Goal: Task Accomplishment & Management: Use online tool/utility

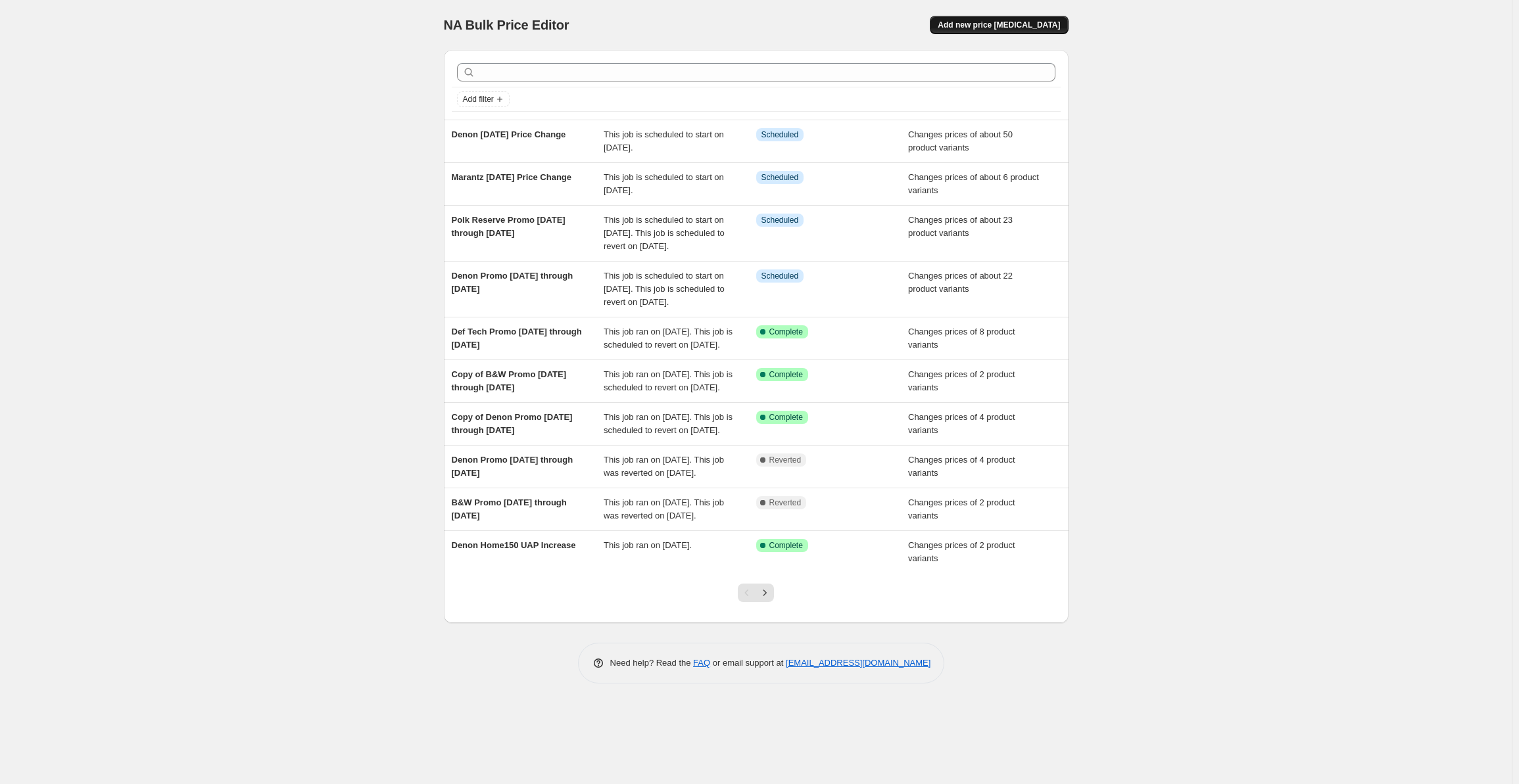
click at [984, 31] on button "Add new price [MEDICAL_DATA]" at bounding box center [999, 25] width 138 height 19
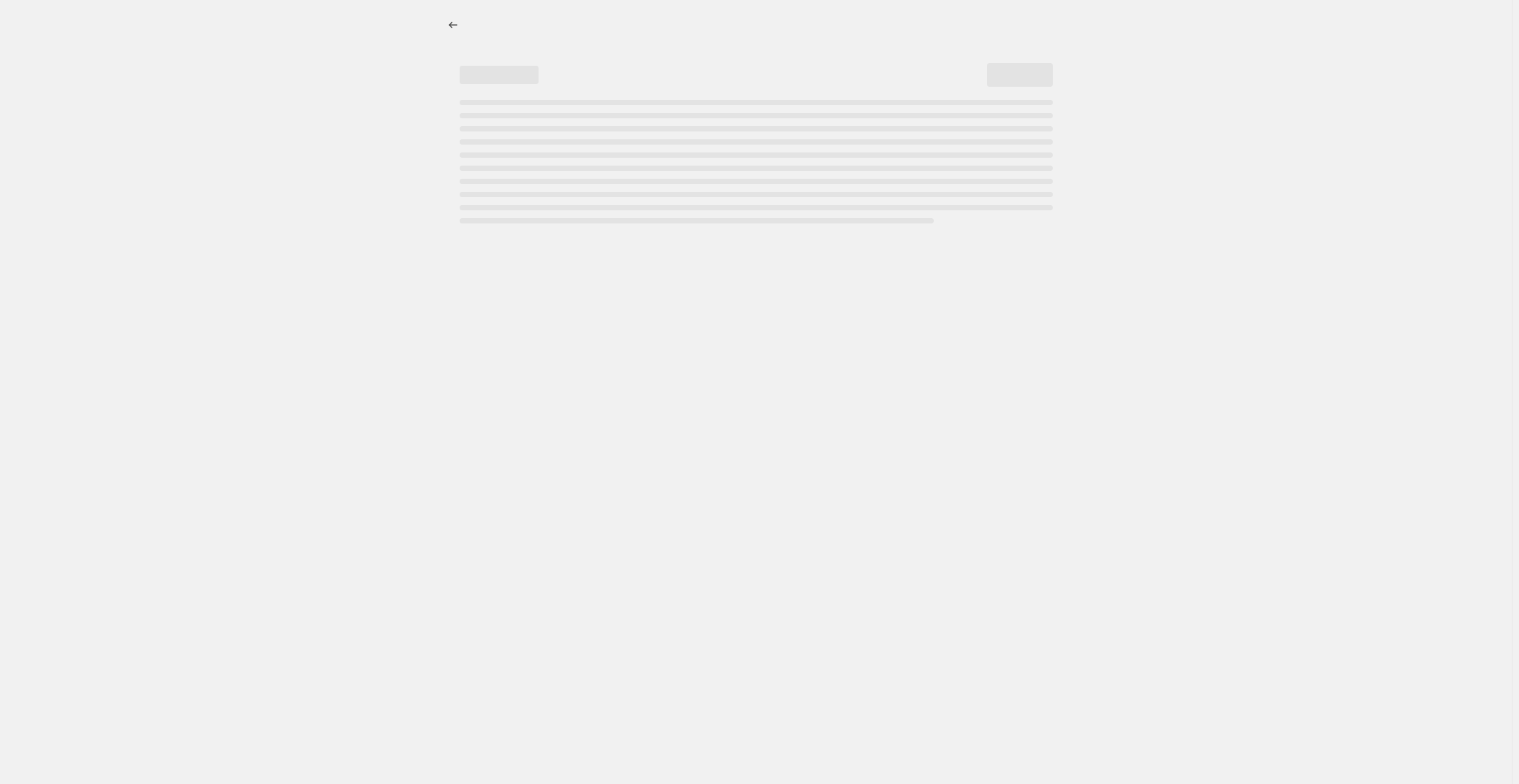
select select "percentage"
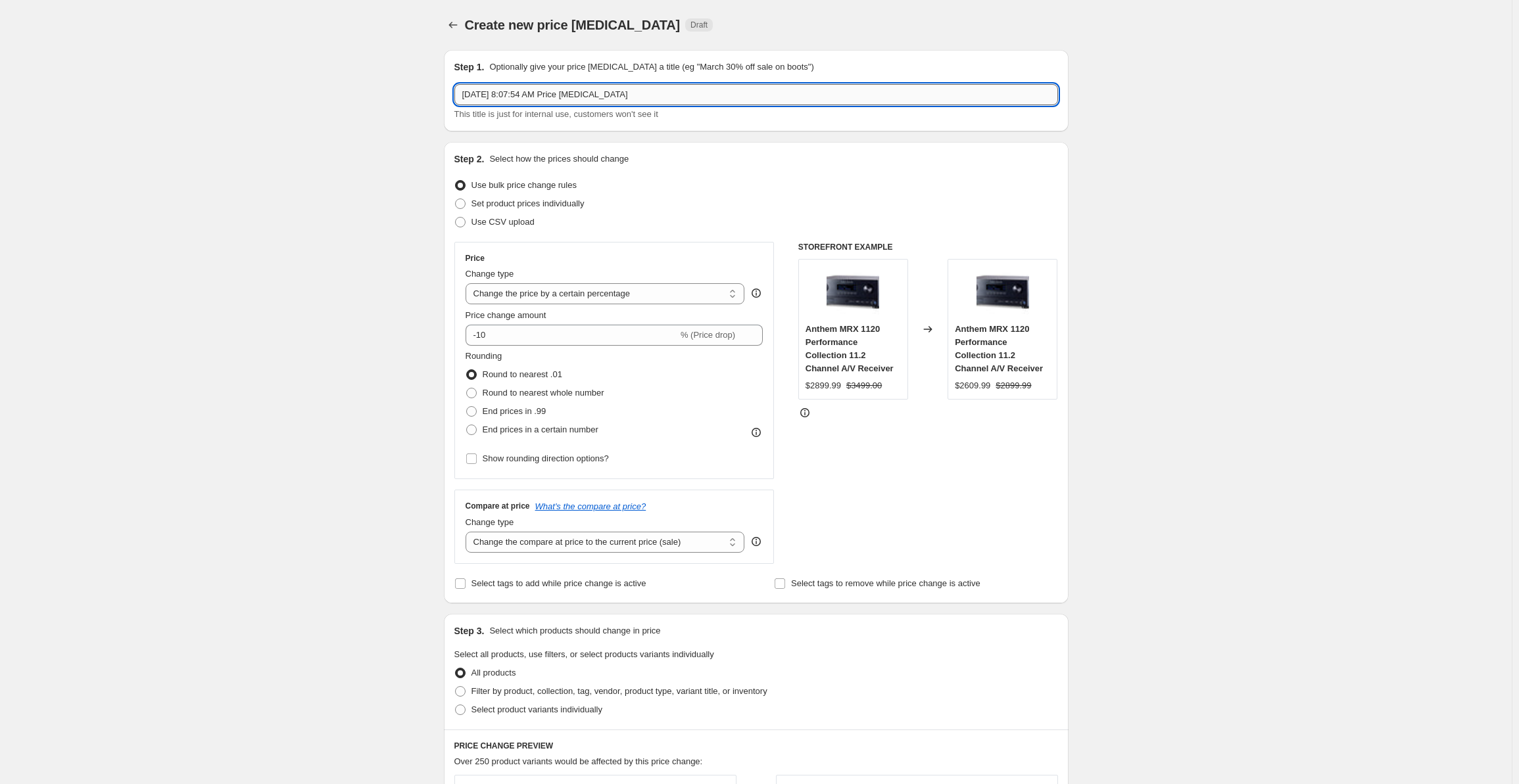
click at [639, 94] on input "[DATE] 8:07:54 AM Price [MEDICAL_DATA]" at bounding box center [756, 94] width 604 height 21
drag, startPoint x: 639, startPoint y: 94, endPoint x: 451, endPoint y: 99, distance: 188.1
click at [451, 99] on div "Step 1. Optionally give your price [MEDICAL_DATA] a title (eg "March 30% off sa…" at bounding box center [756, 91] width 625 height 82
type input "Polk Price Change [DATE]"
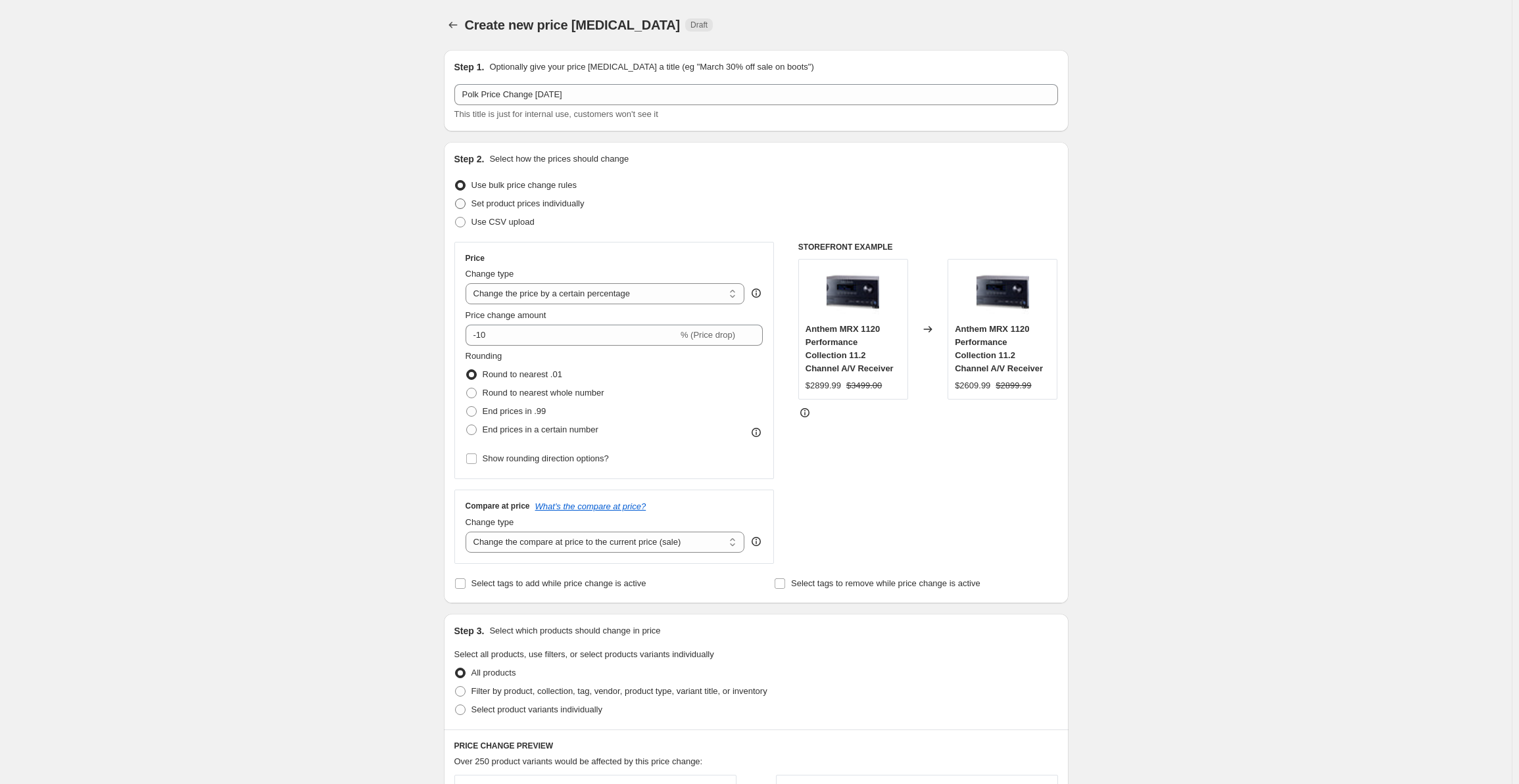
click at [502, 205] on span "Set product prices individually" at bounding box center [528, 203] width 113 height 10
click at [456, 199] on input "Set product prices individually" at bounding box center [455, 199] width 1 height 1
radio input "true"
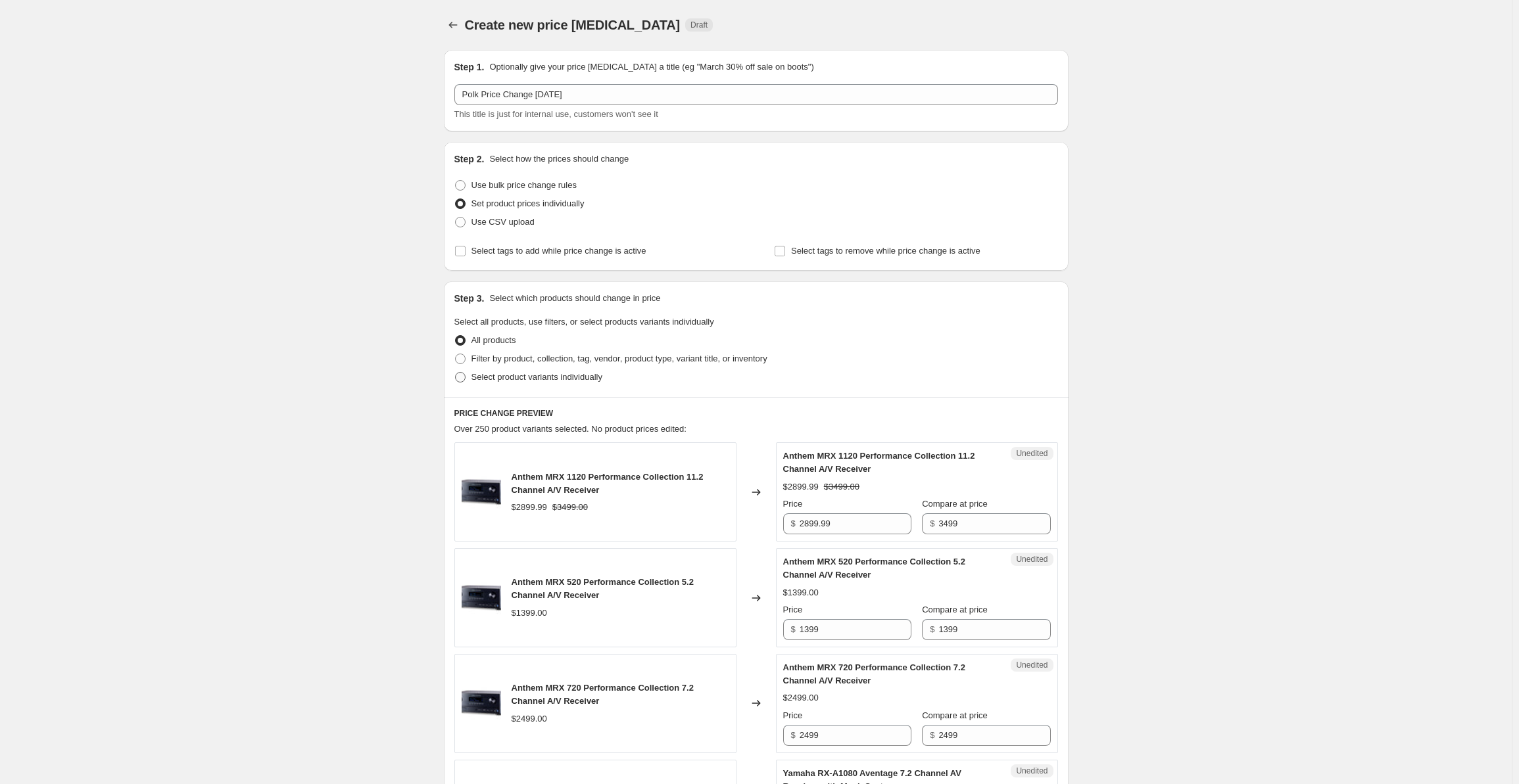
click at [486, 374] on span "Select product variants individually" at bounding box center [537, 376] width 131 height 10
click at [456, 373] on input "Select product variants individually" at bounding box center [455, 372] width 1 height 1
radio input "true"
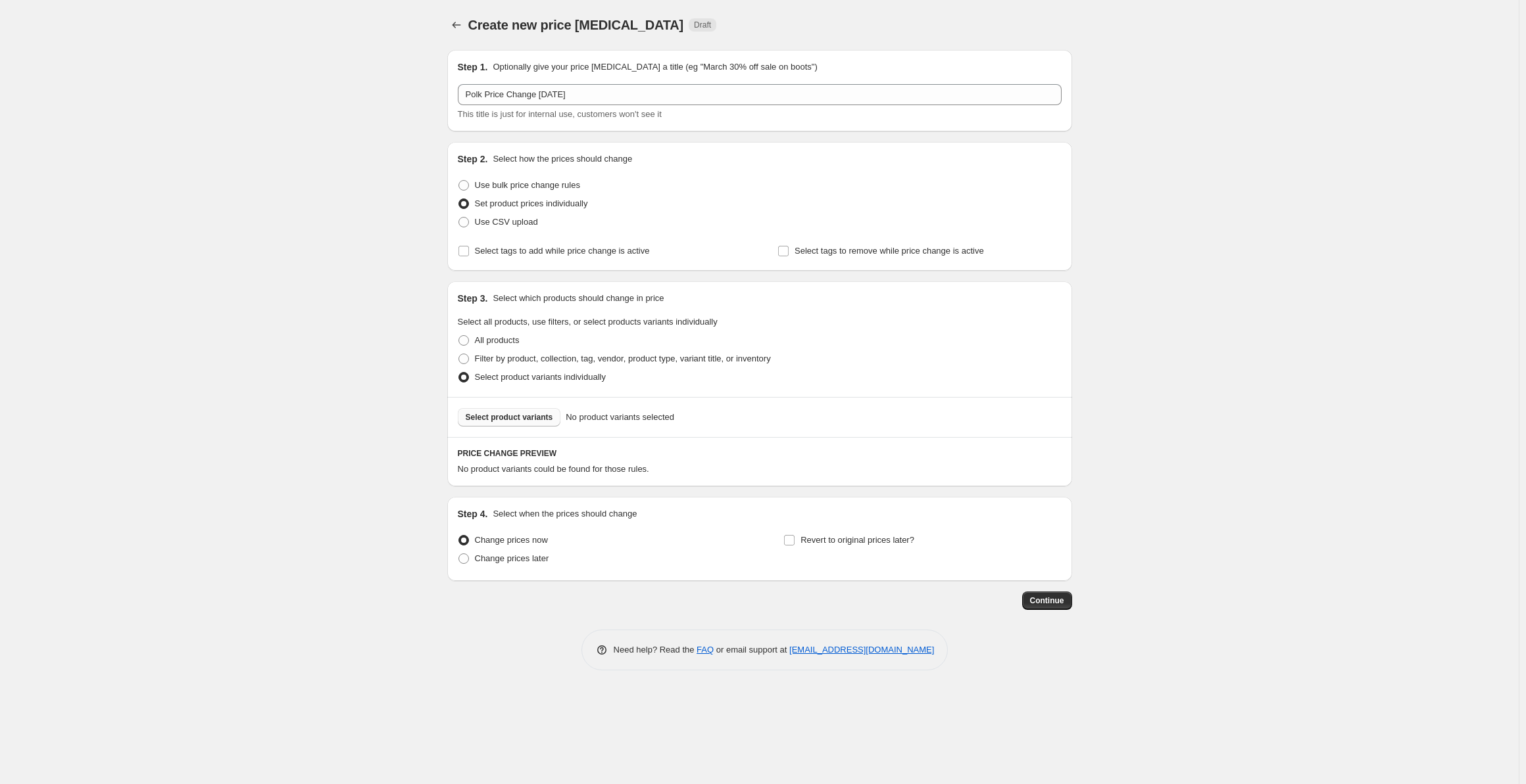
click at [482, 414] on span "Select product variants" at bounding box center [509, 417] width 88 height 10
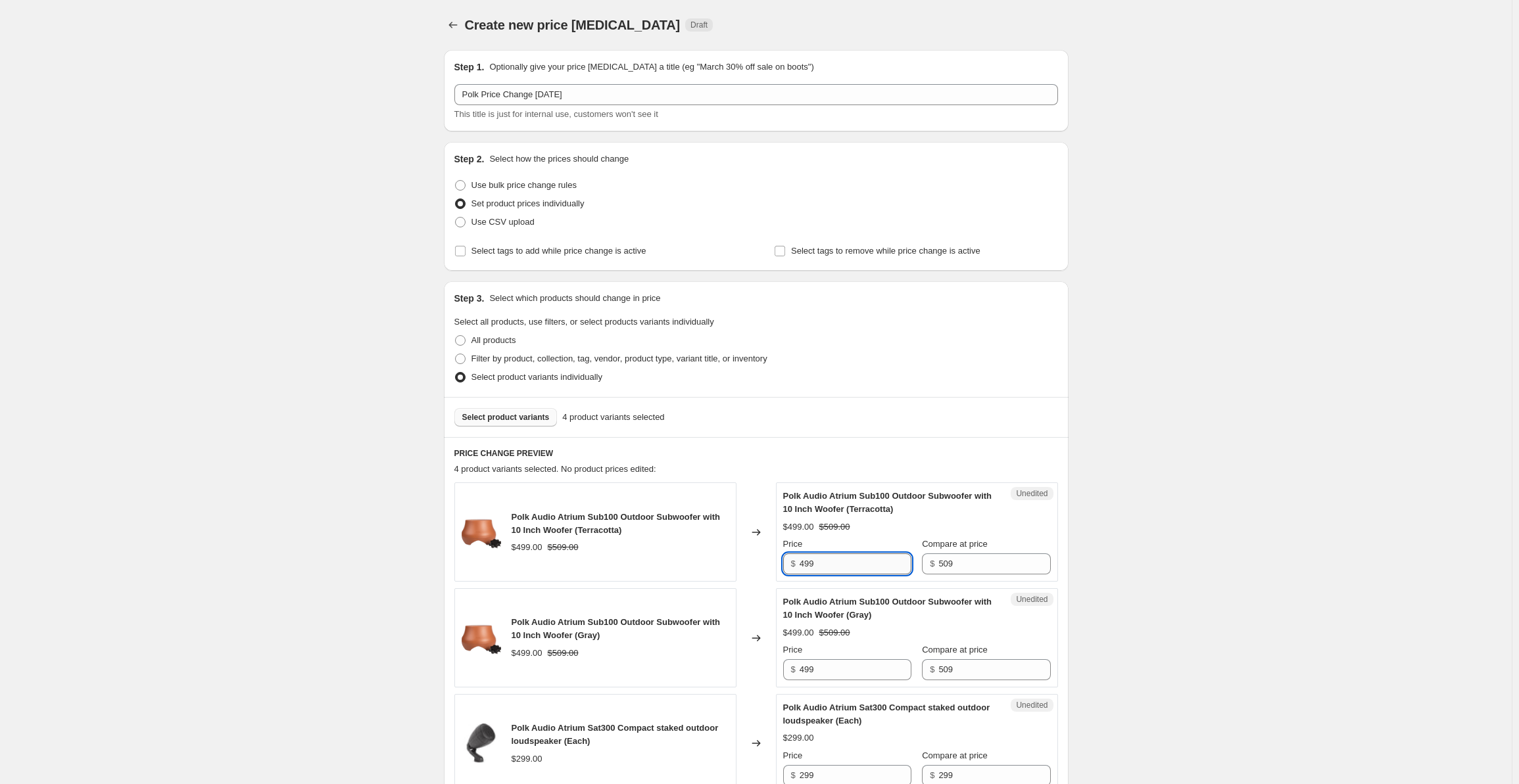
click at [838, 565] on input "499" at bounding box center [855, 564] width 112 height 21
drag, startPoint x: 844, startPoint y: 565, endPoint x: 794, endPoint y: 567, distance: 50.0
click at [794, 567] on div "$ 499" at bounding box center [847, 564] width 128 height 21
type input "549"
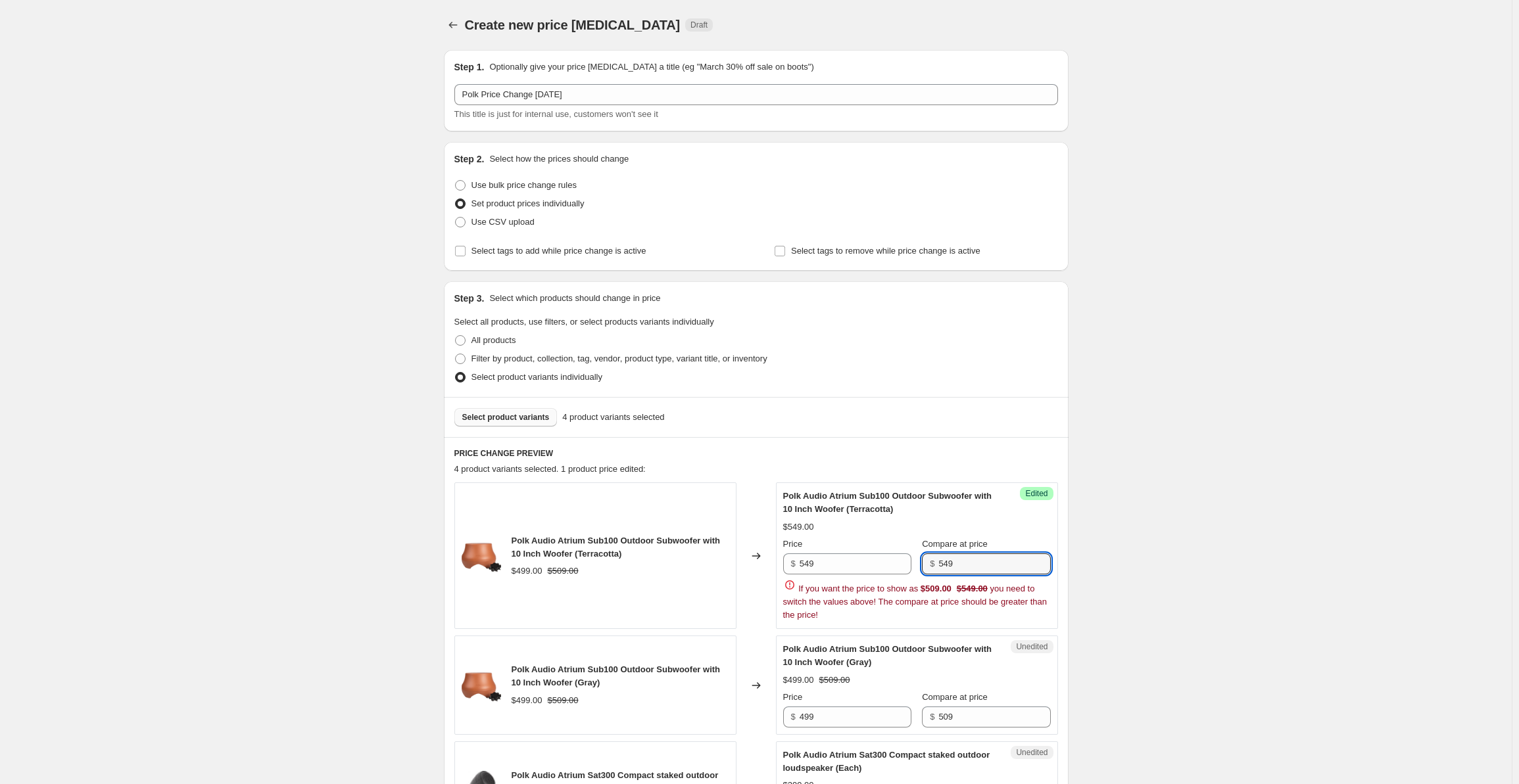
type input "549"
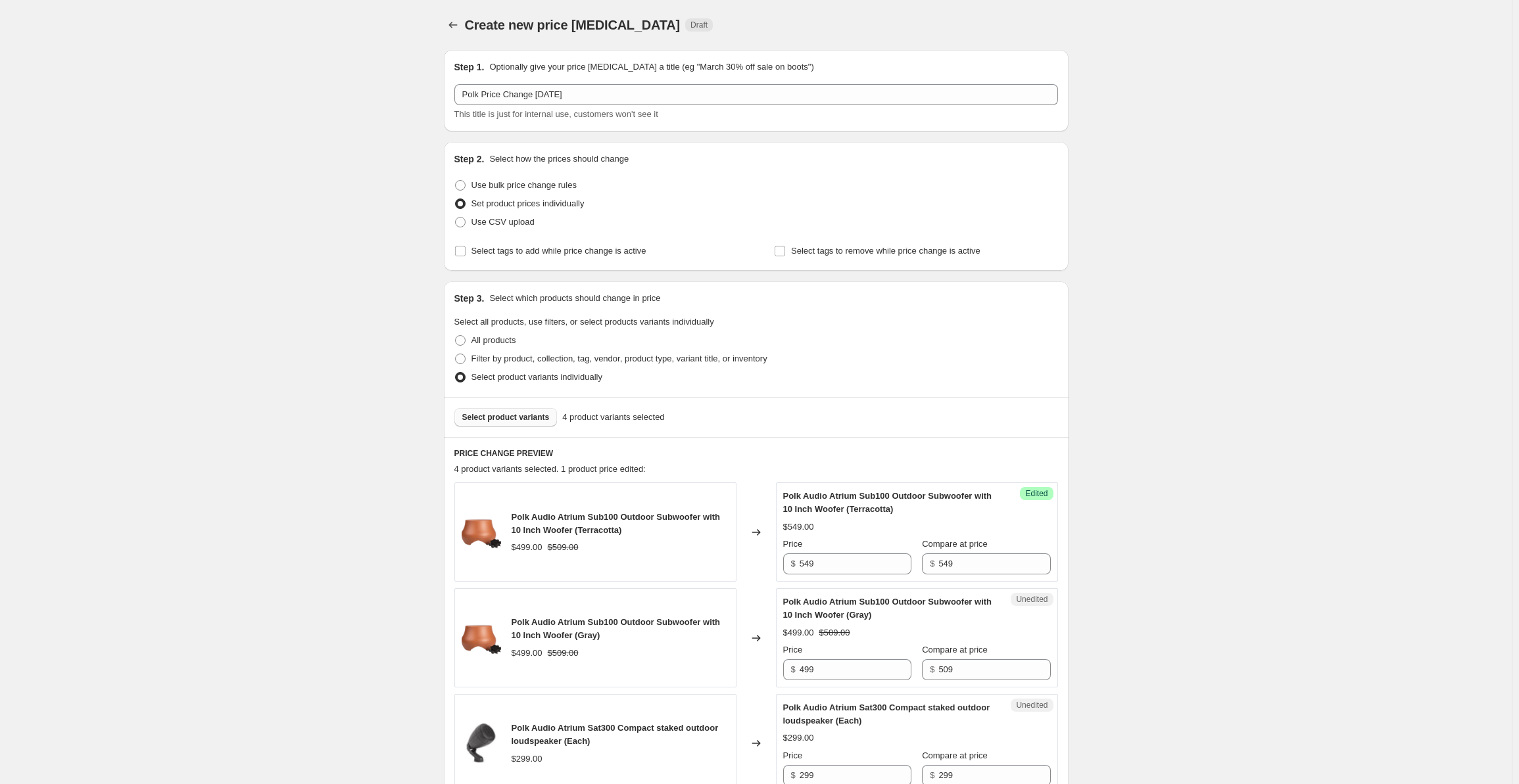
click at [1177, 499] on div "Create new price [MEDICAL_DATA]. This page is ready Create new price [MEDICAL_D…" at bounding box center [756, 571] width 1512 height 1143
drag, startPoint x: 972, startPoint y: 558, endPoint x: 933, endPoint y: 561, distance: 39.1
click at [933, 561] on div "$ 549" at bounding box center [986, 564] width 128 height 21
click at [978, 666] on input "509" at bounding box center [994, 670] width 112 height 21
drag, startPoint x: 978, startPoint y: 670, endPoint x: 931, endPoint y: 672, distance: 47.0
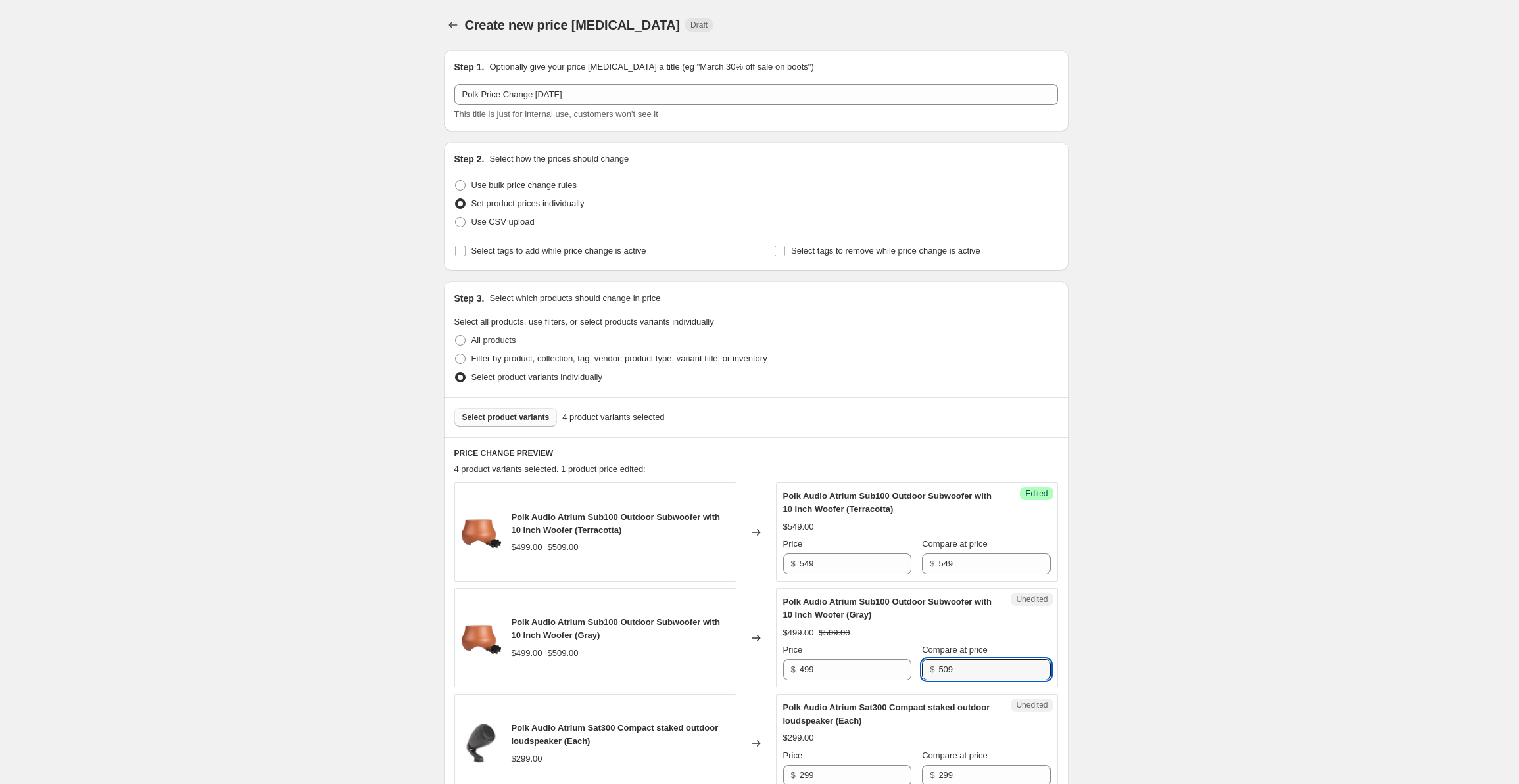
click at [931, 672] on div "$ 509" at bounding box center [986, 670] width 128 height 21
paste input "4"
type input "549"
click at [848, 671] on input "499" at bounding box center [855, 670] width 112 height 21
drag, startPoint x: 852, startPoint y: 672, endPoint x: 801, endPoint y: 670, distance: 51.0
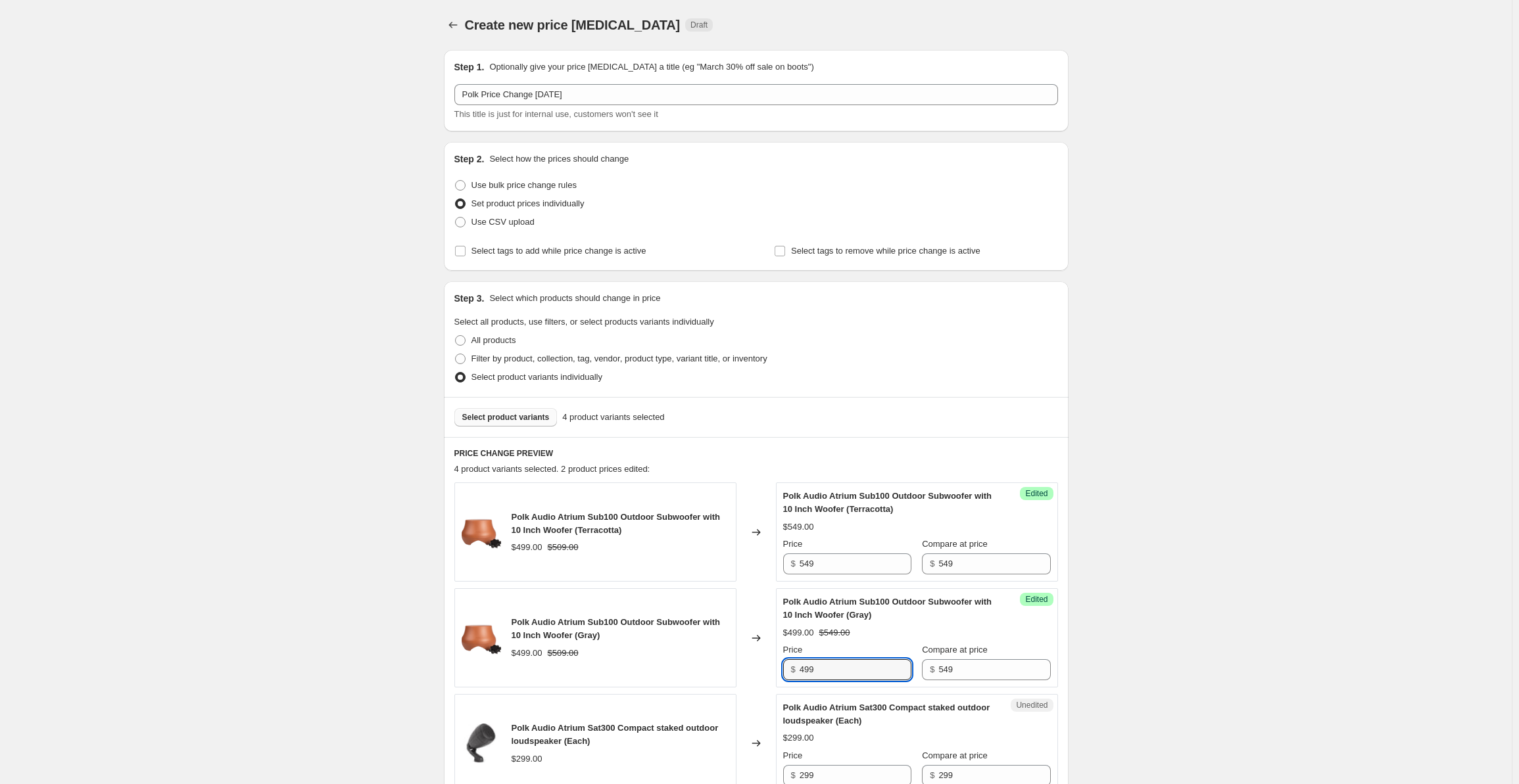
click at [801, 670] on div "$ 499" at bounding box center [847, 670] width 128 height 21
paste input "54"
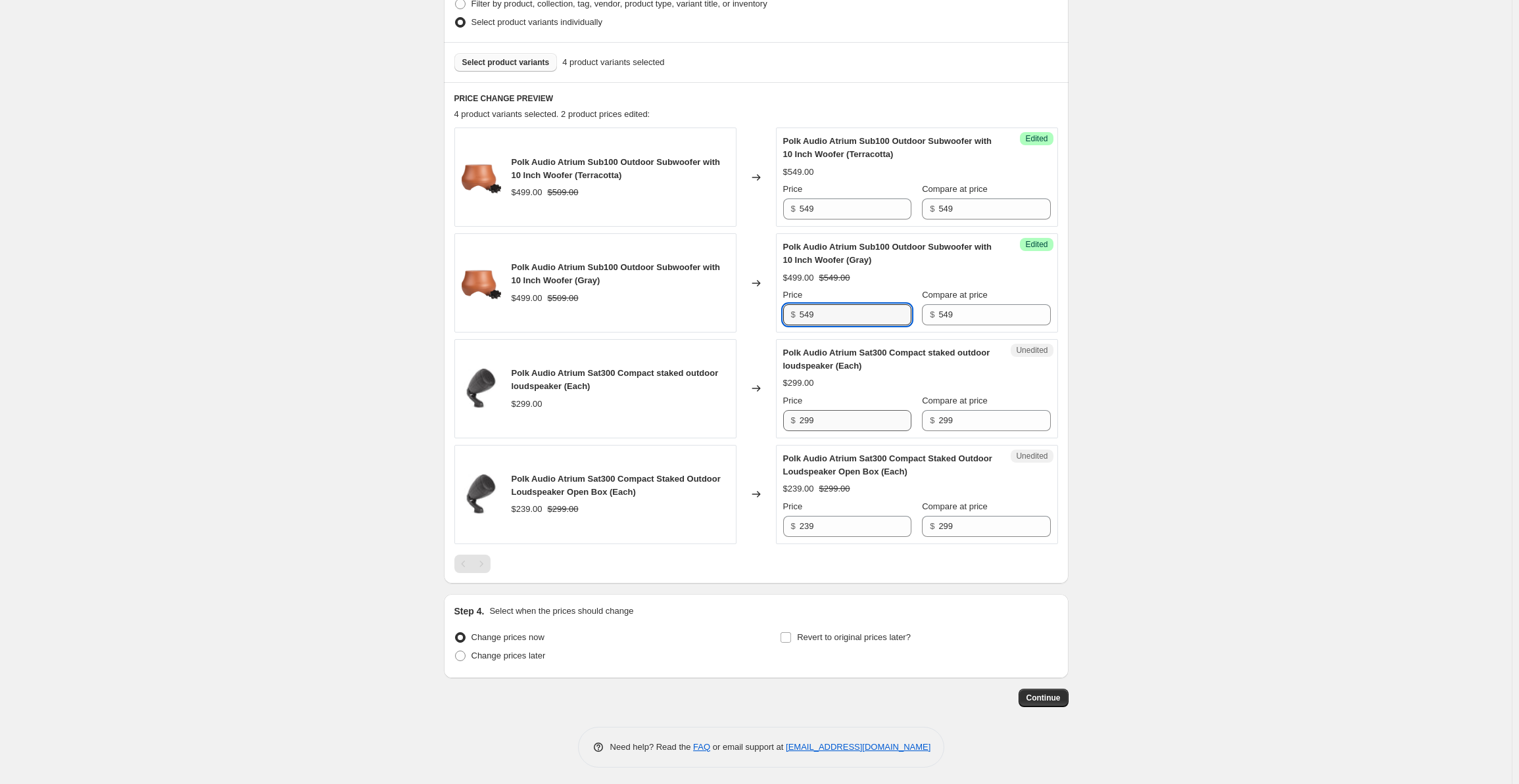
type input "549"
click at [852, 420] on input "299" at bounding box center [855, 420] width 112 height 21
drag, startPoint x: 852, startPoint y: 420, endPoint x: 788, endPoint y: 423, distance: 64.1
click at [788, 423] on div "$ 299" at bounding box center [847, 420] width 128 height 21
type input "349"
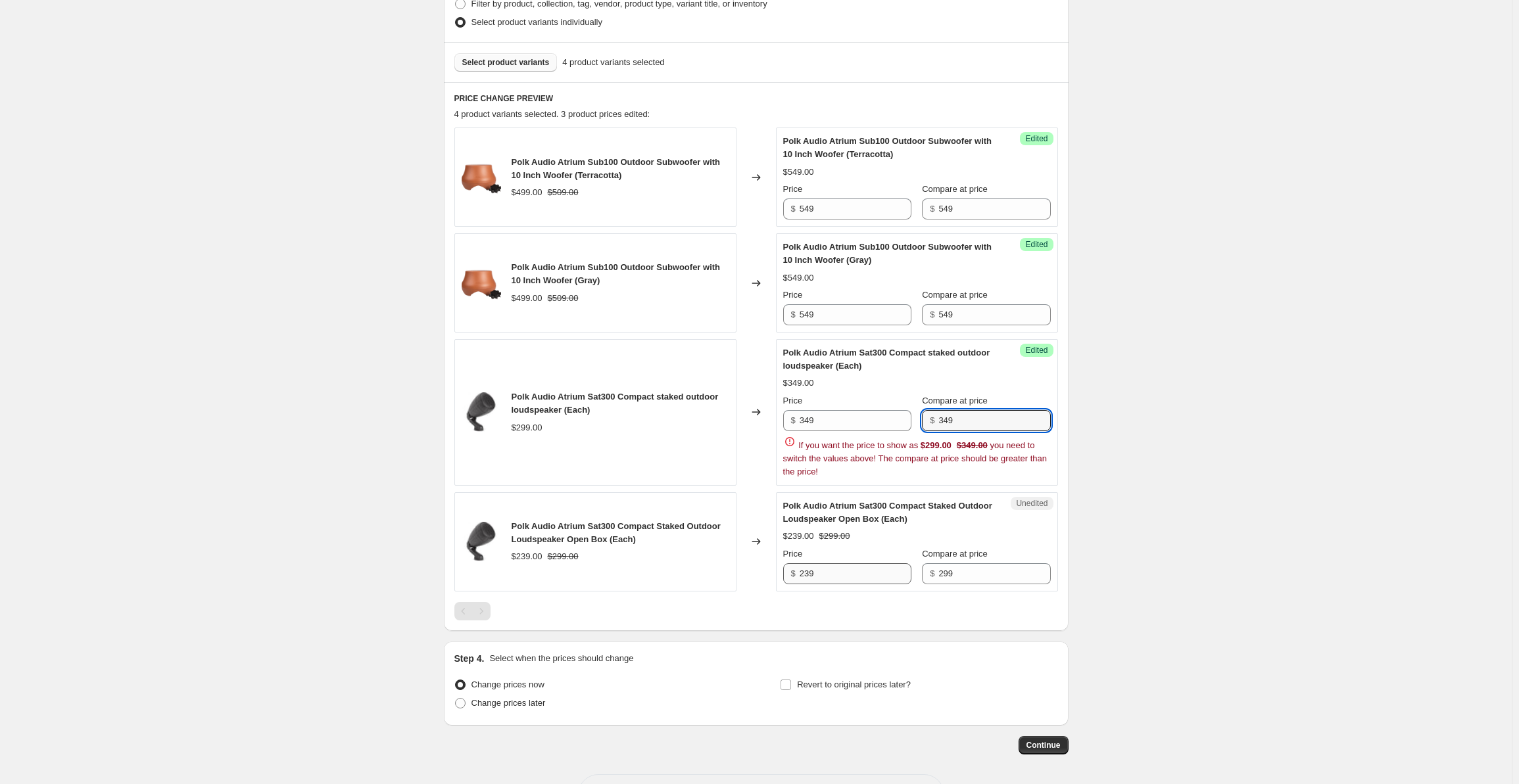
type input "349"
click at [811, 575] on div "PRICE CHANGE PREVIEW 4 product variants selected. 3 product prices edited: Polk…" at bounding box center [756, 357] width 625 height 549
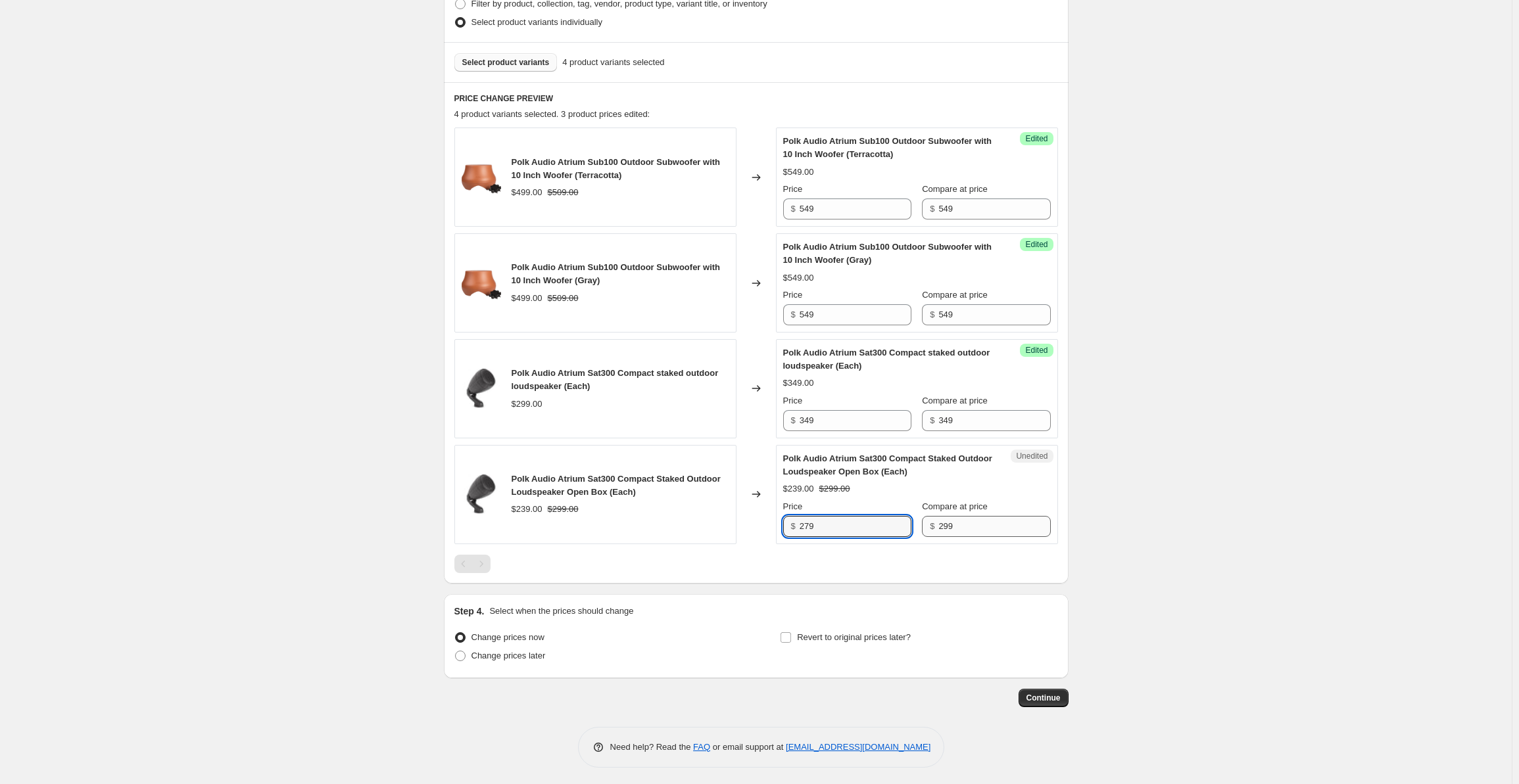
type input "279"
drag, startPoint x: 966, startPoint y: 527, endPoint x: 930, endPoint y: 528, distance: 36.0
click at [930, 528] on div "$ 299" at bounding box center [986, 527] width 128 height 21
type input "349"
click at [1229, 412] on div "Create new price [MEDICAL_DATA]. This page is ready Create new price [MEDICAL_D…" at bounding box center [756, 216] width 1512 height 1143
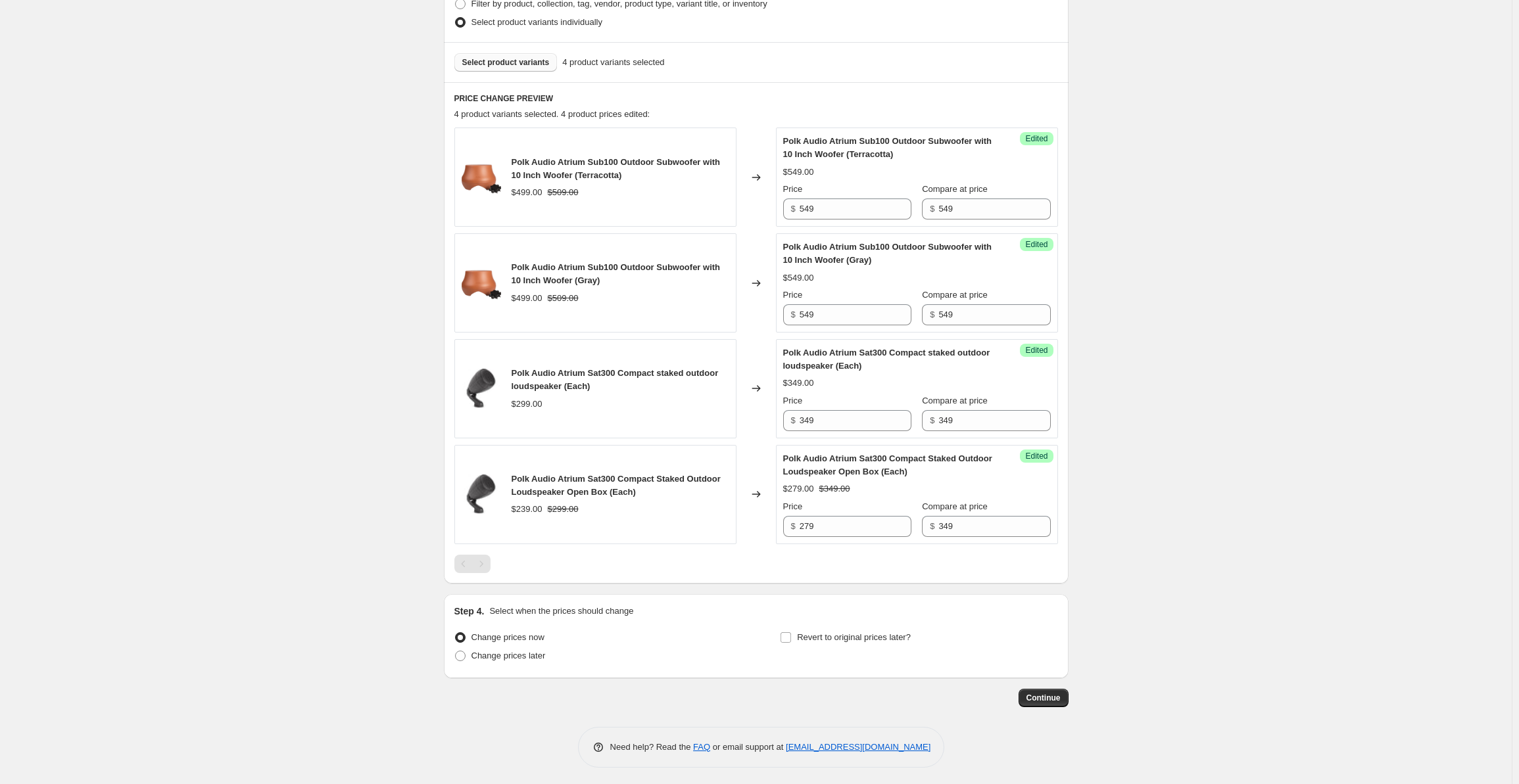
click at [511, 67] on span "Select product variants" at bounding box center [506, 62] width 88 height 10
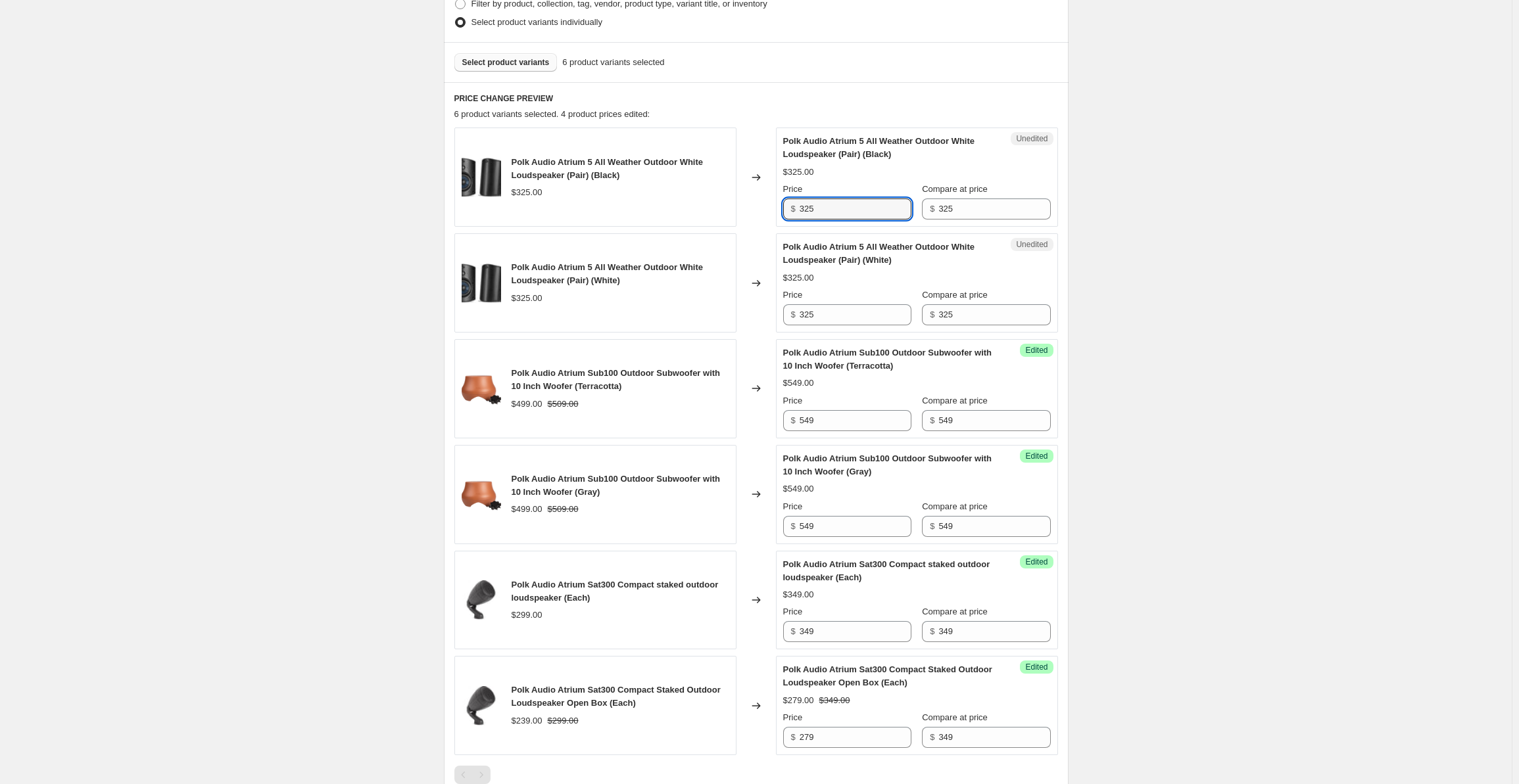
drag, startPoint x: 854, startPoint y: 214, endPoint x: 785, endPoint y: 207, distance: 69.4
click at [785, 207] on div "Unedited Polk Audio Atrium 5 All Weather Outdoor White Loudspeaker (Pair) (Blac…" at bounding box center [917, 177] width 282 height 99
drag, startPoint x: 823, startPoint y: 214, endPoint x: 790, endPoint y: 214, distance: 33.0
click at [790, 214] on div "$ 349" at bounding box center [847, 209] width 128 height 21
type input "349"
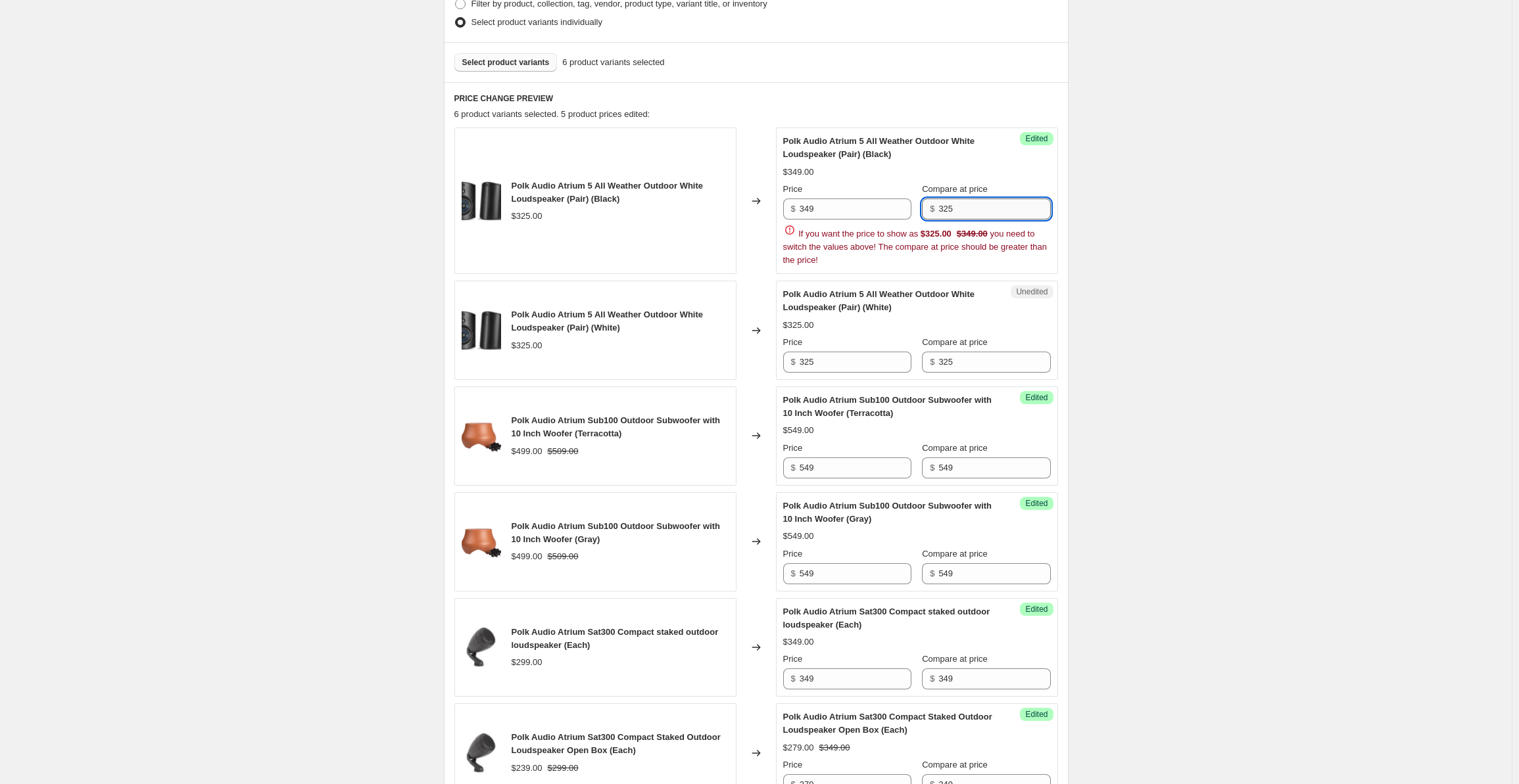
click at [963, 211] on input "325" at bounding box center [994, 209] width 112 height 21
drag, startPoint x: 976, startPoint y: 211, endPoint x: 895, endPoint y: 201, distance: 81.6
click at [895, 201] on div "Price $ 349 Compare at price $ 325" at bounding box center [917, 201] width 268 height 37
paste input "49"
type input "349"
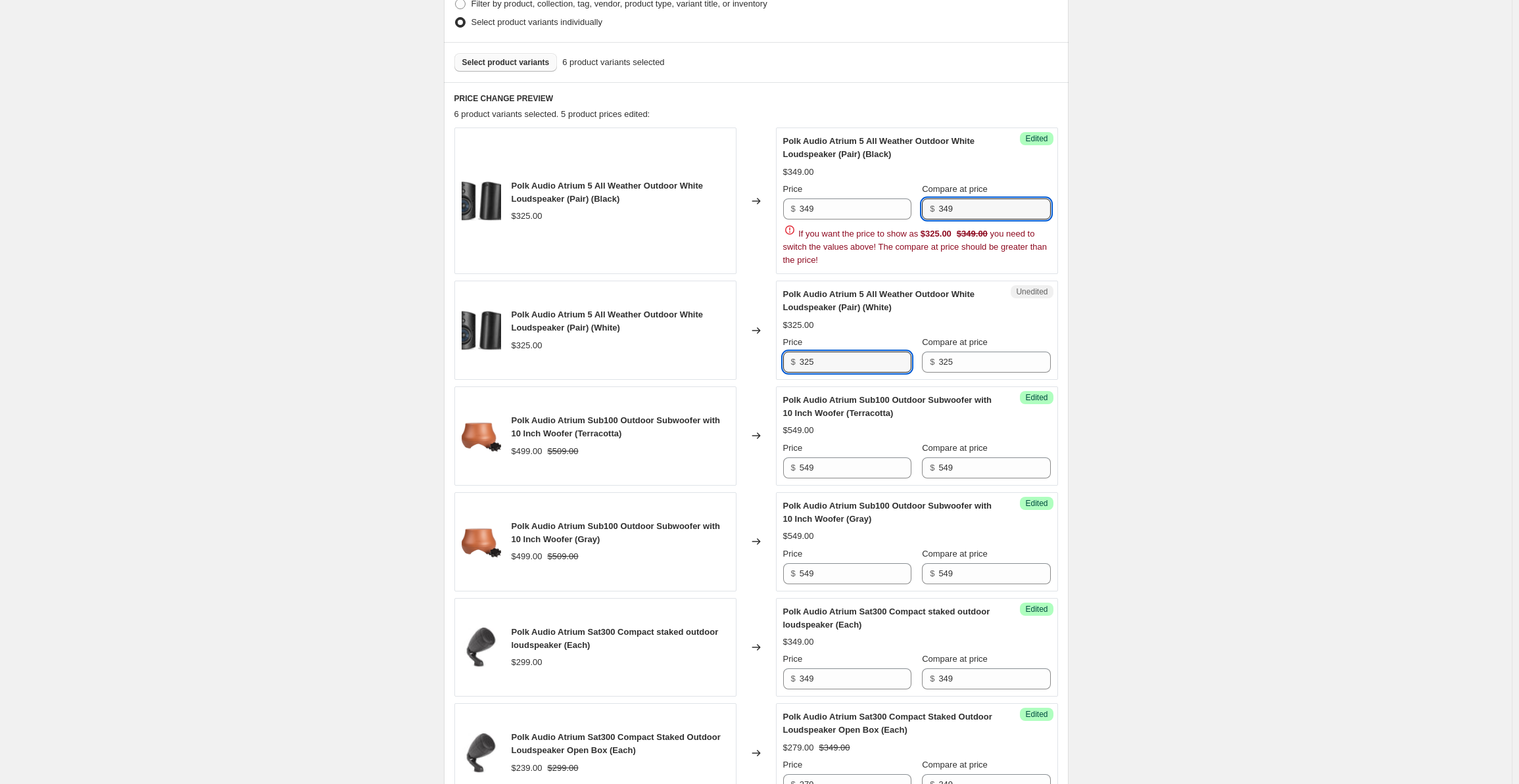
click at [833, 352] on div "Polk Audio Atrium 5 All Weather Outdoor White Loudspeaker (Pair) (Black) $325.0…" at bounding box center [756, 465] width 604 height 675
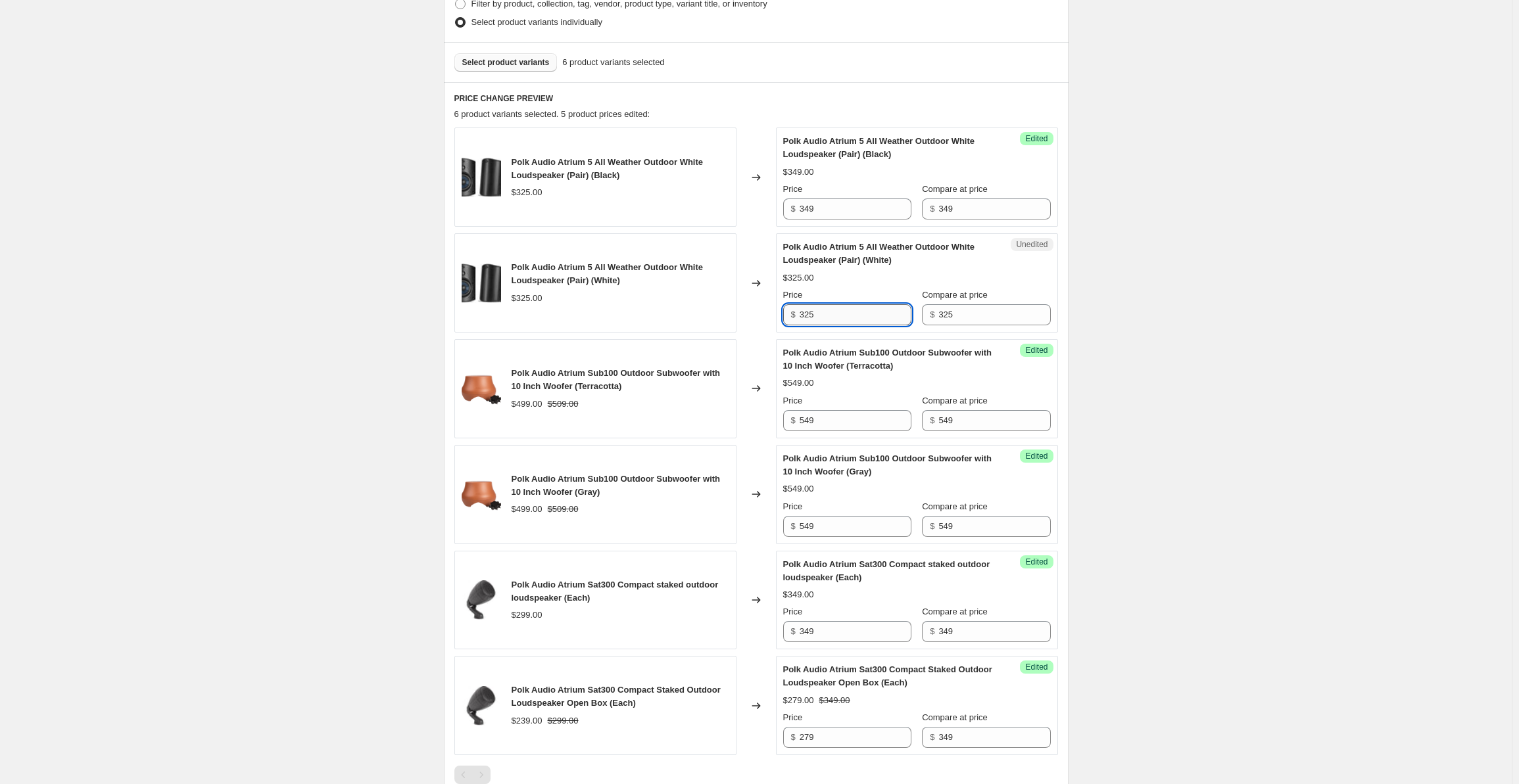
drag, startPoint x: 833, startPoint y: 314, endPoint x: 876, endPoint y: 319, distance: 43.3
click at [768, 304] on div "Polk Audio Atrium 5 All Weather Outdoor White Loudspeaker (Pair) (White) $325.0…" at bounding box center [756, 283] width 604 height 99
paste input "49"
type input "349"
click at [956, 319] on input "325" at bounding box center [994, 315] width 112 height 21
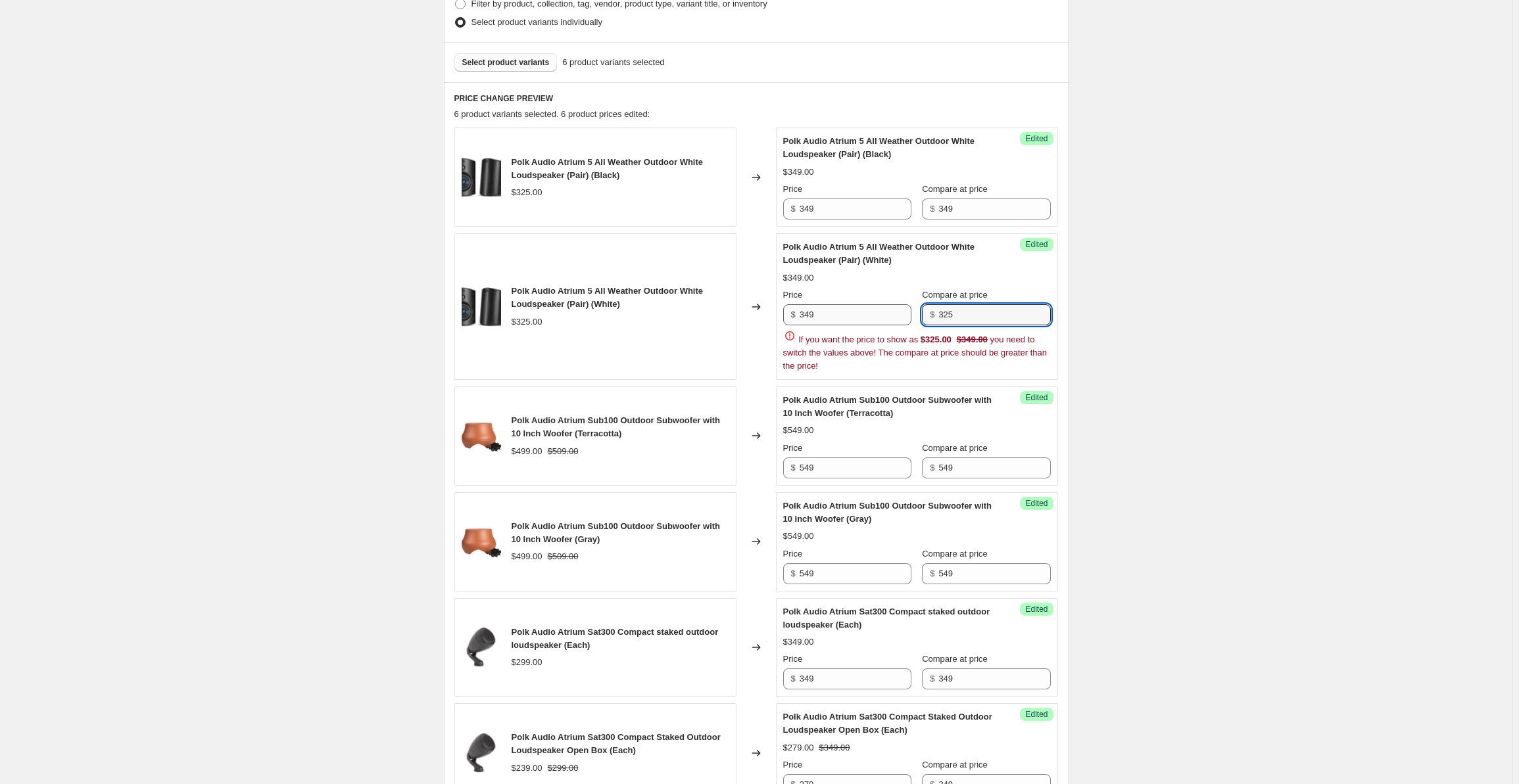
drag, startPoint x: 977, startPoint y: 319, endPoint x: 912, endPoint y: 304, distance: 66.7
click at [912, 304] on div "Price $ 349 Compare at price $ 325" at bounding box center [917, 307] width 268 height 37
paste input "49"
type input "349"
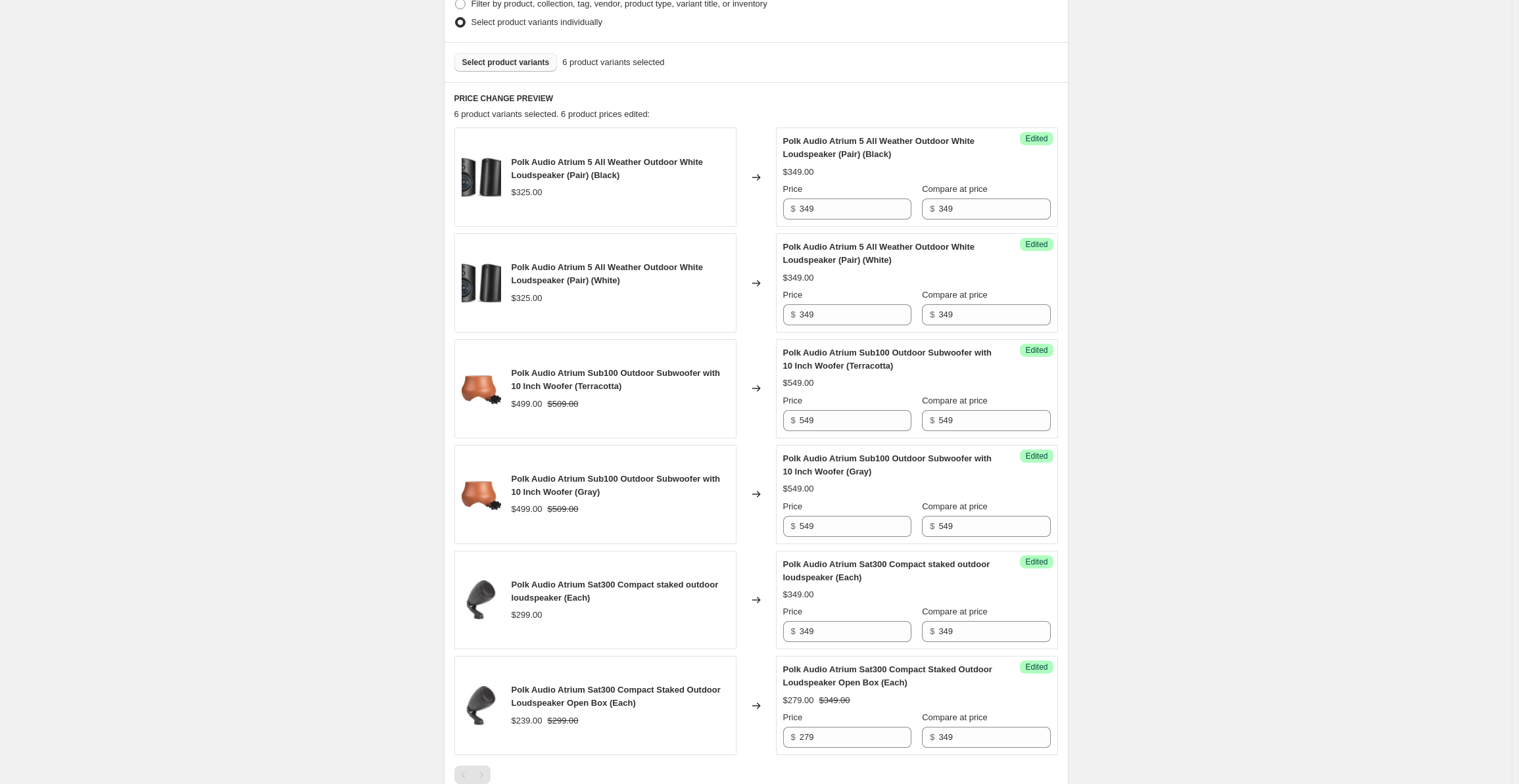
click at [1155, 291] on div "Create new price [MEDICAL_DATA]. This page is ready Create new price [MEDICAL_D…" at bounding box center [756, 322] width 1512 height 1354
click at [504, 67] on button "Select product variants" at bounding box center [506, 62] width 103 height 19
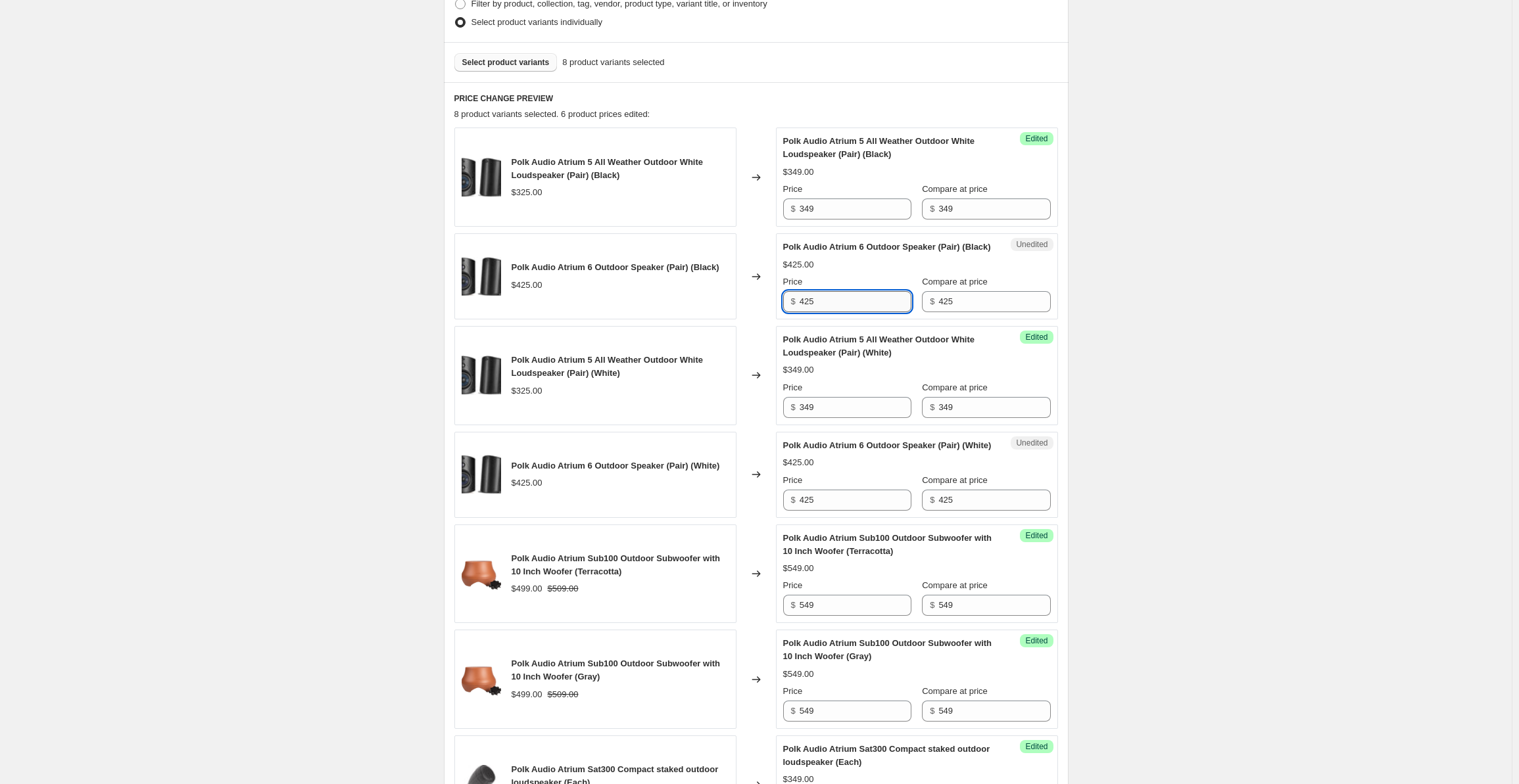
click at [827, 313] on input "425" at bounding box center [855, 302] width 112 height 21
drag, startPoint x: 835, startPoint y: 320, endPoint x: 748, endPoint y: 308, distance: 87.8
click at [748, 308] on div "Polk Audio Atrium 6 Outdoor Speaker (Pair) (Black) $425.00 Changed to Unedited …" at bounding box center [756, 276] width 604 height 86
drag, startPoint x: 817, startPoint y: 314, endPoint x: 777, endPoint y: 313, distance: 40.0
click at [777, 313] on div "Polk Audio Atrium 6 Outdoor Speaker (Pair) (Black) $425.00 Changed to Unedited …" at bounding box center [756, 276] width 604 height 86
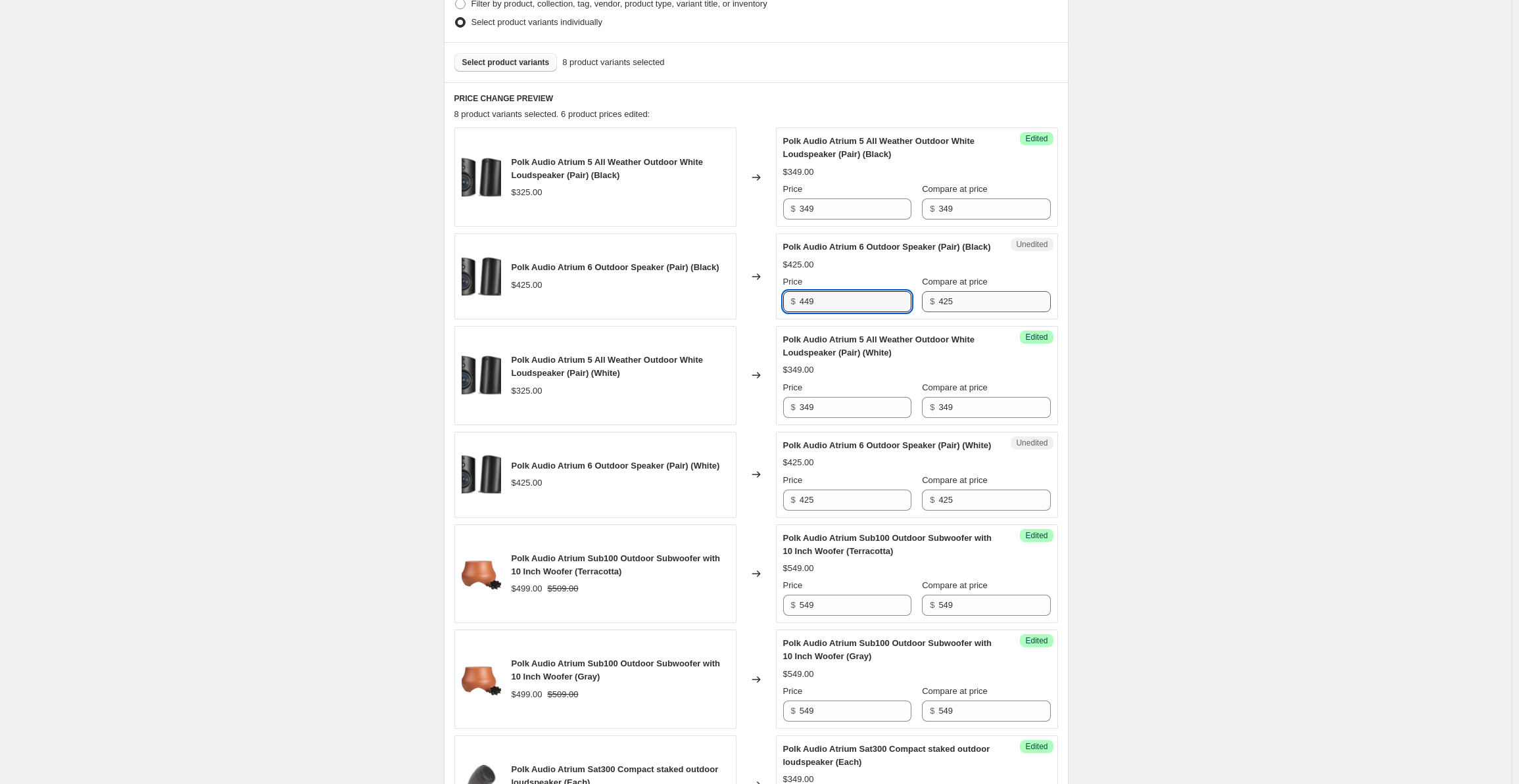
type input "449"
click at [958, 313] on div "Price $ 449 Compare at price $ 425" at bounding box center [917, 294] width 268 height 37
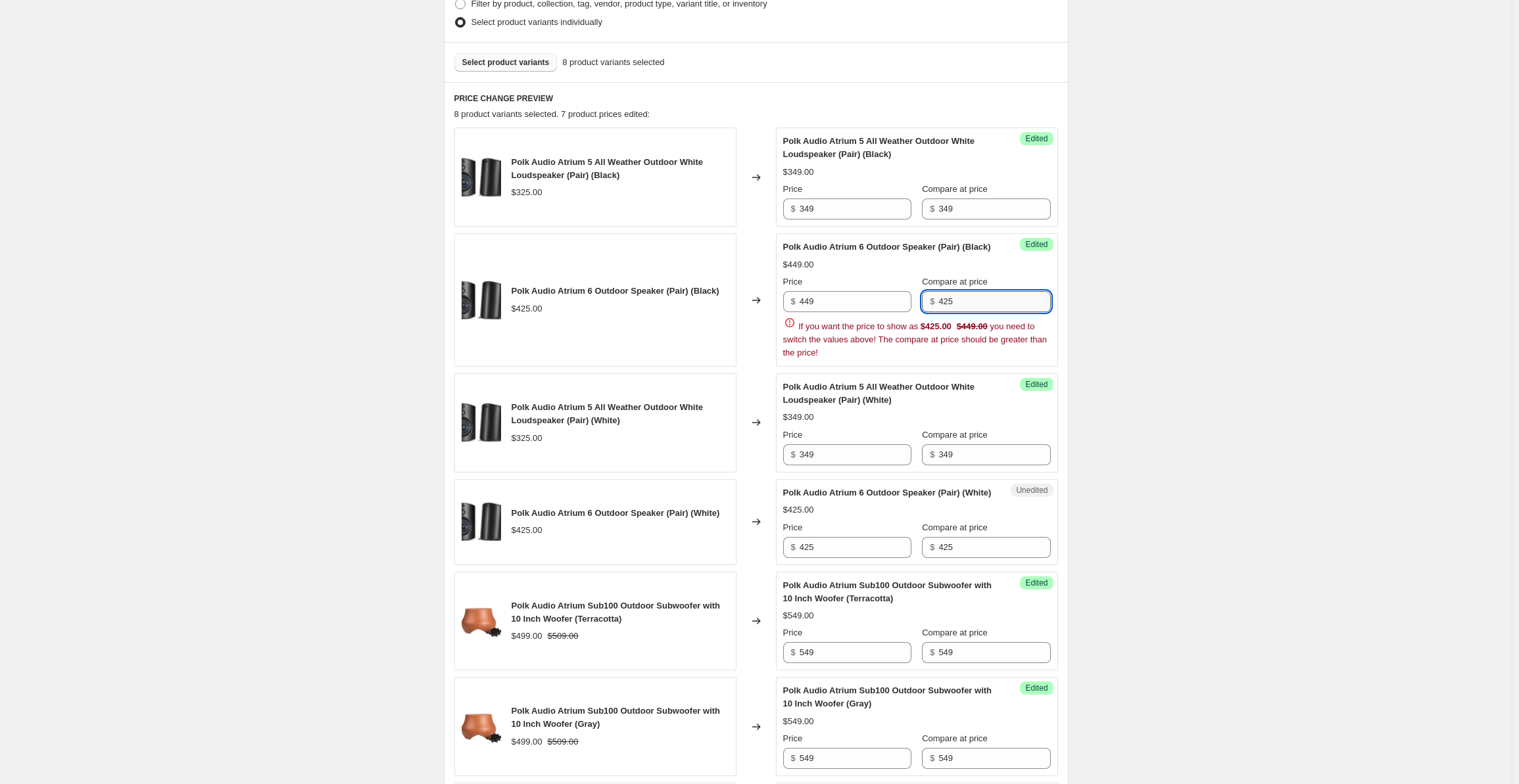
click at [966, 316] on div "If you want the price to show as $425.00 $449.00 you need to switch the values …" at bounding box center [917, 338] width 268 height 43
drag, startPoint x: 971, startPoint y: 306, endPoint x: 924, endPoint y: 297, distance: 47.9
click at [924, 297] on div "Price $ 449 Compare at price $ 425" at bounding box center [917, 294] width 268 height 37
paste input "49"
type input "449"
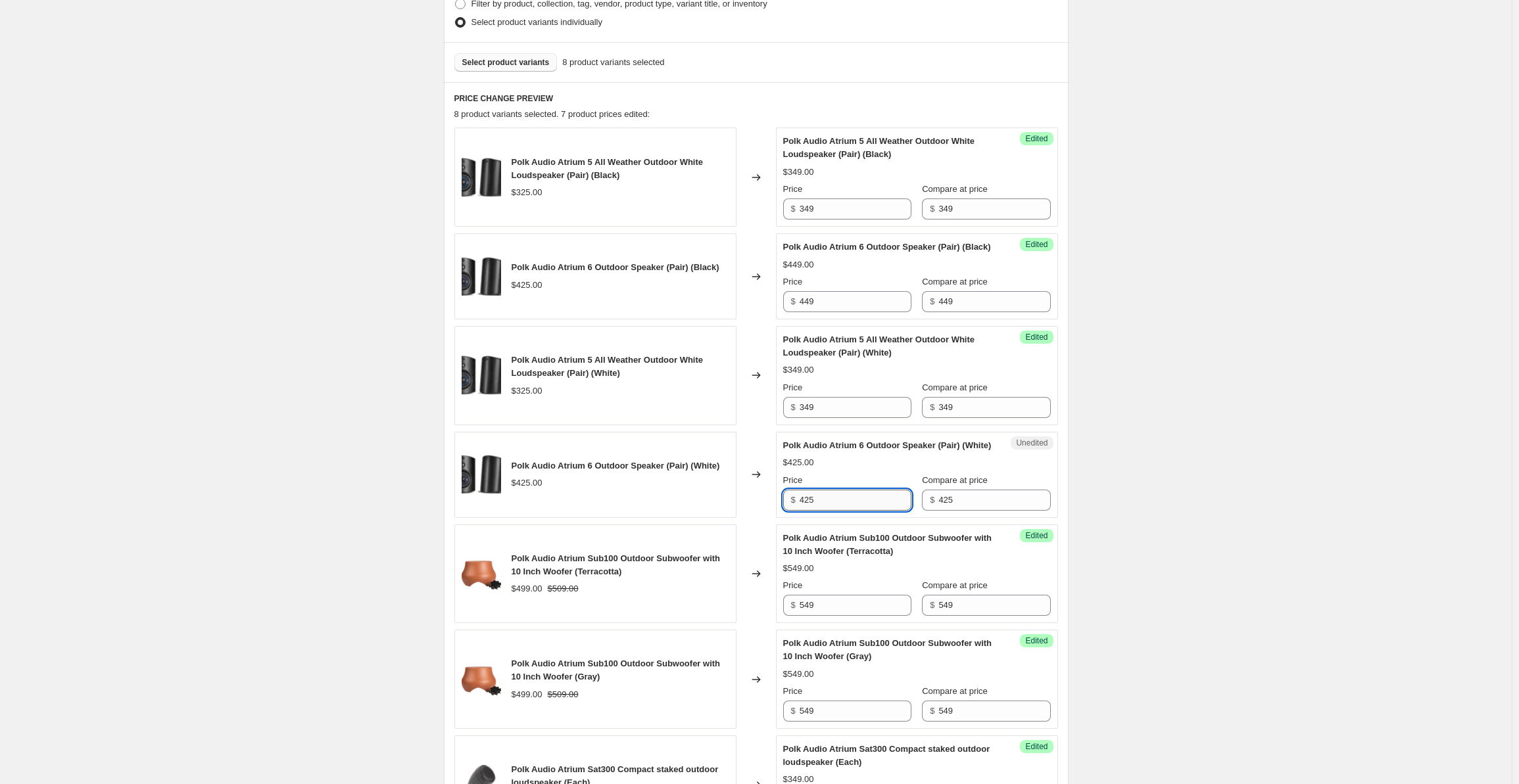
click at [843, 555] on div "Polk Audio Atrium 5 All Weather Outdoor White Loudspeaker (Pair) (Black) $325.0…" at bounding box center [756, 534] width 604 height 812
drag, startPoint x: 840, startPoint y: 519, endPoint x: 789, endPoint y: 512, distance: 51.5
click at [789, 511] on div "Price $ 425" at bounding box center [847, 492] width 128 height 37
paste input "49"
type input "449"
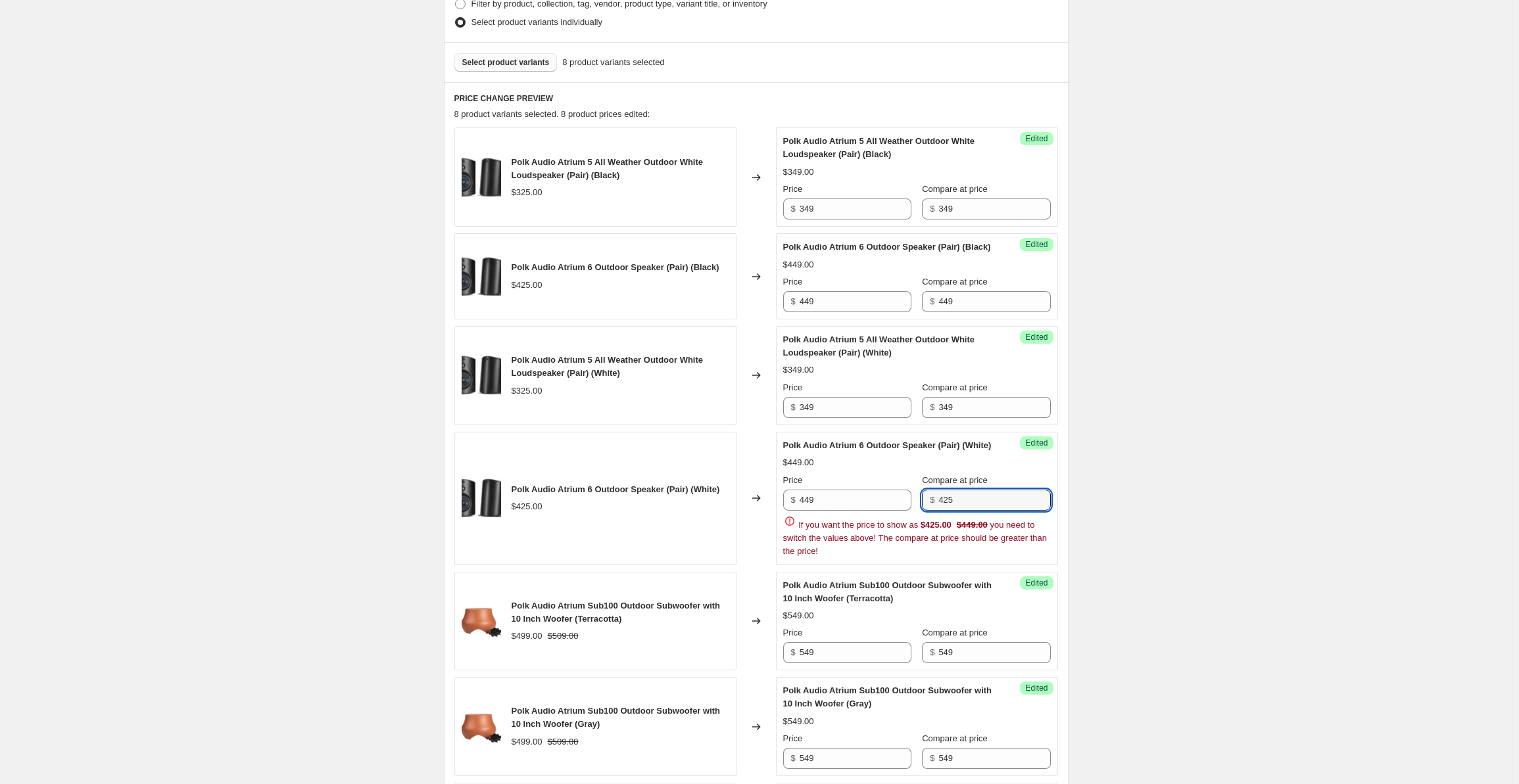
click at [940, 511] on div "$ 425" at bounding box center [986, 501] width 128 height 21
drag, startPoint x: 968, startPoint y: 507, endPoint x: 921, endPoint y: 507, distance: 47.0
click at [921, 507] on div "Price $ 449 Compare at price $ 425" at bounding box center [917, 492] width 268 height 37
paste input "49"
type input "449"
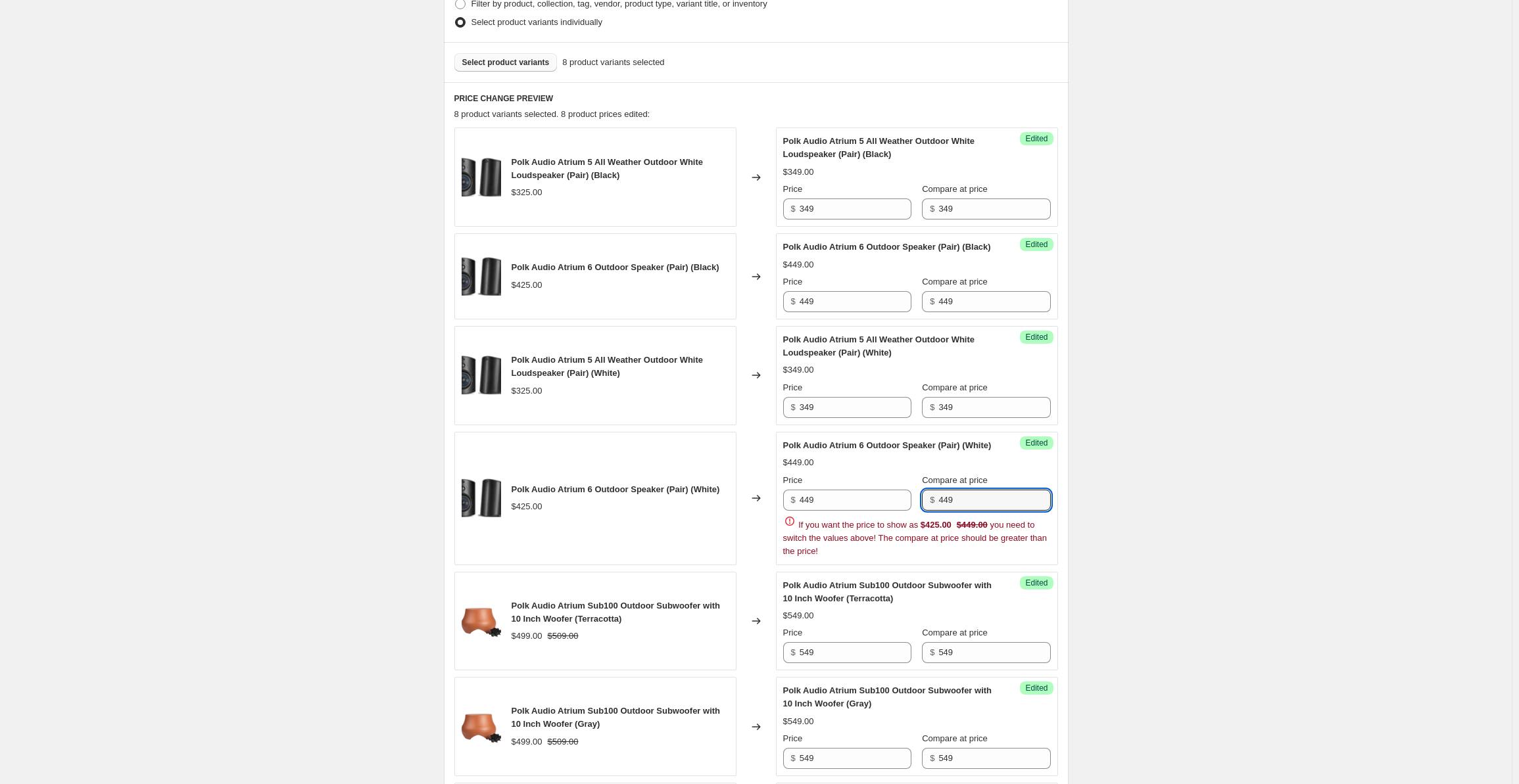
click at [1177, 426] on div "Create new price [MEDICAL_DATA]. This page is ready Create new price [MEDICAL_D…" at bounding box center [756, 438] width 1512 height 1587
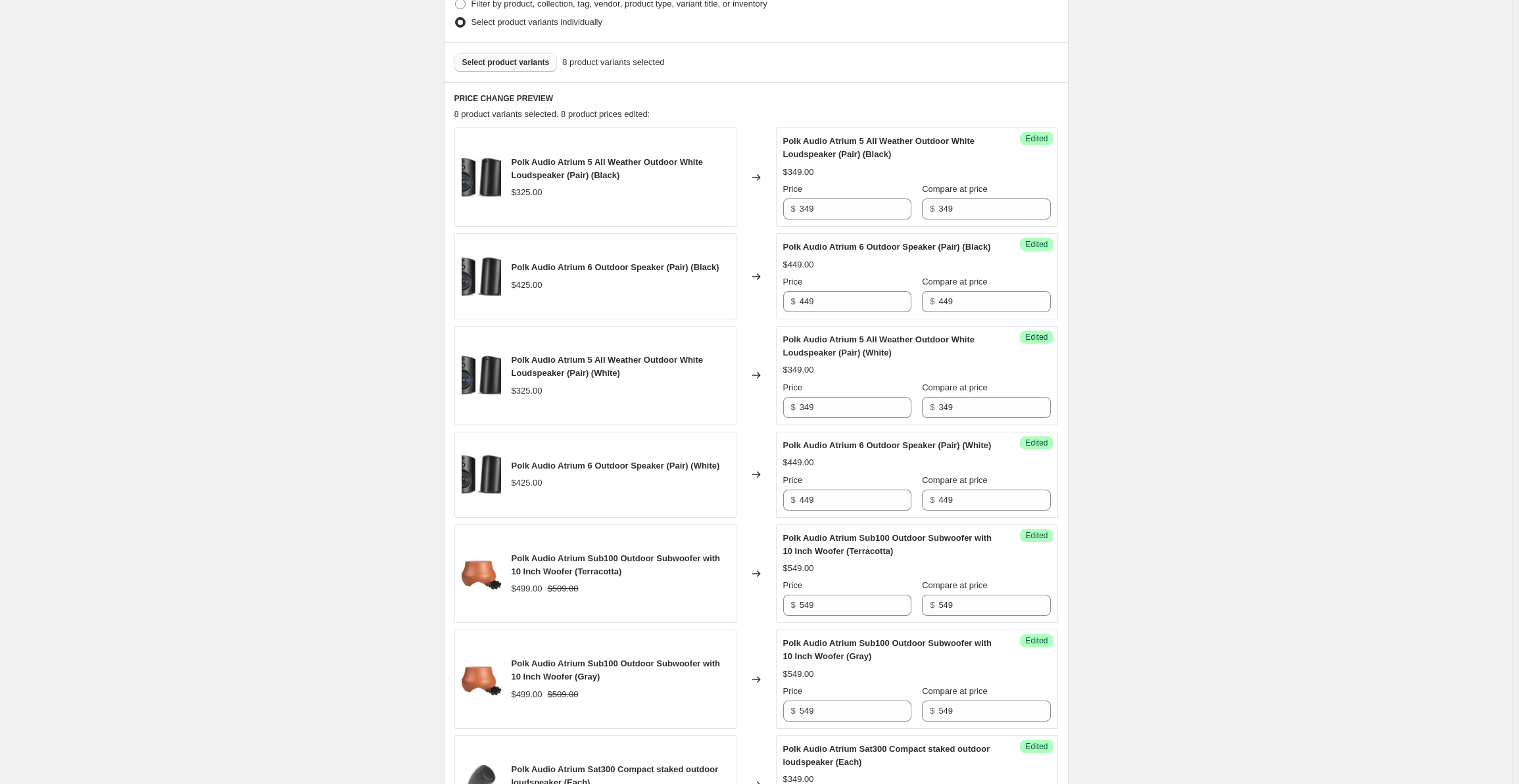
click at [493, 65] on span "Select product variants" at bounding box center [506, 62] width 88 height 10
click at [822, 616] on input "275" at bounding box center [855, 606] width 112 height 21
drag, startPoint x: 841, startPoint y: 630, endPoint x: 750, endPoint y: 632, distance: 91.0
click at [750, 624] on div "Polk Audio Atrium 8 All Weather Outdoor Loudspeaker (Each) (White) $275.00 Chan…" at bounding box center [756, 574] width 604 height 99
type input "299"
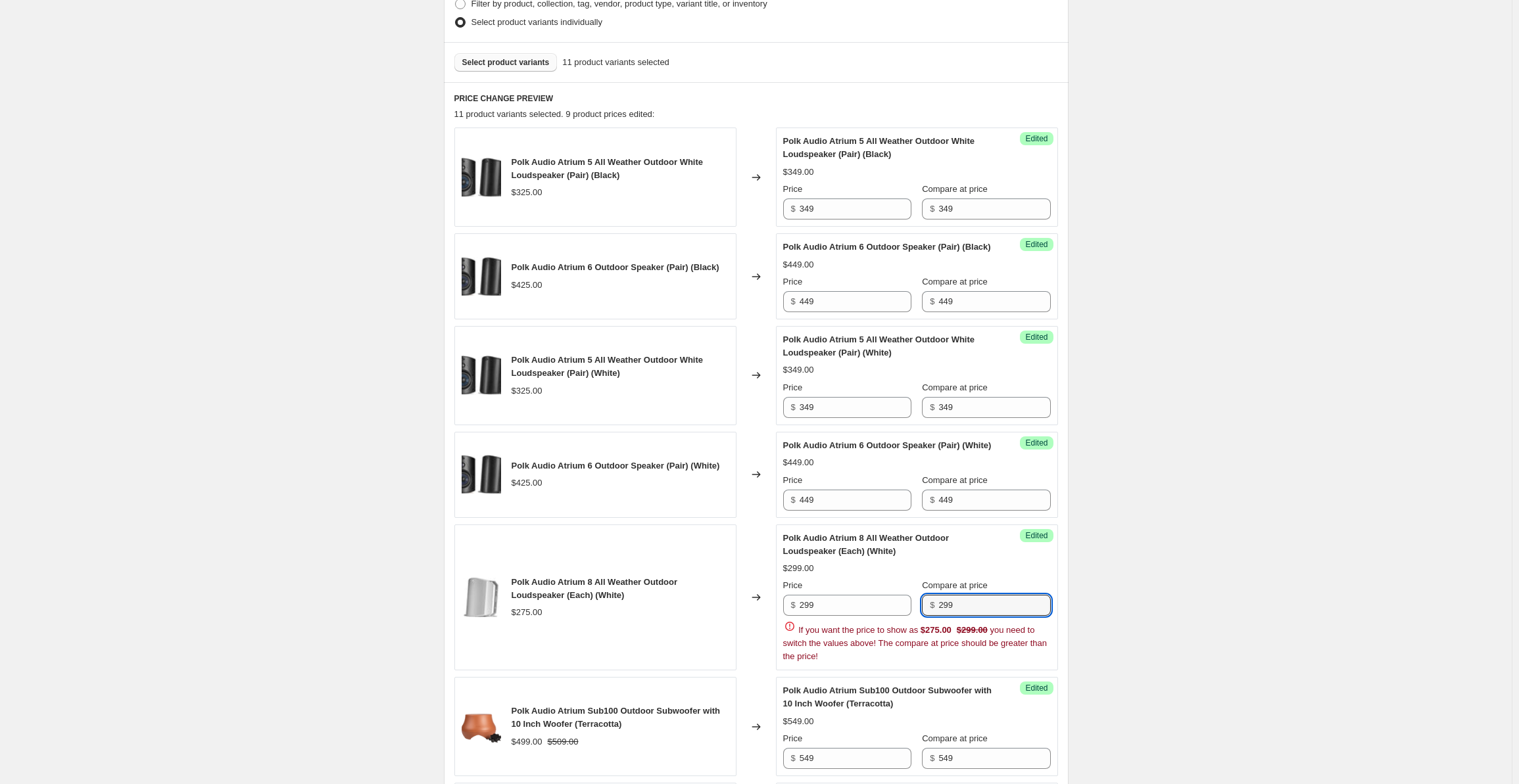
type input "299"
click at [1170, 369] on div "Create new price [MEDICAL_DATA]. This page is ready Create new price [MEDICAL_D…" at bounding box center [756, 596] width 1512 height 1903
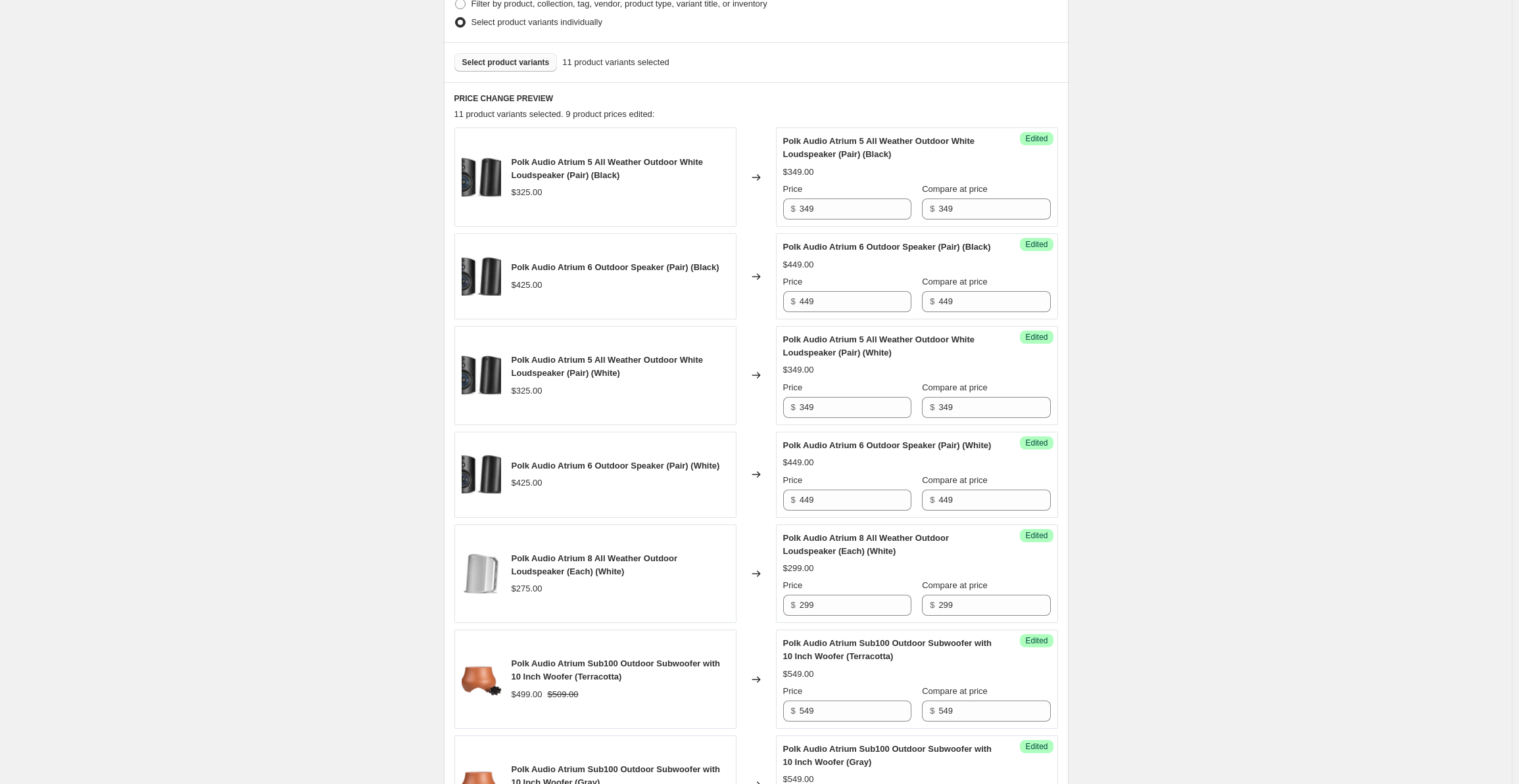
scroll to position [771, 0]
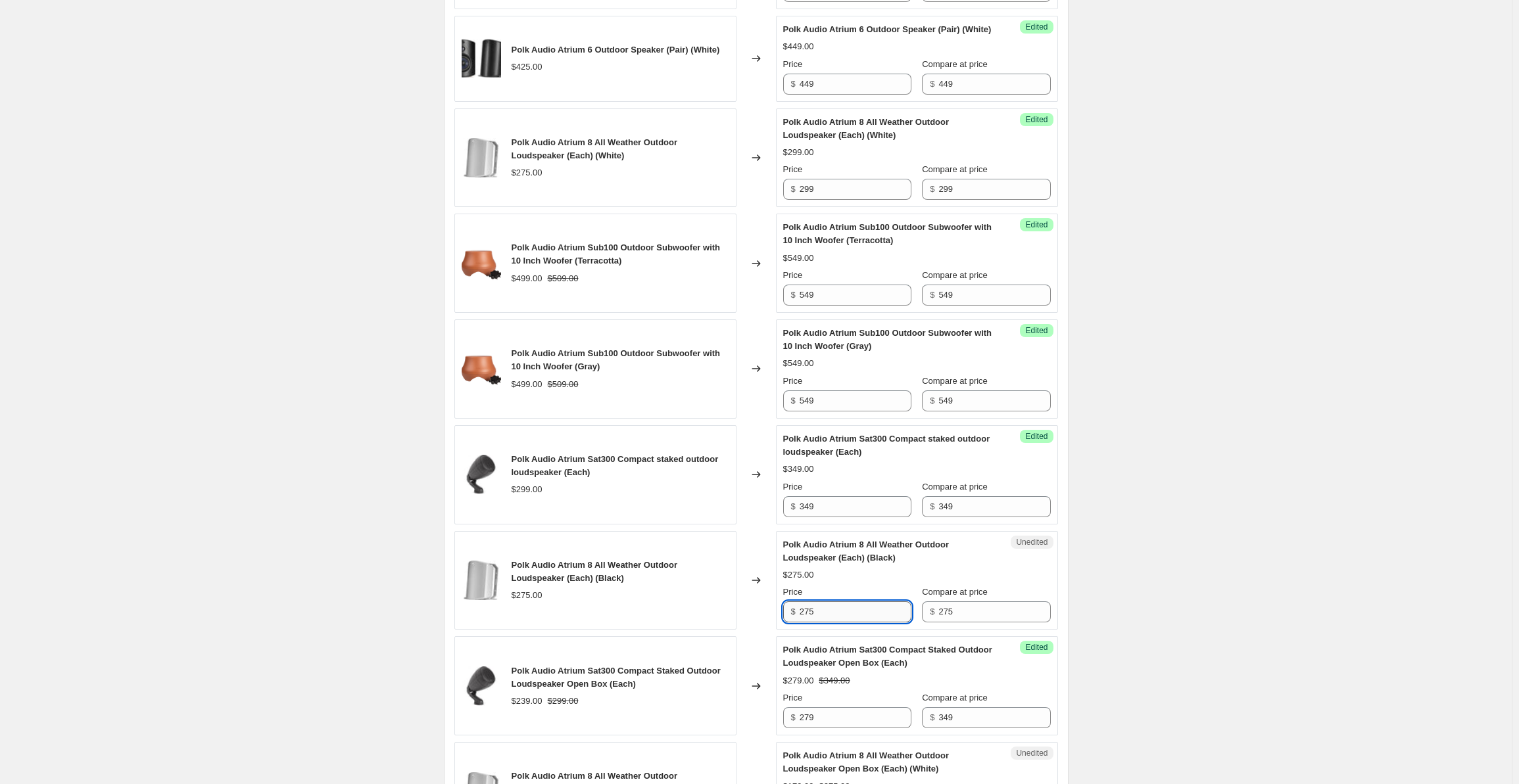
click at [825, 623] on input "275" at bounding box center [855, 612] width 112 height 21
drag, startPoint x: 840, startPoint y: 629, endPoint x: 788, endPoint y: 627, distance: 52.0
click at [788, 623] on div "$ 275" at bounding box center [847, 612] width 128 height 21
type input "299"
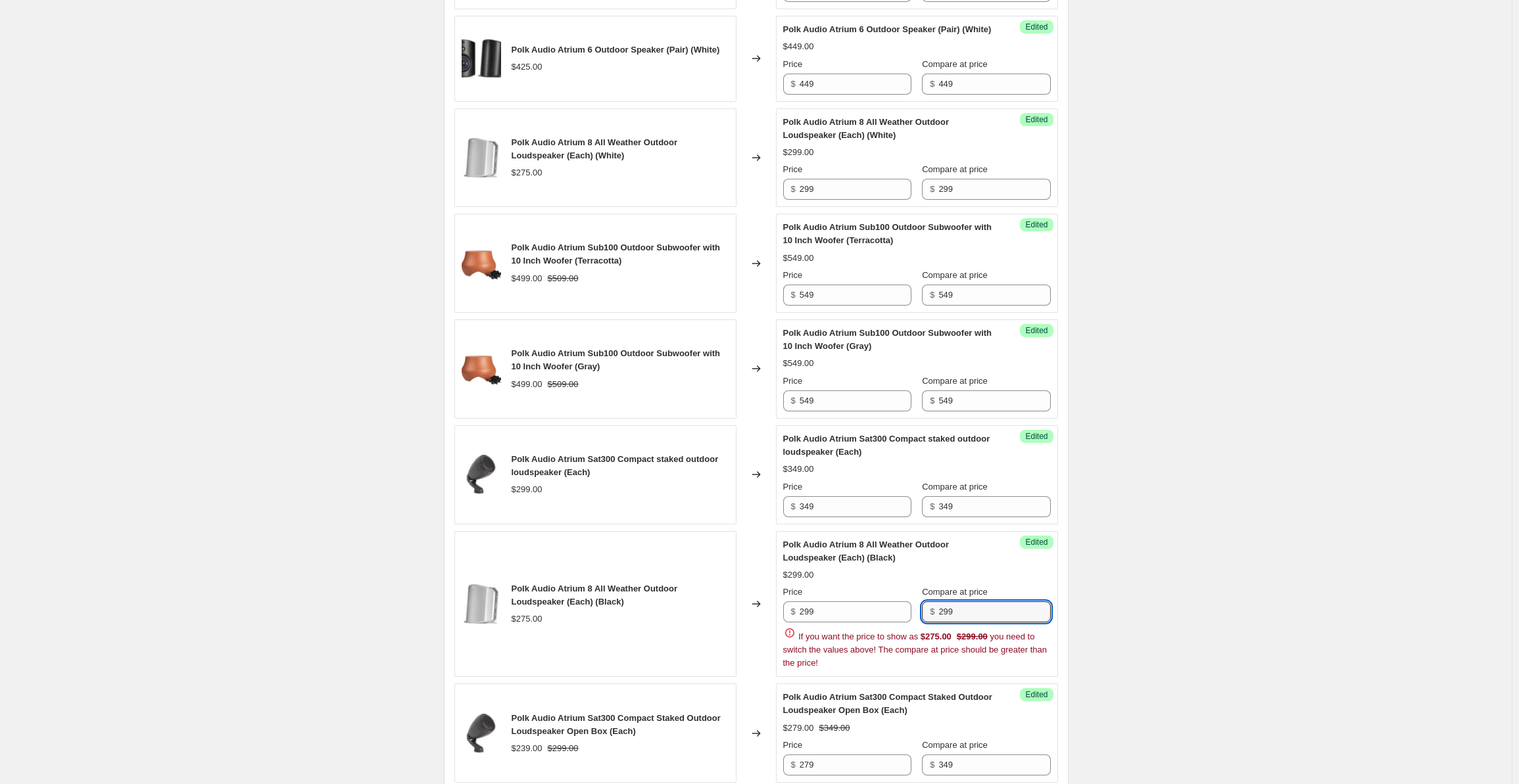
type input "299"
click at [1297, 378] on div "Create new price [MEDICAL_DATA]. This page is ready Create new price [MEDICAL_D…" at bounding box center [756, 180] width 1512 height 1903
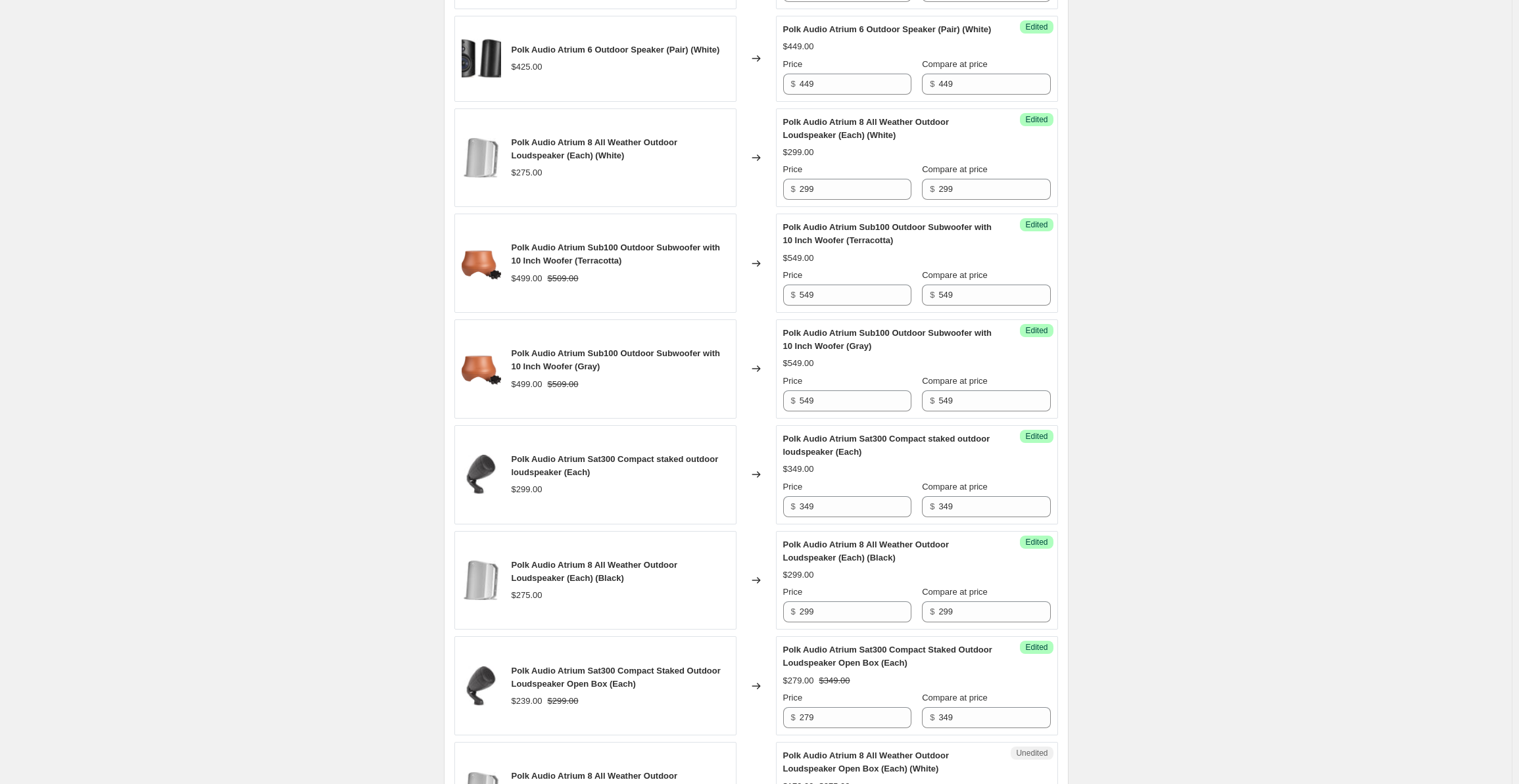
scroll to position [1092, 0]
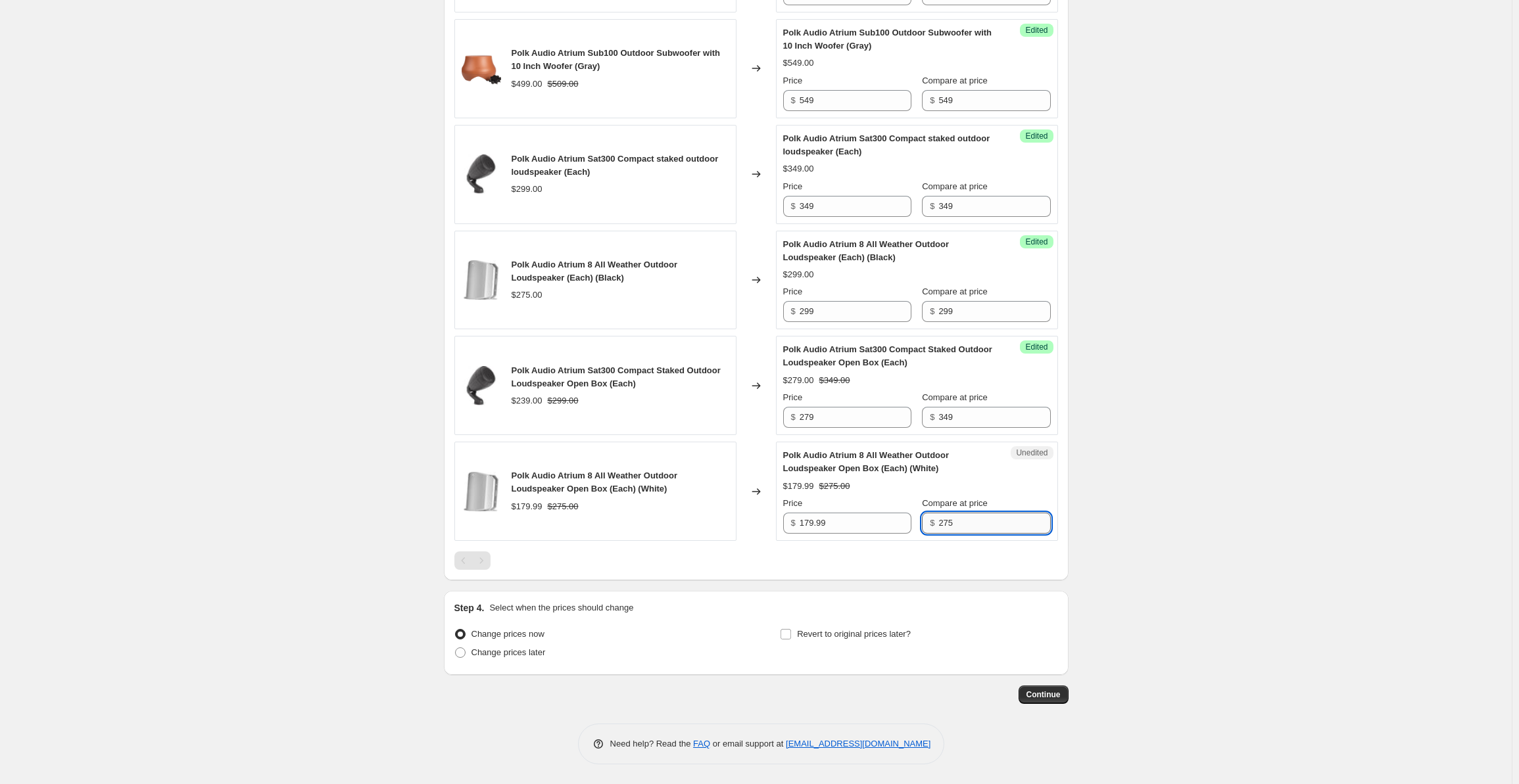
click at [973, 527] on input "275" at bounding box center [994, 523] width 112 height 21
drag, startPoint x: 985, startPoint y: 525, endPoint x: 933, endPoint y: 526, distance: 52.0
click at [933, 526] on div "$ 275" at bounding box center [986, 523] width 128 height 21
type input "299"
click at [809, 522] on input "179.99" at bounding box center [855, 523] width 112 height 21
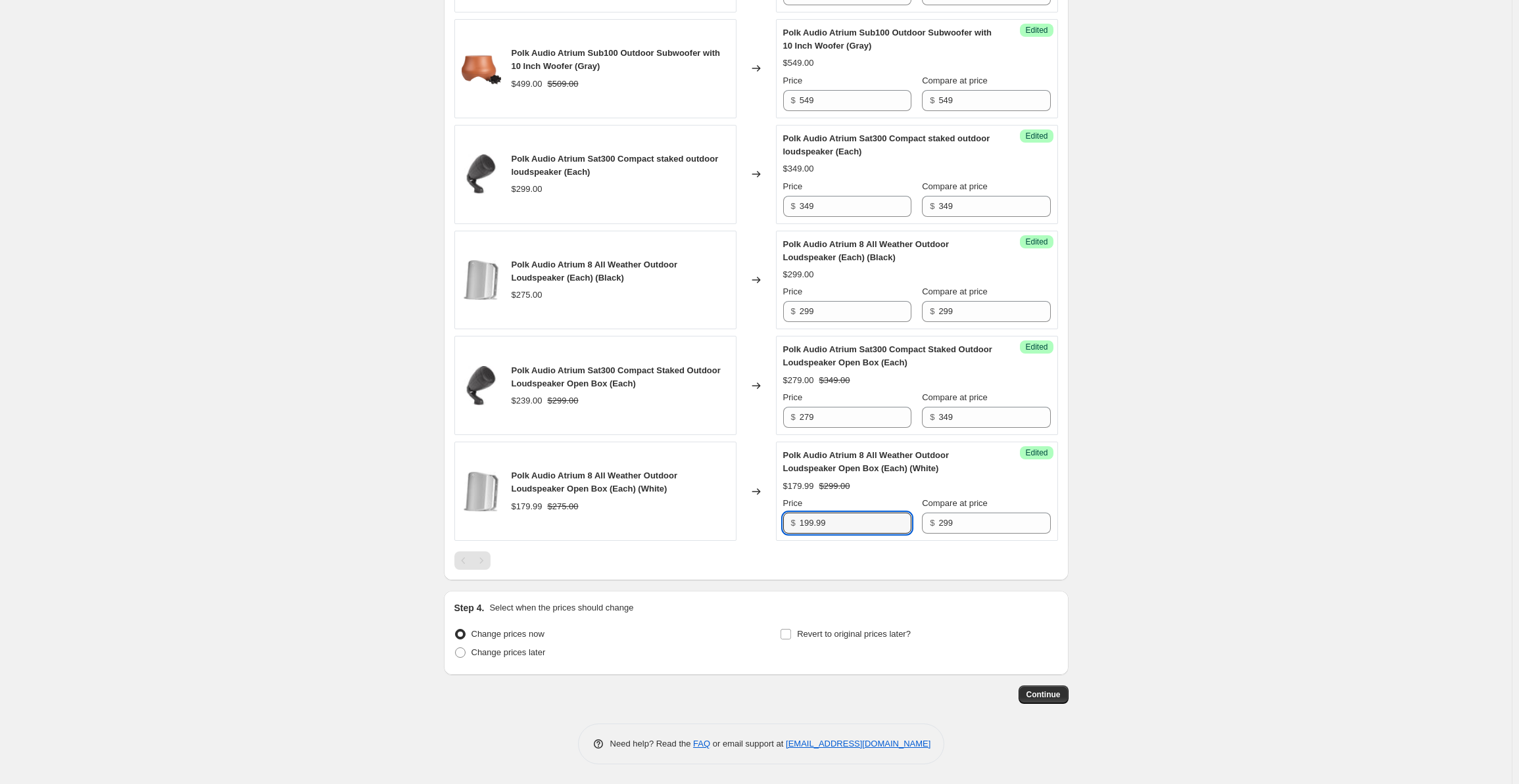
type input "199.99"
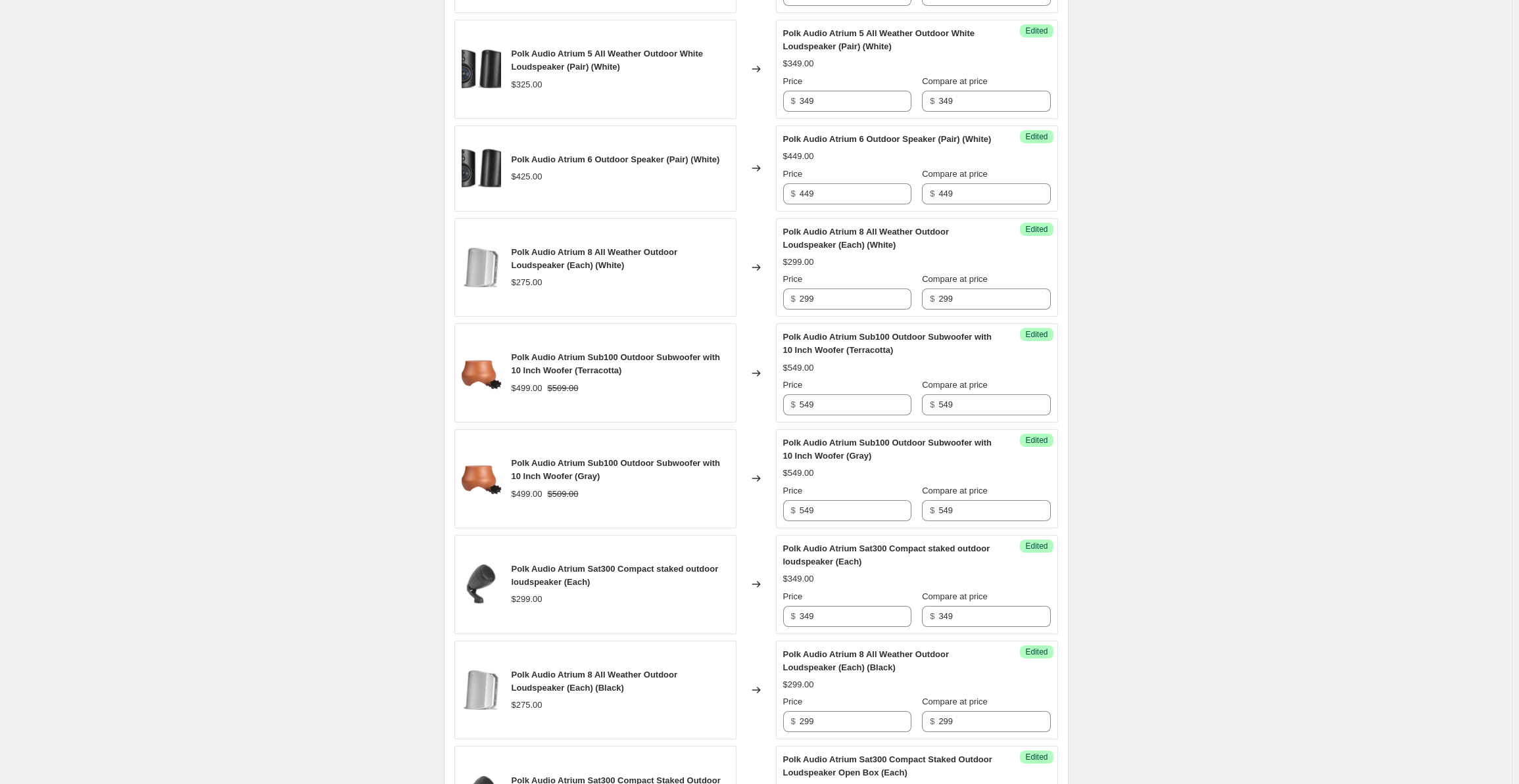
scroll to position [259, 0]
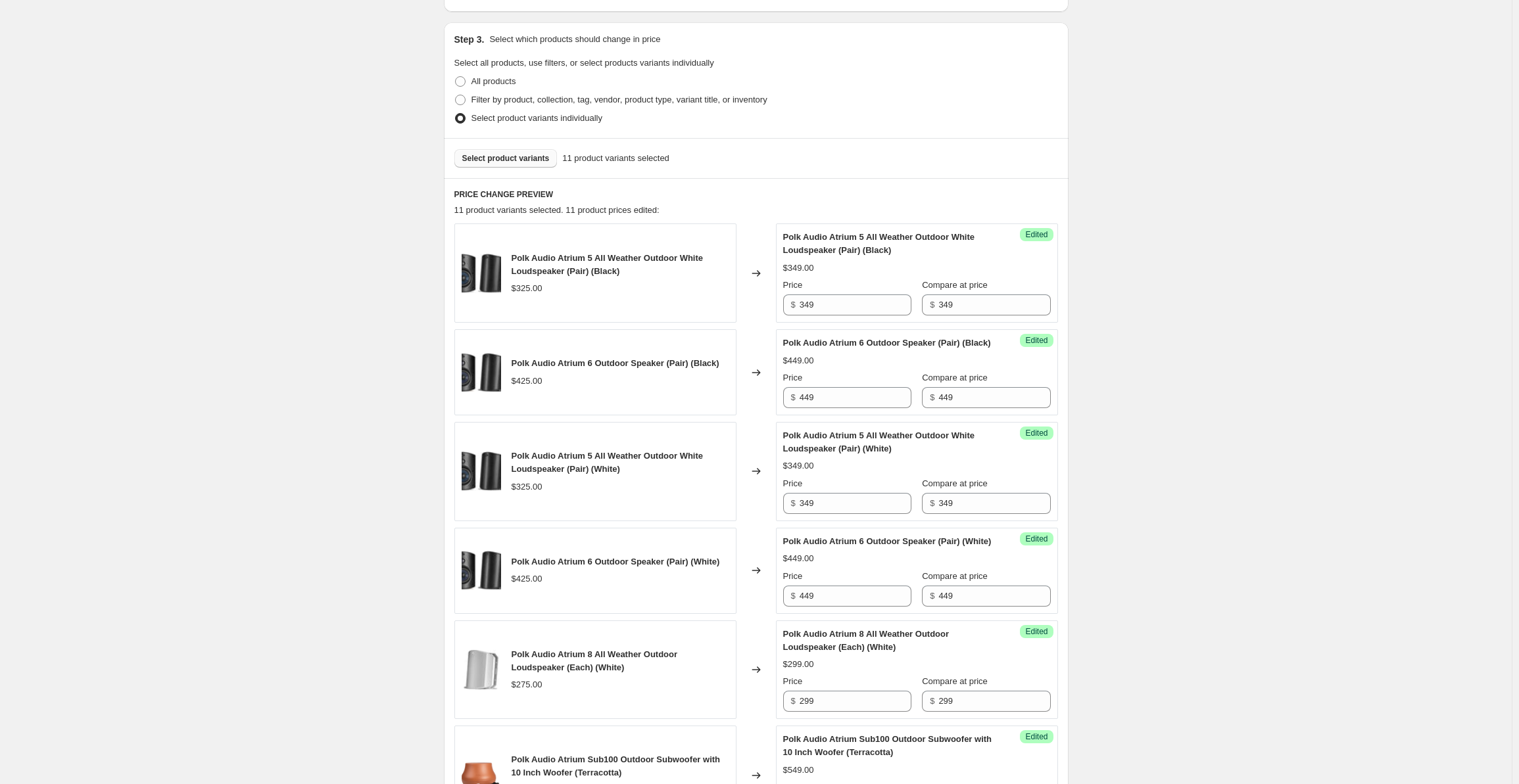
click at [494, 153] on span "Select product variants" at bounding box center [506, 158] width 88 height 10
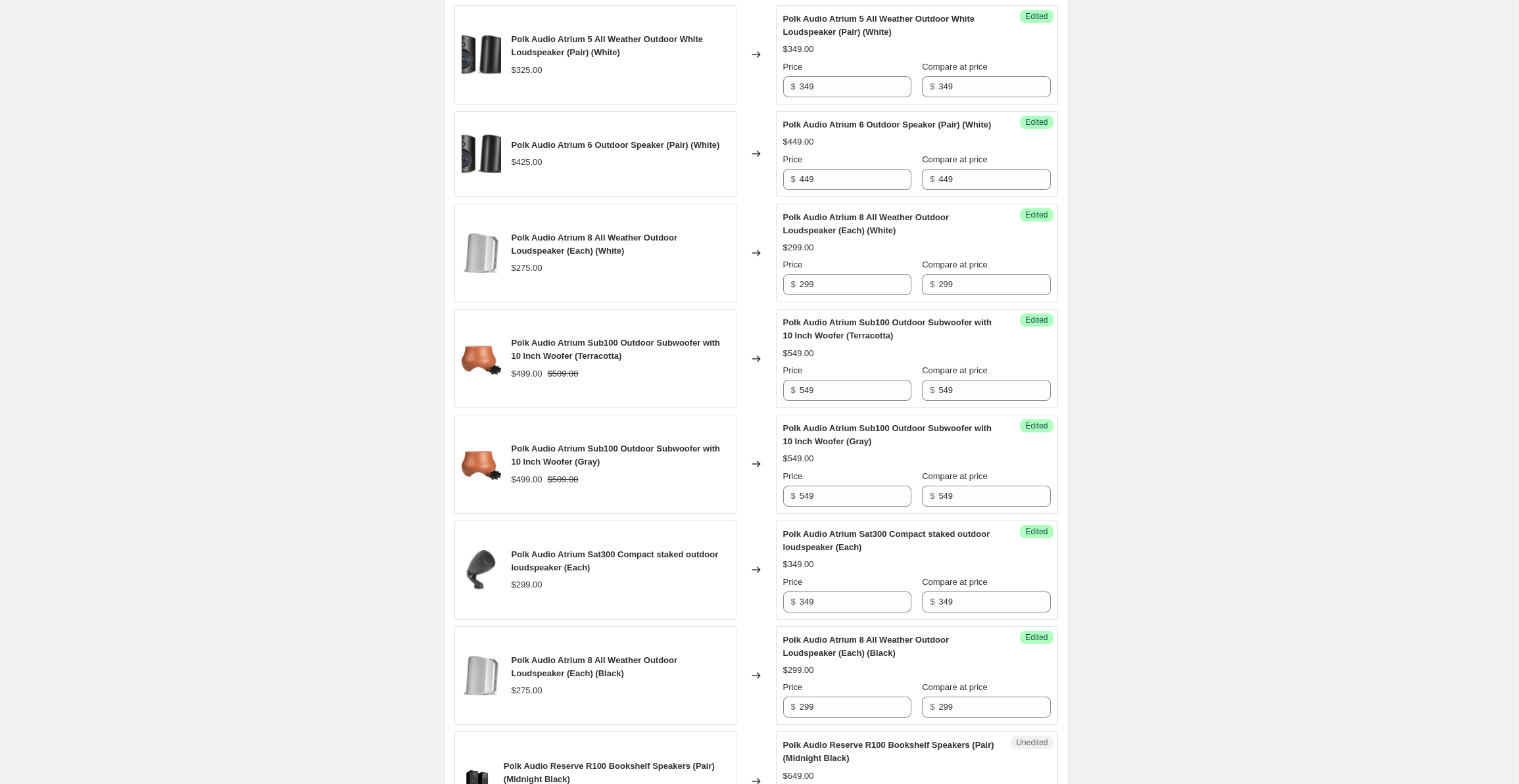
scroll to position [1092, 0]
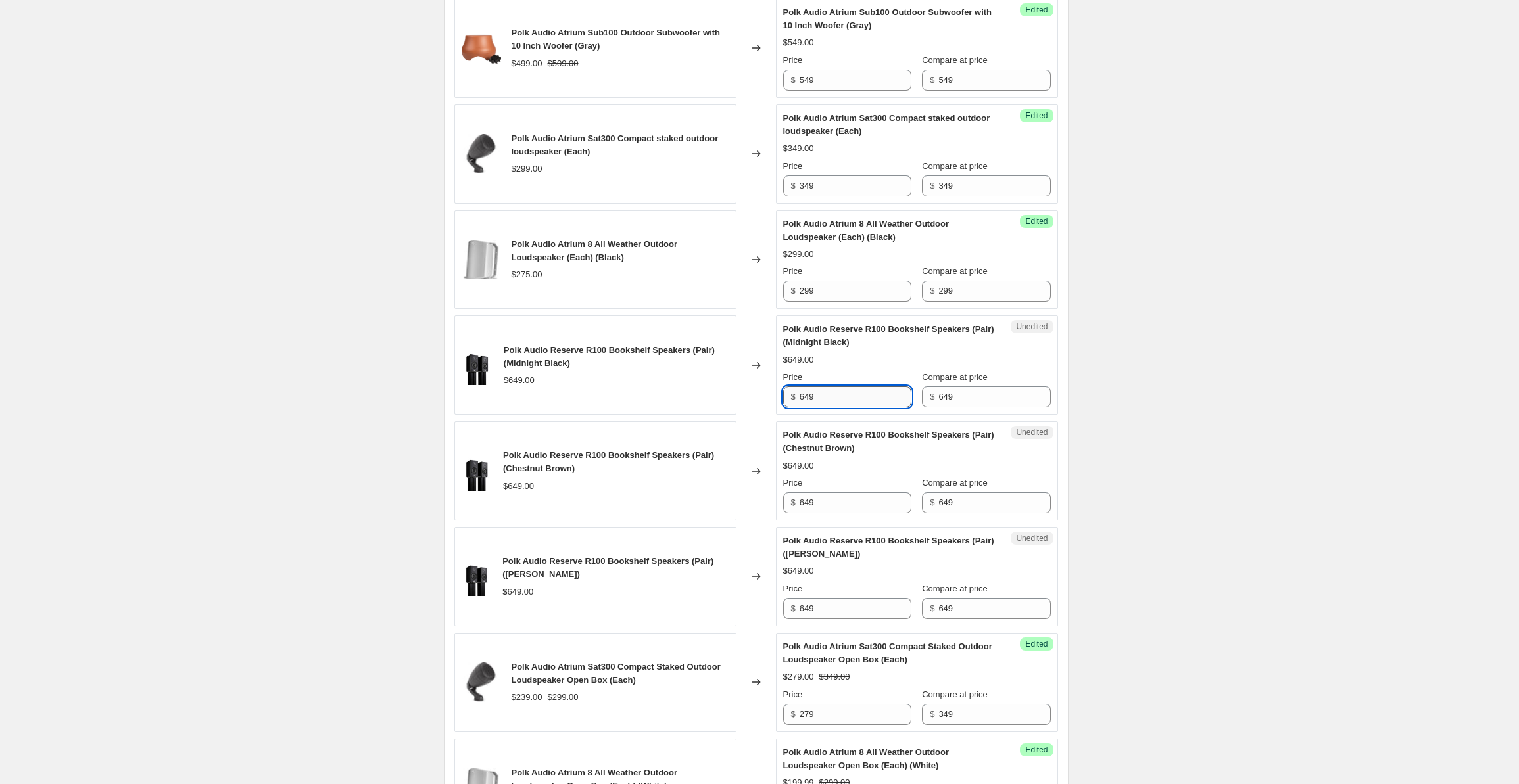
click at [834, 408] on input "649" at bounding box center [855, 397] width 112 height 21
drag, startPoint x: 843, startPoint y: 420, endPoint x: 784, endPoint y: 416, distance: 59.1
click at [784, 415] on div "Unedited Polk Audio Reserve R100 Bookshelf Speakers (Pair) (Midnight Black) $64…" at bounding box center [917, 365] width 282 height 99
type input "699"
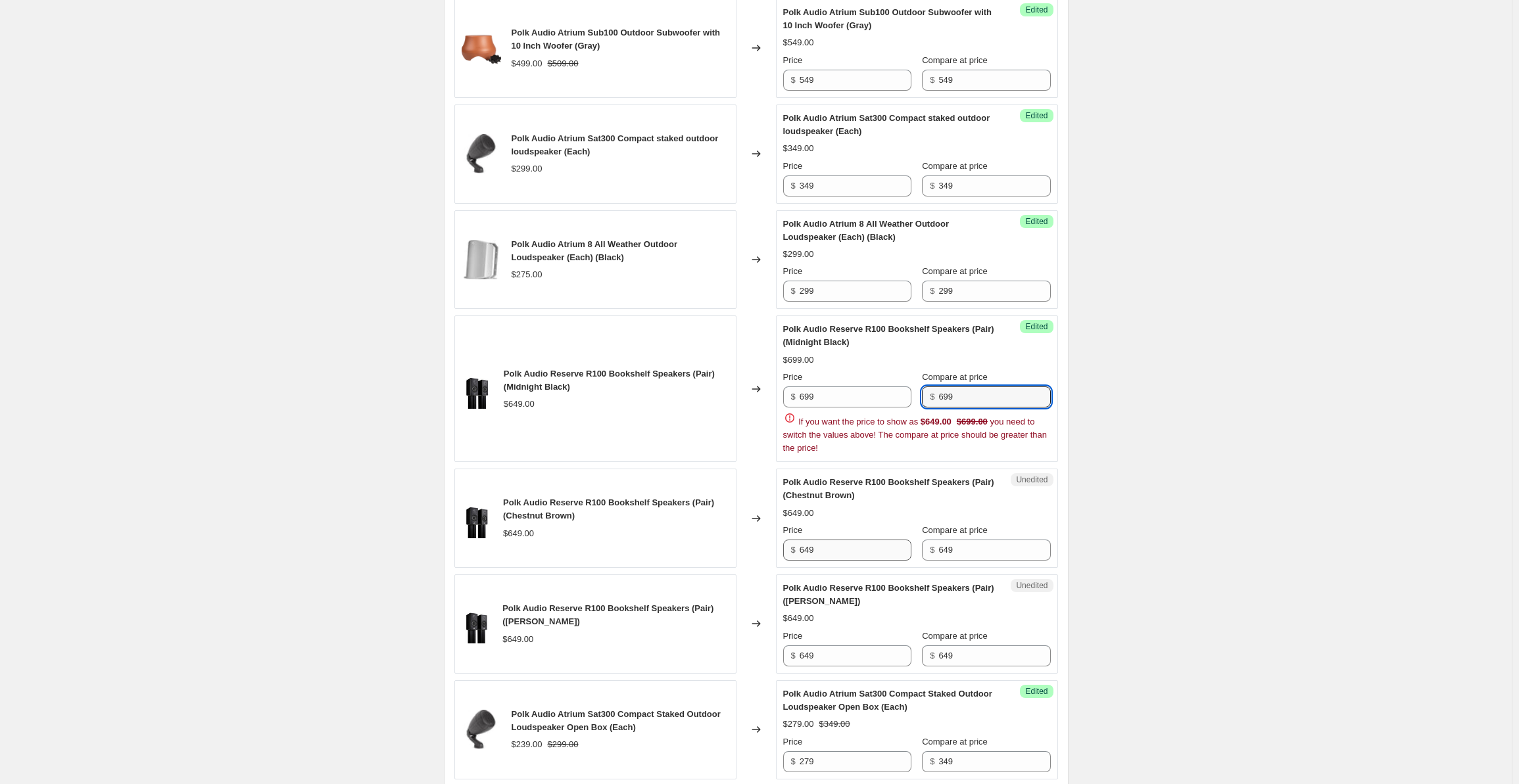
type input "699"
click at [846, 576] on div "Polk Audio Atrium 5 All Weather Outdoor White Loudspeaker (Pair) (Black) $325.0…" at bounding box center [756, 244] width 604 height 1706
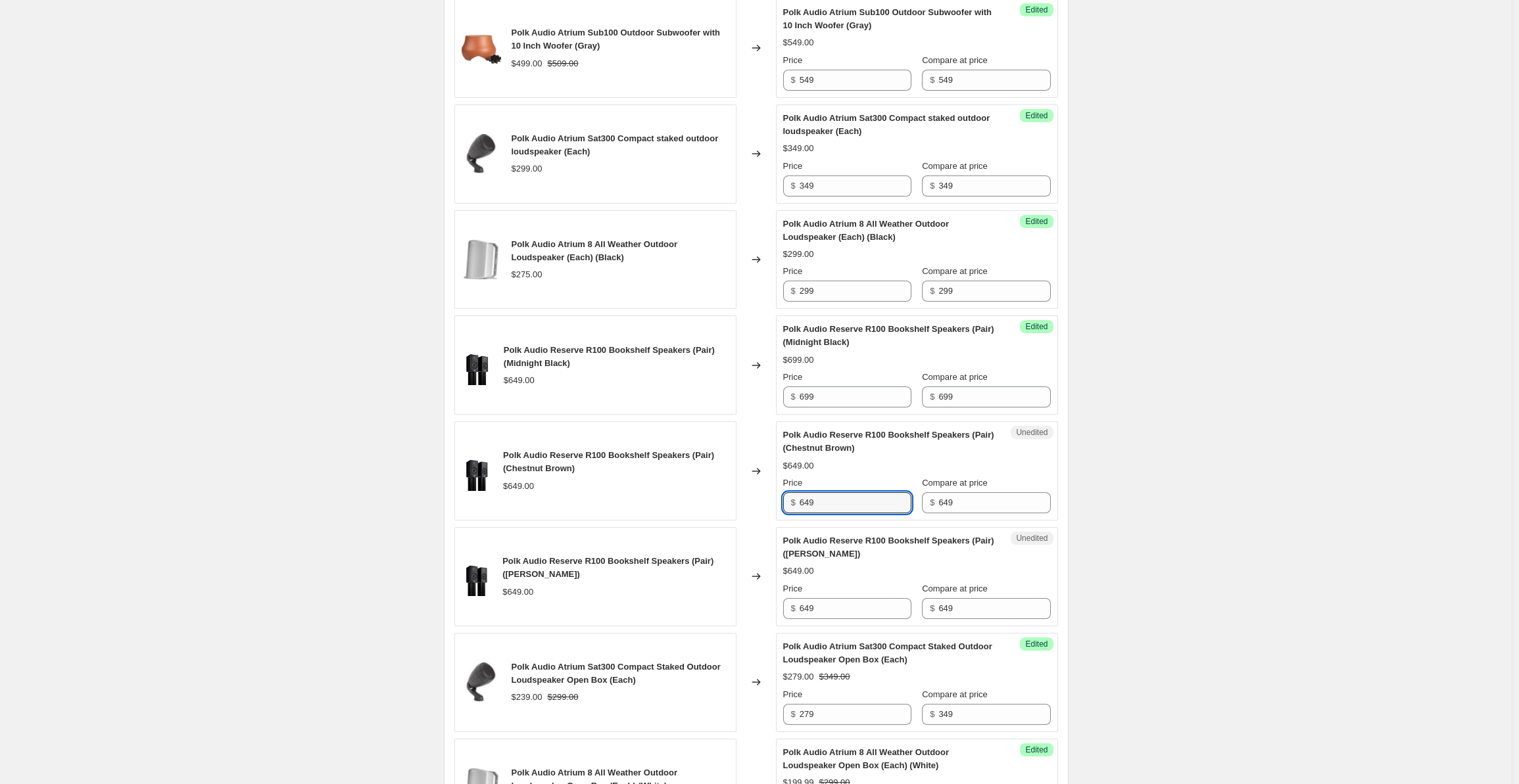
drag, startPoint x: 833, startPoint y: 521, endPoint x: 753, endPoint y: 522, distance: 80.0
click at [753, 521] on div "Polk Audio Reserve R100 Bookshelf Speakers (Pair) (Chestnut Brown) $649.00 Chan…" at bounding box center [756, 471] width 604 height 99
type input "699"
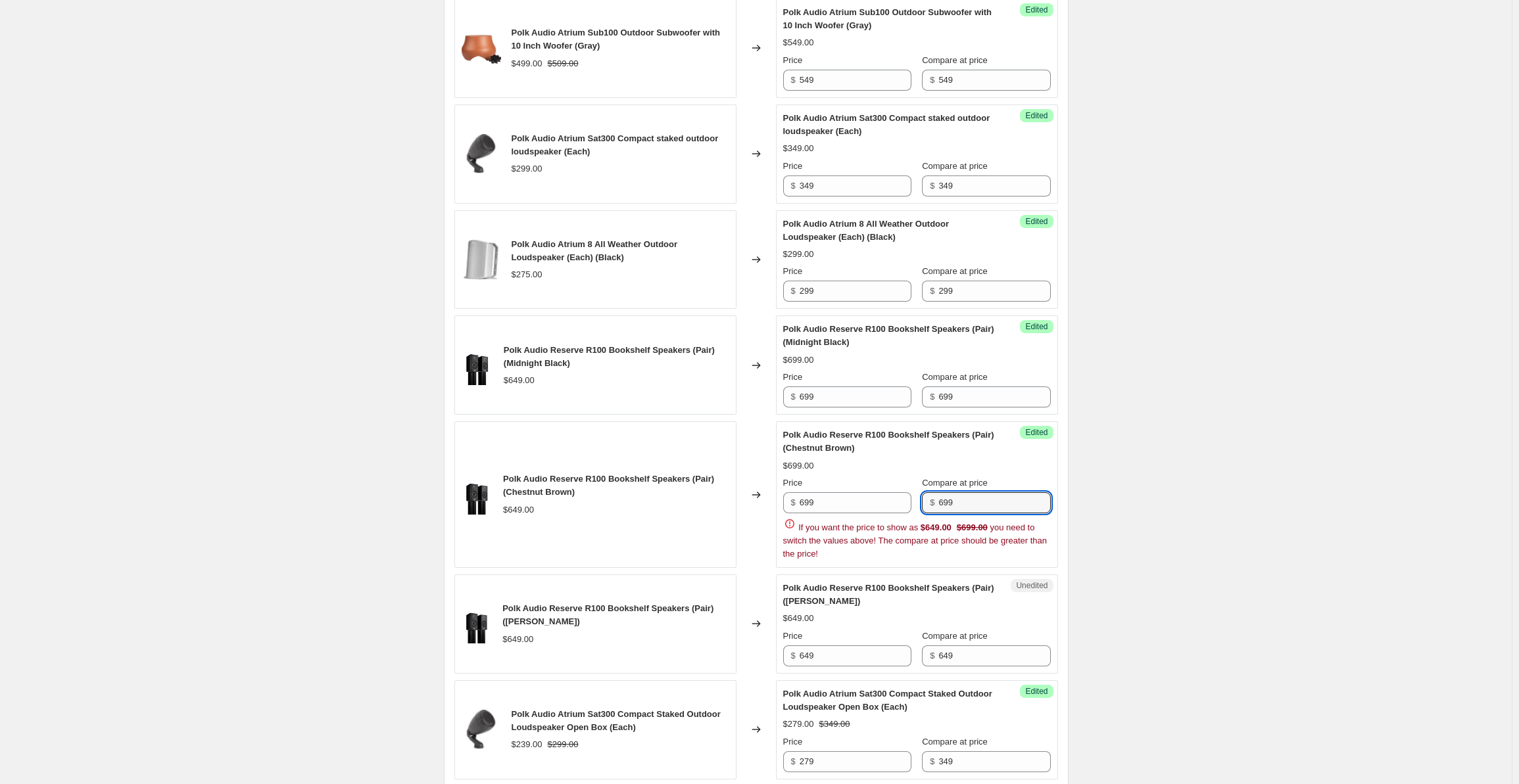
type input "699"
click at [837, 688] on div "Polk Audio Atrium 5 All Weather Outdoor White Loudspeaker (Pair) (Black) $325.0…" at bounding box center [756, 244] width 604 height 1706
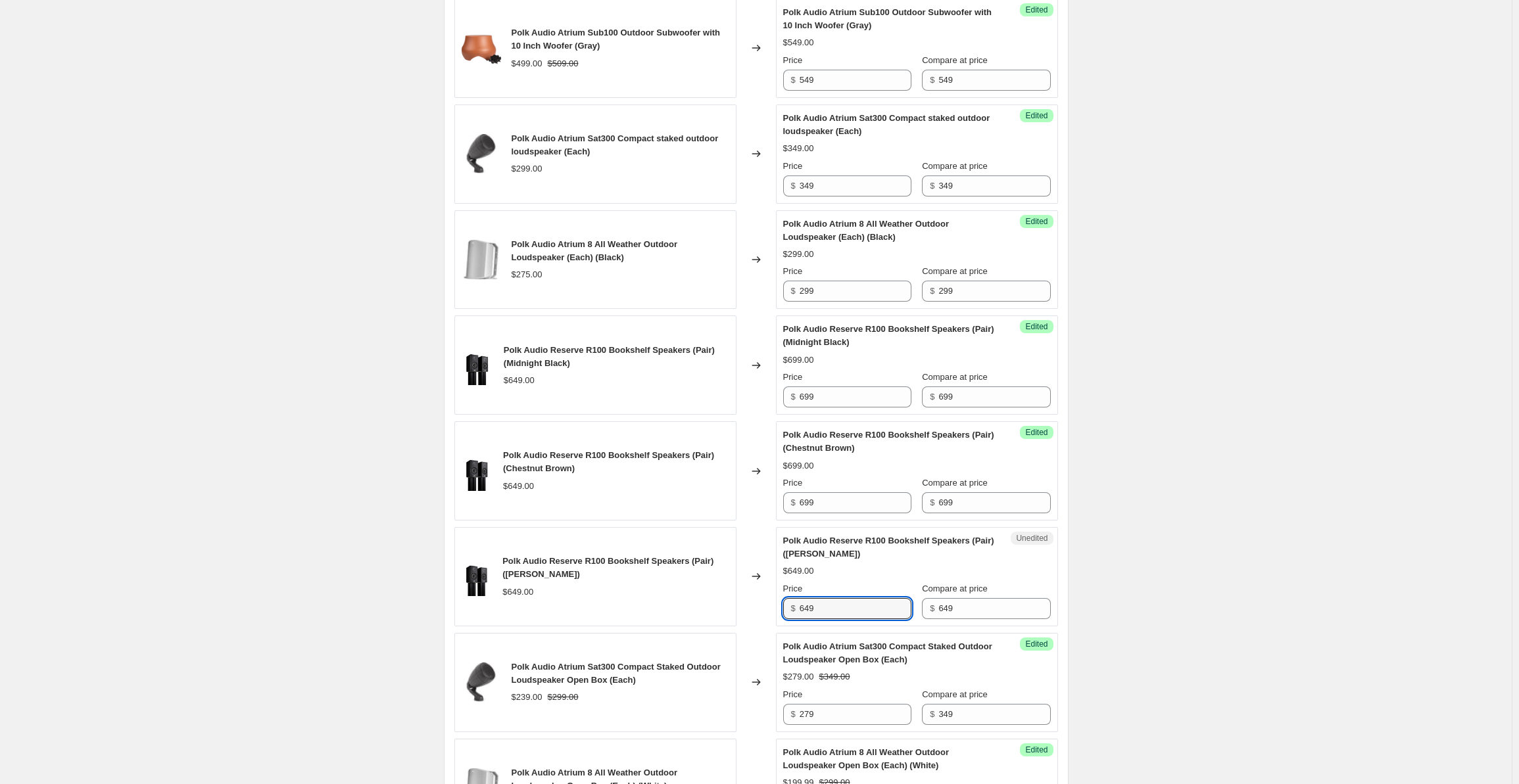
drag, startPoint x: 831, startPoint y: 627, endPoint x: 783, endPoint y: 627, distance: 48.0
click at [783, 627] on div "Unedited Polk Audio Reserve R100 Bookshelf Speakers (Pair) (Satin White) $649.0…" at bounding box center [917, 577] width 282 height 99
type input "699"
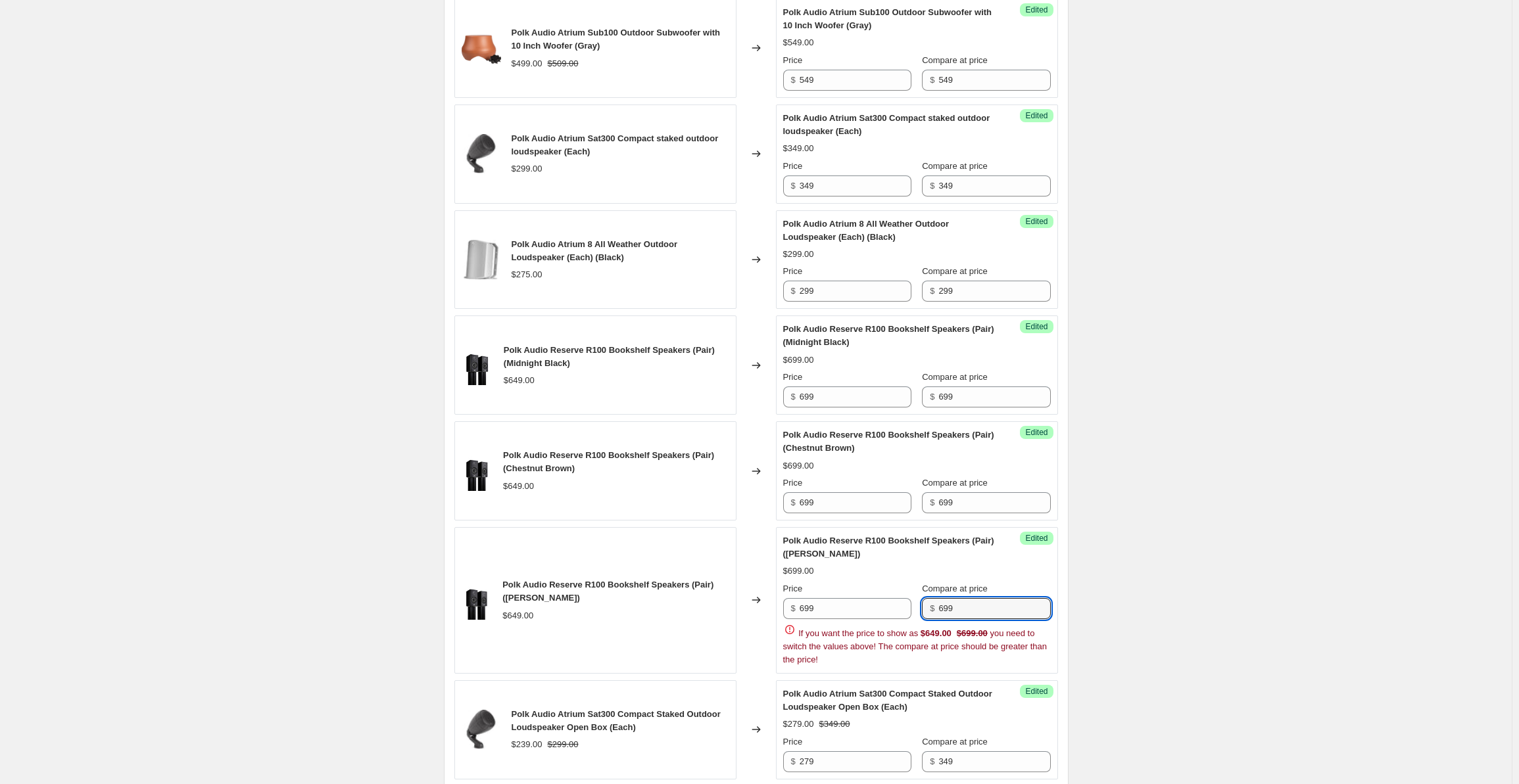
type input "699"
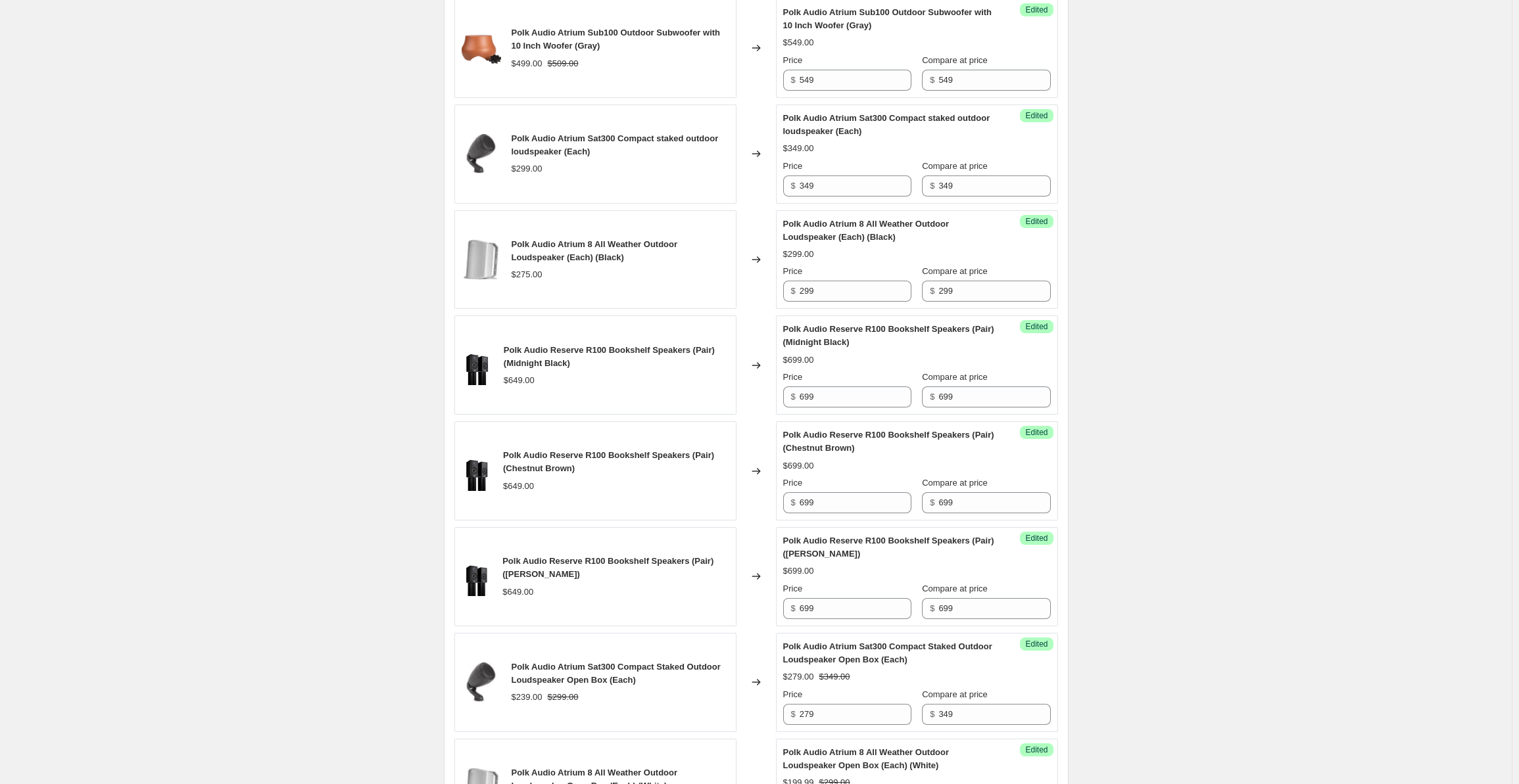
click at [1157, 406] on div "Create new price [MEDICAL_DATA]. This page is ready Create new price [MEDICAL_D…" at bounding box center [756, 100] width 1512 height 2385
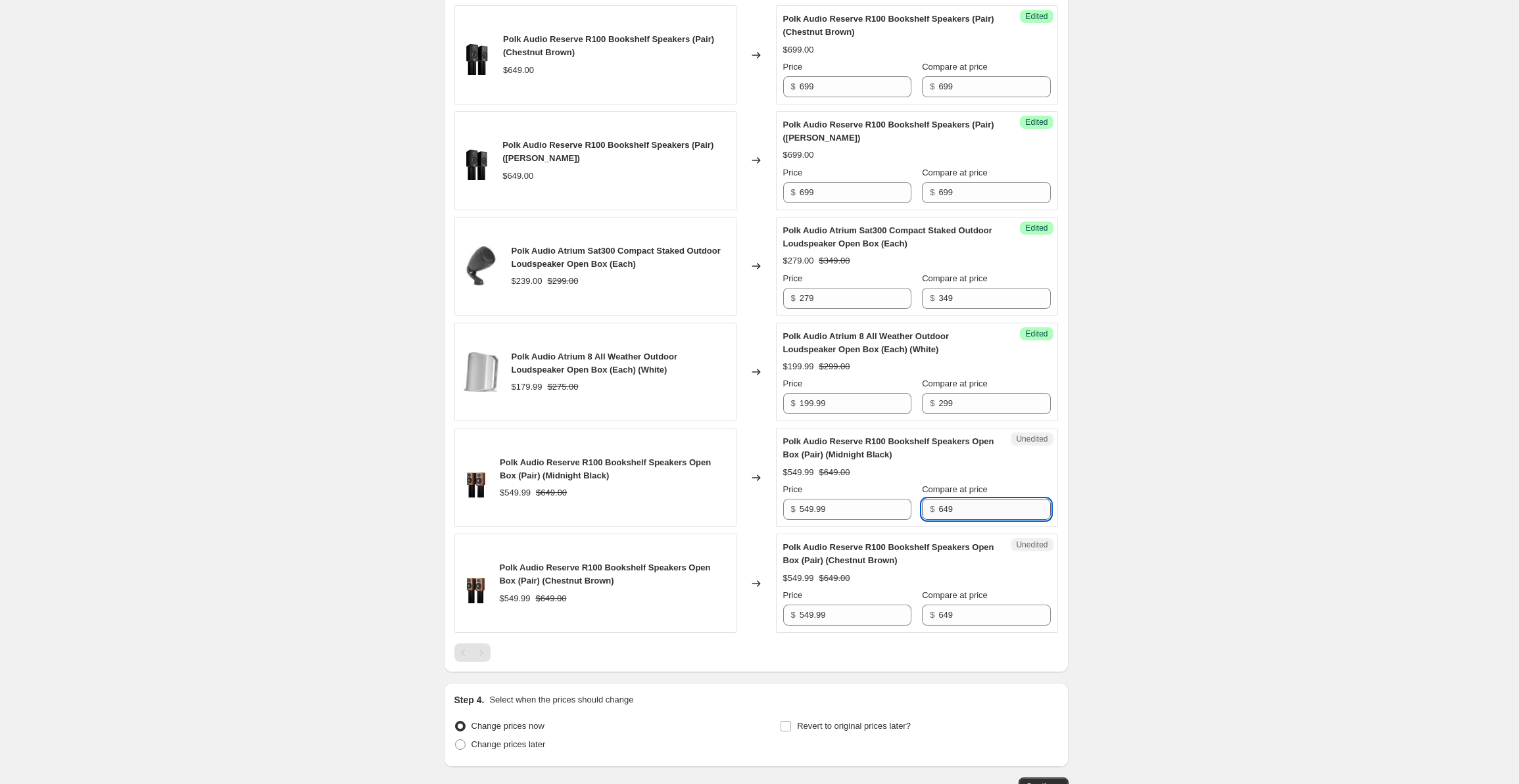
click at [972, 520] on input "649" at bounding box center [994, 510] width 112 height 21
drag, startPoint x: 978, startPoint y: 525, endPoint x: 921, endPoint y: 525, distance: 57.0
click at [921, 520] on div "Price $ 549.99 Compare at price $ 649" at bounding box center [917, 501] width 268 height 37
type input "699"
click at [809, 520] on input "549.99" at bounding box center [855, 510] width 112 height 21
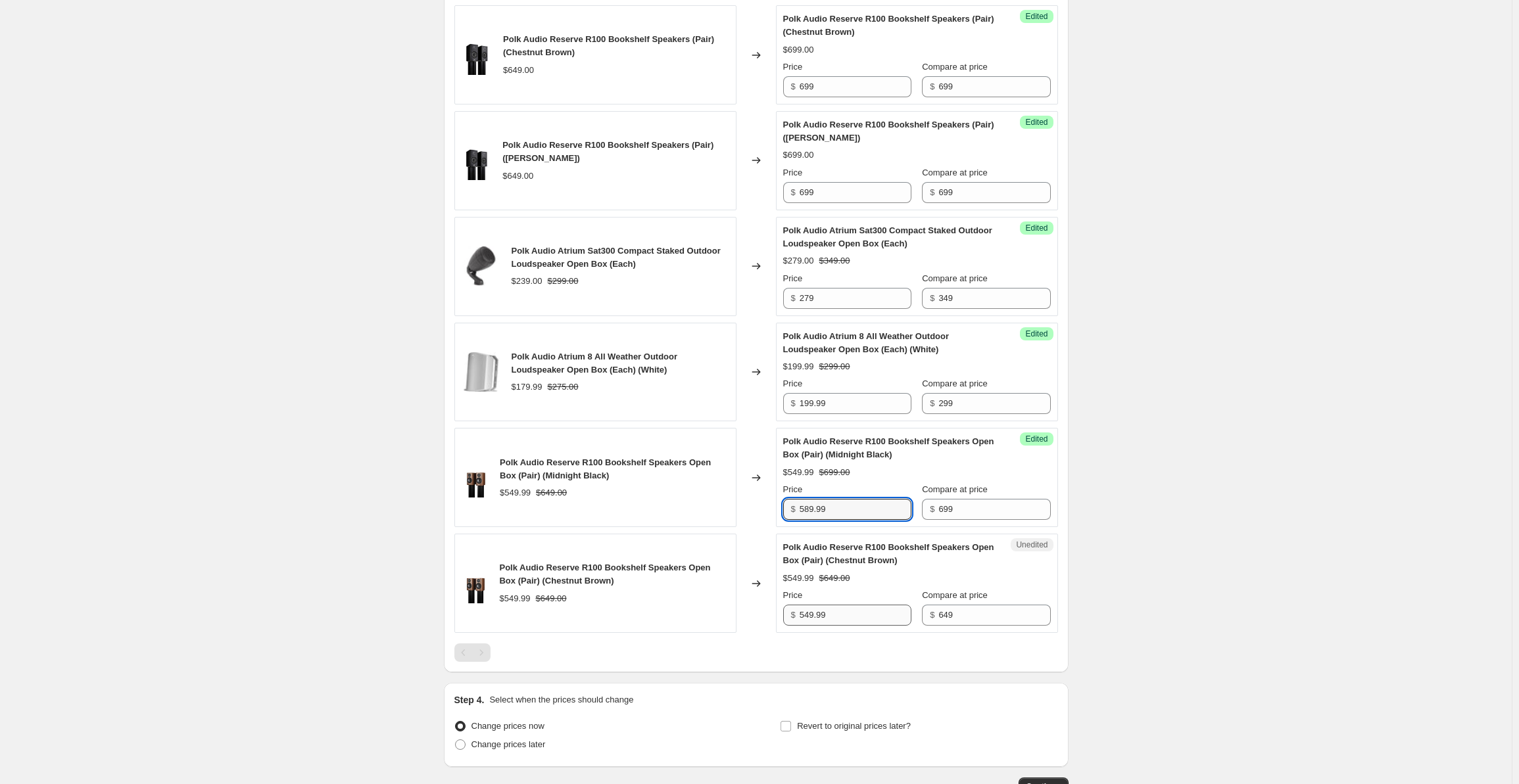
type input "589.99"
click at [810, 626] on input "549.99" at bounding box center [855, 615] width 112 height 21
type input "589.99"
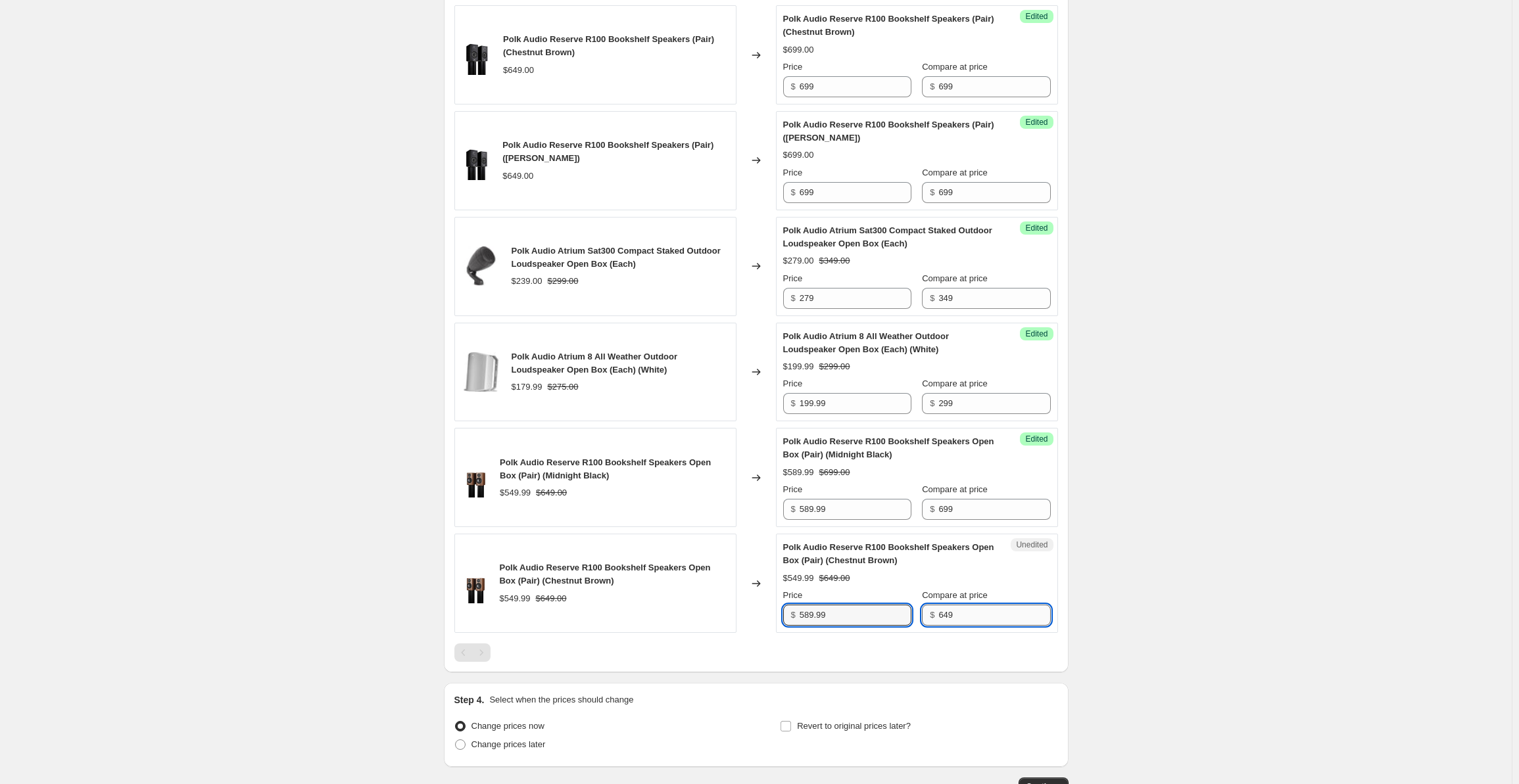
click at [961, 626] on input "649" at bounding box center [994, 615] width 112 height 21
drag, startPoint x: 970, startPoint y: 635, endPoint x: 900, endPoint y: 634, distance: 70.0
click at [900, 626] on div "Price $ 589.99 Compare at price $ 649" at bounding box center [917, 607] width 268 height 37
type input "699"
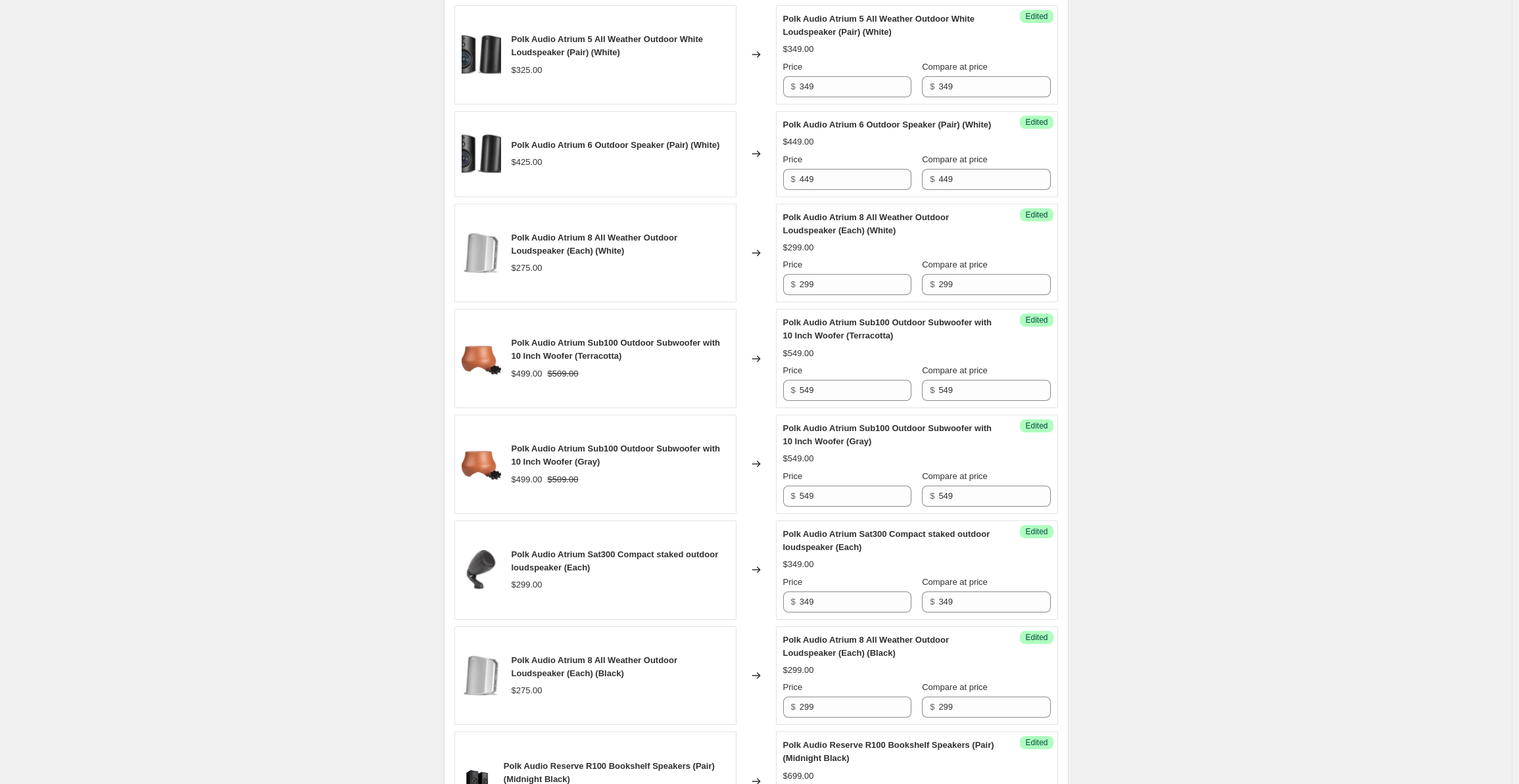
scroll to position [0, 0]
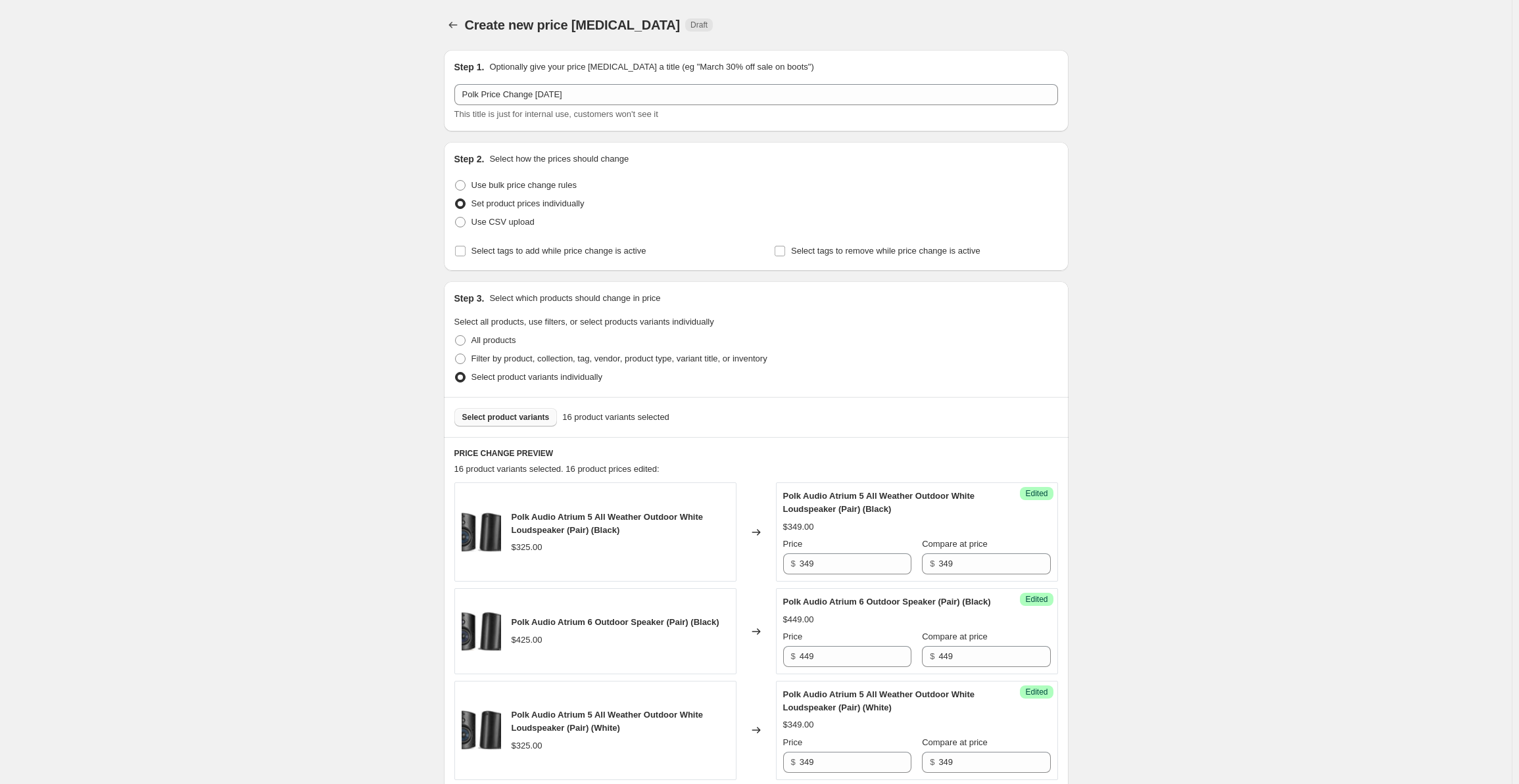
click at [499, 417] on span "Select product variants" at bounding box center [506, 417] width 88 height 10
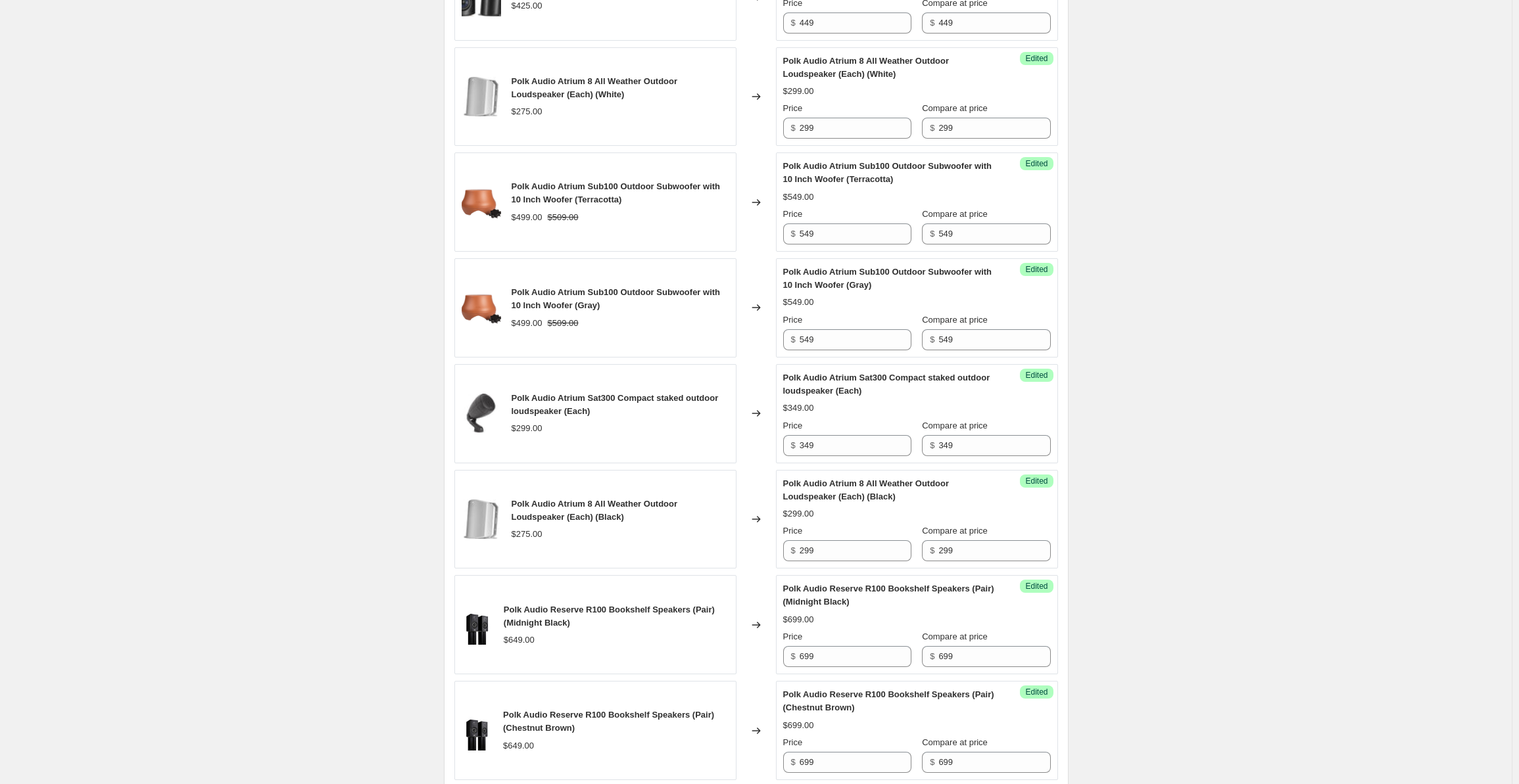
scroll to position [1249, 0]
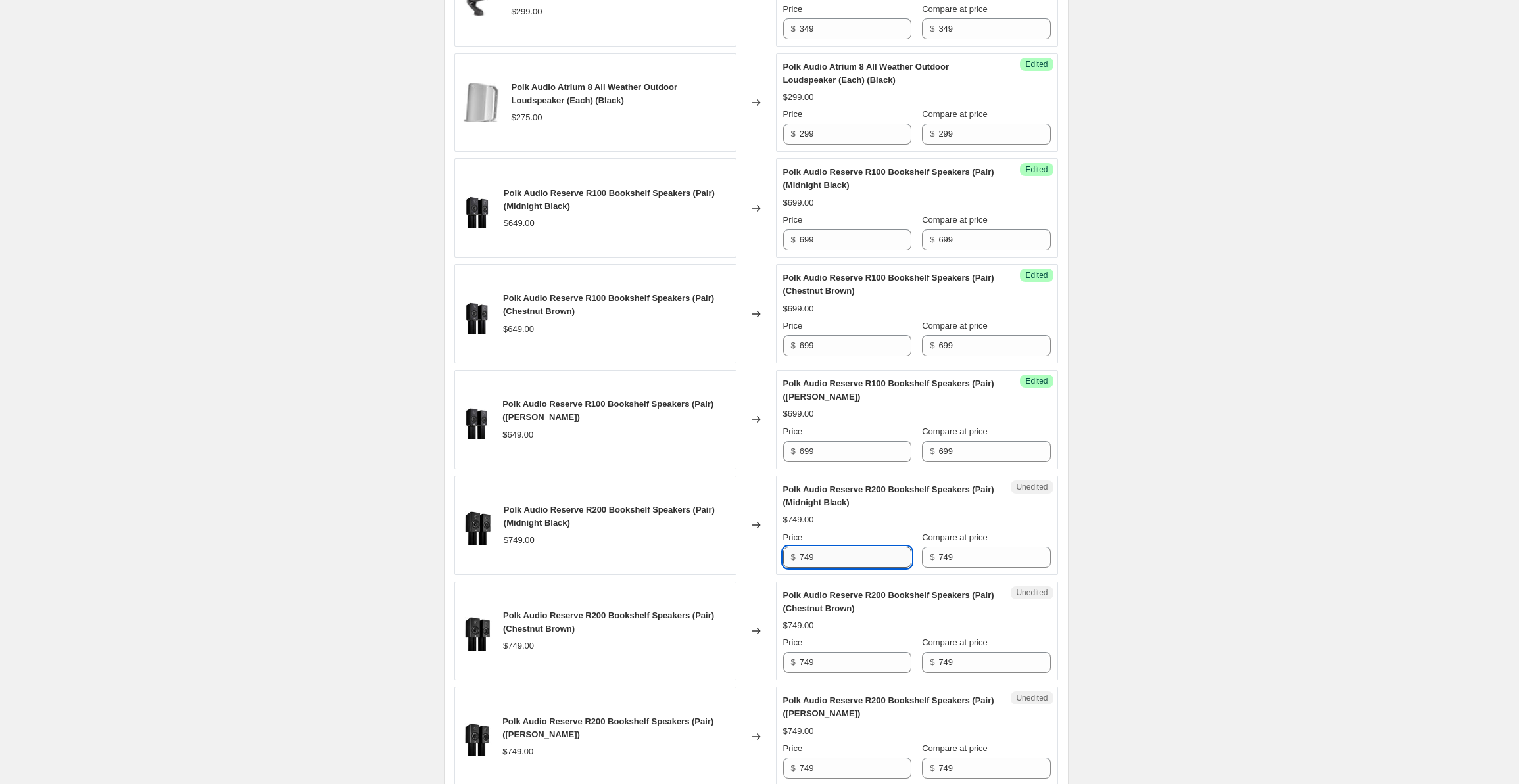
click at [846, 568] on input "749" at bounding box center [855, 558] width 112 height 21
drag, startPoint x: 838, startPoint y: 569, endPoint x: 774, endPoint y: 576, distance: 64.4
click at [774, 576] on div "Polk Audio Reserve R200 Bookshelf Speakers (Pair) (Midnight Black) $749.00 Chan…" at bounding box center [756, 525] width 604 height 99
drag, startPoint x: 829, startPoint y: 576, endPoint x: 793, endPoint y: 576, distance: 36.0
click at [793, 568] on div "$ 799" at bounding box center [847, 558] width 128 height 21
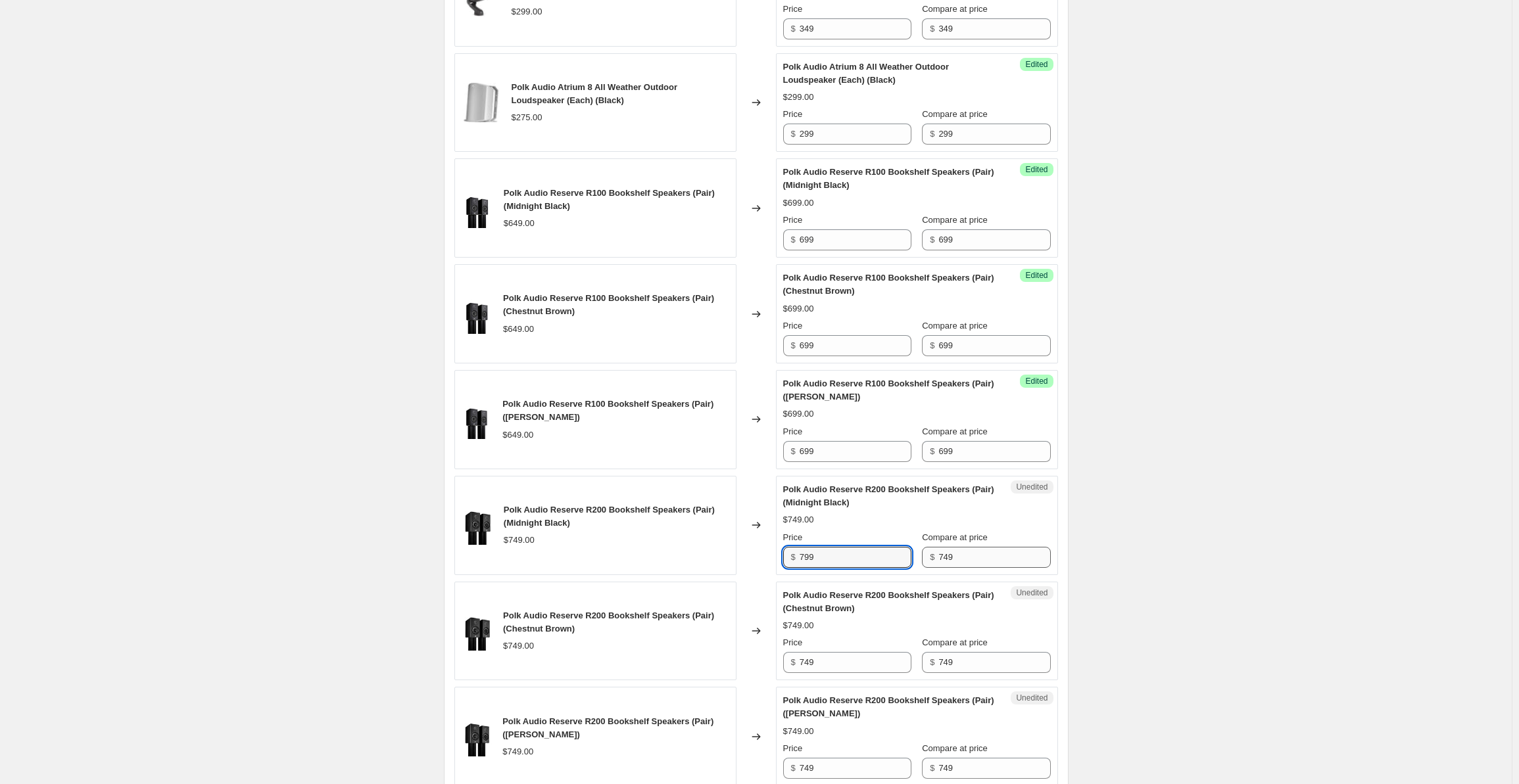
type input "799"
click at [957, 568] on input "749" at bounding box center [994, 558] width 112 height 21
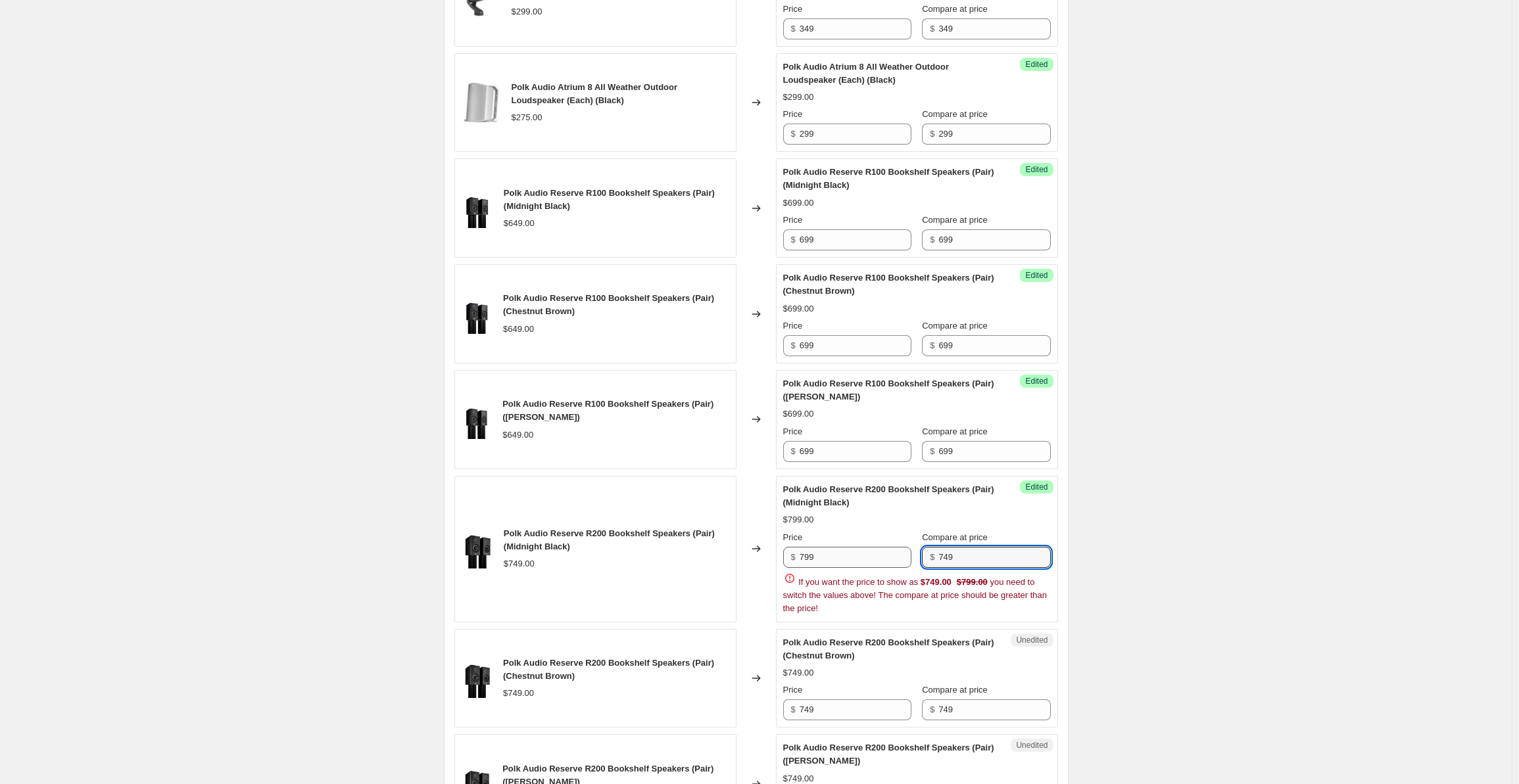
drag, startPoint x: 981, startPoint y: 573, endPoint x: 909, endPoint y: 571, distance: 72.0
click at [909, 568] on div "Price $ 799 Compare at price $ 749" at bounding box center [917, 549] width 268 height 37
paste input "9"
type input "799"
click at [1134, 538] on div "Create new price [MEDICAL_DATA]. This page is ready Create new price [MEDICAL_D…" at bounding box center [756, 178] width 1512 height 2855
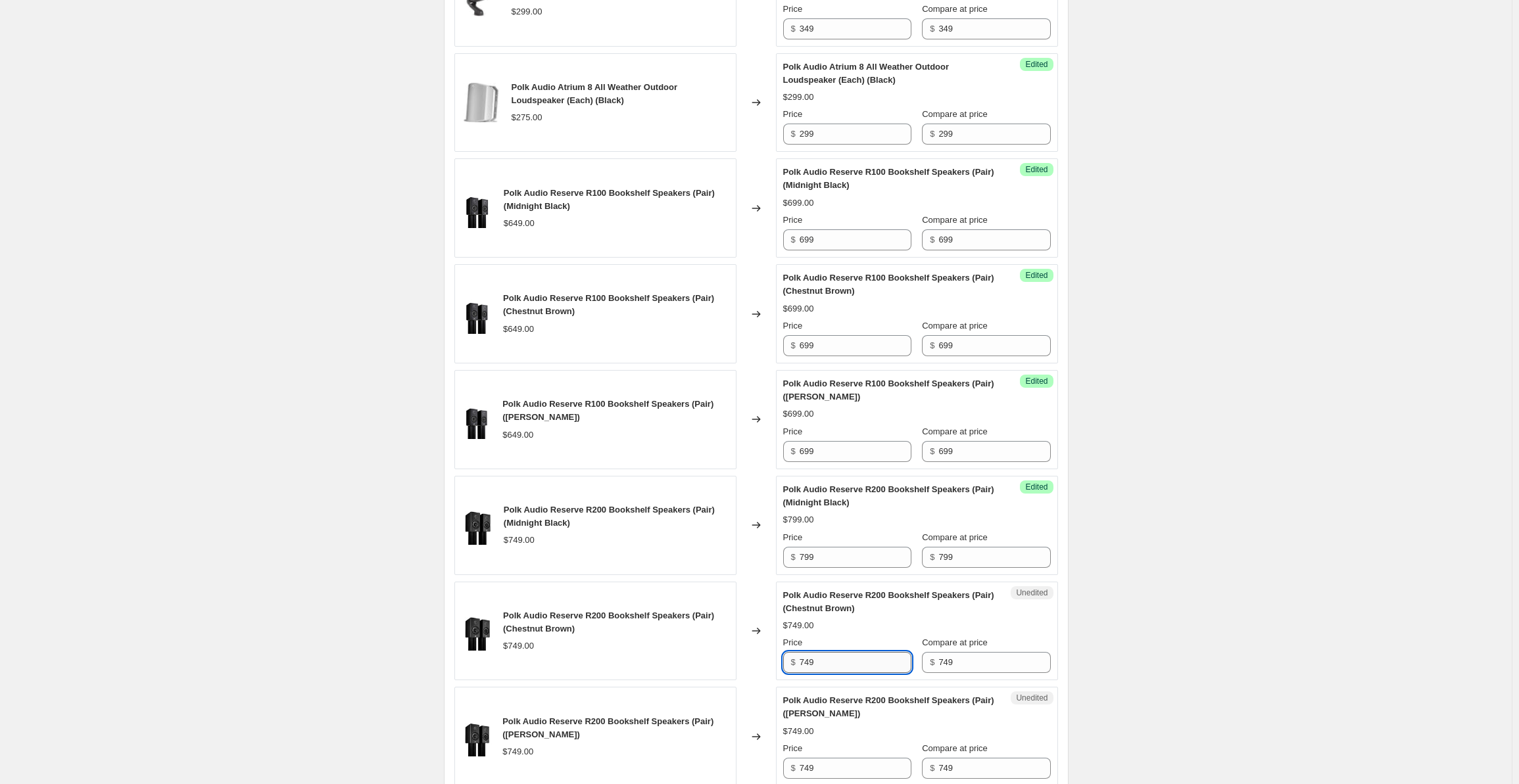
click at [858, 673] on input "749" at bounding box center [855, 663] width 112 height 21
drag, startPoint x: 850, startPoint y: 681, endPoint x: 777, endPoint y: 678, distance: 73.1
click at [777, 678] on div "Polk Audio Reserve R200 Bookshelf Speakers (Pair) (Chestnut Brown) $749.00 Chan…" at bounding box center [756, 631] width 604 height 99
paste input "9"
type input "799"
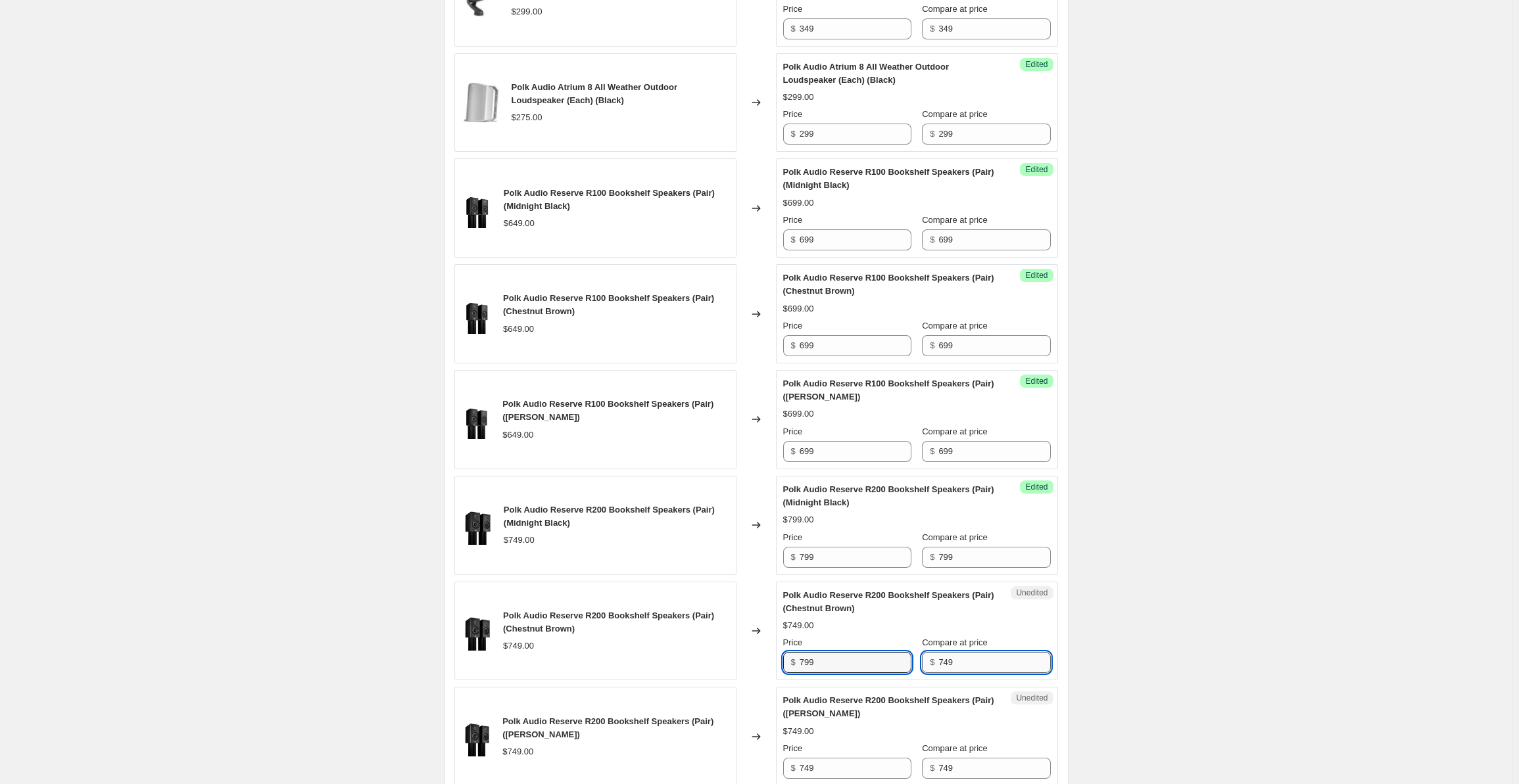
click at [961, 673] on input "749" at bounding box center [994, 663] width 112 height 21
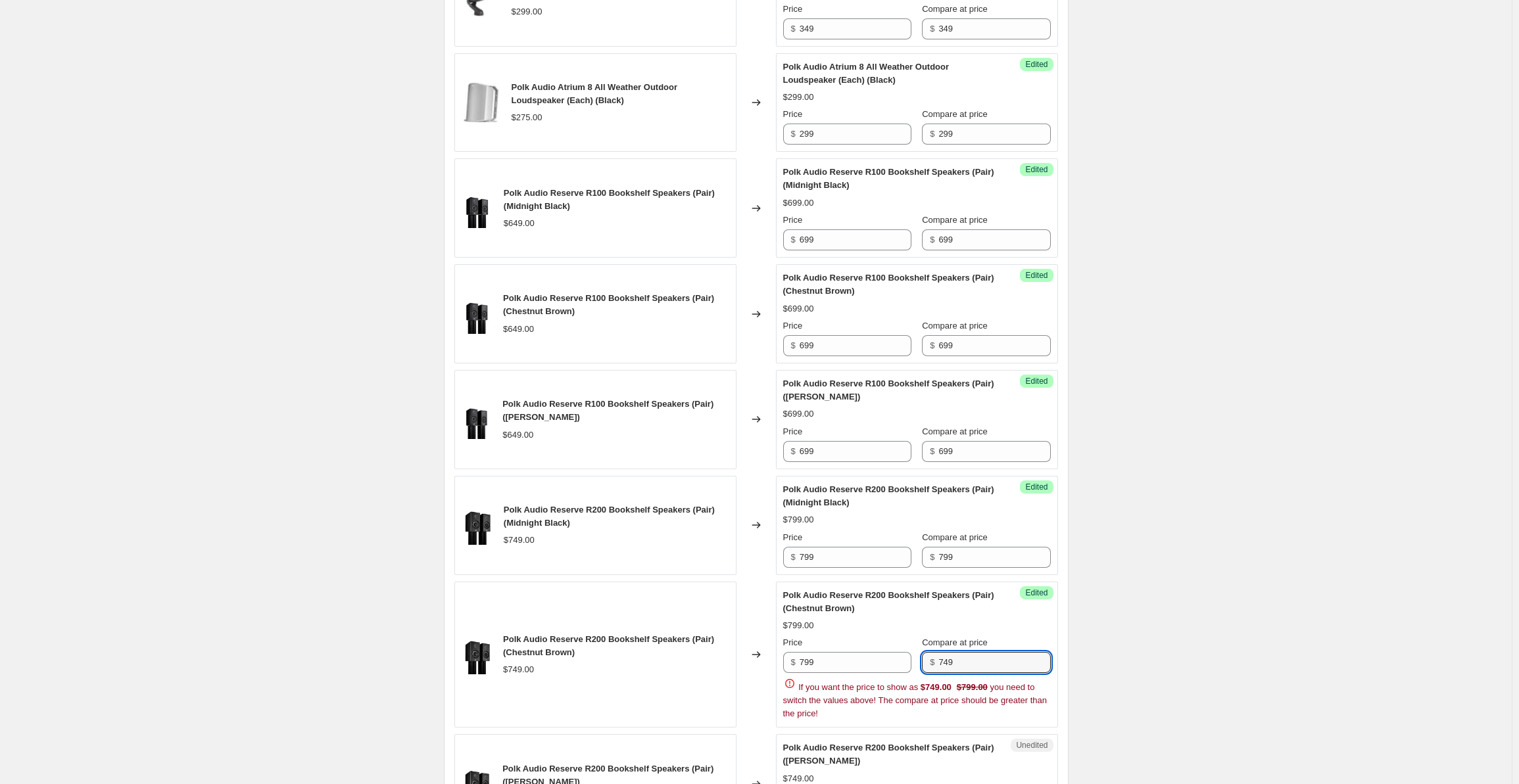
drag, startPoint x: 988, startPoint y: 677, endPoint x: 924, endPoint y: 679, distance: 64.0
click at [924, 673] on div "Price $ 799 Compare at price $ 749" at bounding box center [917, 654] width 268 height 37
paste input "9"
type input "799"
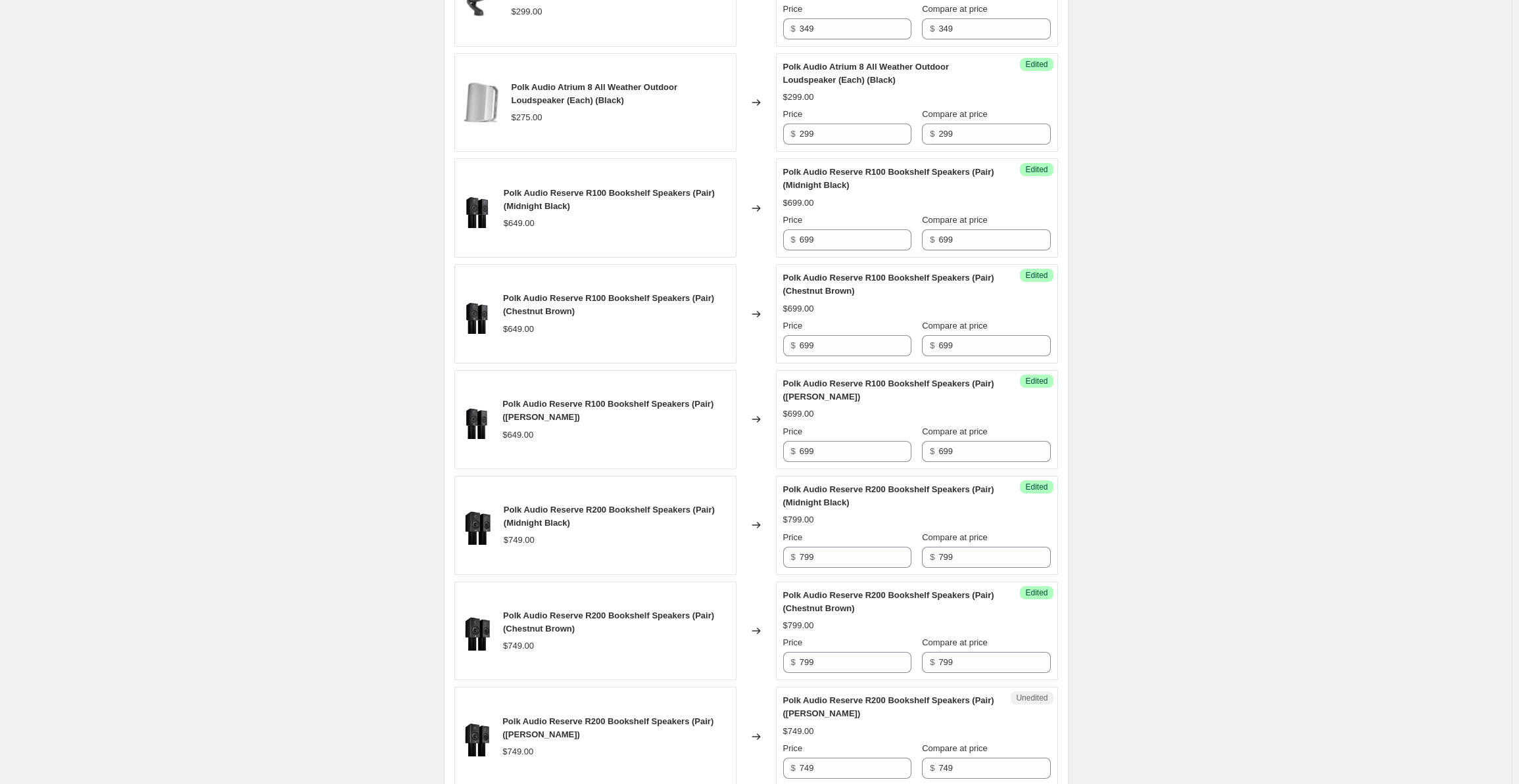
click at [1142, 559] on div "Create new price [MEDICAL_DATA]. This page is ready Create new price [MEDICAL_D…" at bounding box center [756, 154] width 1512 height 2808
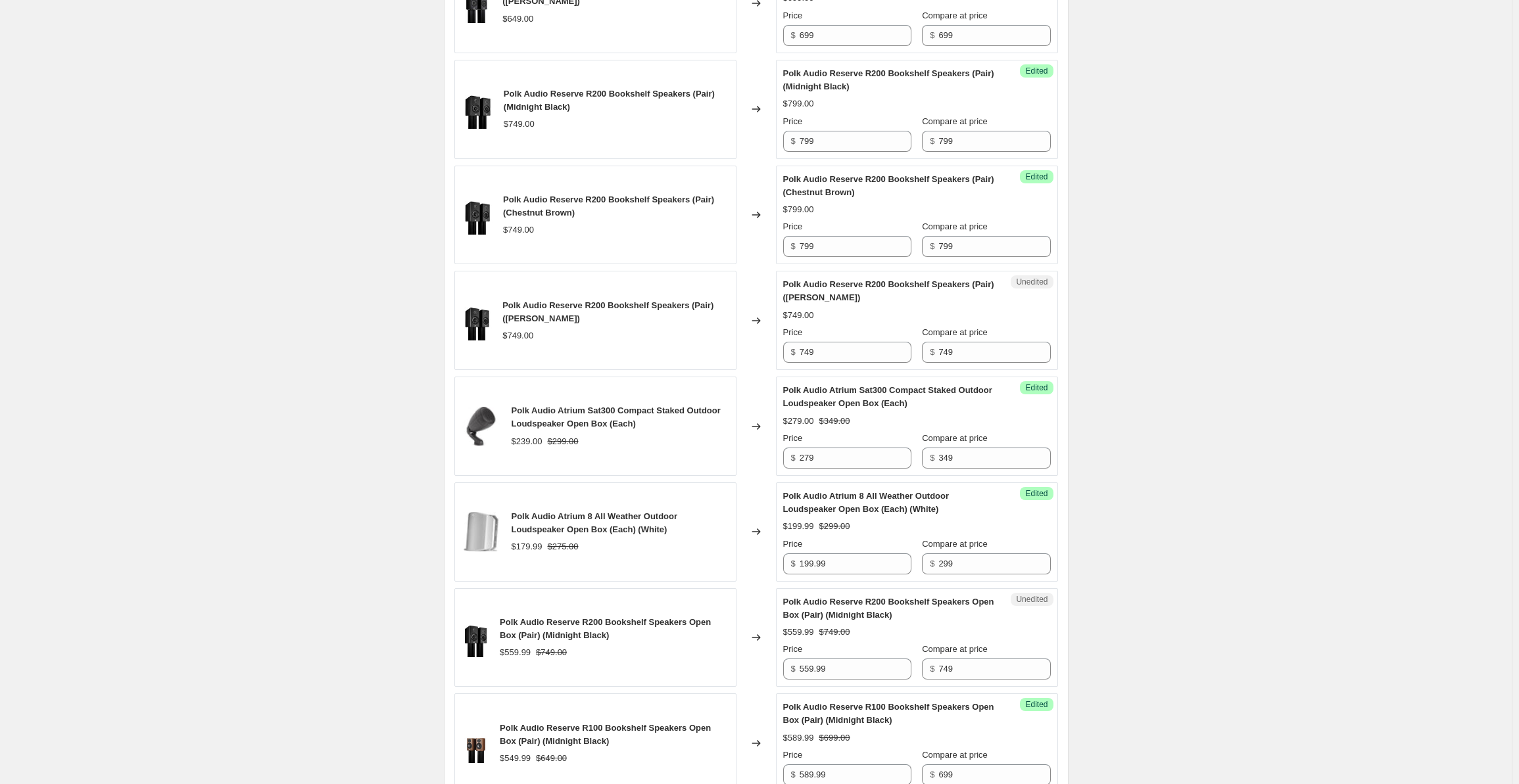
drag, startPoint x: 846, startPoint y: 384, endPoint x: 833, endPoint y: 377, distance: 14.8
click at [844, 370] on div "Unedited Polk Audio Reserve R200 Bookshelf Speakers (Pair) (Satin White) $749.0…" at bounding box center [917, 320] width 282 height 99
click at [830, 363] on input "749" at bounding box center [855, 352] width 112 height 21
drag, startPoint x: 825, startPoint y: 372, endPoint x: 725, endPoint y: 365, distance: 100.2
click at [725, 365] on div "Polk Audio Reserve R200 Bookshelf Speakers (Pair) (Satin White) $749.00 Changed…" at bounding box center [756, 320] width 604 height 99
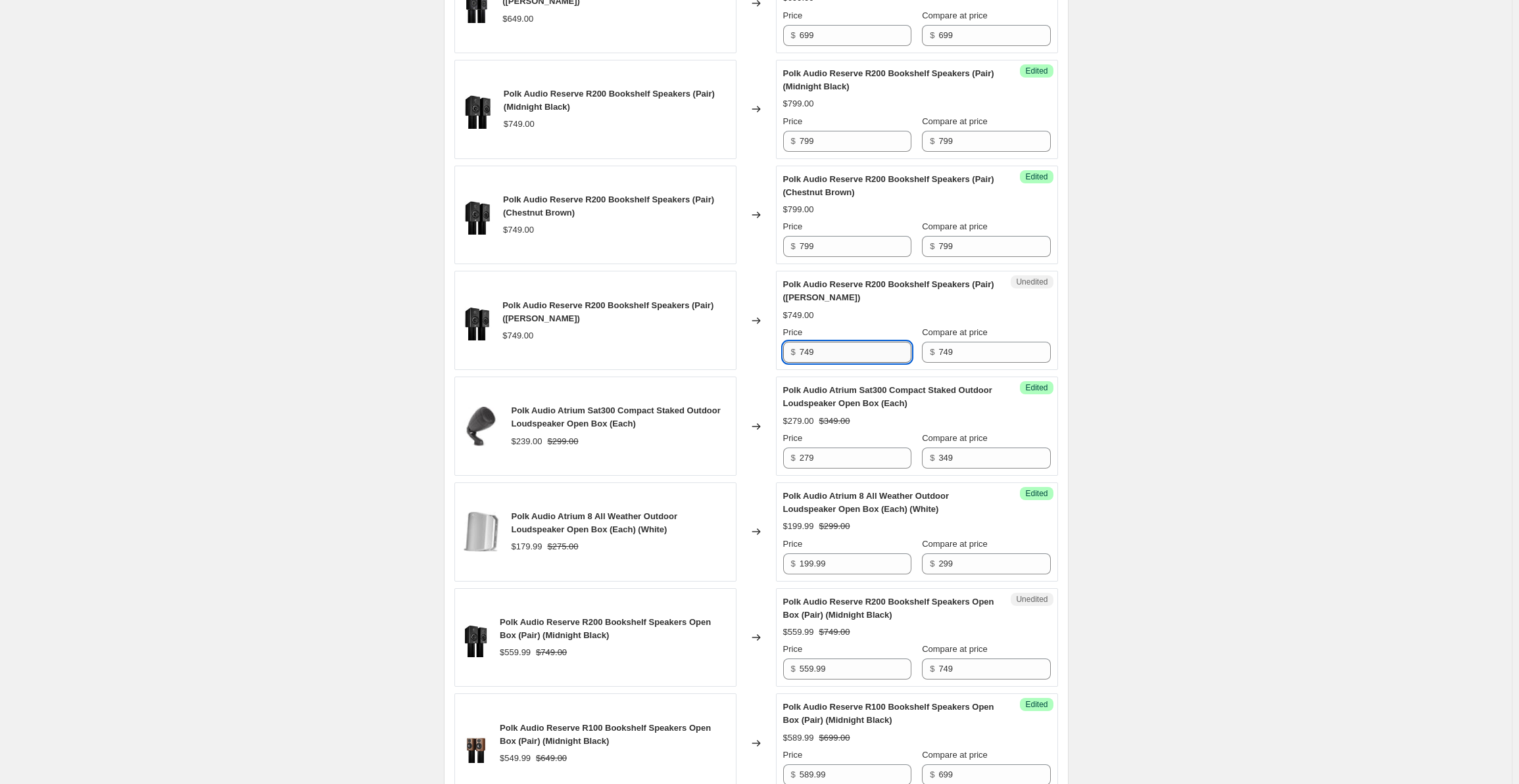
paste input "9"
type input "799"
click at [959, 363] on input "749" at bounding box center [994, 352] width 112 height 21
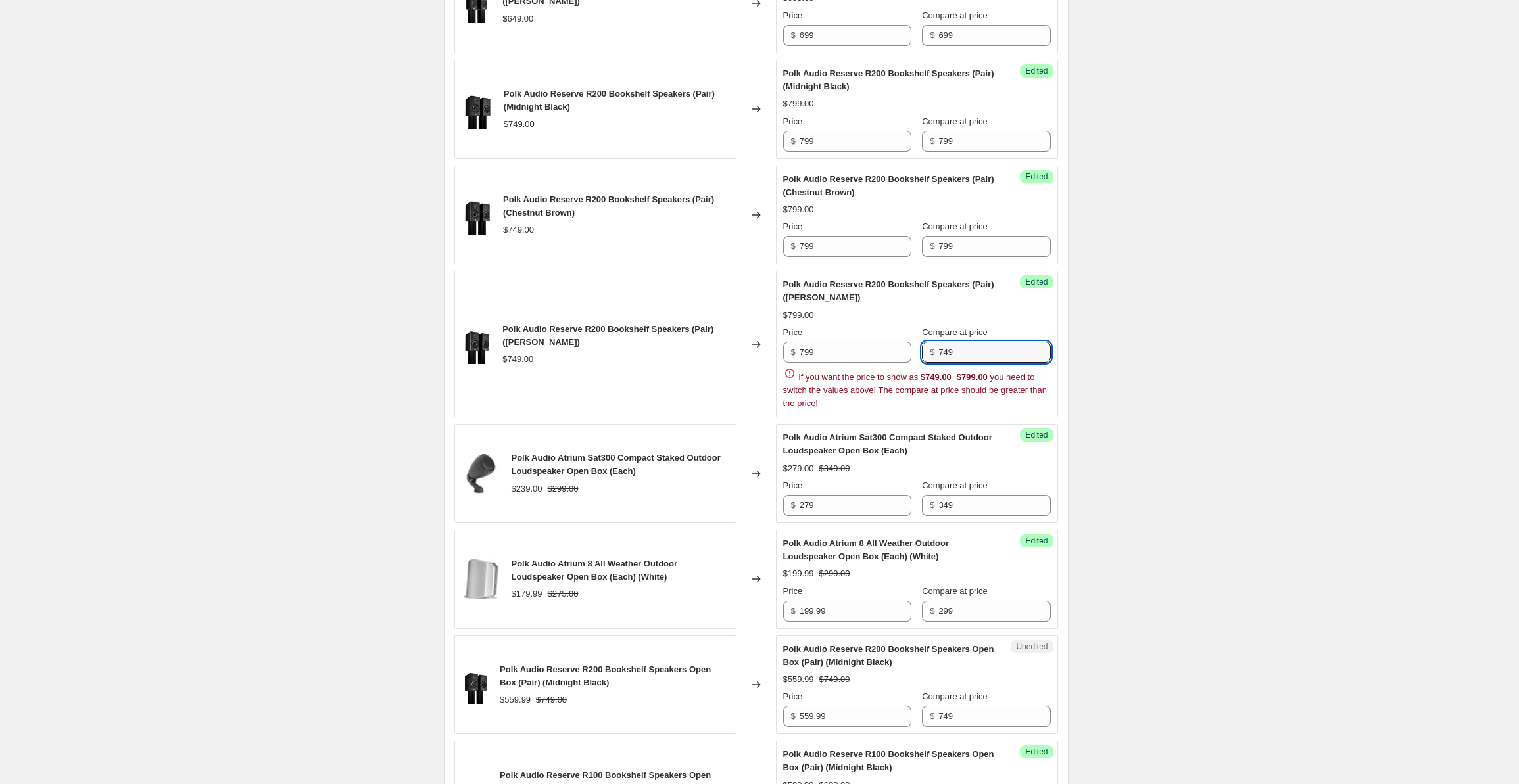
drag, startPoint x: 975, startPoint y: 373, endPoint x: 915, endPoint y: 368, distance: 60.2
click at [915, 363] on div "Price $ 799 Compare at price $ 749" at bounding box center [917, 344] width 268 height 37
paste input "9"
type input "799"
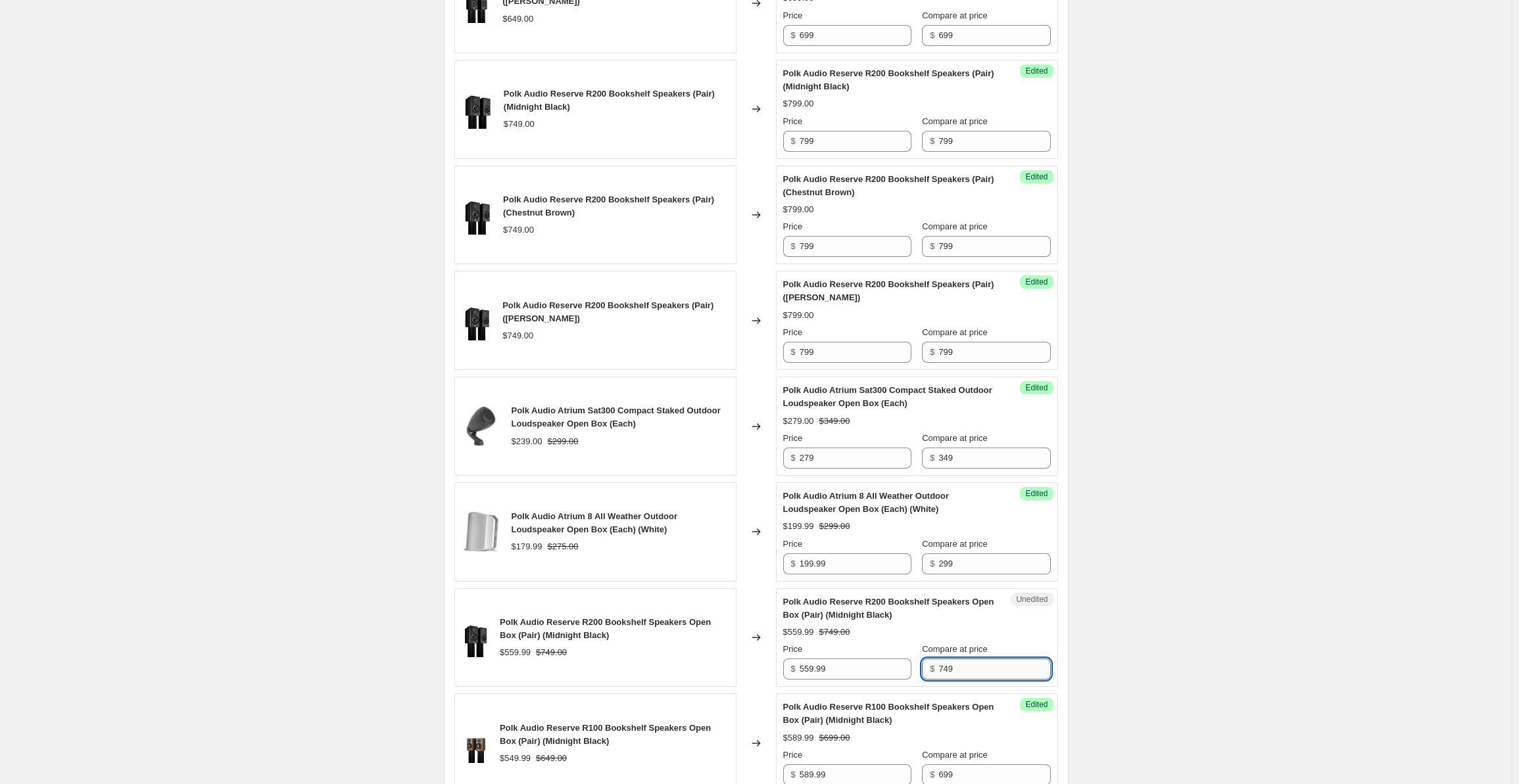
click at [969, 678] on input "749" at bounding box center [994, 669] width 112 height 21
drag, startPoint x: 978, startPoint y: 688, endPoint x: 922, endPoint y: 688, distance: 56.0
click at [922, 680] on div "Price $ 559.99 Compare at price $ 749" at bounding box center [917, 661] width 268 height 37
paste input "9"
type input "799"
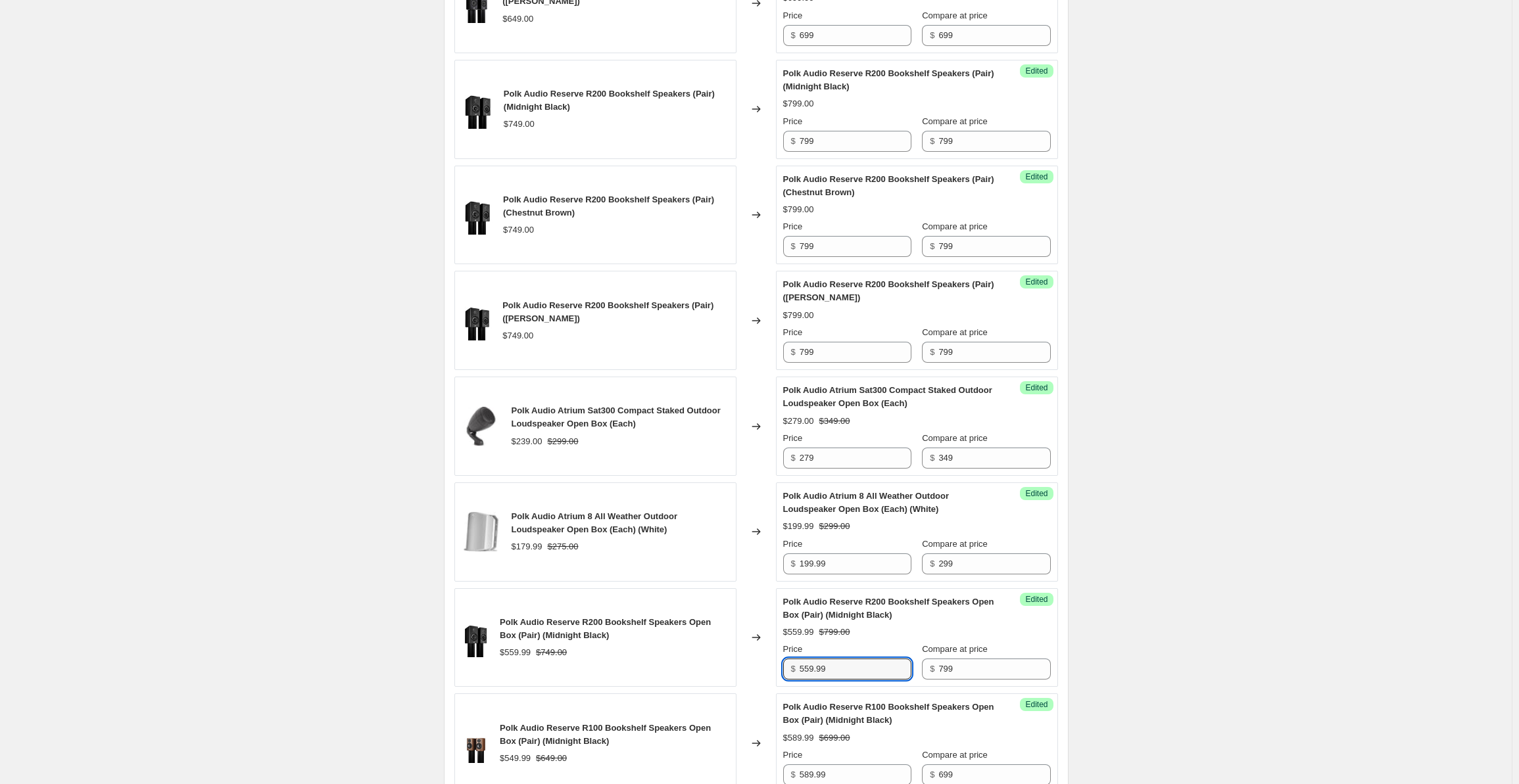
drag, startPoint x: 852, startPoint y: 686, endPoint x: 774, endPoint y: 689, distance: 78.1
click at [774, 688] on div "Polk Audio Reserve R200 Bookshelf Speakers Open Box (Pair) (Midnight Black) $55…" at bounding box center [756, 638] width 604 height 99
type input "599.99"
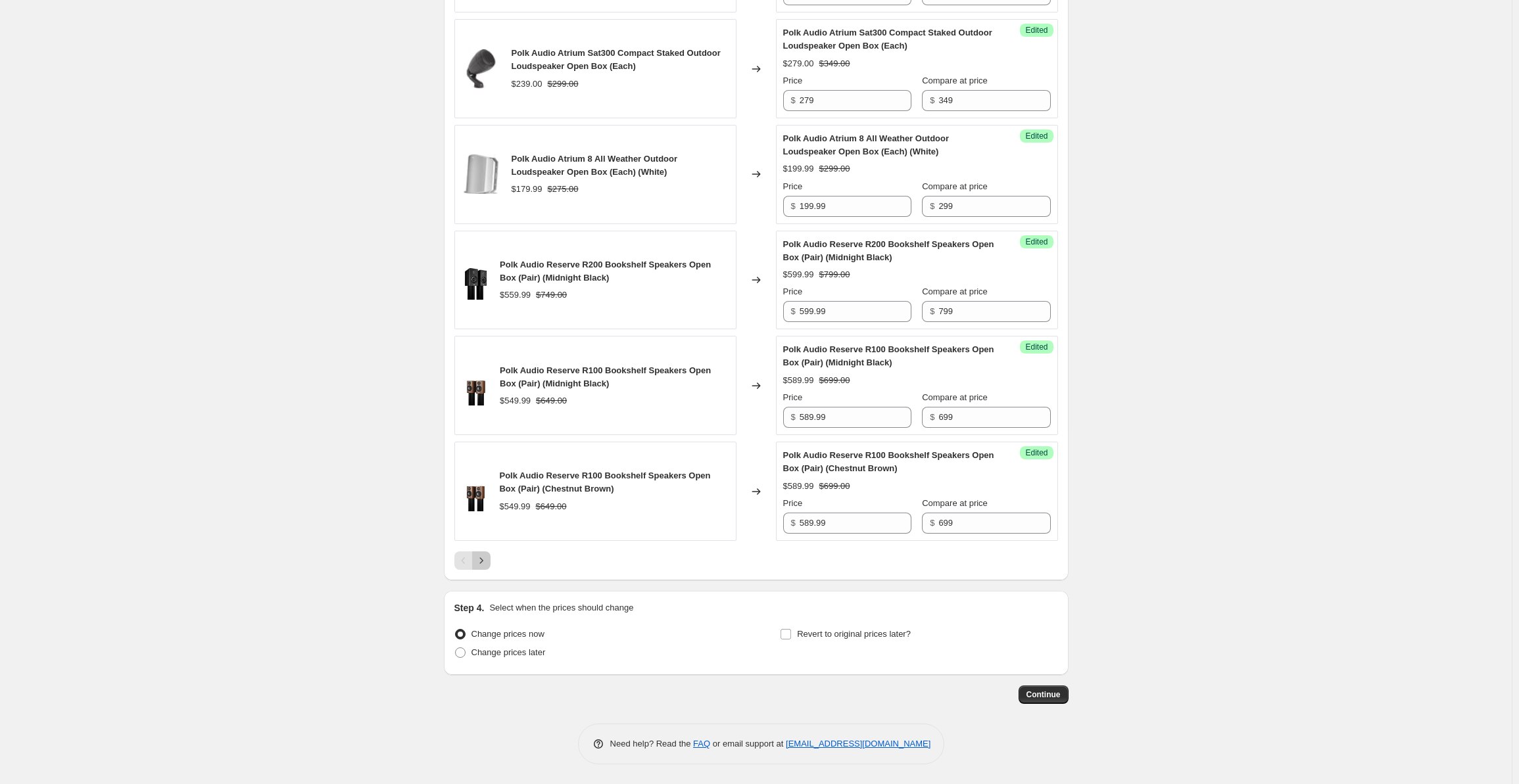
click at [483, 558] on icon "Next" at bounding box center [481, 561] width 13 height 13
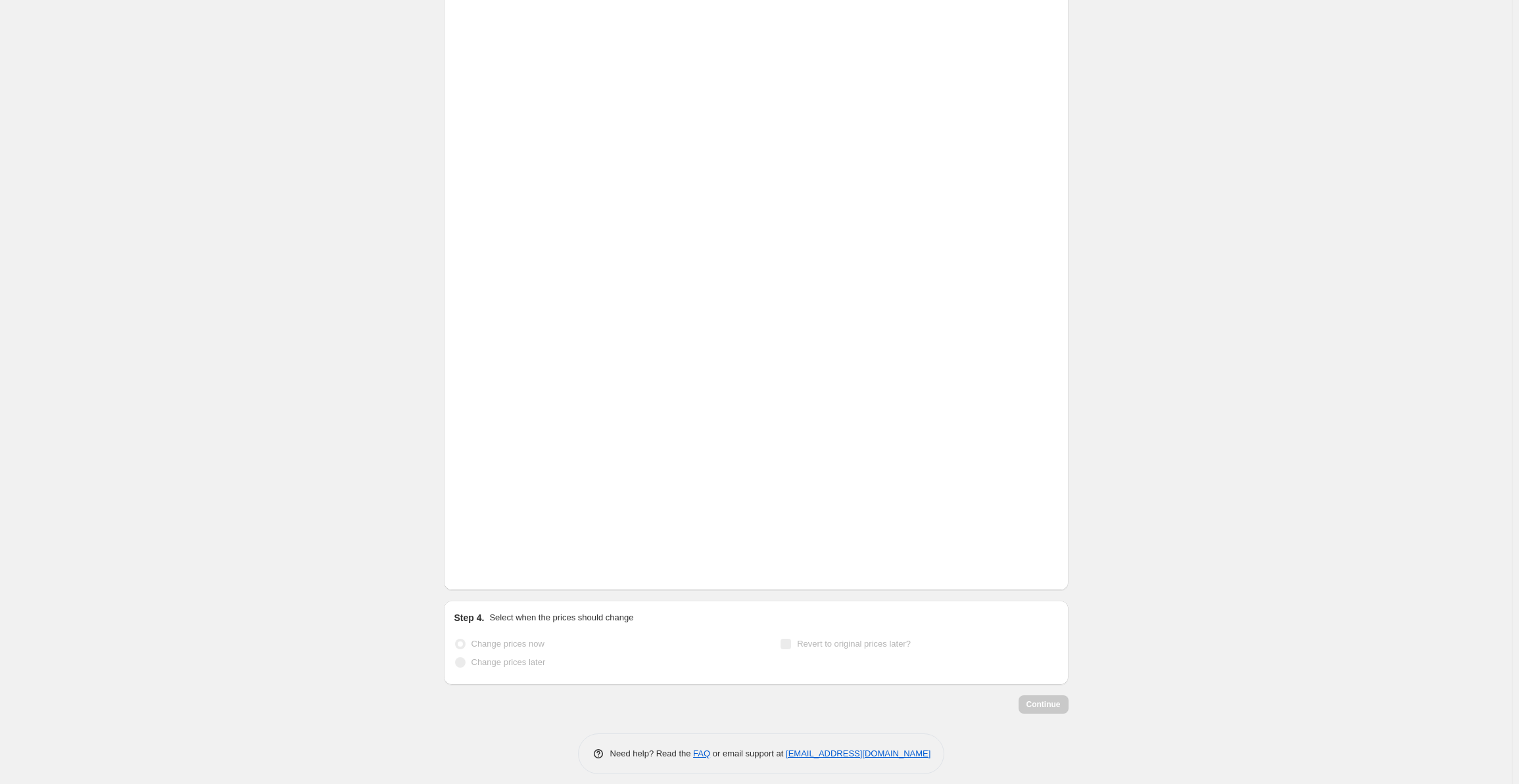
scroll to position [40, 0]
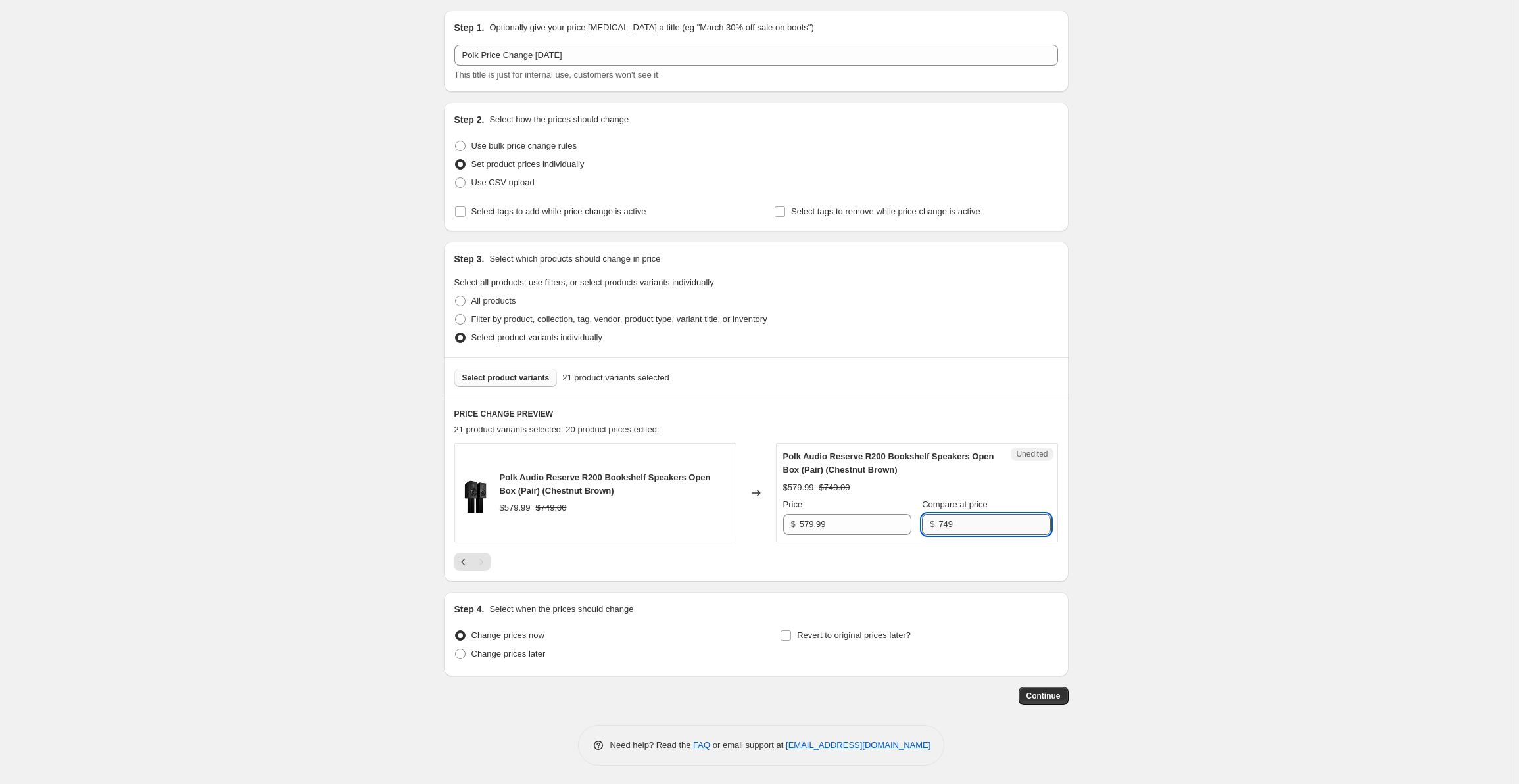
click at [972, 525] on input "749" at bounding box center [994, 525] width 112 height 21
drag, startPoint x: 976, startPoint y: 524, endPoint x: 910, endPoint y: 522, distance: 66.0
click at [910, 522] on div "Price $ 579.99 Compare at price $ 749" at bounding box center [917, 516] width 268 height 37
type input "799"
click at [838, 522] on input "579.99" at bounding box center [855, 525] width 112 height 21
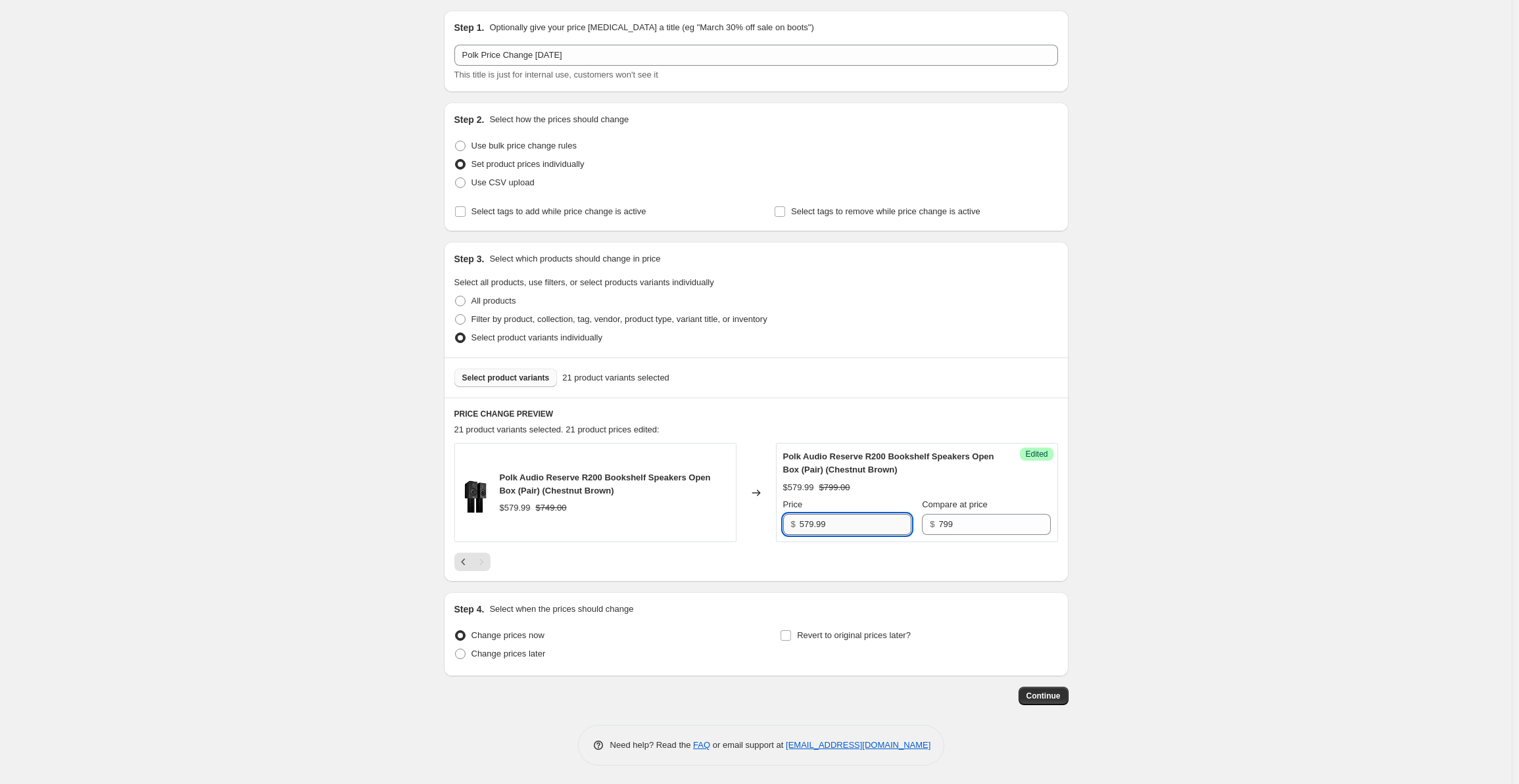
click at [813, 519] on input "579.99" at bounding box center [855, 525] width 112 height 21
type input "599.99"
click at [1242, 408] on div "Create new price [MEDICAL_DATA]. This page is ready Create new price [MEDICAL_D…" at bounding box center [756, 373] width 1512 height 825
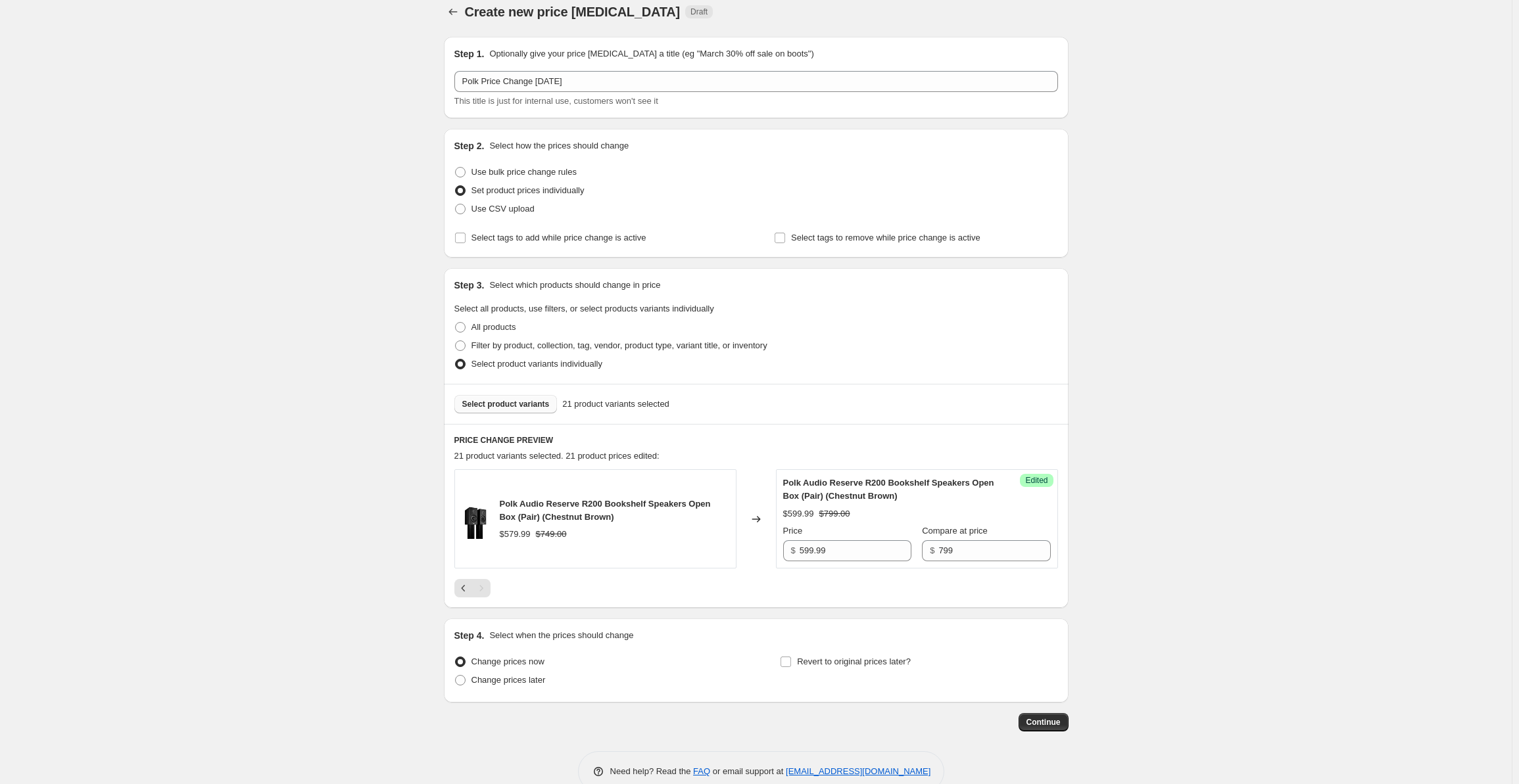
scroll to position [0, 0]
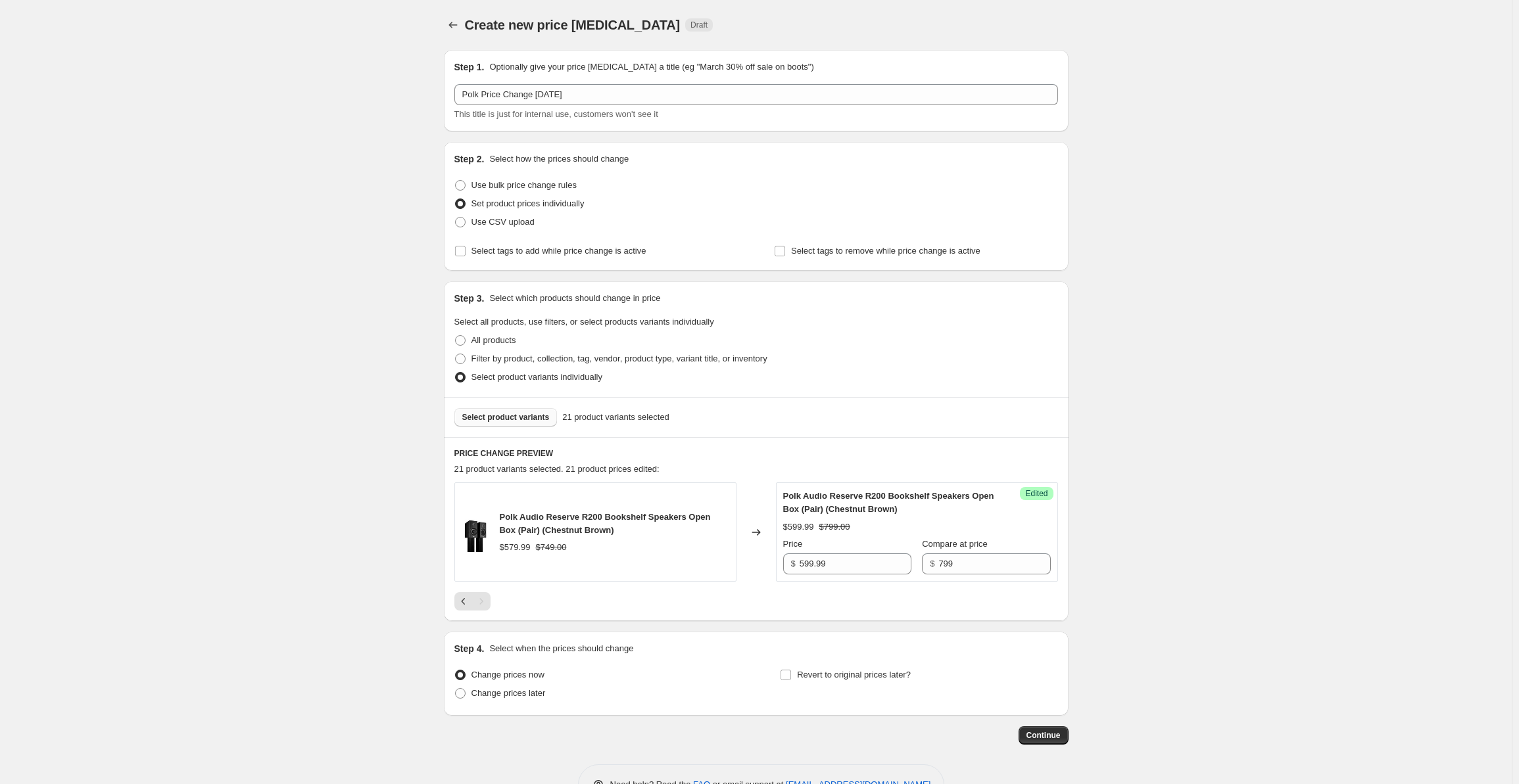
click at [499, 417] on span "Select product variants" at bounding box center [506, 417] width 88 height 10
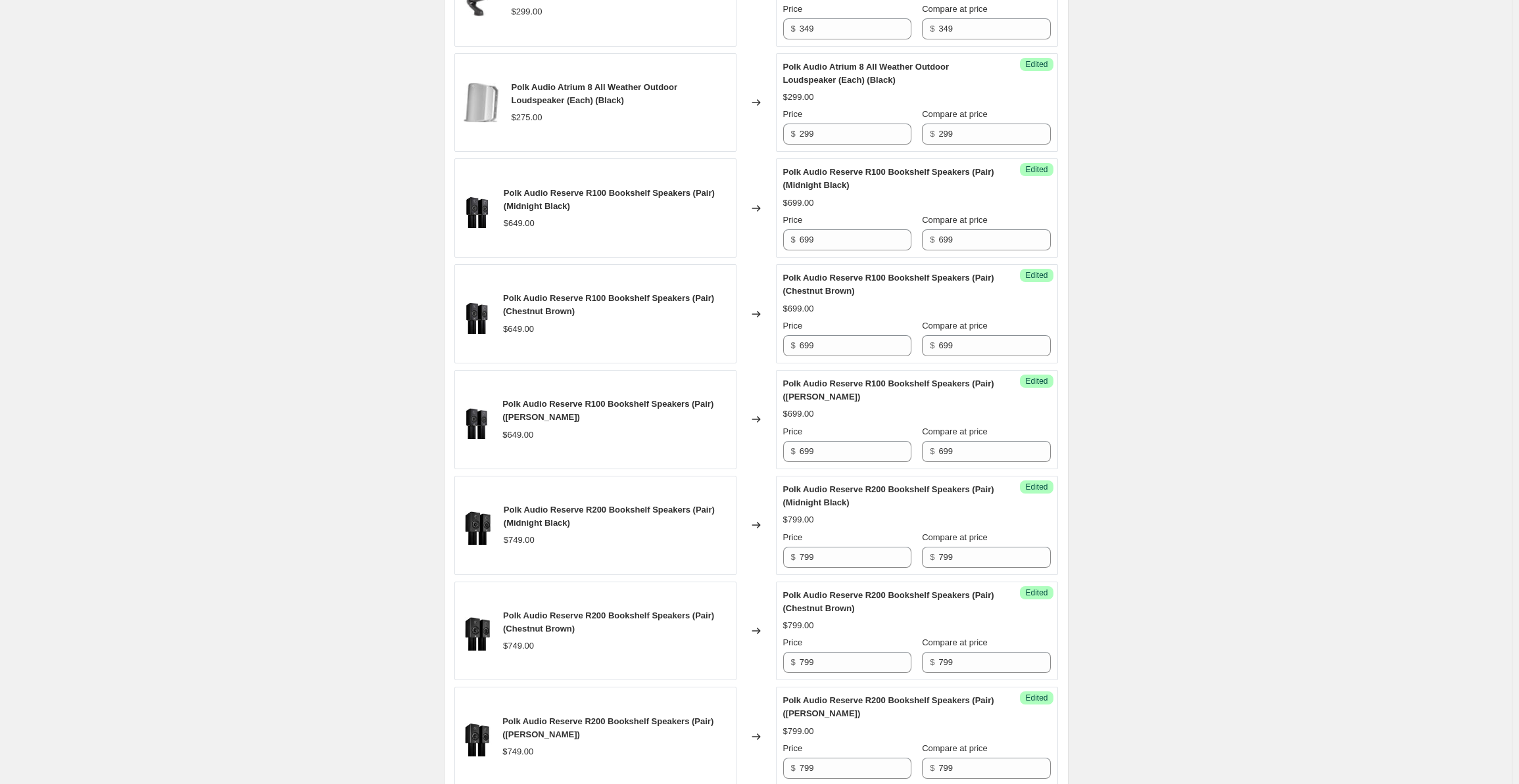
scroll to position [1665, 0]
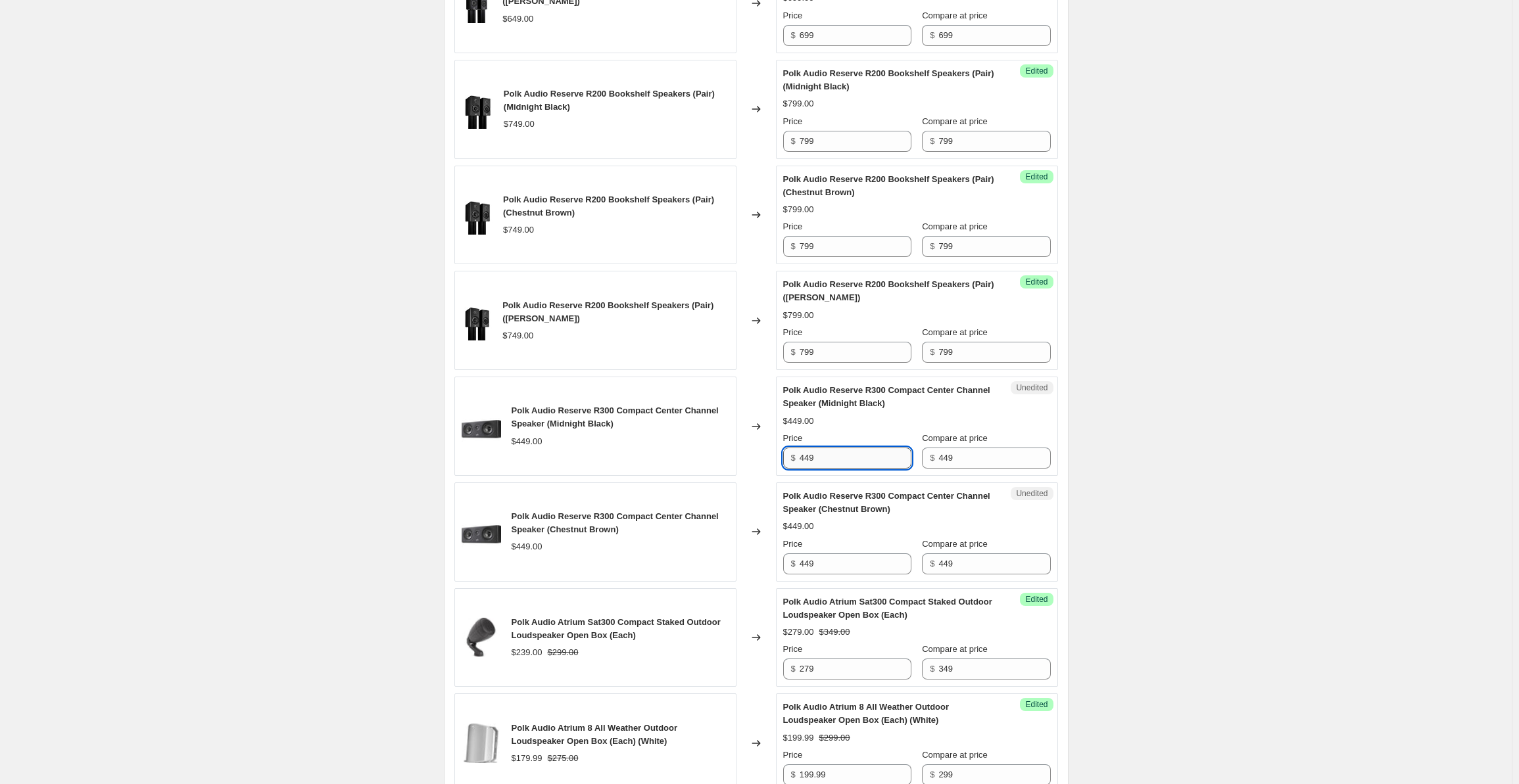
click at [837, 468] on input "449" at bounding box center [855, 458] width 112 height 21
drag, startPoint x: 858, startPoint y: 474, endPoint x: 792, endPoint y: 475, distance: 66.0
click at [792, 468] on div "$ 449" at bounding box center [847, 458] width 128 height 21
drag, startPoint x: 818, startPoint y: 470, endPoint x: 789, endPoint y: 474, distance: 29.3
click at [789, 468] on div "$ 499" at bounding box center [847, 458] width 128 height 21
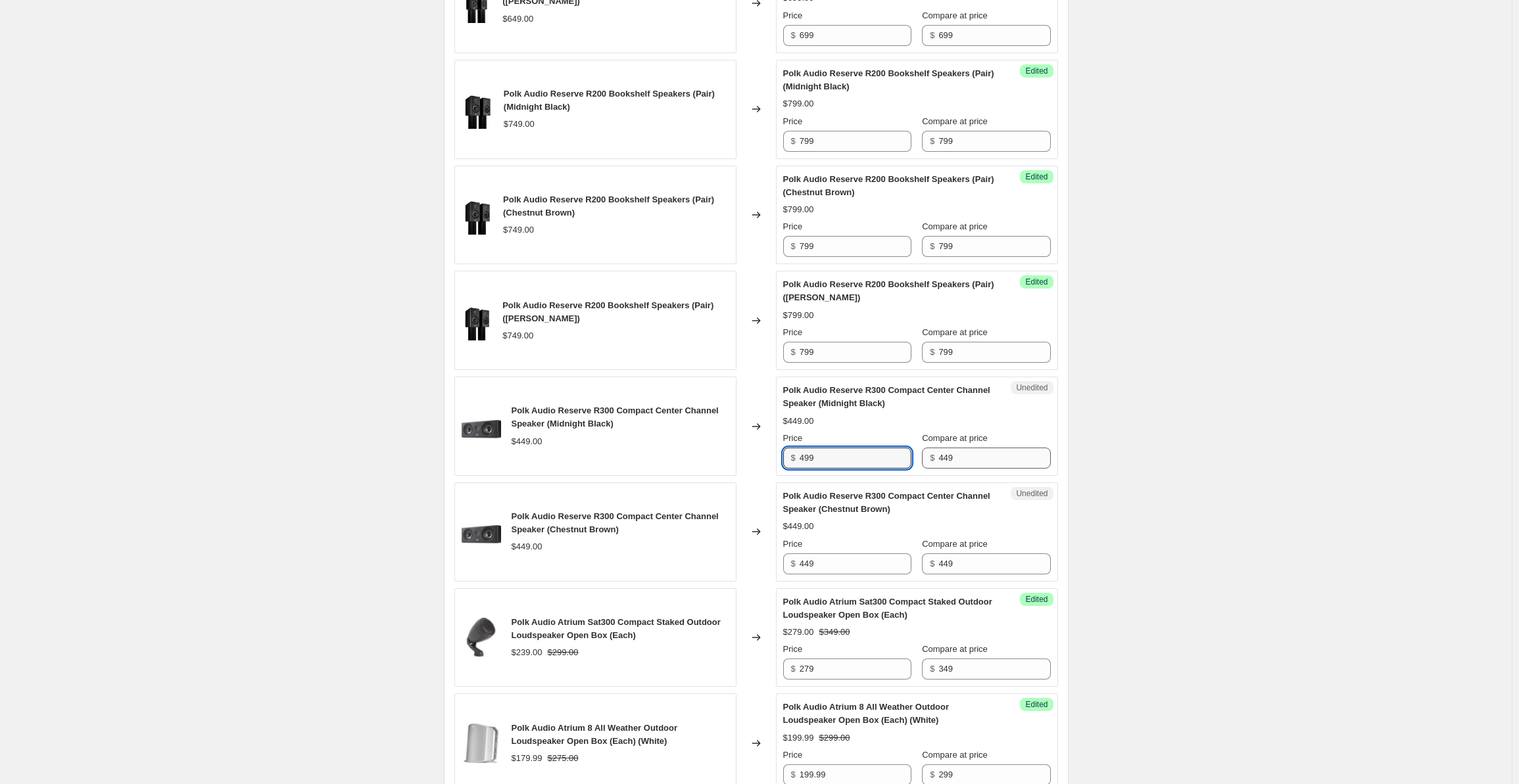
type input "499"
click at [947, 468] on input "449" at bounding box center [994, 458] width 112 height 21
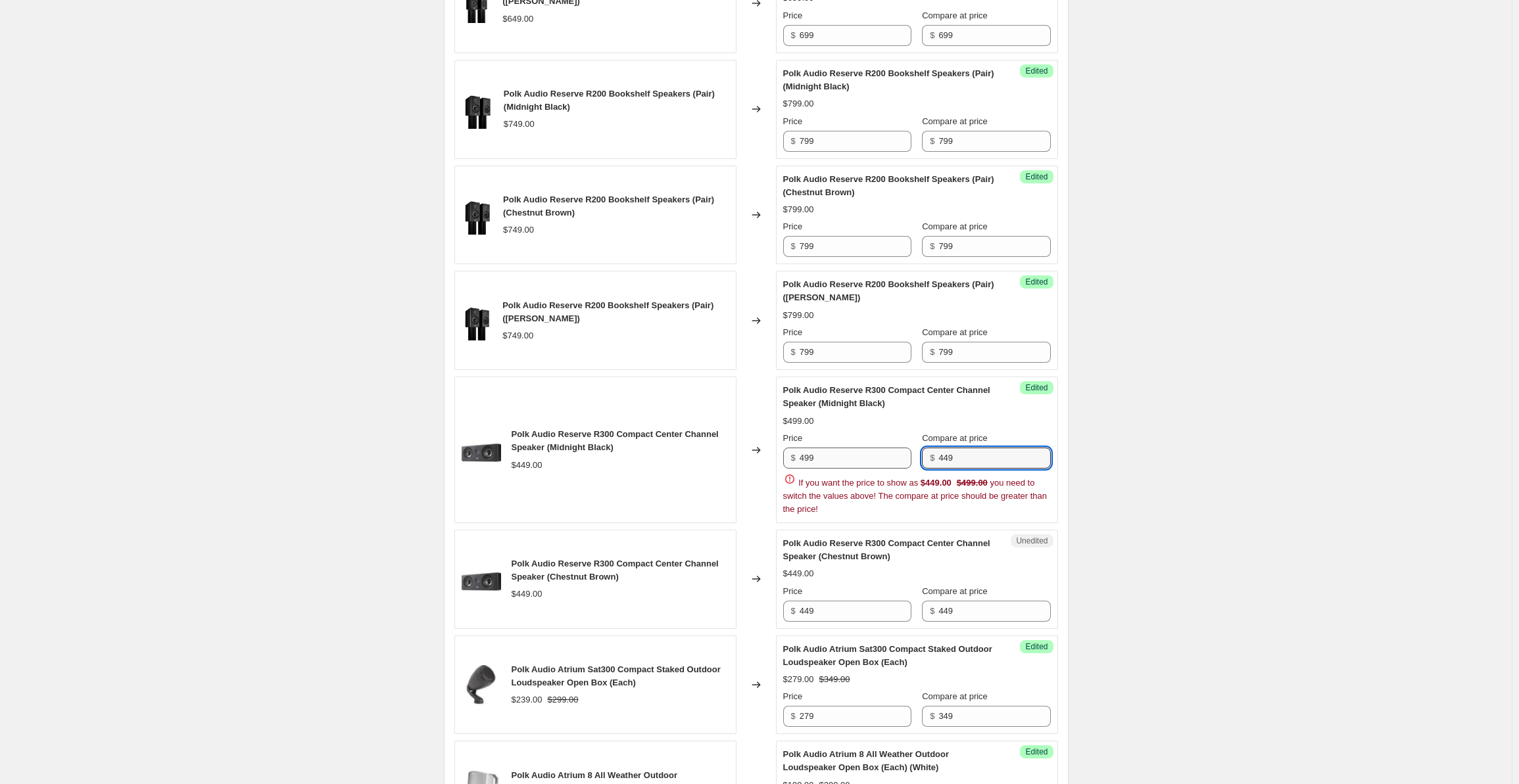
drag, startPoint x: 966, startPoint y: 475, endPoint x: 904, endPoint y: 471, distance: 62.1
click at [904, 468] on div "Price $ 499 Compare at price $ 449" at bounding box center [917, 450] width 268 height 37
paste input "9"
type input "499"
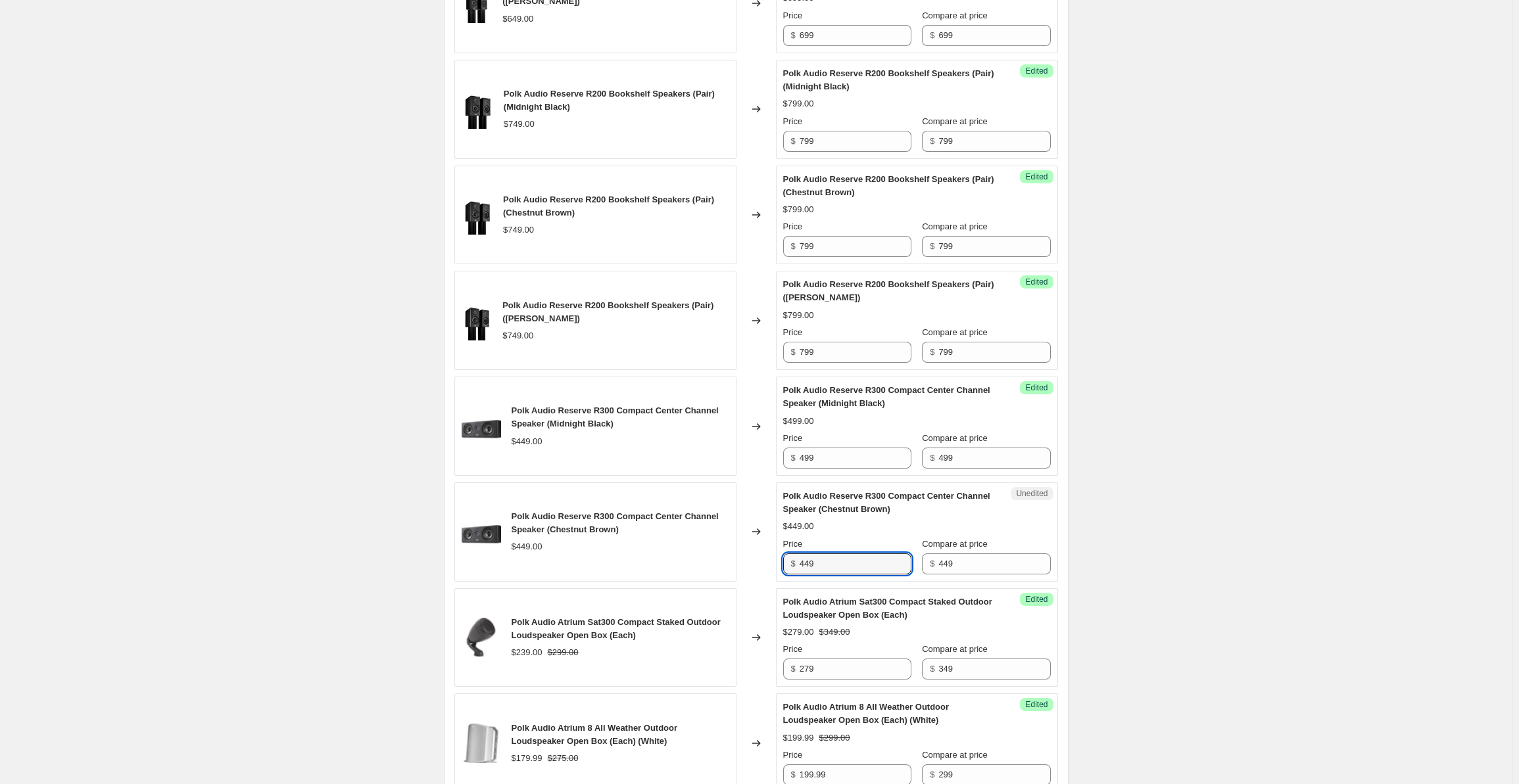
drag, startPoint x: 831, startPoint y: 576, endPoint x: 765, endPoint y: 574, distance: 66.0
click at [765, 574] on div "Polk Audio Reserve R300 Compact Center Channel Speaker (Chestnut Brown) $449.00…" at bounding box center [756, 532] width 604 height 99
paste input "9"
type input "499"
click at [957, 575] on input "449" at bounding box center [994, 564] width 112 height 21
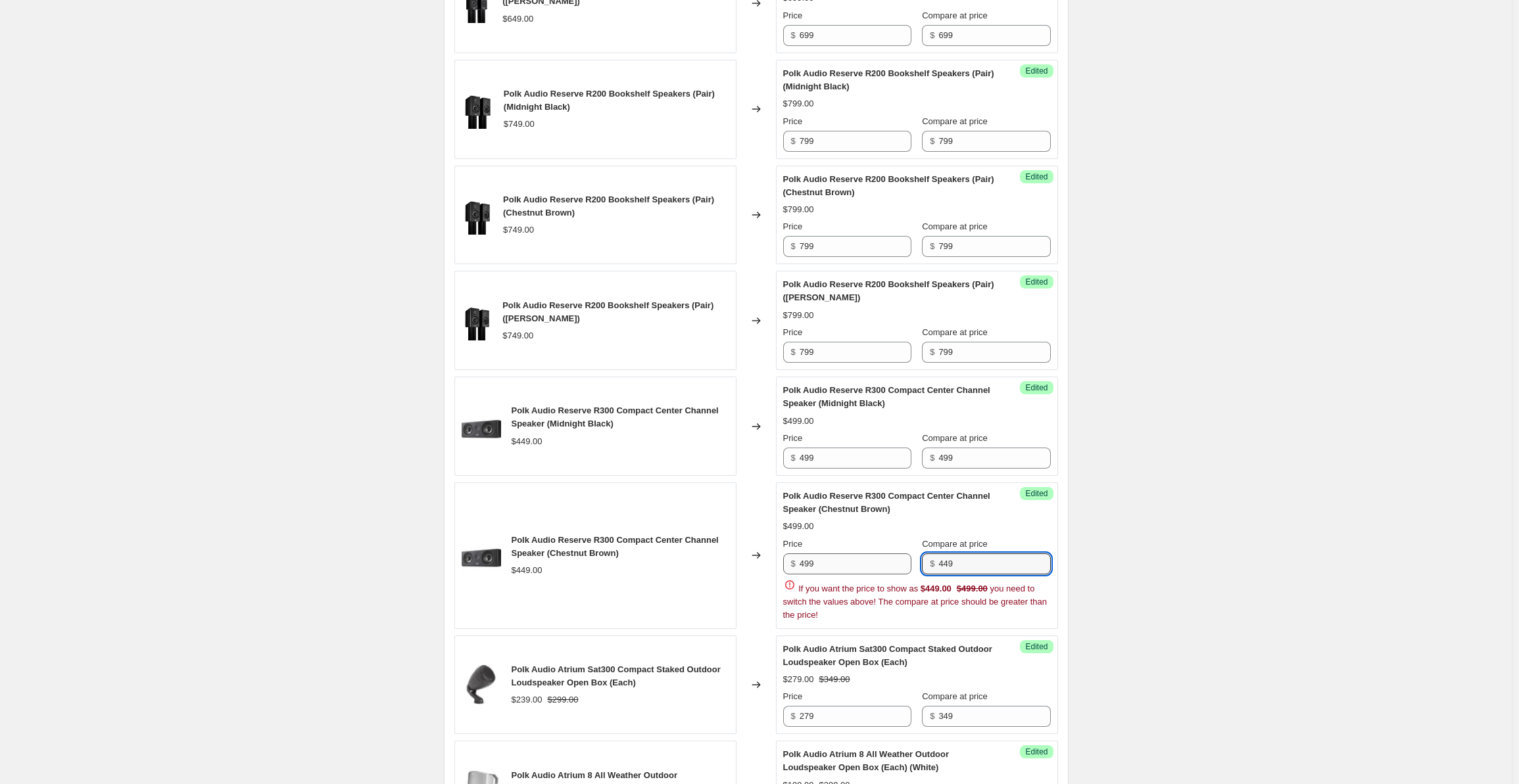
drag, startPoint x: 924, startPoint y: 582, endPoint x: 888, endPoint y: 582, distance: 36.0
click at [888, 575] on div "Price $ 499 Compare at price $ 449" at bounding box center [917, 556] width 268 height 37
paste input "9"
type input "499"
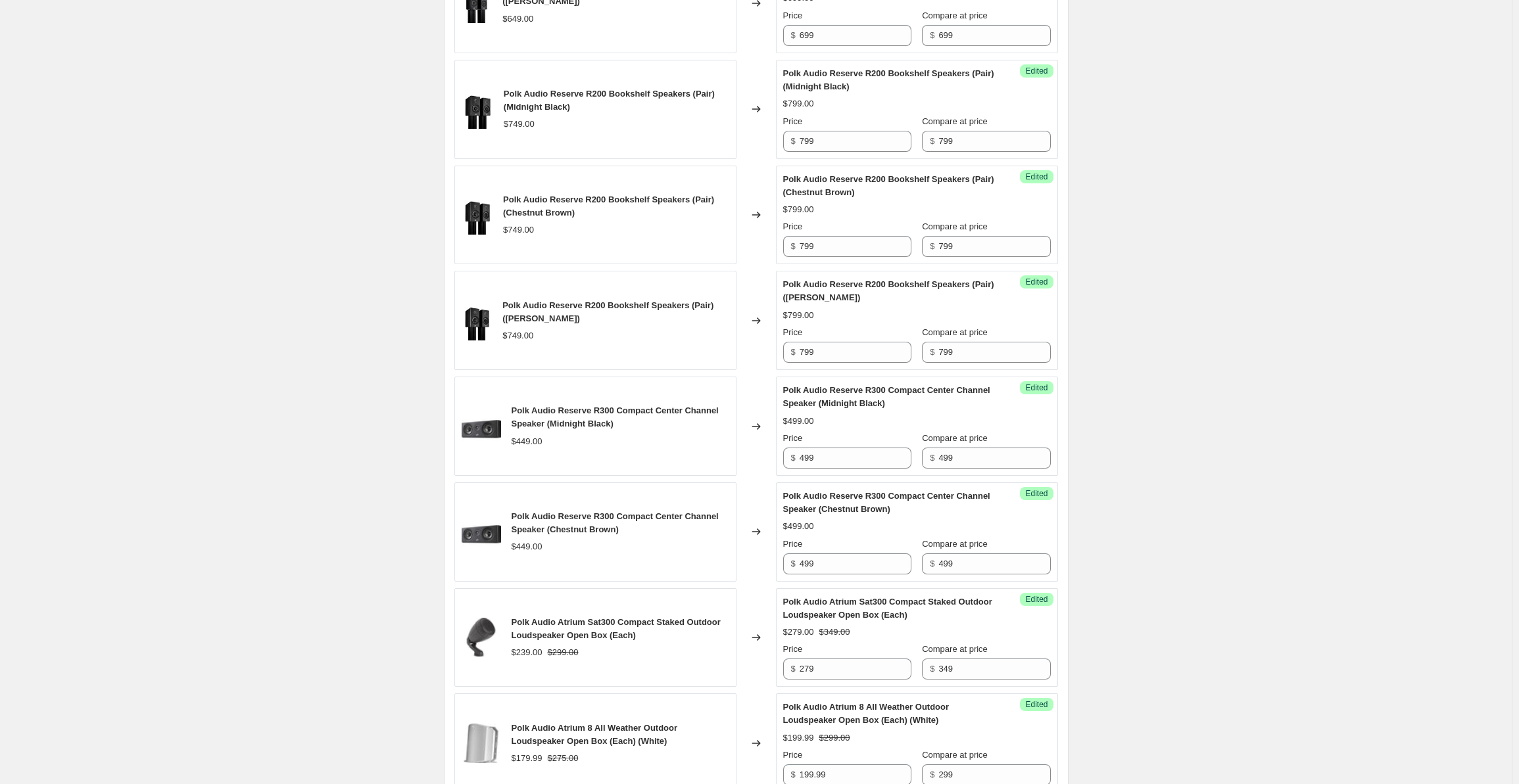
scroll to position [2039, 0]
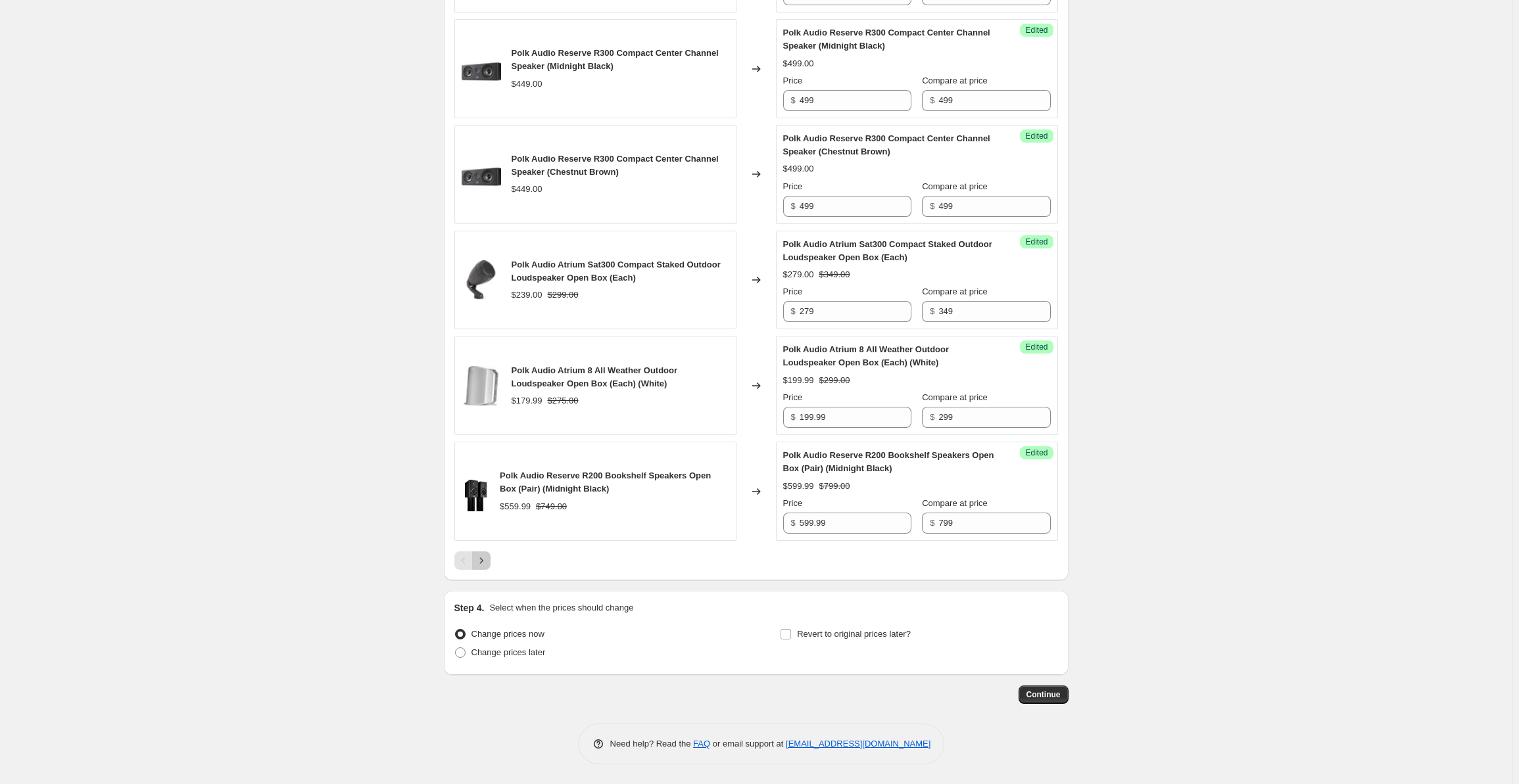
click at [485, 559] on icon "Next" at bounding box center [481, 561] width 13 height 13
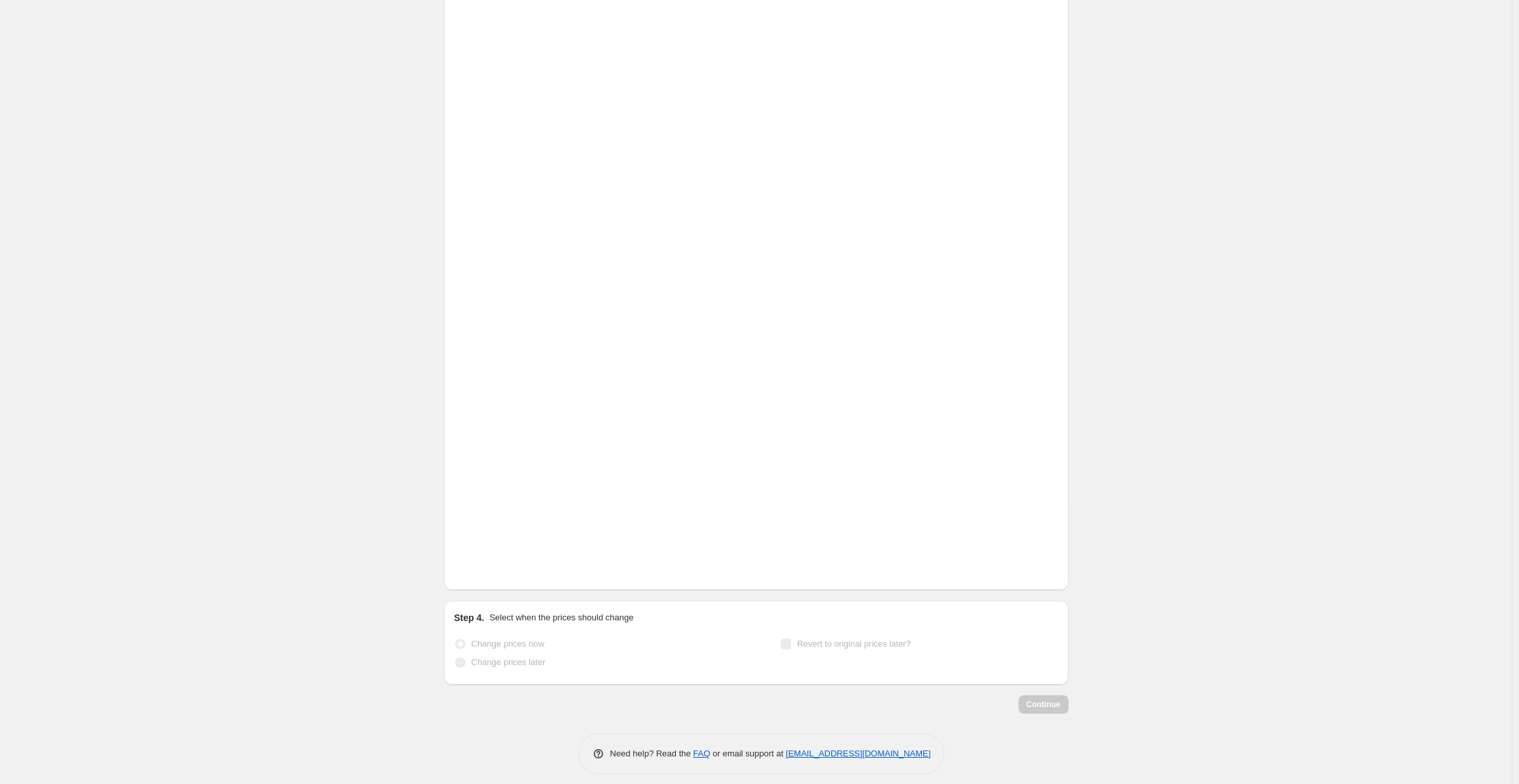
scroll to position [355, 0]
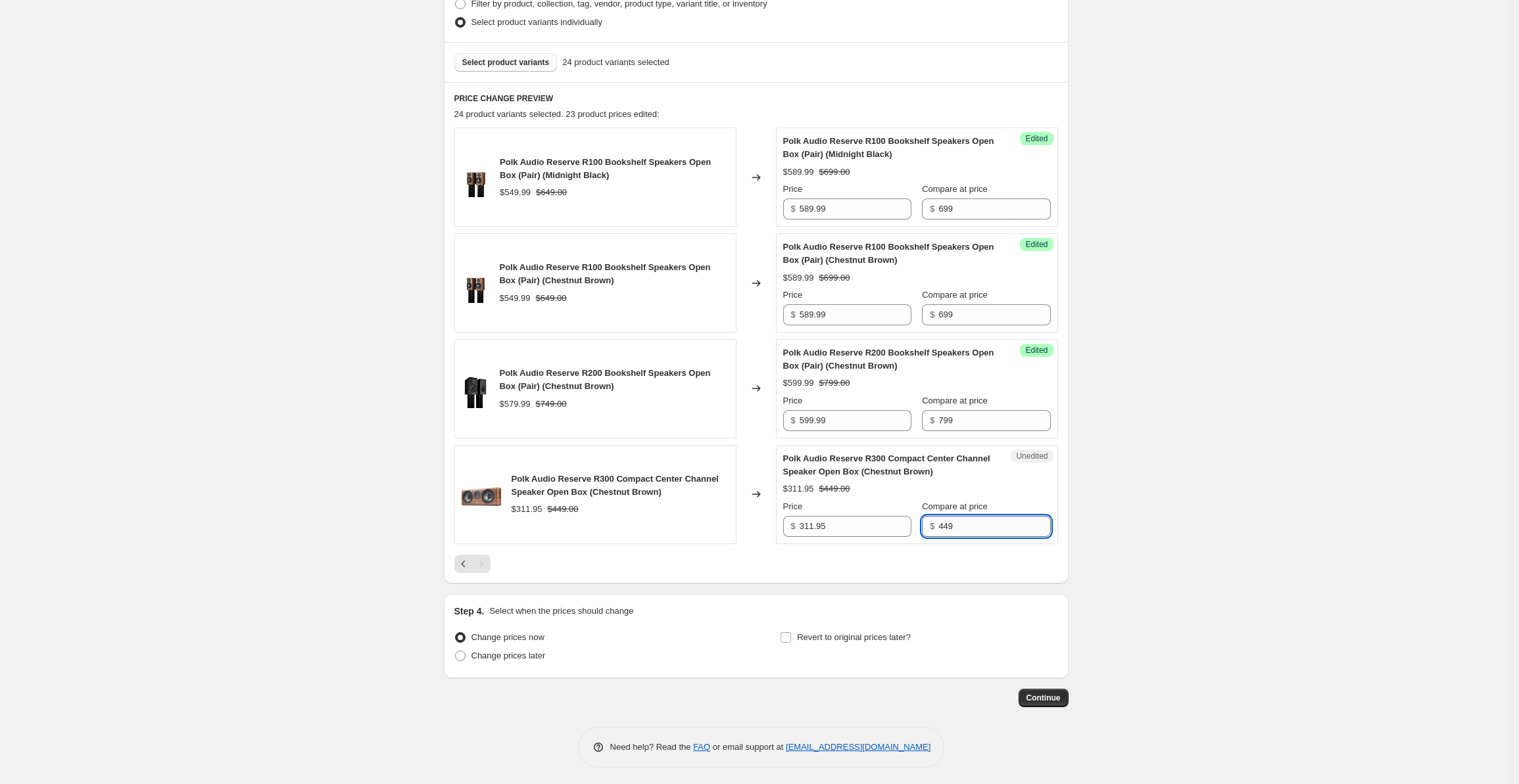
click at [971, 519] on input "449" at bounding box center [994, 527] width 112 height 21
drag, startPoint x: 978, startPoint y: 521, endPoint x: 921, endPoint y: 524, distance: 57.1
click at [921, 524] on div "Price $ 311.95 Compare at price $ 449" at bounding box center [917, 519] width 268 height 37
paste input "9"
type input "499"
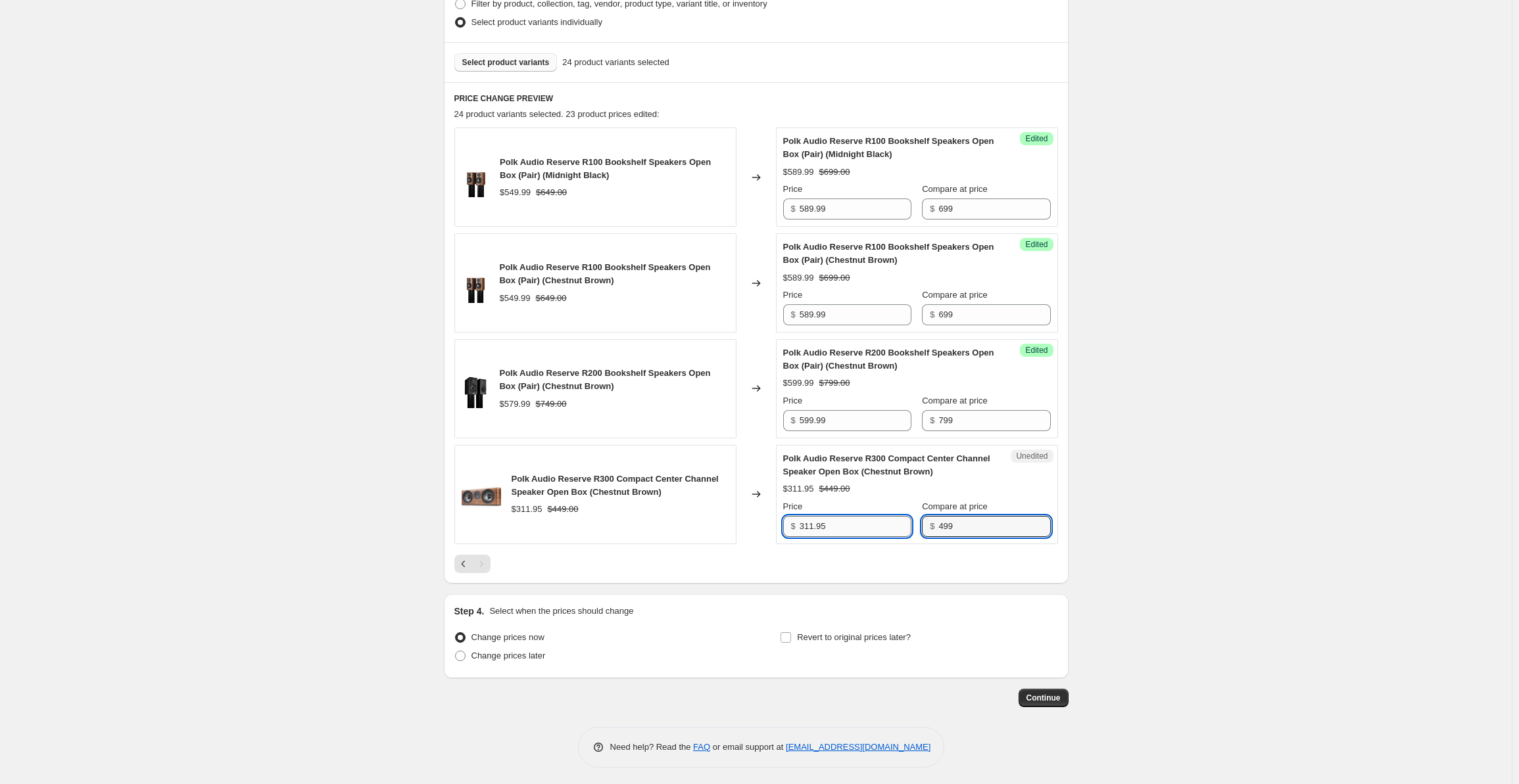
click at [817, 527] on input "311.95" at bounding box center [855, 527] width 112 height 21
type input "359.95"
click at [1326, 370] on div "Create new price [MEDICAL_DATA]. This page is ready Create new price [MEDICAL_D…" at bounding box center [756, 216] width 1512 height 1143
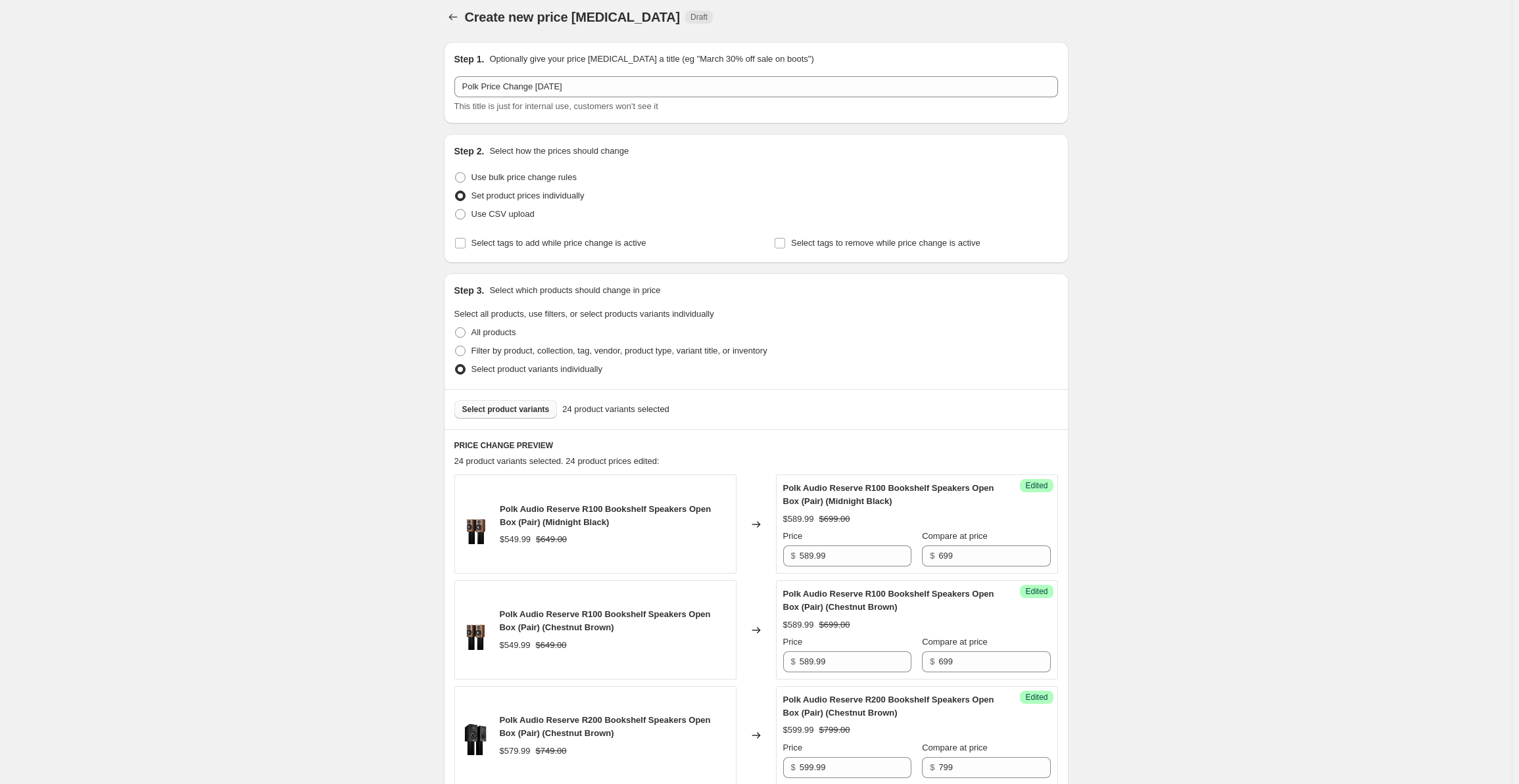
scroll to position [0, 0]
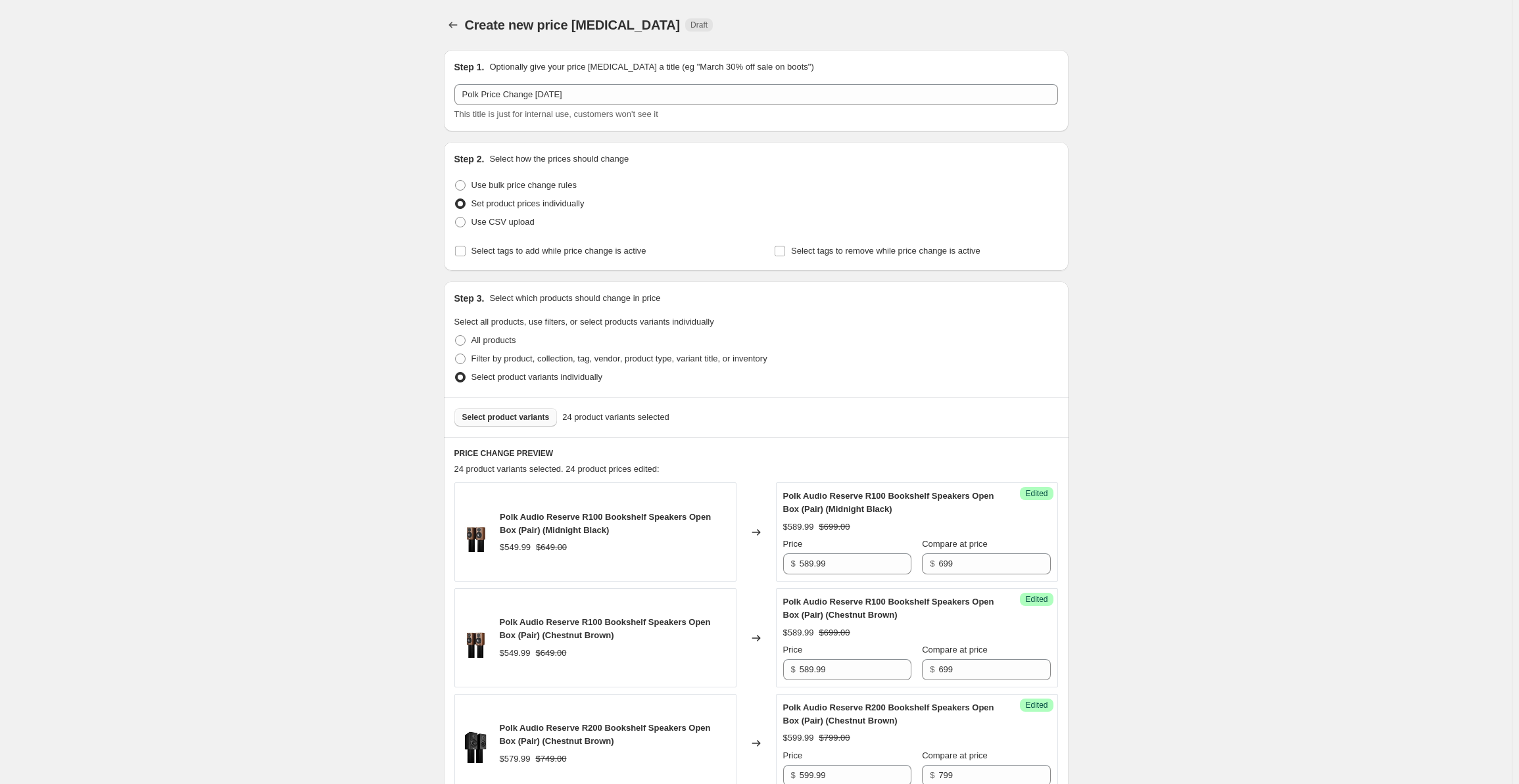
click at [511, 417] on span "Select product variants" at bounding box center [506, 417] width 88 height 10
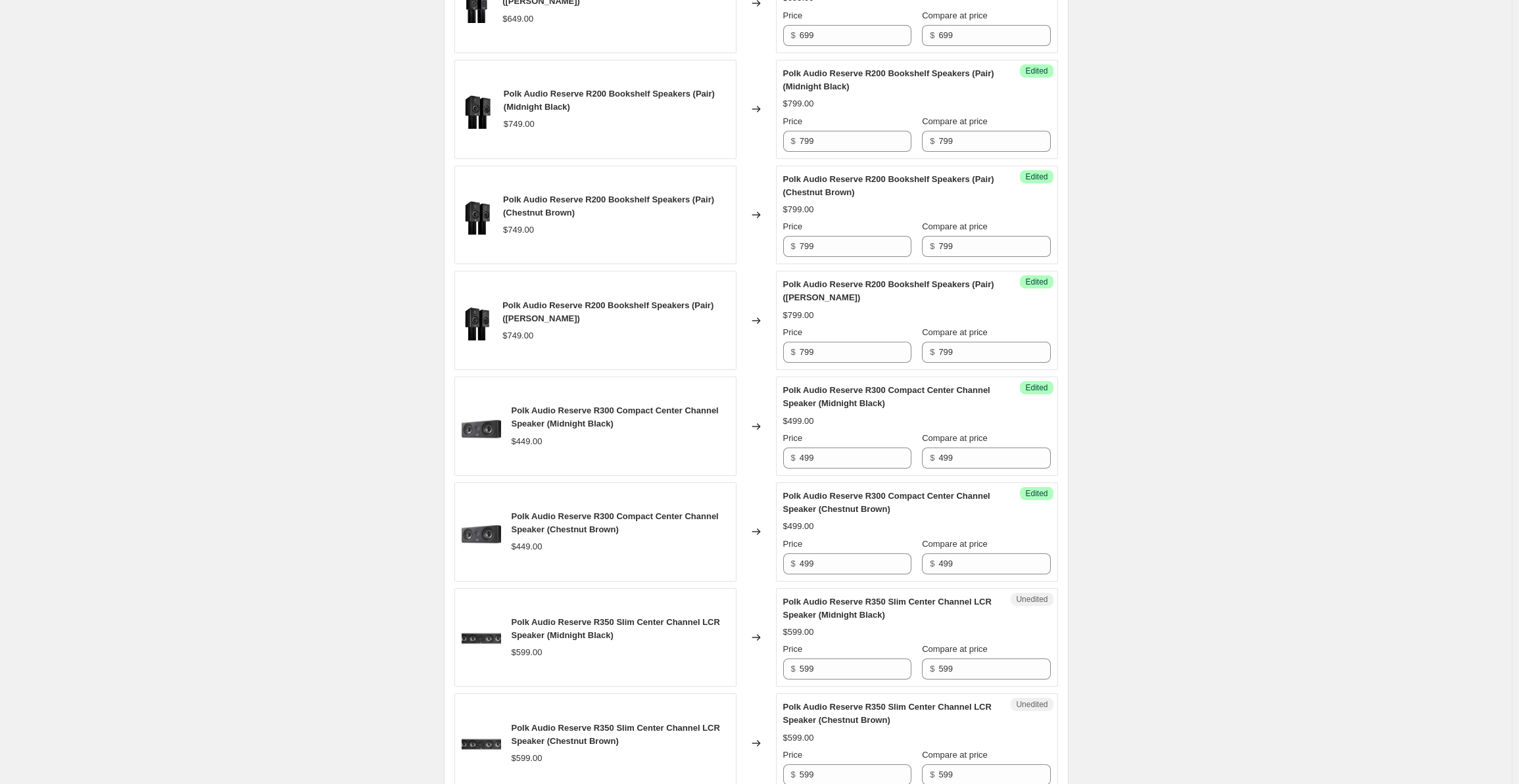
scroll to position [2039, 0]
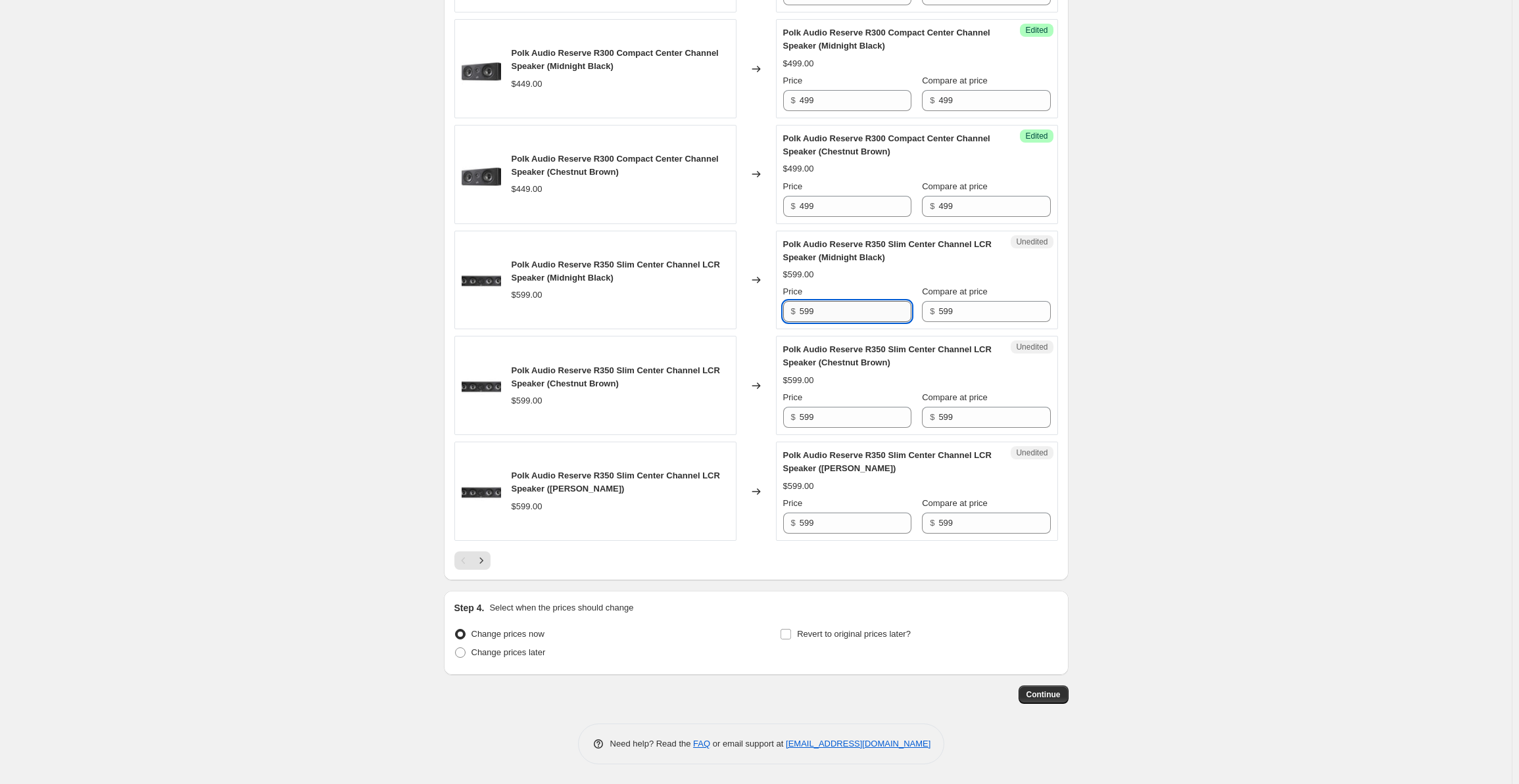
click at [828, 312] on input "599" at bounding box center [855, 312] width 112 height 21
drag, startPoint x: 849, startPoint y: 320, endPoint x: 786, endPoint y: 310, distance: 63.8
click at [786, 310] on div "$ 599" at bounding box center [847, 312] width 128 height 21
drag, startPoint x: 828, startPoint y: 319, endPoint x: 789, endPoint y: 318, distance: 39.0
click at [789, 318] on div "$ 649" at bounding box center [847, 312] width 128 height 21
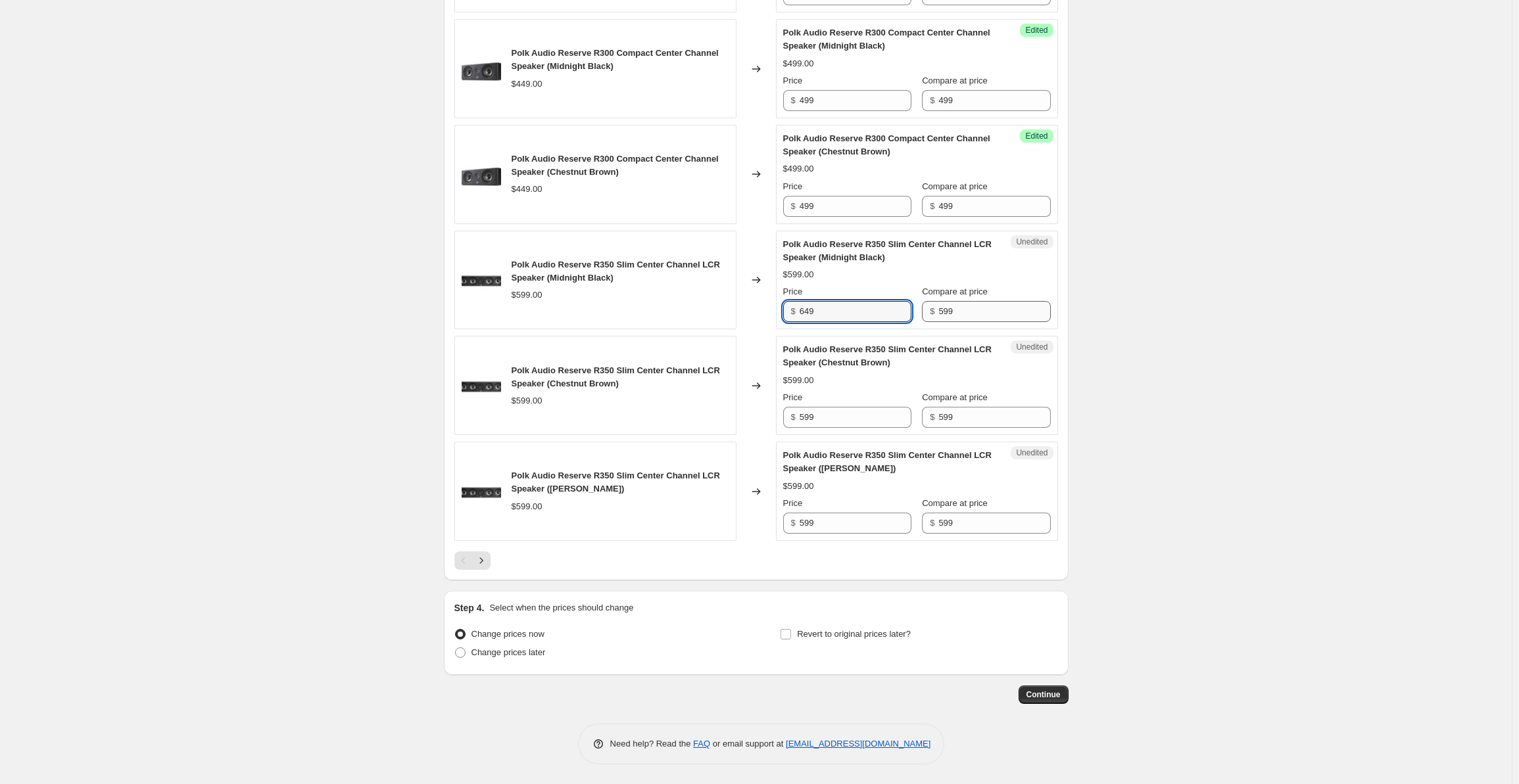
type input "649"
click at [960, 319] on input "599" at bounding box center [994, 312] width 112 height 21
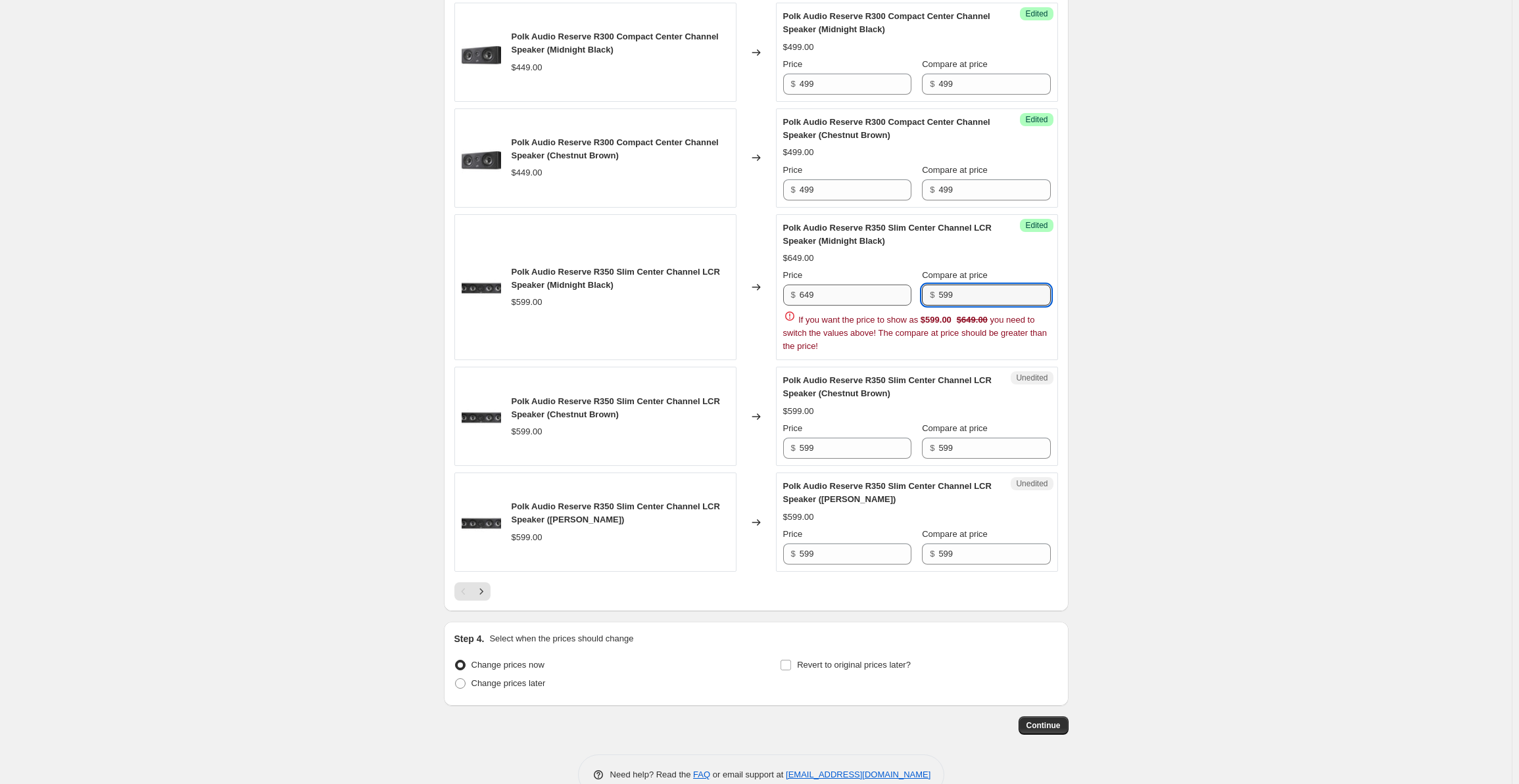
drag, startPoint x: 981, startPoint y: 315, endPoint x: 913, endPoint y: 313, distance: 68.0
click at [913, 306] on div "Price $ 649 Compare at price $ 599" at bounding box center [917, 287] width 268 height 37
paste input "64"
type input "649"
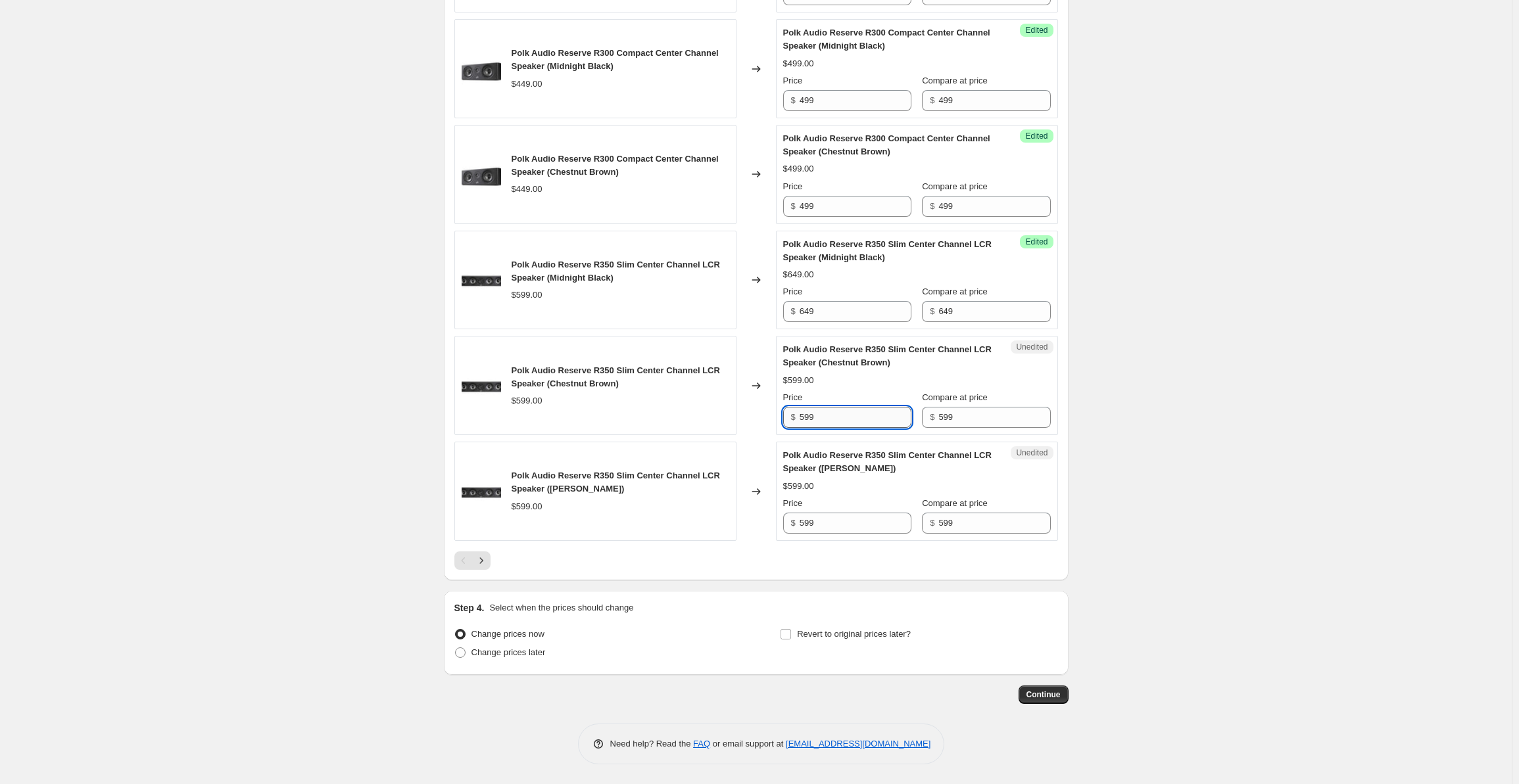
drag, startPoint x: 834, startPoint y: 417, endPoint x: 769, endPoint y: 407, distance: 65.8
click at [769, 407] on div "Polk Audio Reserve R350 Slim Center Channel LCR Speaker (Chestnut Brown) $599.0…" at bounding box center [756, 385] width 604 height 99
paste input "64"
type input "649"
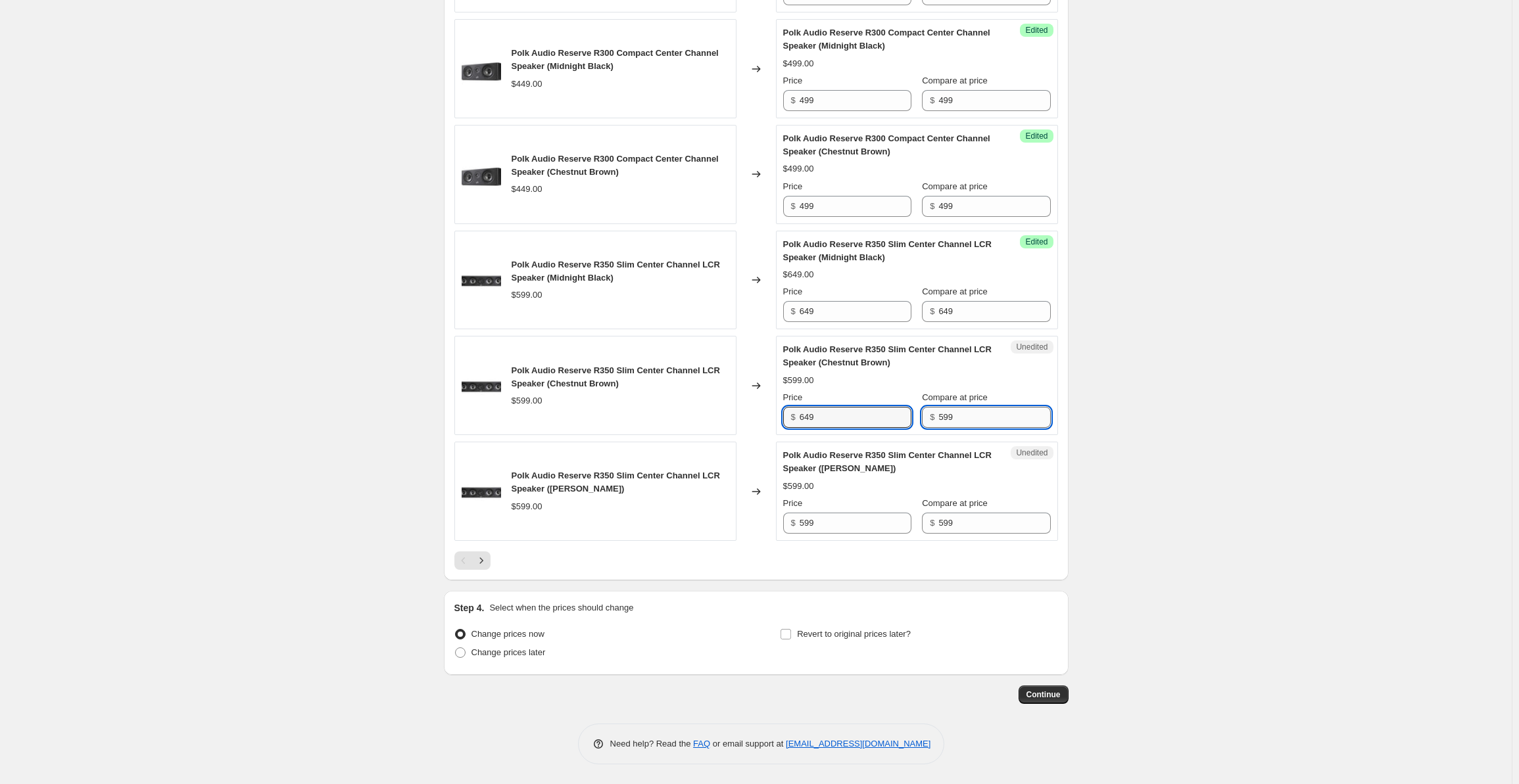
click at [968, 423] on input "599" at bounding box center [994, 417] width 112 height 21
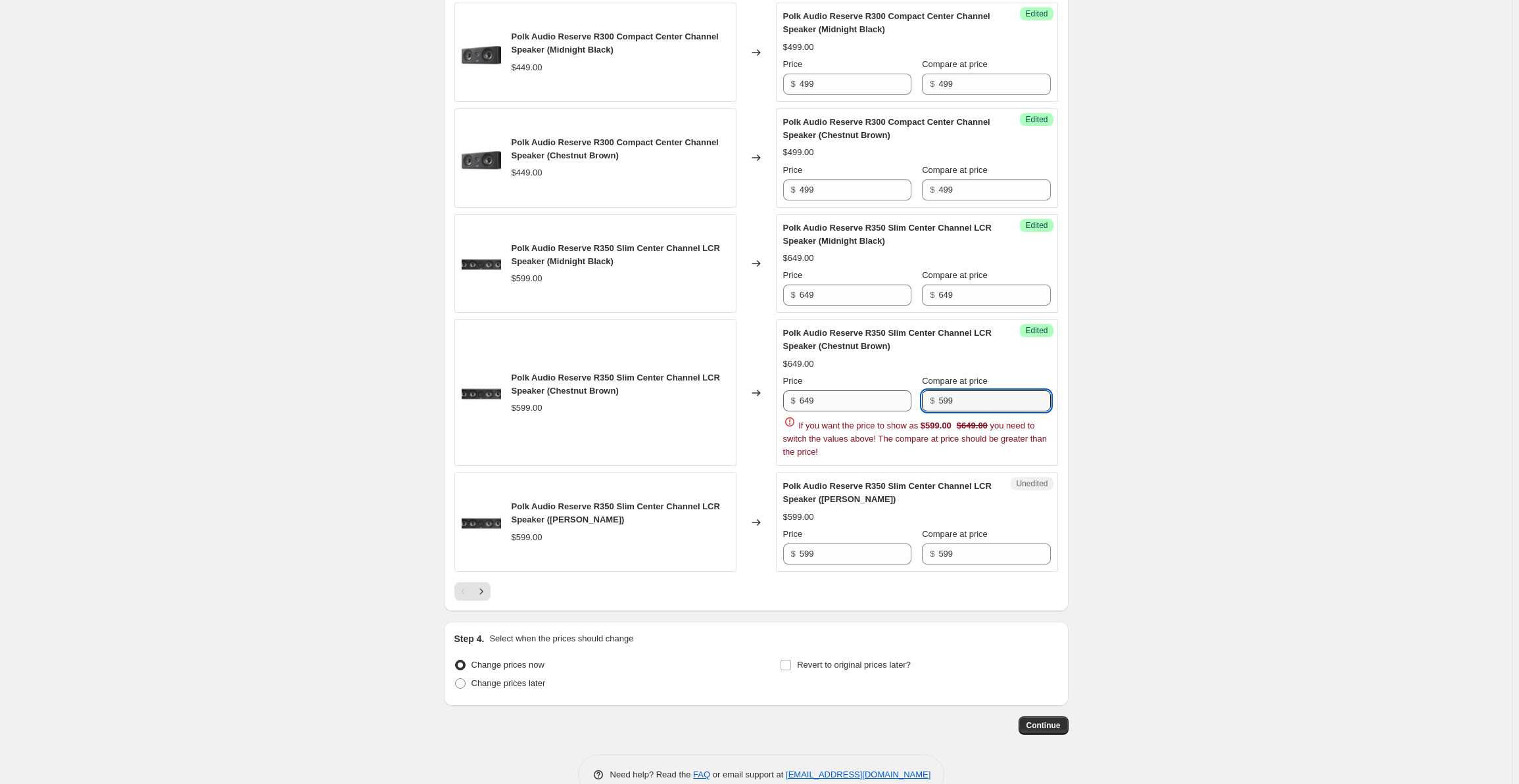
drag, startPoint x: 982, startPoint y: 415, endPoint x: 891, endPoint y: 416, distance: 91.0
click at [891, 411] on div "Price $ 649 Compare at price $ 599" at bounding box center [917, 393] width 268 height 37
paste input "64"
type input "649"
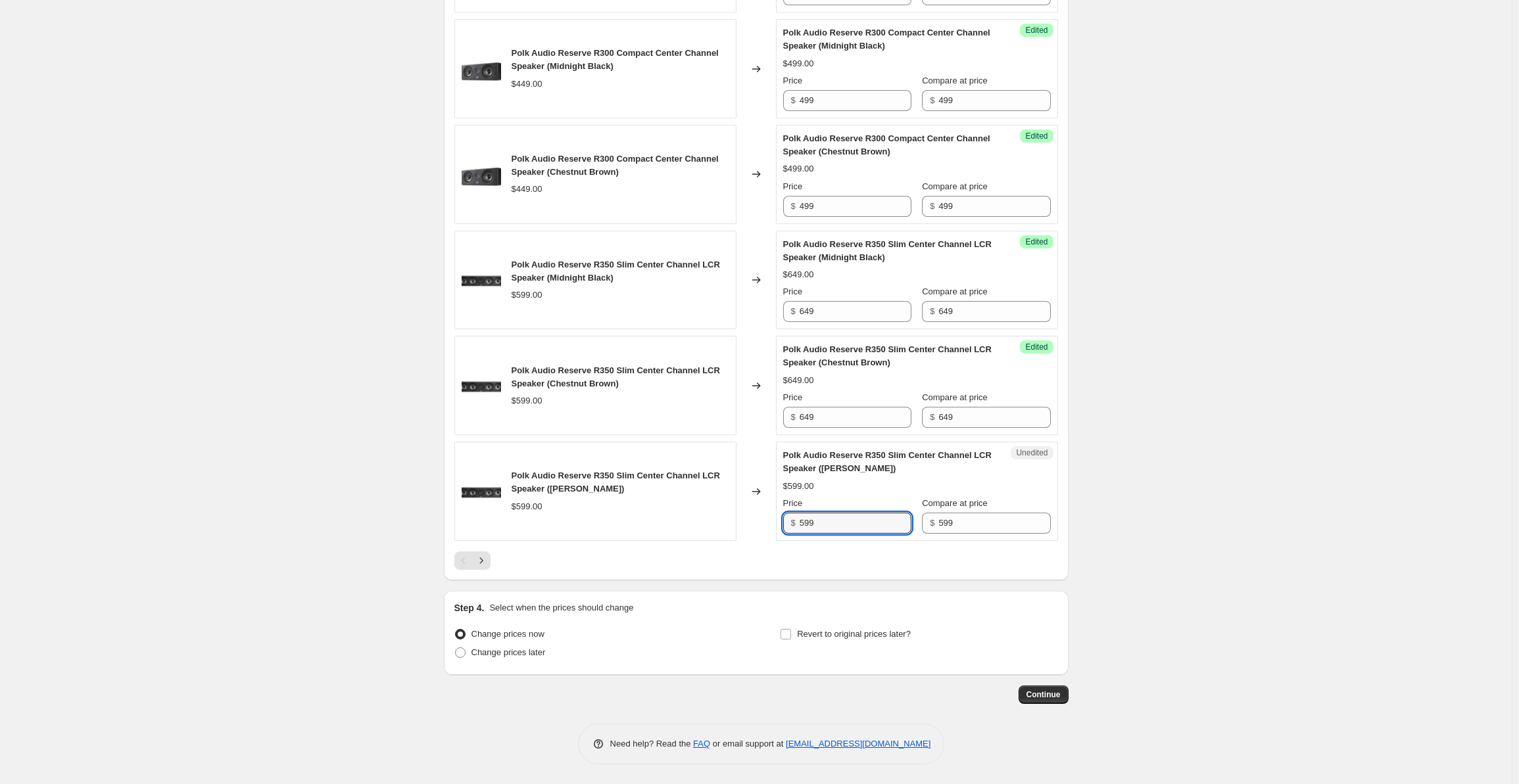
drag, startPoint x: 834, startPoint y: 527, endPoint x: 794, endPoint y: 522, distance: 40.3
click at [794, 522] on div "$ 599" at bounding box center [847, 523] width 128 height 21
paste input "64"
type input "649"
click at [968, 527] on input "599" at bounding box center [994, 523] width 112 height 21
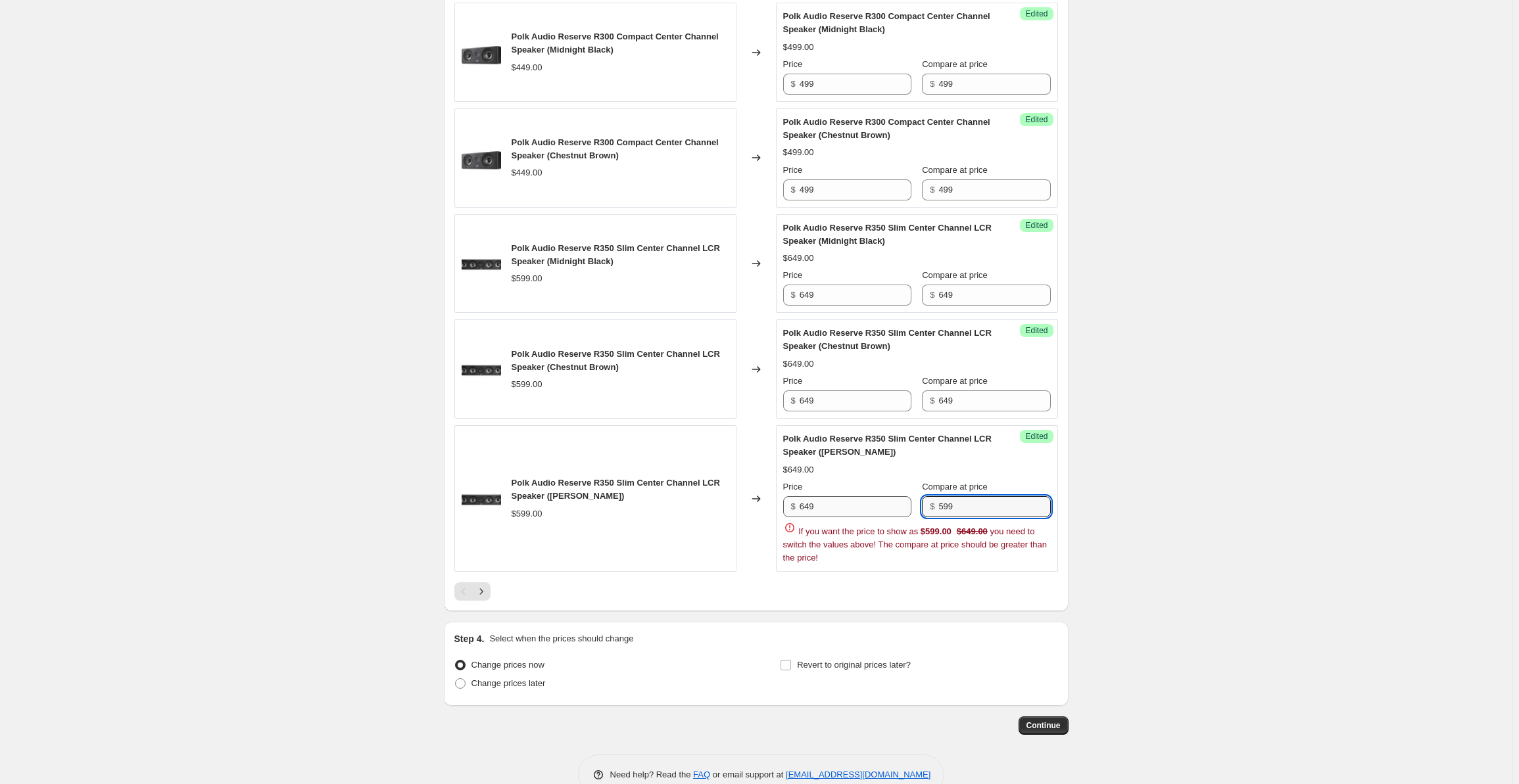
drag, startPoint x: 980, startPoint y: 523, endPoint x: 909, endPoint y: 516, distance: 71.3
click at [909, 516] on div "Price $ 649 Compare at price $ 599" at bounding box center [917, 498] width 268 height 37
paste input "64"
type input "649"
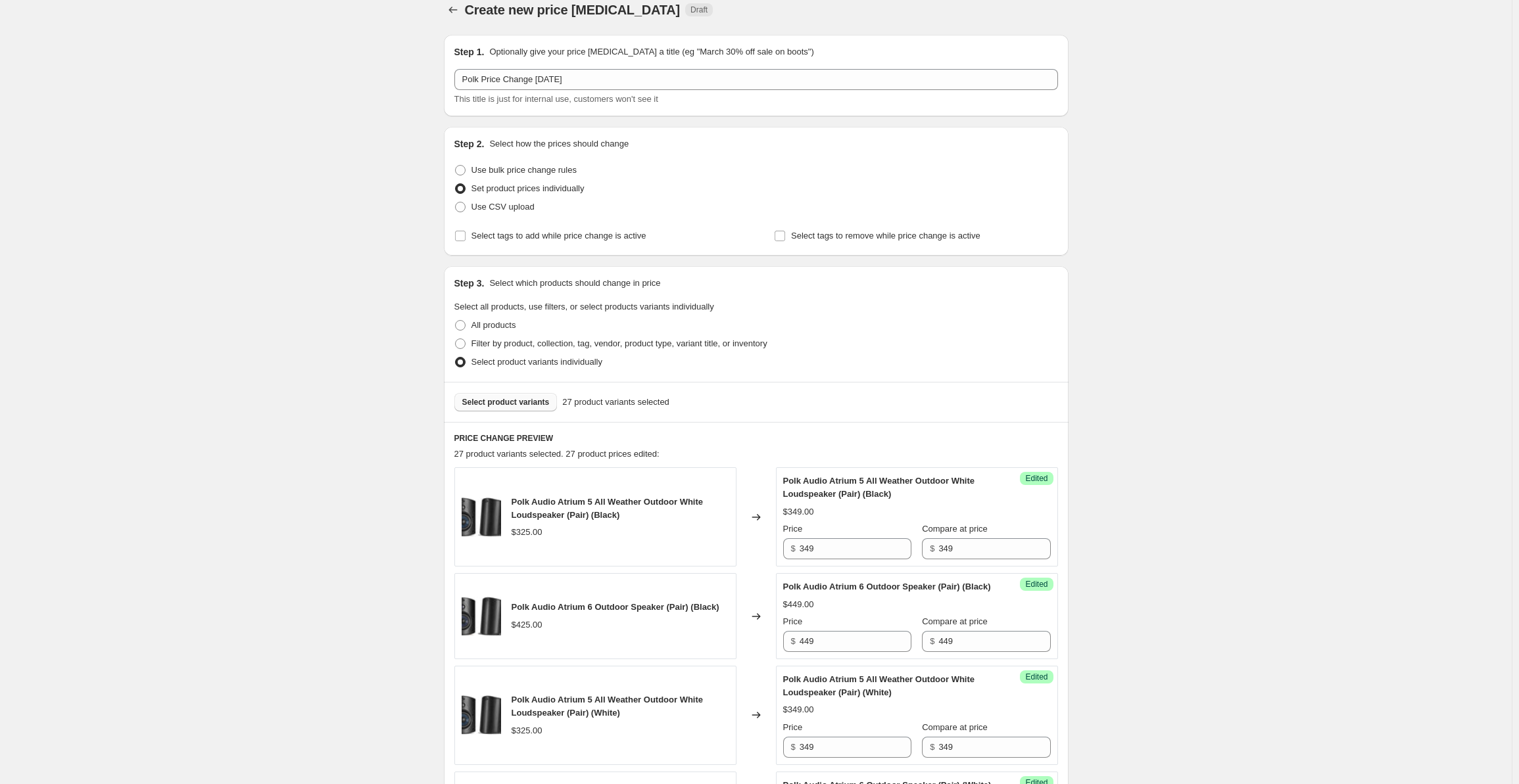
scroll to position [0, 0]
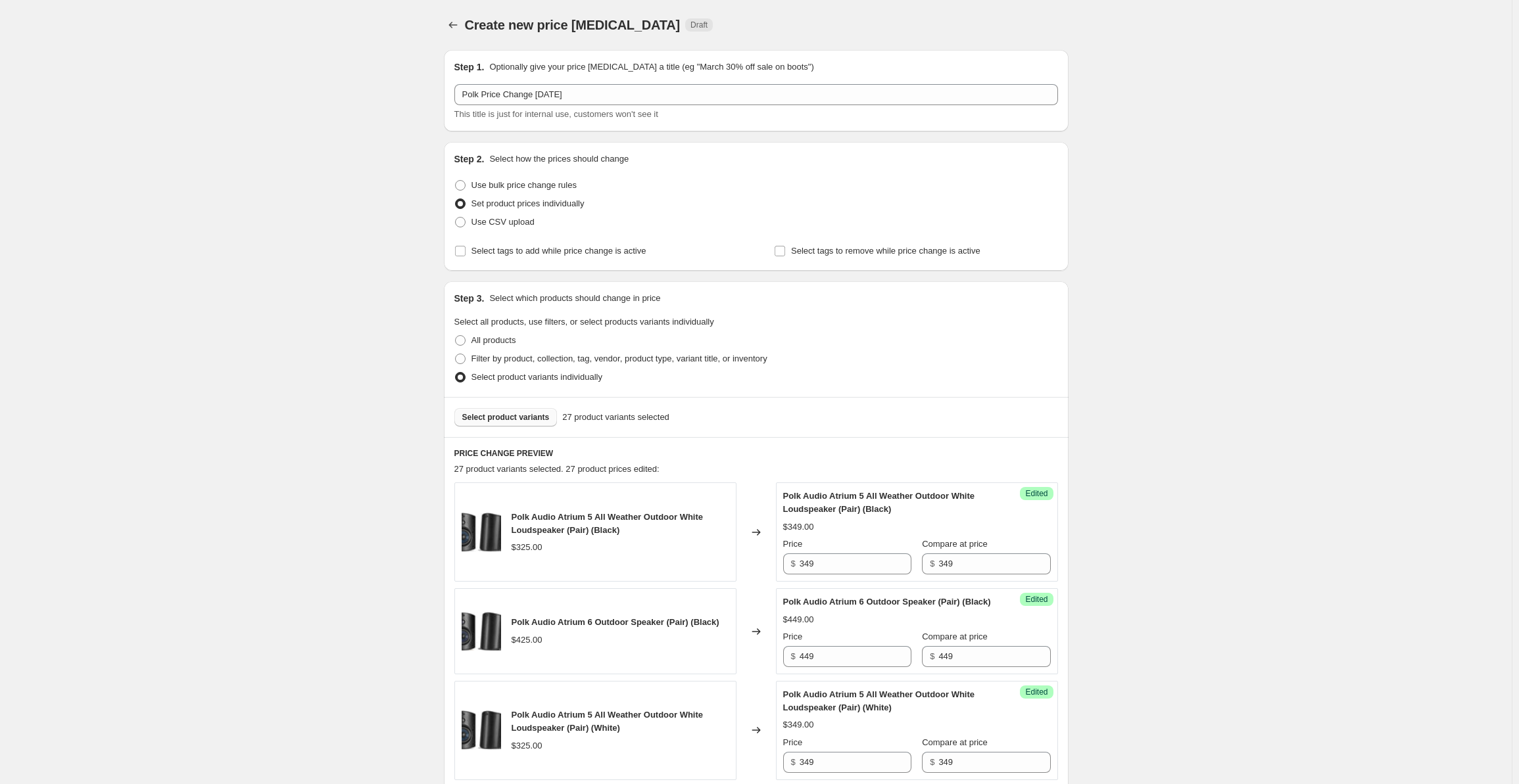
click at [519, 414] on span "Select product variants" at bounding box center [506, 417] width 88 height 10
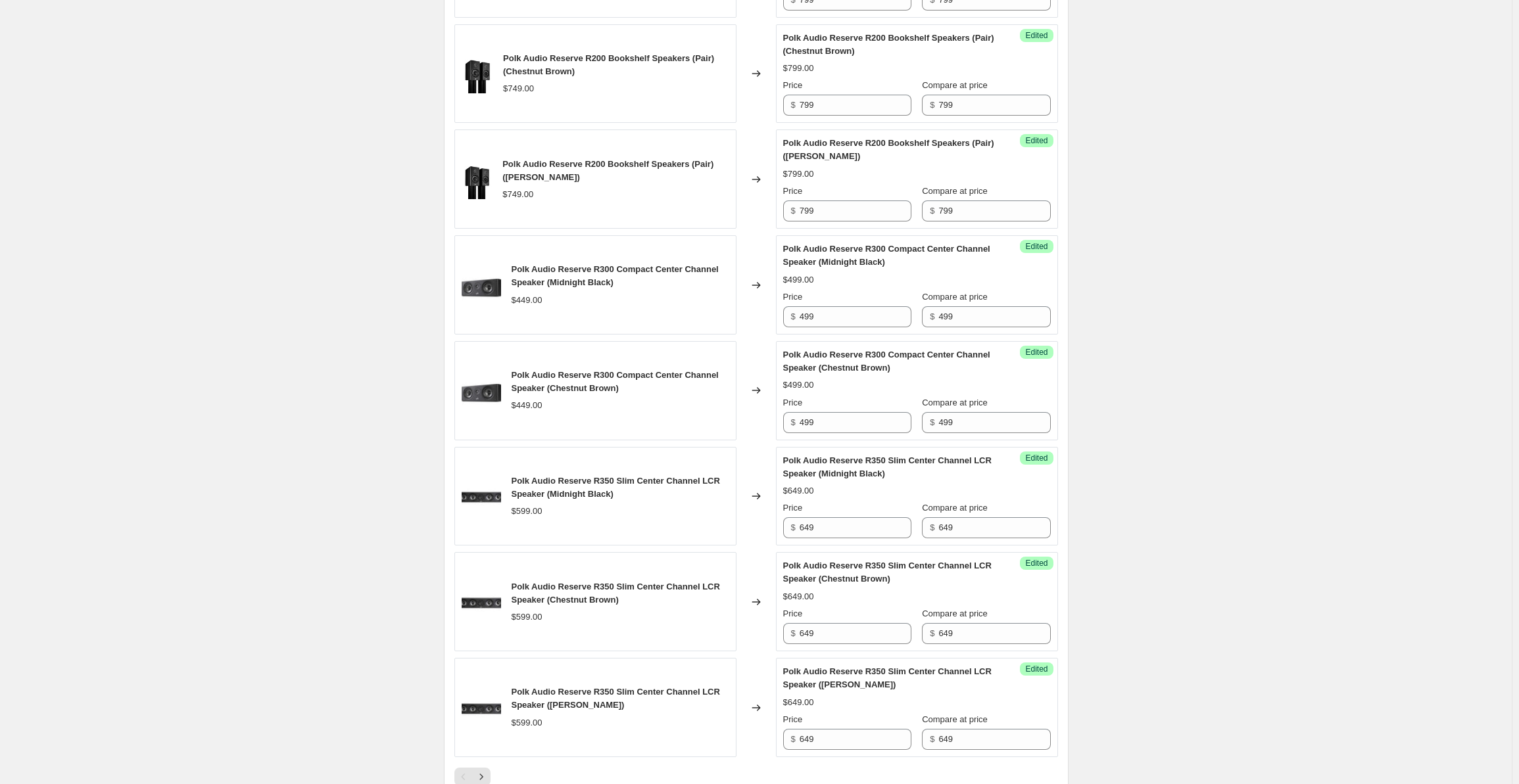
scroll to position [2039, 0]
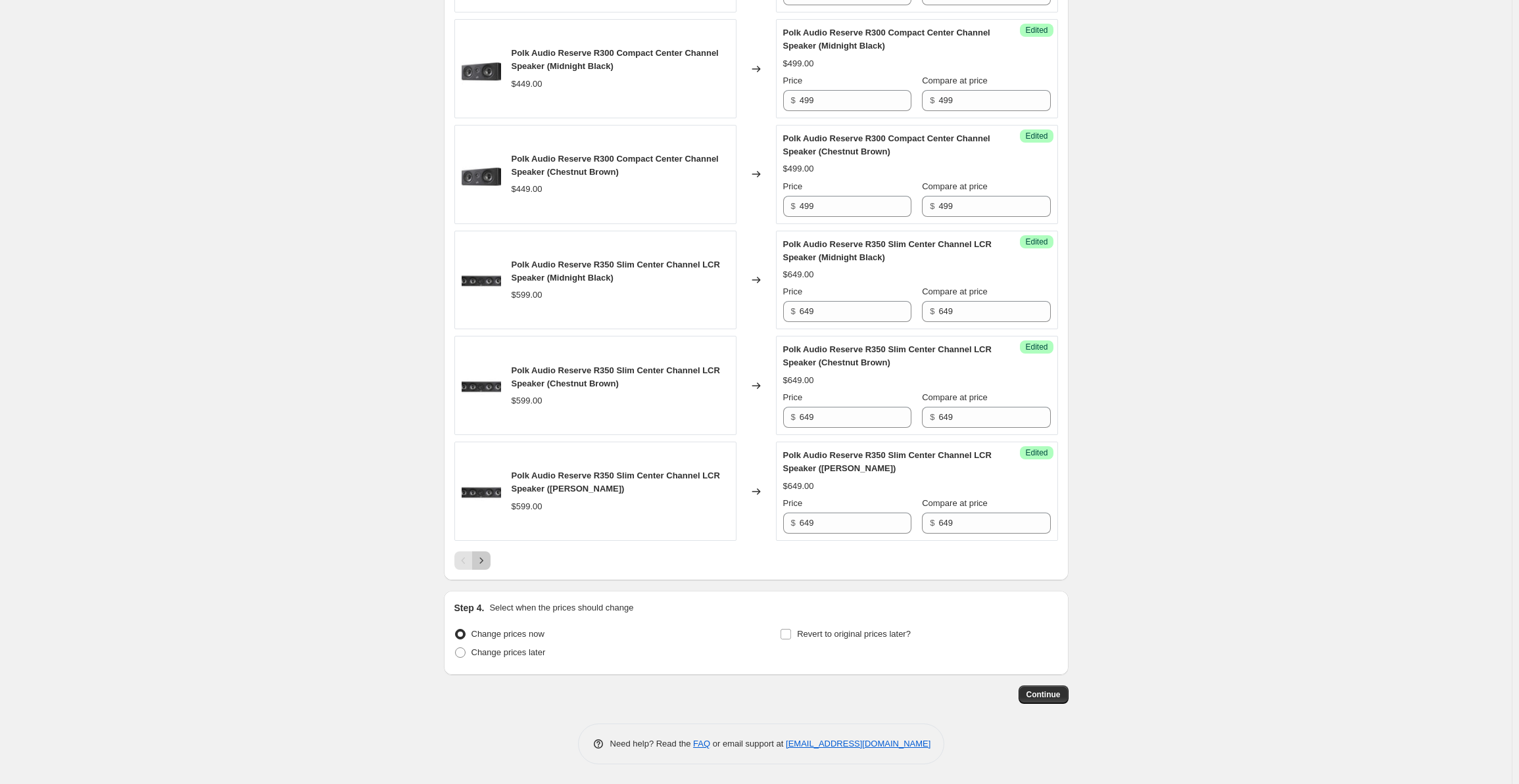
click at [490, 559] on button "Next" at bounding box center [481, 561] width 19 height 19
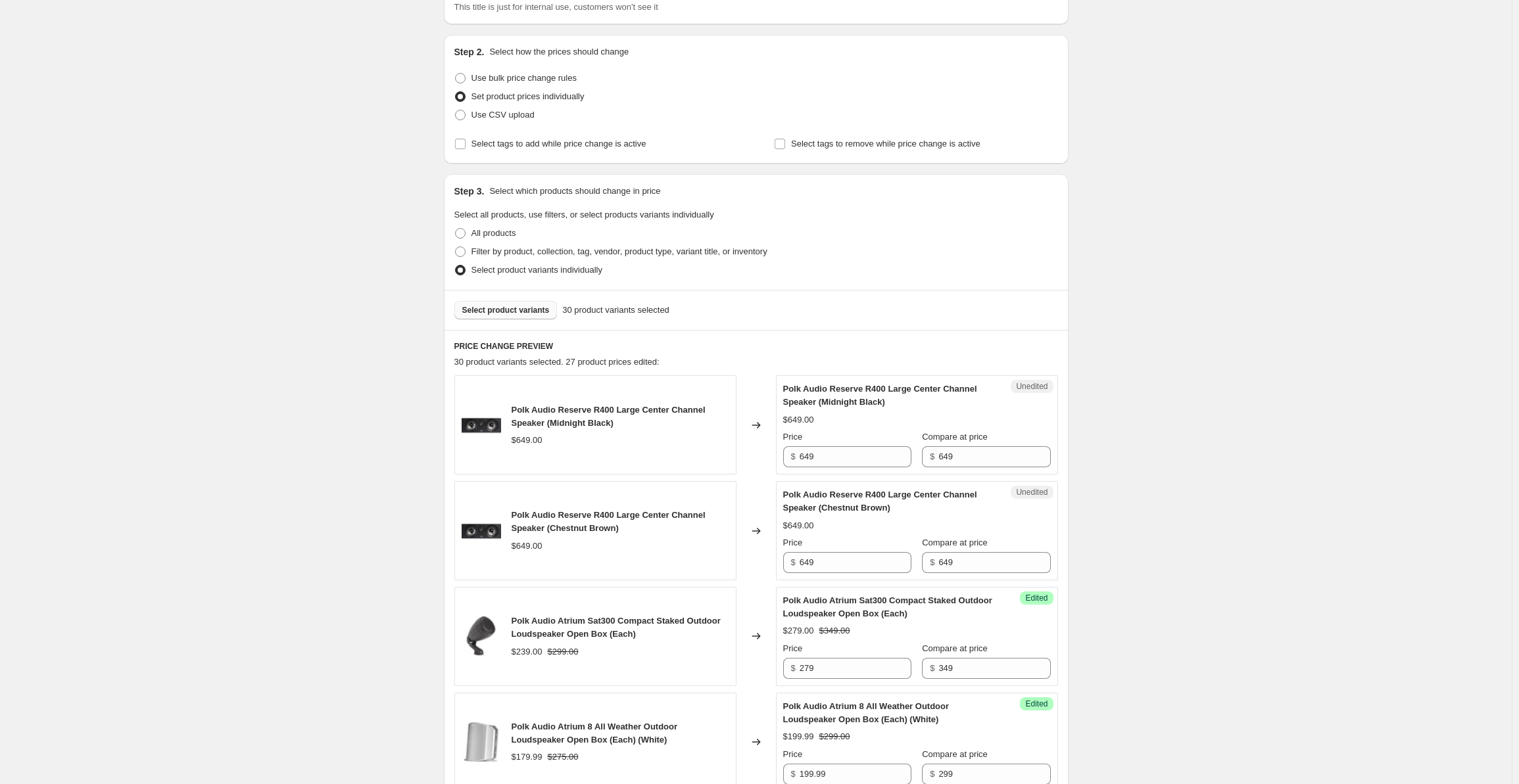
scroll to position [0, 0]
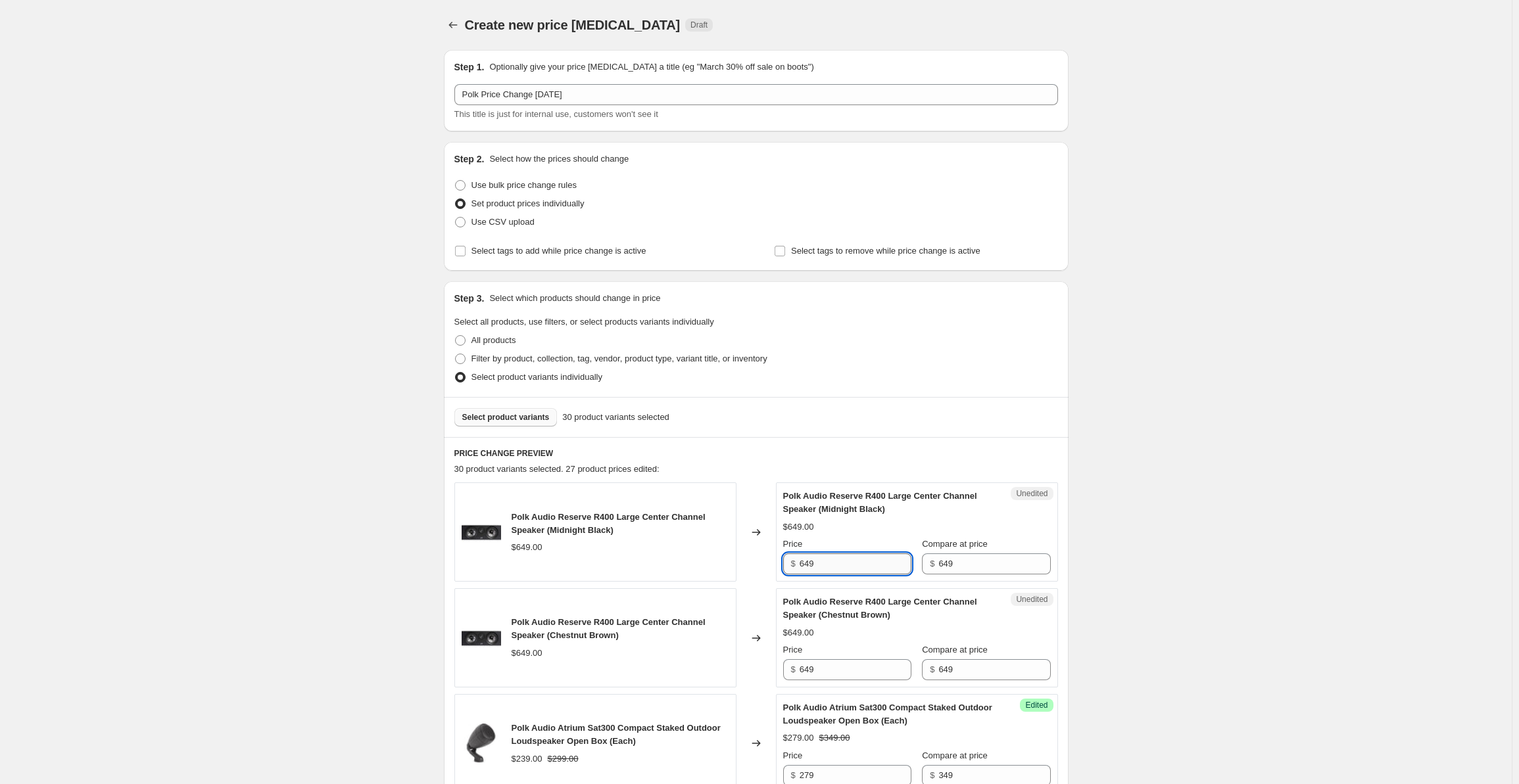
click at [823, 563] on input "649" at bounding box center [855, 564] width 112 height 21
drag, startPoint x: 838, startPoint y: 557, endPoint x: 768, endPoint y: 558, distance: 70.0
click at [768, 558] on div "Polk Audio Reserve R400 Large Center Channel Speaker (Midnight Black) $649.00 C…" at bounding box center [756, 532] width 604 height 99
drag, startPoint x: 833, startPoint y: 562, endPoint x: 781, endPoint y: 563, distance: 52.0
click at [781, 563] on div "Unedited Polk Audio Reserve R400 Large Center Channel Speaker (Midnight Black) …" at bounding box center [917, 532] width 282 height 99
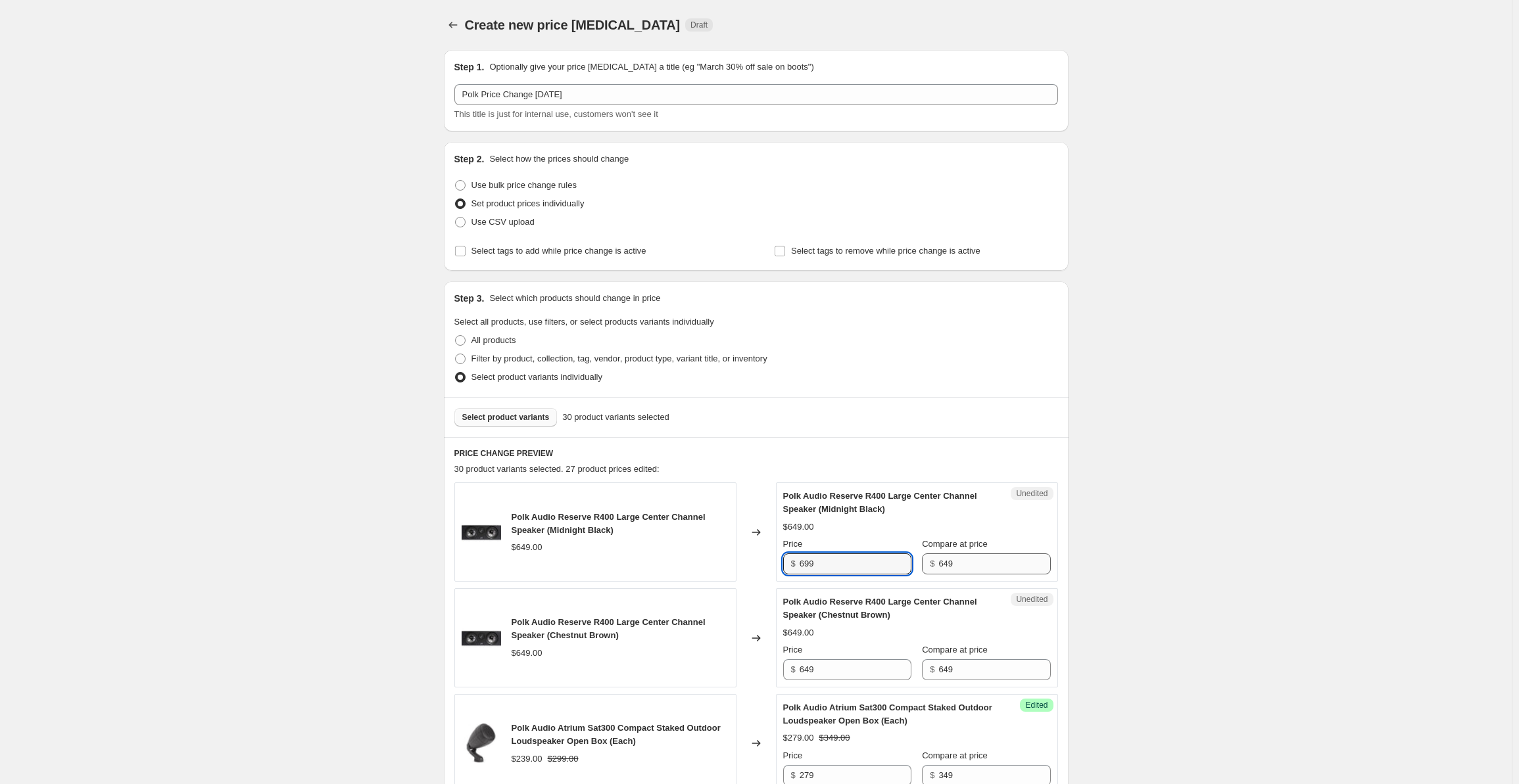
type input "699"
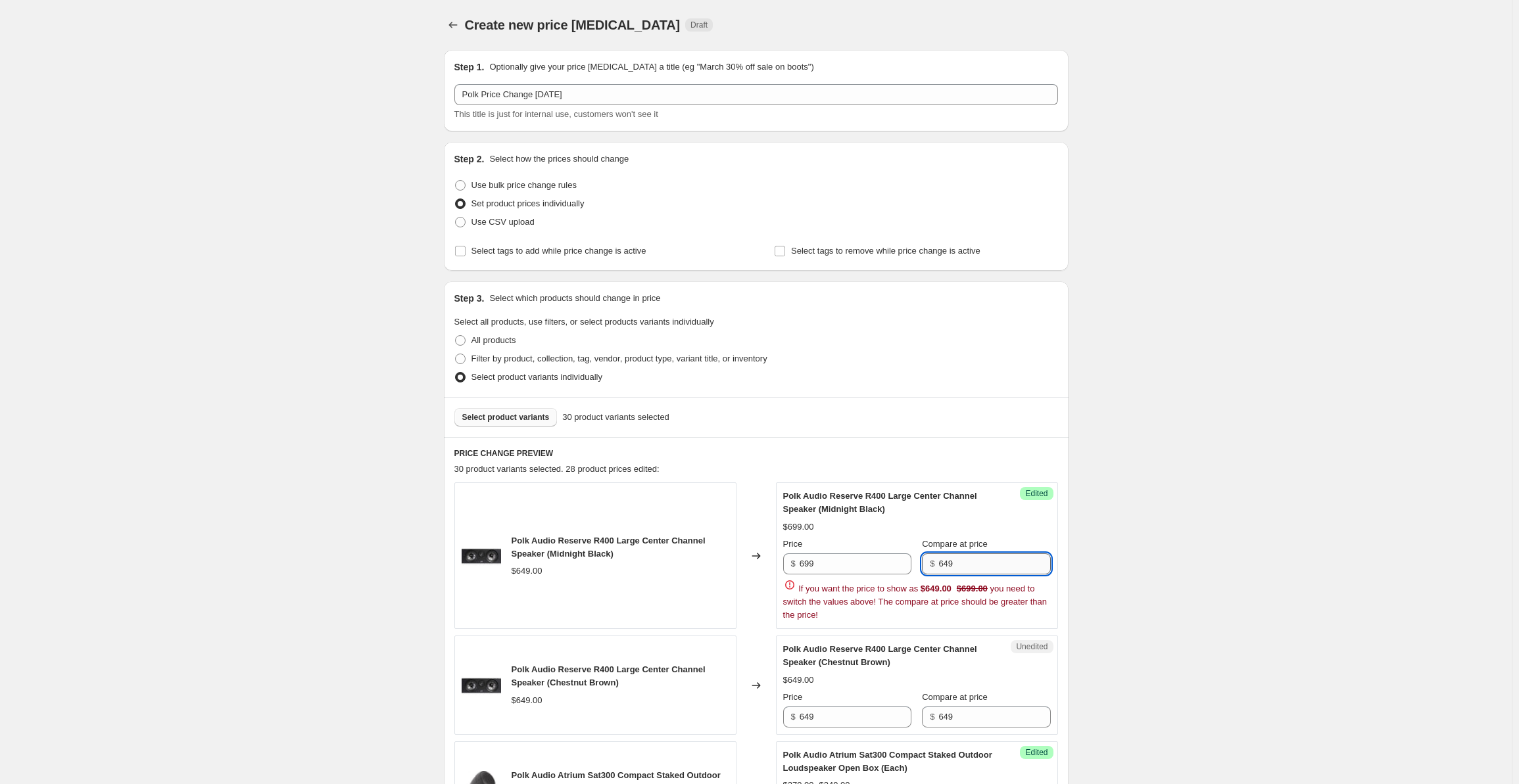
click at [961, 561] on input "649" at bounding box center [994, 564] width 112 height 21
drag, startPoint x: 973, startPoint y: 558, endPoint x: 901, endPoint y: 558, distance: 72.0
click at [901, 558] on div "Price $ 699 Compare at price $ 649" at bounding box center [917, 556] width 268 height 37
paste input "9"
type input "699"
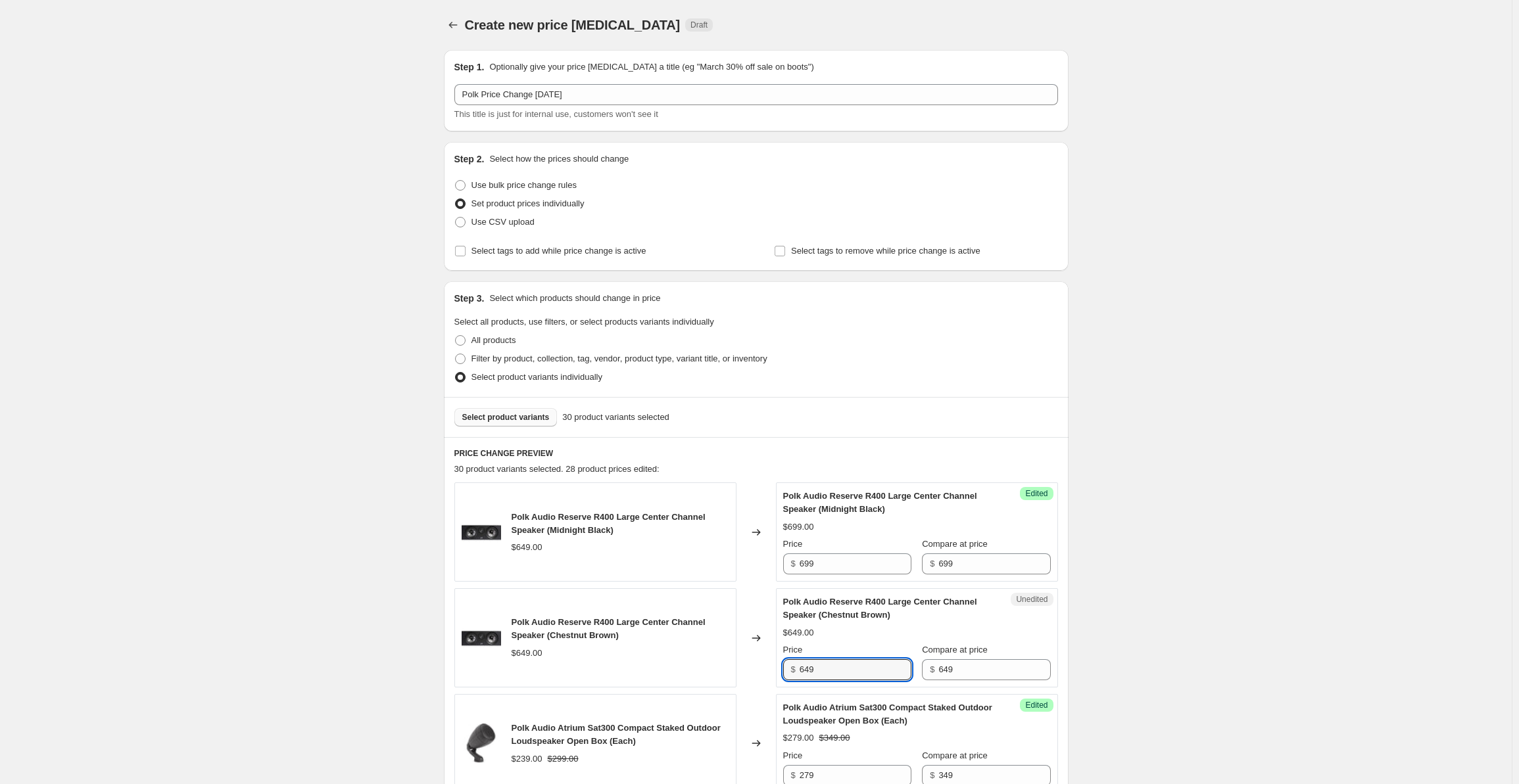
drag, startPoint x: 832, startPoint y: 663, endPoint x: 784, endPoint y: 669, distance: 48.4
click at [784, 669] on div "Unedited Polk Audio Reserve R400 Large Center Channel Speaker (Chestnut Brown) …" at bounding box center [917, 638] width 282 height 99
paste input "9"
type input "699"
click at [951, 663] on input "649" at bounding box center [994, 670] width 112 height 21
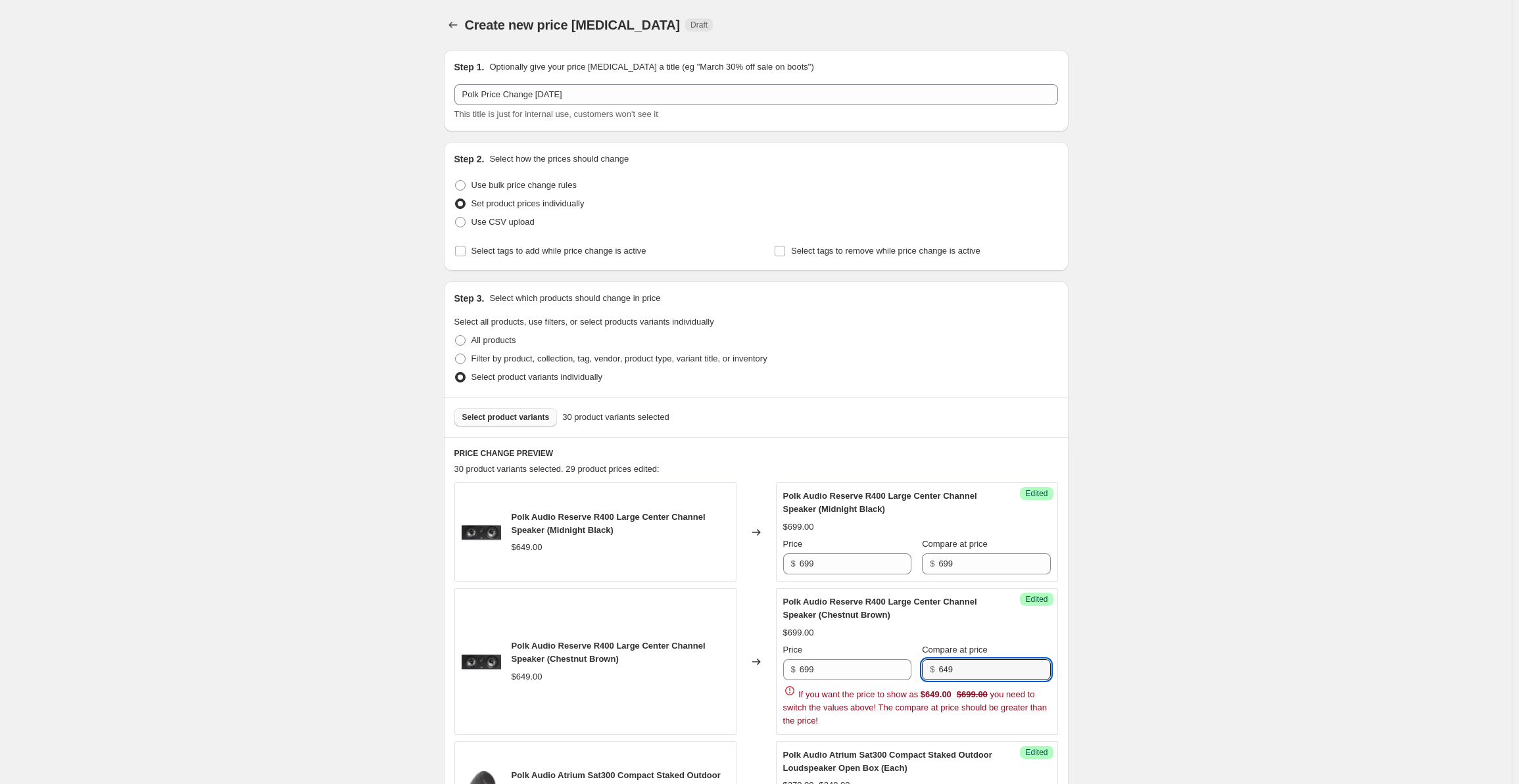
drag, startPoint x: 981, startPoint y: 664, endPoint x: 917, endPoint y: 666, distance: 64.0
click at [917, 666] on div "Price $ 699 Compare at price $ 649" at bounding box center [917, 662] width 268 height 37
paste input "9"
type input "699"
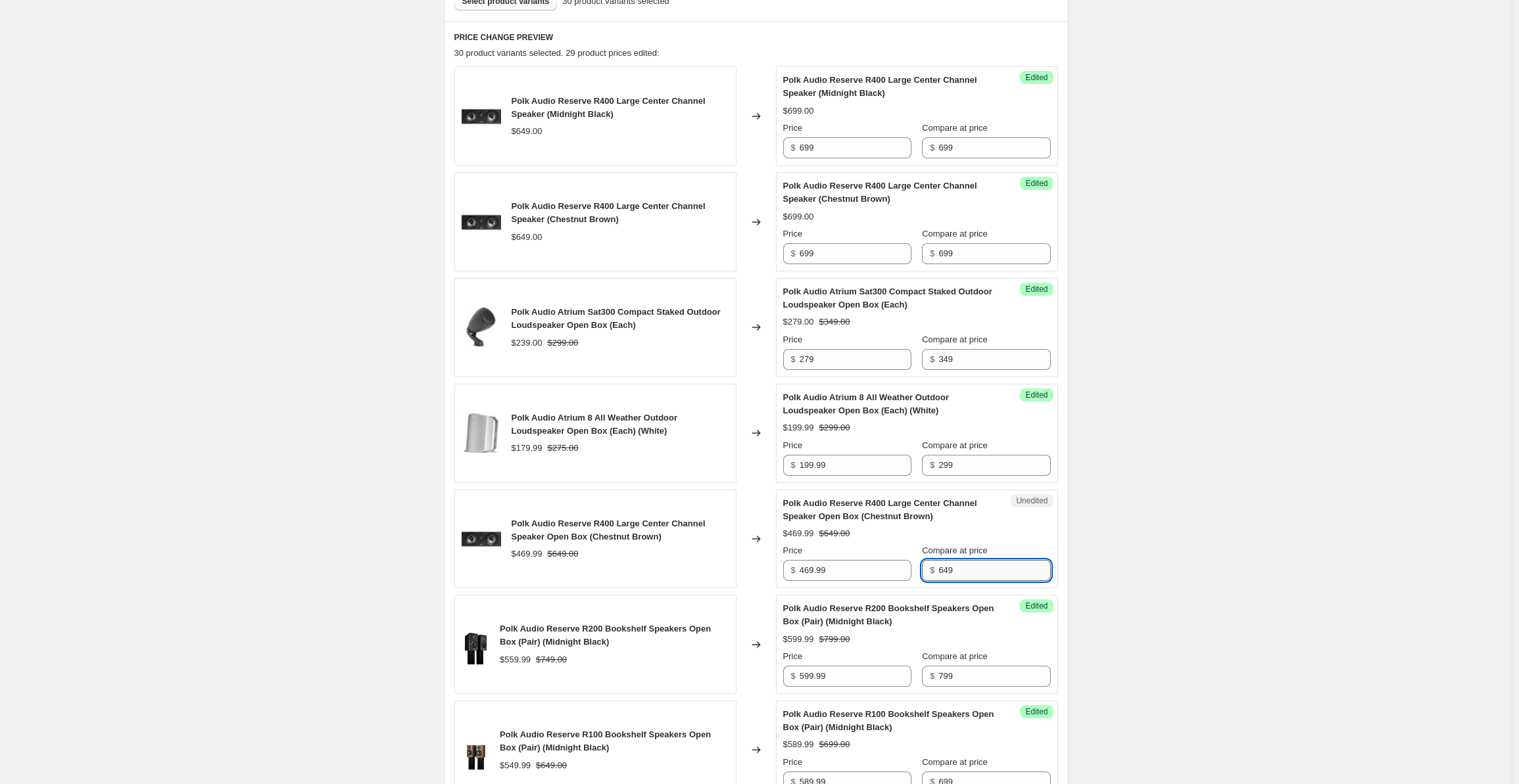
click at [980, 570] on input "649" at bounding box center [994, 570] width 112 height 21
drag, startPoint x: 989, startPoint y: 566, endPoint x: 922, endPoint y: 564, distance: 67.0
click at [922, 564] on div "Price $ 469.99 Compare at price $ 649" at bounding box center [917, 562] width 268 height 37
paste input "9"
type input "699"
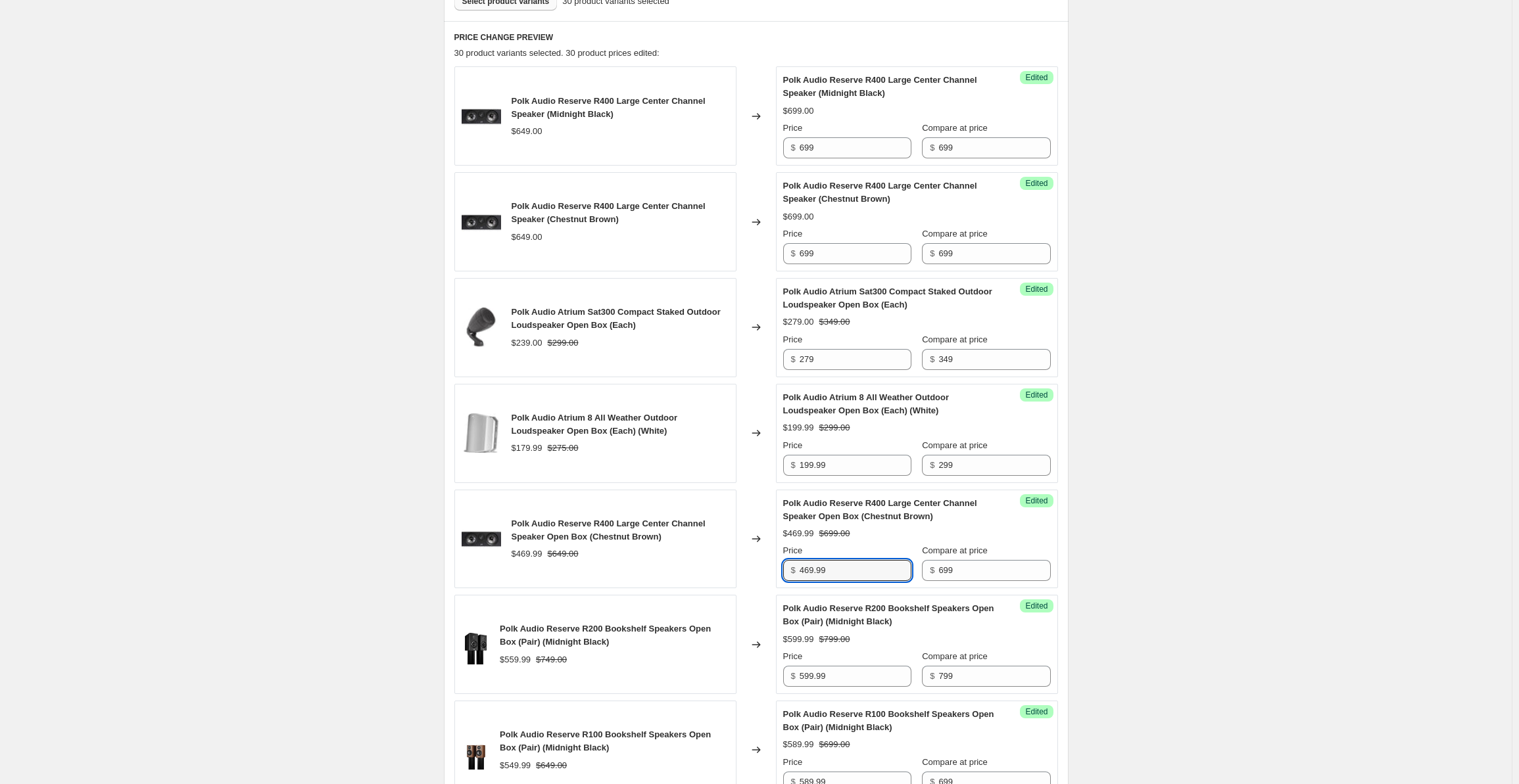
drag, startPoint x: 858, startPoint y: 574, endPoint x: 767, endPoint y: 569, distance: 91.1
click at [767, 569] on div "Polk Audio Reserve R400 Large Center Channel Speaker Open Box (Chestnut Brown) …" at bounding box center [756, 540] width 604 height 99
type input "509.99"
click at [1233, 374] on div "Create new price [MEDICAL_DATA]. This page is ready Create new price [MEDICAL_D…" at bounding box center [756, 472] width 1512 height 1776
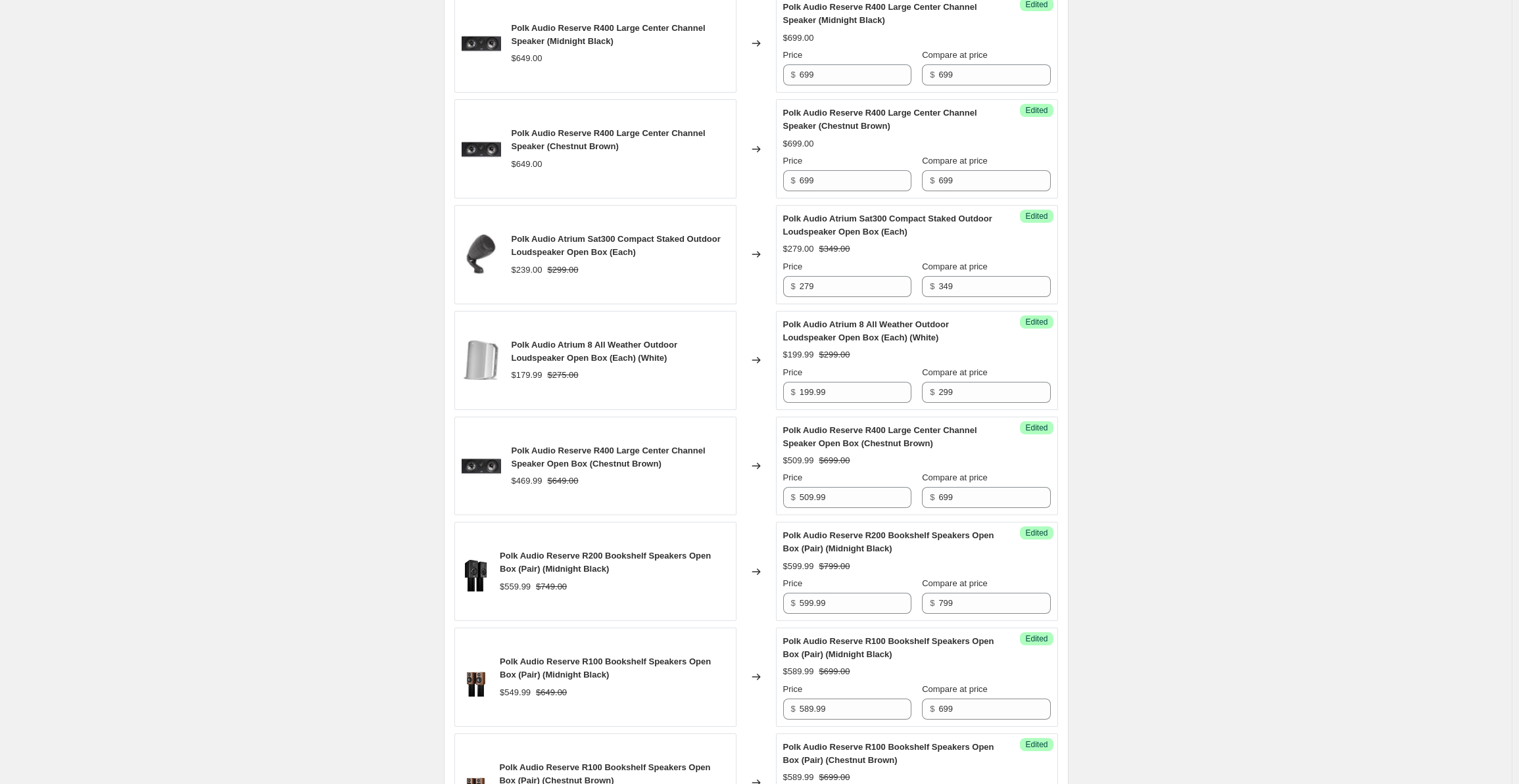
scroll to position [154, 0]
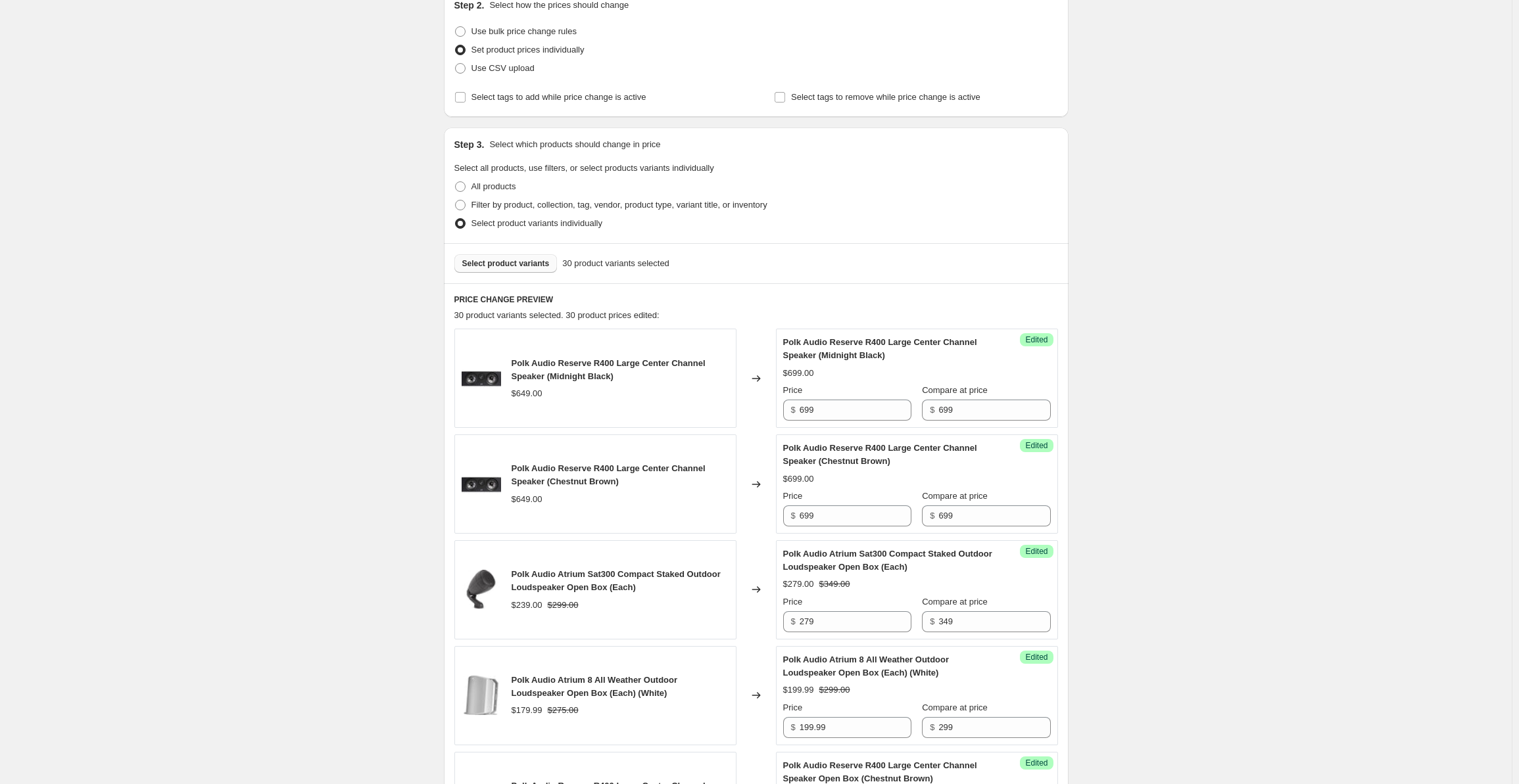
click at [478, 265] on span "Select product variants" at bounding box center [506, 264] width 88 height 10
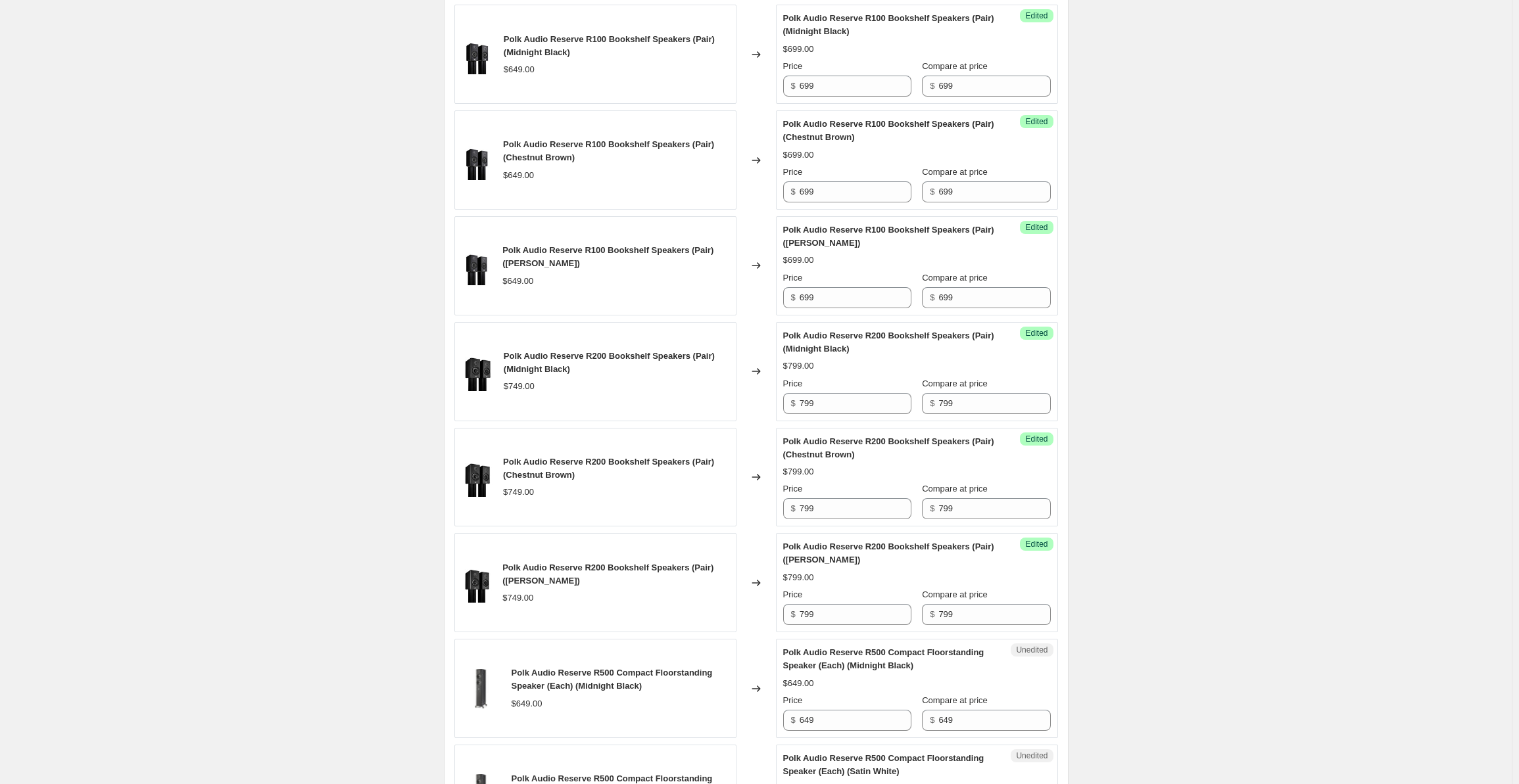
scroll to position [1819, 0]
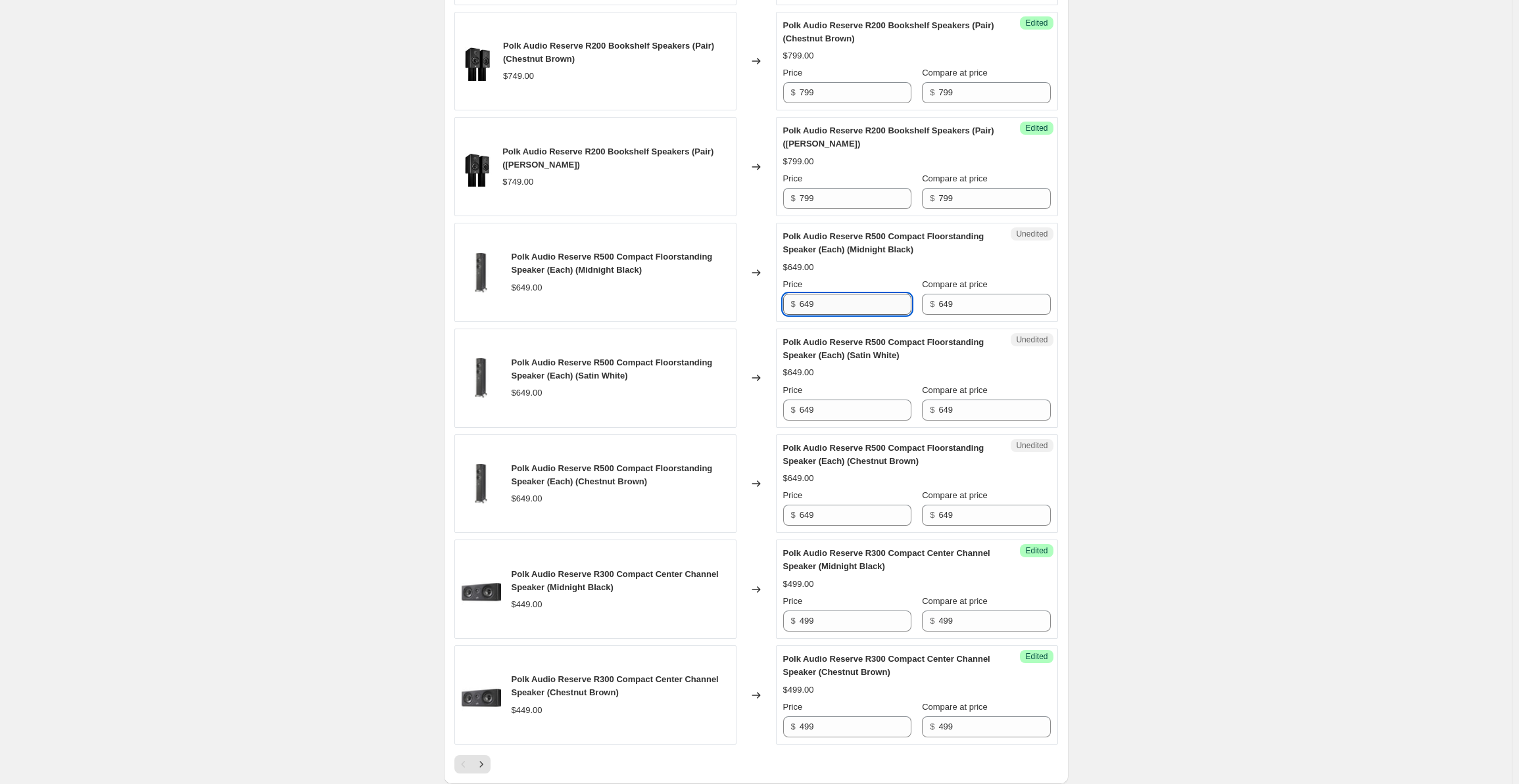
click at [837, 315] on input "649" at bounding box center [855, 304] width 112 height 21
drag, startPoint x: 854, startPoint y: 321, endPoint x: 778, endPoint y: 320, distance: 76.0
click at [778, 320] on div "Polk Audio Reserve R500 Compact Floorstanding Speaker (Each) (Midnight Black) $…" at bounding box center [756, 272] width 604 height 99
drag, startPoint x: 836, startPoint y: 325, endPoint x: 790, endPoint y: 322, distance: 46.1
click at [790, 315] on div "$ 699" at bounding box center [847, 304] width 128 height 21
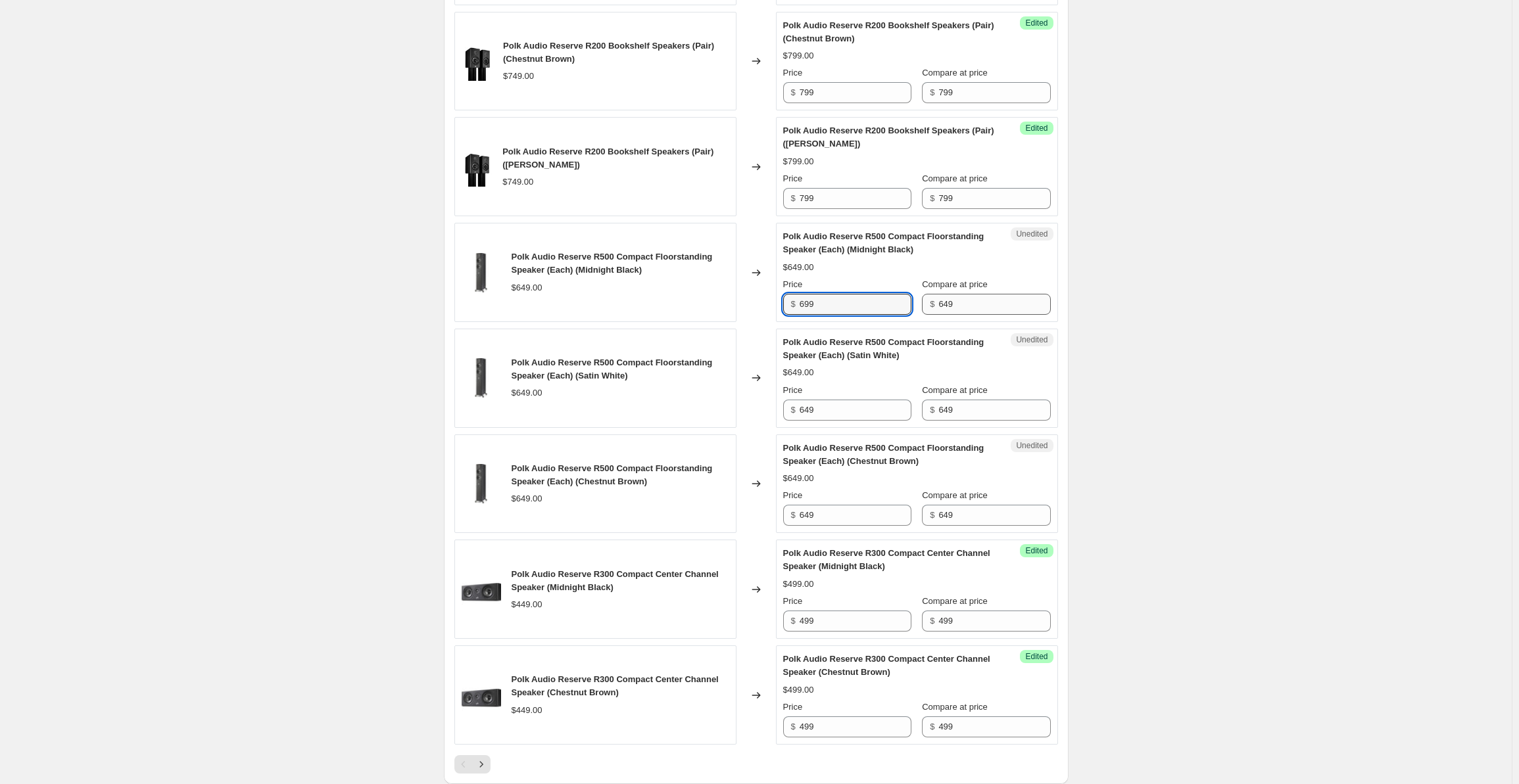
type input "699"
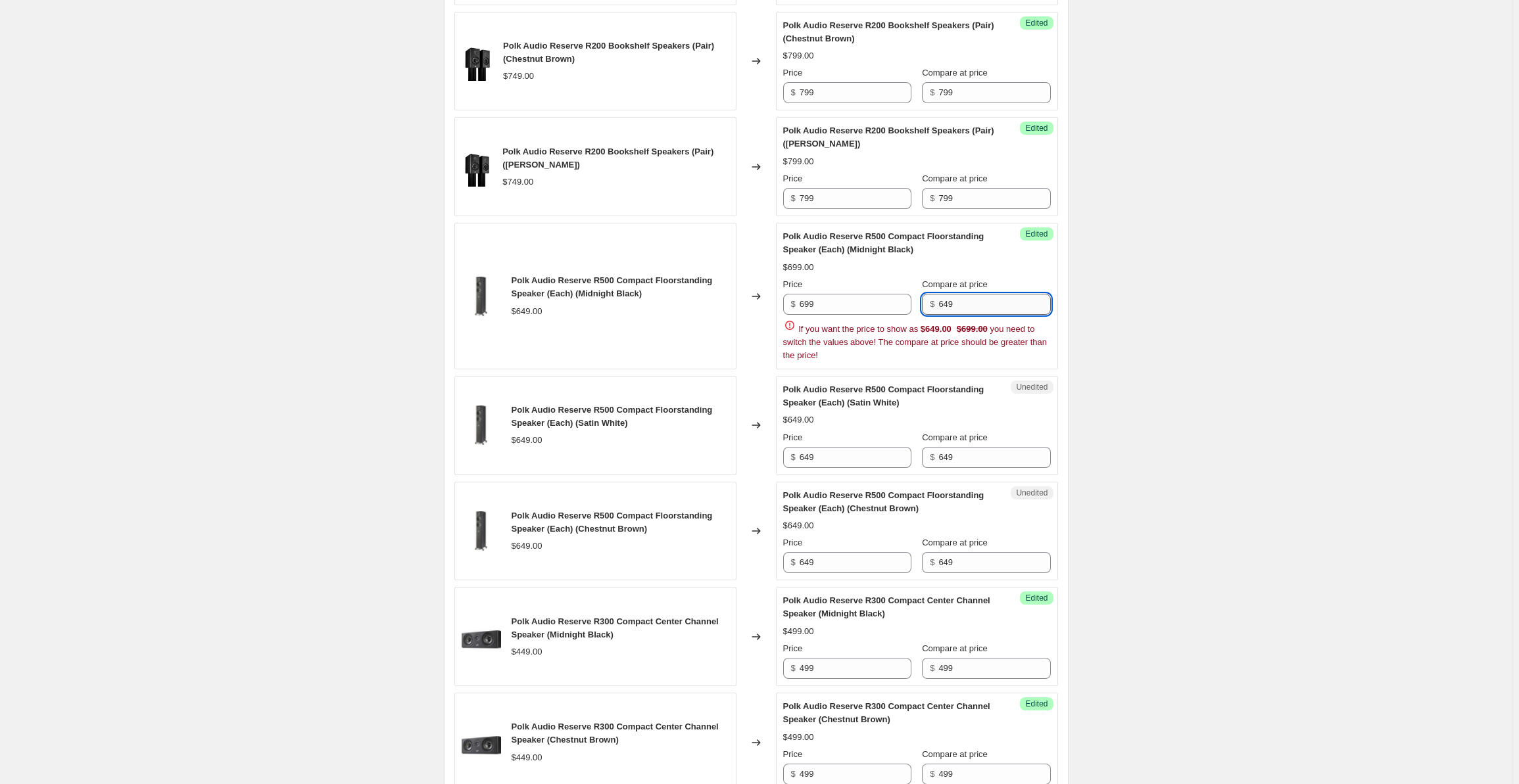
click at [965, 315] on input "649" at bounding box center [994, 304] width 112 height 21
drag, startPoint x: 978, startPoint y: 328, endPoint x: 898, endPoint y: 315, distance: 81.0
click at [898, 315] on div "Price $ 699 Compare at price $ 649" at bounding box center [917, 296] width 268 height 37
paste input "9"
type input "699"
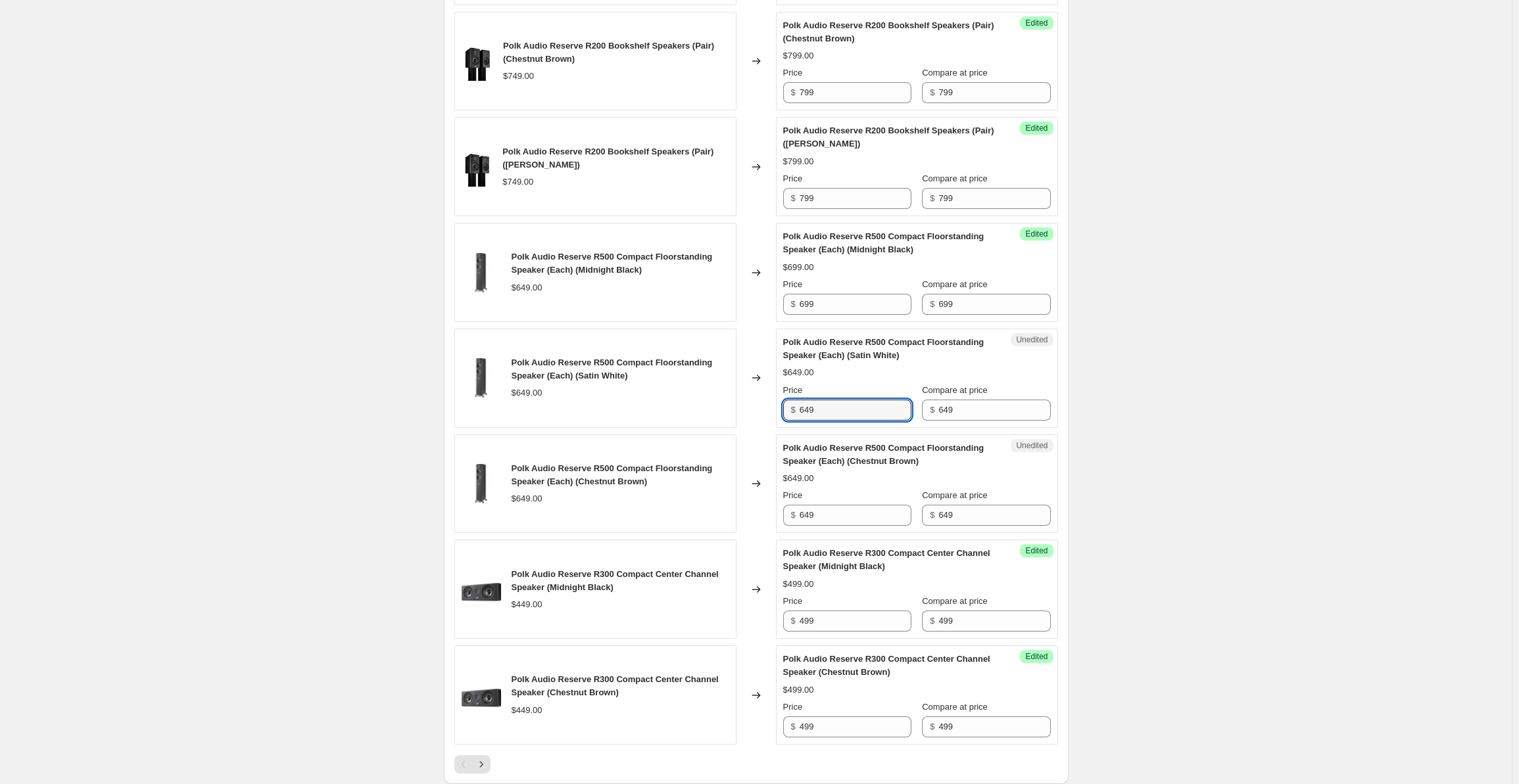
drag, startPoint x: 830, startPoint y: 420, endPoint x: 795, endPoint y: 420, distance: 35.0
click at [795, 420] on div "$ 649" at bounding box center [847, 410] width 128 height 21
paste input "9"
type input "699"
click at [972, 420] on input "649" at bounding box center [994, 410] width 112 height 21
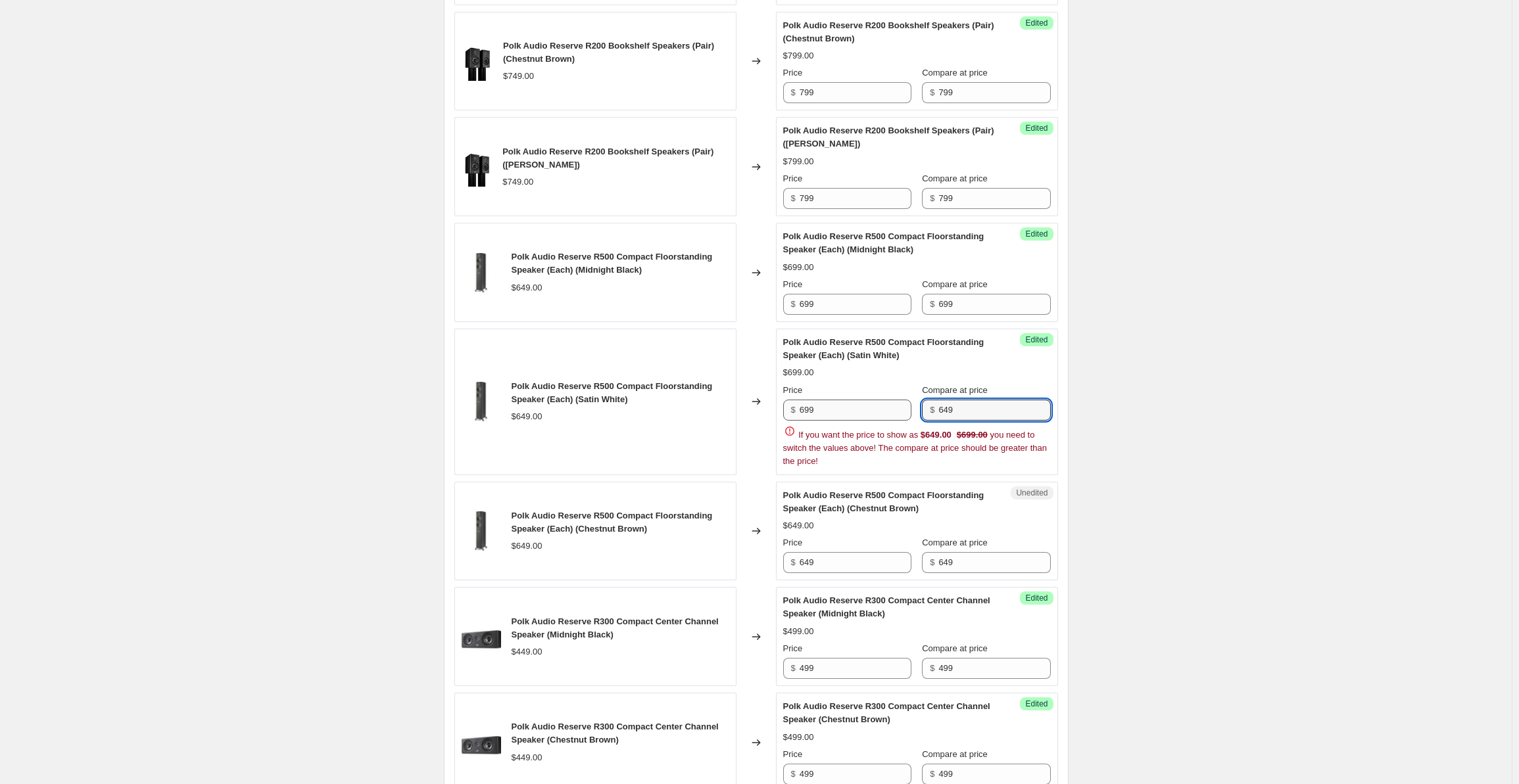
drag, startPoint x: 980, startPoint y: 428, endPoint x: 887, endPoint y: 424, distance: 93.1
click at [887, 420] on div "Price $ 699 Compare at price $ 649" at bounding box center [917, 402] width 268 height 37
paste input "9"
type input "699"
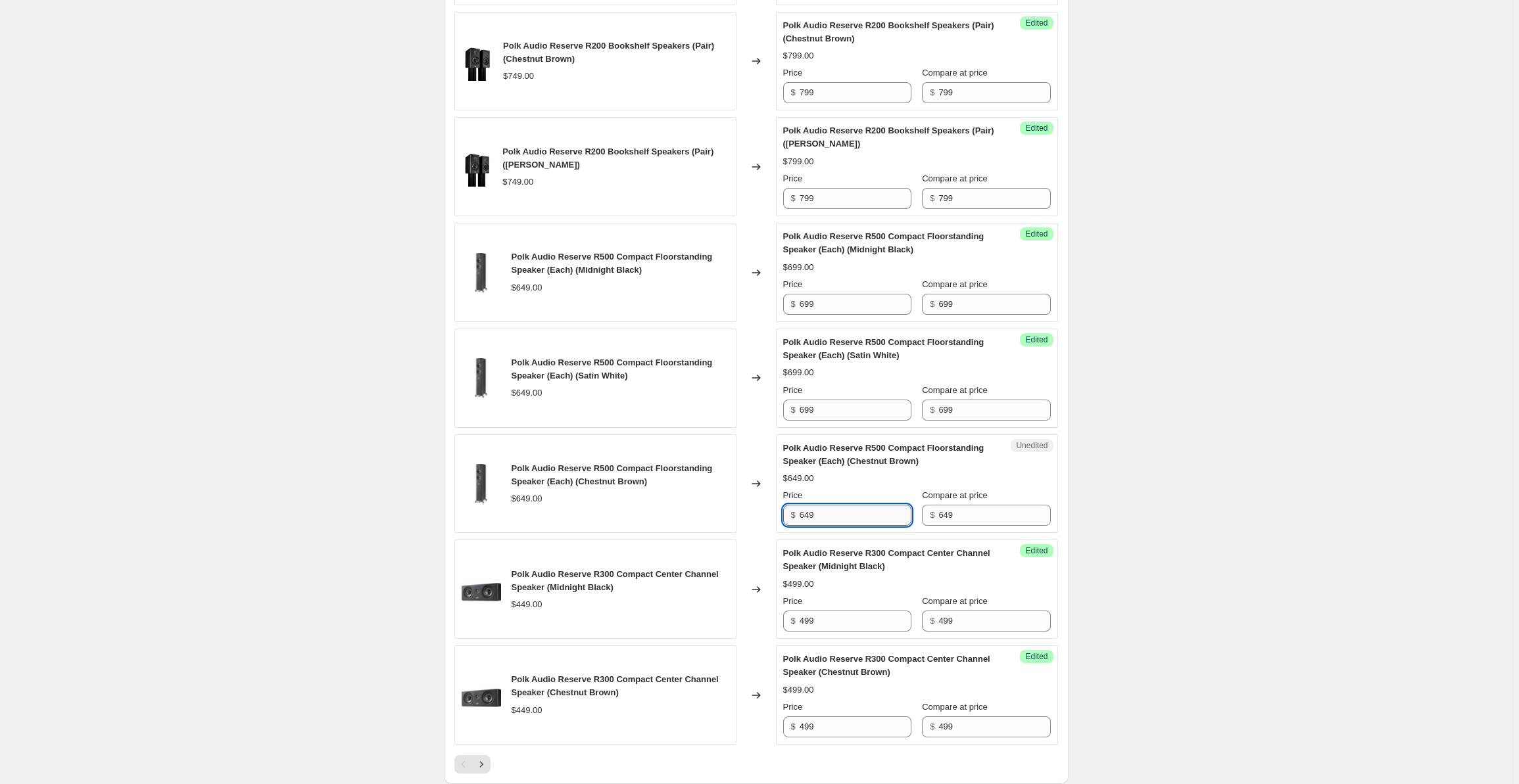
drag, startPoint x: 833, startPoint y: 529, endPoint x: 762, endPoint y: 525, distance: 71.1
click at [762, 525] on div "Polk Audio Reserve R500 Compact Floorstanding Speaker (Each) (Chestnut Brown) $…" at bounding box center [756, 484] width 604 height 99
paste input "9"
type input "699"
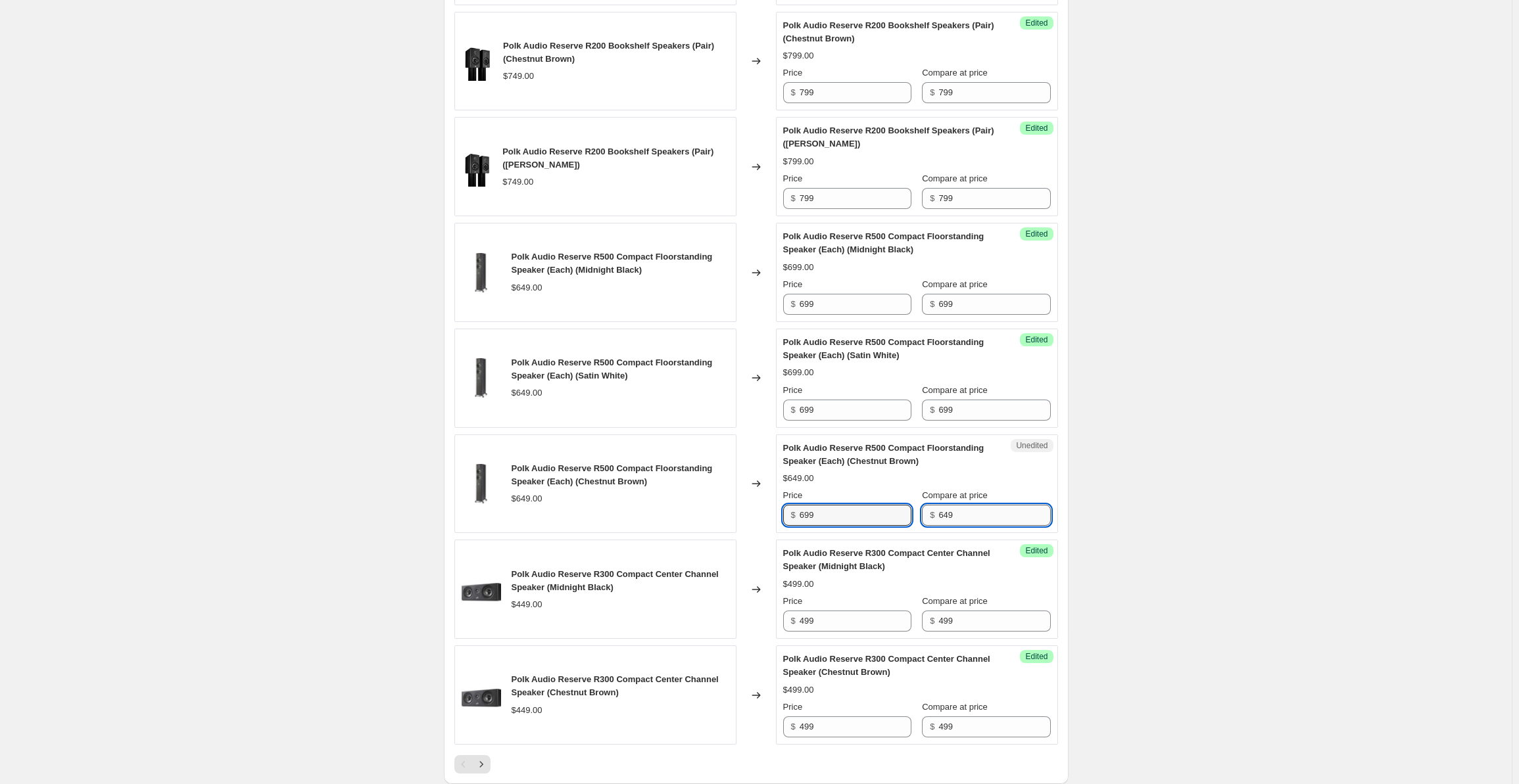
click at [977, 526] on input "649" at bounding box center [994, 516] width 112 height 21
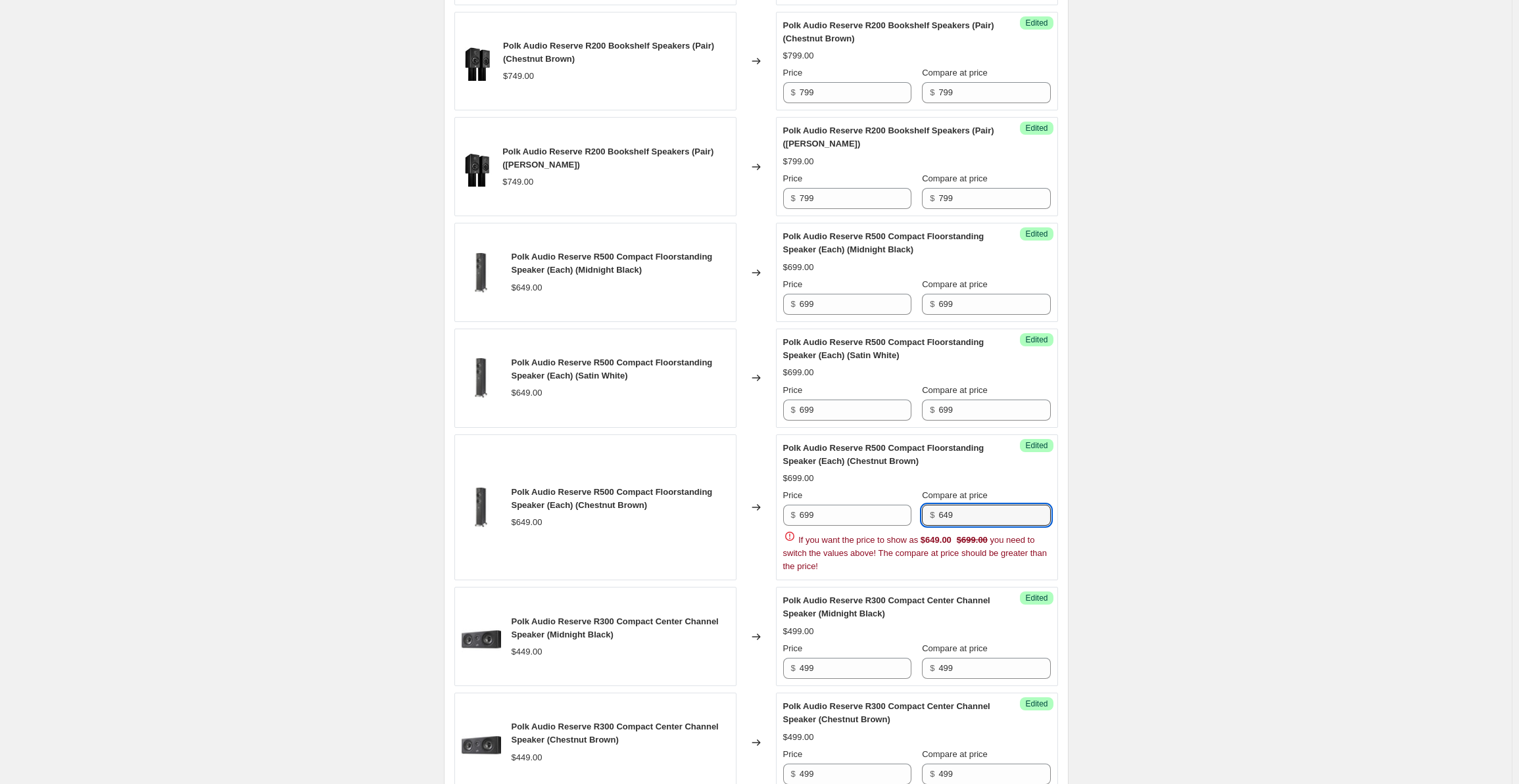
drag, startPoint x: 986, startPoint y: 532, endPoint x: 968, endPoint y: 518, distance: 22.8
click at [896, 526] on div "Price $ 699 Compare at price $ 649" at bounding box center [917, 507] width 268 height 37
paste input "9"
type input "699"
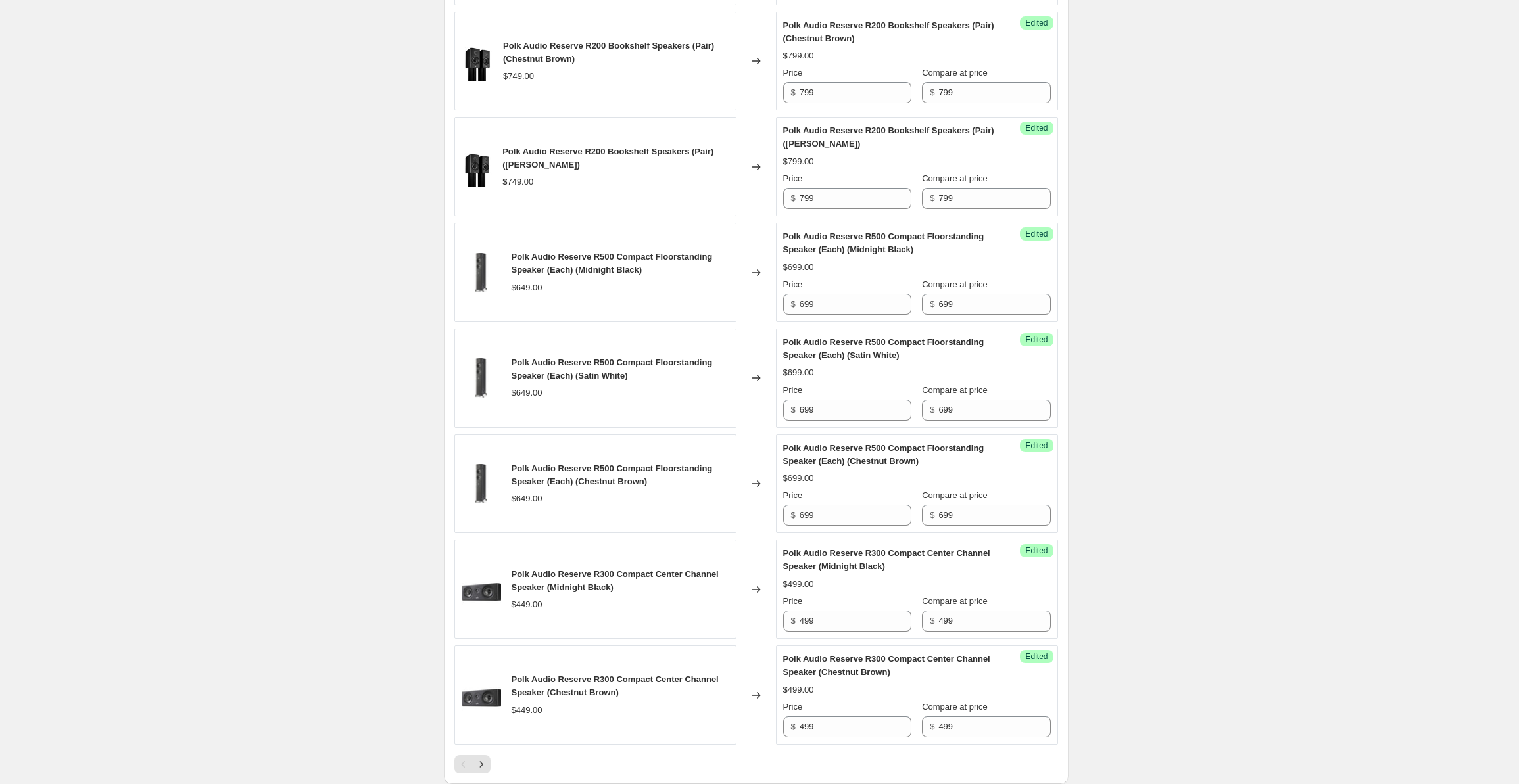
scroll to position [2039, 0]
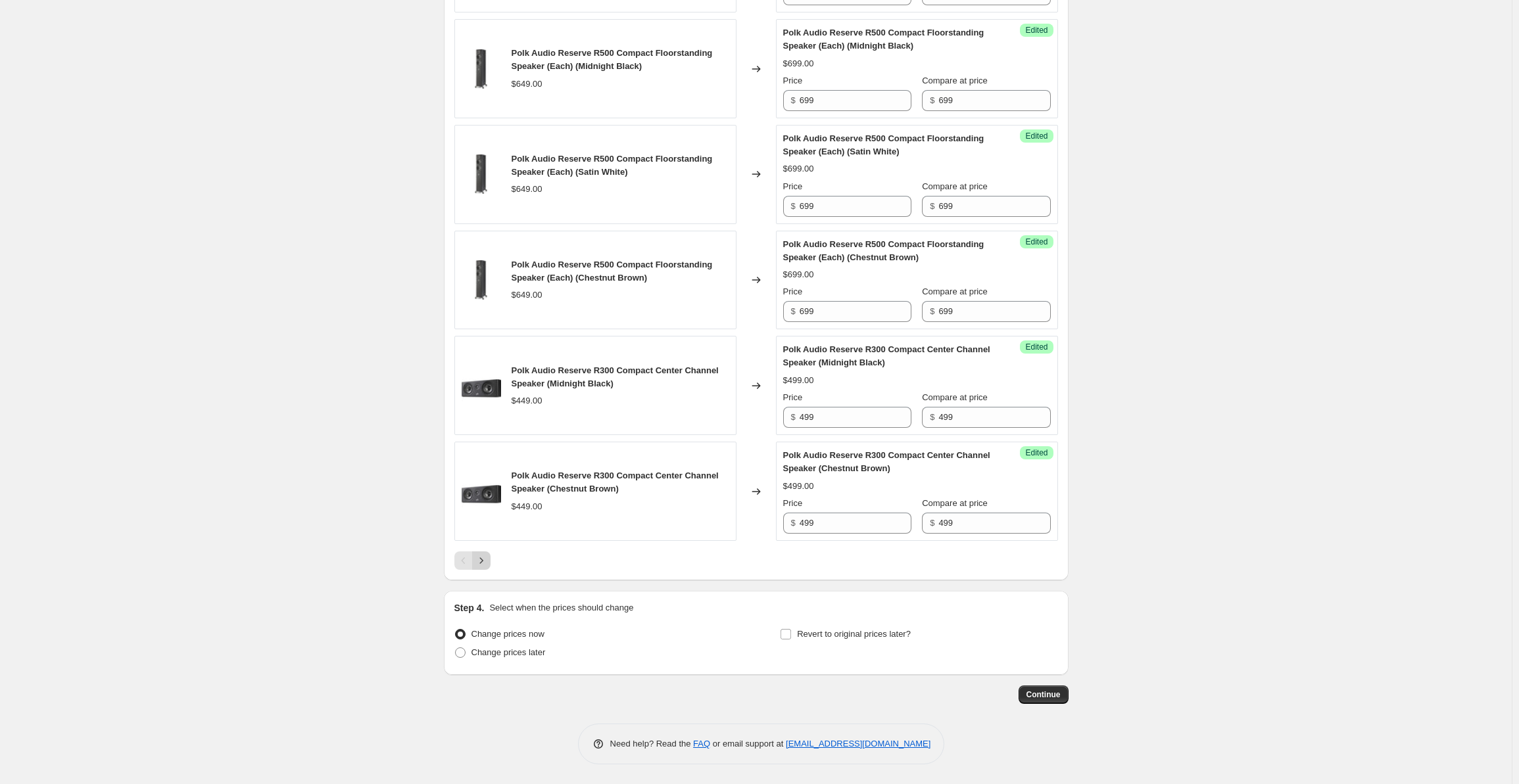
click at [480, 560] on icon "Next" at bounding box center [481, 561] width 13 height 13
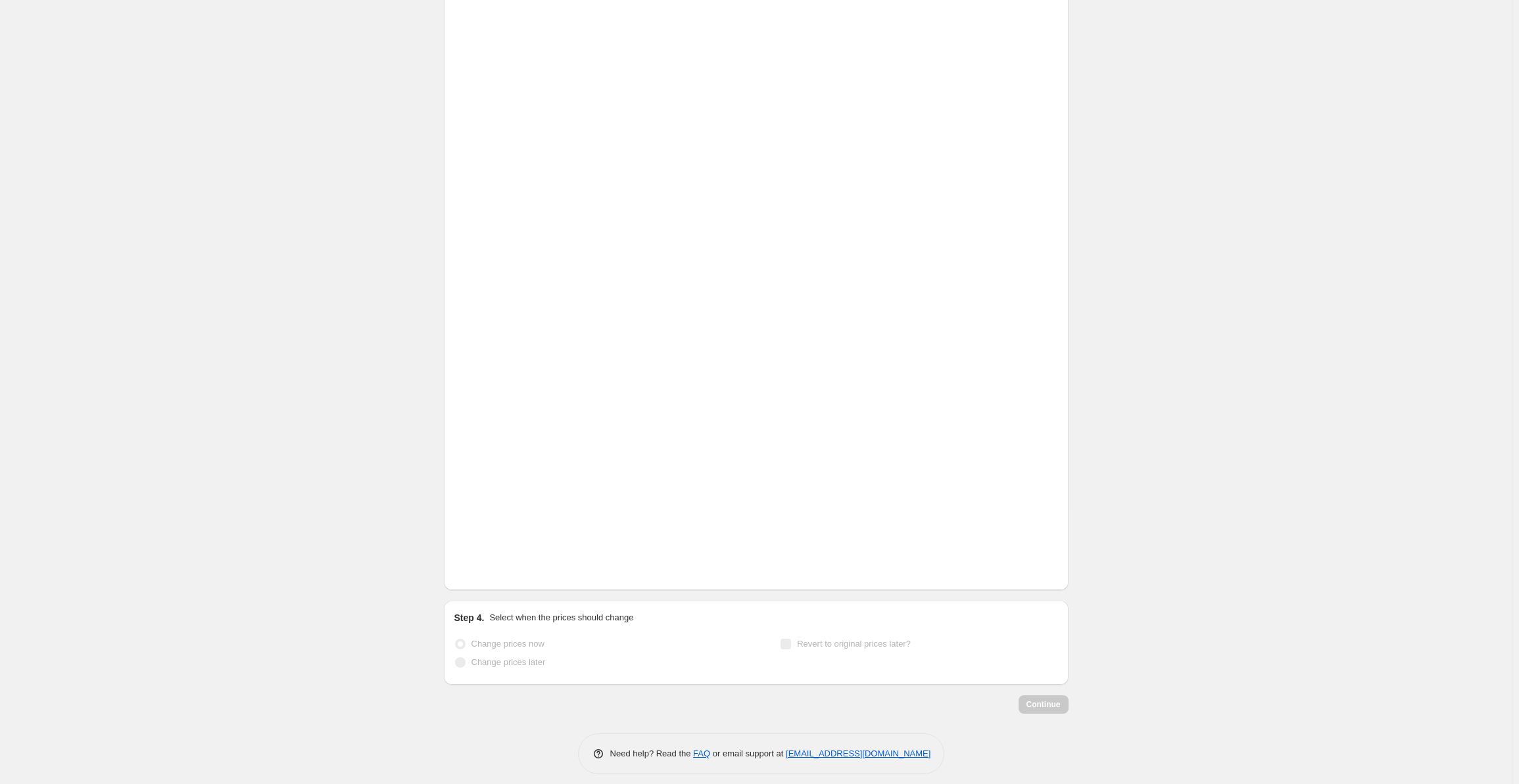
scroll to position [1408, 0]
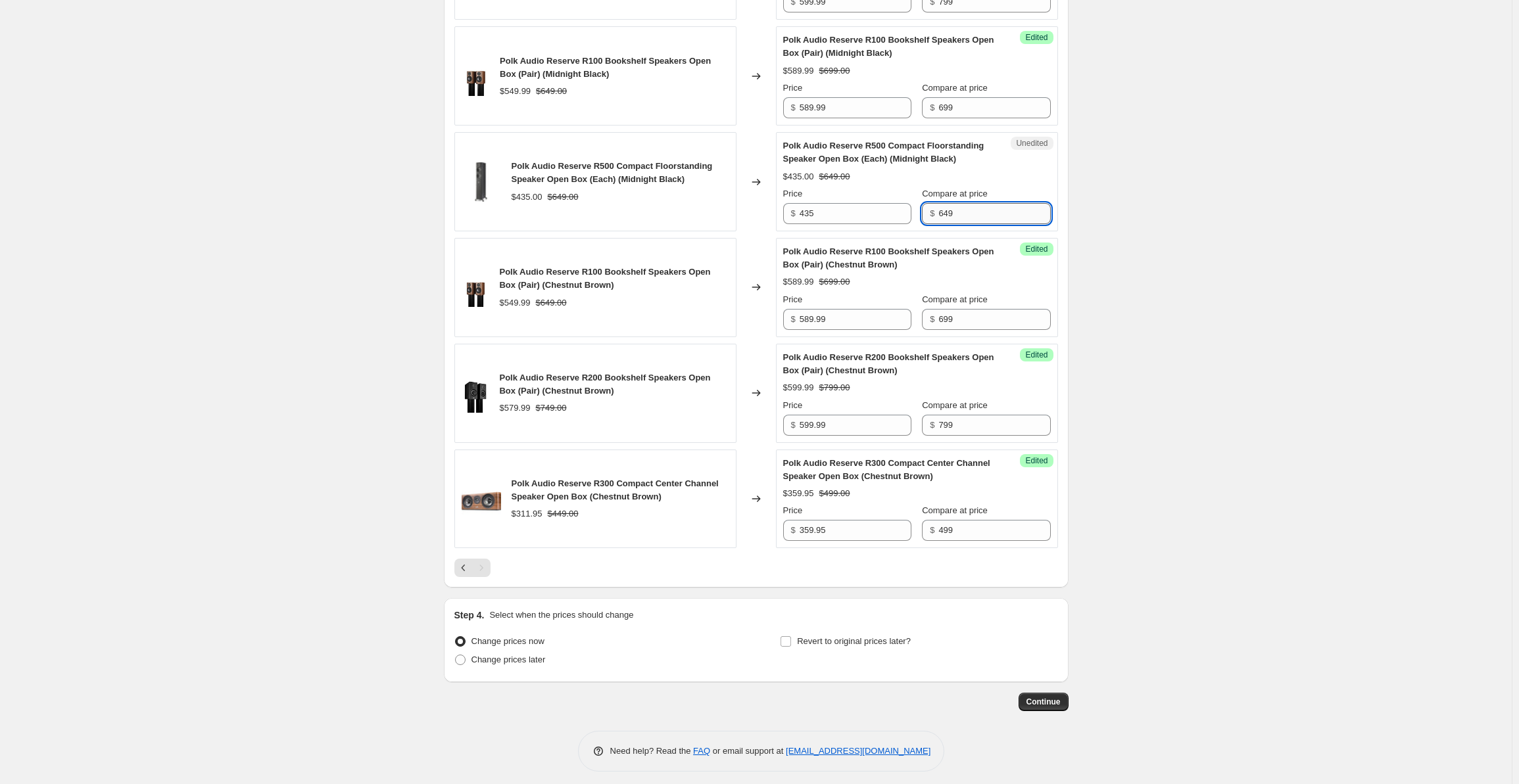
click at [966, 217] on input "649" at bounding box center [994, 214] width 112 height 21
drag, startPoint x: 978, startPoint y: 210, endPoint x: 899, endPoint y: 211, distance: 79.0
click at [899, 211] on div "Price $ 435 Compare at price $ 649" at bounding box center [917, 205] width 268 height 37
paste input "9"
type input "699"
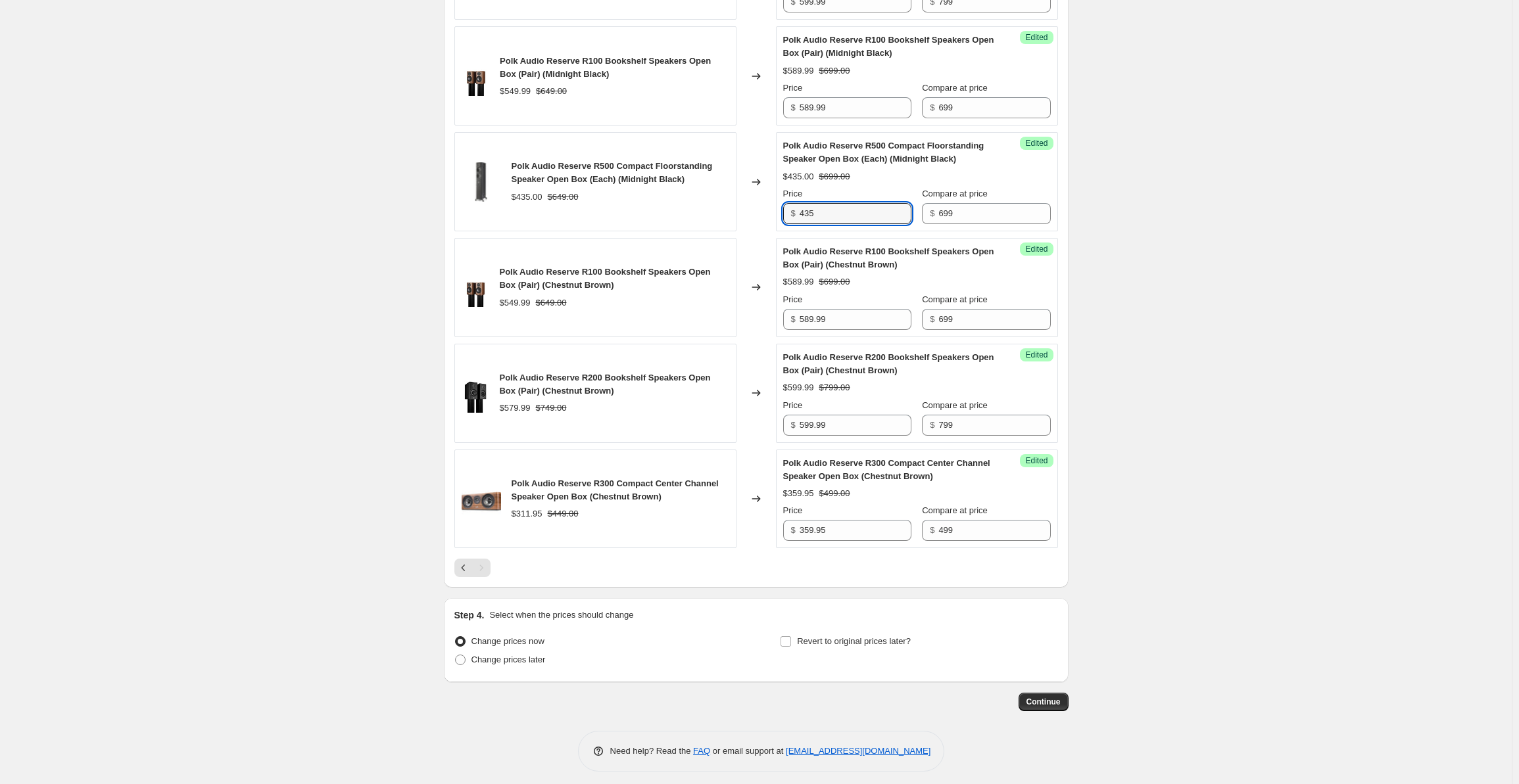
drag, startPoint x: 820, startPoint y: 208, endPoint x: 789, endPoint y: 208, distance: 31.0
click at [789, 208] on div "$ 435" at bounding box center [847, 214] width 128 height 21
type input "479"
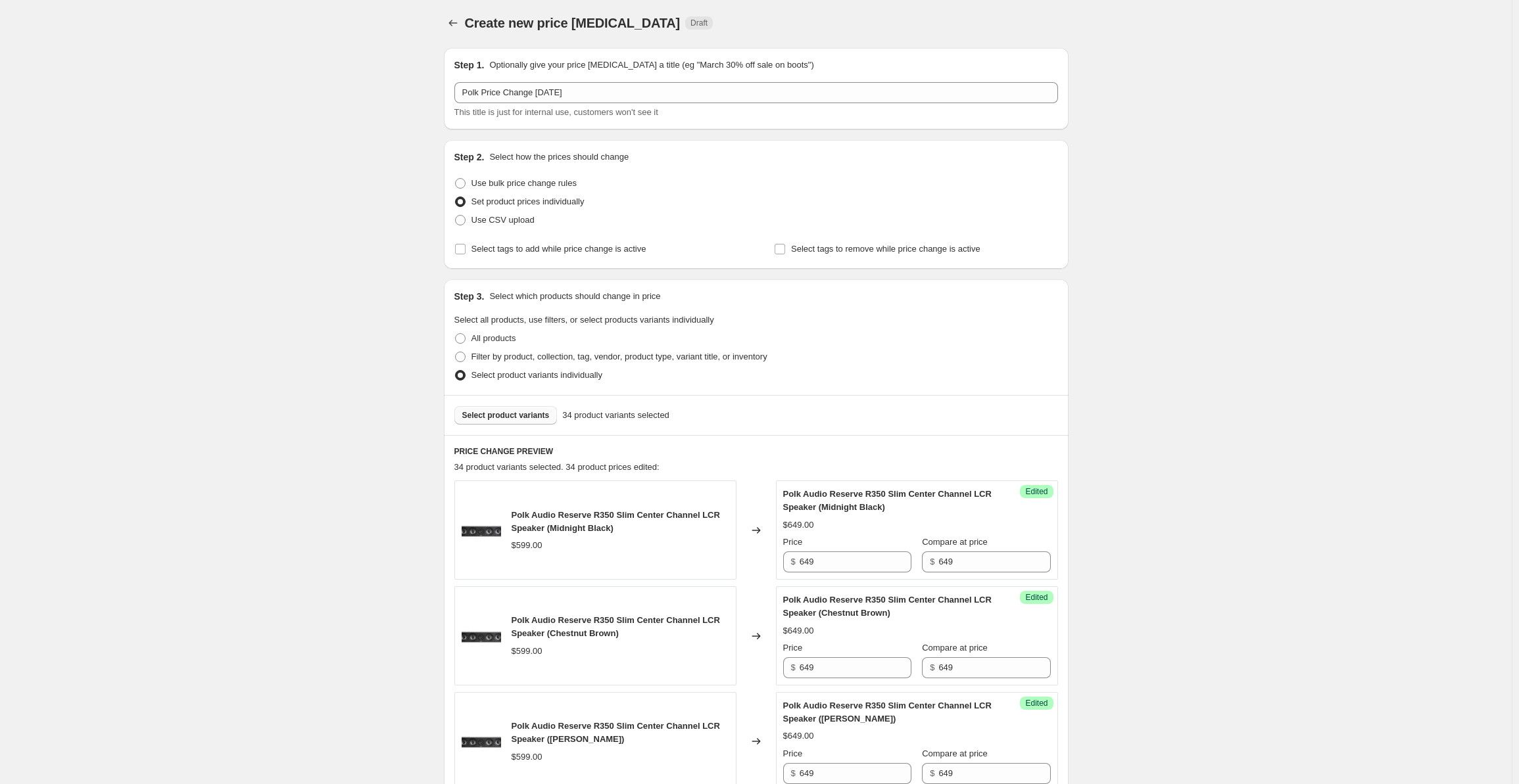
scroll to position [0, 0]
click at [493, 417] on span "Select product variants" at bounding box center [506, 417] width 88 height 10
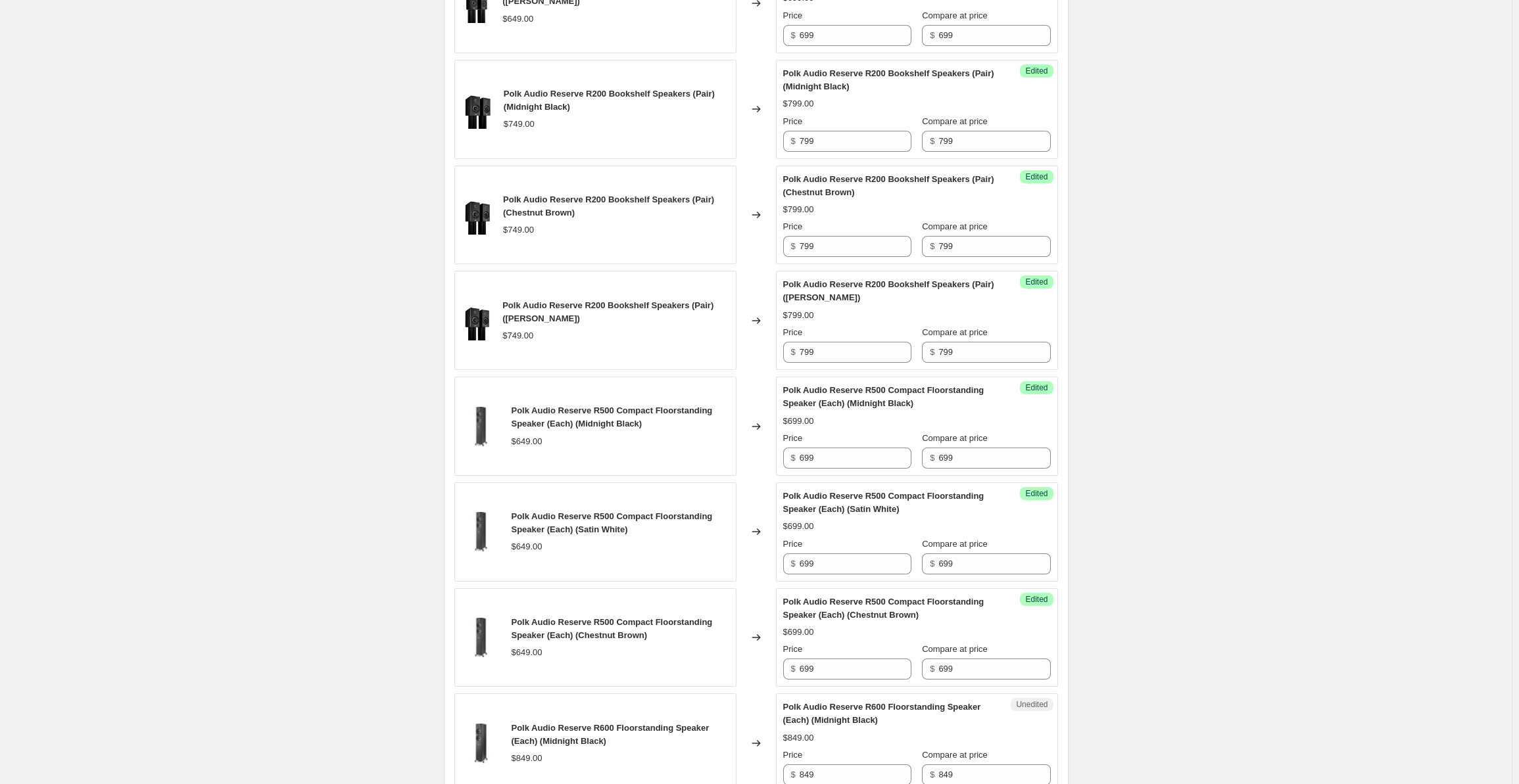
scroll to position [2039, 0]
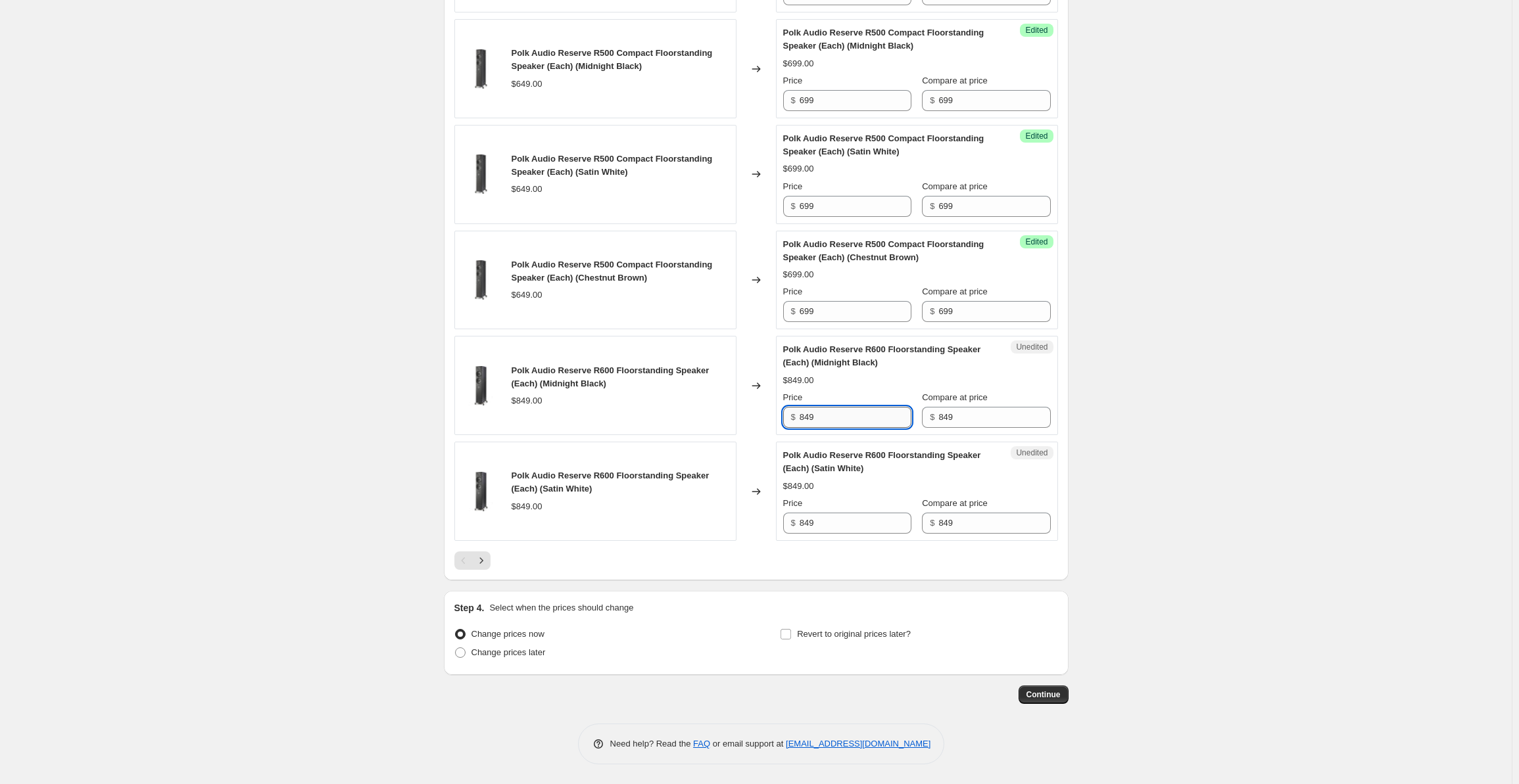
click at [837, 423] on input "849" at bounding box center [855, 417] width 112 height 21
drag, startPoint x: 854, startPoint y: 419, endPoint x: 774, endPoint y: 414, distance: 80.2
click at [774, 414] on div "Polk Audio Reserve R600 Floorstanding Speaker (Each) (Midnight Black) $849.00 C…" at bounding box center [756, 385] width 604 height 99
drag, startPoint x: 832, startPoint y: 414, endPoint x: 801, endPoint y: 423, distance: 32.3
click at [783, 417] on div "Unedited Polk Audio Reserve R600 Floorstanding Speaker (Each) (Midnight Black) …" at bounding box center [917, 385] width 282 height 99
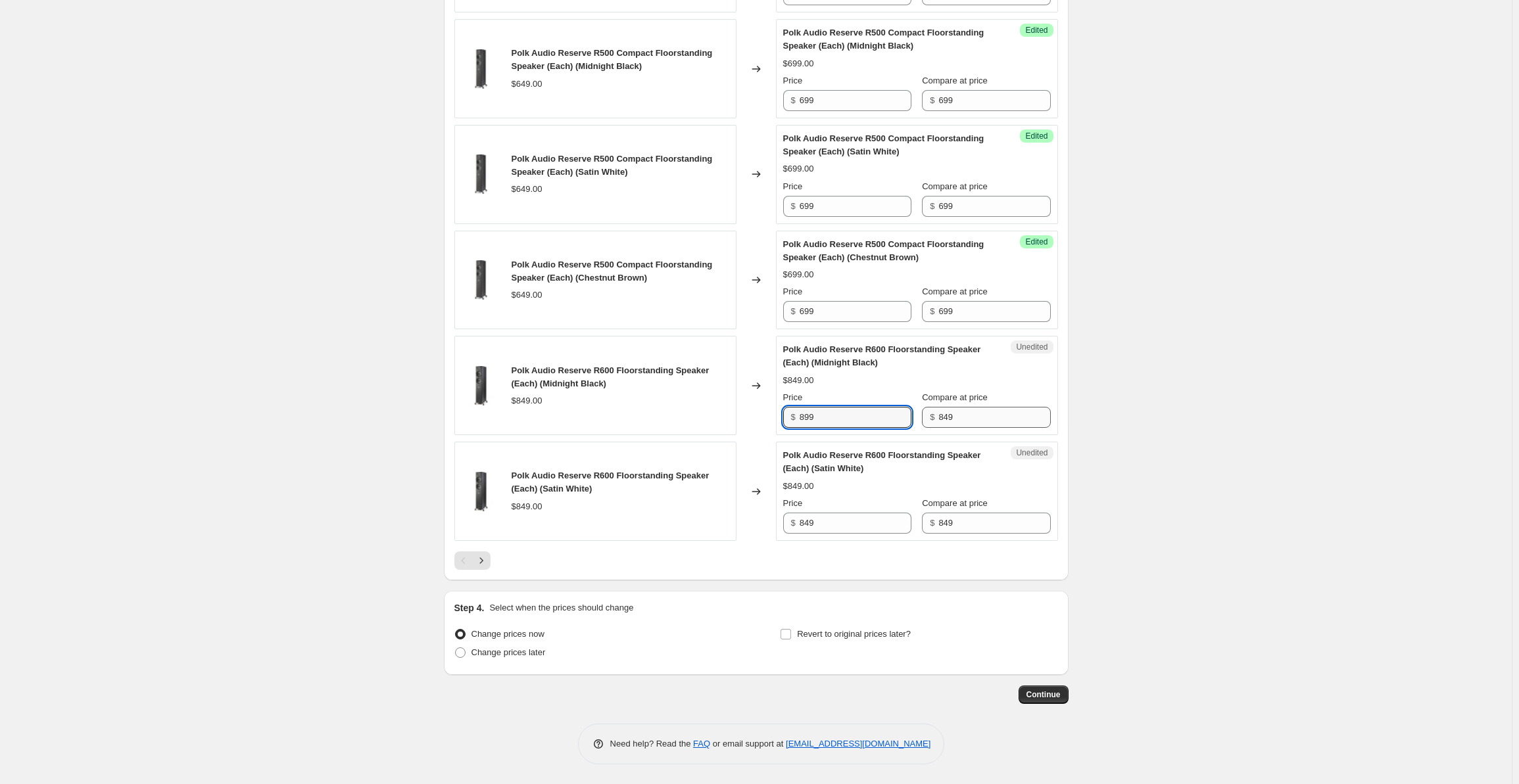
type input "899"
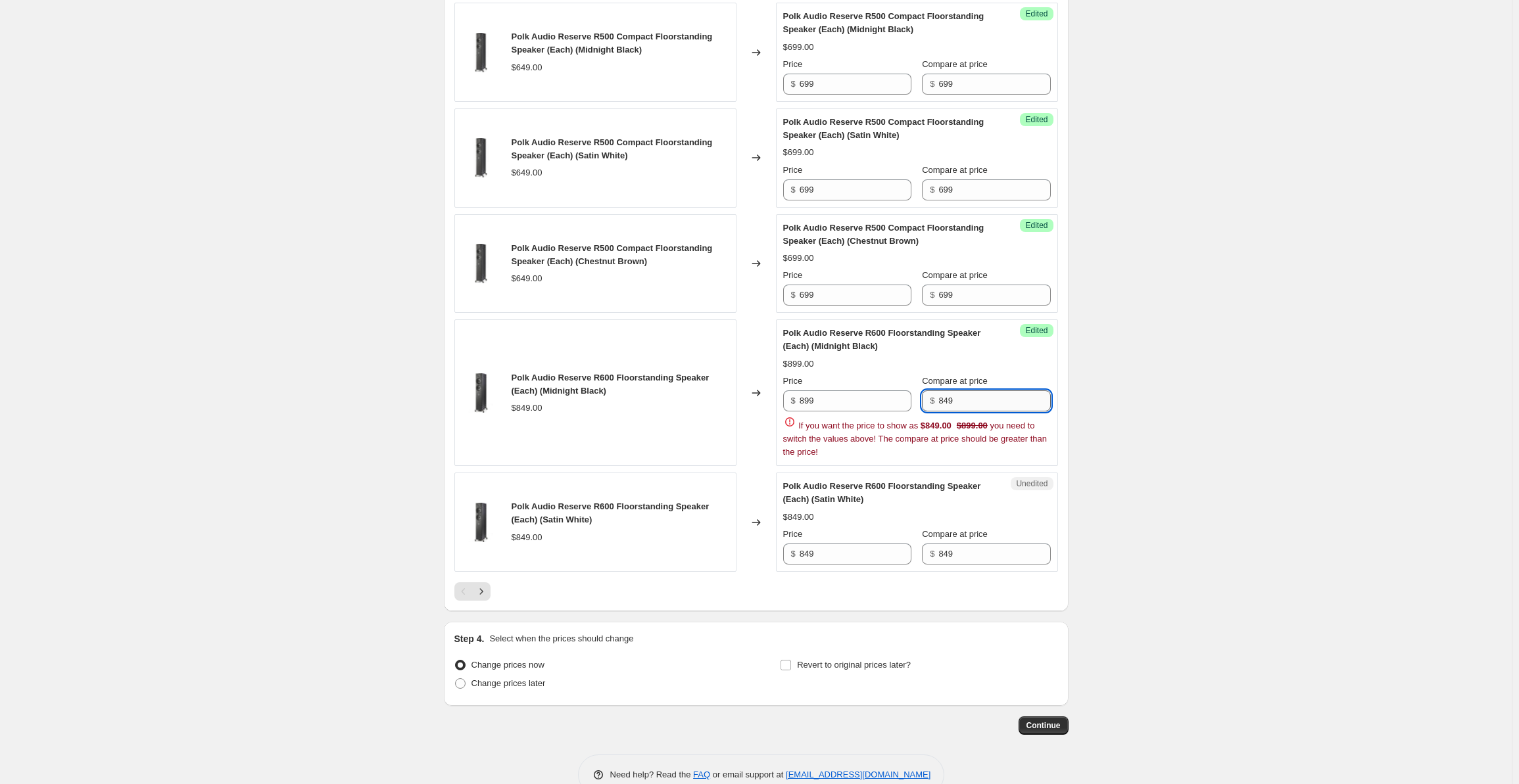
click at [972, 411] on input "849" at bounding box center [994, 401] width 112 height 21
drag, startPoint x: 985, startPoint y: 417, endPoint x: 918, endPoint y: 414, distance: 67.1
click at [921, 411] on div "Price $ 899 Compare at price $ 849" at bounding box center [917, 393] width 268 height 37
paste input "9"
type input "899"
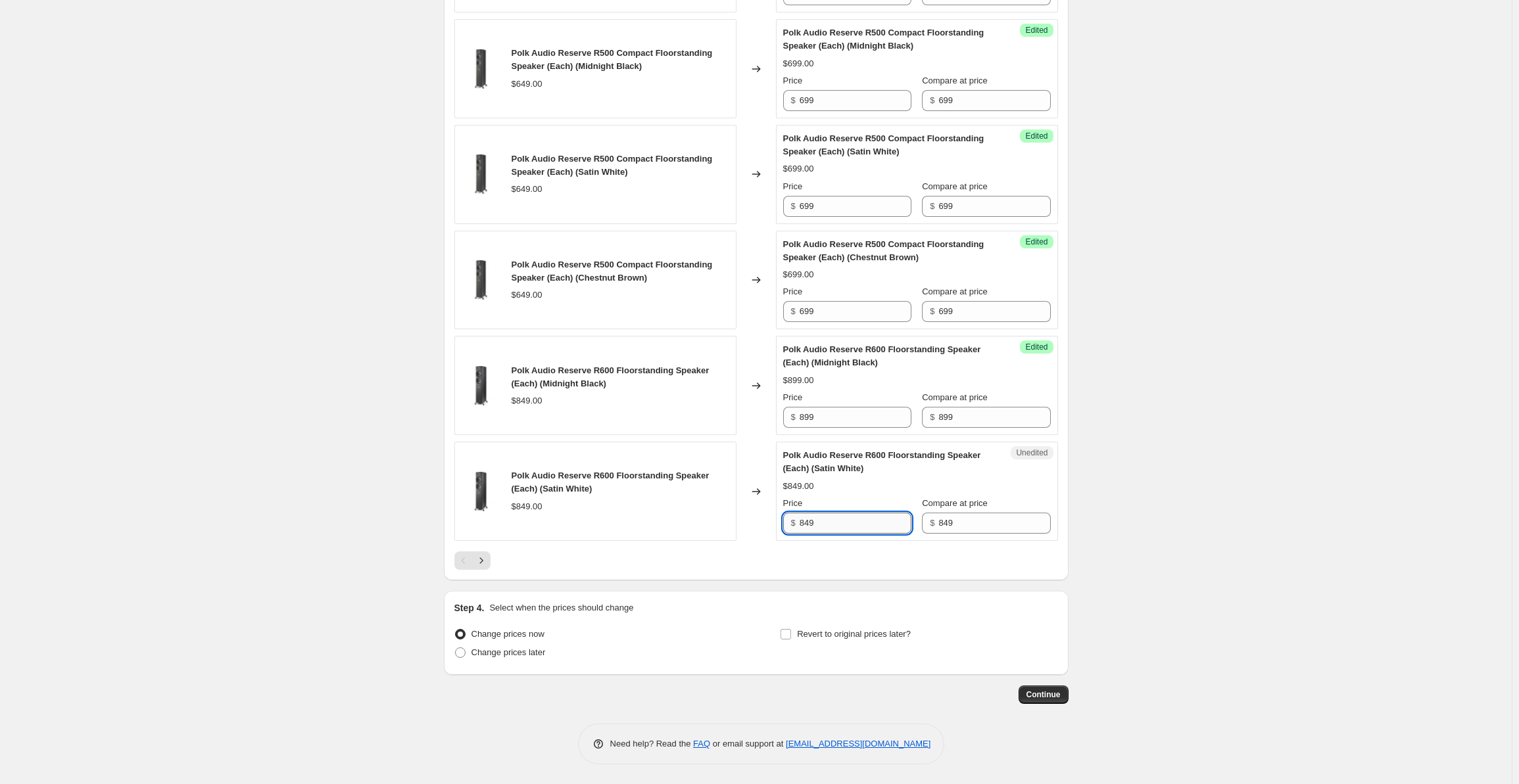
click at [846, 523] on input "849" at bounding box center [855, 523] width 112 height 21
drag, startPoint x: 857, startPoint y: 522, endPoint x: 776, endPoint y: 519, distance: 81.1
click at [776, 519] on div "Polk Audio Reserve R600 Floorstanding Speaker (Each) (Satin White) $849.00 Chan…" at bounding box center [756, 491] width 604 height 99
paste input "9"
type input "899"
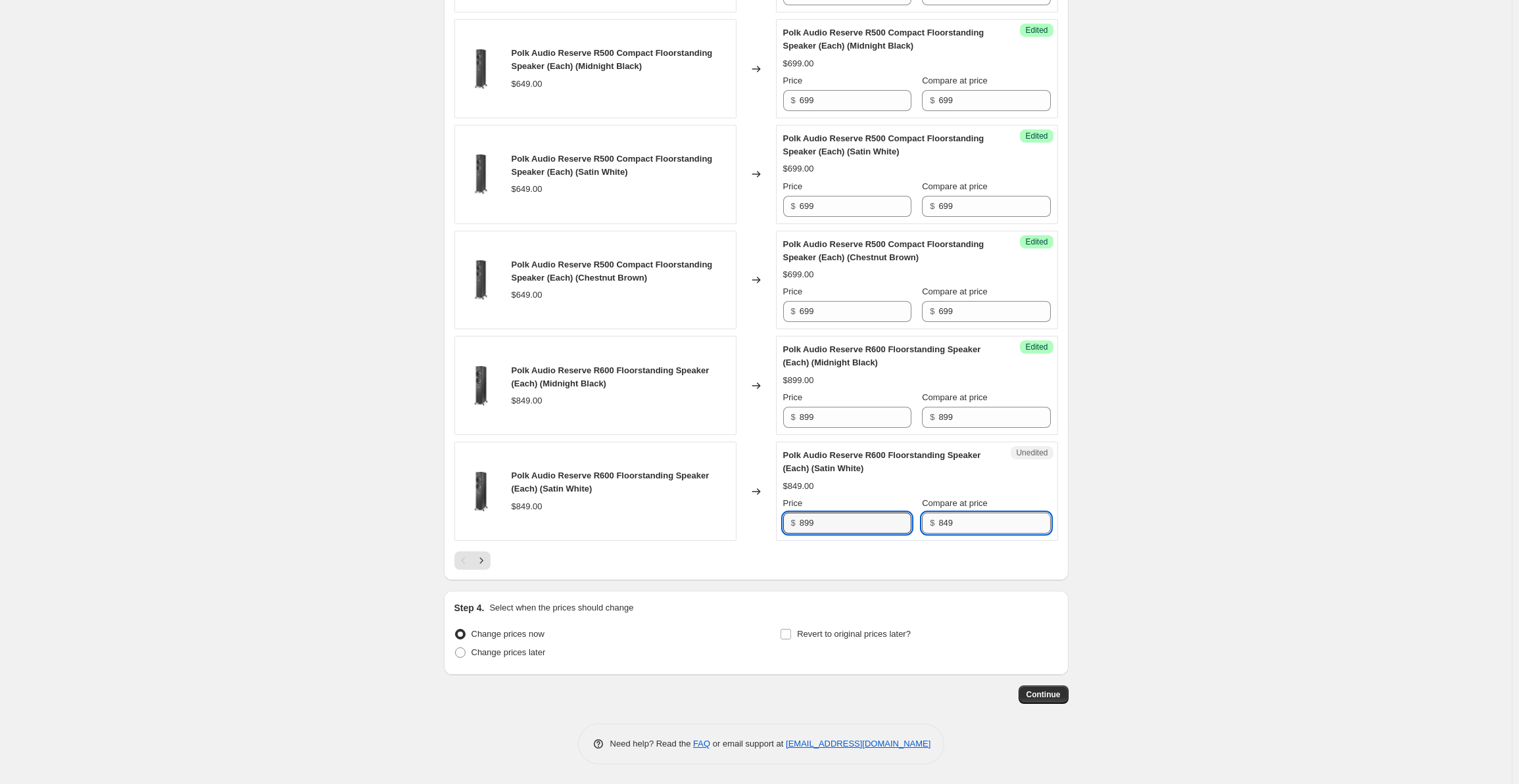
click at [973, 518] on input "849" at bounding box center [994, 523] width 112 height 21
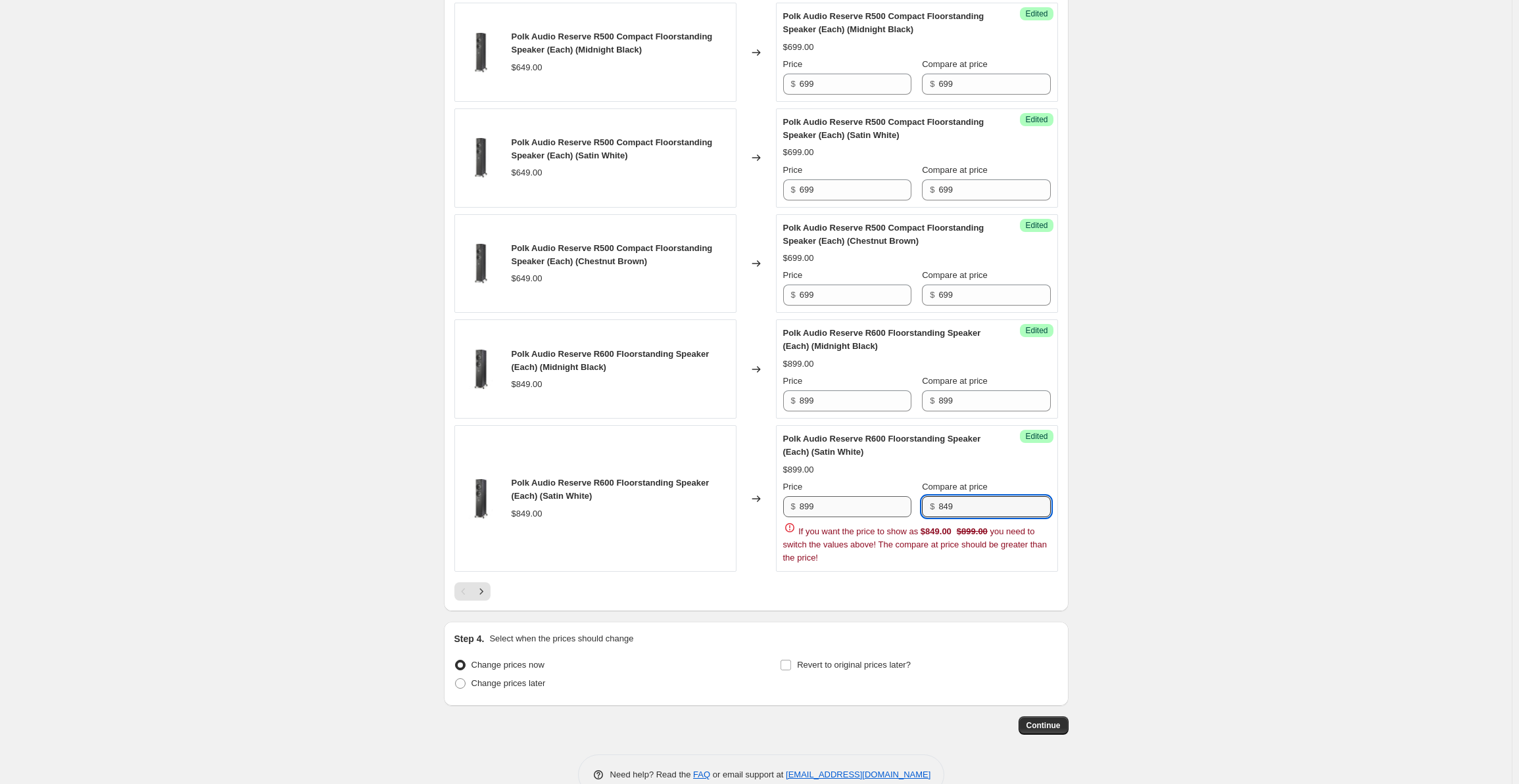
drag, startPoint x: 980, startPoint y: 519, endPoint x: 900, endPoint y: 519, distance: 80.0
click at [900, 517] on div "Price $ 899 Compare at price $ 849" at bounding box center [917, 498] width 268 height 37
paste input "9"
type input "899"
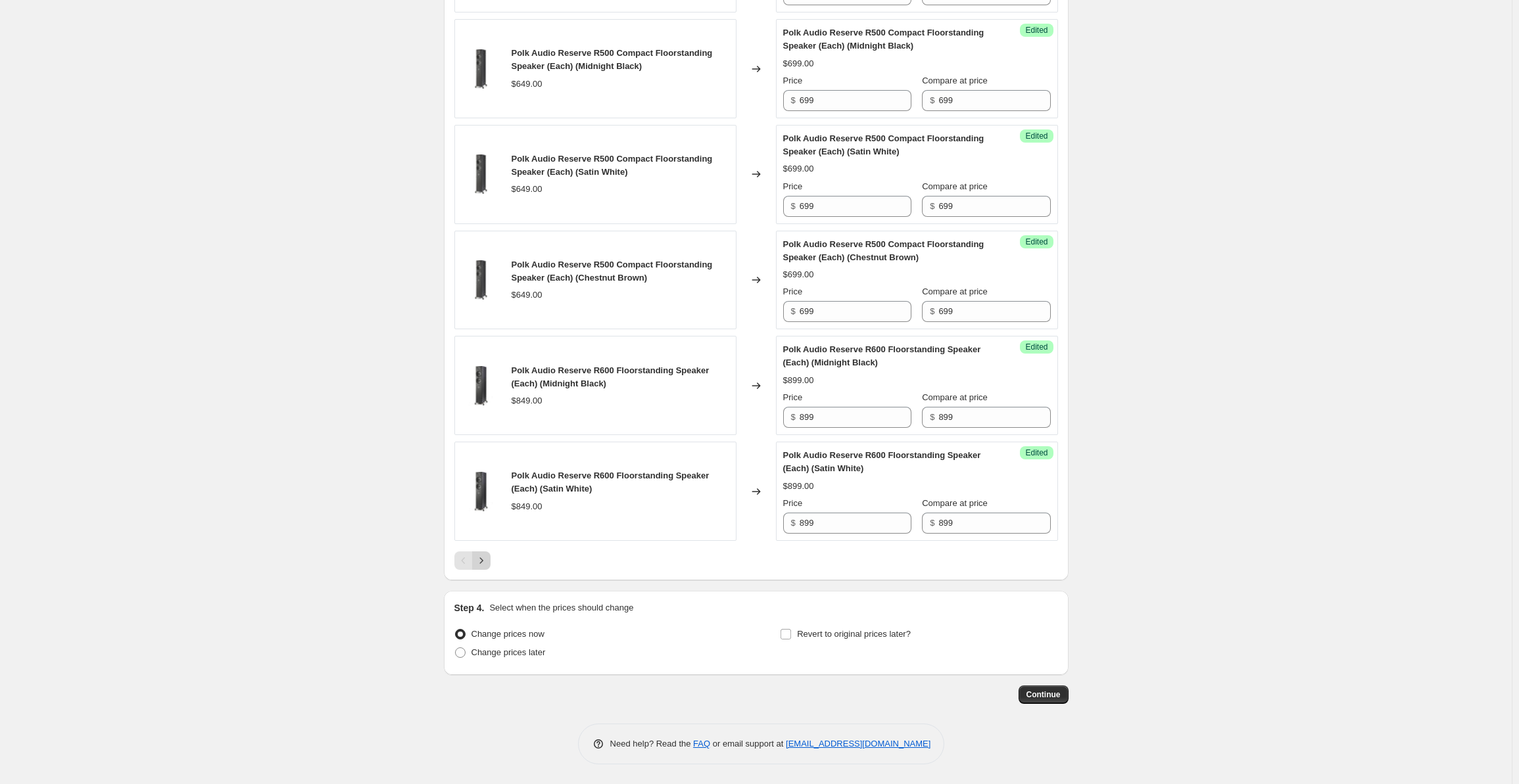
click at [487, 561] on icon "Next" at bounding box center [481, 561] width 13 height 13
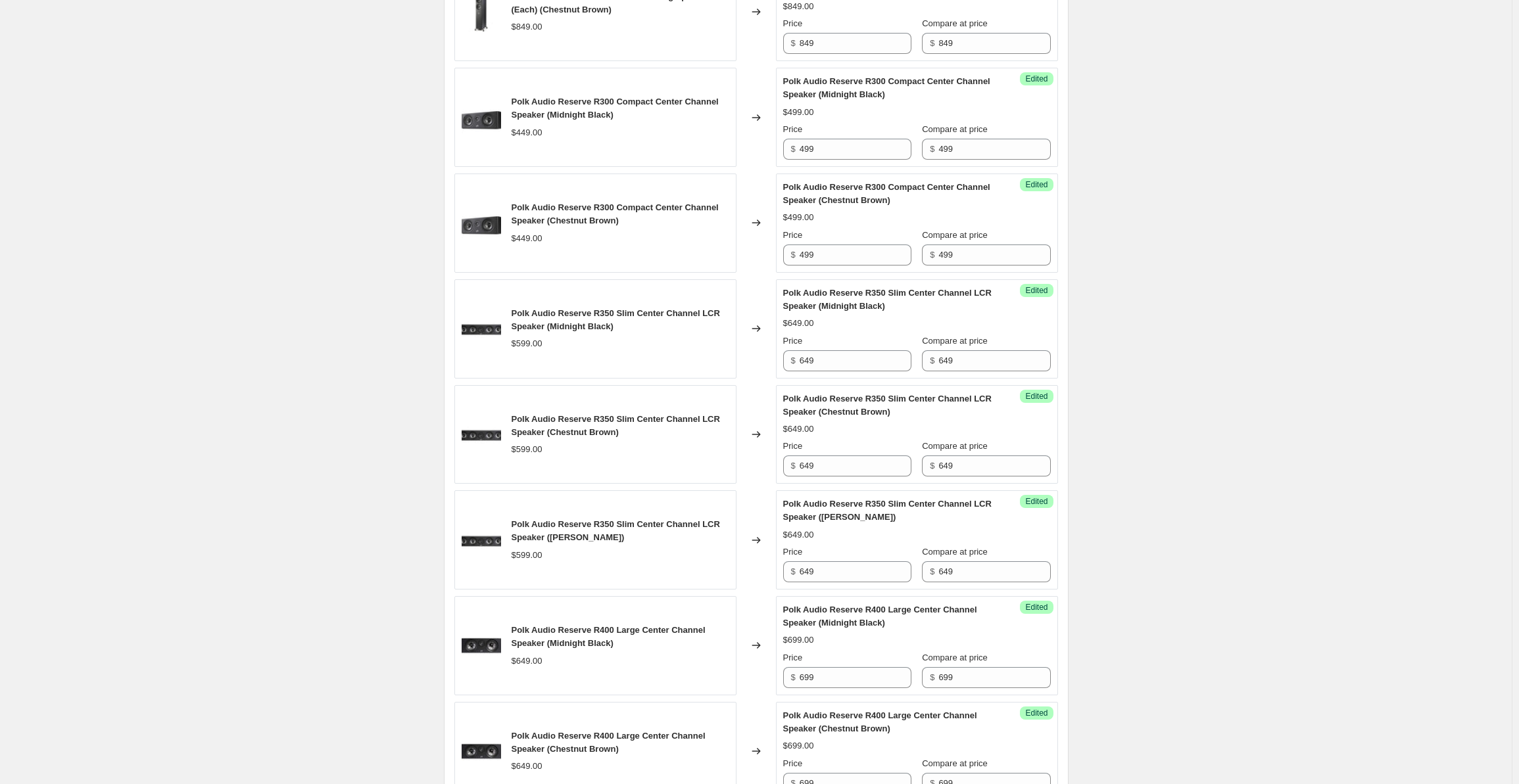
scroll to position [268, 0]
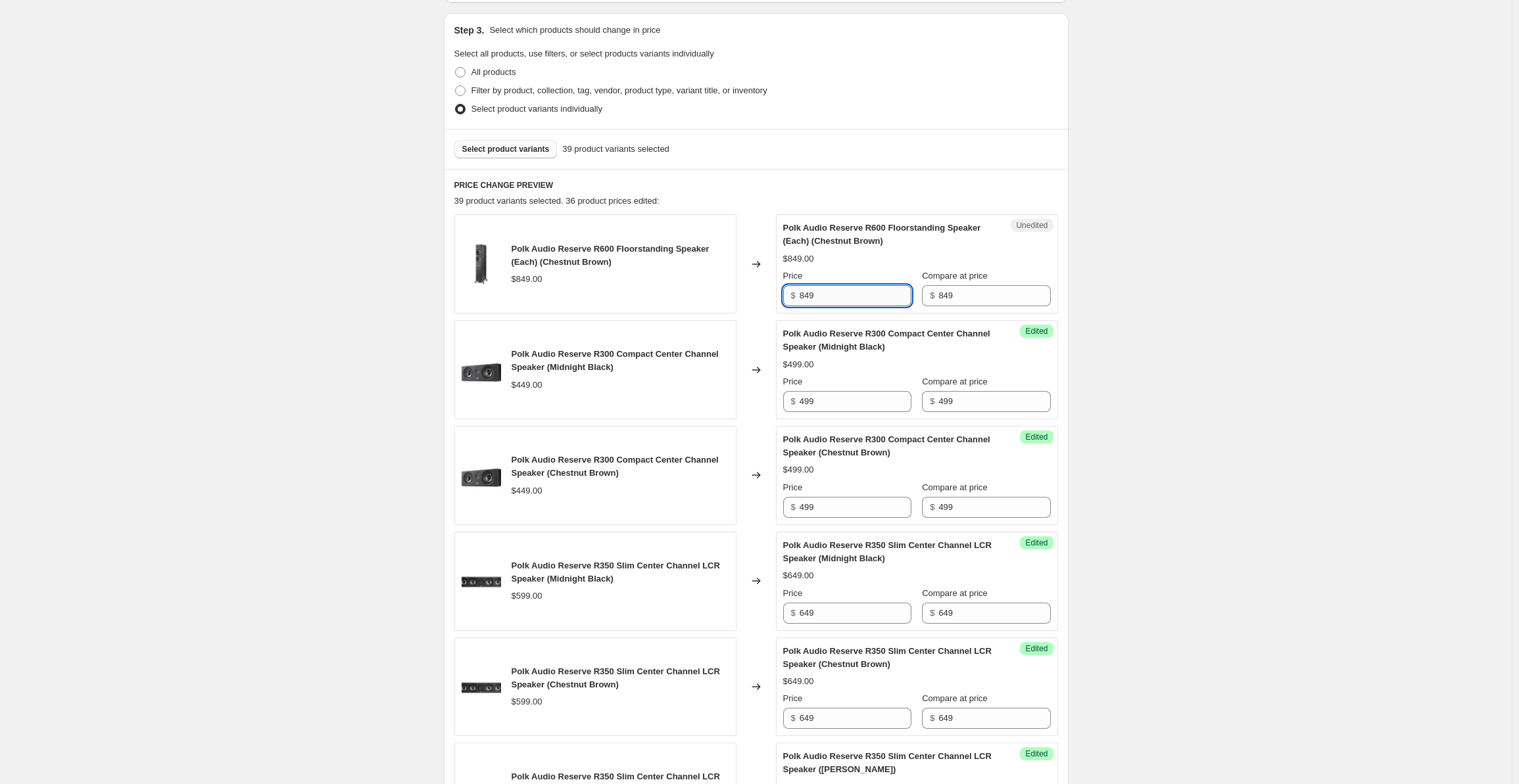
click at [822, 299] on input "849" at bounding box center [855, 296] width 112 height 21
drag, startPoint x: 823, startPoint y: 297, endPoint x: 765, endPoint y: 294, distance: 58.1
click at [765, 294] on div "Polk Audio Reserve R600 Floorstanding Speaker (Each) (Chestnut Brown) $849.00 C…" at bounding box center [756, 264] width 604 height 99
paste input "9"
type input "899"
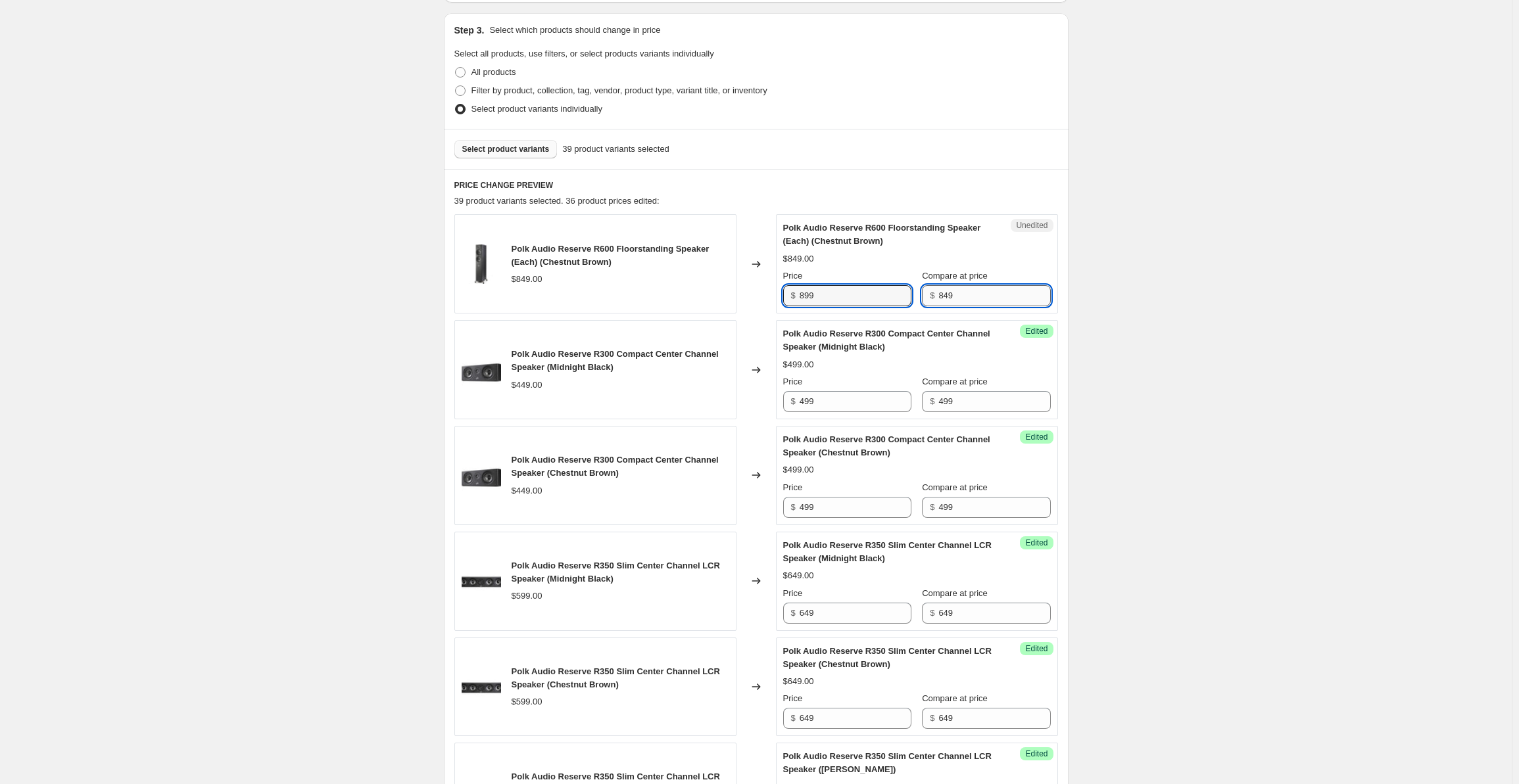
click at [972, 298] on input "849" at bounding box center [994, 296] width 112 height 21
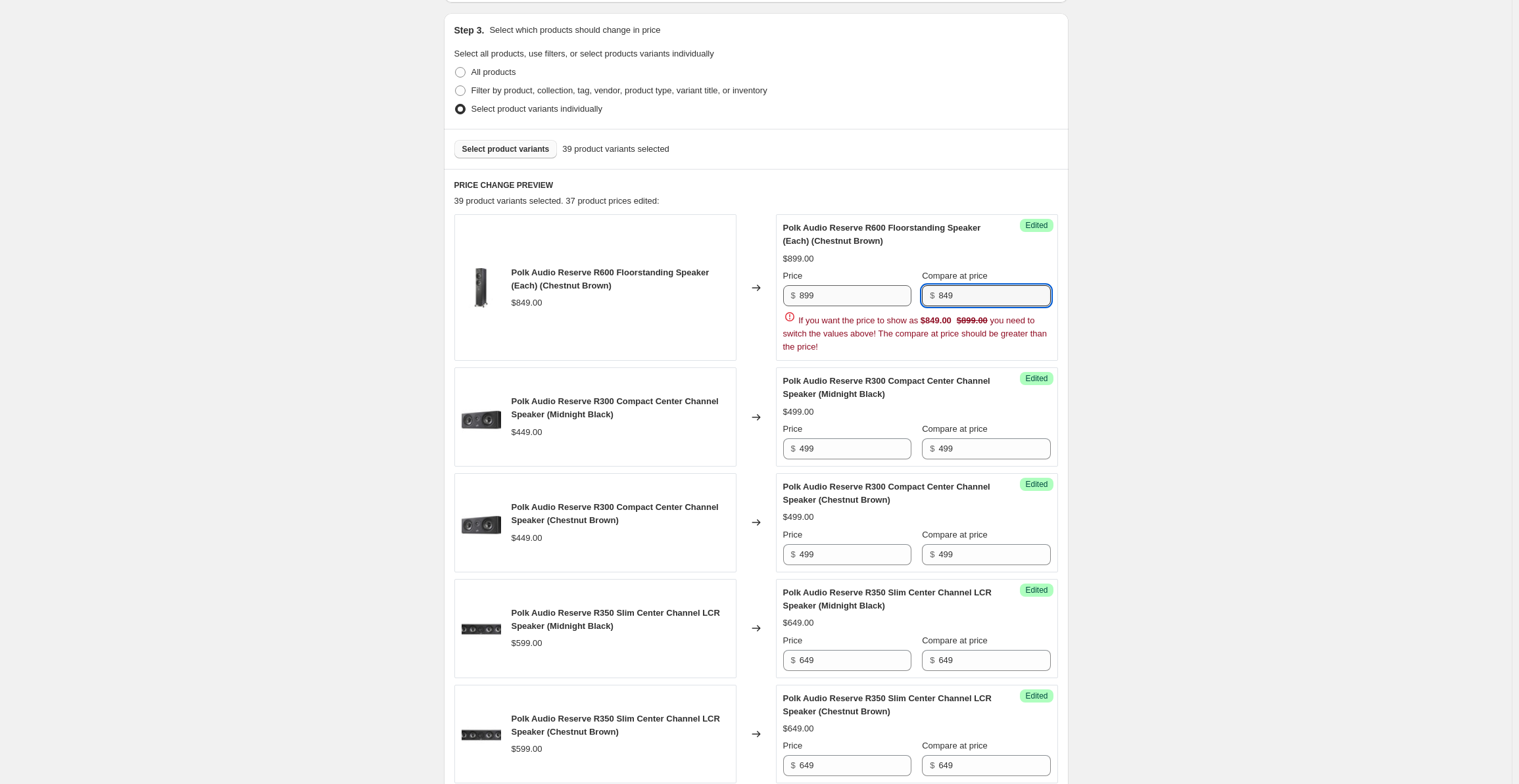
drag, startPoint x: 978, startPoint y: 297, endPoint x: 909, endPoint y: 289, distance: 69.5
click at [909, 289] on div "Price $ 899 Compare at price $ 849" at bounding box center [917, 288] width 268 height 37
paste input "9"
type input "899"
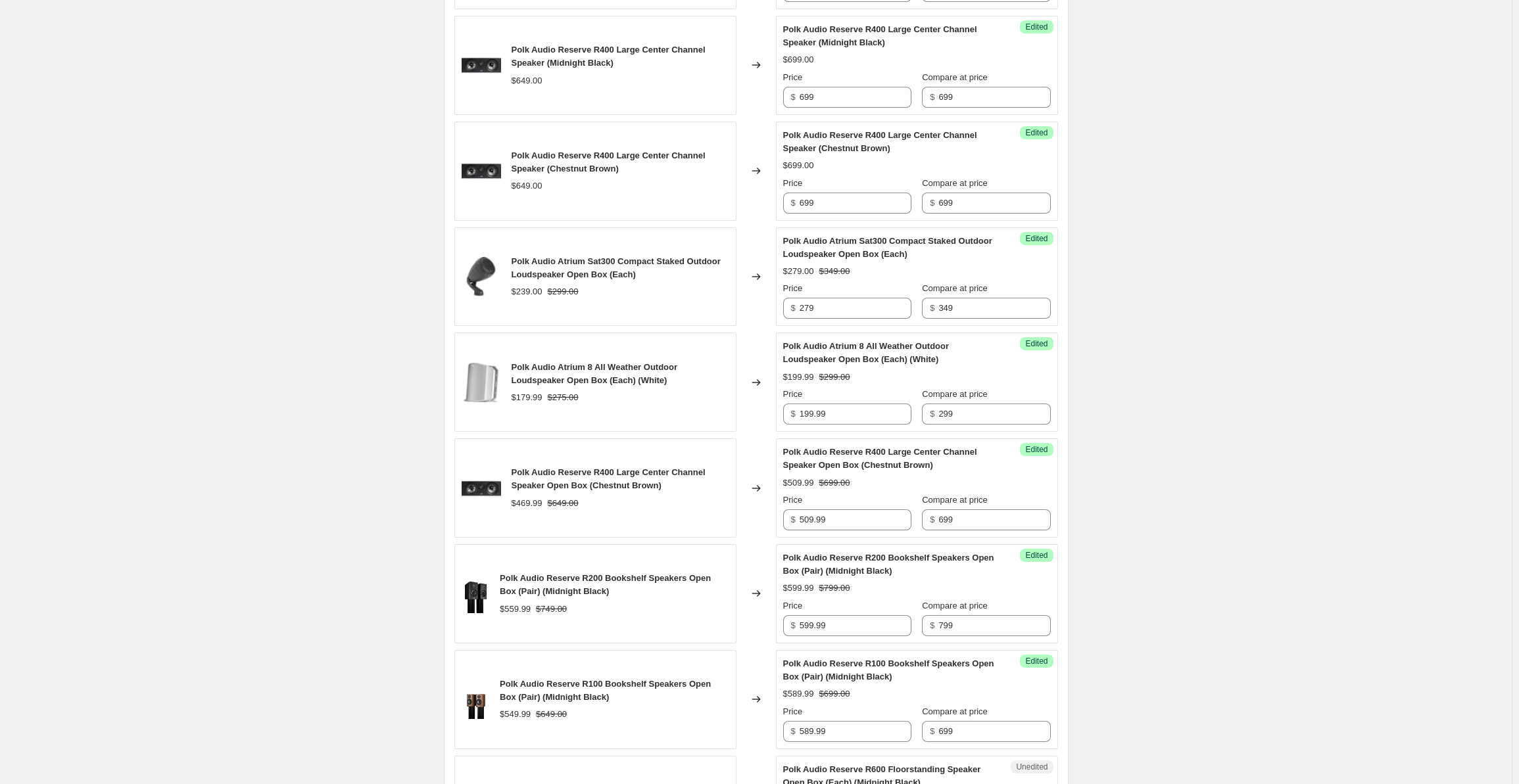
scroll to position [1518, 0]
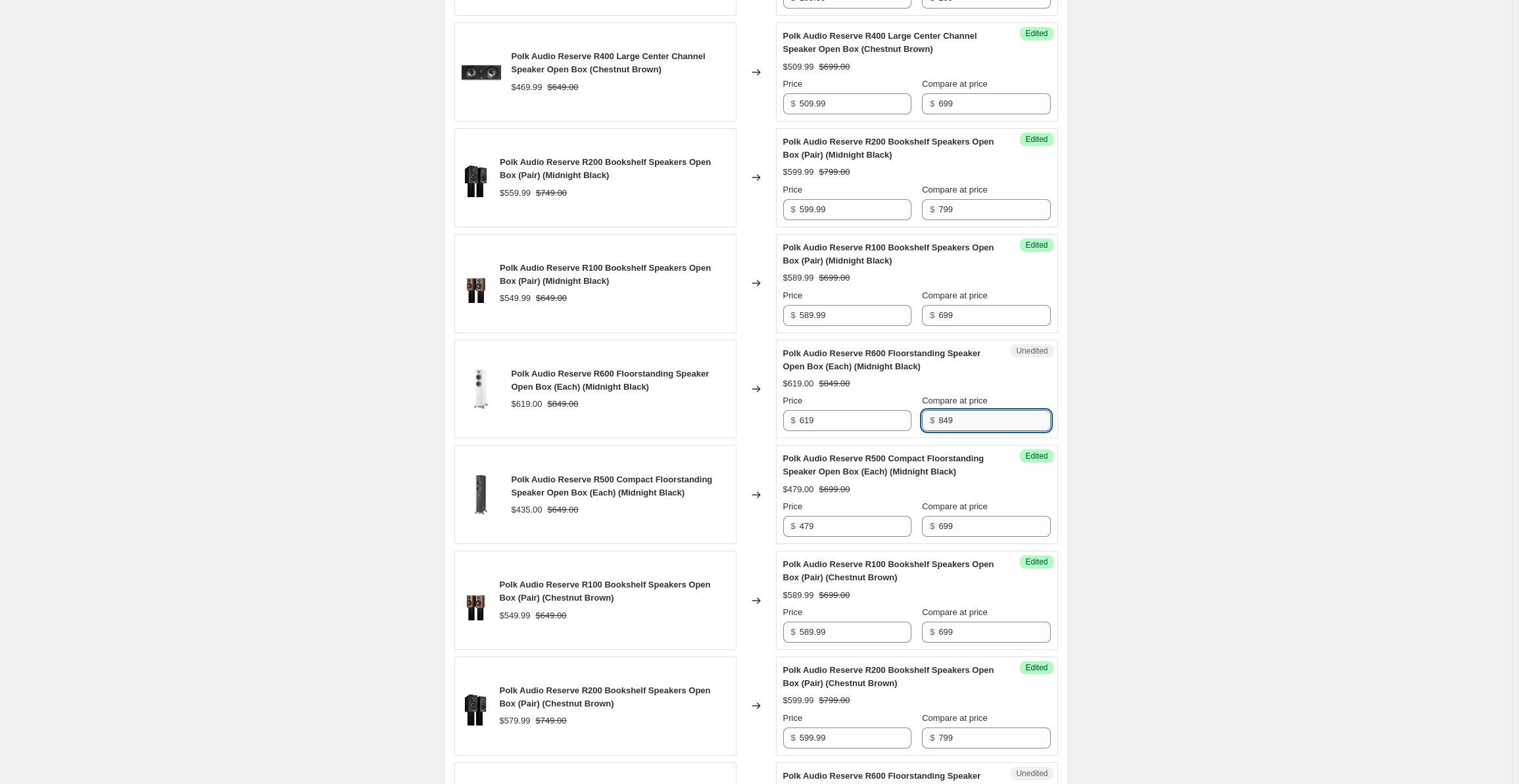
click at [969, 410] on input "849" at bounding box center [994, 420] width 112 height 21
drag, startPoint x: 981, startPoint y: 408, endPoint x: 918, endPoint y: 411, distance: 63.1
click at [918, 411] on div "Price $ 619 Compare at price $ 849" at bounding box center [917, 412] width 268 height 37
paste input "9"
type input "899"
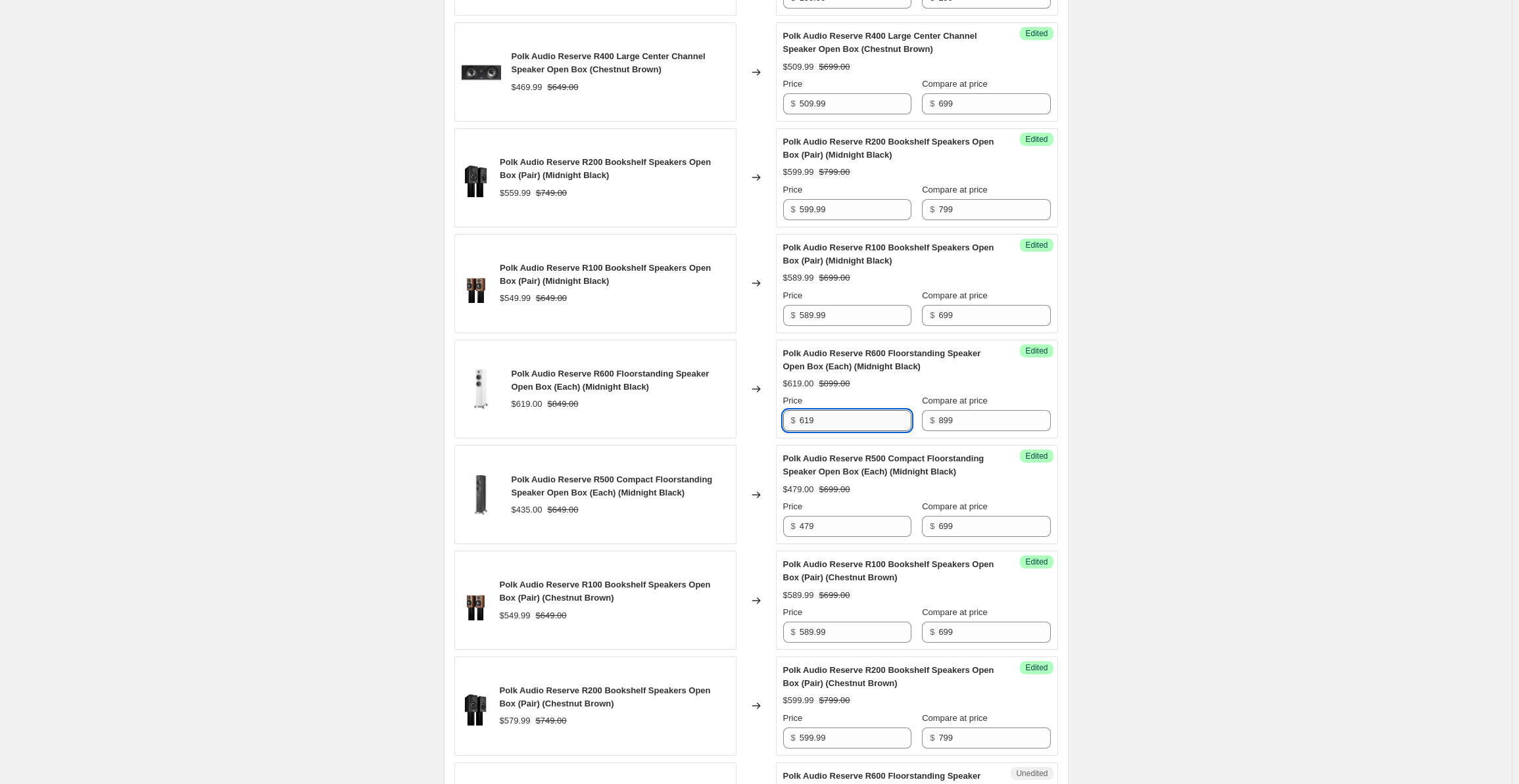
click at [811, 412] on input "619" at bounding box center [855, 420] width 112 height 21
type input "669"
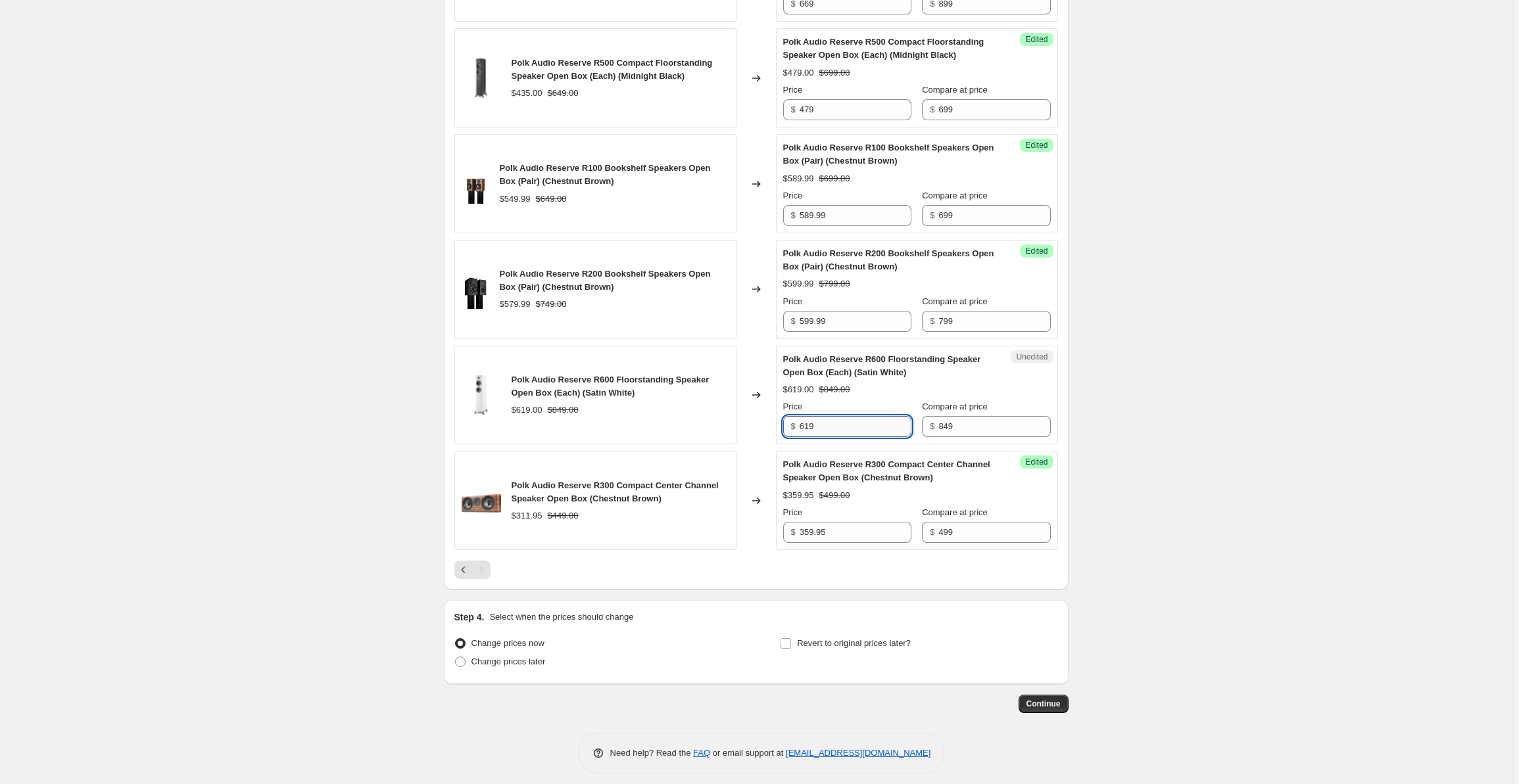
click at [814, 416] on input "619" at bounding box center [855, 426] width 112 height 21
click at [813, 416] on input "619" at bounding box center [855, 426] width 112 height 21
type input "669"
click at [980, 416] on input "849" at bounding box center [994, 426] width 112 height 21
drag, startPoint x: 908, startPoint y: 415, endPoint x: 936, endPoint y: 411, distance: 28.3
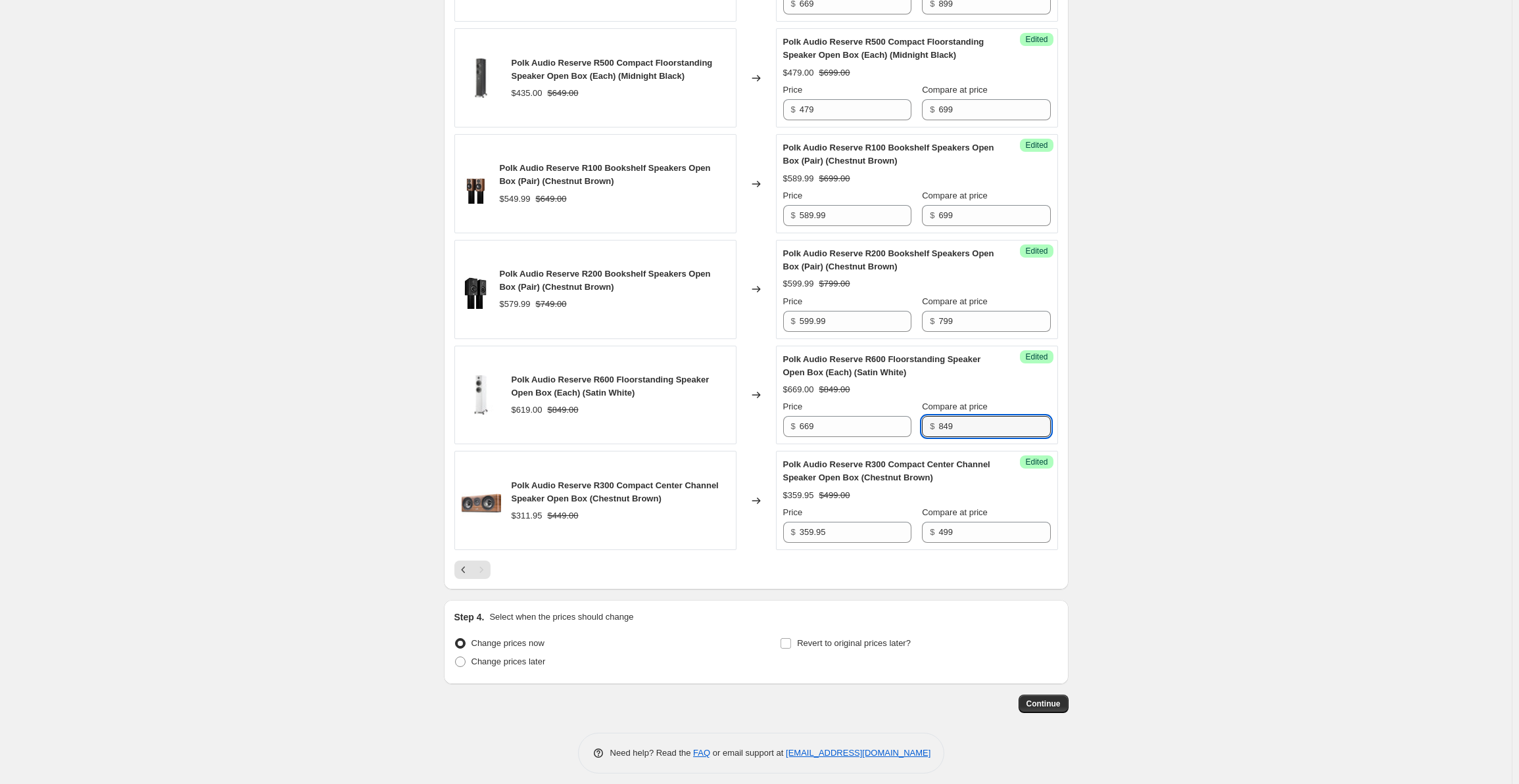
click at [908, 415] on div "Price $ 669 Compare at price $ 849" at bounding box center [917, 418] width 268 height 37
paste input "9"
type input "899"
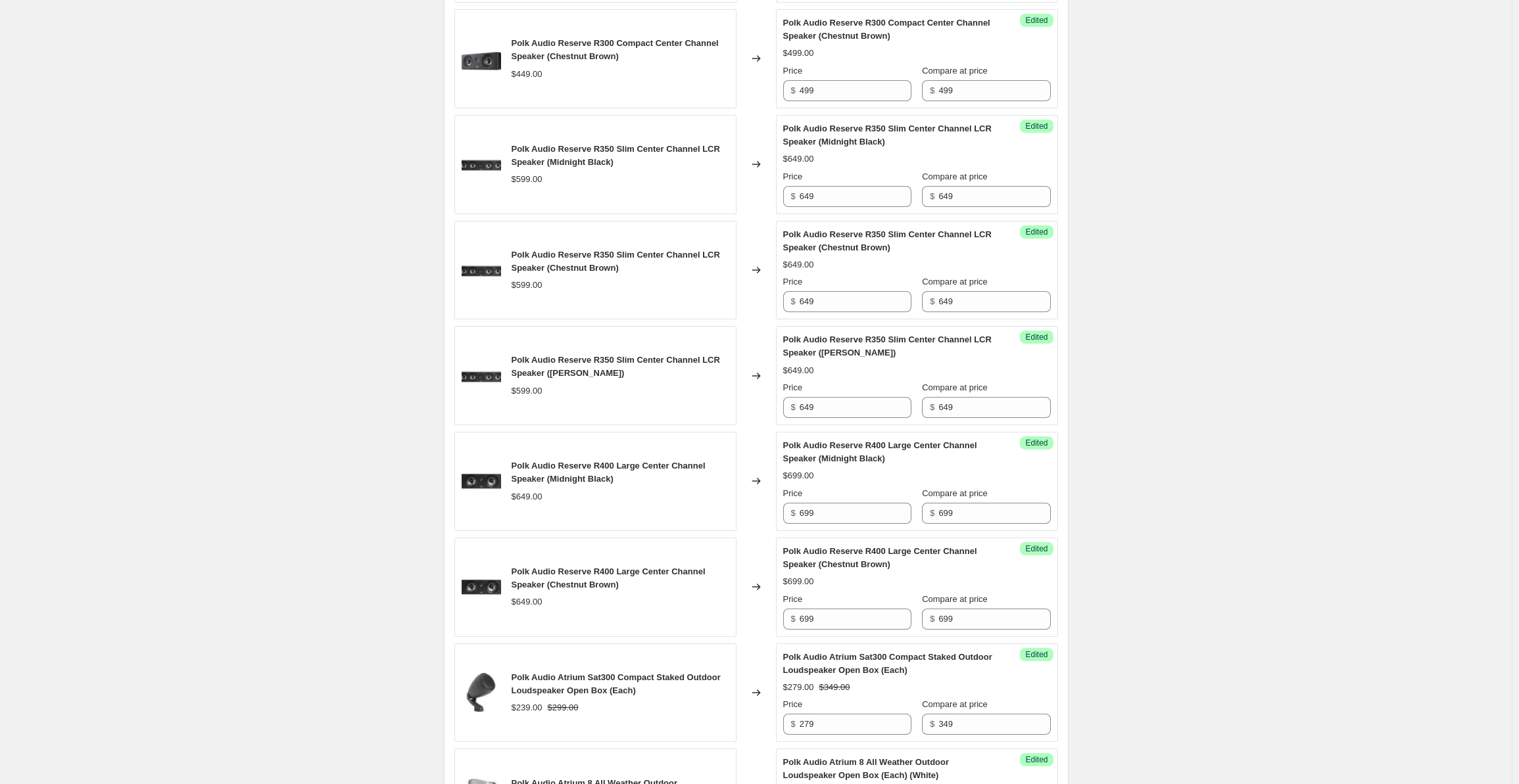
scroll to position [0, 0]
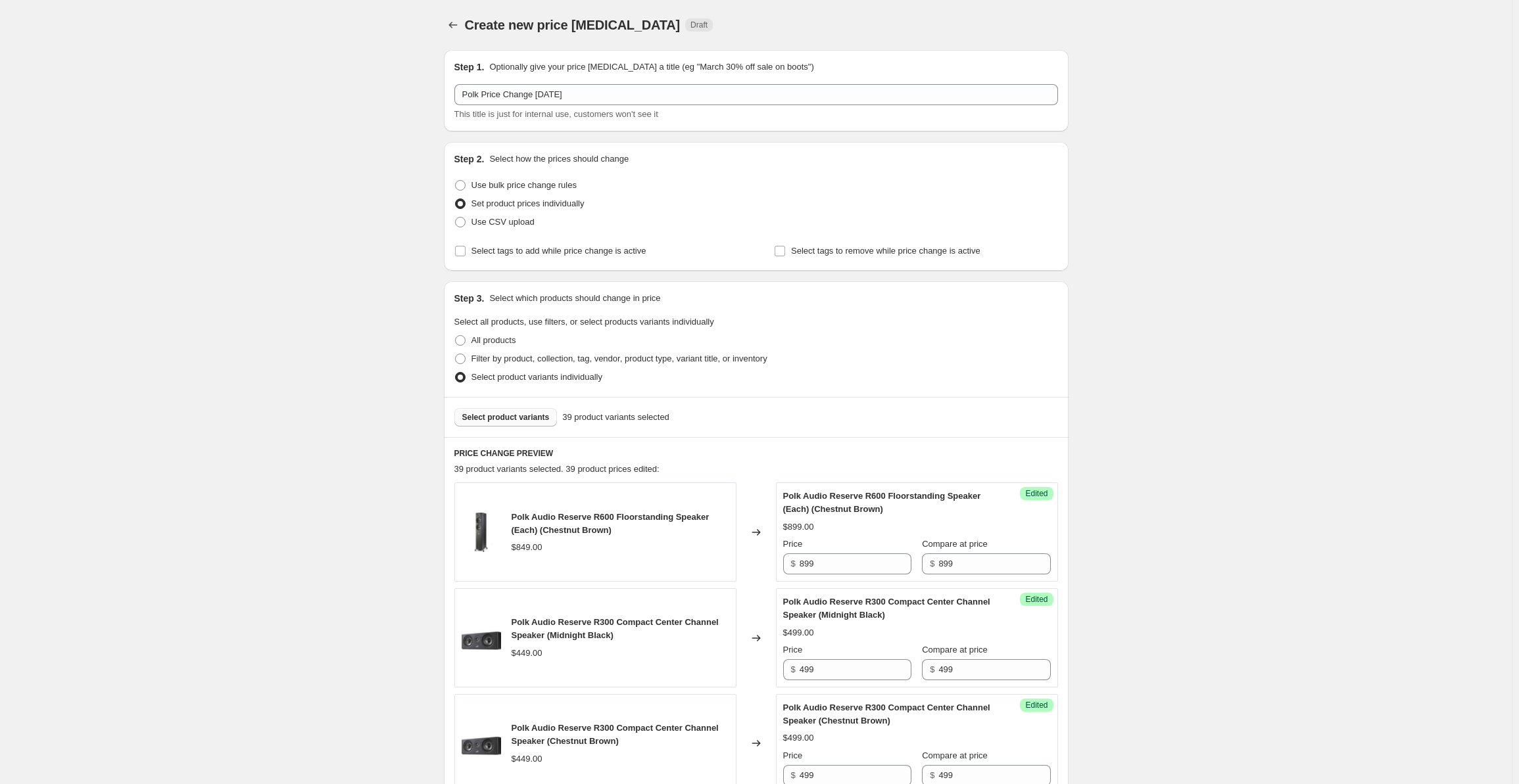
click at [499, 411] on button "Select product variants" at bounding box center [506, 417] width 103 height 19
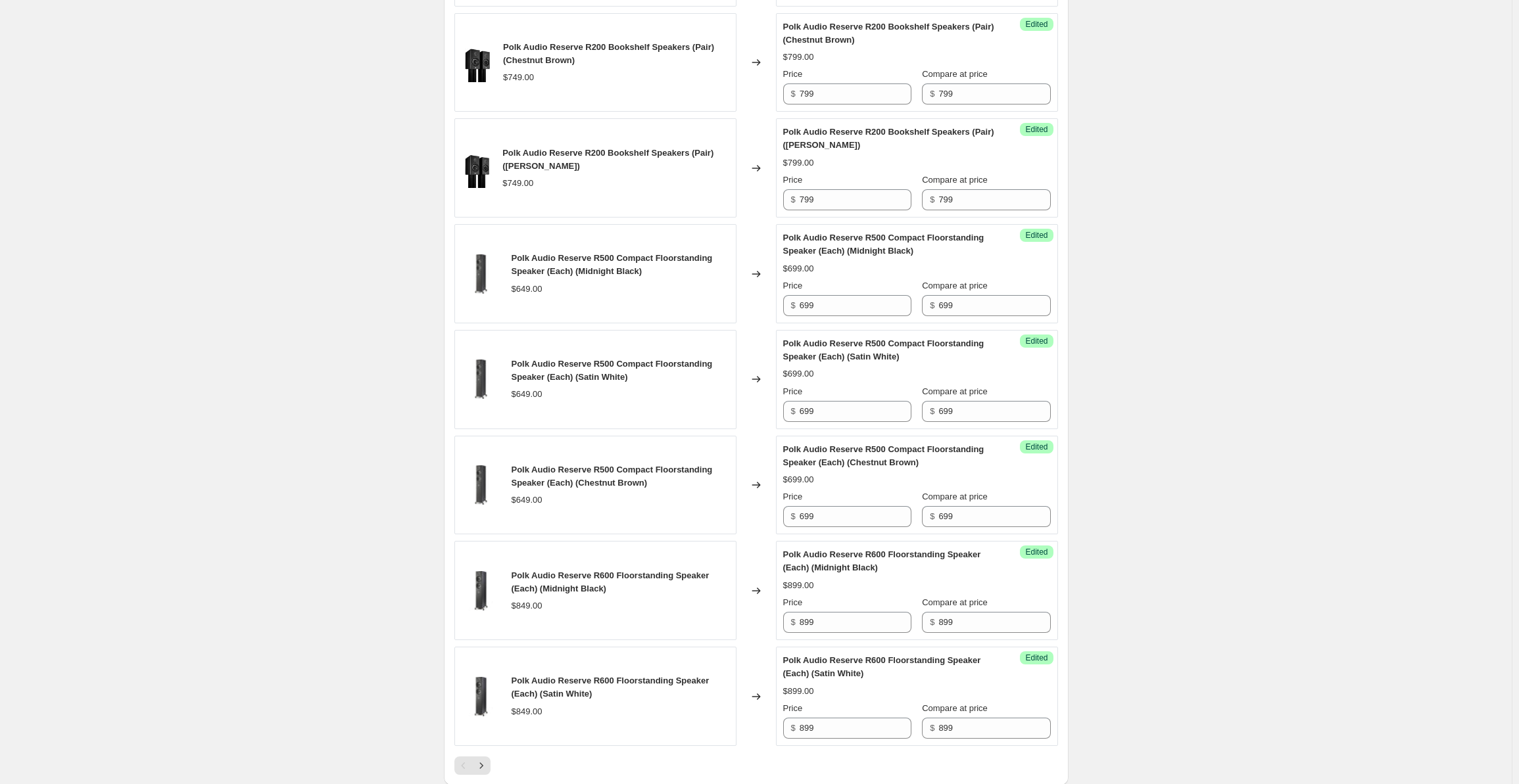
scroll to position [2039, 0]
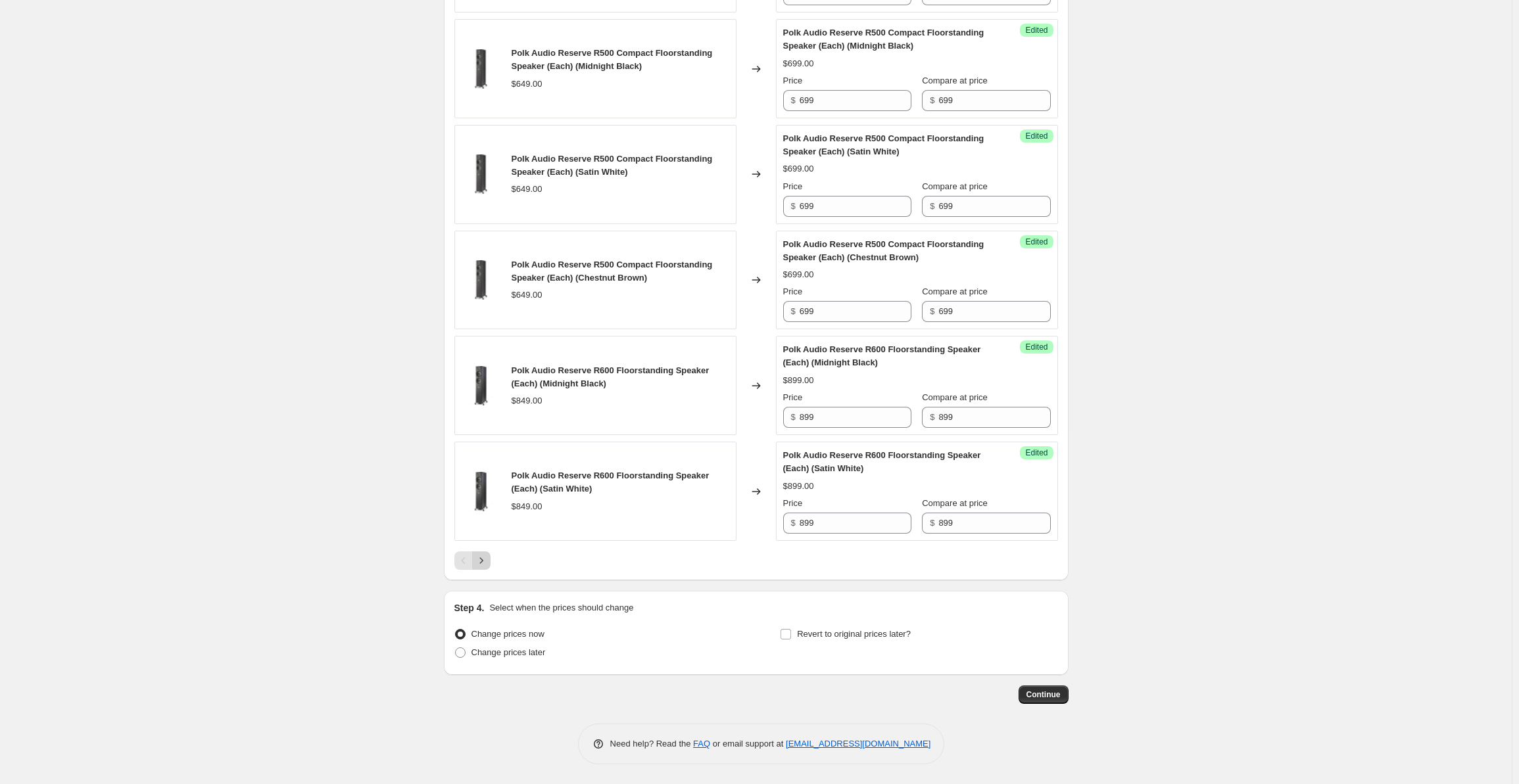
click at [488, 566] on icon "Next" at bounding box center [481, 561] width 13 height 13
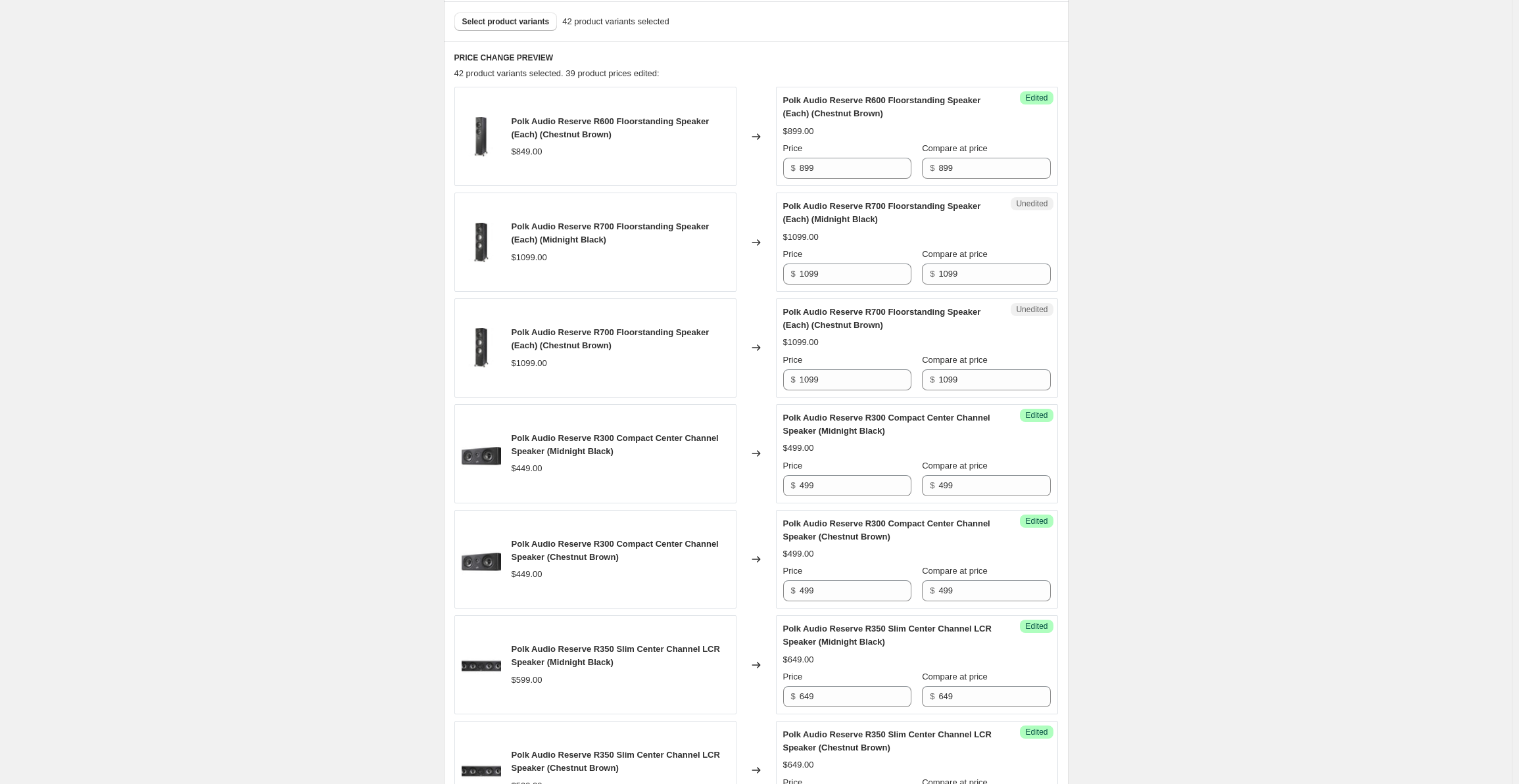
scroll to position [373, 0]
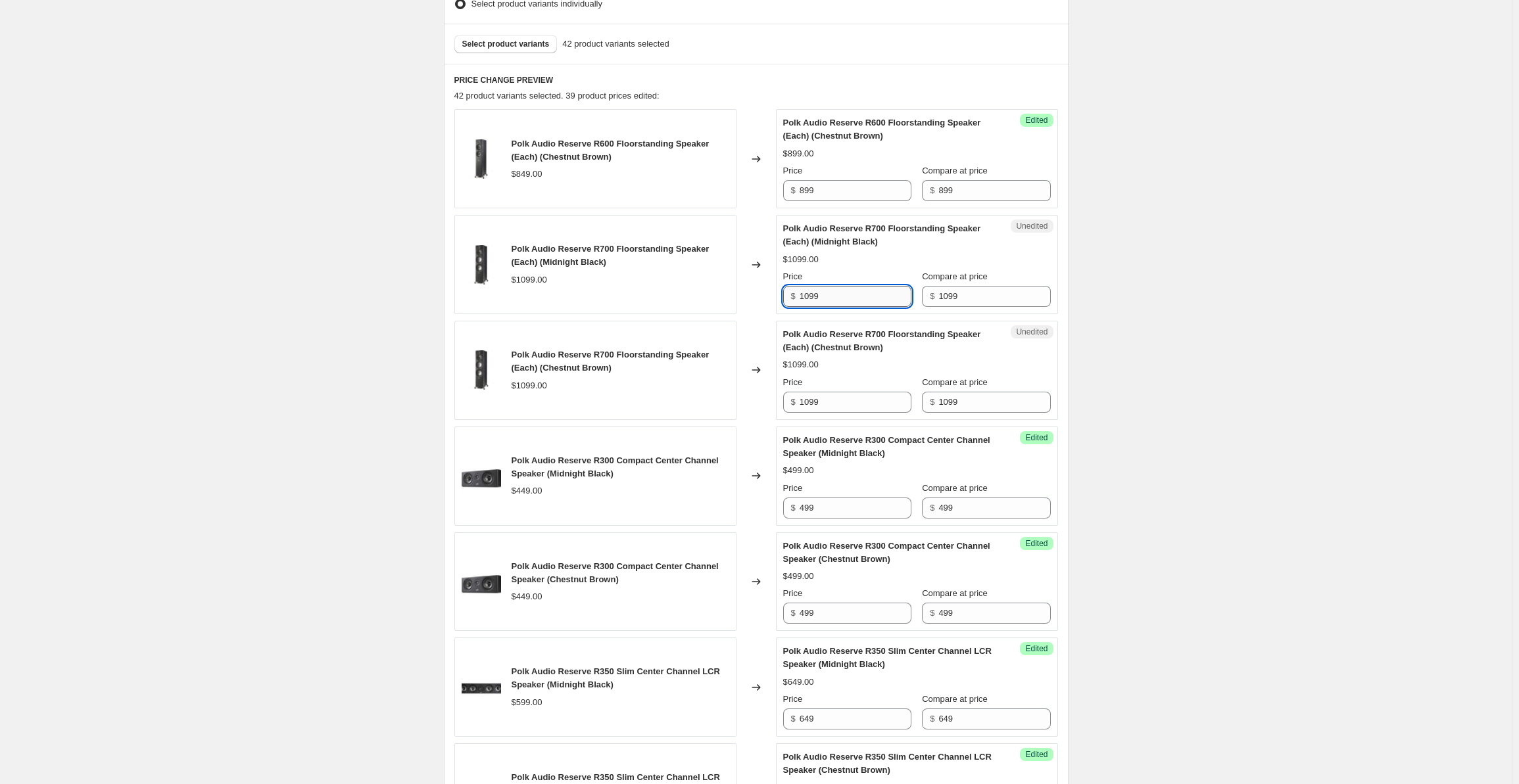
click at [825, 292] on input "1099" at bounding box center [855, 297] width 112 height 21
drag, startPoint x: 843, startPoint y: 294, endPoint x: 771, endPoint y: 297, distance: 72.1
click at [771, 297] on div "Polk Audio Reserve R700 Floorstanding Speaker (Each) (Midnight Black) $1099.00 …" at bounding box center [756, 265] width 604 height 99
type input "1199"
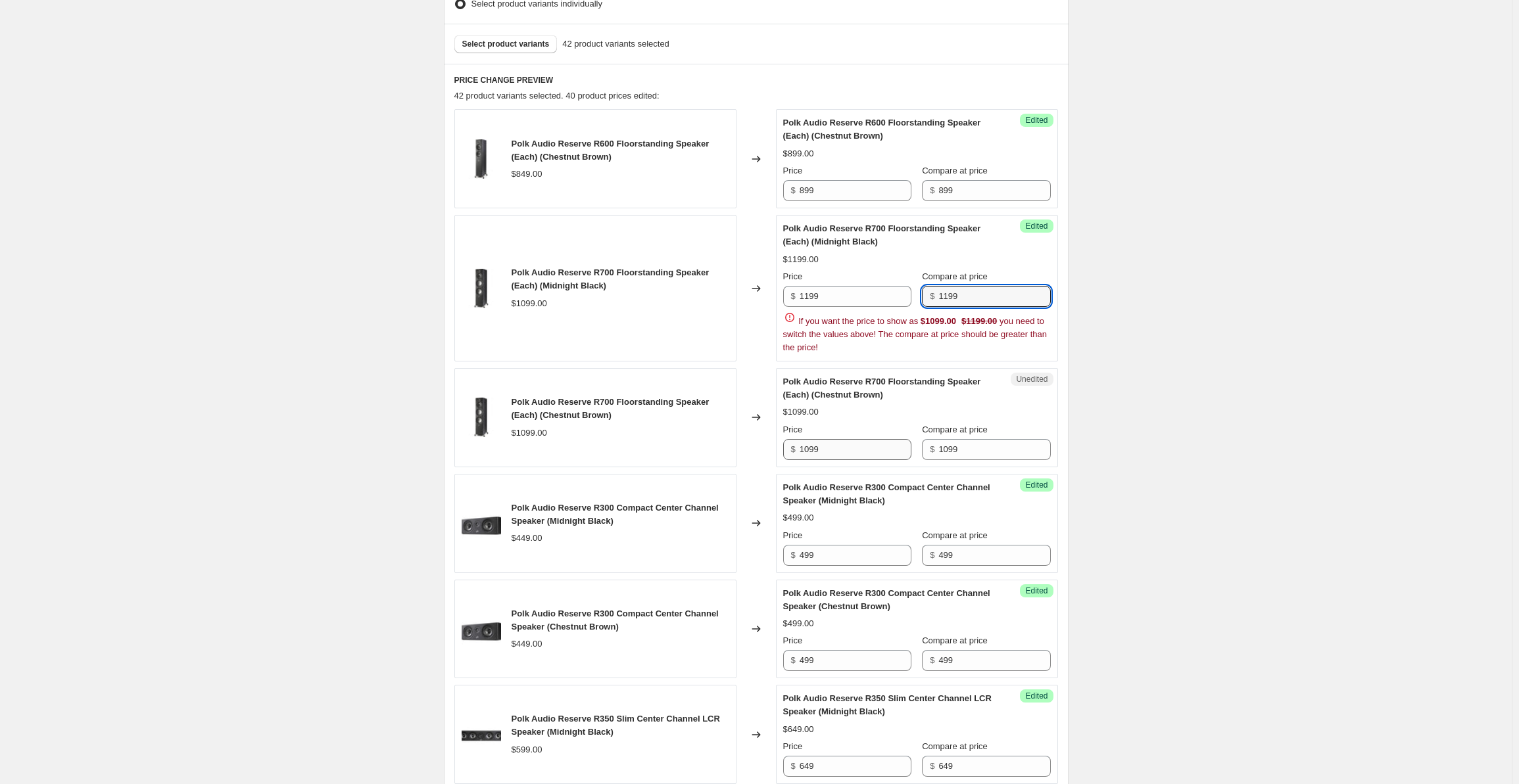
type input "1199"
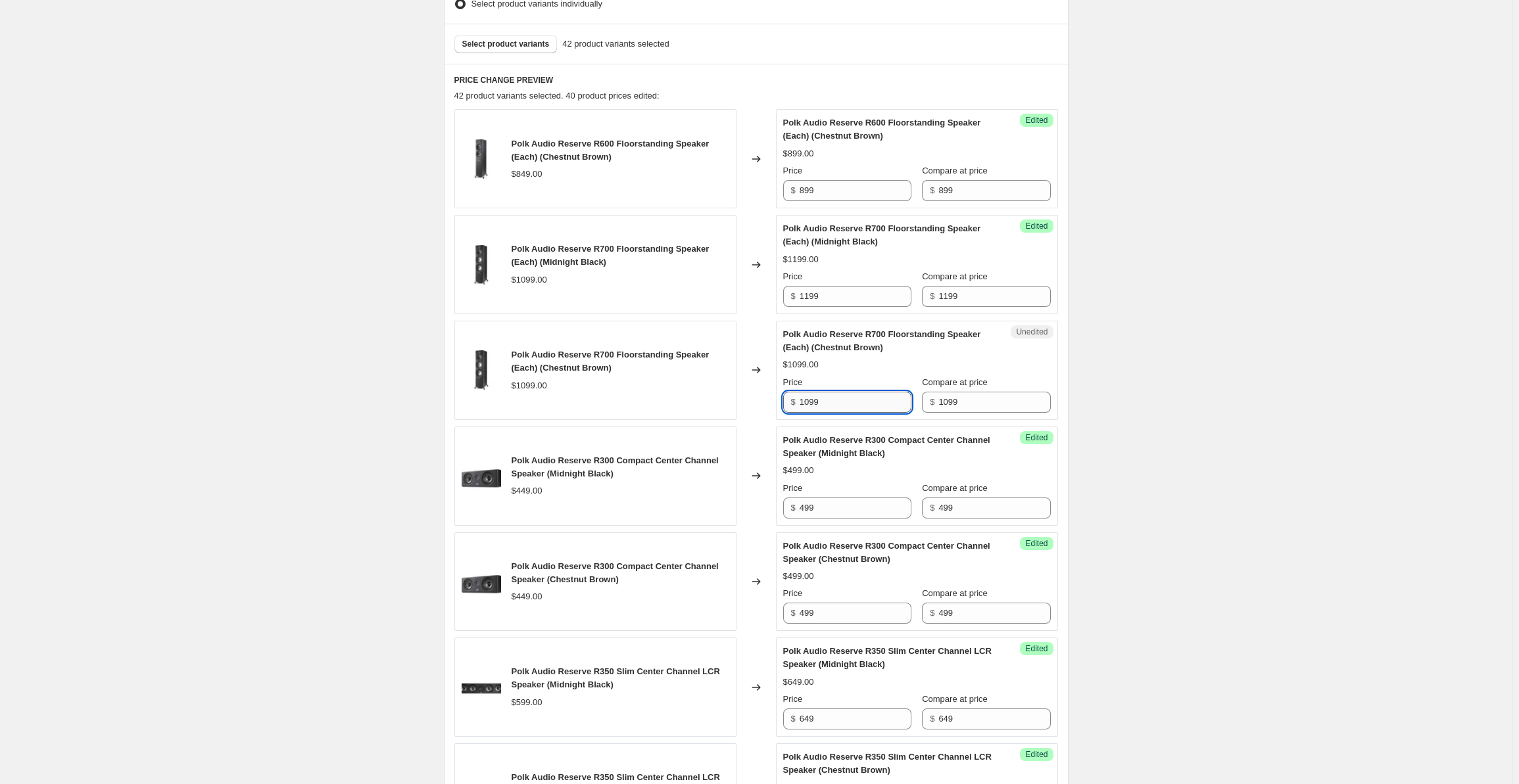
drag, startPoint x: 838, startPoint y: 402, endPoint x: 751, endPoint y: 393, distance: 87.5
click at [751, 393] on div "Polk Audio Reserve R700 Floorstanding Speaker (Each) (Chestnut Brown) $1099.00 …" at bounding box center [756, 370] width 604 height 99
type input "1199"
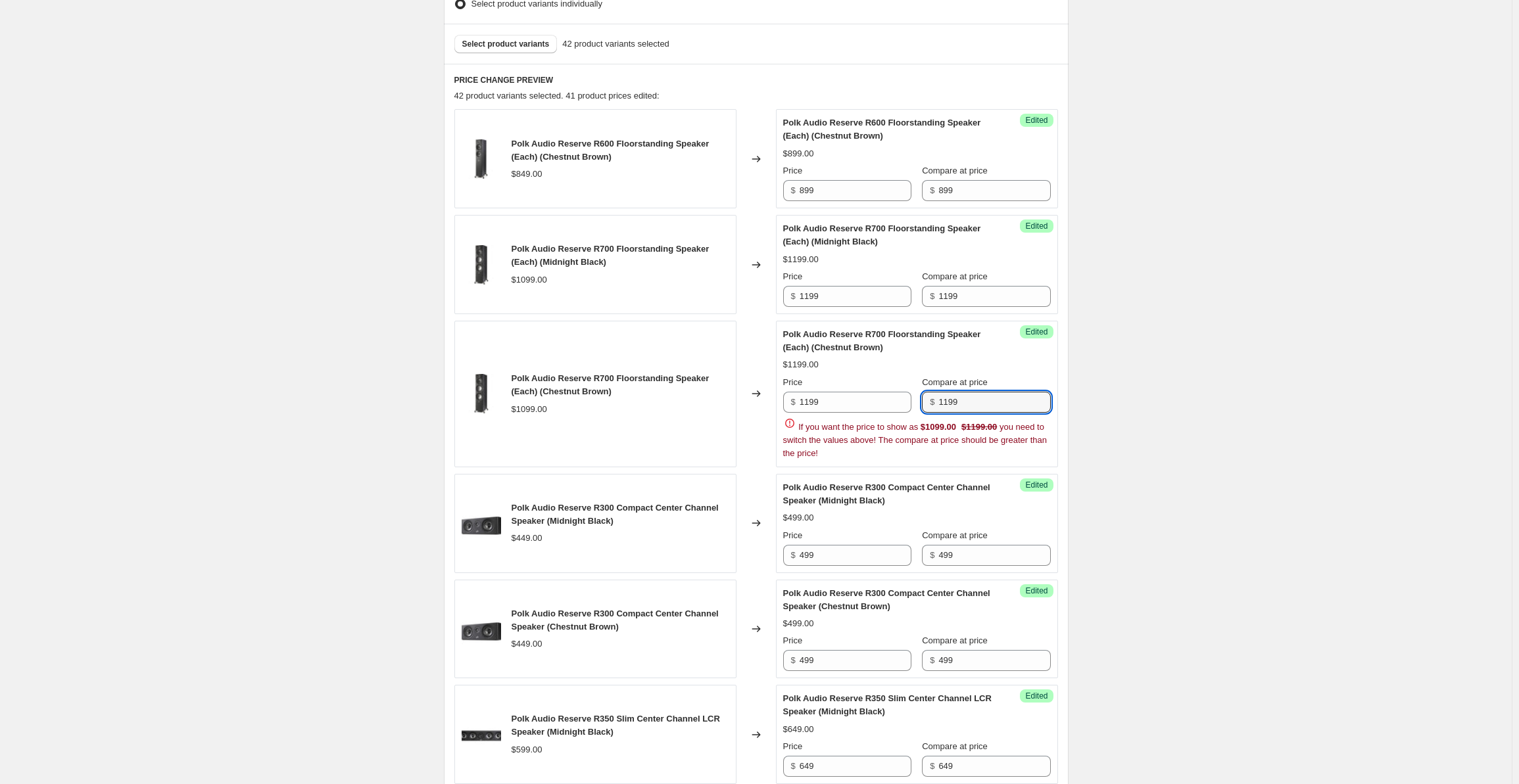
type input "1199"
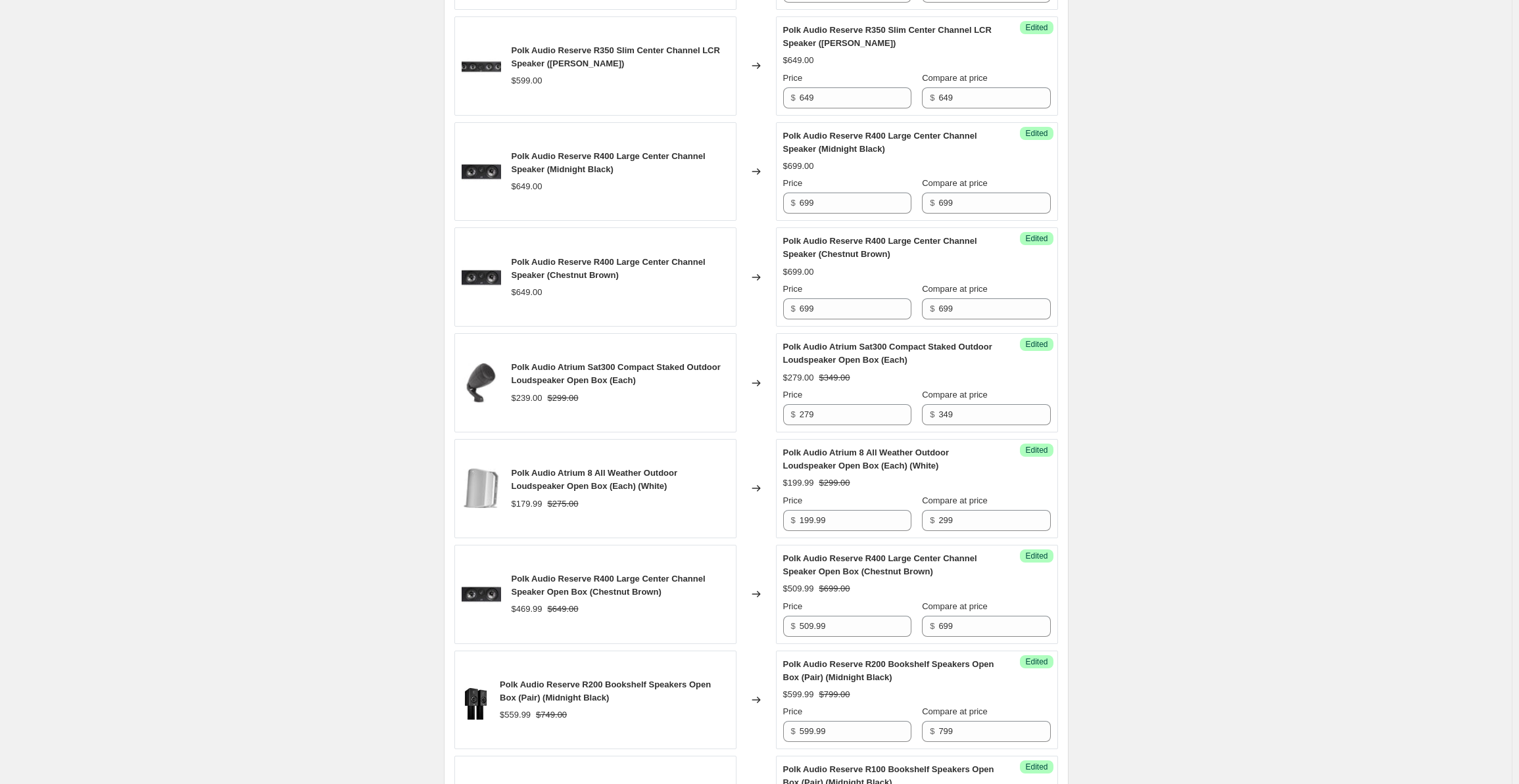
scroll to position [1623, 0]
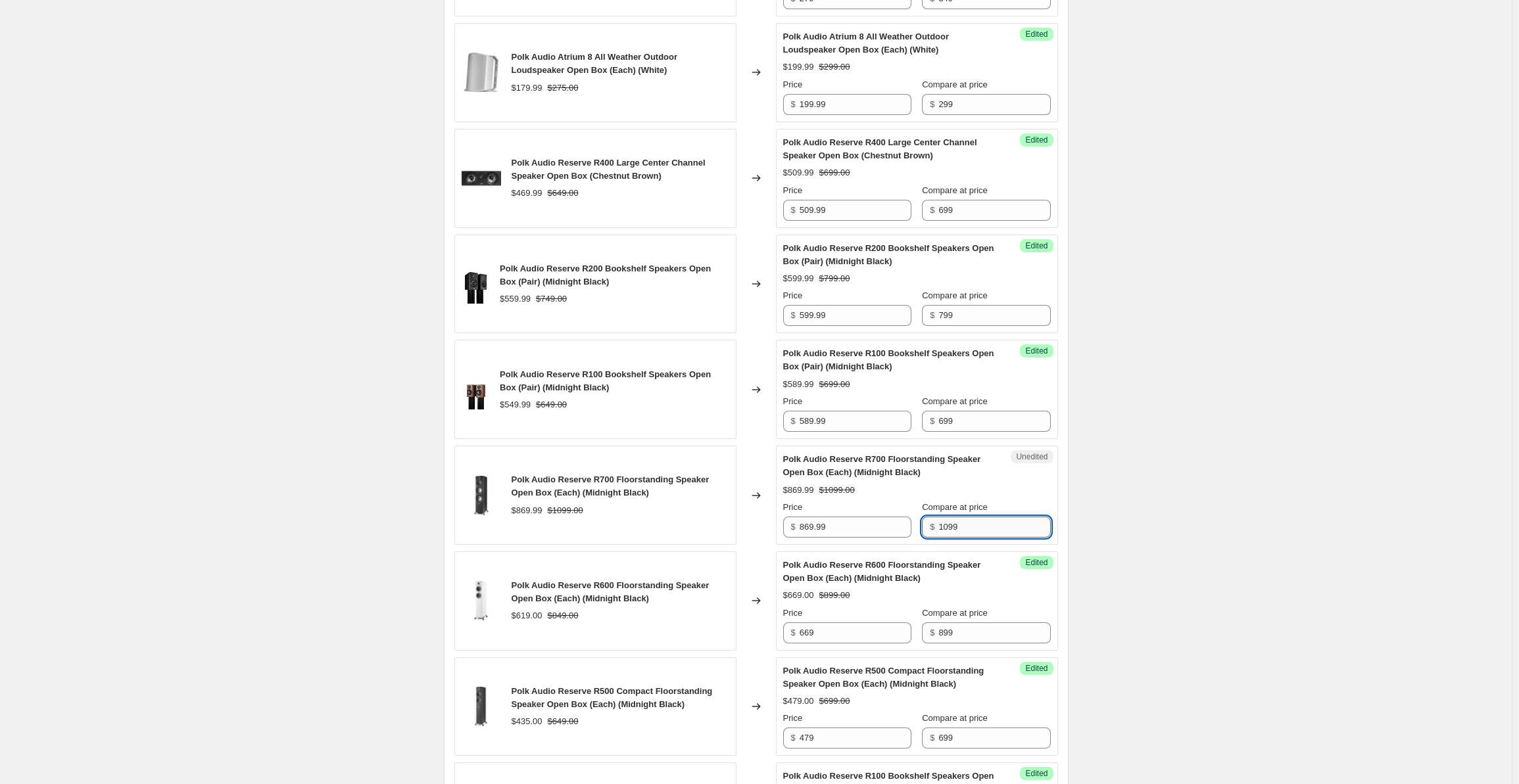
click at [978, 523] on input "1099" at bounding box center [994, 527] width 112 height 21
drag, startPoint x: 831, startPoint y: 516, endPoint x: 779, endPoint y: 522, distance: 52.3
click at [779, 522] on div "Polk Audio Reserve R700 Floorstanding Speaker Open Box (Each) (Midnight Black) …" at bounding box center [756, 495] width 604 height 99
type input "959.99"
type input "1199"
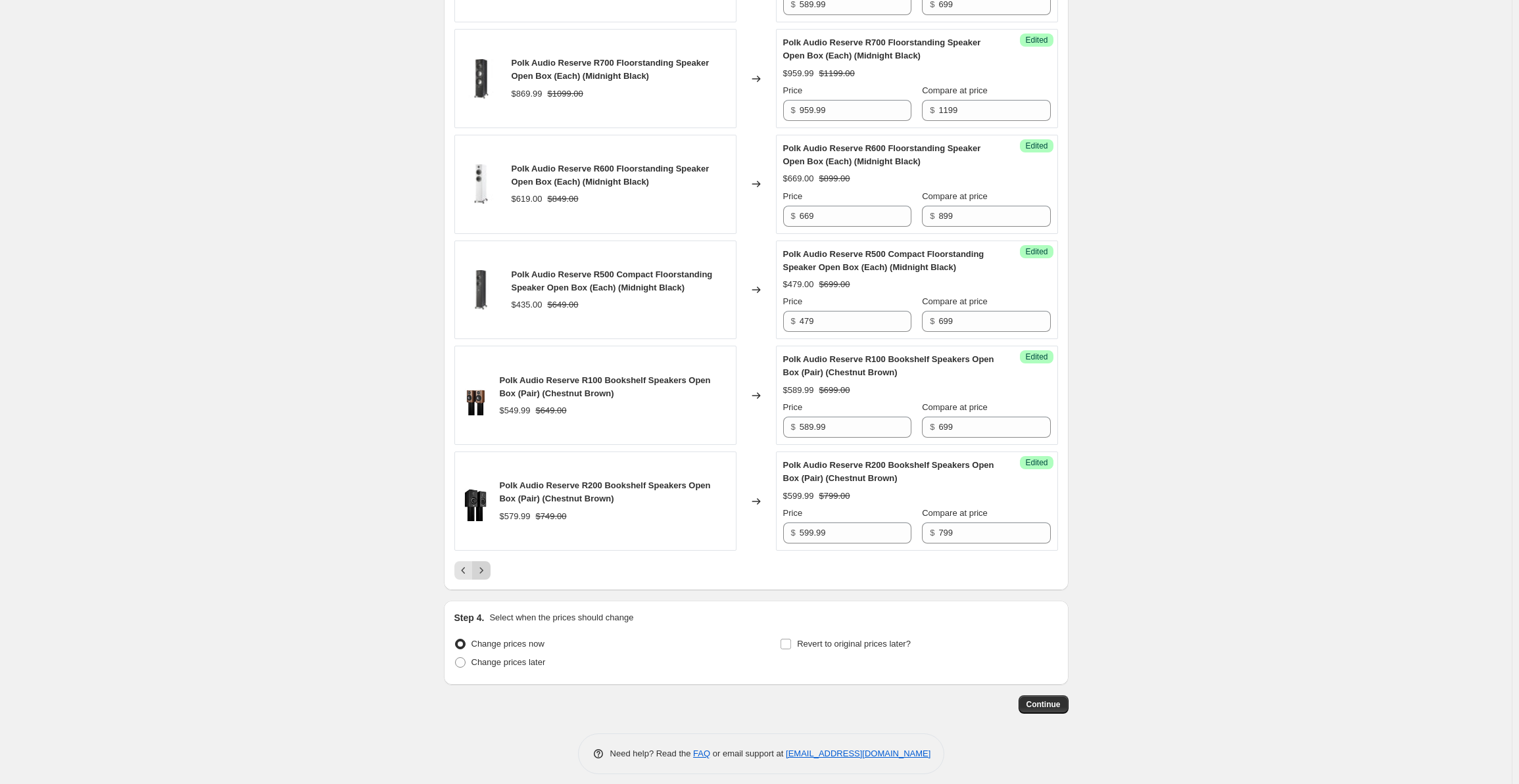
click at [483, 564] on icon "Next" at bounding box center [481, 571] width 13 height 13
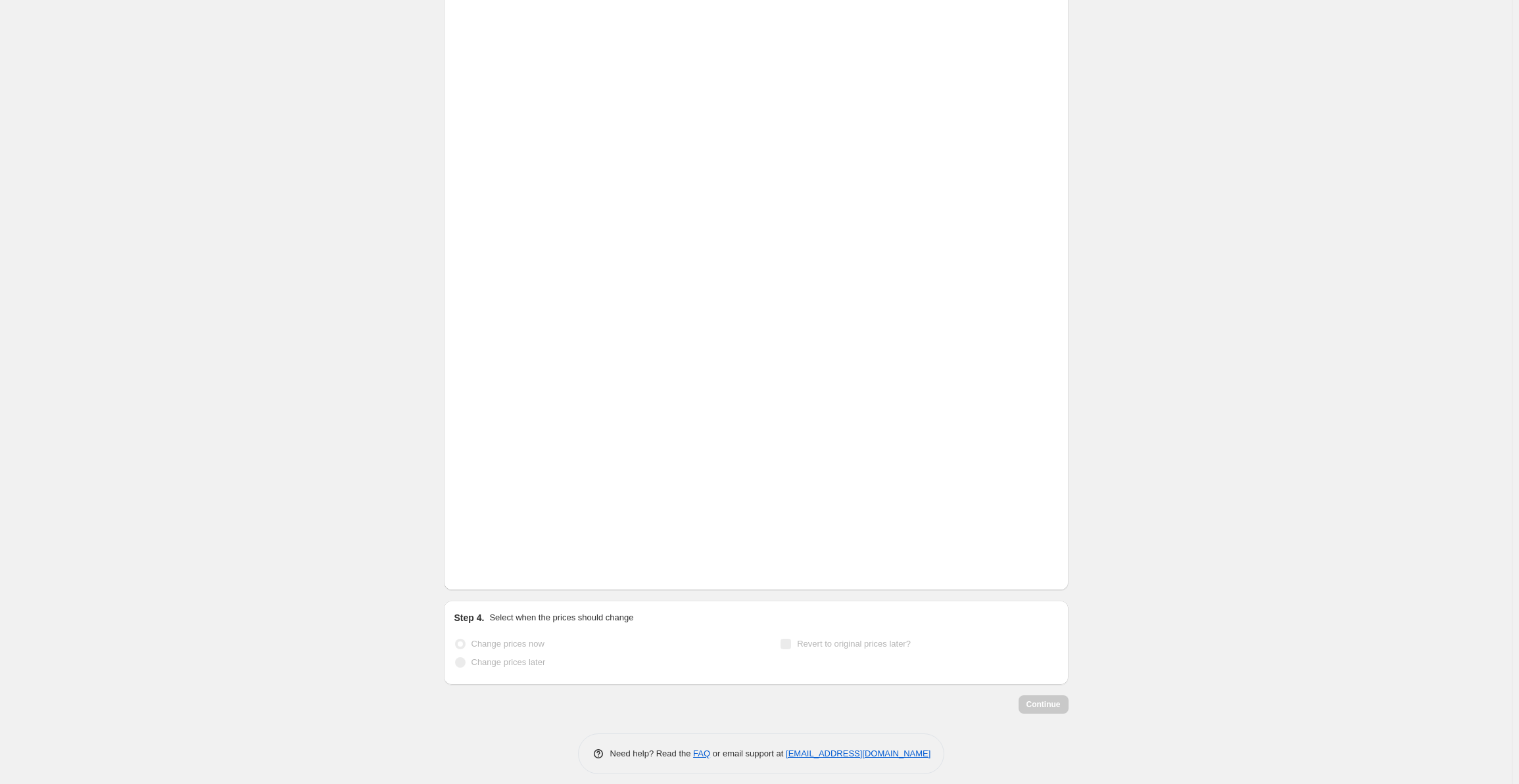
scroll to position [145, 0]
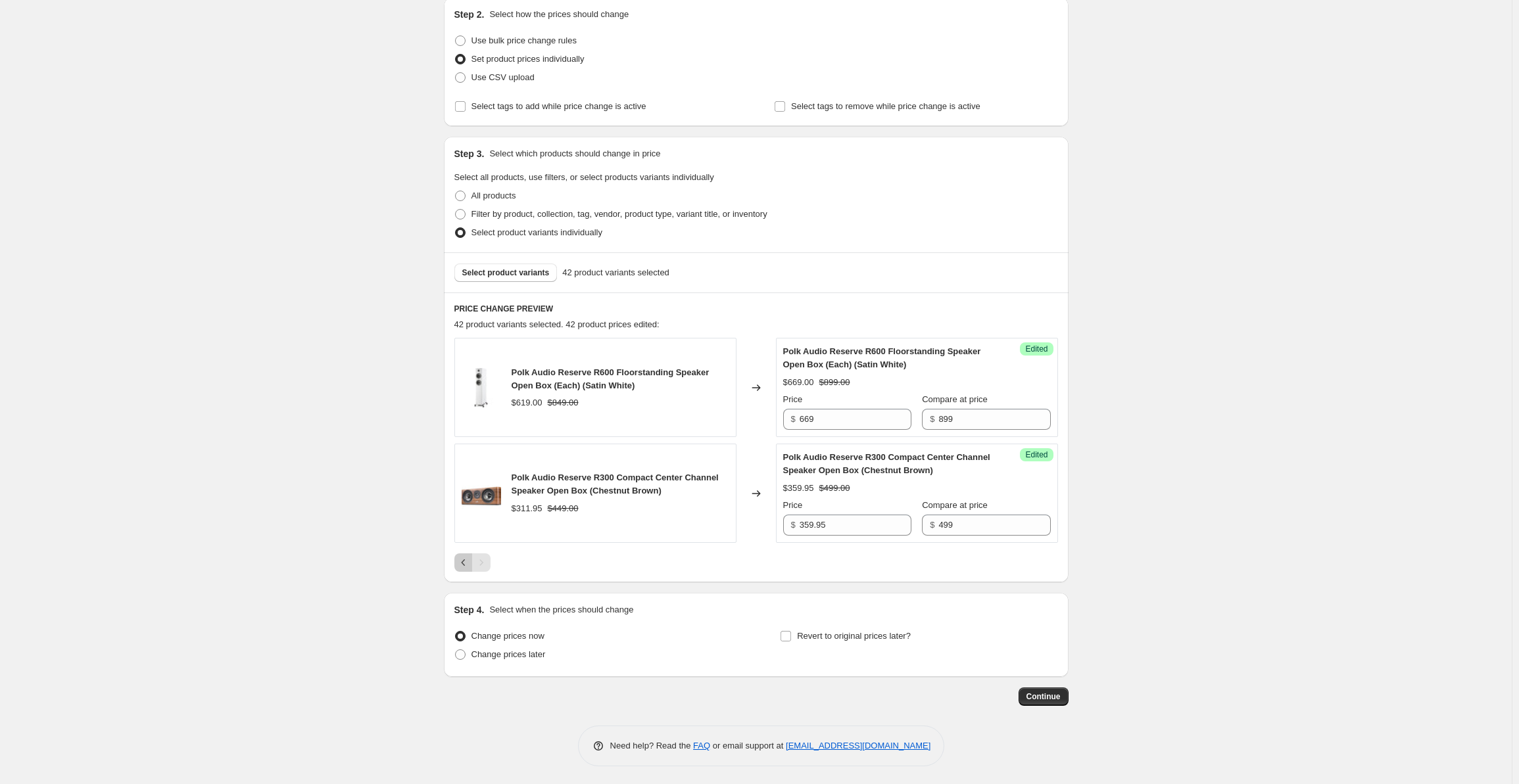
click at [463, 562] on icon "Previous" at bounding box center [464, 563] width 13 height 13
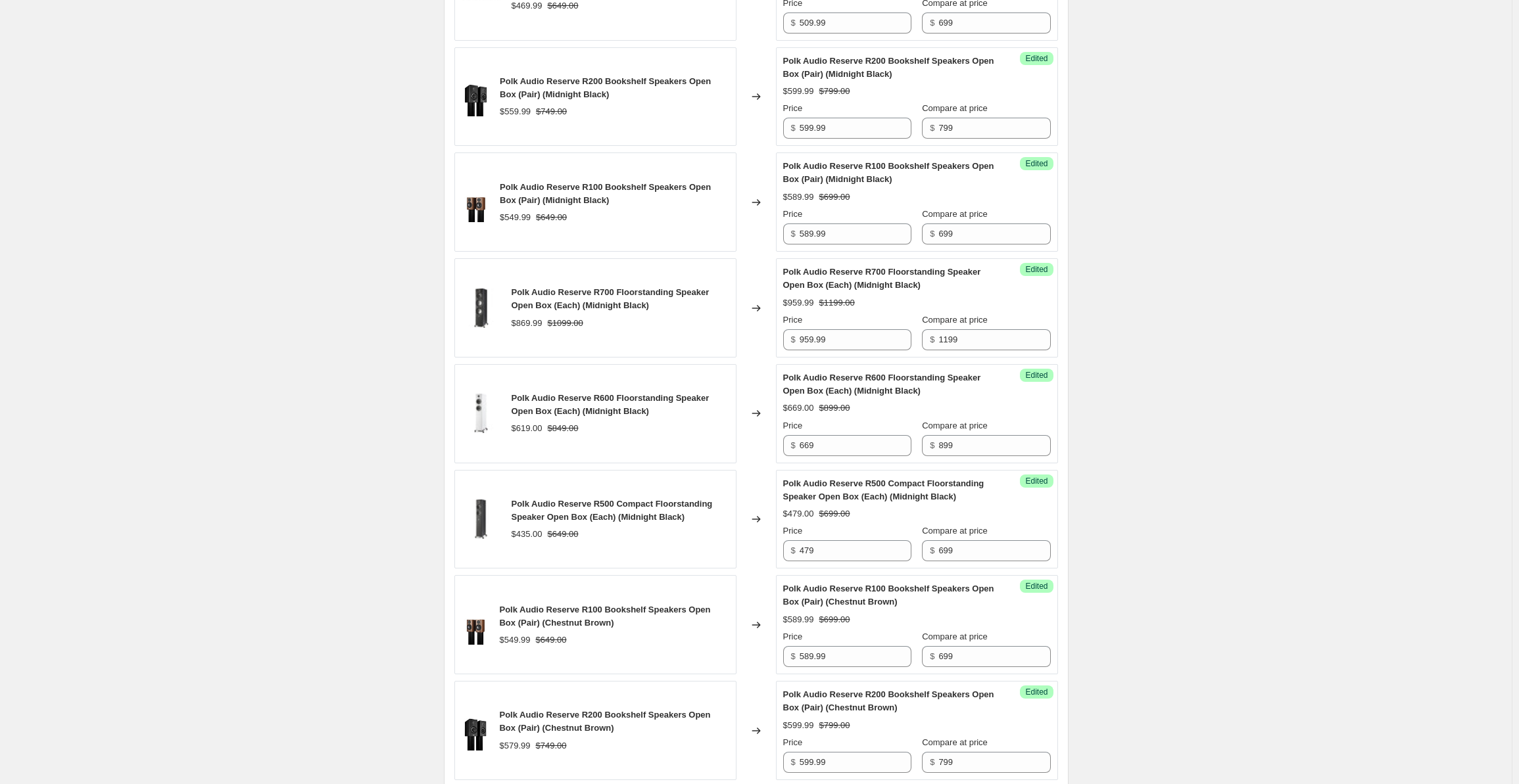
scroll to position [2039, 0]
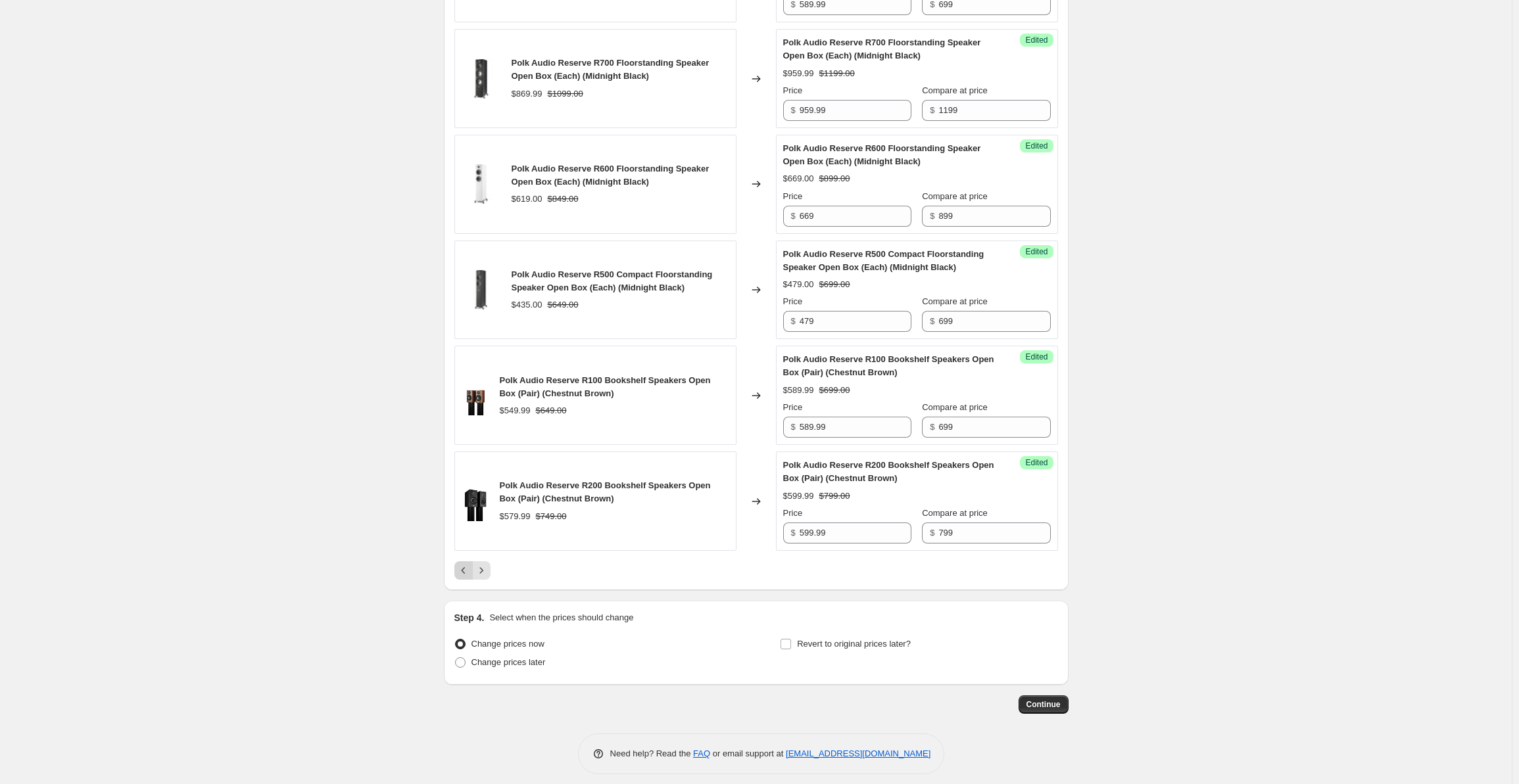
click at [466, 565] on icon "Previous" at bounding box center [464, 571] width 13 height 13
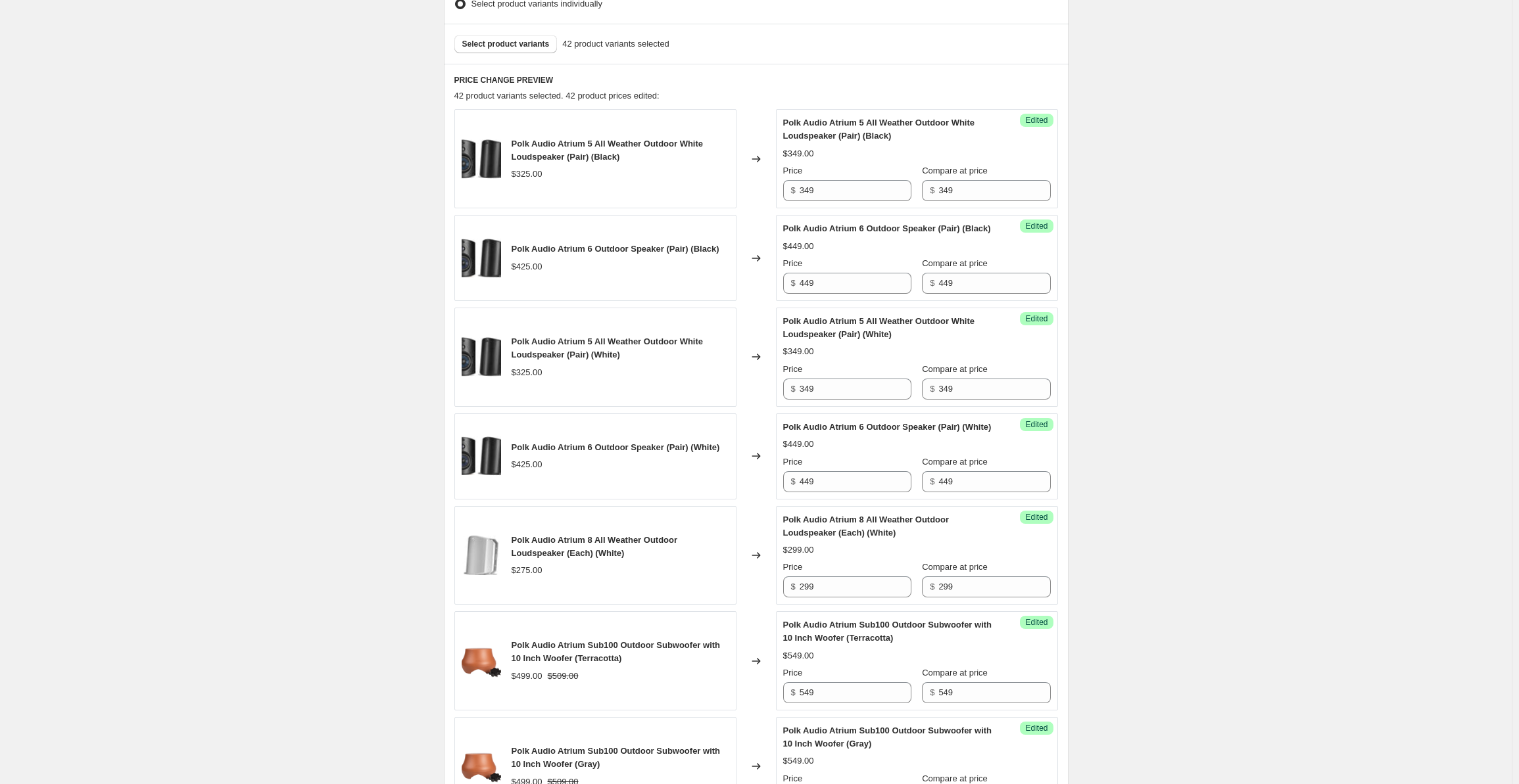
scroll to position [0, 0]
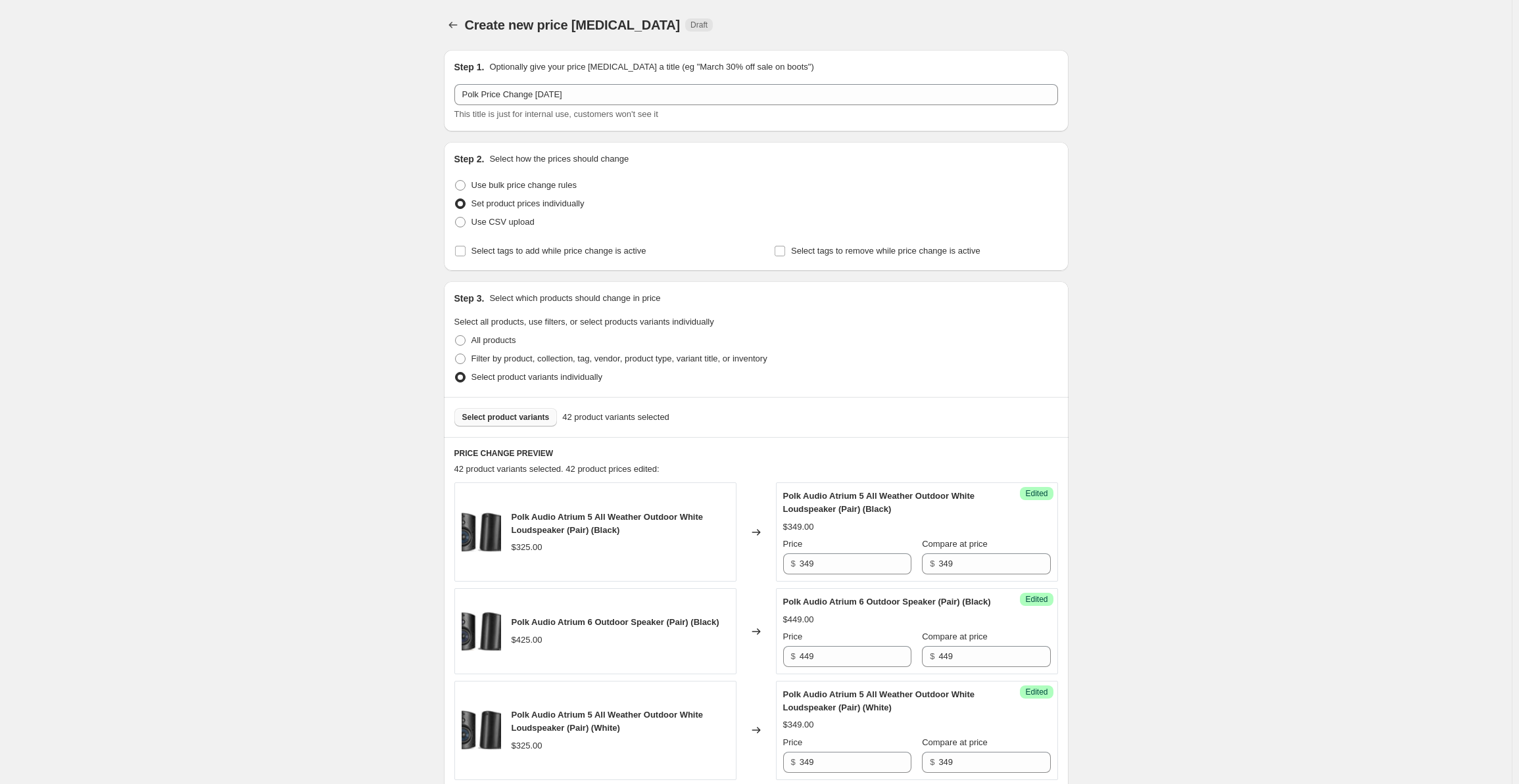
click at [505, 417] on span "Select product variants" at bounding box center [506, 417] width 88 height 10
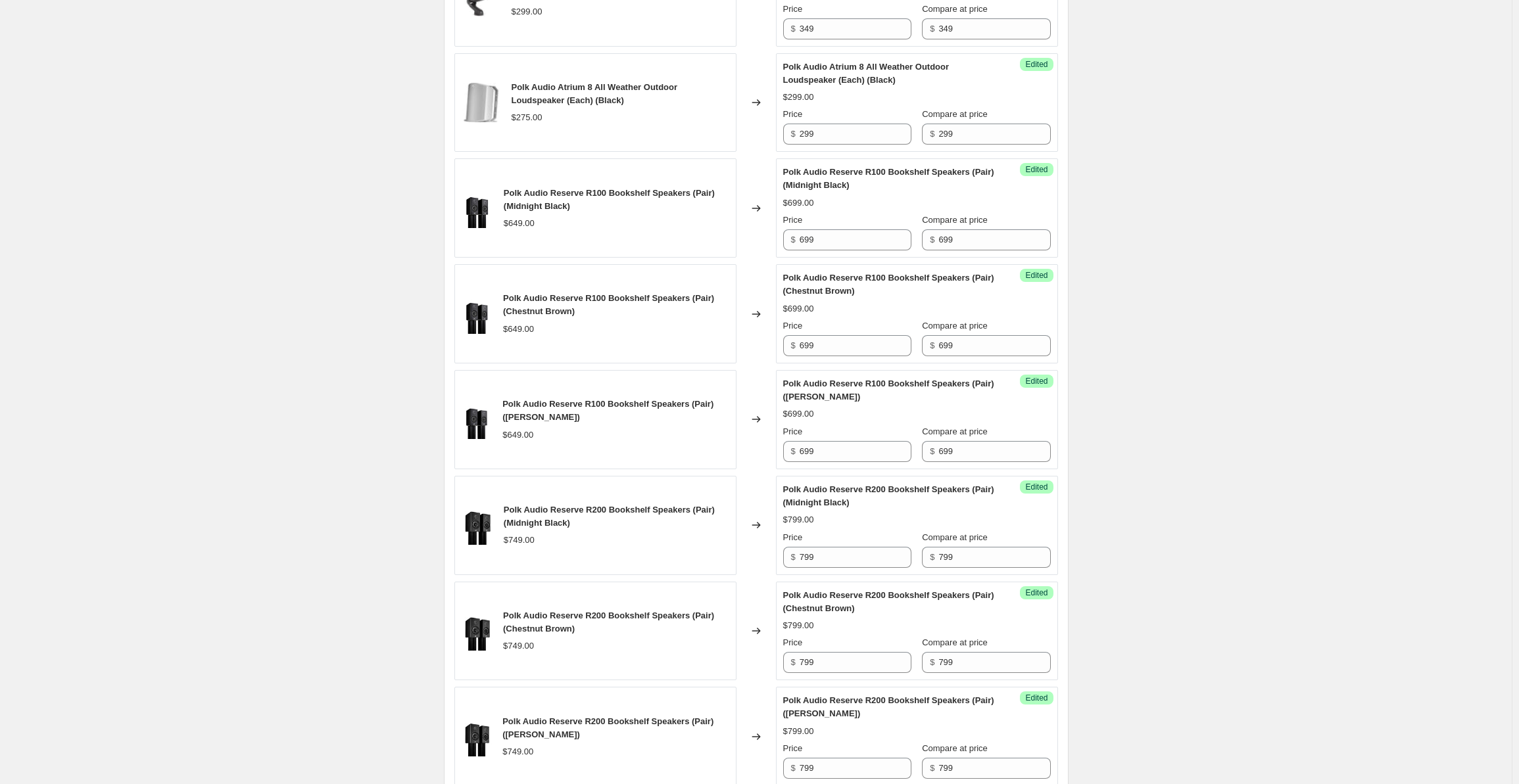
scroll to position [2039, 0]
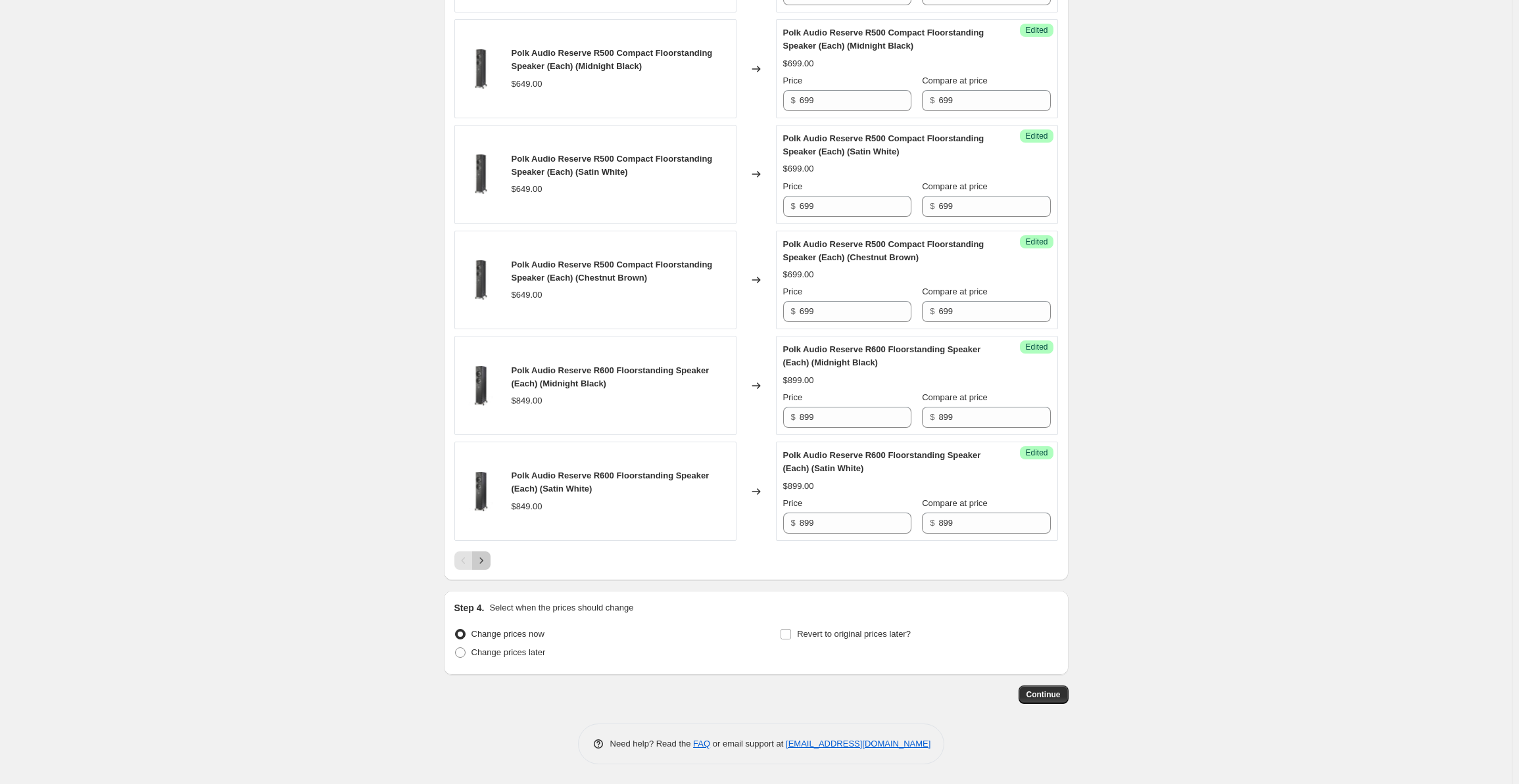
click at [487, 565] on icon "Next" at bounding box center [481, 561] width 13 height 13
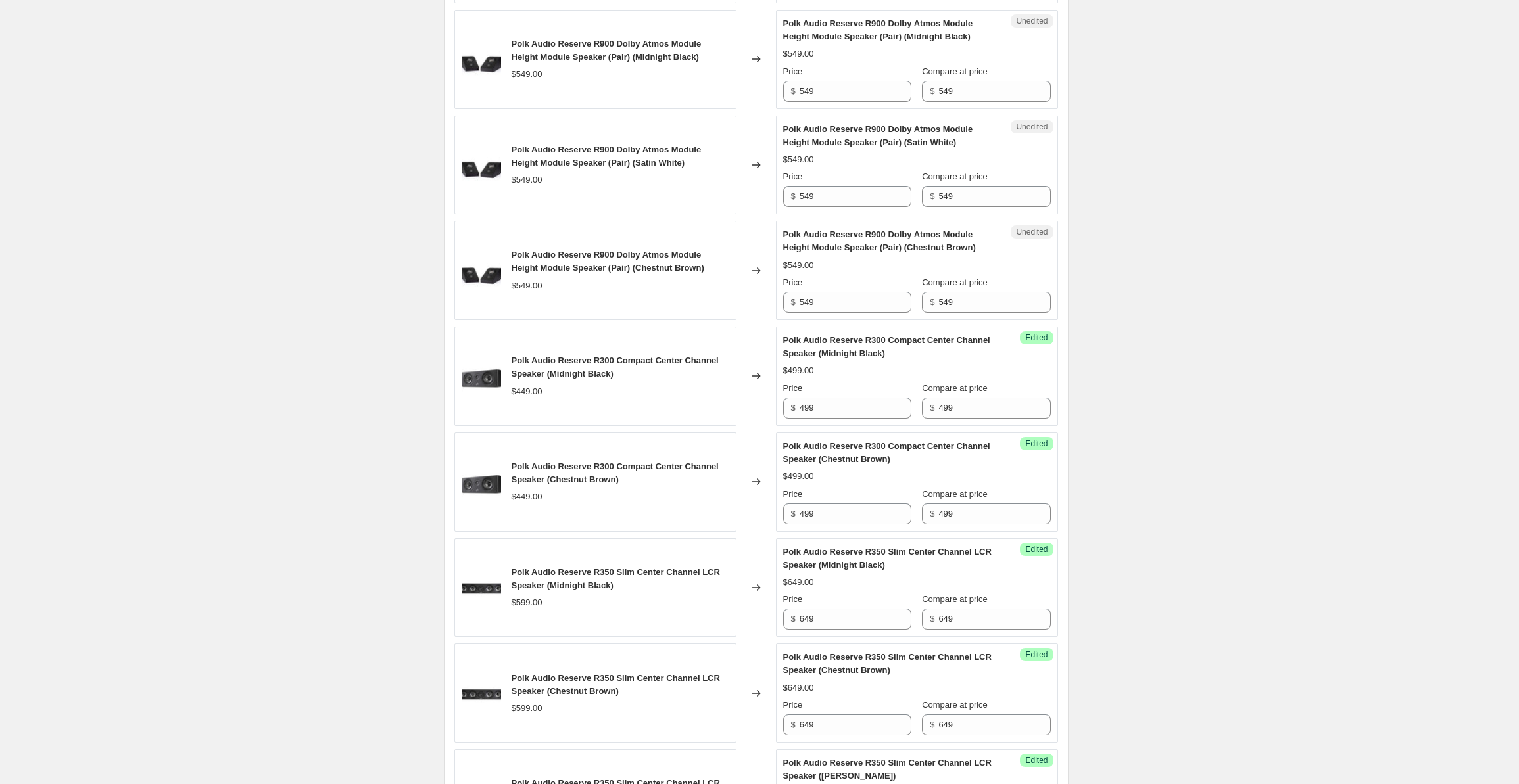
scroll to position [373, 0]
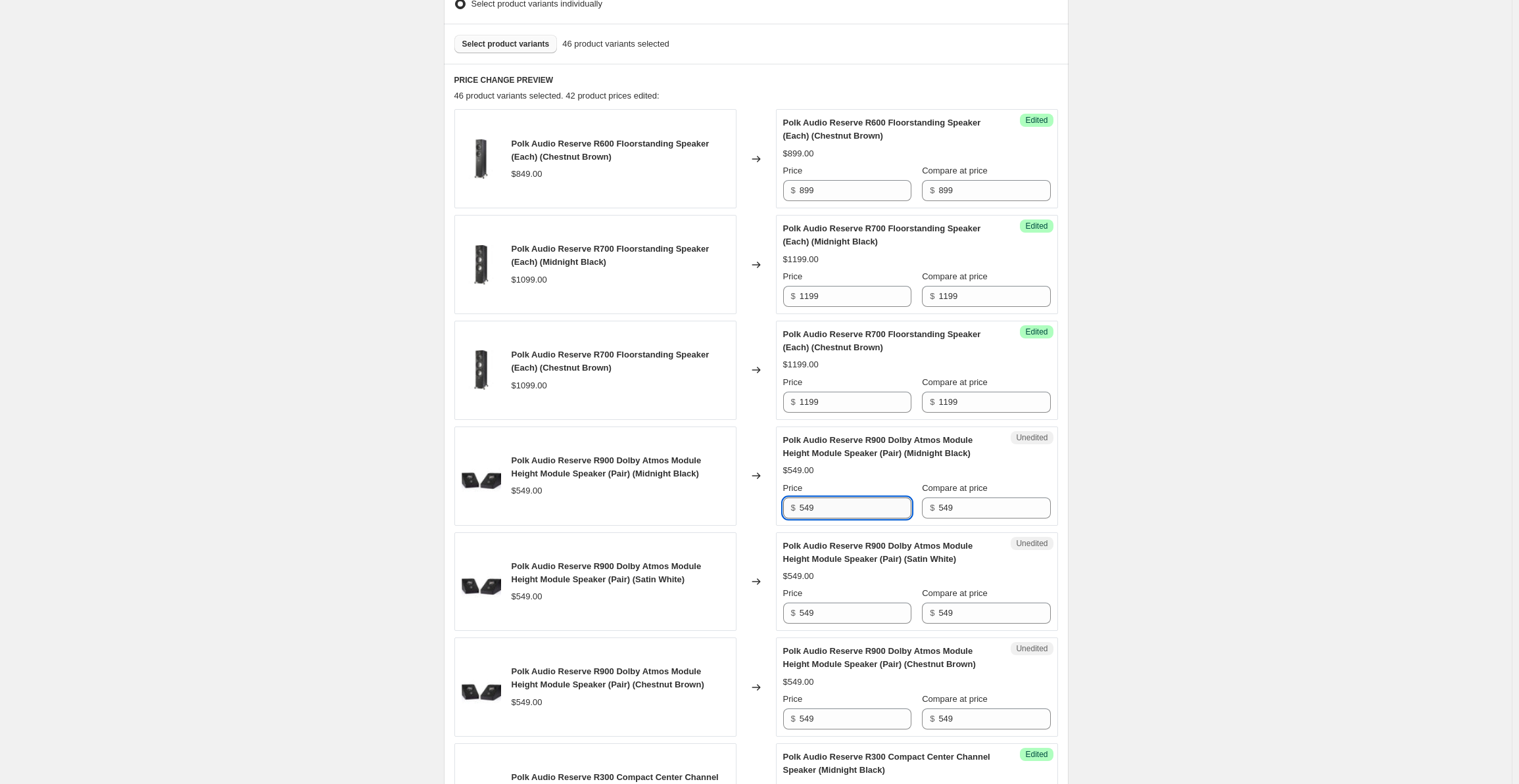
click at [835, 508] on input "549" at bounding box center [855, 508] width 112 height 21
drag, startPoint x: 846, startPoint y: 506, endPoint x: 784, endPoint y: 504, distance: 62.0
click at [784, 504] on div "Unedited Polk Audio Reserve R900 Dolby Atmos Module Height Module Speaker (Pair…" at bounding box center [917, 476] width 282 height 99
type input "599"
click at [987, 504] on input "549" at bounding box center [994, 508] width 112 height 21
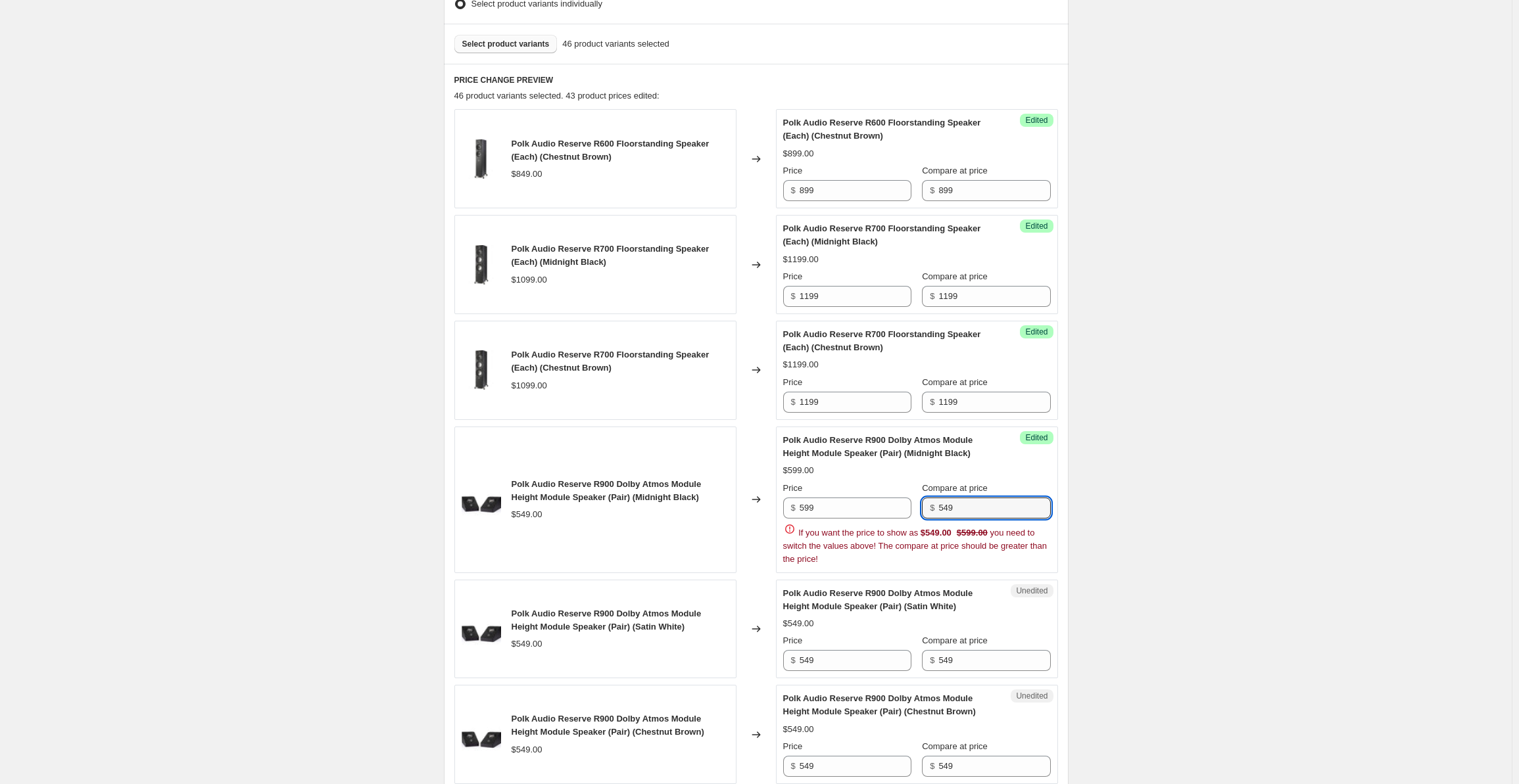
drag, startPoint x: 996, startPoint y: 504, endPoint x: 918, endPoint y: 507, distance: 78.1
click at [918, 507] on div "Price $ 599 Compare at price $ 549" at bounding box center [917, 500] width 268 height 37
type input "599"
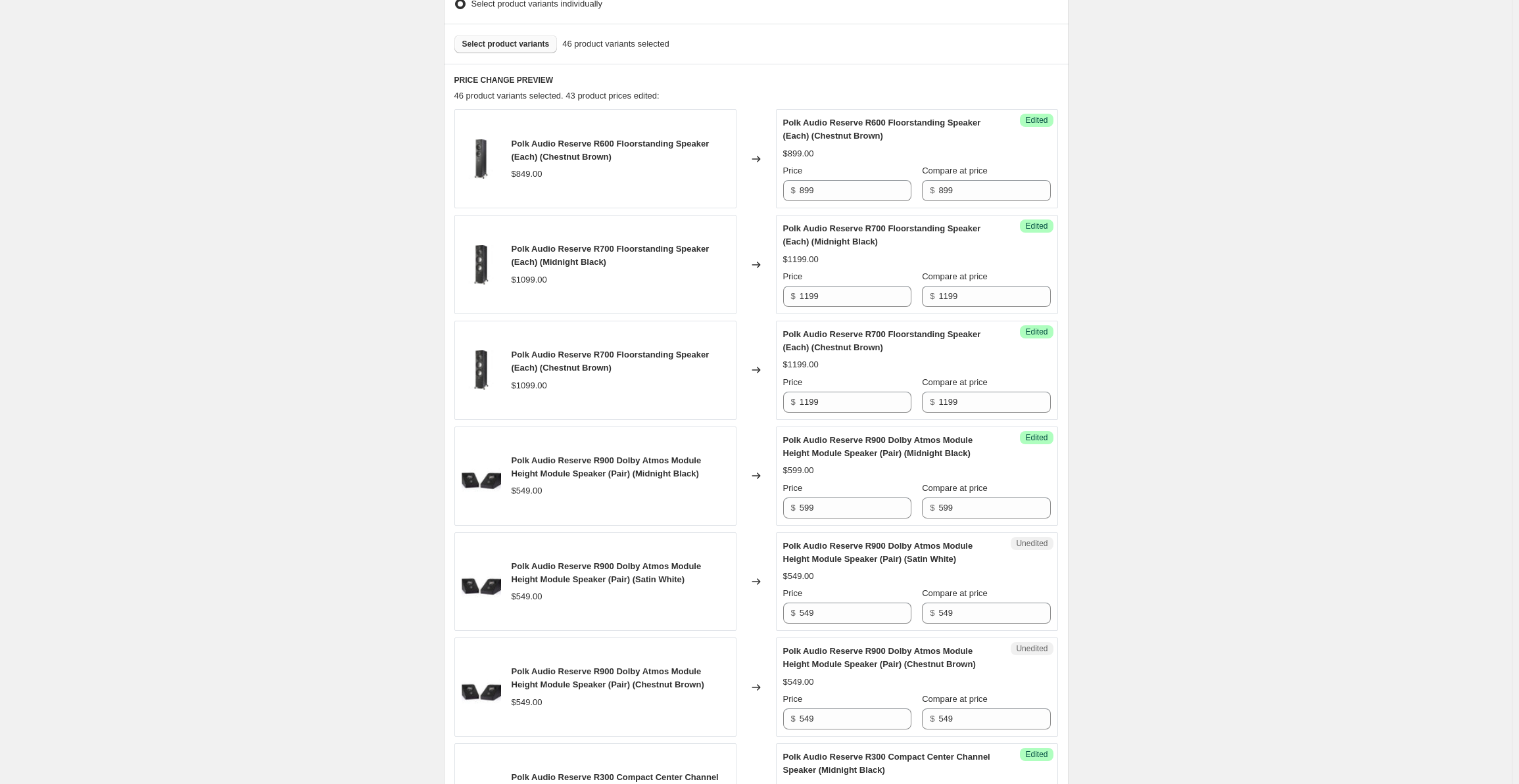
click at [837, 612] on input "549" at bounding box center [855, 613] width 112 height 21
drag, startPoint x: 844, startPoint y: 615, endPoint x: 764, endPoint y: 614, distance: 80.0
click at [764, 614] on div "Polk Audio Reserve R900 Dolby Atmos Module Height Module Speaker (Pair) (Satin …" at bounding box center [756, 582] width 604 height 99
type input "599"
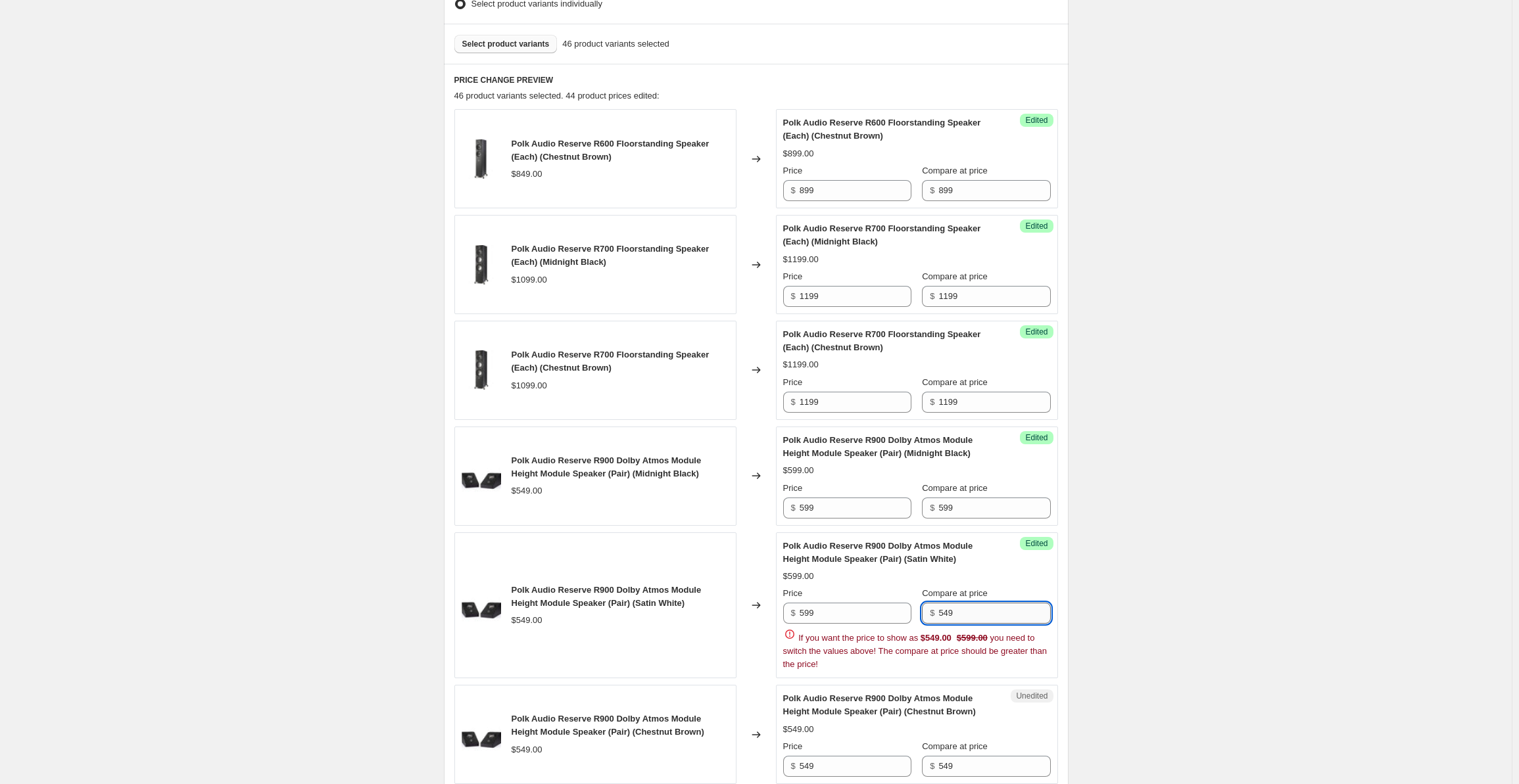
click at [986, 611] on input "549" at bounding box center [994, 613] width 112 height 21
drag, startPoint x: 940, startPoint y: 609, endPoint x: 925, endPoint y: 609, distance: 15.0
click at [925, 609] on div "$ 549" at bounding box center [986, 613] width 128 height 21
type input "599"
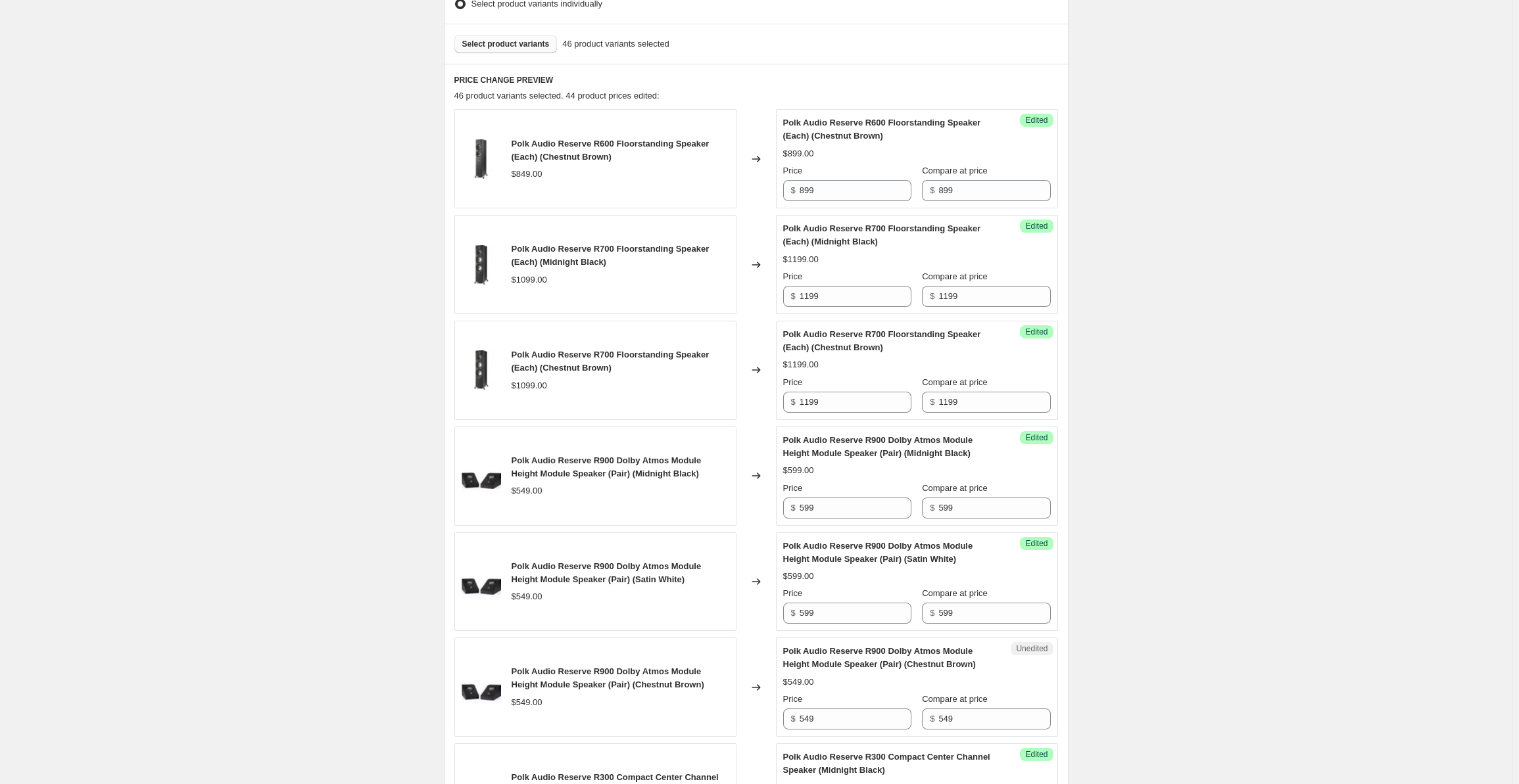
drag, startPoint x: 825, startPoint y: 713, endPoint x: 833, endPoint y: 713, distance: 8.0
click at [825, 713] on input "549" at bounding box center [855, 720] width 112 height 21
drag, startPoint x: 840, startPoint y: 713, endPoint x: 777, endPoint y: 709, distance: 63.1
click at [777, 709] on div "Polk Audio Reserve R900 Dolby Atmos Module Height Module Speaker (Pair) (Chestn…" at bounding box center [756, 687] width 604 height 99
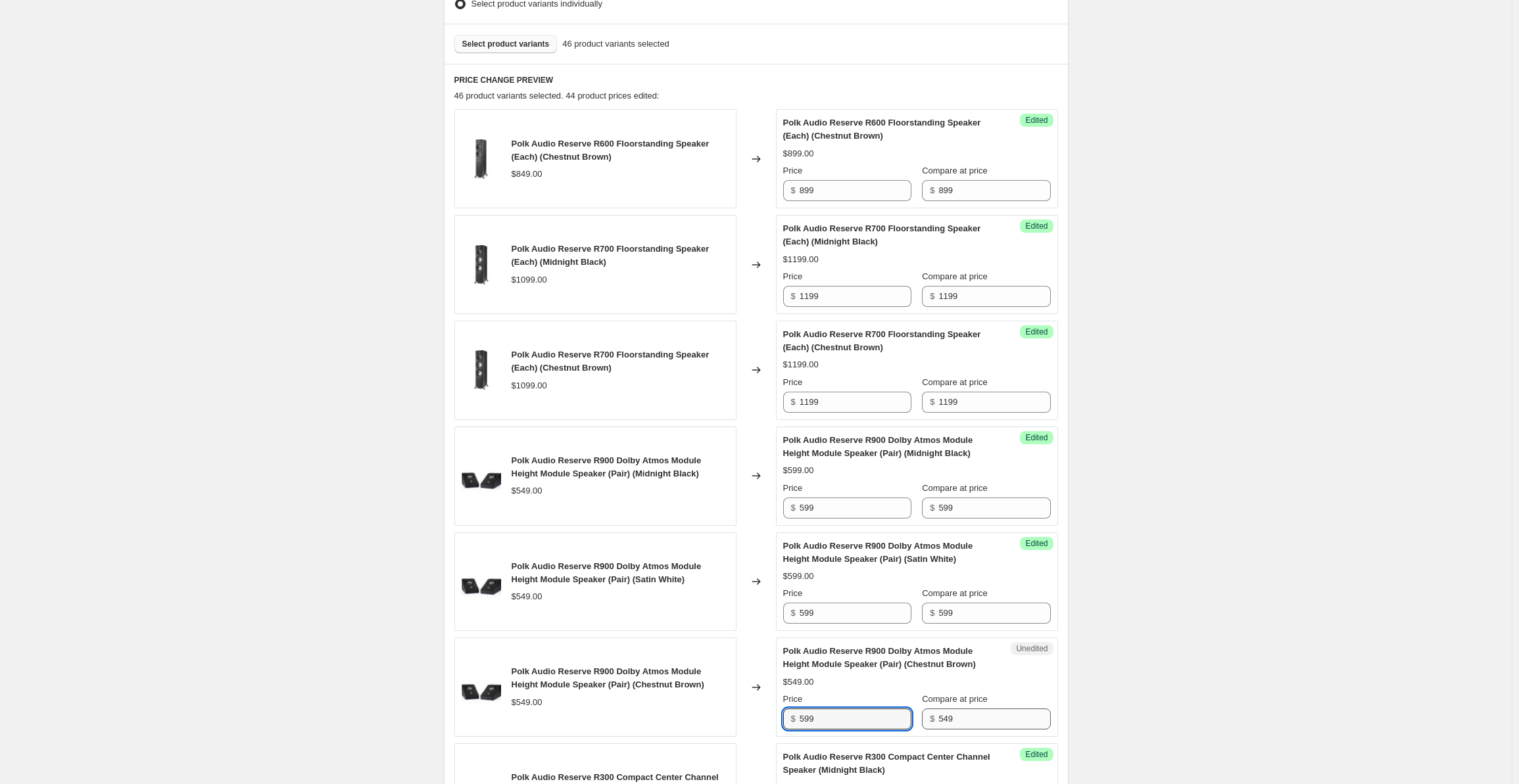
type input "599"
drag, startPoint x: 981, startPoint y: 705, endPoint x: 969, endPoint y: 709, distance: 12.6
click at [981, 709] on input "549" at bounding box center [994, 720] width 112 height 21
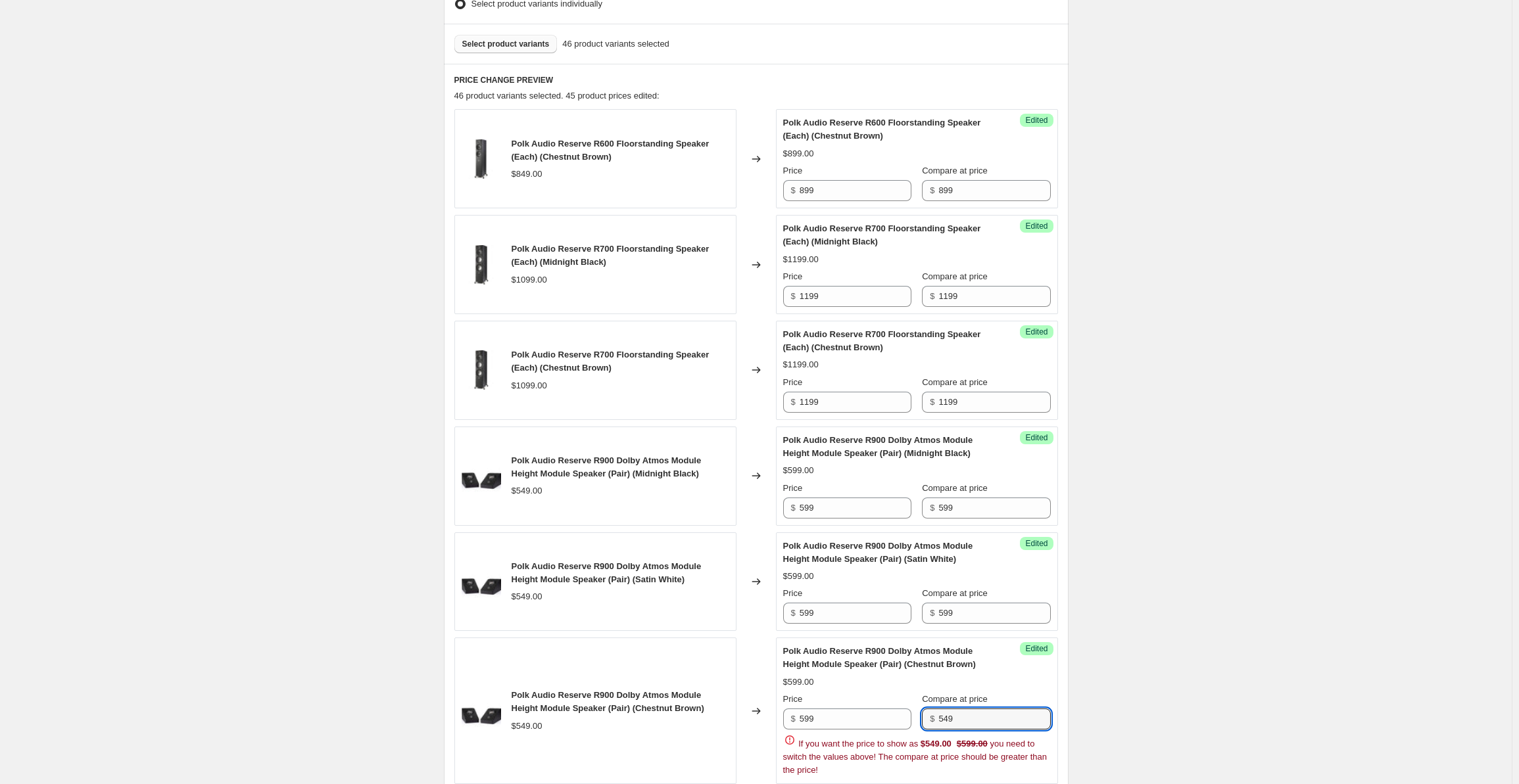
drag, startPoint x: 969, startPoint y: 712, endPoint x: 916, endPoint y: 716, distance: 53.2
click at [916, 716] on div "Price $ 599 Compare at price $ 549" at bounding box center [917, 711] width 268 height 37
type input "599"
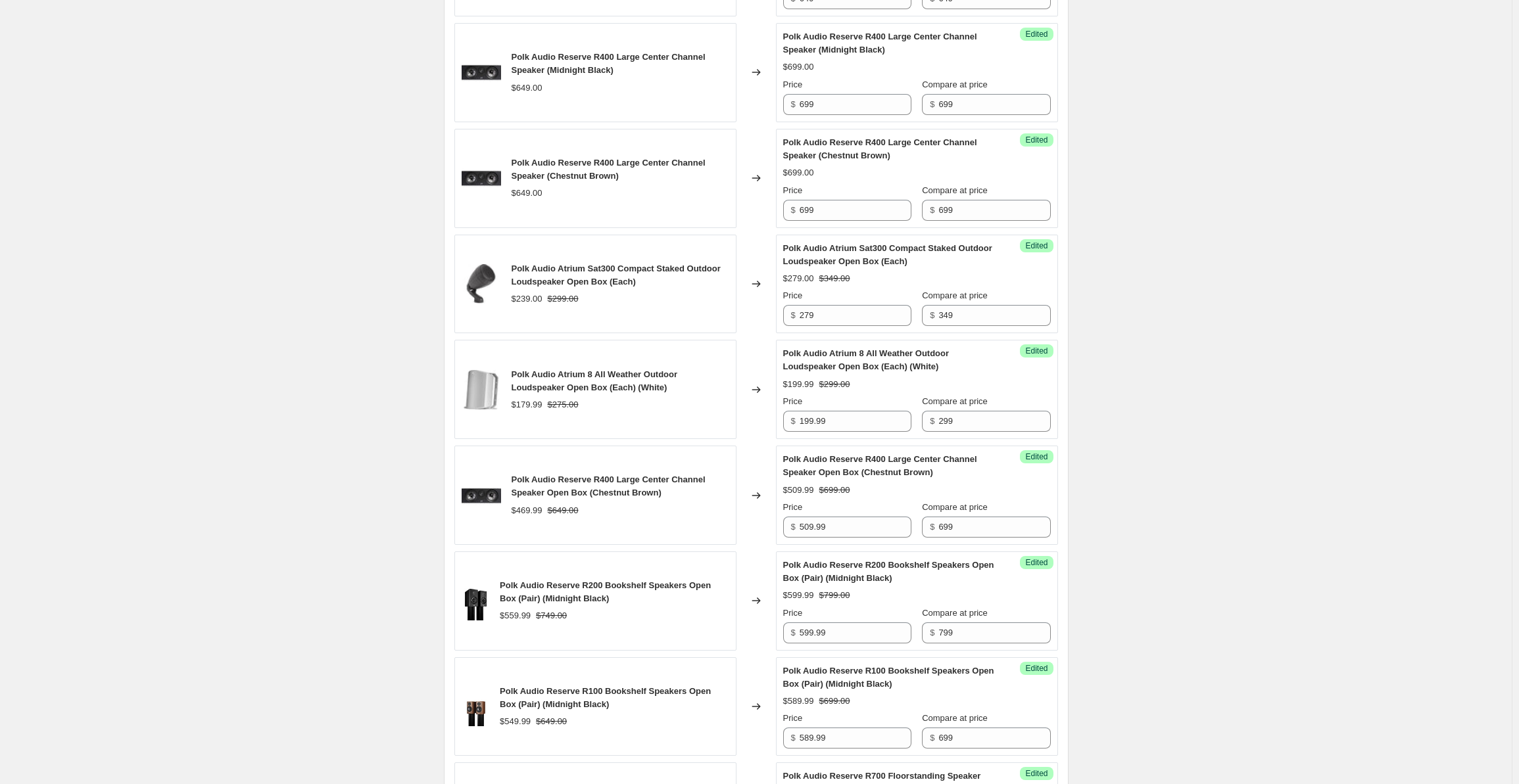
scroll to position [2039, 0]
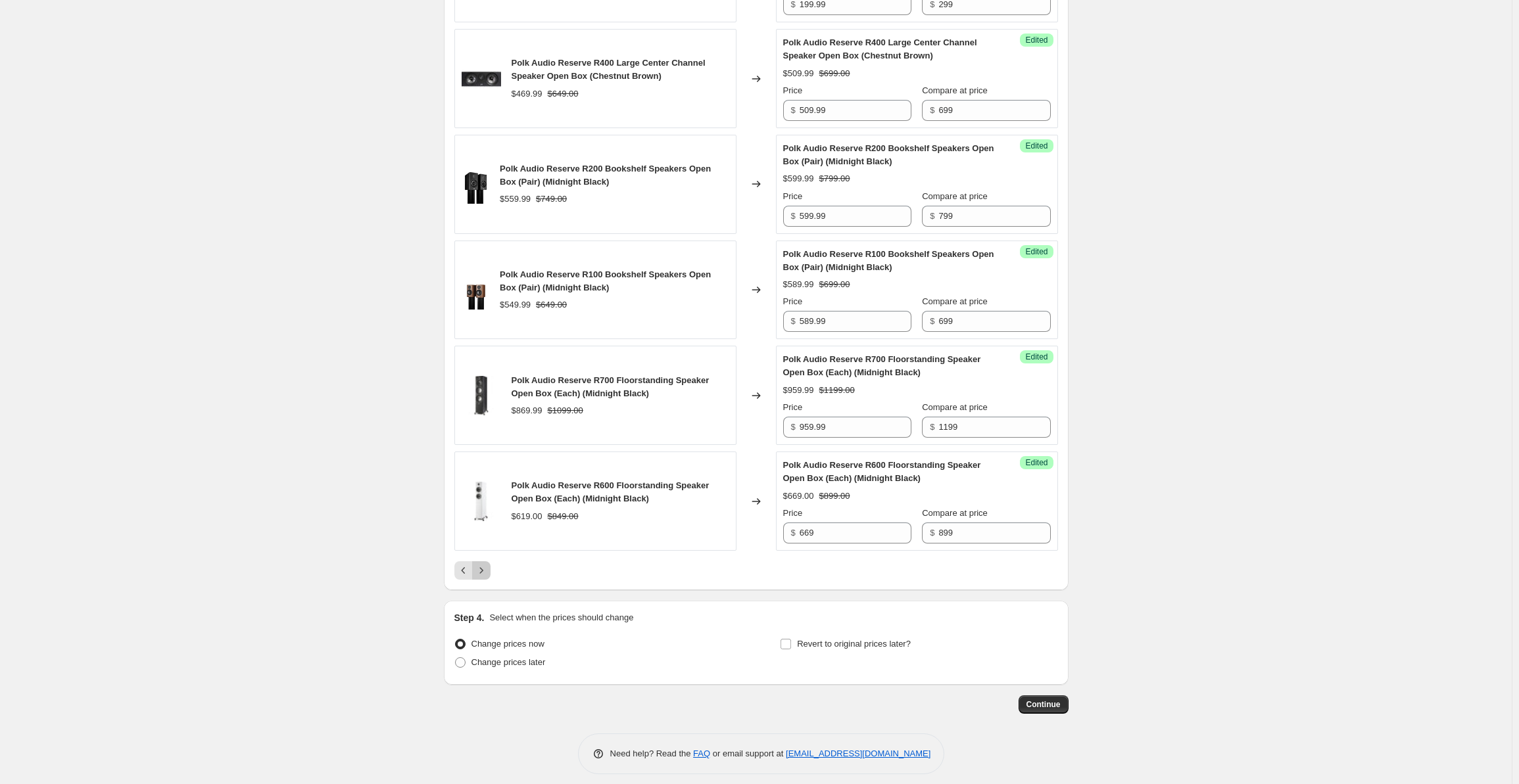
click at [490, 563] on button "Next" at bounding box center [481, 570] width 19 height 19
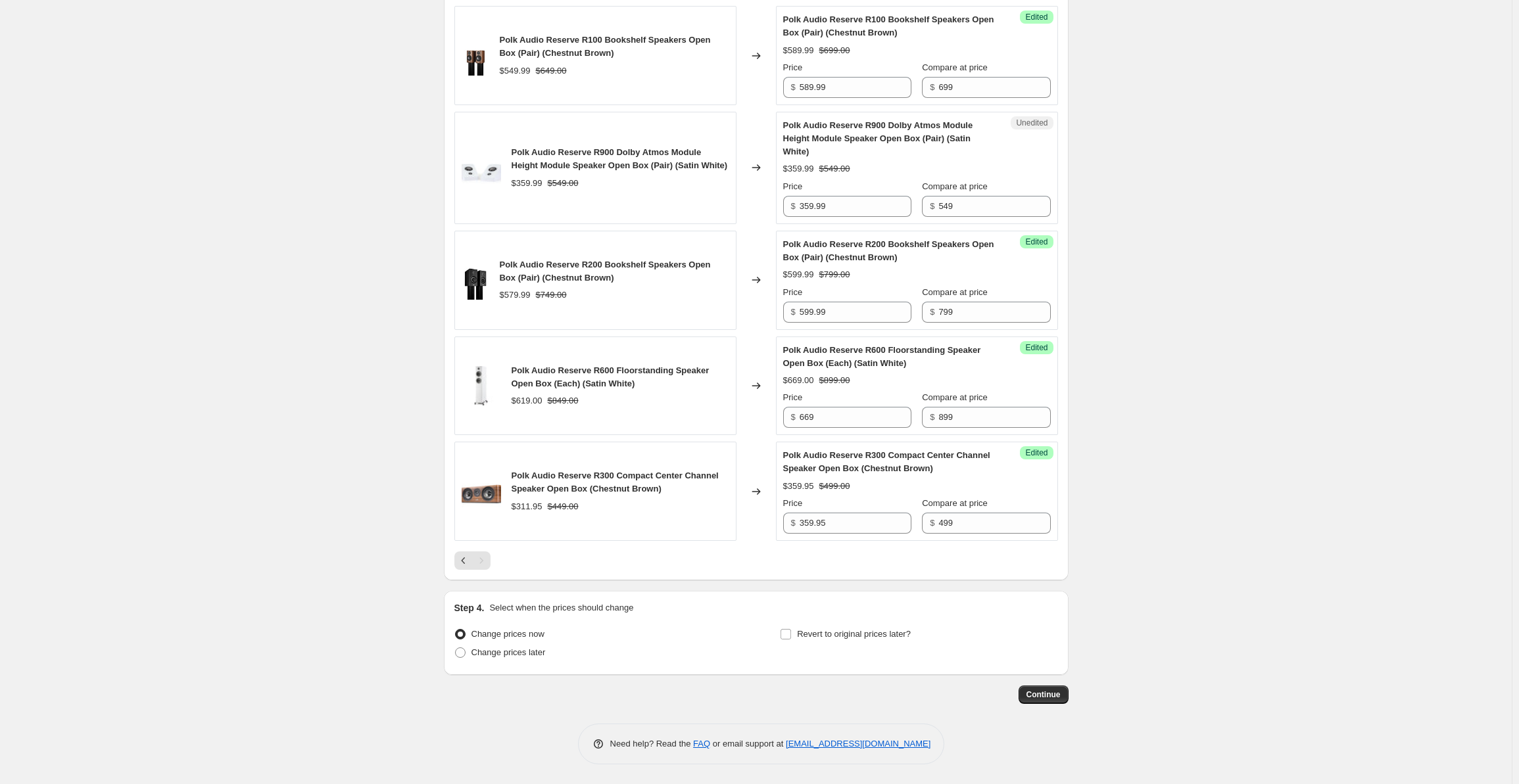
scroll to position [579, 0]
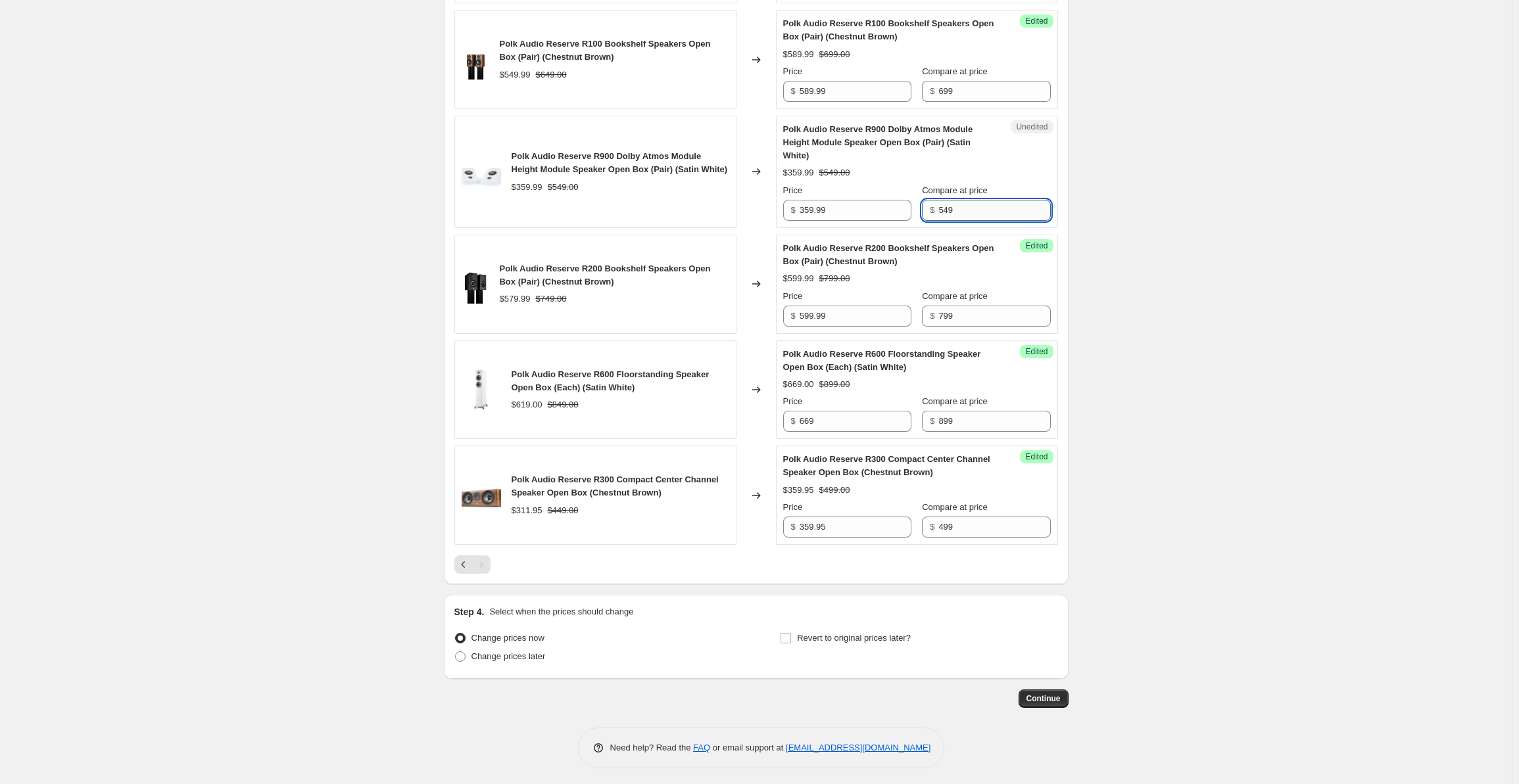
click at [975, 214] on input "549" at bounding box center [994, 211] width 112 height 21
drag, startPoint x: 980, startPoint y: 212, endPoint x: 917, endPoint y: 211, distance: 63.0
click at [917, 211] on div "Price $ 359.99 Compare at price $ 549" at bounding box center [917, 202] width 268 height 37
type input "599"
click at [831, 210] on input "359.99" at bounding box center [855, 211] width 112 height 21
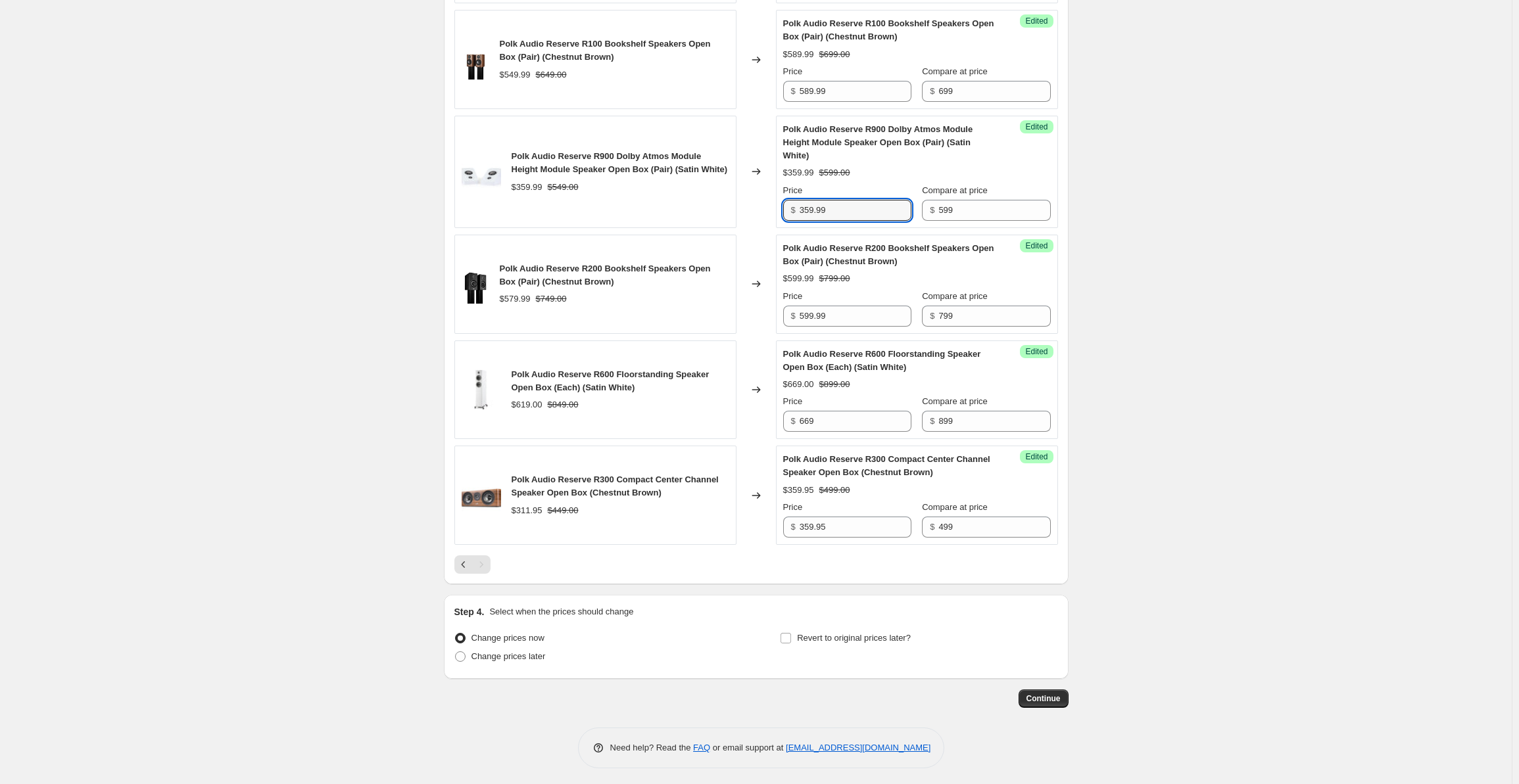
drag, startPoint x: 833, startPoint y: 208, endPoint x: 770, endPoint y: 211, distance: 63.1
click at [770, 211] on div "Polk Audio Reserve R900 Dolby Atmos Module Height Module Speaker Open Box (Pair…" at bounding box center [756, 172] width 604 height 112
type input "409.99"
click at [1267, 286] on div "Create new price [MEDICAL_DATA]. This page is ready Create new price [MEDICAL_D…" at bounding box center [756, 105] width 1512 height 1367
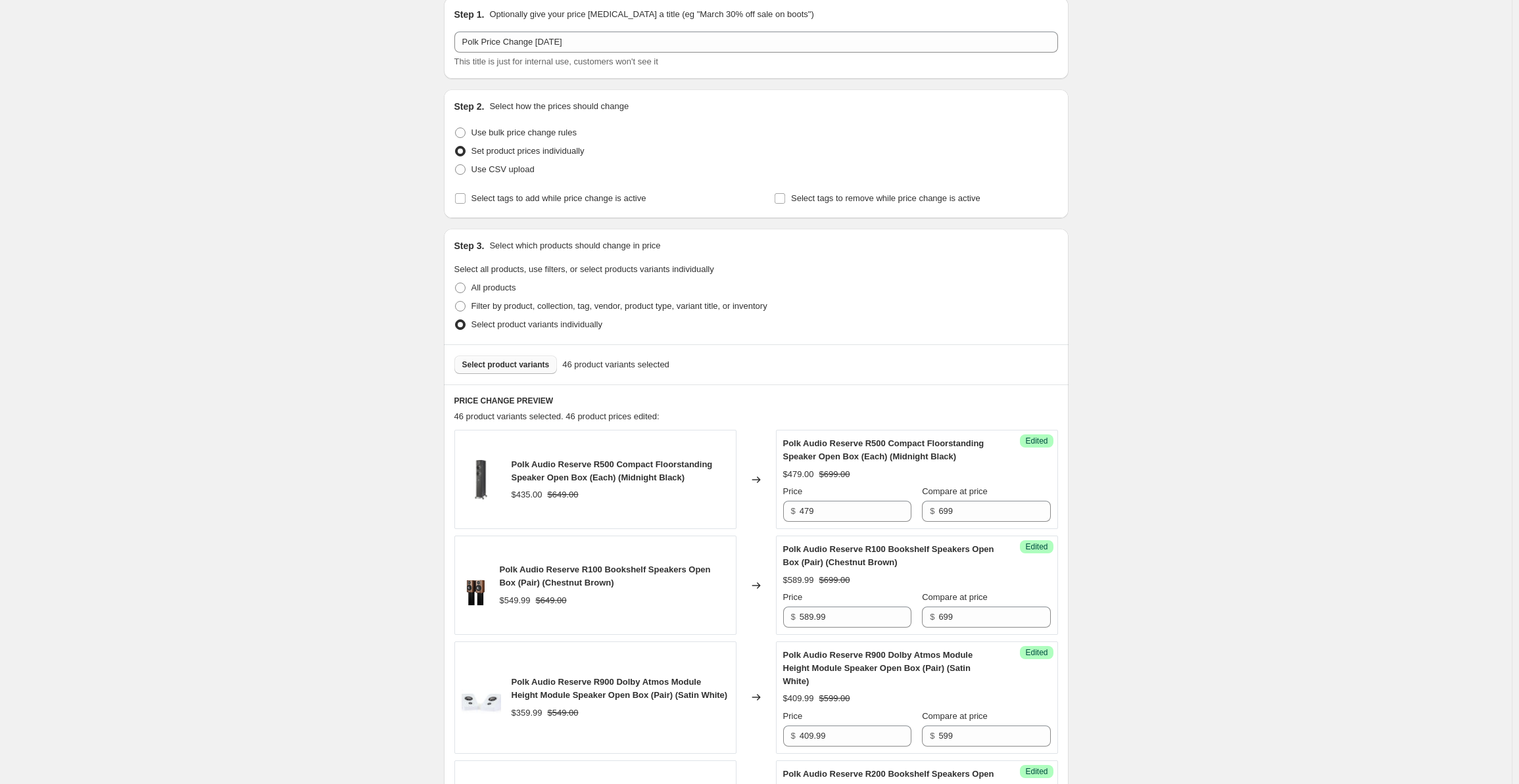
scroll to position [0, 0]
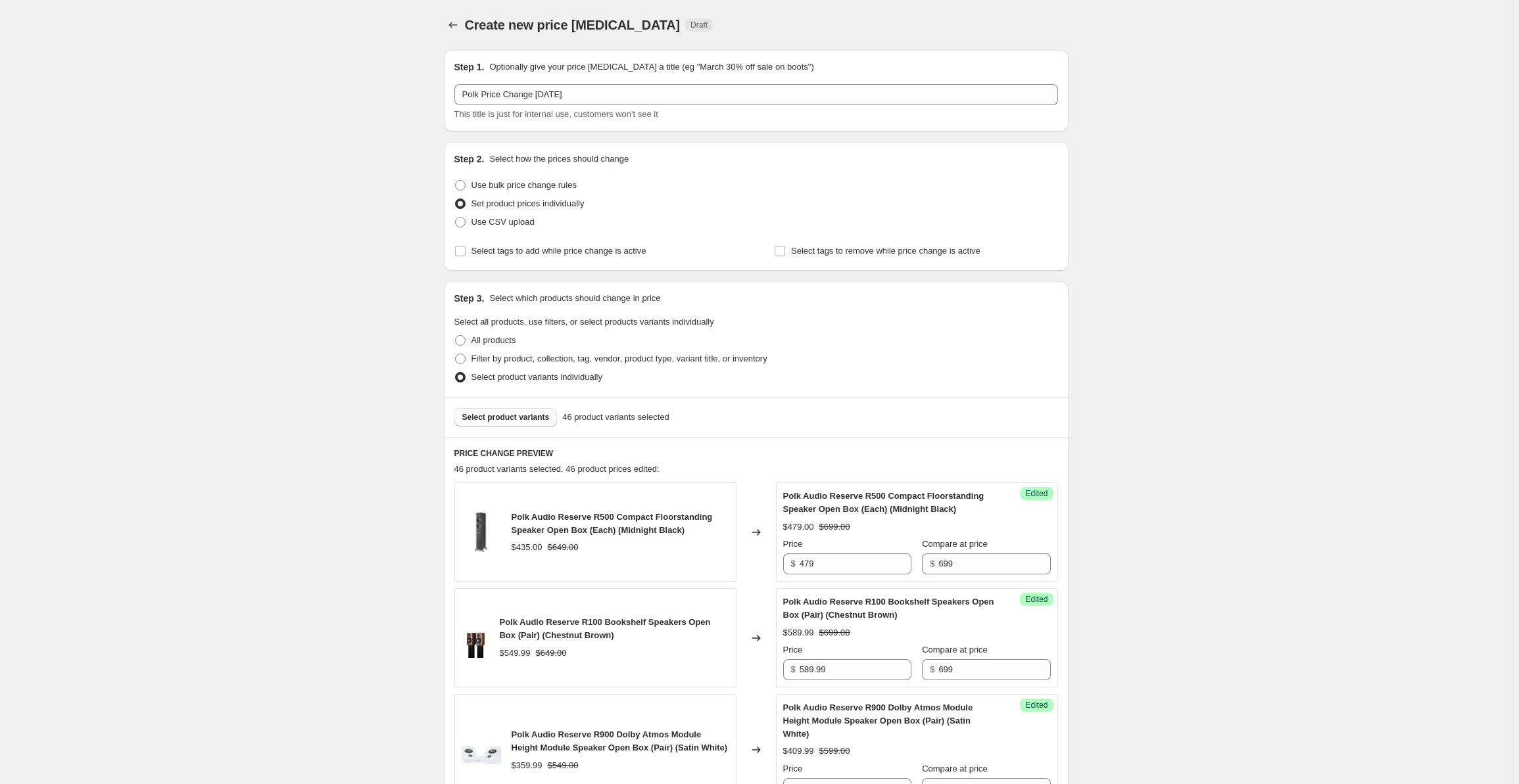
click at [496, 414] on span "Select product variants" at bounding box center [506, 417] width 88 height 10
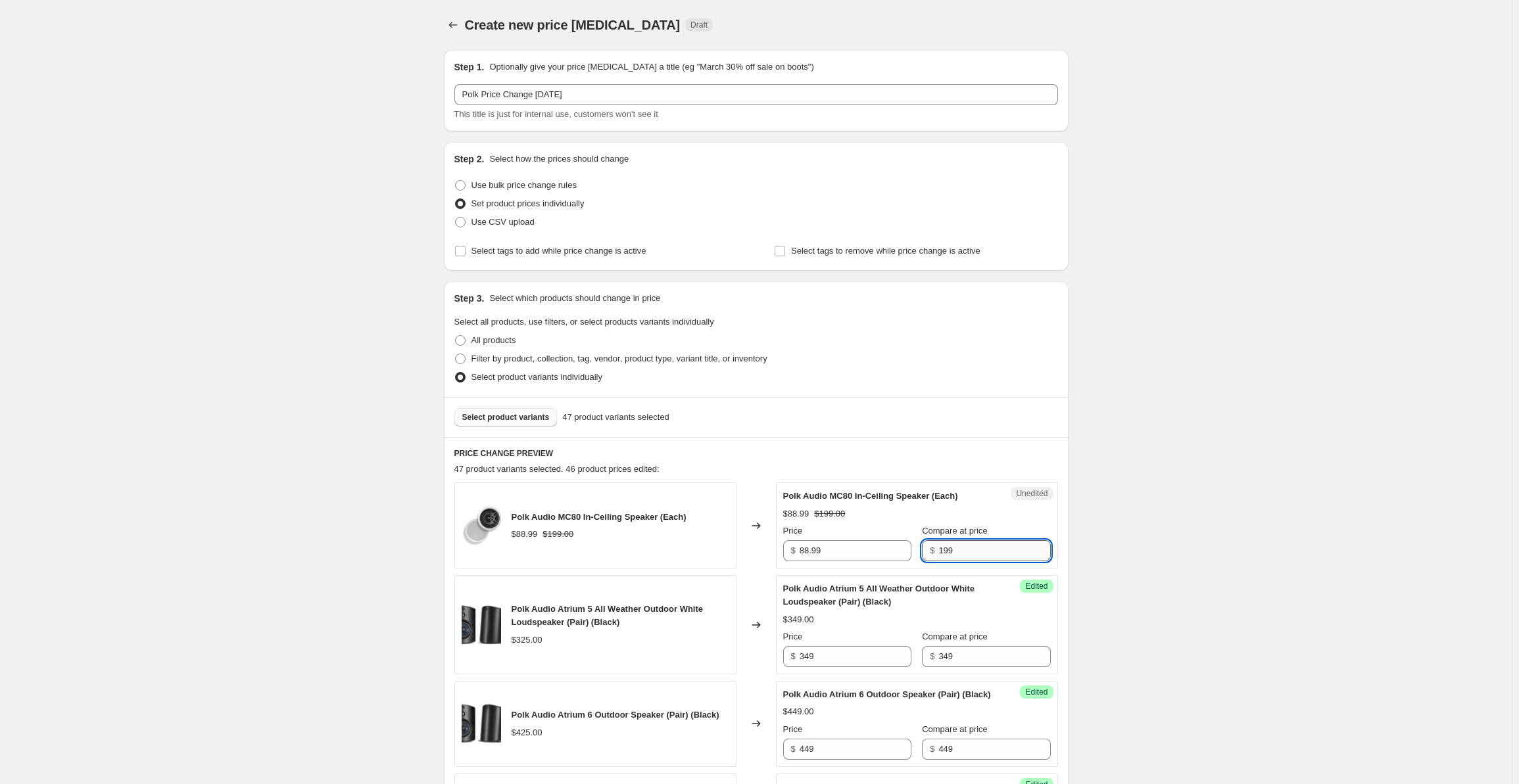
click at [941, 549] on input "199" at bounding box center [994, 551] width 112 height 21
drag, startPoint x: 959, startPoint y: 546, endPoint x: 911, endPoint y: 545, distance: 48.0
click at [911, 545] on div "Price $ 88.99 Compare at price $ 199" at bounding box center [917, 543] width 268 height 37
type input "229"
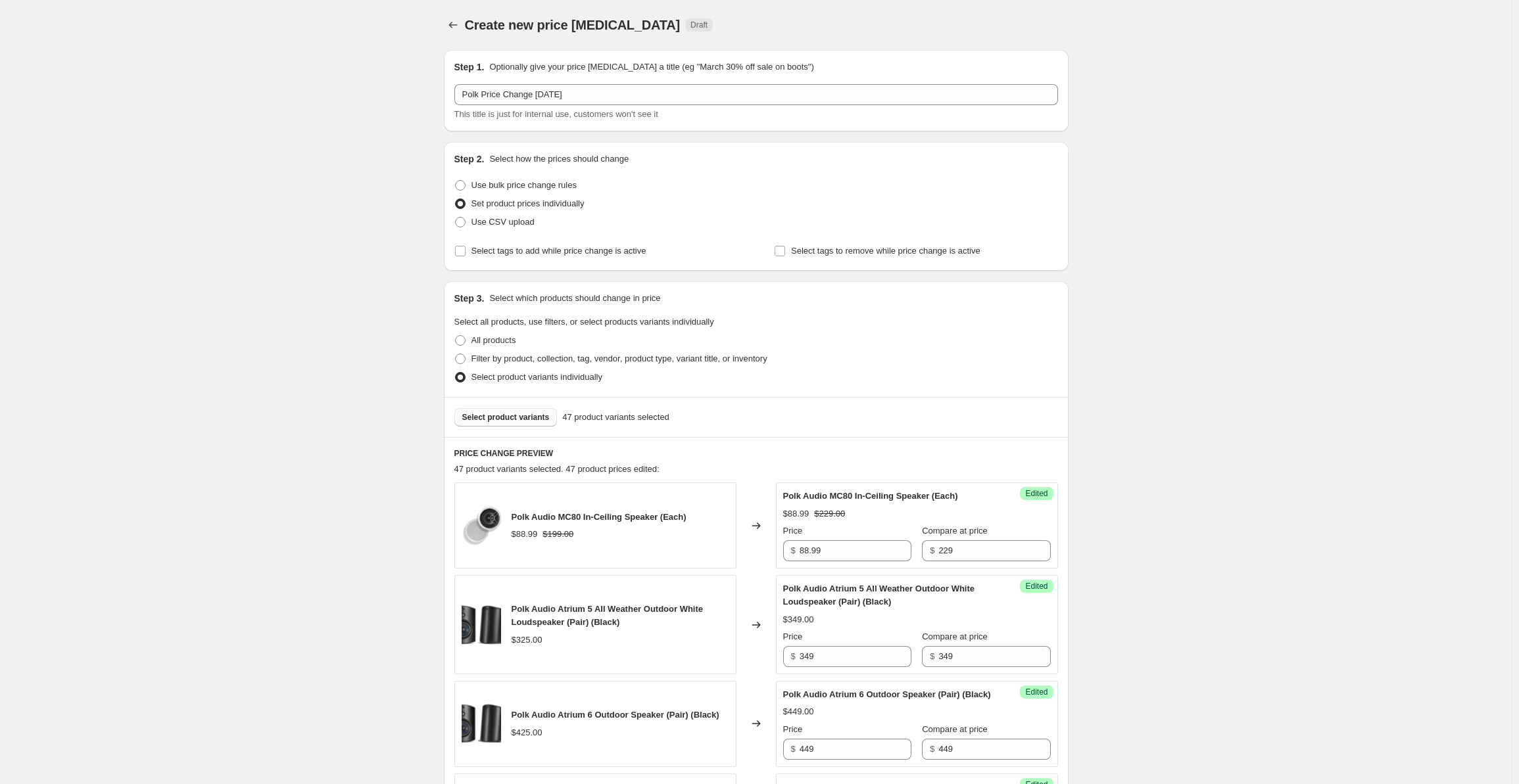
click at [526, 419] on span "Select product variants" at bounding box center [506, 417] width 88 height 10
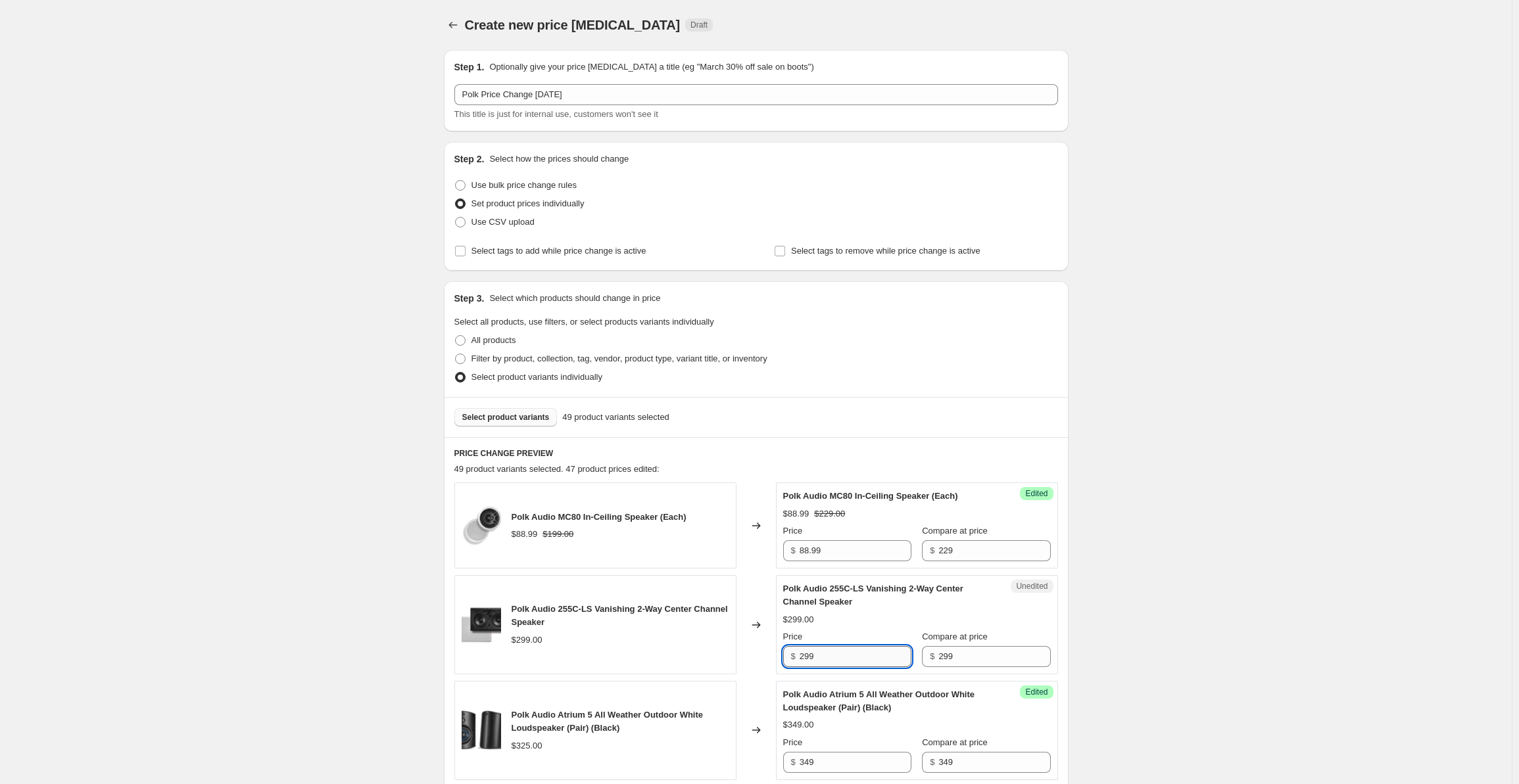
click at [826, 662] on input "299" at bounding box center [855, 657] width 112 height 21
drag, startPoint x: 828, startPoint y: 661, endPoint x: 795, endPoint y: 658, distance: 33.1
click at [795, 658] on div "$ 299" at bounding box center [847, 657] width 128 height 21
type input "329"
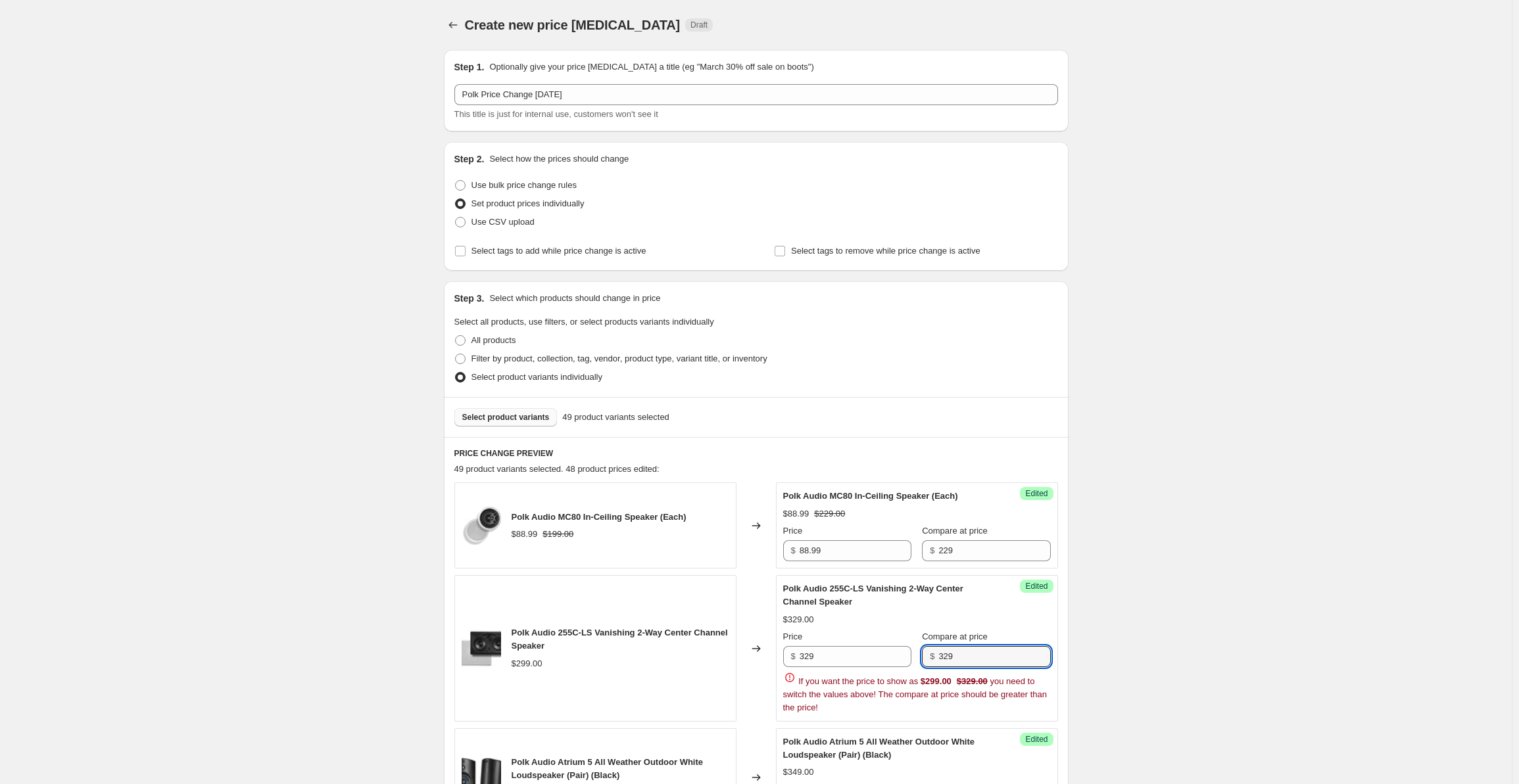
type input "329"
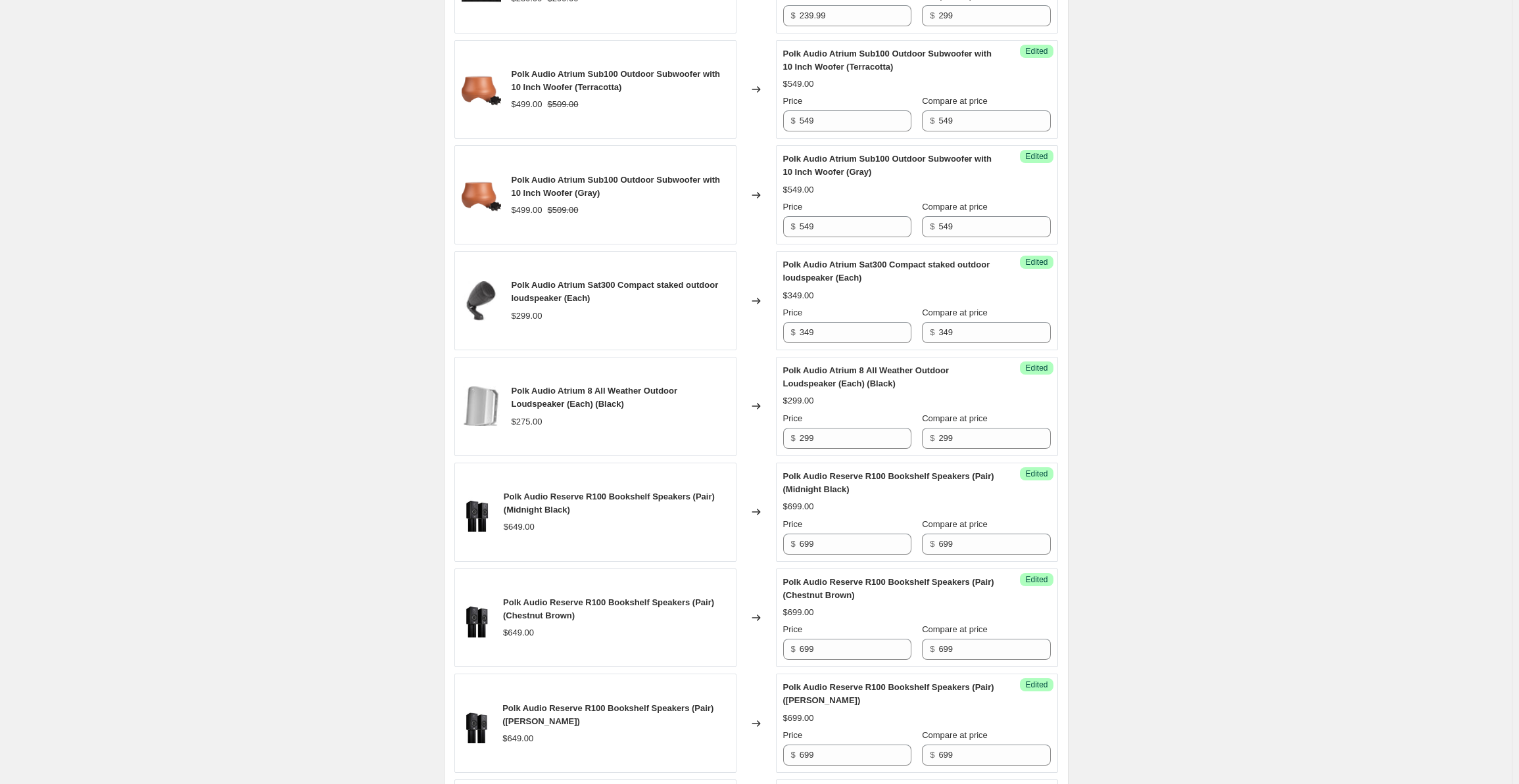
scroll to position [833, 0]
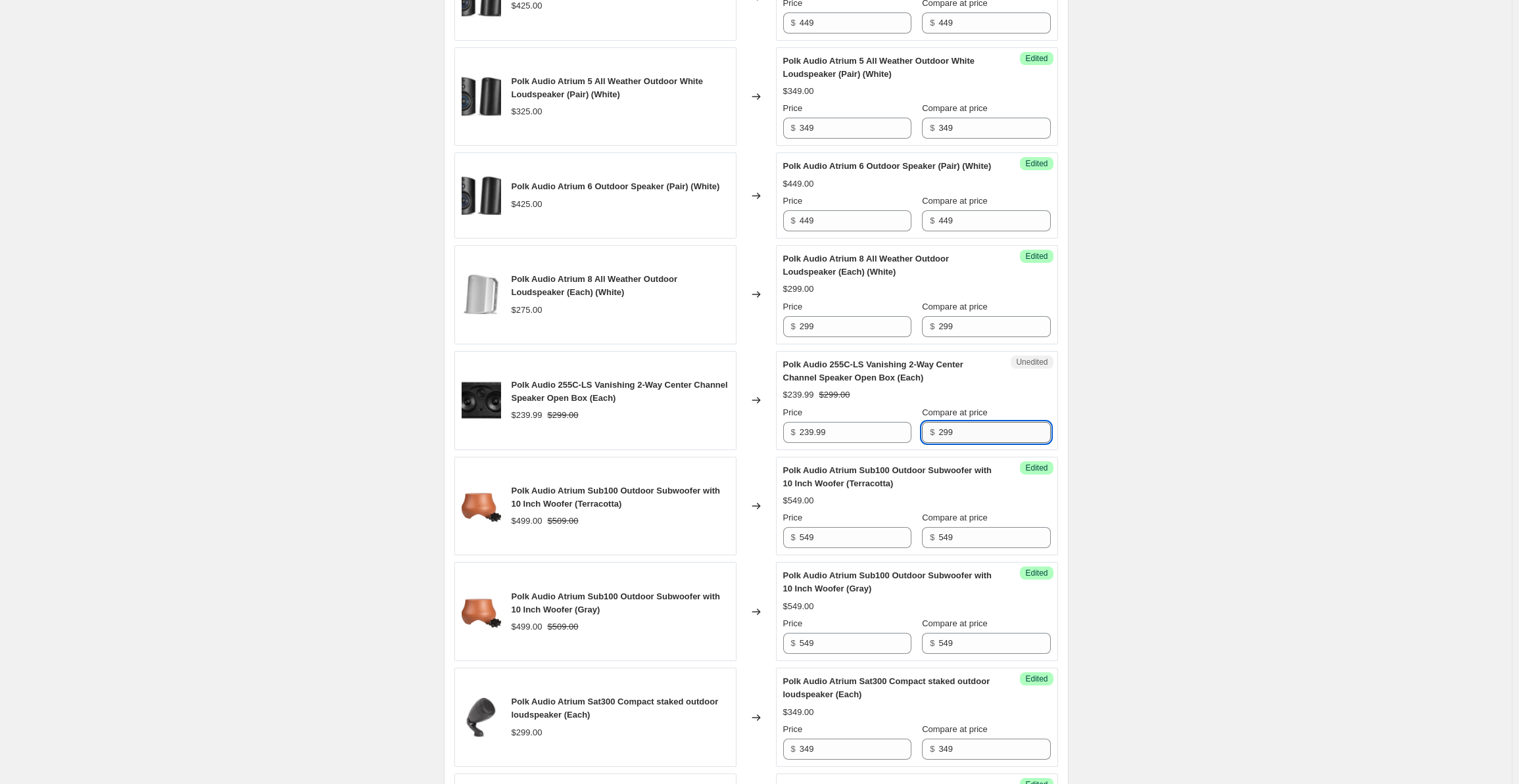
click at [976, 443] on input "299" at bounding box center [994, 432] width 112 height 21
drag, startPoint x: 986, startPoint y: 452, endPoint x: 936, endPoint y: 453, distance: 50.0
click at [936, 443] on div "$ 299" at bounding box center [986, 432] width 128 height 21
type input "329"
click at [810, 443] on input "239.99" at bounding box center [855, 432] width 112 height 21
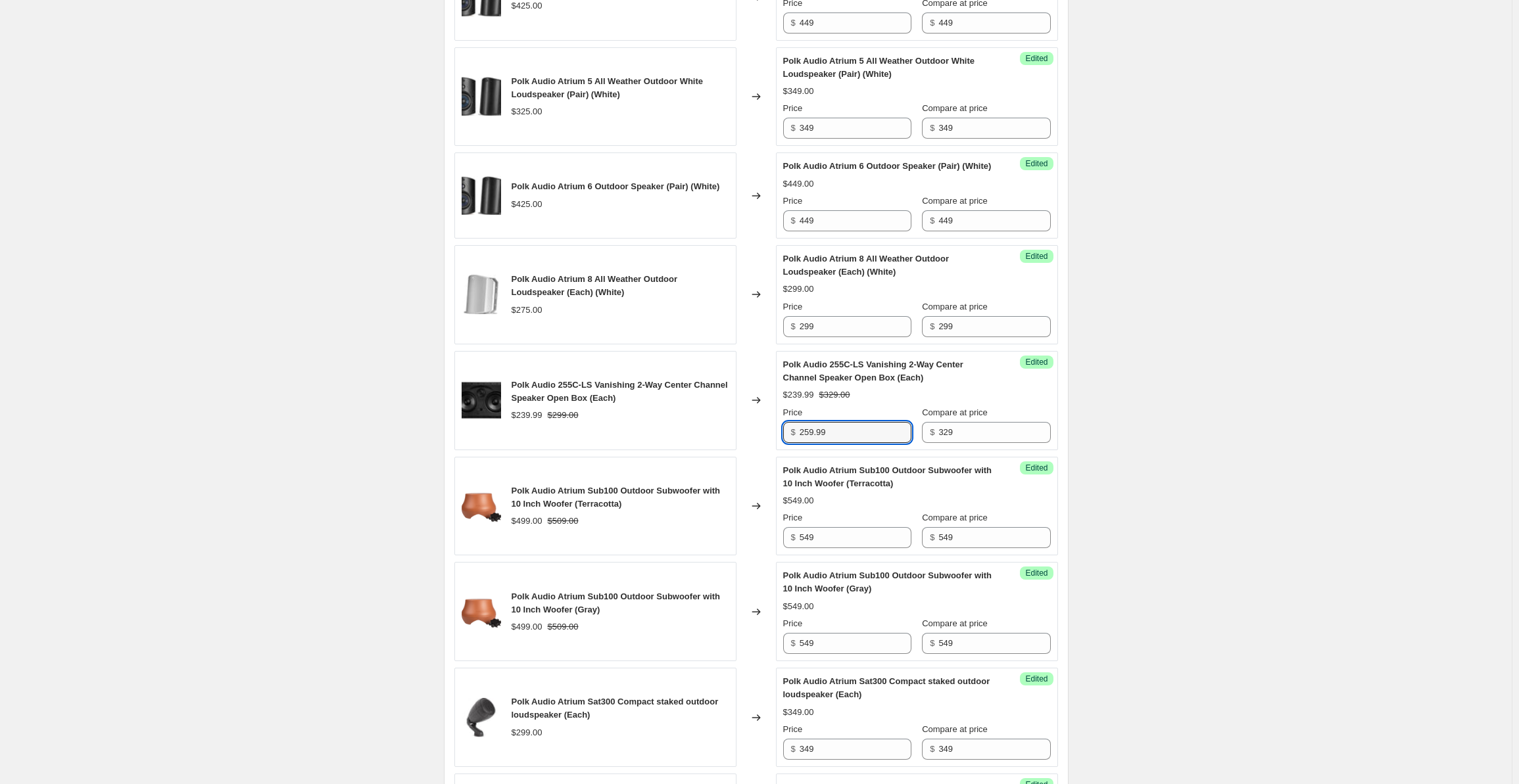
type input "259.99"
click at [1191, 456] on div "Create new price [MEDICAL_DATA]. This page is ready Create new price [MEDICAL_D…" at bounding box center [756, 564] width 1512 height 2794
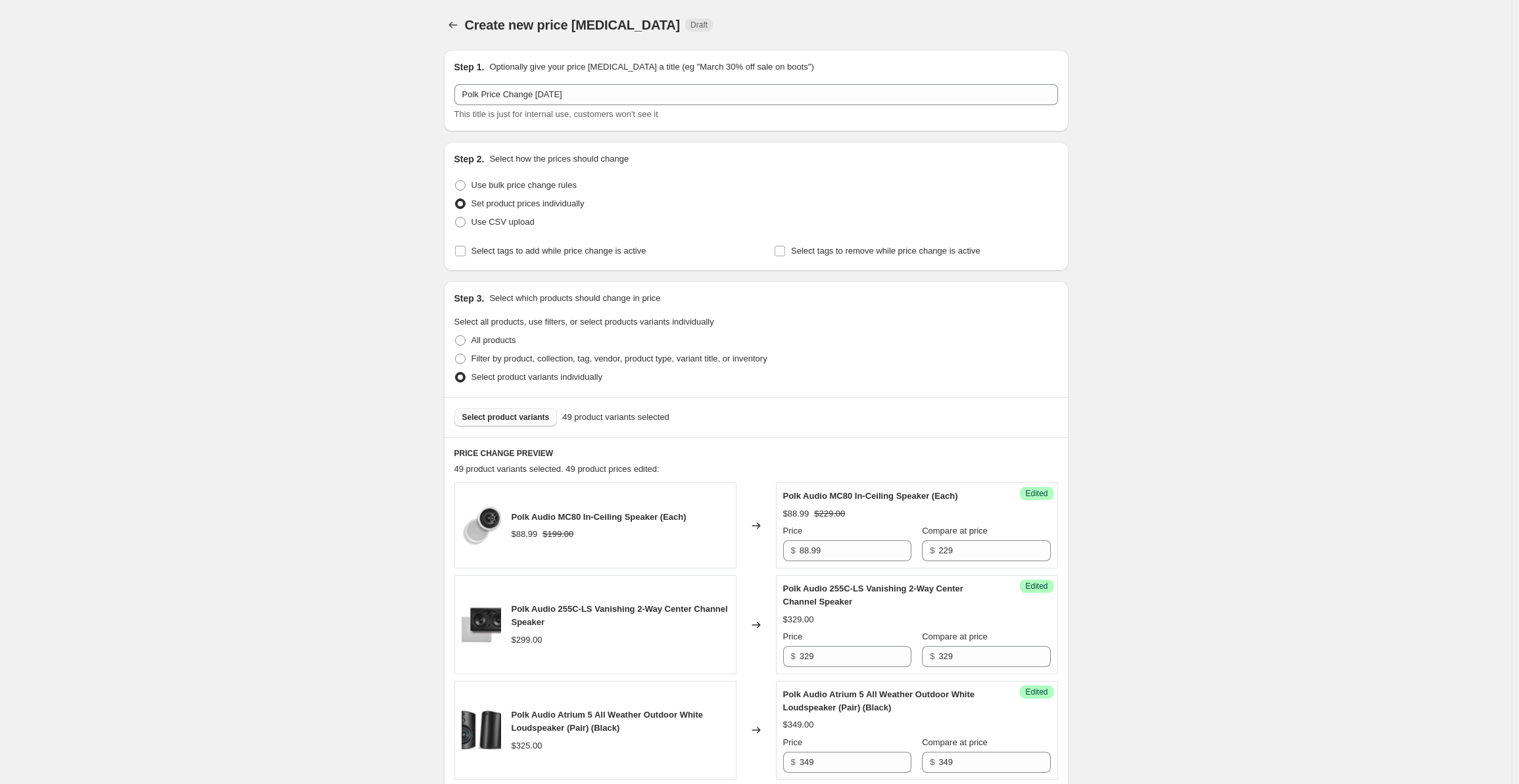
click at [494, 417] on span "Select product variants" at bounding box center [506, 417] width 88 height 10
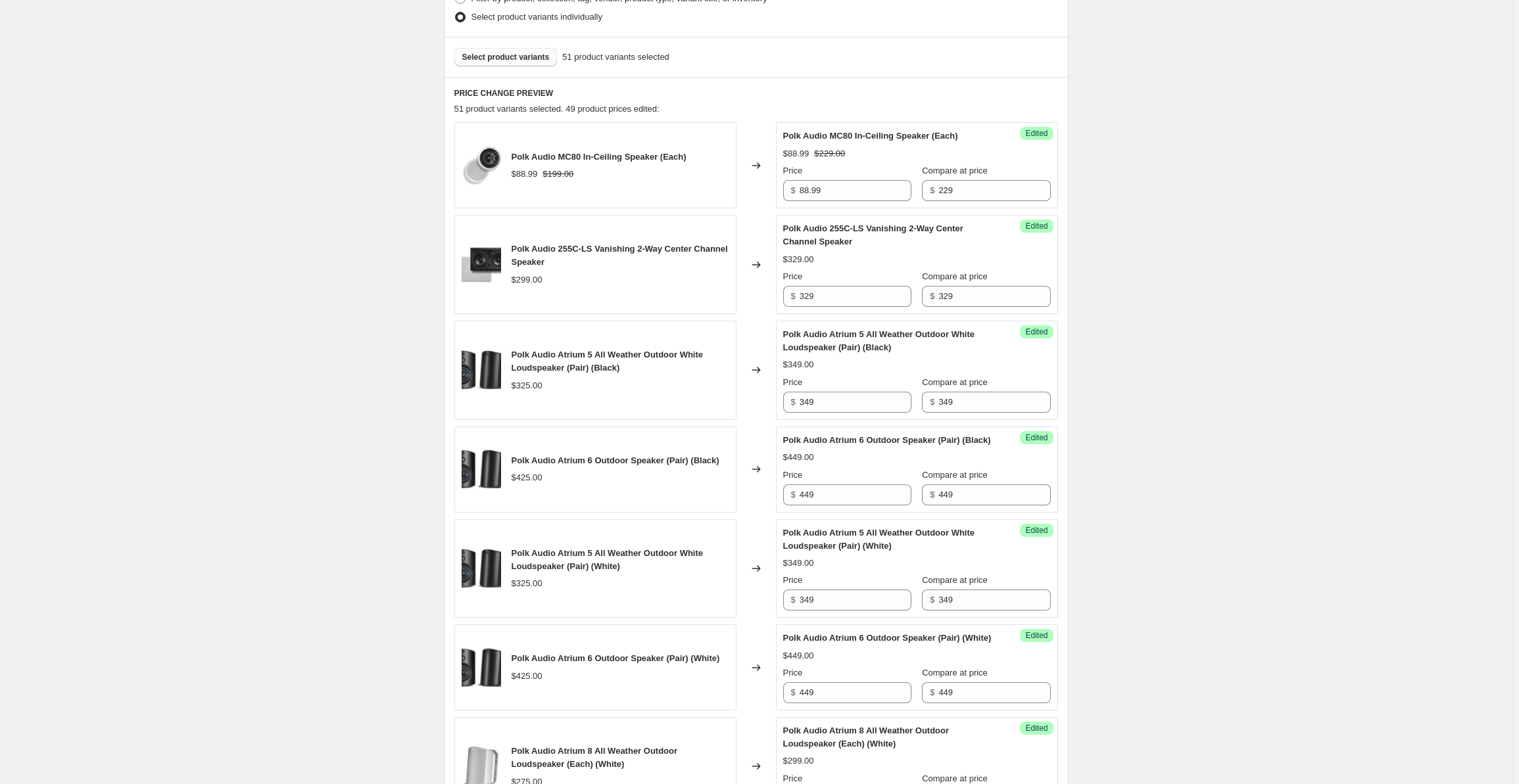
scroll to position [777, 0]
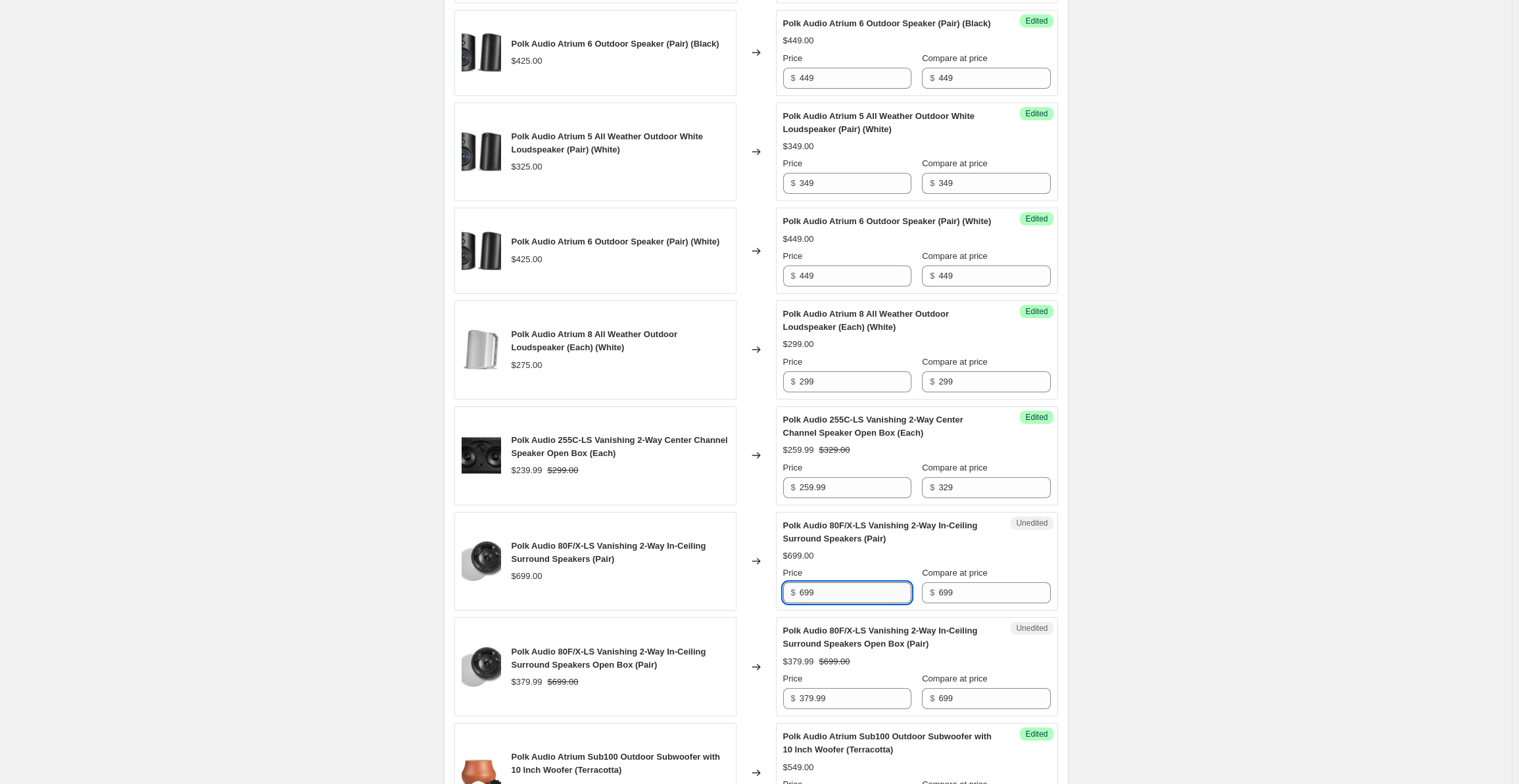
click at [821, 603] on input "699" at bounding box center [855, 593] width 112 height 21
drag, startPoint x: 837, startPoint y: 618, endPoint x: 796, endPoint y: 607, distance: 42.4
click at [796, 603] on div "$ 699" at bounding box center [847, 593] width 128 height 21
type input "729"
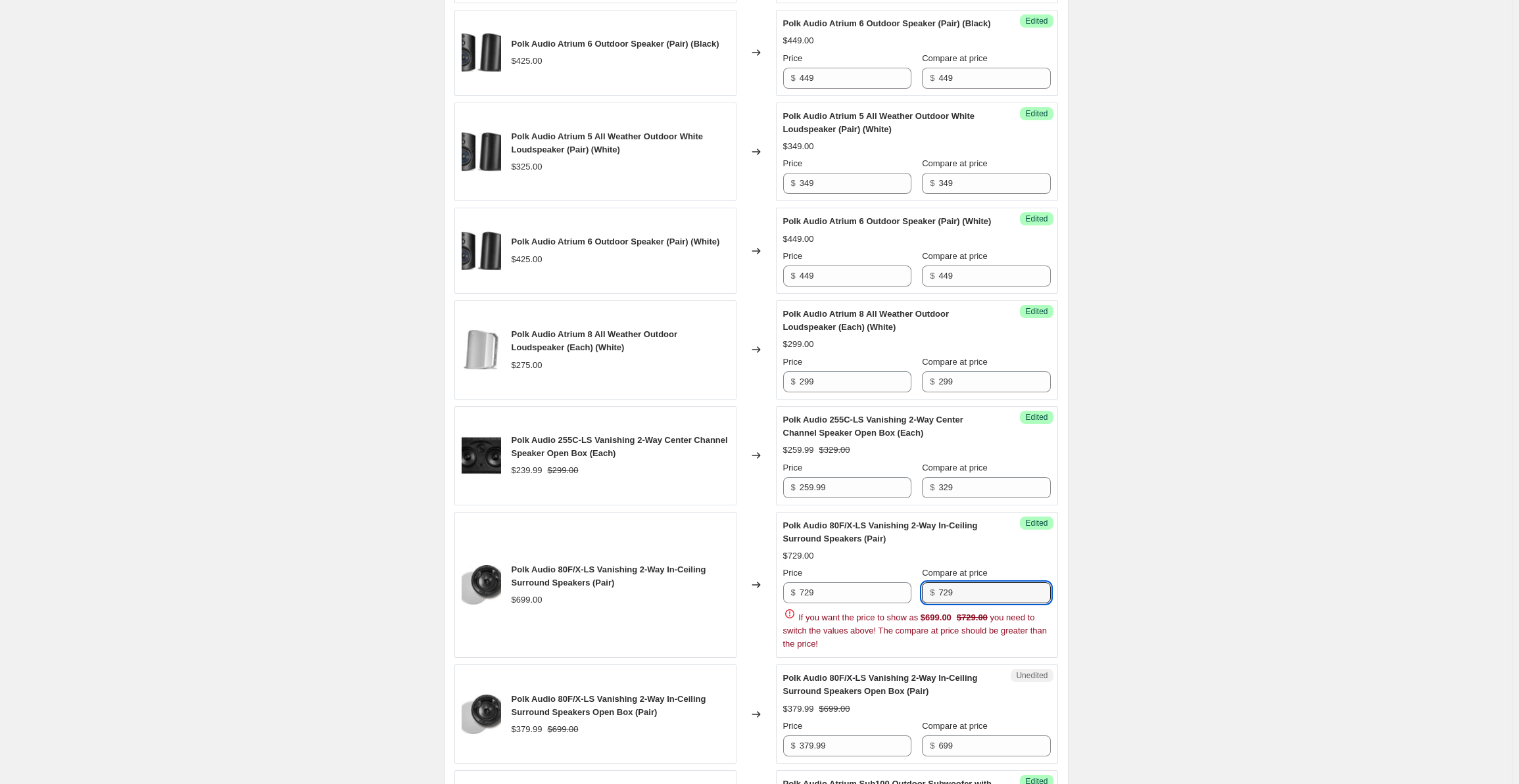
type input "729"
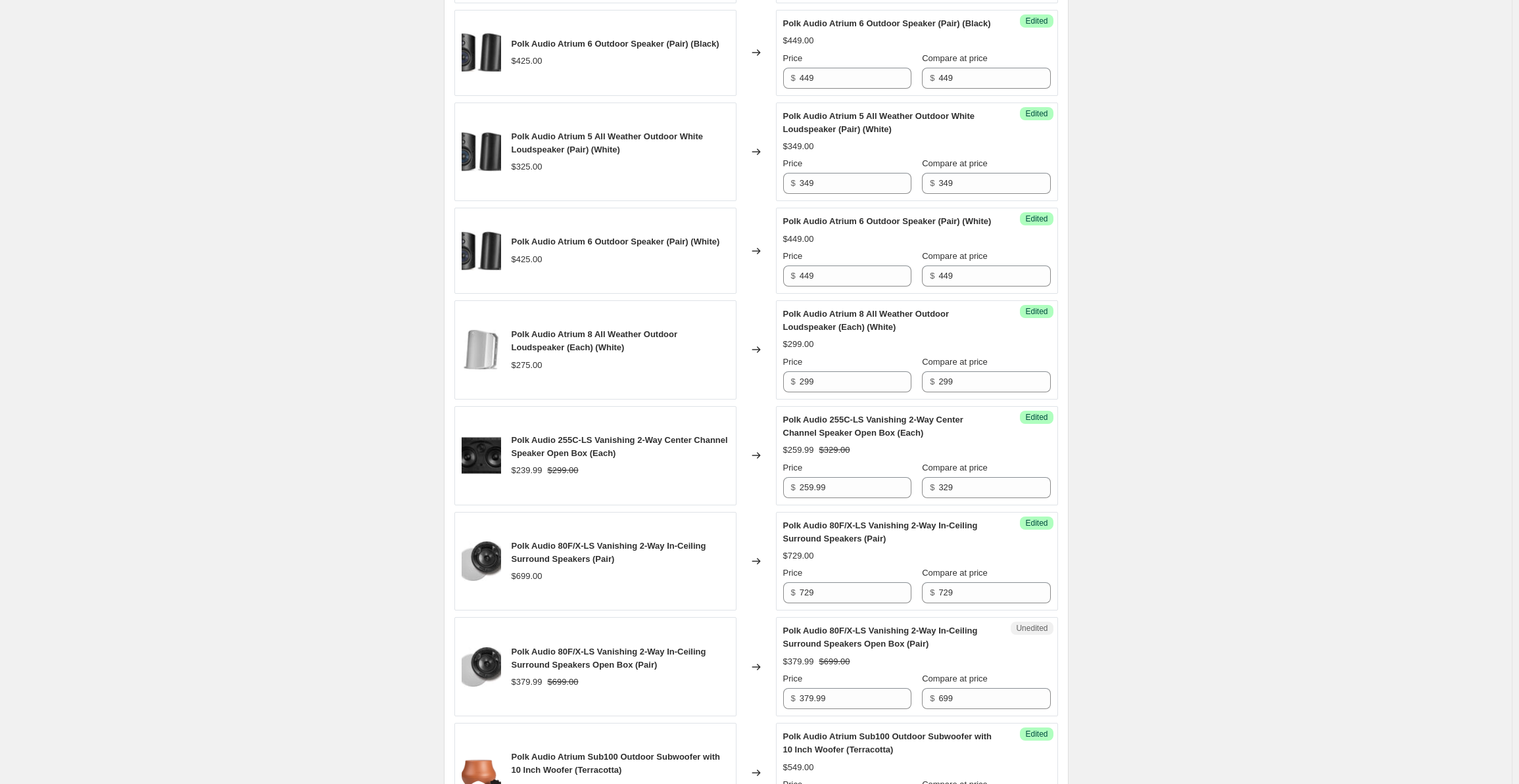
click at [1197, 502] on div "Create new price [MEDICAL_DATA]. This page is ready Create new price [MEDICAL_D…" at bounding box center [756, 620] width 1512 height 2794
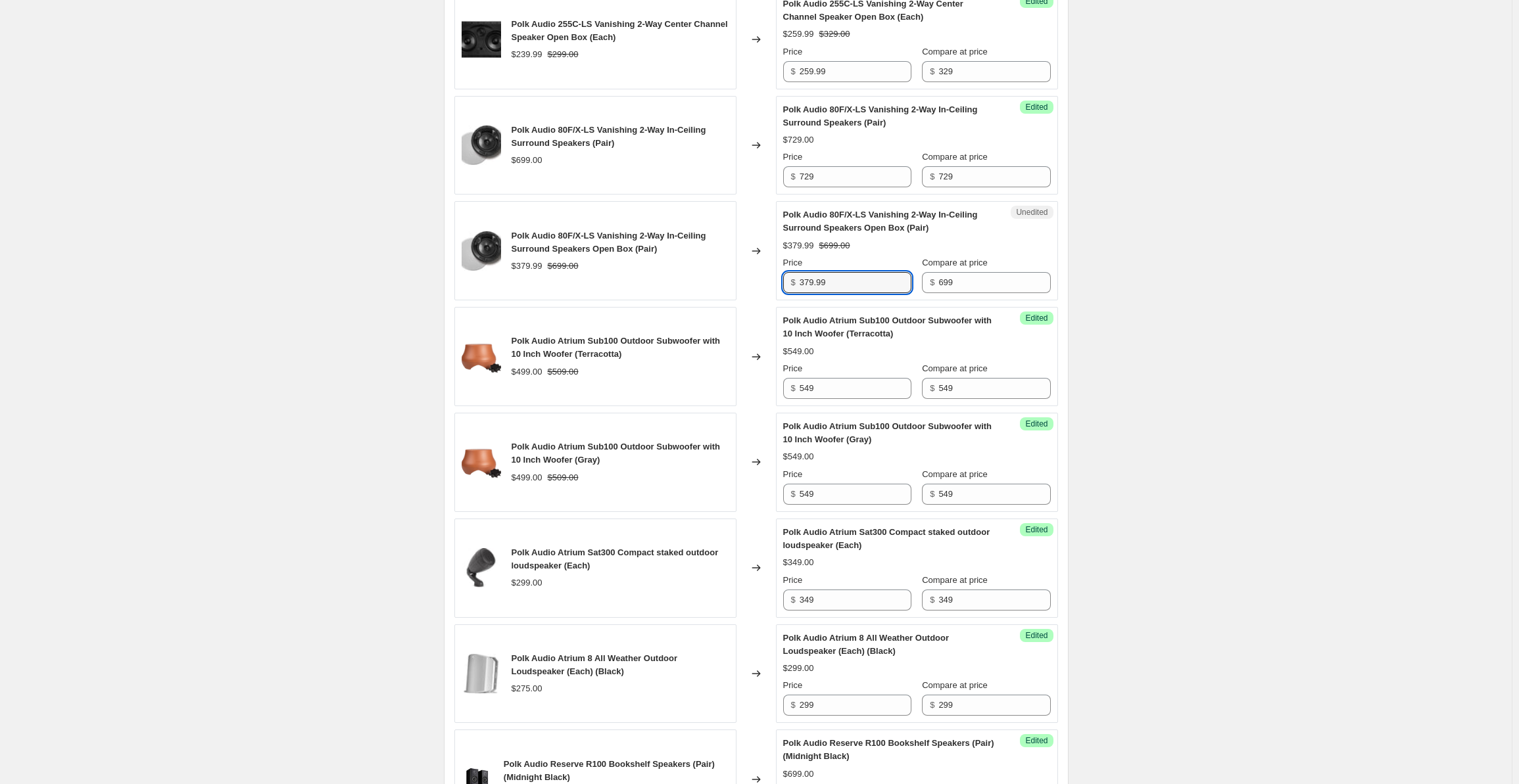
drag, startPoint x: 833, startPoint y: 302, endPoint x: 790, endPoint y: 306, distance: 43.2
click at [790, 293] on div "$ 379.99" at bounding box center [847, 283] width 128 height 21
type input "409.99"
type input "729"
click at [1167, 324] on div "Create new price [MEDICAL_DATA]. This page is ready Create new price [MEDICAL_D…" at bounding box center [756, 204] width 1512 height 2794
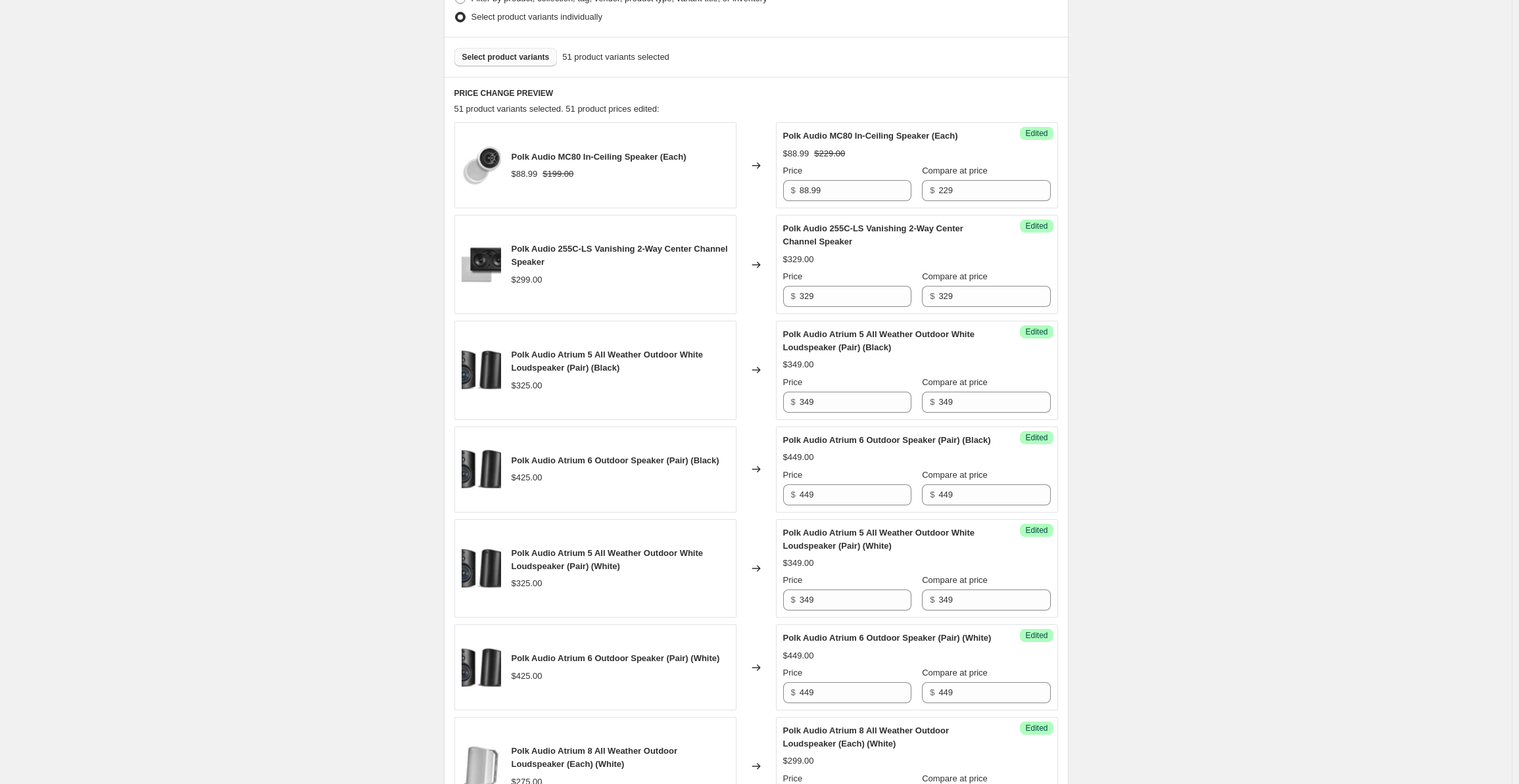
scroll to position [0, 0]
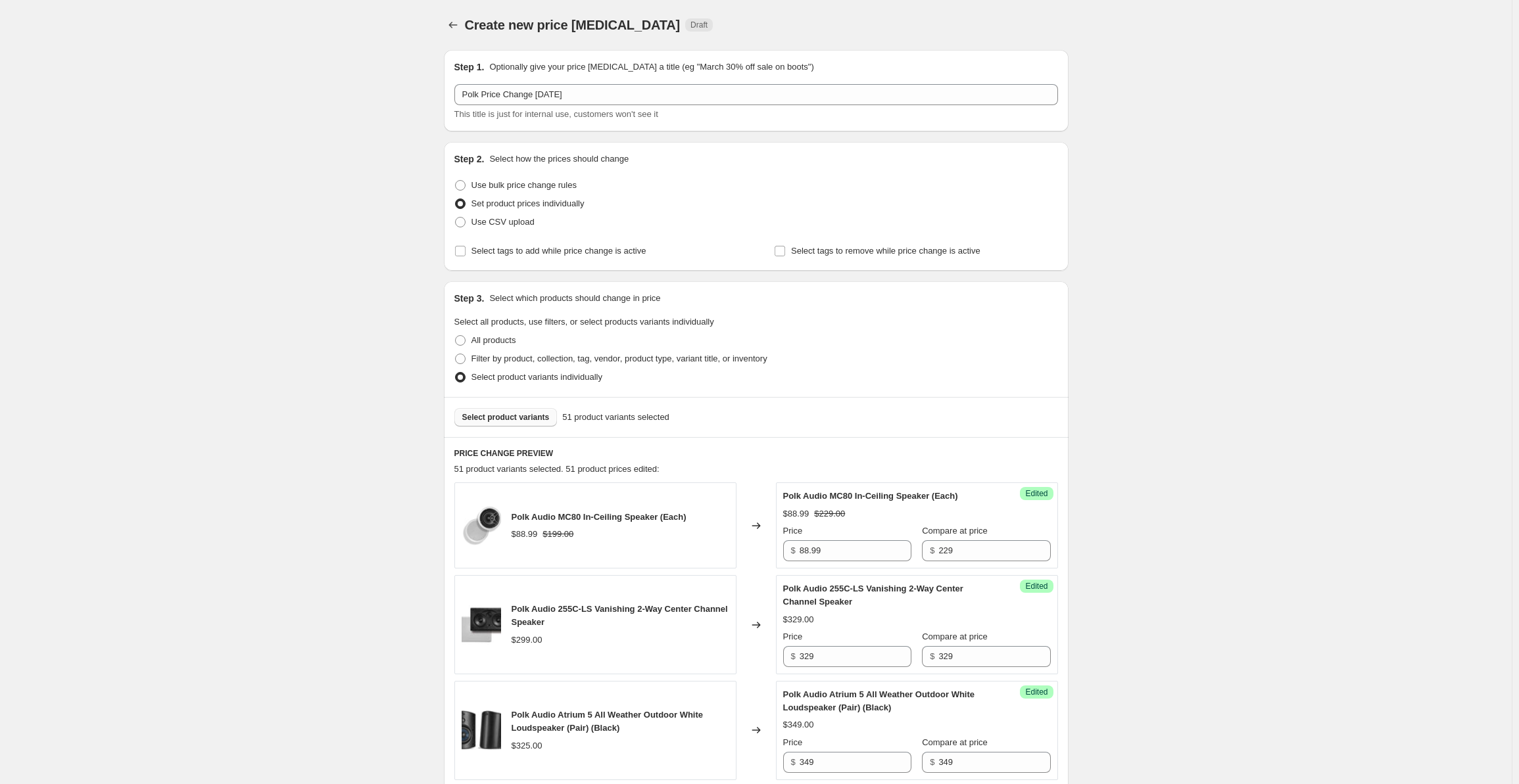
click at [501, 414] on span "Select product variants" at bounding box center [506, 417] width 88 height 10
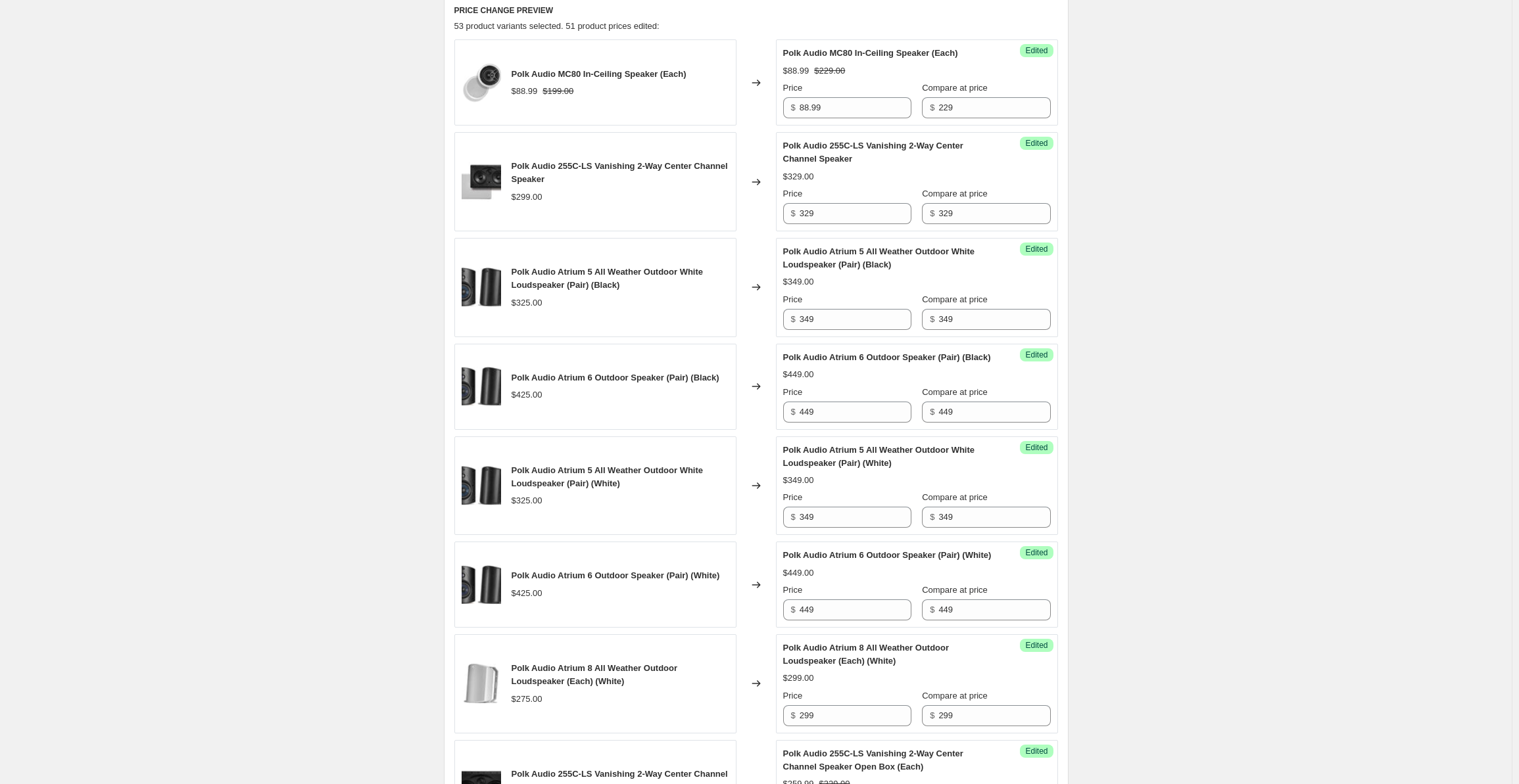
scroll to position [833, 0]
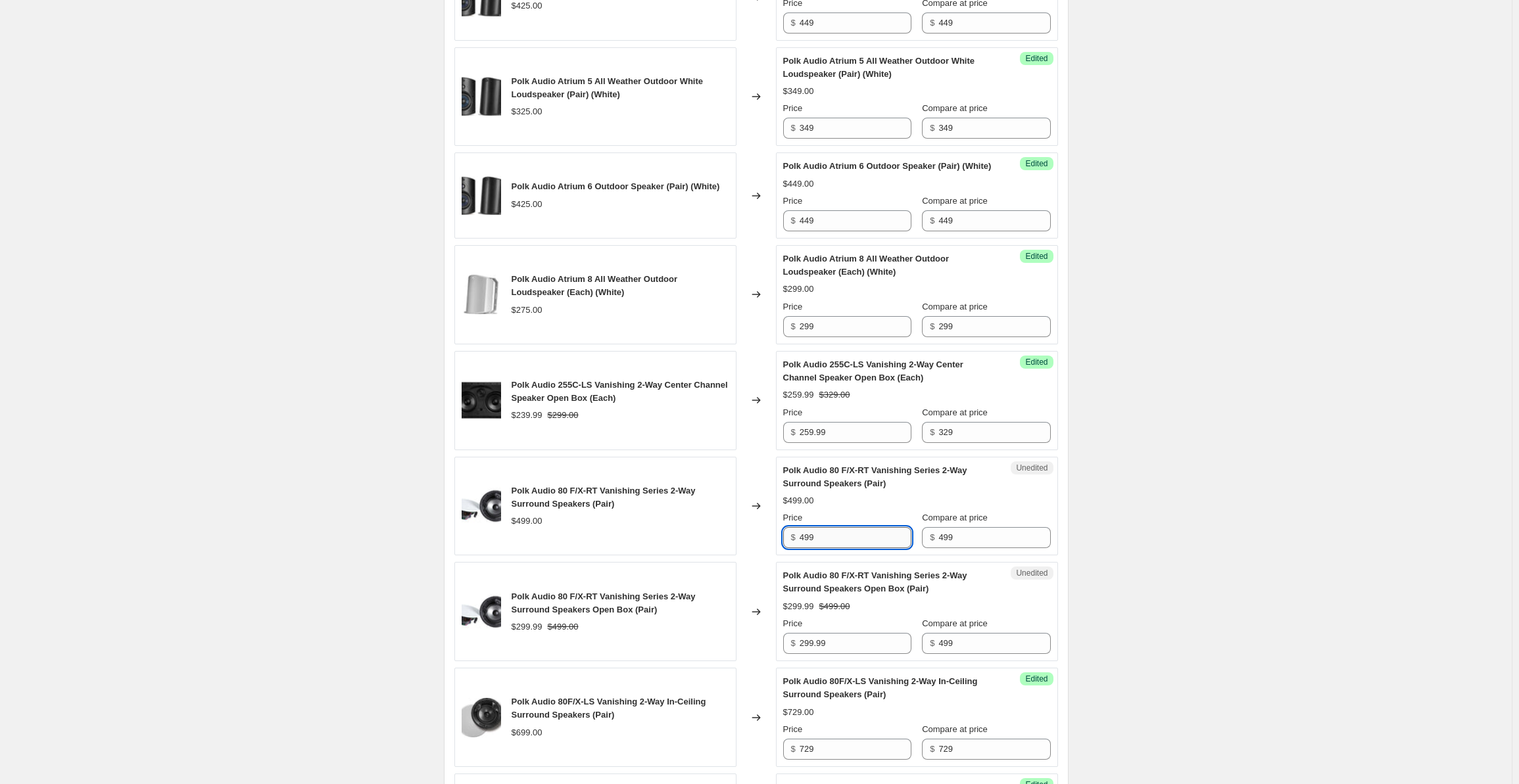
click at [828, 549] on input "499" at bounding box center [855, 538] width 112 height 21
drag, startPoint x: 843, startPoint y: 560, endPoint x: 776, endPoint y: 556, distance: 67.1
click at [781, 555] on div "Unedited Polk Audio 80 F/X-RT Vanishing Series 2-Way Surround Speakers (Pair) $…" at bounding box center [917, 507] width 282 height 99
type input "529"
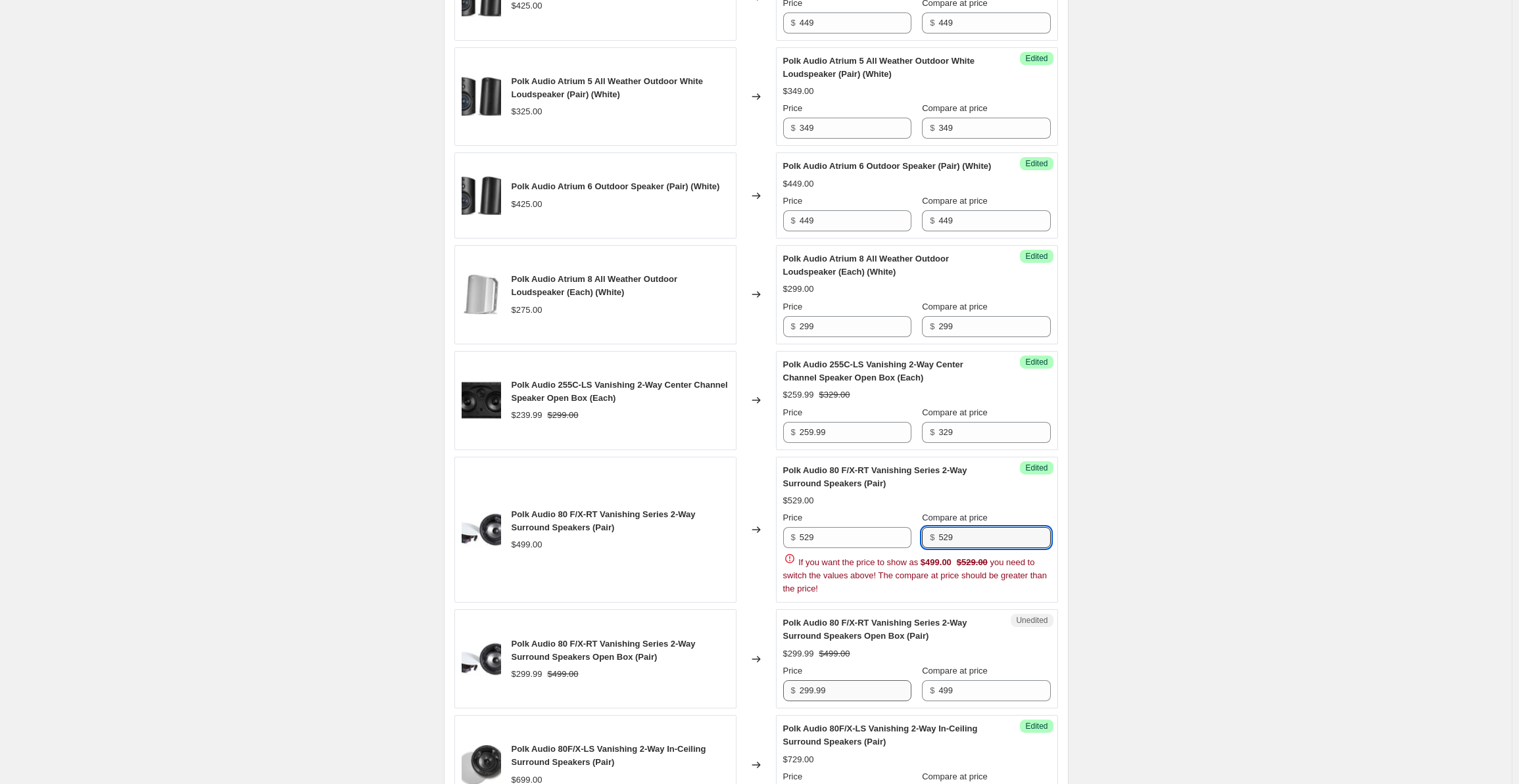
type input "529"
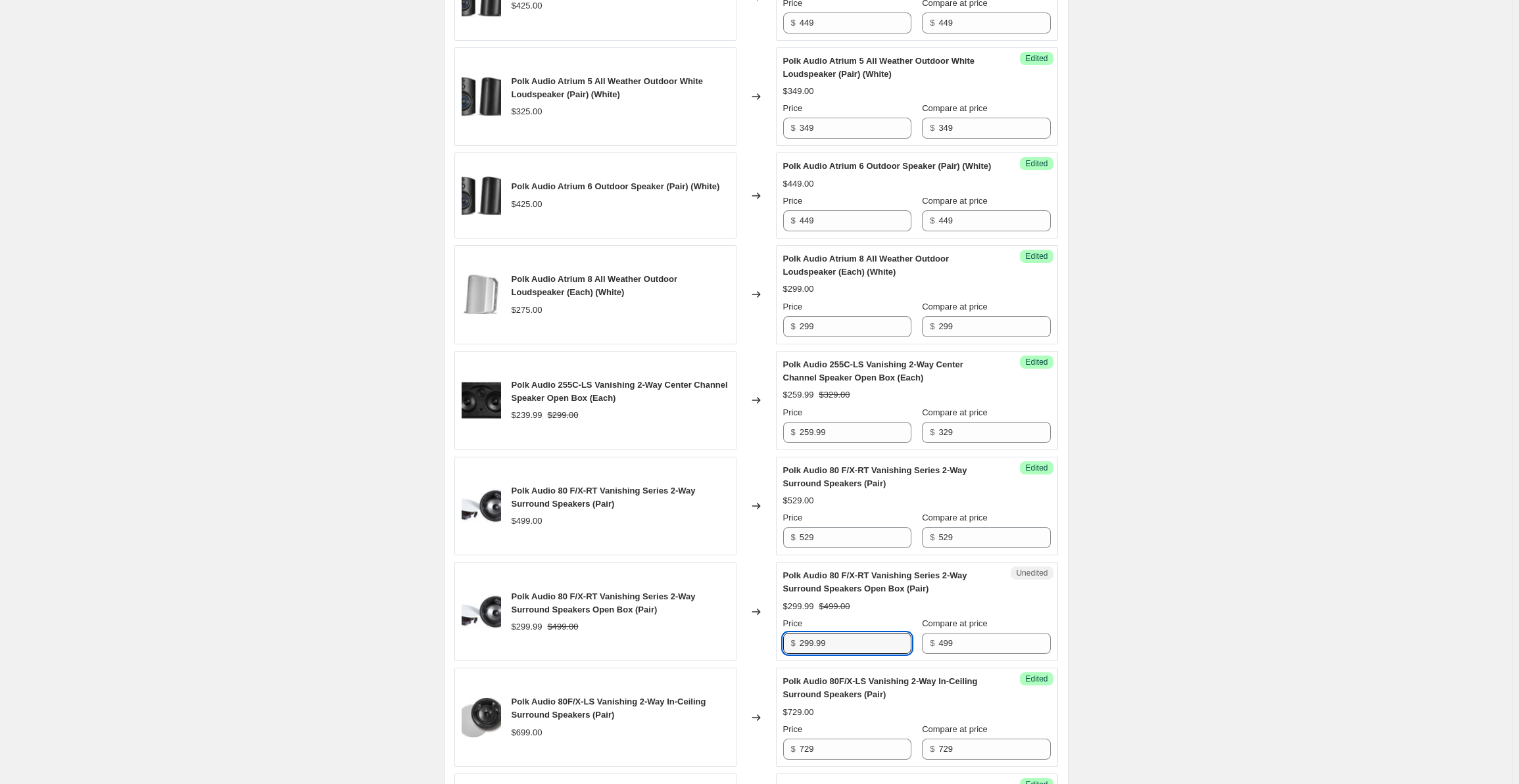
drag, startPoint x: 835, startPoint y: 709, endPoint x: 792, endPoint y: 712, distance: 43.1
click at [792, 712] on div "Polk Audio MC80 In-Ceiling Speaker (Each) $88.99 $199.00 Changed to Success Edi…" at bounding box center [756, 684] width 604 height 2069
type input "319.99"
type input "4"
type input "529"
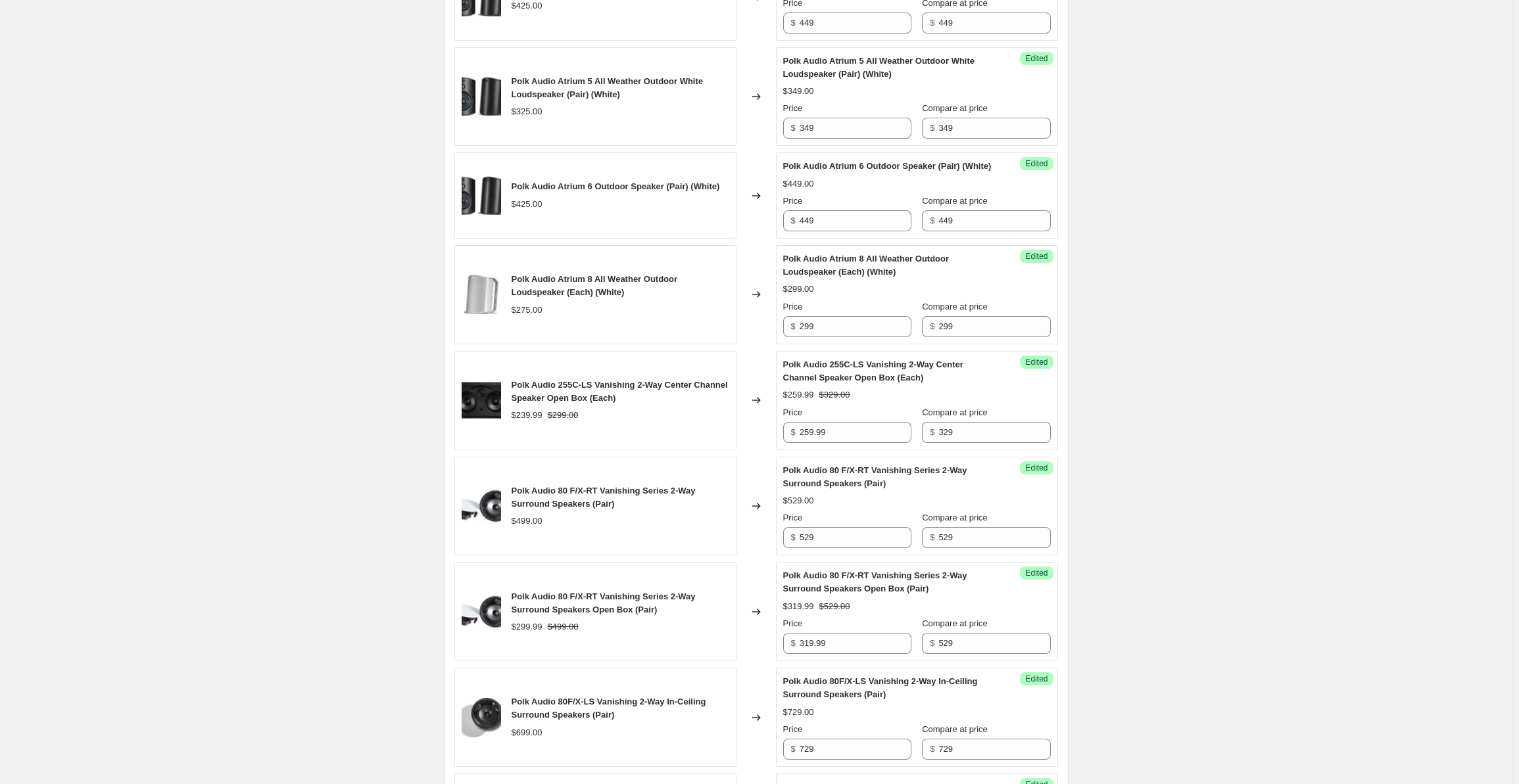
click at [1260, 382] on div "Create new price [MEDICAL_DATA]. This page is ready Create new price [MEDICAL_D…" at bounding box center [756, 564] width 1512 height 2794
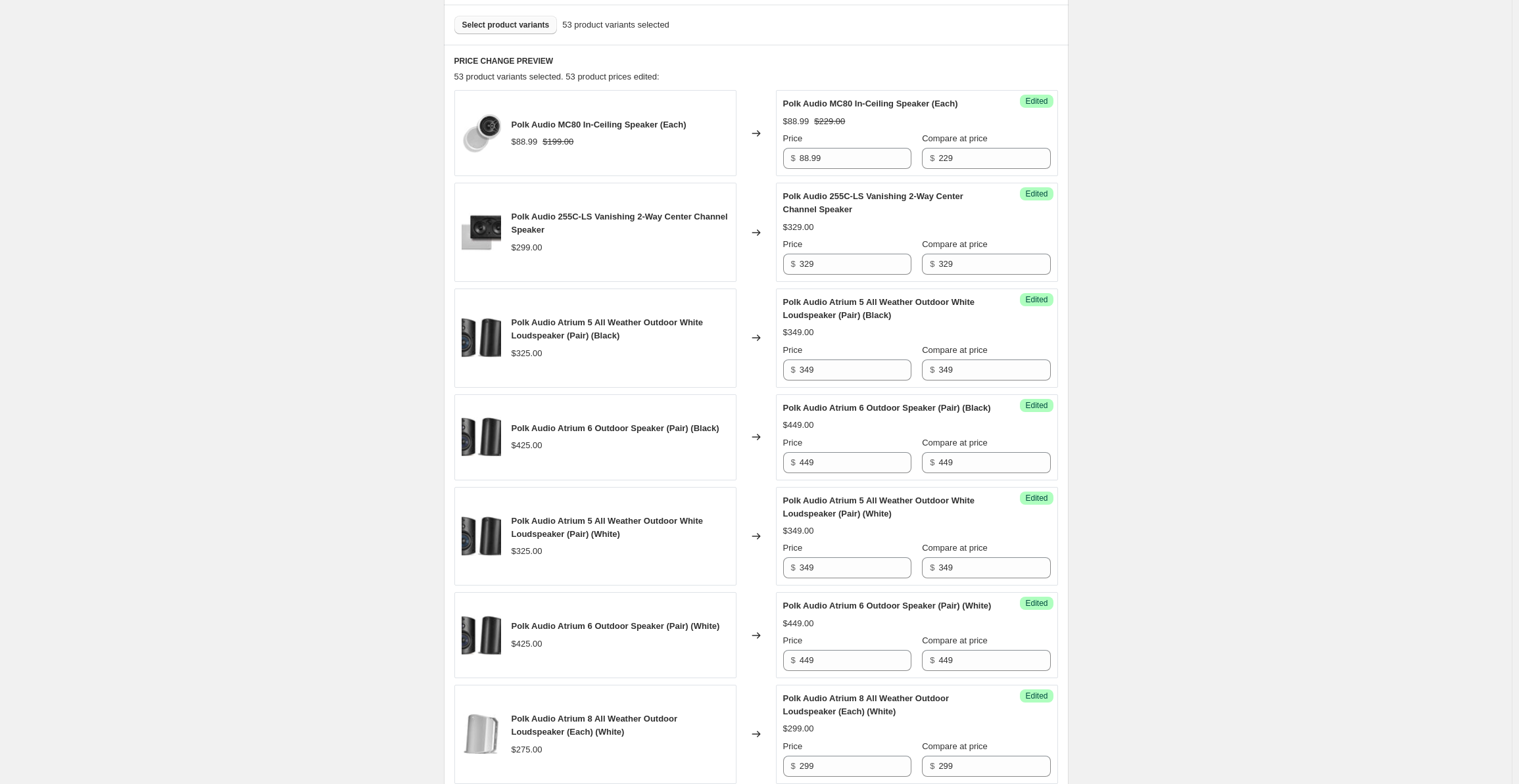
scroll to position [0, 0]
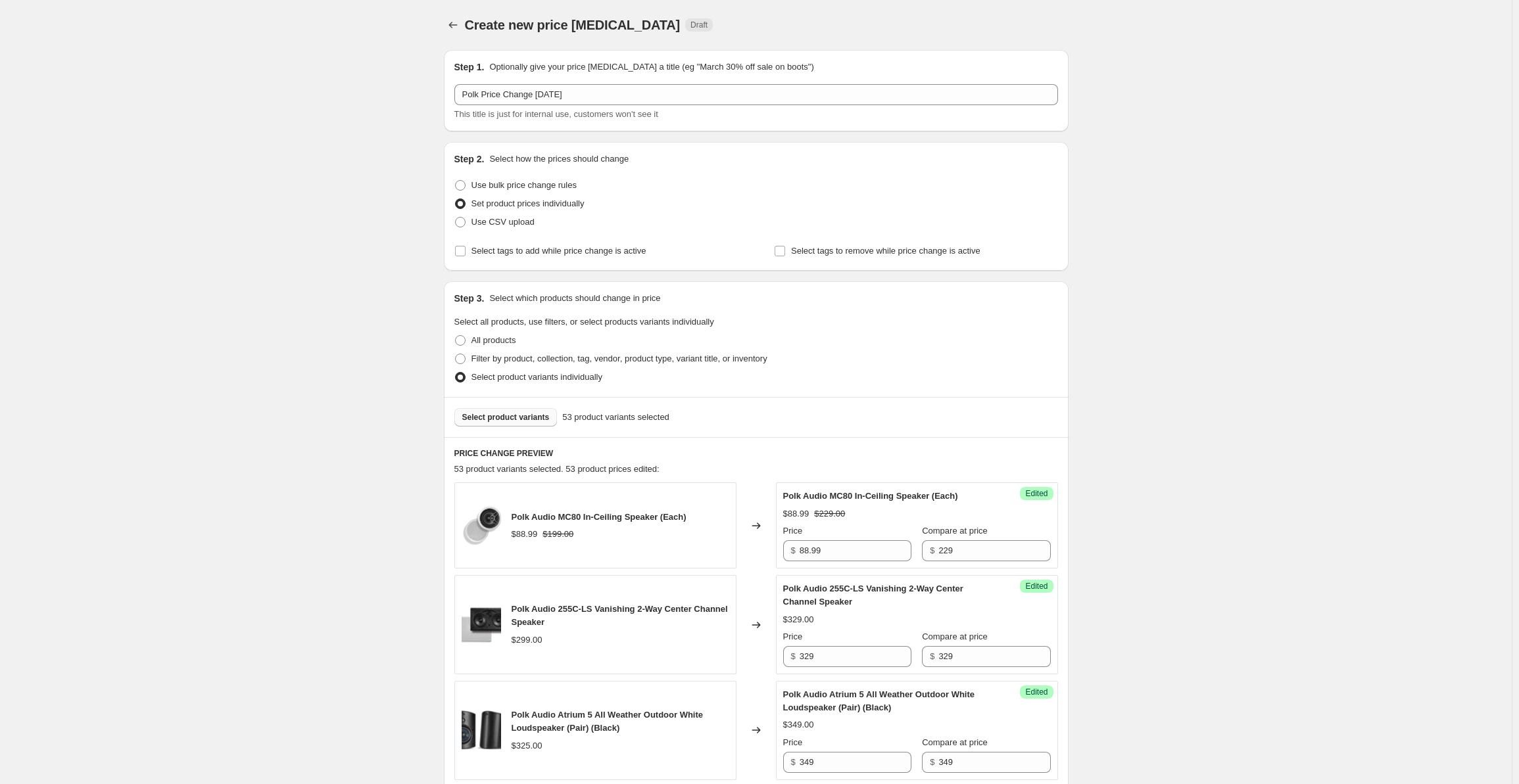
click at [520, 415] on span "Select product variants" at bounding box center [506, 417] width 88 height 10
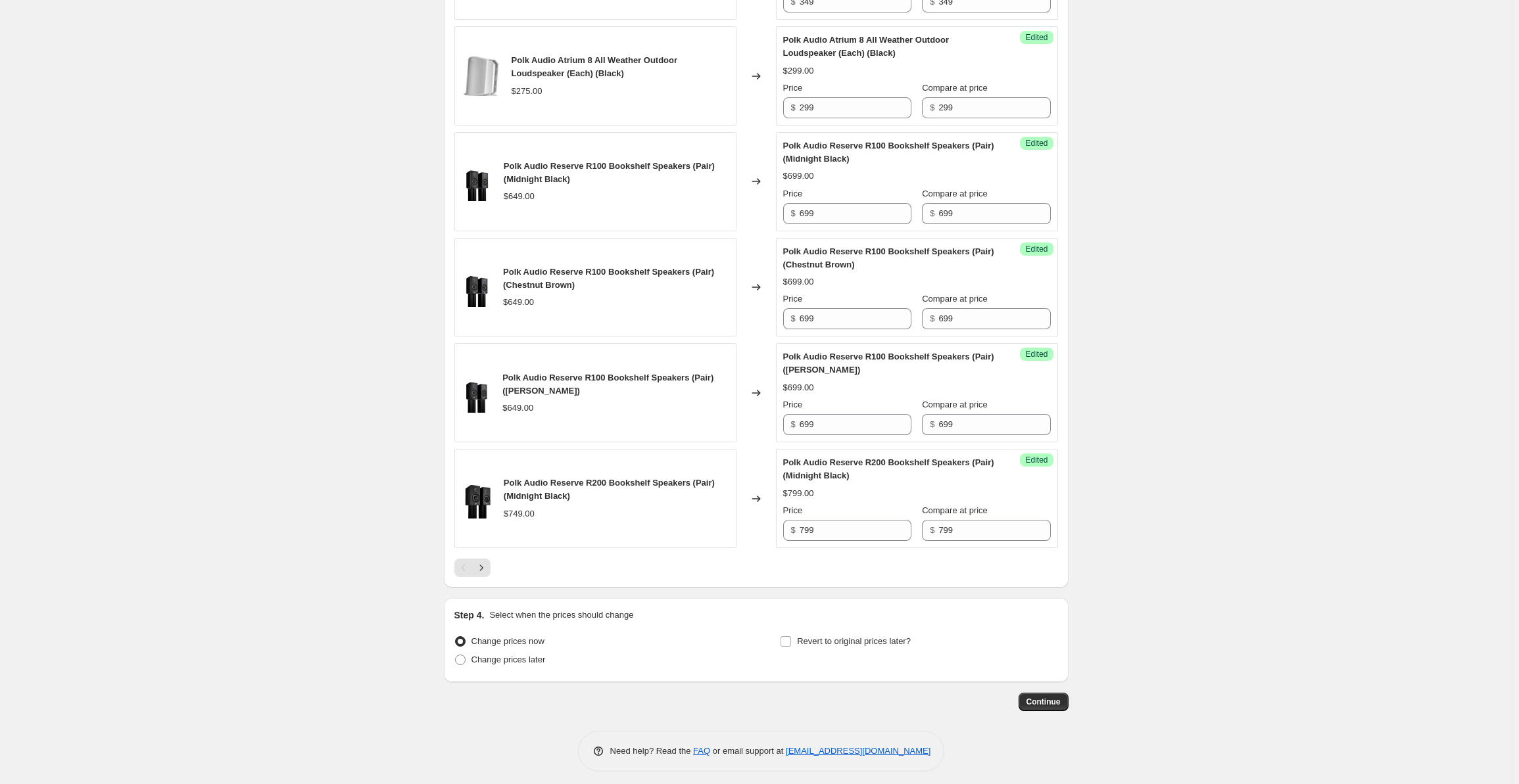
scroll to position [2027, 0]
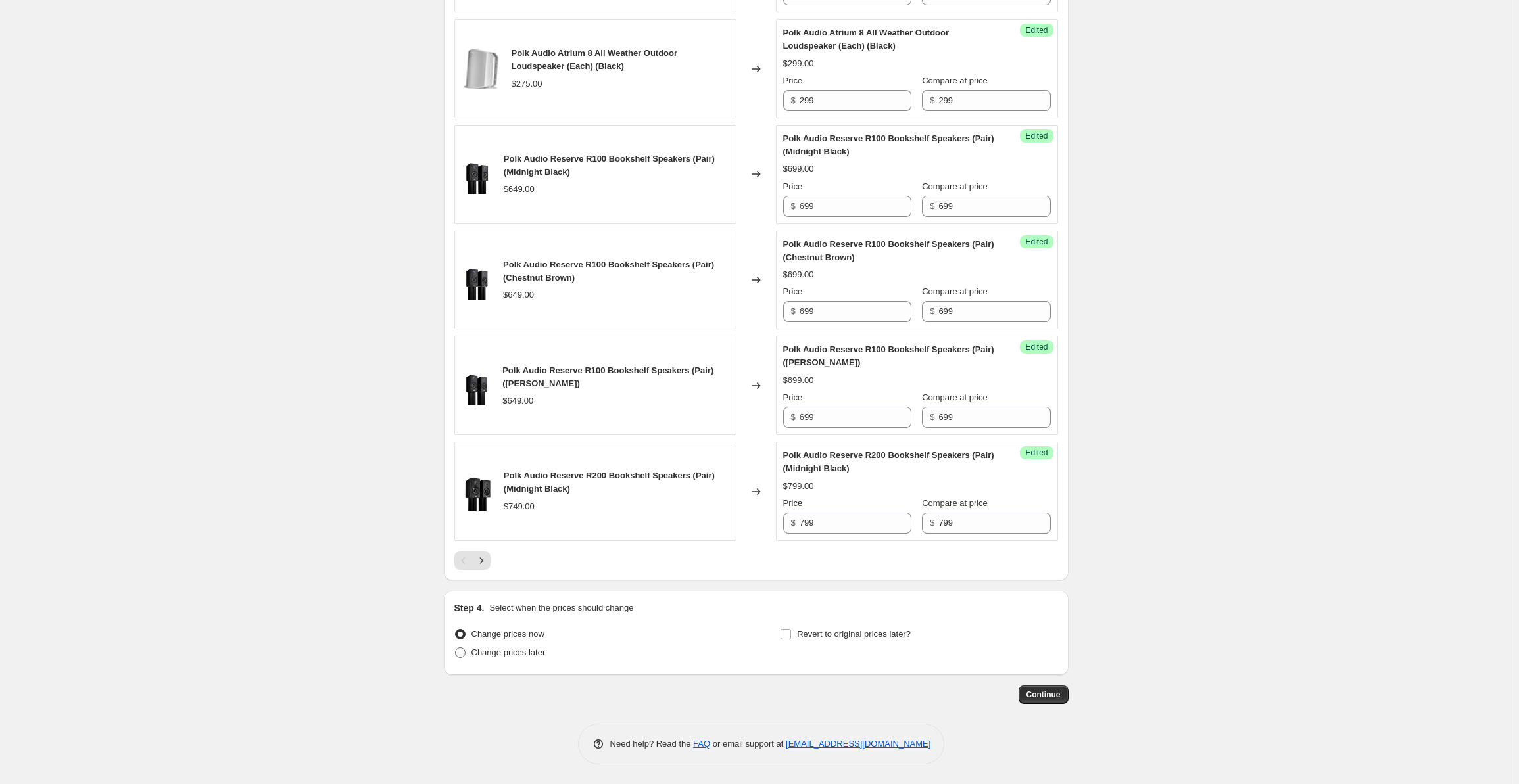
click at [500, 653] on span "Change prices later" at bounding box center [508, 652] width 74 height 10
click at [456, 648] on input "Change prices later" at bounding box center [455, 648] width 1 height 1
radio input "true"
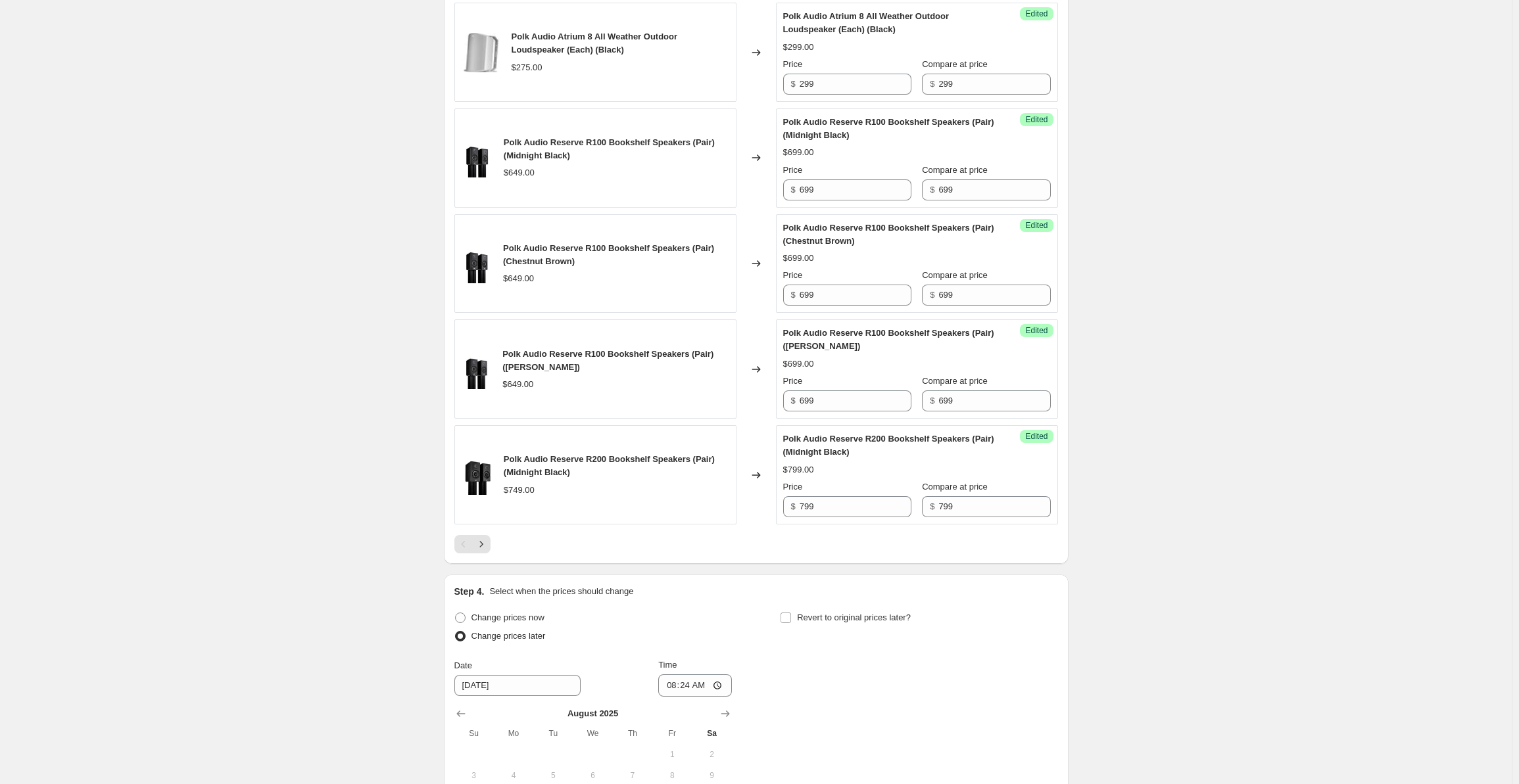
scroll to position [2273, 0]
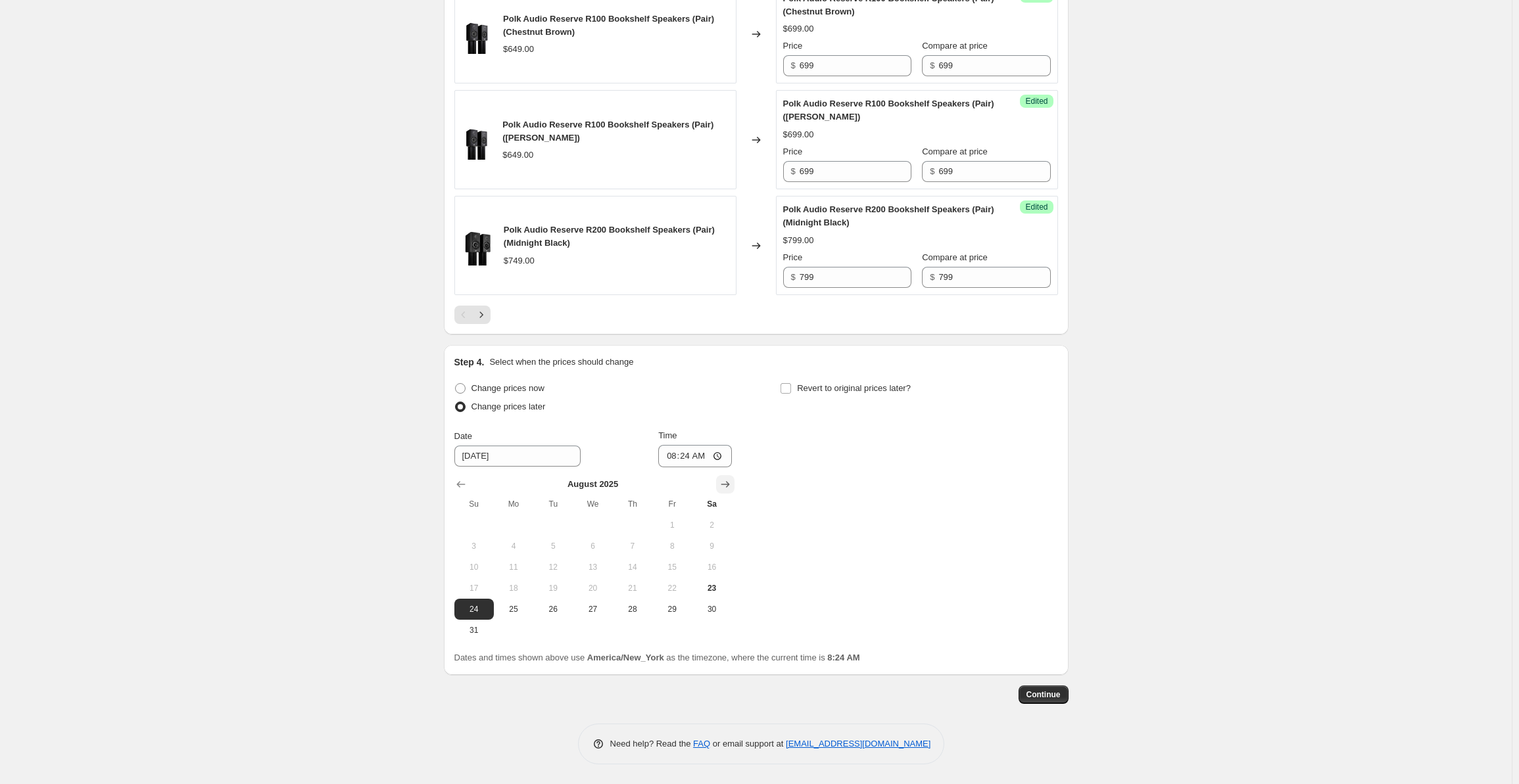
click at [727, 482] on icon "Show next month, September 2025" at bounding box center [726, 485] width 13 height 13
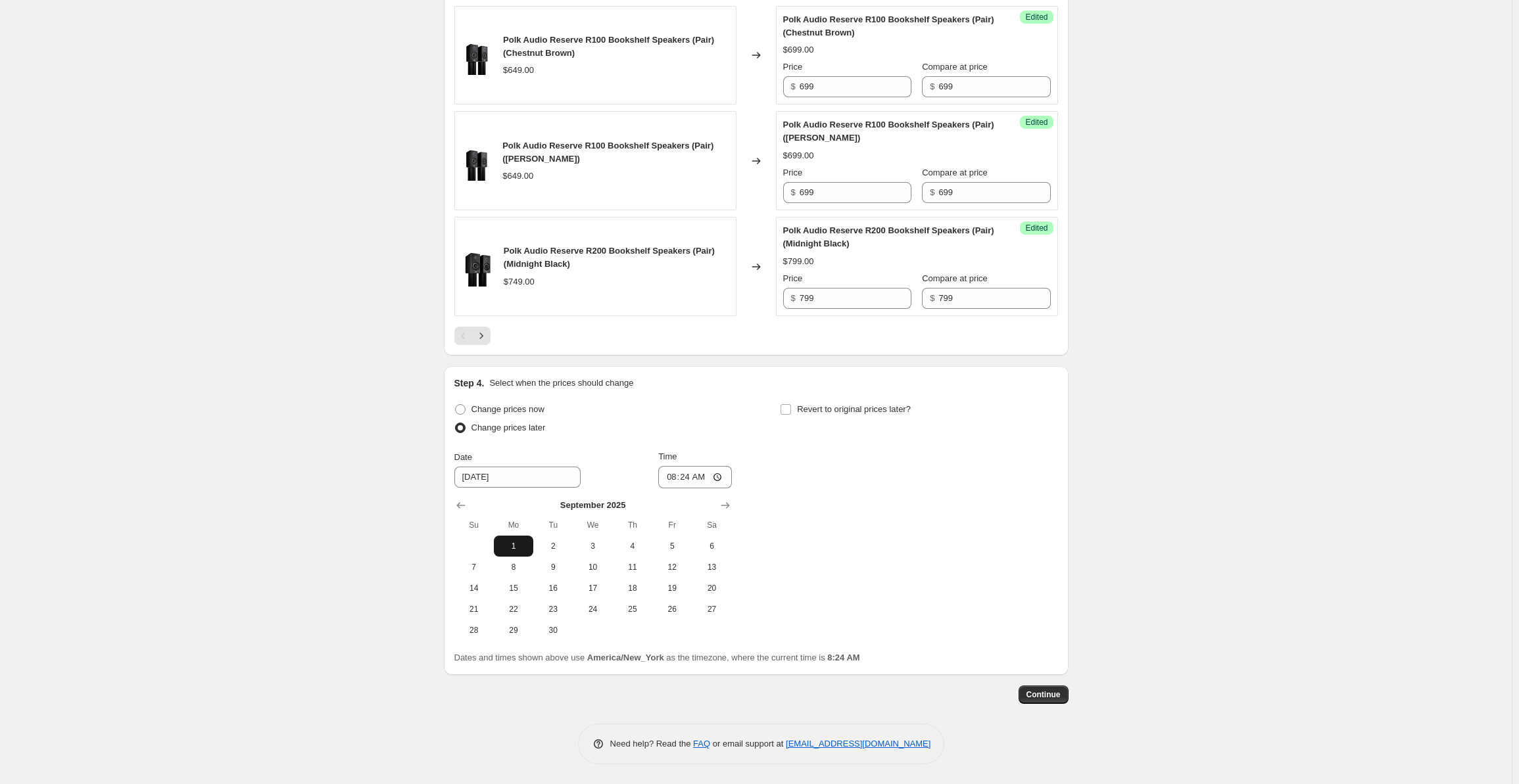
click at [520, 539] on button "1" at bounding box center [514, 546] width 40 height 21
type input "[DATE]"
click at [675, 480] on input "08:24" at bounding box center [695, 477] width 73 height 22
type input "00:05"
click at [1047, 693] on span "Continue" at bounding box center [1044, 695] width 34 height 10
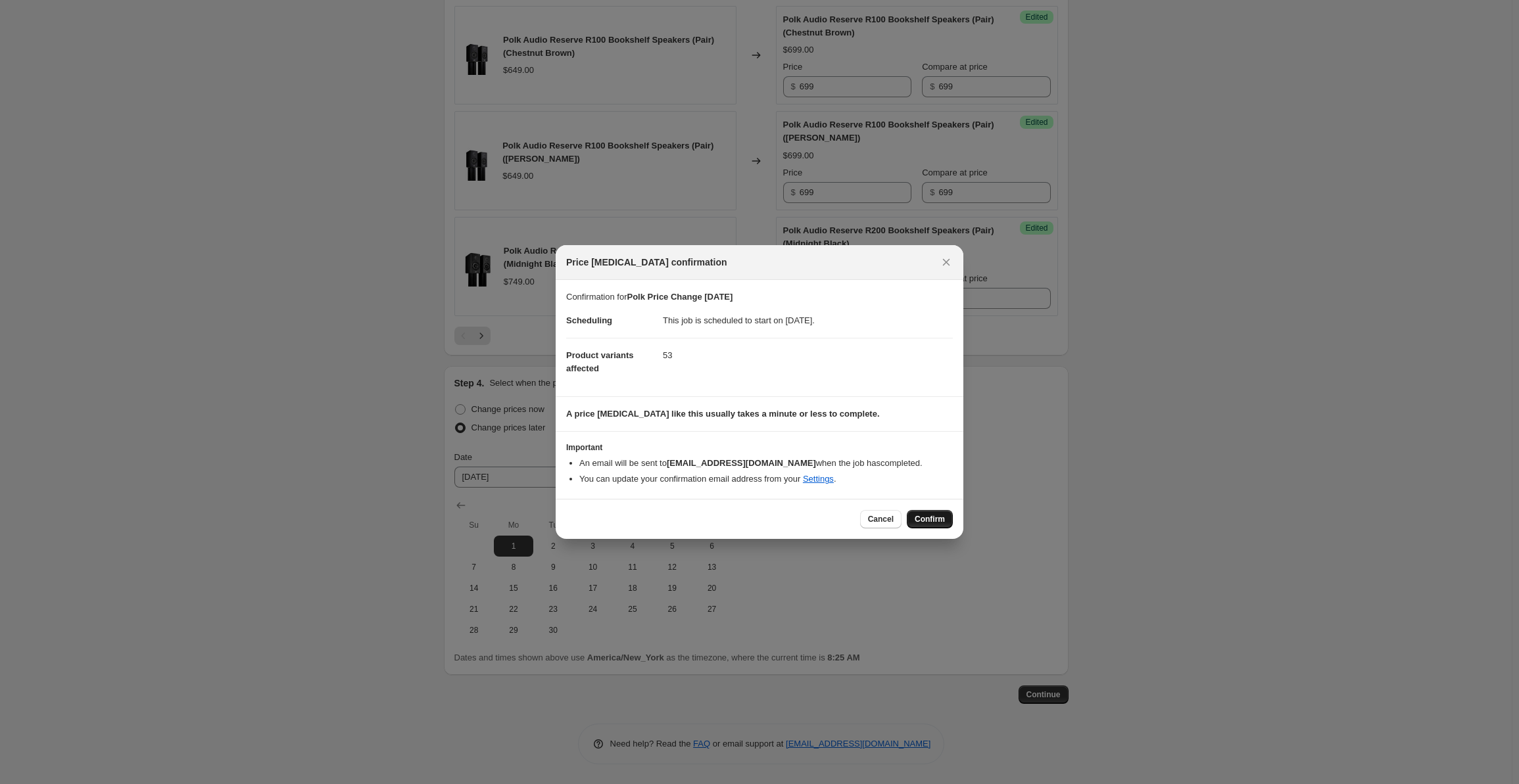
click at [931, 519] on span "Confirm" at bounding box center [930, 519] width 30 height 10
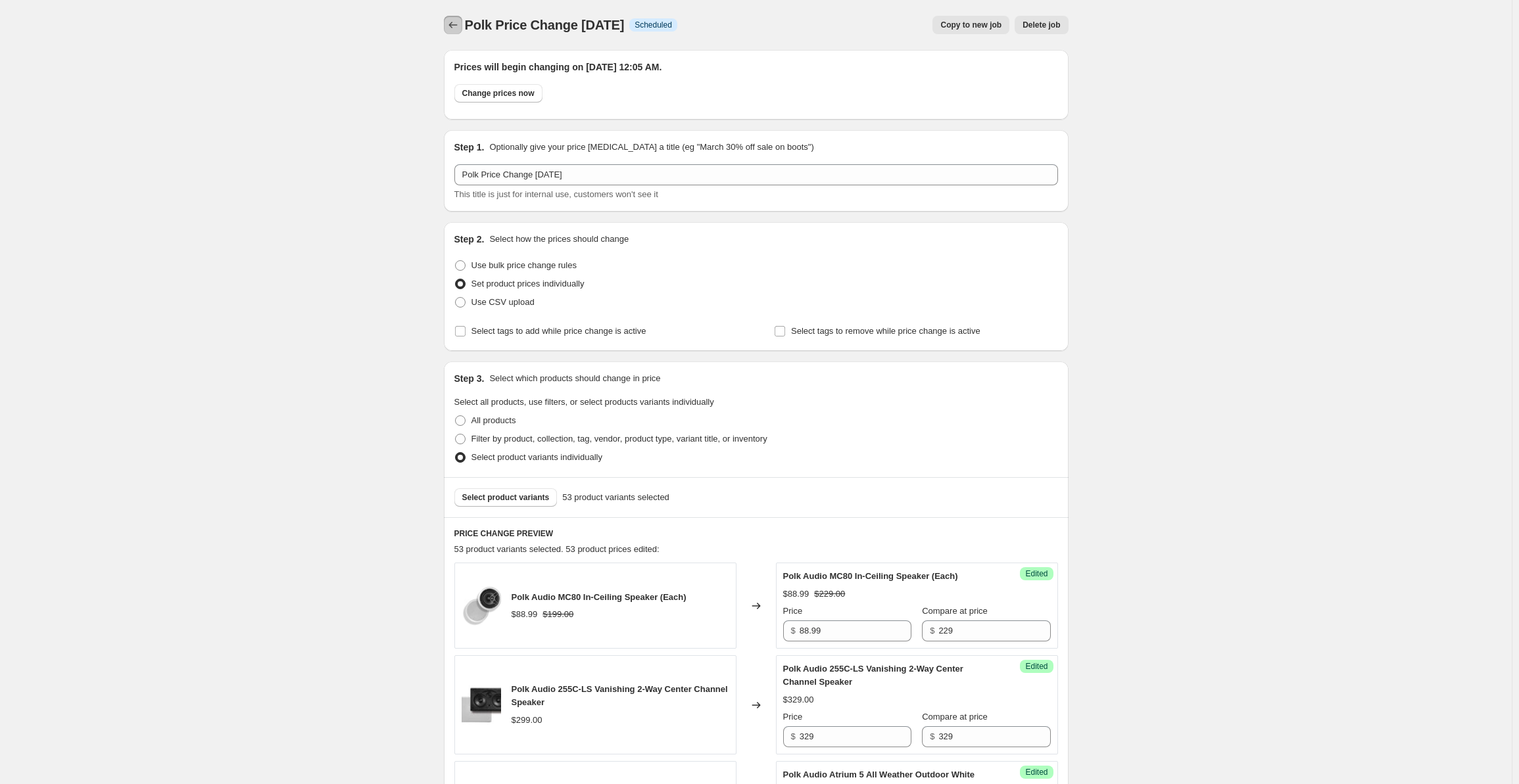
click at [454, 28] on icon "Price change jobs" at bounding box center [454, 25] width 13 height 13
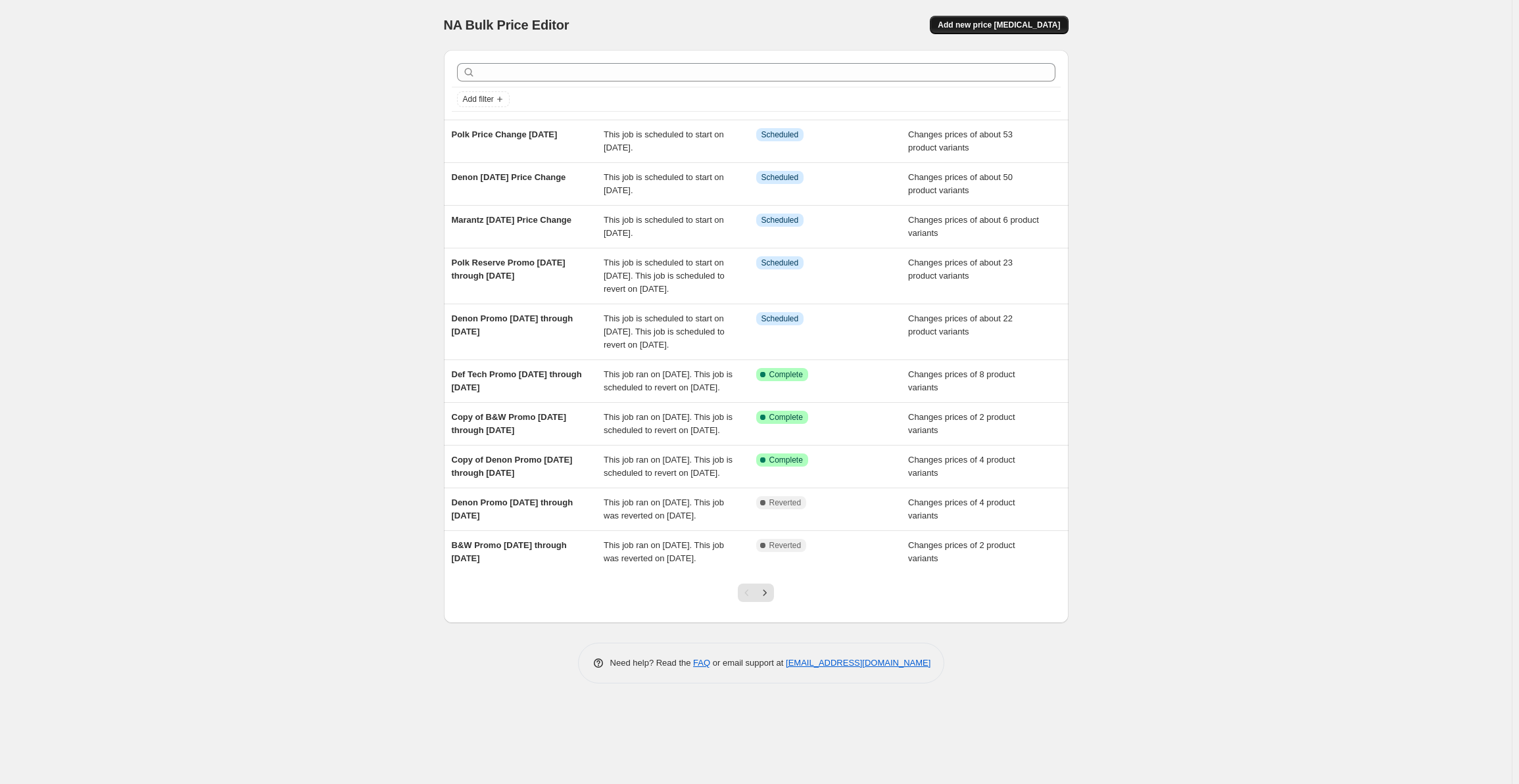
click at [988, 20] on span "Add new price [MEDICAL_DATA]" at bounding box center [999, 25] width 122 height 10
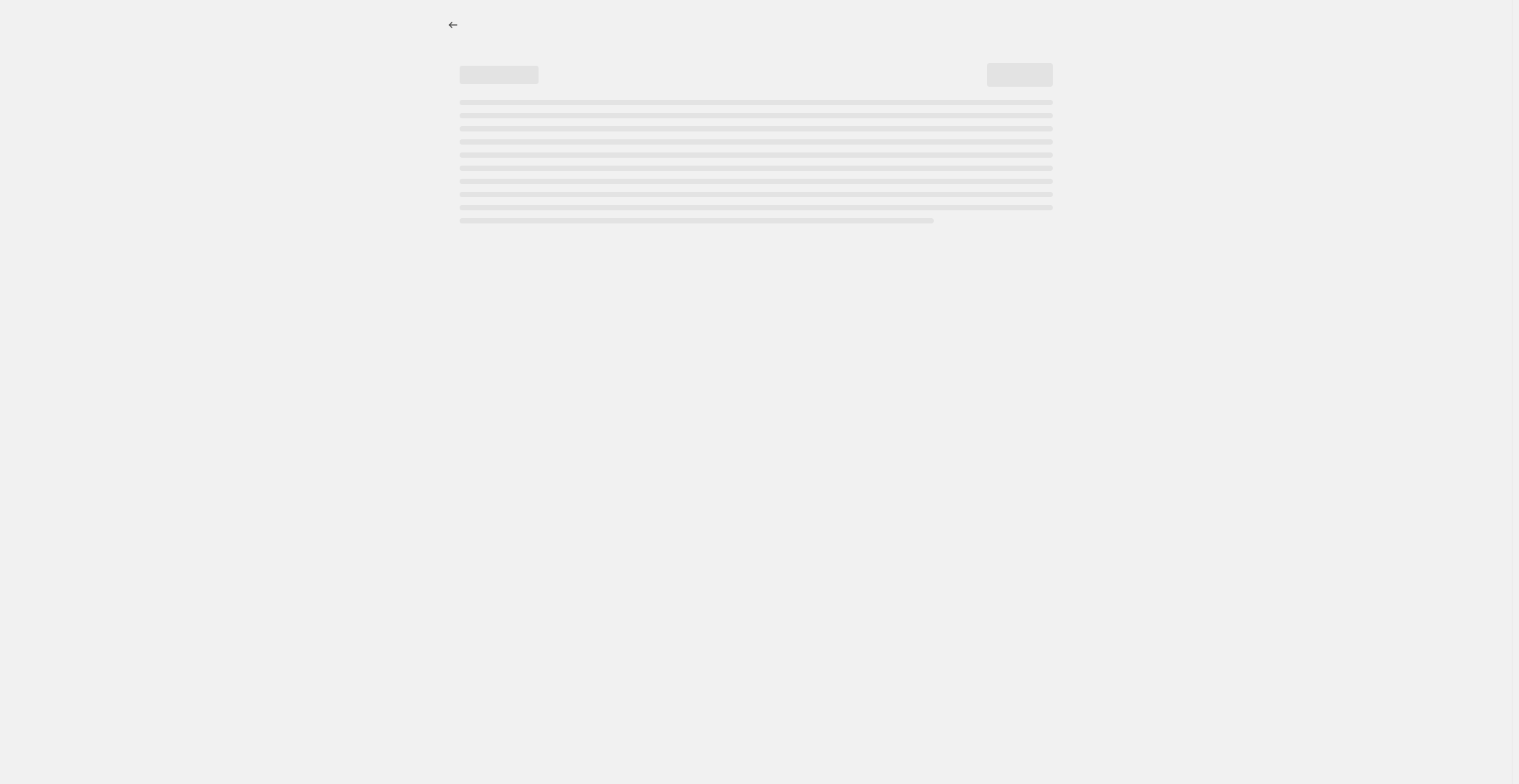
select select "percentage"
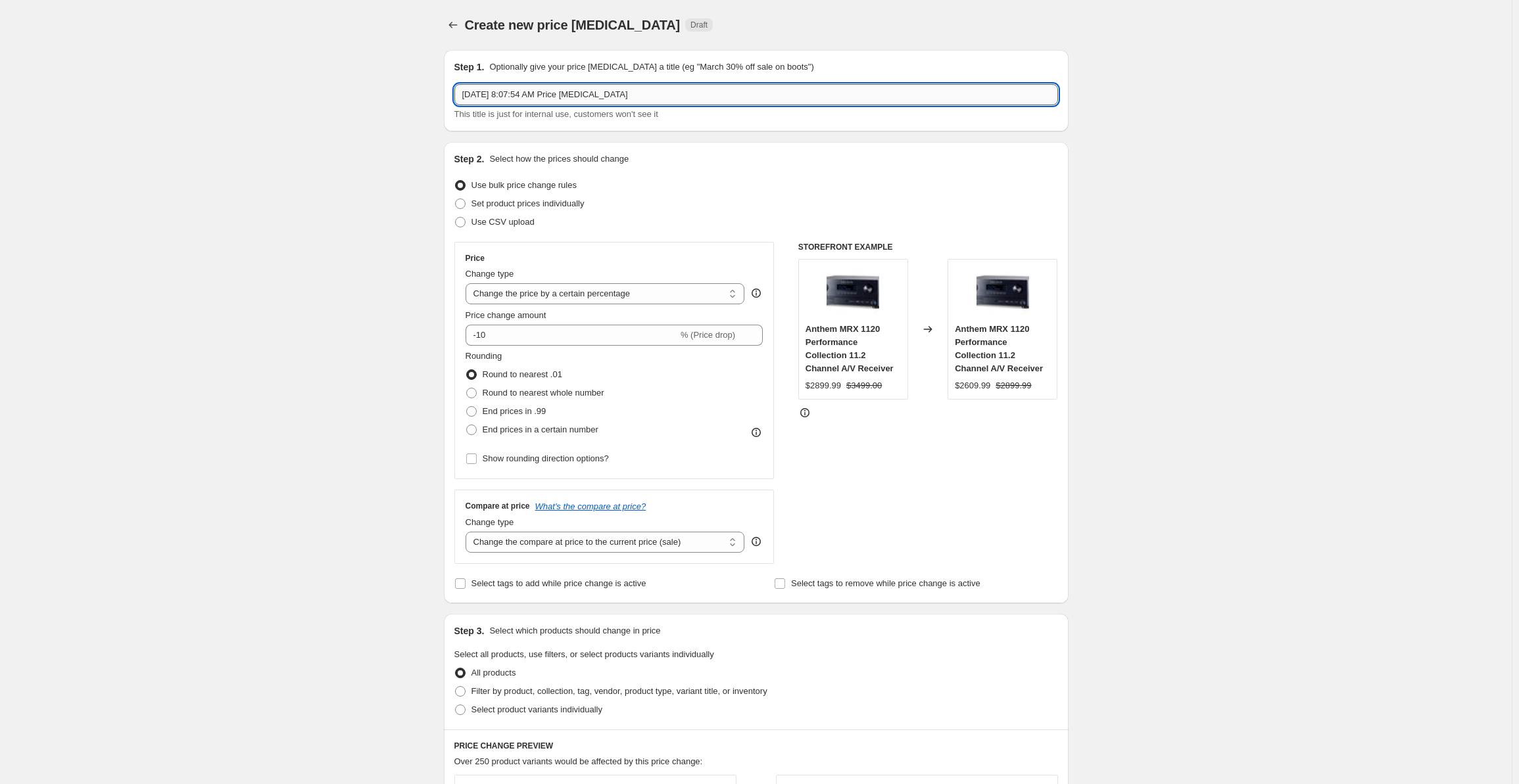
click at [625, 94] on input "[DATE] 8:07:54 AM Price [MEDICAL_DATA]" at bounding box center [756, 94] width 604 height 21
drag, startPoint x: 650, startPoint y: 94, endPoint x: 342, endPoint y: 98, distance: 308.0
click at [342, 98] on div "Create new price [MEDICAL_DATA]. This page is ready Create new price [MEDICAL_D…" at bounding box center [756, 668] width 1512 height 1336
type input "Definitive Price Change [DATE]"
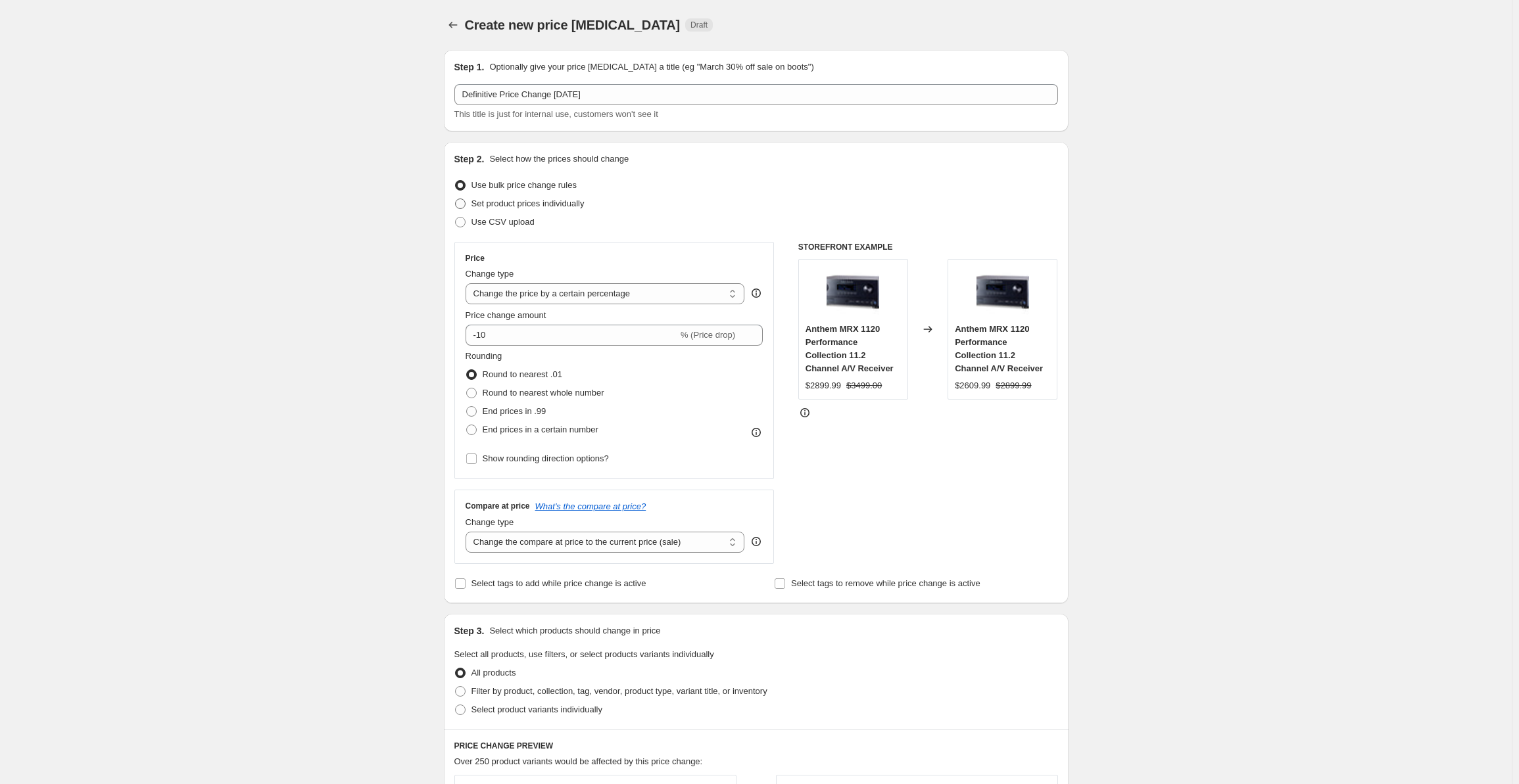
click at [475, 201] on span "Set product prices individually" at bounding box center [528, 203] width 113 height 10
click at [456, 199] on input "Set product prices individually" at bounding box center [455, 199] width 1 height 1
radio input "true"
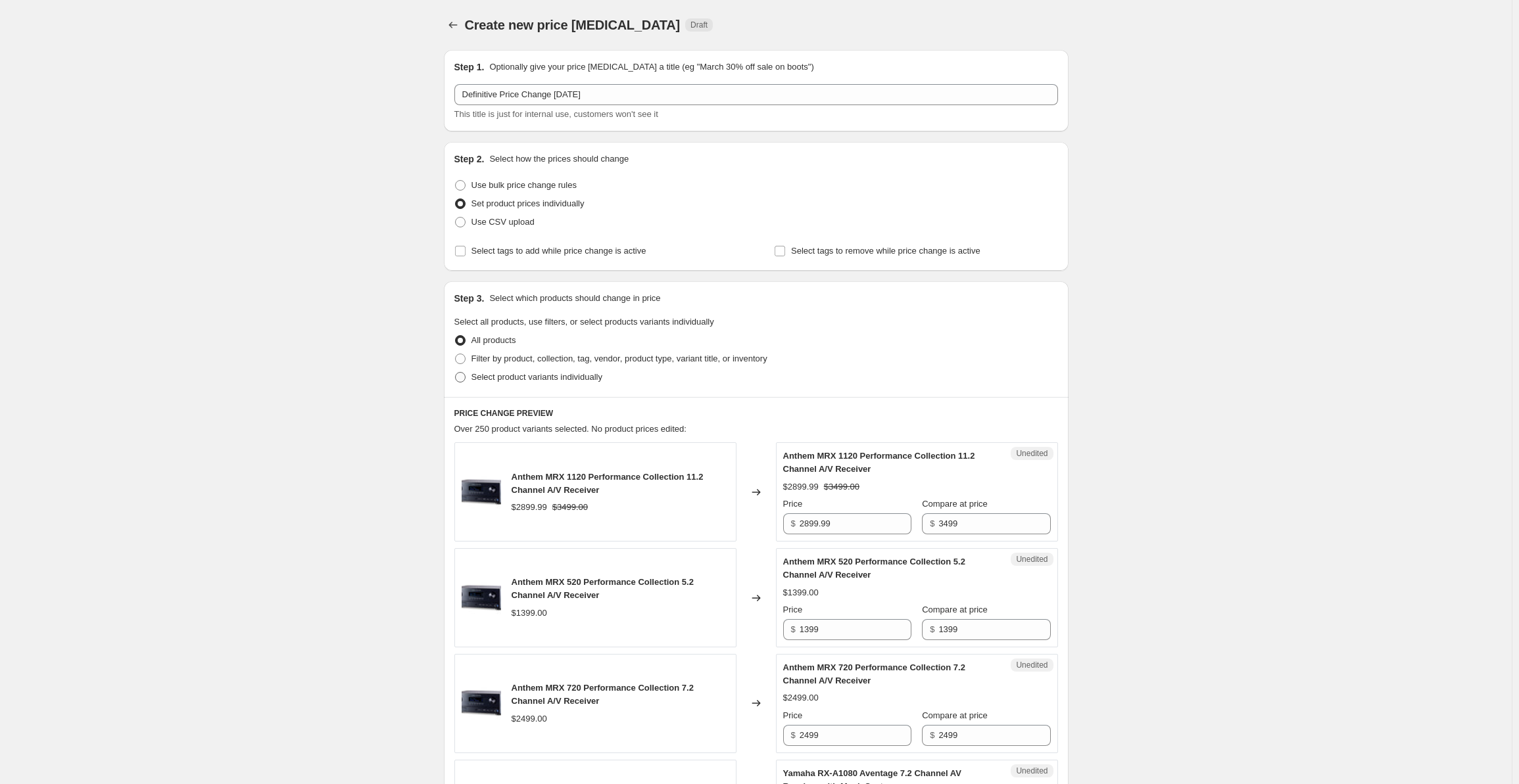
click at [487, 383] on span "Select product variants individually" at bounding box center [537, 378] width 131 height 13
click at [456, 373] on input "Select product variants individually" at bounding box center [455, 372] width 1 height 1
radio input "true"
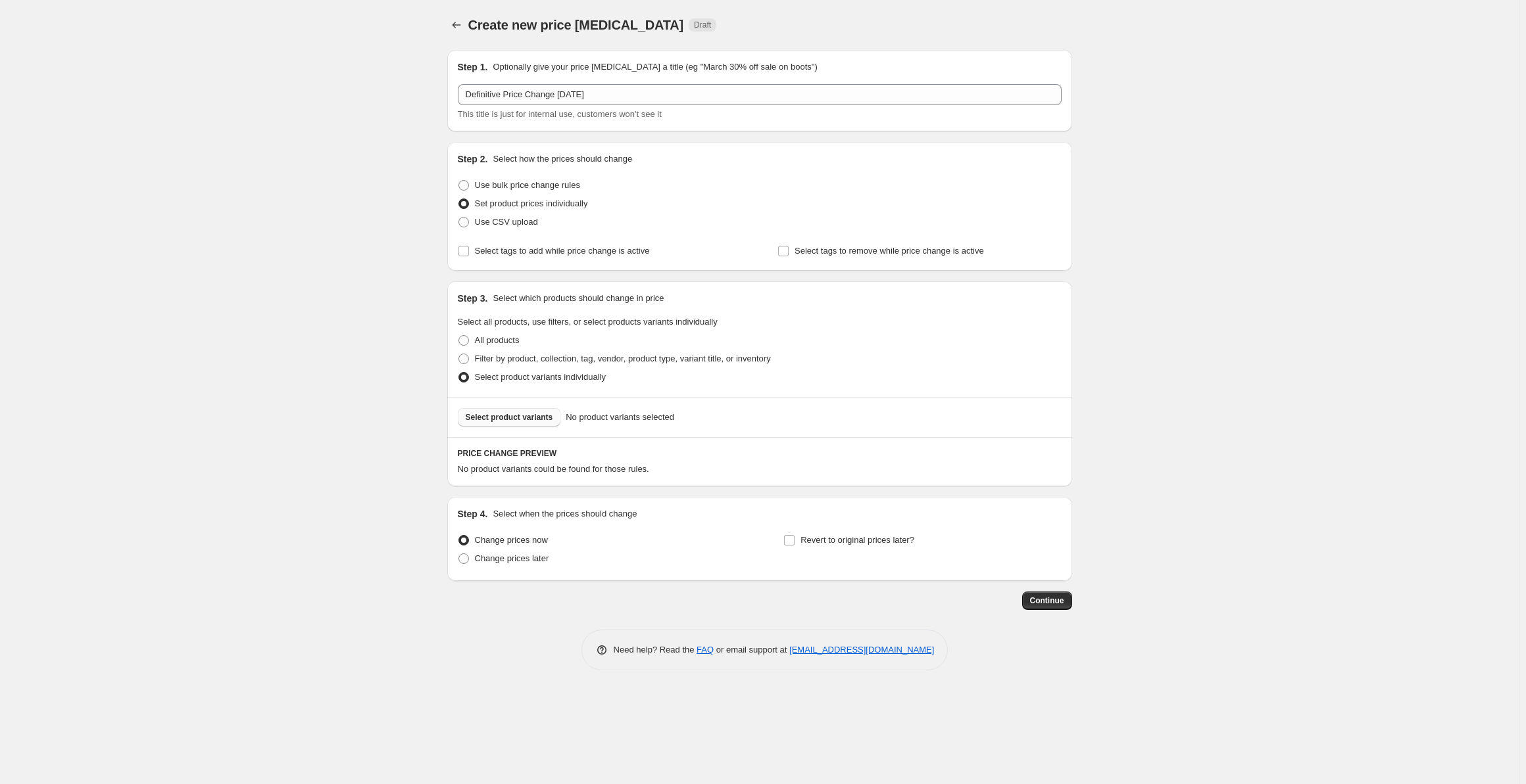
click at [526, 425] on button "Select product variants" at bounding box center [510, 417] width 103 height 19
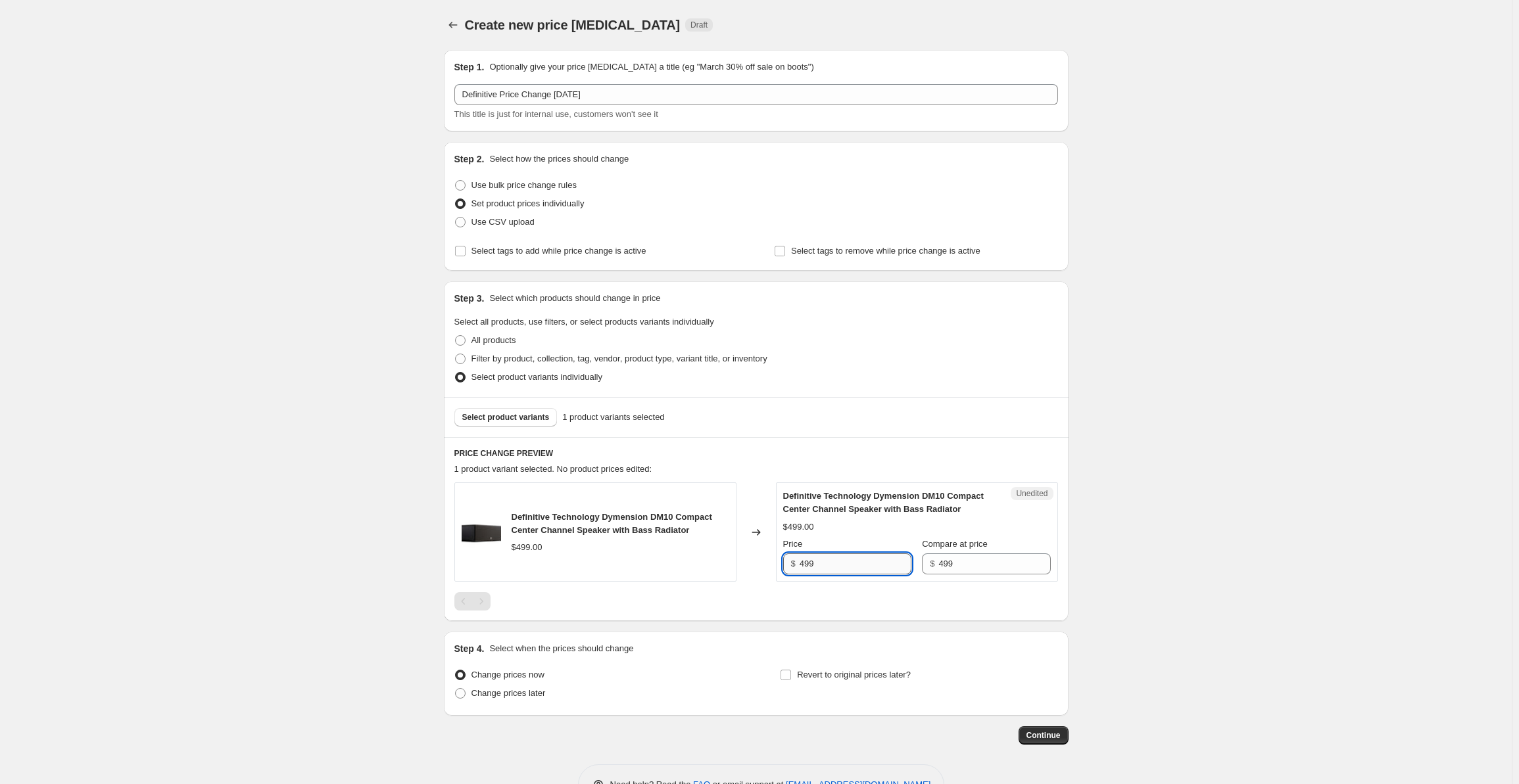
click at [838, 564] on input "499" at bounding box center [855, 564] width 112 height 21
drag, startPoint x: 848, startPoint y: 561, endPoint x: 763, endPoint y: 553, distance: 85.4
click at [763, 553] on div "Definitive Technology Dymension DM10 Compact Center Channel Speaker with Bass R…" at bounding box center [756, 532] width 604 height 99
type input "549"
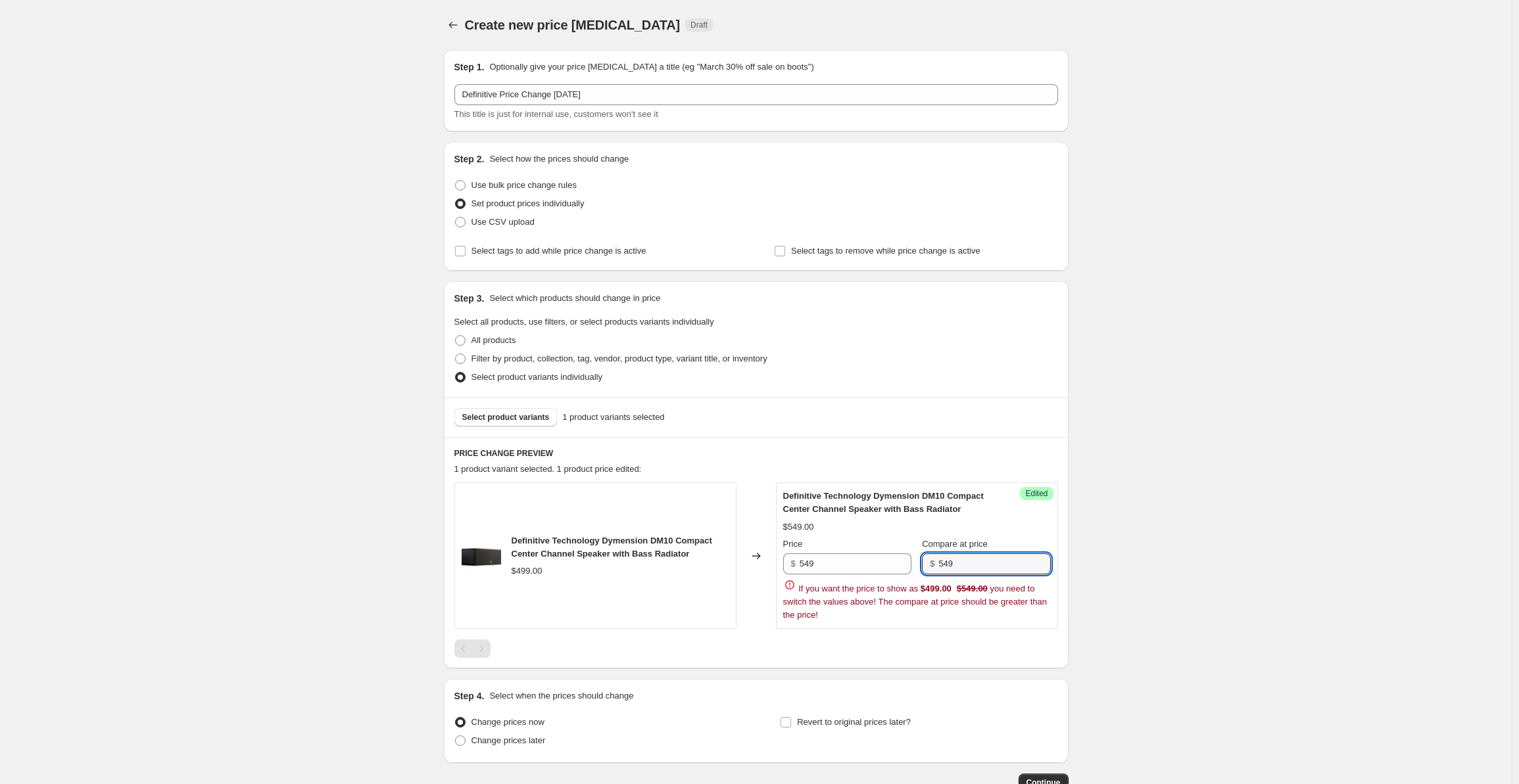
type input "549"
click at [1194, 393] on div "Create new price [MEDICAL_DATA]. This page is ready Create new price [MEDICAL_D…" at bounding box center [756, 436] width 1512 height 872
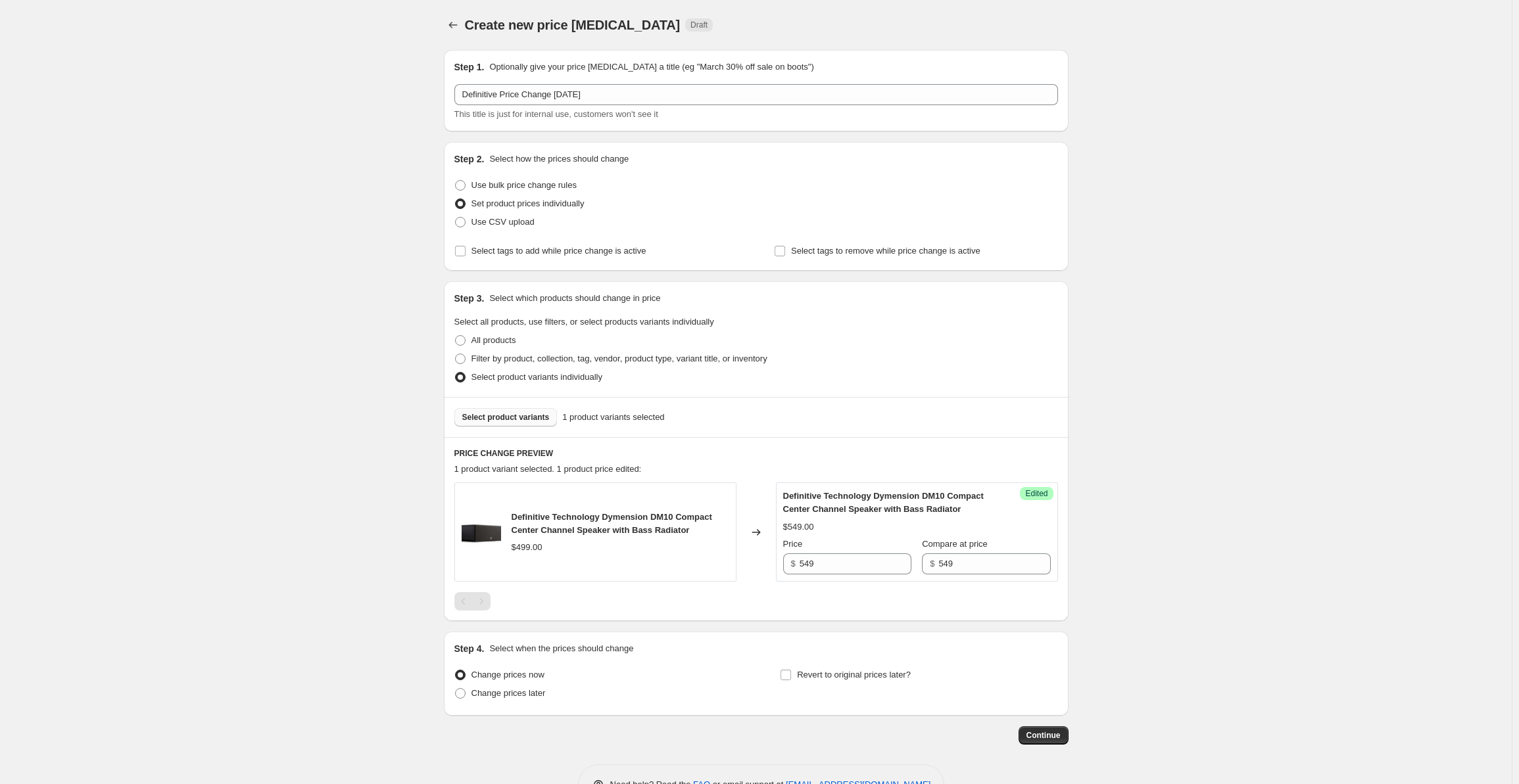
click at [495, 411] on button "Select product variants" at bounding box center [506, 417] width 103 height 19
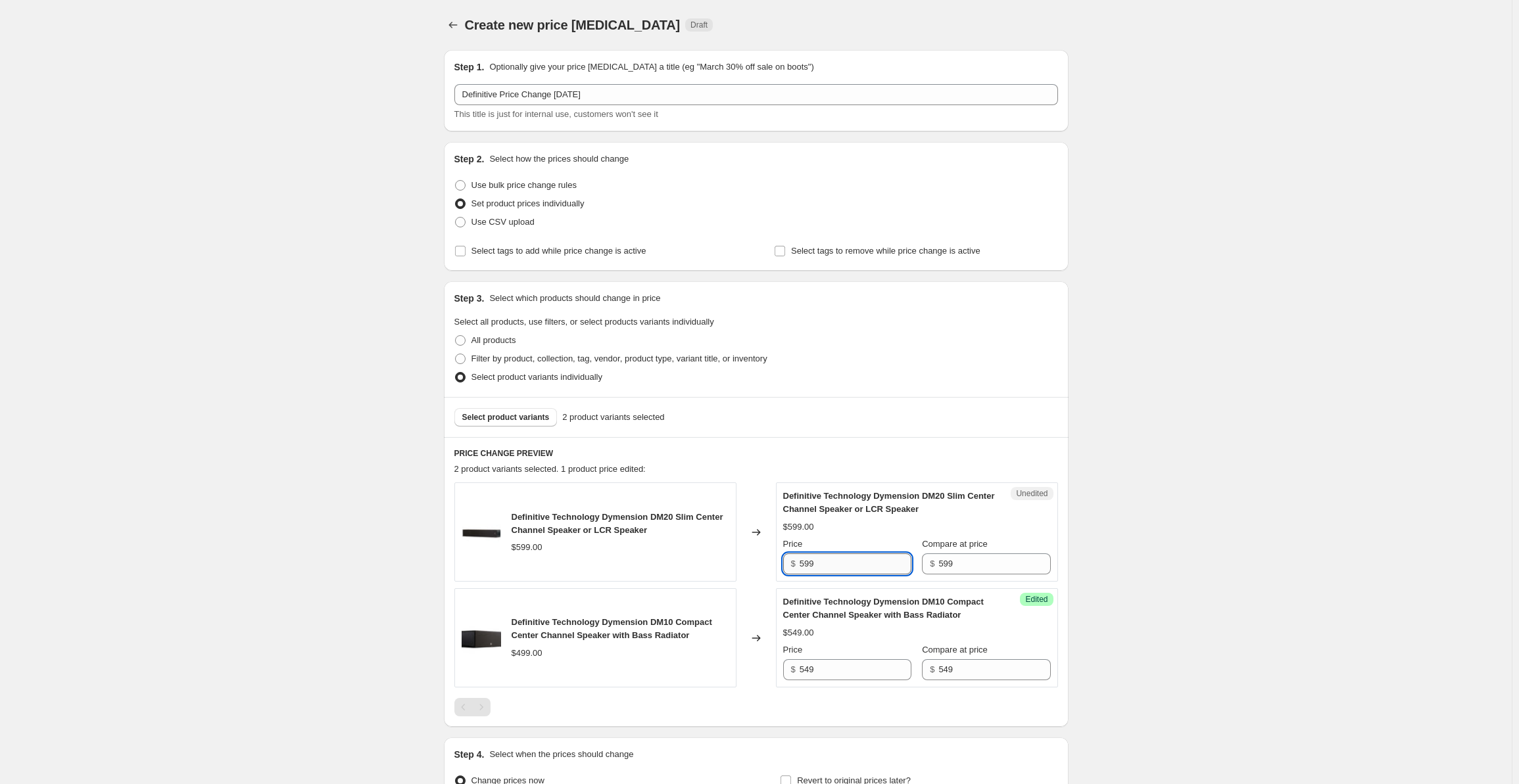
click at [830, 559] on input "599" at bounding box center [855, 564] width 112 height 21
click at [516, 419] on span "Select product variants" at bounding box center [506, 417] width 88 height 10
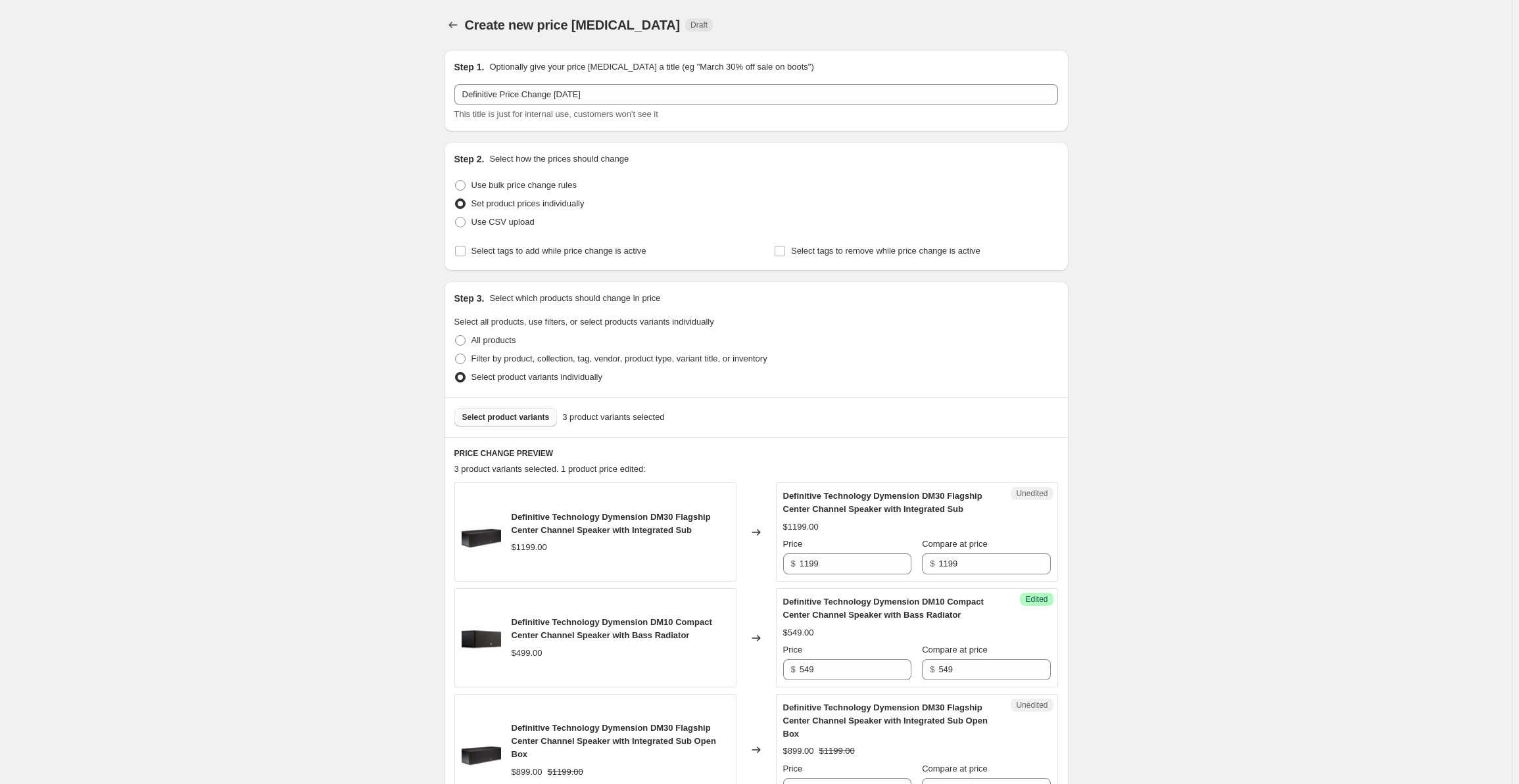
scroll to position [263, 0]
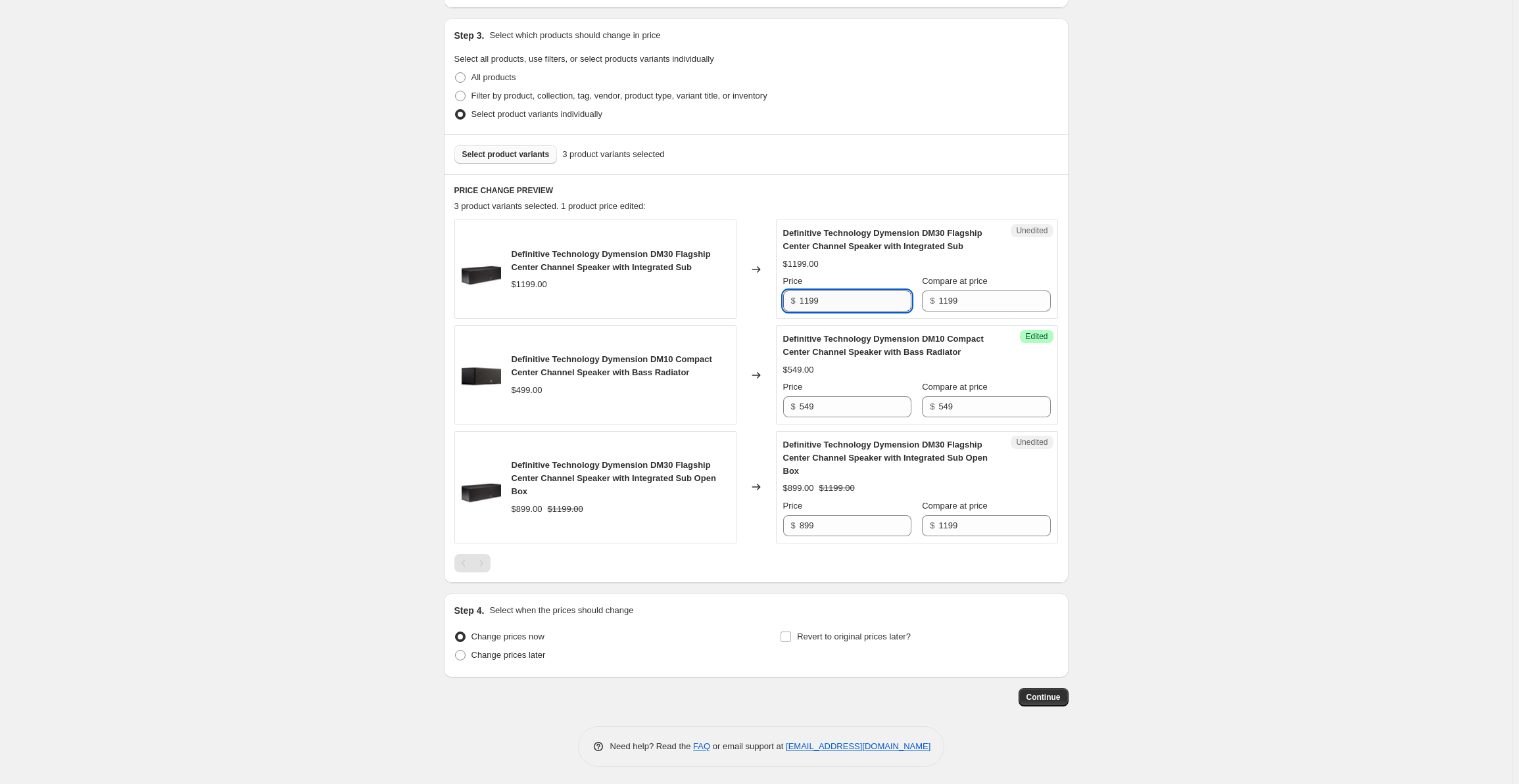
click at [849, 298] on input "1199" at bounding box center [855, 301] width 112 height 21
drag, startPoint x: 864, startPoint y: 297, endPoint x: 779, endPoint y: 298, distance: 85.0
click at [779, 298] on div "Unedited Definitive Technology Dymension DM30 Flagship Center Channel Speaker w…" at bounding box center [917, 269] width 282 height 99
type input "1249"
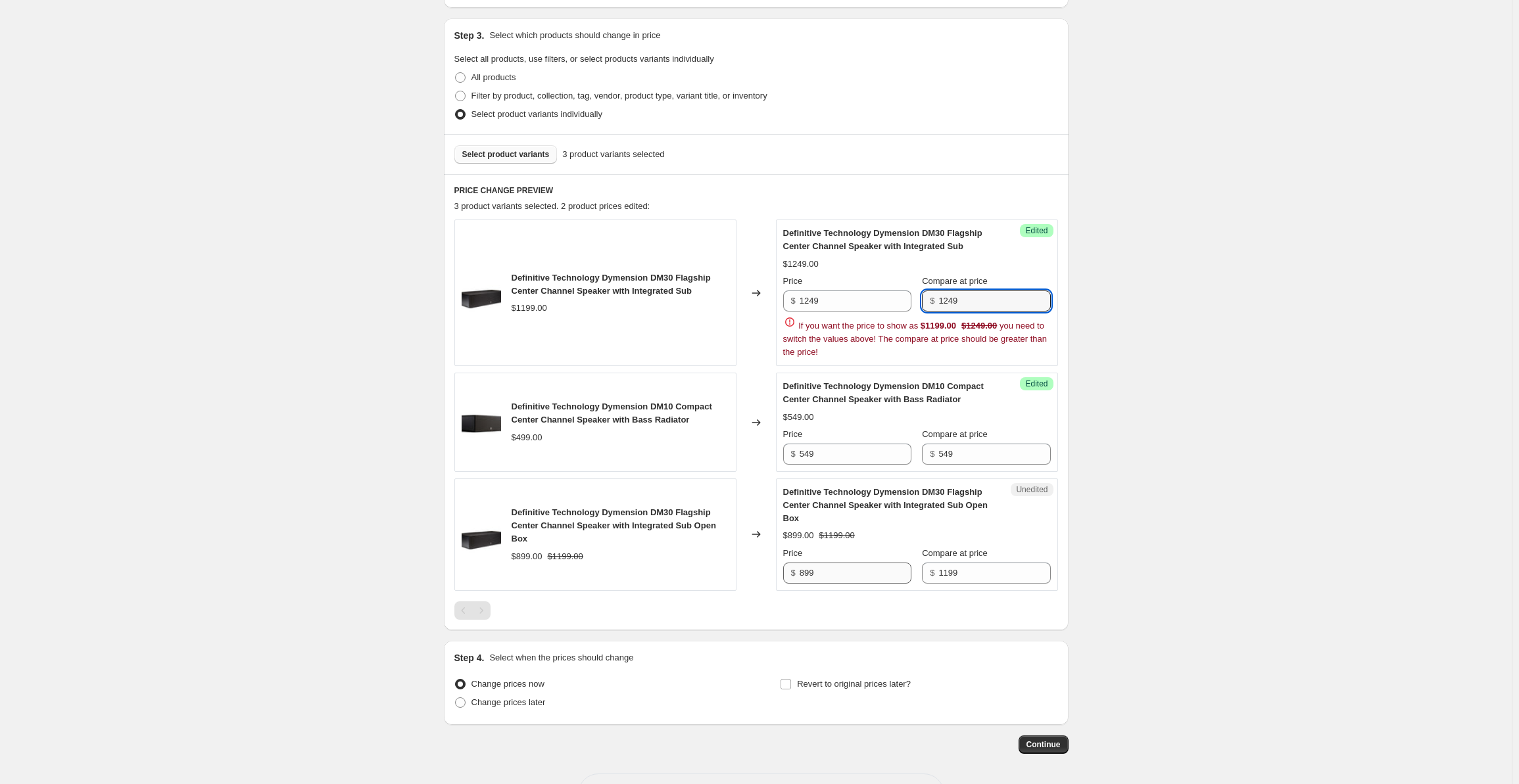
type input "1249"
click at [843, 573] on div "PRICE CHANGE PREVIEW 3 product variants selected. 2 product prices edited: Defi…" at bounding box center [756, 402] width 625 height 456
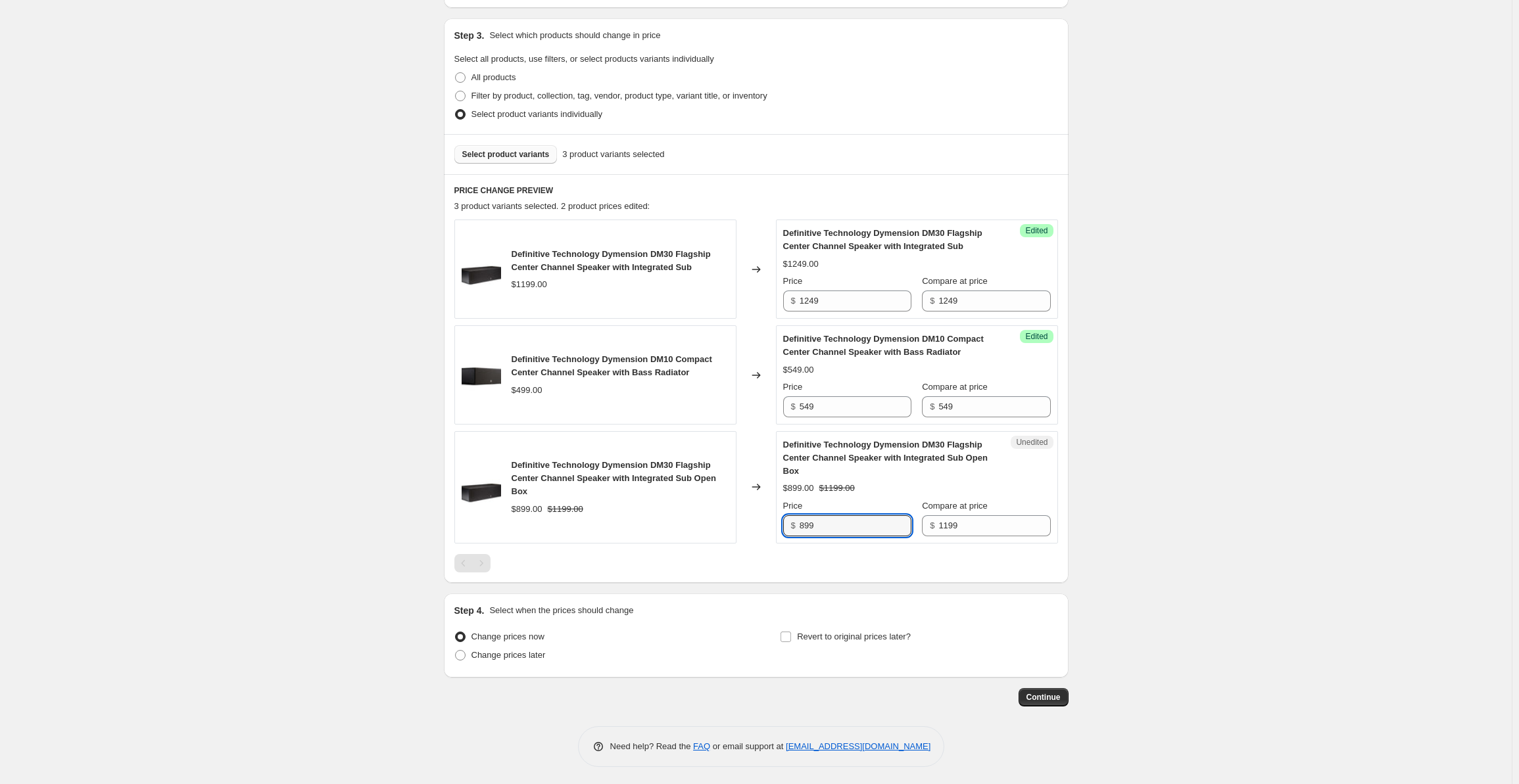
drag, startPoint x: 833, startPoint y: 525, endPoint x: 771, endPoint y: 527, distance: 62.0
click at [771, 527] on div "Definitive Technology Dymension DM30 Flagship Center Channel Speaker with Integ…" at bounding box center [756, 487] width 604 height 112
type input "949"
type input "1249"
click at [1175, 360] on div "Create new price [MEDICAL_DATA]. This page is ready Create new price [MEDICAL_D…" at bounding box center [756, 262] width 1512 height 1050
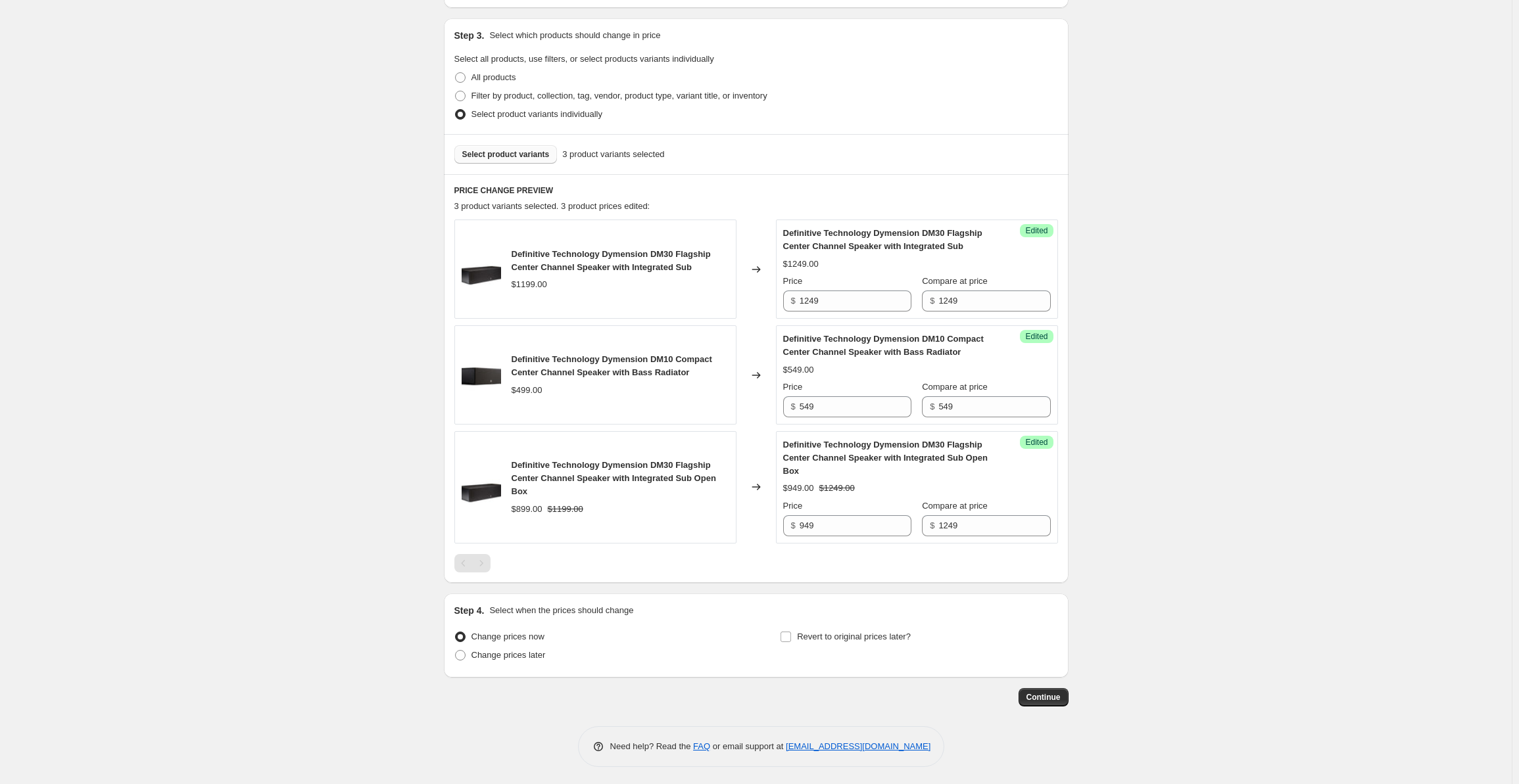
click at [525, 163] on button "Select product variants" at bounding box center [506, 154] width 103 height 19
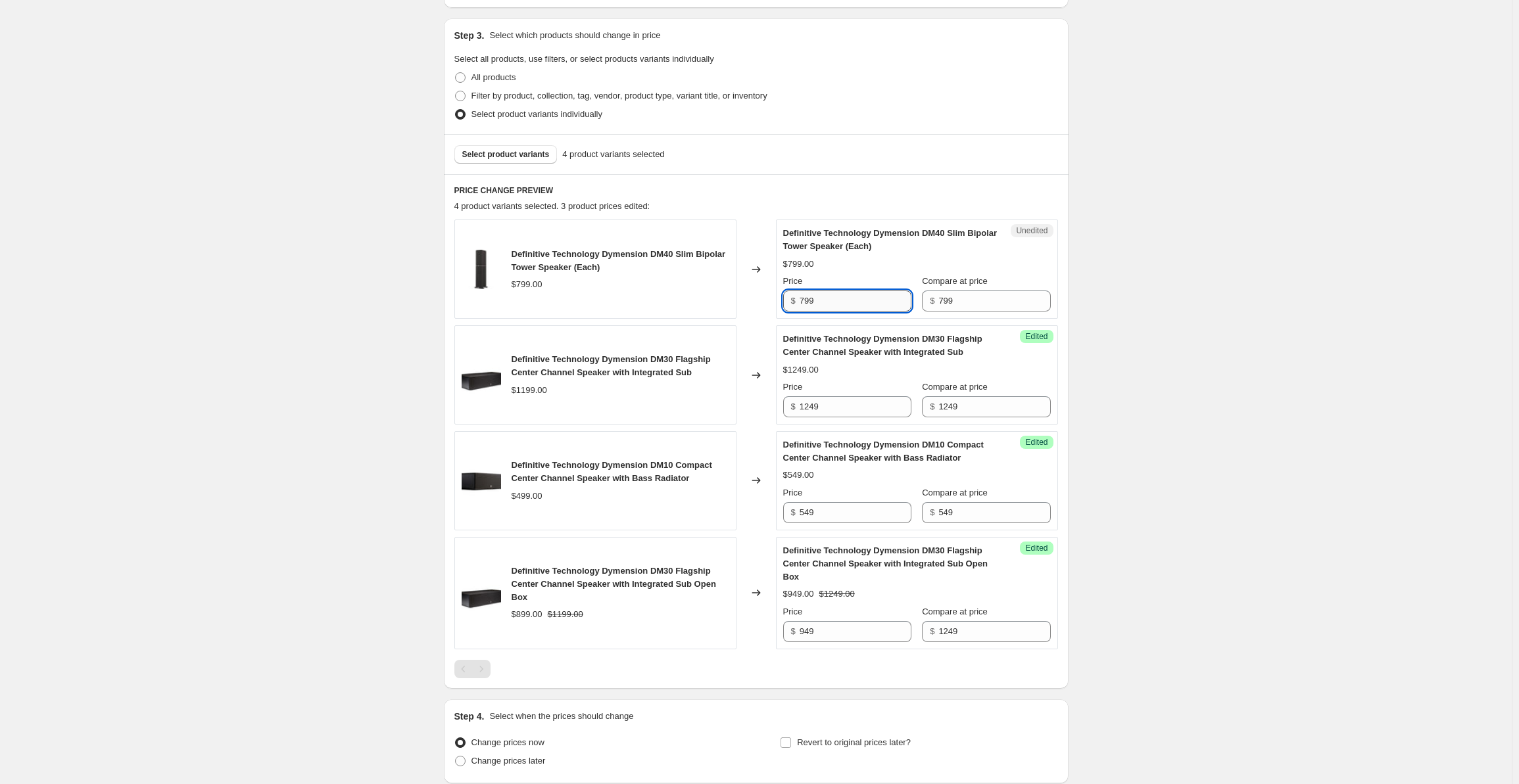
click at [822, 302] on input "799" at bounding box center [855, 301] width 112 height 21
drag, startPoint x: 837, startPoint y: 302, endPoint x: 751, endPoint y: 301, distance: 86.0
click at [751, 301] on div "Definitive Technology Dymension DM40 Slim Bipolar Tower Speaker (Each) $799.00 …" at bounding box center [756, 269] width 604 height 99
type input "849"
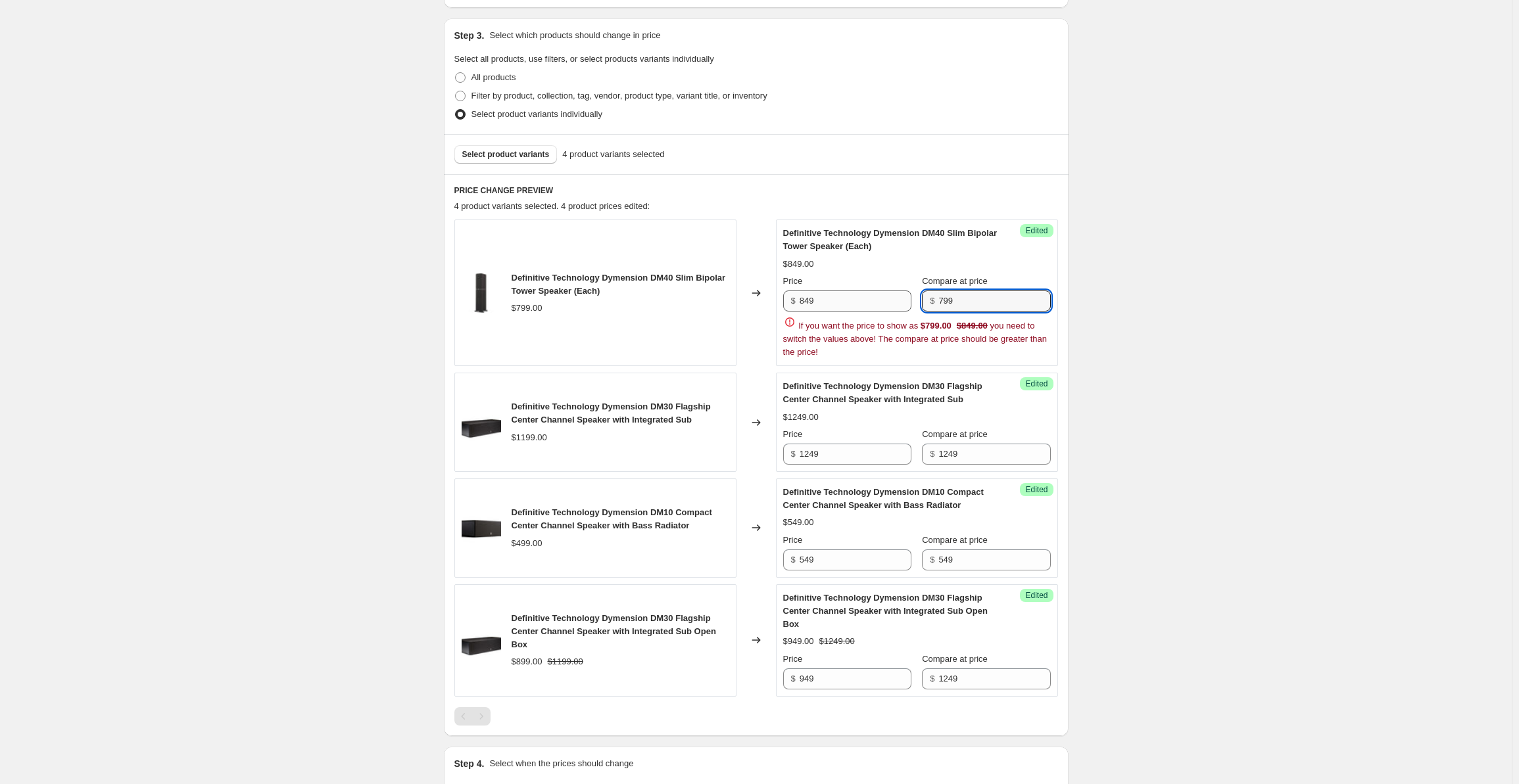
type input "4"
type input "849"
click at [1236, 344] on div "Create new price [MEDICAL_DATA]. This page is ready Create new price [MEDICAL_D…" at bounding box center [756, 338] width 1512 height 1203
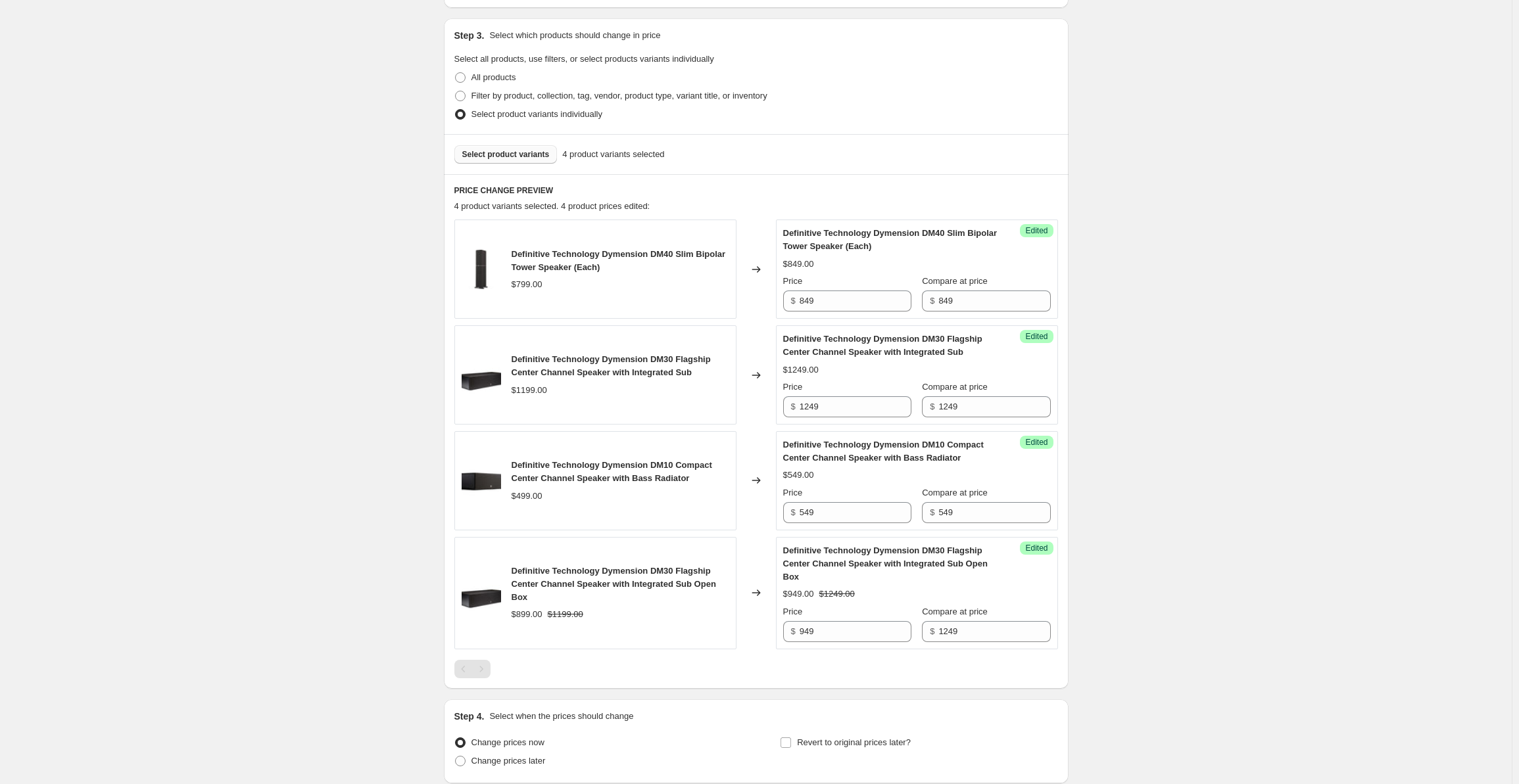
click at [502, 160] on button "Select product variants" at bounding box center [506, 154] width 103 height 19
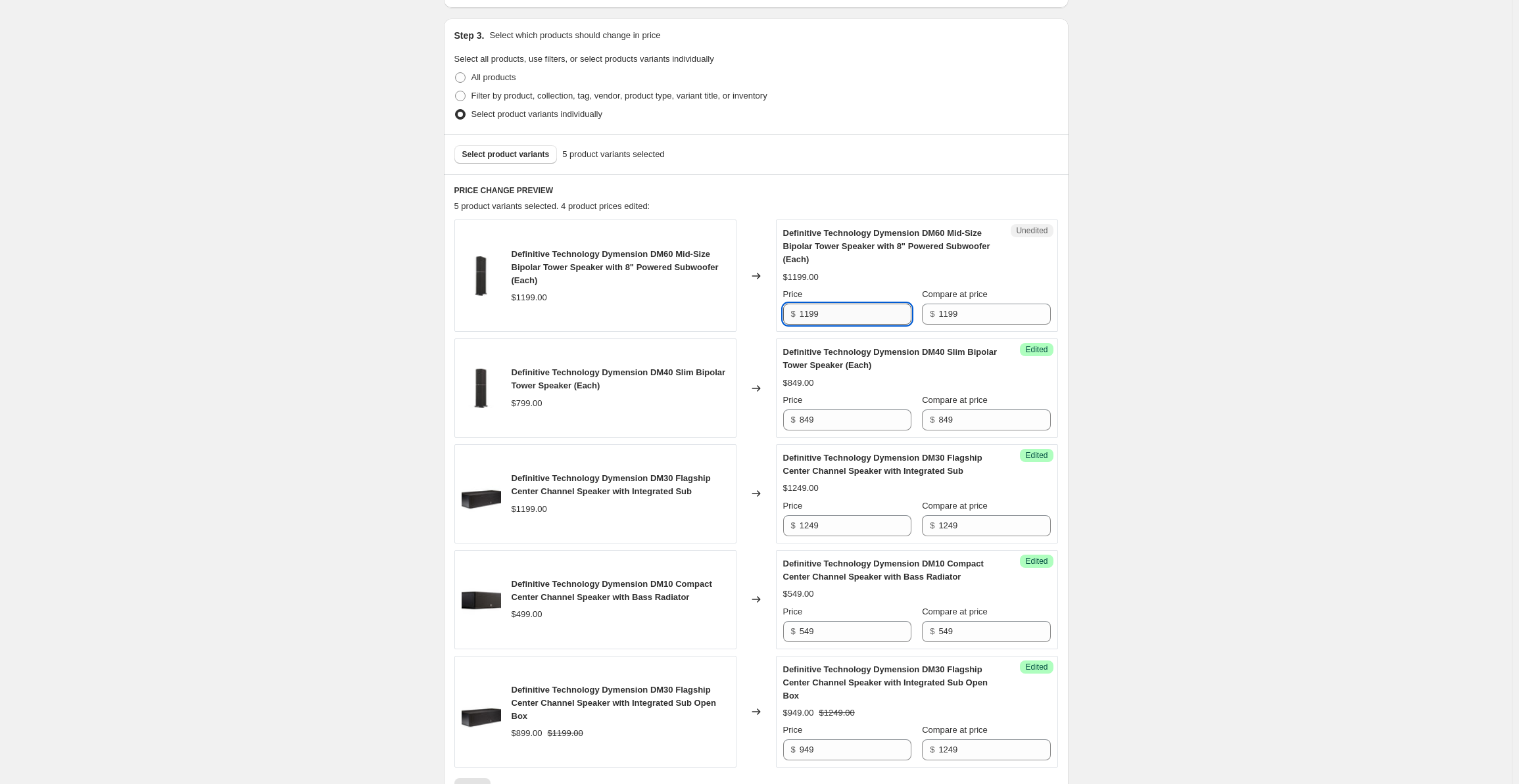
click at [823, 313] on input "1199" at bounding box center [855, 314] width 112 height 21
drag, startPoint x: 847, startPoint y: 315, endPoint x: 737, endPoint y: 315, distance: 110.0
click at [737, 315] on div "Definitive Technology Dymension DM60 Mid-Size Bipolar Tower Speaker with 8" Pow…" at bounding box center [756, 276] width 604 height 112
type input "1299"
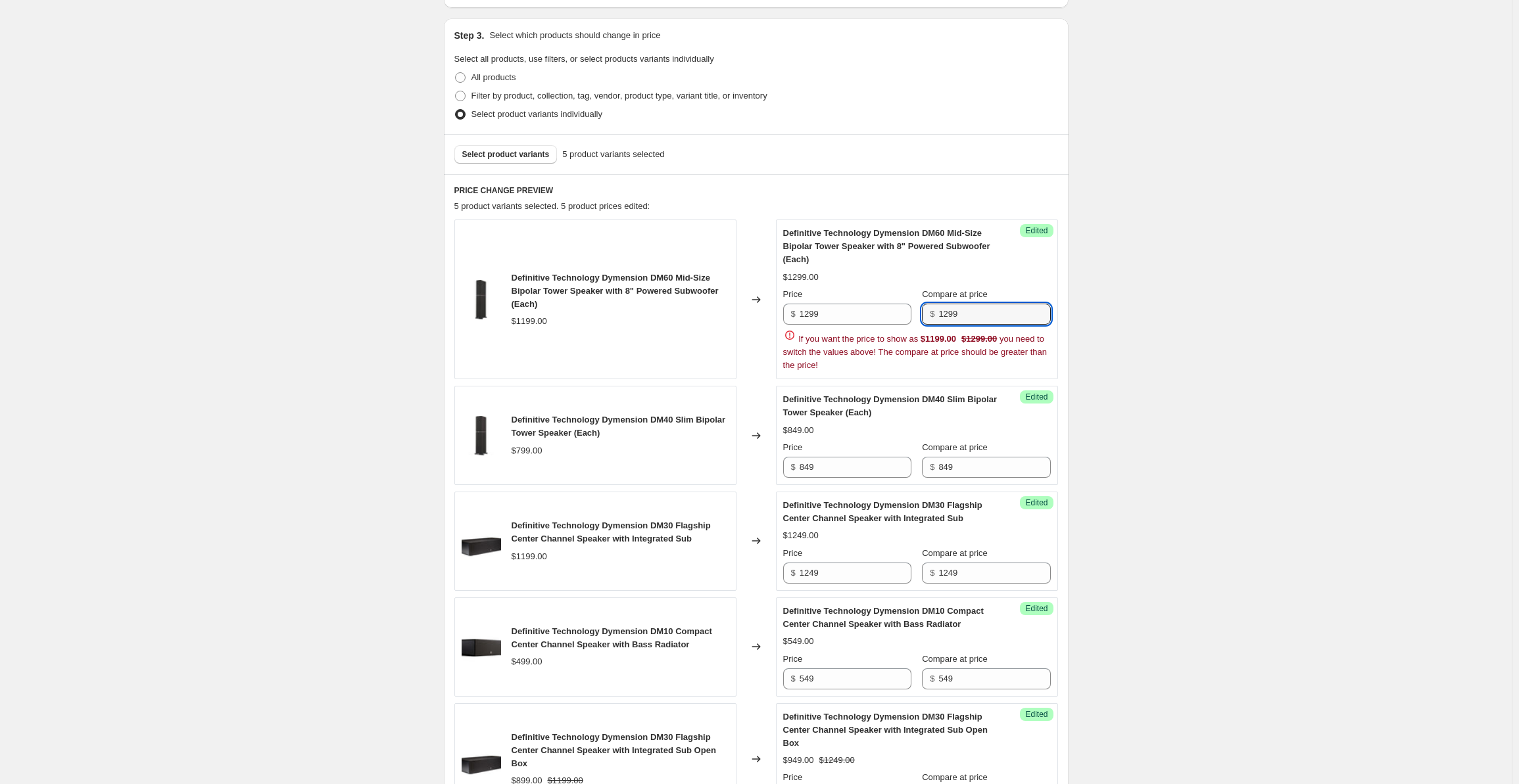
type input "1299"
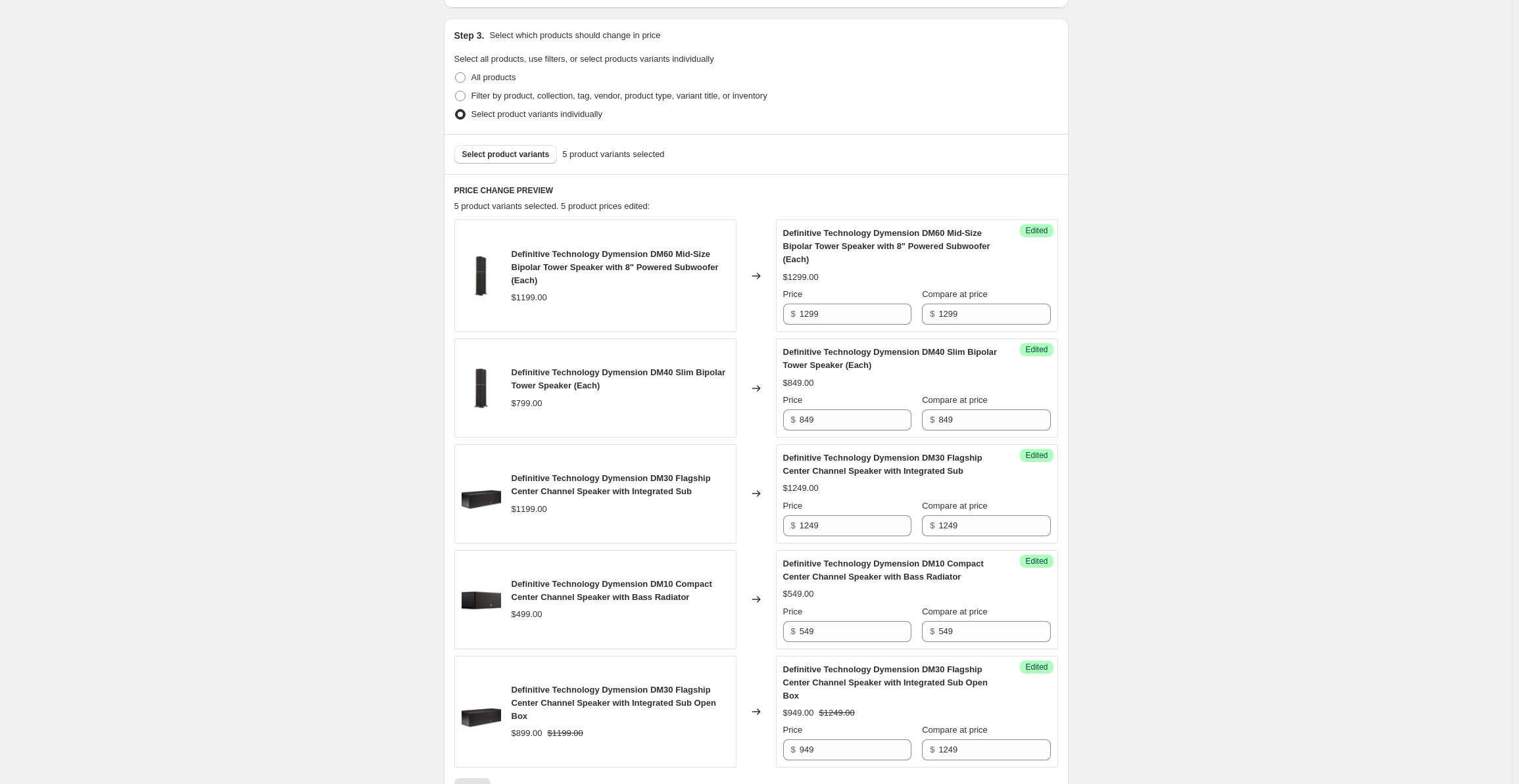
click at [1192, 336] on div "Create new price [MEDICAL_DATA]. This page is ready Create new price [MEDICAL_D…" at bounding box center [756, 374] width 1512 height 1274
click at [487, 155] on span "Select product variants" at bounding box center [506, 154] width 88 height 10
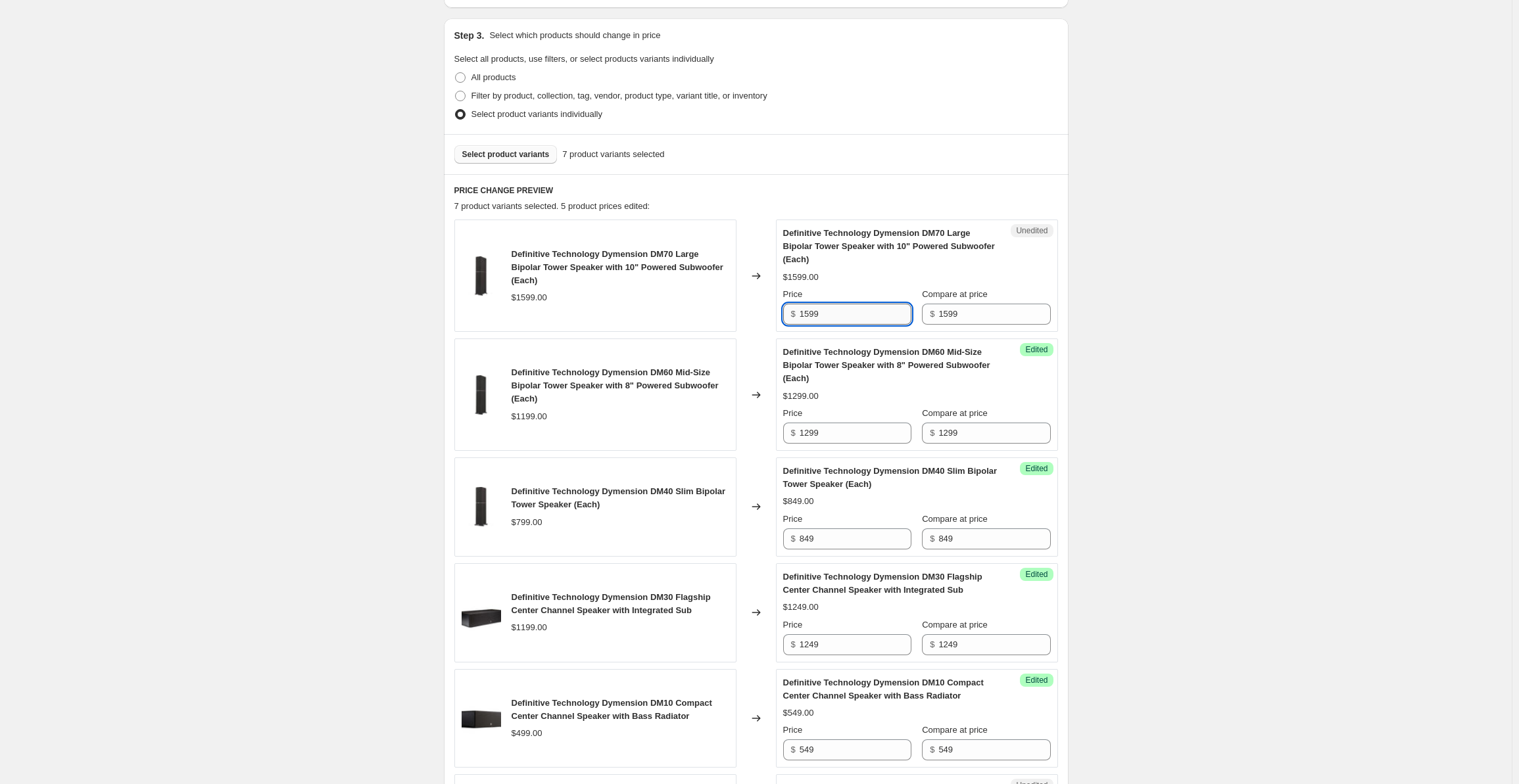
click at [833, 313] on input "1599" at bounding box center [855, 314] width 112 height 21
drag, startPoint x: 828, startPoint y: 313, endPoint x: 772, endPoint y: 313, distance: 56.0
click at [772, 313] on div "Definitive Technology Dymension DM70 Large Bipolar Tower Speaker with 10" Power…" at bounding box center [756, 276] width 604 height 112
type input "1699"
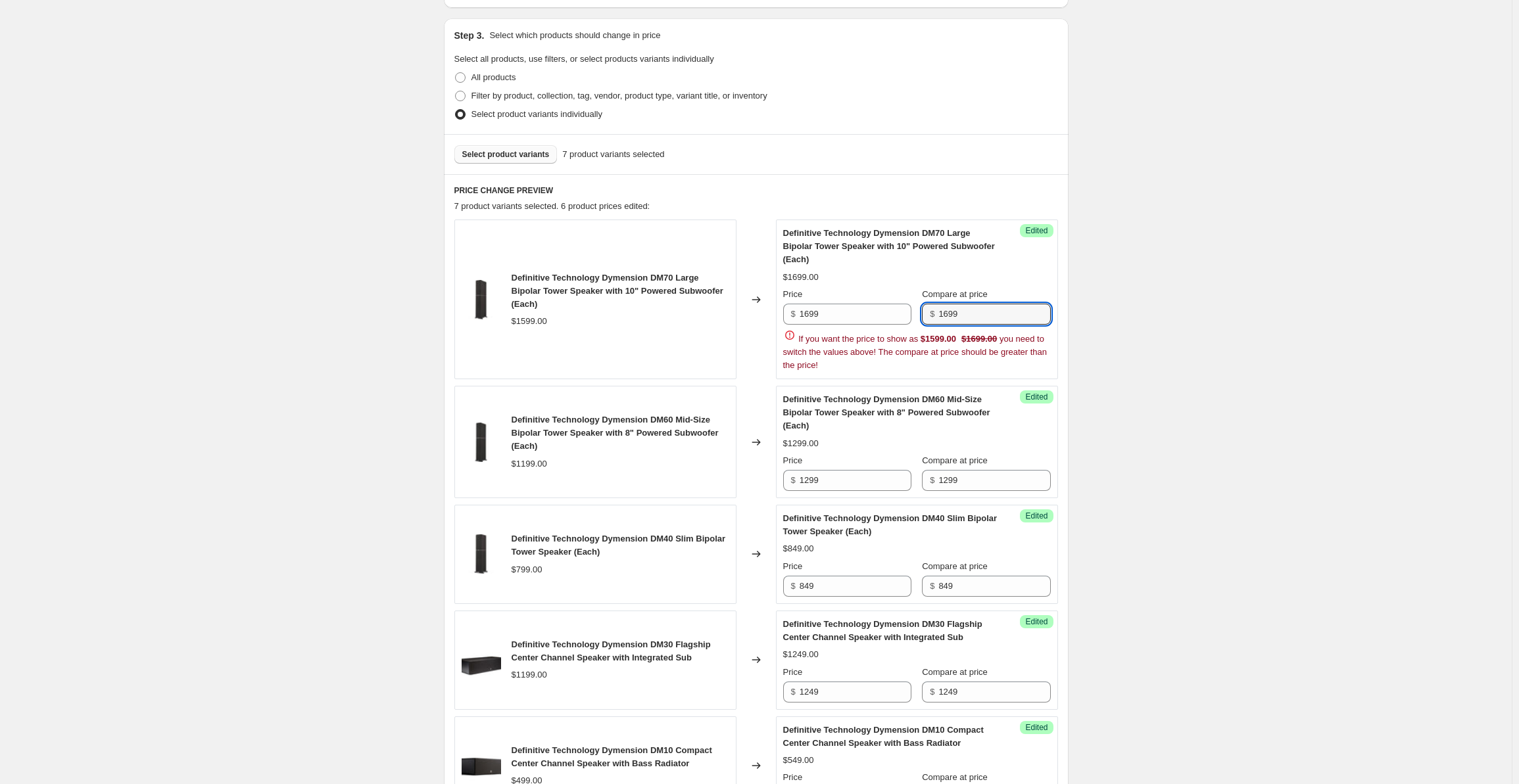
type input "1699"
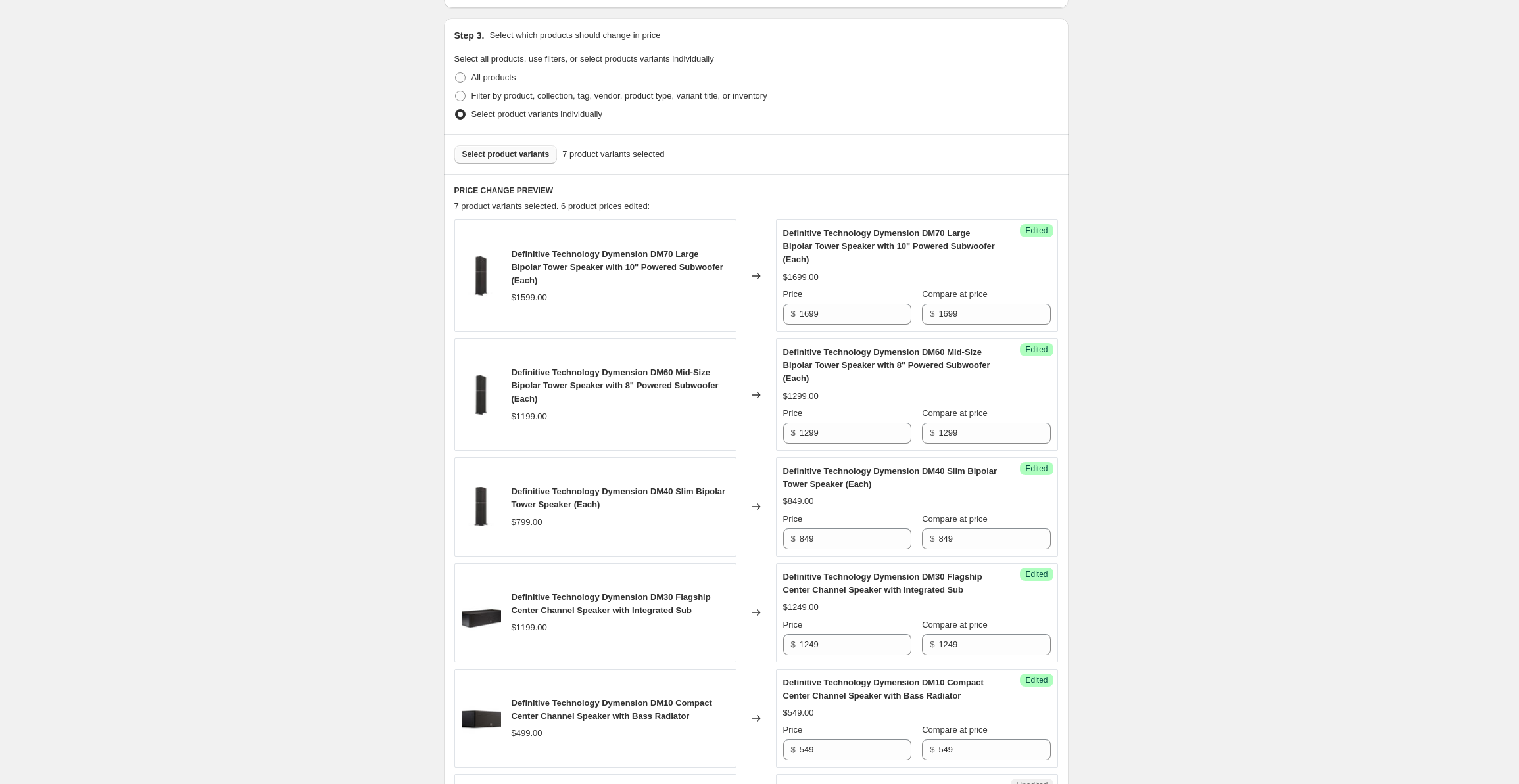
click at [1245, 373] on div "Create new price [MEDICAL_DATA]. This page is ready Create new price [MEDICAL_D…" at bounding box center [756, 486] width 1512 height 1499
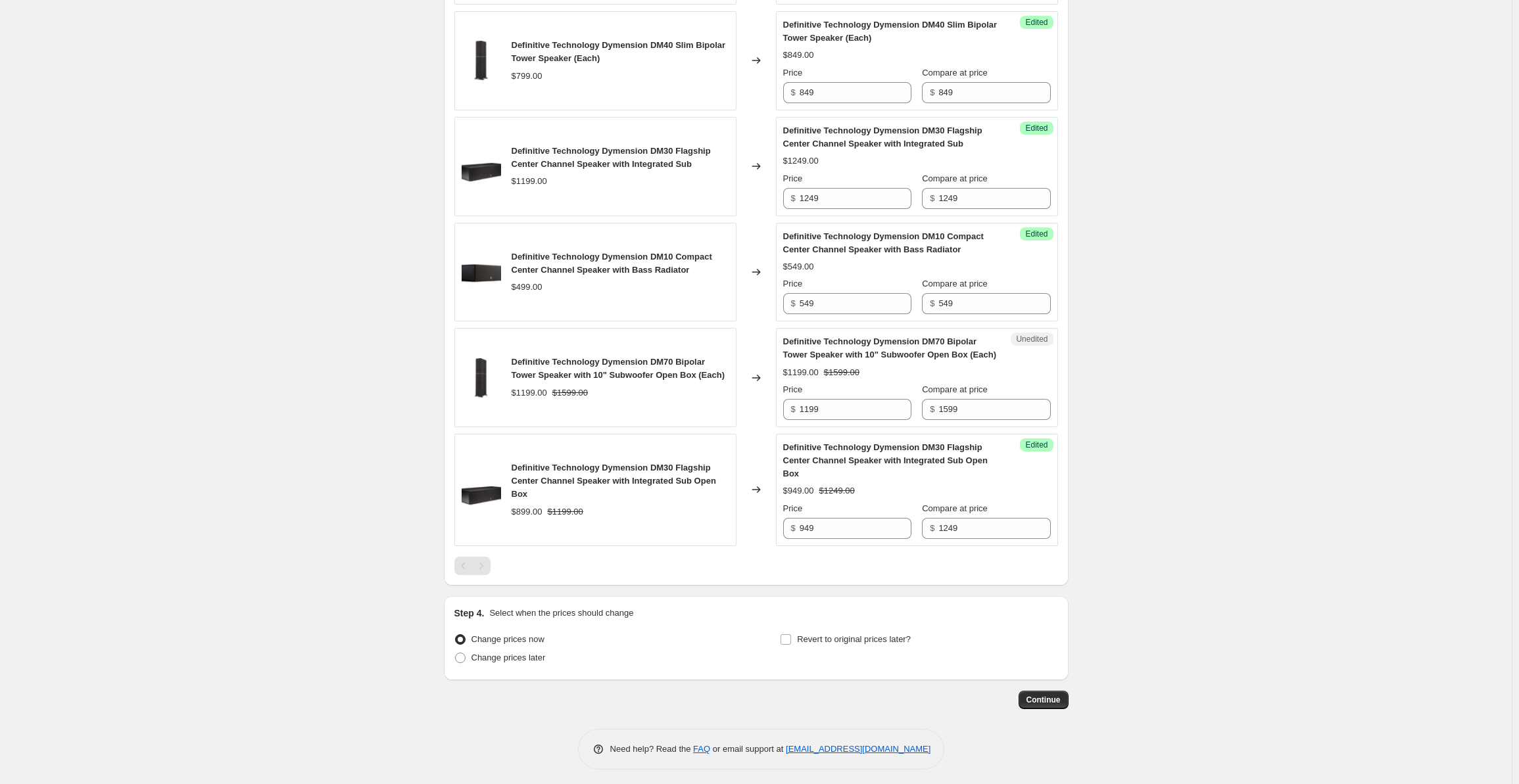
scroll to position [710, 0]
click at [974, 399] on input "1599" at bounding box center [994, 409] width 112 height 21
drag, startPoint x: 986, startPoint y: 400, endPoint x: 945, endPoint y: 399, distance: 41.0
click at [903, 402] on div "Price $ 1199 Compare at price $ 1599" at bounding box center [917, 401] width 268 height 37
type input "1699"
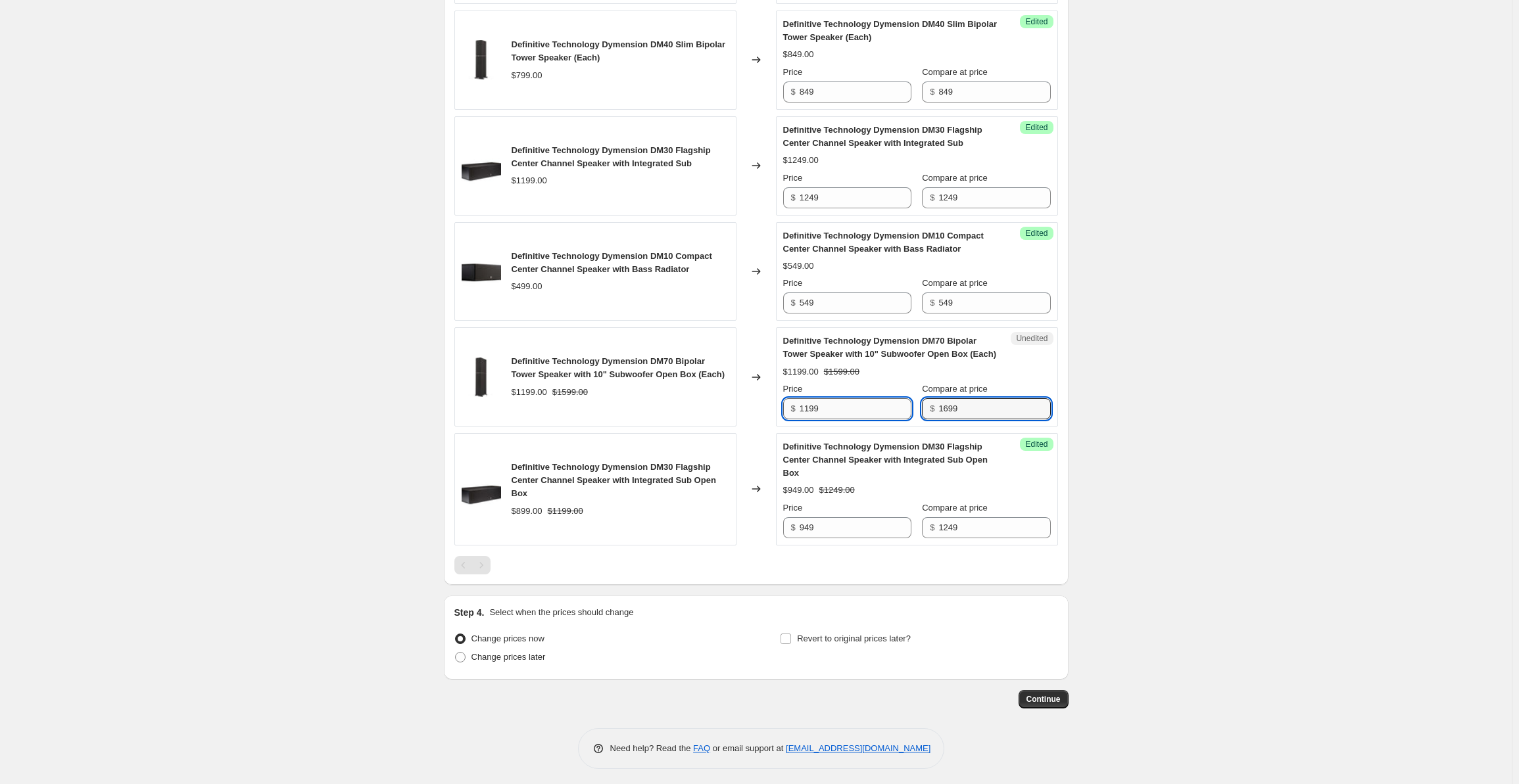
click at [859, 411] on input "1199" at bounding box center [855, 409] width 112 height 21
drag, startPoint x: 859, startPoint y: 411, endPoint x: 768, endPoint y: 395, distance: 92.4
click at [768, 395] on div "Definitive Technology Dymension DM70 Bipolar Tower Speaker with 10" Subwoofer O…" at bounding box center [756, 377] width 604 height 99
type input "1299"
click at [1237, 358] on div "Create new price [MEDICAL_DATA]. This page is ready Create new price [MEDICAL_D…" at bounding box center [756, 40] width 1512 height 1499
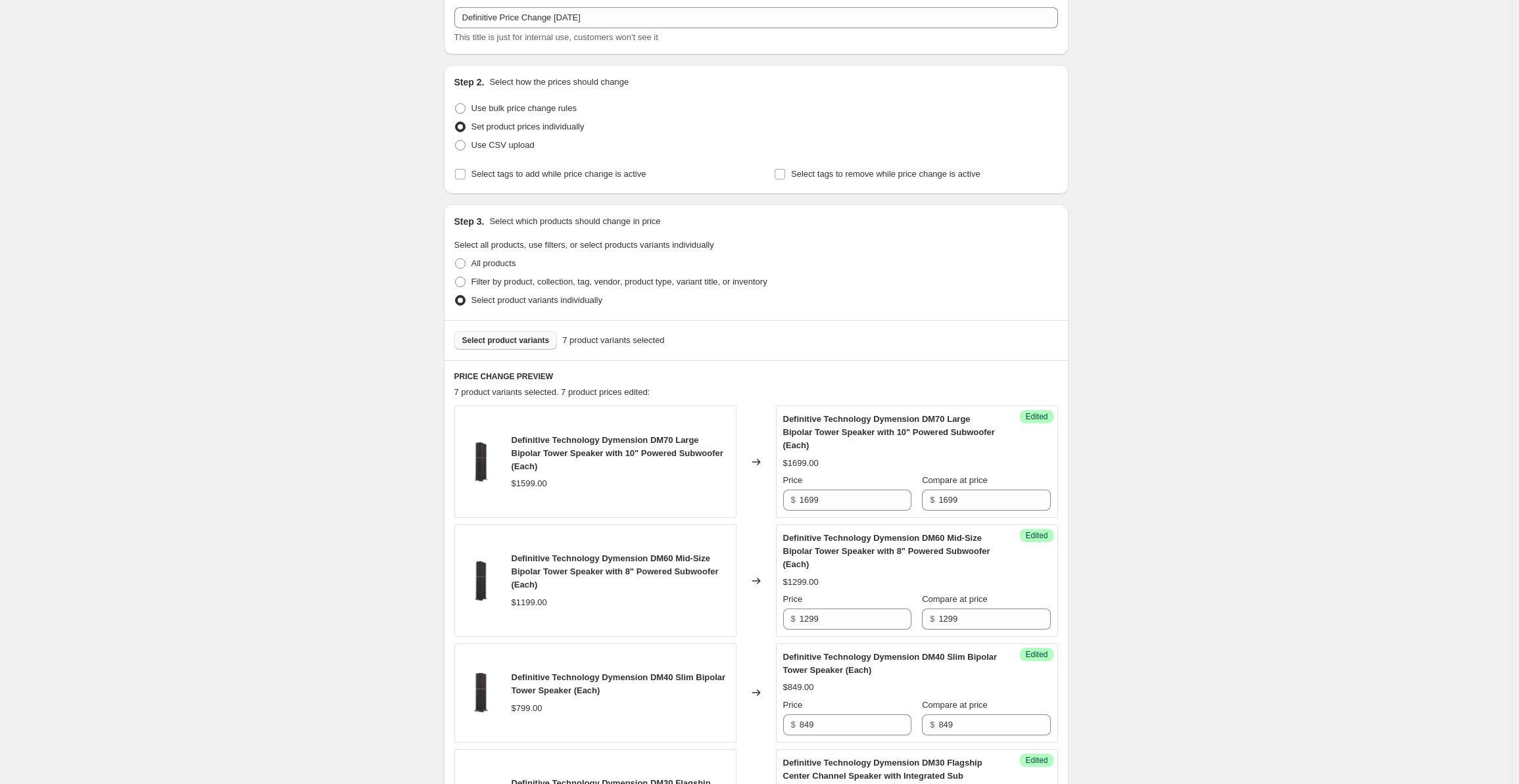
scroll to position [0, 0]
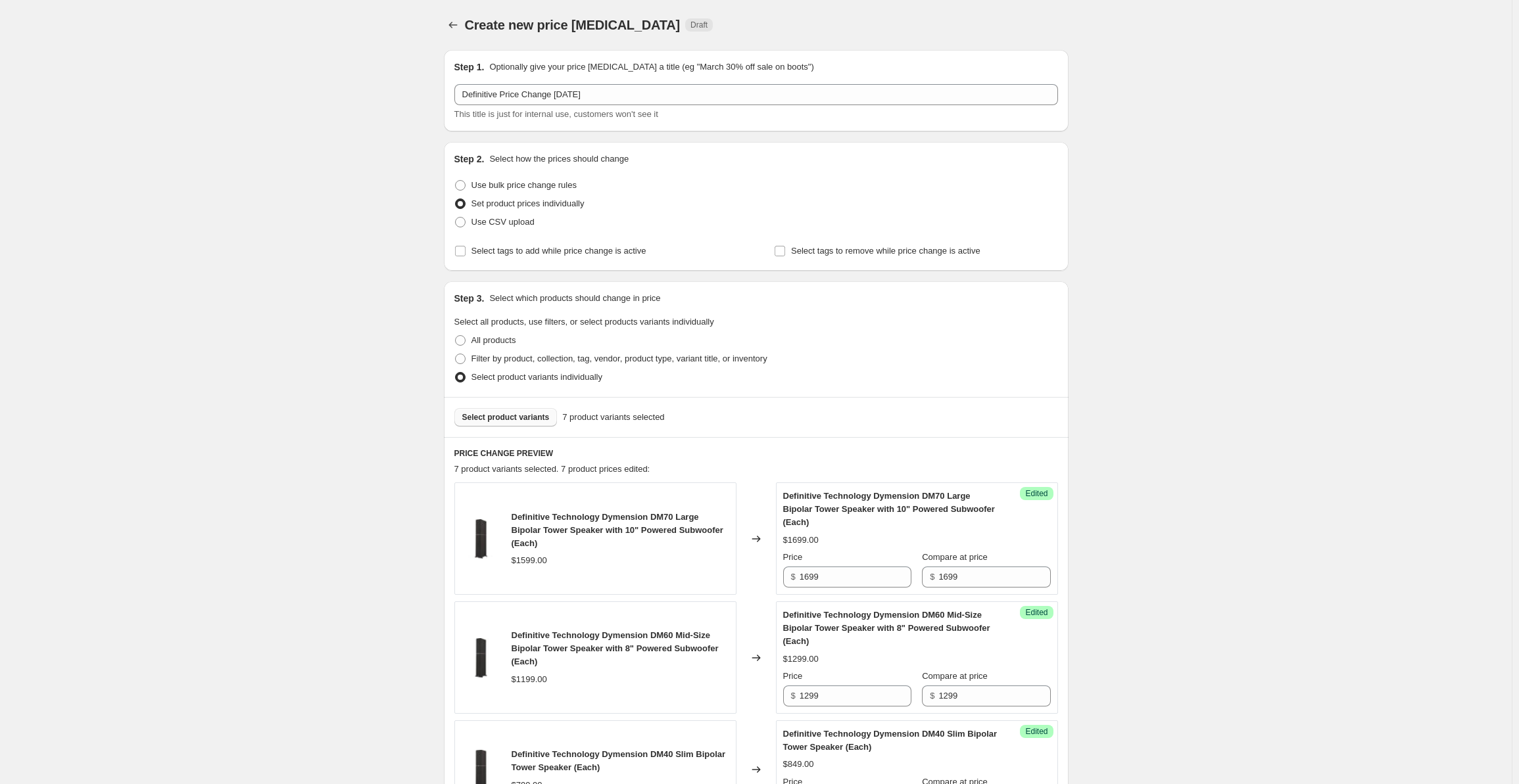
click at [502, 411] on button "Select product variants" at bounding box center [506, 417] width 103 height 19
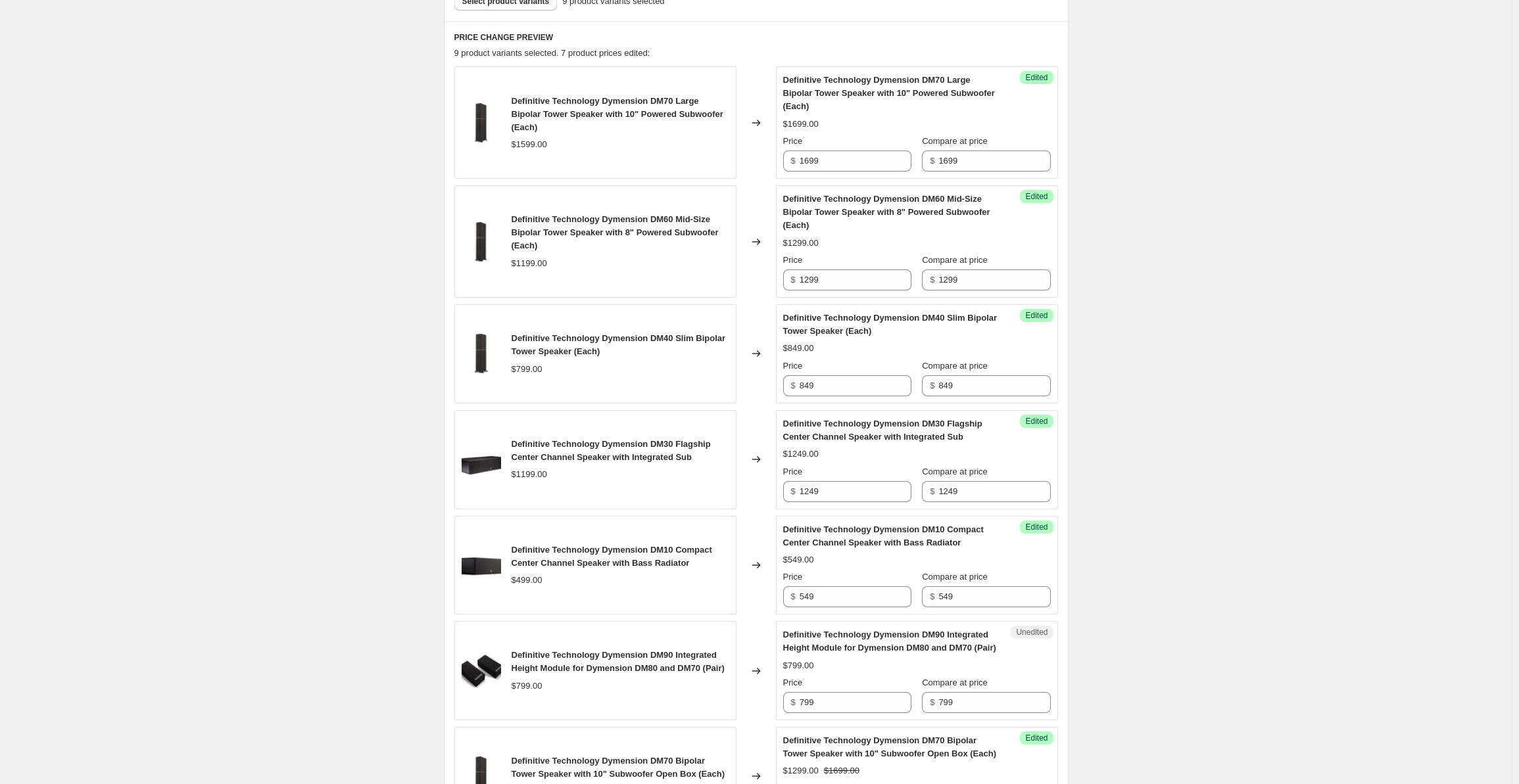
scroll to position [833, 0]
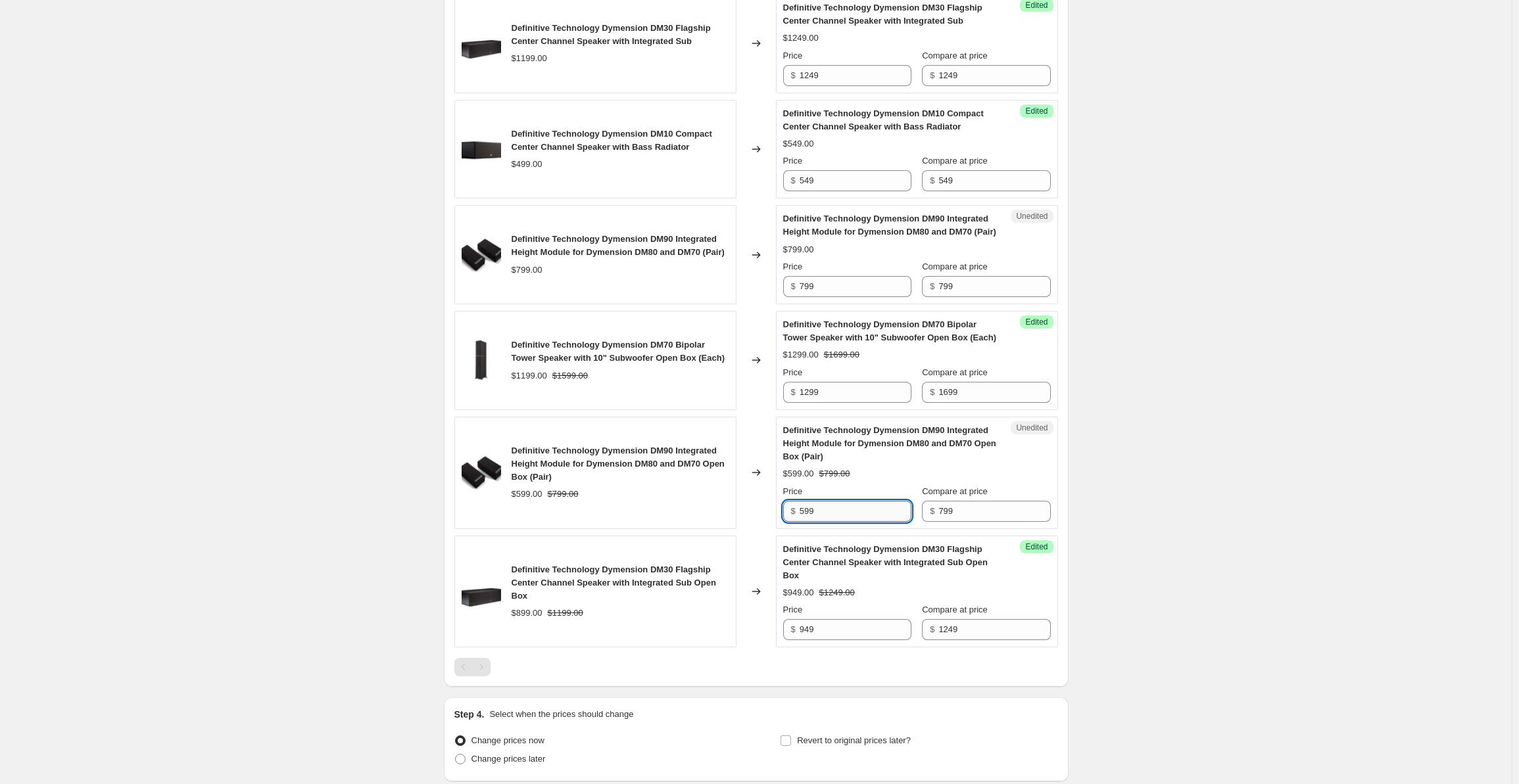
click at [847, 522] on input "599" at bounding box center [855, 511] width 112 height 21
drag, startPoint x: 963, startPoint y: 518, endPoint x: 997, endPoint y: 520, distance: 34.1
click at [963, 518] on input "799" at bounding box center [994, 511] width 112 height 21
drag, startPoint x: 997, startPoint y: 520, endPoint x: 904, endPoint y: 515, distance: 93.1
click at [904, 515] on div "Price $ 599 Compare at price $ 799" at bounding box center [917, 503] width 268 height 37
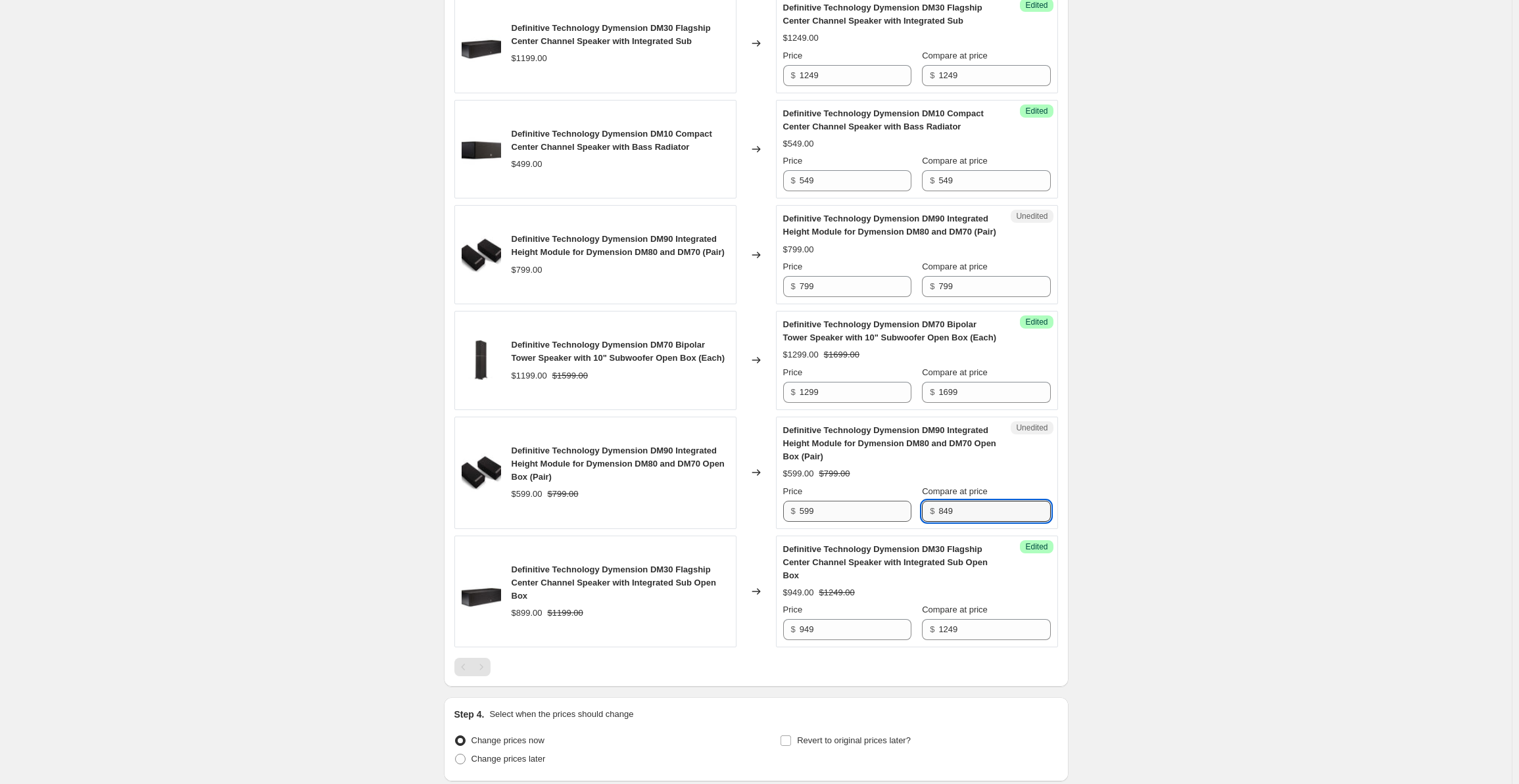
type input "849"
drag, startPoint x: 828, startPoint y: 513, endPoint x: 849, endPoint y: 516, distance: 21.2
click at [828, 513] on input "599" at bounding box center [855, 511] width 112 height 21
drag, startPoint x: 849, startPoint y: 516, endPoint x: 774, endPoint y: 519, distance: 75.1
click at [774, 519] on div "Definitive Technology Dymension DM90 Integrated Height Module for Dymension DM8…" at bounding box center [756, 473] width 604 height 112
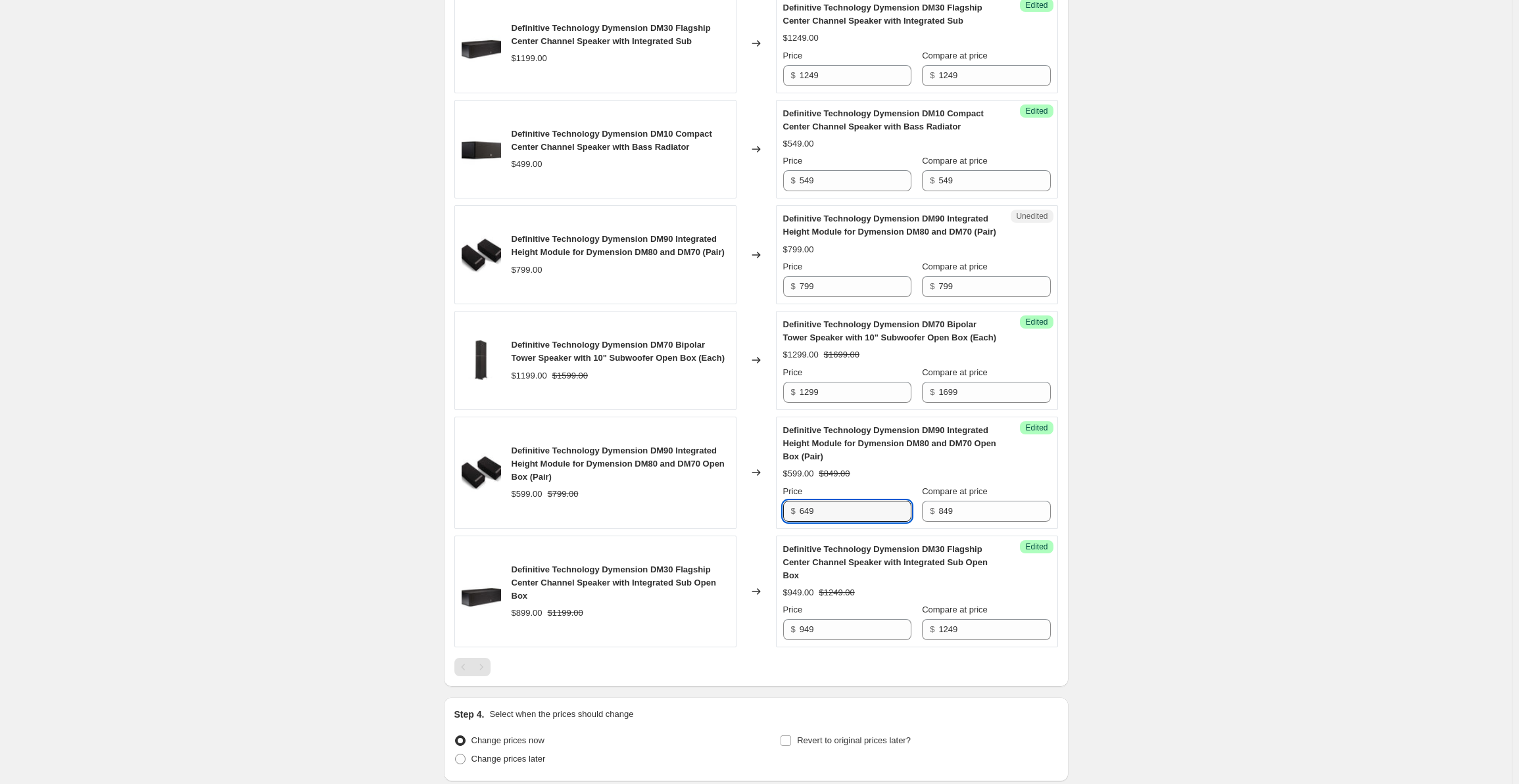
type input "649"
click at [1142, 508] on div "Create new price [MEDICAL_DATA]. This page is ready Create new price [MEDICAL_D…" at bounding box center [756, 28] width 1512 height 1723
drag, startPoint x: 860, startPoint y: 299, endPoint x: 783, endPoint y: 299, distance: 77.0
click at [783, 299] on div "Unedited Definitive Technology Dymension DM90 Integrated Height Module for Dyme…" at bounding box center [917, 255] width 282 height 99
type input "849"
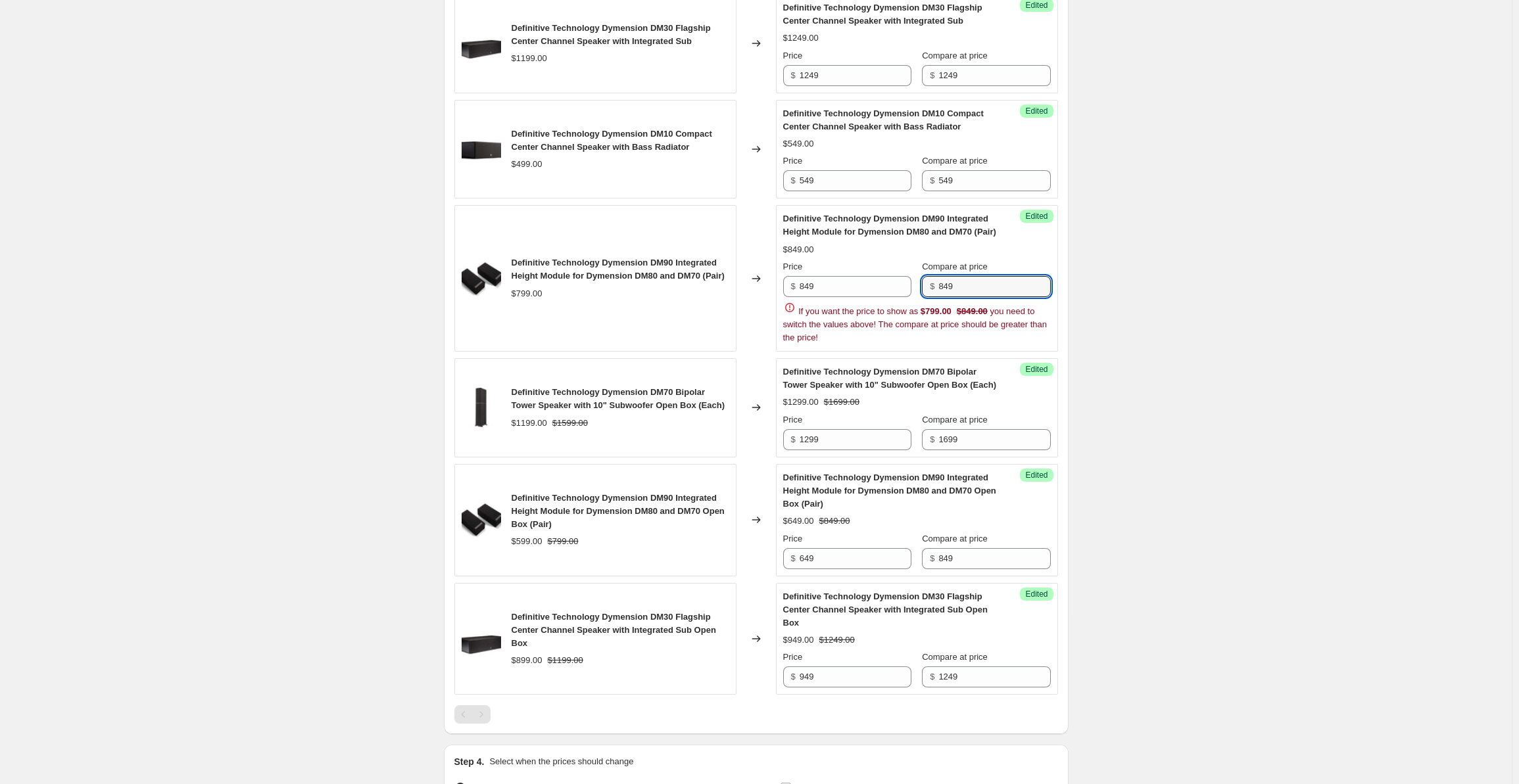
type input "849"
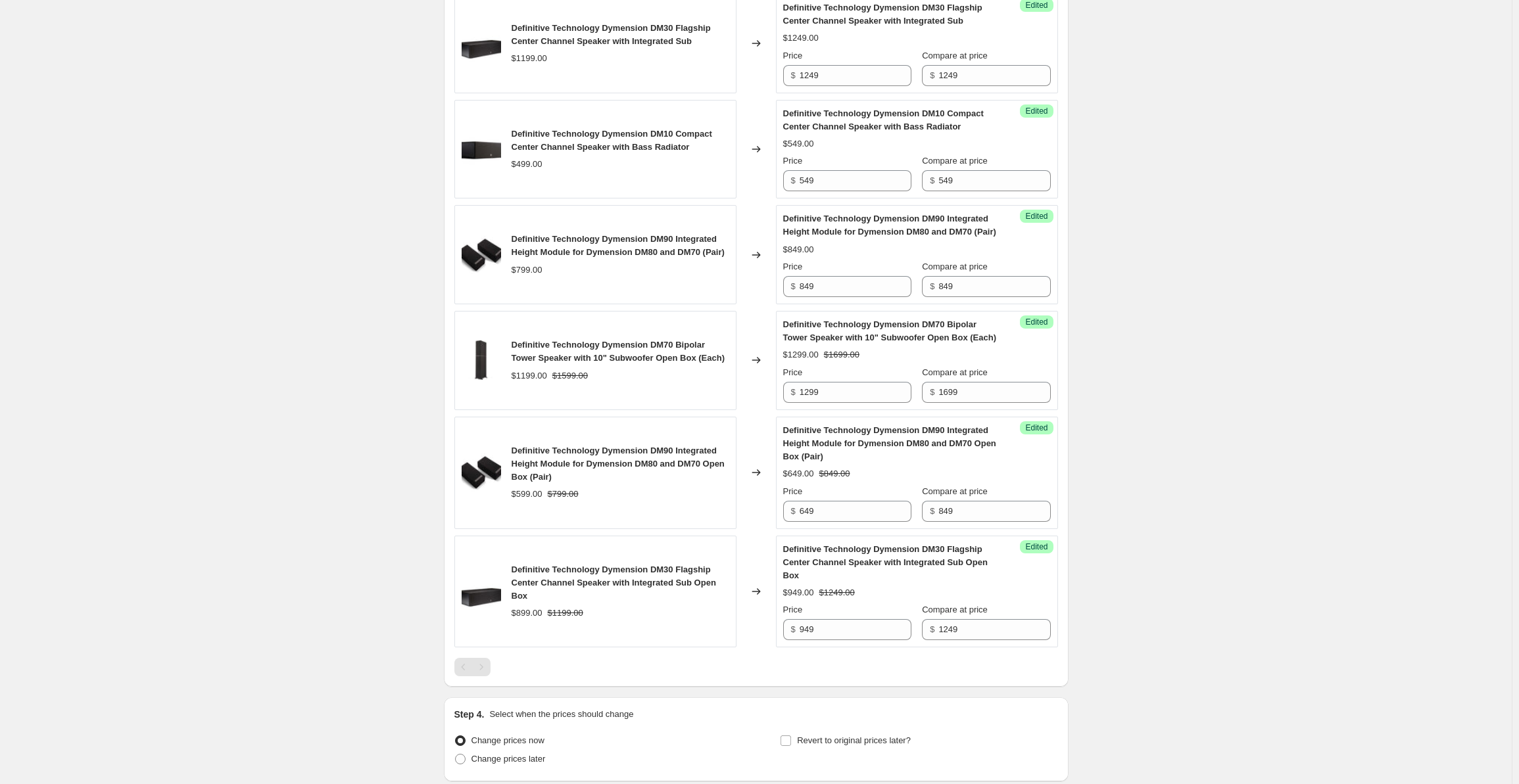
click at [1254, 311] on div "Create new price [MEDICAL_DATA]. This page is ready Create new price [MEDICAL_D…" at bounding box center [756, 28] width 1512 height 1723
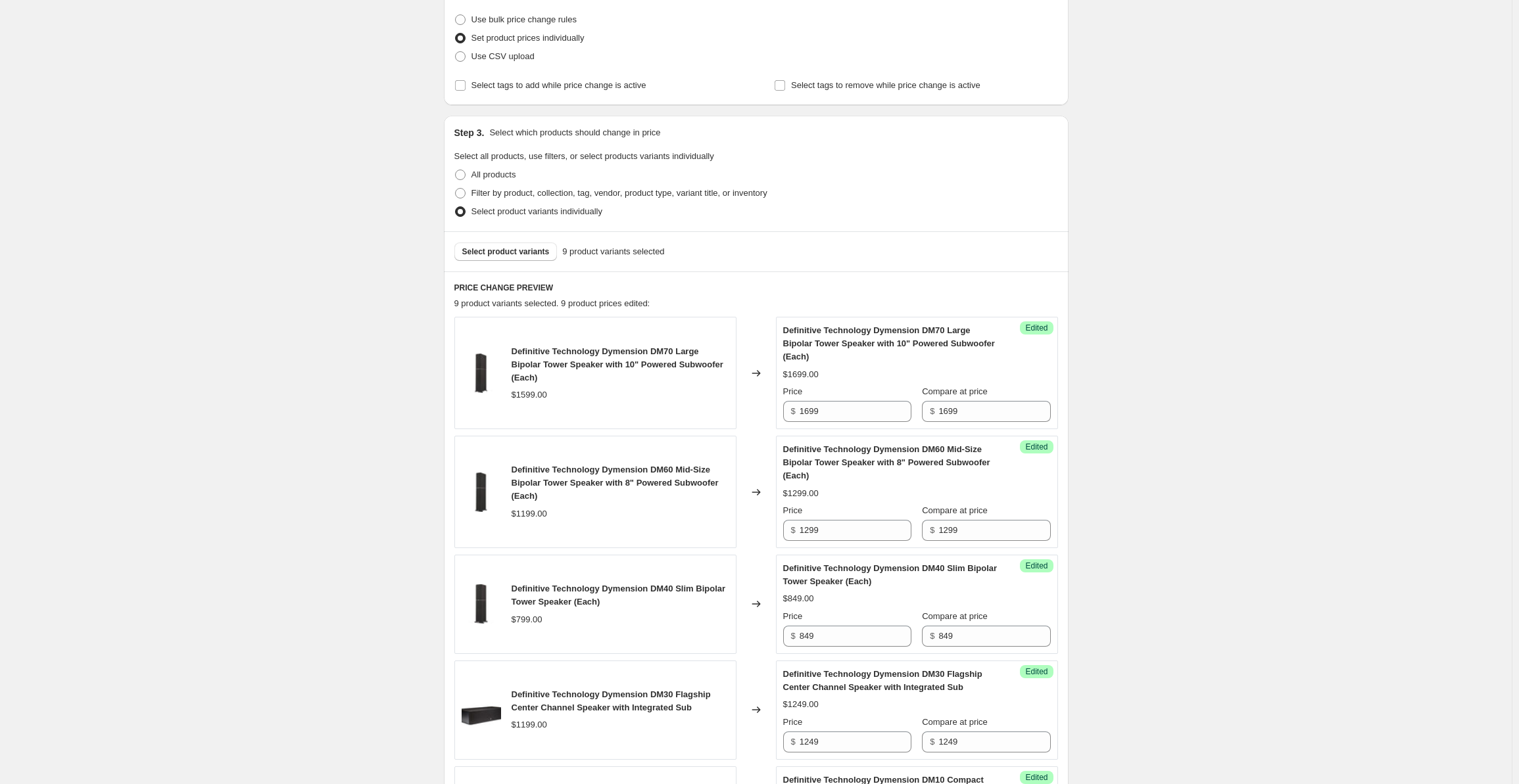
scroll to position [0, 0]
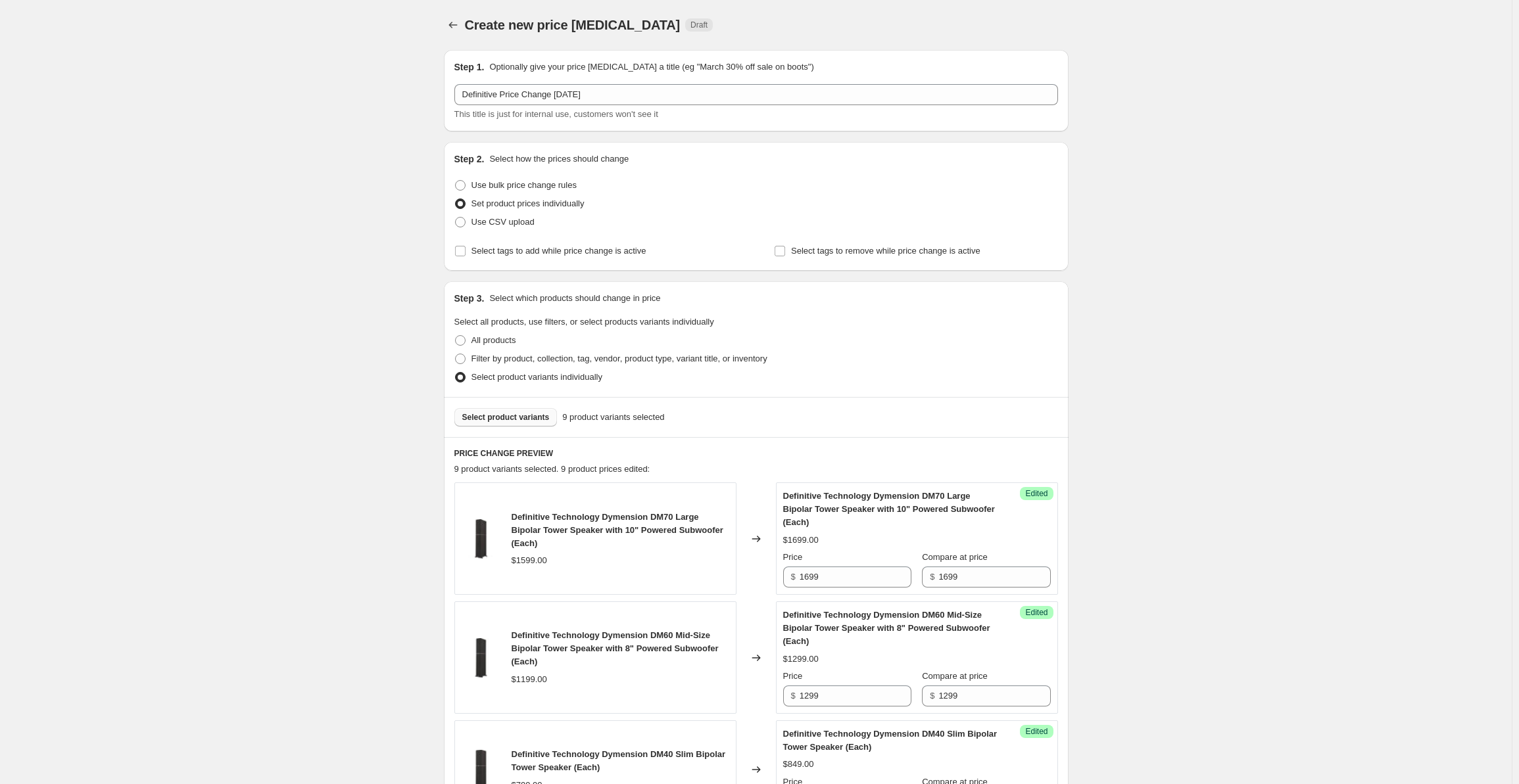
click at [517, 414] on span "Select product variants" at bounding box center [506, 417] width 88 height 10
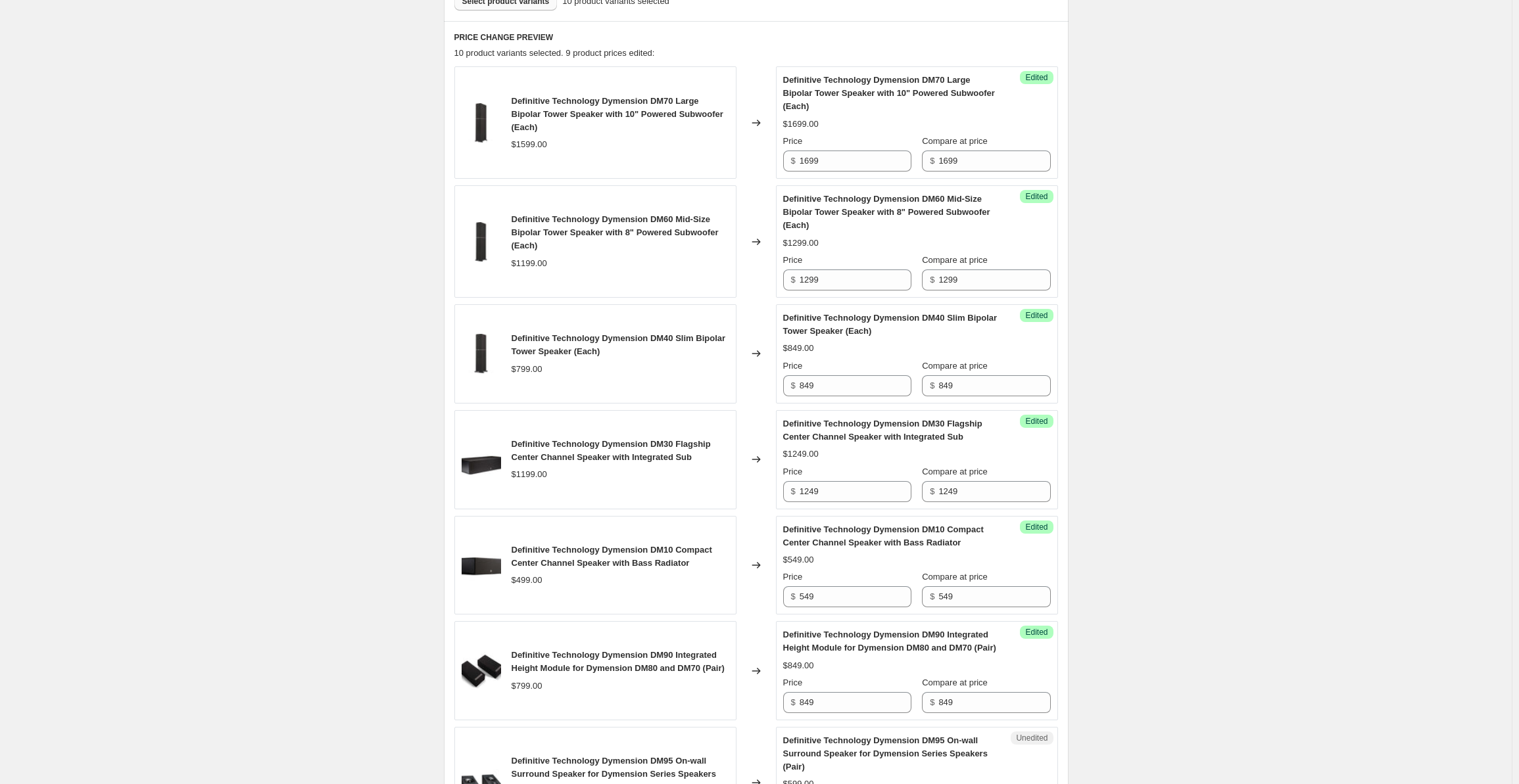
scroll to position [833, 0]
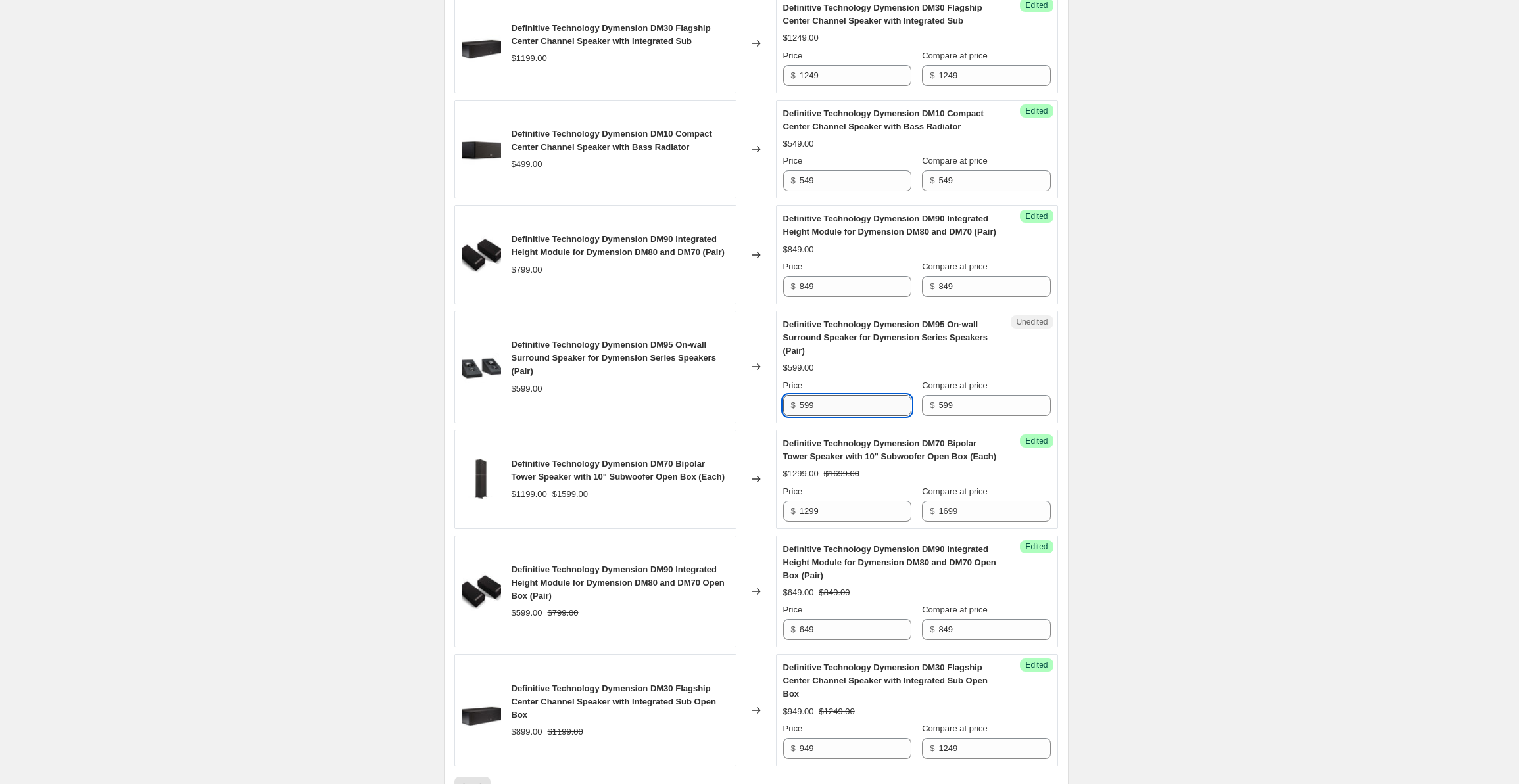
click at [816, 416] on input "599" at bounding box center [855, 405] width 112 height 21
drag, startPoint x: 828, startPoint y: 423, endPoint x: 769, endPoint y: 418, distance: 59.2
click at [769, 418] on div "Definitive Technology Dymension DM95 On-wall Surround Speaker for Dymension Ser…" at bounding box center [756, 367] width 604 height 112
type input "649"
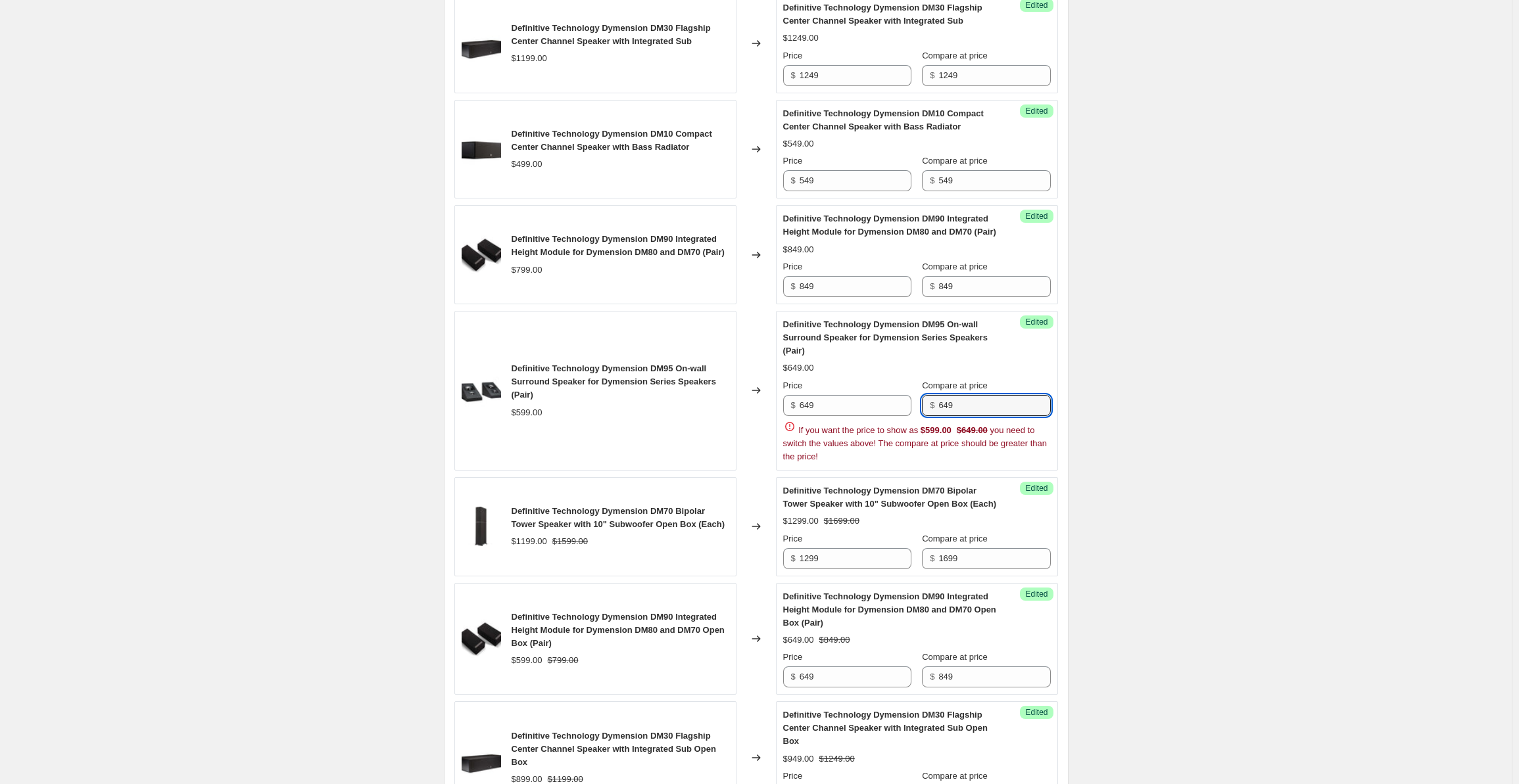
type input "649"
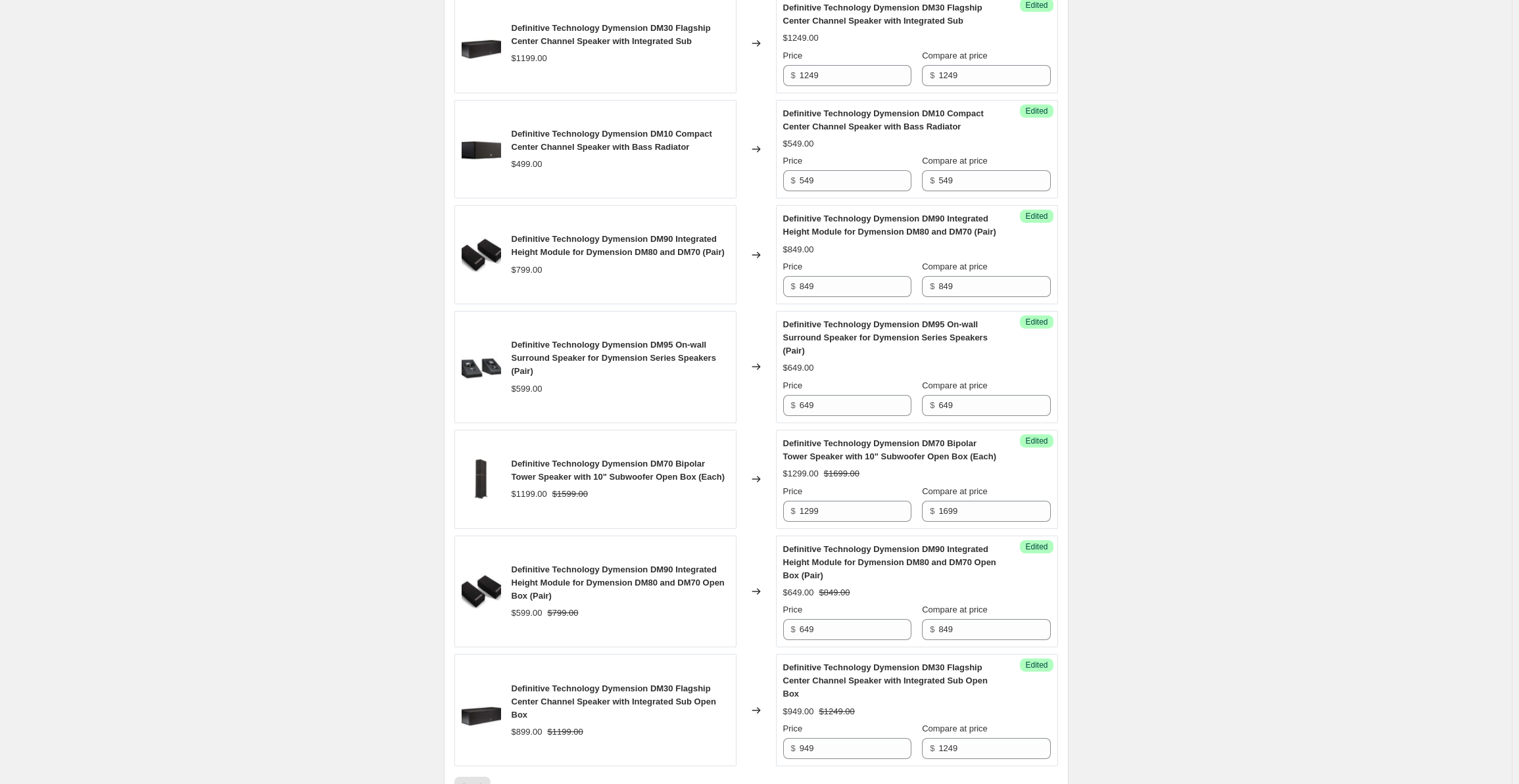
click at [1248, 271] on div "Create new price [MEDICAL_DATA]. This page is ready Create new price [MEDICAL_D…" at bounding box center [756, 88] width 1512 height 1842
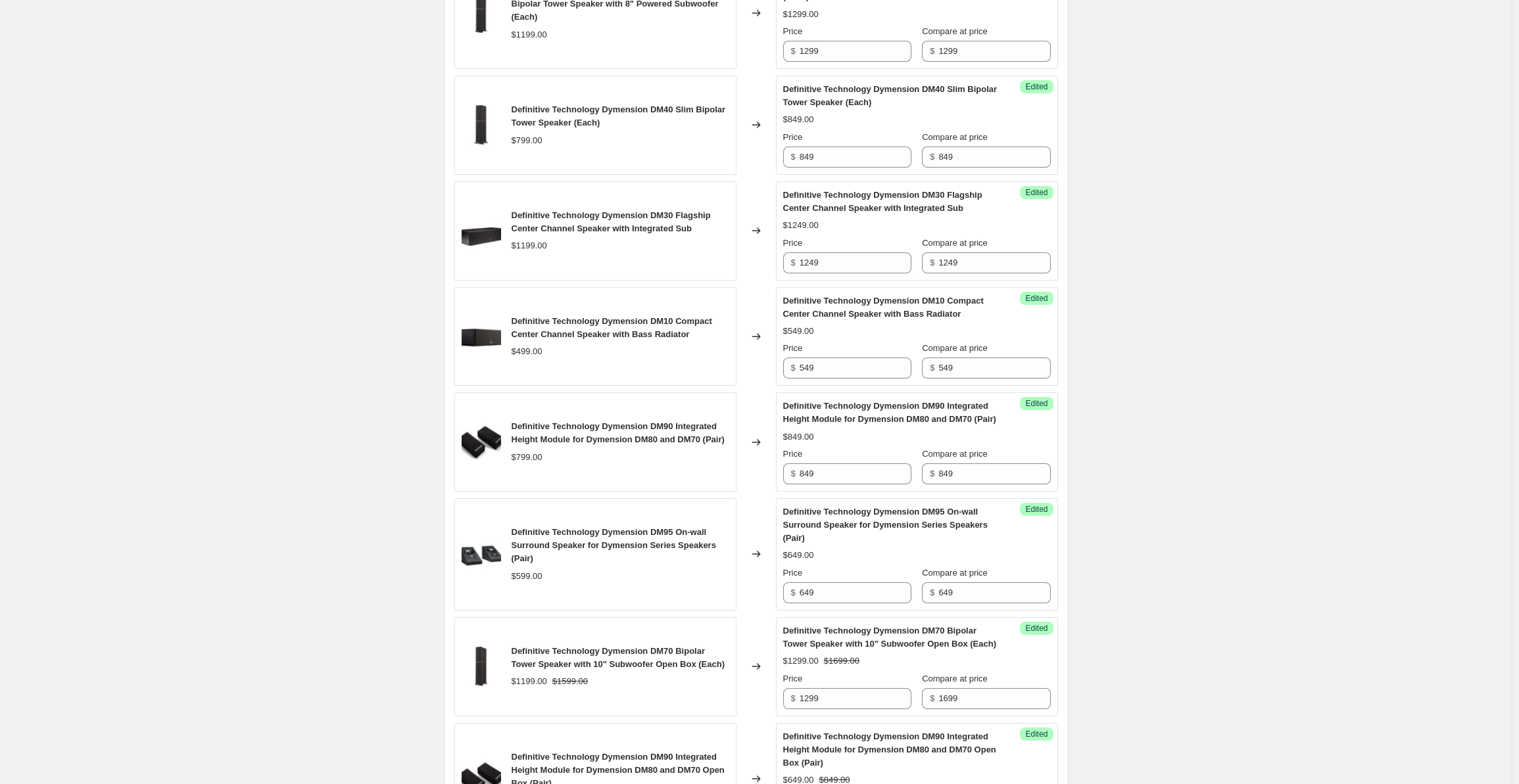
scroll to position [233, 0]
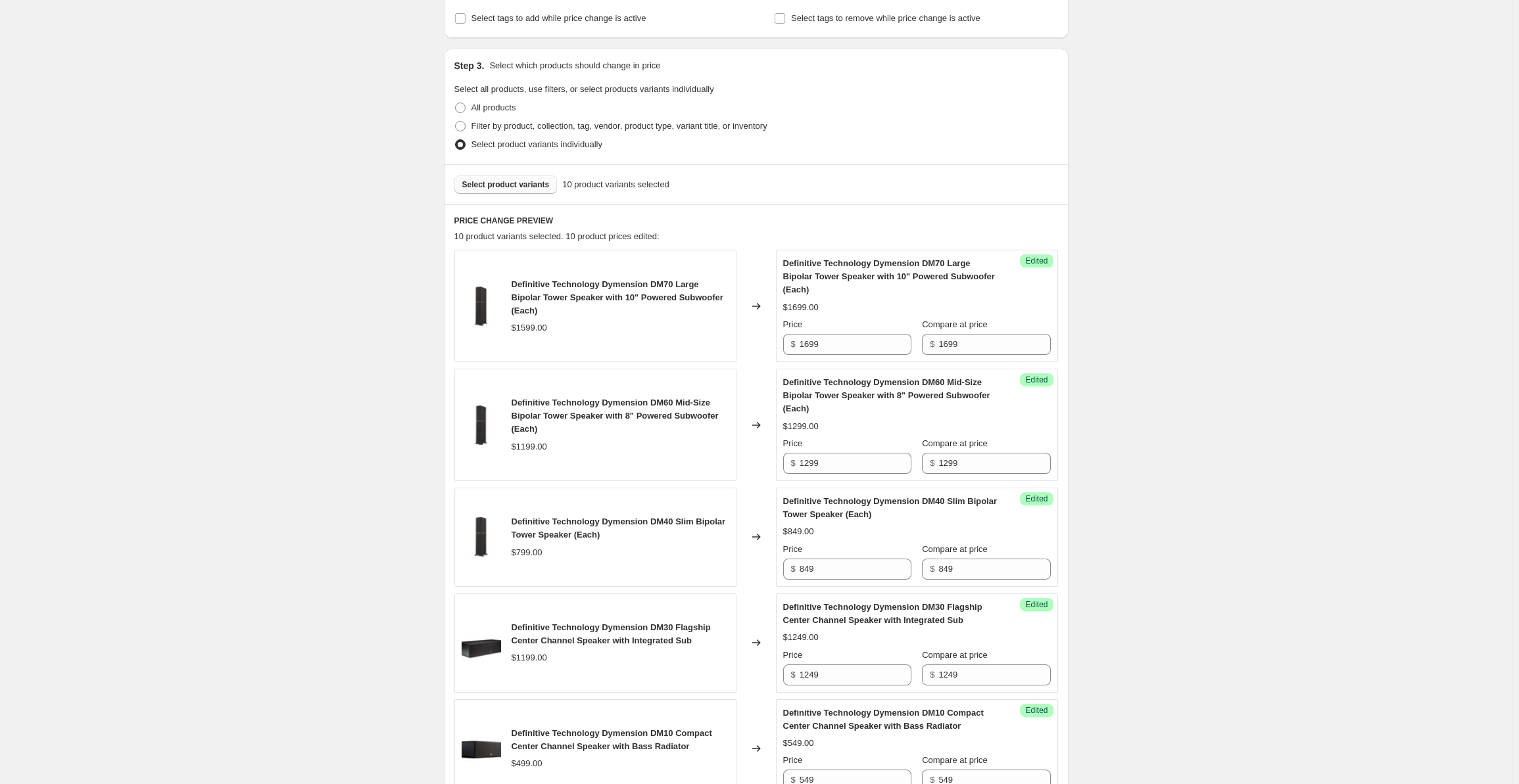
click at [493, 184] on span "Select product variants" at bounding box center [506, 184] width 88 height 10
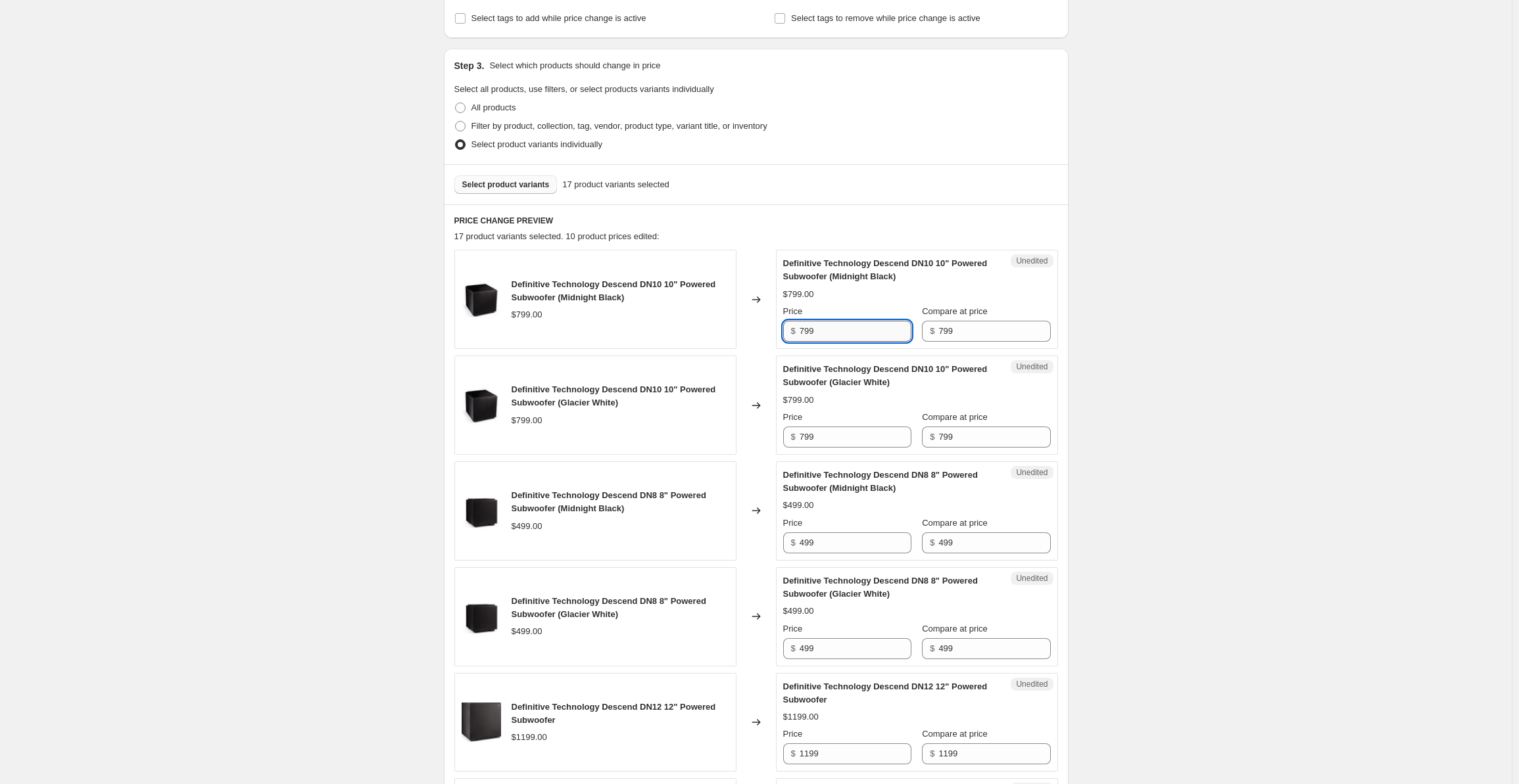
click at [838, 332] on input "799" at bounding box center [855, 331] width 112 height 21
drag, startPoint x: 851, startPoint y: 332, endPoint x: 778, endPoint y: 334, distance: 73.0
click at [778, 334] on div "Definitive Technology Descend DN10 10" Powered Subwoofer (Midnight Black) $799.…" at bounding box center [756, 299] width 604 height 99
drag, startPoint x: 835, startPoint y: 337, endPoint x: 797, endPoint y: 336, distance: 38.0
click at [797, 336] on div "$ 899" at bounding box center [847, 331] width 128 height 21
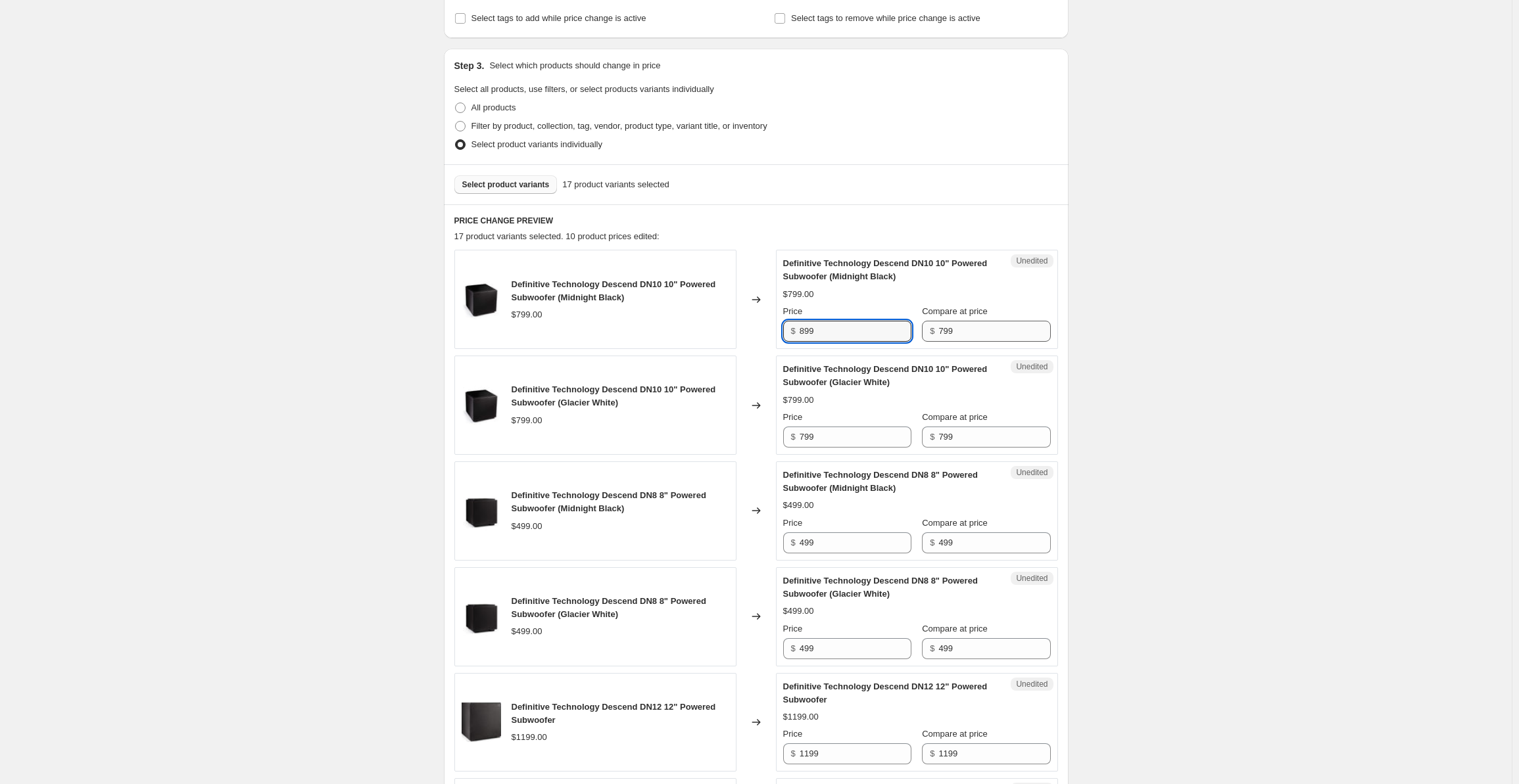
type input "899"
click at [956, 334] on input "799" at bounding box center [994, 331] width 112 height 21
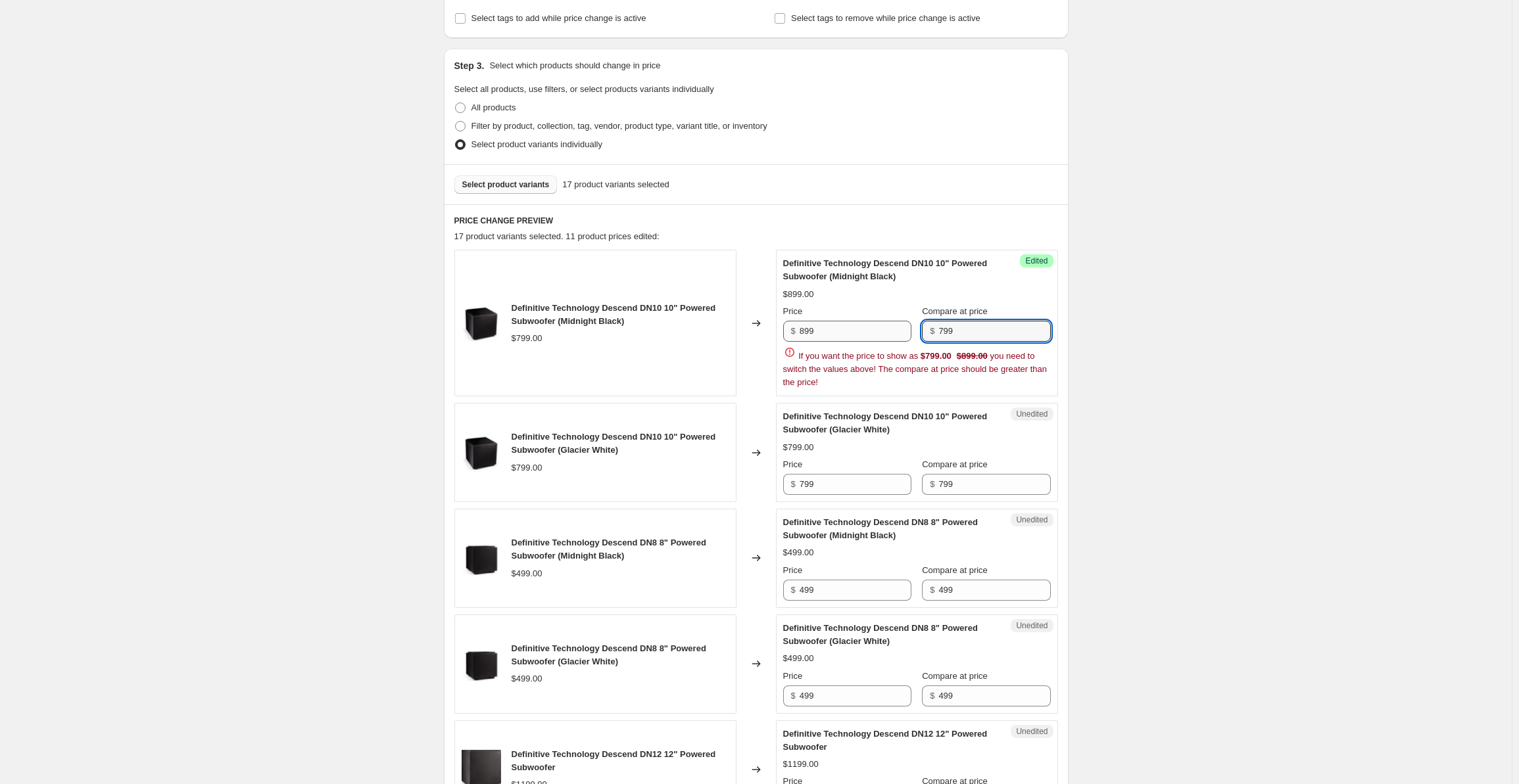
drag, startPoint x: 965, startPoint y: 334, endPoint x: 900, endPoint y: 323, distance: 65.9
click at [900, 323] on div "Price $ 899 Compare at price $ 799" at bounding box center [917, 323] width 268 height 37
paste input "8"
type input "899"
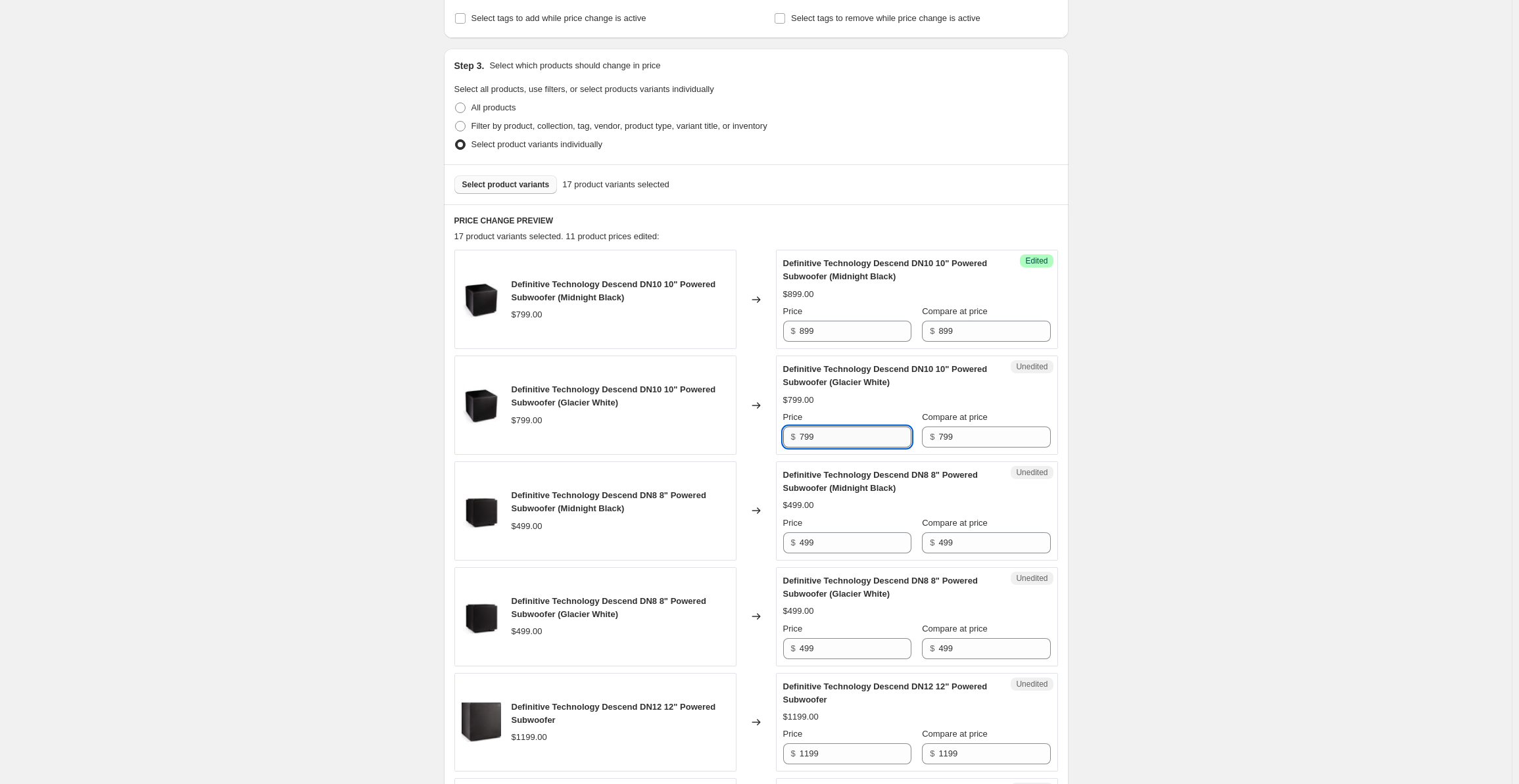
click at [834, 432] on input "799" at bounding box center [855, 437] width 112 height 21
drag, startPoint x: 833, startPoint y: 435, endPoint x: 787, endPoint y: 431, distance: 46.2
click at [787, 431] on div "$ 799" at bounding box center [847, 437] width 128 height 21
paste input "8"
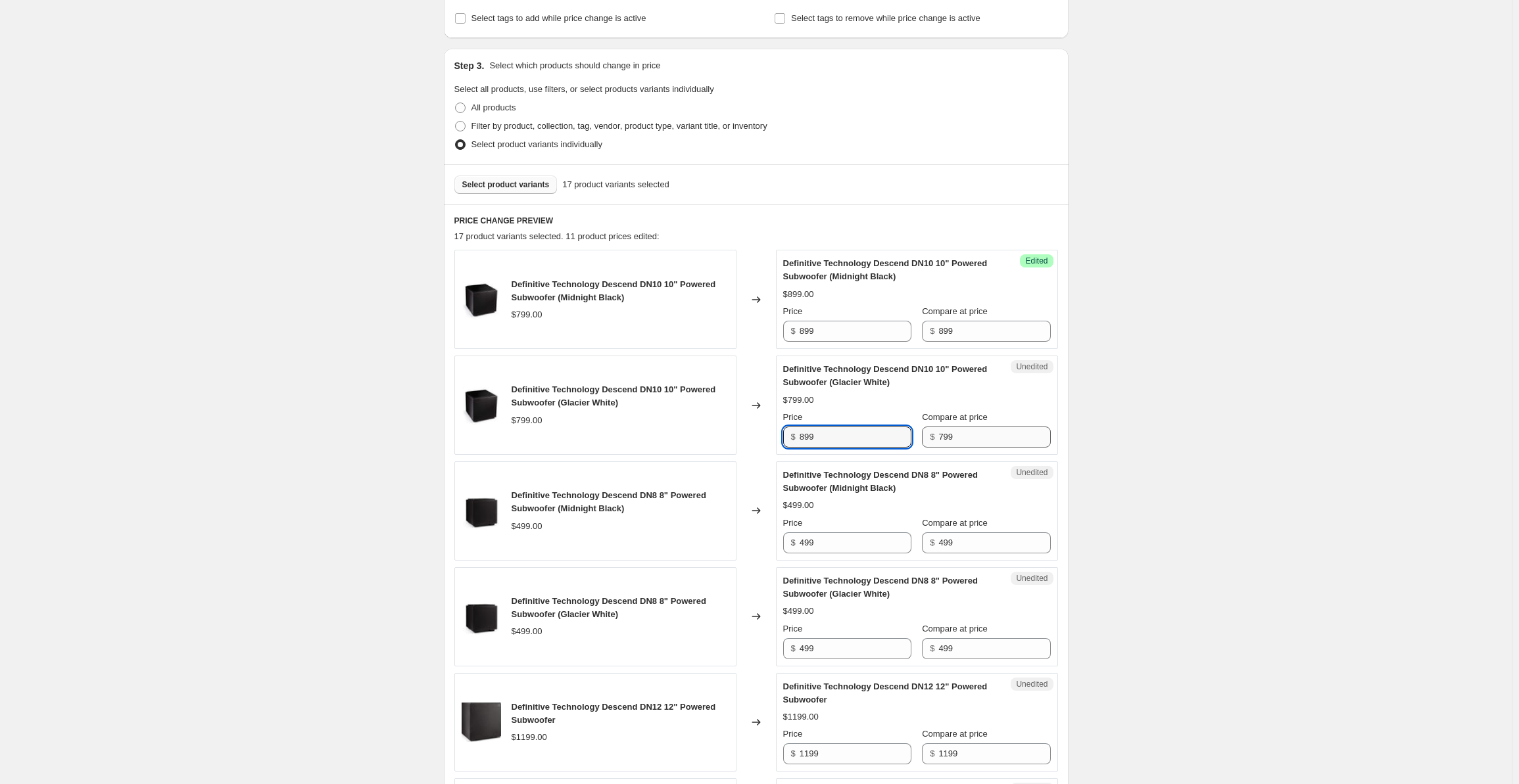
type input "899"
click at [952, 429] on input "799" at bounding box center [994, 437] width 112 height 21
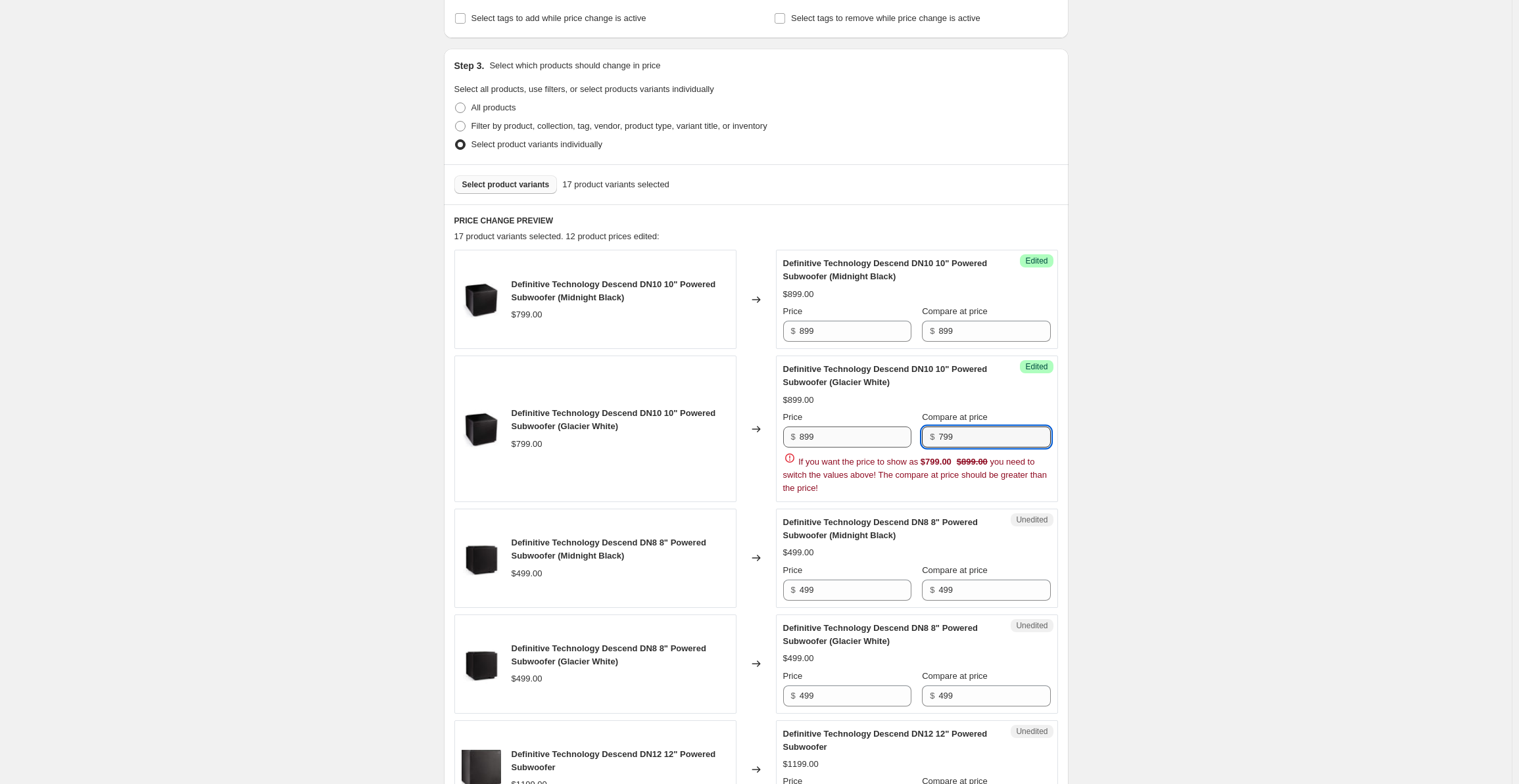
drag, startPoint x: 972, startPoint y: 429, endPoint x: 891, endPoint y: 427, distance: 81.0
click at [891, 427] on div "Price $ 899 Compare at price $ 799" at bounding box center [917, 429] width 268 height 37
paste input "8"
type input "899"
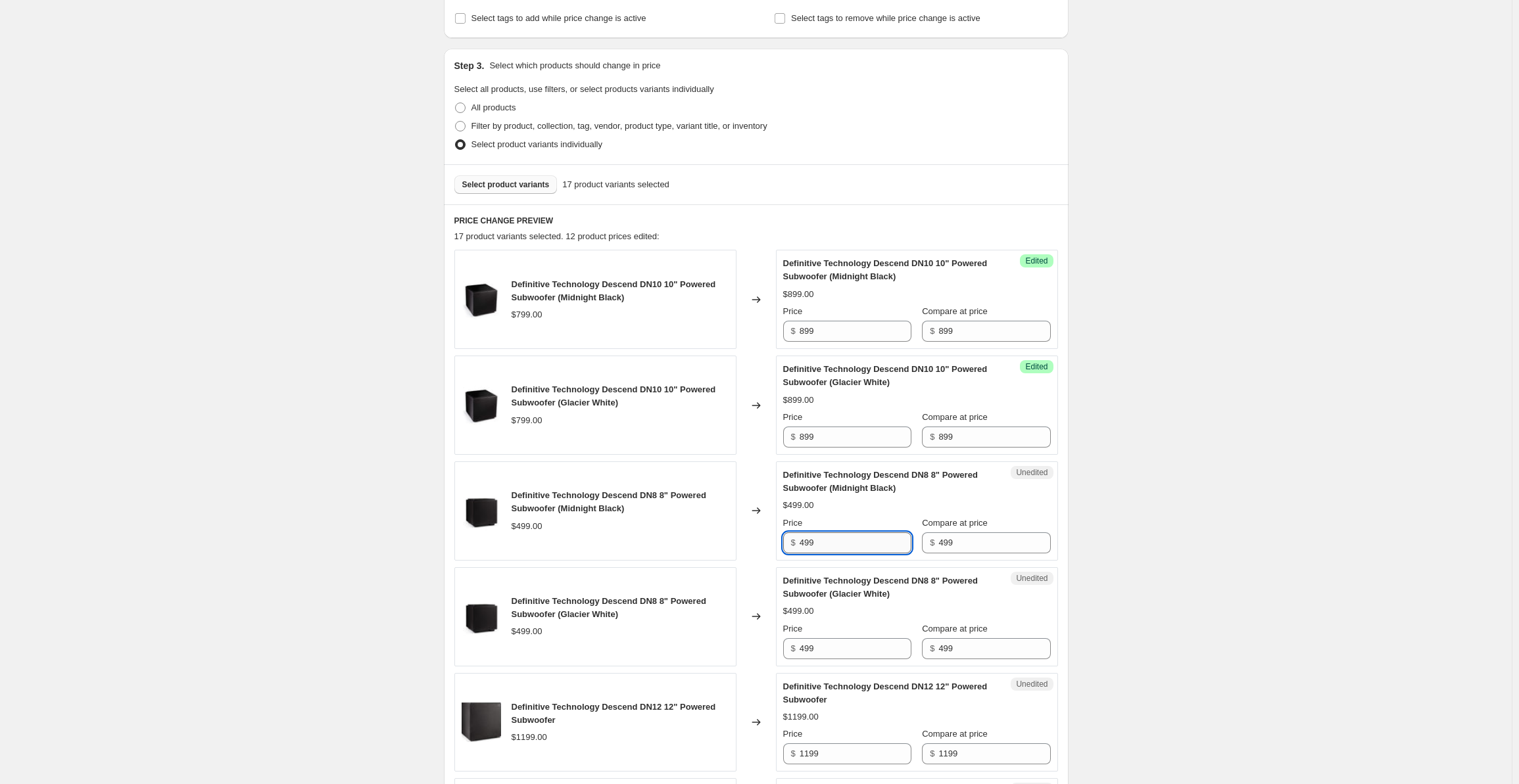
click at [831, 546] on input "499" at bounding box center [855, 543] width 112 height 21
drag, startPoint x: 846, startPoint y: 540, endPoint x: 762, endPoint y: 537, distance: 84.1
click at [760, 538] on div "Definitive Technology Descend DN8 8" Powered Subwoofer (Midnight Black) $499.00…" at bounding box center [756, 511] width 604 height 99
type input "599"
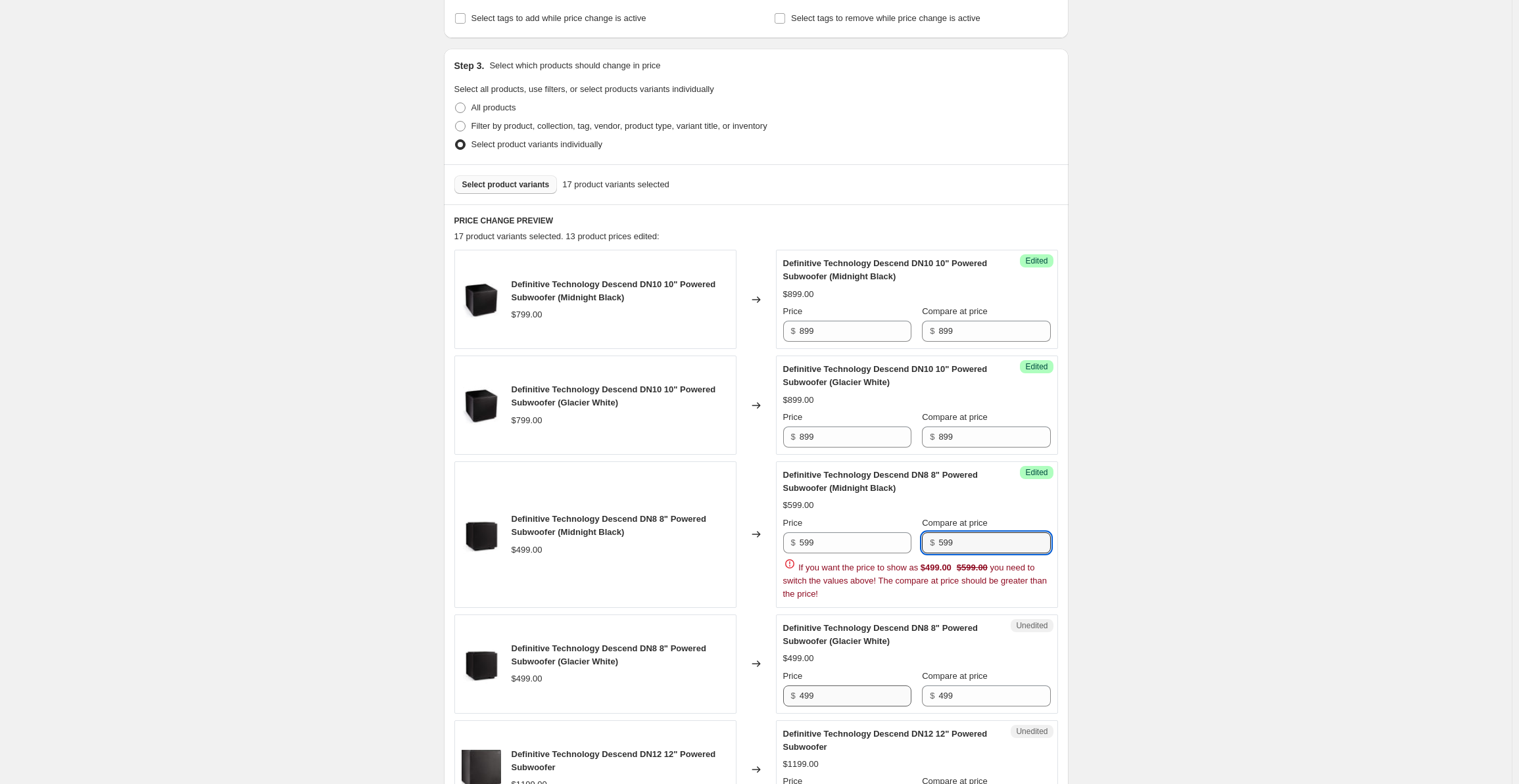
type input "599"
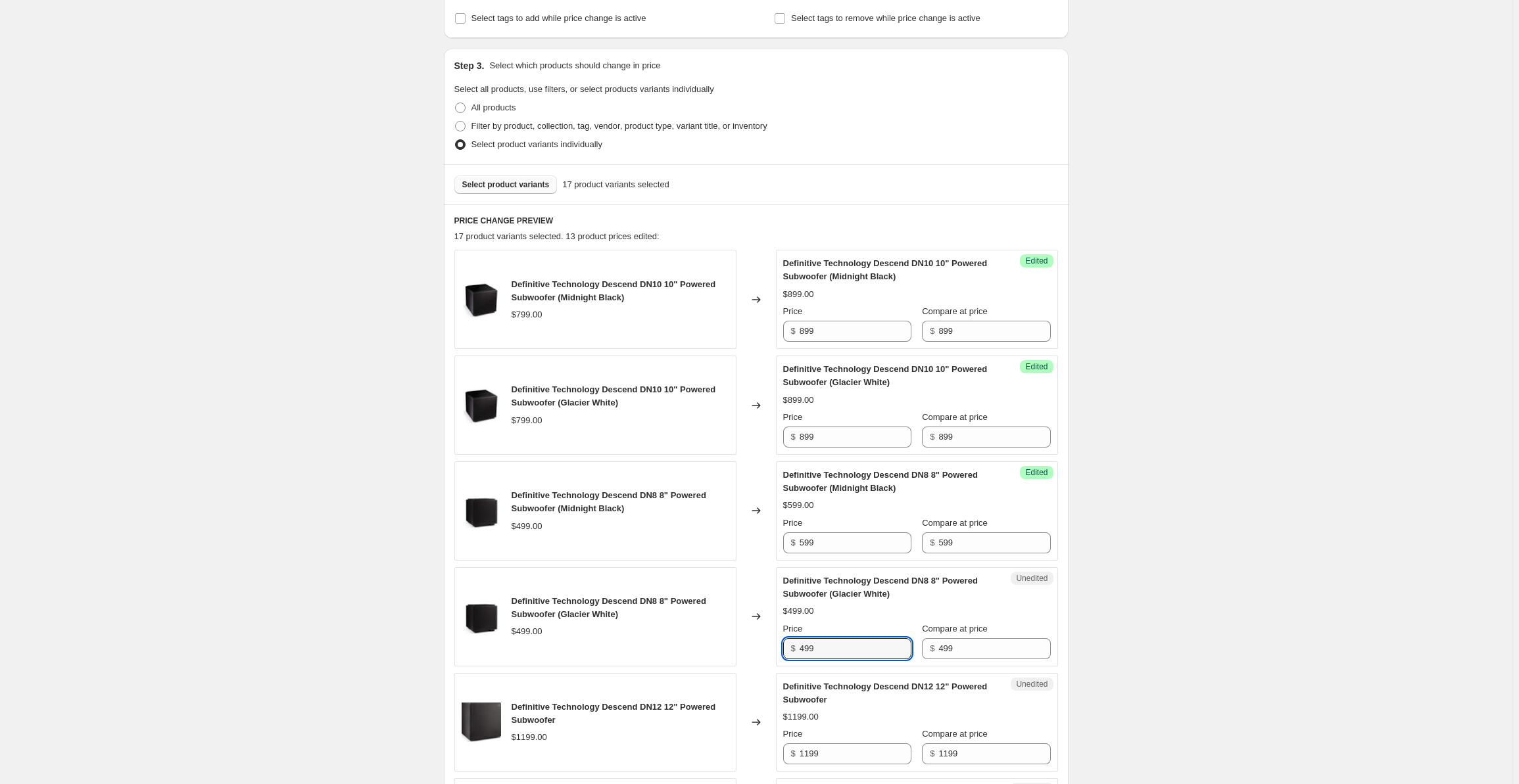
drag, startPoint x: 831, startPoint y: 653, endPoint x: 730, endPoint y: 648, distance: 101.1
click at [730, 648] on div "Definitive Technology Descend DN8 8" Powered Subwoofer (Glacier White) $499.00 …" at bounding box center [756, 617] width 604 height 99
type input "599"
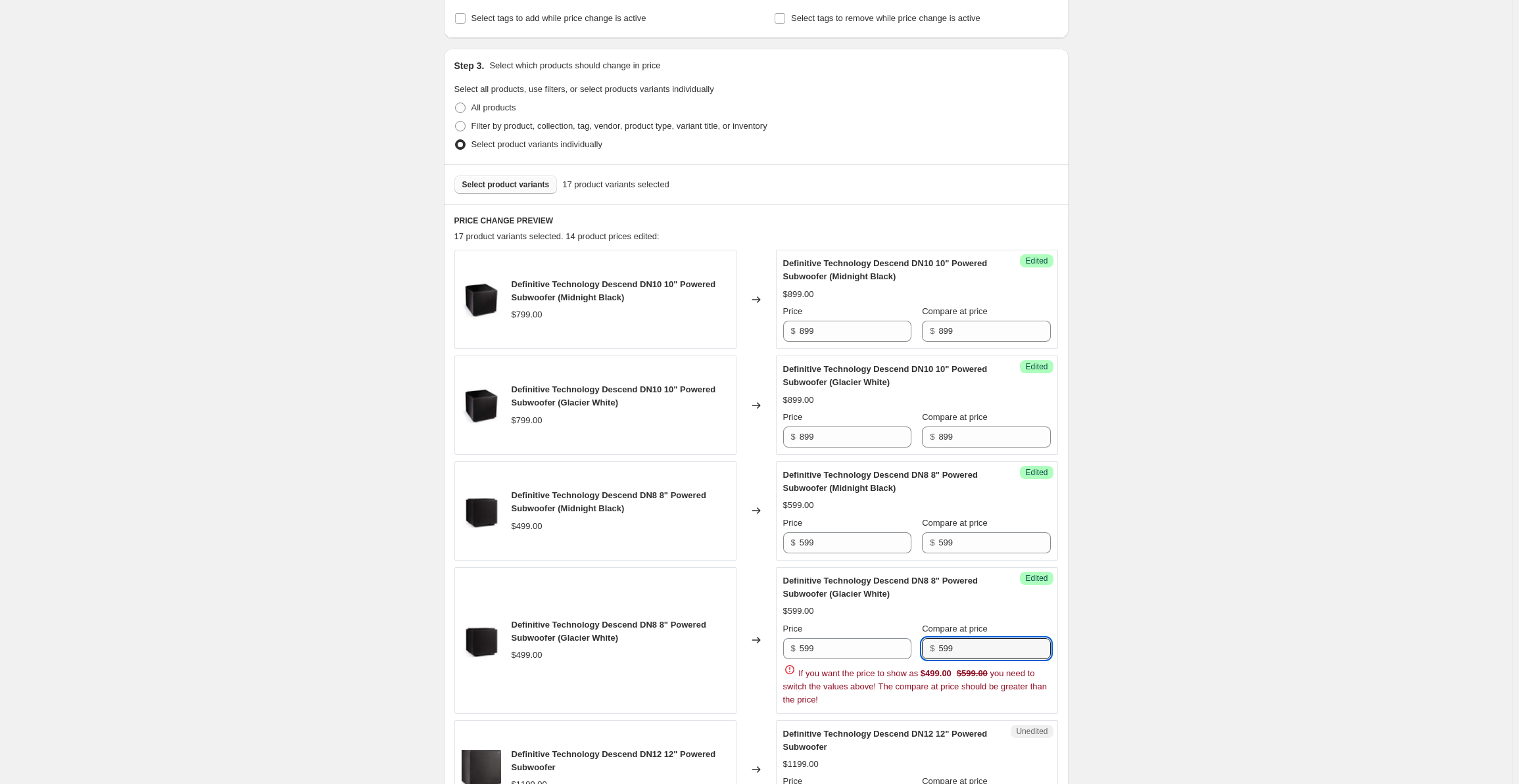
type input "599"
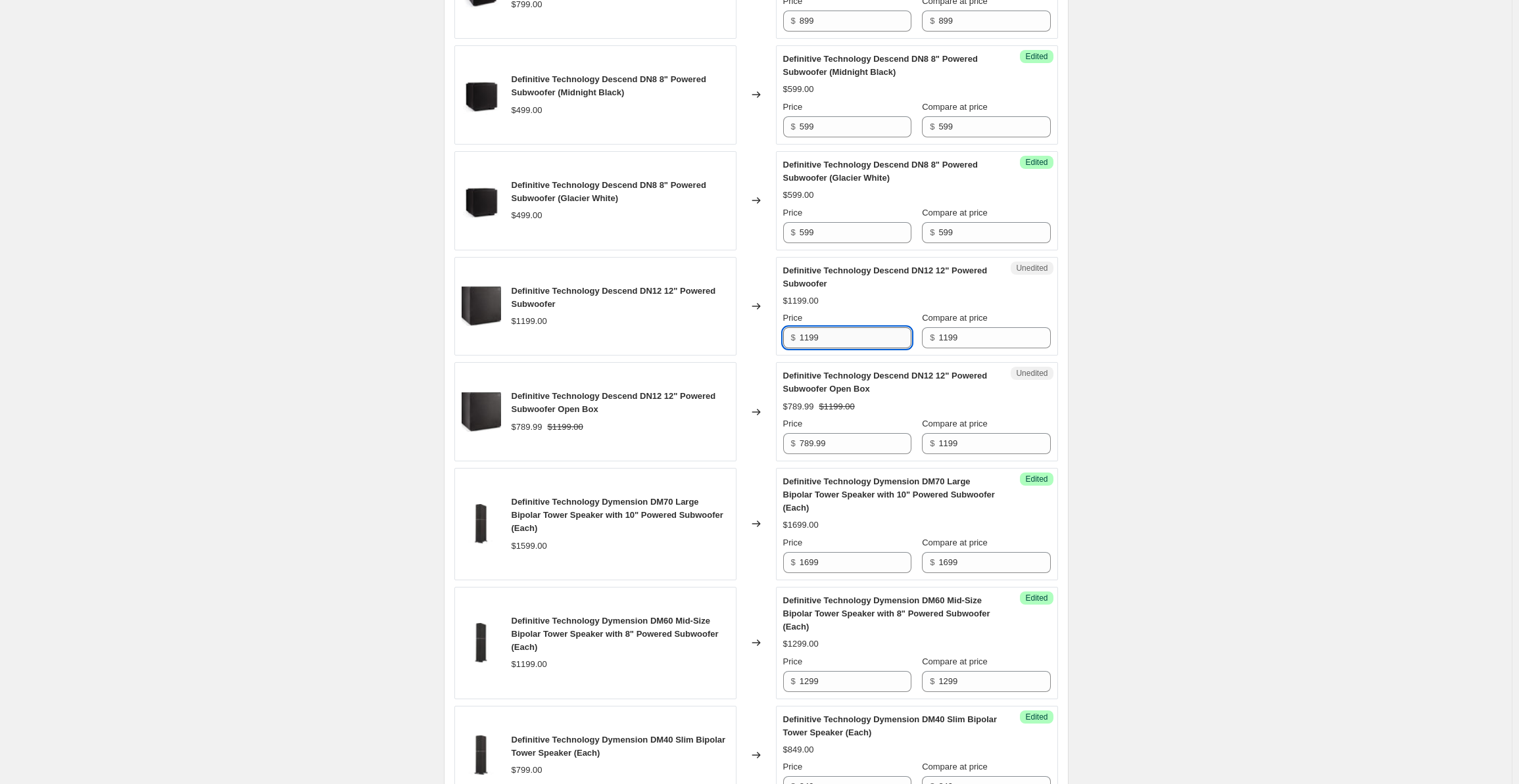
click at [842, 334] on input "1199" at bounding box center [855, 338] width 112 height 21
drag, startPoint x: 859, startPoint y: 334, endPoint x: 779, endPoint y: 336, distance: 80.0
click at [779, 336] on div "Definitive Technology Descend DN12 12" Powered Subwoofer $1199.00 Changed to Un…" at bounding box center [756, 307] width 604 height 99
type input "1399"
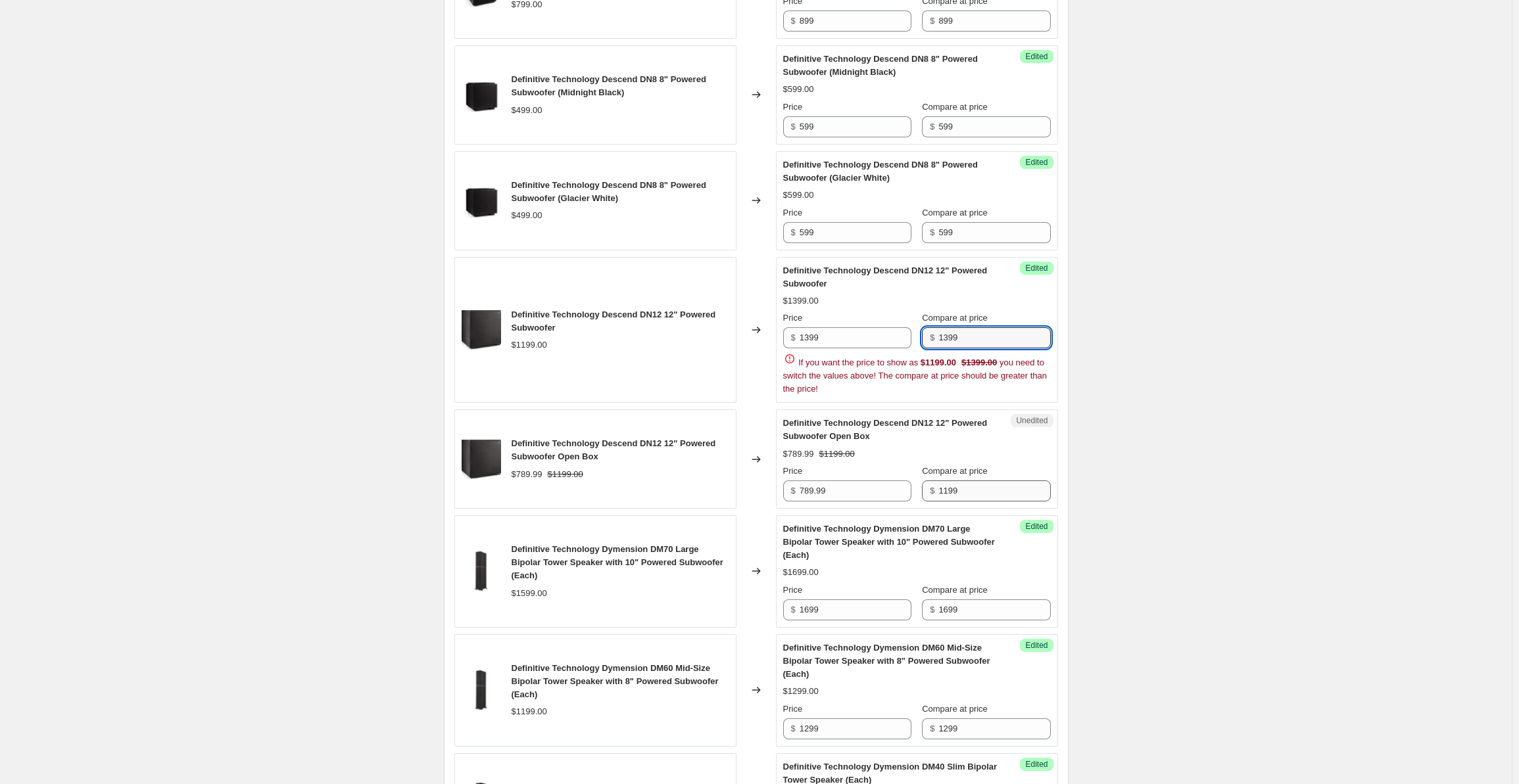
type input "1399"
click at [983, 483] on div "Definitive Technology Descend DN10 10" Powered Subwoofer (Midnight Black) $799.…" at bounding box center [756, 785] width 604 height 1903
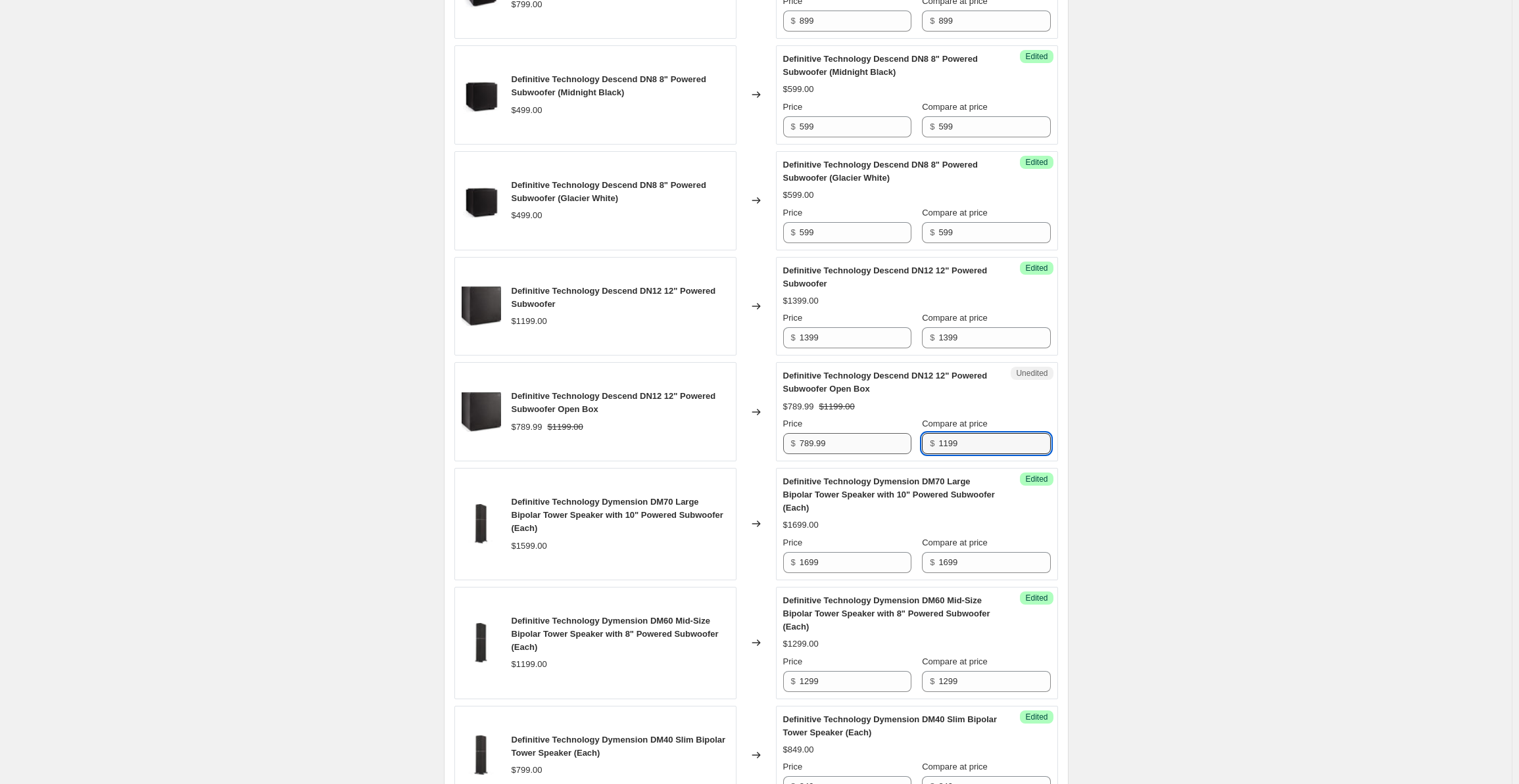
drag, startPoint x: 978, startPoint y: 440, endPoint x: 900, endPoint y: 436, distance: 78.1
click at [900, 436] on div "Price $ 789.99 Compare at price $ 1199" at bounding box center [917, 435] width 268 height 37
type input "1399"
drag, startPoint x: 835, startPoint y: 441, endPoint x: 798, endPoint y: 438, distance: 37.1
click at [798, 438] on div "$ 789.99" at bounding box center [847, 444] width 128 height 21
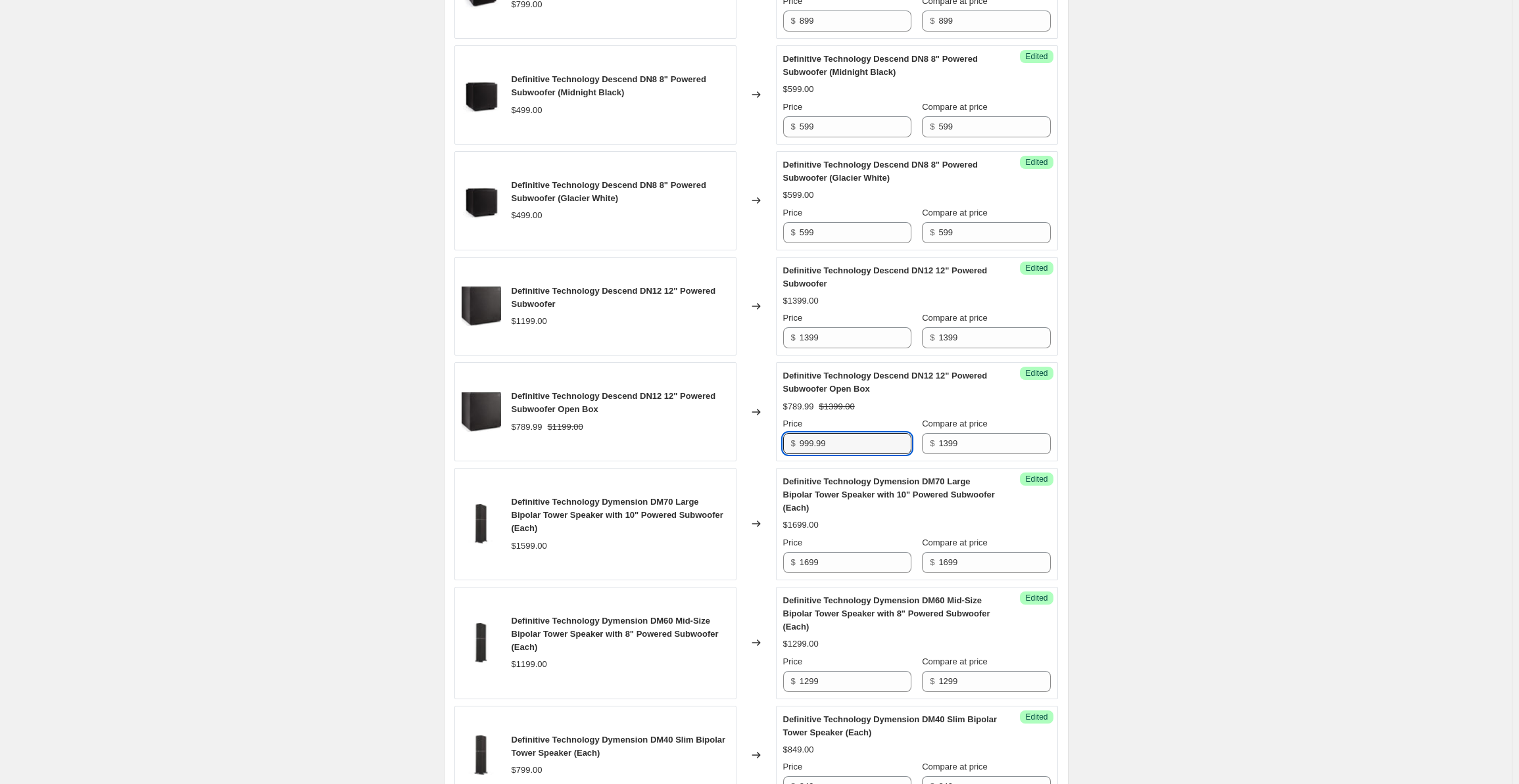
type input "999.99"
click at [1275, 303] on div "Create new price [MEDICAL_DATA]. This page is ready Create new price [MEDICAL_D…" at bounding box center [756, 642] width 1512 height 2583
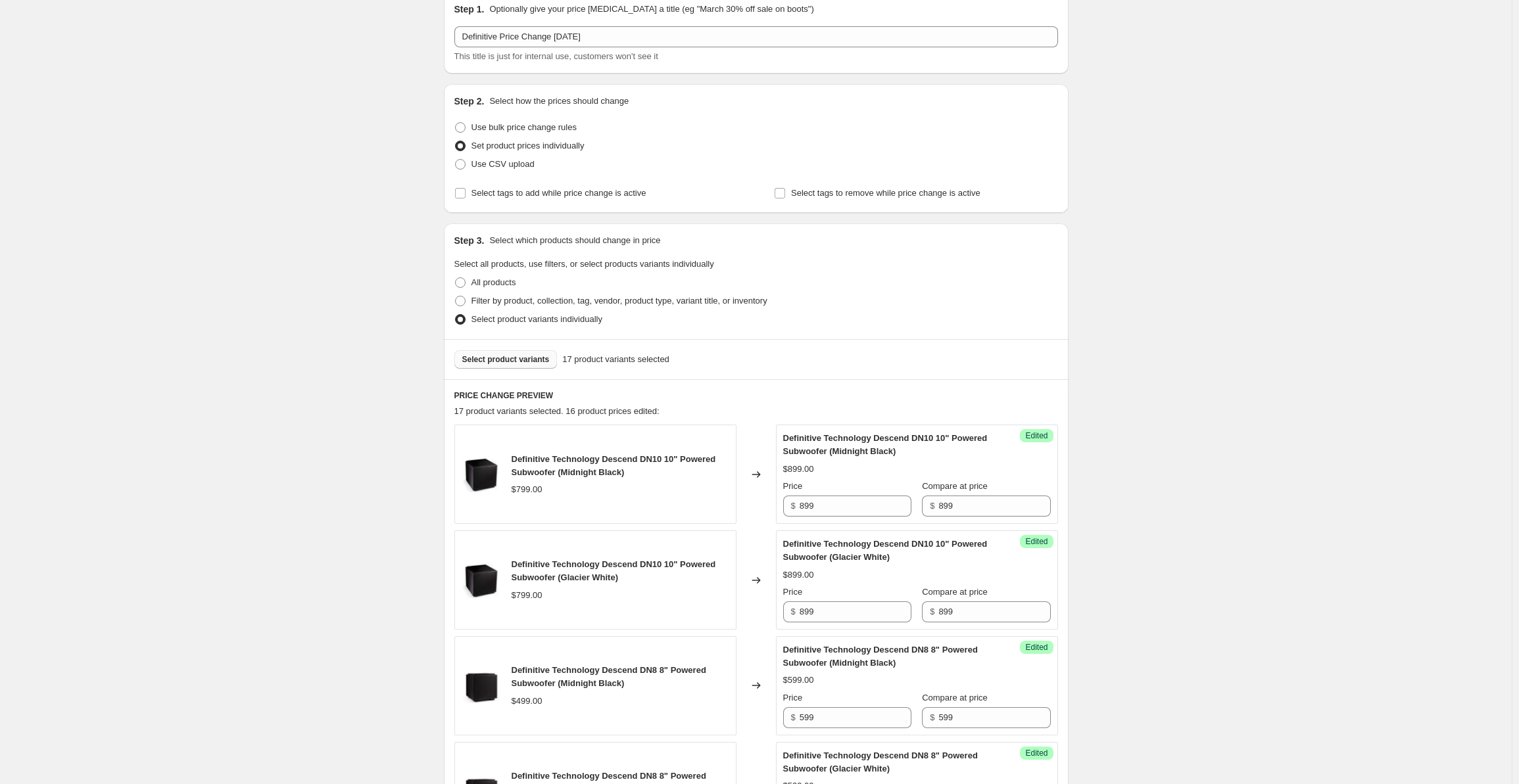
scroll to position [0, 0]
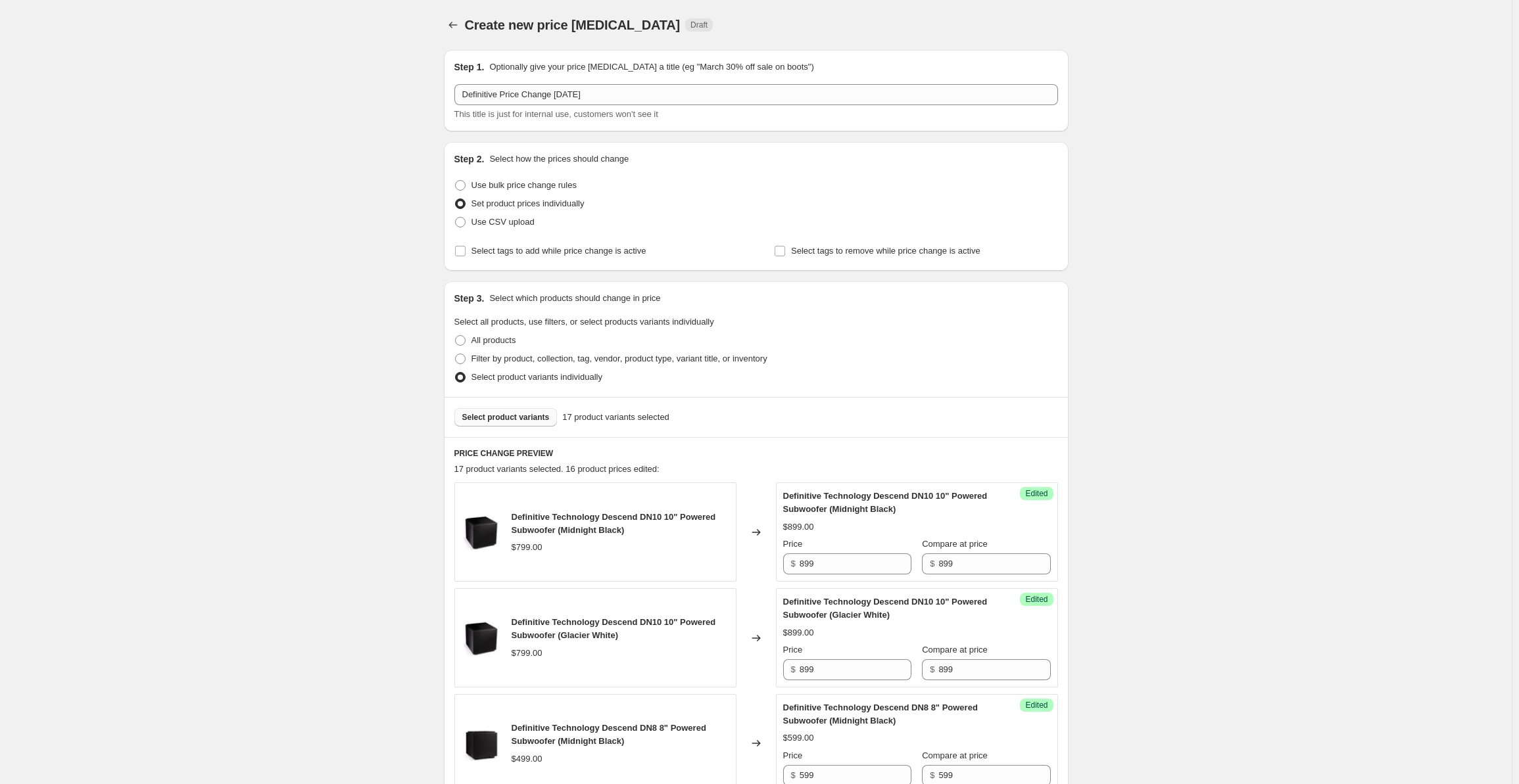
click at [511, 415] on span "Select product variants" at bounding box center [506, 417] width 88 height 10
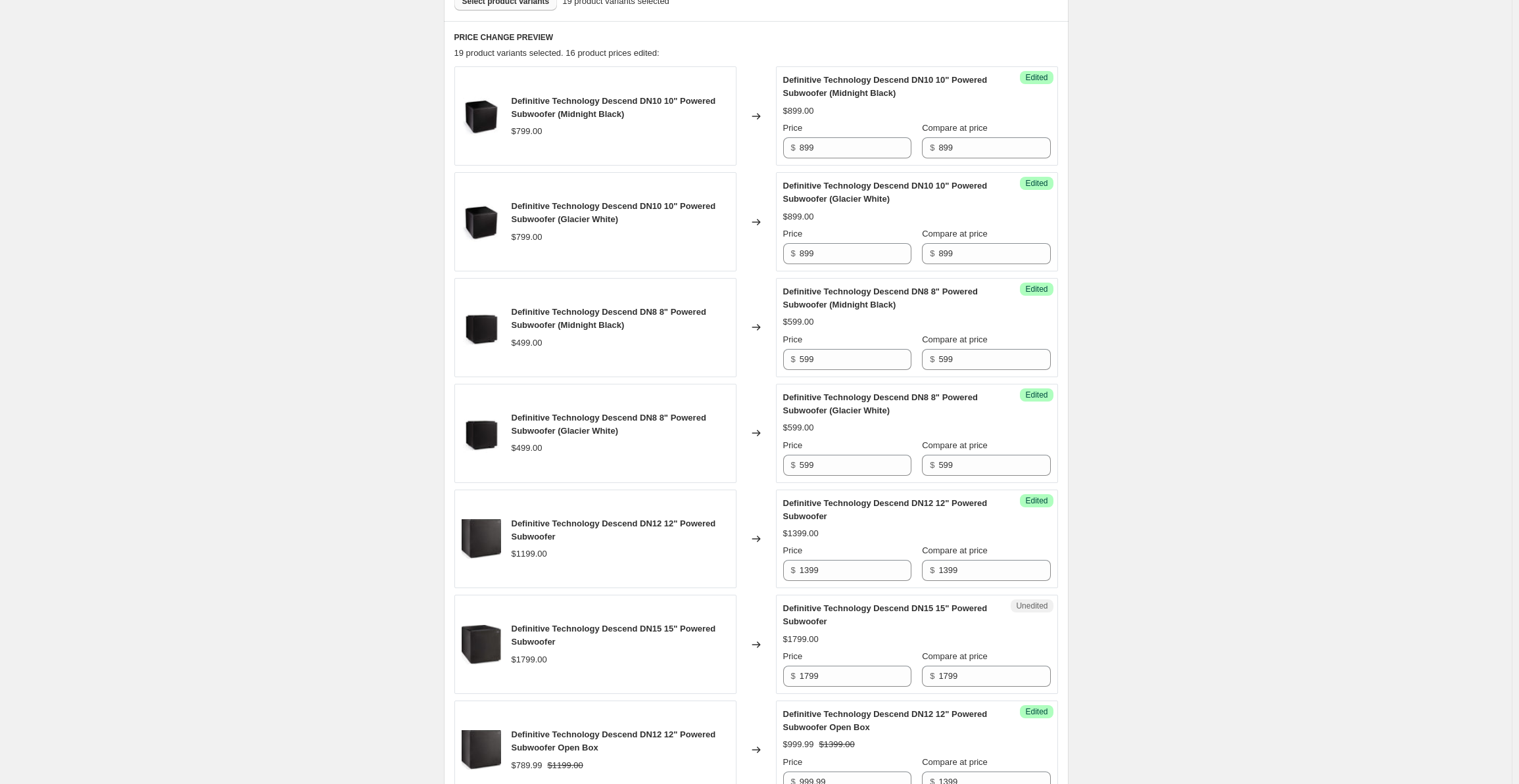
scroll to position [833, 0]
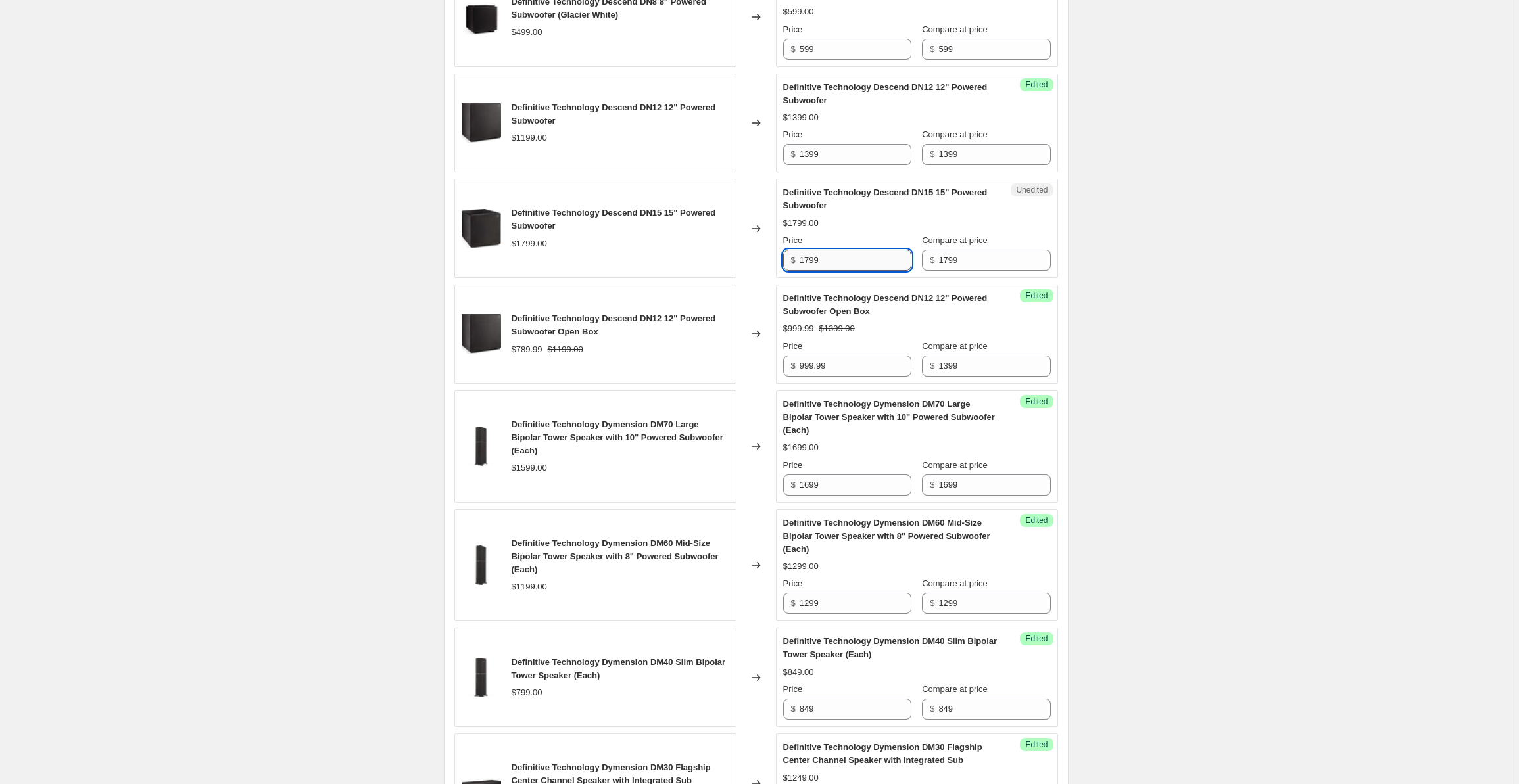
click at [840, 252] on input "1799" at bounding box center [855, 260] width 112 height 21
drag, startPoint x: 843, startPoint y: 252, endPoint x: 789, endPoint y: 259, distance: 54.5
click at [789, 259] on div "$ 1799" at bounding box center [847, 260] width 128 height 21
type input "1999"
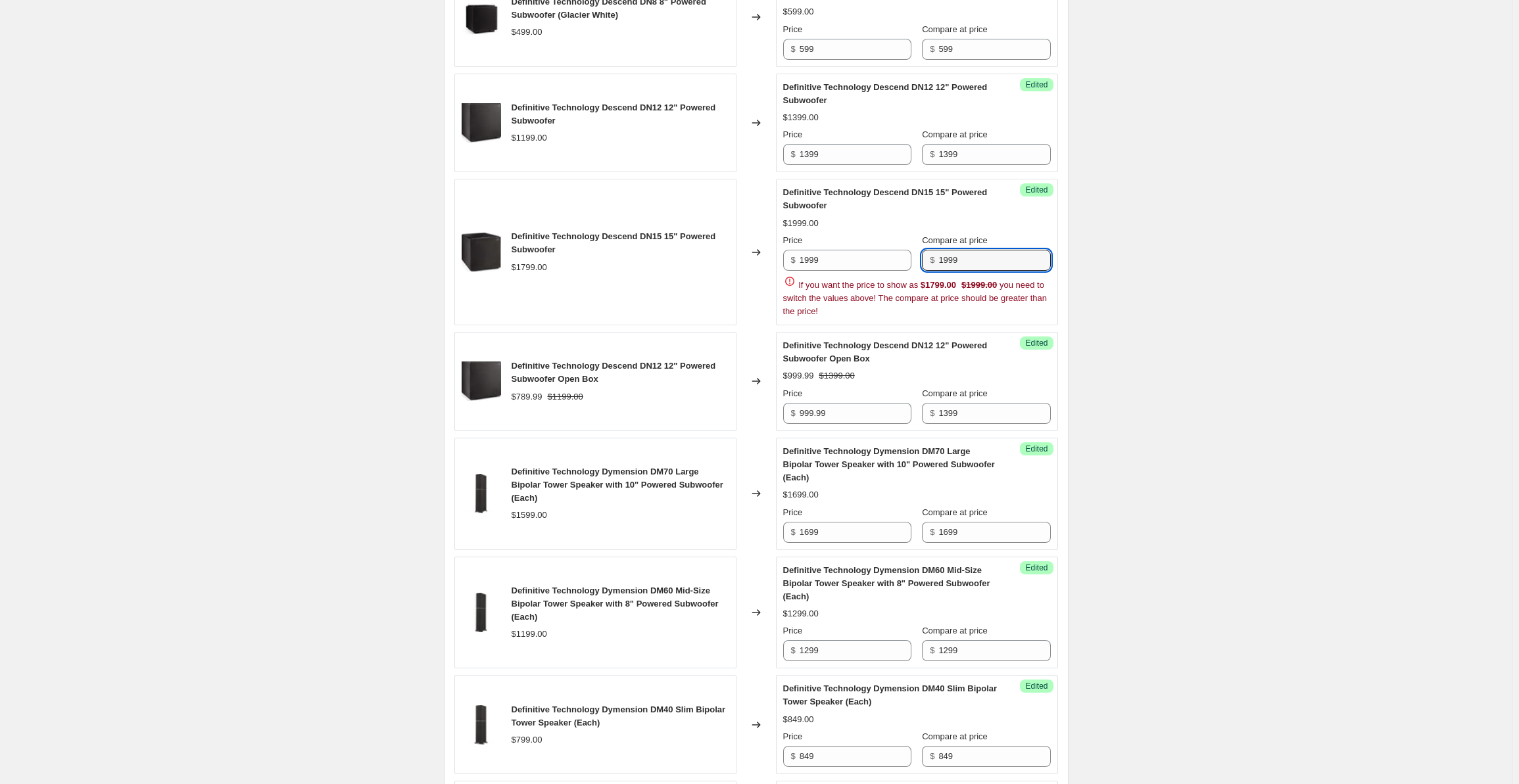
type input "1999"
click at [1266, 390] on div "Create new price [MEDICAL_DATA]. This page is ready Create new price [MEDICAL_D…" at bounding box center [756, 588] width 1512 height 2841
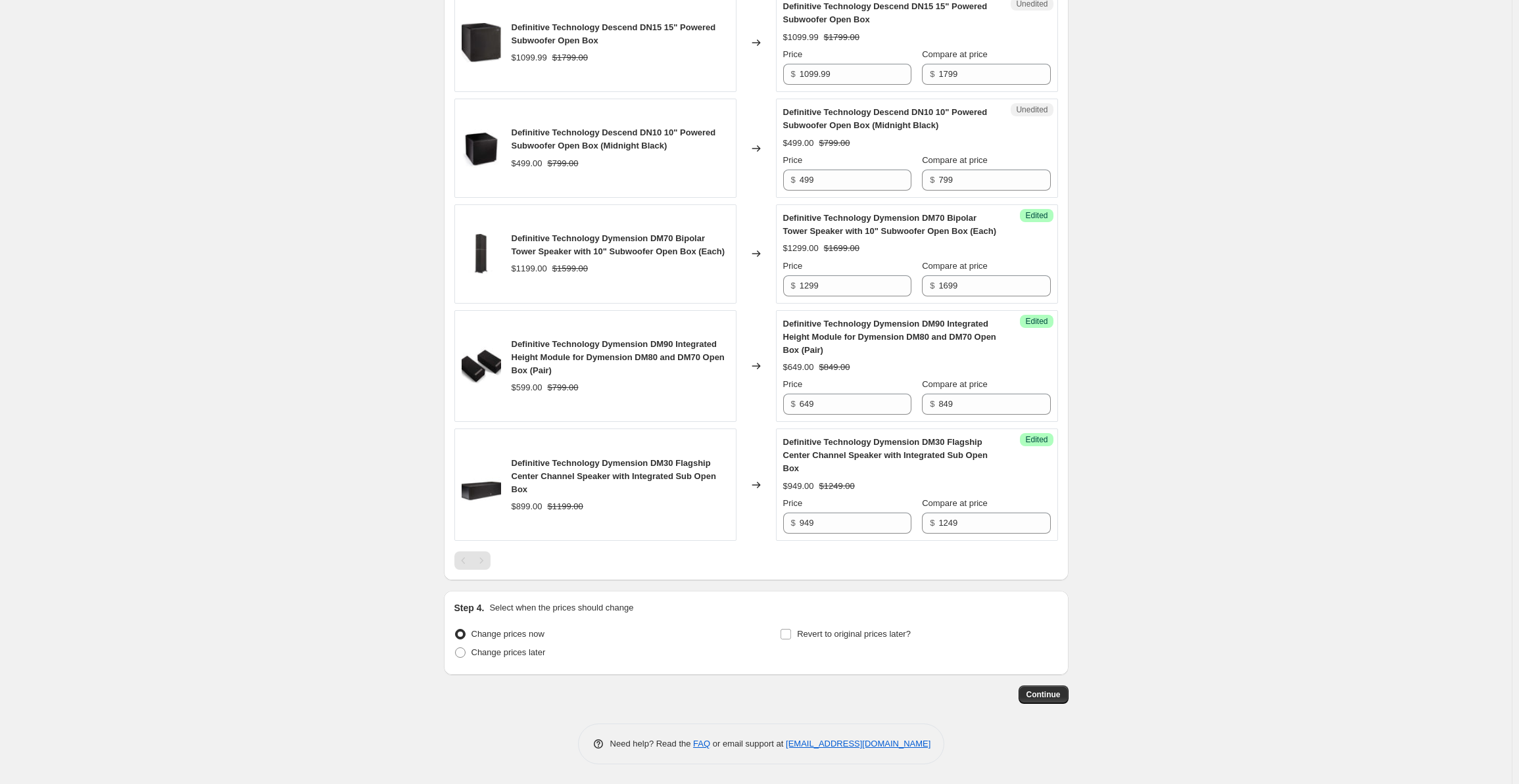
scroll to position [1596, 0]
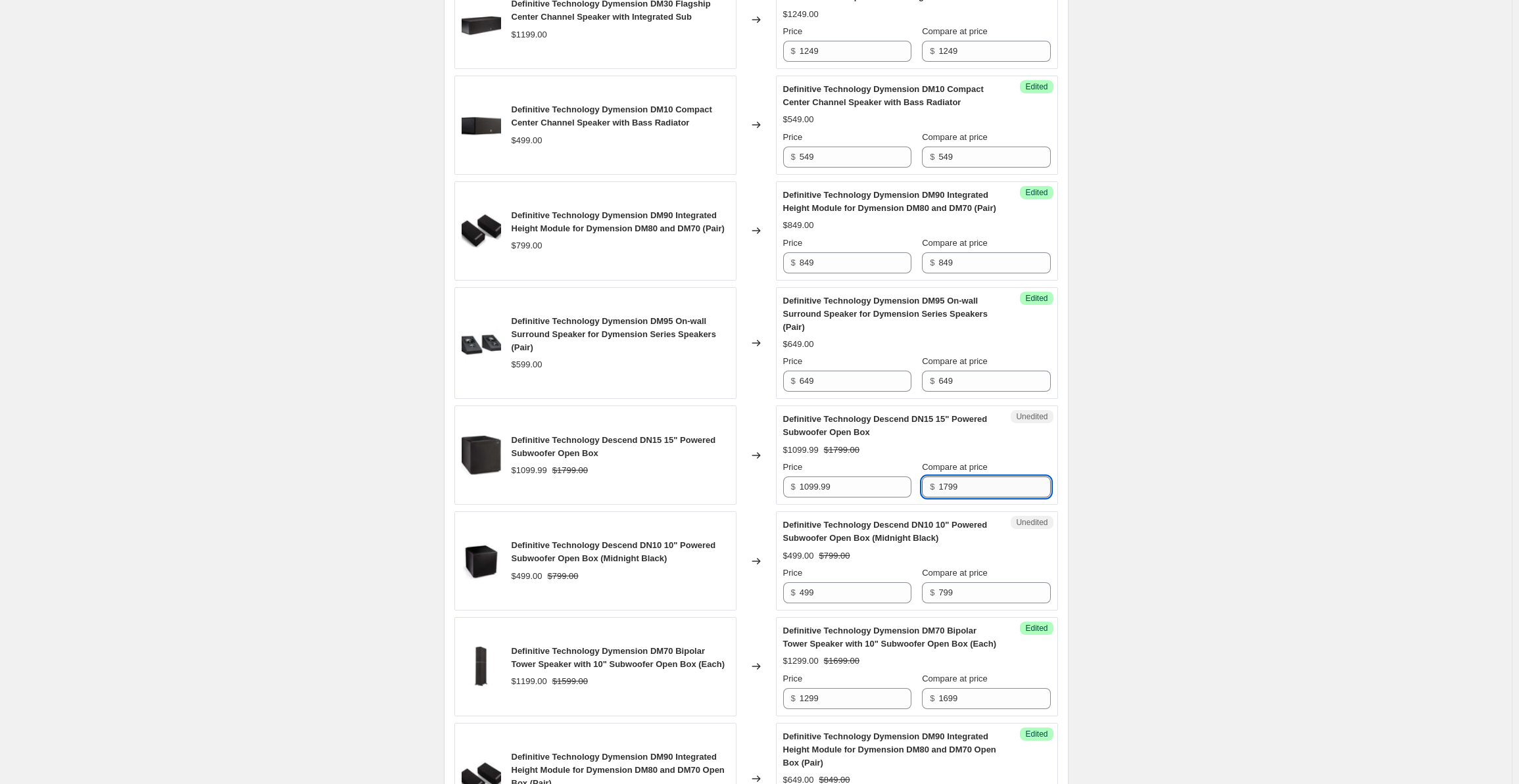
click at [978, 494] on input "1799" at bounding box center [994, 487] width 112 height 21
drag, startPoint x: 996, startPoint y: 494, endPoint x: 921, endPoint y: 494, distance: 75.0
click at [921, 494] on div "Price $ 1099.99 Compare at price $ 1799" at bounding box center [917, 479] width 268 height 37
type input "1999"
click at [810, 492] on input "1099.99" at bounding box center [855, 487] width 112 height 21
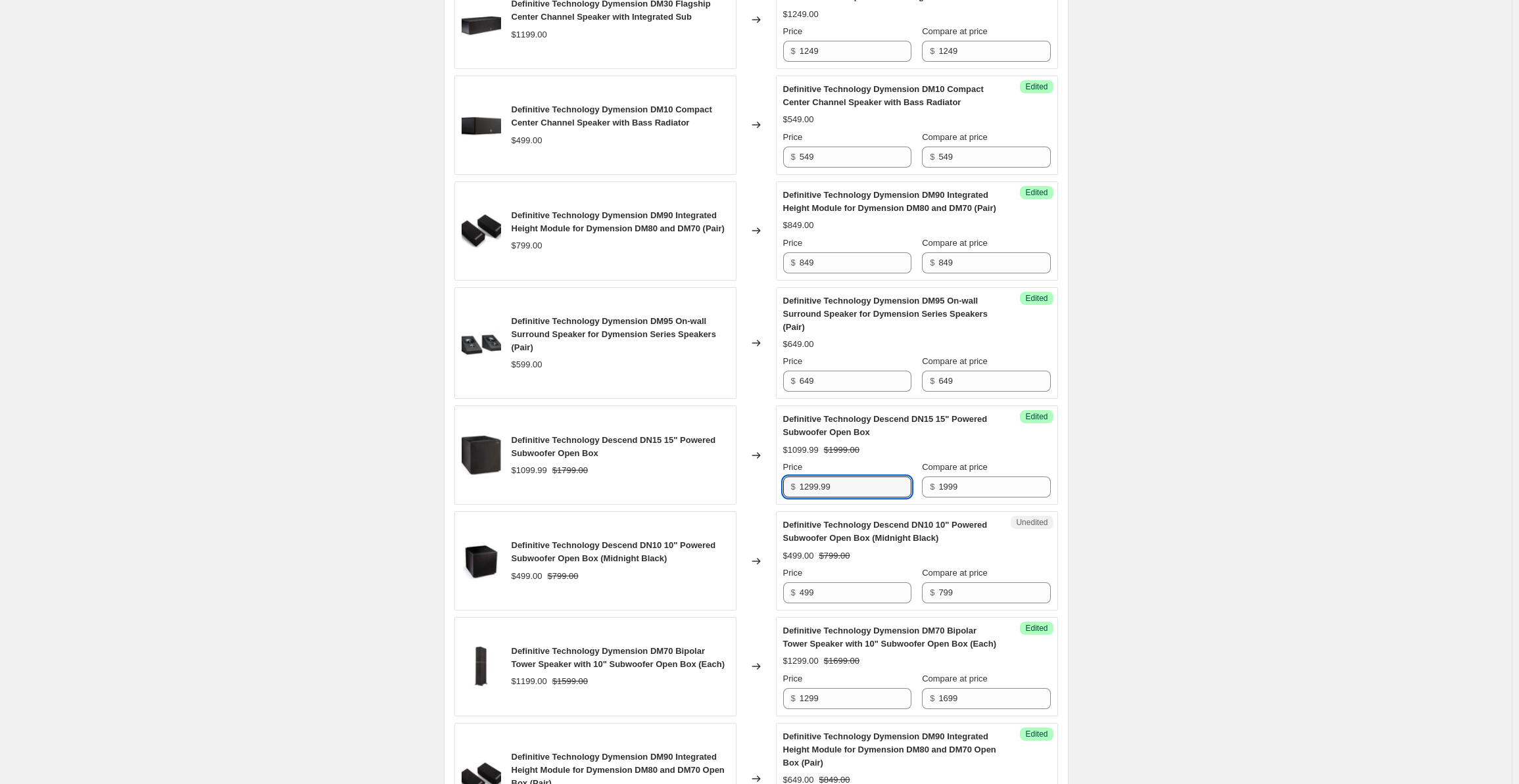
type input "1299.99"
click at [966, 603] on input "799" at bounding box center [994, 593] width 112 height 21
drag, startPoint x: 822, startPoint y: 602, endPoint x: 777, endPoint y: 606, distance: 45.2
click at [777, 606] on div "Definitive Technology Descend DN10 10" Powered Subwoofer Open Box (Midnight Bla…" at bounding box center [756, 561] width 604 height 99
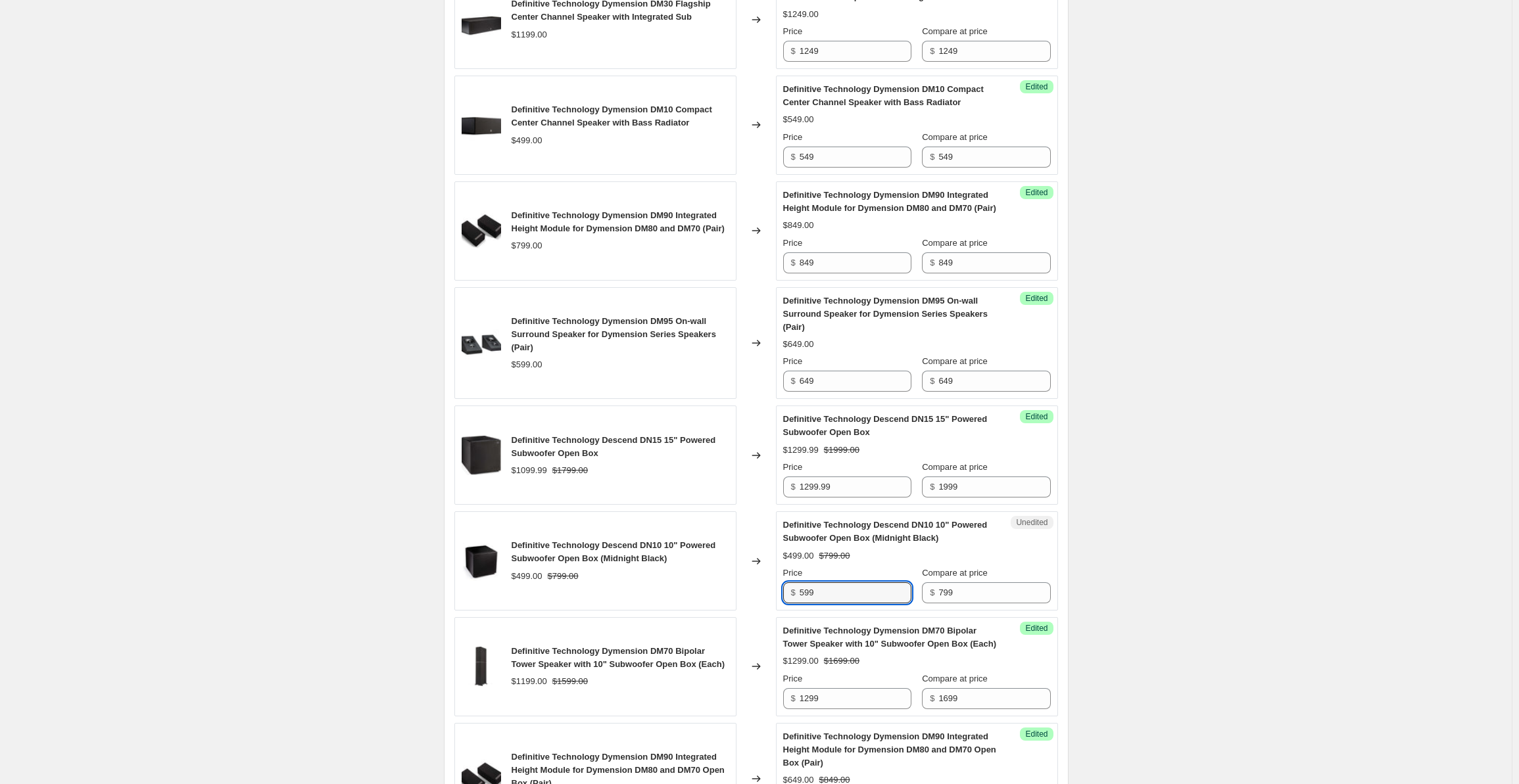
type input "599"
type input "9"
type input "899"
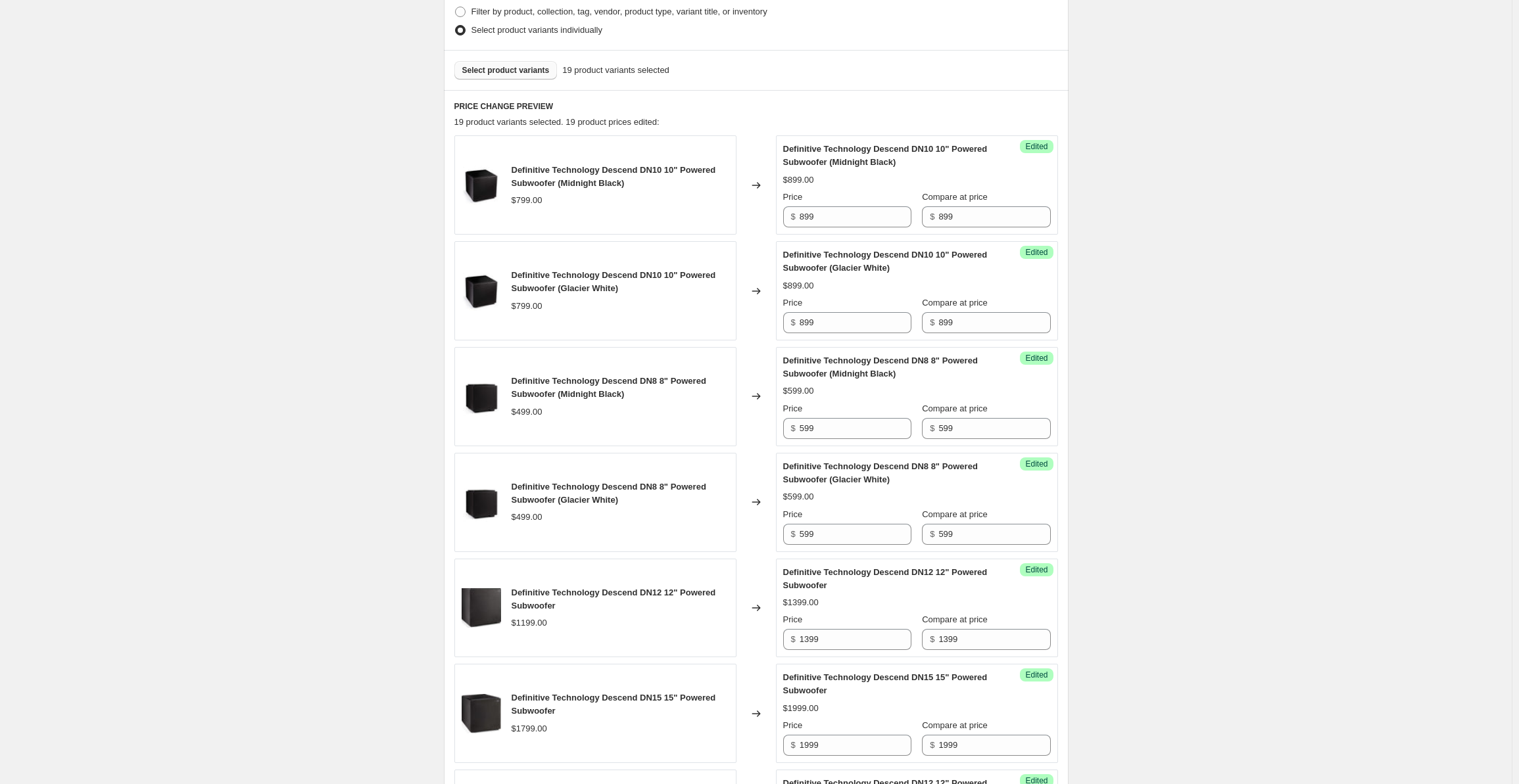
scroll to position [0, 0]
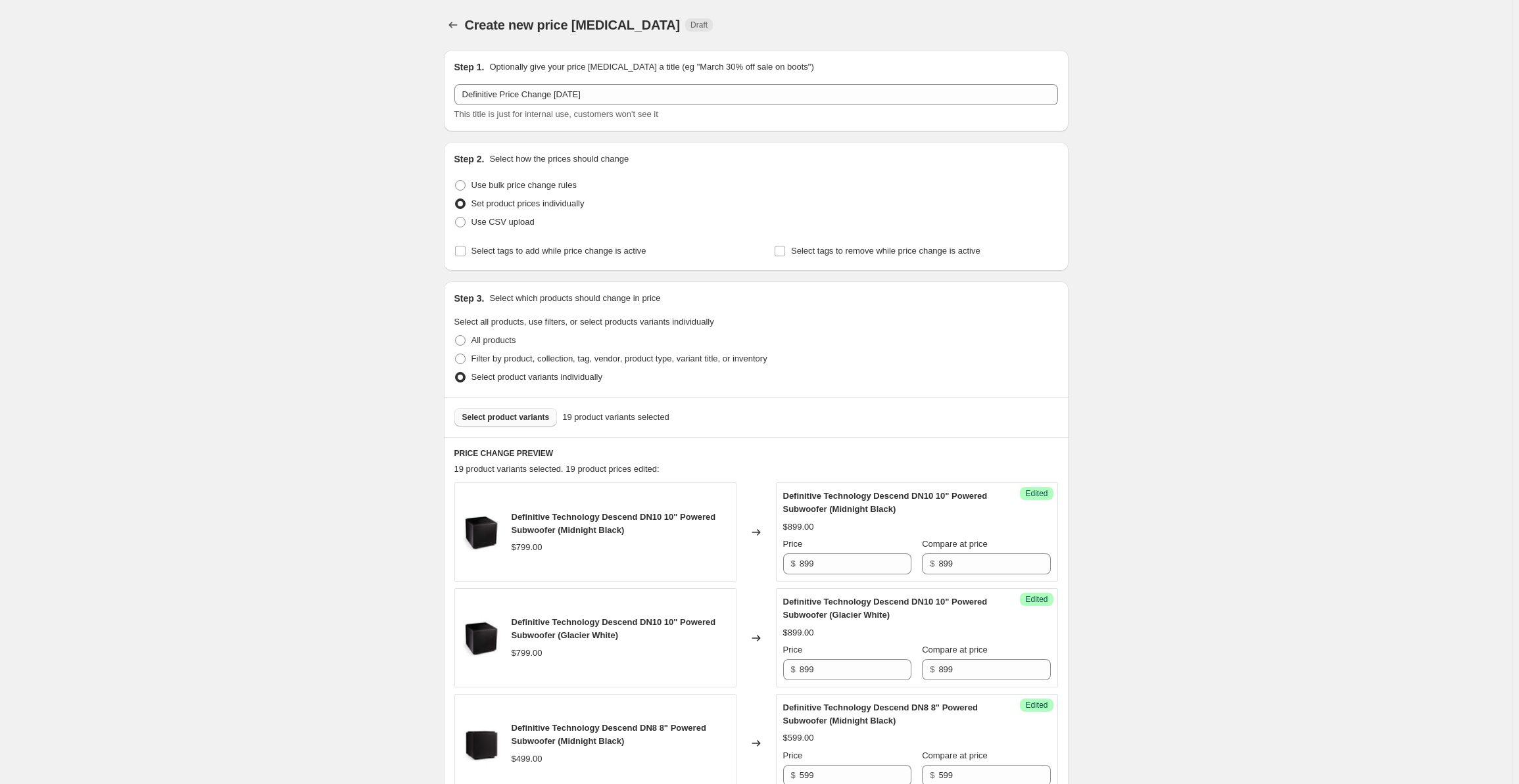
click at [497, 416] on span "Select product variants" at bounding box center [506, 417] width 88 height 10
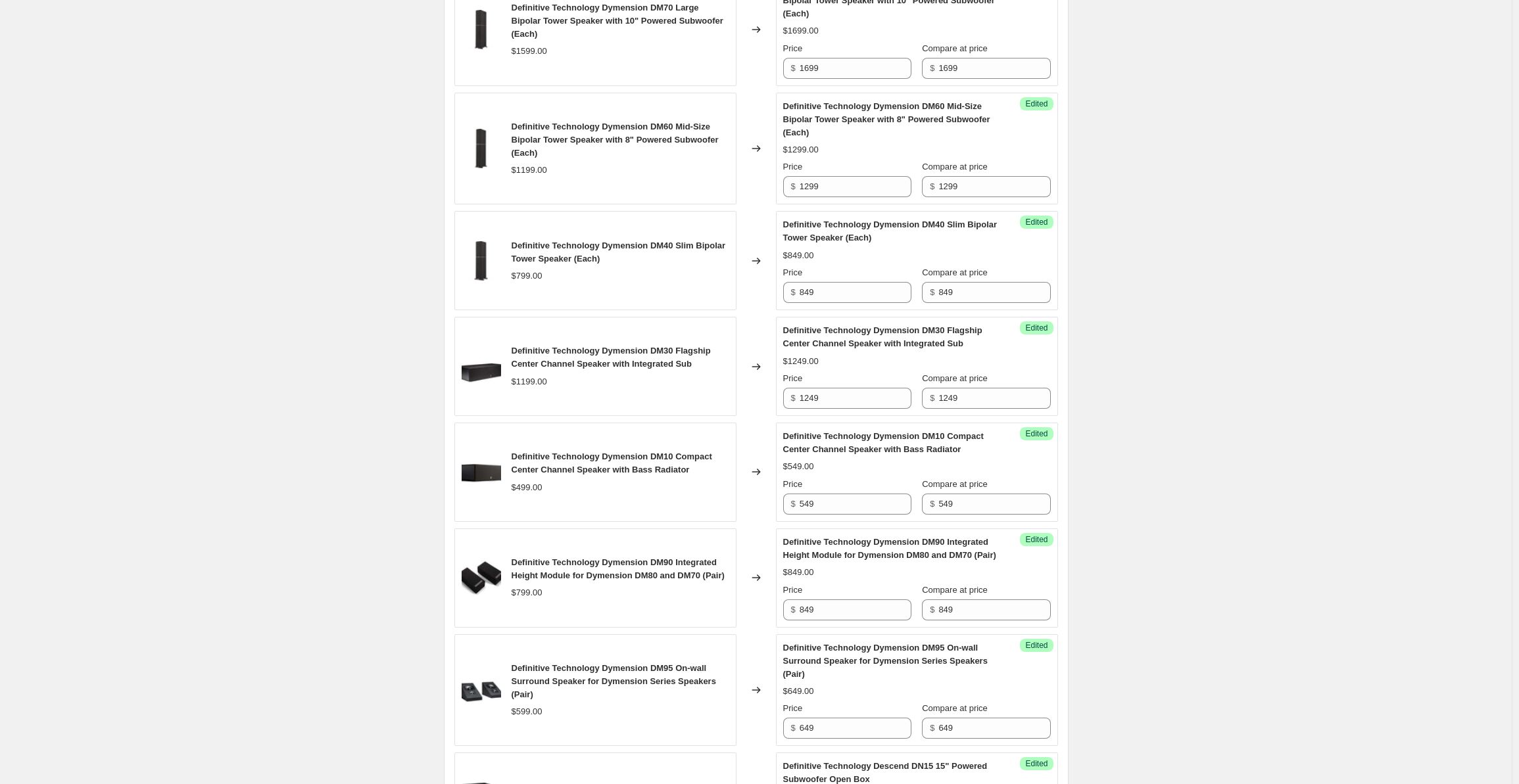
scroll to position [1665, 0]
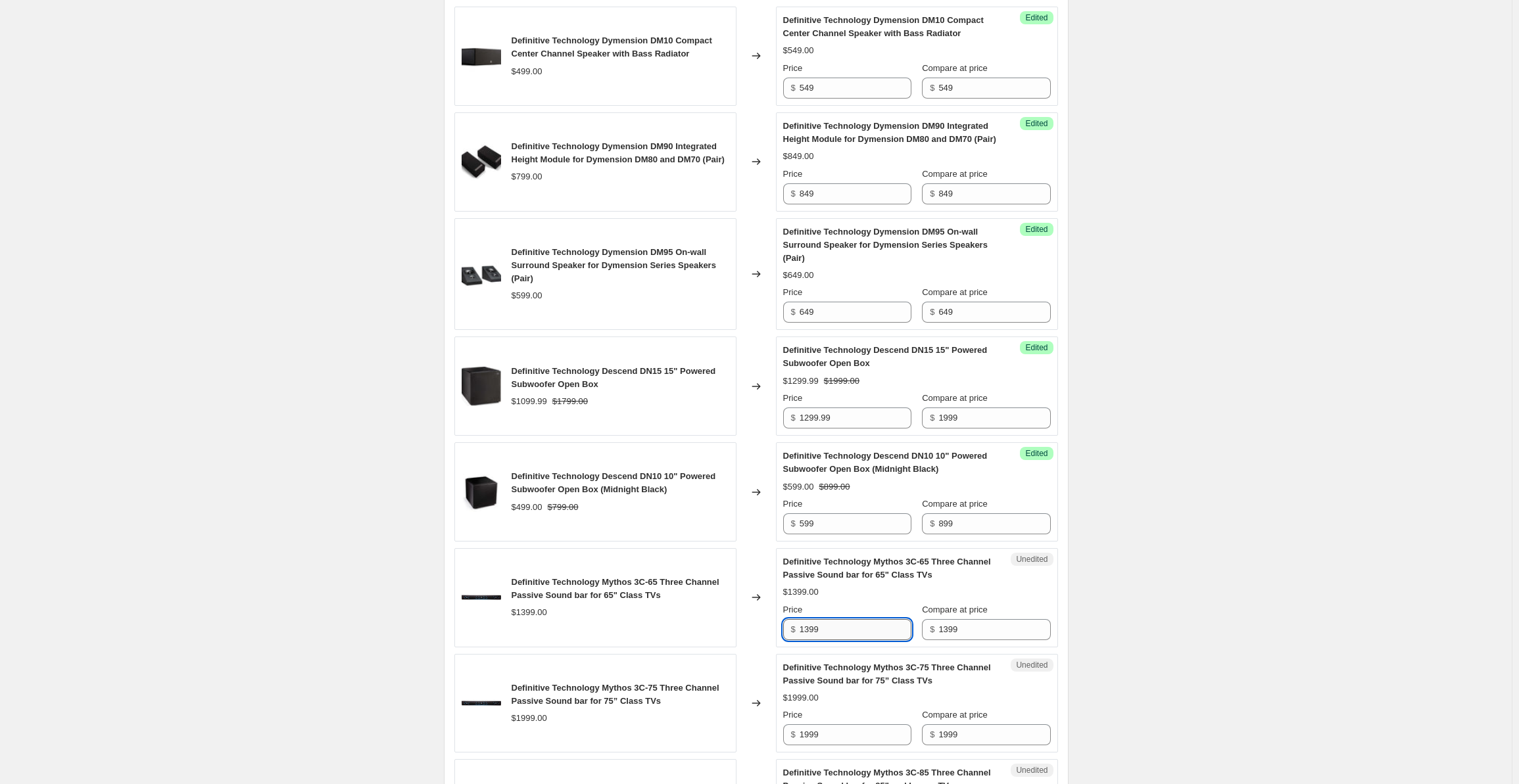
click at [849, 630] on input "1399" at bounding box center [855, 630] width 112 height 21
drag, startPoint x: 843, startPoint y: 628, endPoint x: 768, endPoint y: 624, distance: 75.1
click at [768, 624] on div "Definitive Technology Mythos 3C-65 Three Channel Passive Sound bar for 65" Clas…" at bounding box center [756, 598] width 604 height 99
type input "1499"
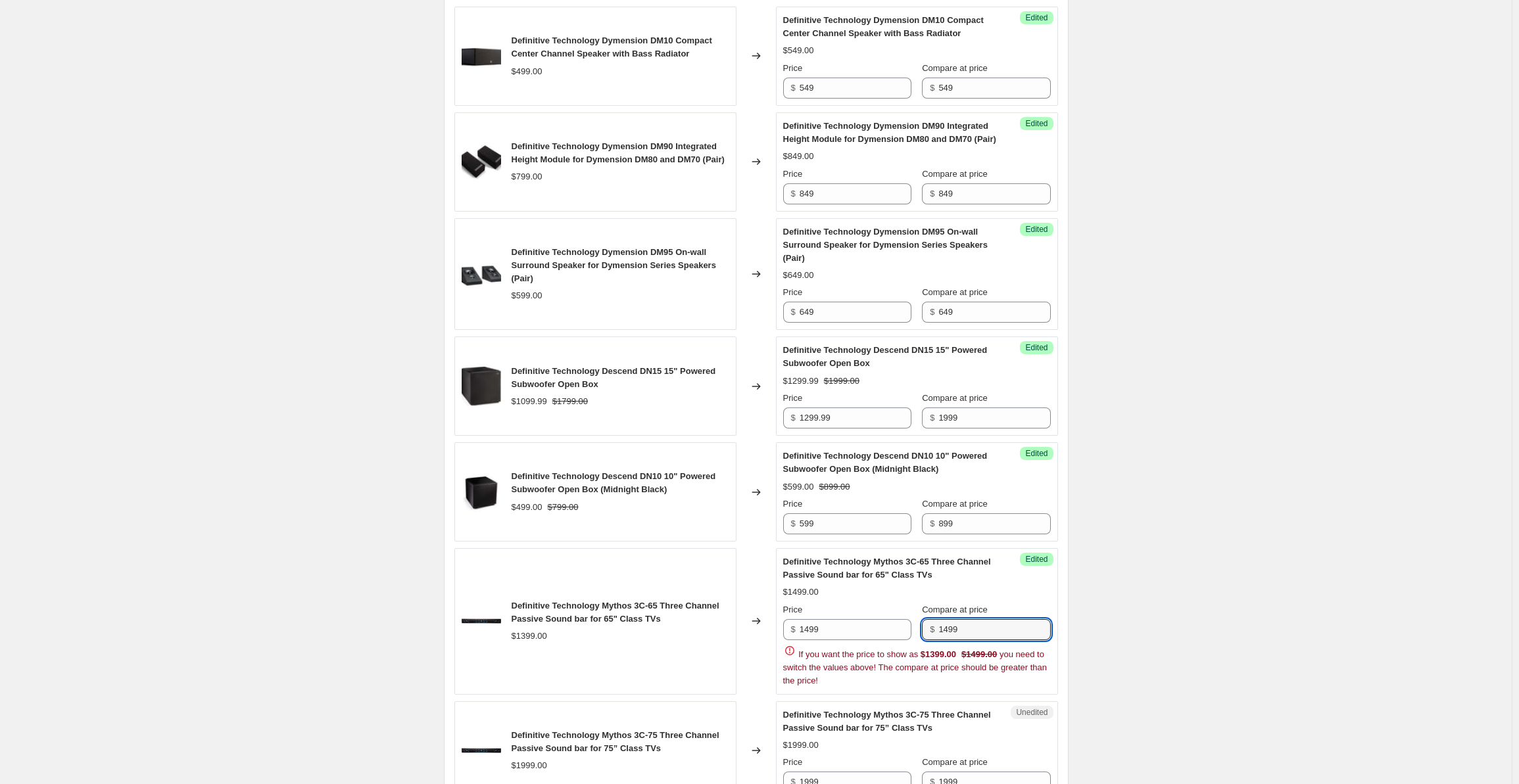
type input "1499"
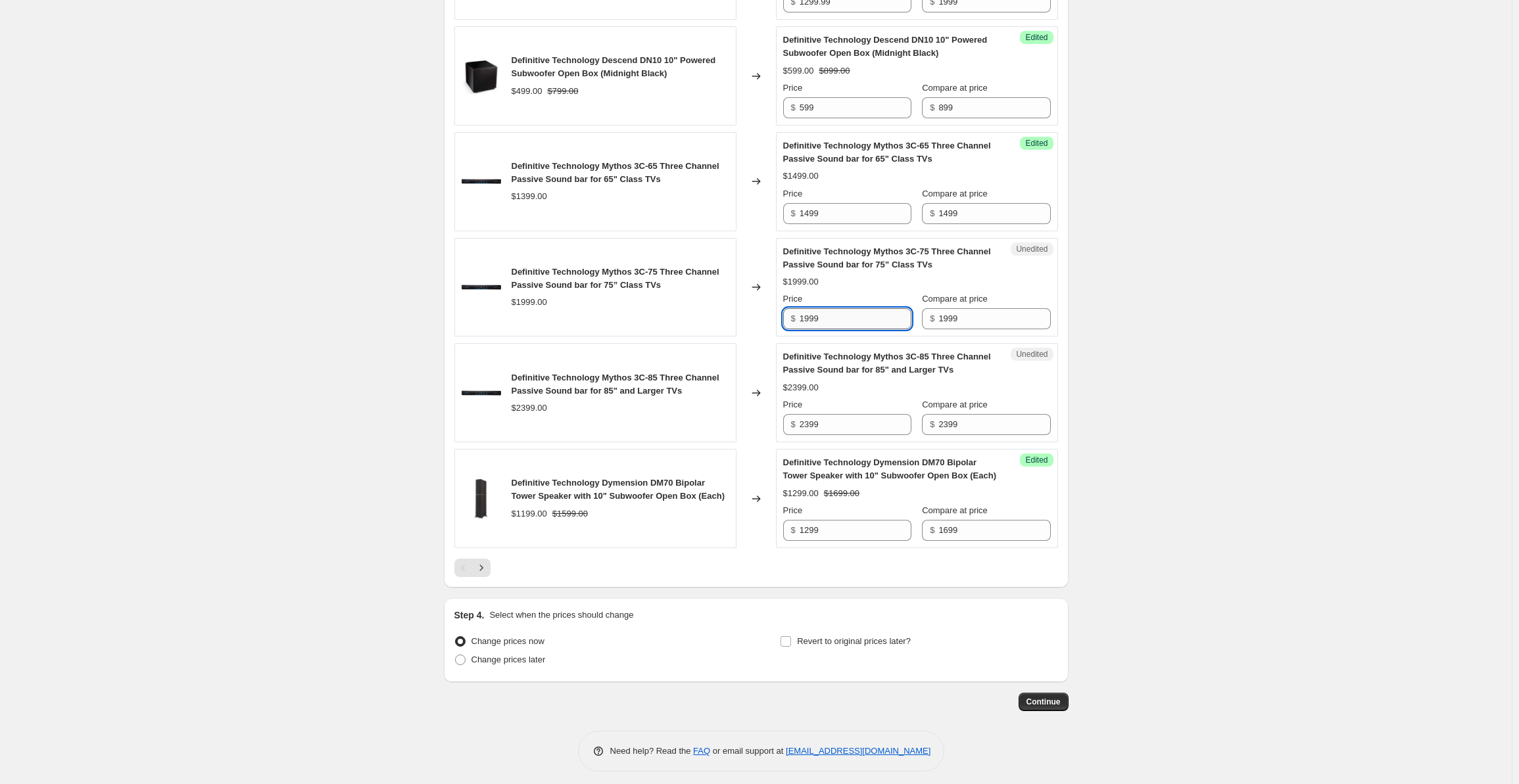
click at [840, 320] on input "1999" at bounding box center [855, 319] width 112 height 21
click at [838, 422] on input "2399" at bounding box center [855, 425] width 112 height 21
drag, startPoint x: 855, startPoint y: 429, endPoint x: 782, endPoint y: 432, distance: 73.1
click at [782, 432] on div "Unedited Definitive Technology Mythos 3C-85 Three Channel Passive Sound bar for…" at bounding box center [917, 393] width 282 height 99
type input "2499"
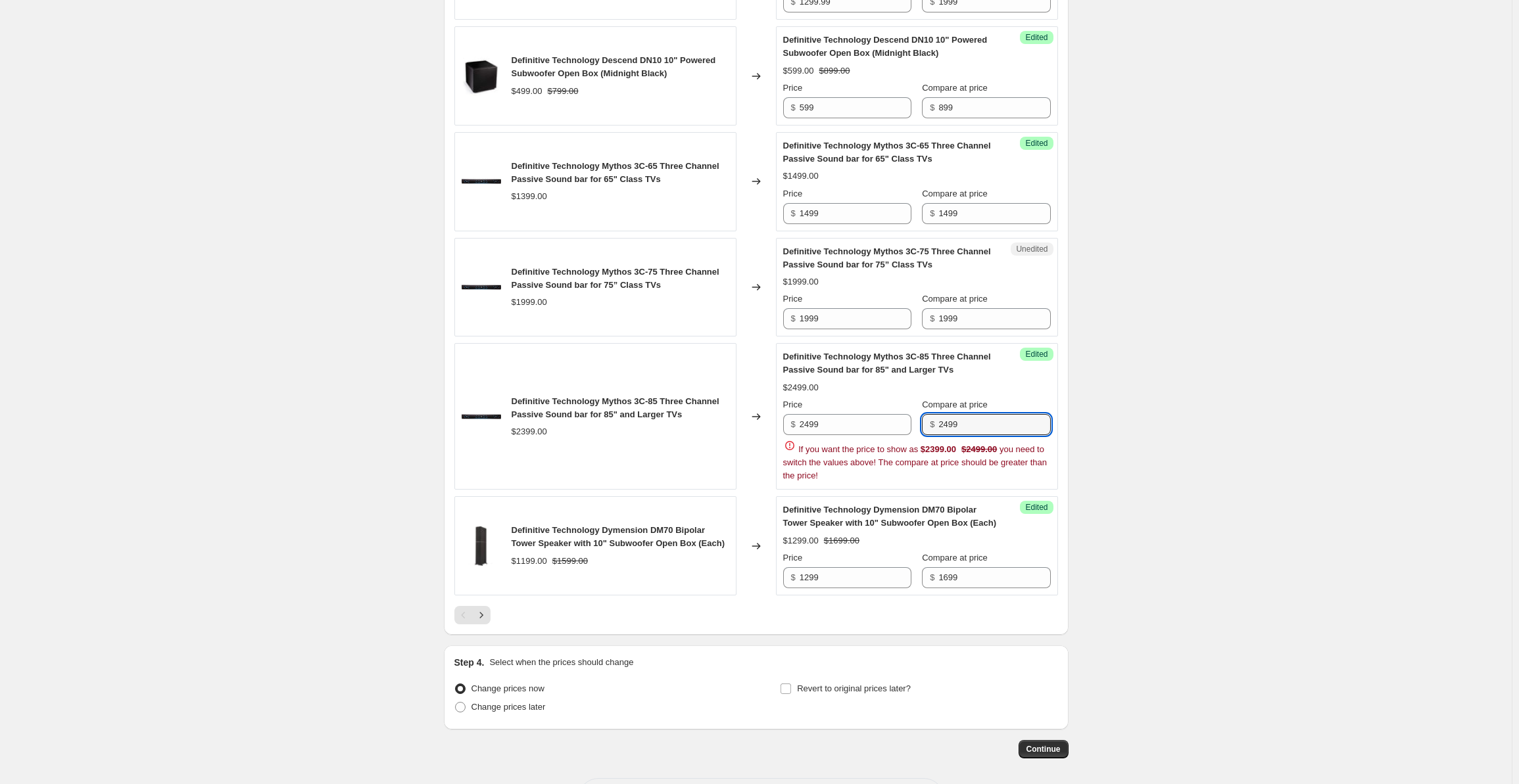
type input "2499"
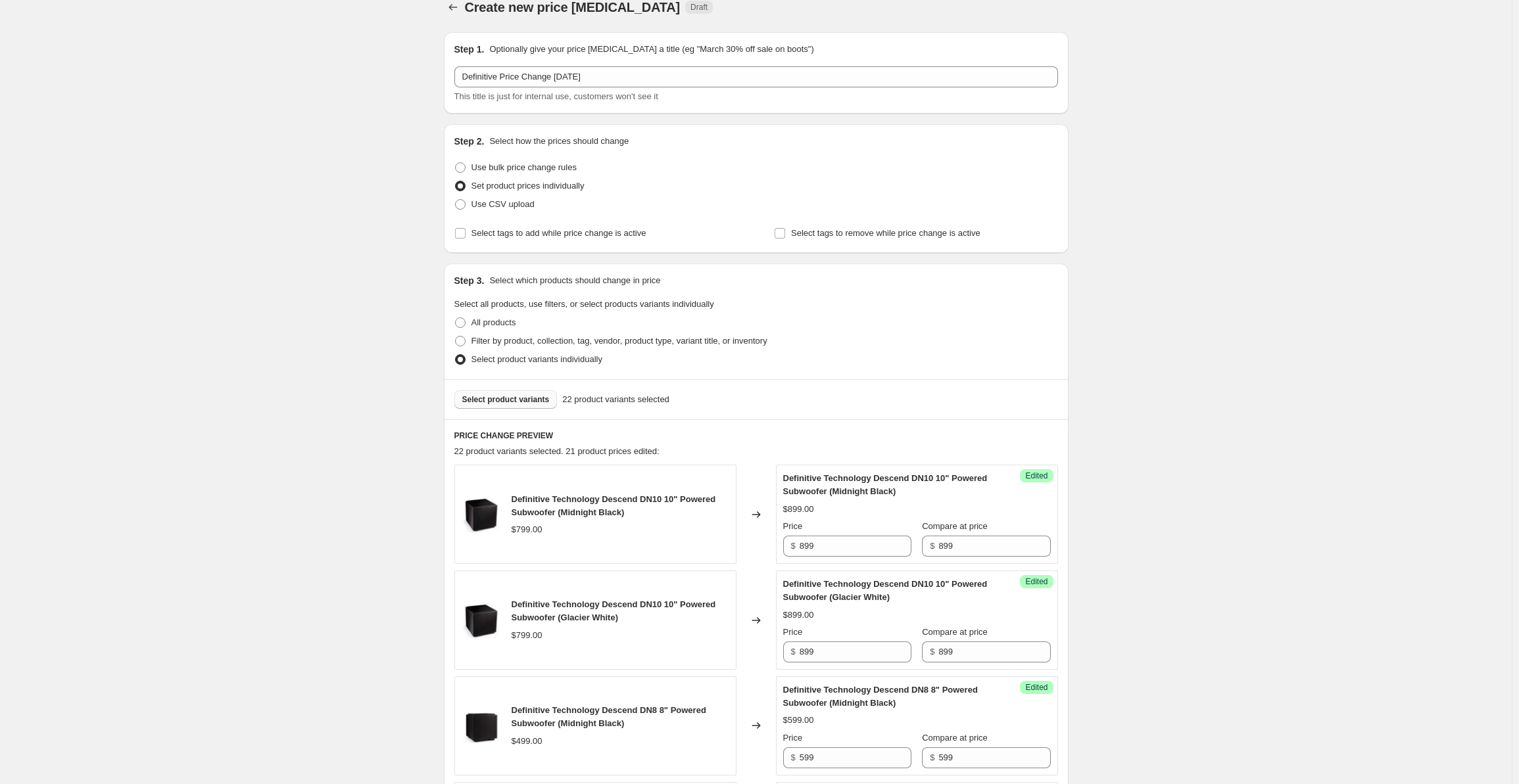
scroll to position [0, 0]
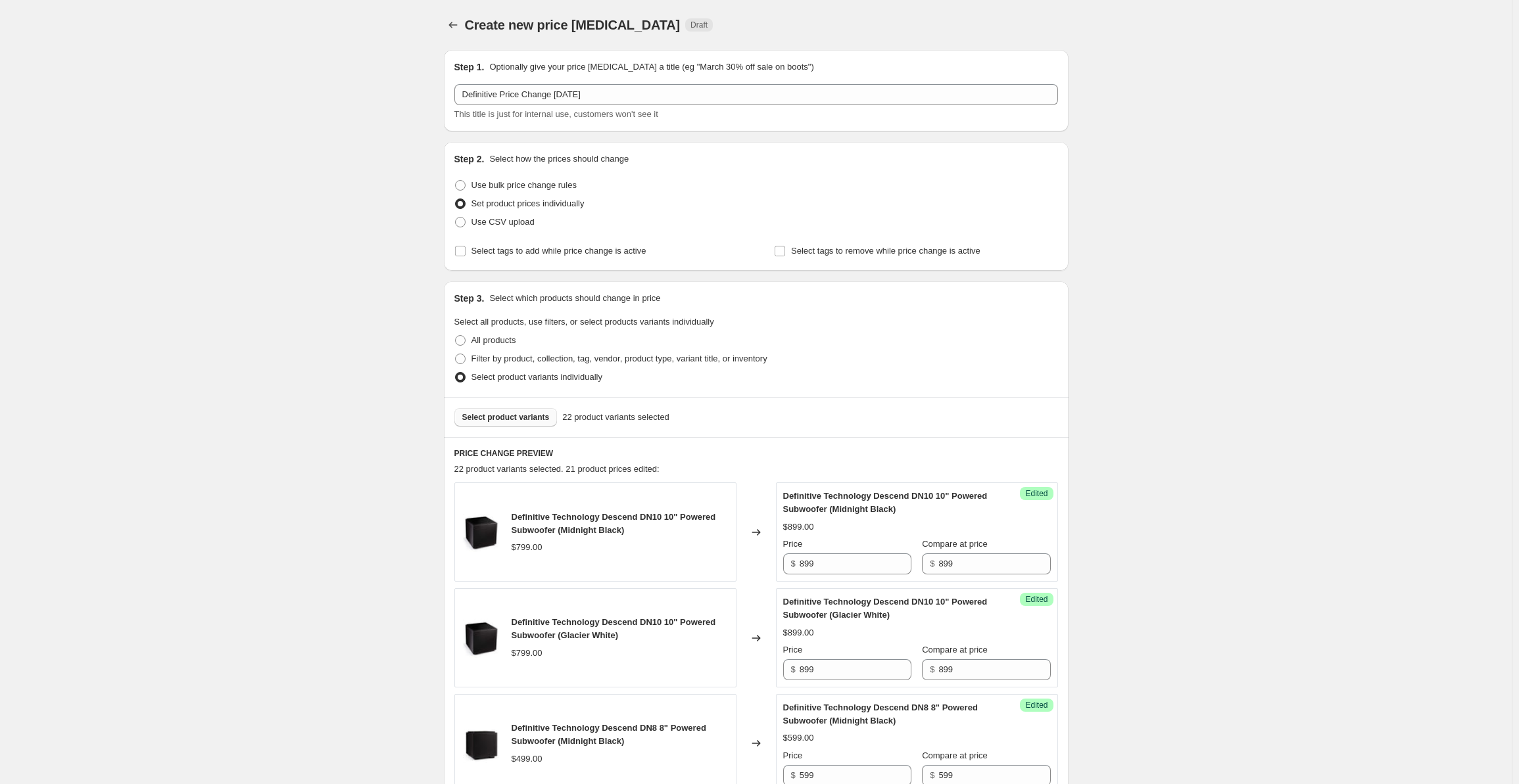
click at [499, 415] on span "Select product variants" at bounding box center [506, 417] width 88 height 10
click at [484, 415] on span "Select product variants" at bounding box center [506, 417] width 88 height 10
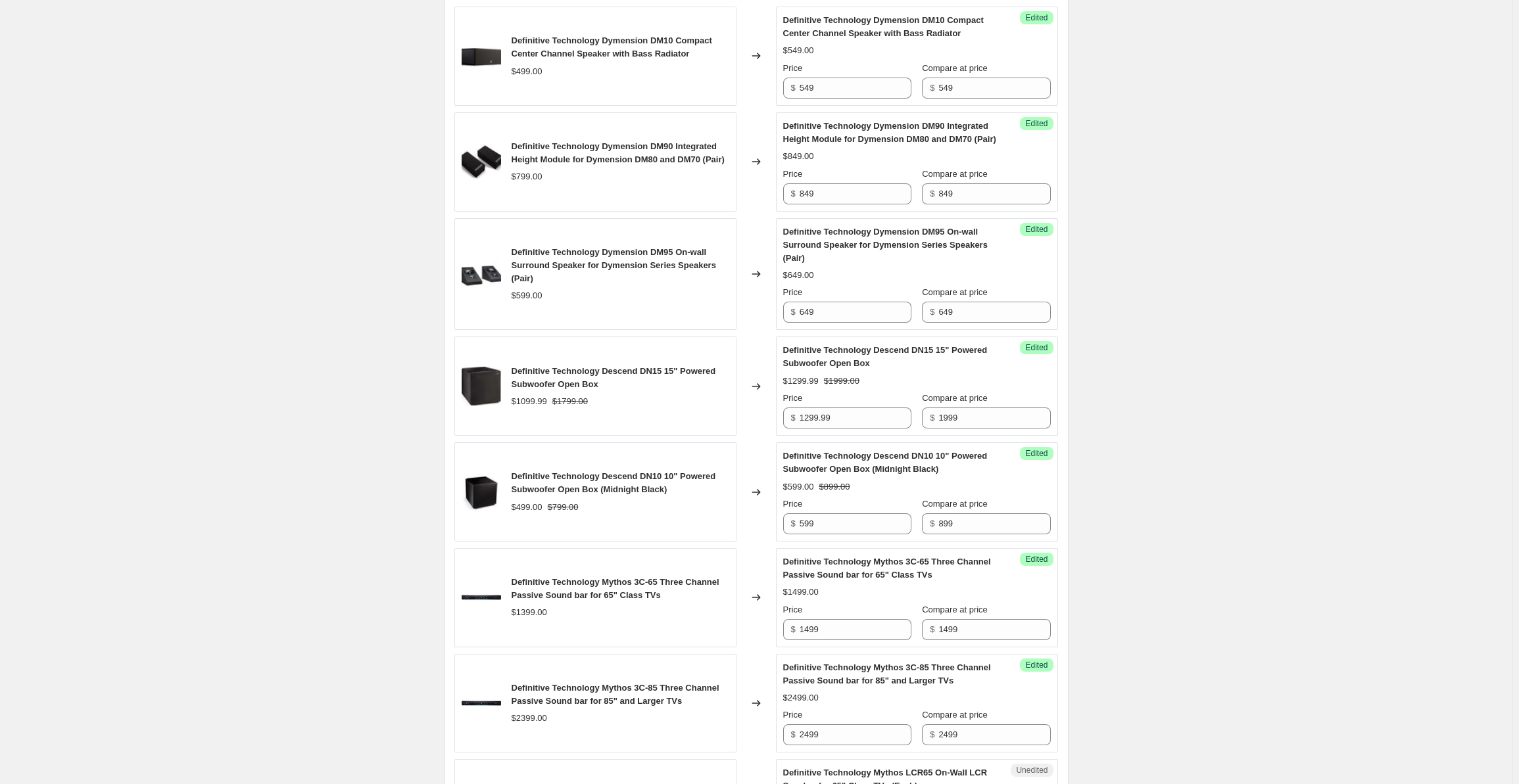
scroll to position [2081, 0]
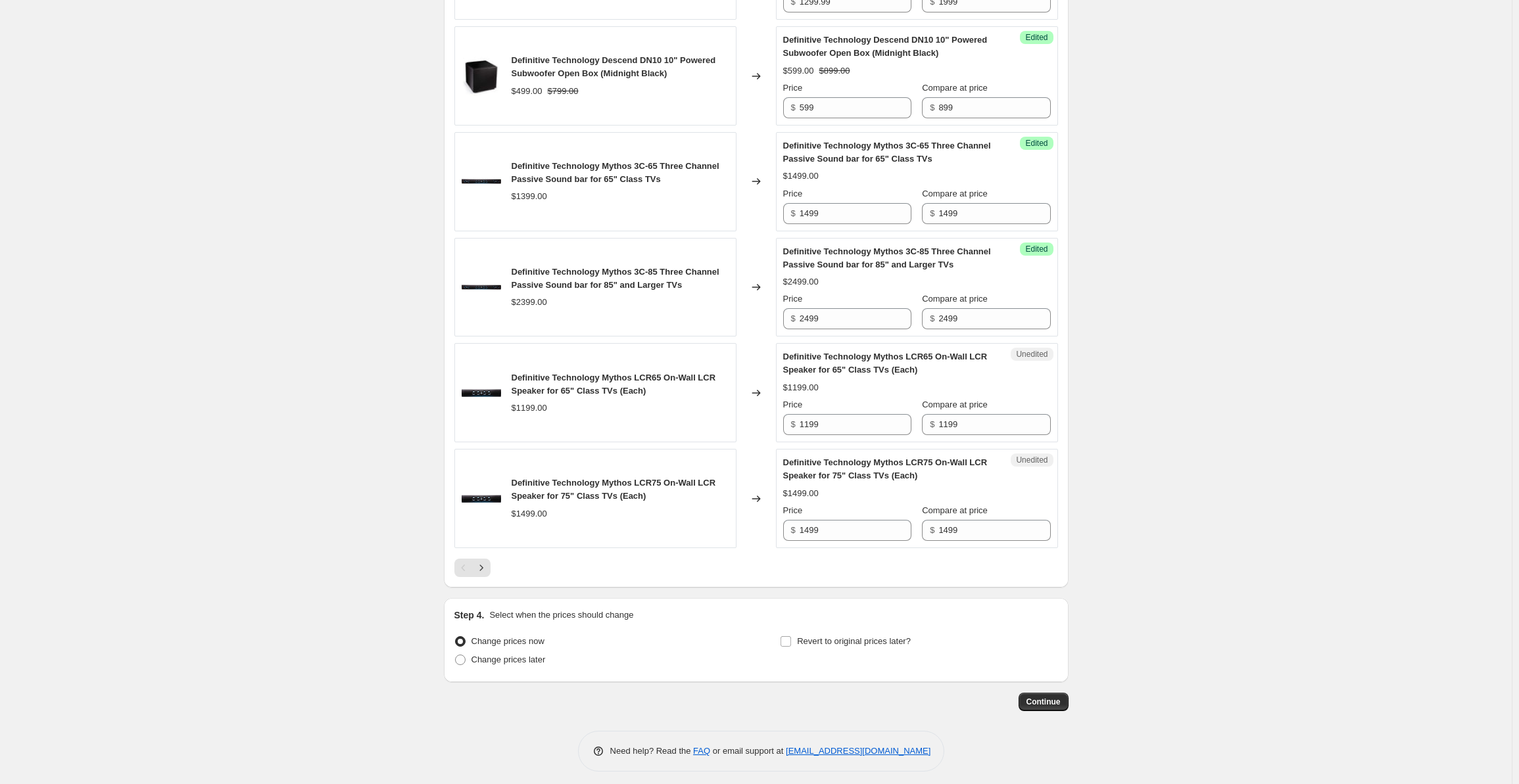
click at [837, 441] on div "Unedited Definitive Technology Mythos LCR65 On-Wall LCR Speaker for 65" Class T…" at bounding box center [917, 393] width 282 height 99
drag, startPoint x: 835, startPoint y: 431, endPoint x: 755, endPoint y: 431, distance: 80.0
click at [755, 431] on div "Definitive Technology Mythos LCR65 On-Wall LCR Speaker for 65" Class TVs (Each)…" at bounding box center [756, 393] width 604 height 99
type input "1299"
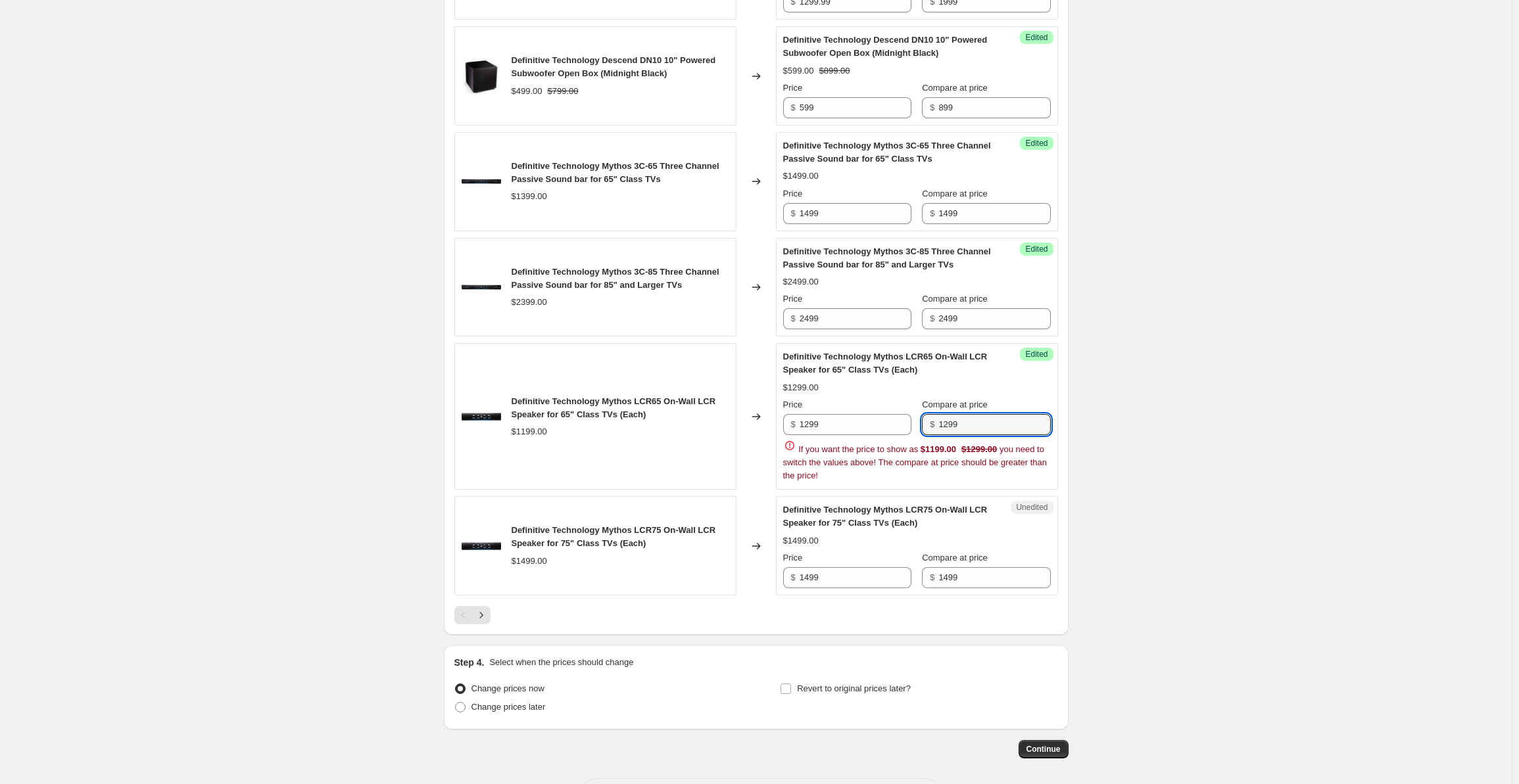
type input "1299"
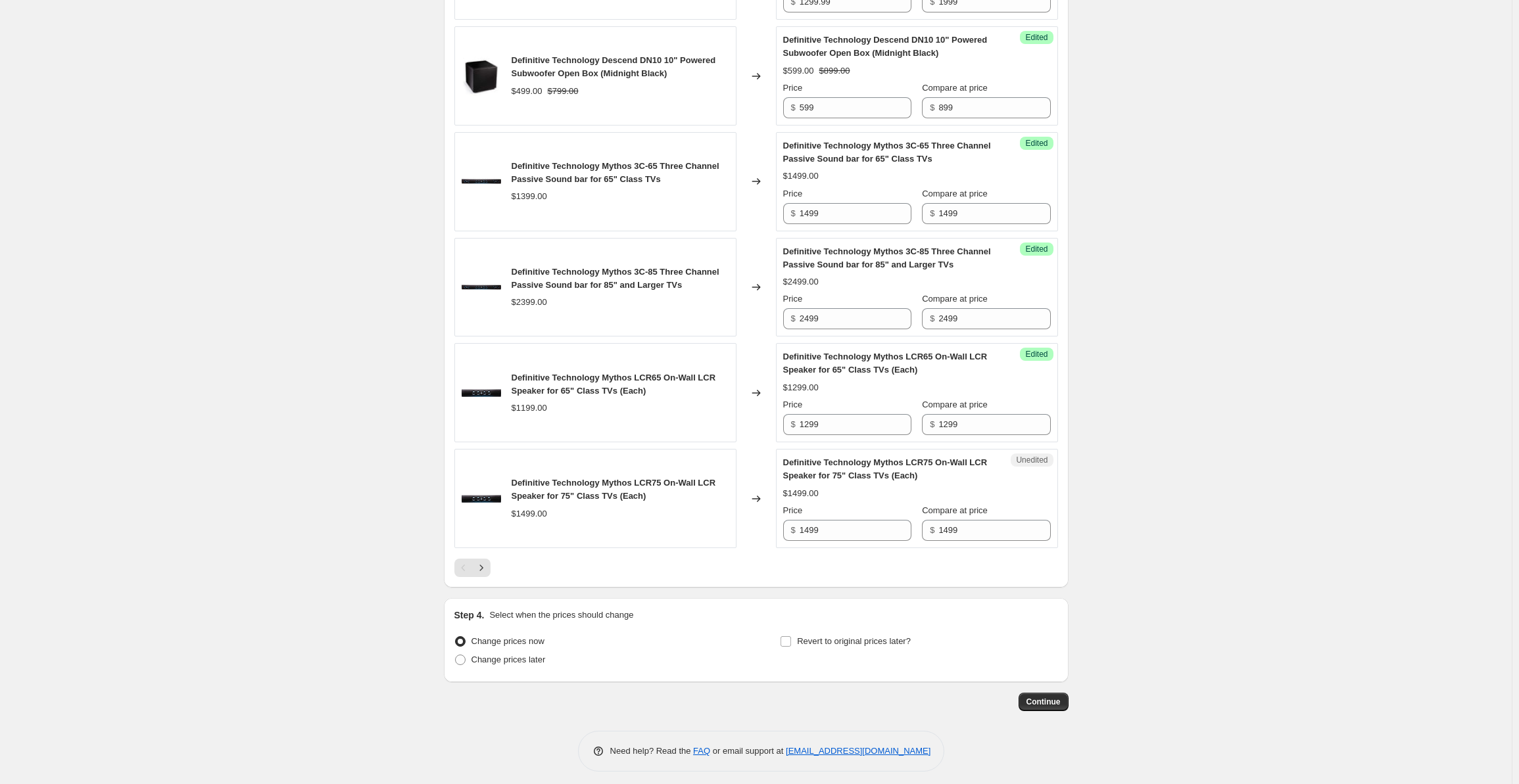
click at [844, 537] on input "1499" at bounding box center [855, 531] width 112 height 21
drag, startPoint x: 839, startPoint y: 531, endPoint x: 736, endPoint y: 533, distance: 103.0
click at [736, 533] on div "Definitive Technology Mythos LCR75 On-Wall LCR Speaker for 75" Class TVs (Each)…" at bounding box center [756, 498] width 604 height 99
type input "1599"
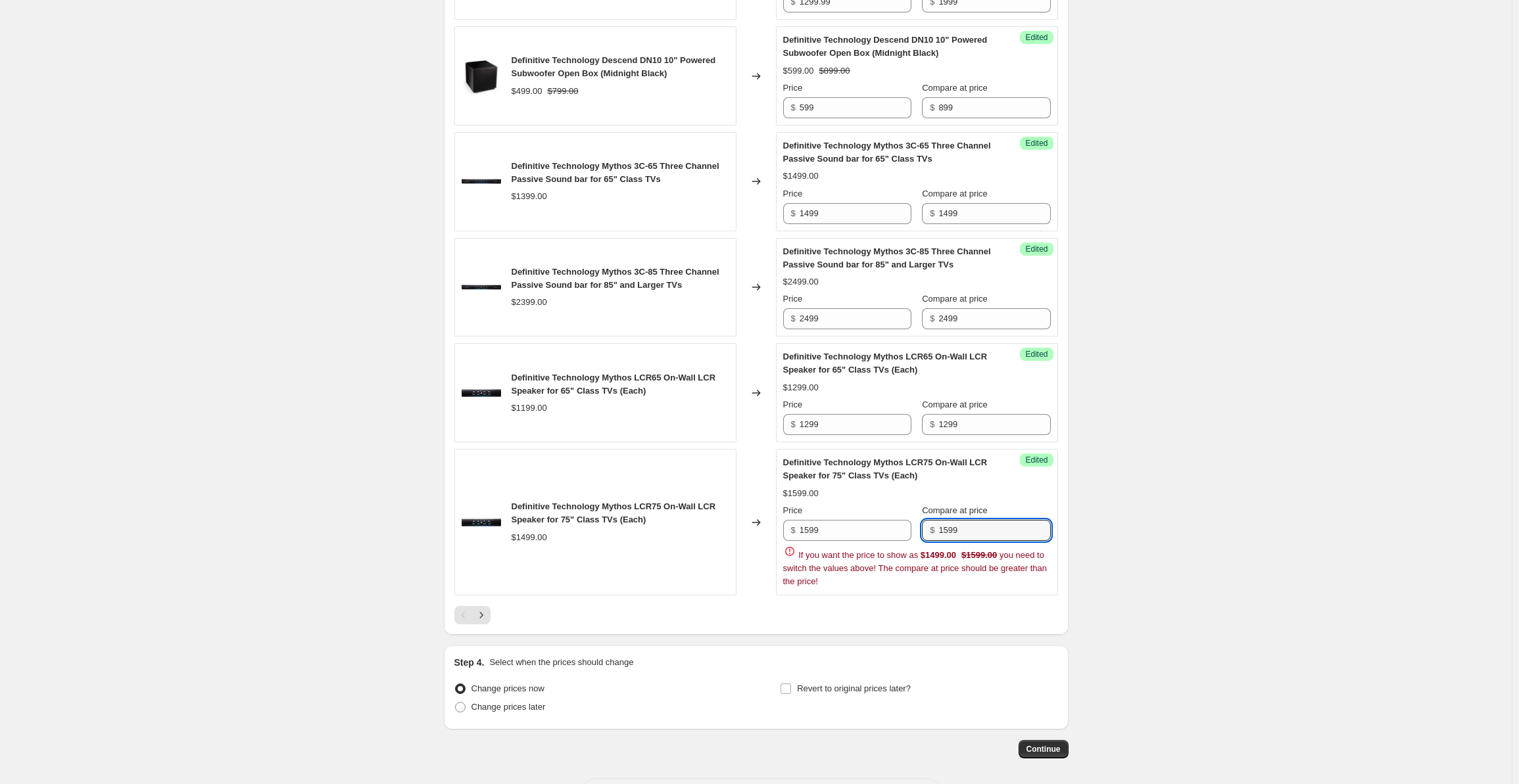
type input "1599"
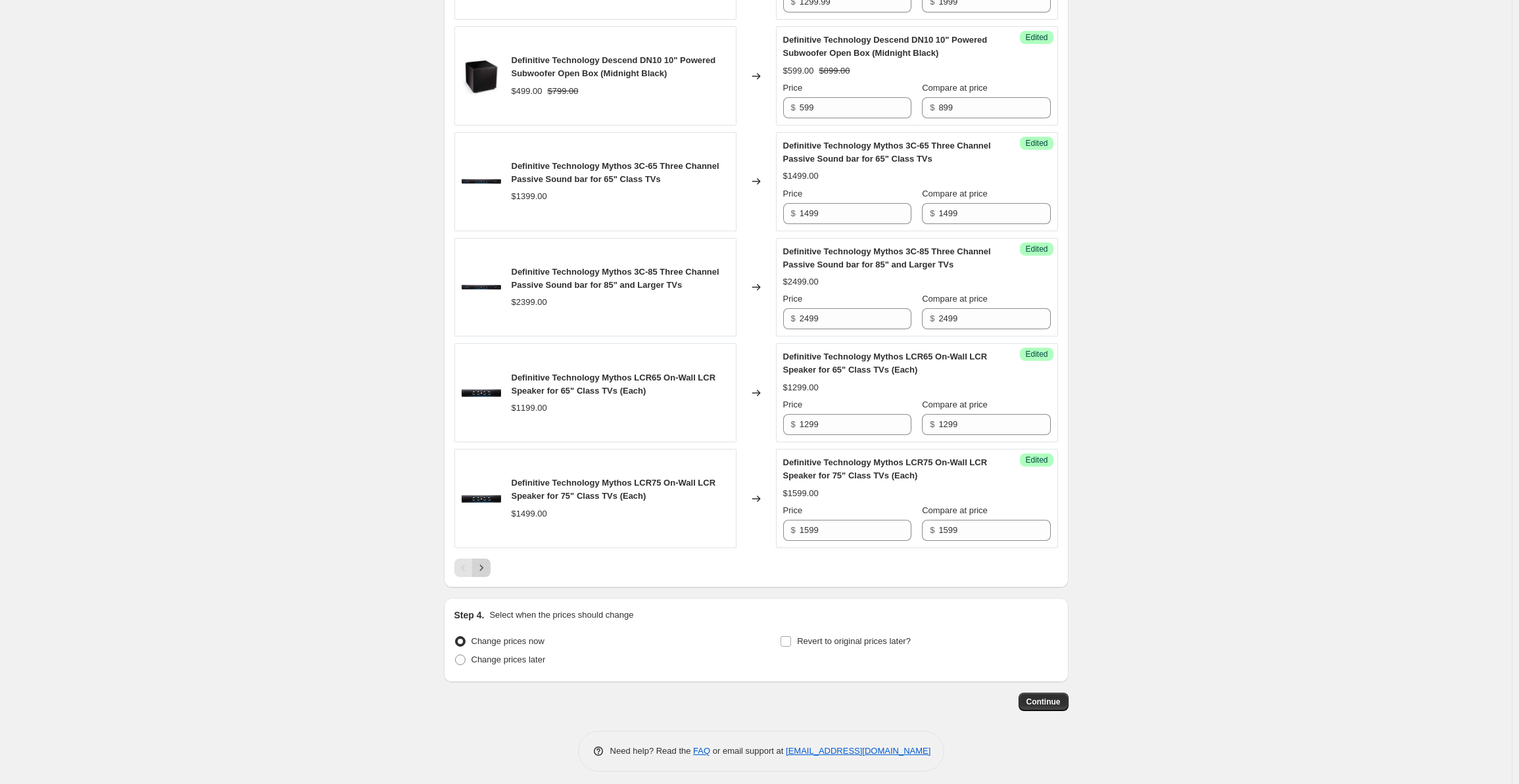
click at [483, 575] on icon "Next" at bounding box center [481, 568] width 13 height 13
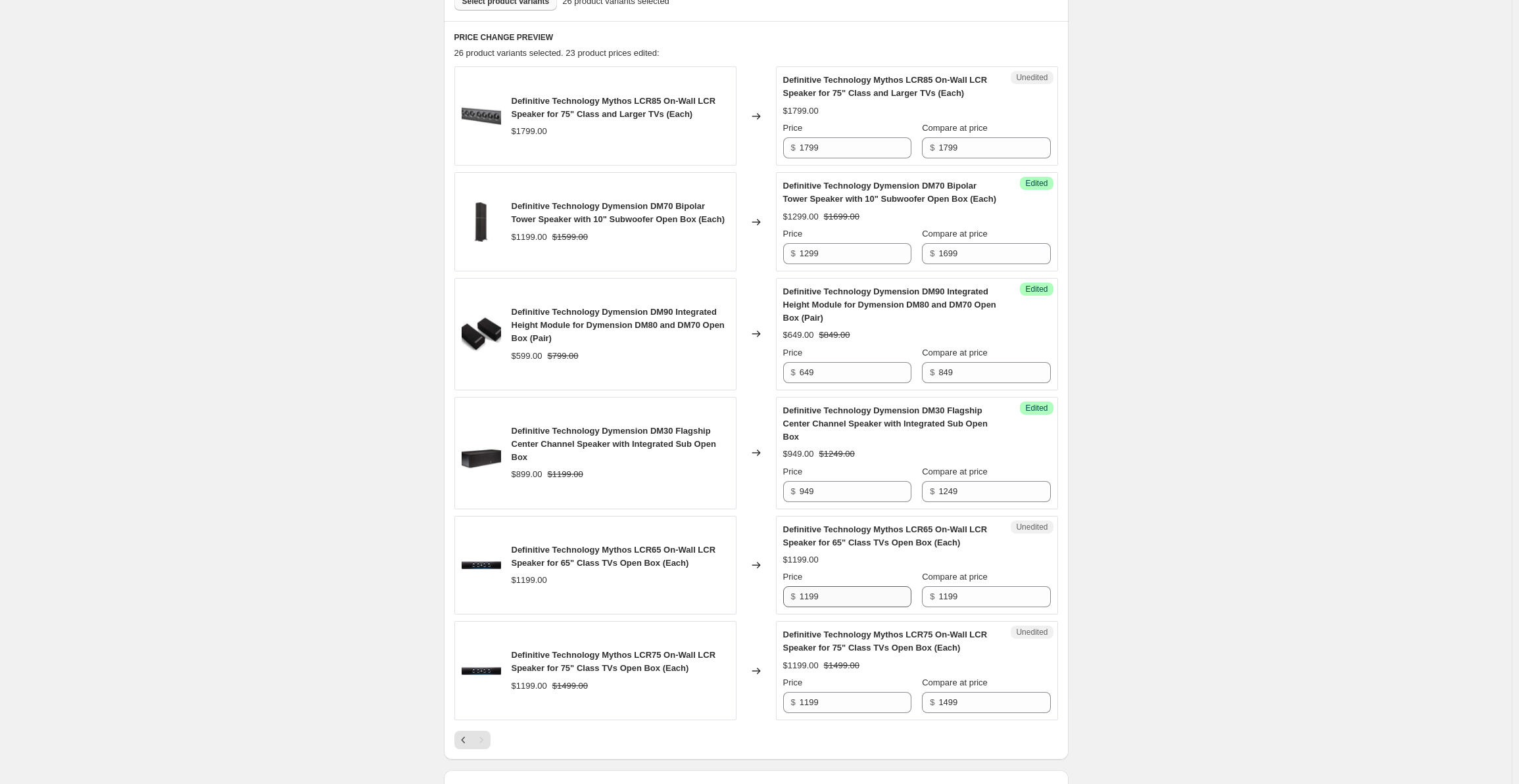
scroll to position [0, 0]
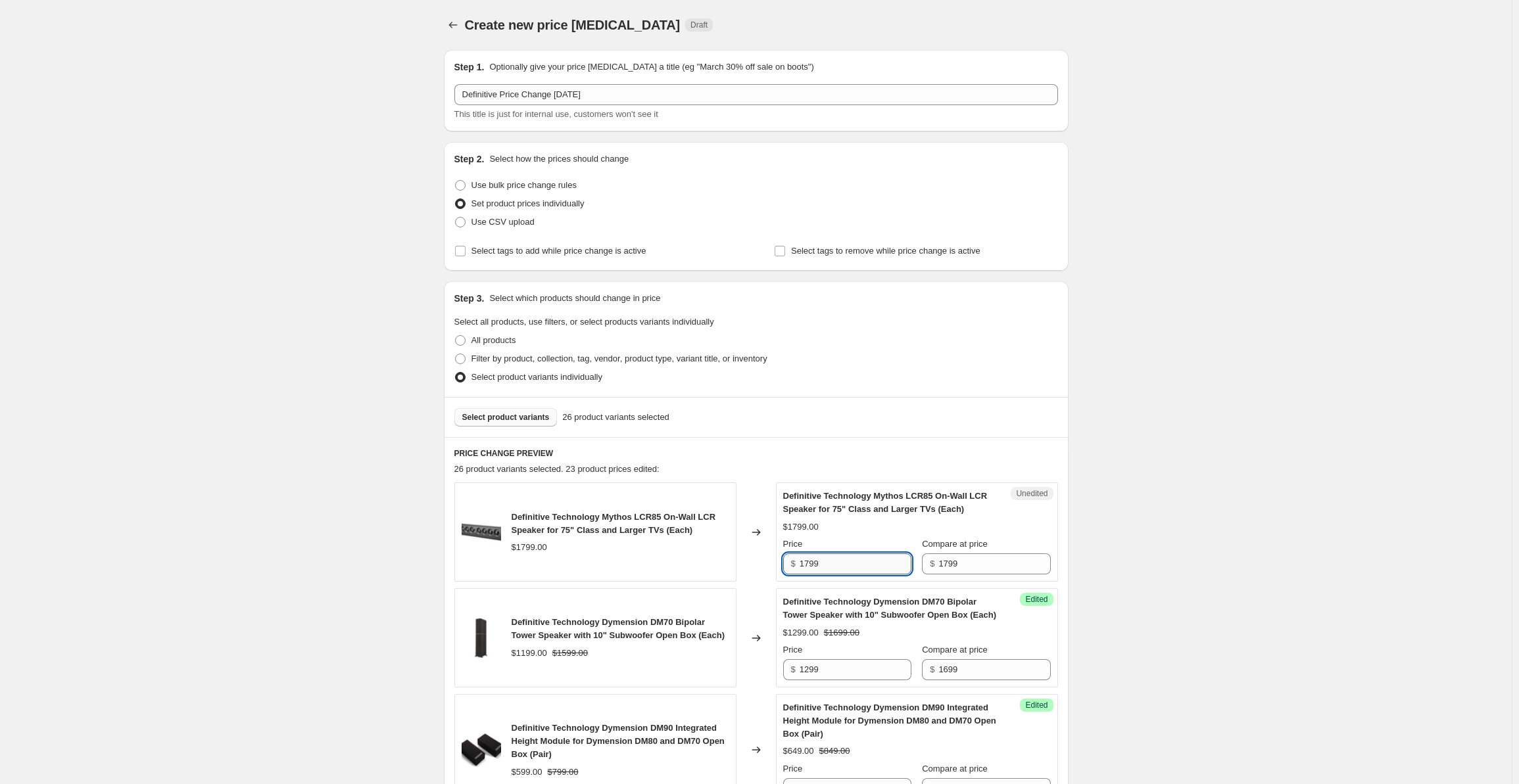
click at [828, 568] on input "1799" at bounding box center [855, 564] width 112 height 21
drag, startPoint x: 844, startPoint y: 560, endPoint x: 778, endPoint y: 560, distance: 66.0
click at [778, 560] on div "Definitive Technology Mythos LCR85 On-Wall LCR Speaker for 75" Class and Larger…" at bounding box center [756, 532] width 604 height 99
type input "1899"
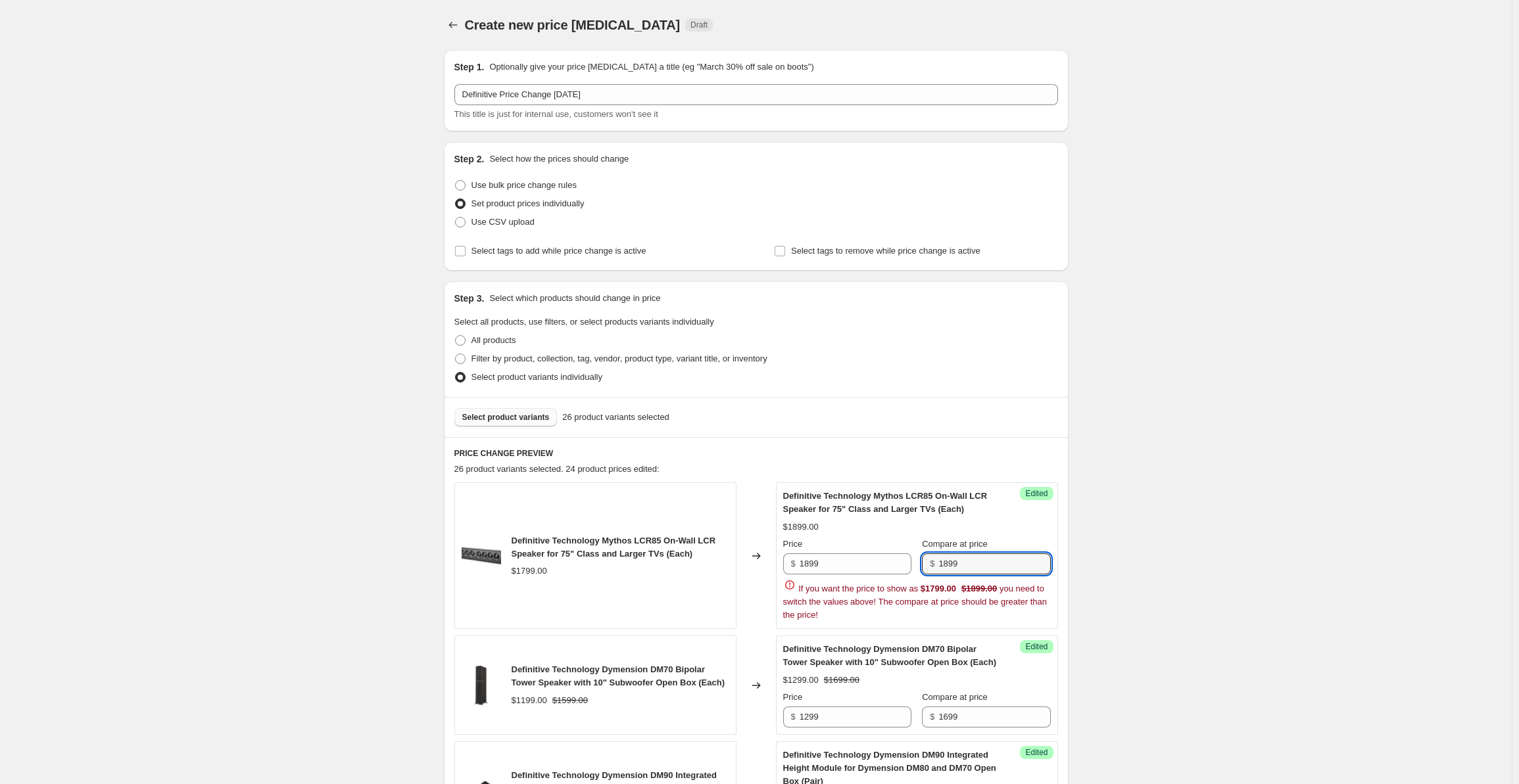
type input "1899"
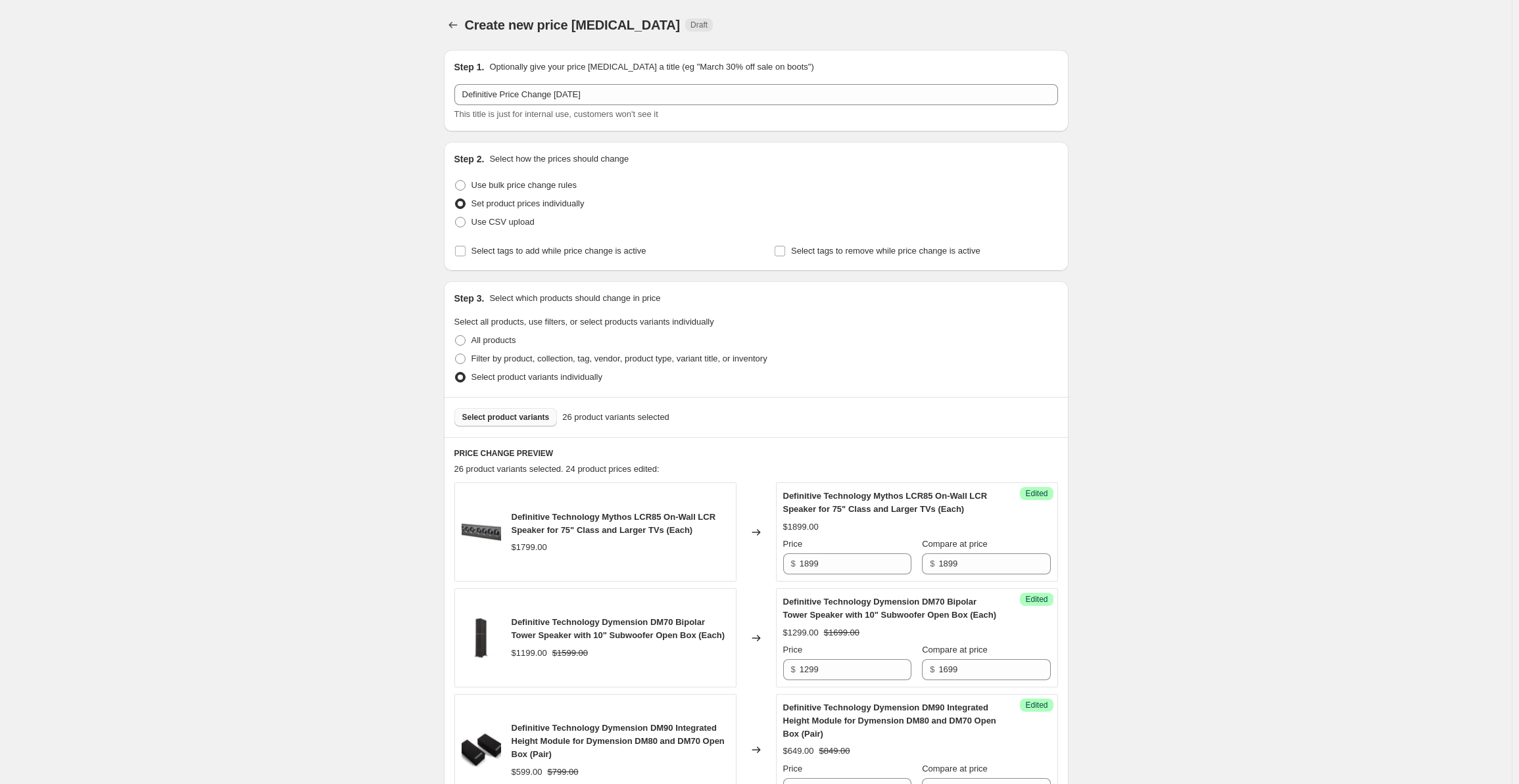
click at [1191, 377] on div "Create new price [MEDICAL_DATA]. This page is ready Create new price [MEDICAL_D…" at bounding box center [756, 690] width 1512 height 1380
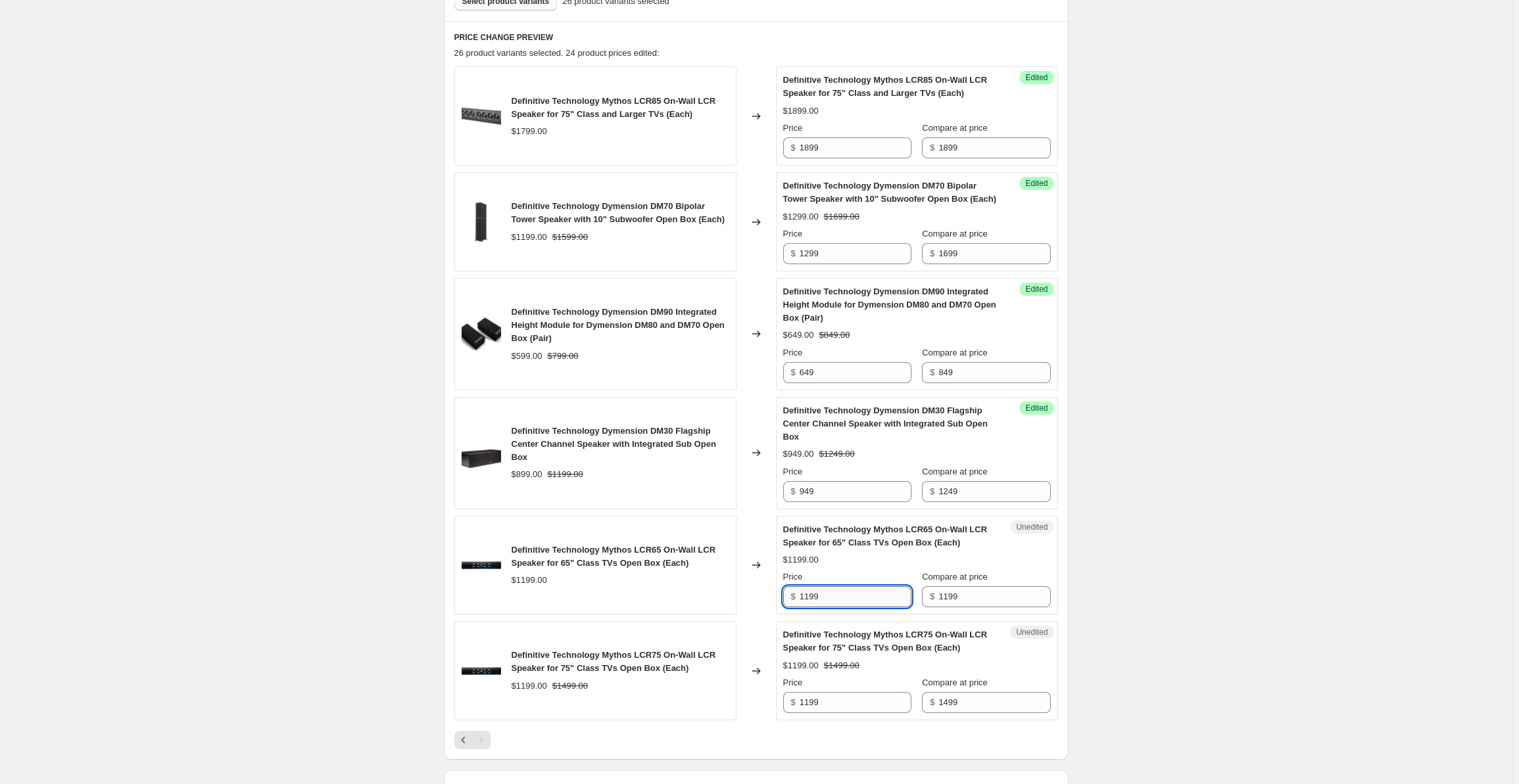
click at [851, 597] on input "1199" at bounding box center [855, 597] width 112 height 21
drag, startPoint x: 852, startPoint y: 595, endPoint x: 790, endPoint y: 586, distance: 62.6
click at [793, 586] on div "$ 1199" at bounding box center [847, 597] width 128 height 21
type input "1299"
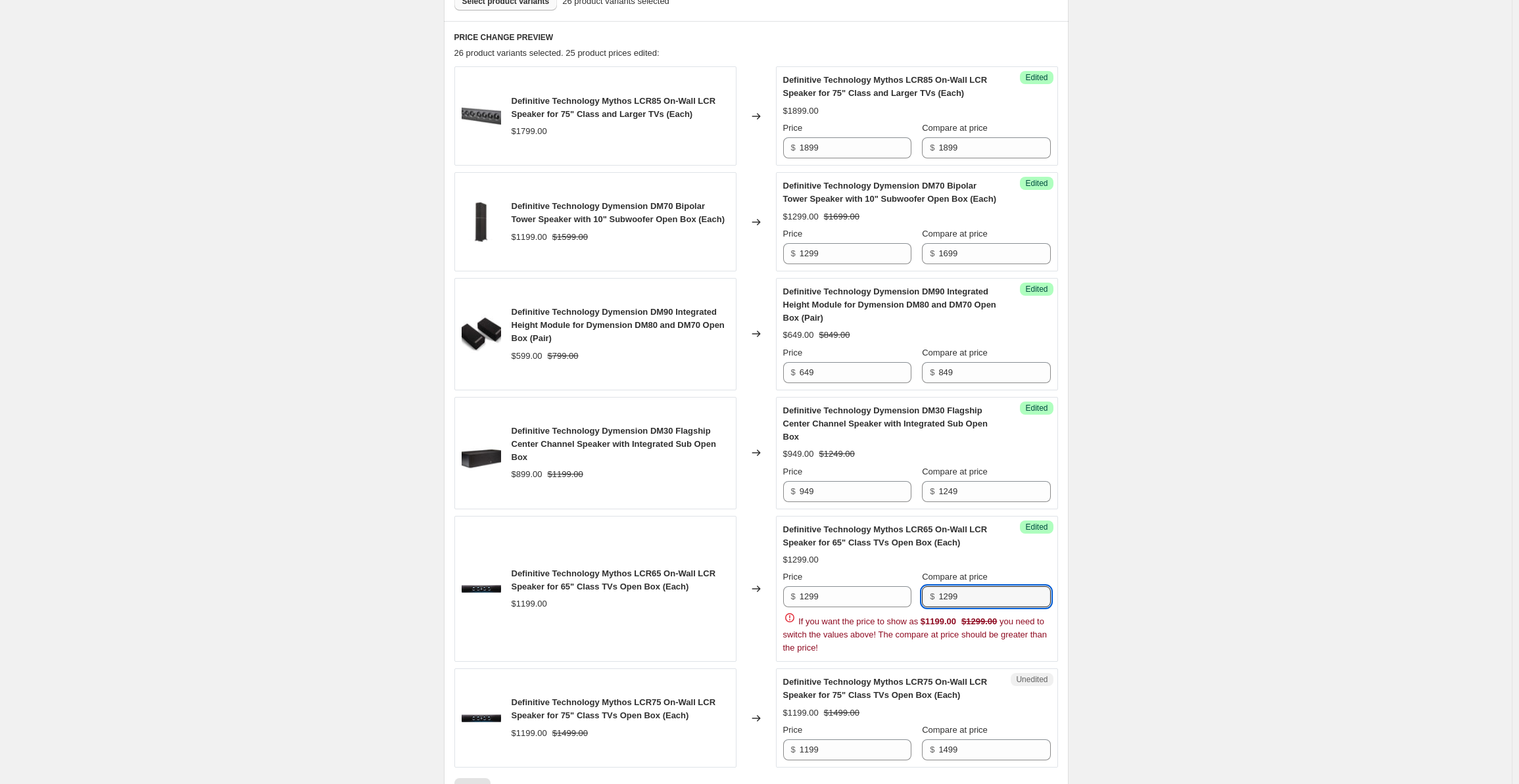
type input "1299"
click at [1241, 528] on div "Create new price [MEDICAL_DATA]. This page is ready Create new price [MEDICAL_D…" at bounding box center [756, 298] width 1512 height 1427
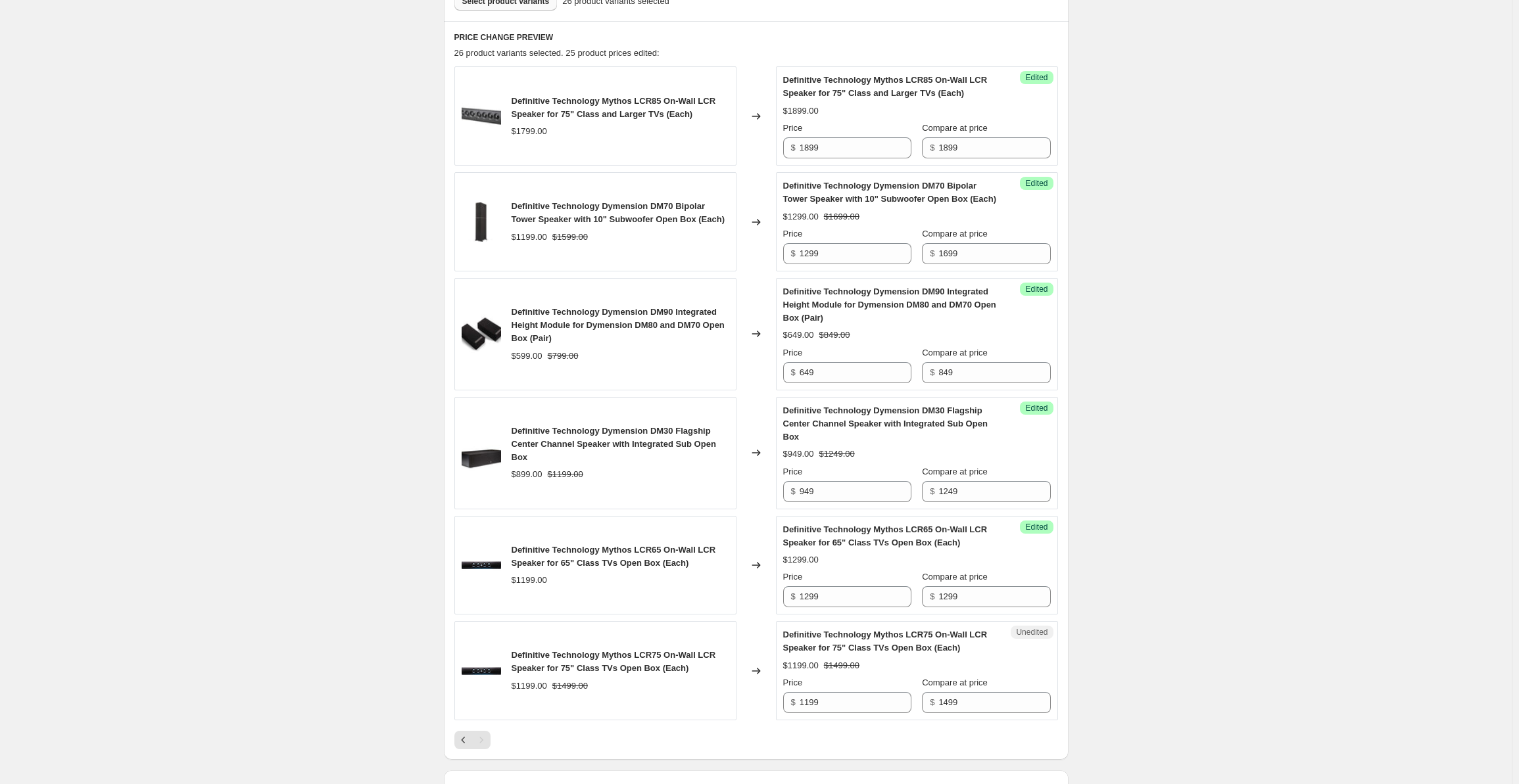
scroll to position [591, 0]
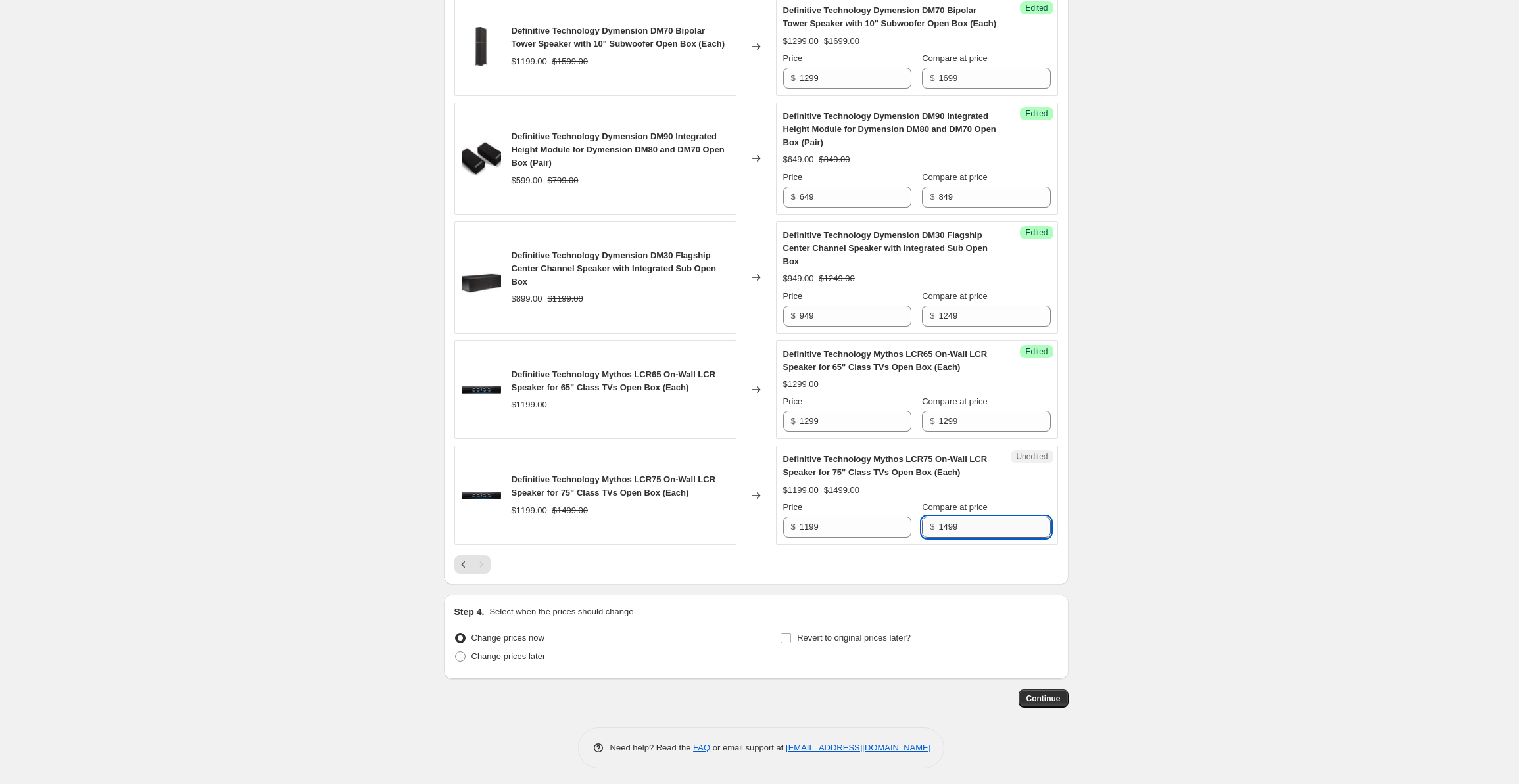
click at [961, 520] on input "1499" at bounding box center [994, 527] width 112 height 21
drag, startPoint x: 975, startPoint y: 522, endPoint x: 929, endPoint y: 522, distance: 46.0
click at [929, 522] on div "$ 1499" at bounding box center [986, 527] width 128 height 21
type input "1599"
click at [810, 521] on input "1199" at bounding box center [855, 527] width 112 height 21
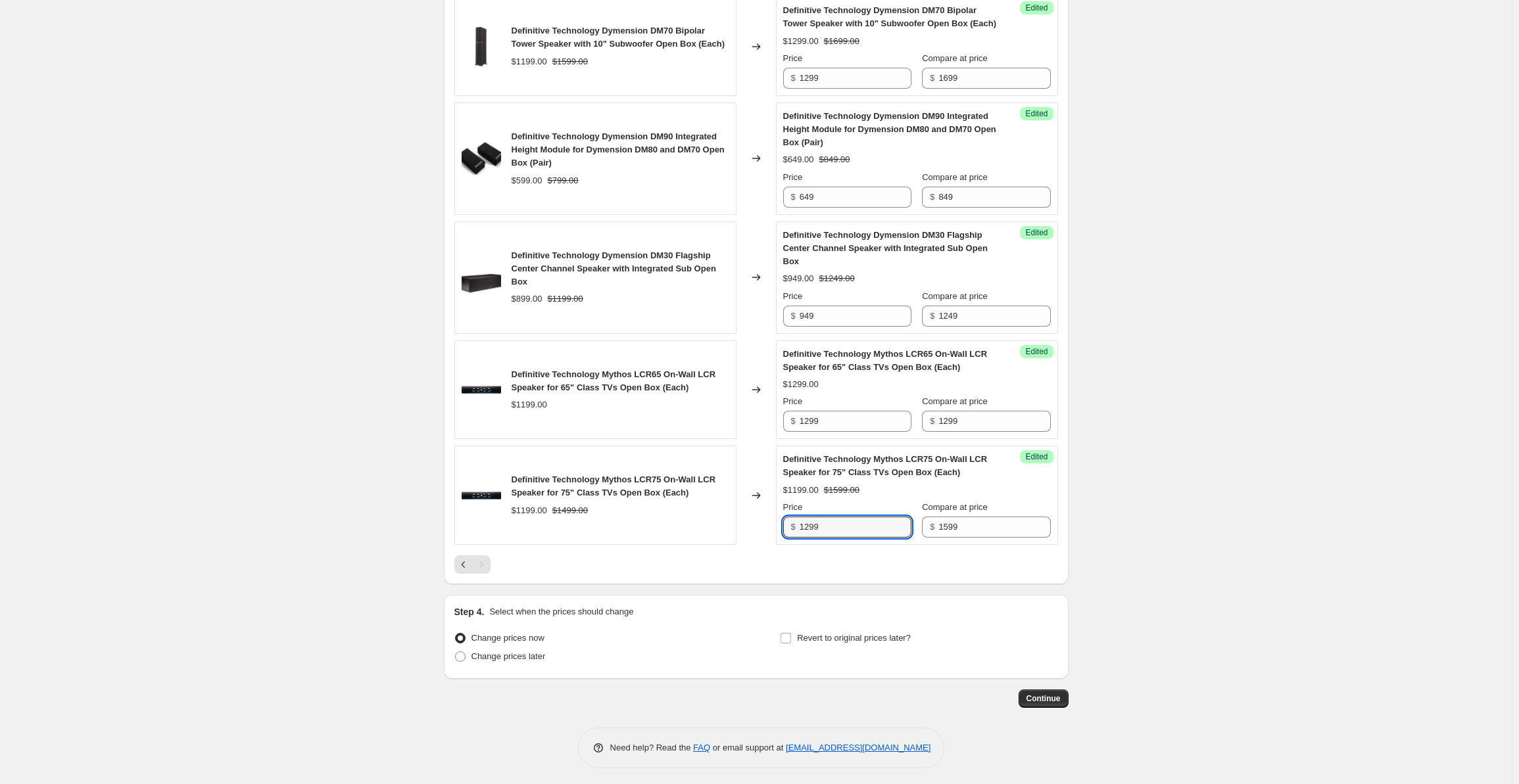
type input "1299"
click at [1219, 388] on div "Create new price [MEDICAL_DATA]. This page is ready Create new price [MEDICAL_D…" at bounding box center [756, 98] width 1512 height 1380
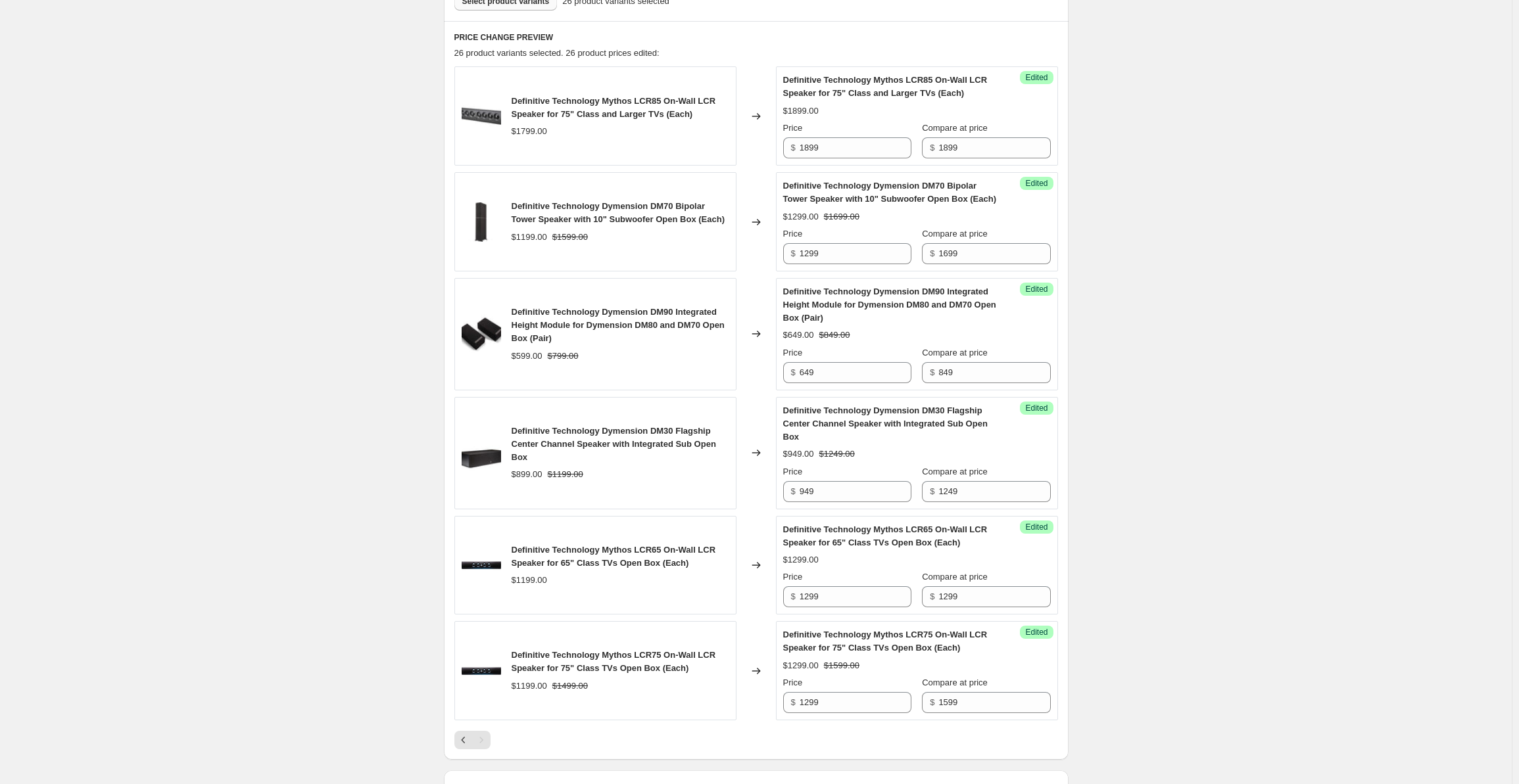
scroll to position [0, 0]
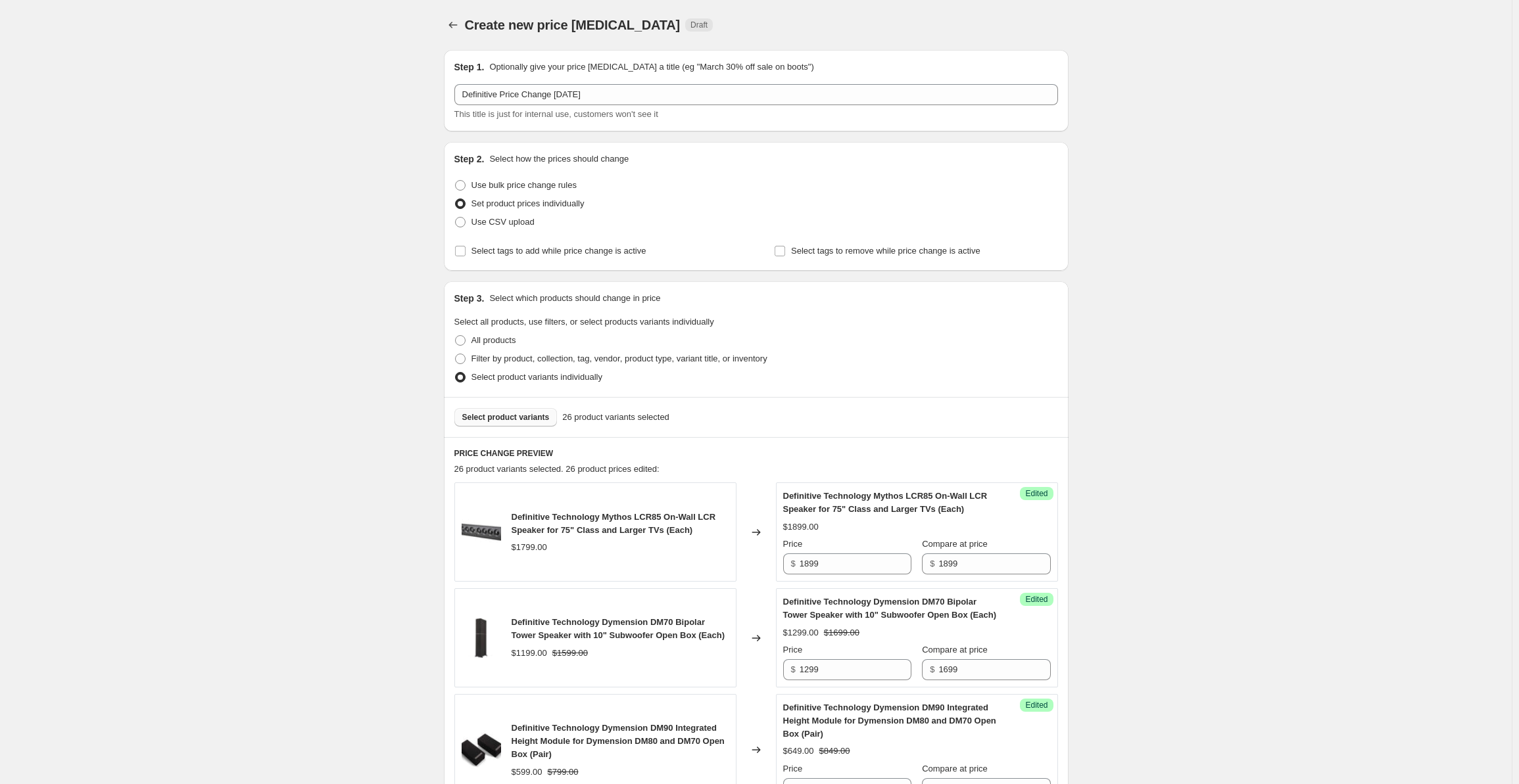
click at [501, 419] on span "Select product variants" at bounding box center [506, 417] width 88 height 10
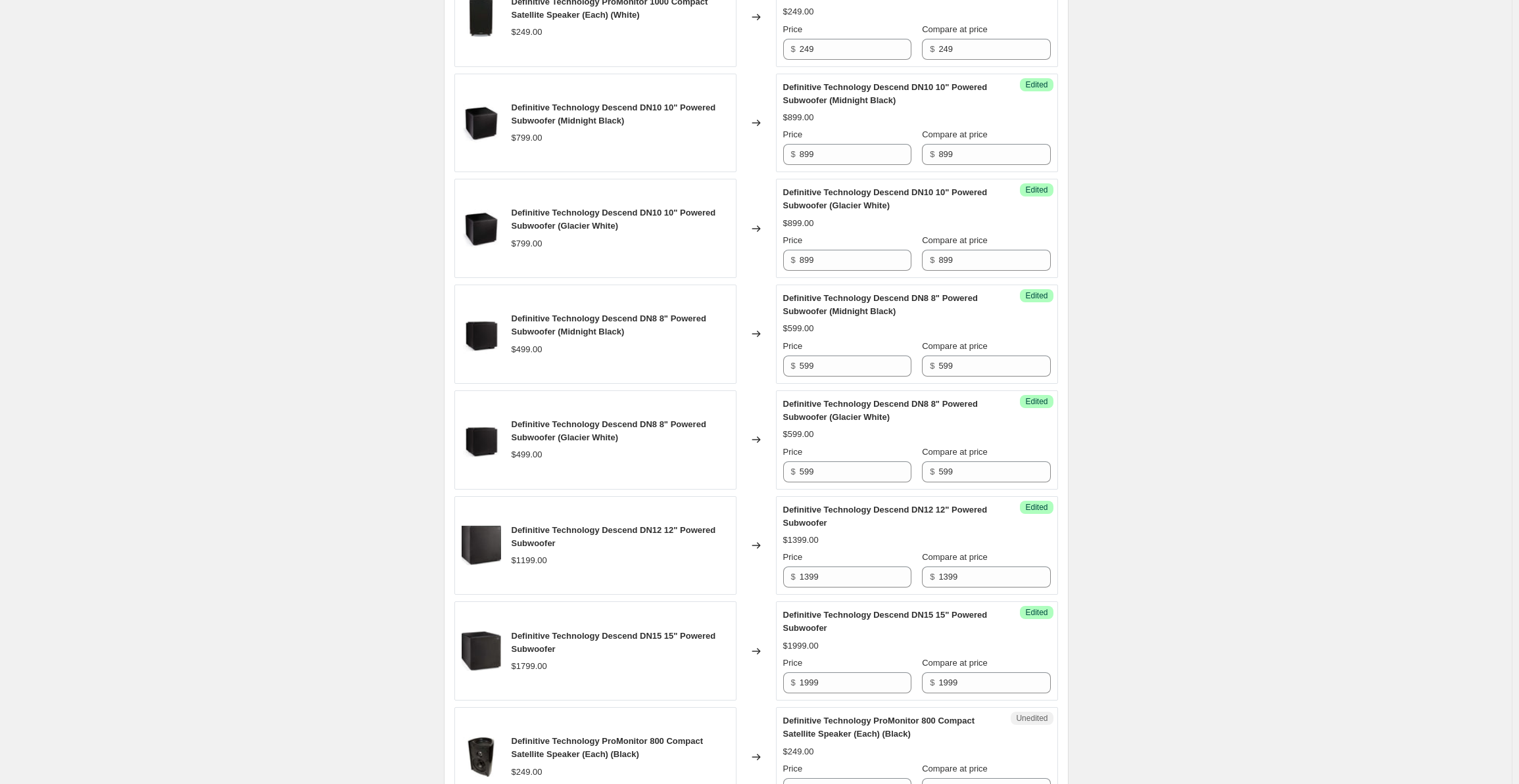
scroll to position [1249, 0]
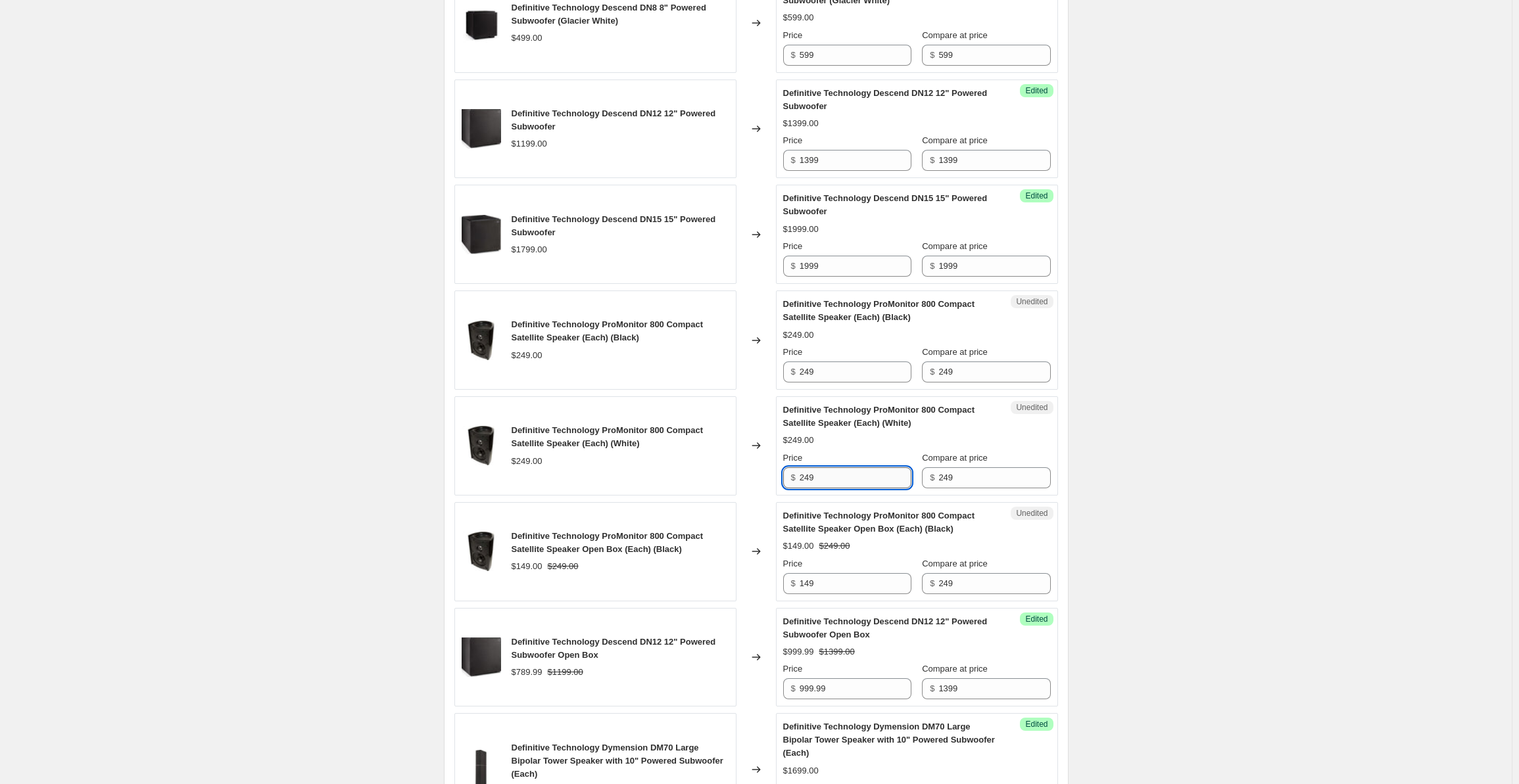
click at [849, 468] on input "249" at bounding box center [855, 478] width 112 height 21
drag, startPoint x: 845, startPoint y: 467, endPoint x: 779, endPoint y: 471, distance: 66.1
click at [779, 471] on div "Unedited Definitive Technology ProMonitor 800 Compact Satellite Speaker (Each) …" at bounding box center [917, 446] width 282 height 99
type input "169"
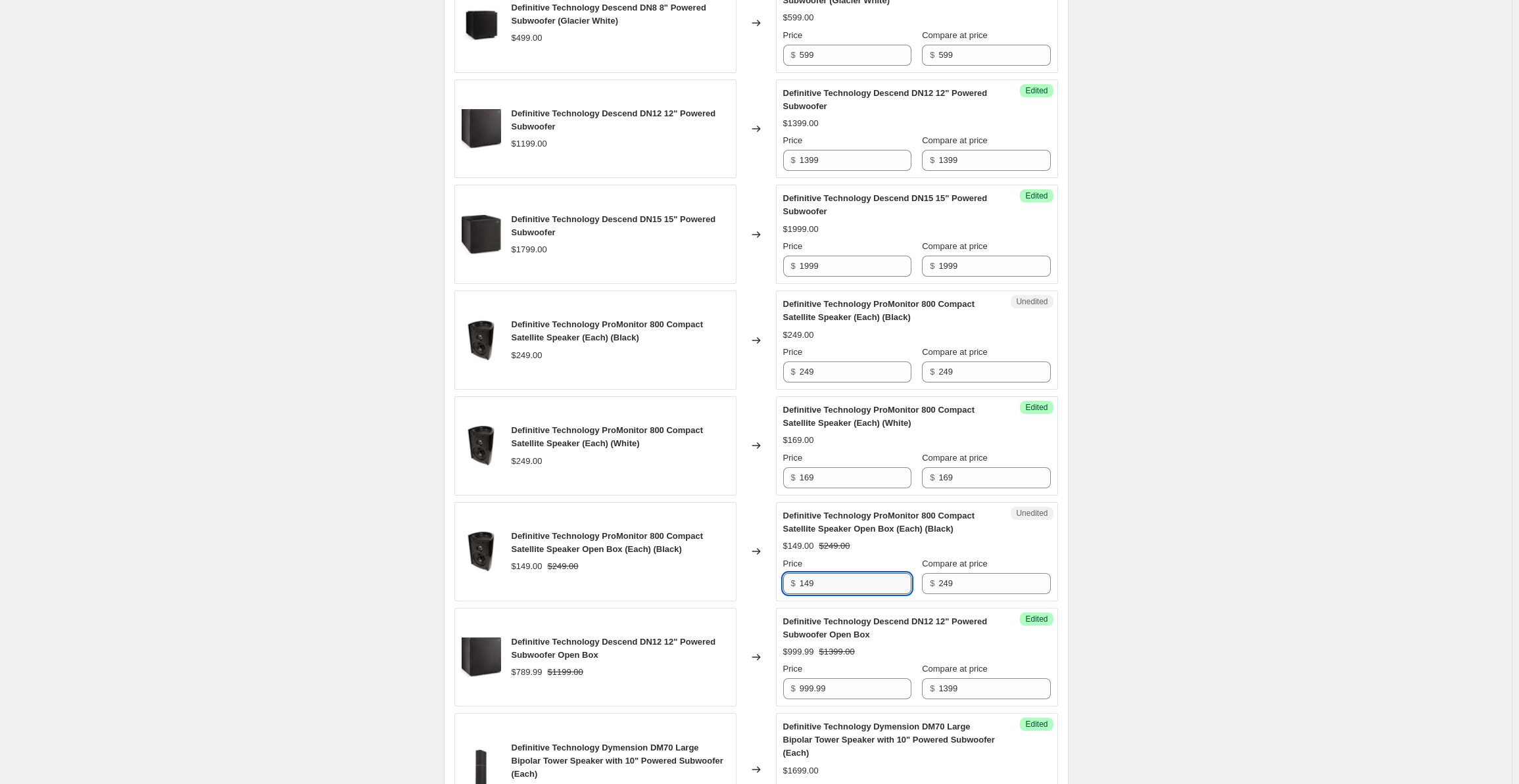
click at [849, 578] on input "149" at bounding box center [855, 584] width 112 height 21
drag, startPoint x: 957, startPoint y: 576, endPoint x: 926, endPoint y: 576, distance: 31.0
click at [926, 576] on div "$ 249" at bounding box center [986, 584] width 128 height 21
type input "169"
click at [1193, 525] on div "Create new price [MEDICAL_DATA]. This page is ready Create new price [MEDICAL_D…" at bounding box center [756, 181] width 1512 height 2860
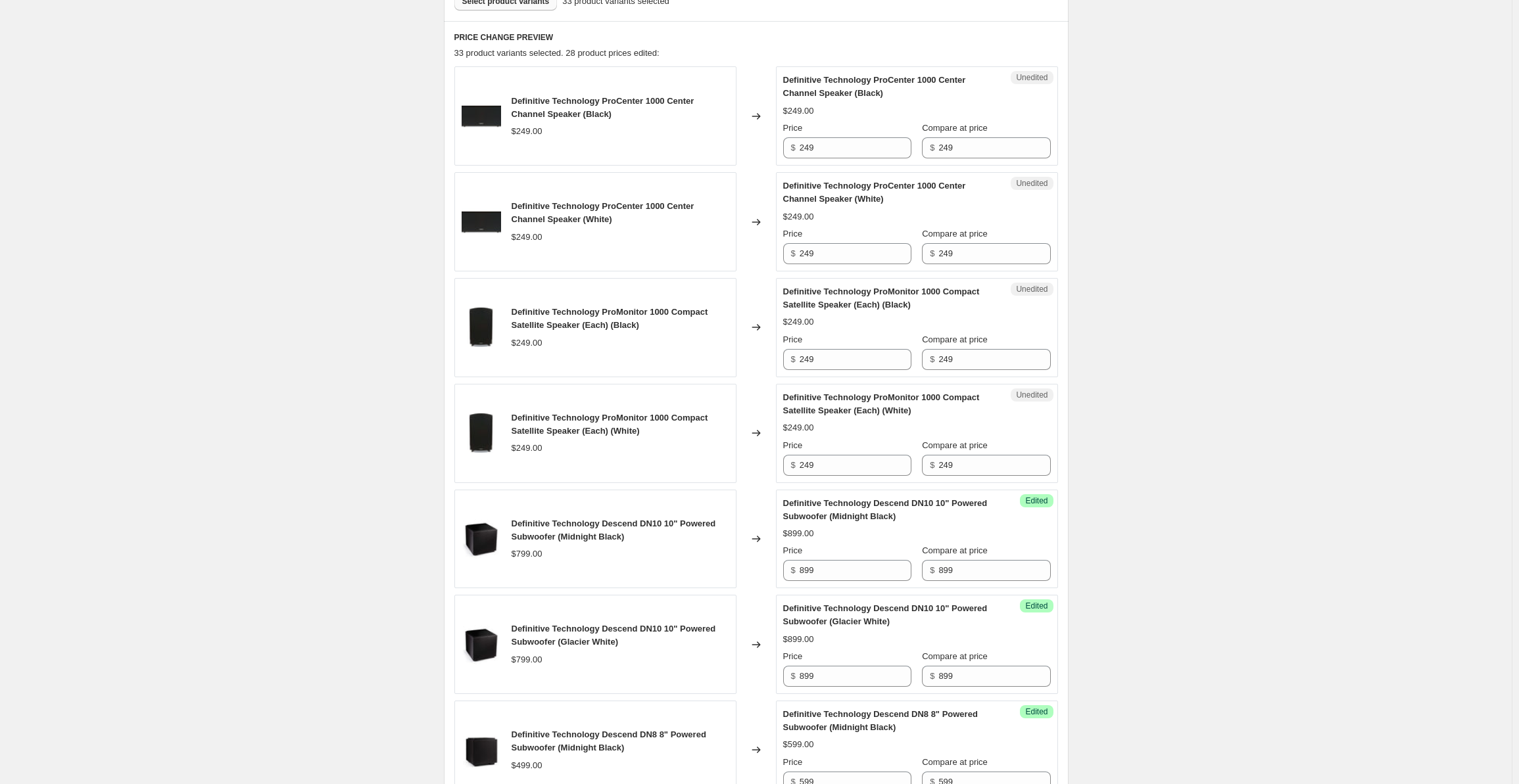
scroll to position [0, 0]
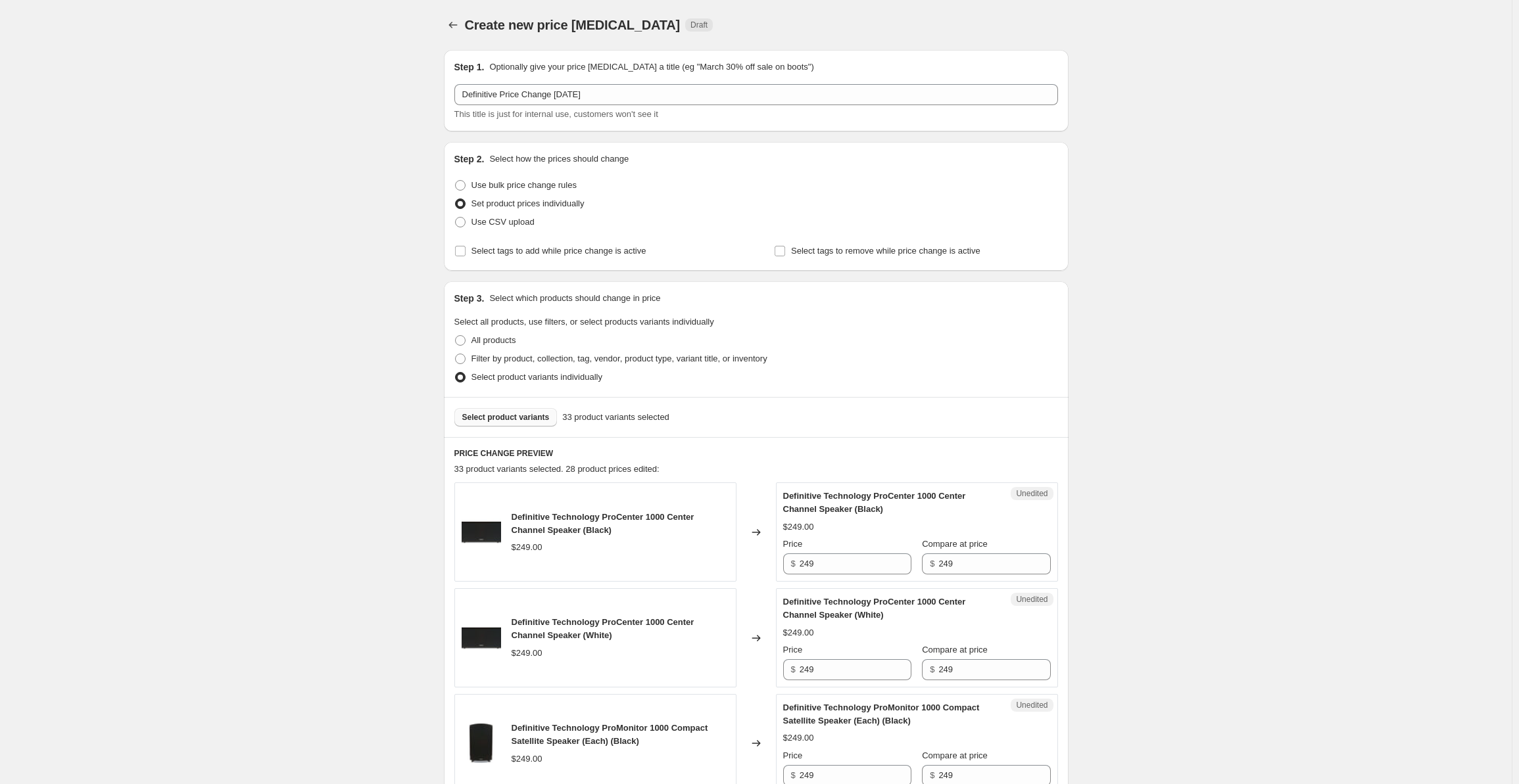
click at [513, 408] on button "Select product variants" at bounding box center [506, 417] width 103 height 19
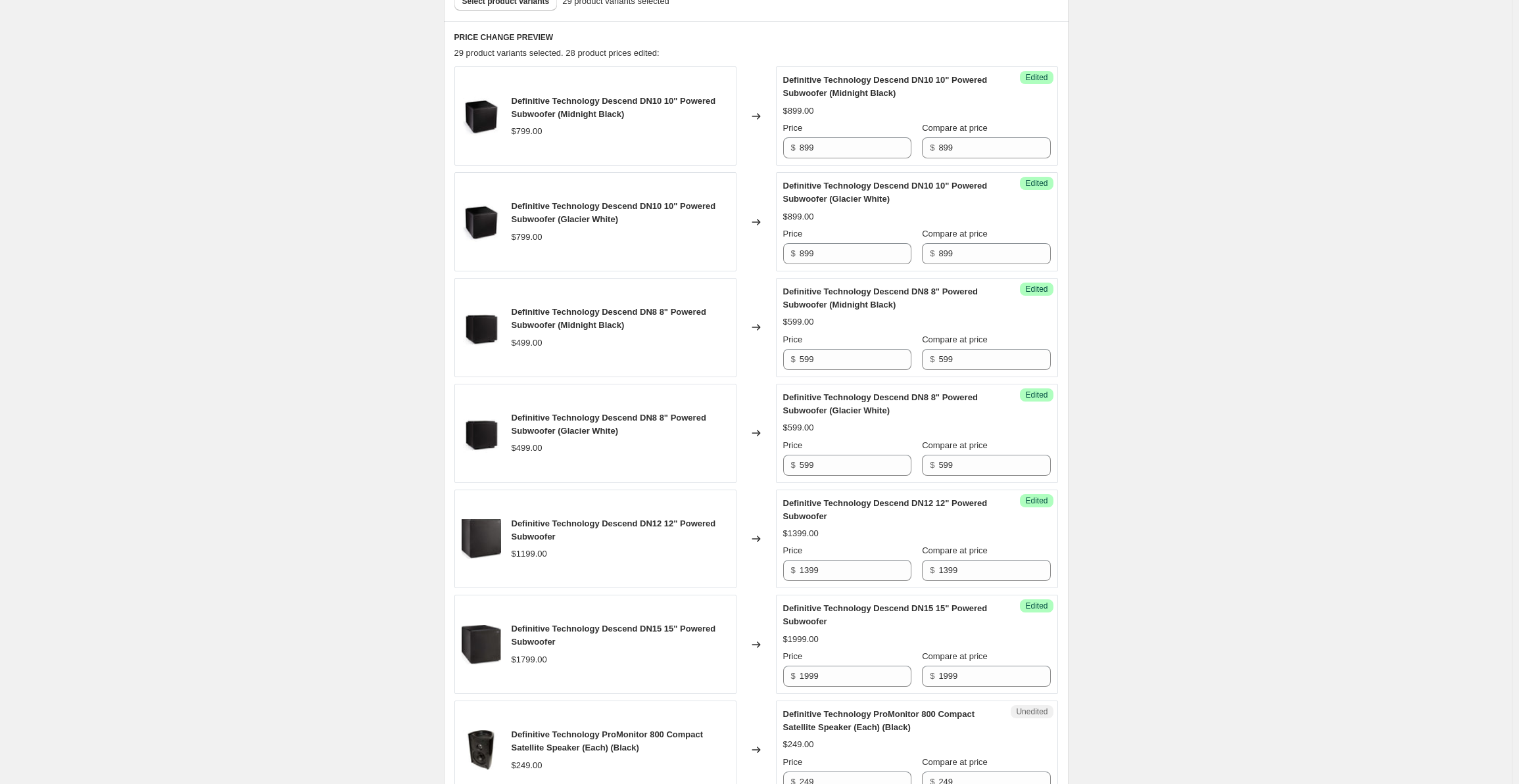
scroll to position [833, 0]
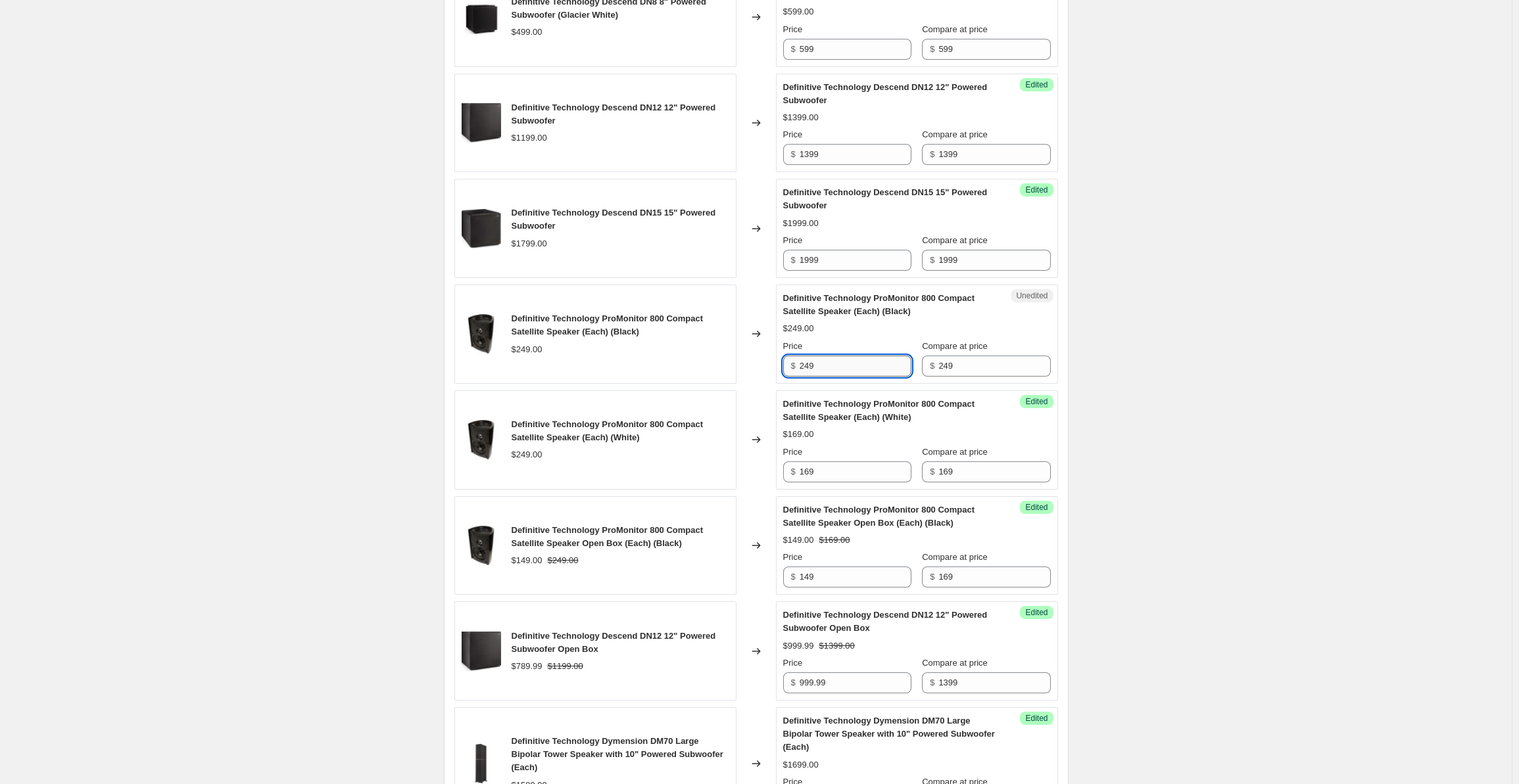
click at [846, 361] on input "249" at bounding box center [855, 367] width 112 height 21
drag, startPoint x: 830, startPoint y: 361, endPoint x: 777, endPoint y: 363, distance: 53.0
click at [777, 363] on div "Definitive Technology ProMonitor 800 Compact Satellite Speaker (Each) (Black) $…" at bounding box center [756, 334] width 604 height 99
type input "169"
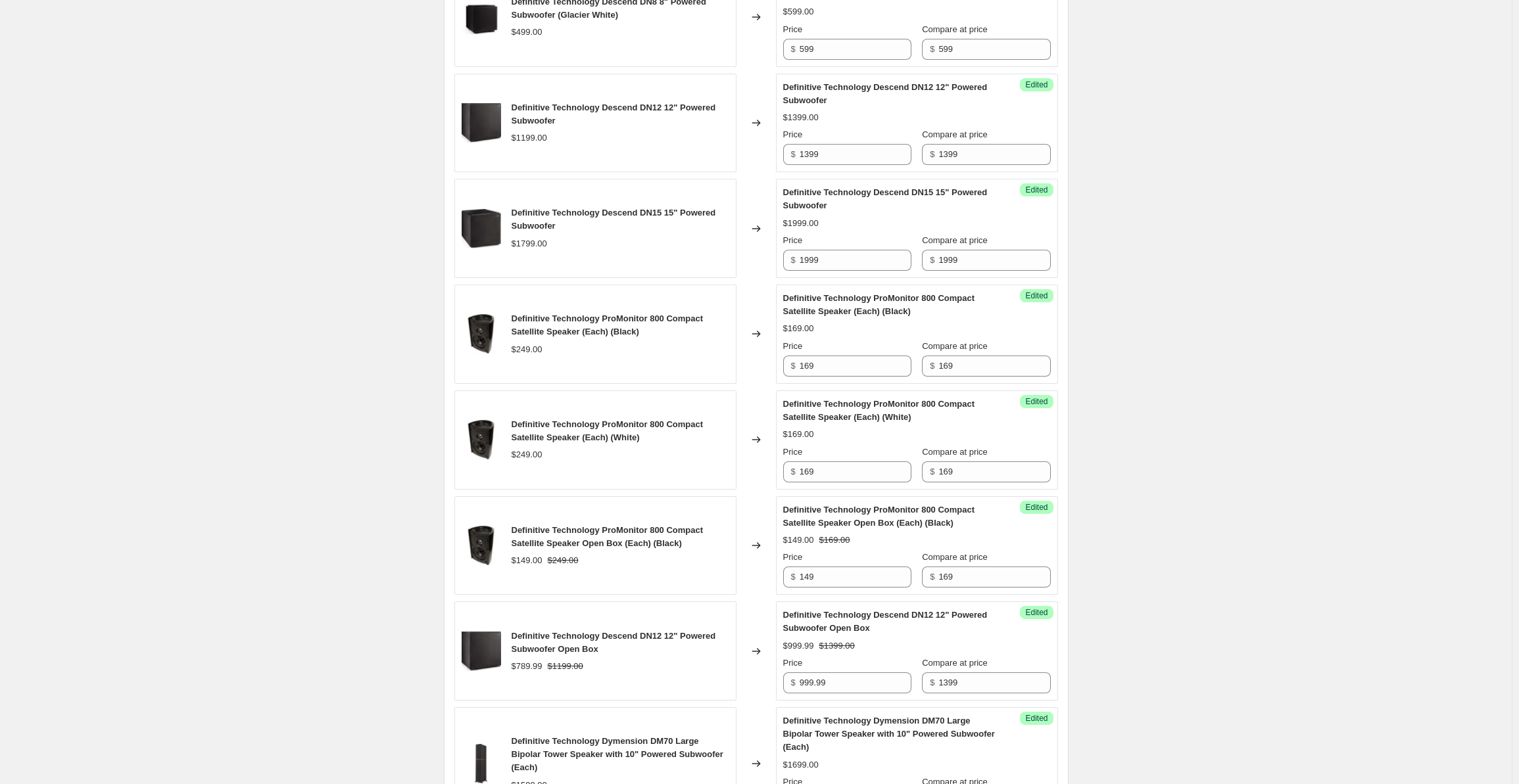
click at [1157, 334] on div "Create new price [MEDICAL_DATA]. This page is ready Create new price [MEDICAL_D…" at bounding box center [756, 603] width 1512 height 2873
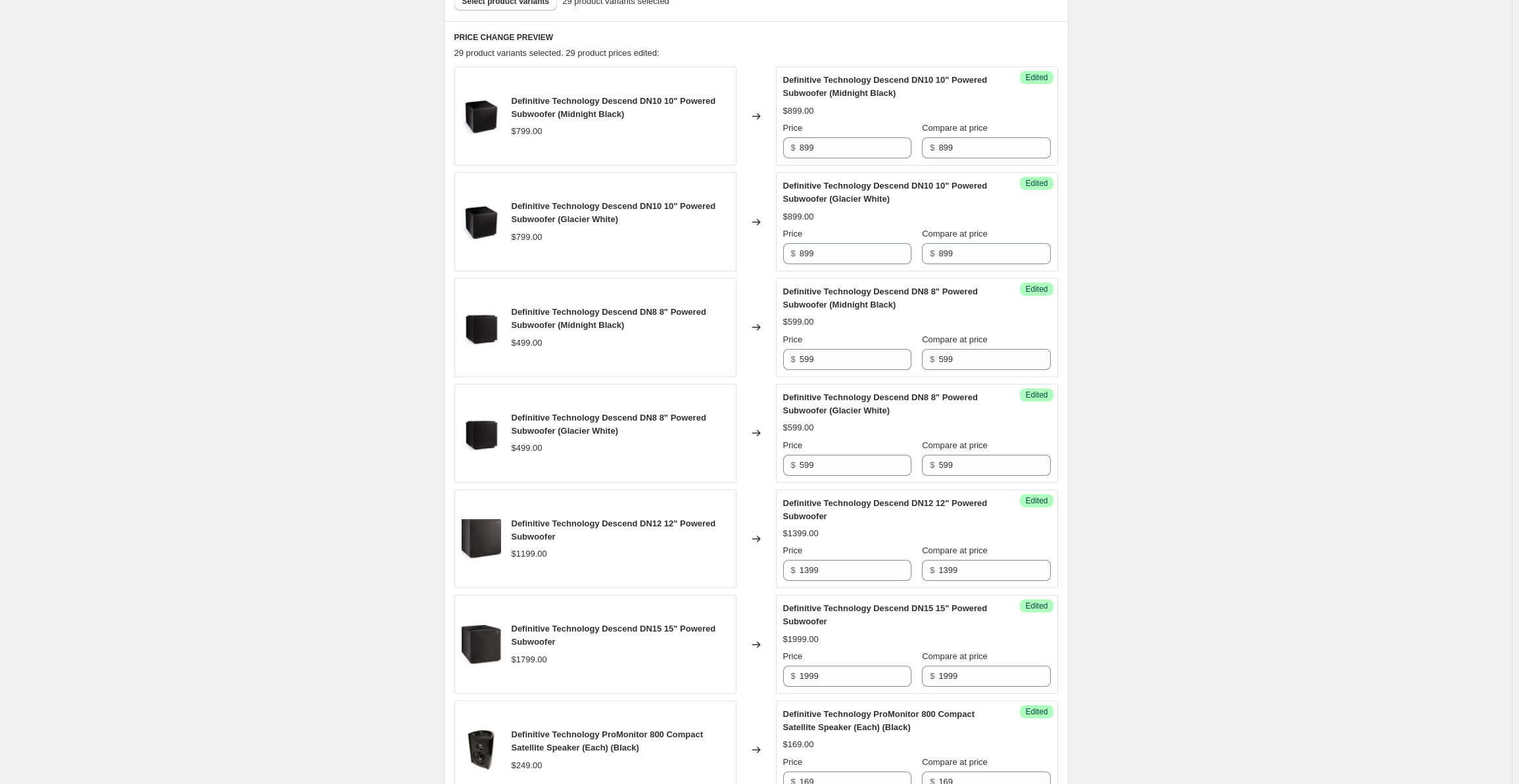
scroll to position [0, 0]
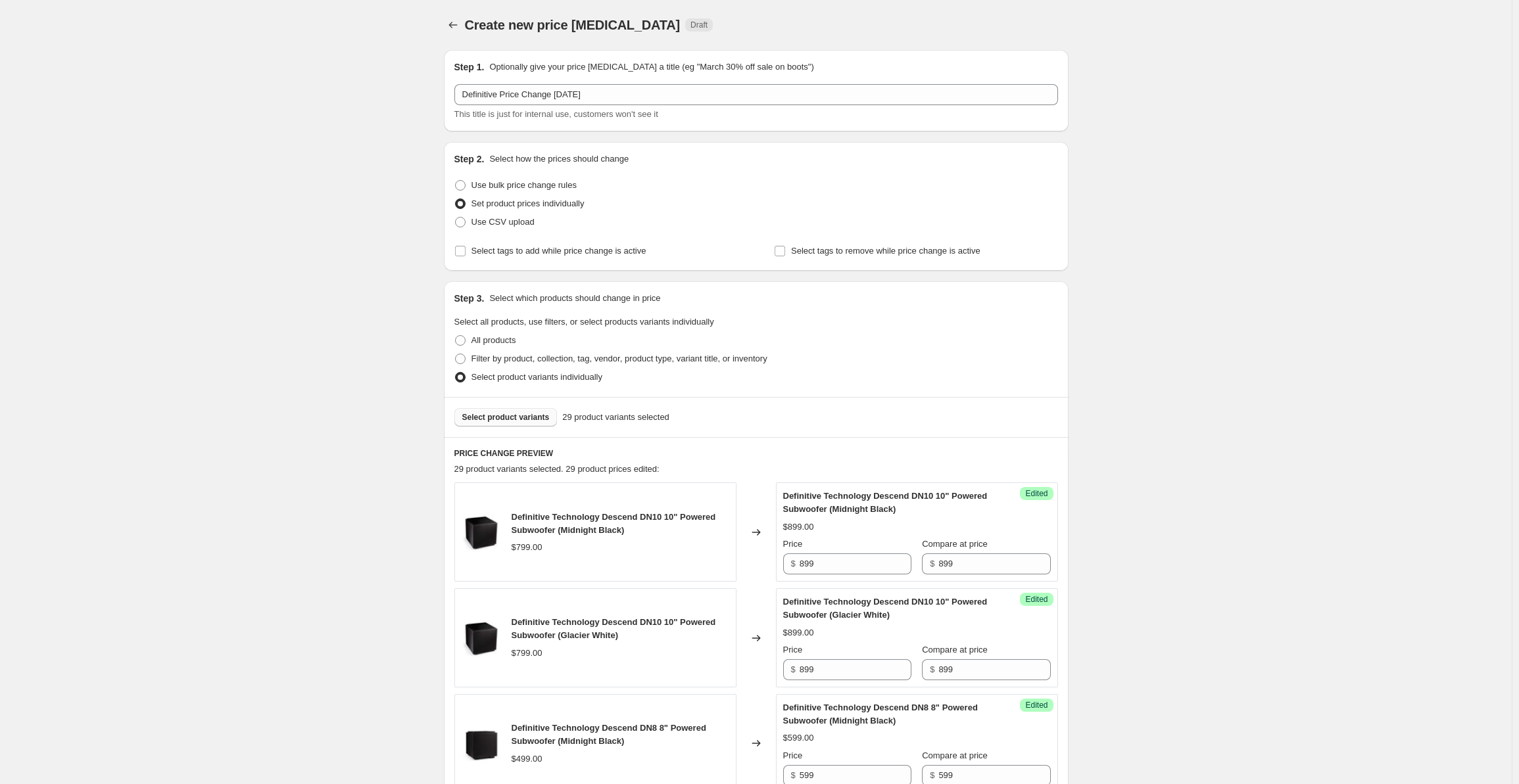
click at [501, 421] on span "Select product variants" at bounding box center [506, 417] width 88 height 10
click at [506, 416] on span "Select product variants" at bounding box center [506, 417] width 88 height 10
click at [496, 422] on span "Select product variants" at bounding box center [506, 417] width 88 height 10
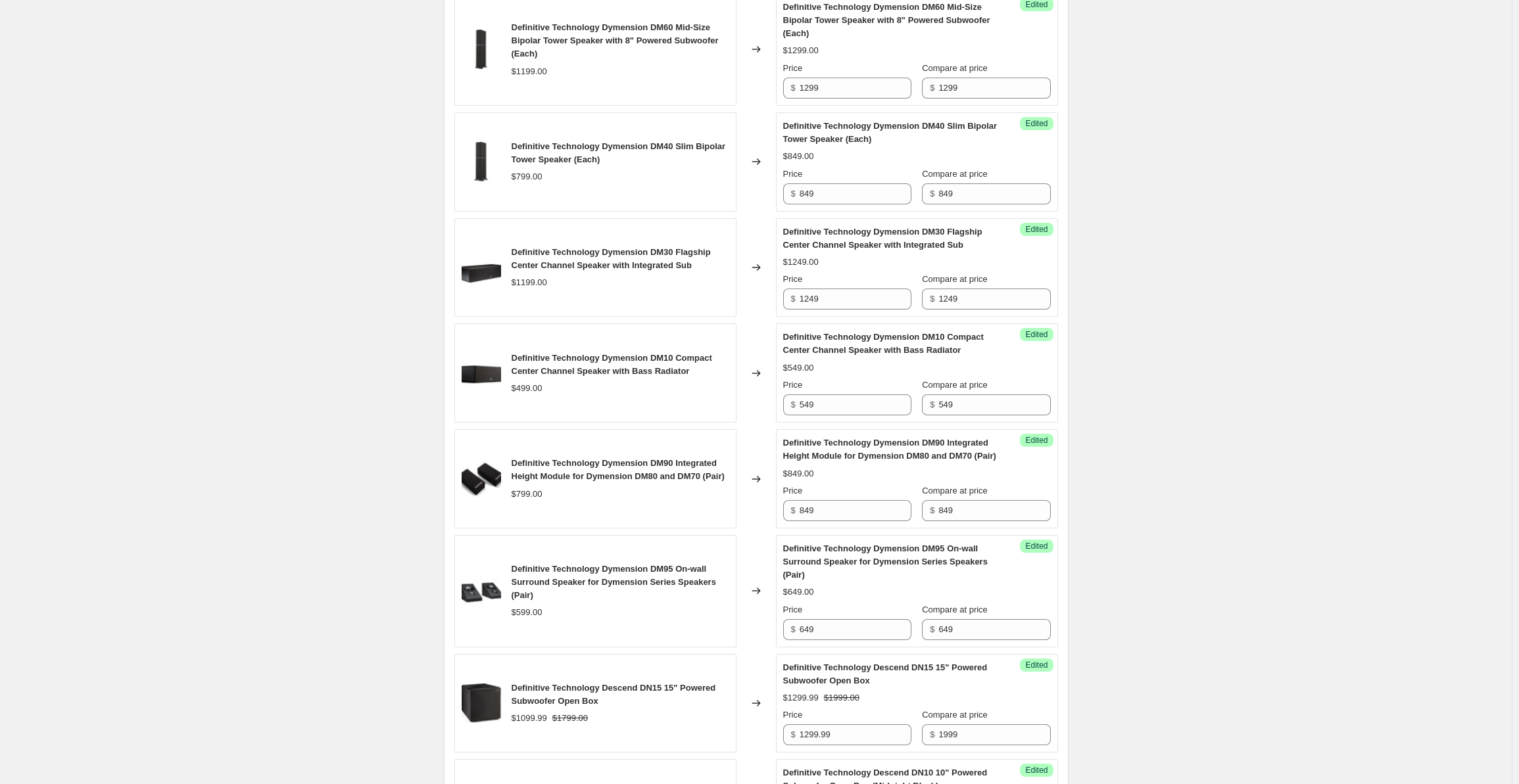
scroll to position [2081, 0]
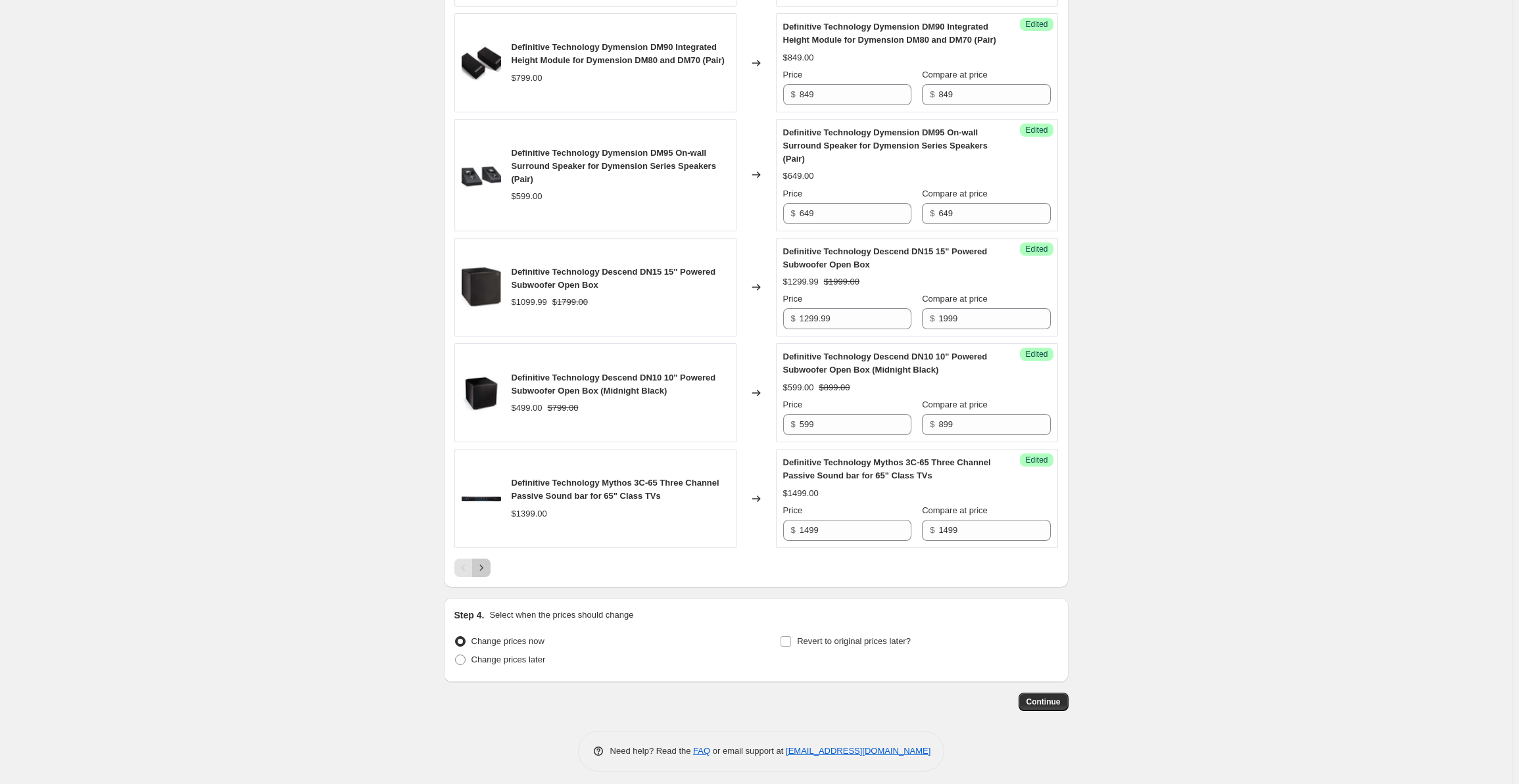
click at [488, 570] on icon "Next" at bounding box center [481, 568] width 13 height 13
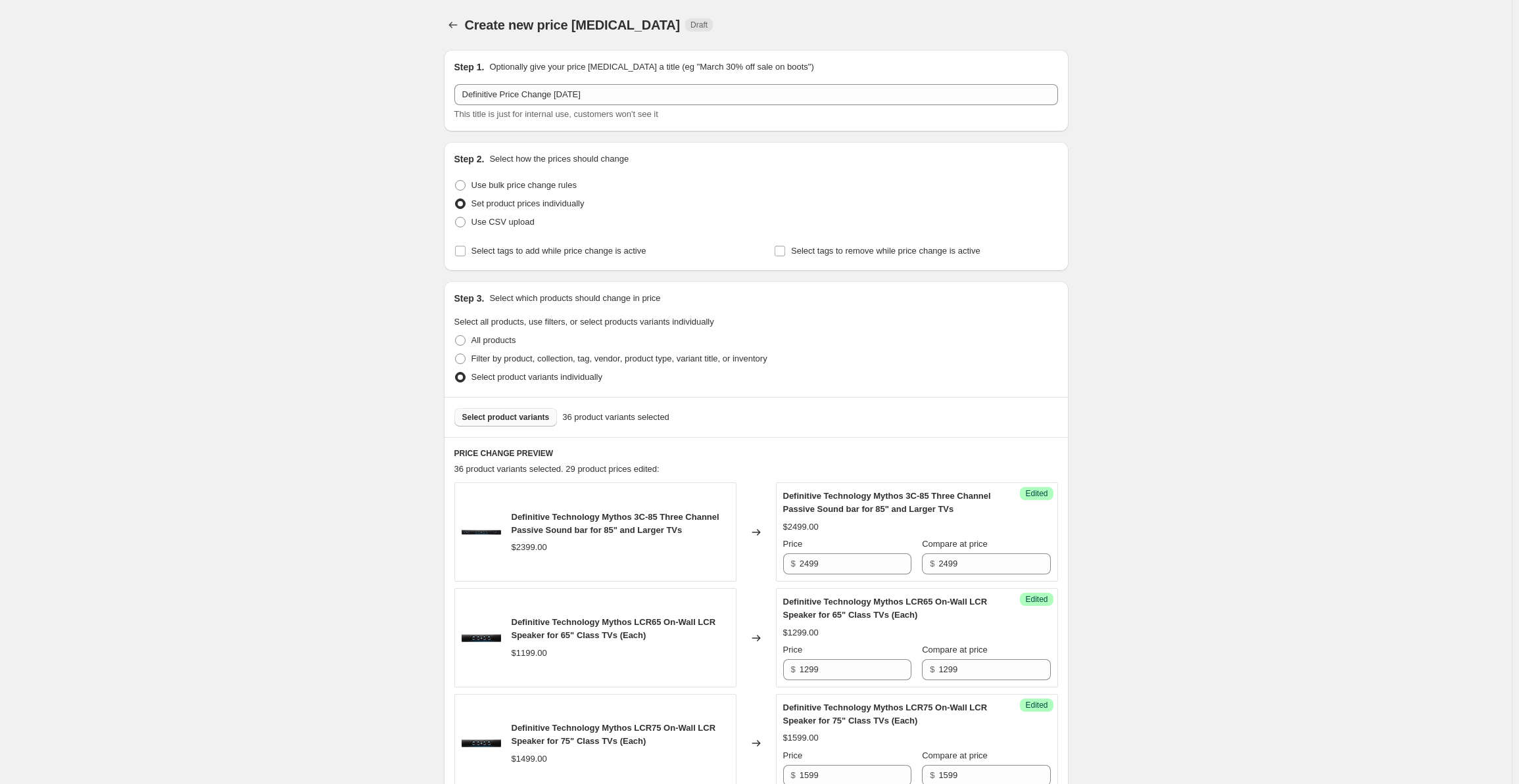
scroll to position [416, 0]
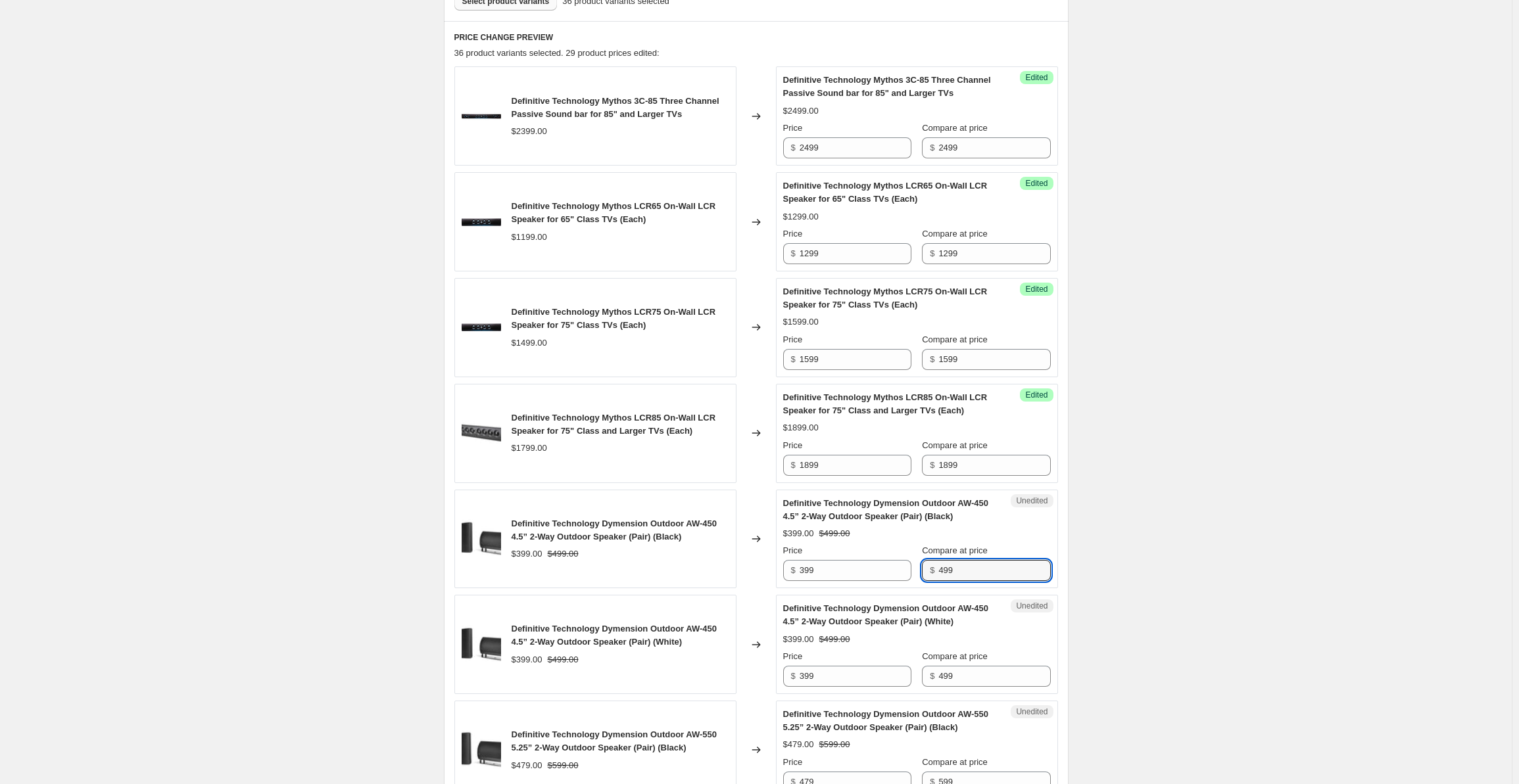
drag, startPoint x: 993, startPoint y: 565, endPoint x: 930, endPoint y: 577, distance: 64.1
click at [930, 577] on div "$ 499" at bounding box center [986, 570] width 128 height 21
type input "599"
click at [969, 674] on input "499" at bounding box center [994, 677] width 112 height 21
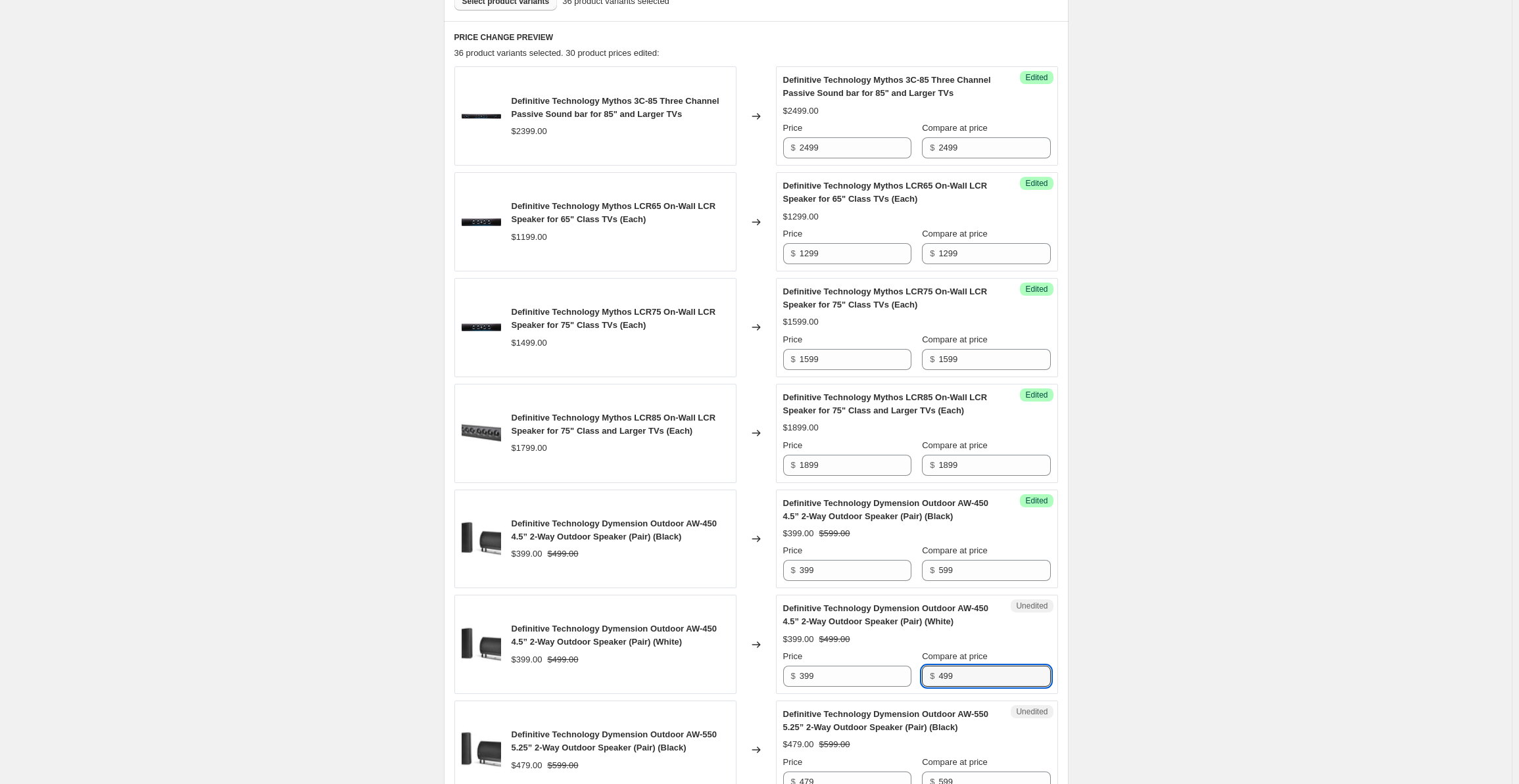
drag, startPoint x: 985, startPoint y: 677, endPoint x: 922, endPoint y: 675, distance: 63.0
click at [922, 675] on div "Price $ 399 Compare at price $ 499" at bounding box center [917, 669] width 268 height 37
type input "599"
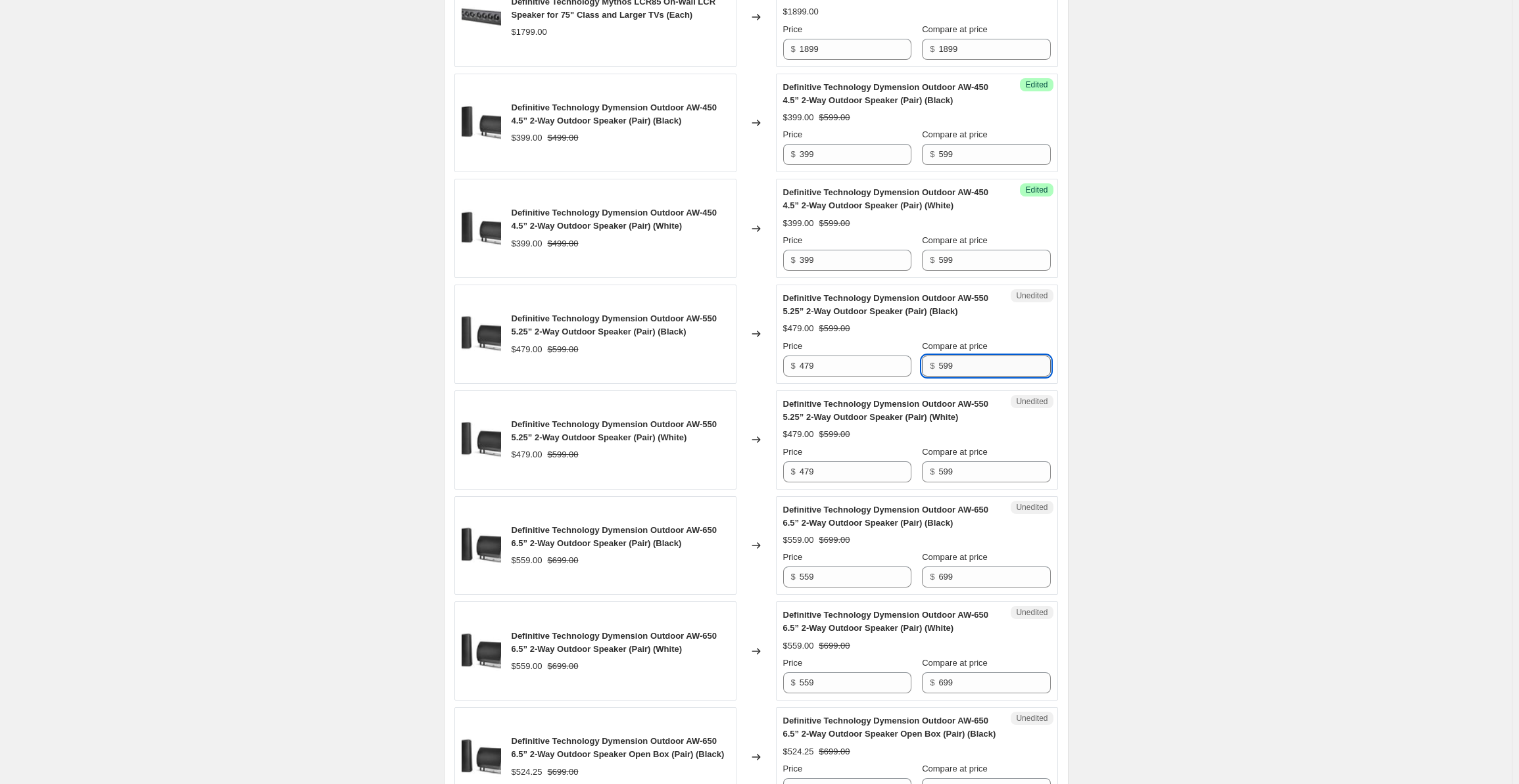
click at [978, 358] on input "599" at bounding box center [994, 367] width 112 height 21
drag, startPoint x: 984, startPoint y: 361, endPoint x: 936, endPoint y: 367, distance: 48.4
click at [936, 367] on div "$ 599" at bounding box center [986, 367] width 128 height 21
type input "699"
click at [978, 468] on input "599" at bounding box center [994, 472] width 112 height 21
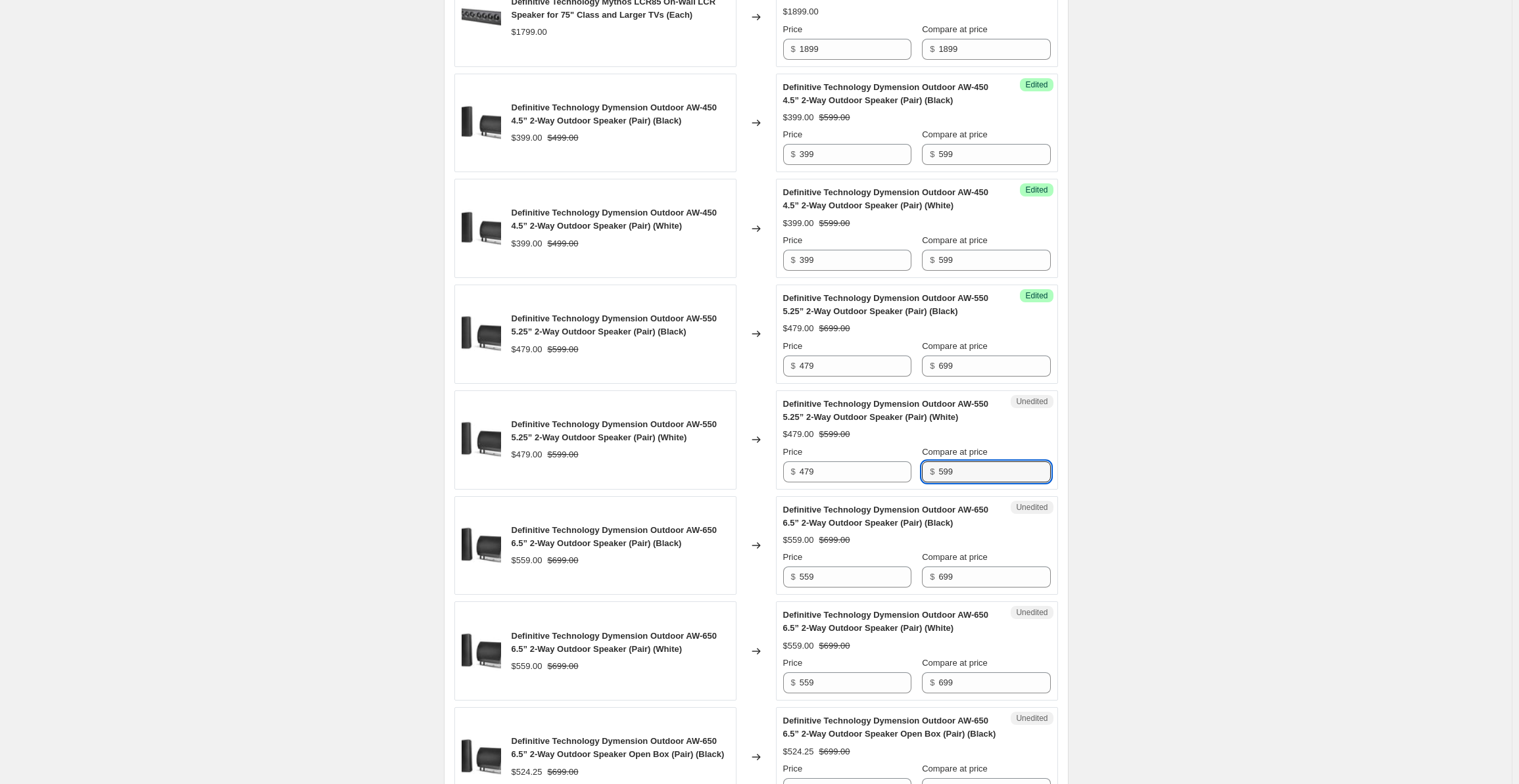
drag, startPoint x: 931, startPoint y: 470, endPoint x: 918, endPoint y: 470, distance: 13.0
click at [918, 470] on div "Price $ 479 Compare at price $ 599" at bounding box center [917, 464] width 268 height 37
type input "699"
click at [1172, 414] on div "Create new price [MEDICAL_DATA]. This page is ready Create new price [MEDICAL_D…" at bounding box center [756, 386] width 1512 height 2437
drag, startPoint x: 978, startPoint y: 577, endPoint x: 934, endPoint y: 576, distance: 44.0
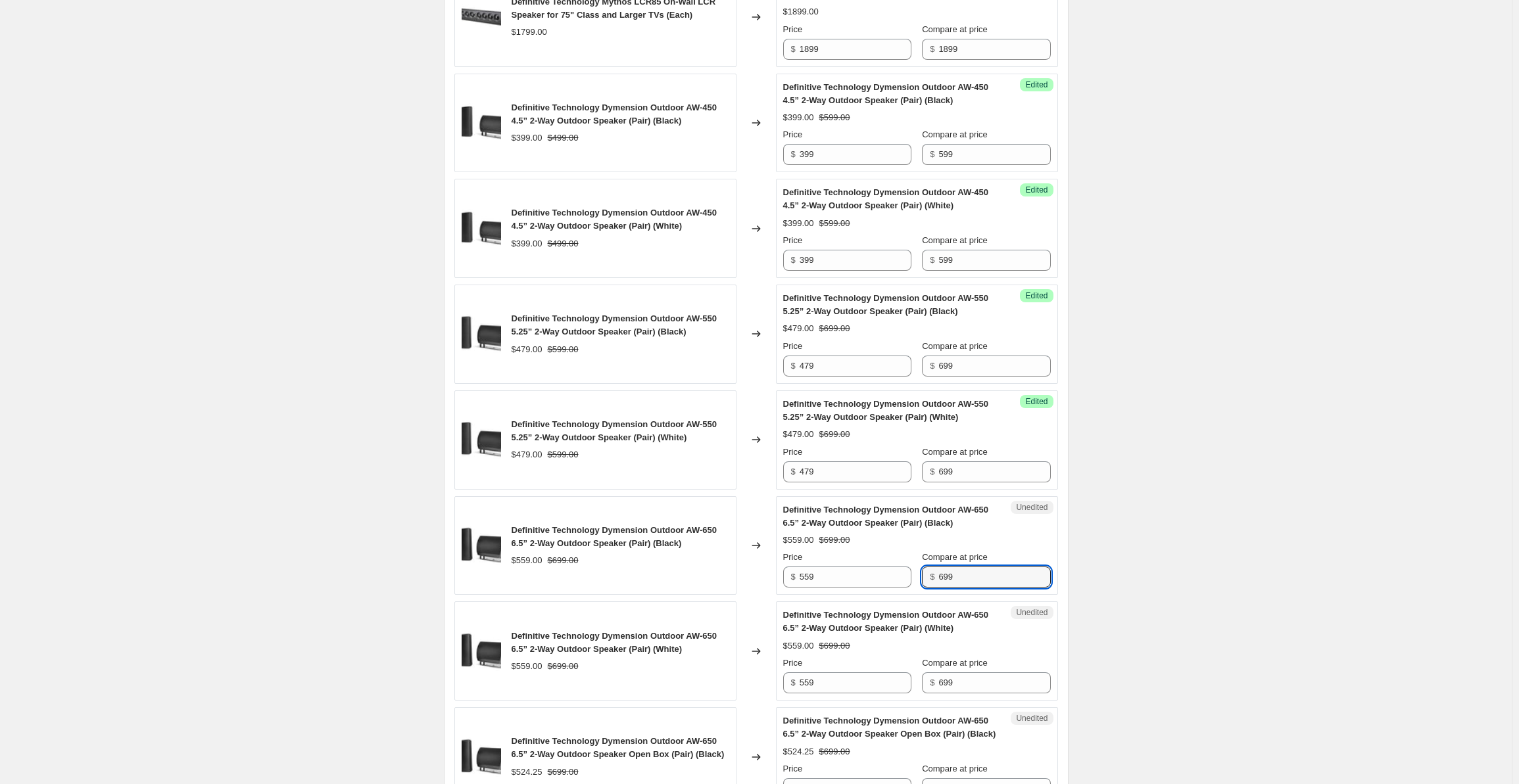
click at [934, 576] on div "$ 699" at bounding box center [986, 577] width 128 height 21
type input "799"
click at [975, 666] on div "Compare at price $ 699" at bounding box center [986, 675] width 128 height 37
click at [984, 678] on input "699" at bounding box center [994, 683] width 112 height 21
drag, startPoint x: 984, startPoint y: 678, endPoint x: 919, endPoint y: 682, distance: 65.1
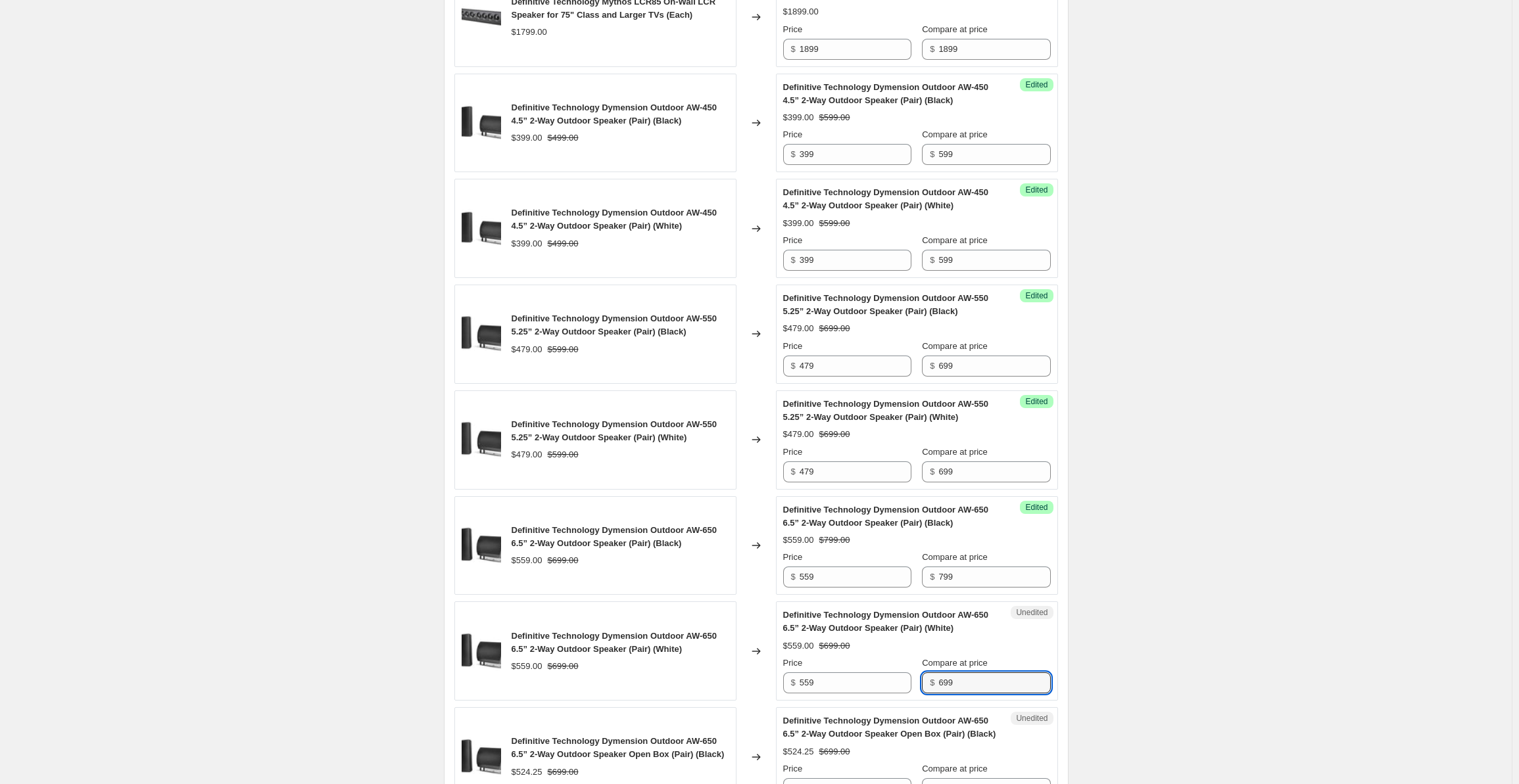
click at [919, 682] on div "Price $ 559 Compare at price $ 699" at bounding box center [917, 675] width 268 height 37
type input "799"
click at [1220, 402] on div "Create new price [MEDICAL_DATA]. This page is ready Create new price [MEDICAL_D…" at bounding box center [756, 386] width 1512 height 2437
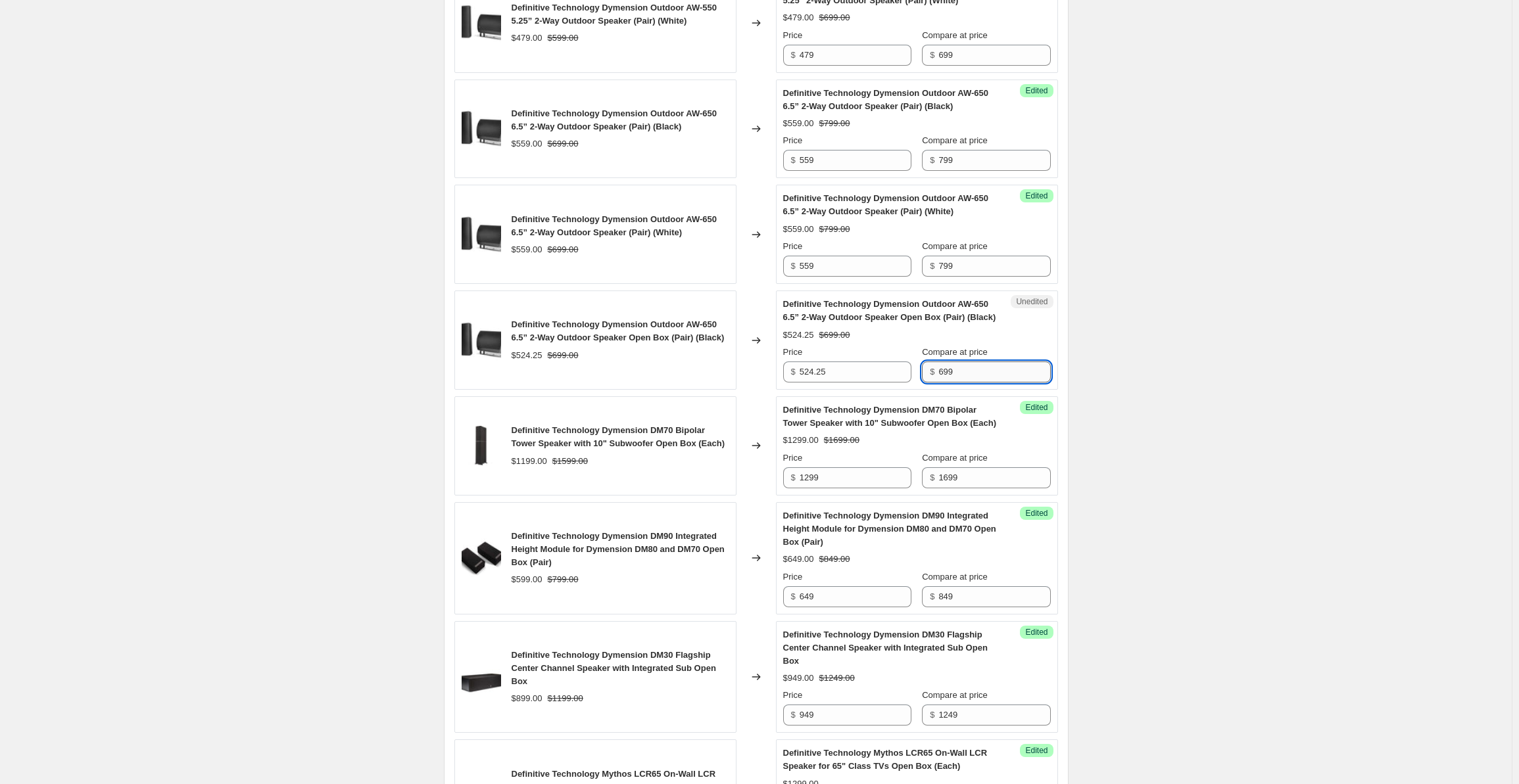
click at [979, 370] on input "699" at bounding box center [994, 372] width 112 height 21
drag, startPoint x: 988, startPoint y: 367, endPoint x: 920, endPoint y: 372, distance: 68.2
click at [920, 372] on div "Price $ 524.25 Compare at price $ 699" at bounding box center [917, 364] width 268 height 37
type input "799"
drag, startPoint x: 822, startPoint y: 367, endPoint x: 801, endPoint y: 367, distance: 21.0
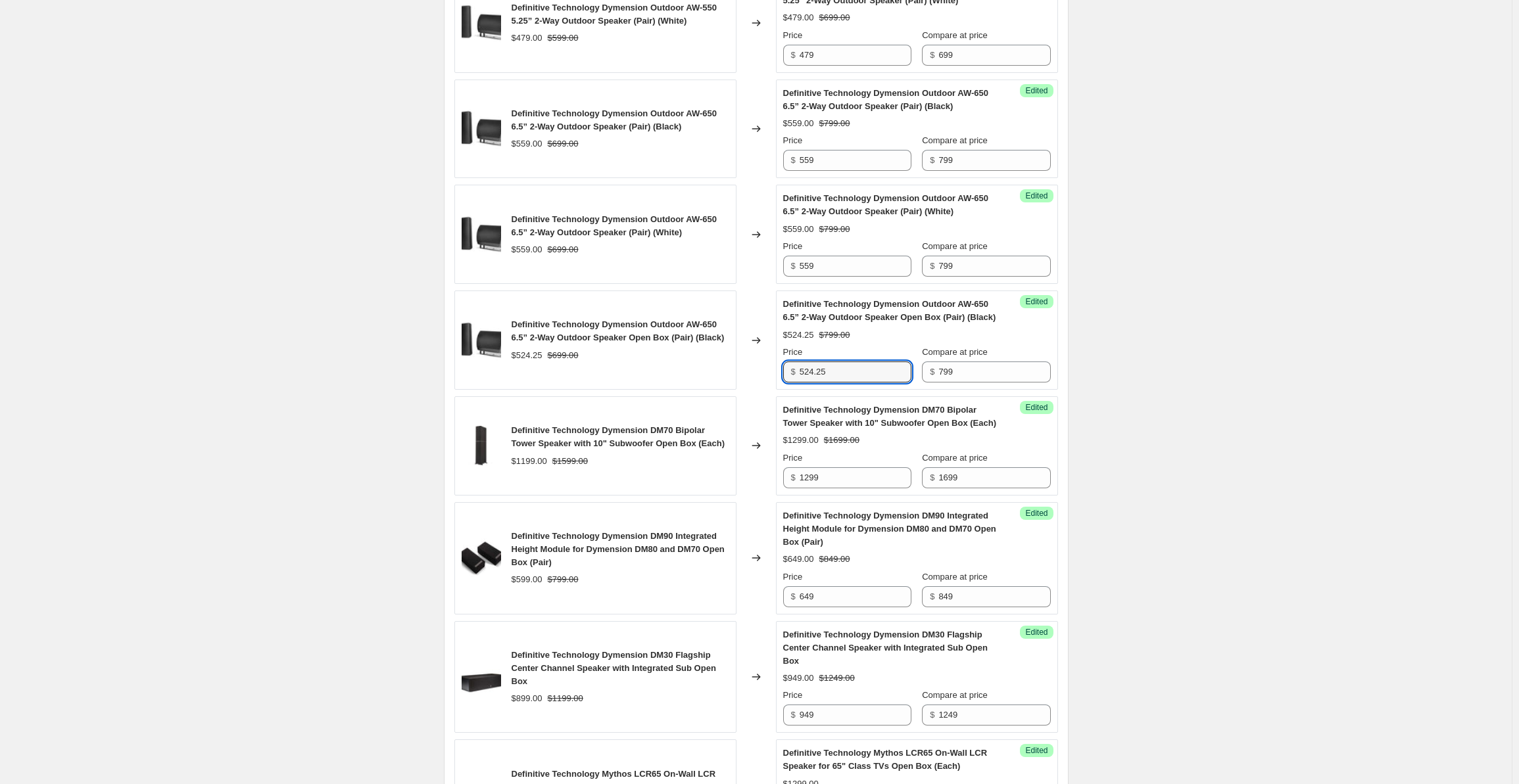
click at [801, 367] on div "$ 524.25" at bounding box center [847, 372] width 128 height 21
type input "619.95"
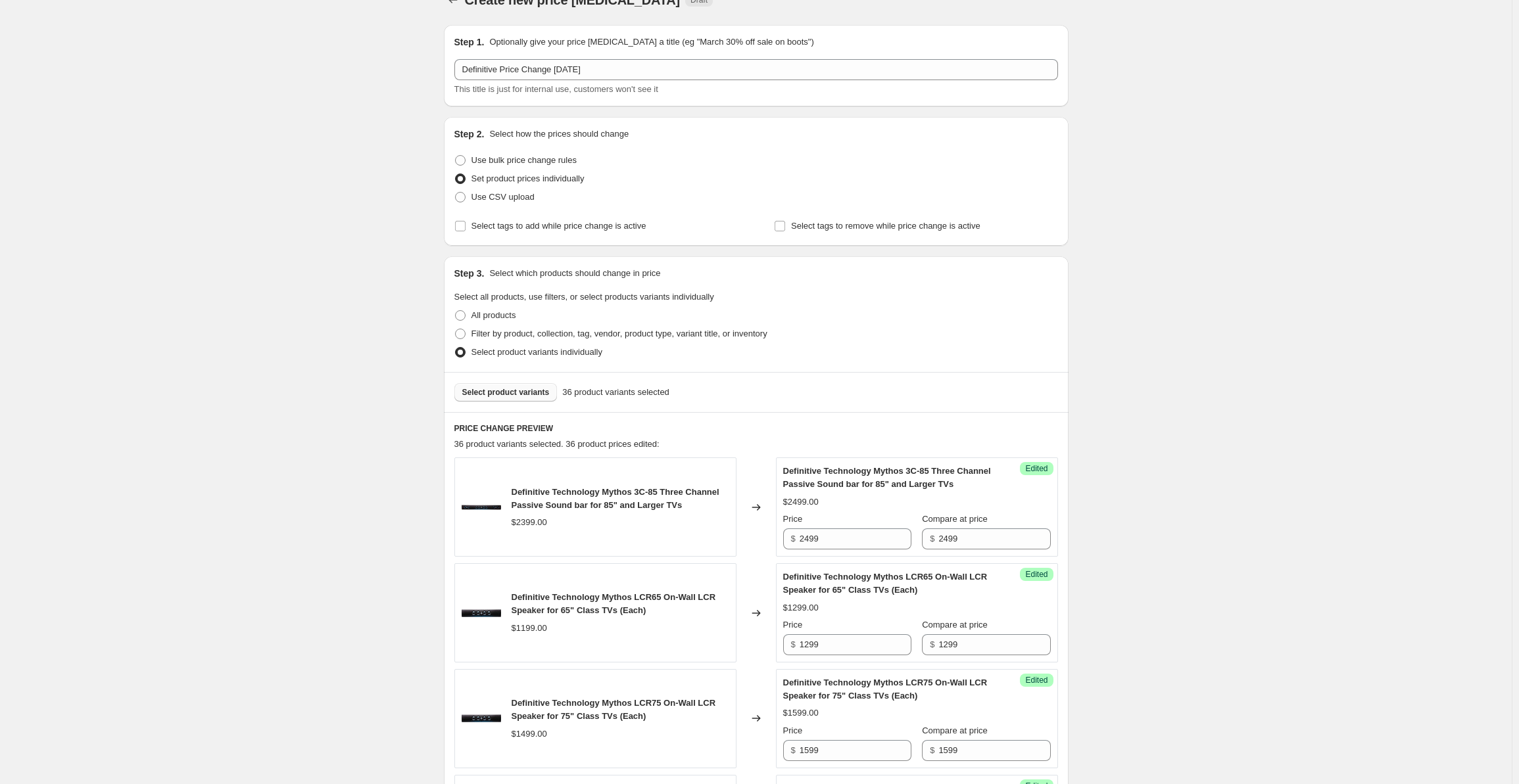
scroll to position [0, 0]
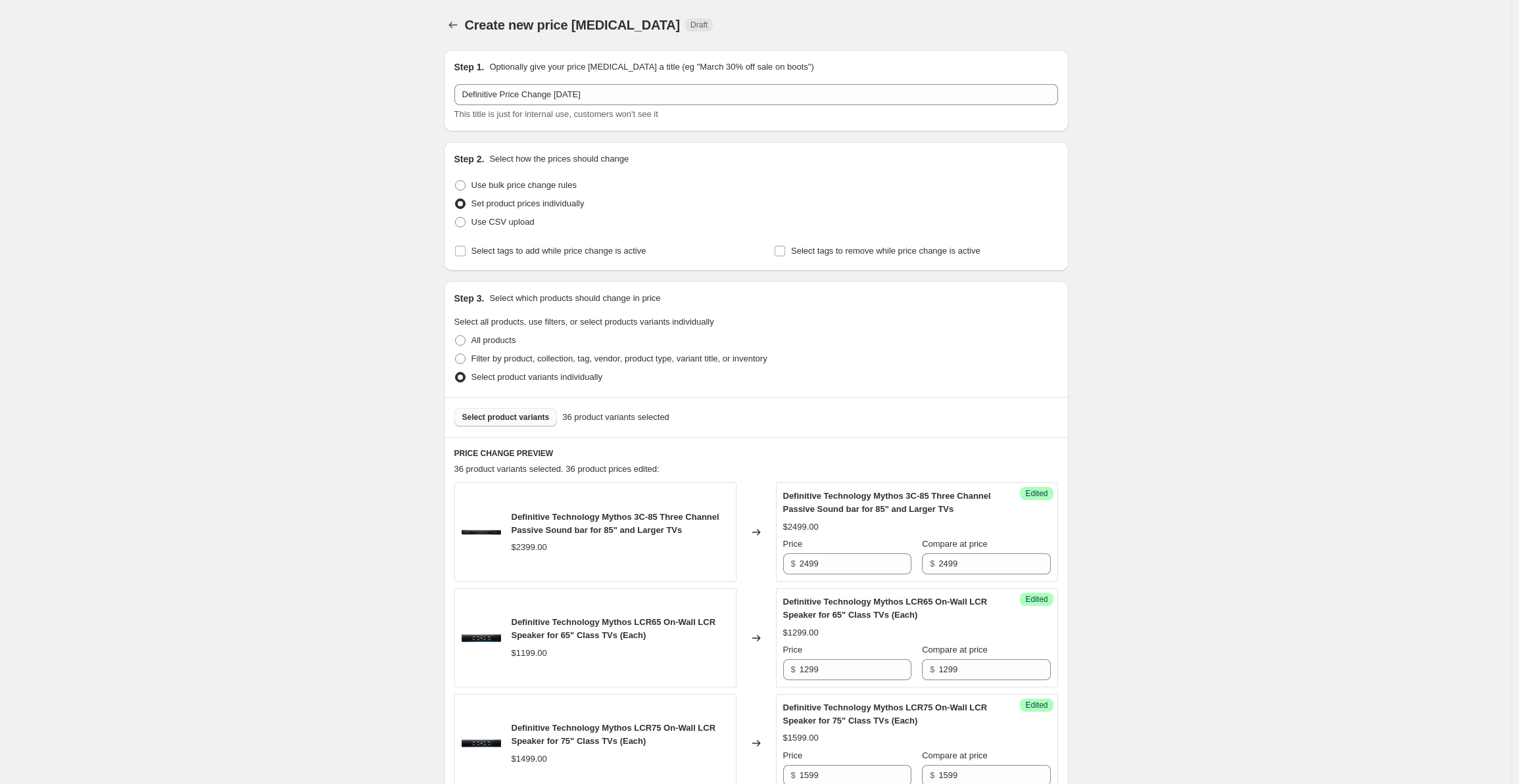
click at [501, 412] on button "Select product variants" at bounding box center [506, 417] width 103 height 19
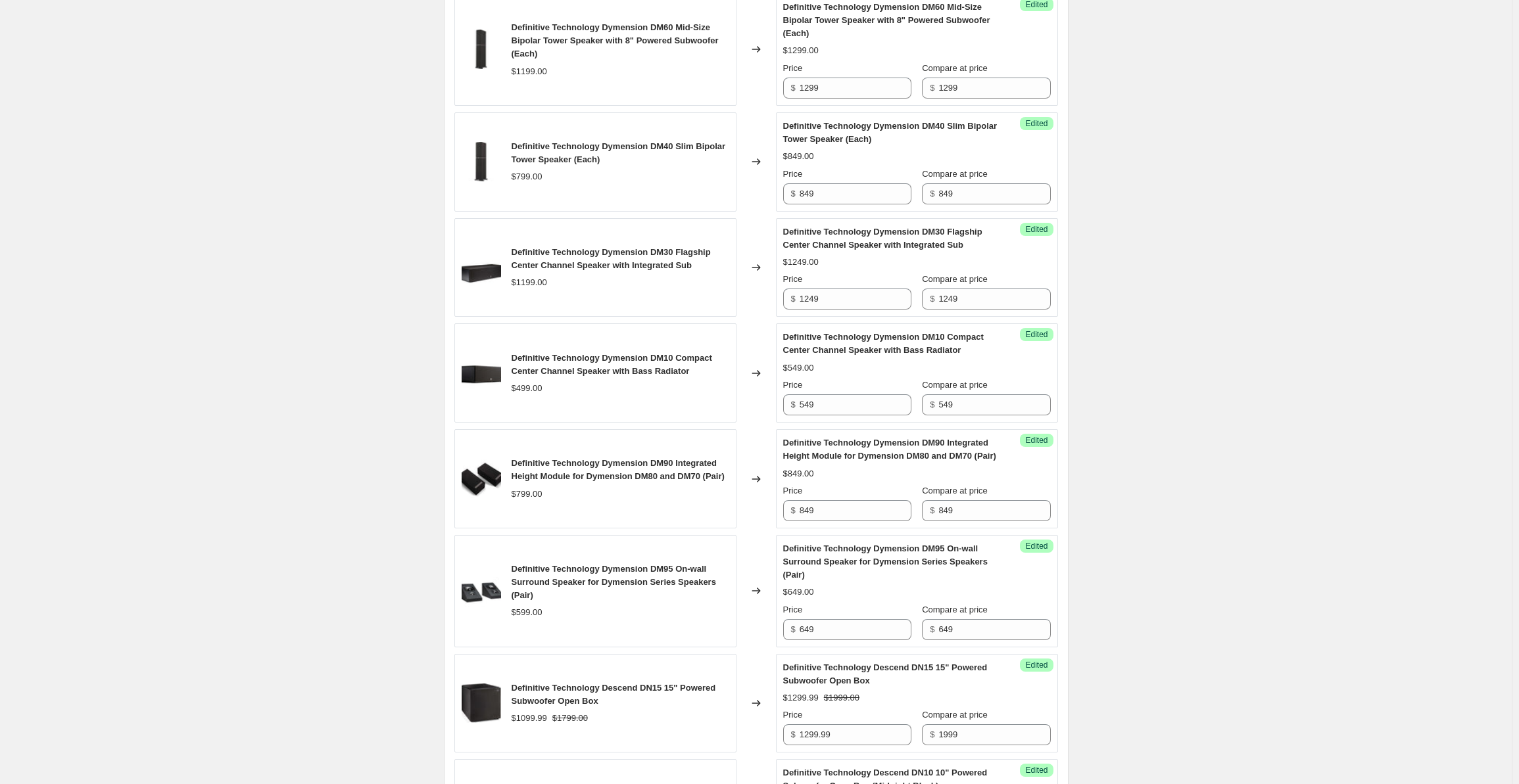
scroll to position [2081, 0]
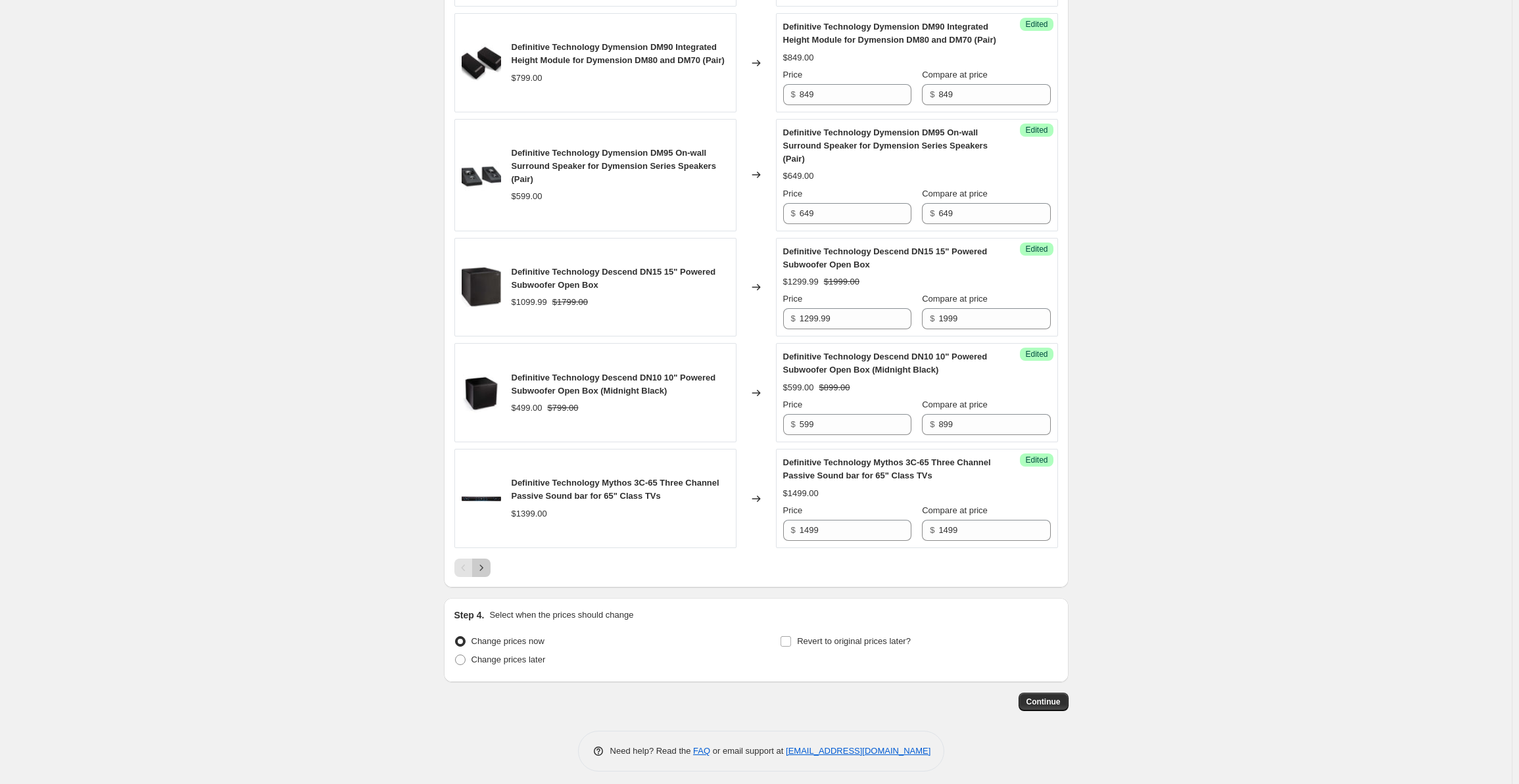
click at [488, 574] on icon "Next" at bounding box center [481, 568] width 13 height 13
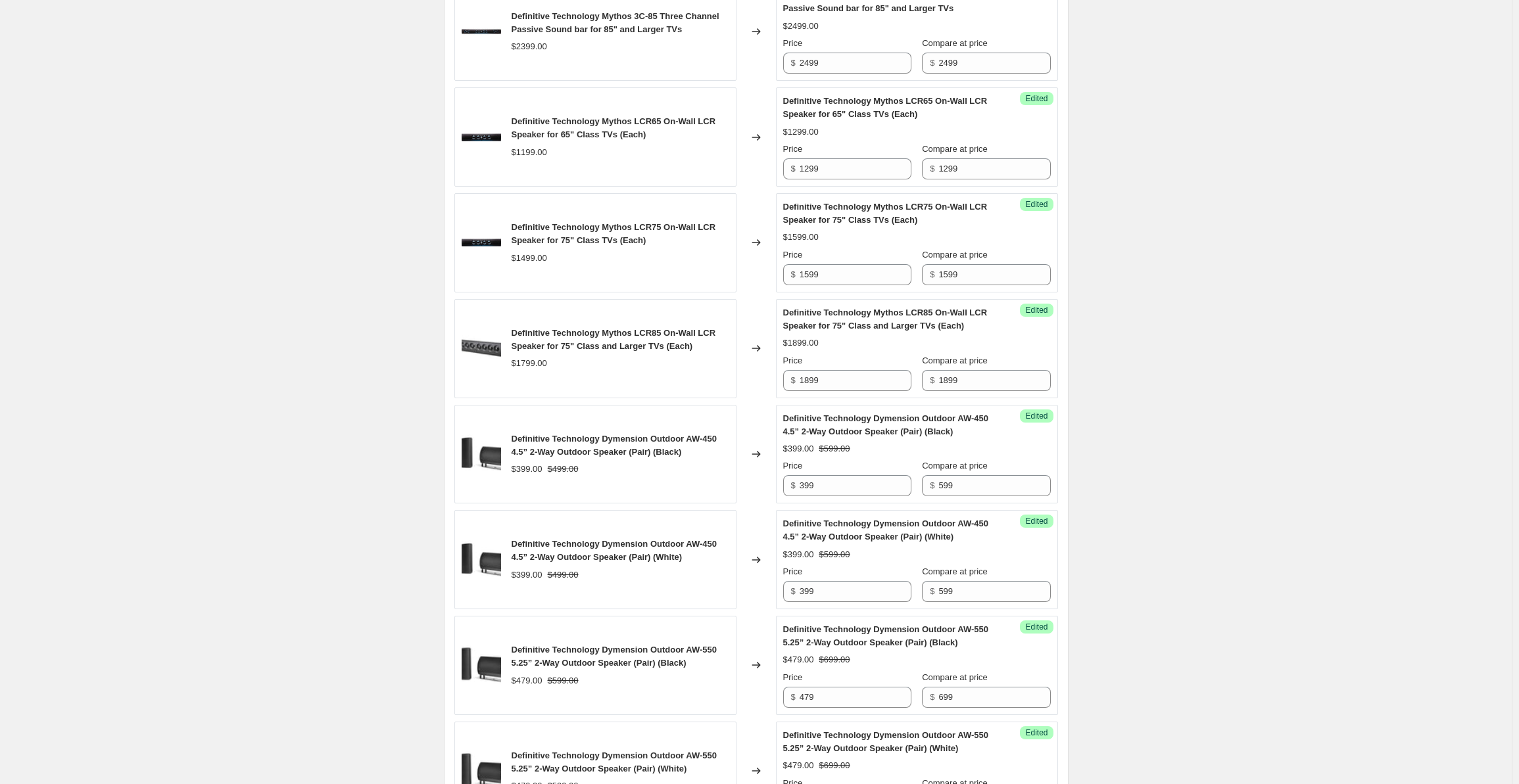
scroll to position [917, 0]
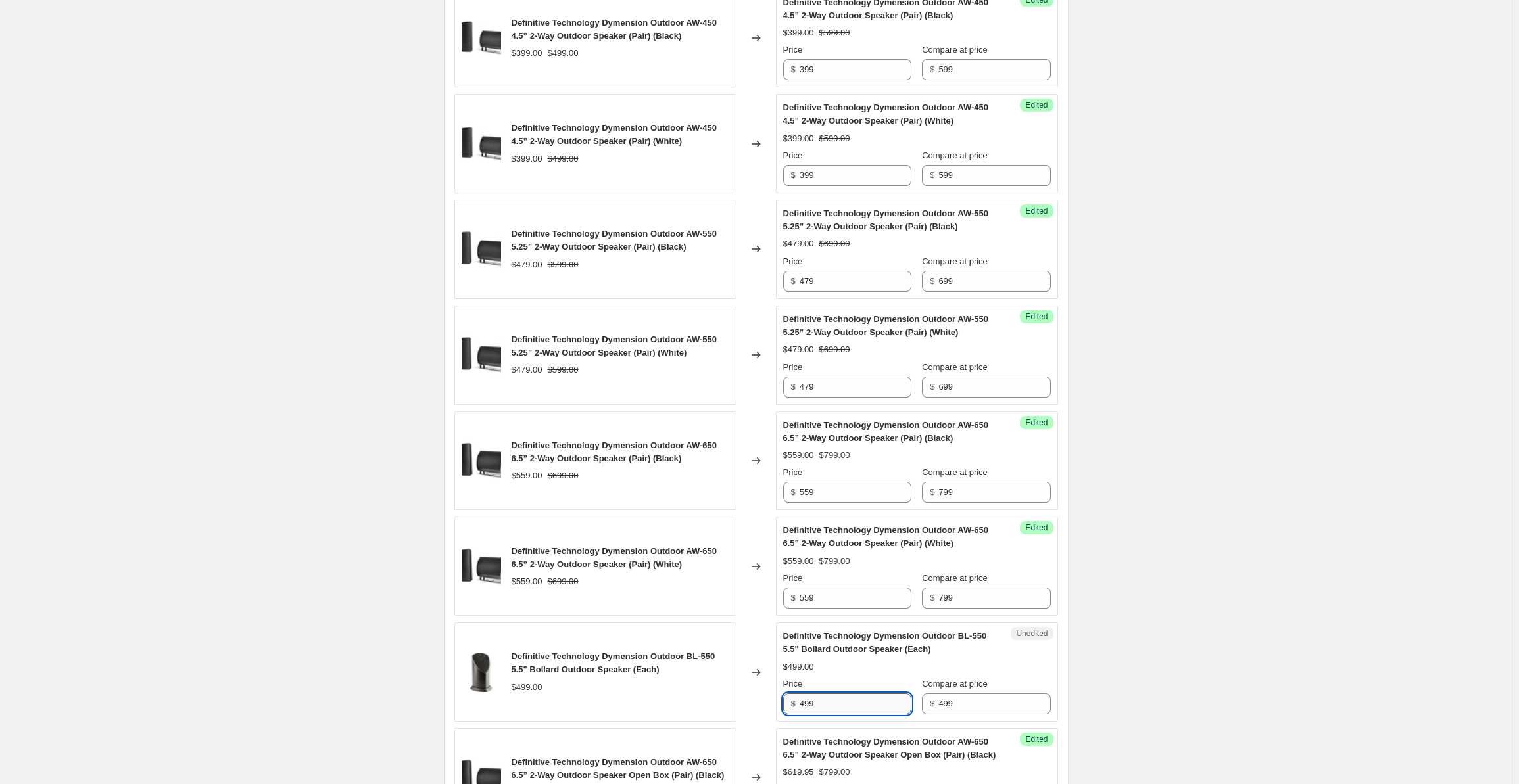
click at [824, 704] on input "499" at bounding box center [855, 704] width 112 height 21
drag, startPoint x: 819, startPoint y: 699, endPoint x: 774, endPoint y: 695, distance: 45.2
click at [774, 695] on div "Definitive Technology Dymension Outdoor BL-550 5.5" Bollard Outdoor Speaker (Ea…" at bounding box center [756, 672] width 604 height 99
type input "599"
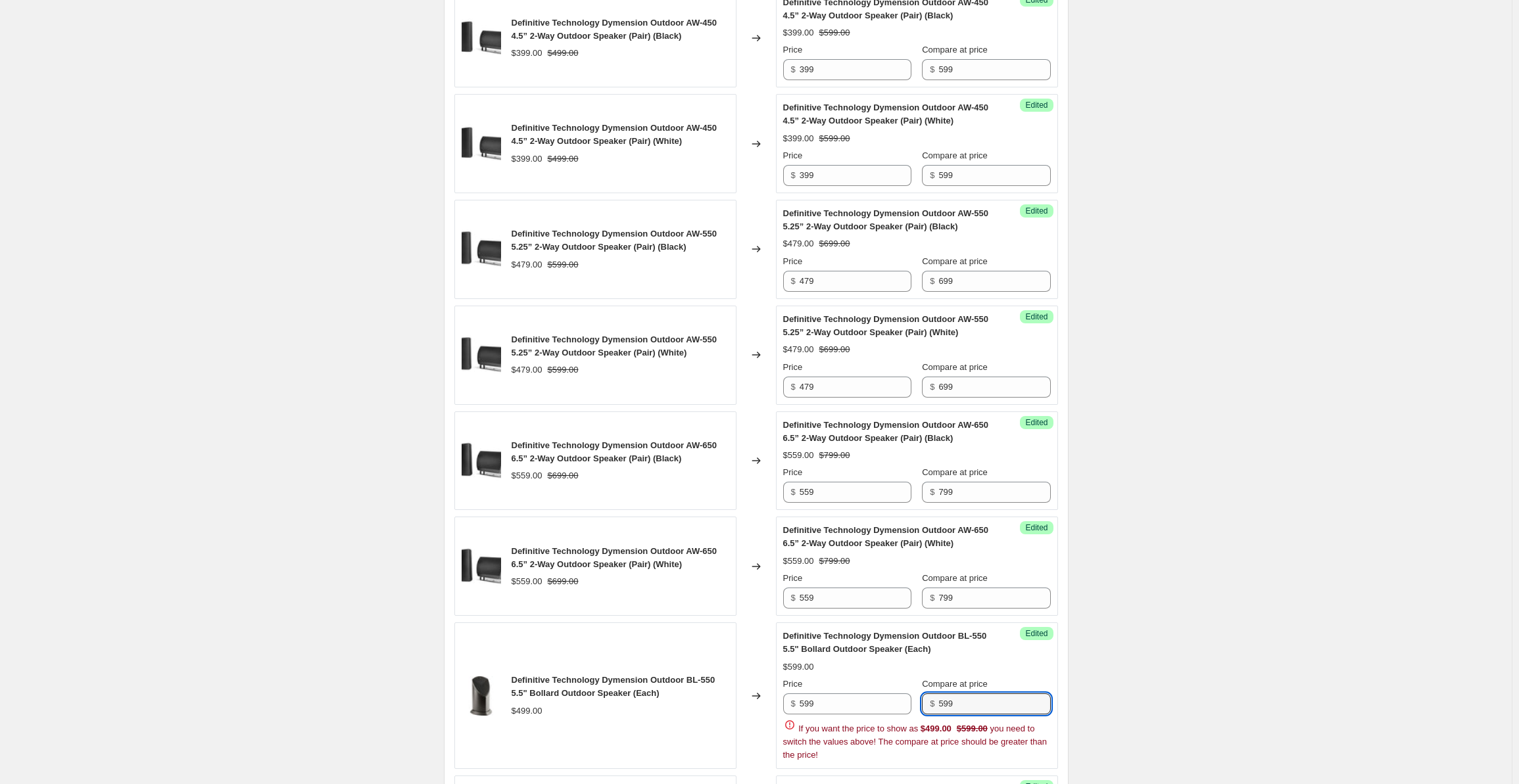
type input "599"
click at [1200, 457] on div "Create new price [MEDICAL_DATA]. This page is ready Create new price [MEDICAL_D…" at bounding box center [756, 378] width 1512 height 2590
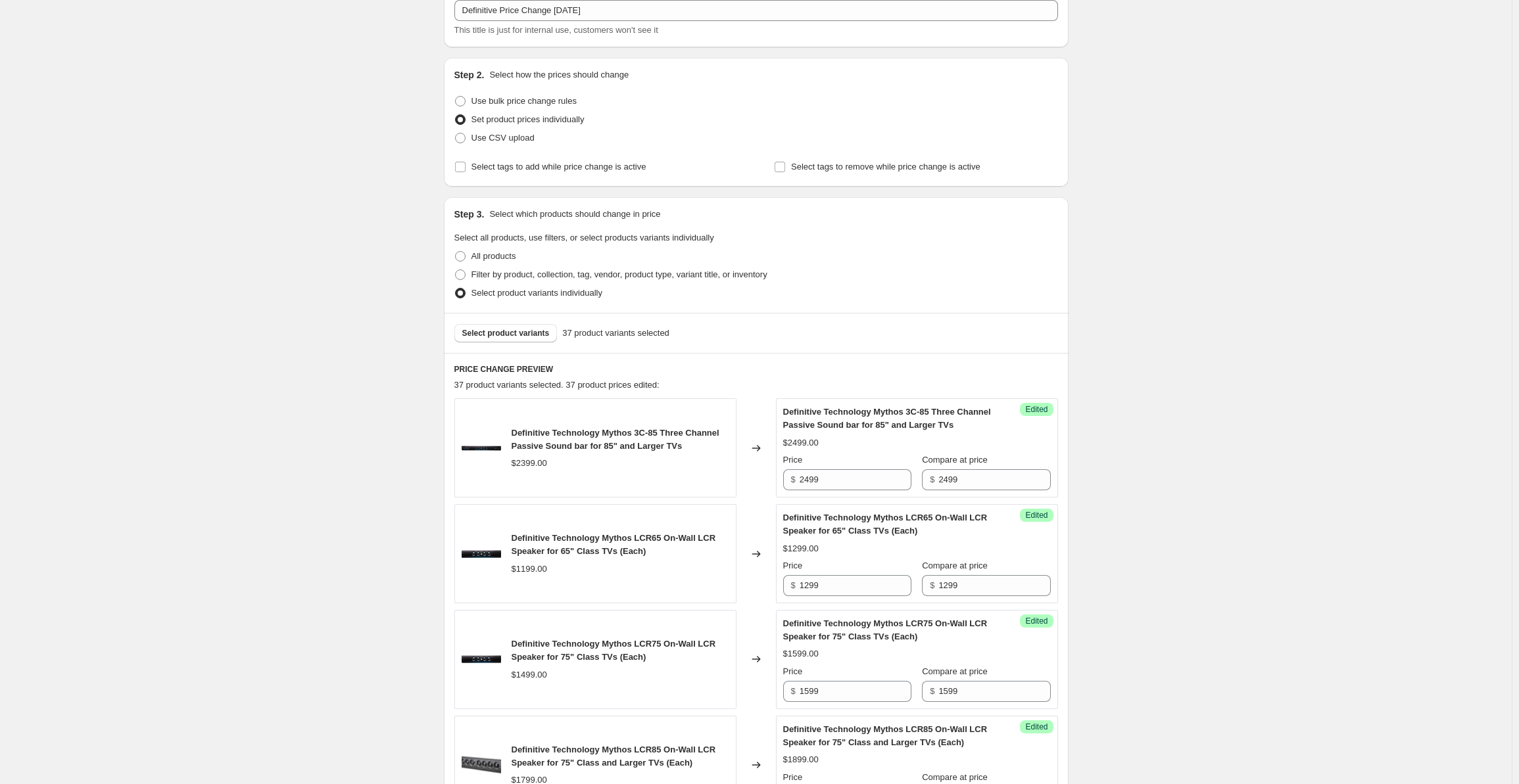
scroll to position [0, 0]
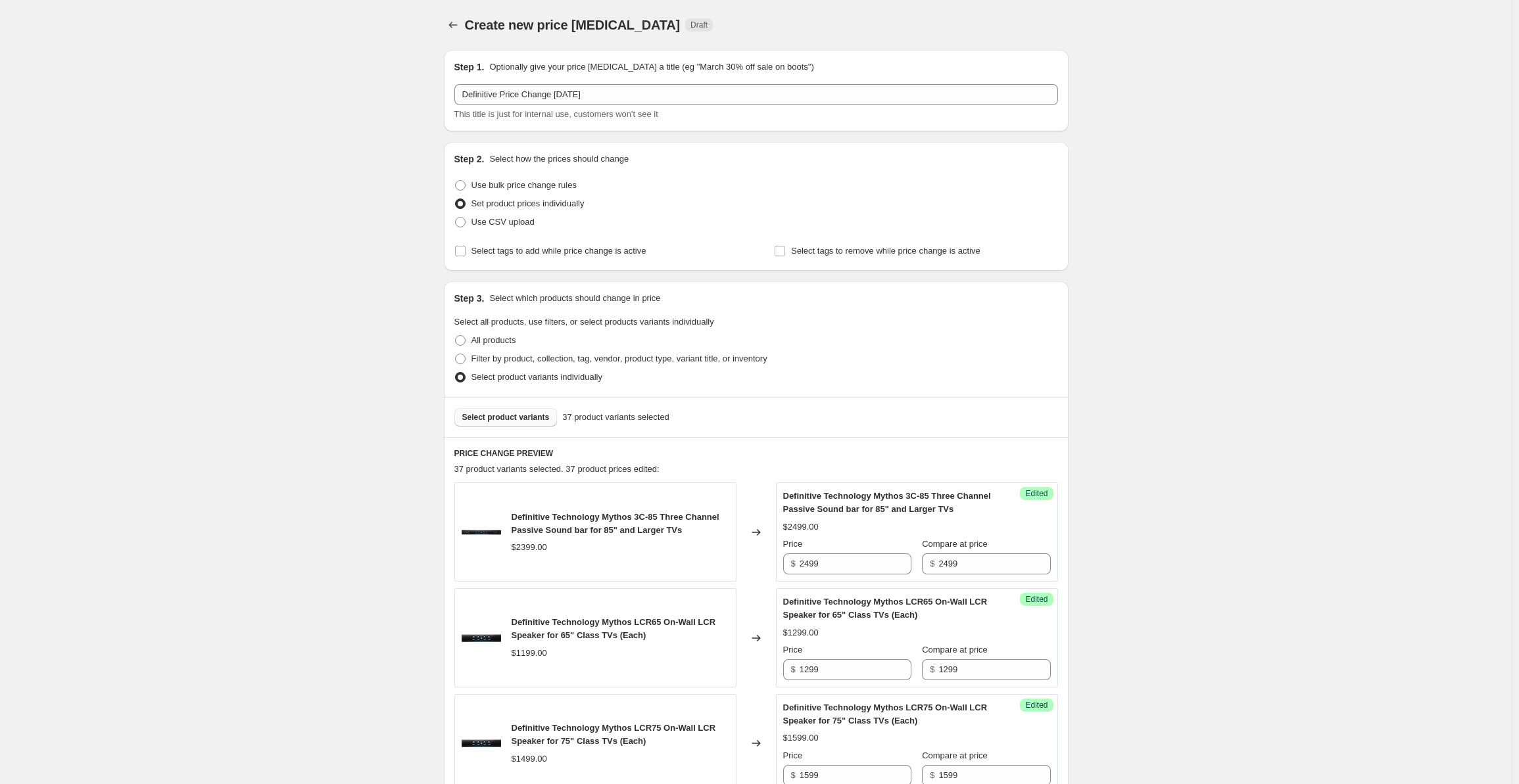
click at [490, 419] on span "Select product variants" at bounding box center [506, 417] width 88 height 10
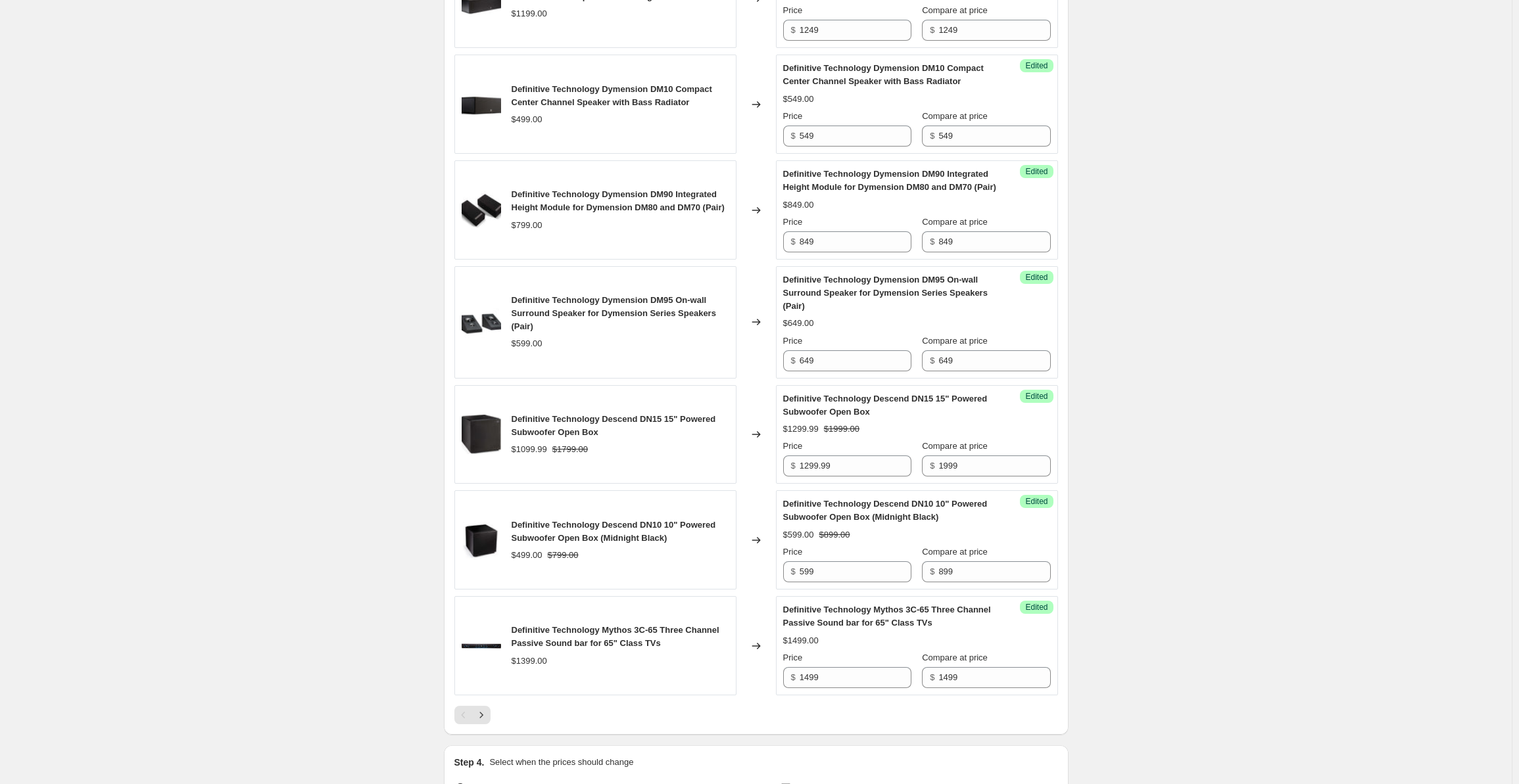
scroll to position [2081, 0]
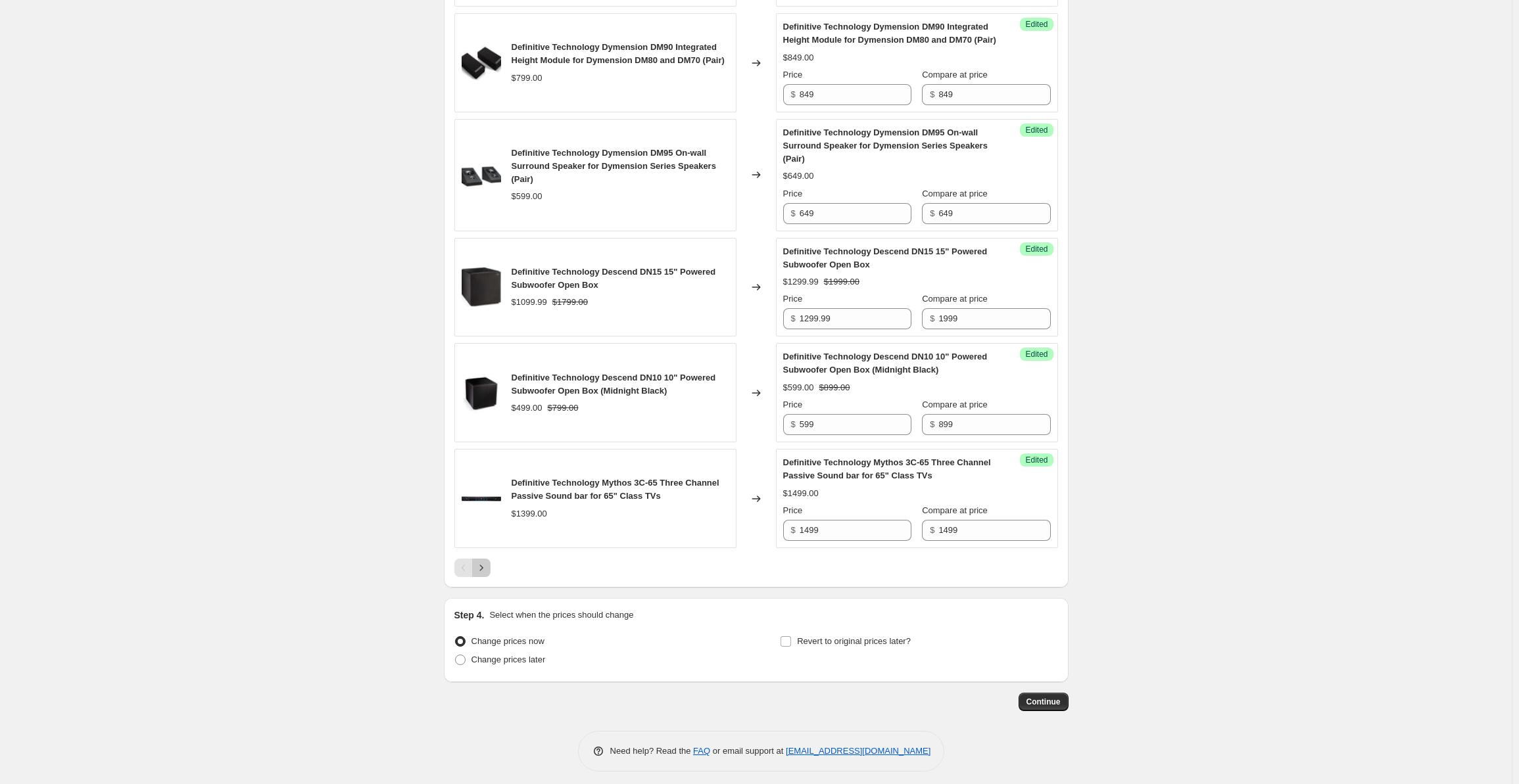
click at [485, 577] on button "Next" at bounding box center [481, 568] width 19 height 19
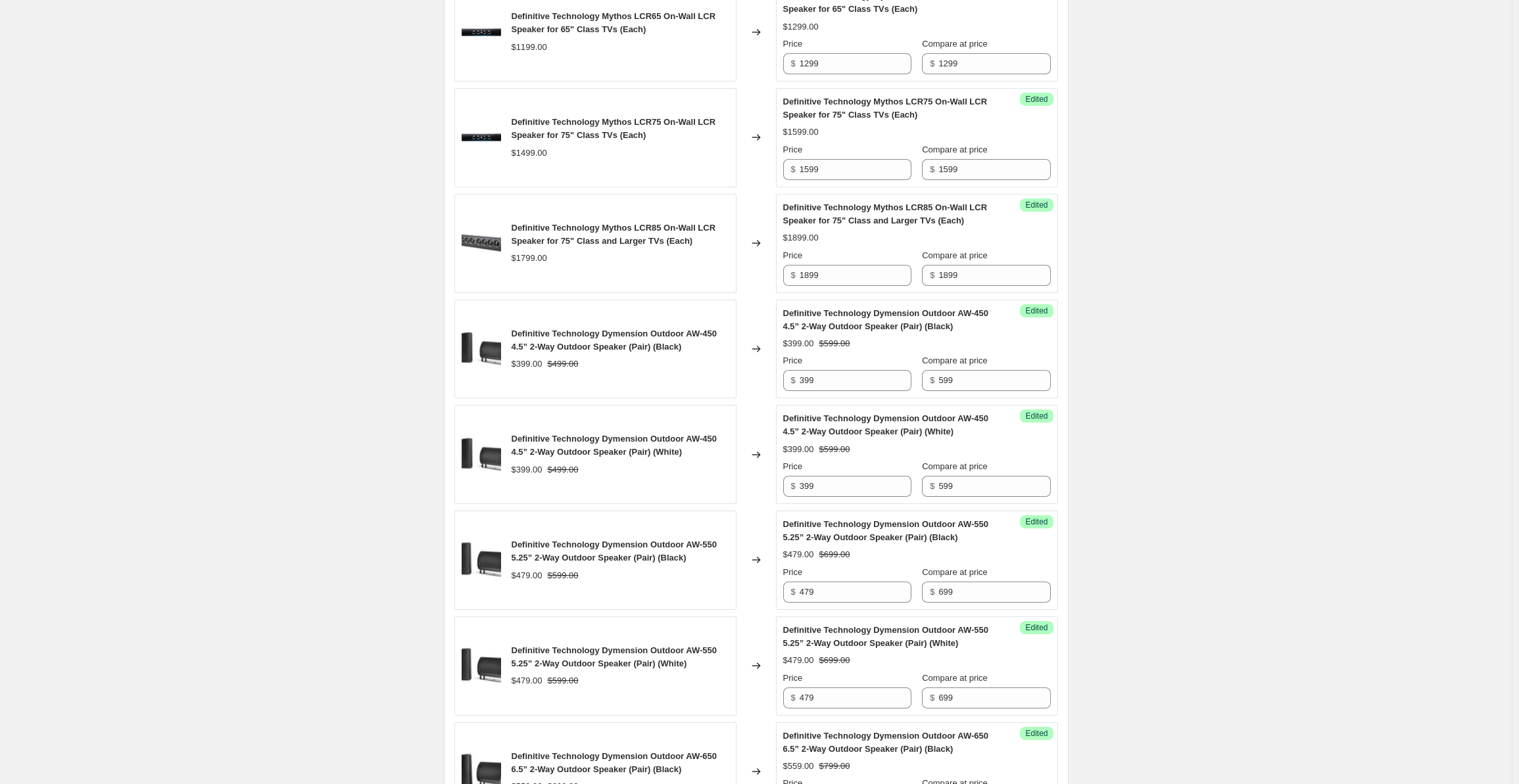
scroll to position [1022, 0]
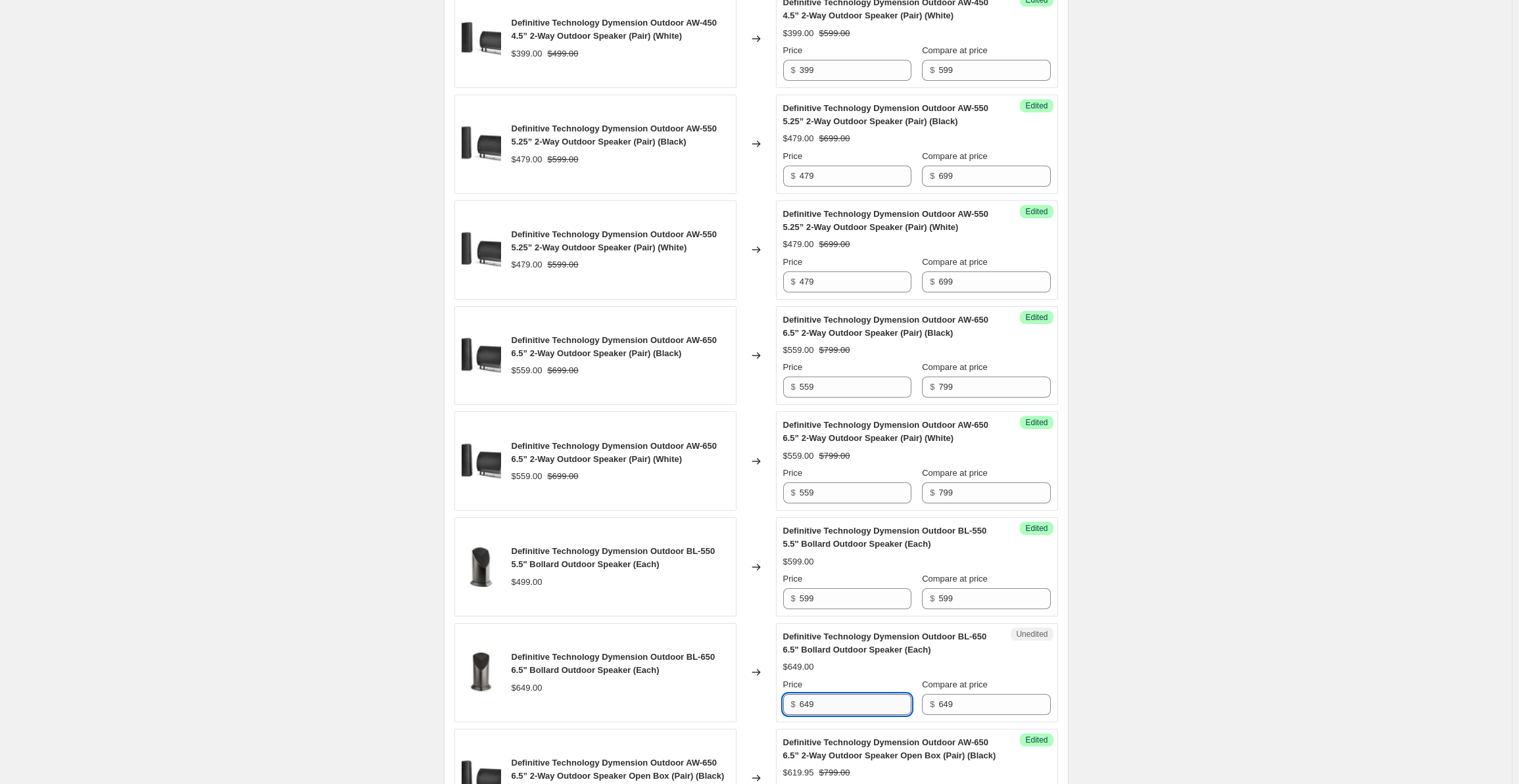
click at [816, 702] on input "649" at bounding box center [855, 705] width 112 height 21
drag, startPoint x: 831, startPoint y: 699, endPoint x: 777, endPoint y: 699, distance: 54.0
click at [777, 699] on div "Definitive Technology Dymension Outdoor BL-650 6.5" Bollard Outdoor Speaker (Ea…" at bounding box center [756, 673] width 604 height 99
type input "749"
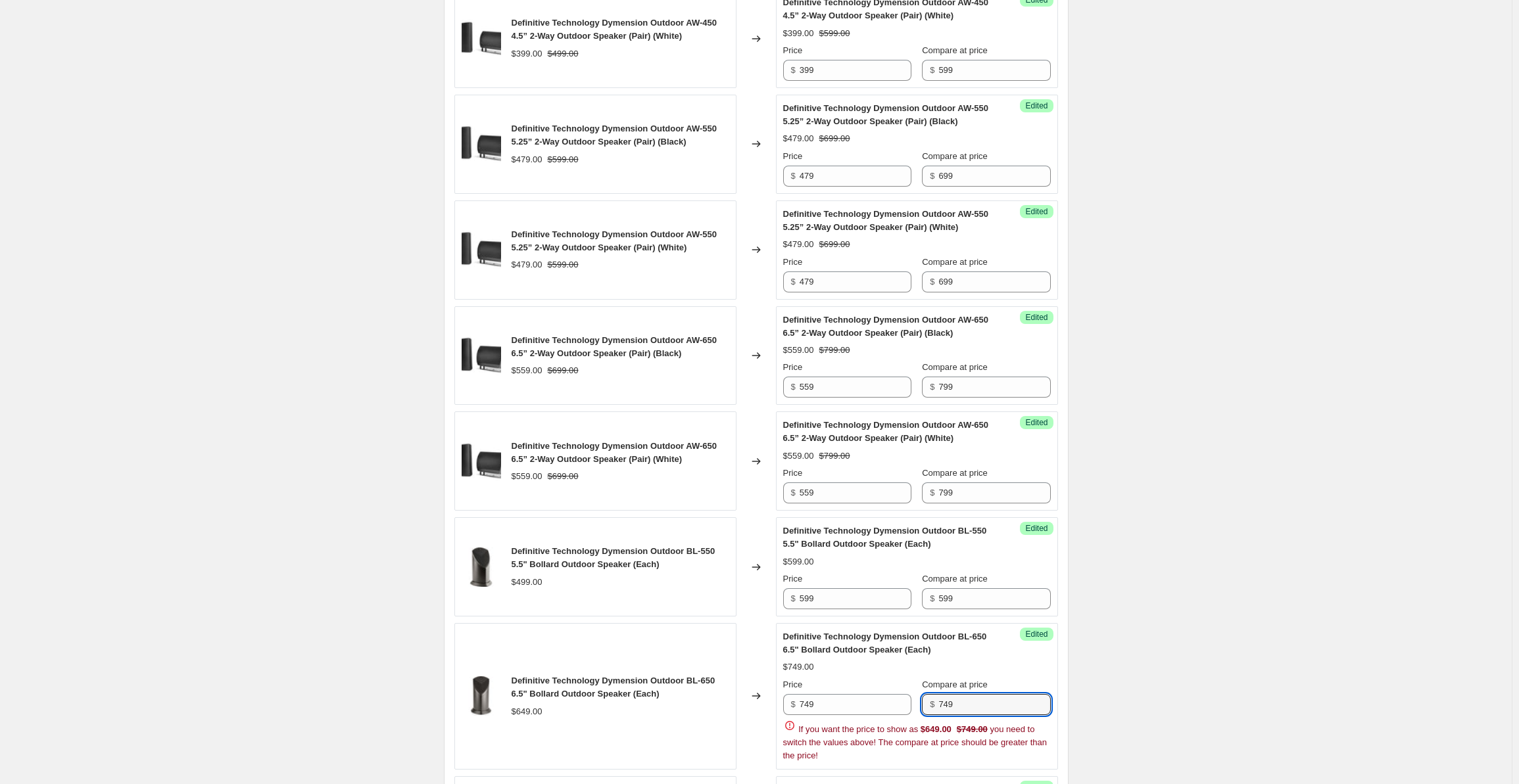
type input "749"
click at [1233, 459] on div "Create new price [MEDICAL_DATA]. This page is ready Create new price [MEDICAL_D…" at bounding box center [756, 325] width 1512 height 2695
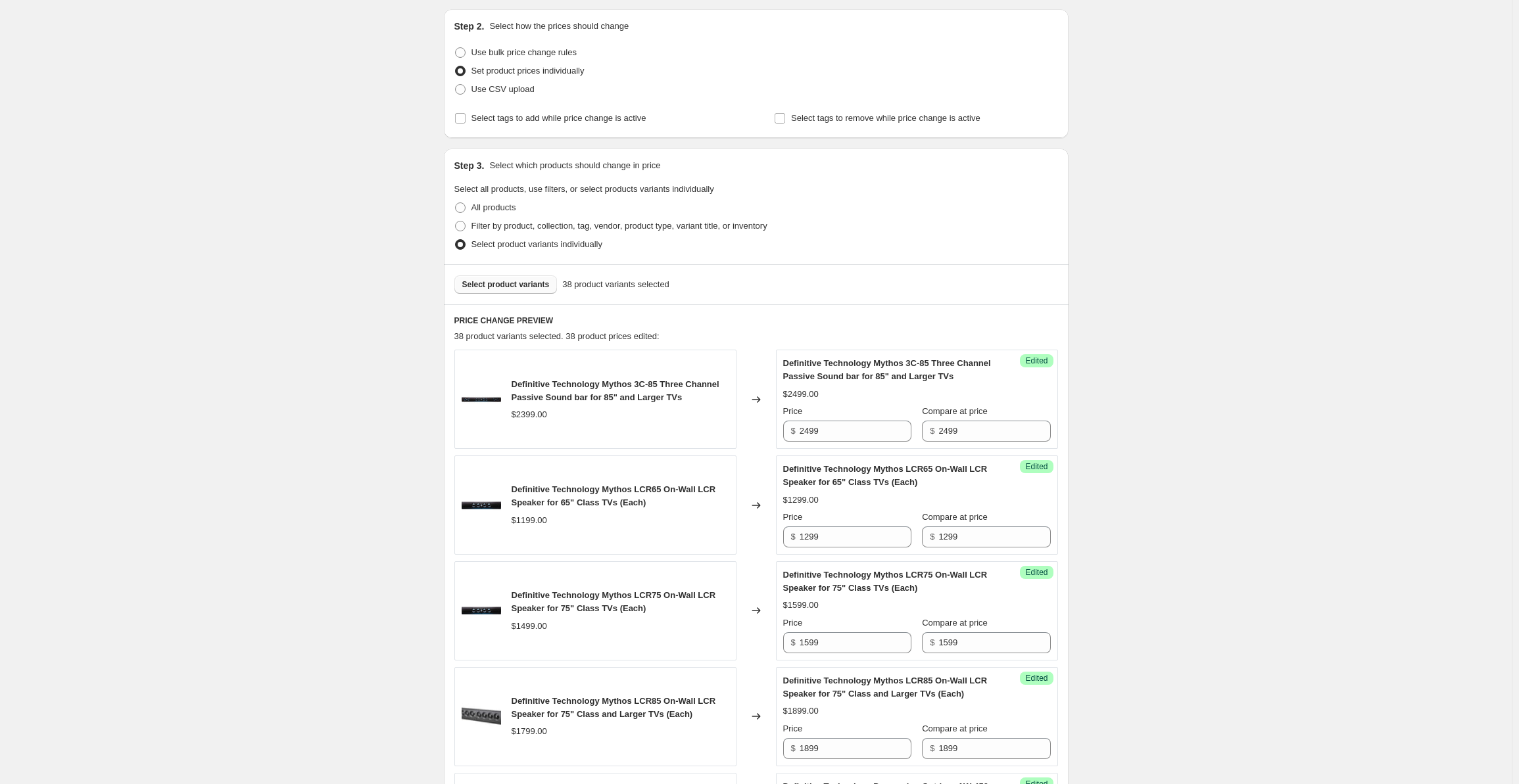
scroll to position [0, 0]
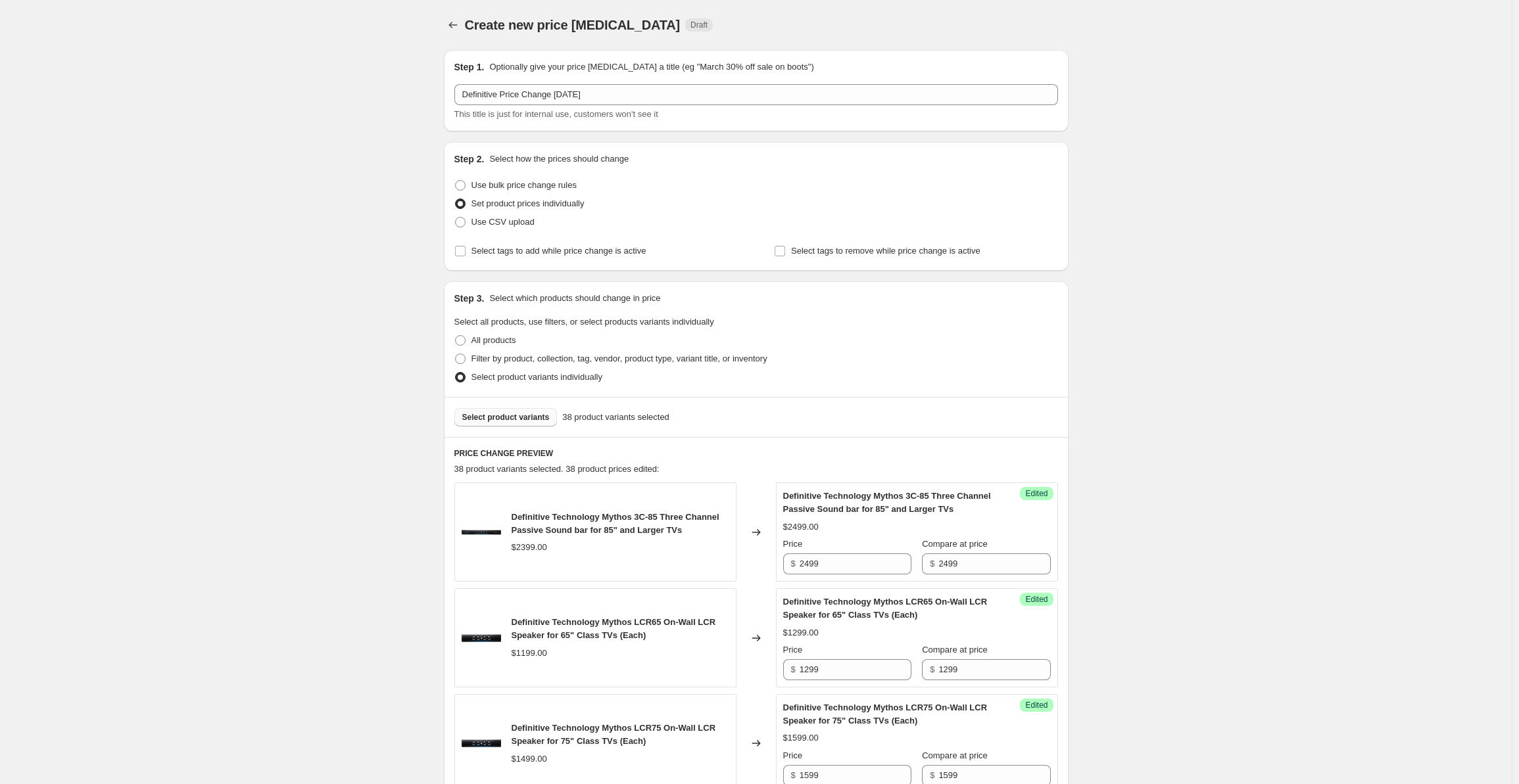
click at [479, 412] on span "Select product variants" at bounding box center [506, 417] width 88 height 10
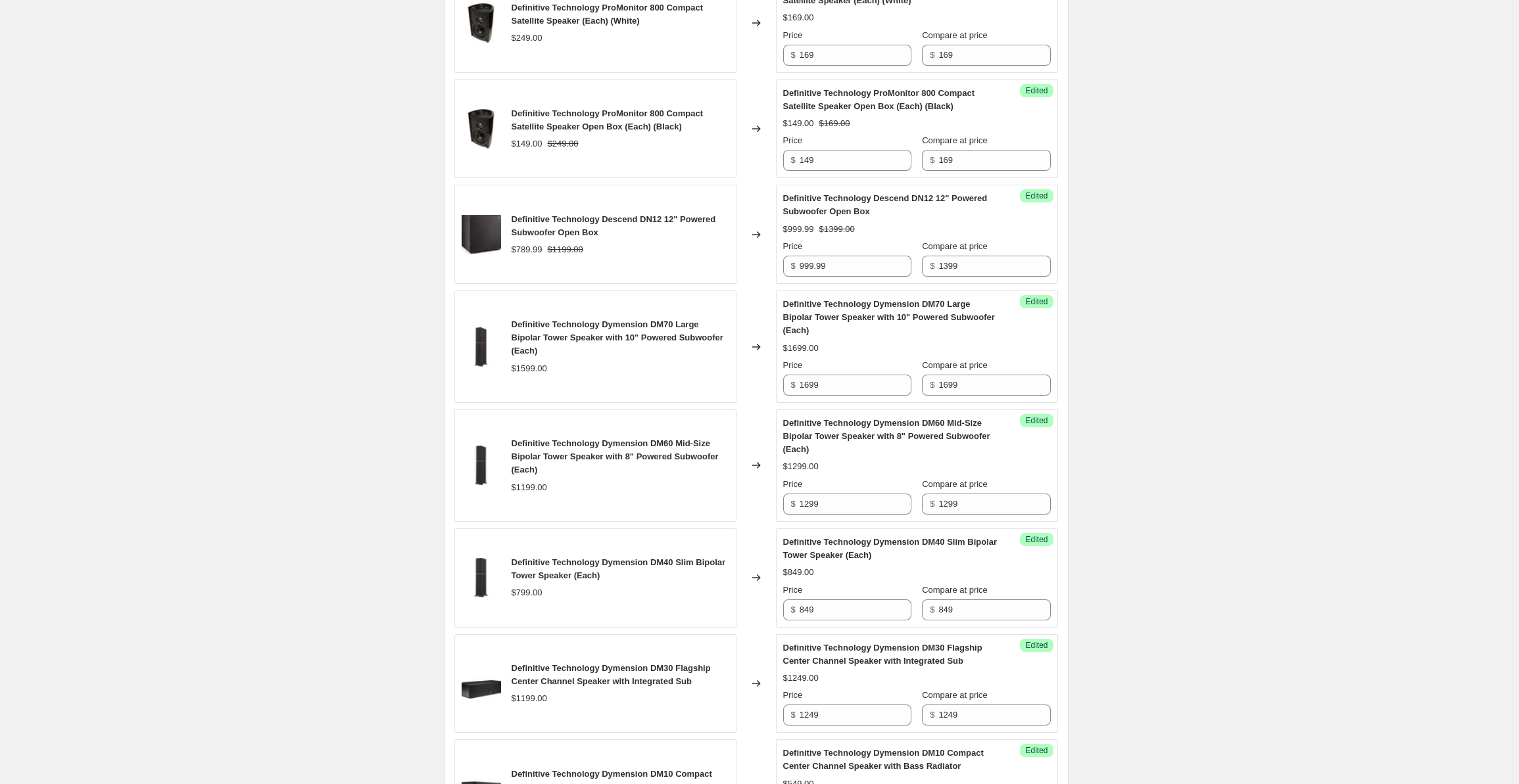
scroll to position [2081, 0]
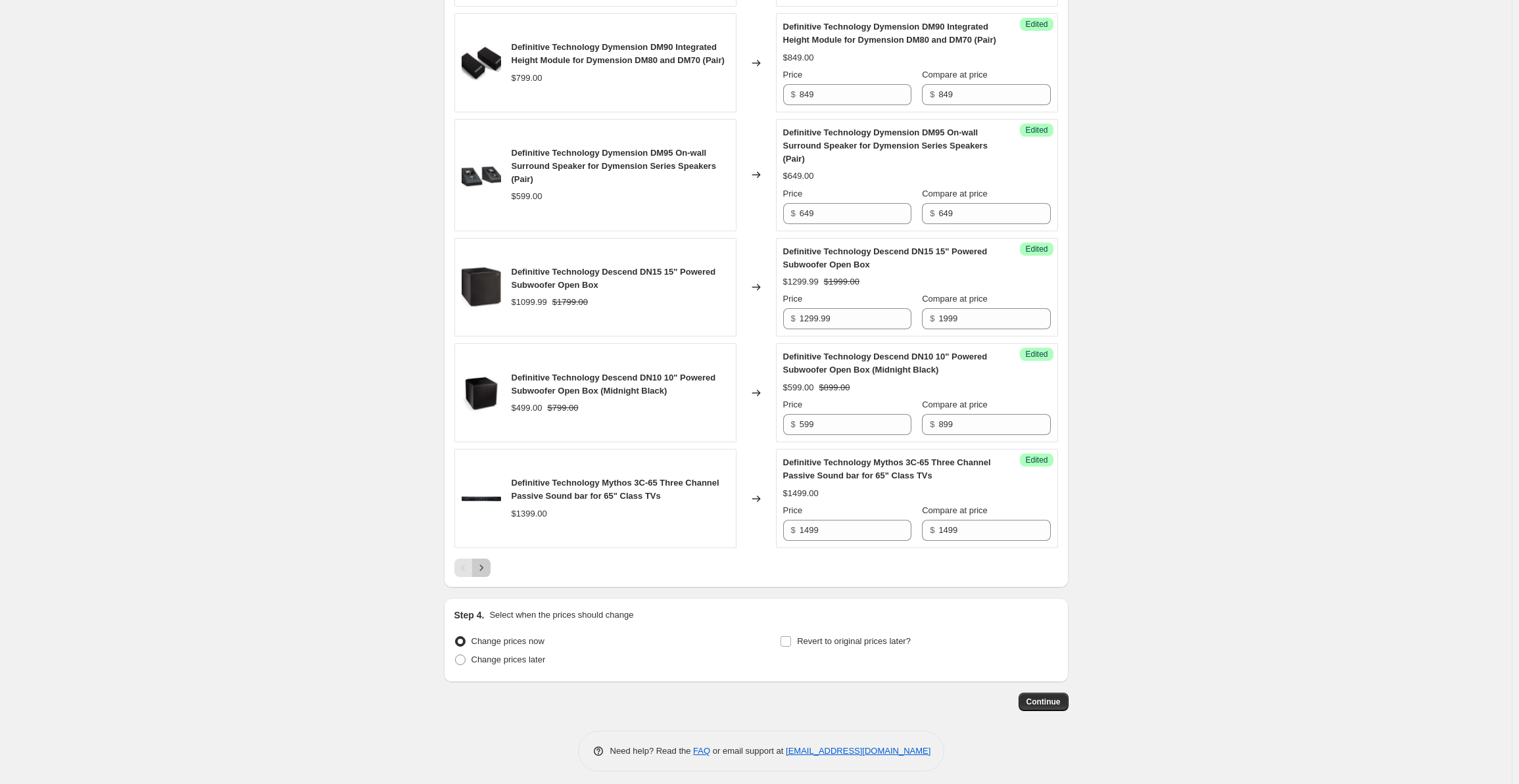
click at [487, 575] on icon "Next" at bounding box center [481, 568] width 13 height 13
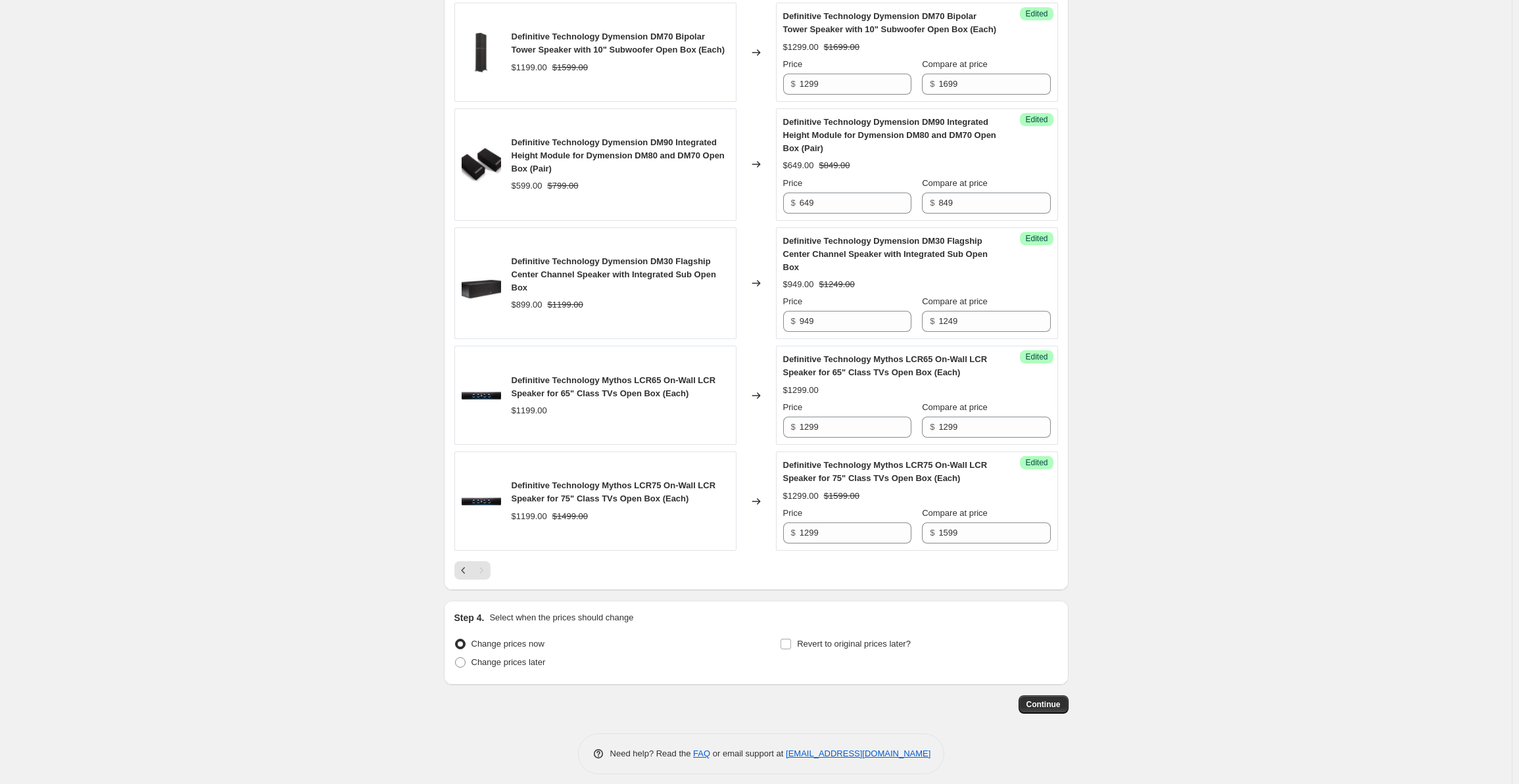
scroll to position [1662, 0]
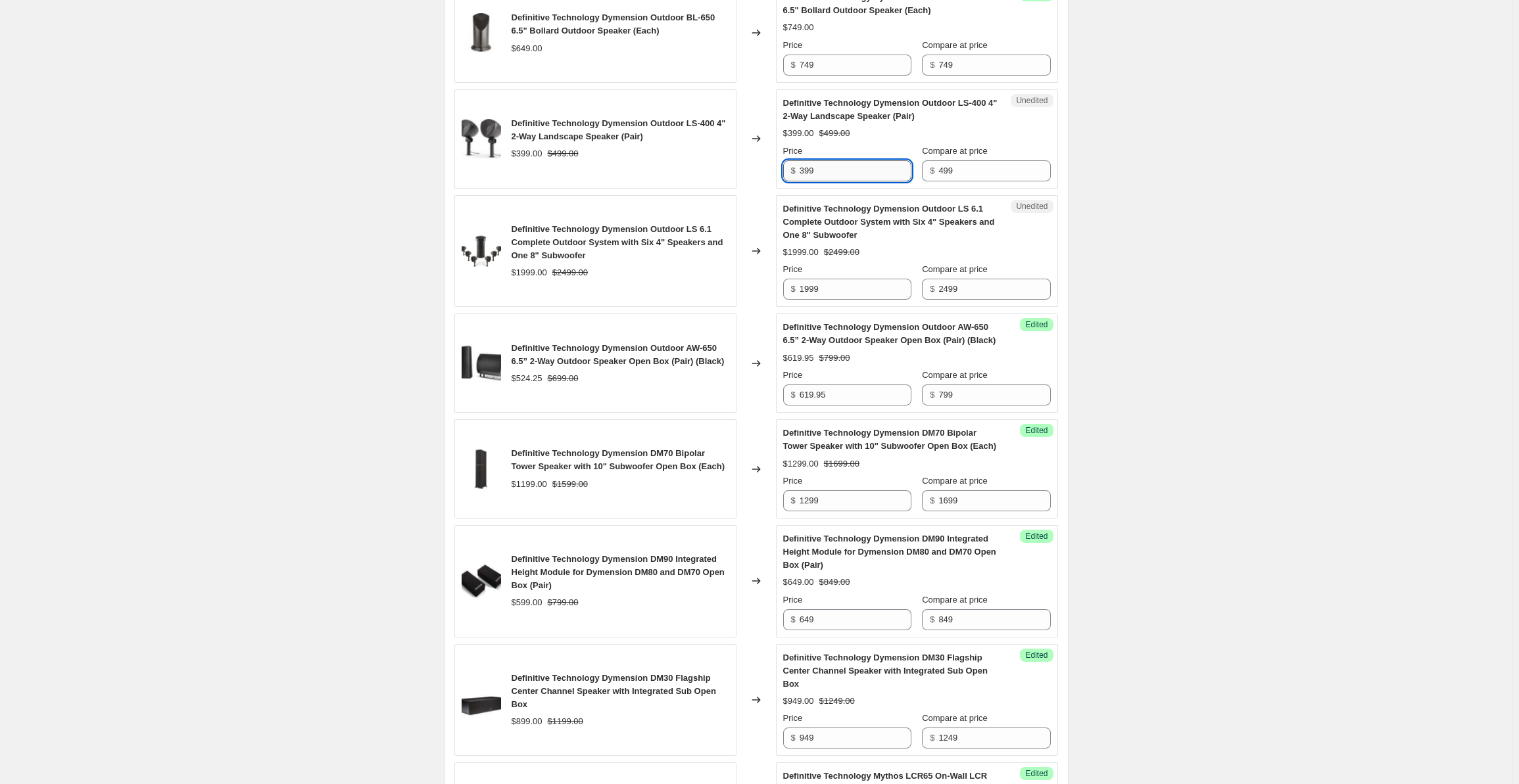
click at [826, 162] on input "399" at bounding box center [855, 171] width 112 height 21
click at [971, 162] on input "499" at bounding box center [994, 171] width 112 height 21
drag, startPoint x: 975, startPoint y: 163, endPoint x: 929, endPoint y: 163, distance: 46.0
click at [929, 163] on div "$ 499" at bounding box center [986, 171] width 128 height 21
type input "599"
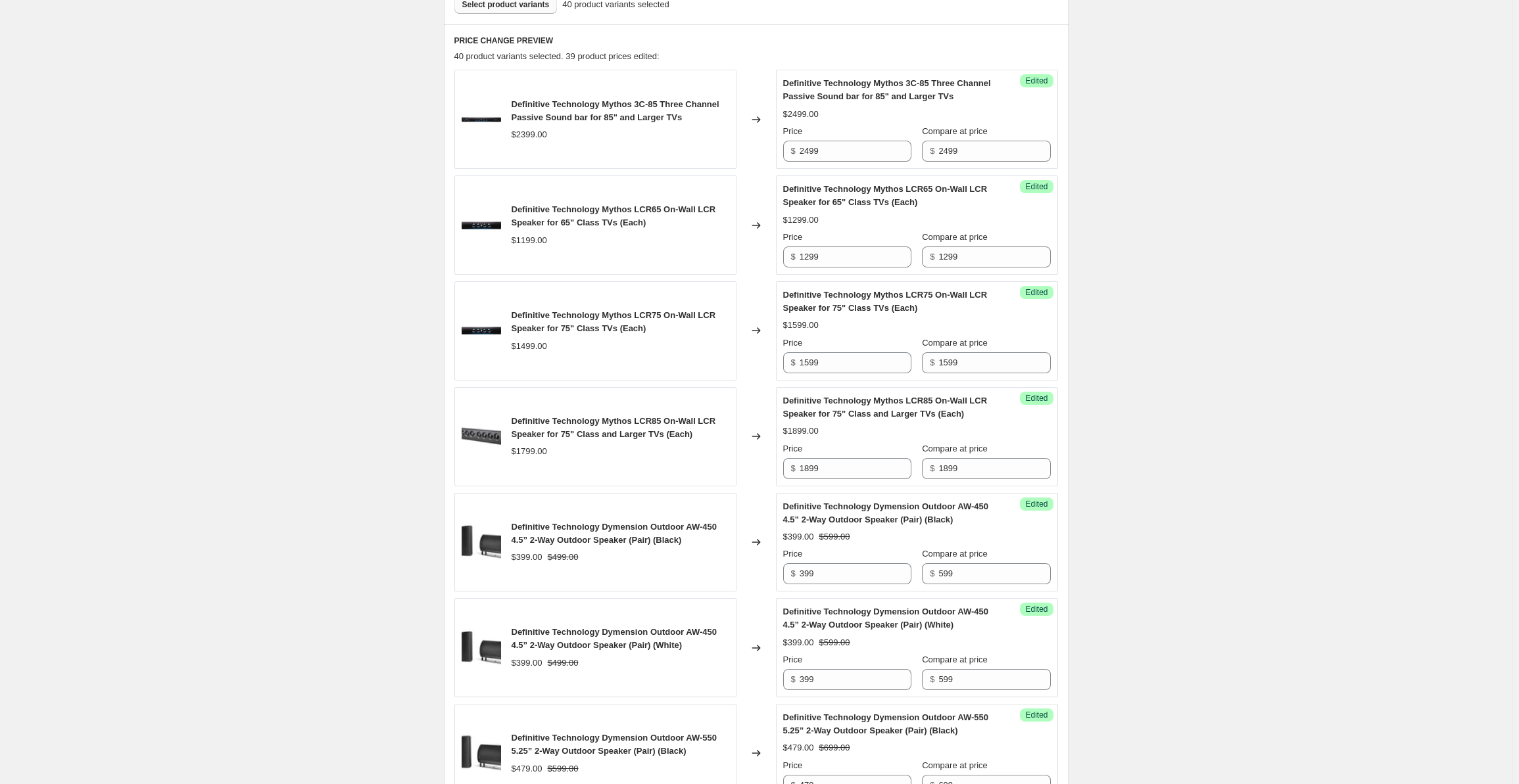
scroll to position [0, 0]
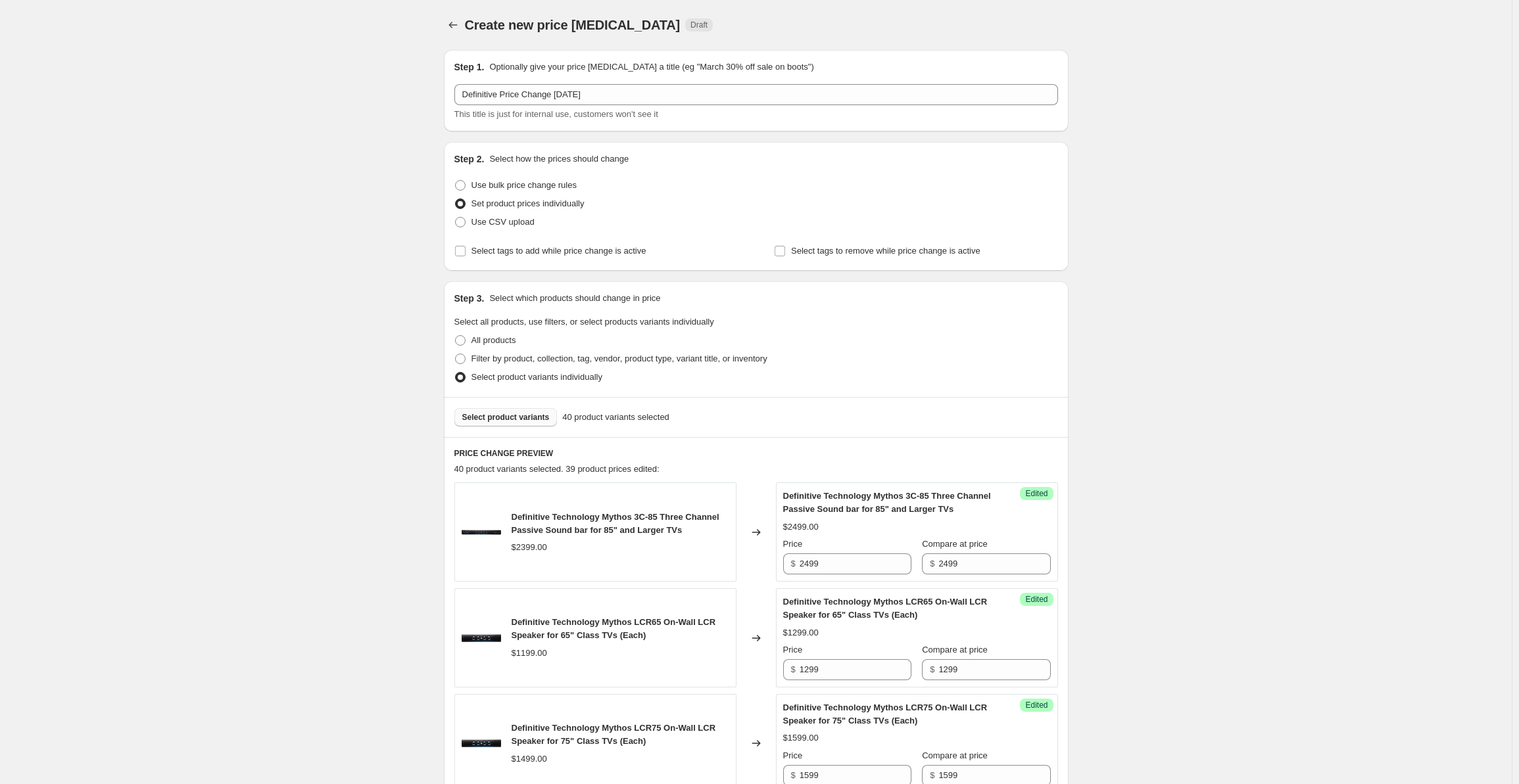
click at [520, 420] on span "Select product variants" at bounding box center [506, 417] width 88 height 10
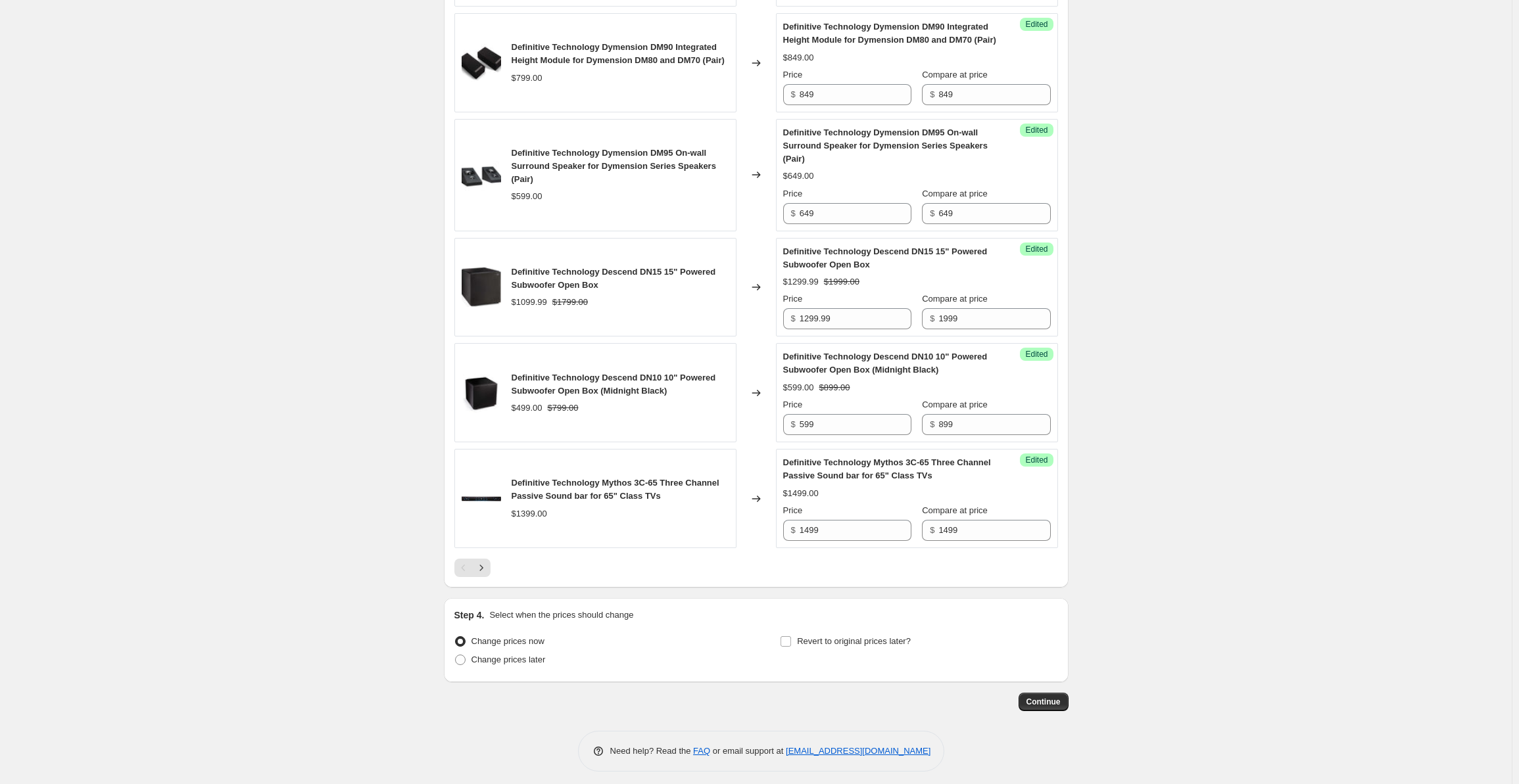
scroll to position [2092, 0]
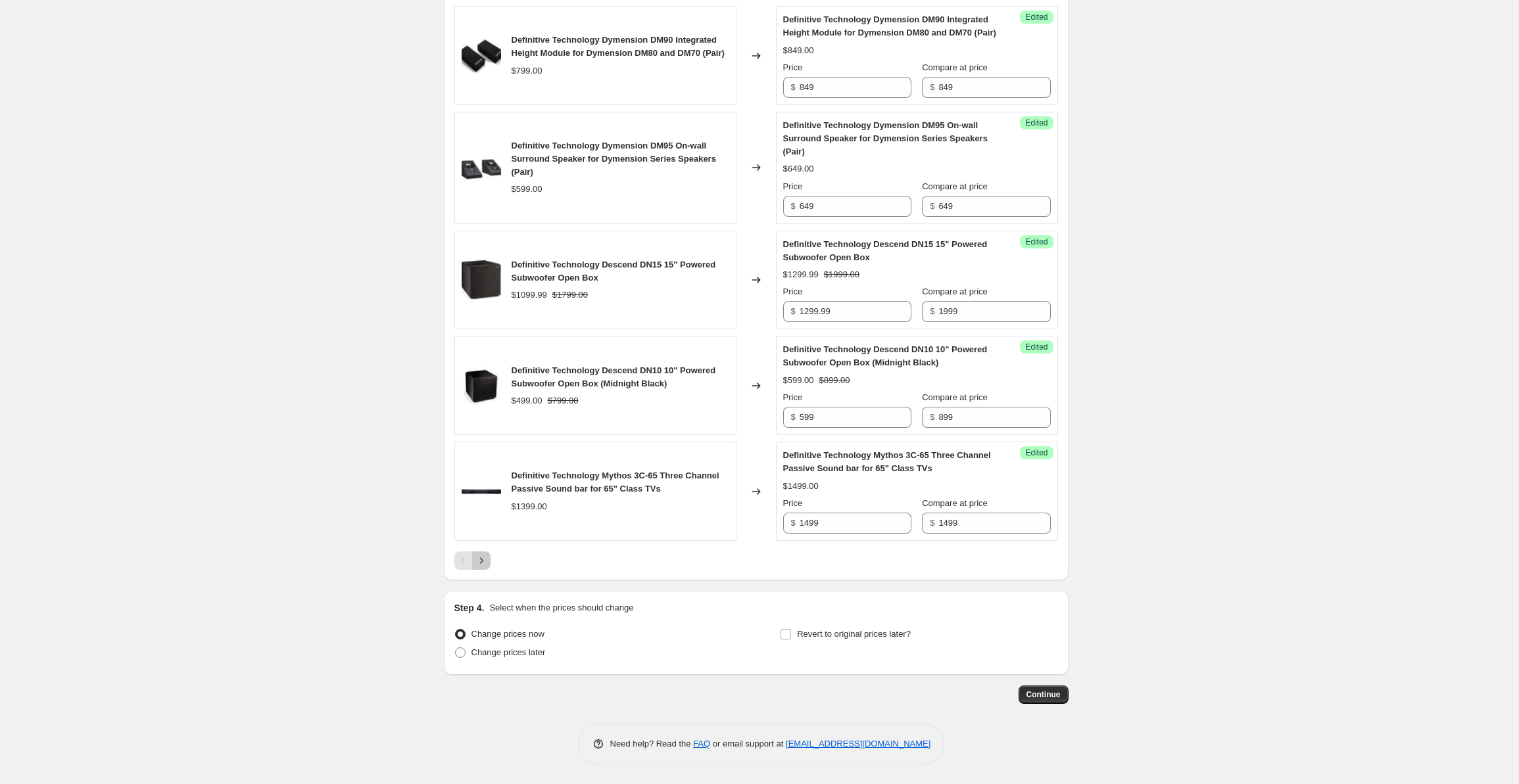
click at [490, 561] on button "Next" at bounding box center [481, 561] width 19 height 19
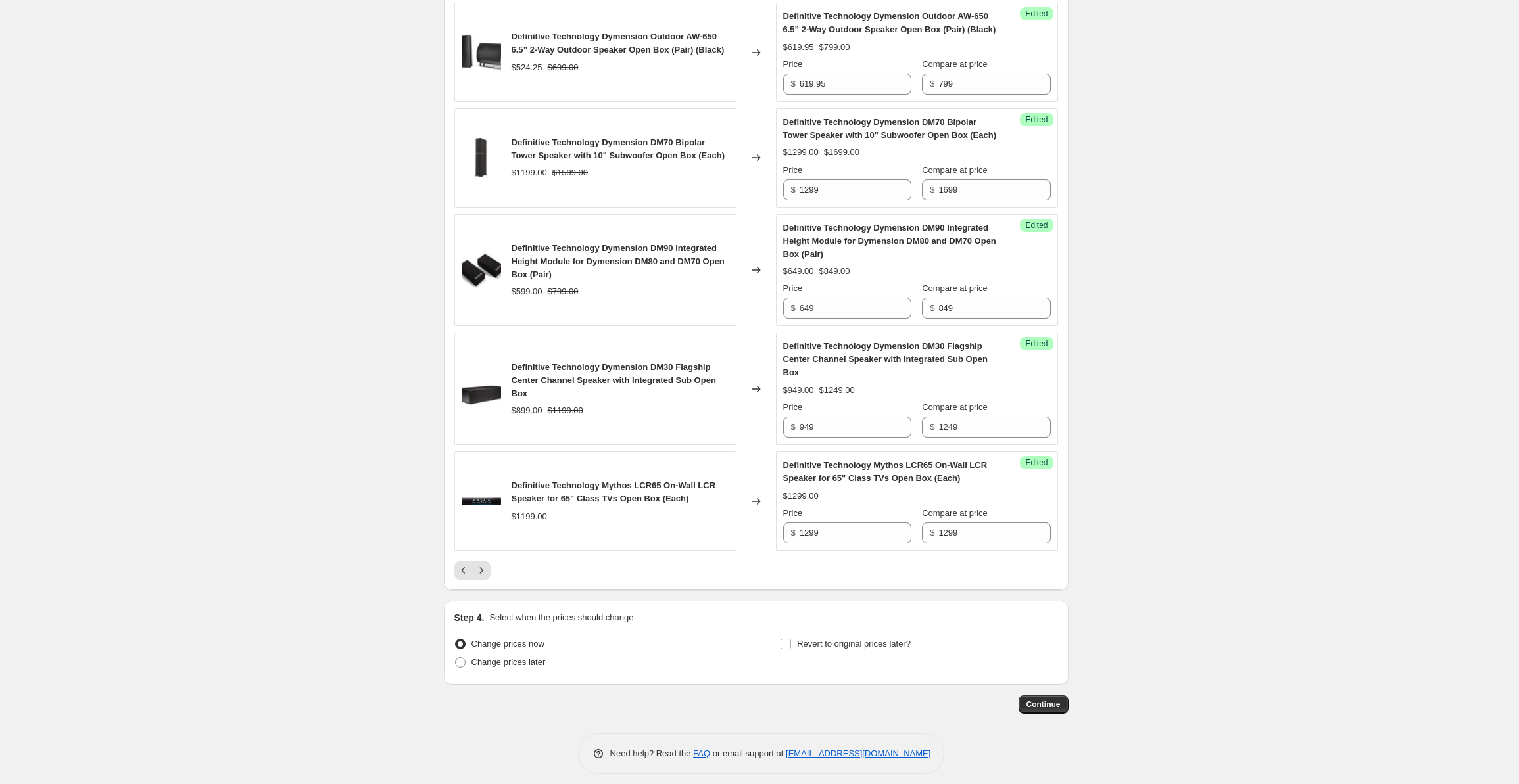
scroll to position [1649, 0]
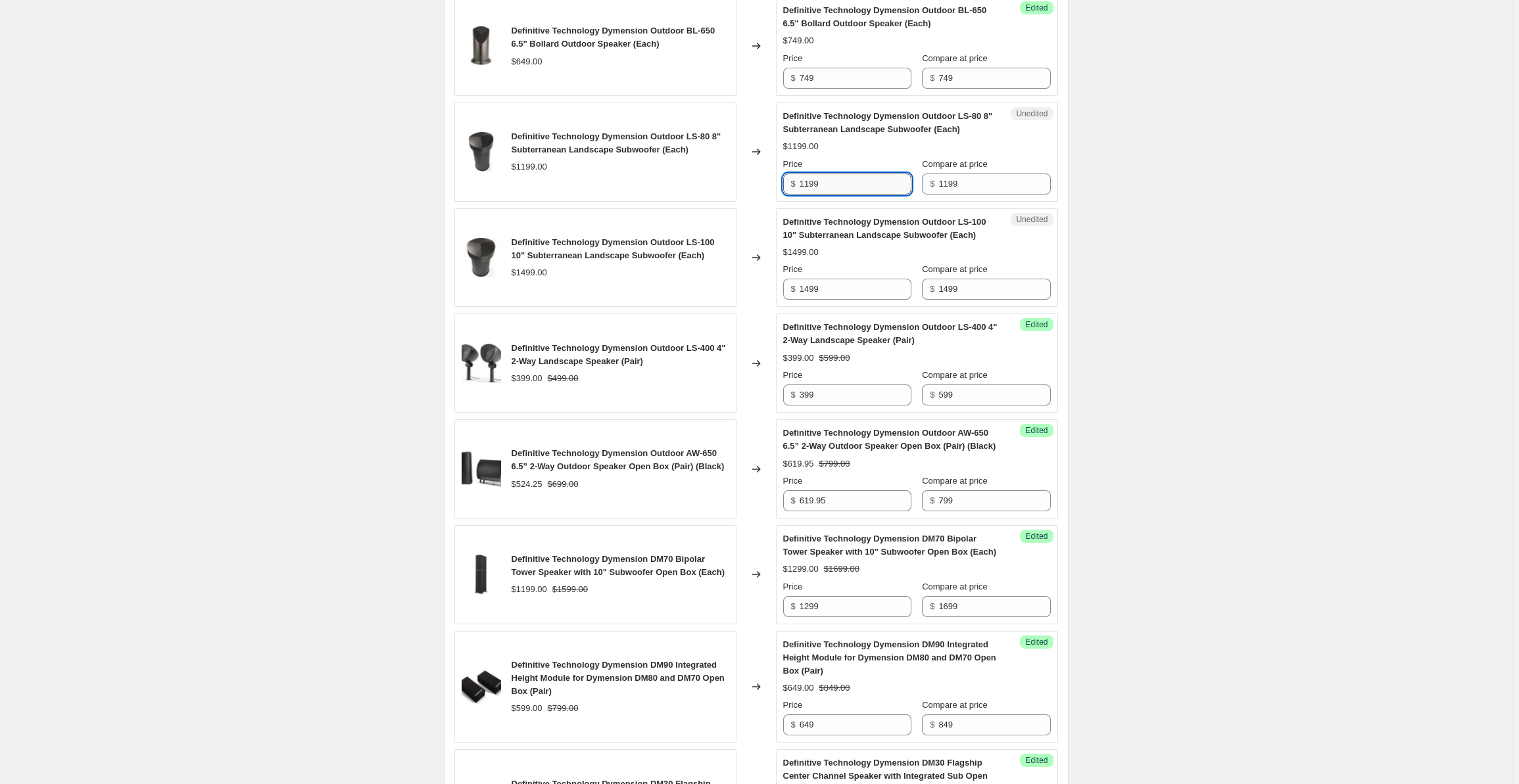
click at [834, 184] on input "1199" at bounding box center [855, 184] width 112 height 21
drag, startPoint x: 839, startPoint y: 181, endPoint x: 765, endPoint y: 185, distance: 74.1
click at [765, 185] on div "Definitive Technology Dymension Outdoor LS-80 8" Subterranean Landscape Subwoof…" at bounding box center [756, 152] width 604 height 99
type input "1299"
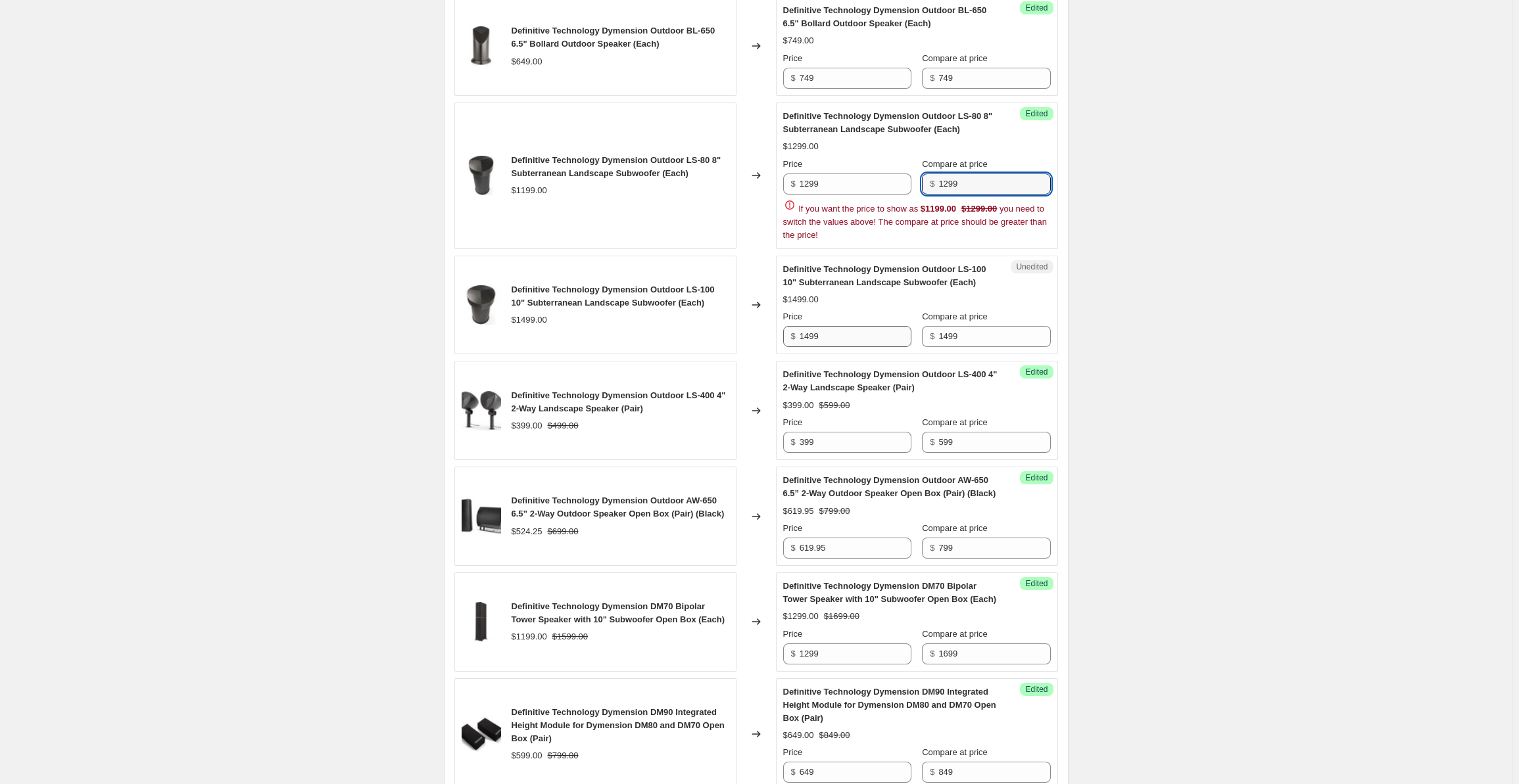
type input "1299"
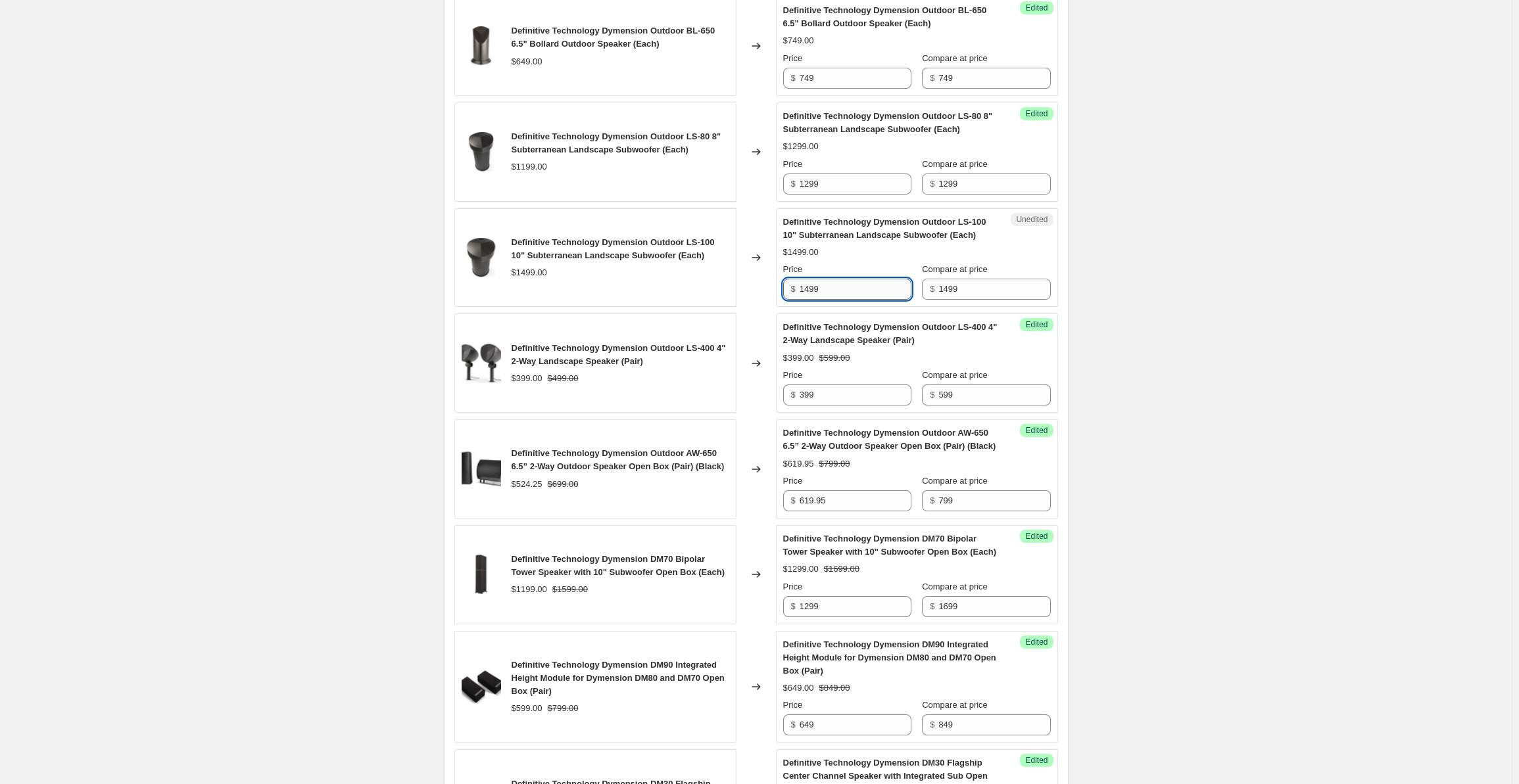
drag, startPoint x: 831, startPoint y: 282, endPoint x: 774, endPoint y: 286, distance: 57.1
click at [774, 286] on div "Definitive Technology Dymension Outdoor LS-100 10" Subterranean Landscape Subwo…" at bounding box center [756, 258] width 604 height 99
drag, startPoint x: 829, startPoint y: 284, endPoint x: 785, endPoint y: 280, distance: 44.2
click at [785, 280] on div "Unedited Definitive Technology Dymension Outdoor LS-100 10" Subterranean Landsc…" at bounding box center [917, 258] width 282 height 99
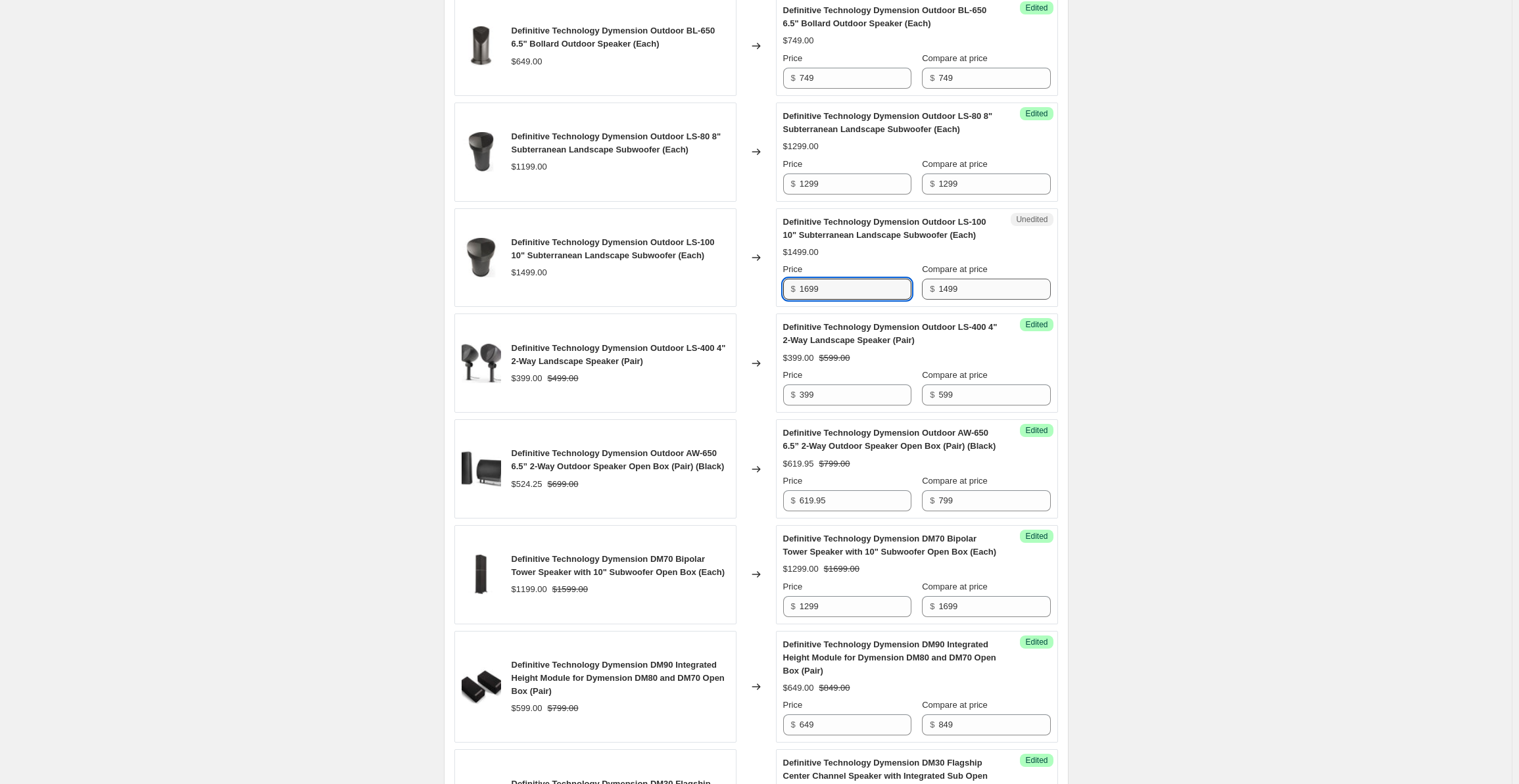
type input "1699"
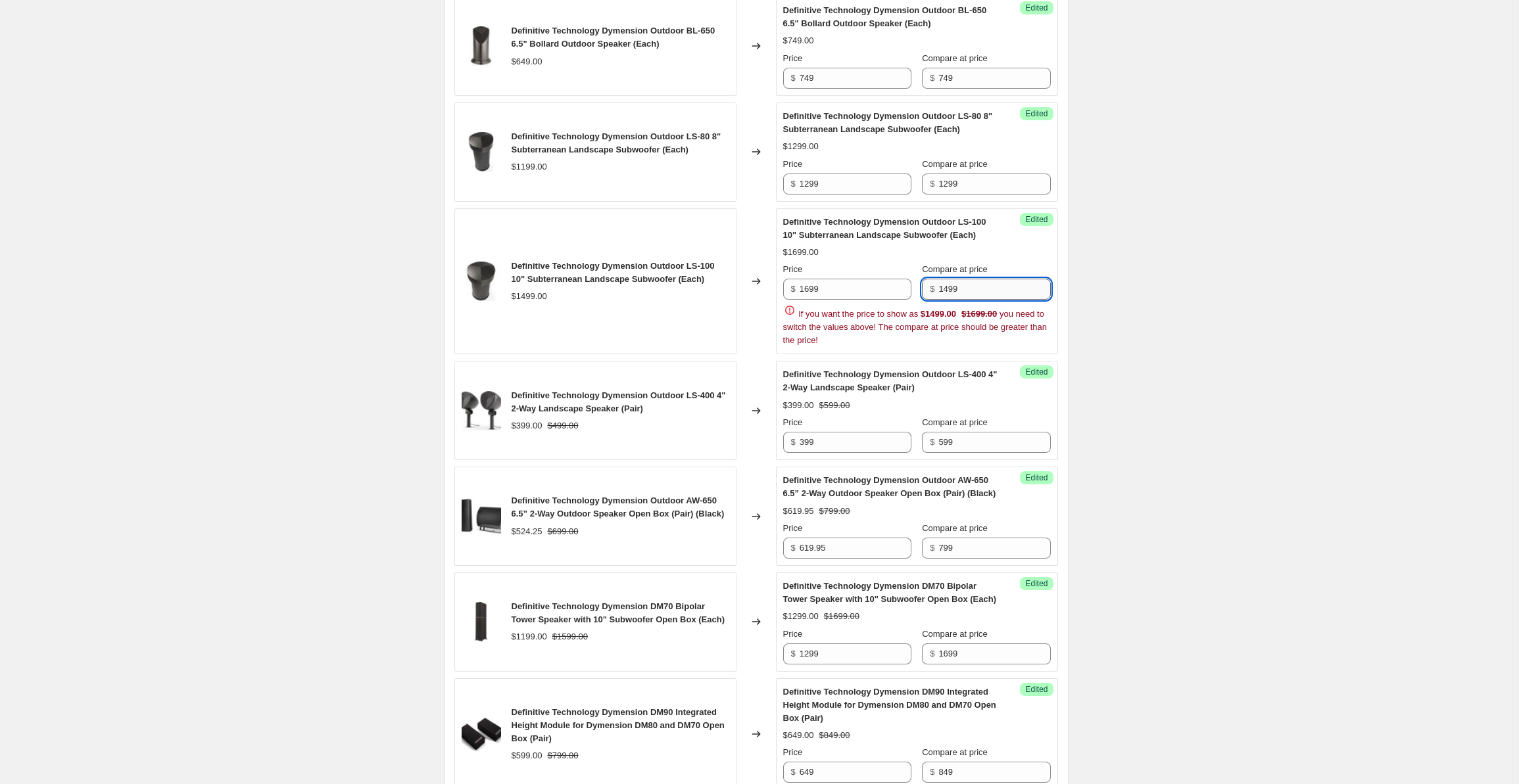
click at [952, 282] on input "1499" at bounding box center [994, 289] width 112 height 21
drag, startPoint x: 967, startPoint y: 283, endPoint x: 921, endPoint y: 278, distance: 46.3
click at [921, 278] on div "Price $ 1699 Compare at price $ 1499" at bounding box center [917, 281] width 268 height 37
paste input "6"
type input "1699"
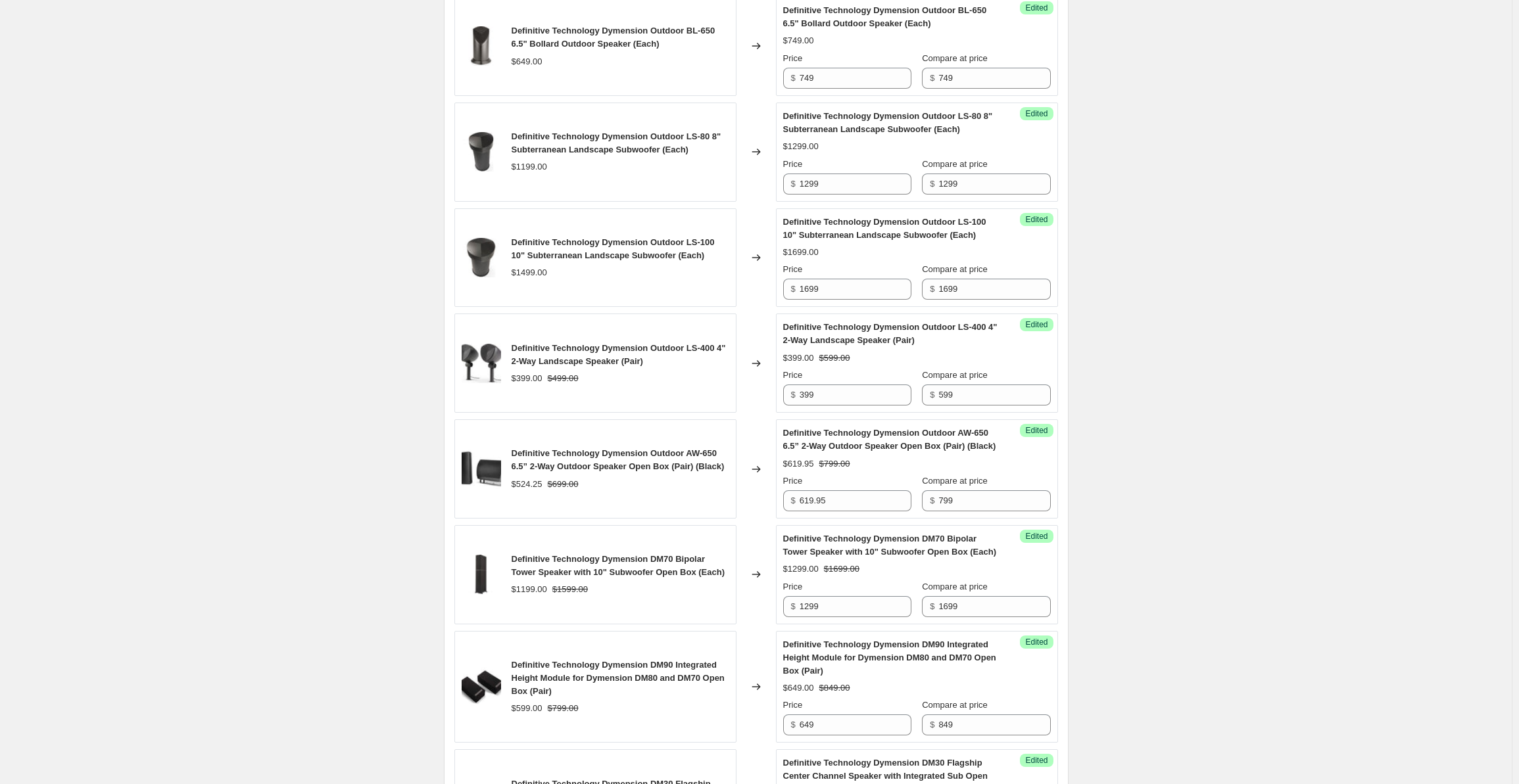
scroll to position [2066, 0]
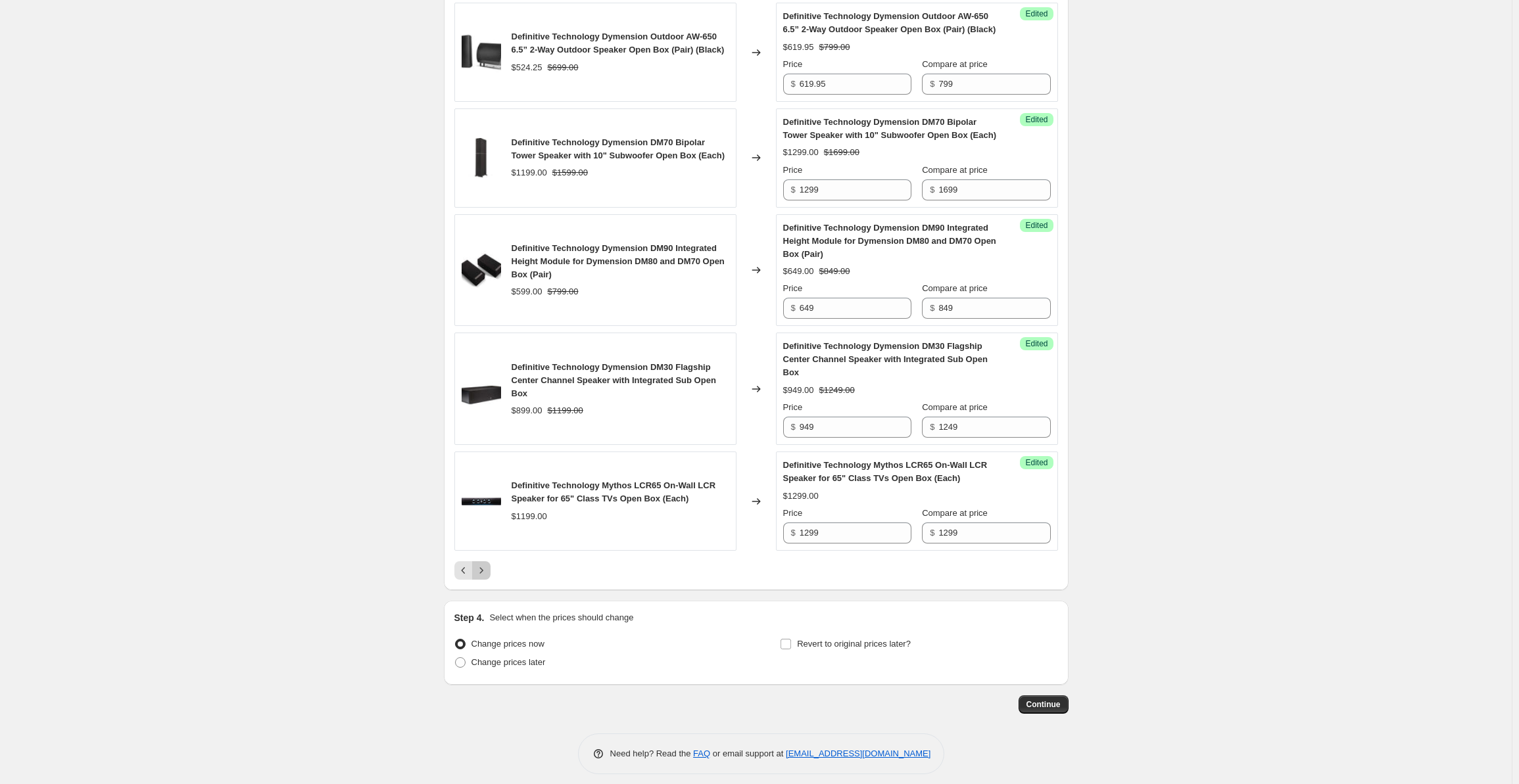
click at [483, 564] on icon "Next" at bounding box center [481, 571] width 13 height 13
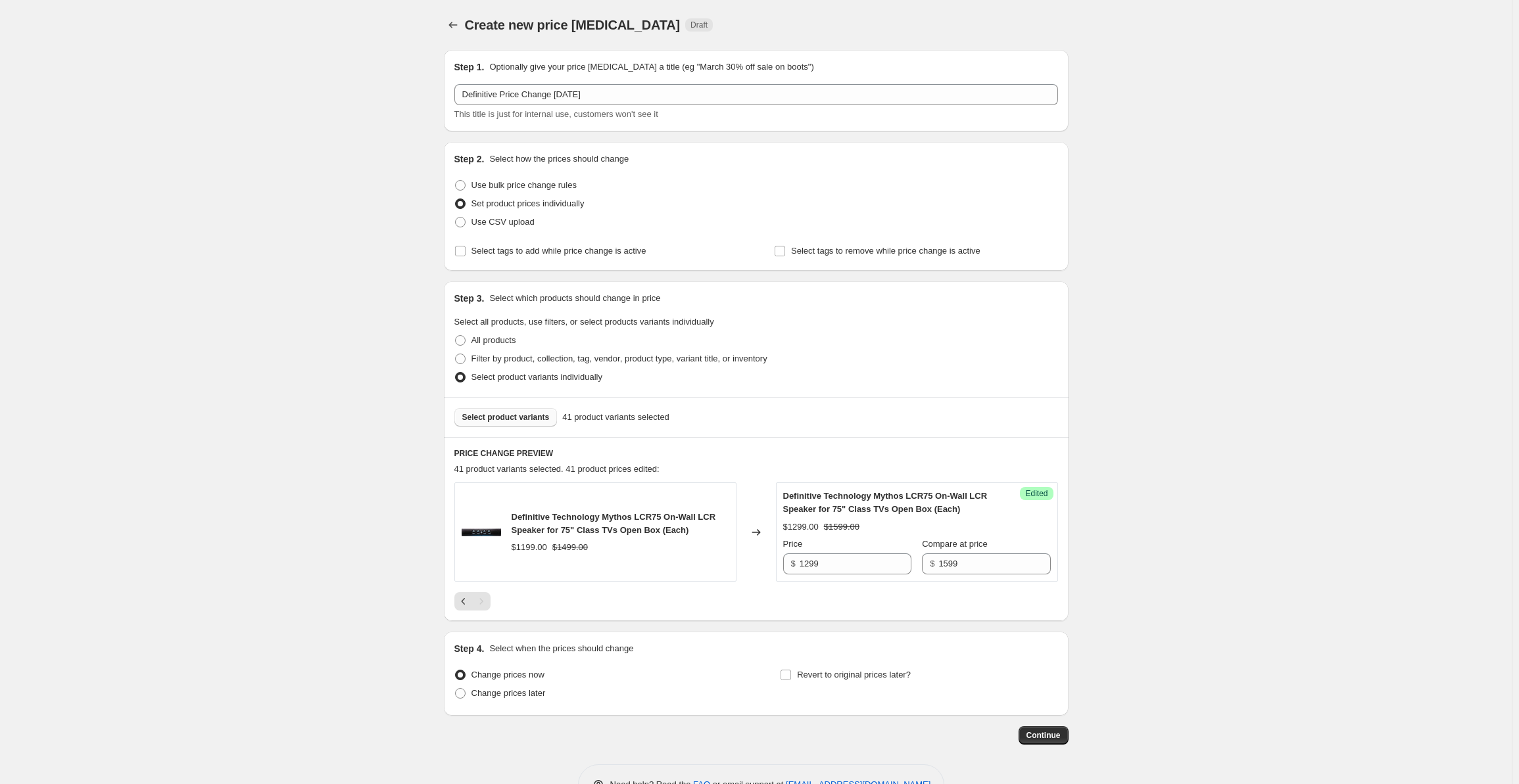
scroll to position [0, 0]
click at [489, 420] on span "Select product variants" at bounding box center [506, 417] width 88 height 10
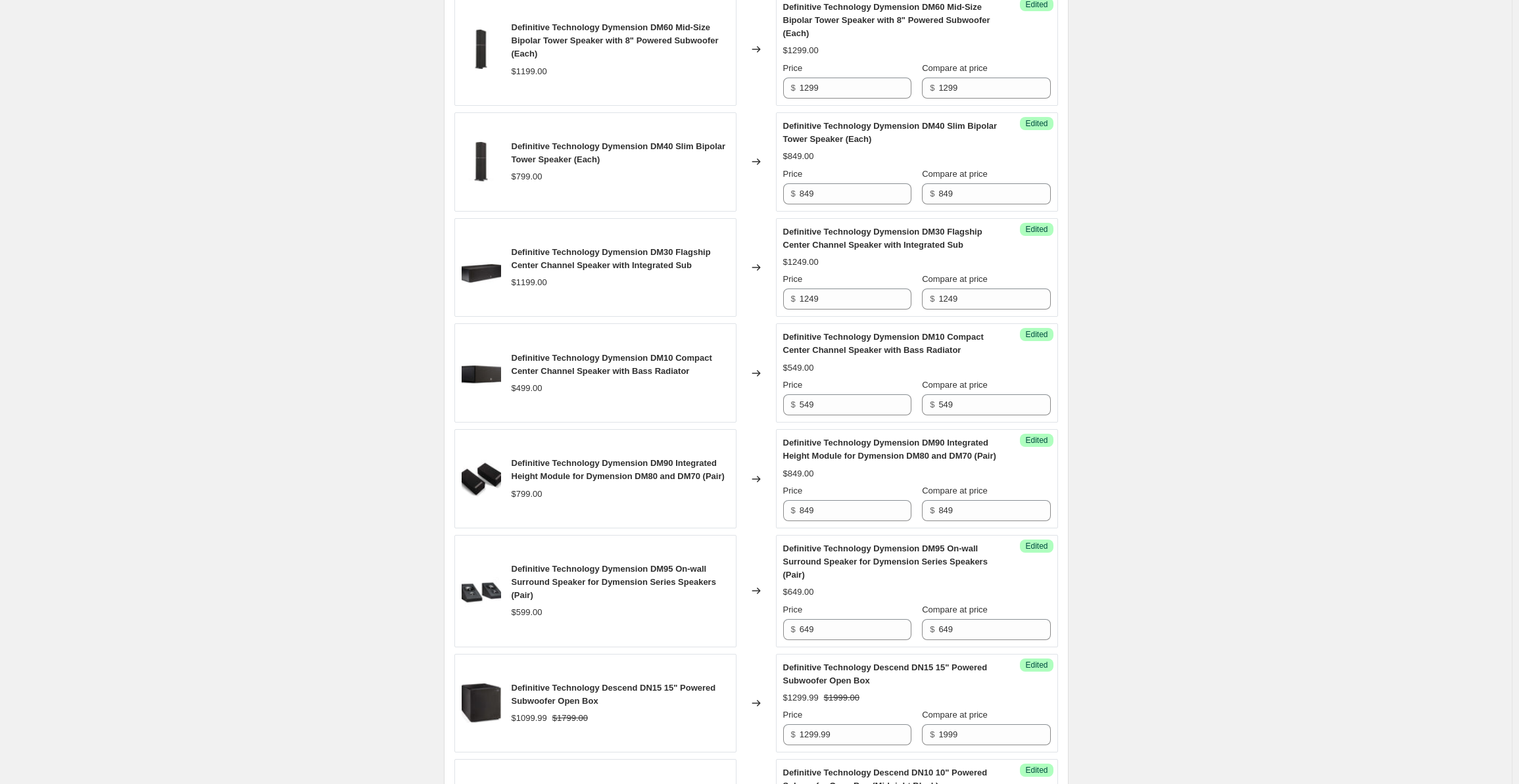
scroll to position [2081, 0]
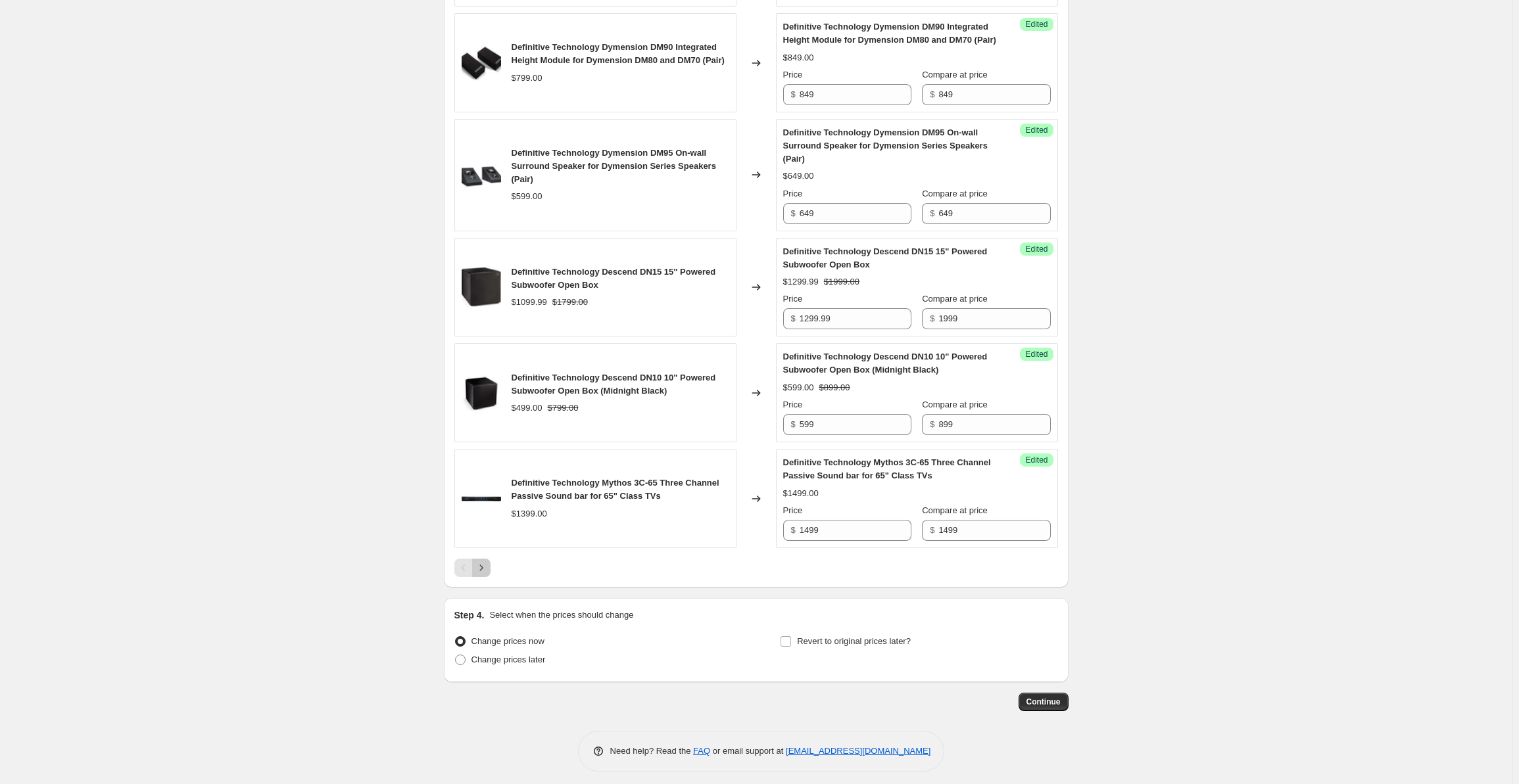
click at [488, 575] on icon "Next" at bounding box center [481, 568] width 13 height 13
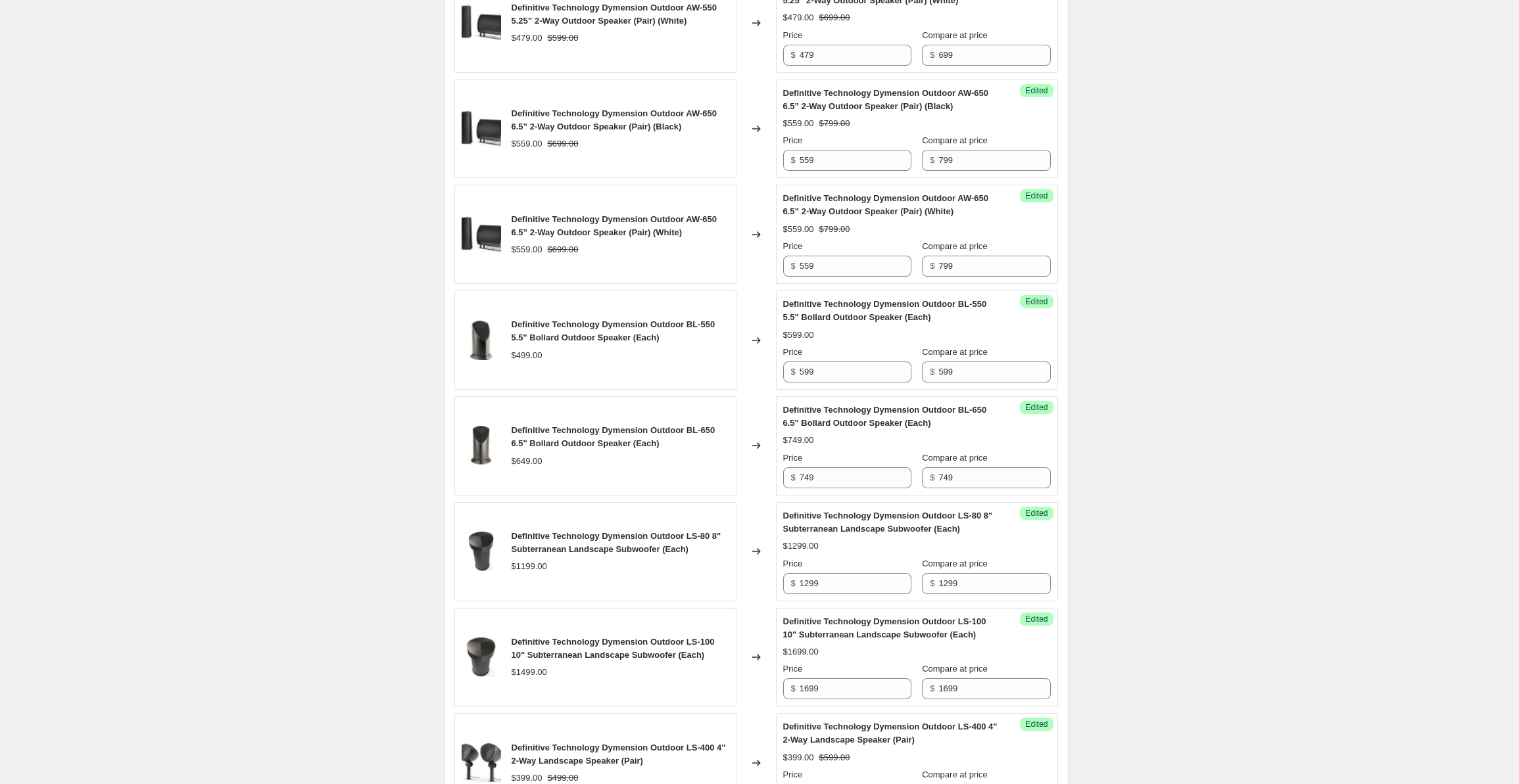
scroll to position [1665, 0]
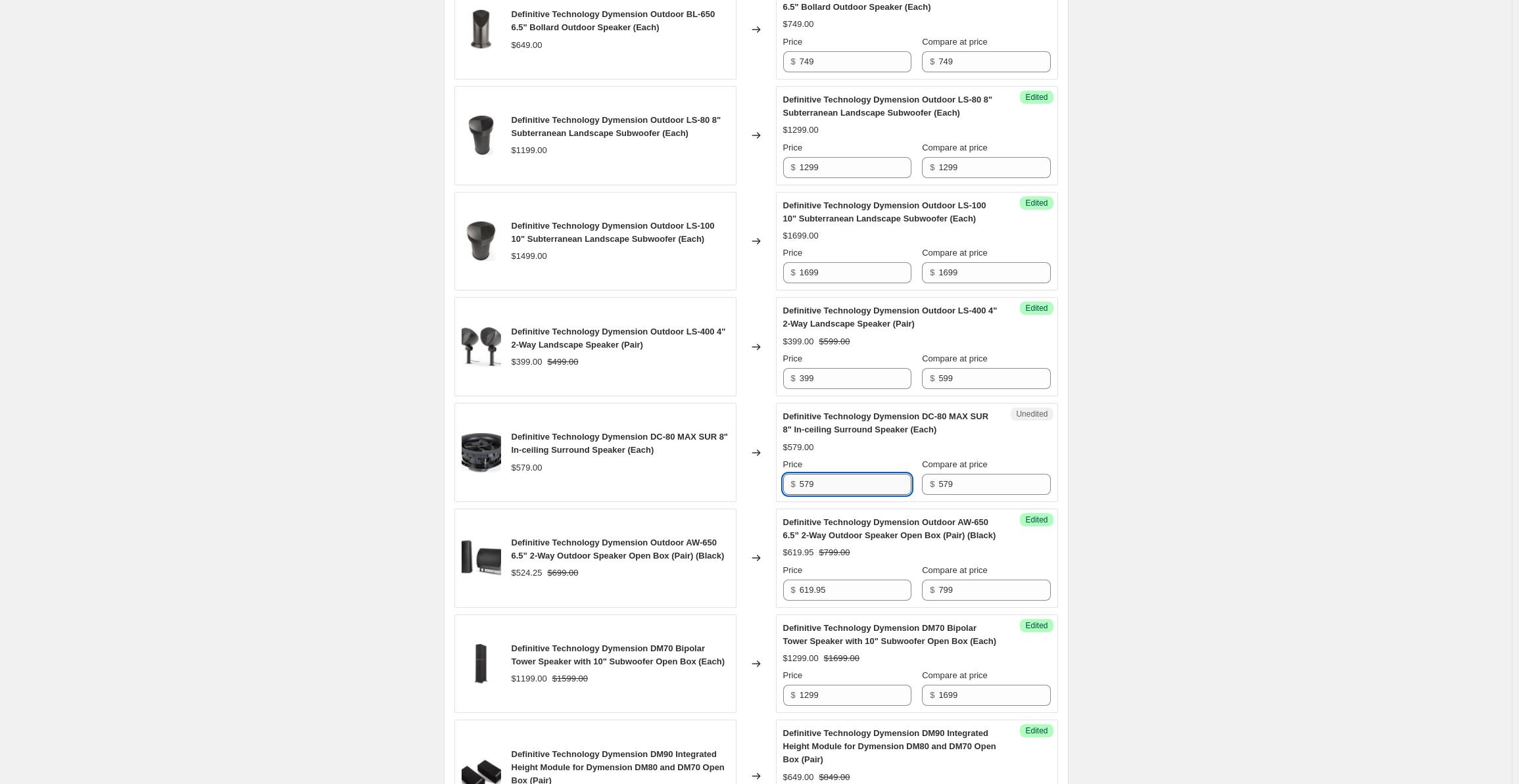
click at [855, 483] on input "579" at bounding box center [855, 484] width 112 height 21
drag, startPoint x: 775, startPoint y: 483, endPoint x: 767, endPoint y: 483, distance: 8.0
click at [767, 483] on div "Definitive Technology Dymension DC-80 MAX SUR 8" In-ceiling Surround Speaker (E…" at bounding box center [756, 453] width 604 height 99
type input "679"
drag, startPoint x: 981, startPoint y: 477, endPoint x: 960, endPoint y: 479, distance: 21.1
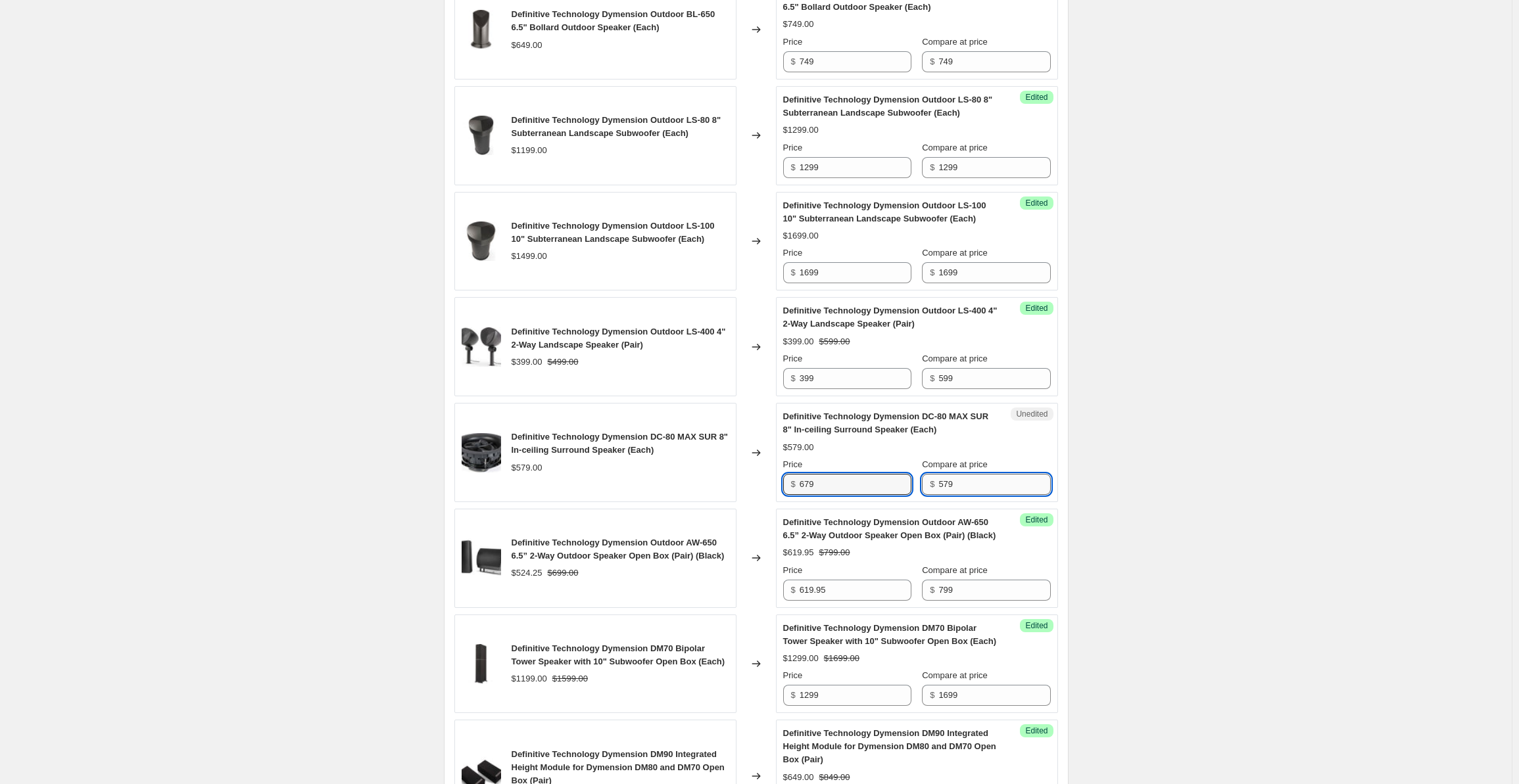
click at [975, 477] on input "579" at bounding box center [994, 484] width 112 height 21
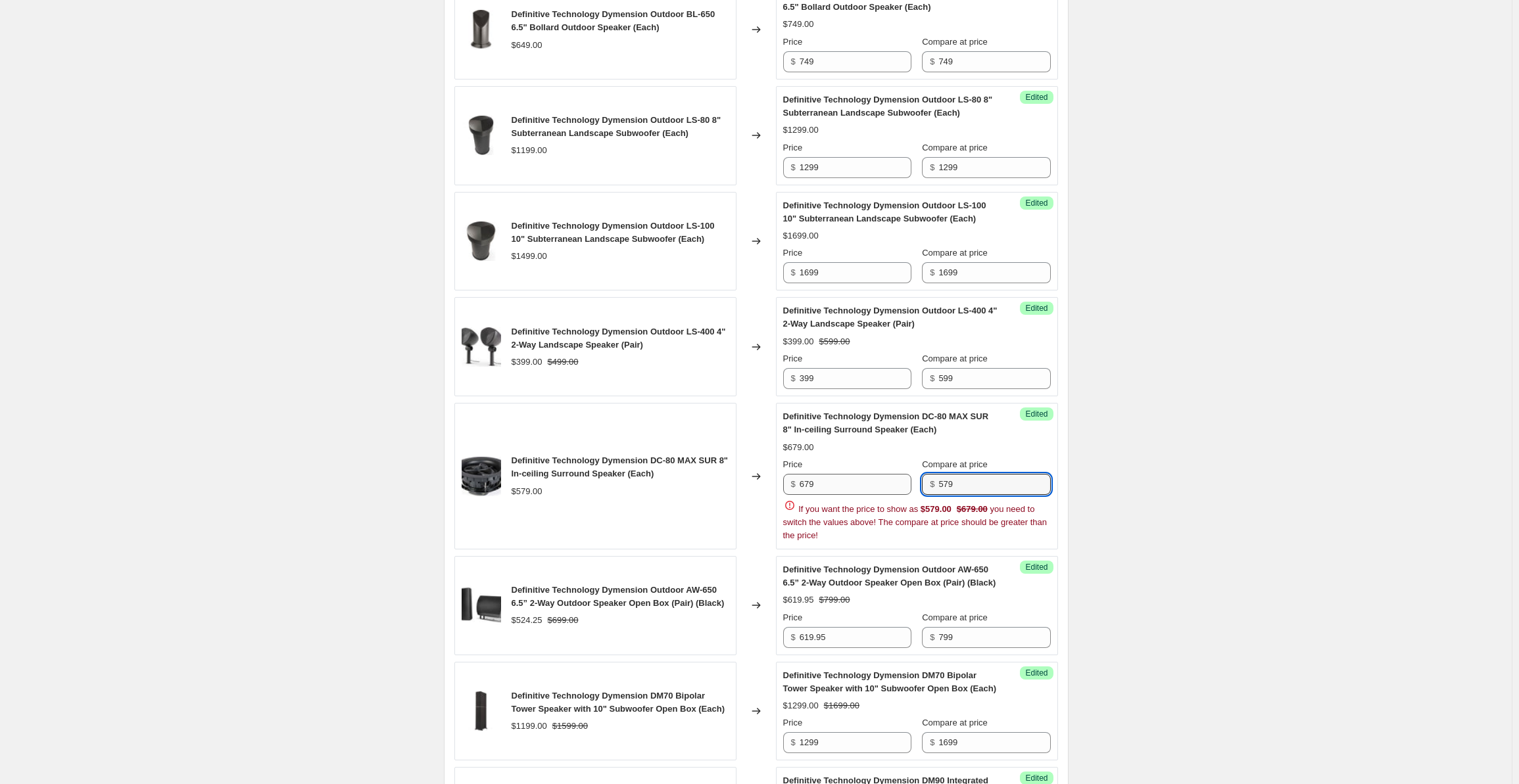
drag, startPoint x: 976, startPoint y: 477, endPoint x: 899, endPoint y: 475, distance: 77.0
click at [899, 475] on div "Price $ 679 Compare at price $ 579" at bounding box center [917, 476] width 268 height 37
type input "679"
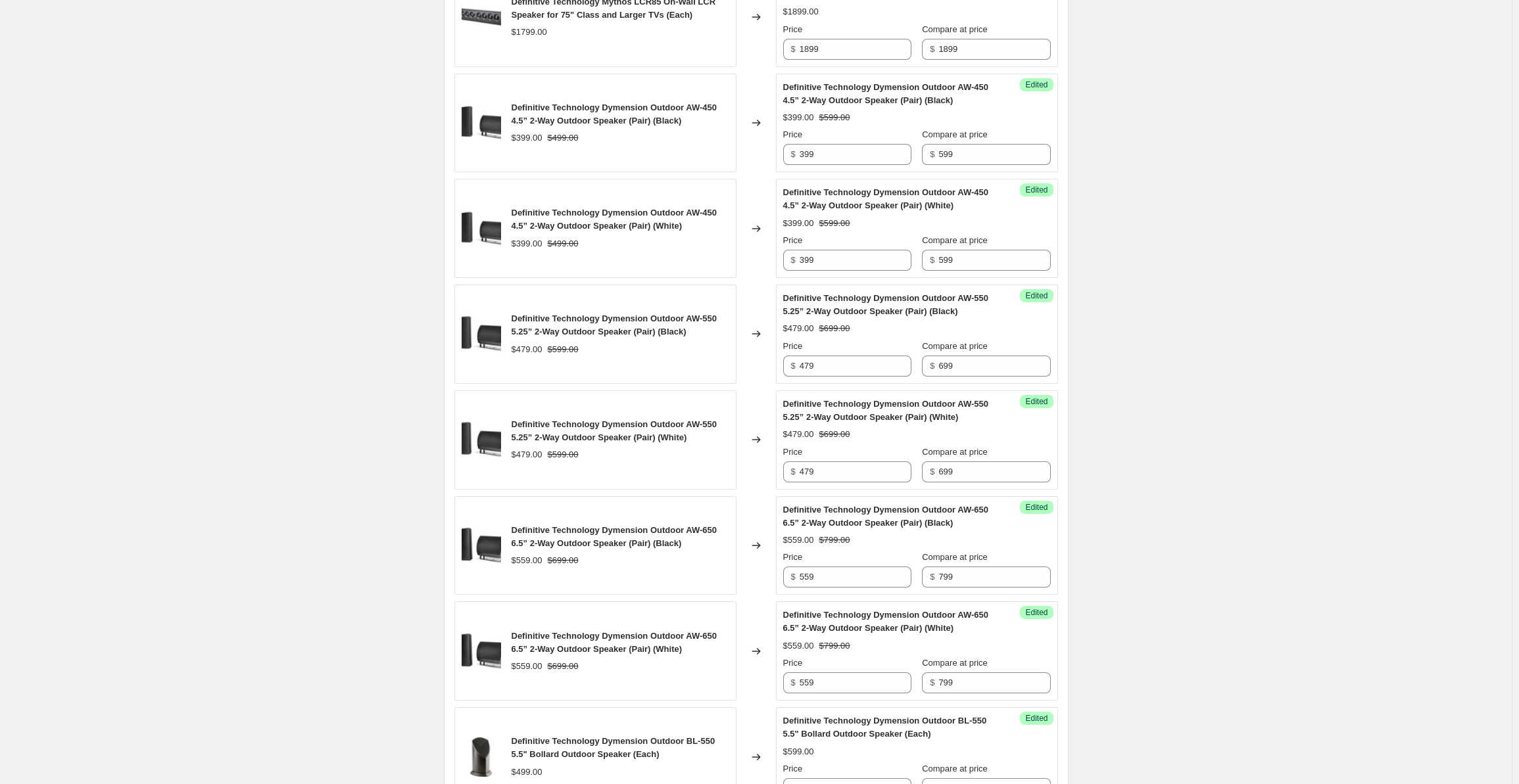
scroll to position [0, 0]
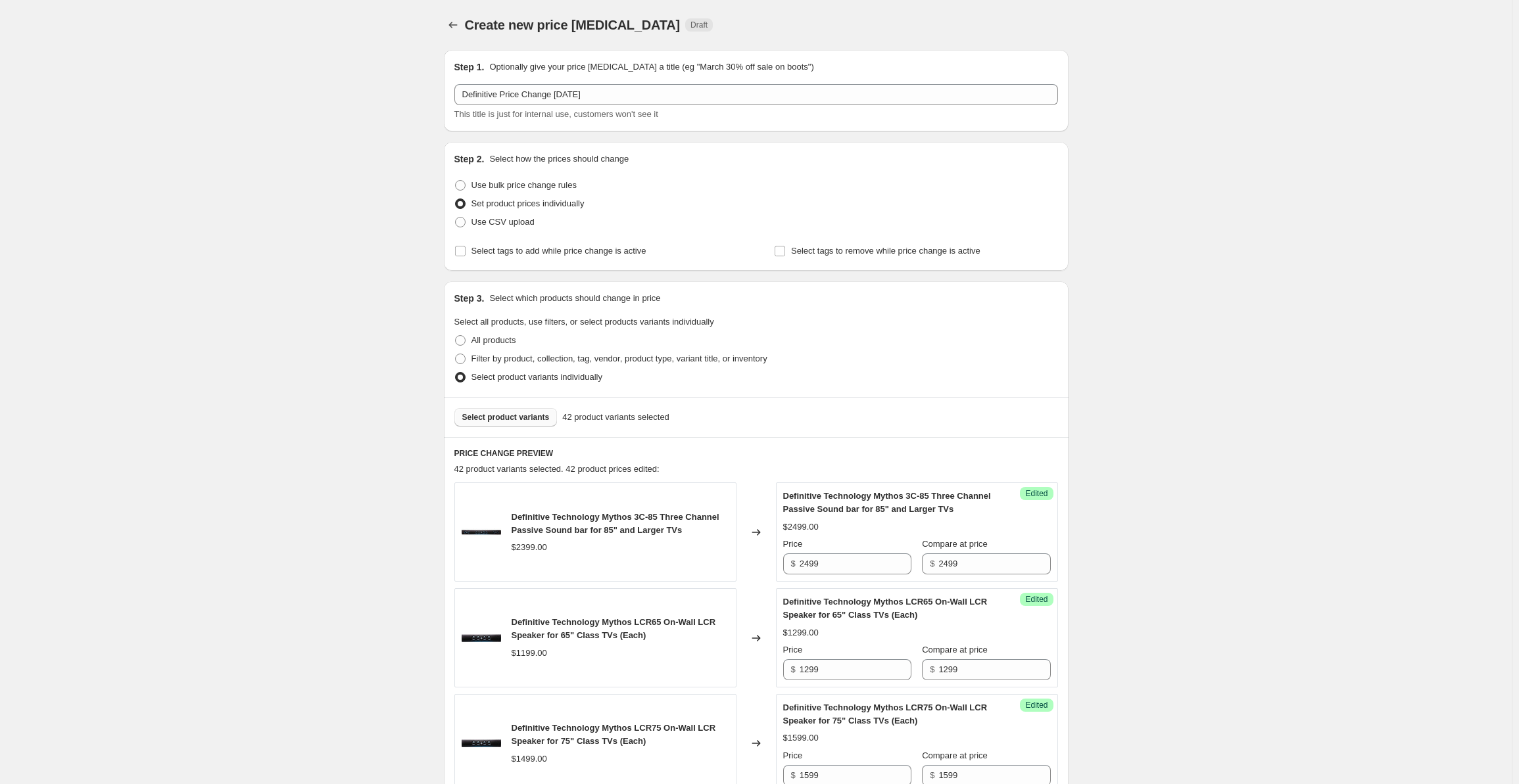
click at [496, 421] on span "Select product variants" at bounding box center [506, 417] width 88 height 10
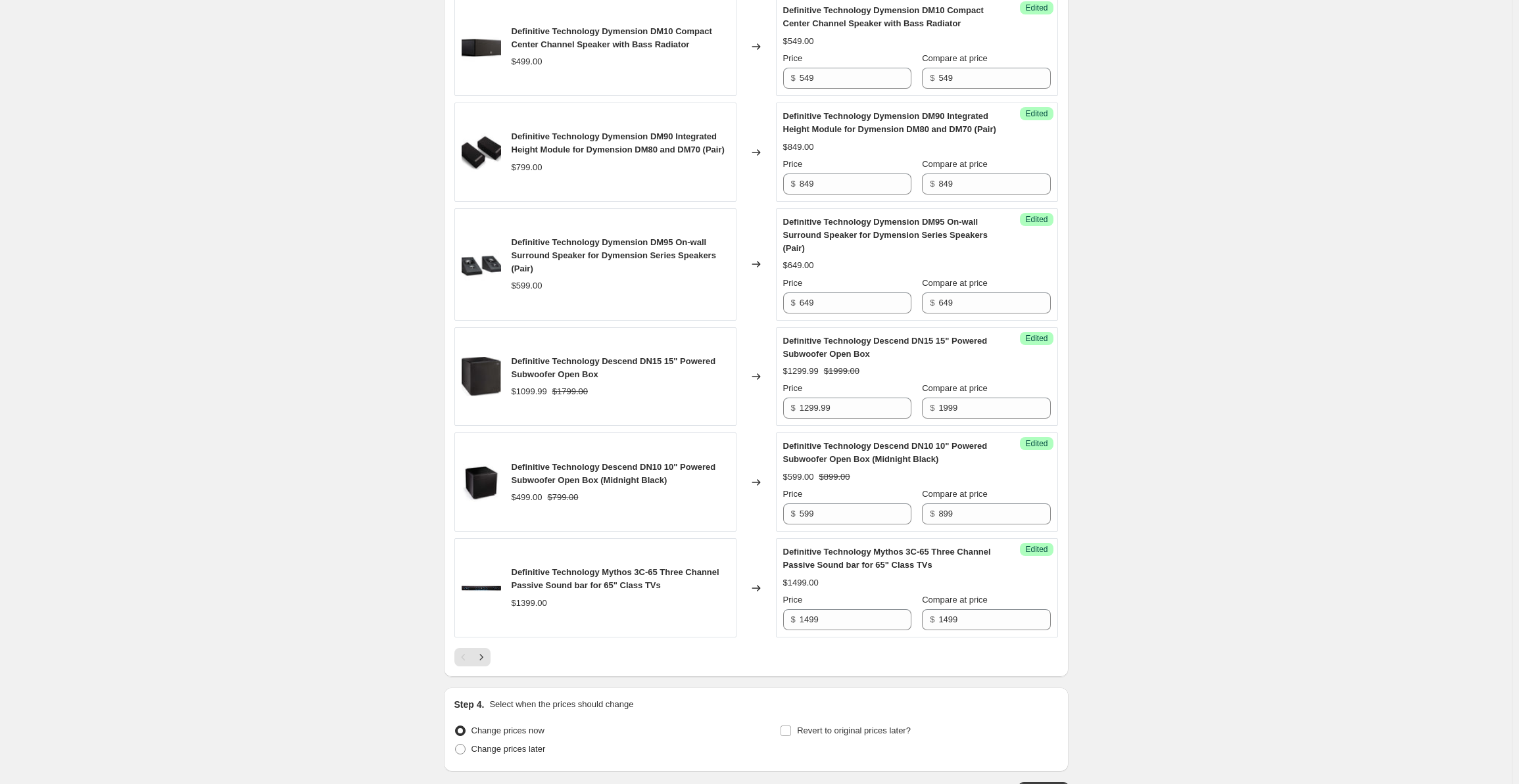
scroll to position [2081, 0]
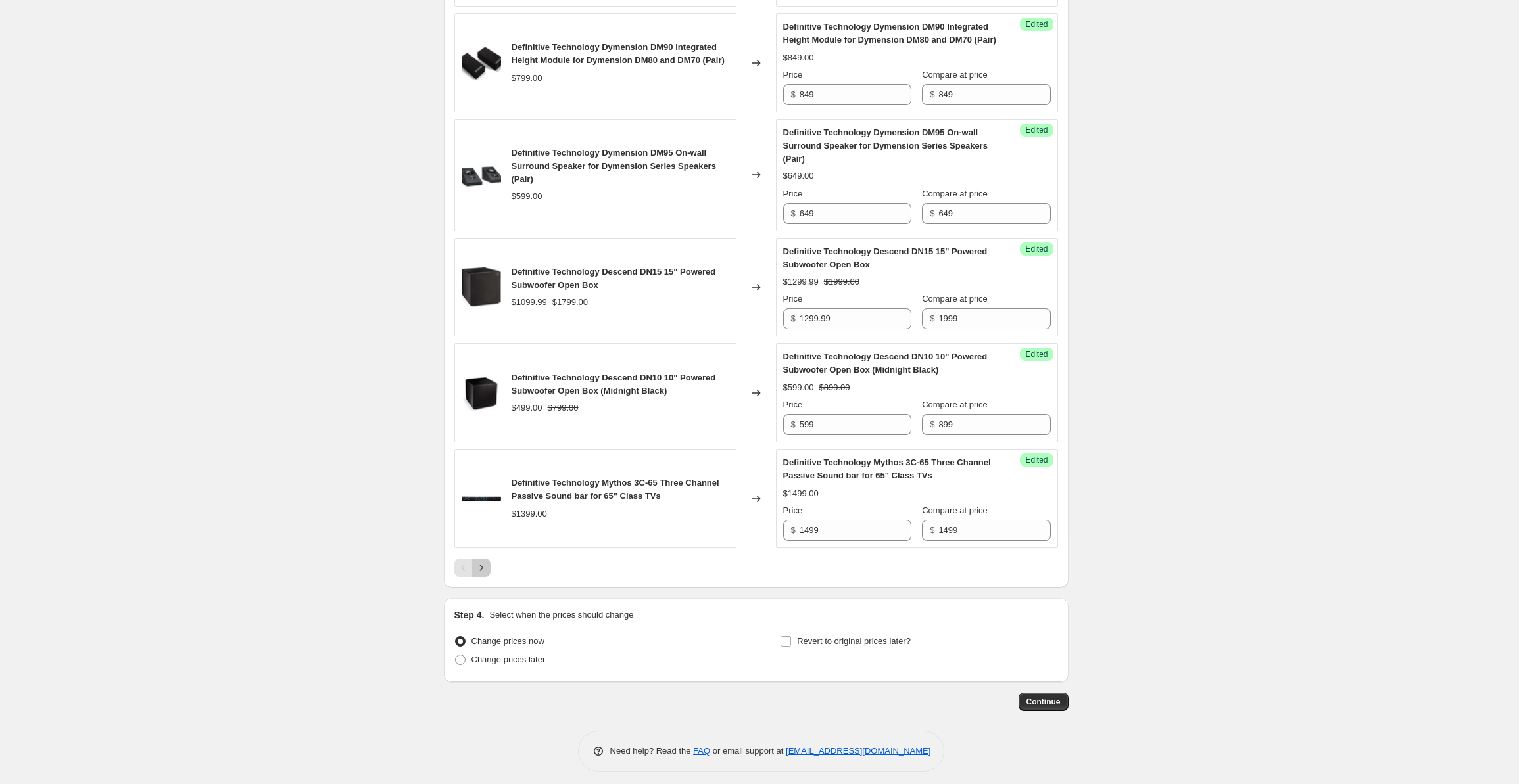
click at [487, 574] on icon "Next" at bounding box center [481, 568] width 13 height 13
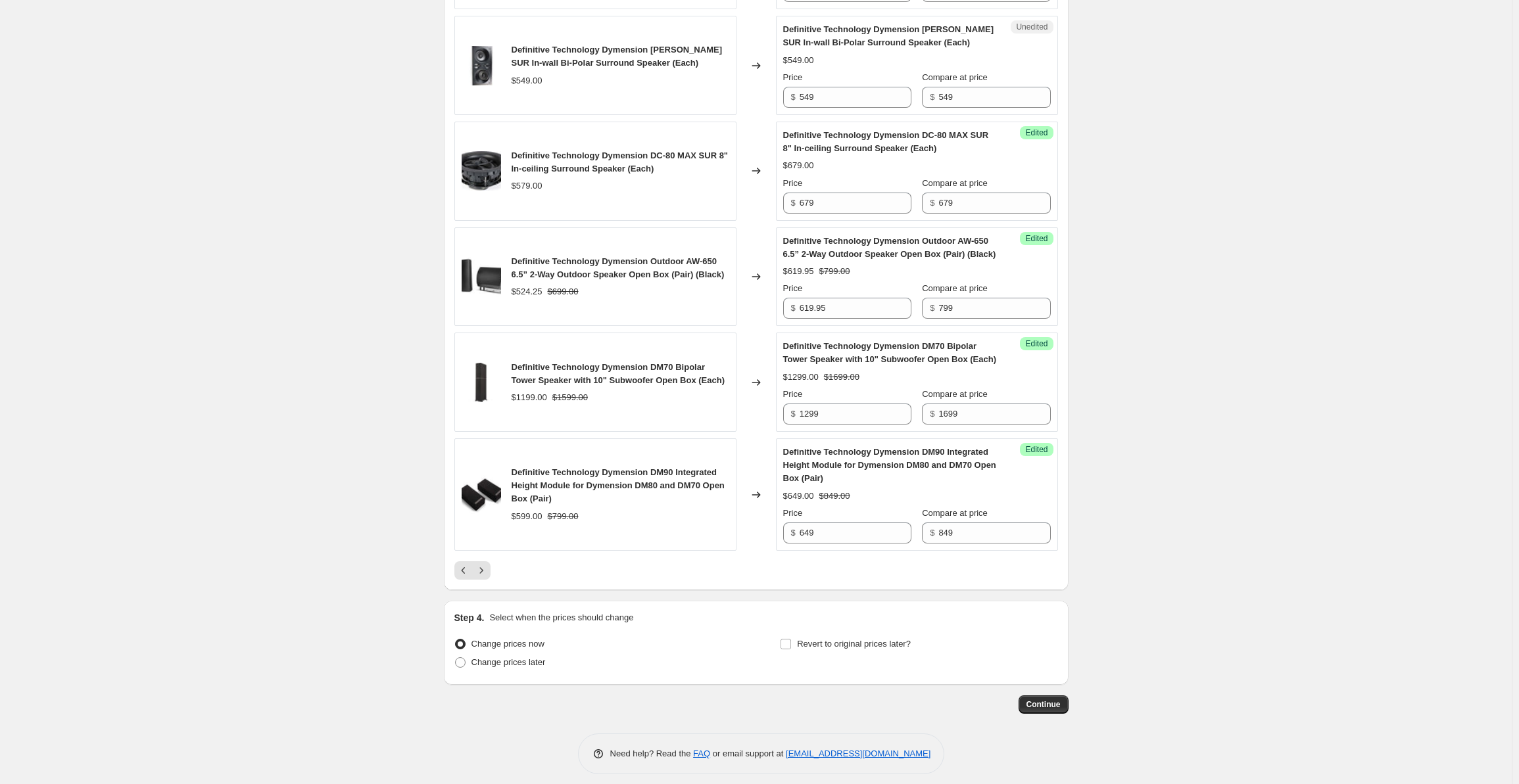
scroll to position [1635, 0]
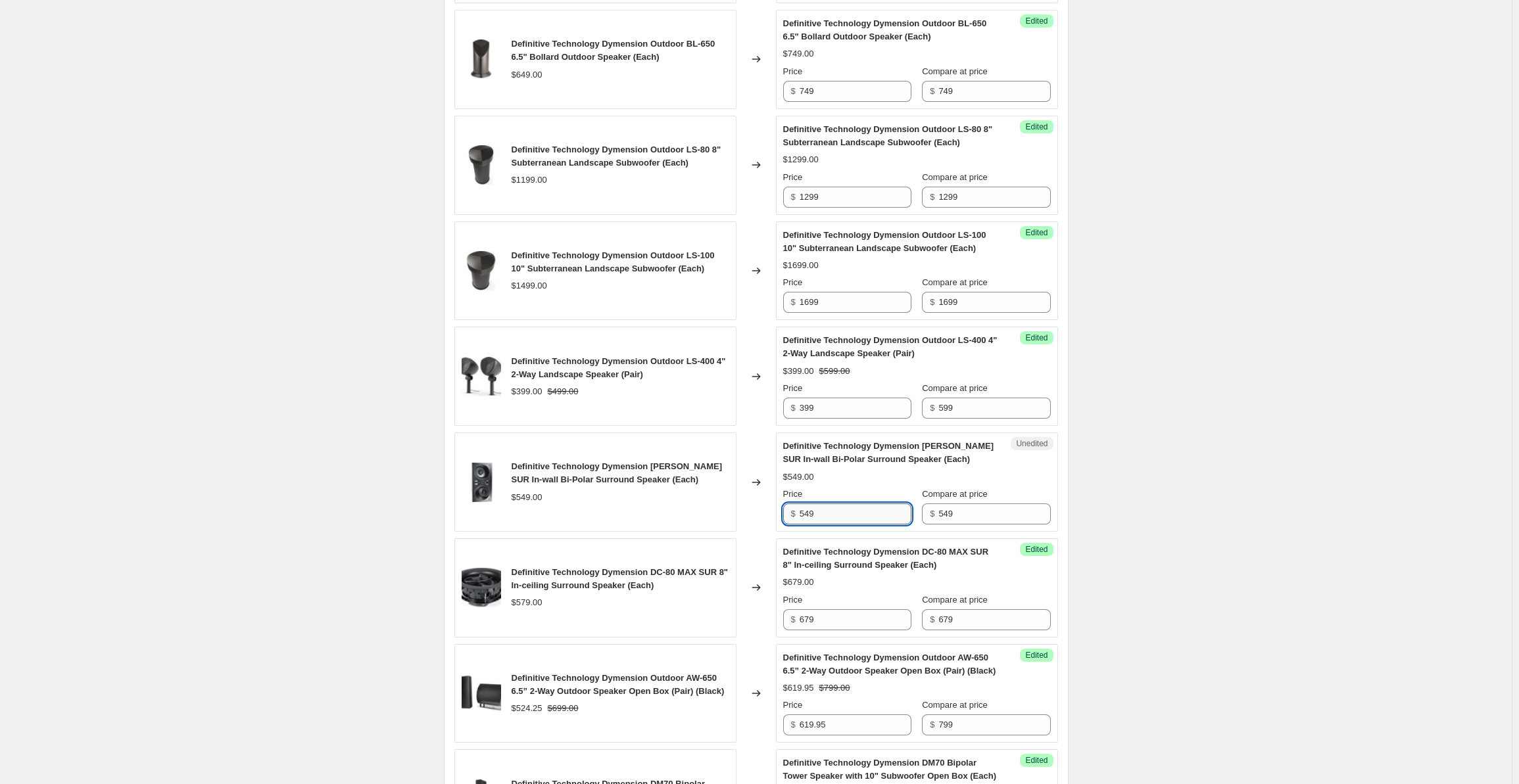
click at [817, 504] on input "549" at bounding box center [855, 514] width 112 height 21
drag, startPoint x: 822, startPoint y: 501, endPoint x: 783, endPoint y: 504, distance: 39.1
click at [783, 504] on div "Unedited Definitive Technology Dymension [PERSON_NAME] SUR In-wall Bi-Polar Sur…" at bounding box center [917, 482] width 282 height 99
type input "679"
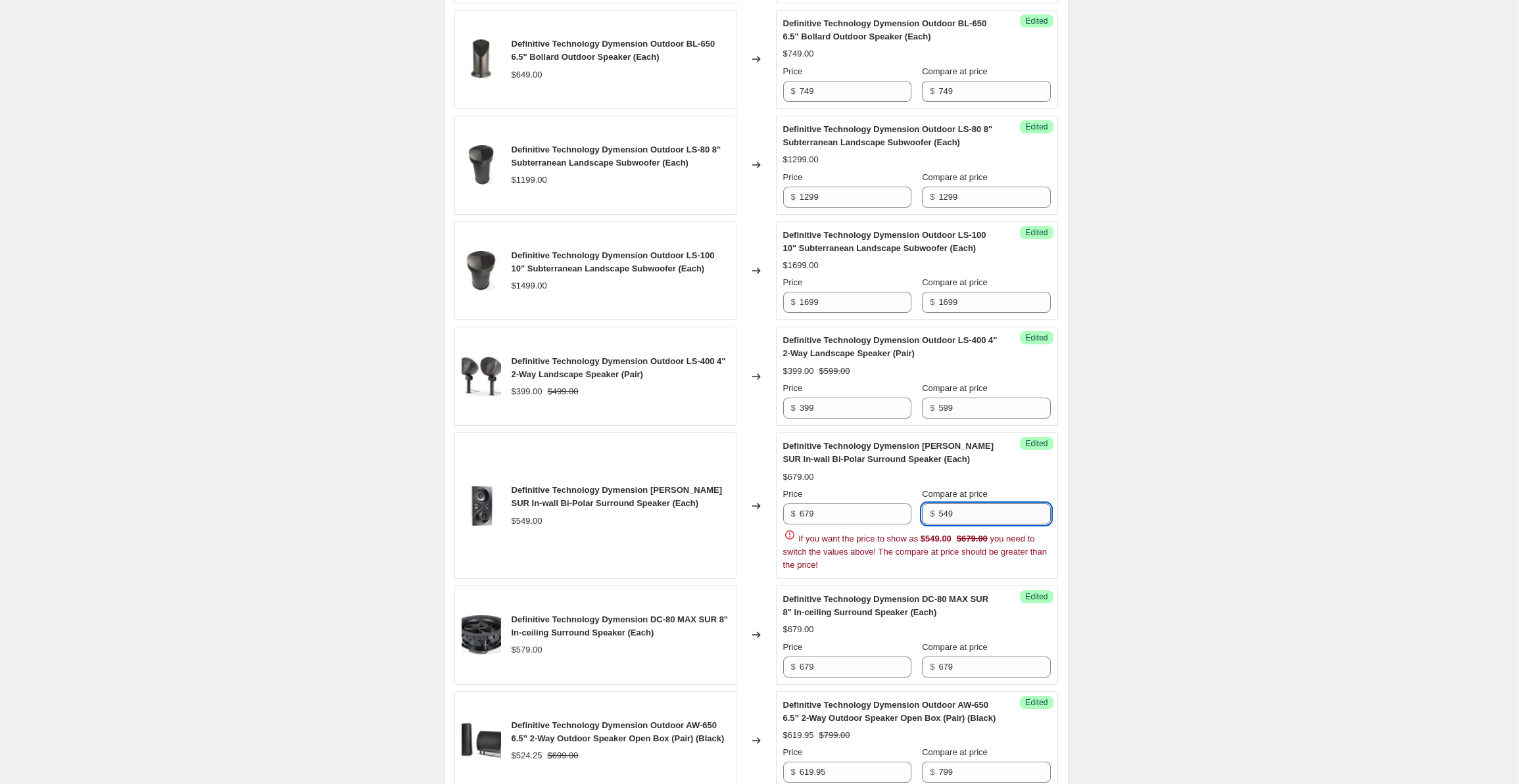
click at [954, 507] on input "549" at bounding box center [994, 514] width 112 height 21
drag, startPoint x: 968, startPoint y: 507, endPoint x: 927, endPoint y: 507, distance: 41.0
click at [927, 507] on div "$ 549" at bounding box center [986, 514] width 128 height 21
type input "679"
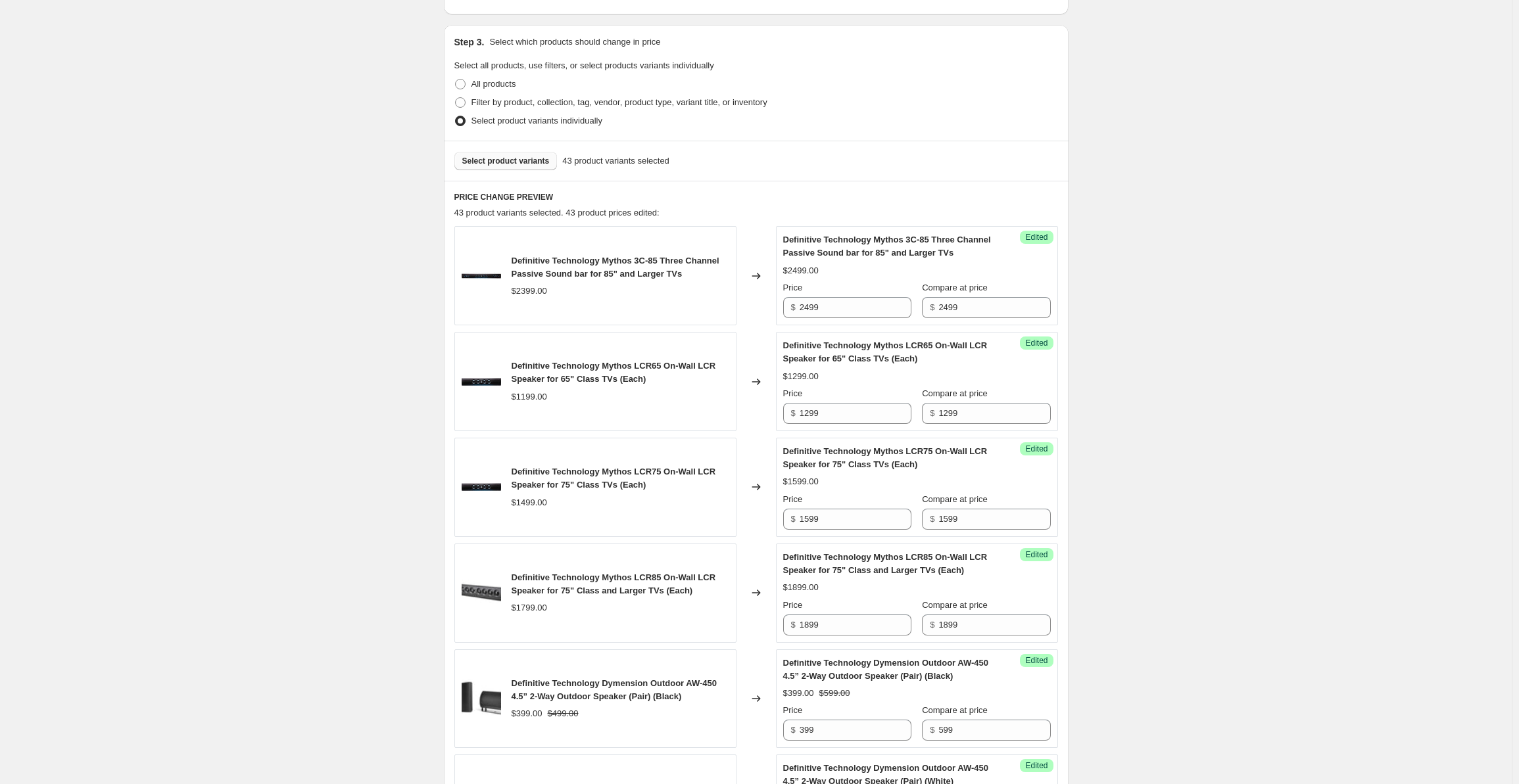
scroll to position [0, 0]
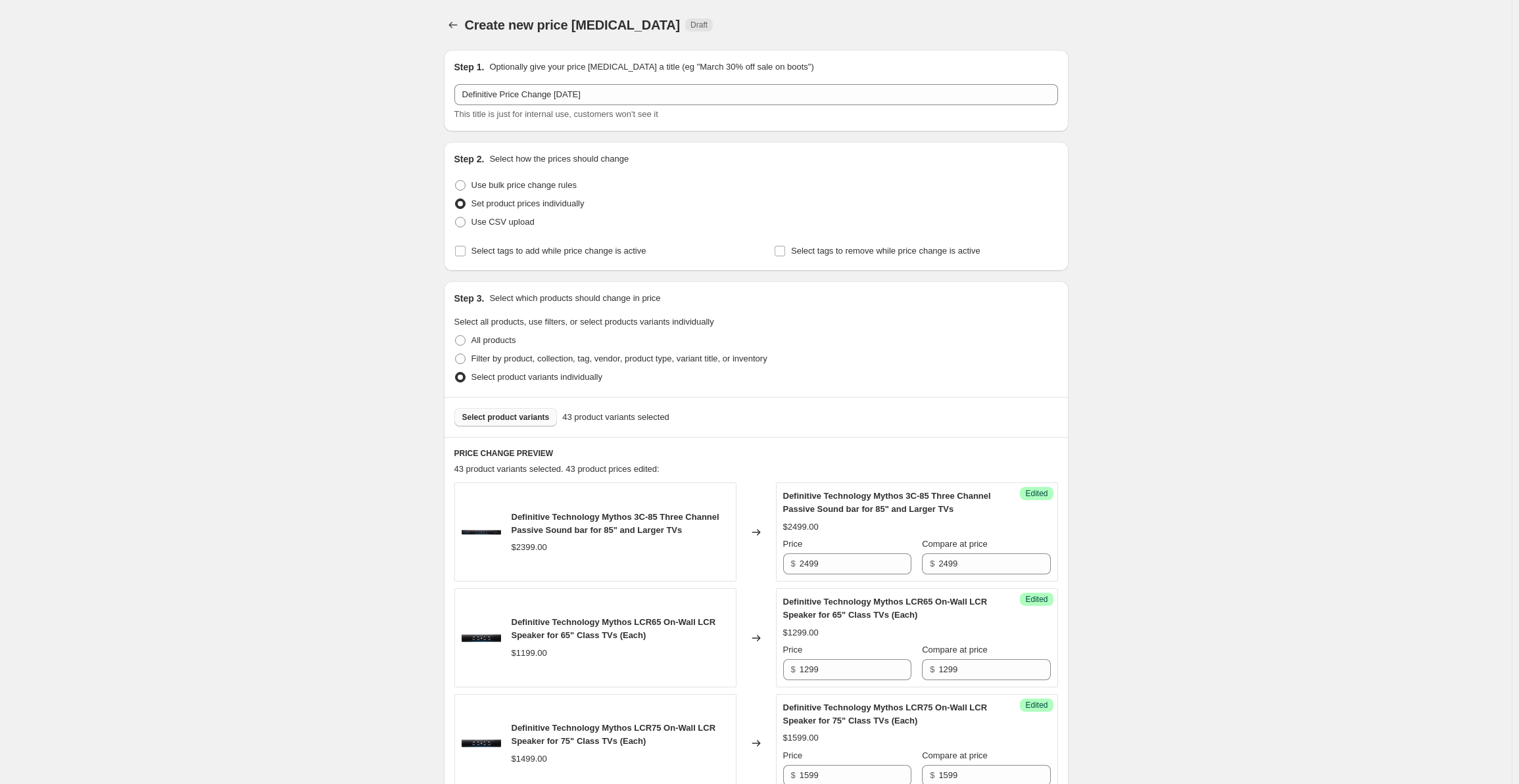
click at [474, 420] on span "Select product variants" at bounding box center [506, 417] width 88 height 10
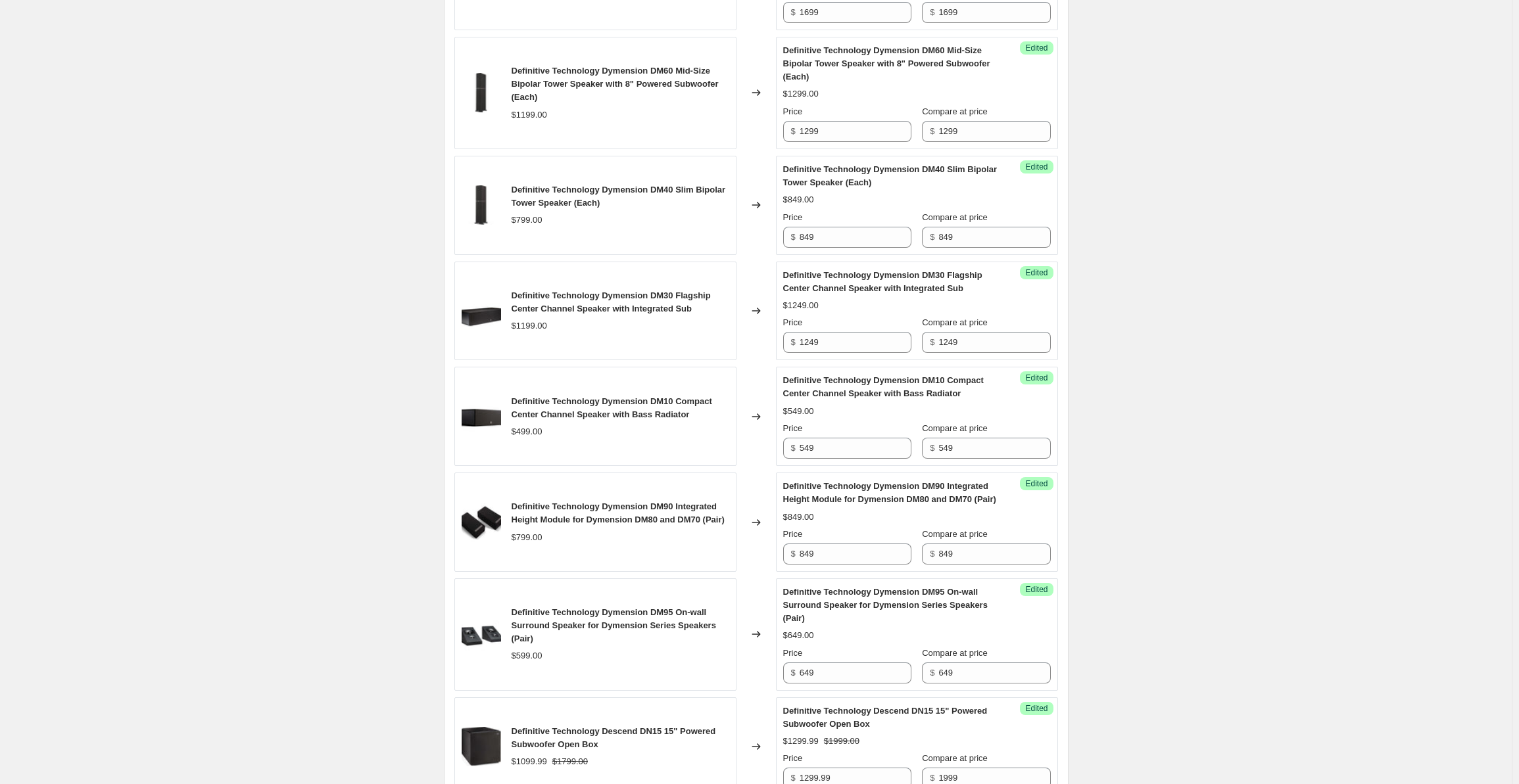
scroll to position [2081, 0]
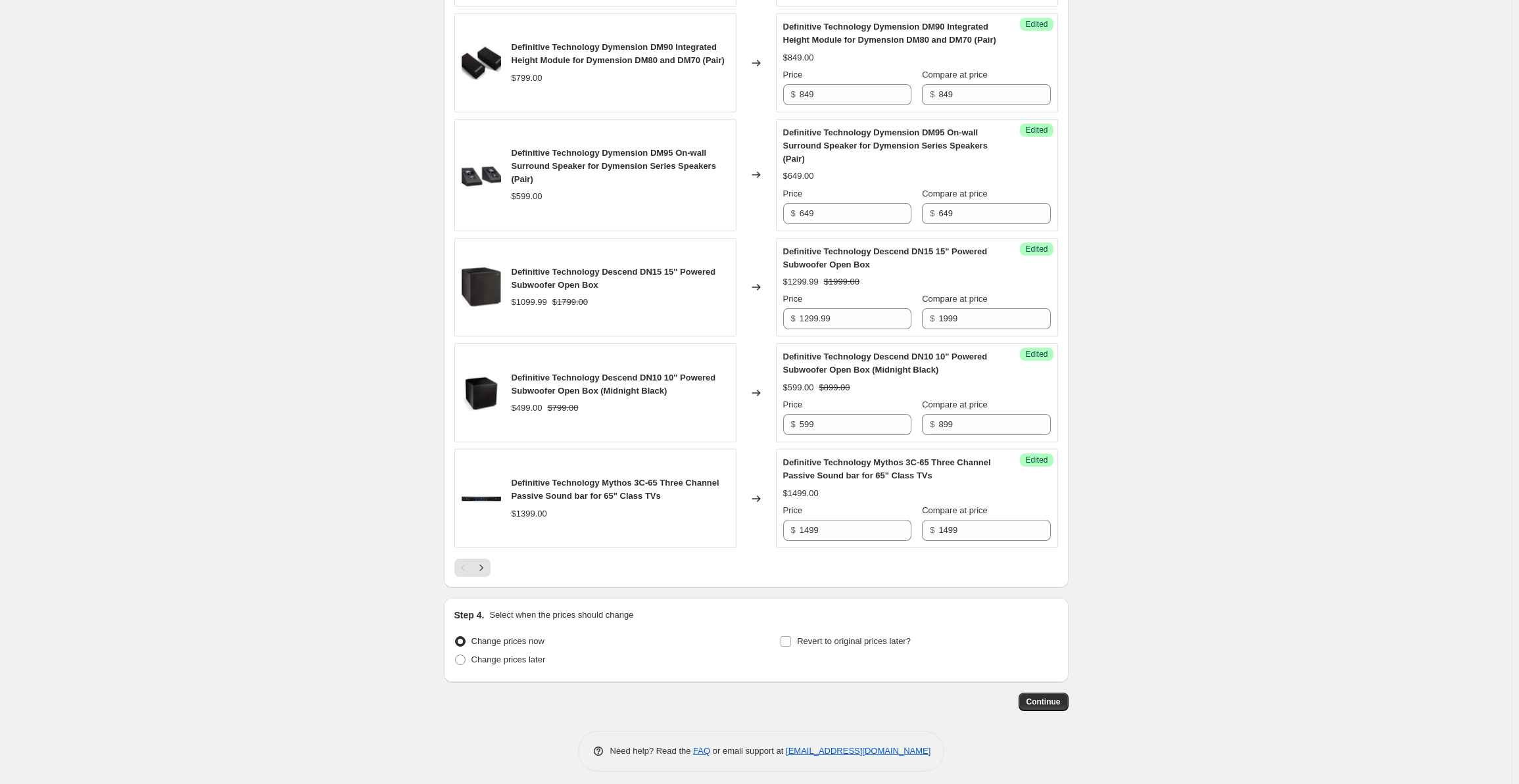
click at [494, 577] on div at bounding box center [756, 568] width 604 height 19
click at [487, 575] on icon "Next" at bounding box center [481, 568] width 13 height 13
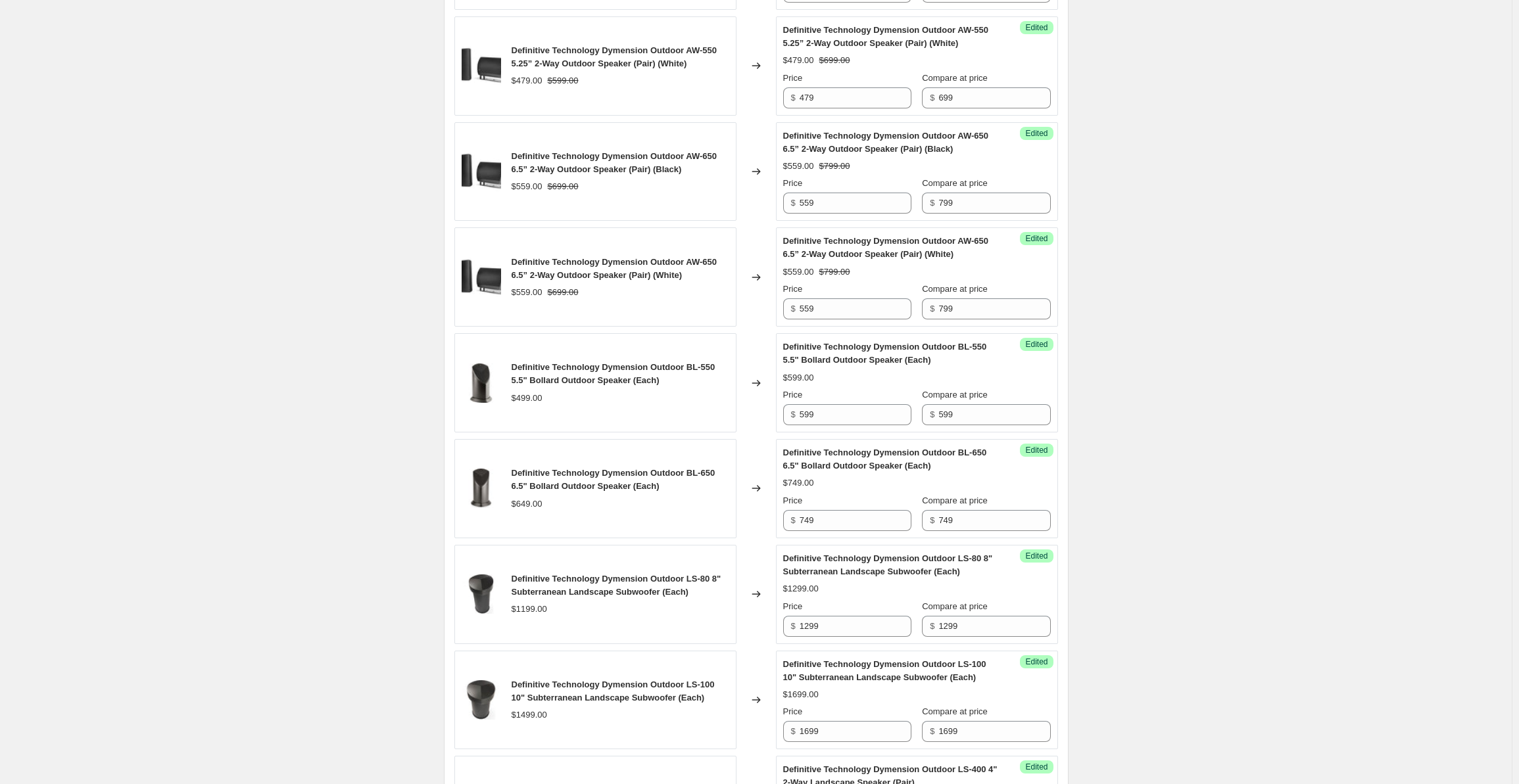
scroll to position [1623, 0]
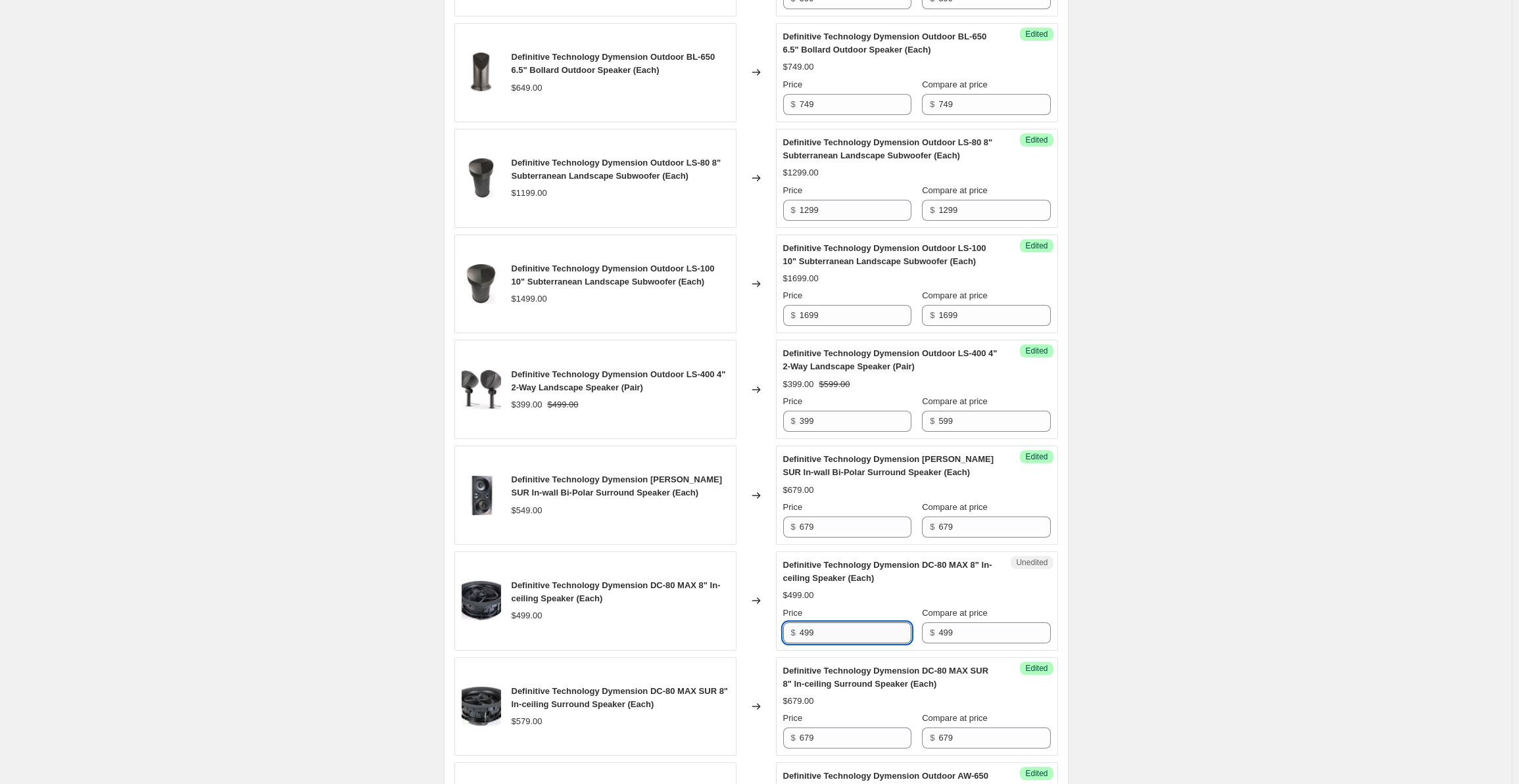
click at [833, 629] on input "499" at bounding box center [855, 633] width 112 height 21
drag, startPoint x: 843, startPoint y: 625, endPoint x: 781, endPoint y: 623, distance: 62.0
click at [781, 623] on div "Unedited Definitive Technology Dymension DC-80 MAX 8" In-ceiling Speaker (Each)…" at bounding box center [917, 601] width 282 height 99
type input "599"
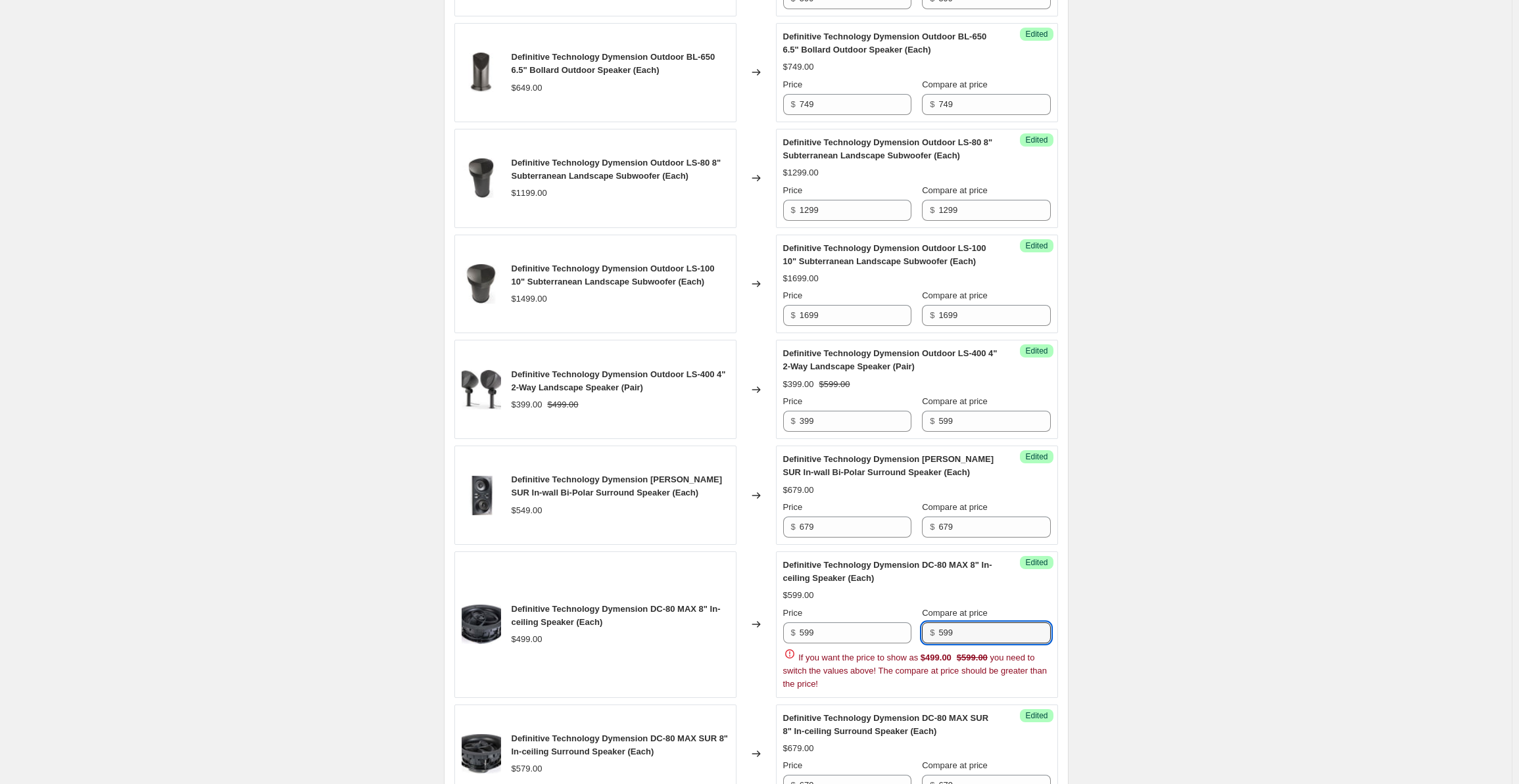
type input "599"
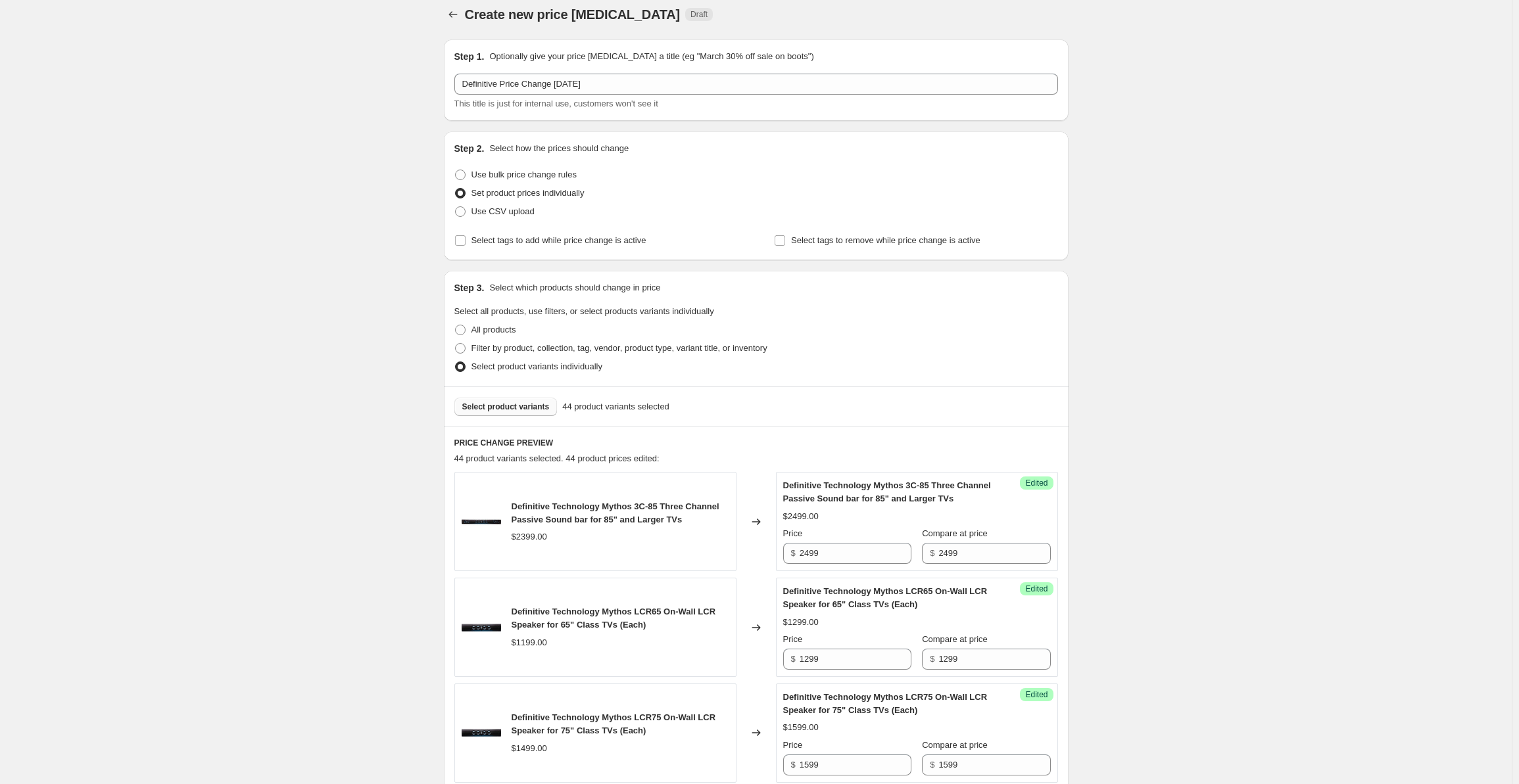
scroll to position [0, 0]
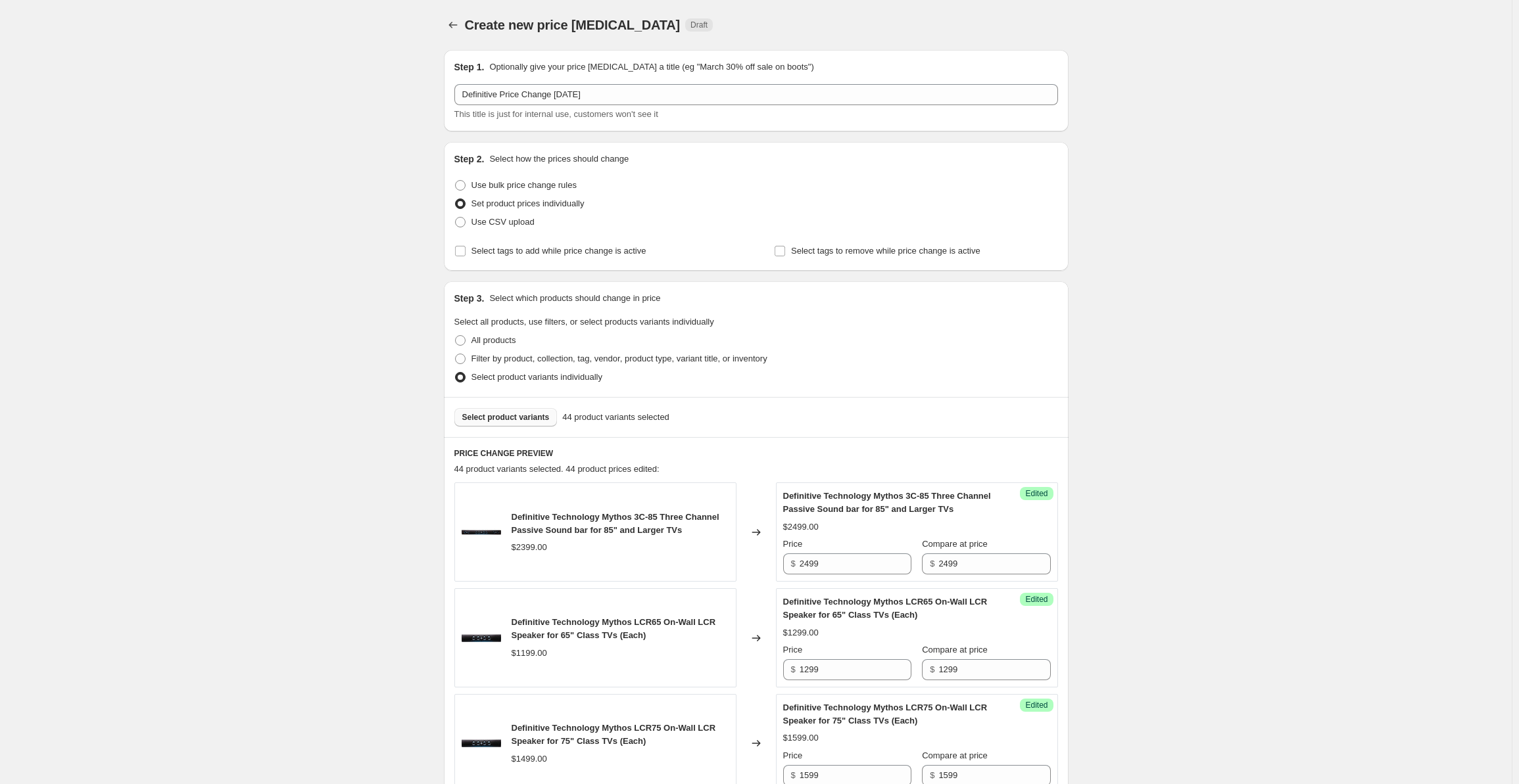
click at [524, 426] on button "Select product variants" at bounding box center [506, 417] width 103 height 19
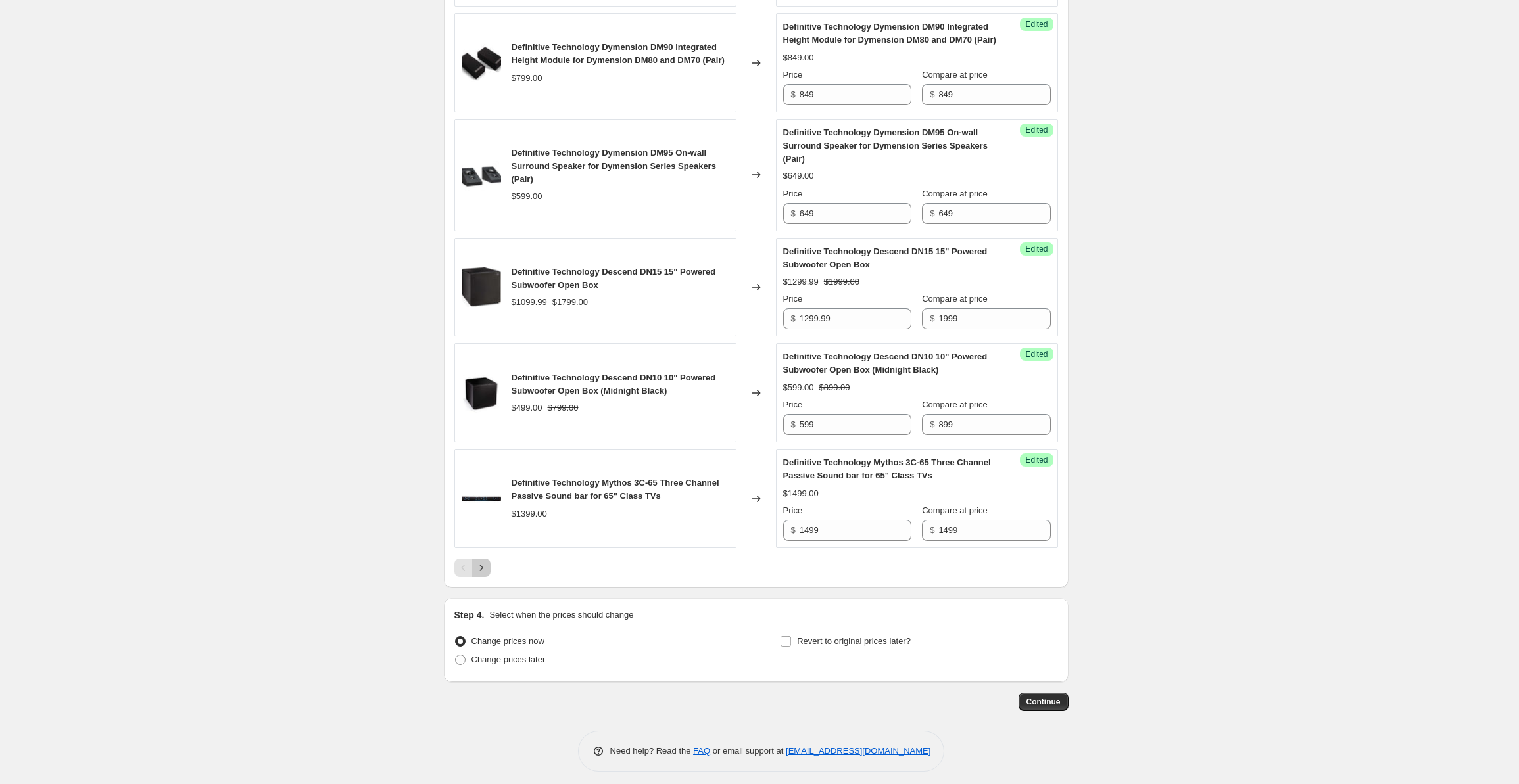
click at [488, 573] on icon "Next" at bounding box center [481, 568] width 13 height 13
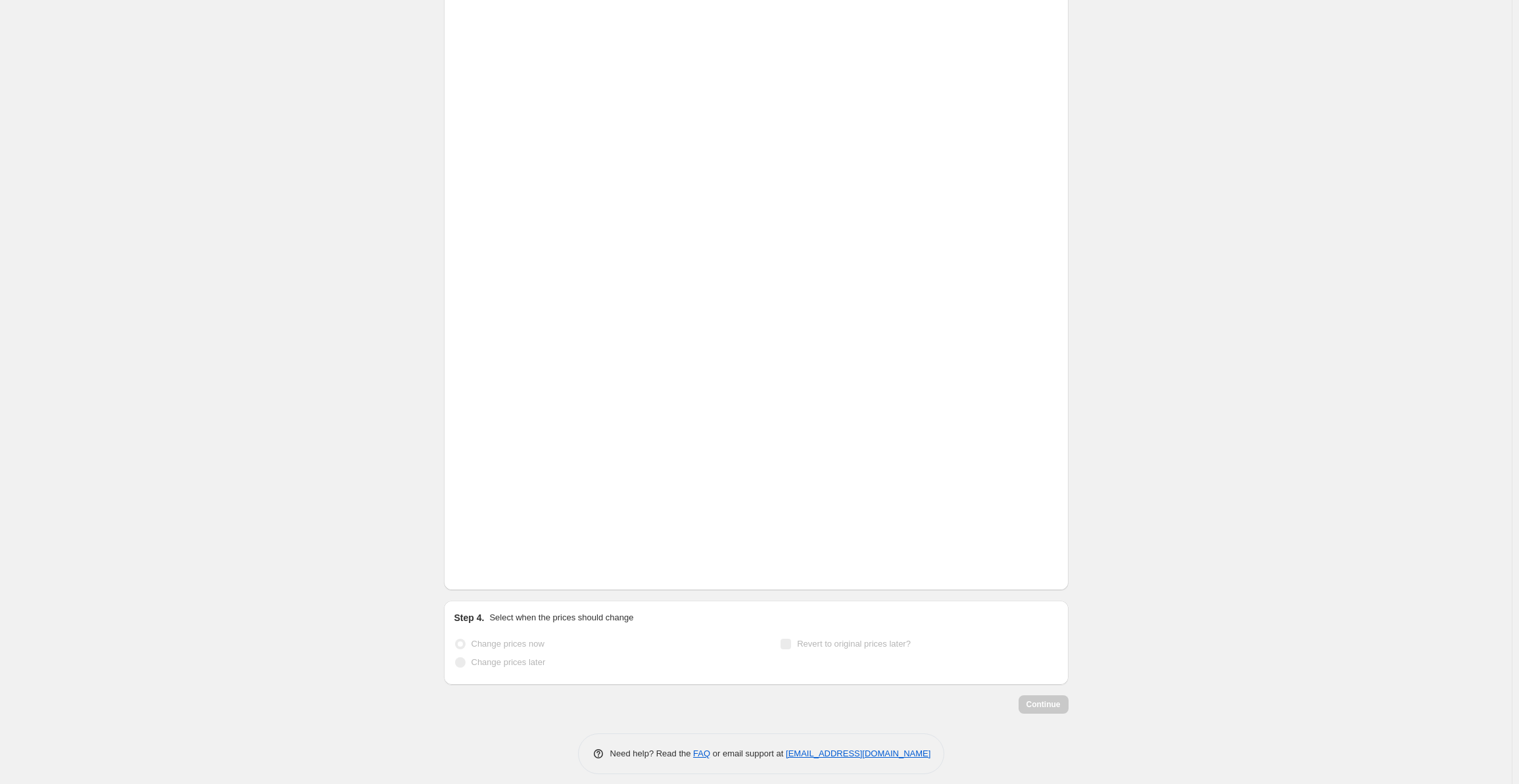
scroll to position [2039, 0]
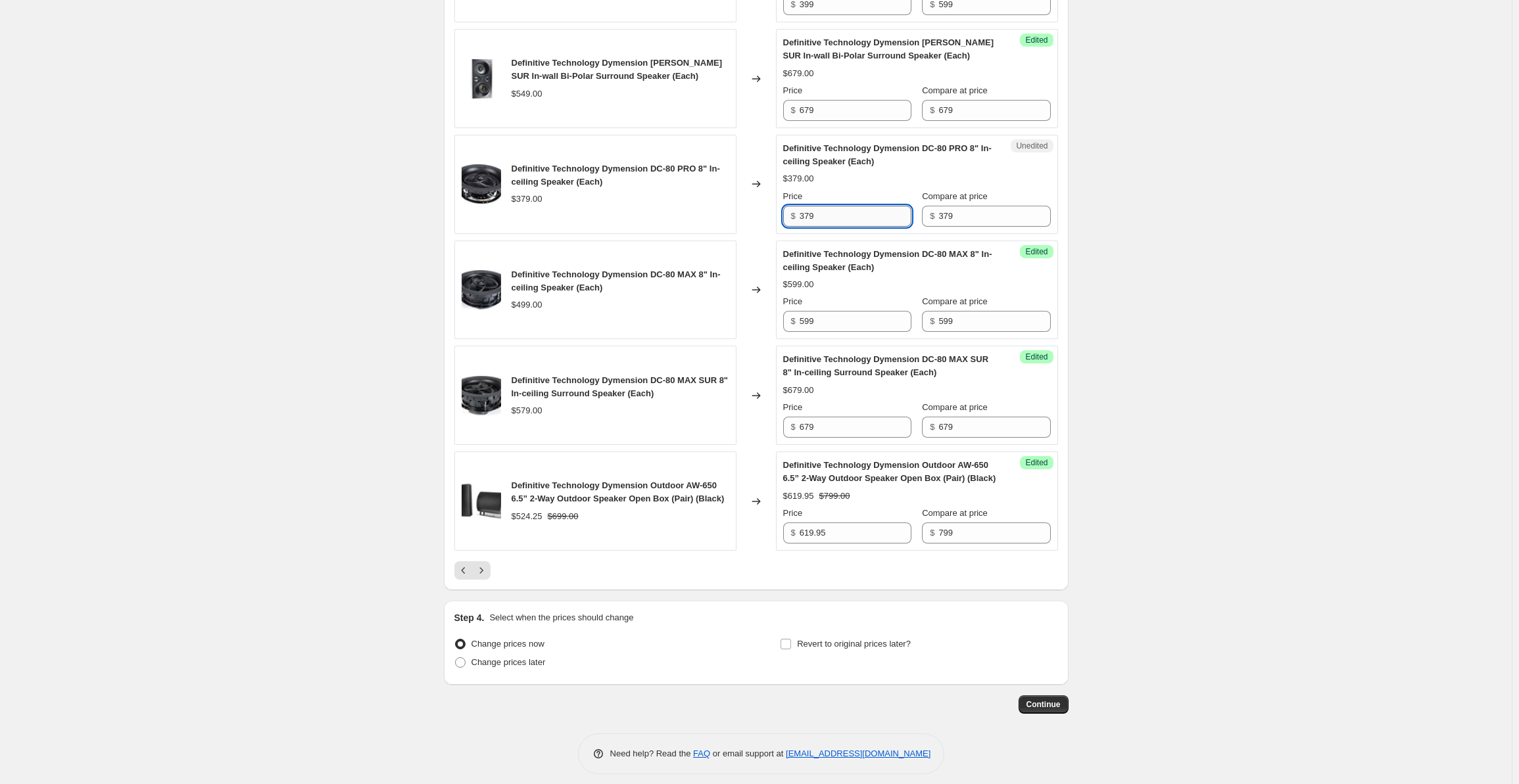
click at [816, 206] on input "379" at bounding box center [855, 217] width 112 height 21
drag, startPoint x: 823, startPoint y: 206, endPoint x: 760, endPoint y: 204, distance: 63.0
click at [760, 204] on div "Definitive Technology Dymension DC-80 PRO 8" In-ceiling Speaker (Each) $379.00 …" at bounding box center [756, 184] width 604 height 99
type input "479"
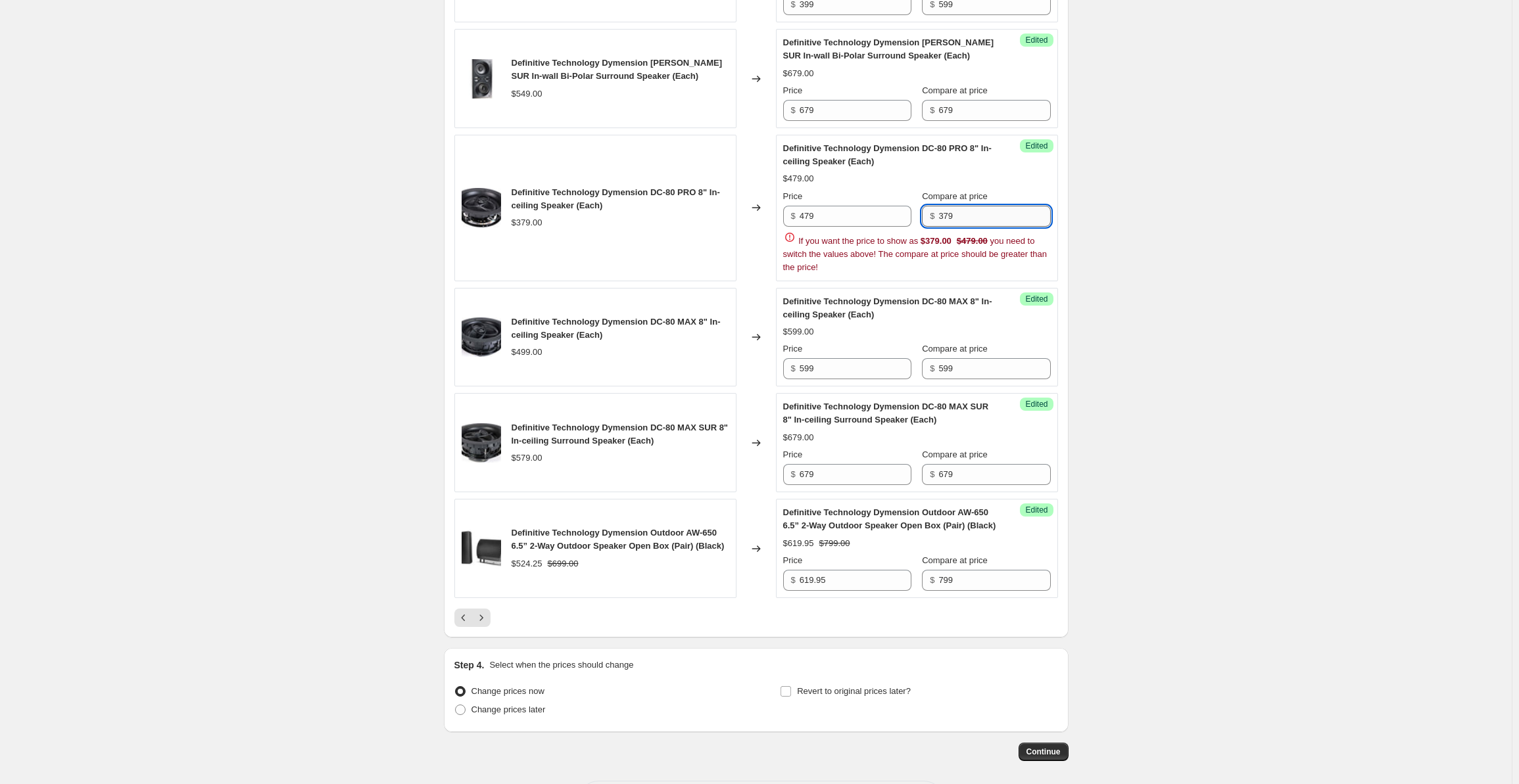
click at [951, 215] on input "379" at bounding box center [994, 217] width 112 height 21
drag, startPoint x: 956, startPoint y: 211, endPoint x: 926, endPoint y: 211, distance: 30.0
click at [926, 211] on div "$ 379" at bounding box center [986, 217] width 128 height 21
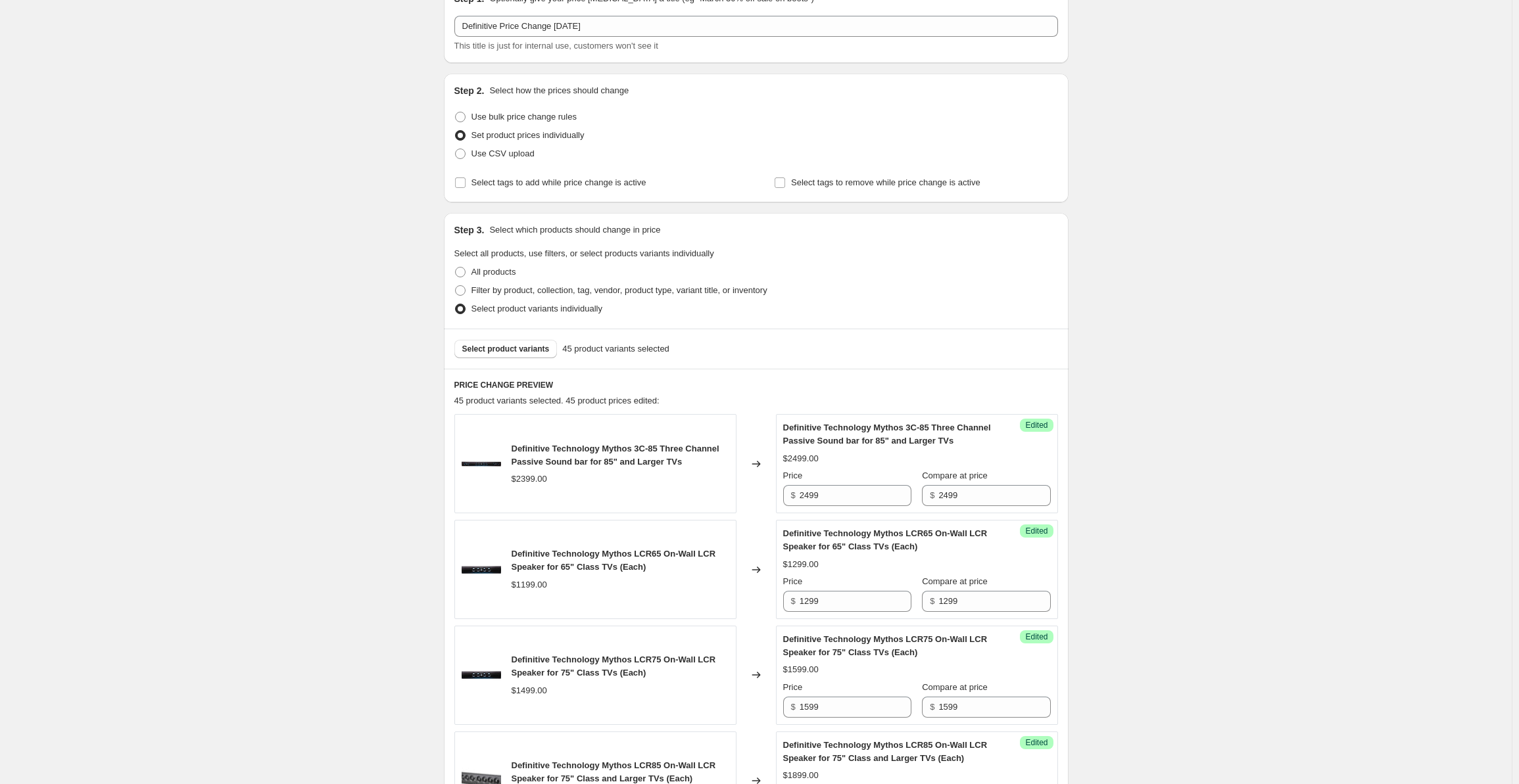
scroll to position [0, 0]
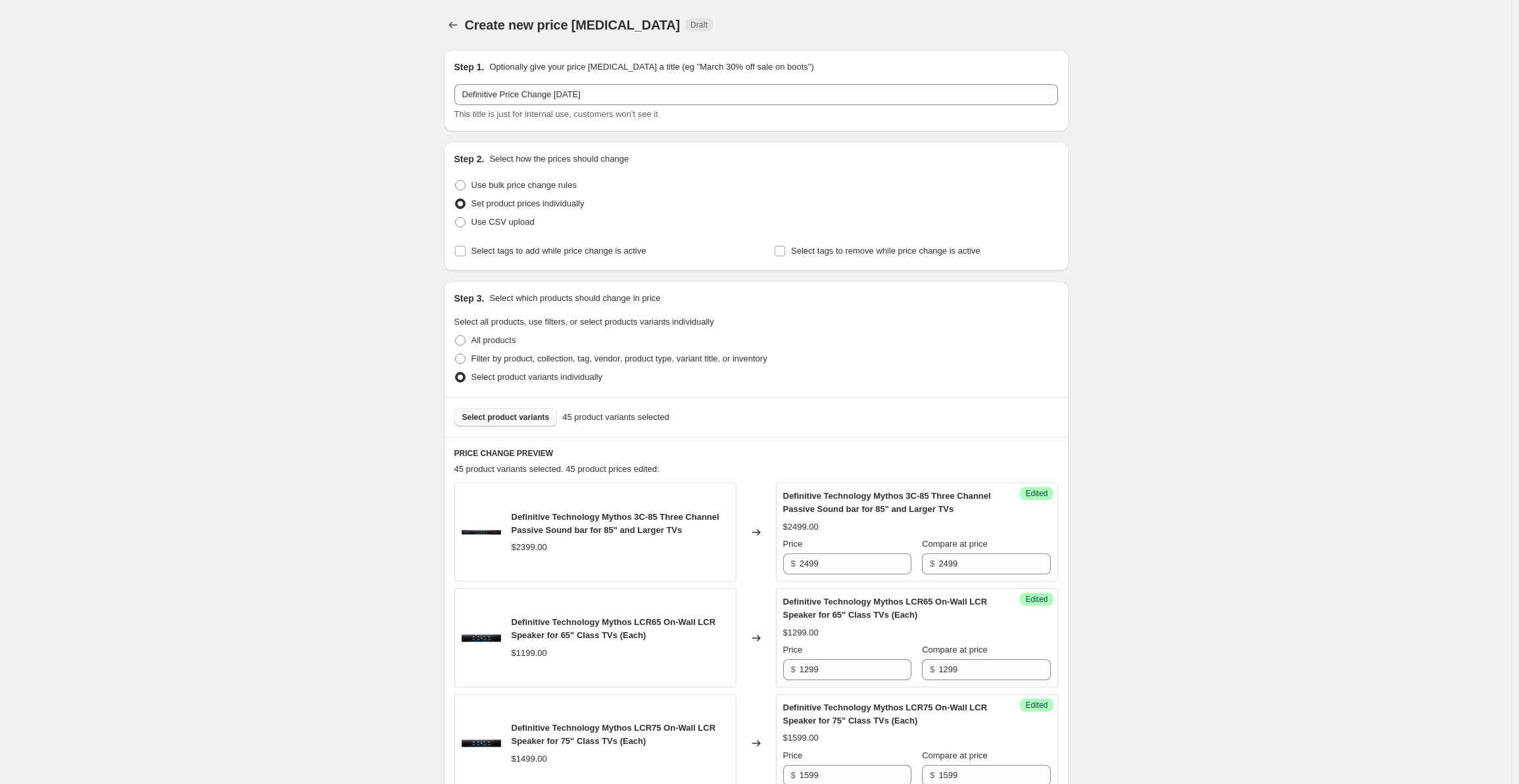
click at [497, 423] on button "Select product variants" at bounding box center [506, 417] width 103 height 19
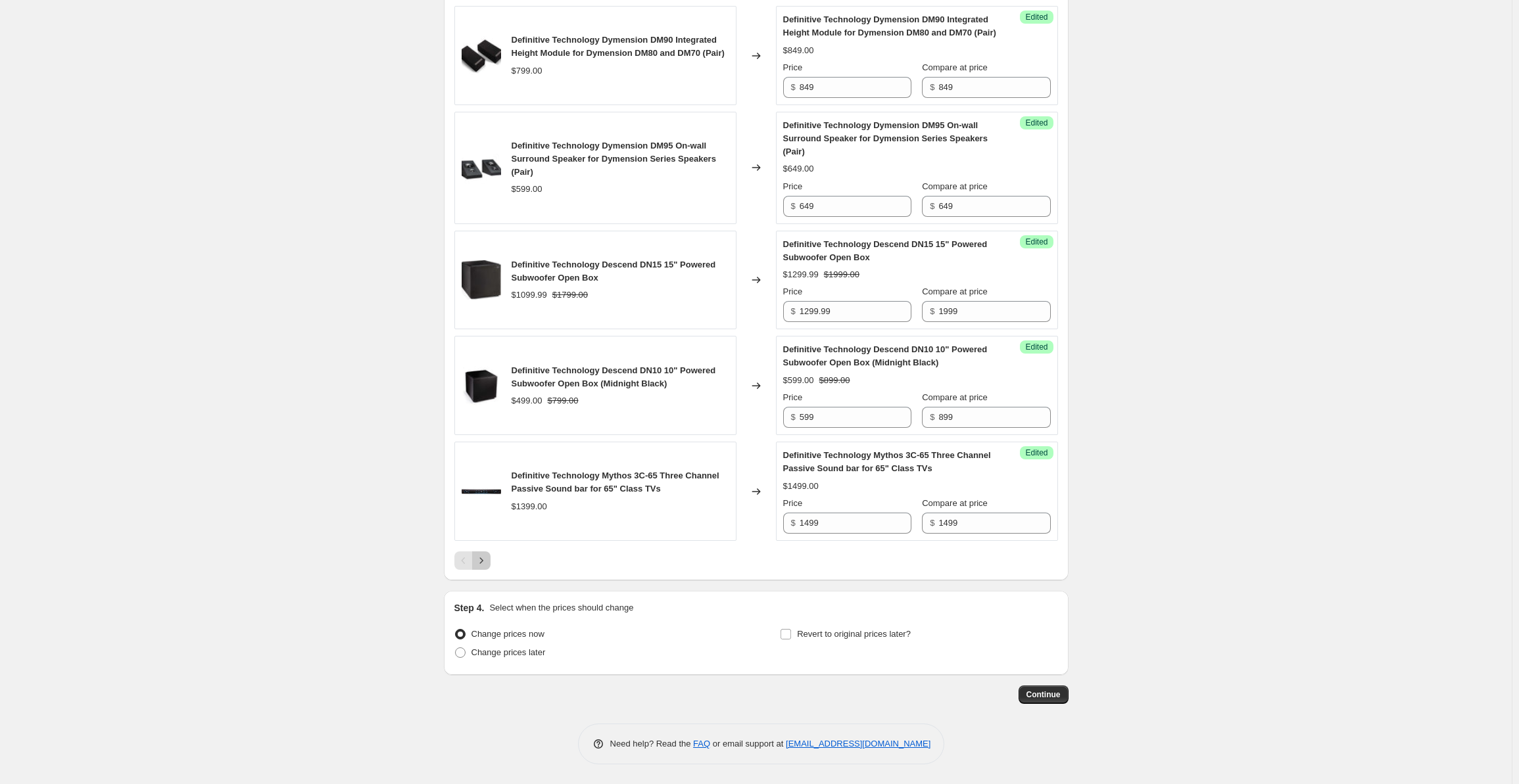
click at [490, 559] on button "Next" at bounding box center [481, 561] width 19 height 19
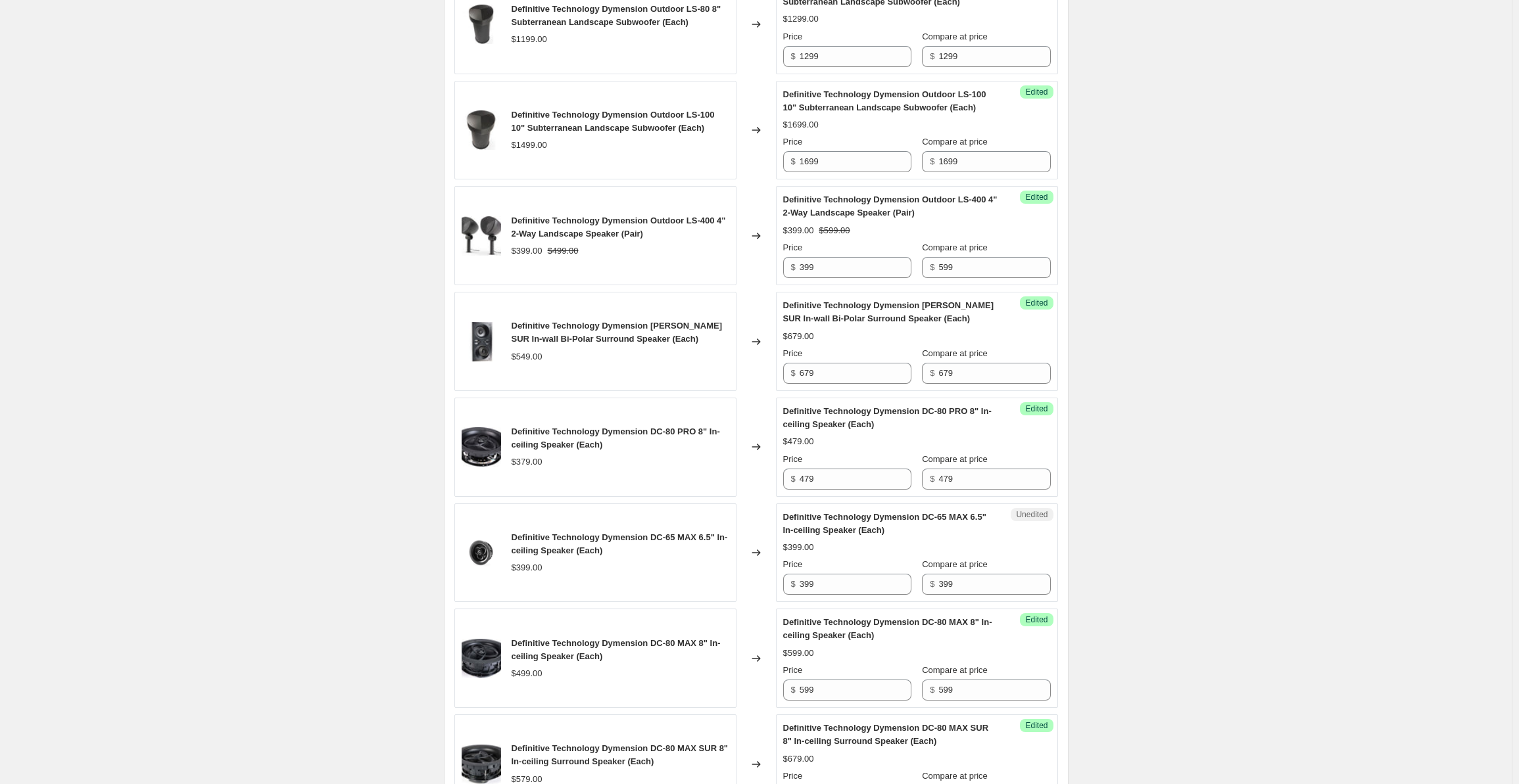
scroll to position [2039, 0]
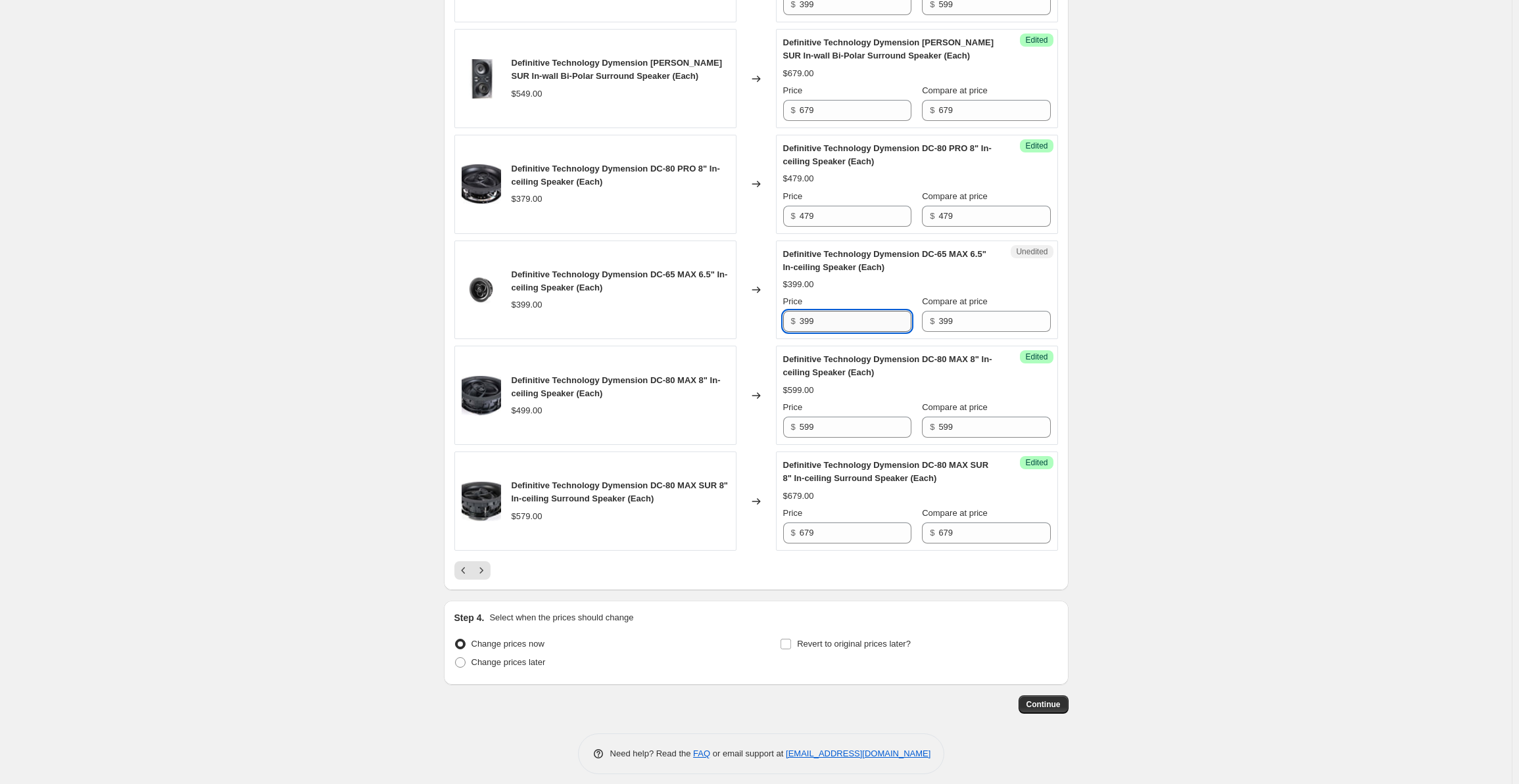
click at [826, 311] on input "399" at bounding box center [855, 322] width 112 height 21
drag, startPoint x: 836, startPoint y: 310, endPoint x: 762, endPoint y: 315, distance: 74.2
click at [762, 315] on div "Definitive Technology Dymension DC-65 MAX 6.5" In-ceiling Speaker (Each) $399.0…" at bounding box center [756, 290] width 604 height 99
drag, startPoint x: 849, startPoint y: 322, endPoint x: 783, endPoint y: 313, distance: 66.6
click at [783, 313] on div "Unedited Definitive Technology Dymension DC-65 MAX 6.5" In-ceiling Speaker (Eac…" at bounding box center [917, 290] width 282 height 99
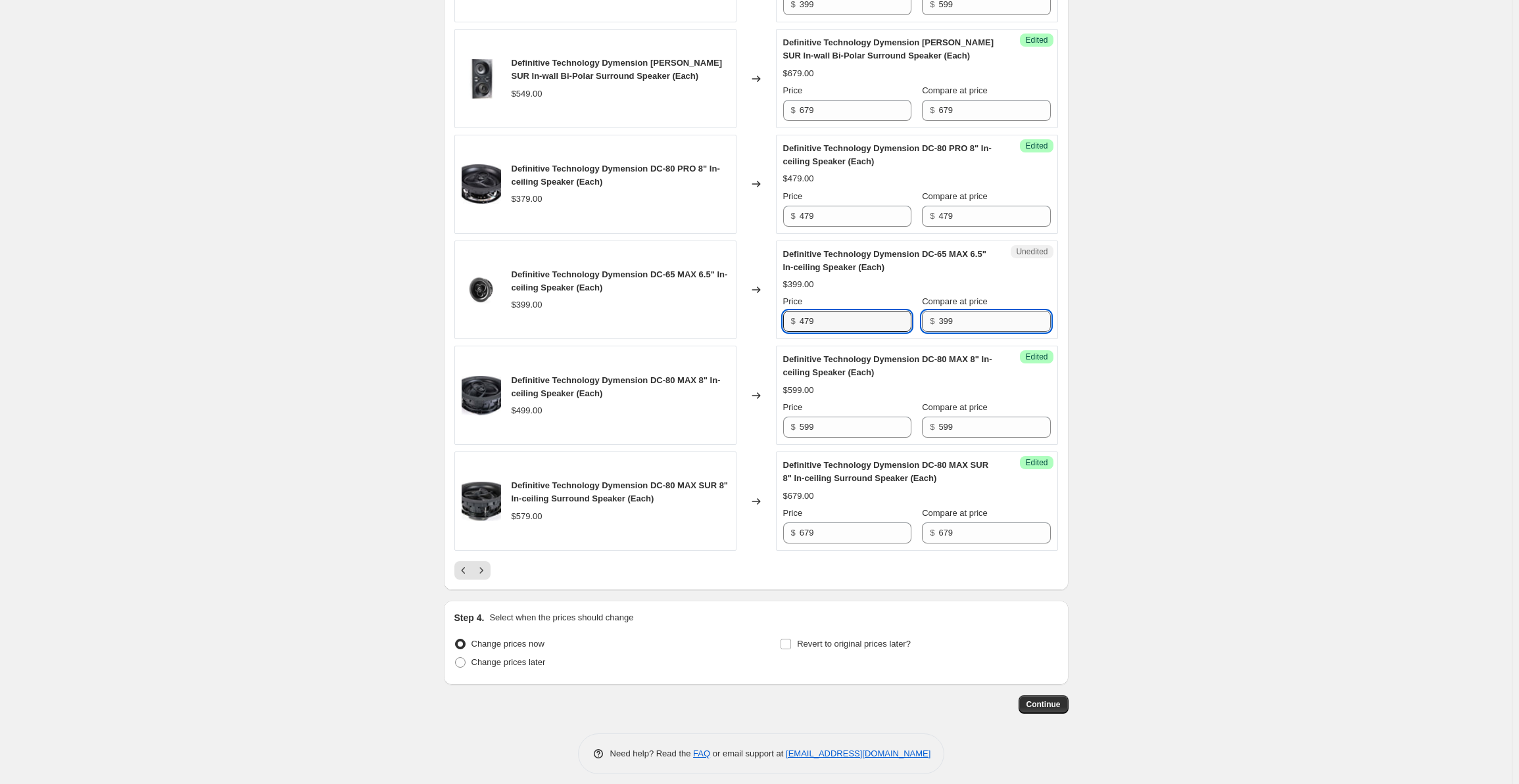
click at [956, 317] on input "399" at bounding box center [994, 322] width 112 height 21
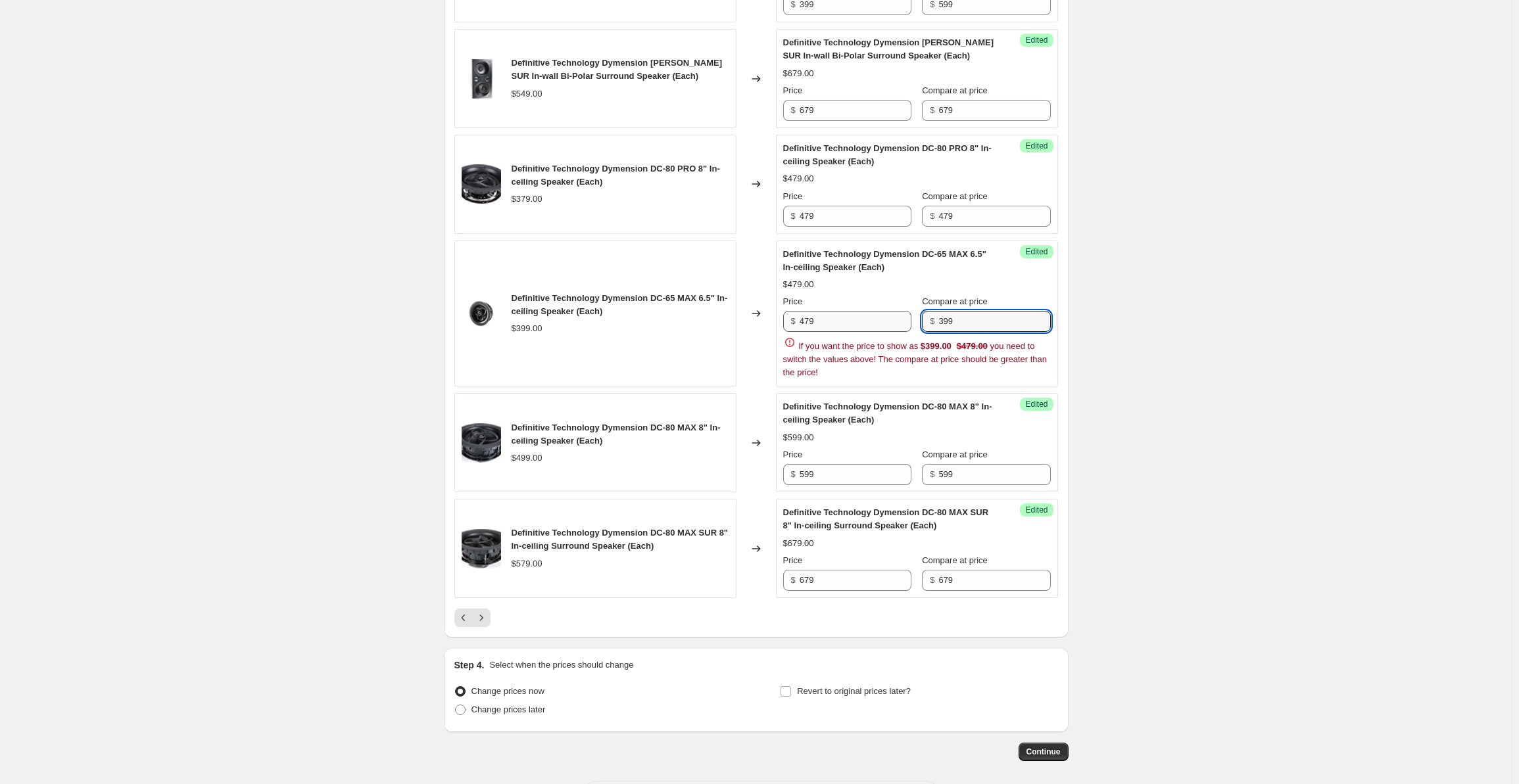
drag, startPoint x: 973, startPoint y: 316, endPoint x: 912, endPoint y: 310, distance: 61.3
click at [912, 310] on div "Price $ 479 Compare at price $ 399" at bounding box center [917, 313] width 268 height 37
paste input "47"
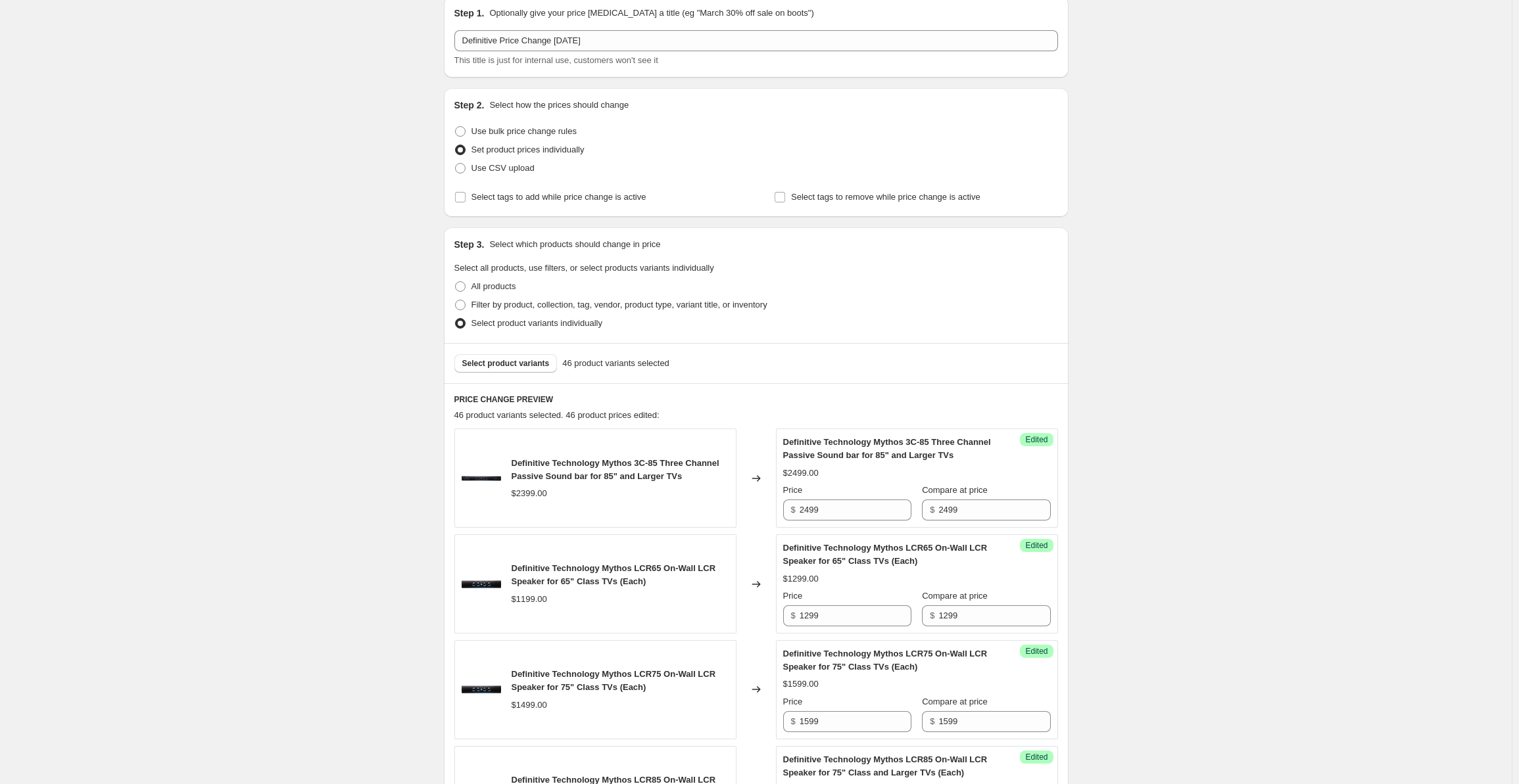
scroll to position [0, 0]
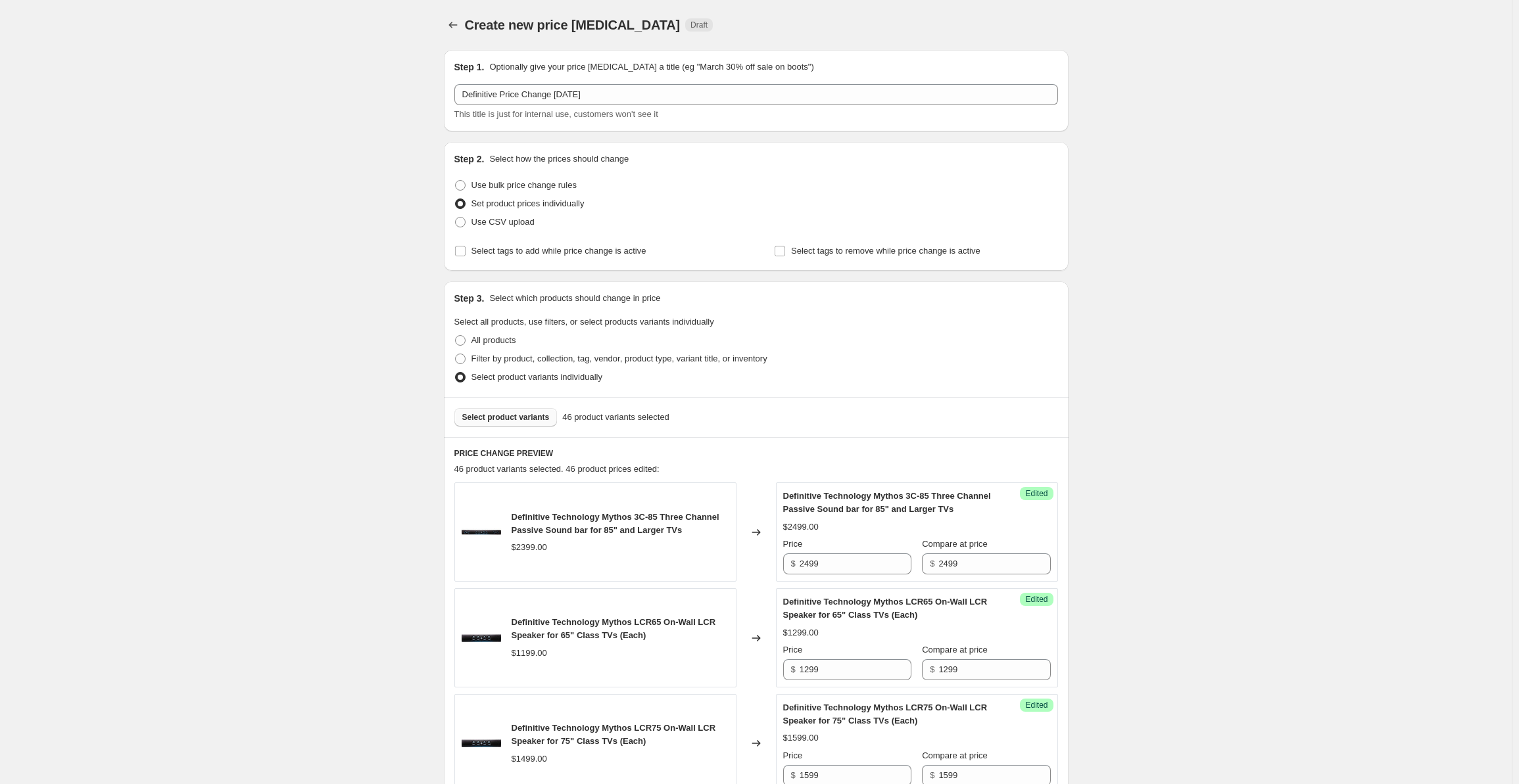
click at [500, 418] on span "Select product variants" at bounding box center [506, 417] width 88 height 10
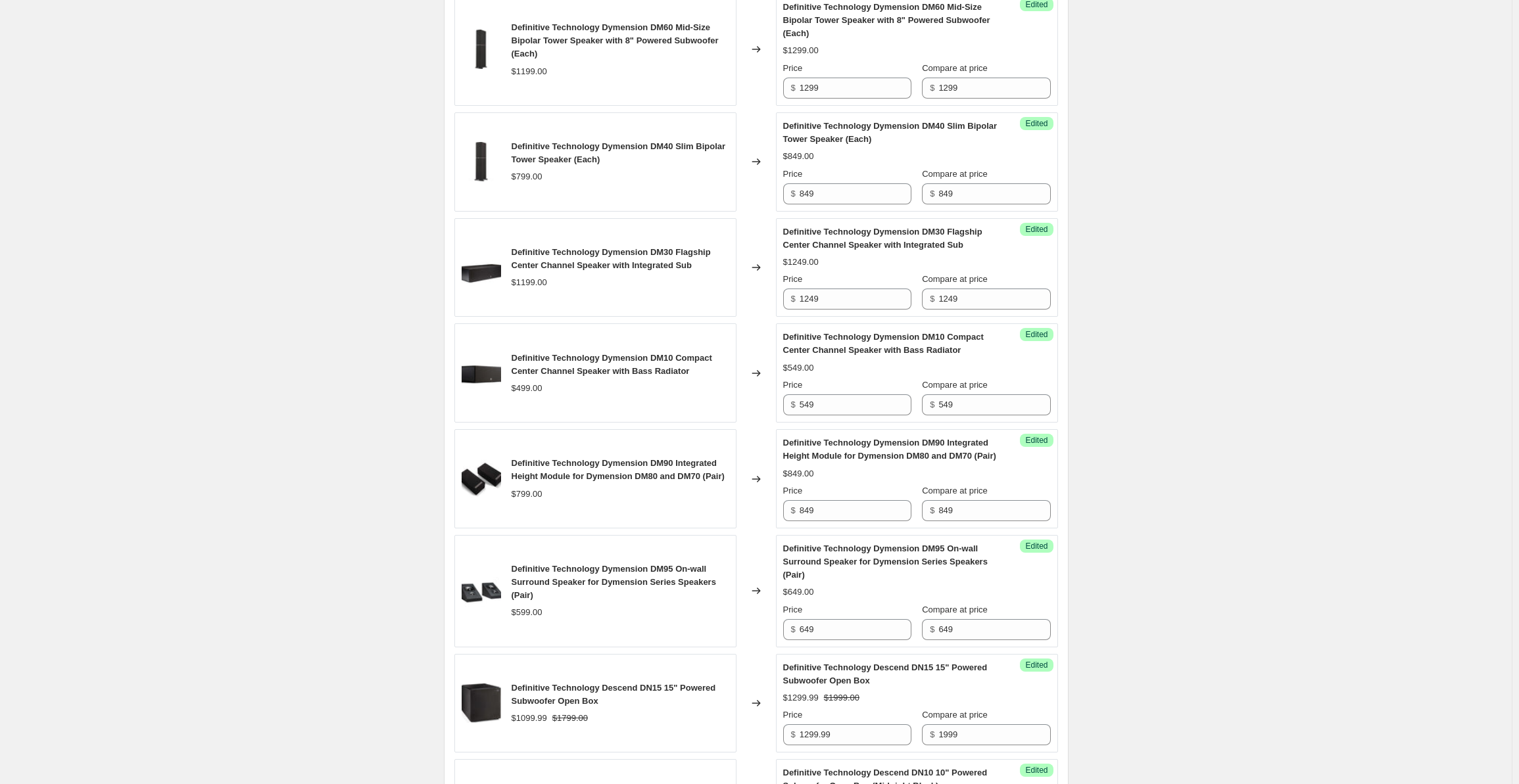
scroll to position [2081, 0]
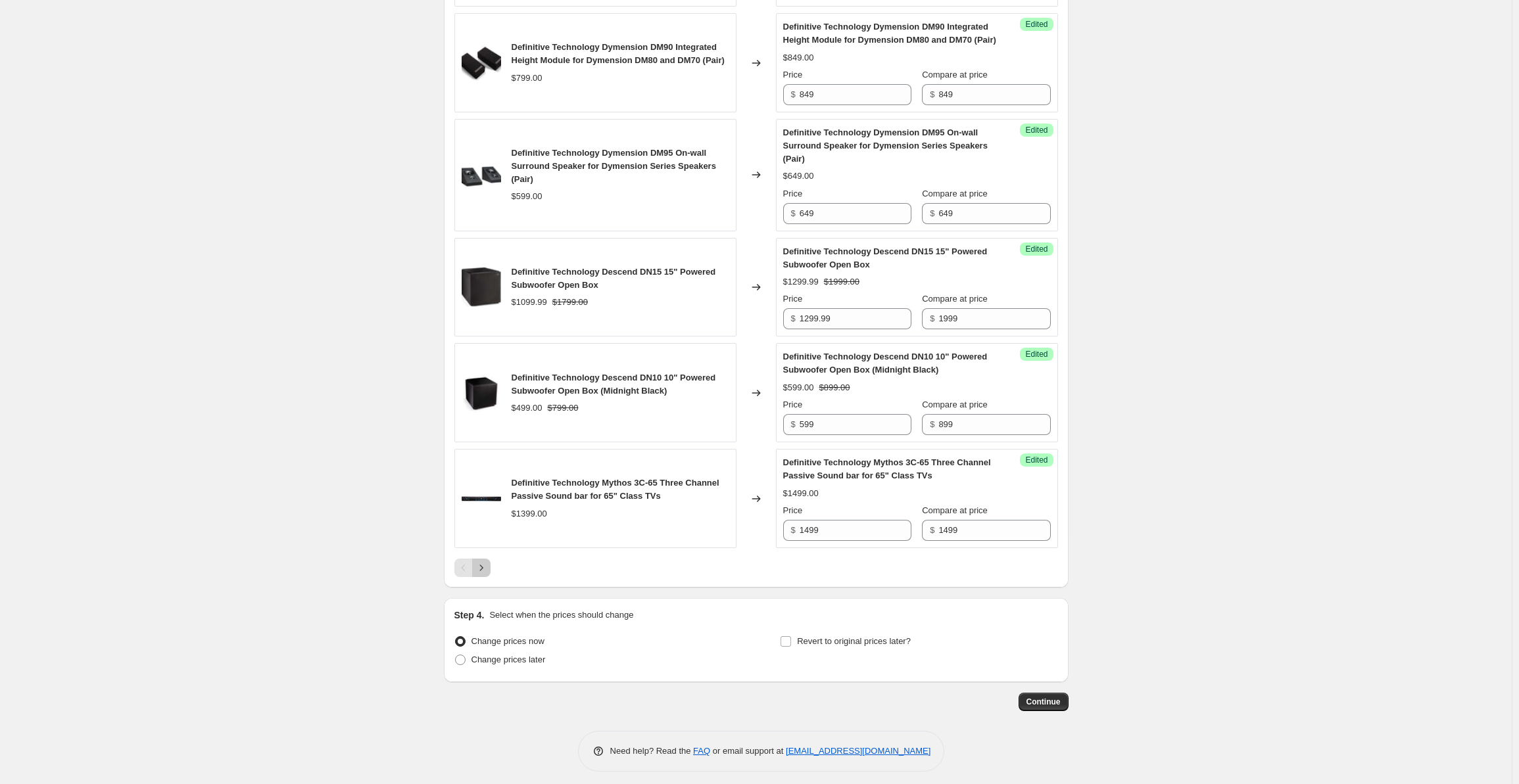
click at [484, 573] on icon "Next" at bounding box center [481, 568] width 13 height 13
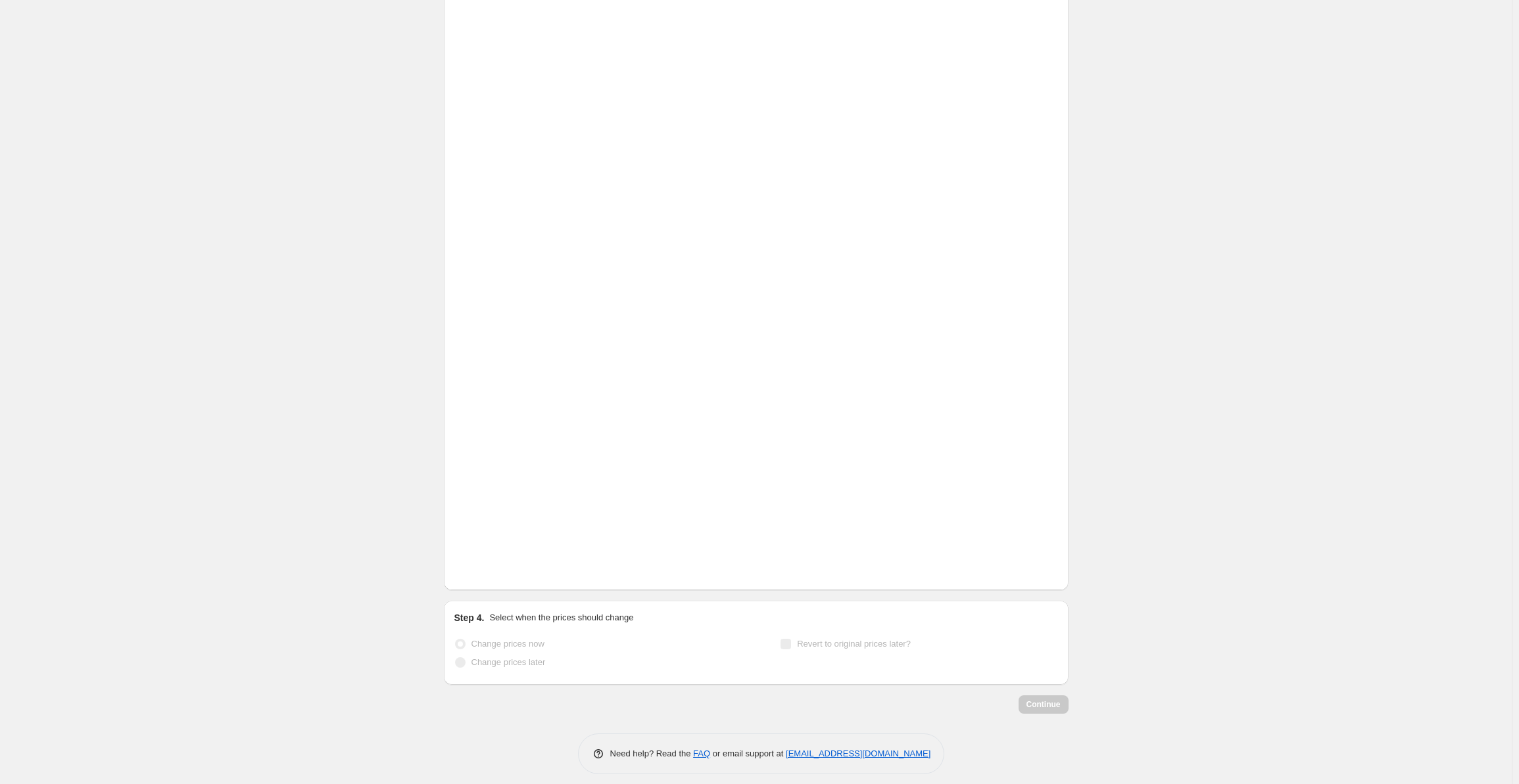
scroll to position [2039, 0]
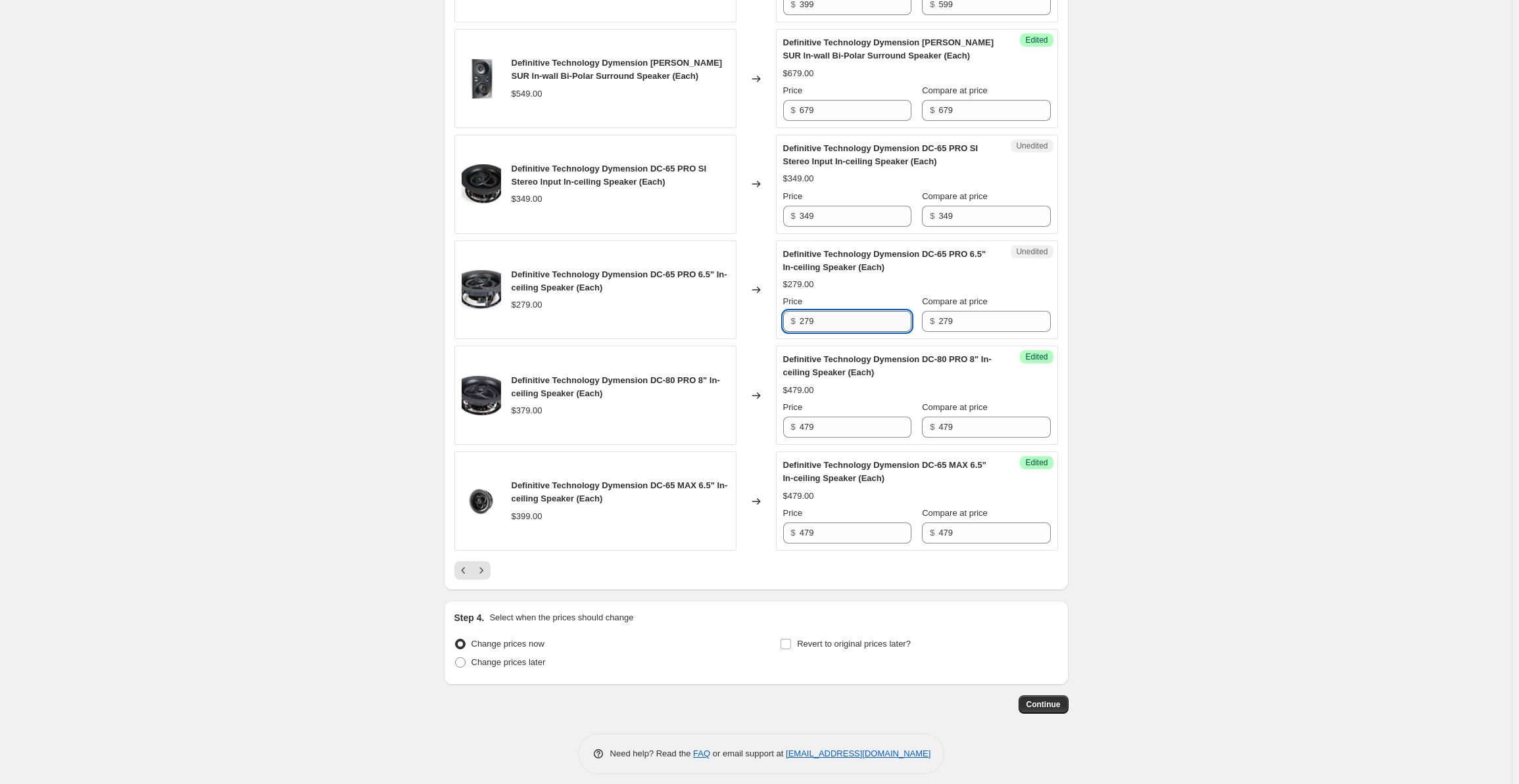
click at [831, 316] on input "279" at bounding box center [855, 322] width 112 height 21
drag, startPoint x: 846, startPoint y: 317, endPoint x: 781, endPoint y: 321, distance: 65.1
click at [781, 321] on div "Unedited Definitive Technology Dymension DC-65 PRO 6.5" In-ceiling Speaker (Eac…" at bounding box center [917, 290] width 282 height 99
click at [834, 210] on input "349" at bounding box center [855, 217] width 112 height 21
drag, startPoint x: 795, startPoint y: 211, endPoint x: 774, endPoint y: 215, distance: 21.4
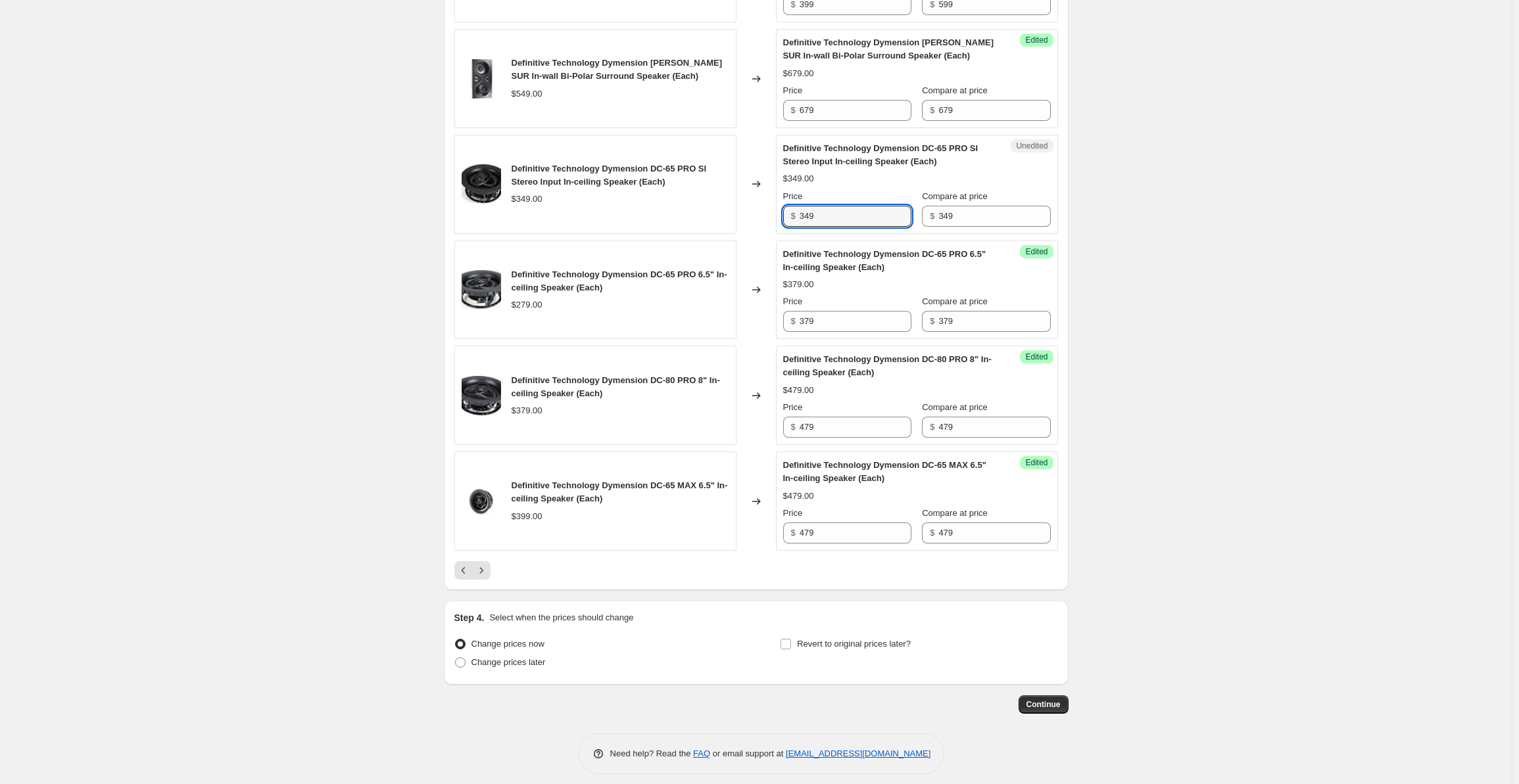
click at [774, 215] on div "Definitive Technology Dymension DC-65 PRO SI Stereo Input In-ceiling Speaker (E…" at bounding box center [756, 184] width 604 height 99
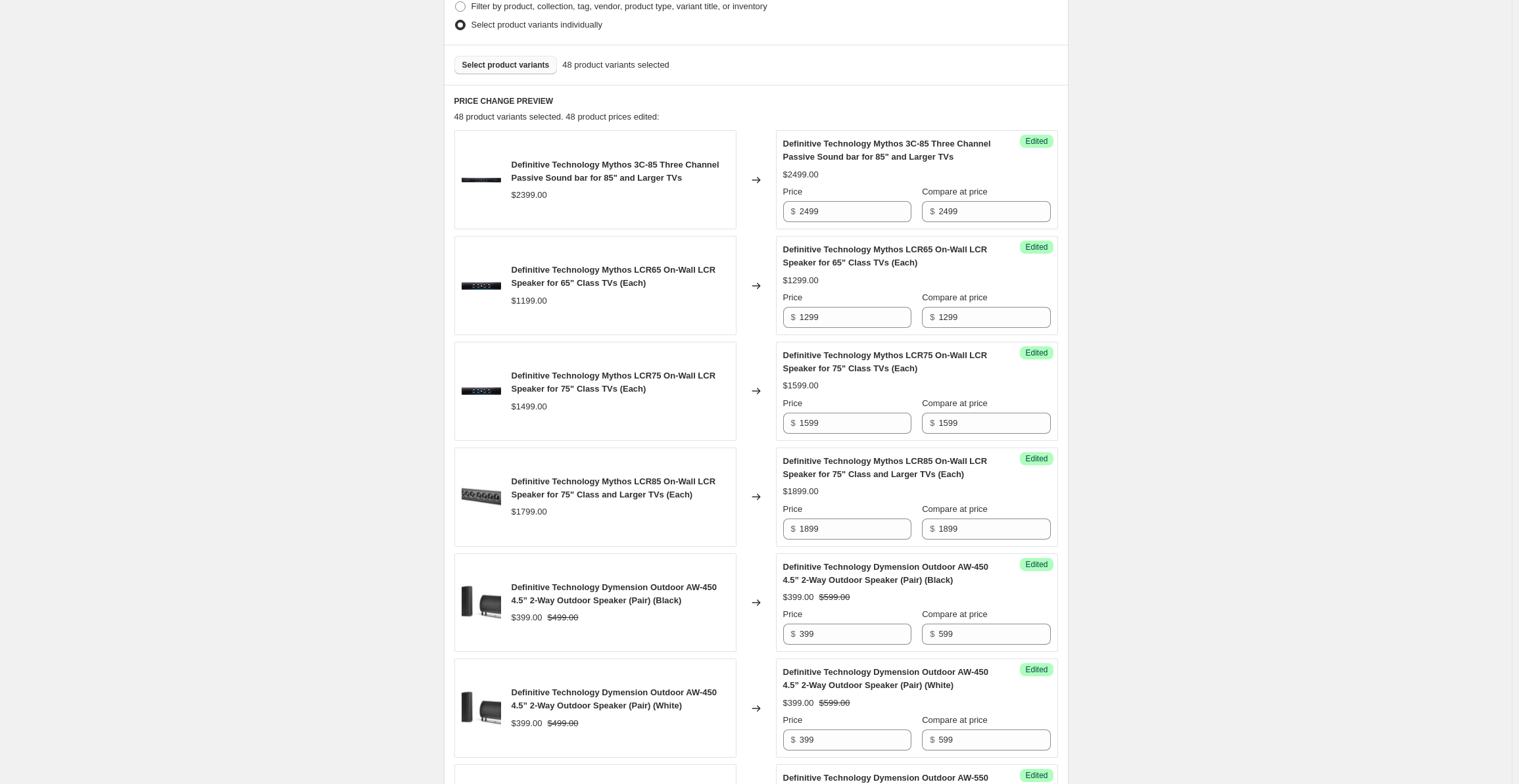
scroll to position [0, 0]
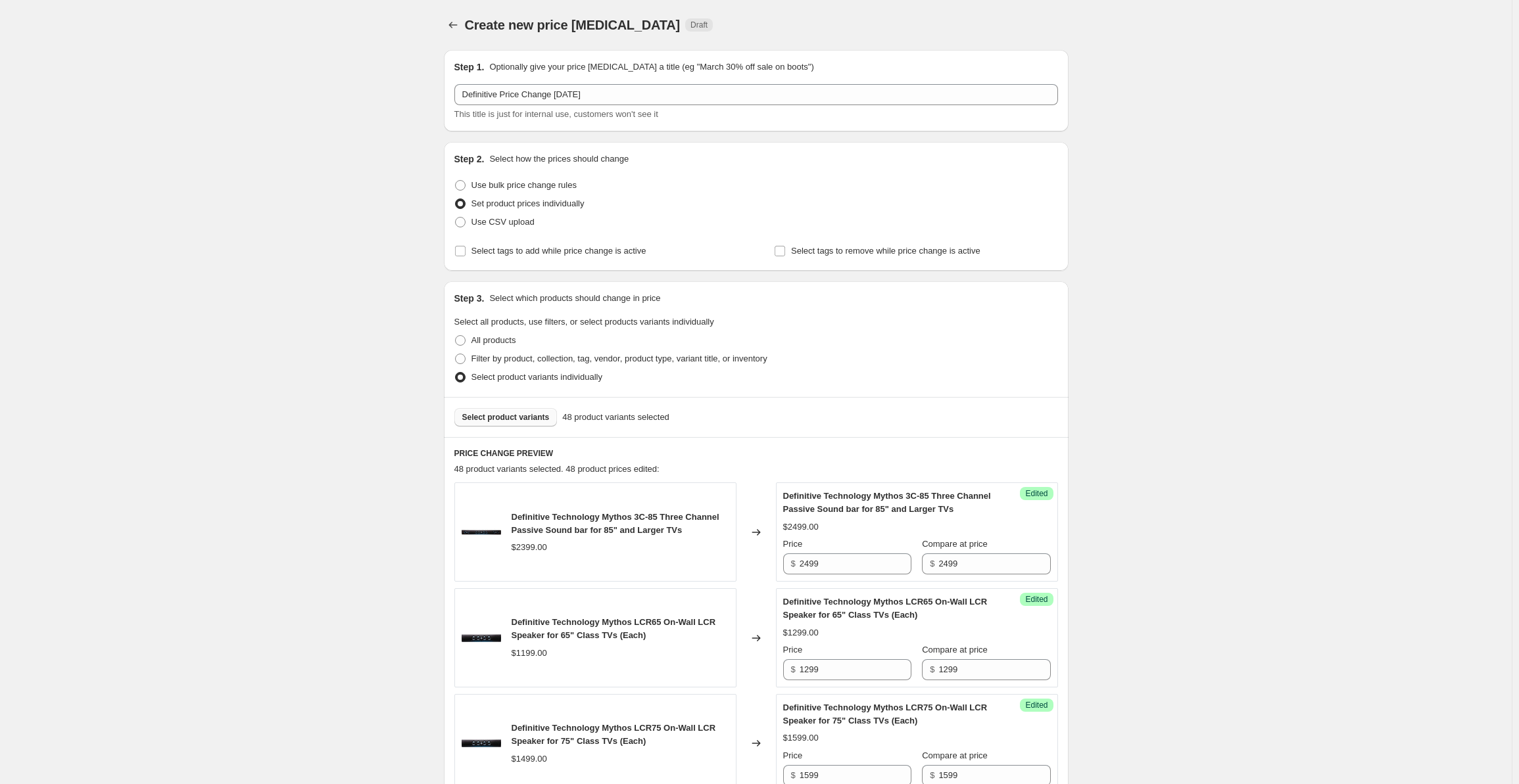
click at [496, 418] on span "Select product variants" at bounding box center [506, 417] width 88 height 10
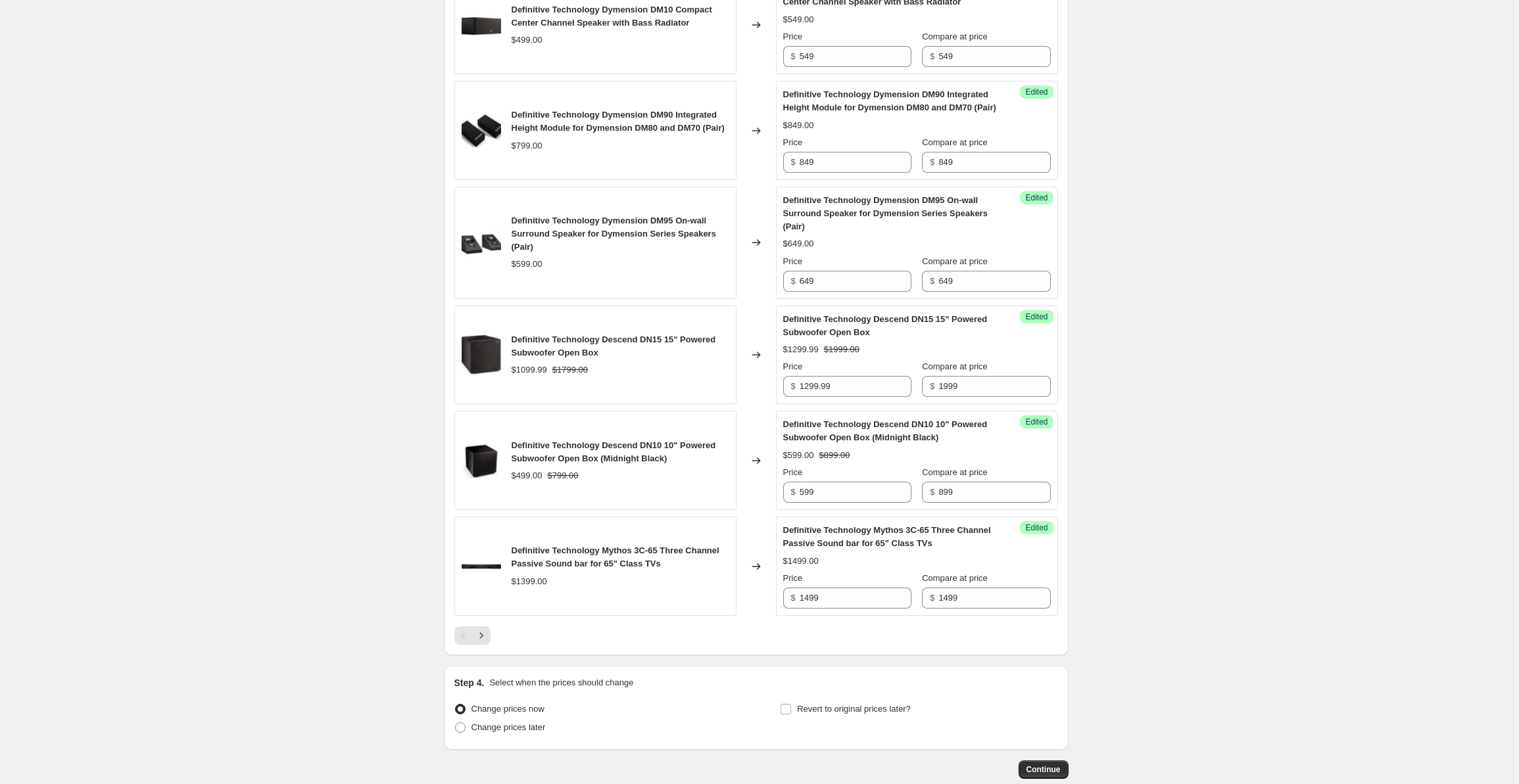
scroll to position [2092, 0]
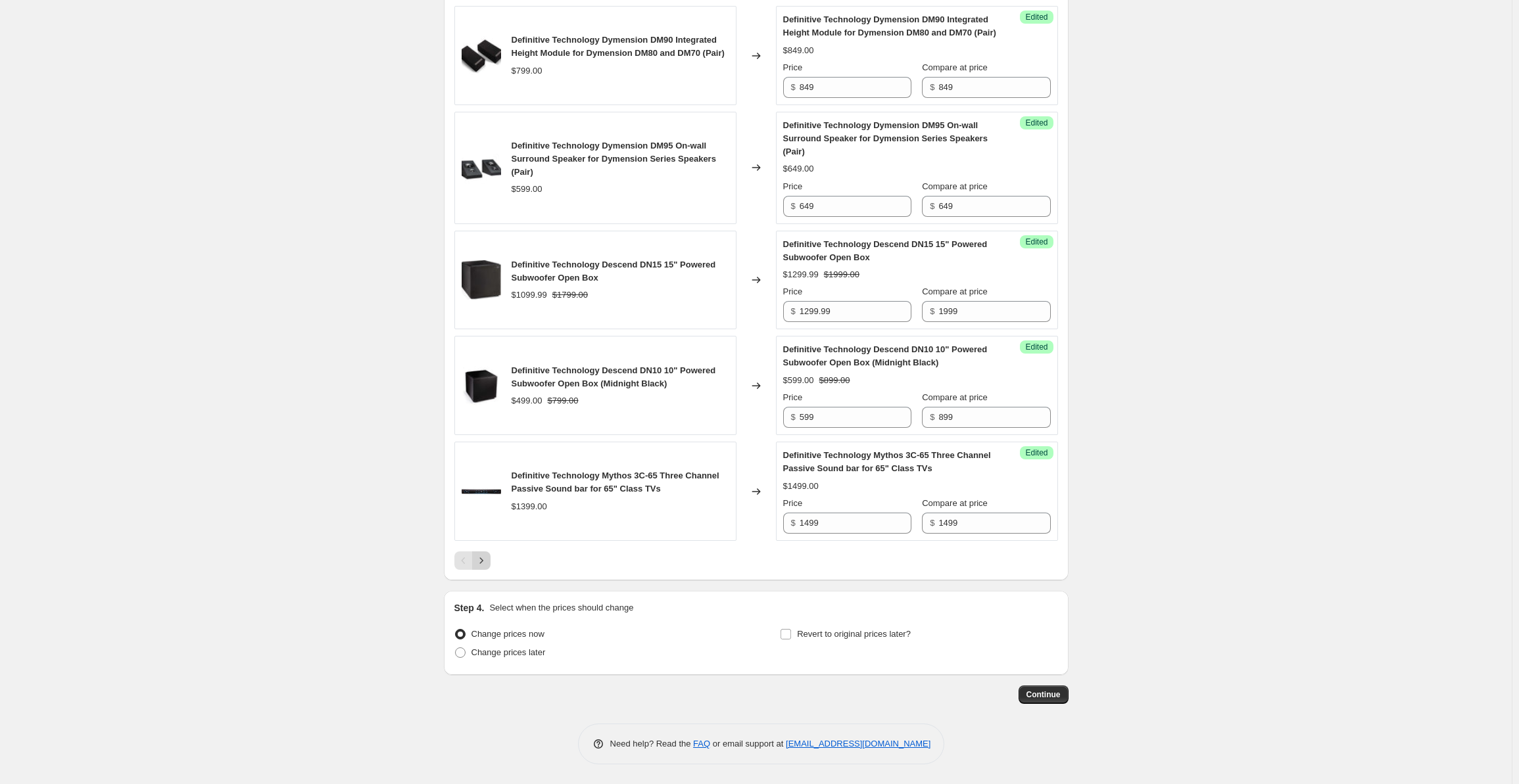
click at [487, 562] on icon "Next" at bounding box center [481, 561] width 13 height 13
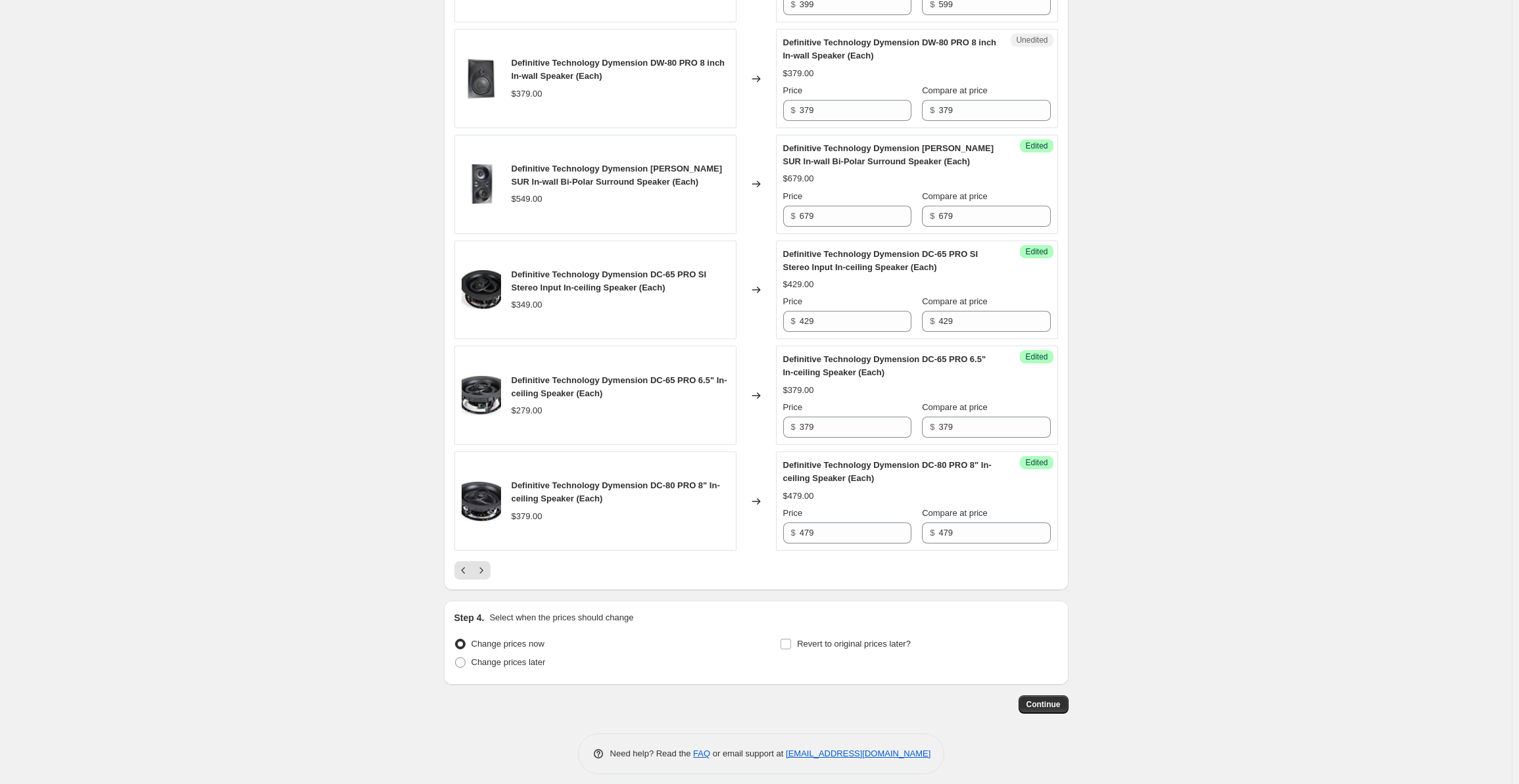
scroll to position [1623, 0]
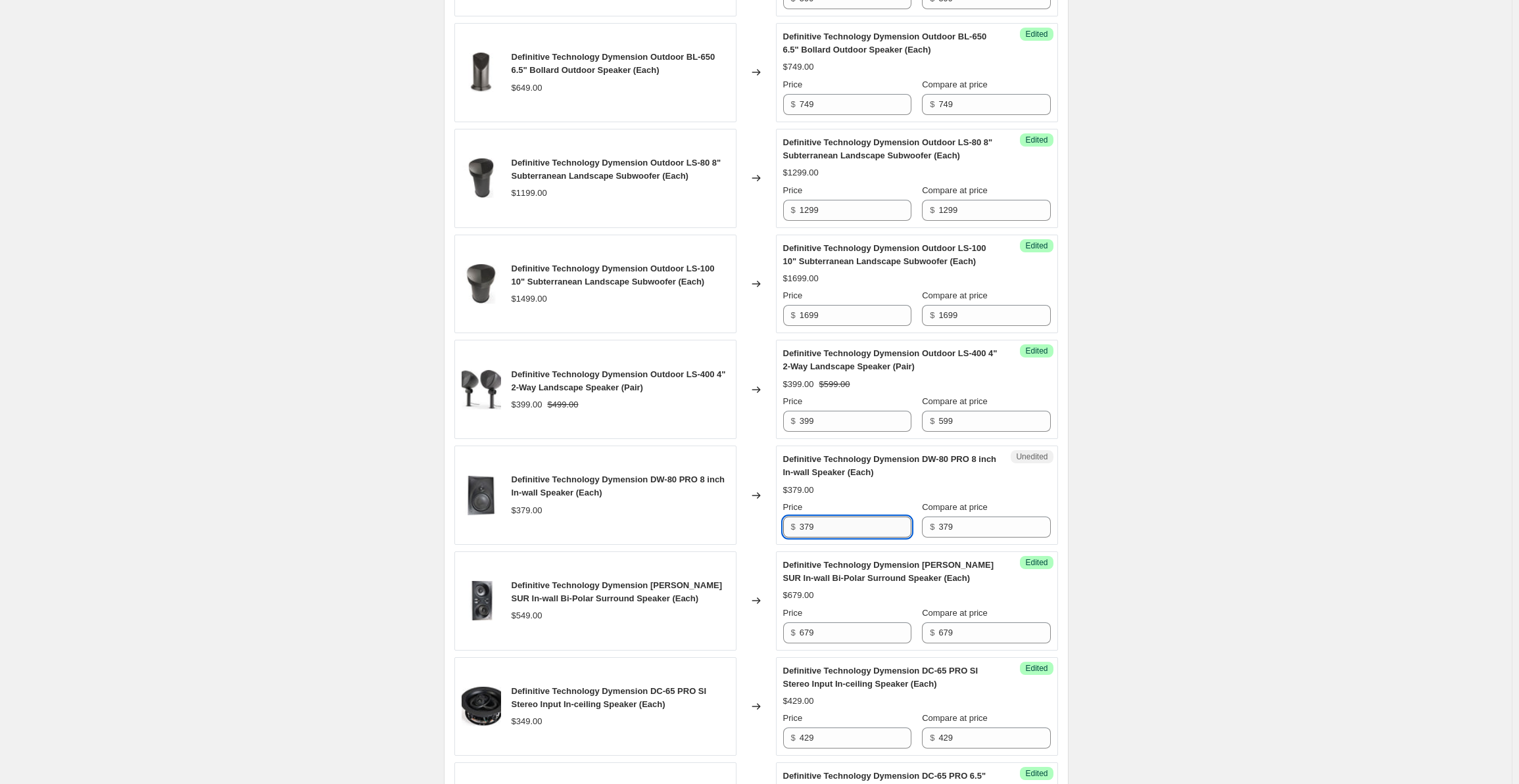
click at [817, 527] on input "379" at bounding box center [855, 527] width 112 height 21
drag, startPoint x: 828, startPoint y: 524, endPoint x: 781, endPoint y: 519, distance: 47.3
click at [781, 519] on div "Unedited Definitive Technology Dymension DW-80 PRO 8 inch In-wall Speaker (Each…" at bounding box center [917, 495] width 282 height 99
click at [952, 516] on input "379" at bounding box center [994, 527] width 112 height 21
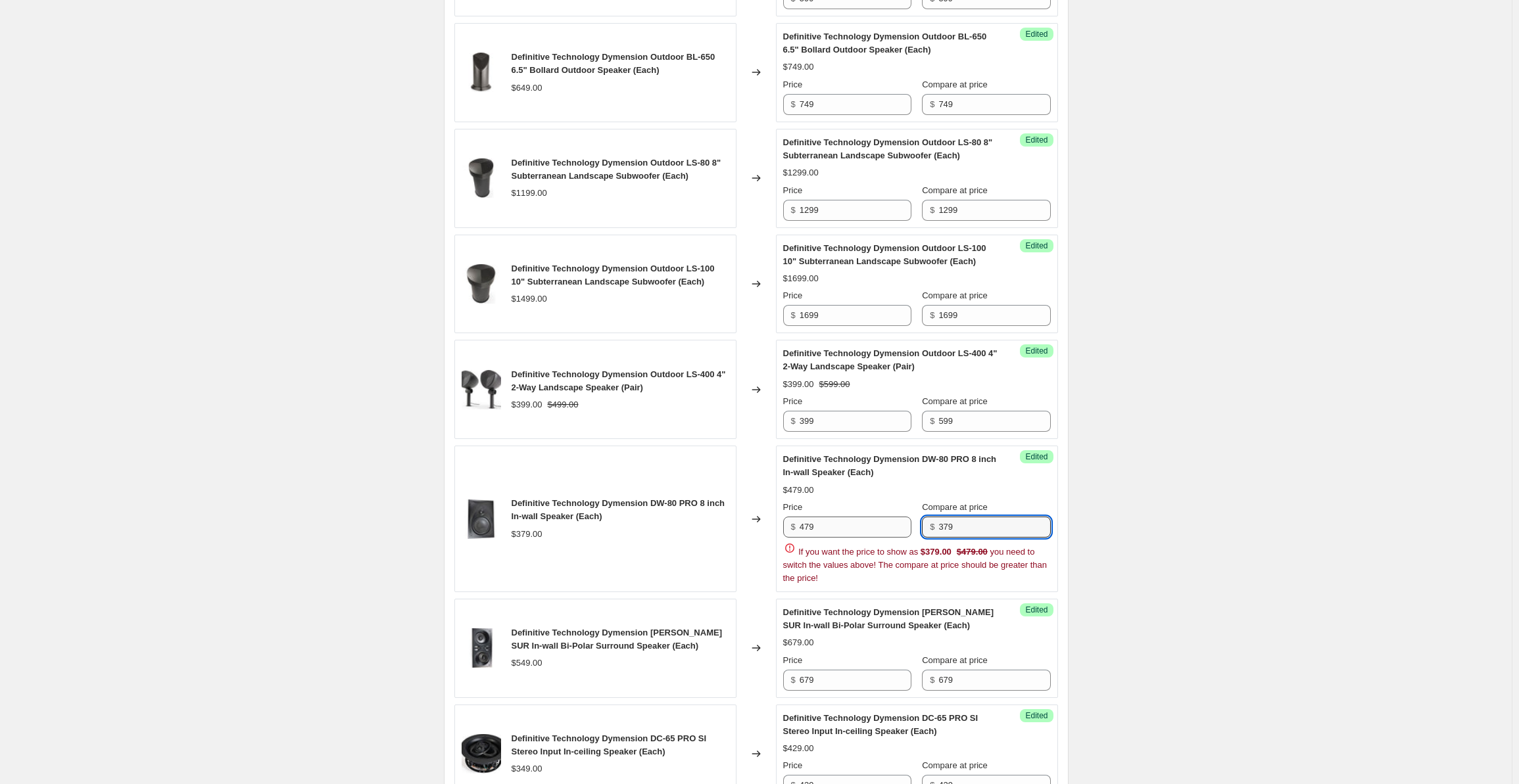
drag, startPoint x: 984, startPoint y: 513, endPoint x: 913, endPoint y: 516, distance: 71.1
click at [913, 516] on div "Price $ 479 Compare at price $ 379" at bounding box center [917, 519] width 268 height 37
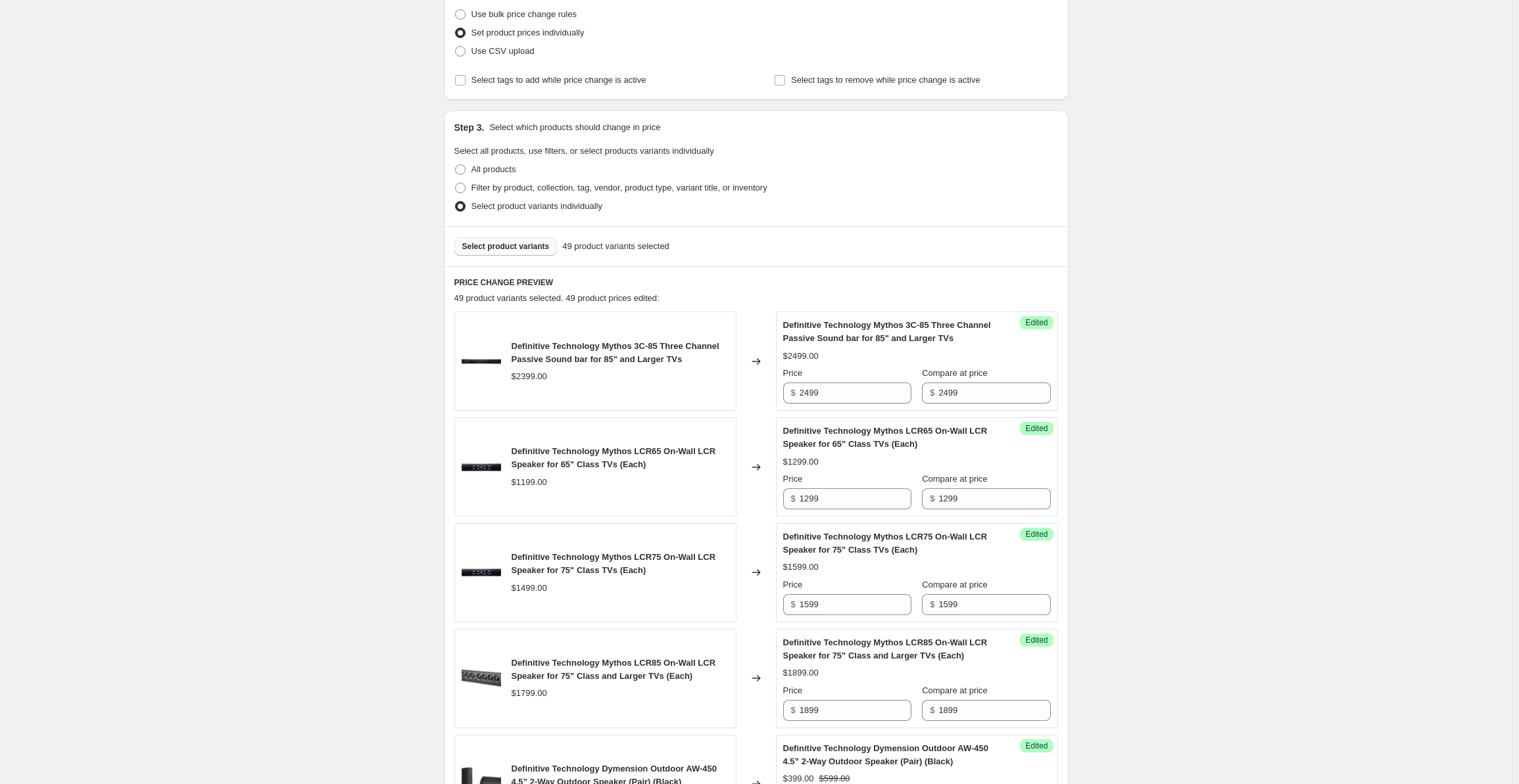
scroll to position [0, 0]
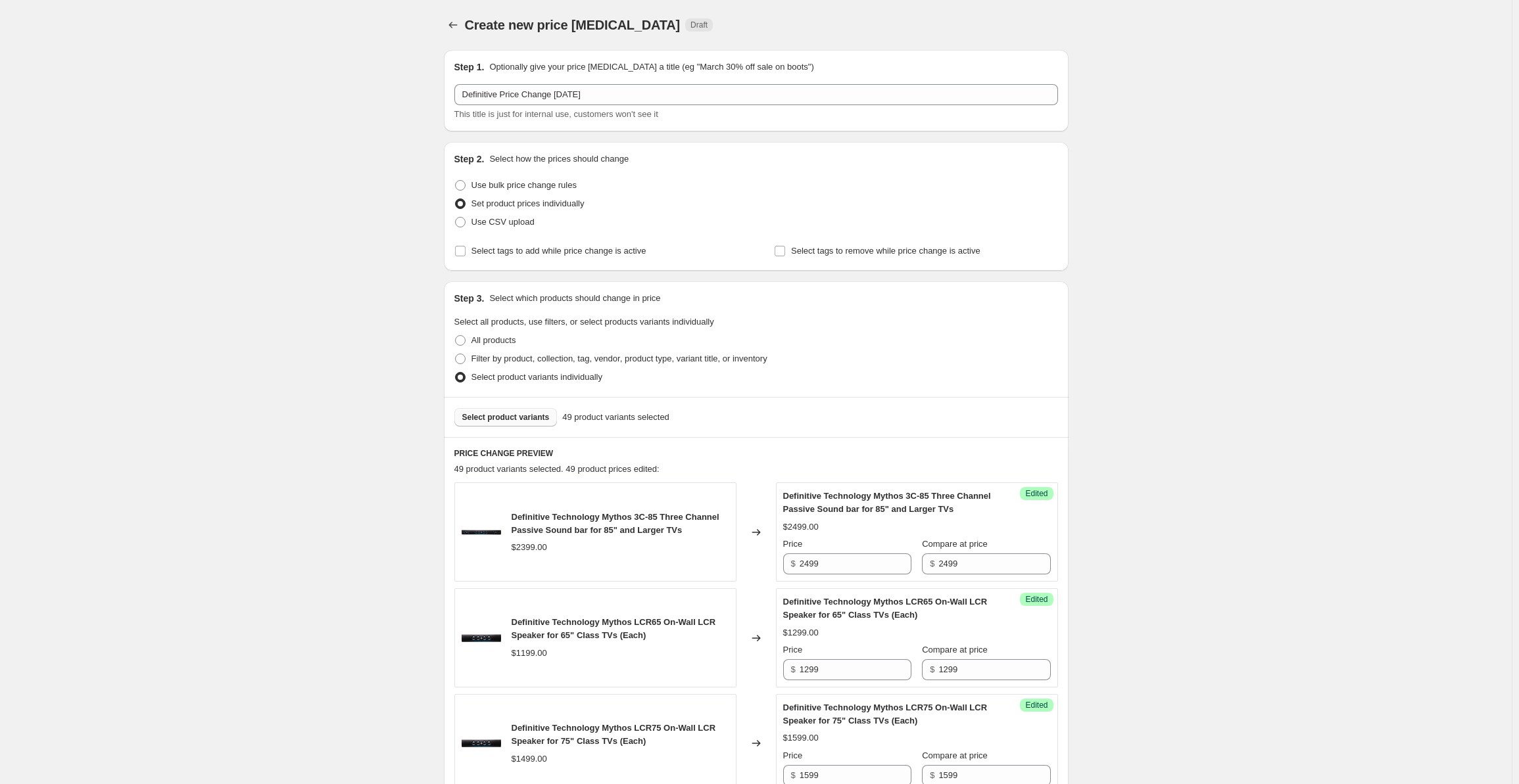
click at [484, 411] on button "Select product variants" at bounding box center [506, 417] width 103 height 19
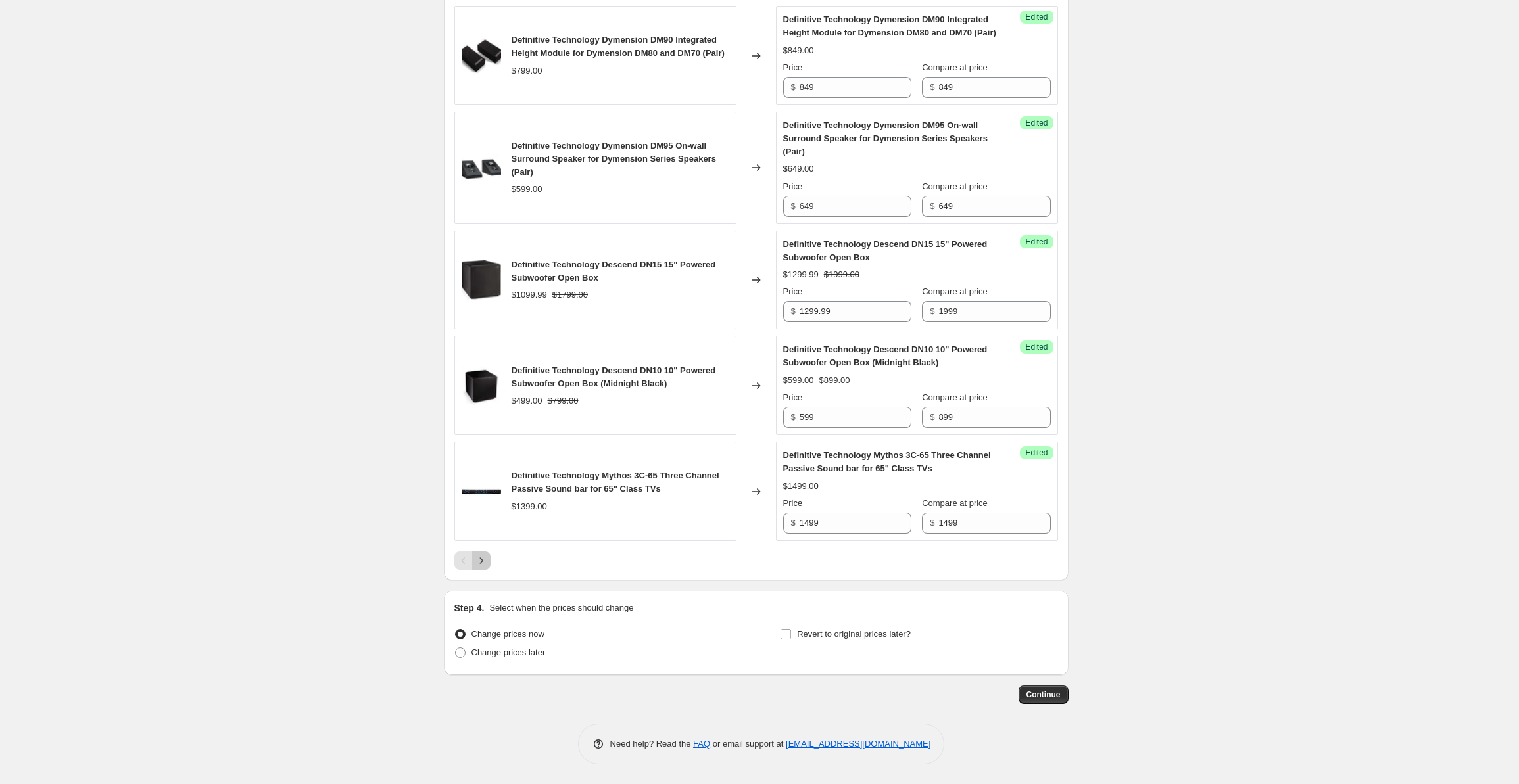
click at [488, 561] on icon "Next" at bounding box center [481, 561] width 13 height 13
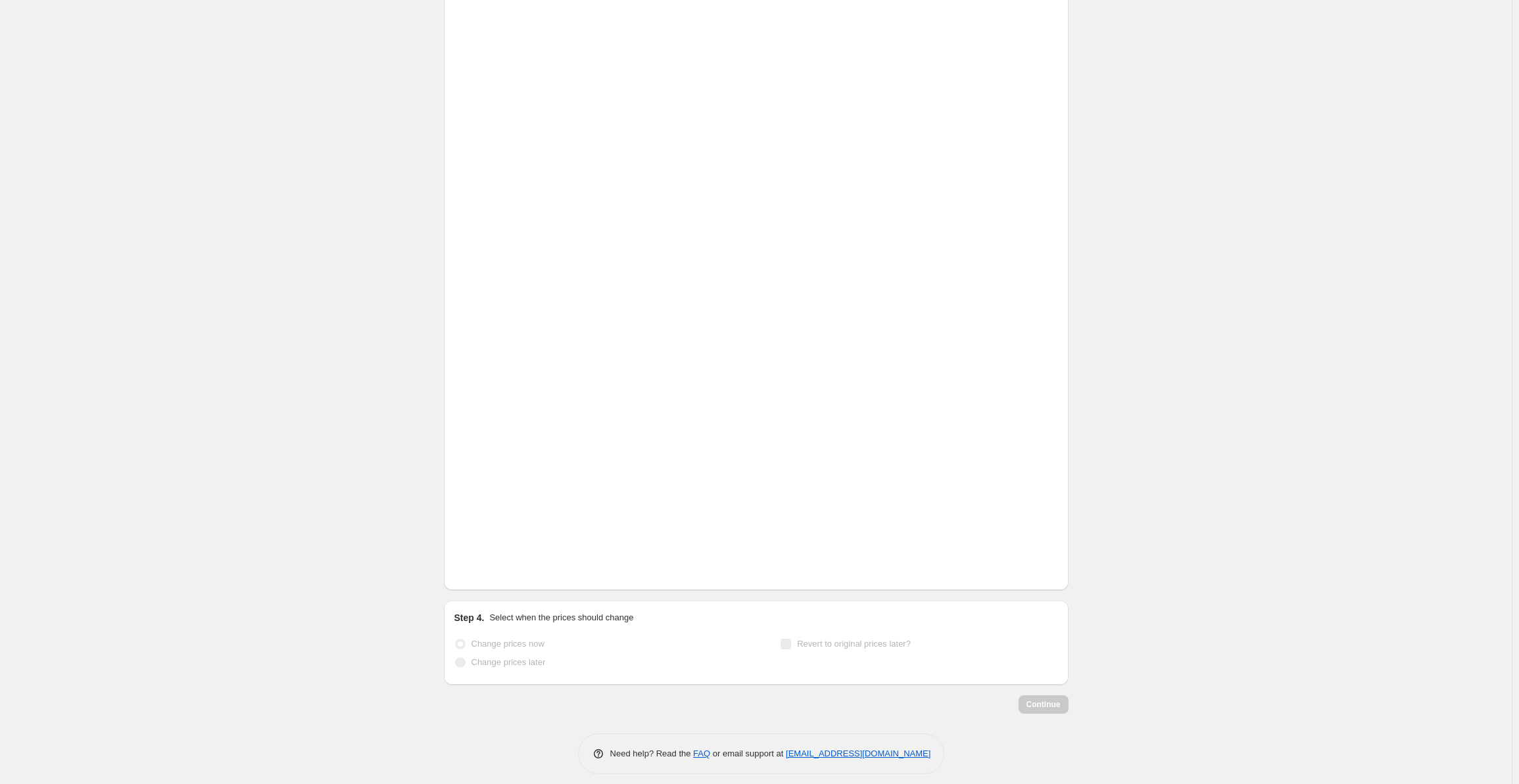
scroll to position [2039, 0]
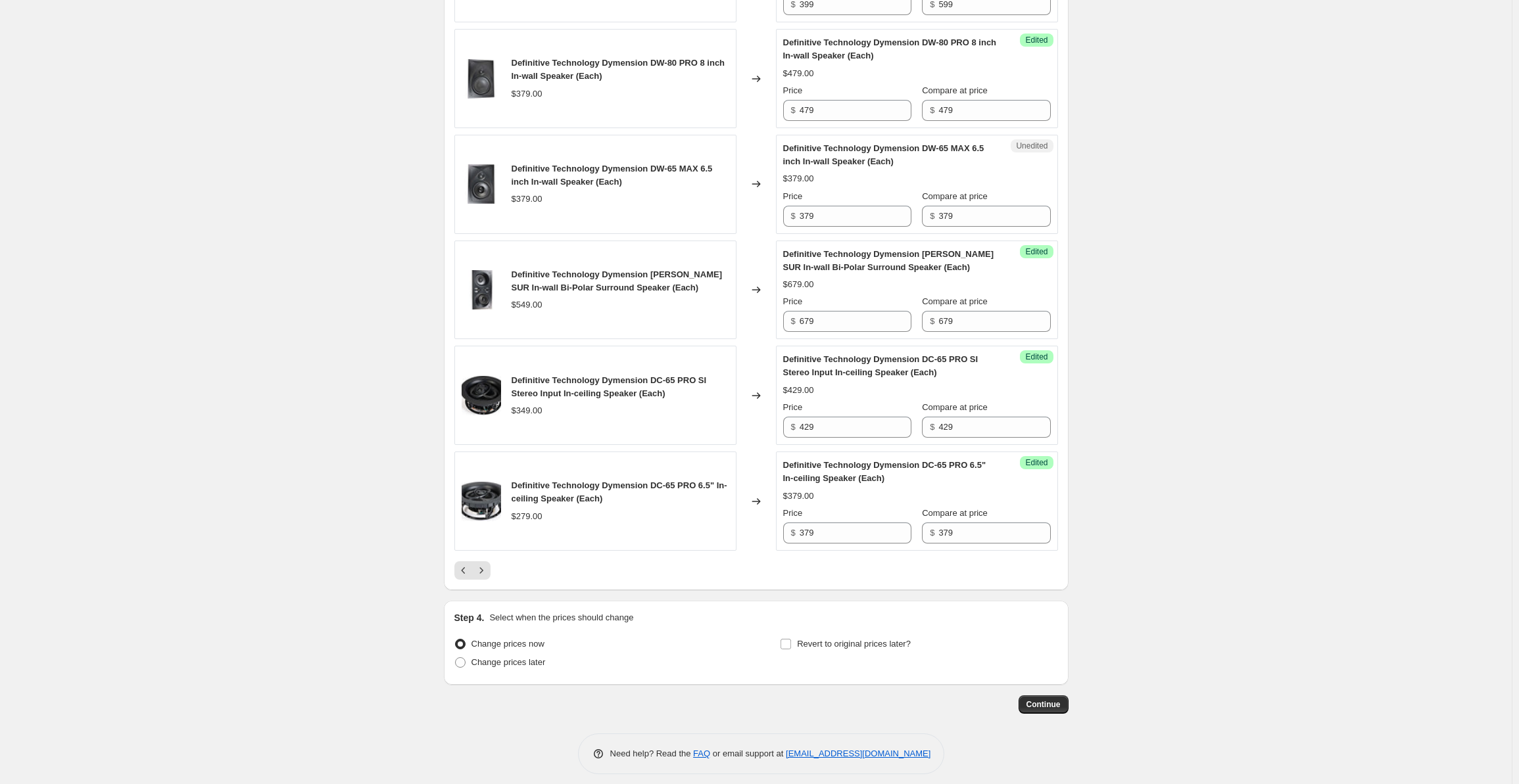
click at [822, 220] on div "Unedited Definitive Technology Dymension DW-65 MAX 6.5 inch In-wall Speaker (Ea…" at bounding box center [917, 184] width 282 height 99
drag, startPoint x: 839, startPoint y: 207, endPoint x: 788, endPoint y: 205, distance: 51.0
click at [788, 206] on div "$ 379" at bounding box center [847, 217] width 128 height 21
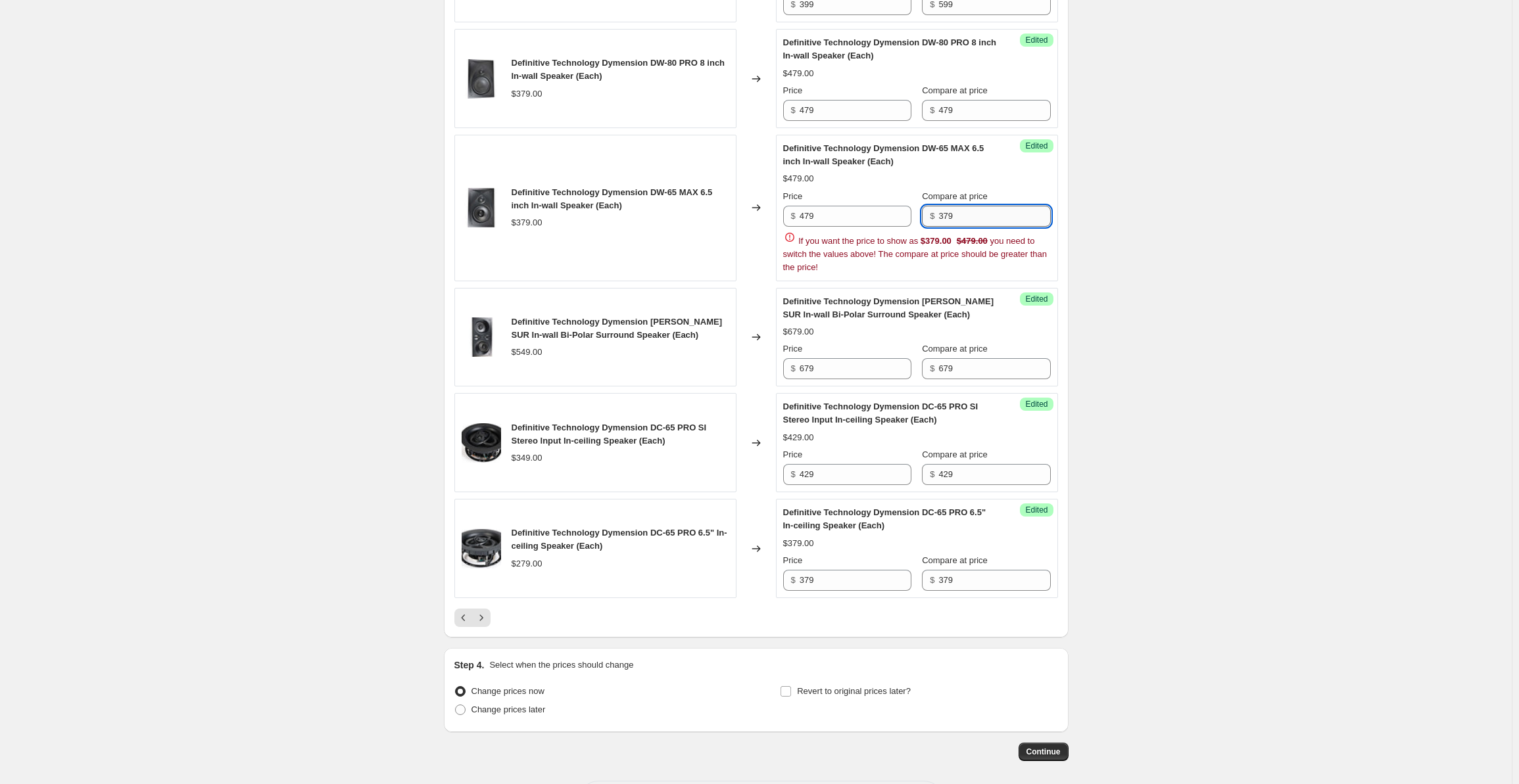
click at [947, 206] on input "379" at bounding box center [994, 217] width 112 height 21
drag, startPoint x: 974, startPoint y: 207, endPoint x: 913, endPoint y: 206, distance: 61.0
click at [913, 206] on div "Price $ 479 Compare at price $ 379" at bounding box center [917, 208] width 268 height 37
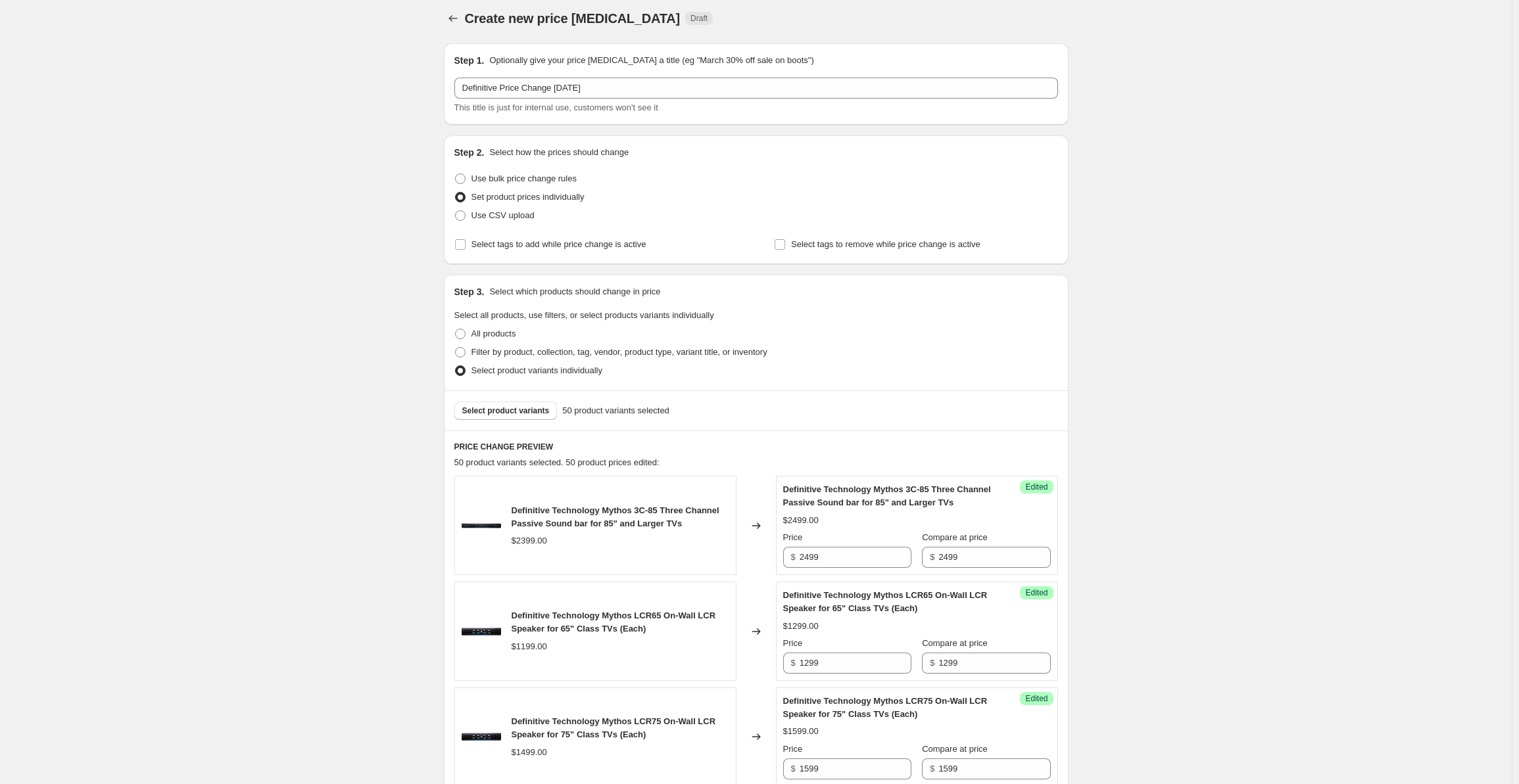
scroll to position [0, 0]
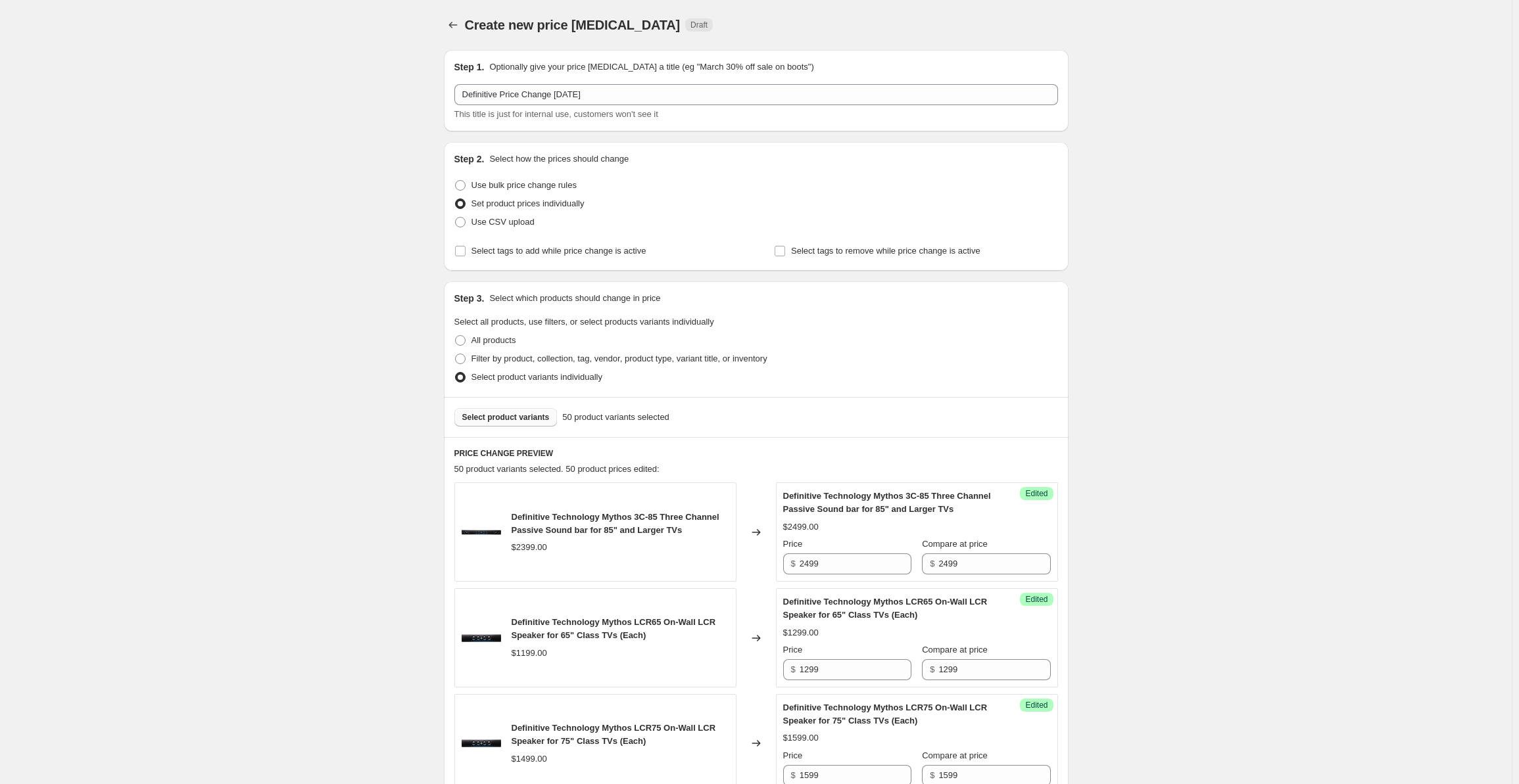
click at [516, 417] on span "Select product variants" at bounding box center [506, 417] width 88 height 10
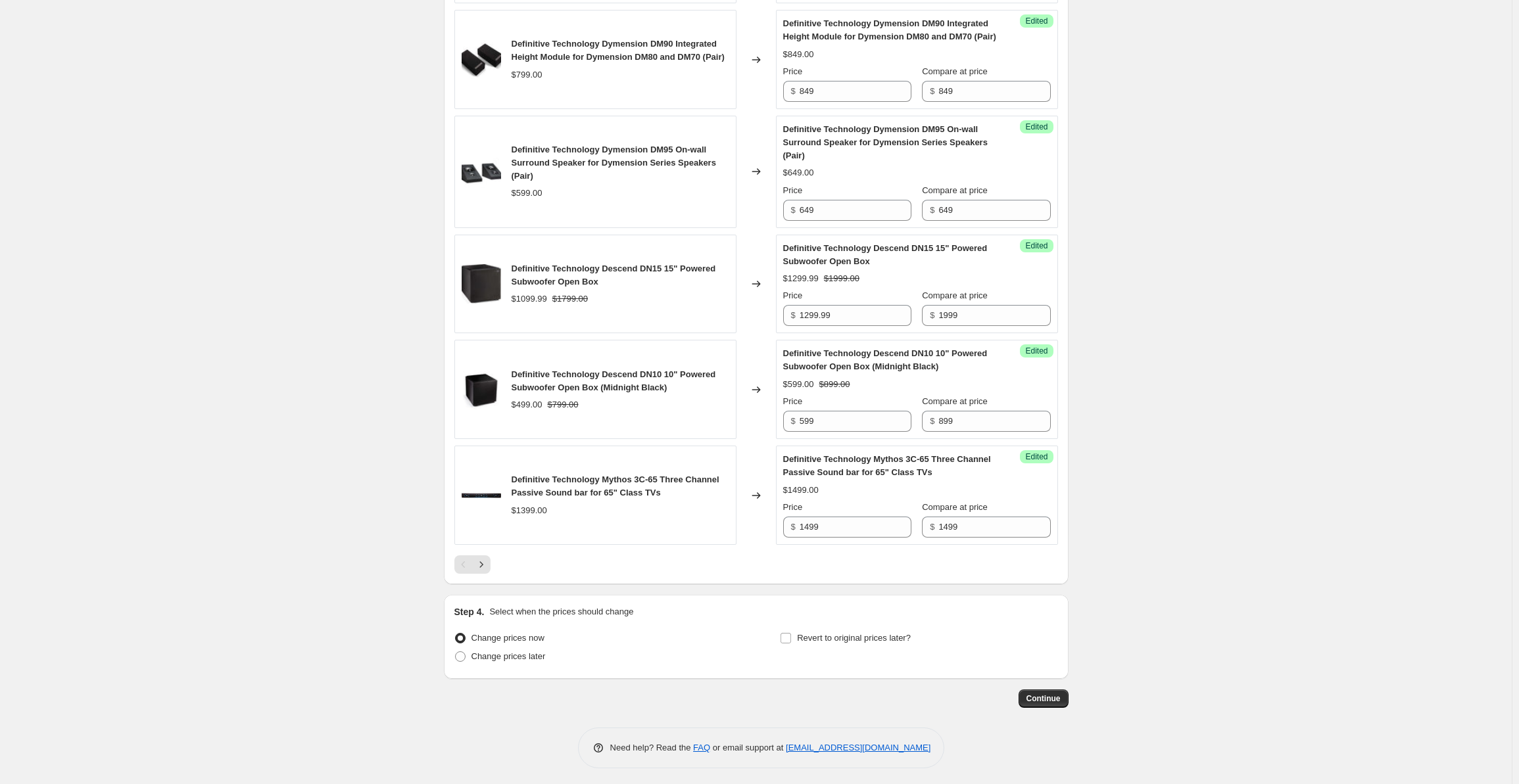
scroll to position [2092, 0]
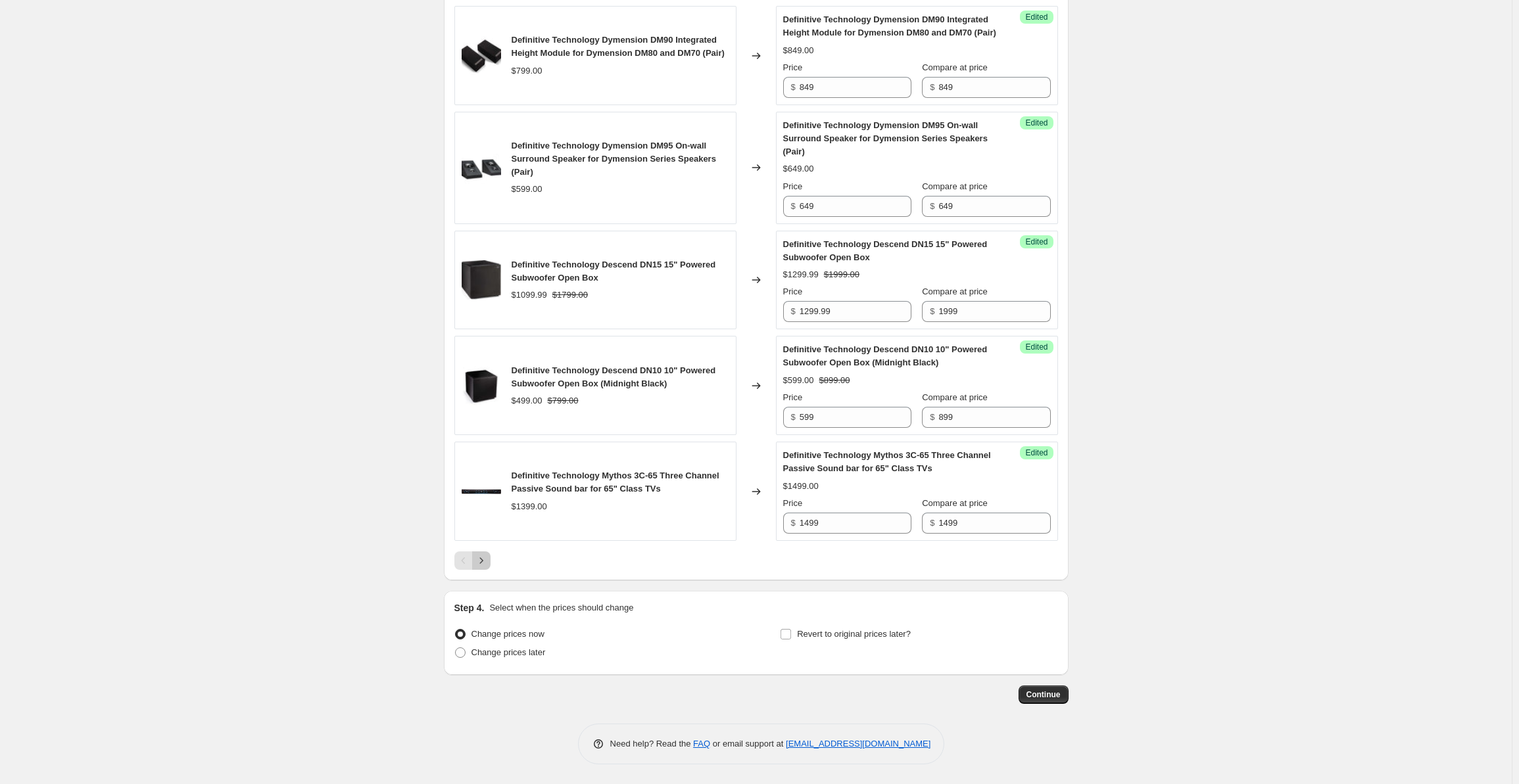
click at [486, 565] on icon "Next" at bounding box center [481, 561] width 13 height 13
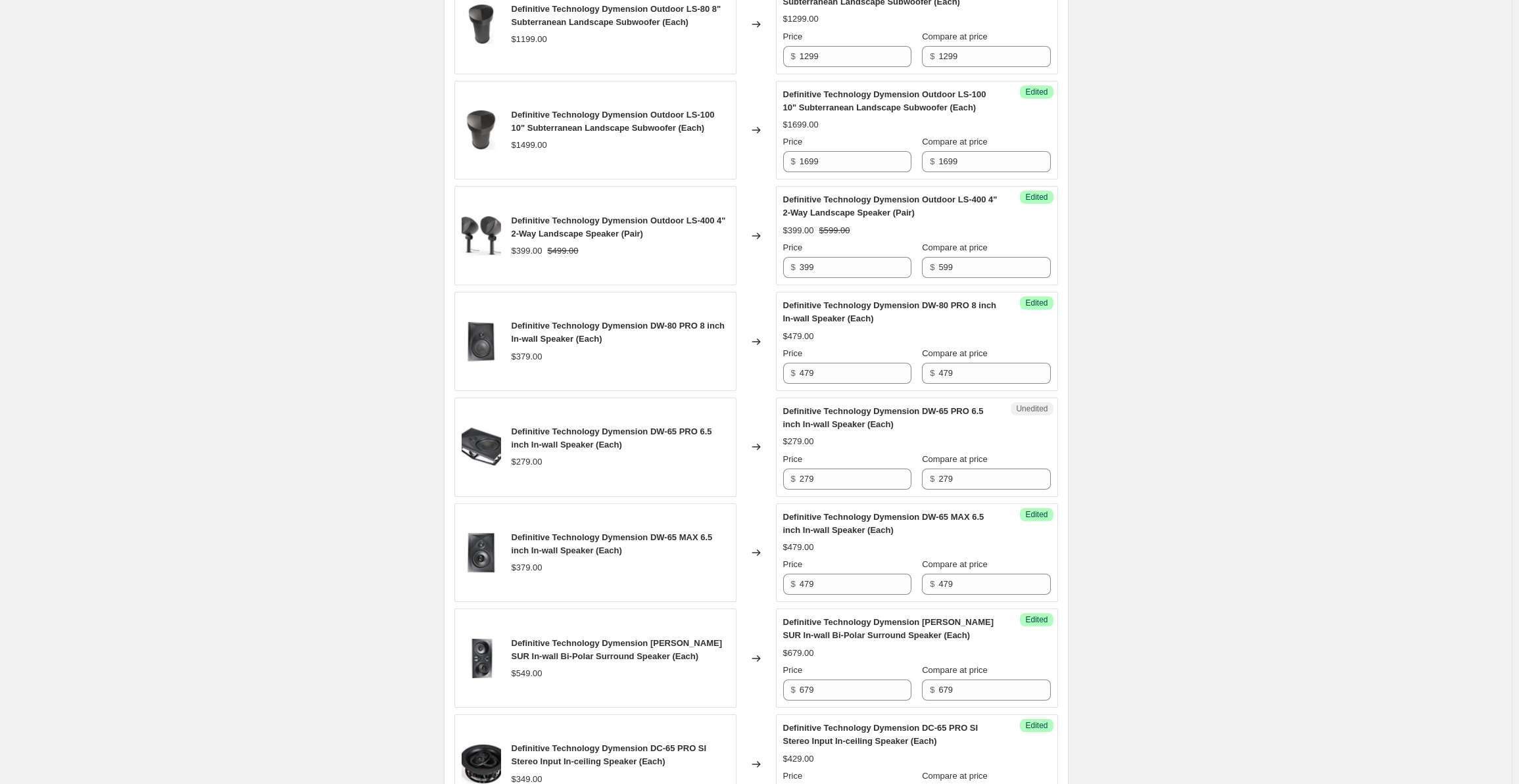
scroll to position [2039, 0]
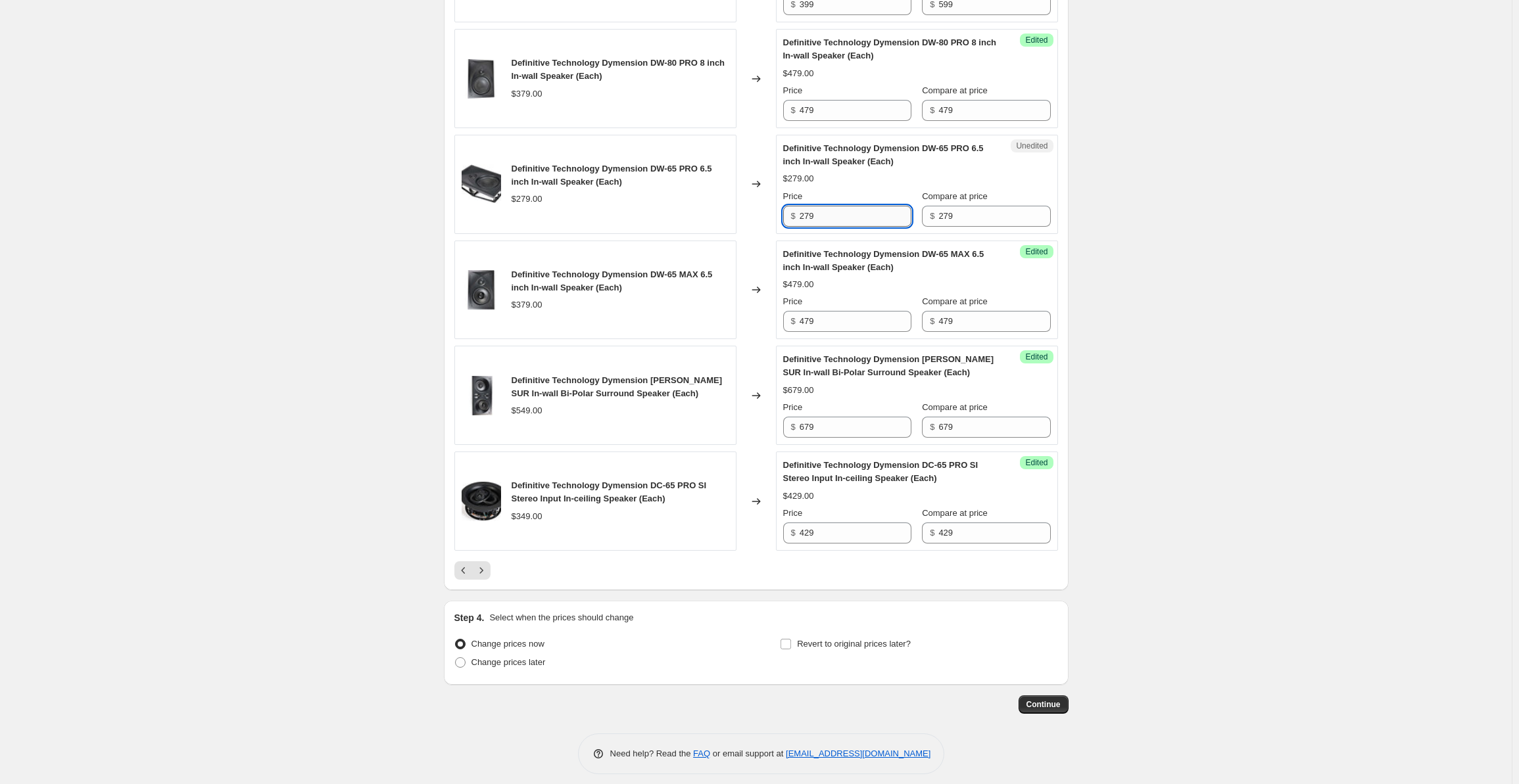
click at [833, 206] on input "279" at bounding box center [855, 217] width 112 height 21
drag, startPoint x: 836, startPoint y: 206, endPoint x: 759, endPoint y: 212, distance: 77.2
click at [759, 212] on div "Definitive Technology Dymension DW-65 PRO 6.5 inch In-wall Speaker (Each) $279.…" at bounding box center [756, 184] width 604 height 99
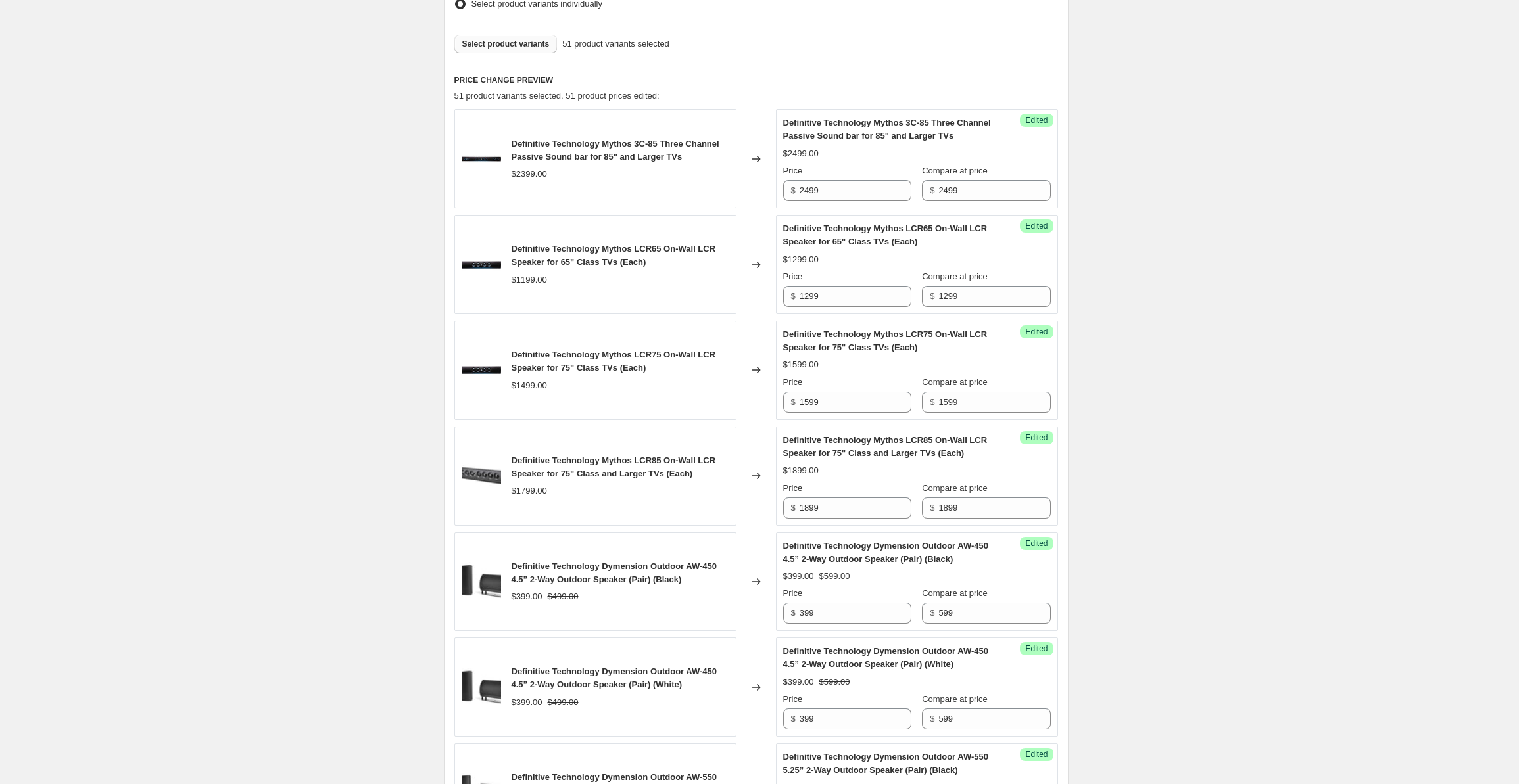
scroll to position [0, 0]
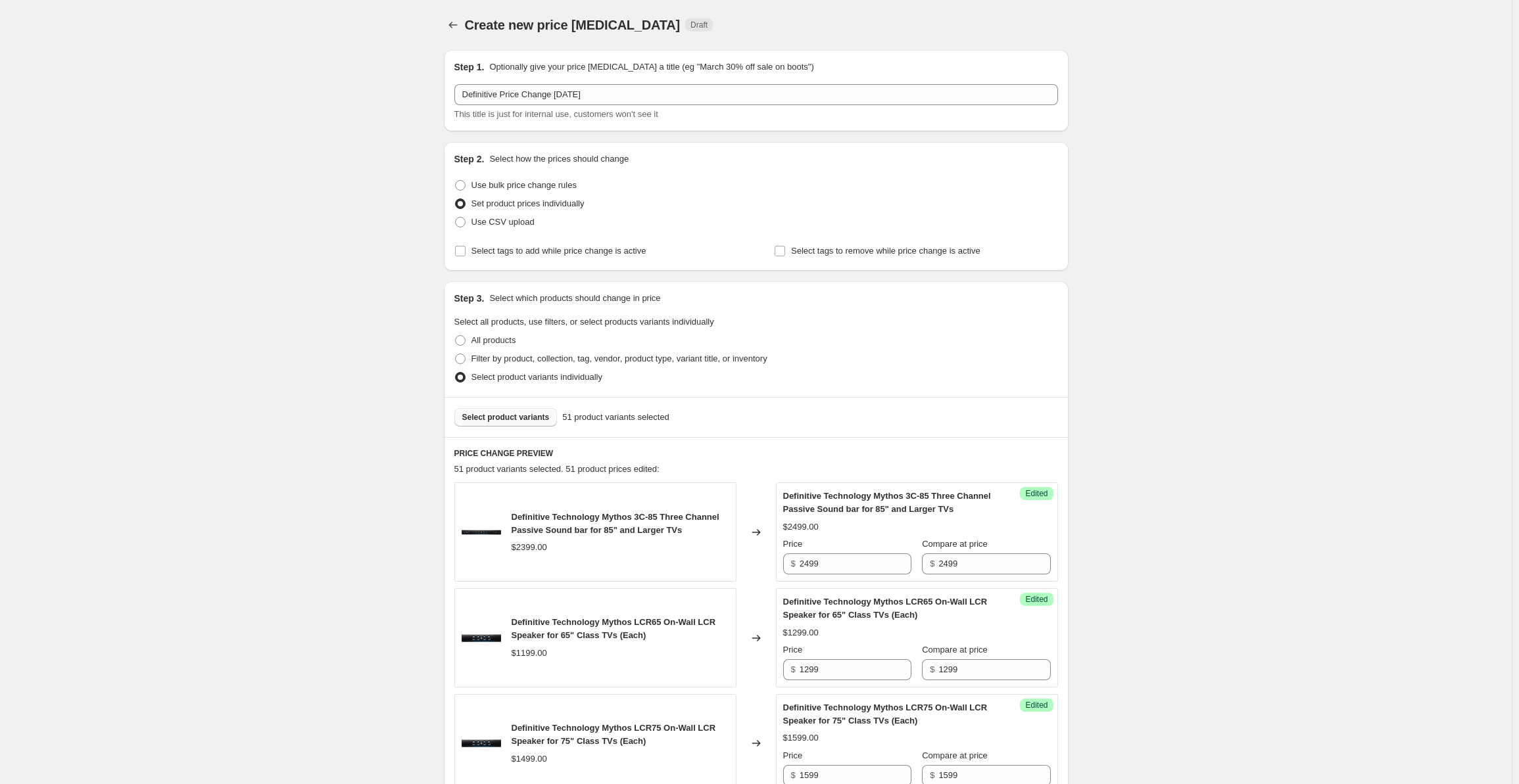
click at [494, 420] on span "Select product variants" at bounding box center [506, 417] width 88 height 10
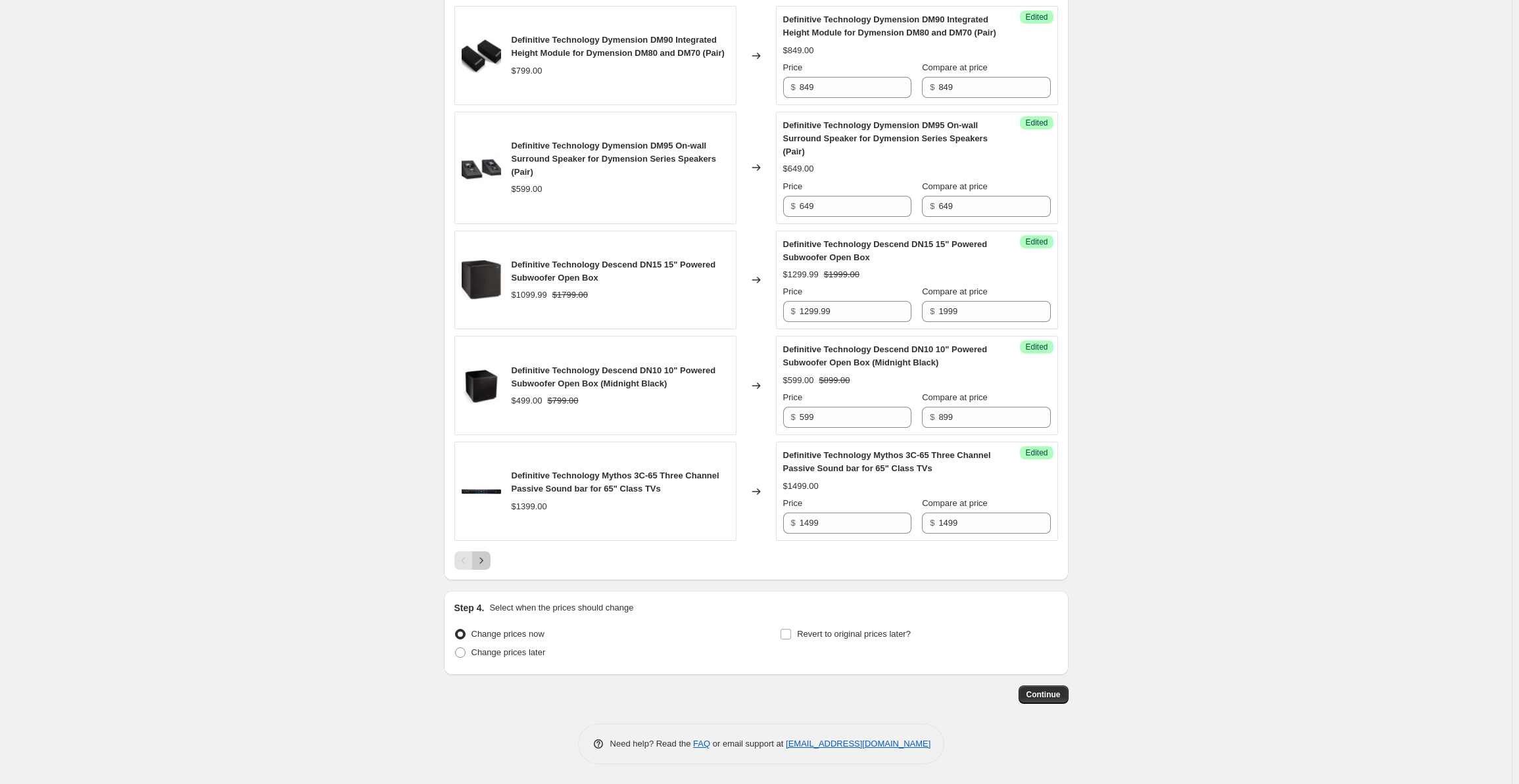
click at [484, 565] on icon "Next" at bounding box center [481, 561] width 13 height 13
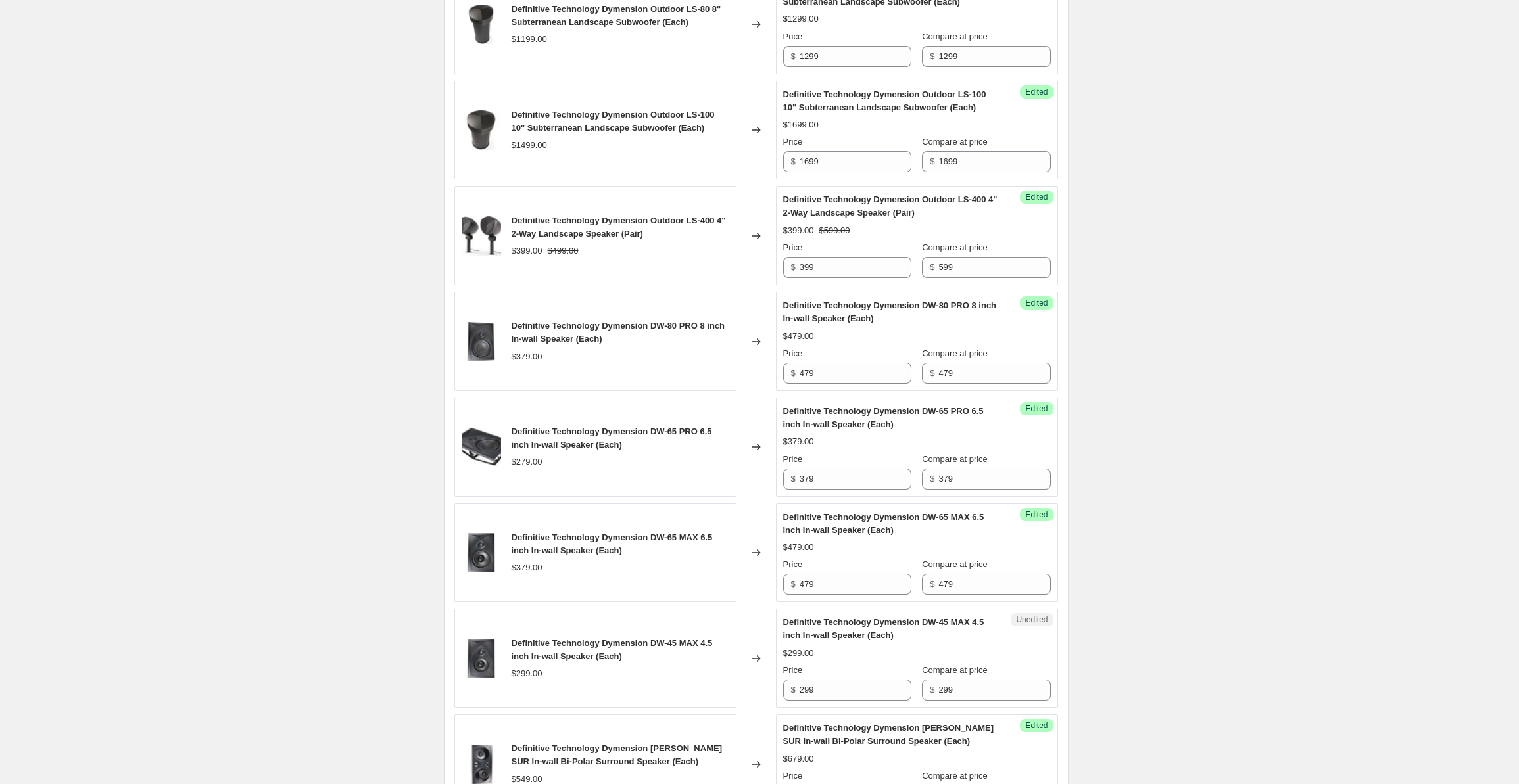
scroll to position [2039, 0]
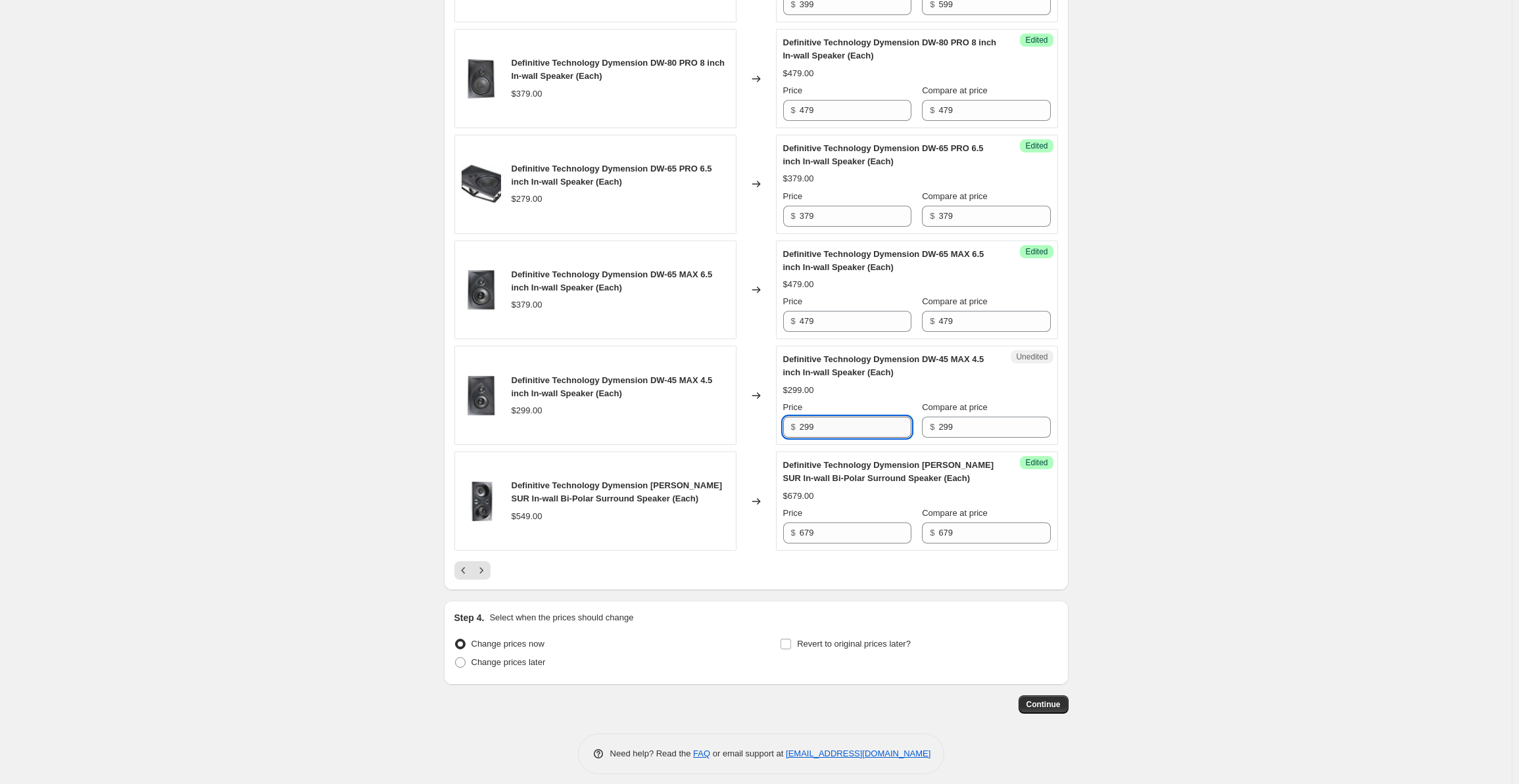
click at [819, 417] on input "299" at bounding box center [855, 427] width 112 height 21
drag, startPoint x: 830, startPoint y: 417, endPoint x: 777, endPoint y: 419, distance: 53.0
click at [777, 419] on div "Definitive Technology Dymension DW-45 MAX 4.5 inch In-wall Speaker (Each) $299.…" at bounding box center [756, 395] width 604 height 99
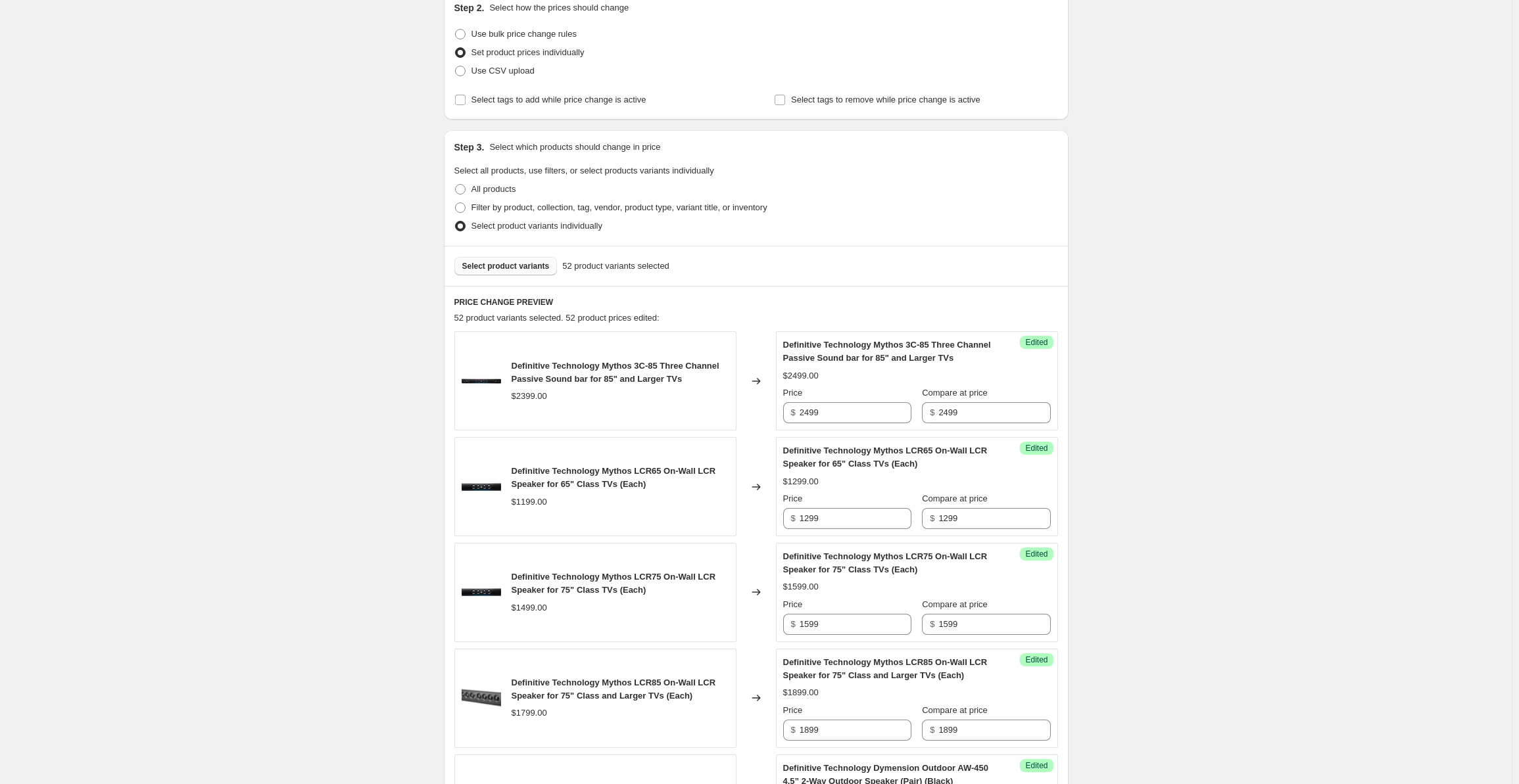
scroll to position [0, 0]
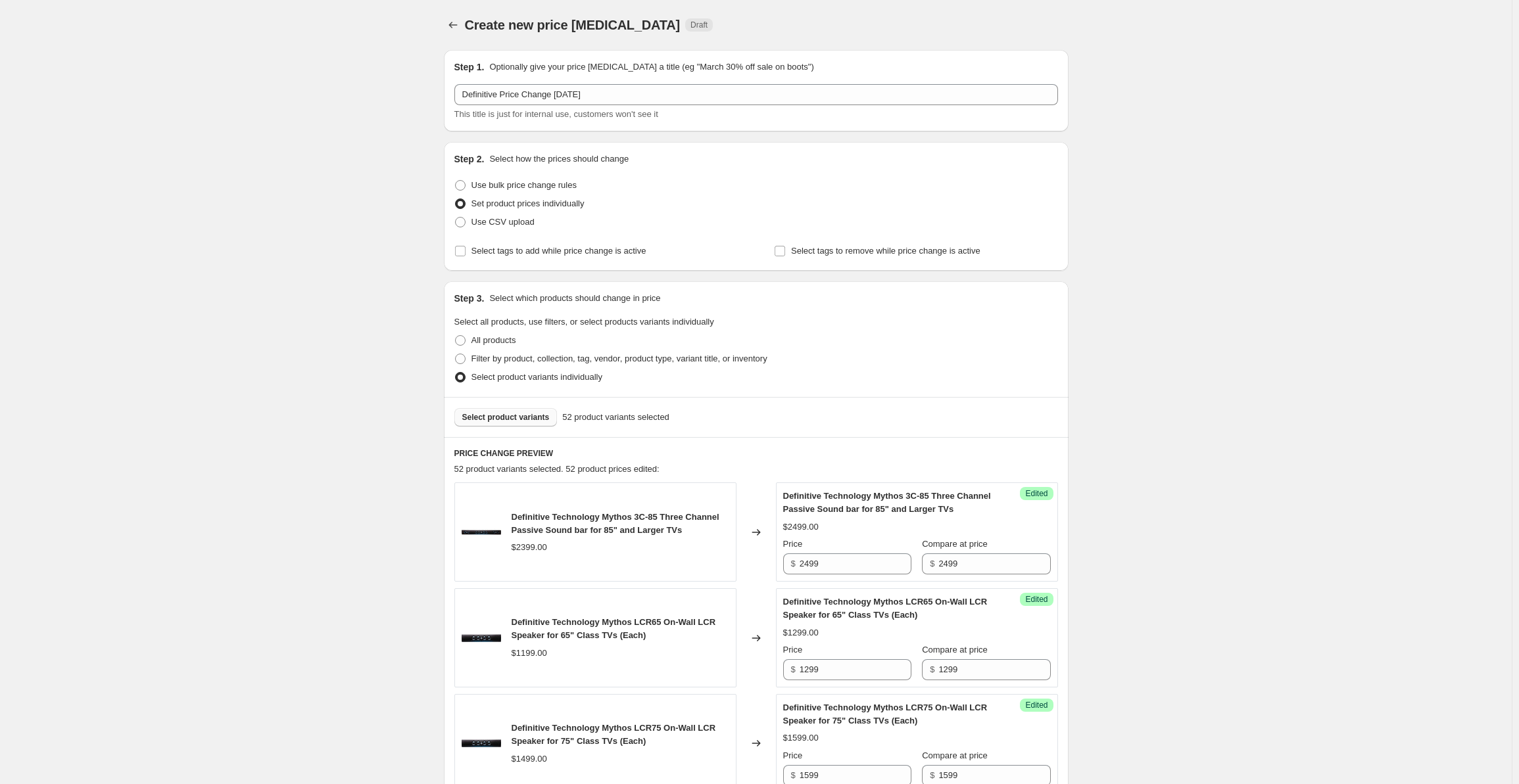
click at [490, 421] on span "Select product variants" at bounding box center [506, 417] width 88 height 10
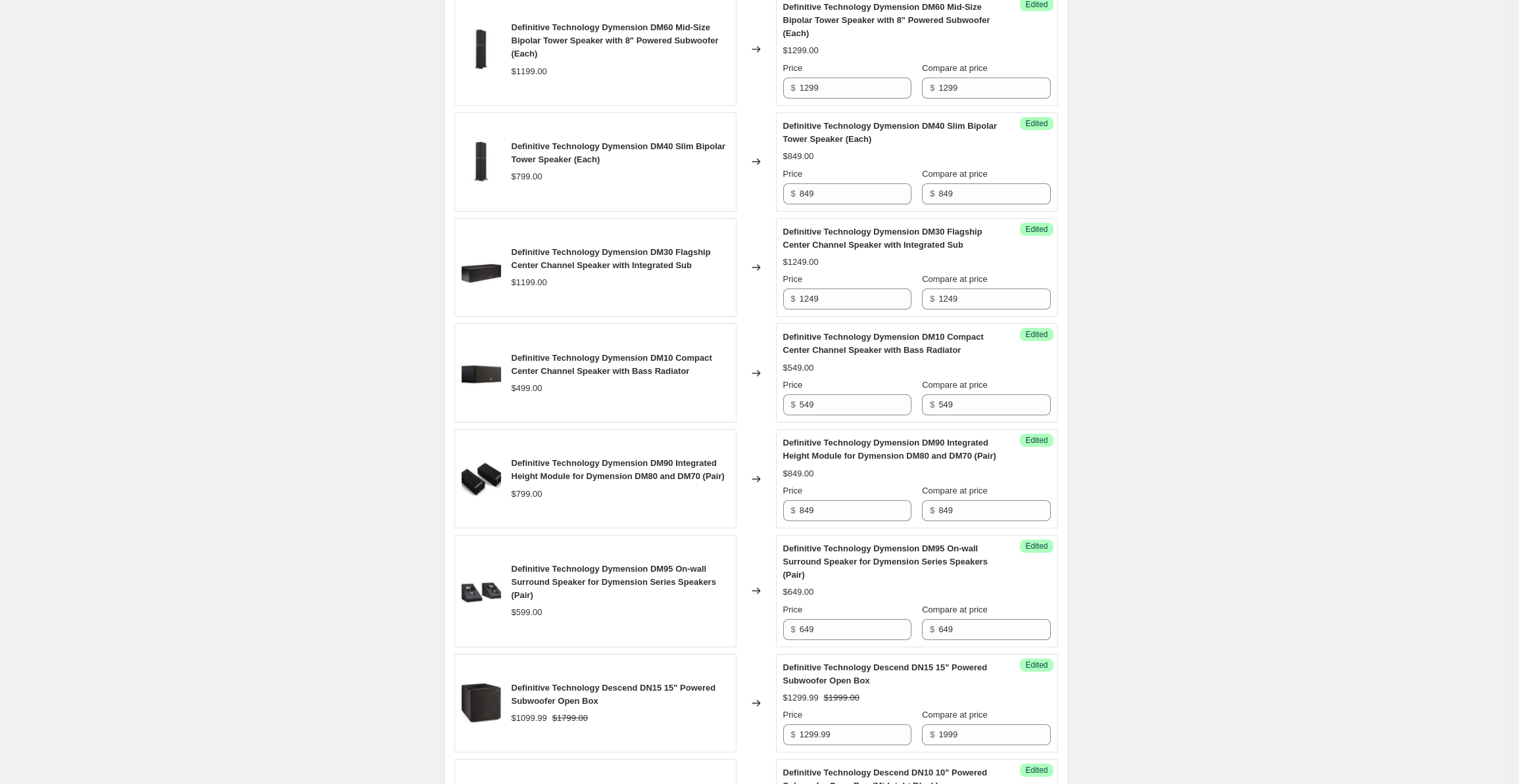
scroll to position [2092, 0]
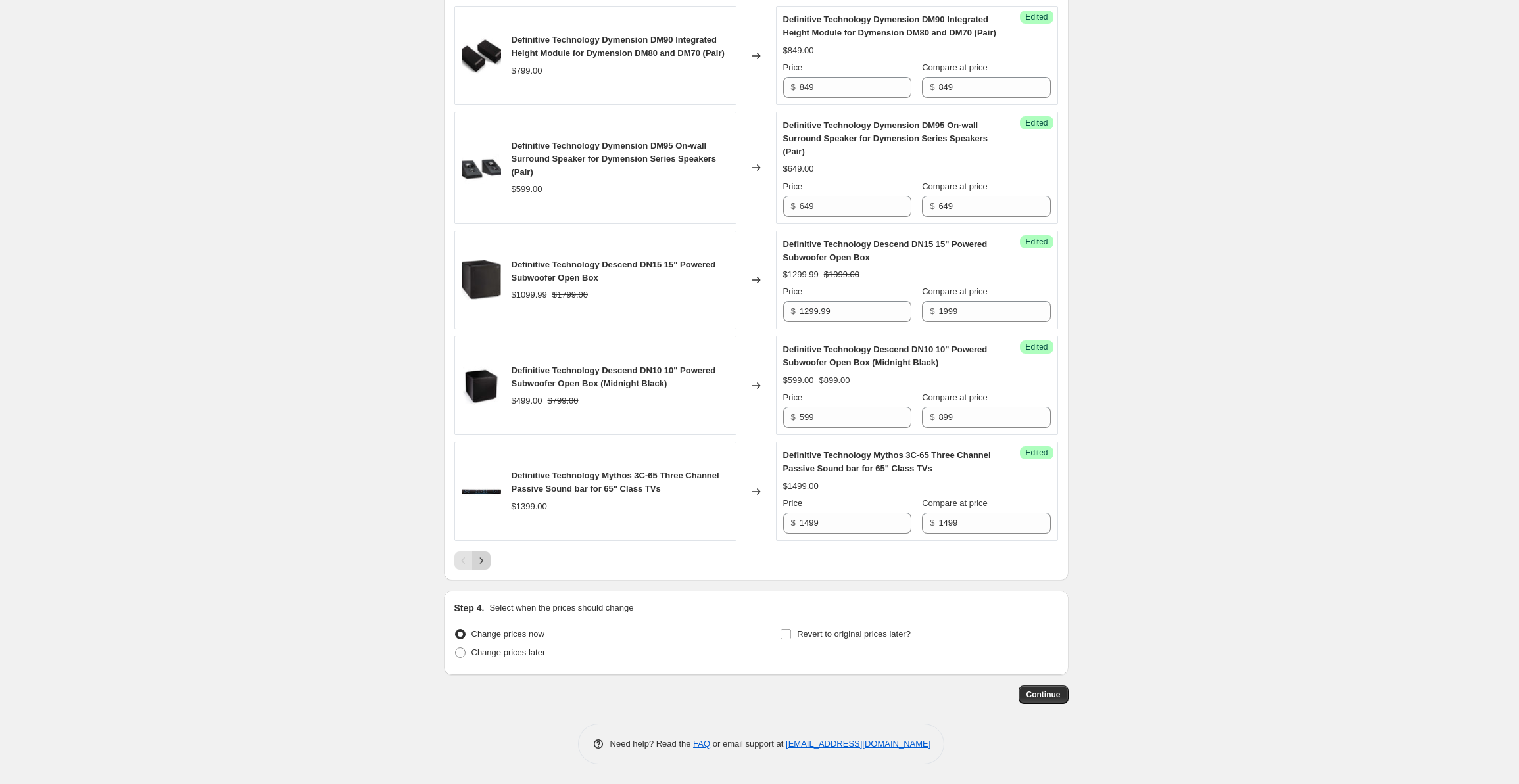
click at [487, 567] on icon "Next" at bounding box center [481, 561] width 13 height 13
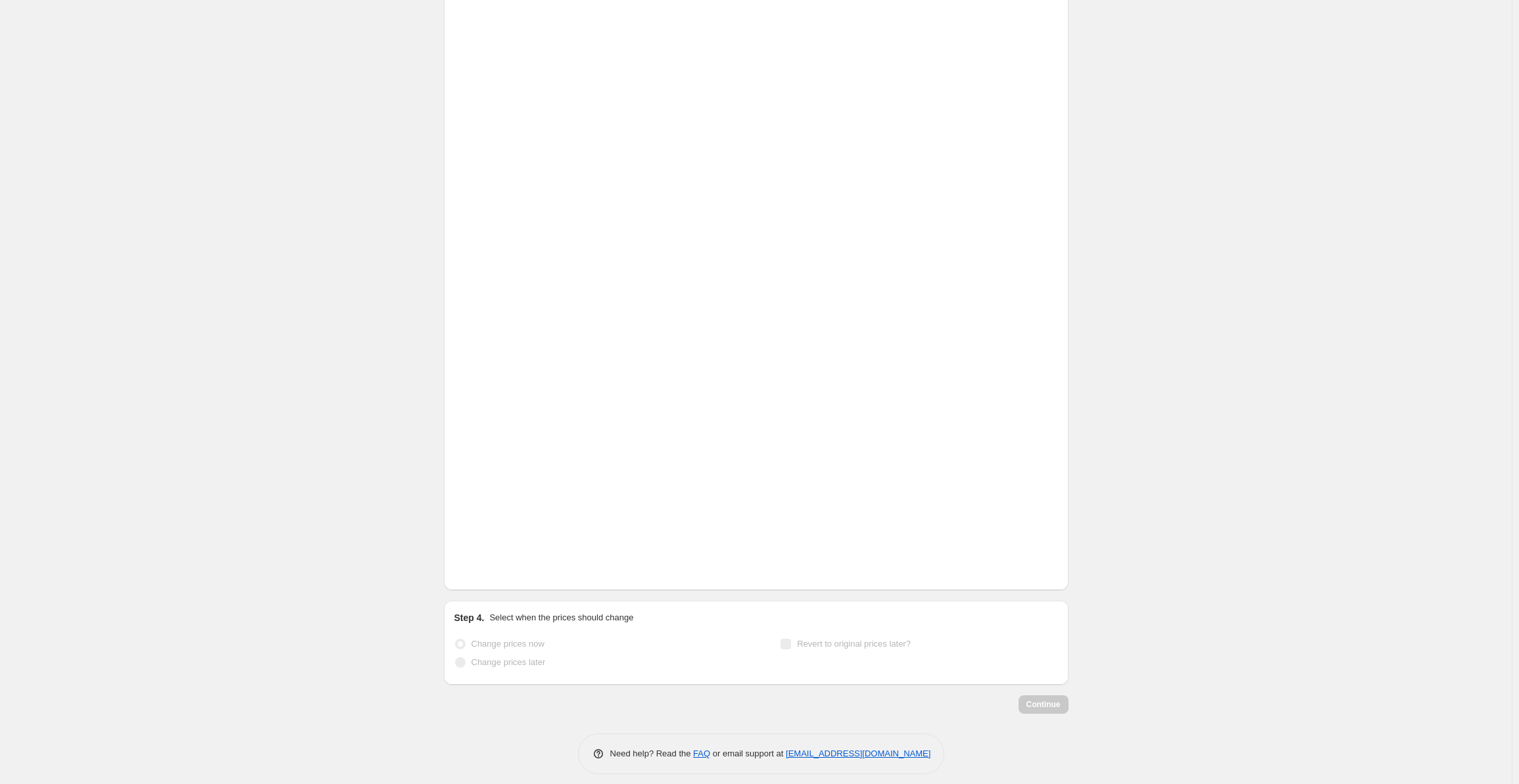
scroll to position [2039, 0]
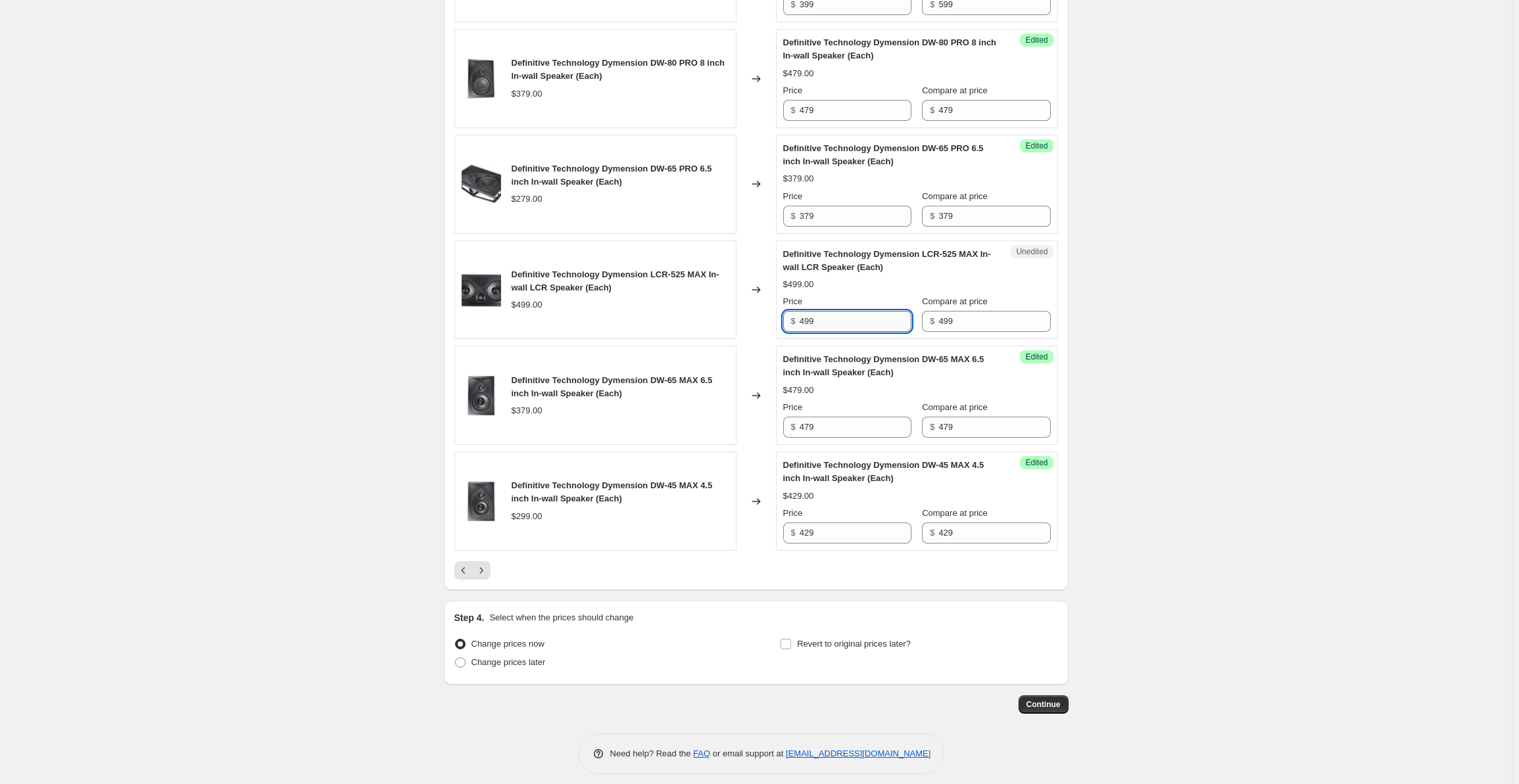
click at [821, 319] on input "499" at bounding box center [855, 322] width 112 height 21
drag, startPoint x: 833, startPoint y: 316, endPoint x: 768, endPoint y: 316, distance: 65.0
click at [768, 316] on div "Definitive Technology Dymension LCR-525 MAX In-wall LCR Speaker (Each) $499.00 …" at bounding box center [756, 290] width 604 height 99
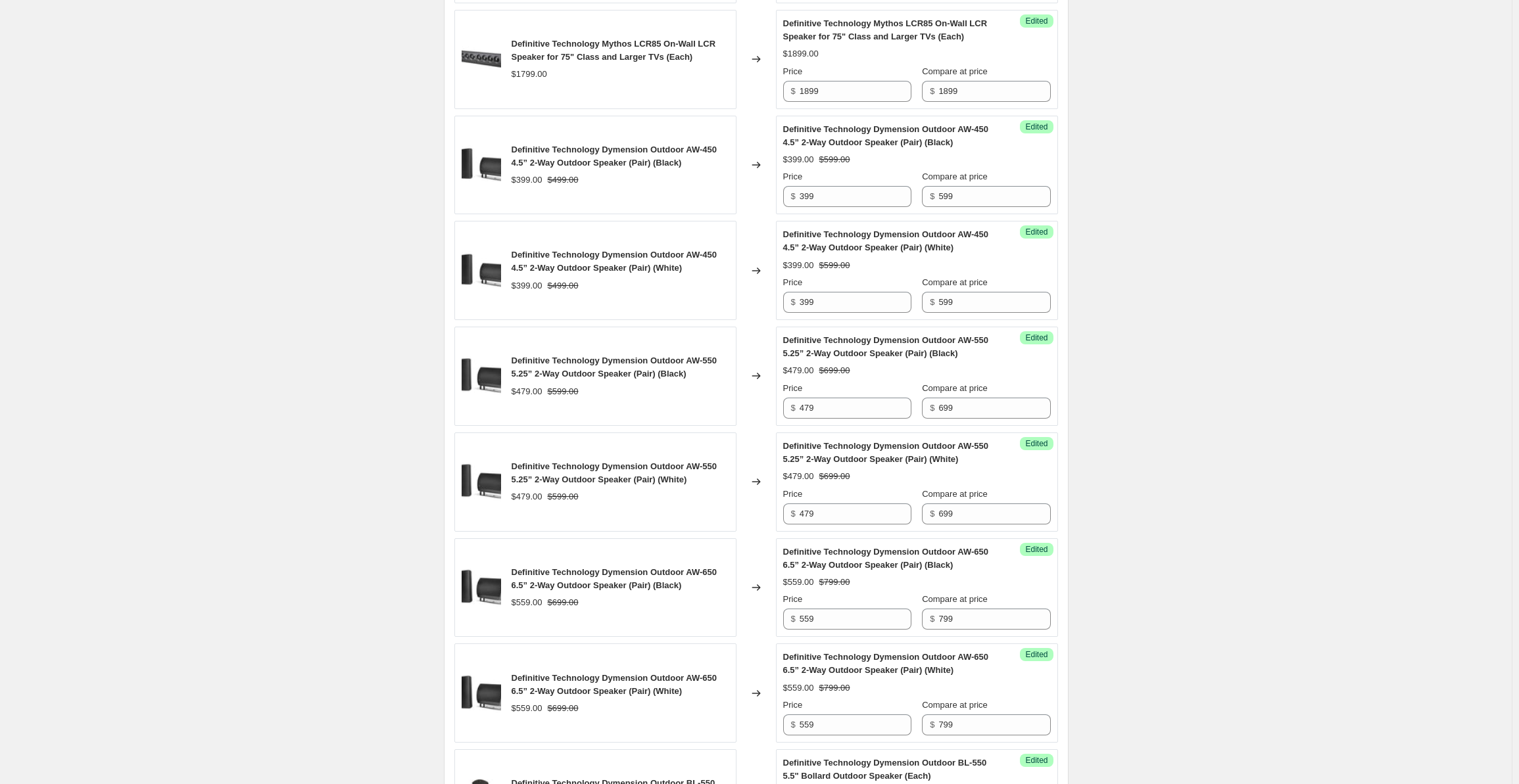
scroll to position [0, 0]
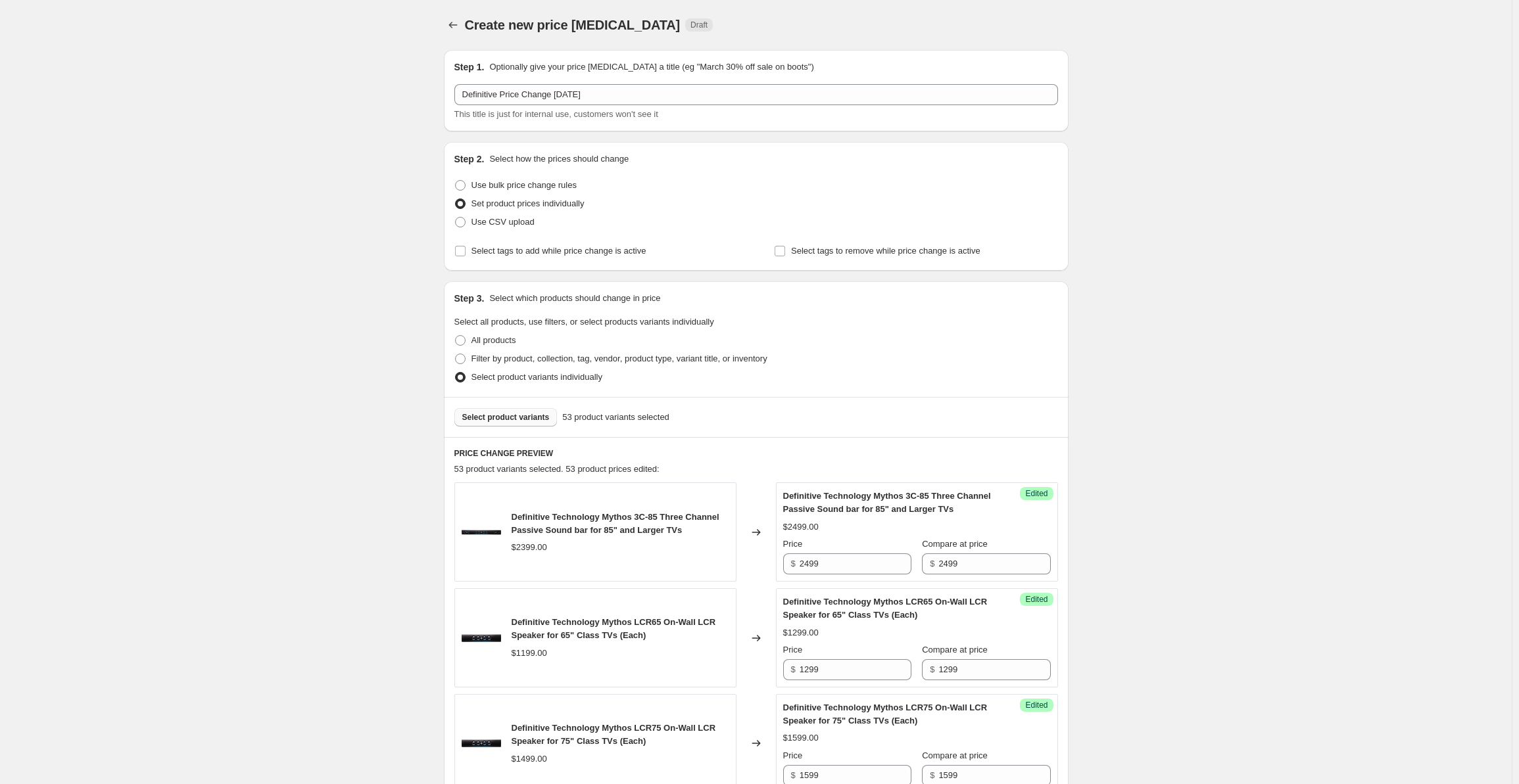
click at [502, 421] on span "Select product variants" at bounding box center [506, 417] width 88 height 10
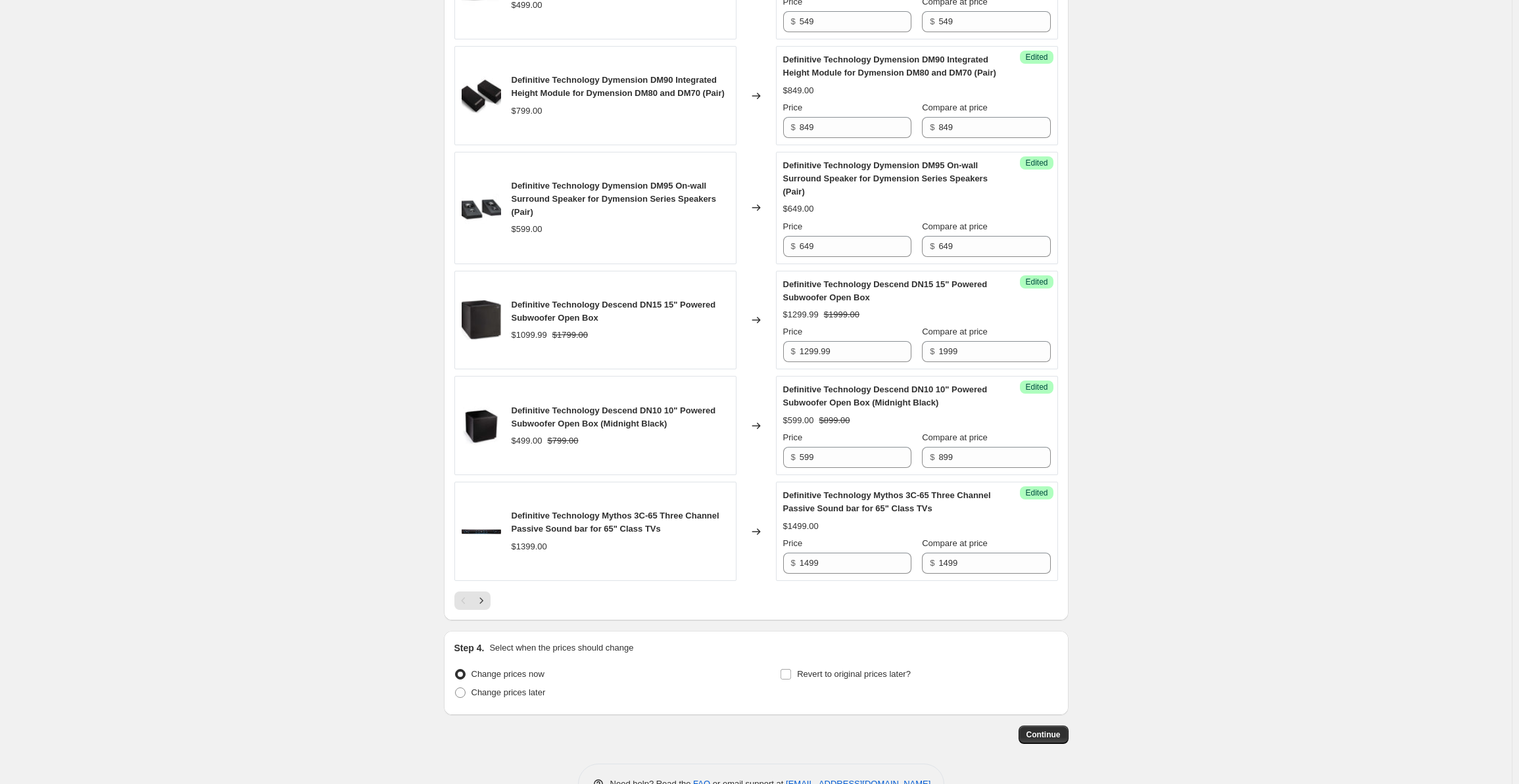
scroll to position [2081, 0]
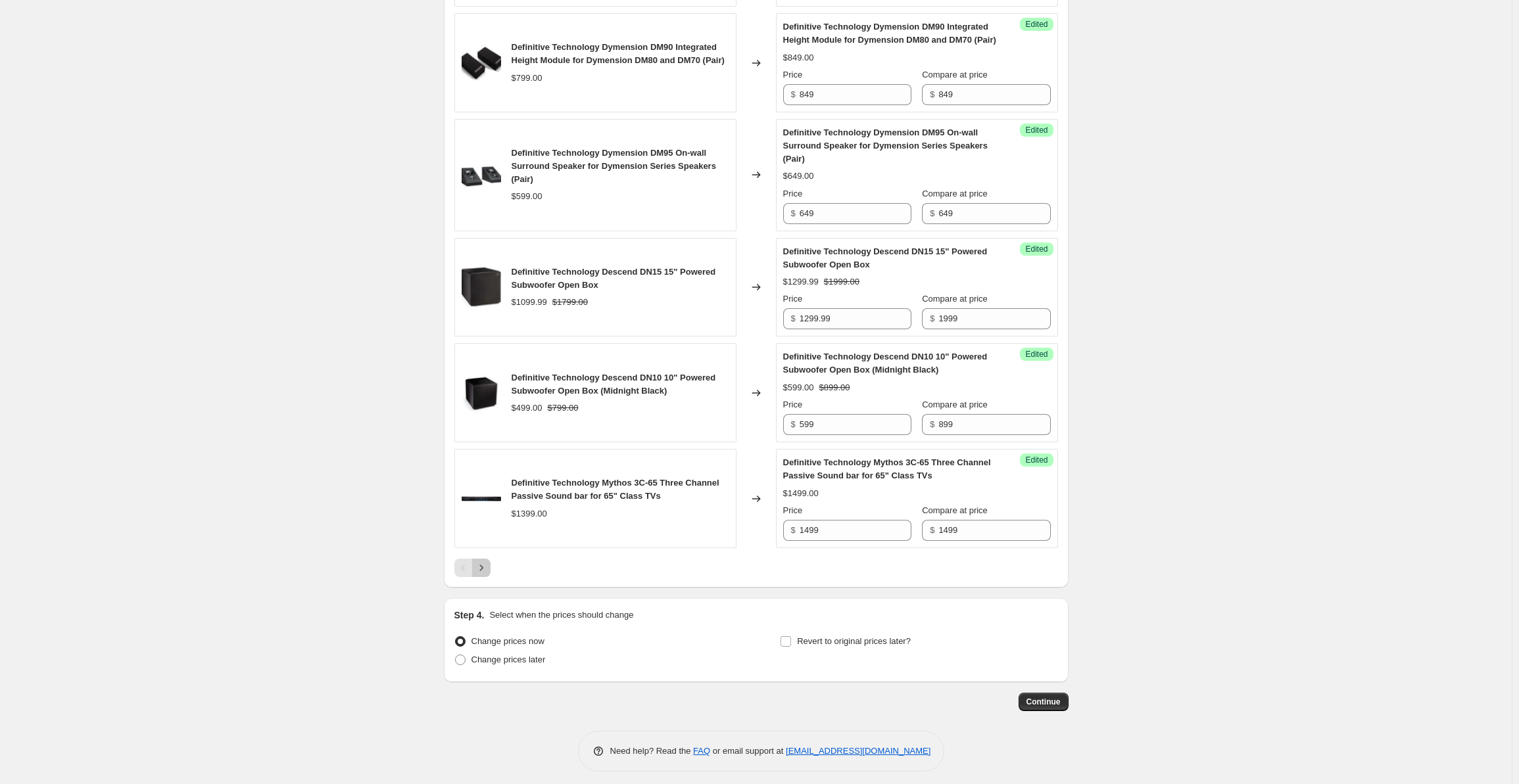
click at [488, 575] on icon "Next" at bounding box center [481, 568] width 13 height 13
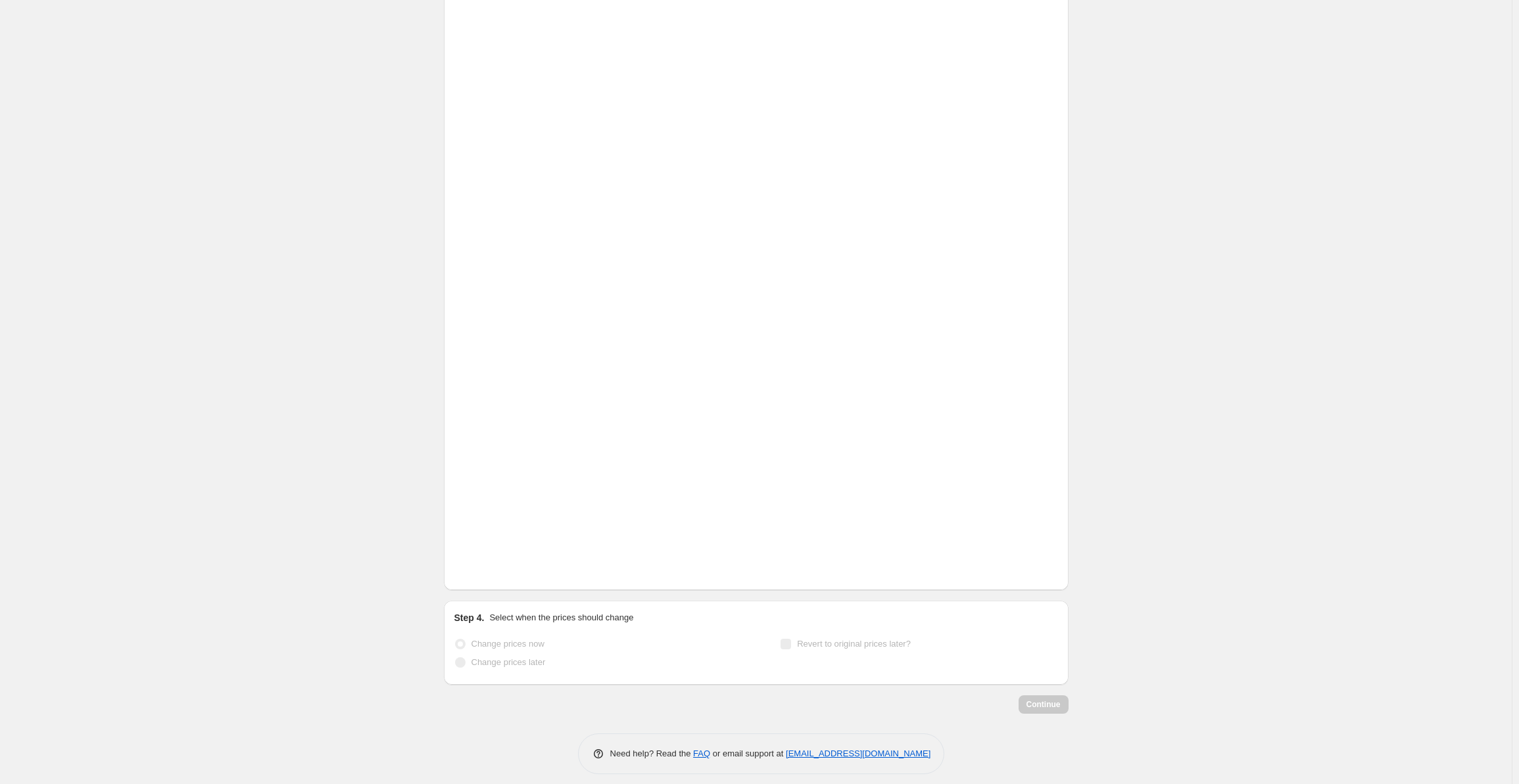
scroll to position [2039, 0]
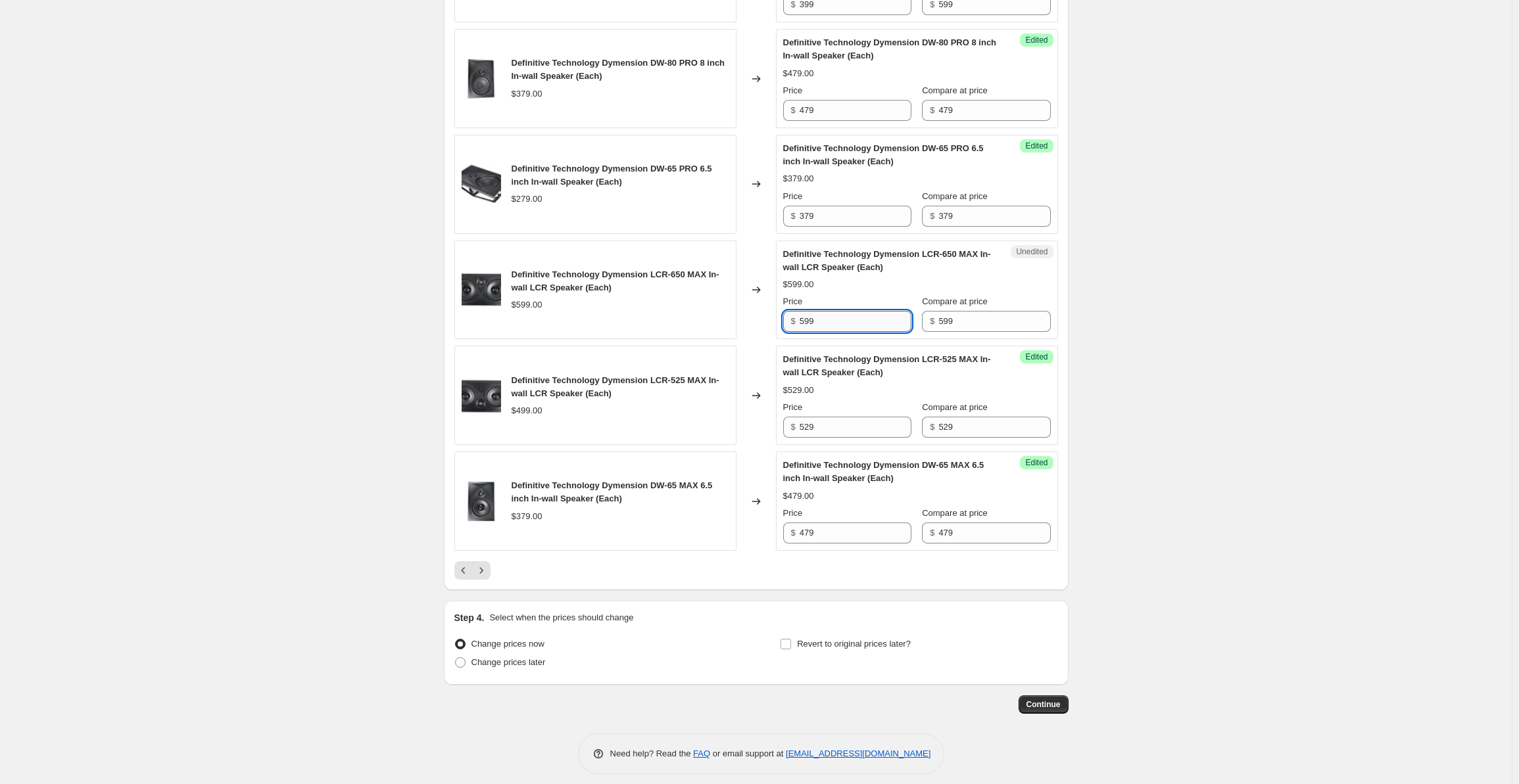
click at [822, 311] on input "599" at bounding box center [855, 322] width 112 height 21
drag, startPoint x: 819, startPoint y: 313, endPoint x: 774, endPoint y: 316, distance: 45.1
click at [774, 316] on div "Definitive Technology Dymension LCR-650 MAX In-wall LCR Speaker (Each) $599.00 …" at bounding box center [756, 290] width 604 height 99
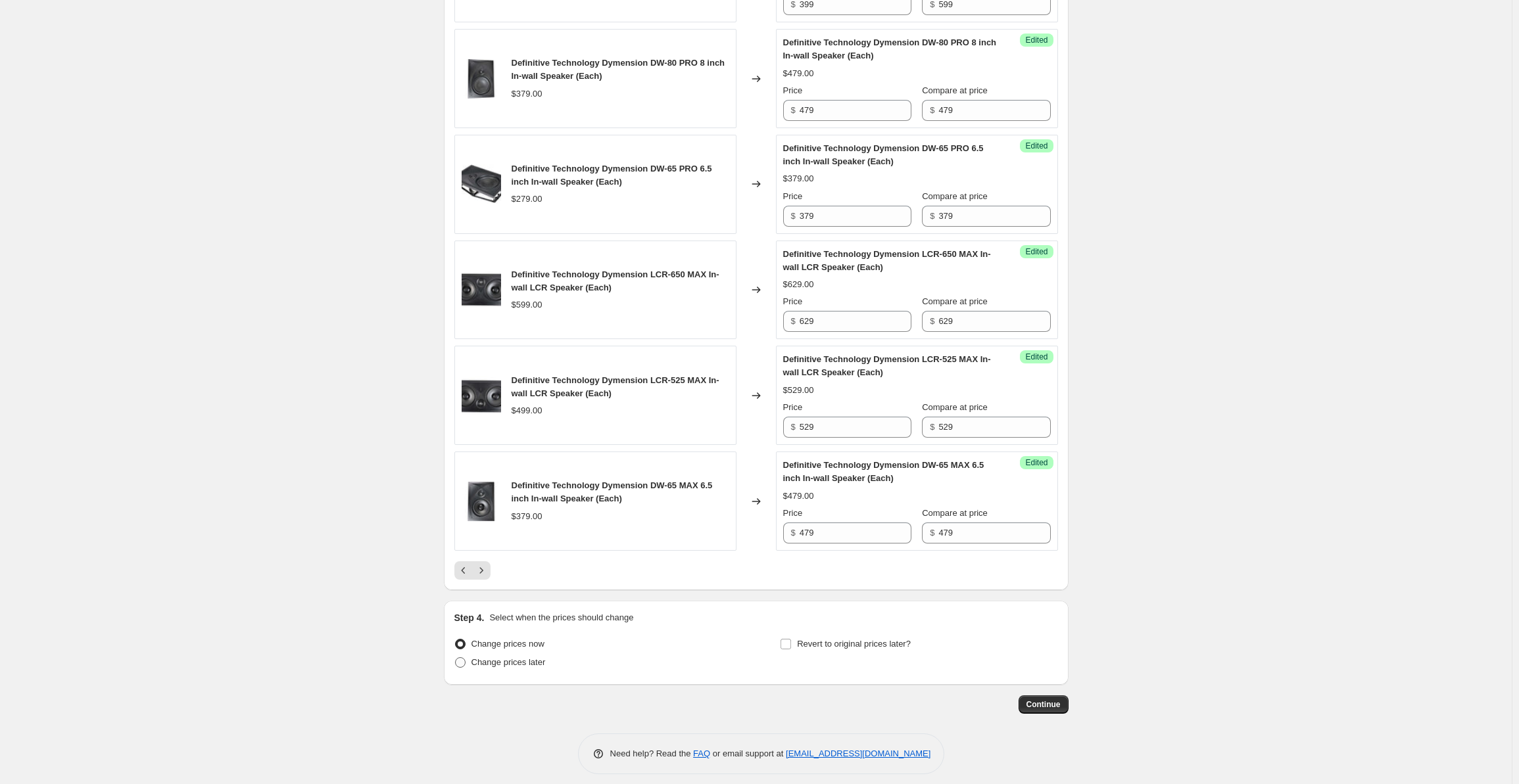
click at [484, 657] on span "Change prices later" at bounding box center [508, 662] width 74 height 10
click at [456, 657] on input "Change prices later" at bounding box center [455, 657] width 1 height 1
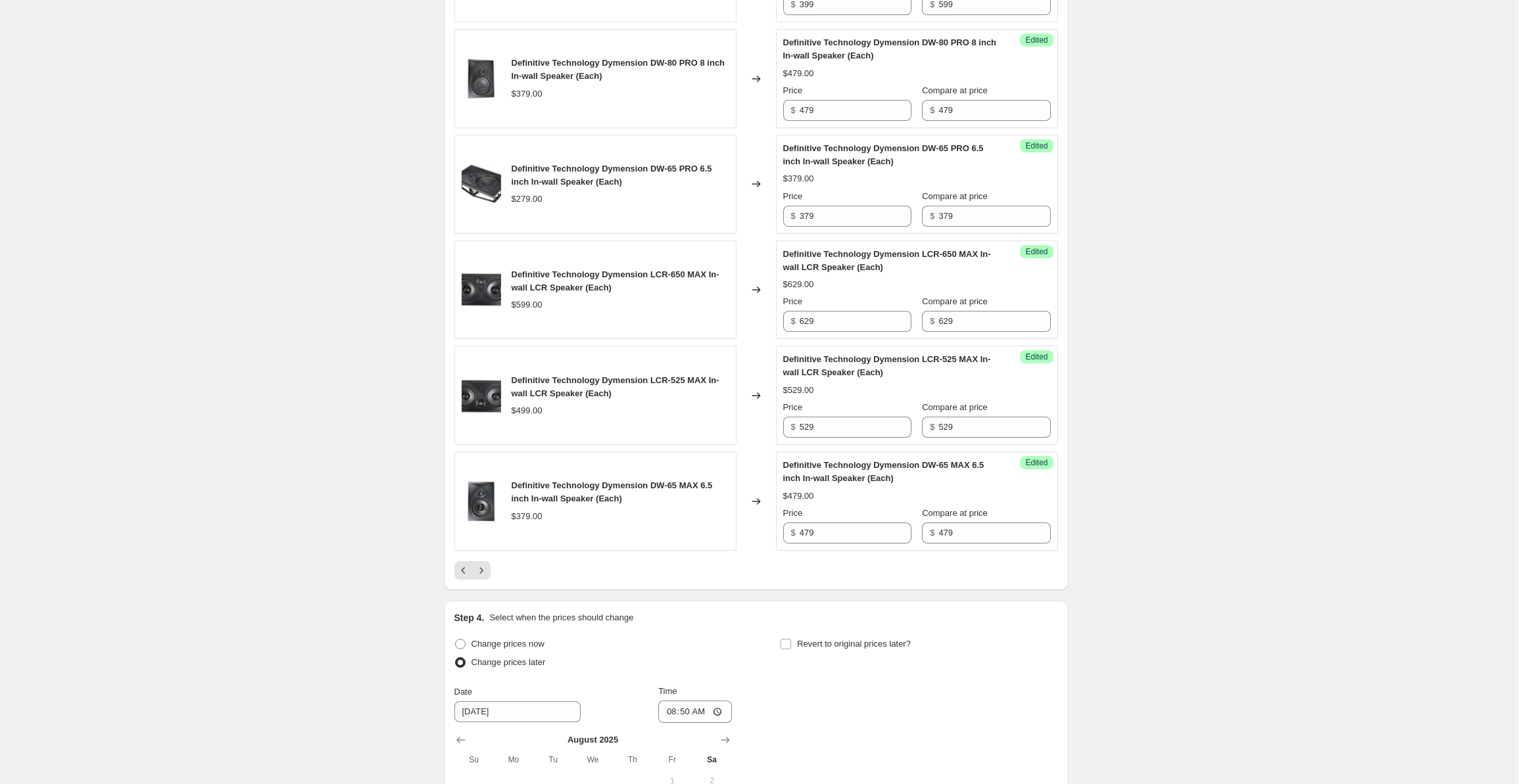
scroll to position [2285, 0]
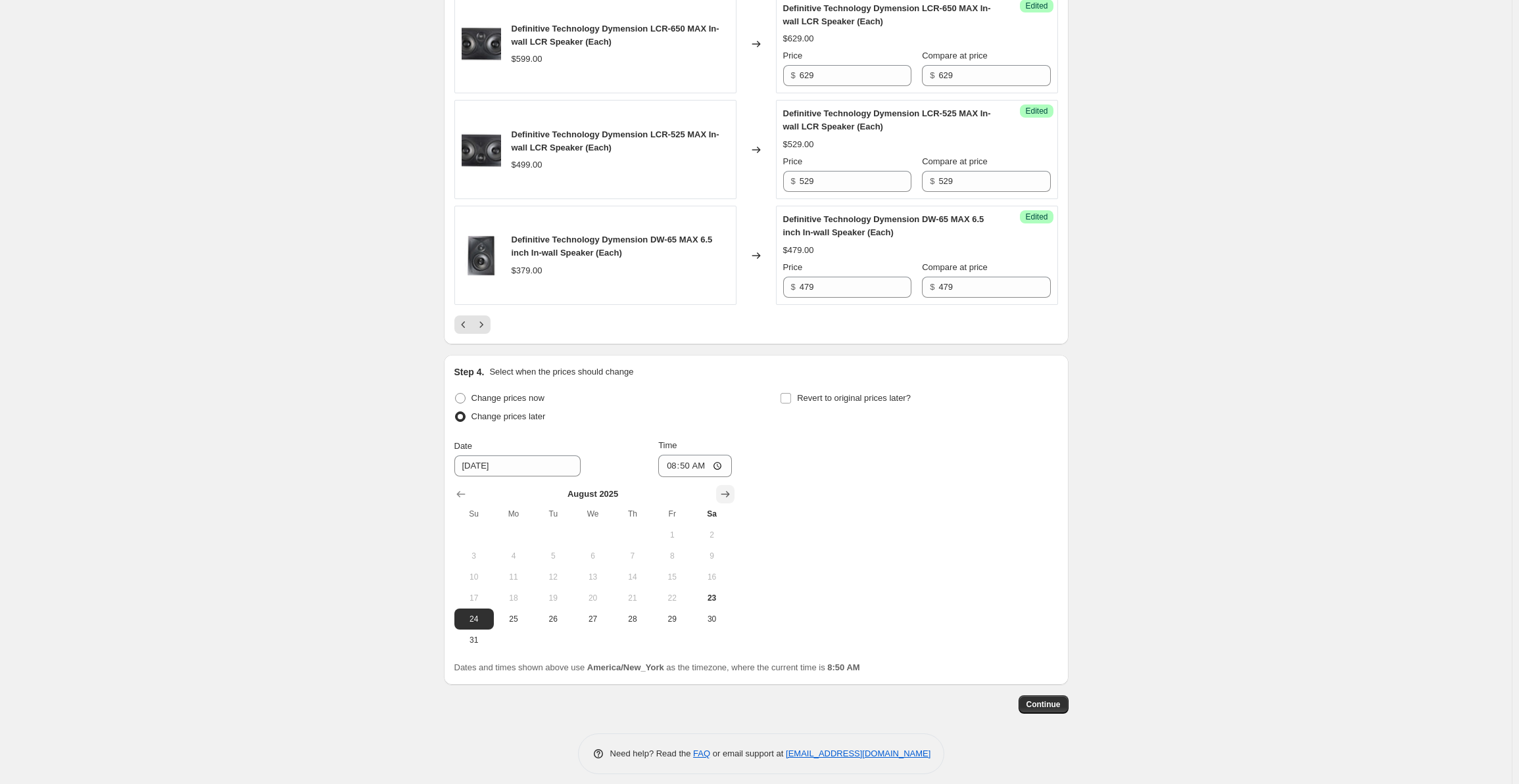
click at [726, 491] on icon "Show next month, September 2025" at bounding box center [726, 495] width 13 height 13
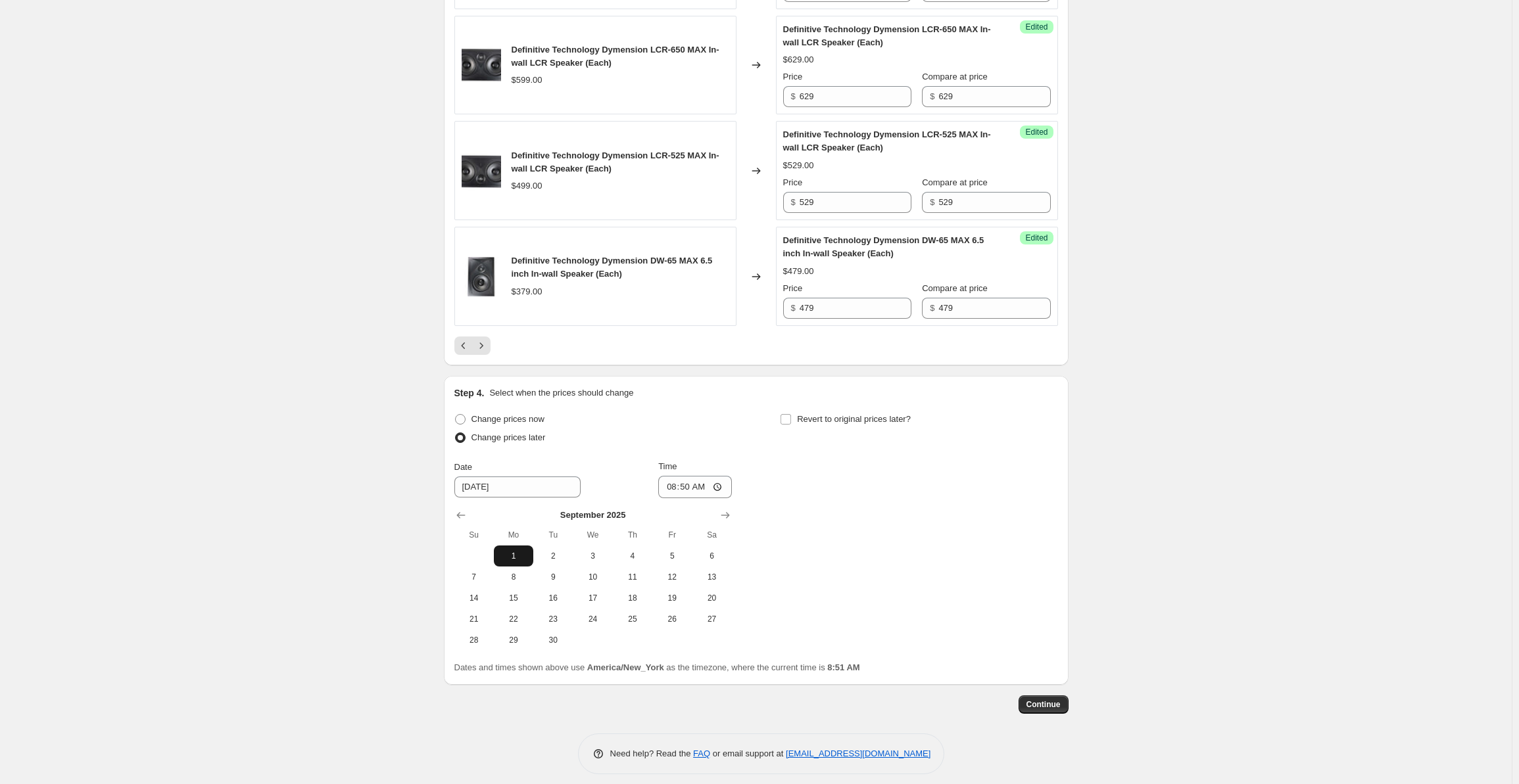
click at [523, 551] on span "1" at bounding box center [514, 556] width 29 height 10
click at [670, 482] on input "08:50" at bounding box center [695, 487] width 73 height 22
click at [1053, 699] on span "Continue" at bounding box center [1044, 705] width 34 height 10
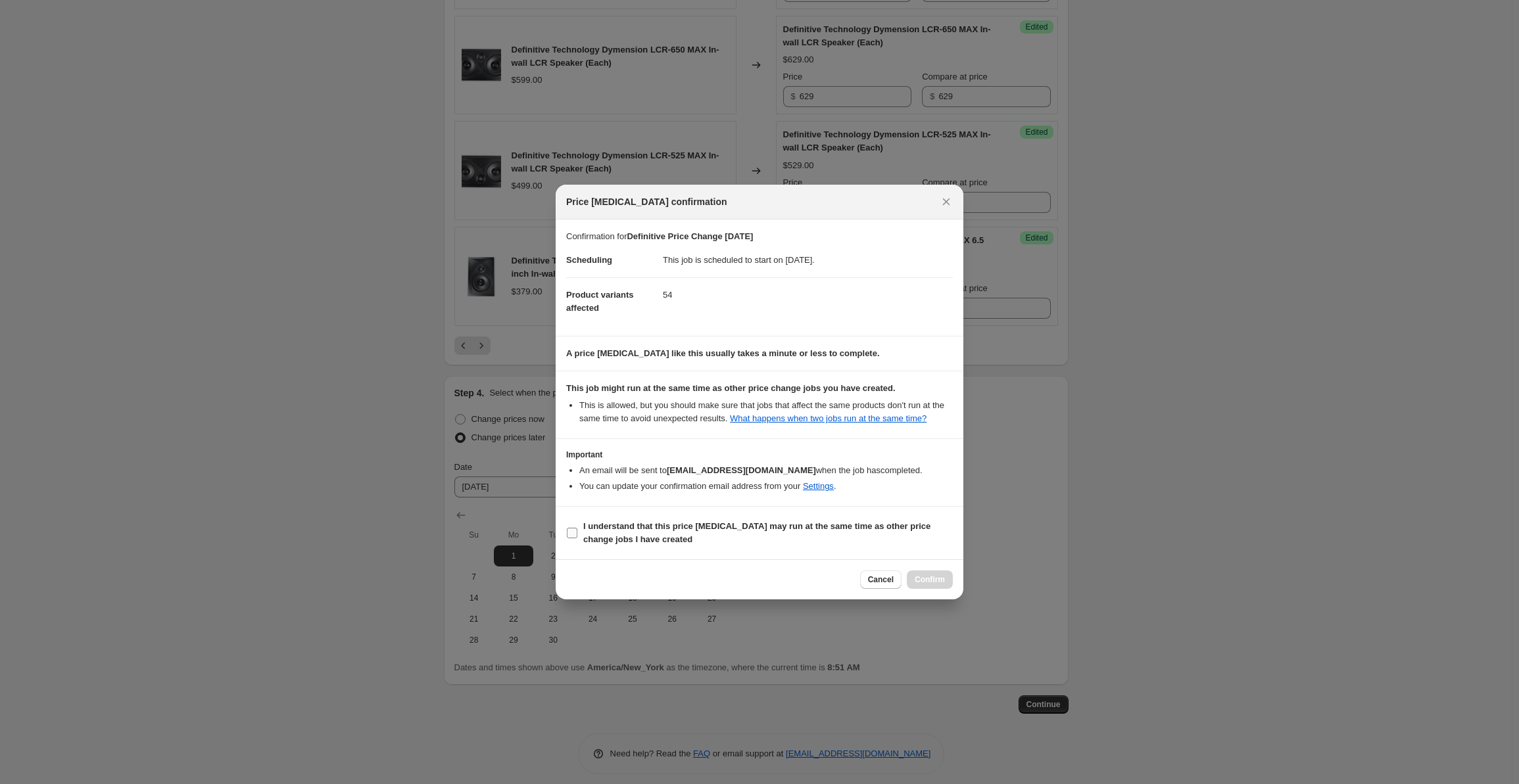
click at [632, 525] on b "I understand that this price [MEDICAL_DATA] may run at the same time as other p…" at bounding box center [757, 533] width 347 height 23
click at [577, 528] on input "I understand that this price [MEDICAL_DATA] may run at the same time as other p…" at bounding box center [572, 533] width 10 height 10
click at [926, 576] on span "Confirm" at bounding box center [930, 580] width 30 height 10
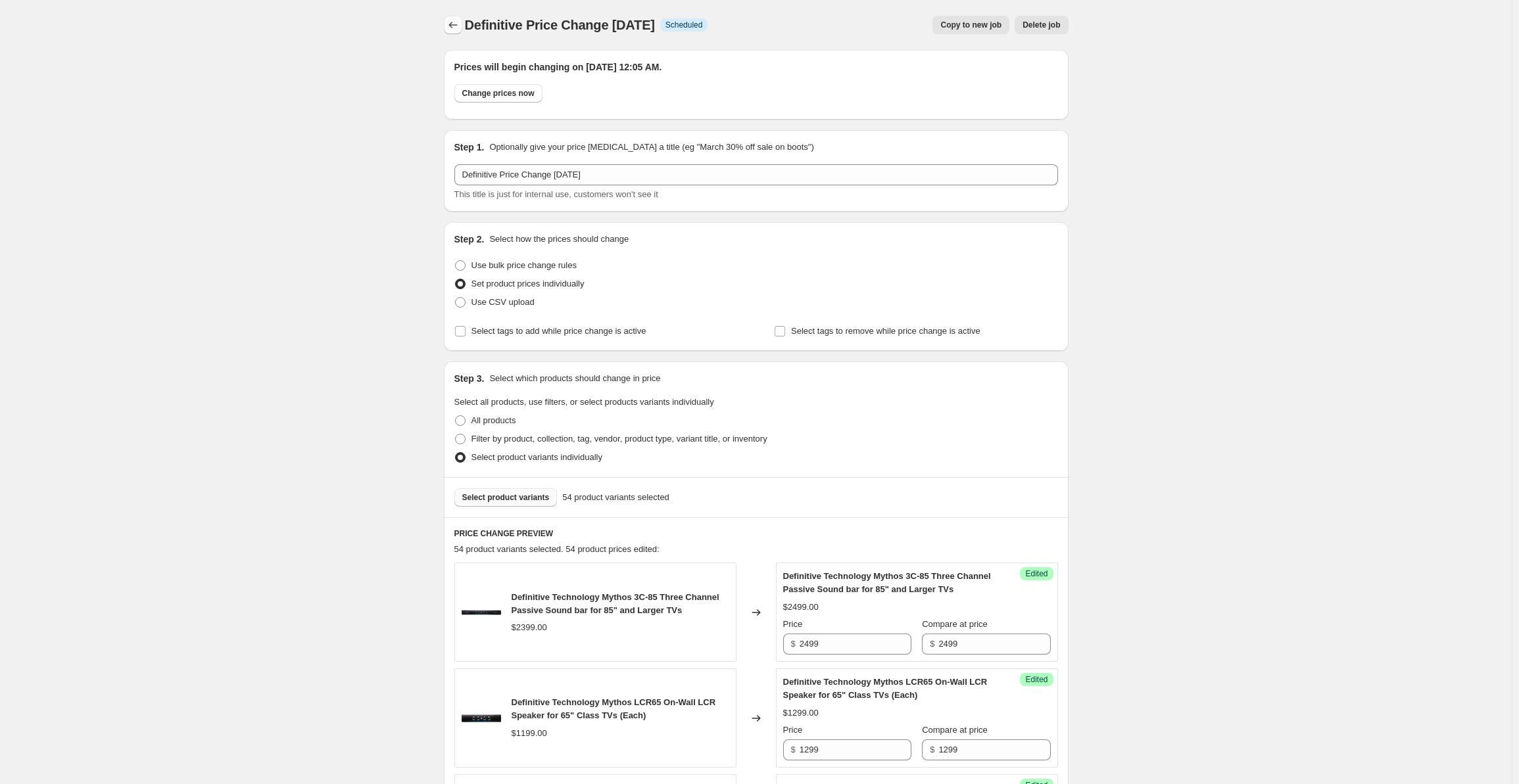
click at [454, 23] on icon "Price change jobs" at bounding box center [454, 25] width 13 height 13
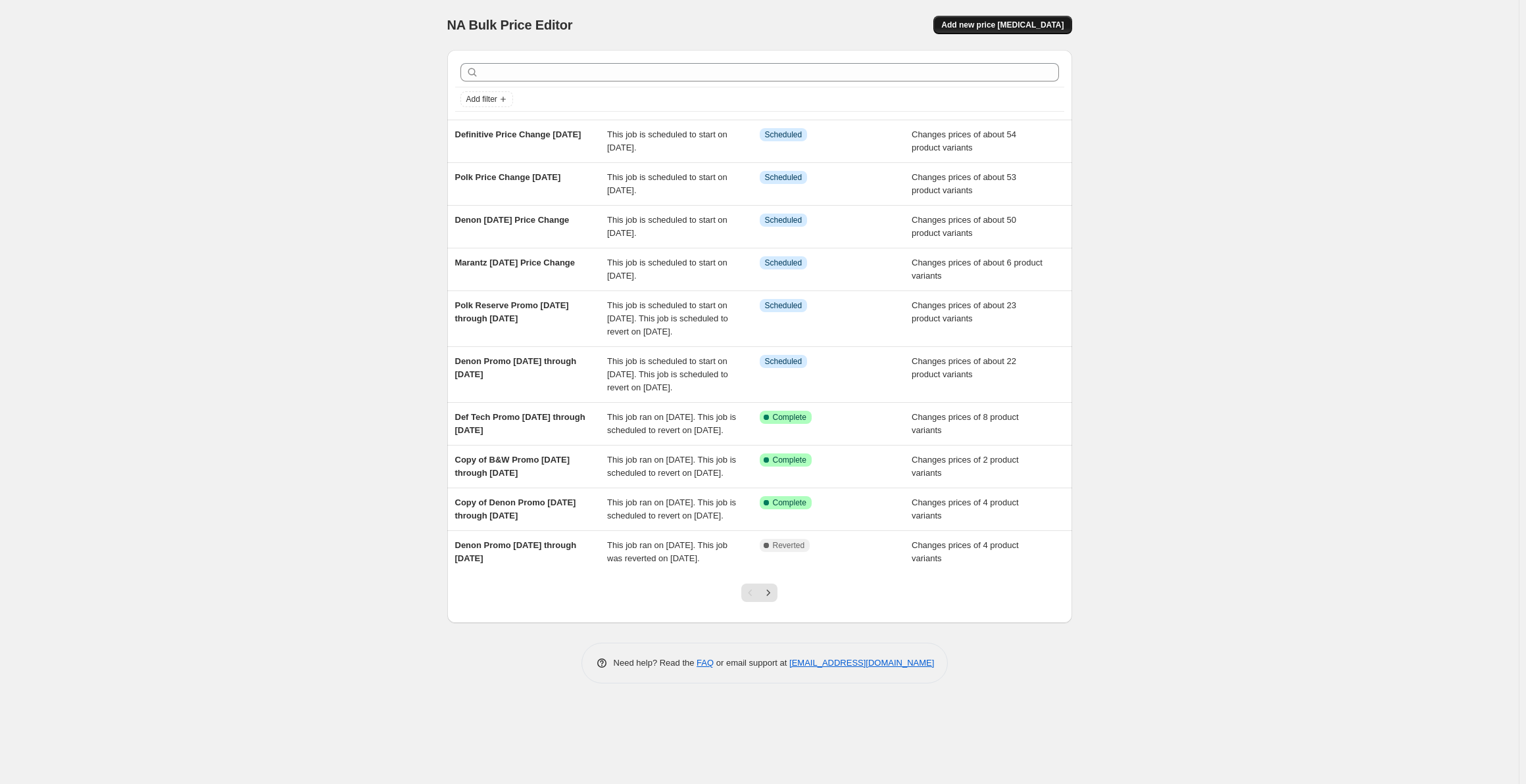
click at [985, 25] on span "Add new price [MEDICAL_DATA]" at bounding box center [1002, 25] width 122 height 10
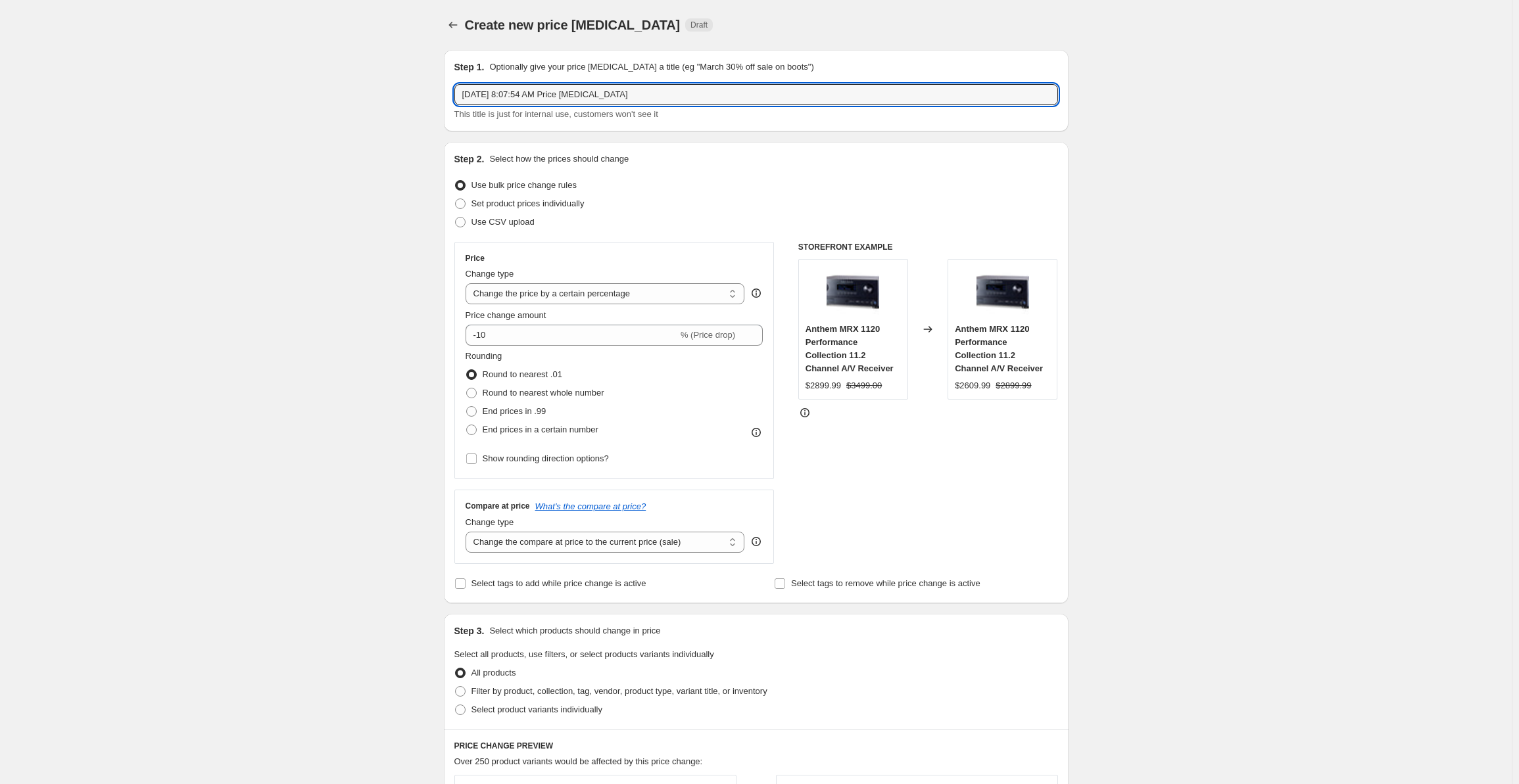
drag, startPoint x: 638, startPoint y: 96, endPoint x: 409, endPoint y: 90, distance: 229.1
click at [409, 90] on div "Create new price [MEDICAL_DATA]. This page is ready Create new price [MEDICAL_D…" at bounding box center [756, 668] width 1512 height 1336
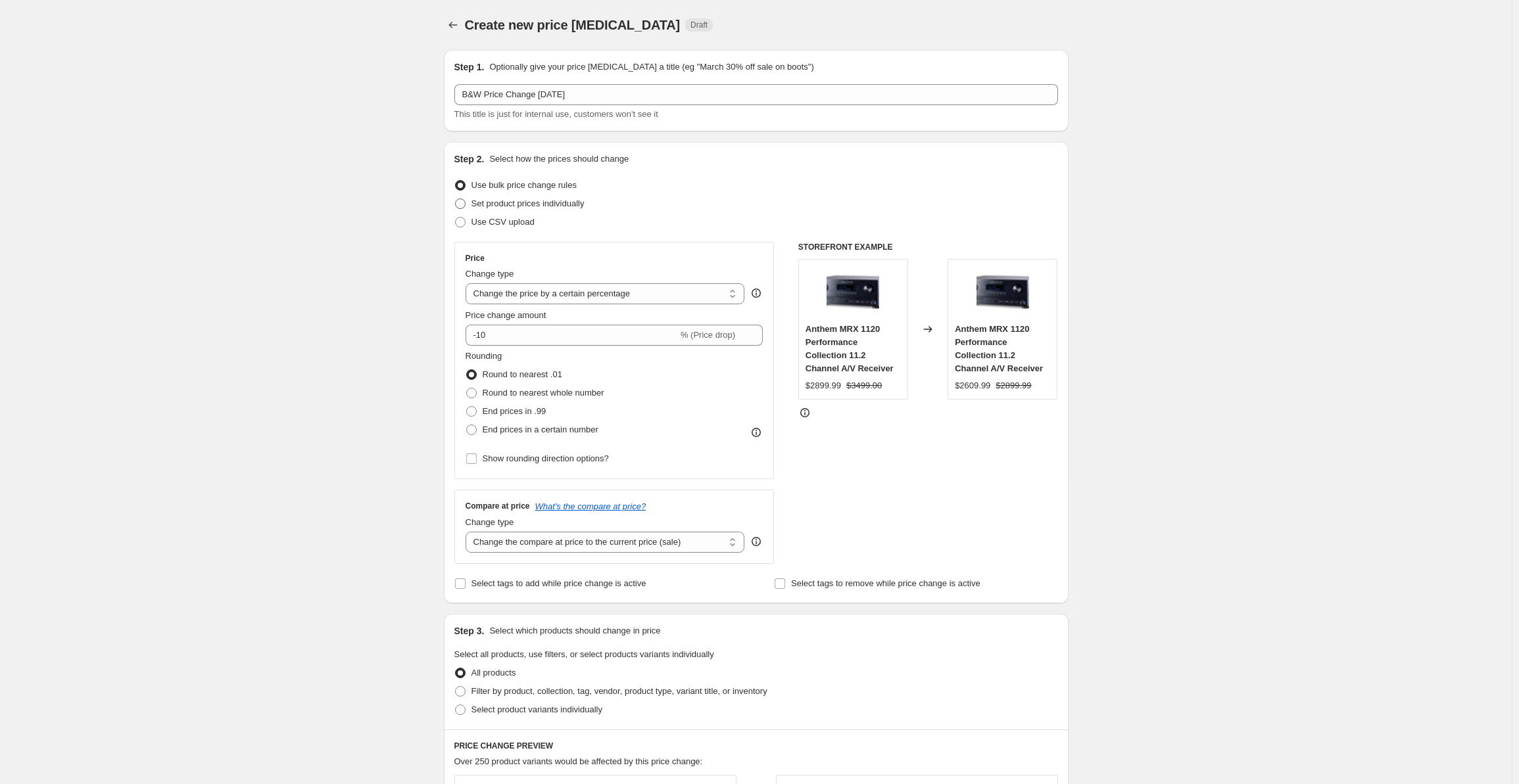
click at [513, 201] on span "Set product prices individually" at bounding box center [528, 203] width 113 height 10
click at [456, 199] on input "Set product prices individually" at bounding box center [455, 199] width 1 height 1
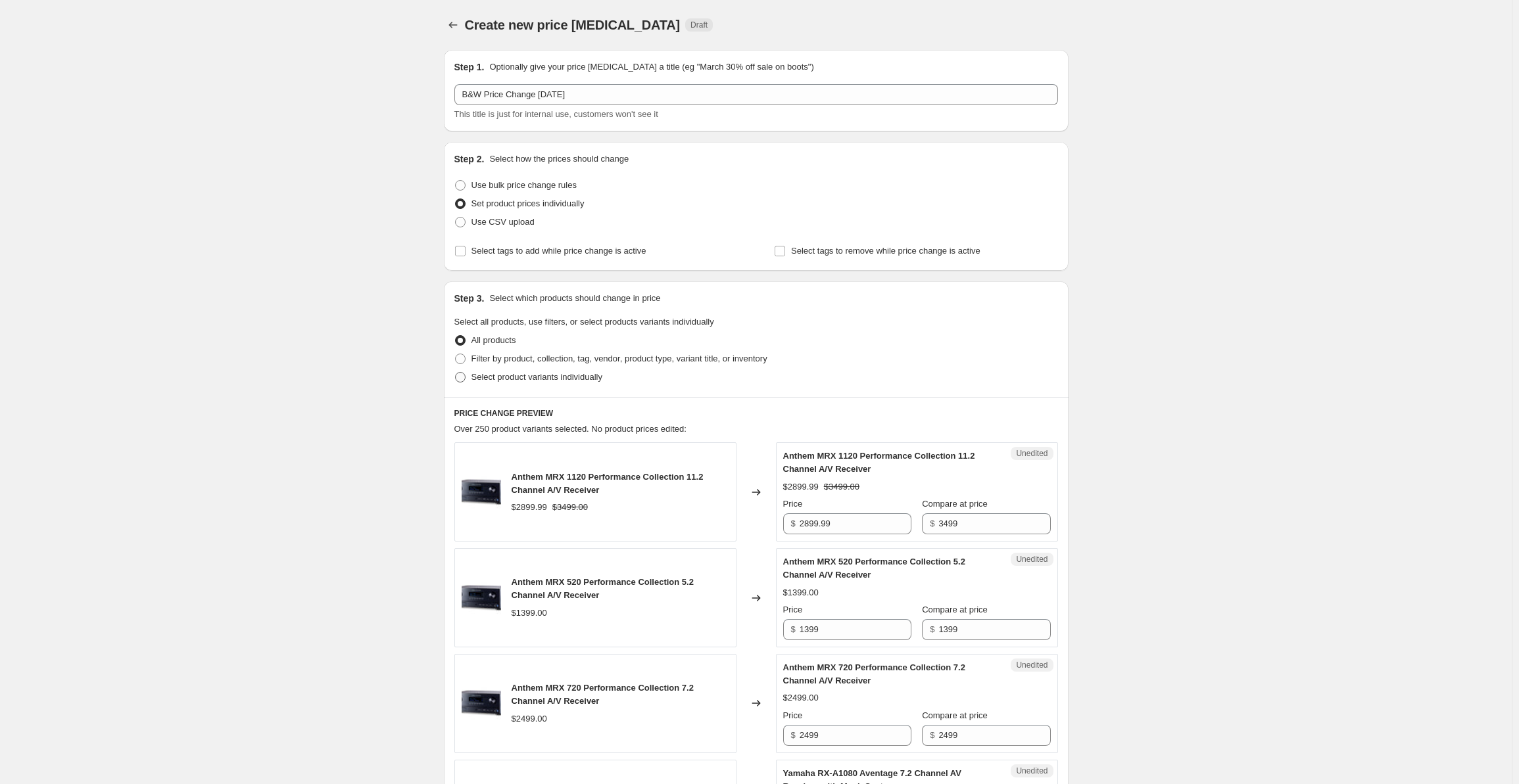
click at [506, 374] on span "Select product variants individually" at bounding box center [537, 376] width 131 height 10
click at [456, 373] on input "Select product variants individually" at bounding box center [455, 372] width 1 height 1
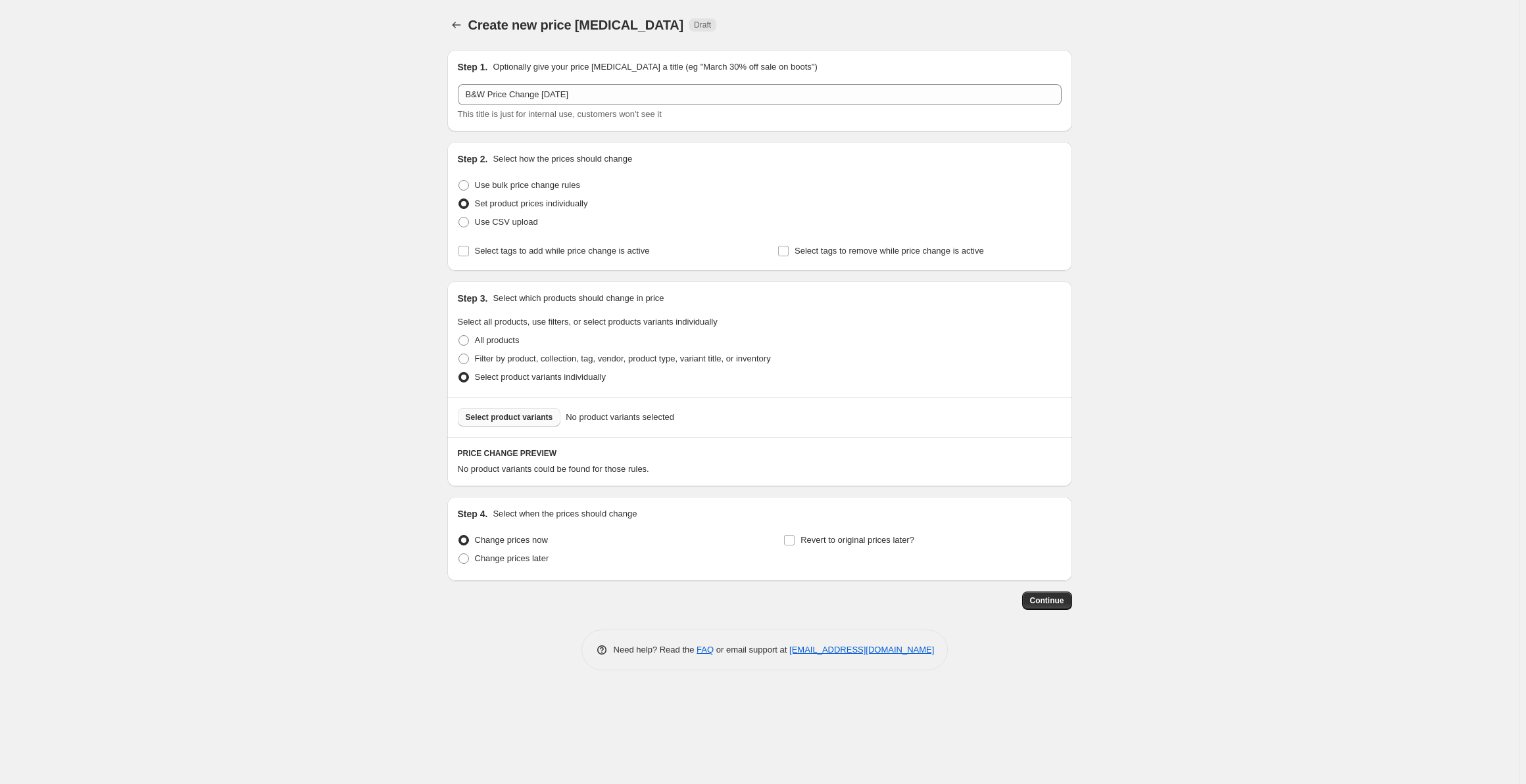
click at [502, 423] on button "Select product variants" at bounding box center [510, 417] width 103 height 19
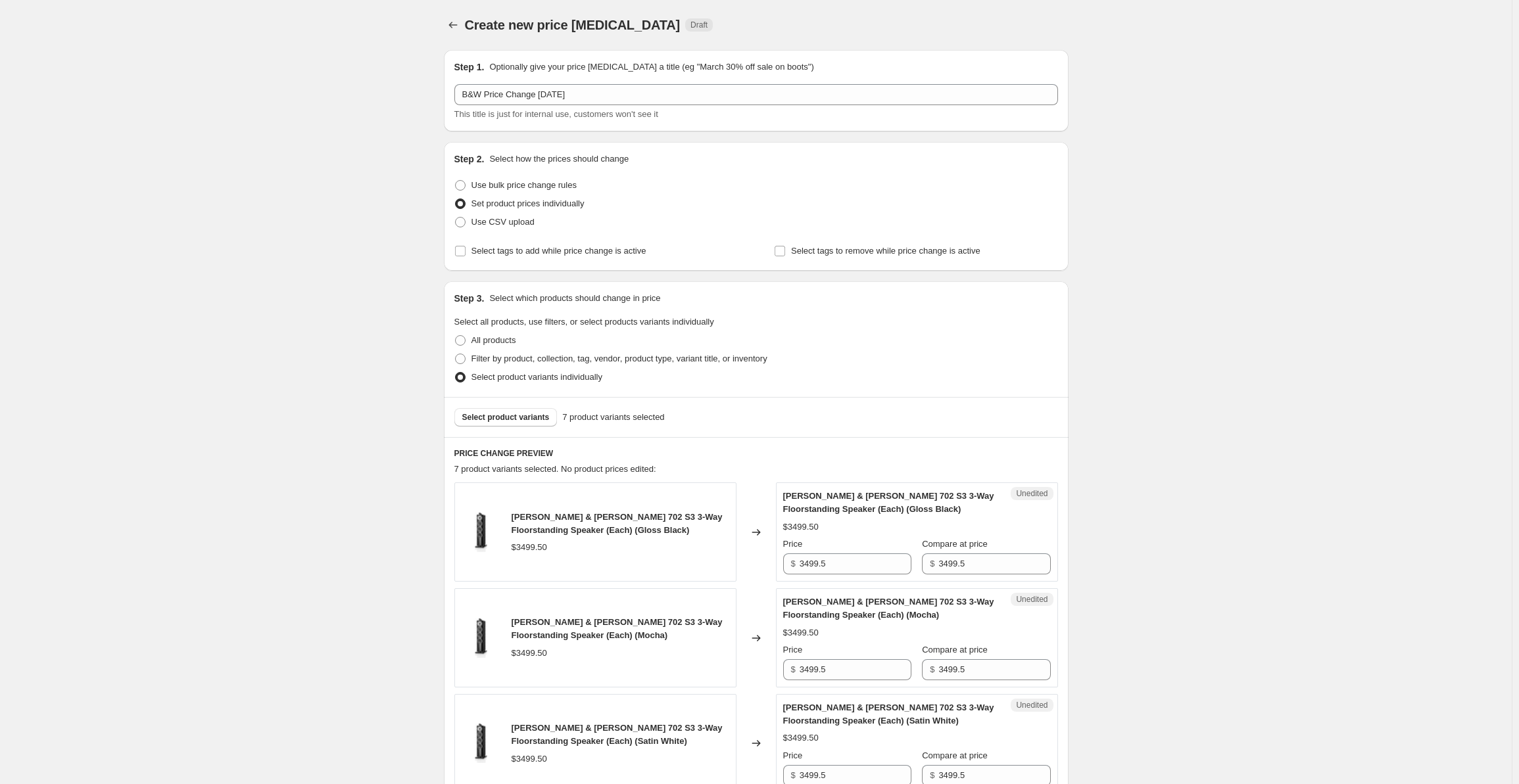
scroll to position [416, 0]
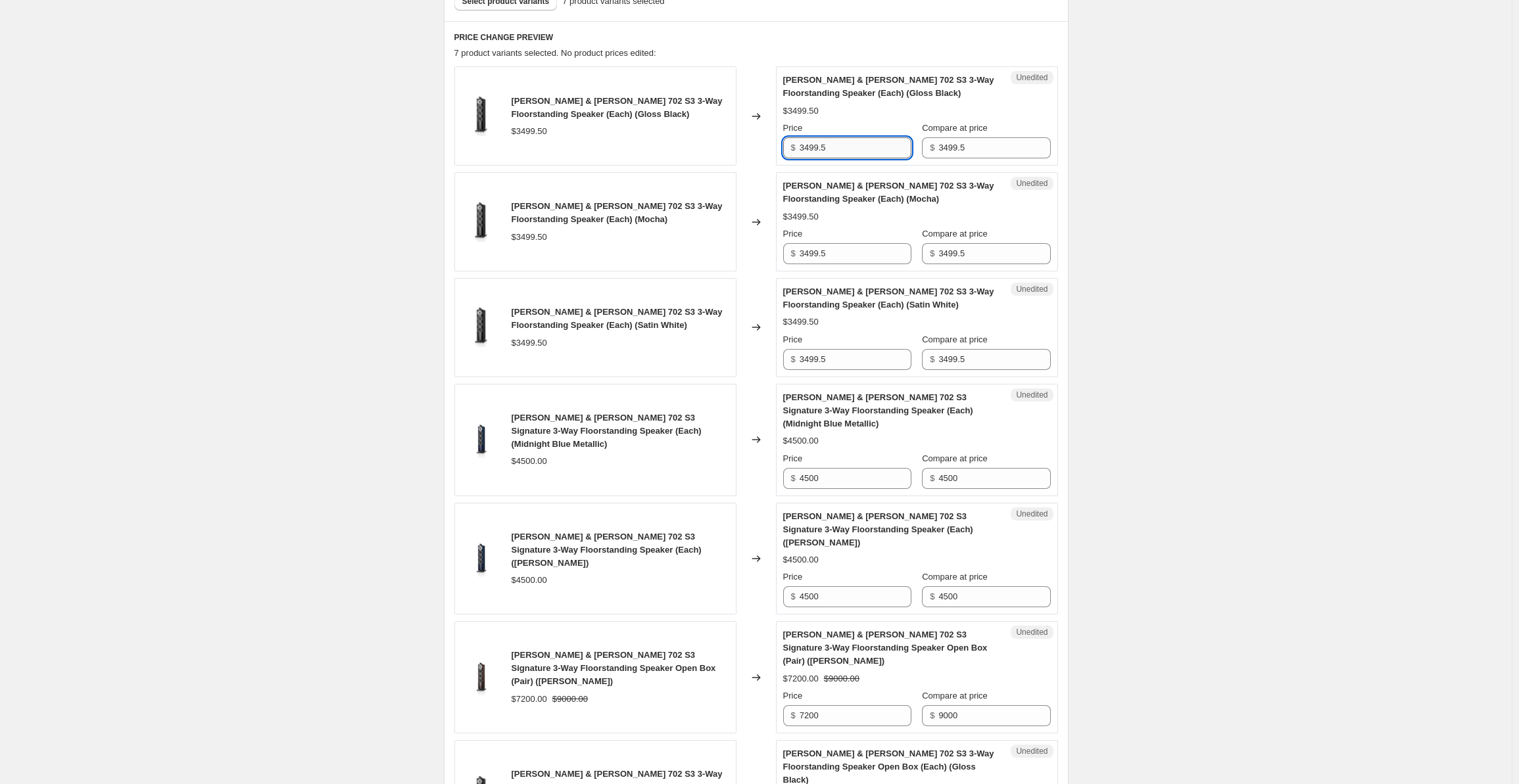
click at [864, 152] on input "3499.5" at bounding box center [855, 148] width 112 height 21
drag, startPoint x: 839, startPoint y: 153, endPoint x: 795, endPoint y: 156, distance: 44.1
click at [795, 156] on div "$ 3499.5" at bounding box center [847, 148] width 128 height 21
click at [868, 298] on div "[PERSON_NAME] & [PERSON_NAME] 702 S3 3-Way Floorstanding Speaker (Each) (Gloss …" at bounding box center [756, 459] width 604 height 785
drag, startPoint x: 843, startPoint y: 250, endPoint x: 790, endPoint y: 254, distance: 53.2
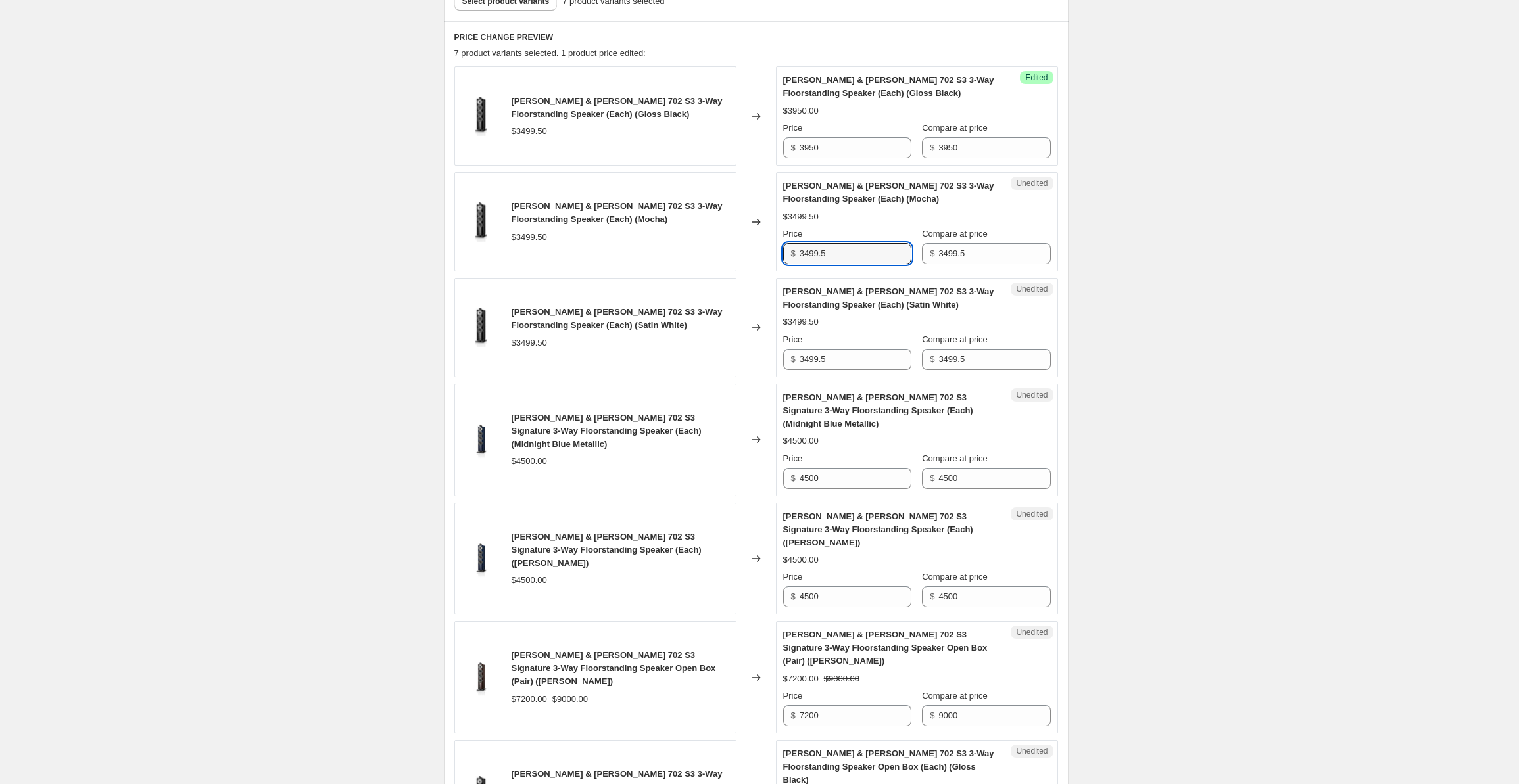
click at [790, 254] on div "$ 3499.5" at bounding box center [847, 254] width 128 height 21
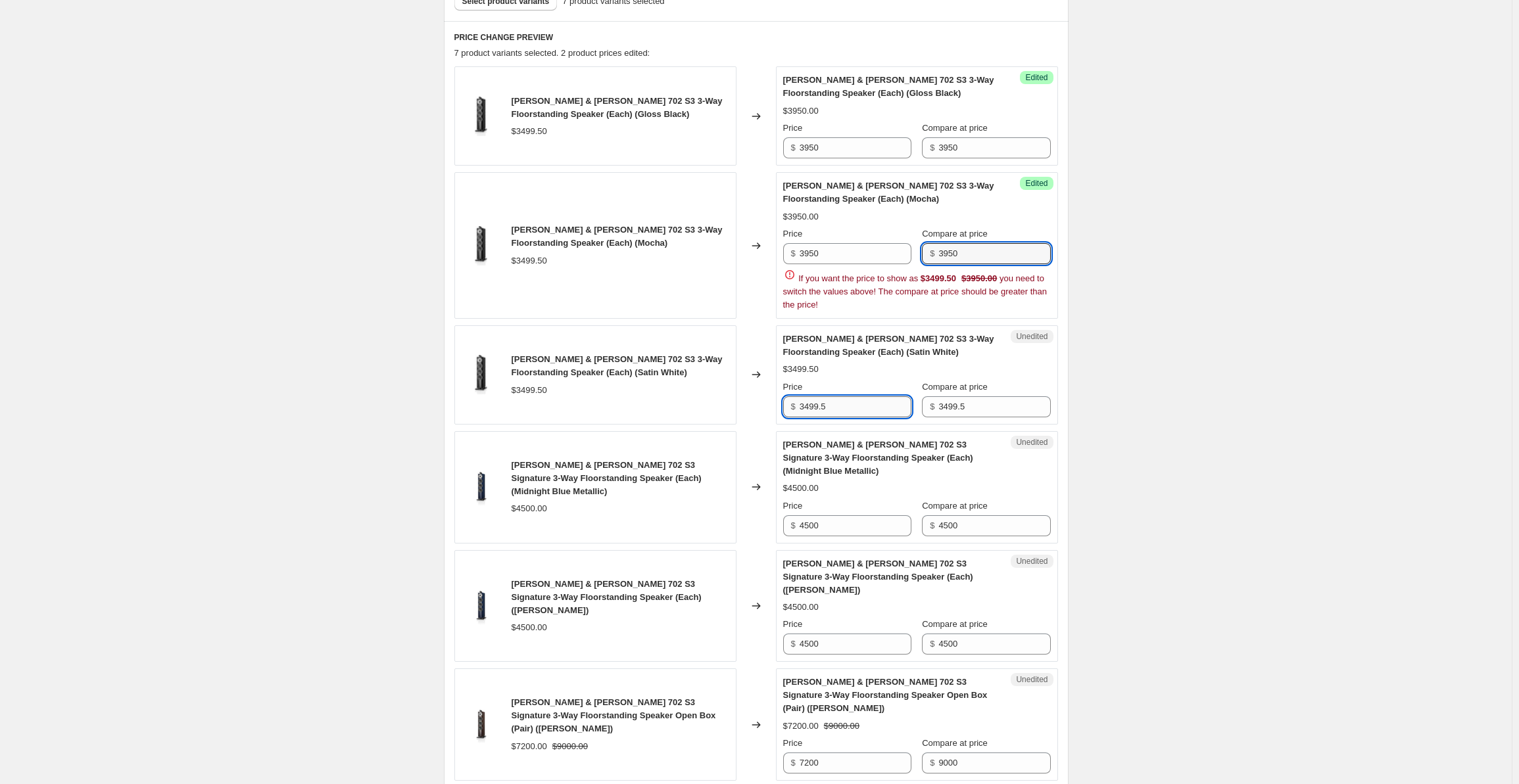
click at [858, 395] on div "[PERSON_NAME] & [PERSON_NAME] 702 S3 3-Way Floorstanding Speaker (Each) (Gloss …" at bounding box center [756, 483] width 604 height 833
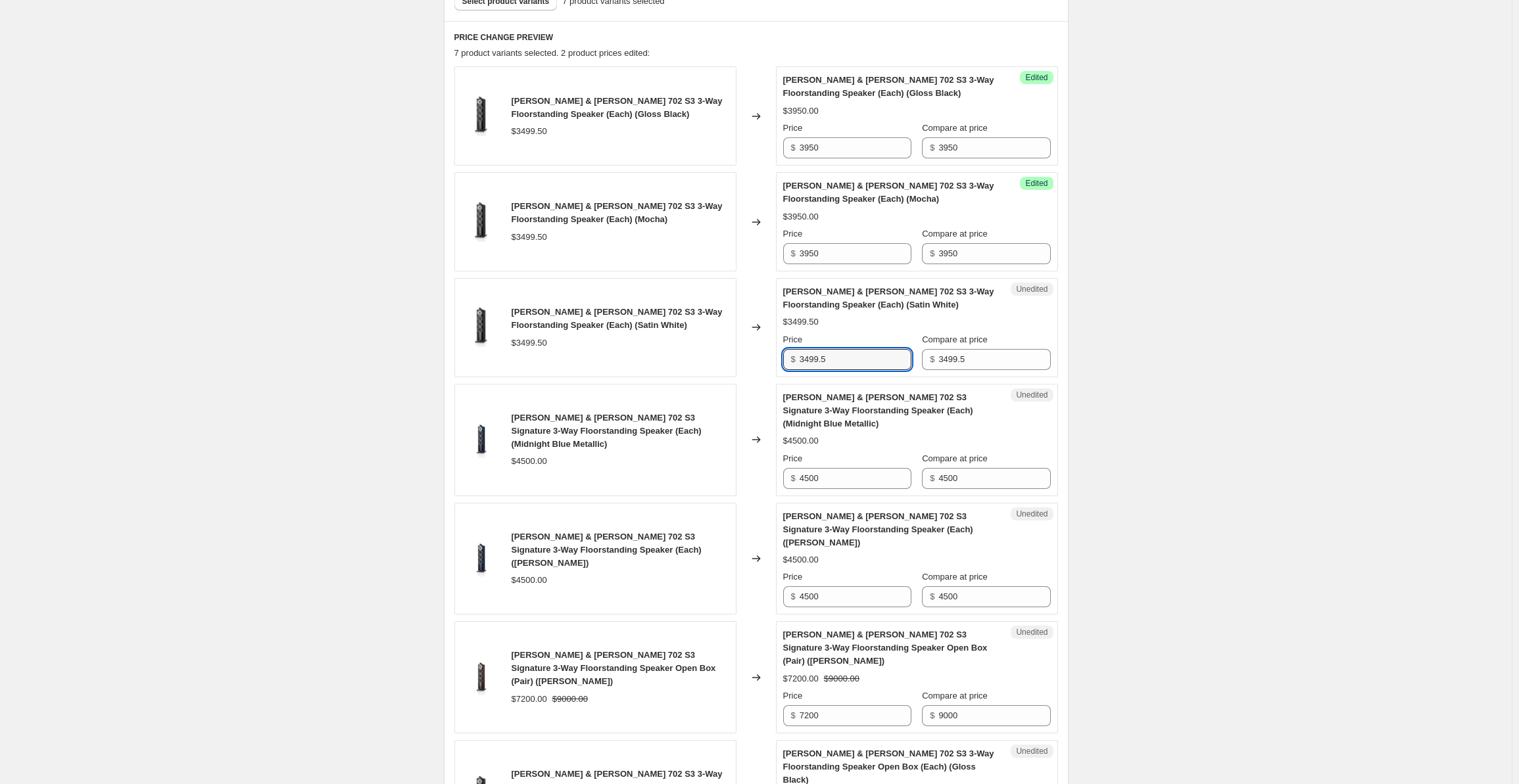
drag, startPoint x: 847, startPoint y: 356, endPoint x: 774, endPoint y: 357, distance: 73.0
click at [774, 357] on div "[PERSON_NAME] & [PERSON_NAME] 702 S3 3-Way Floorstanding Speaker (Each) (Satin …" at bounding box center [756, 328] width 604 height 99
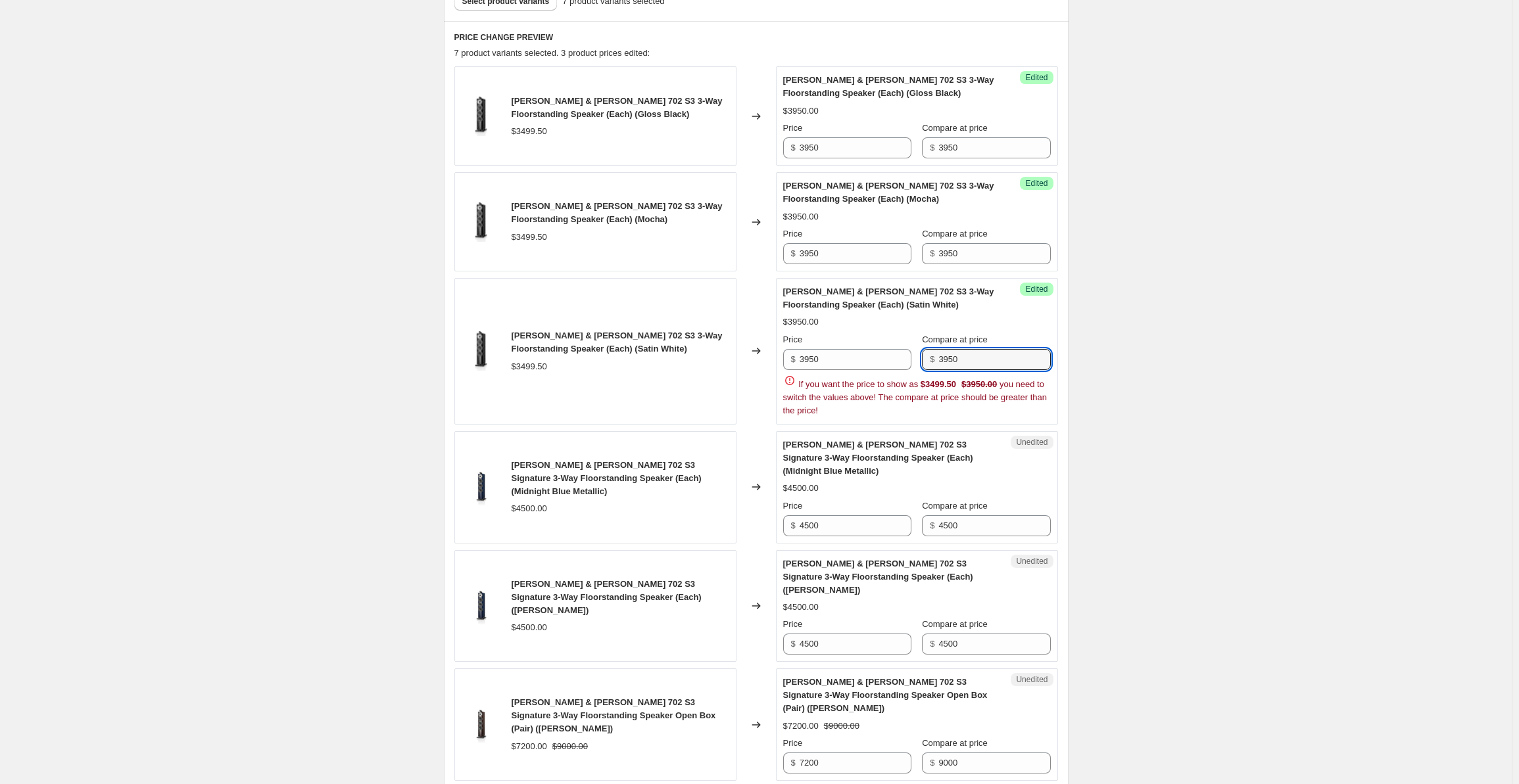
click at [1234, 312] on div "Create new price [MEDICAL_DATA]. This page is ready Create new price [MEDICAL_D…" at bounding box center [756, 364] width 1512 height 1560
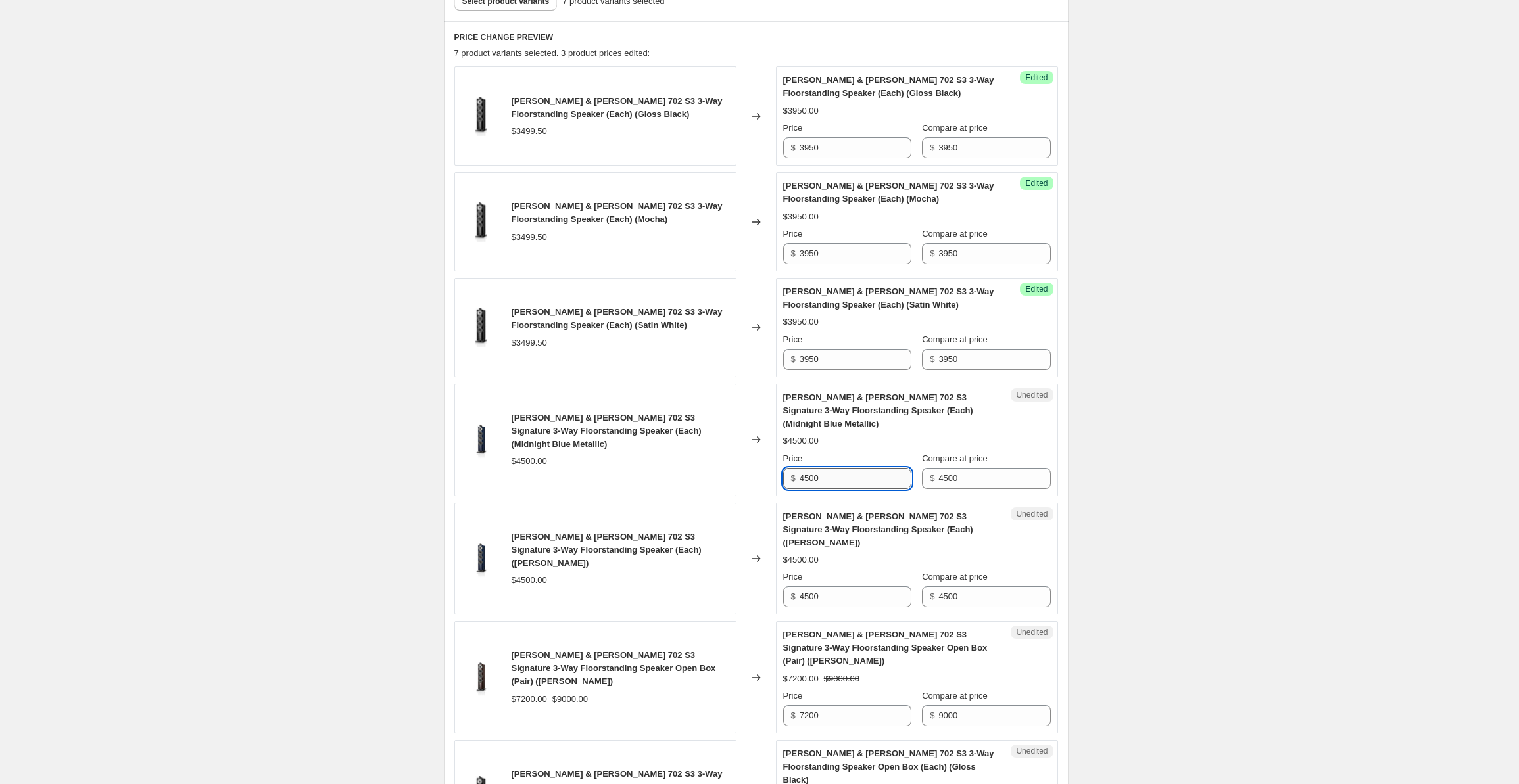
click at [852, 471] on input "4500" at bounding box center [855, 479] width 112 height 21
drag, startPoint x: 835, startPoint y: 475, endPoint x: 791, endPoint y: 475, distance: 44.0
click at [791, 475] on div "$ 4500" at bounding box center [847, 479] width 128 height 21
click at [838, 483] on input "4950" at bounding box center [855, 479] width 112 height 21
drag, startPoint x: 843, startPoint y: 480, endPoint x: 784, endPoint y: 480, distance: 59.0
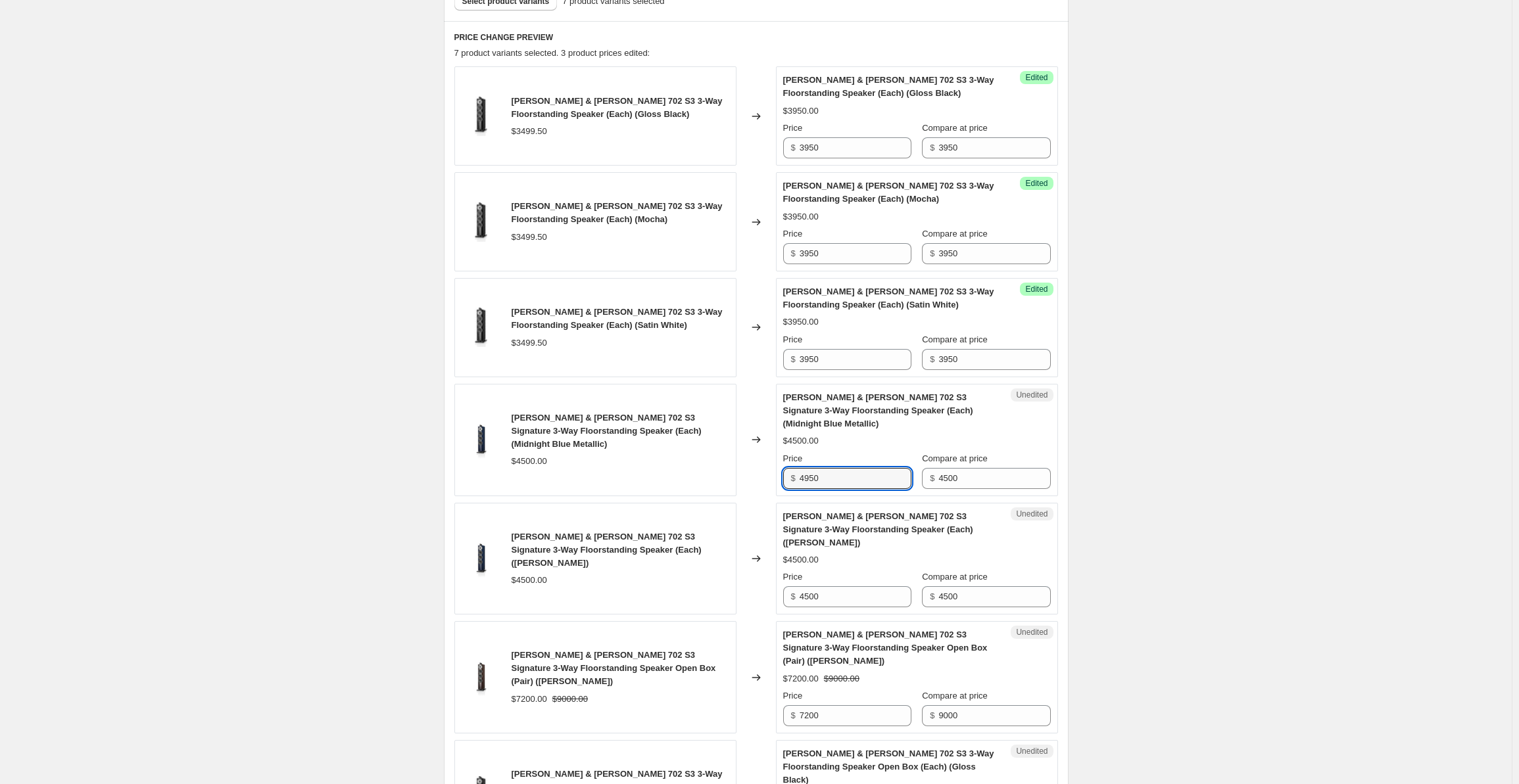
click at [784, 480] on div "Unedited [PERSON_NAME] & [PERSON_NAME] 702 S3 Signature 3-Way Floorstanding Spe…" at bounding box center [917, 440] width 282 height 112
click at [972, 479] on input "4500" at bounding box center [994, 479] width 112 height 21
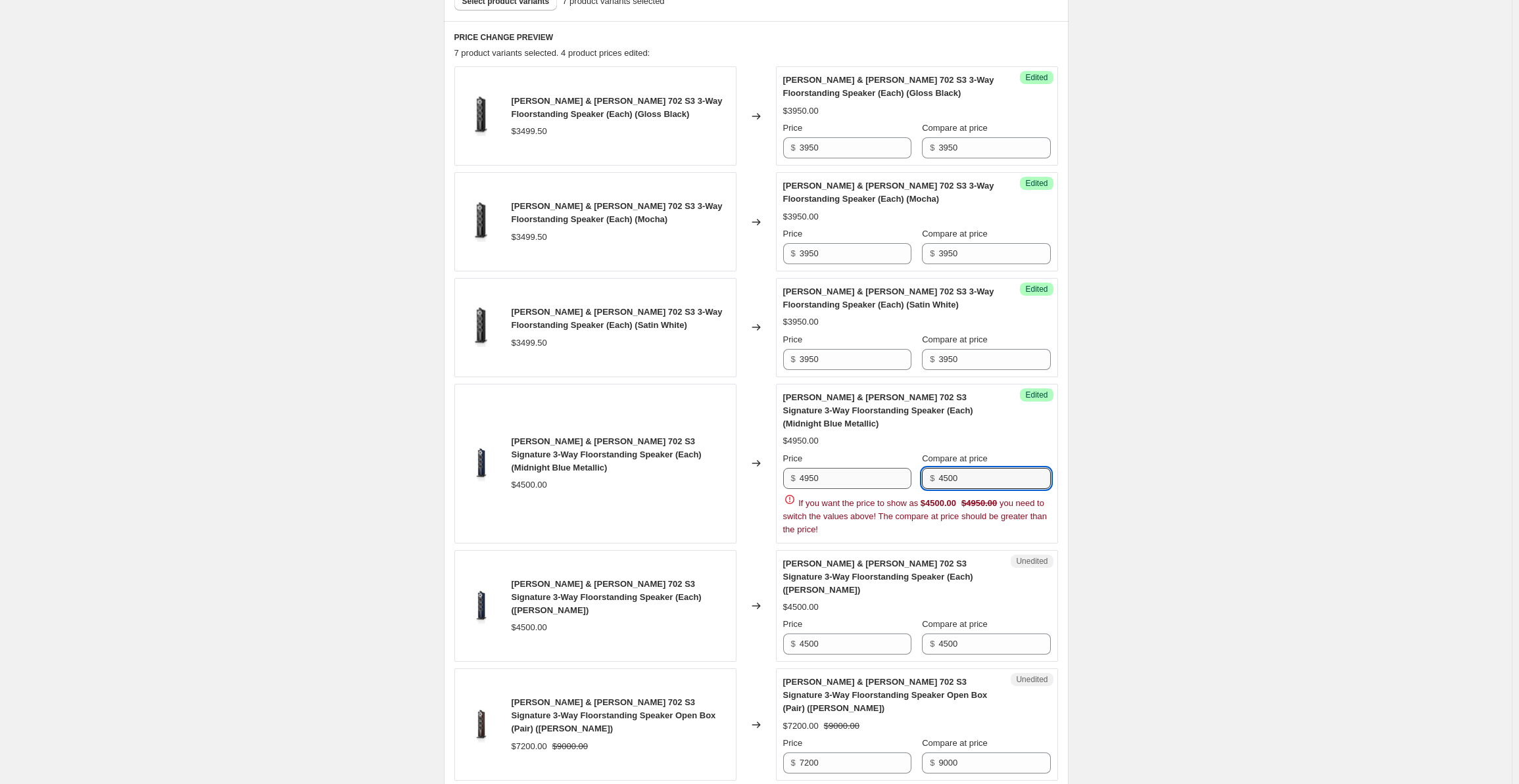
drag, startPoint x: 978, startPoint y: 474, endPoint x: 909, endPoint y: 471, distance: 69.1
click at [909, 471] on div "Price $ 4950 Compare at price $ 4500" at bounding box center [917, 471] width 268 height 37
paste input "95"
click at [834, 621] on div "[PERSON_NAME] & [PERSON_NAME] 702 S3 3-Way Floorstanding Speaker (Each) (Gloss …" at bounding box center [756, 483] width 604 height 833
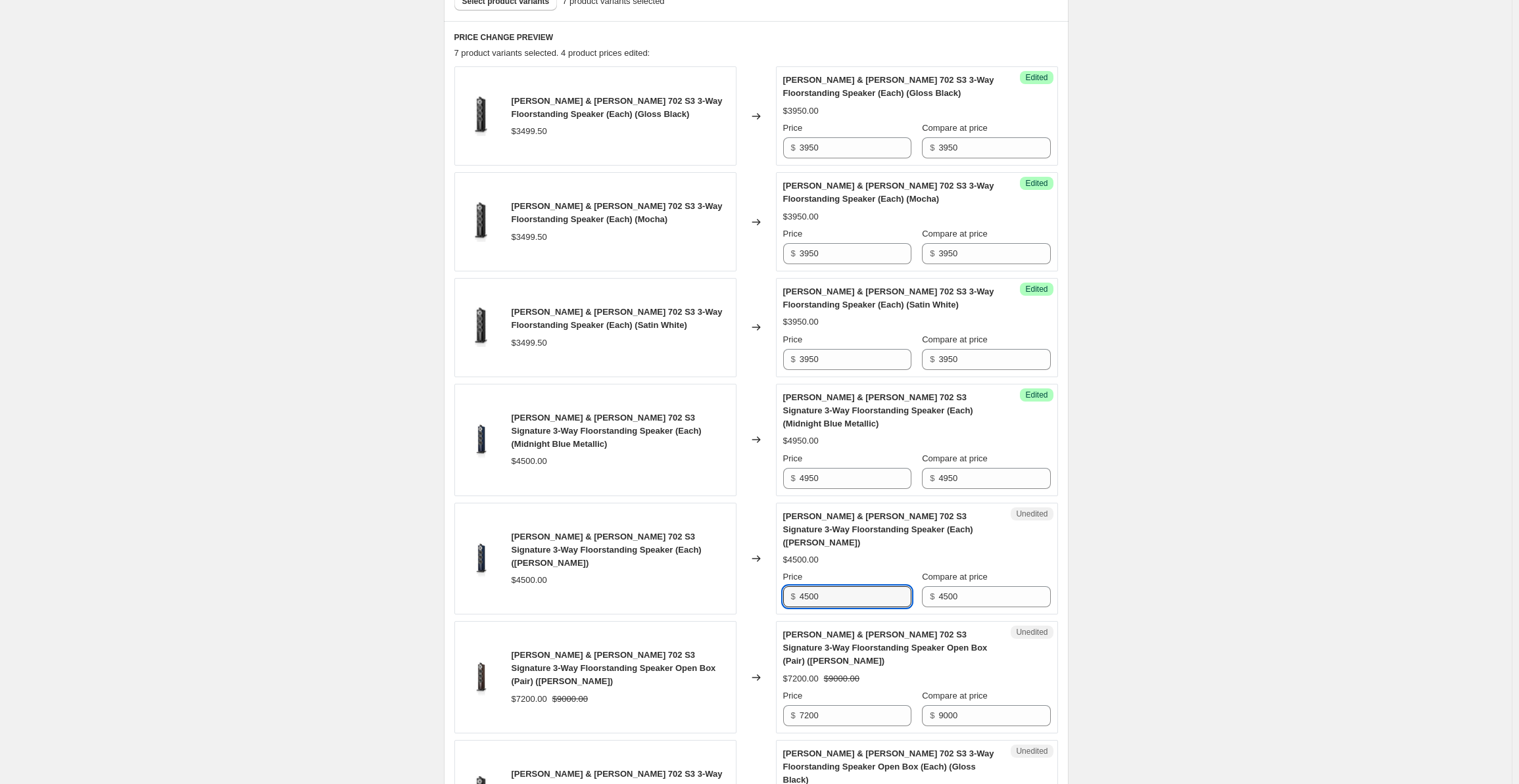
drag, startPoint x: 838, startPoint y: 579, endPoint x: 763, endPoint y: 580, distance: 75.0
click at [763, 580] on div "[PERSON_NAME] & [PERSON_NAME] 702 S3 Signature 3-Way Floorstanding Speaker (Eac…" at bounding box center [756, 559] width 604 height 112
paste input "95"
click at [966, 586] on input "4500" at bounding box center [994, 597] width 112 height 21
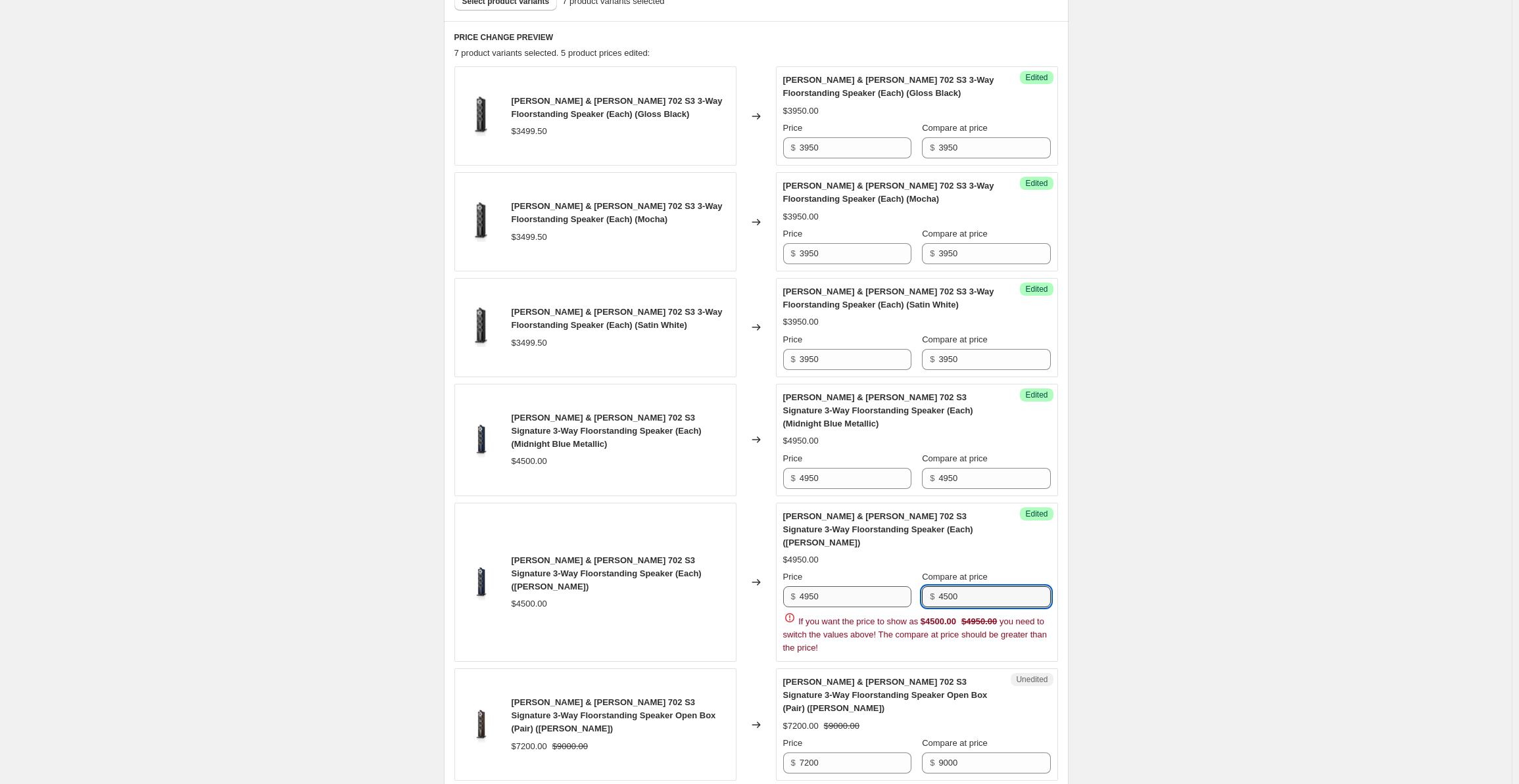
drag, startPoint x: 978, startPoint y: 579, endPoint x: 908, endPoint y: 573, distance: 70.3
click at [908, 573] on div "Price $ 4950 Compare at price $ 4500" at bounding box center [917, 588] width 268 height 37
paste input "95"
click at [1152, 458] on div "Create new price [MEDICAL_DATA]. This page is ready Create new price [MEDICAL_D…" at bounding box center [756, 364] width 1512 height 1560
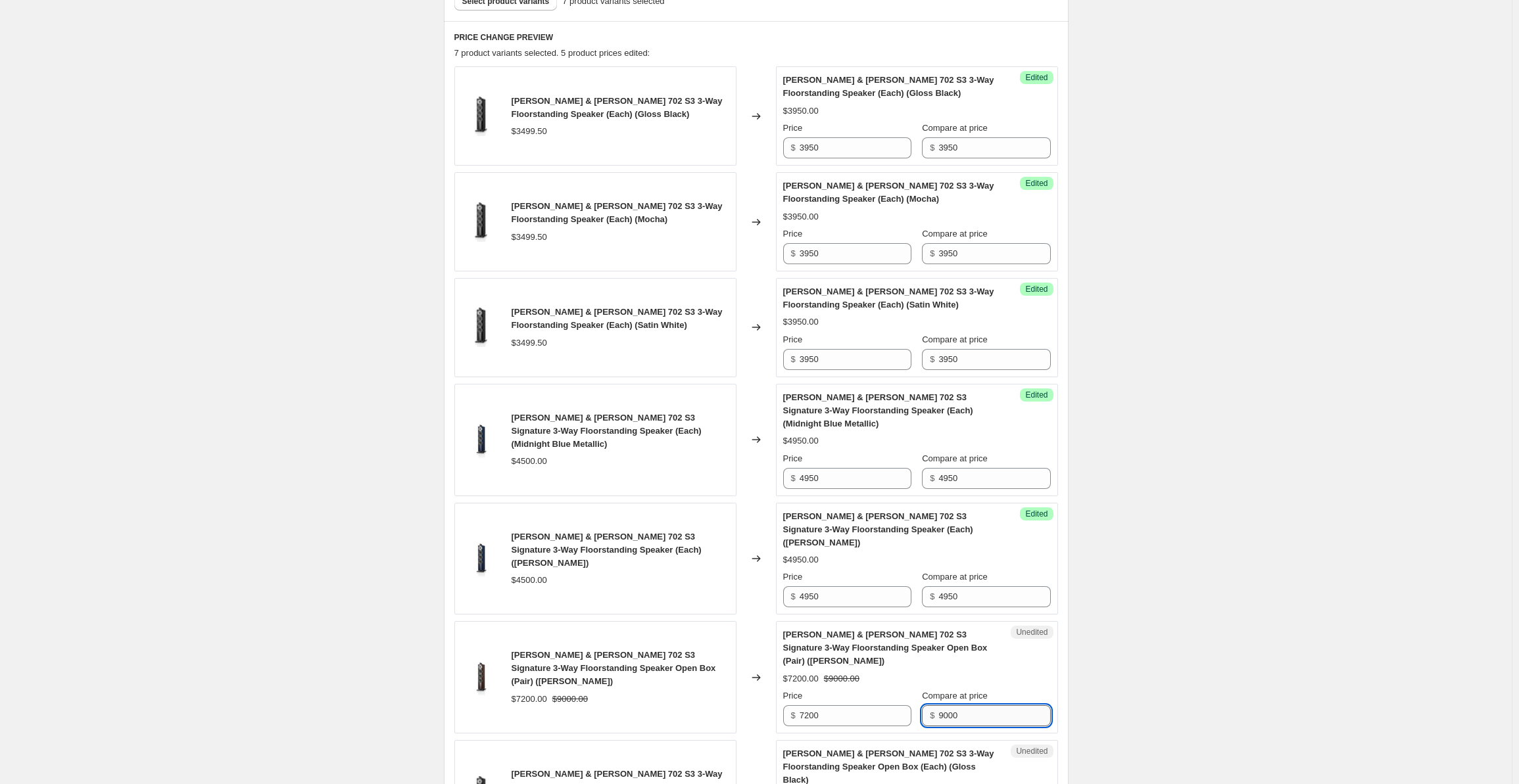
click at [975, 705] on input "9000" at bounding box center [994, 716] width 112 height 21
drag, startPoint x: 987, startPoint y: 700, endPoint x: 936, endPoint y: 703, distance: 51.1
click at [936, 705] on div "$ 9000" at bounding box center [986, 716] width 128 height 21
click at [846, 705] on input "7200" at bounding box center [855, 716] width 112 height 21
drag, startPoint x: 856, startPoint y: 700, endPoint x: 798, endPoint y: 698, distance: 58.0
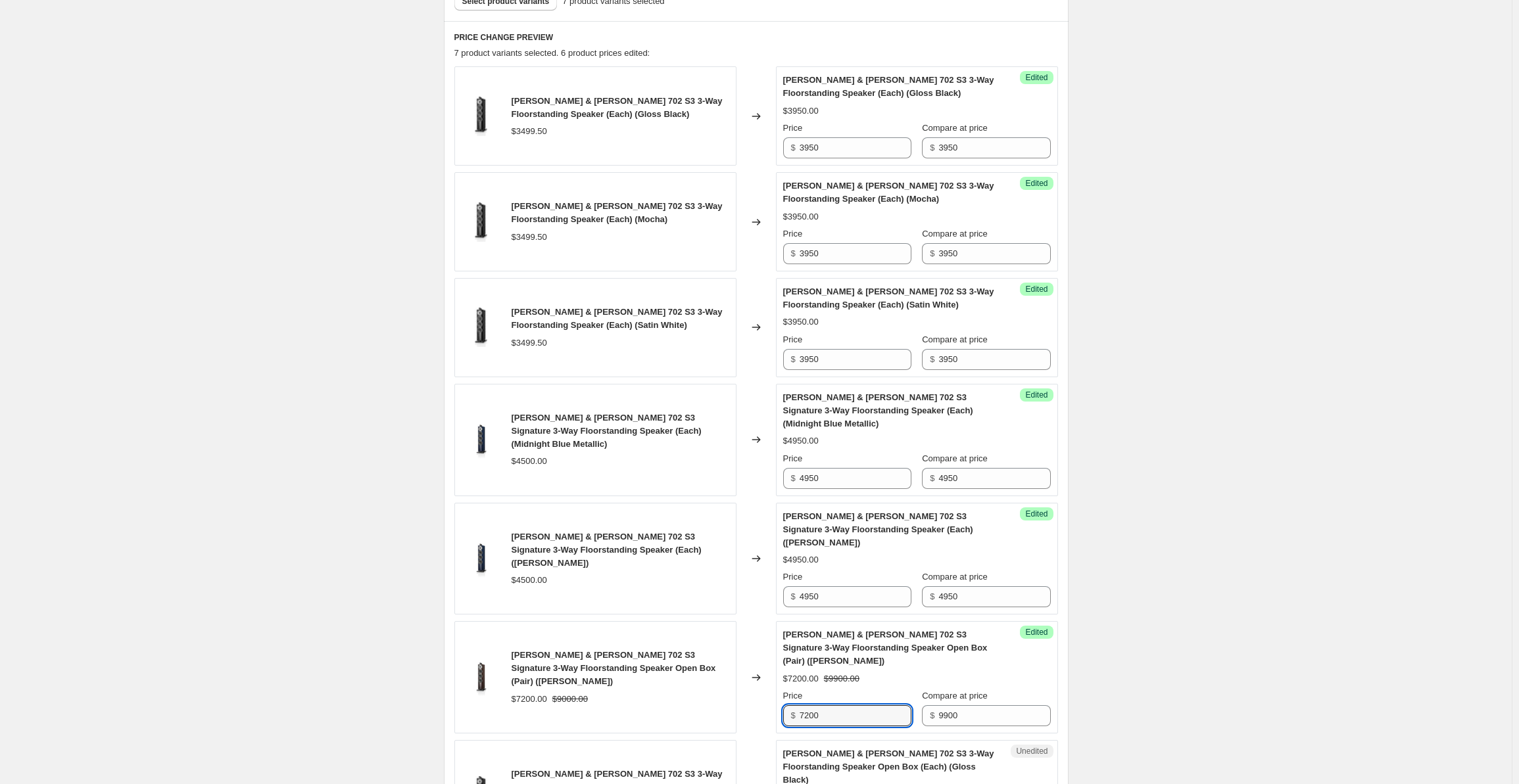
click at [798, 705] on div "$ 7200" at bounding box center [847, 716] width 128 height 21
click at [1280, 385] on div "Create new price [MEDICAL_DATA]. This page is ready Create new price [MEDICAL_D…" at bounding box center [756, 340] width 1512 height 1513
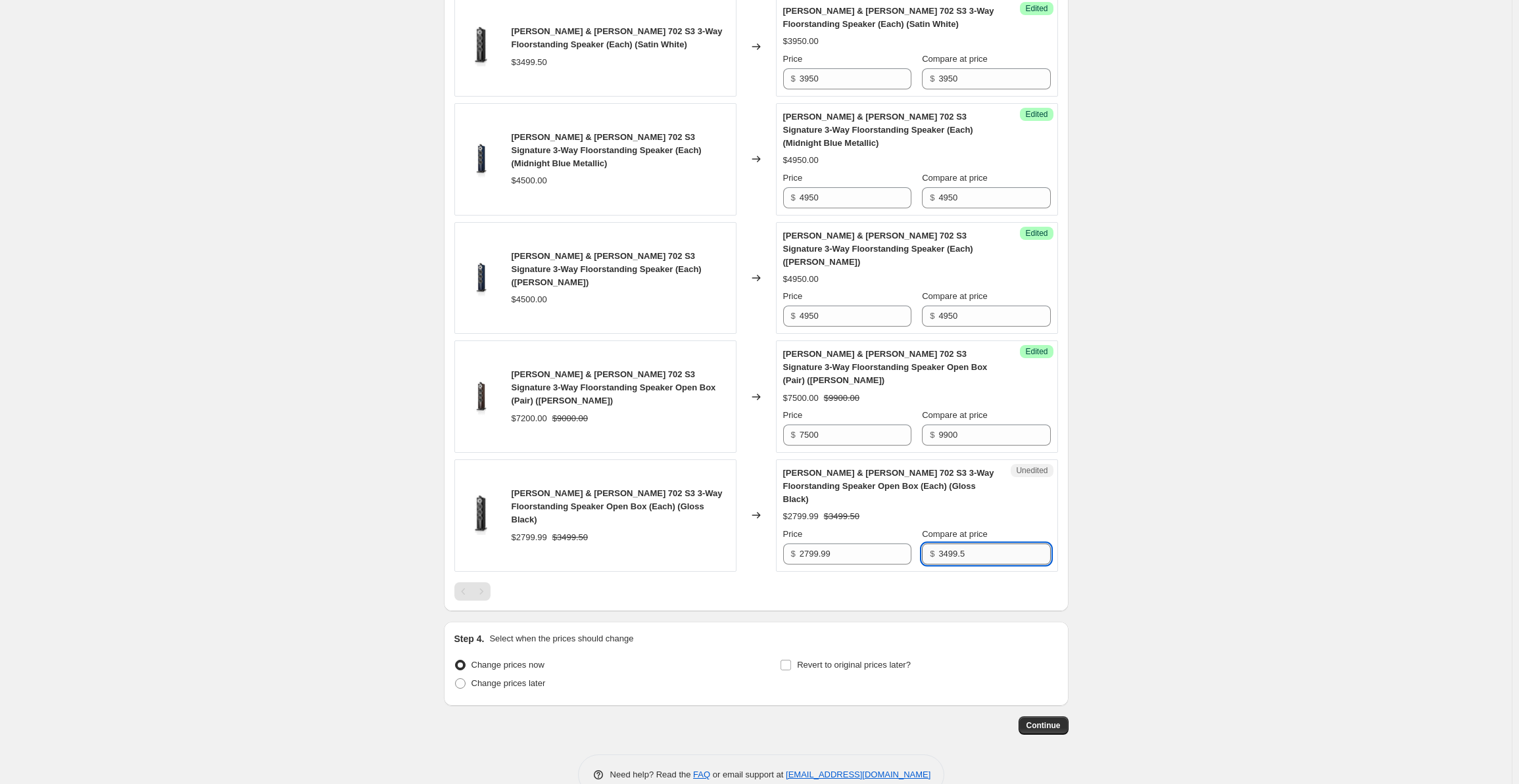
click at [981, 543] on input "3499.5" at bounding box center [994, 554] width 112 height 21
click at [996, 543] on input "3499.5" at bounding box center [994, 554] width 112 height 21
drag, startPoint x: 989, startPoint y: 528, endPoint x: 933, endPoint y: 523, distance: 56.2
click at [933, 543] on div "$ 3499.5" at bounding box center [986, 554] width 128 height 21
drag, startPoint x: 859, startPoint y: 524, endPoint x: 765, endPoint y: 524, distance: 94.0
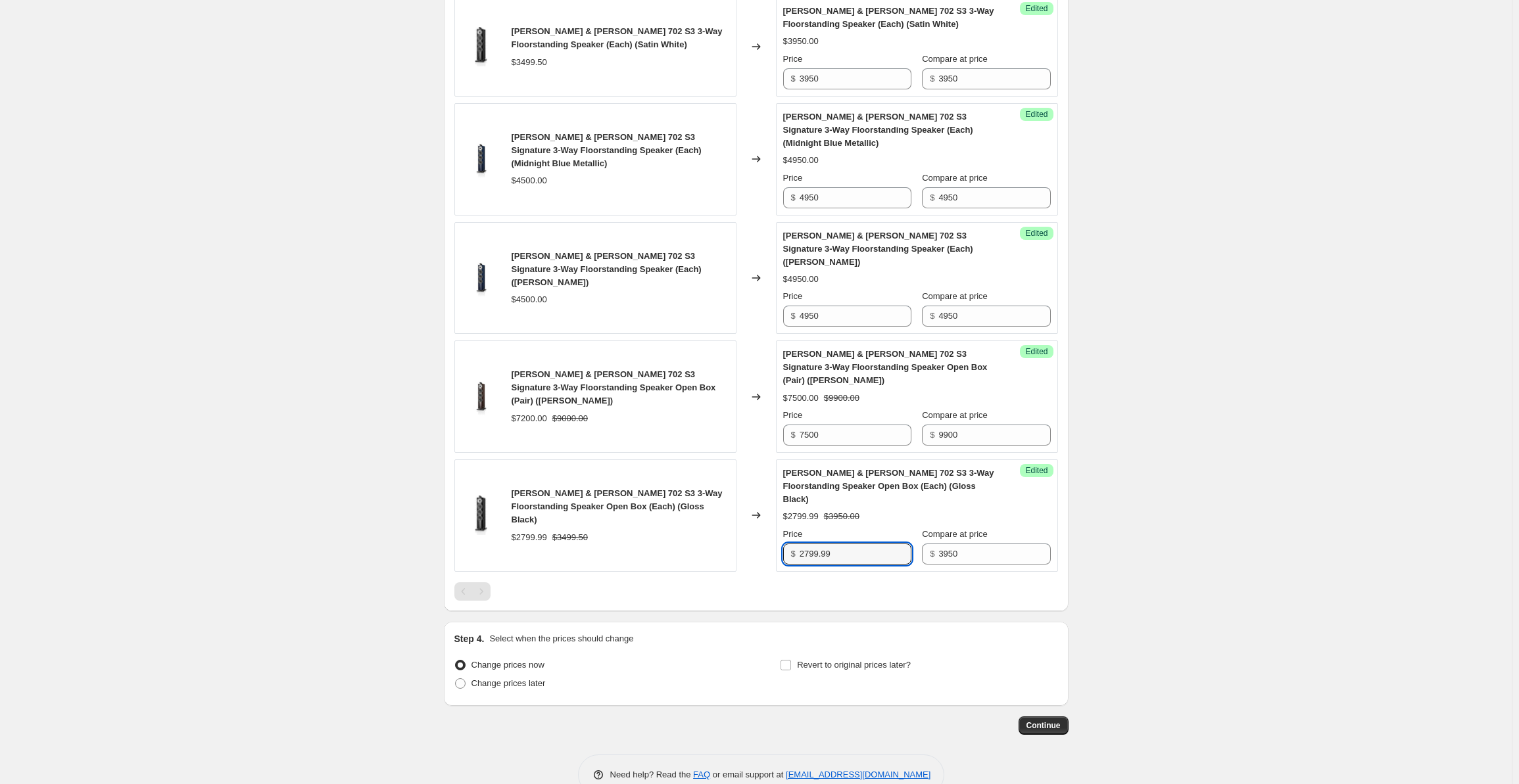
click at [765, 524] on div "[PERSON_NAME] & [PERSON_NAME] 702 S3 3-Way Floorstanding Speaker Open Box (Each…" at bounding box center [756, 516] width 604 height 112
click at [1176, 479] on div "Create new price [MEDICAL_DATA]. This page is ready Create new price [MEDICAL_D…" at bounding box center [756, 59] width 1512 height 1513
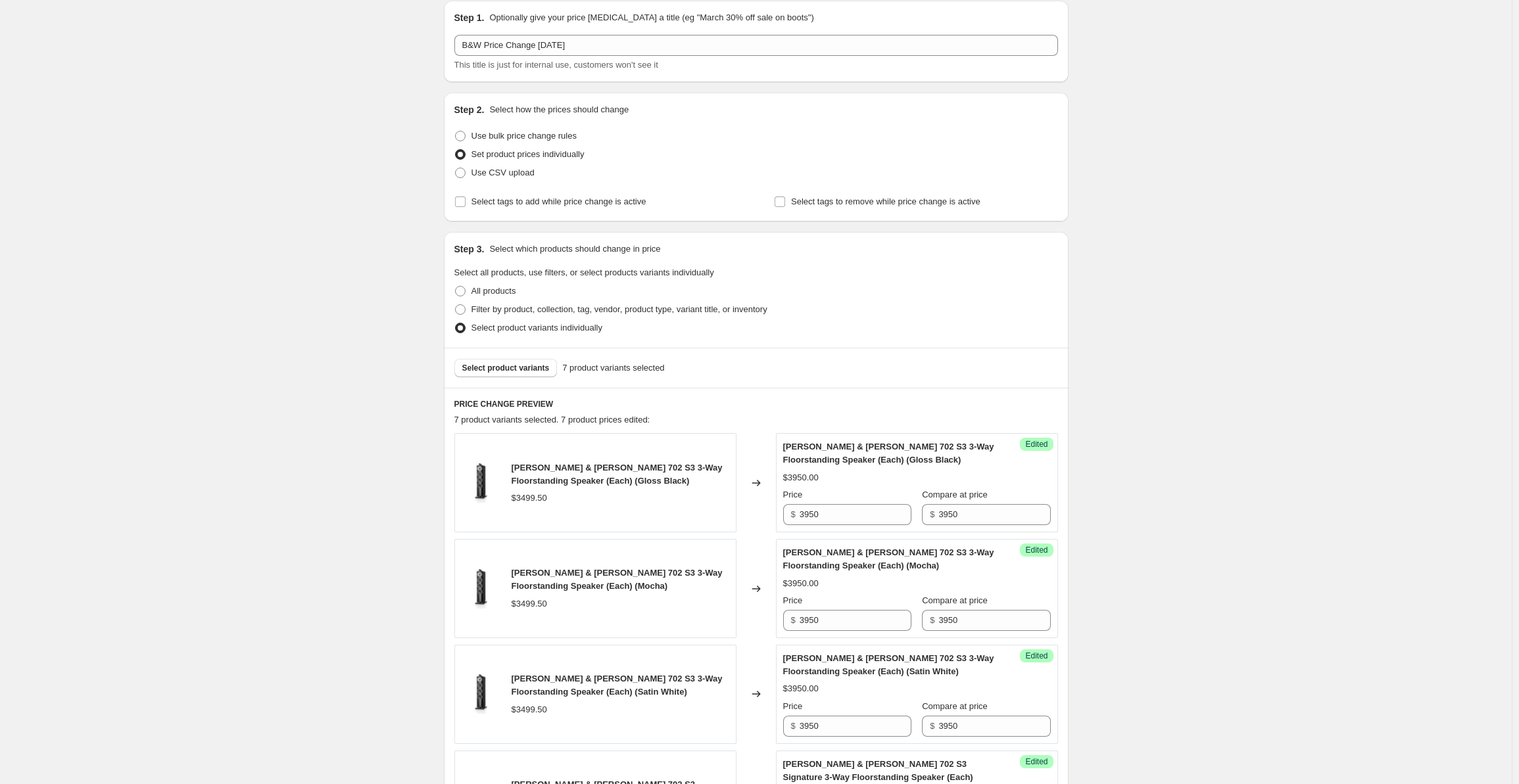
scroll to position [0, 0]
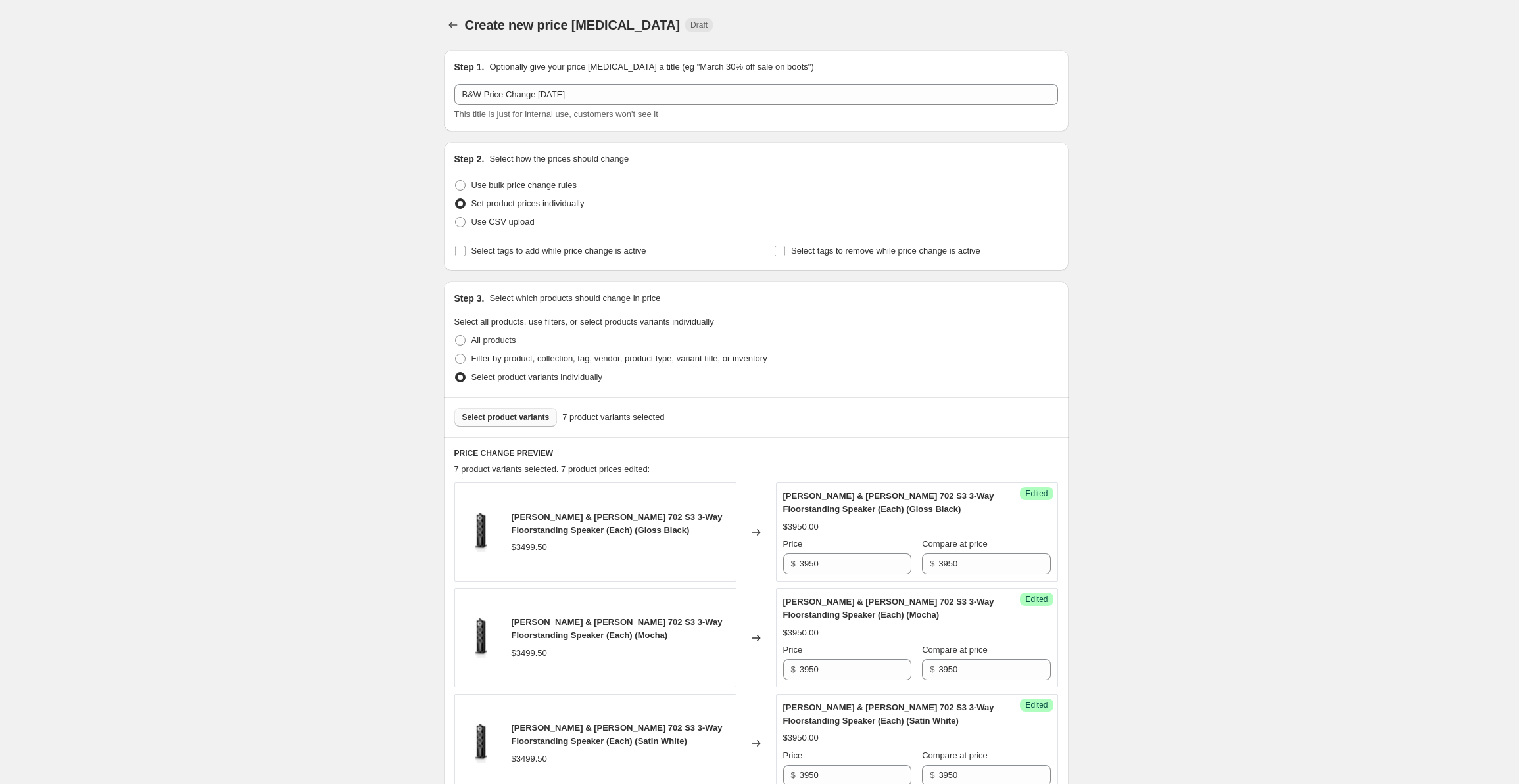
click at [509, 419] on span "Select product variants" at bounding box center [506, 417] width 88 height 10
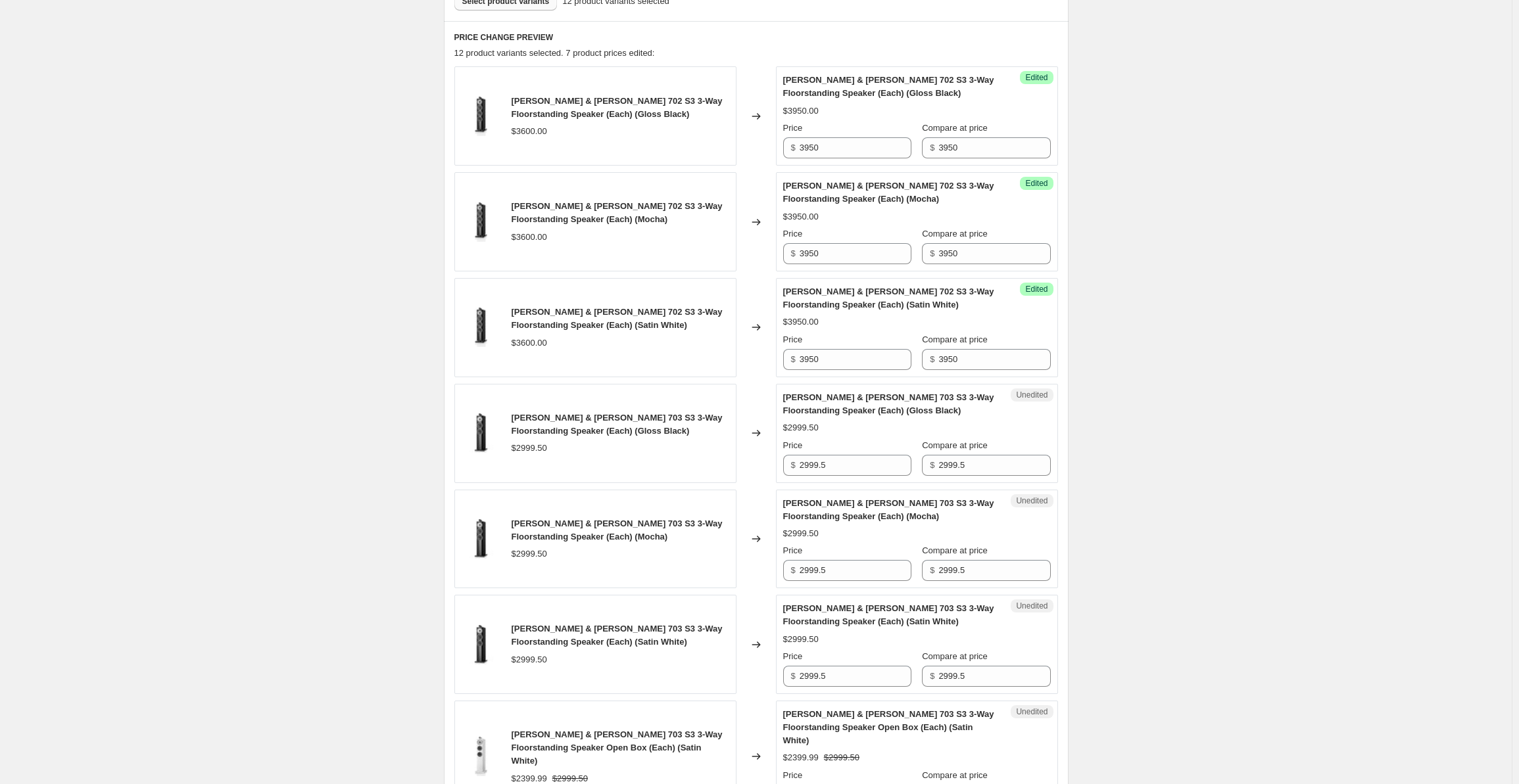
scroll to position [833, 0]
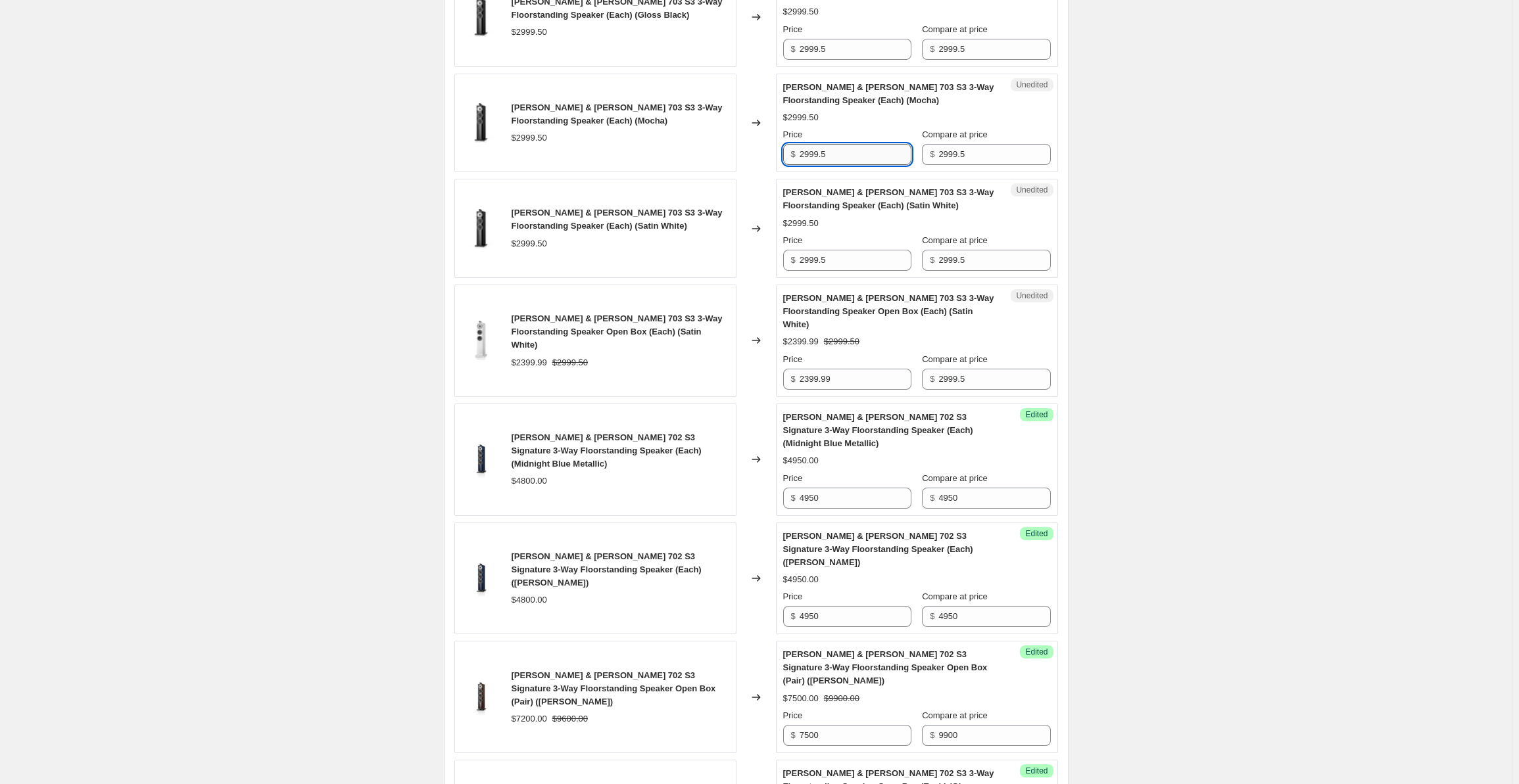
click at [835, 149] on input "2999.5" at bounding box center [855, 154] width 112 height 21
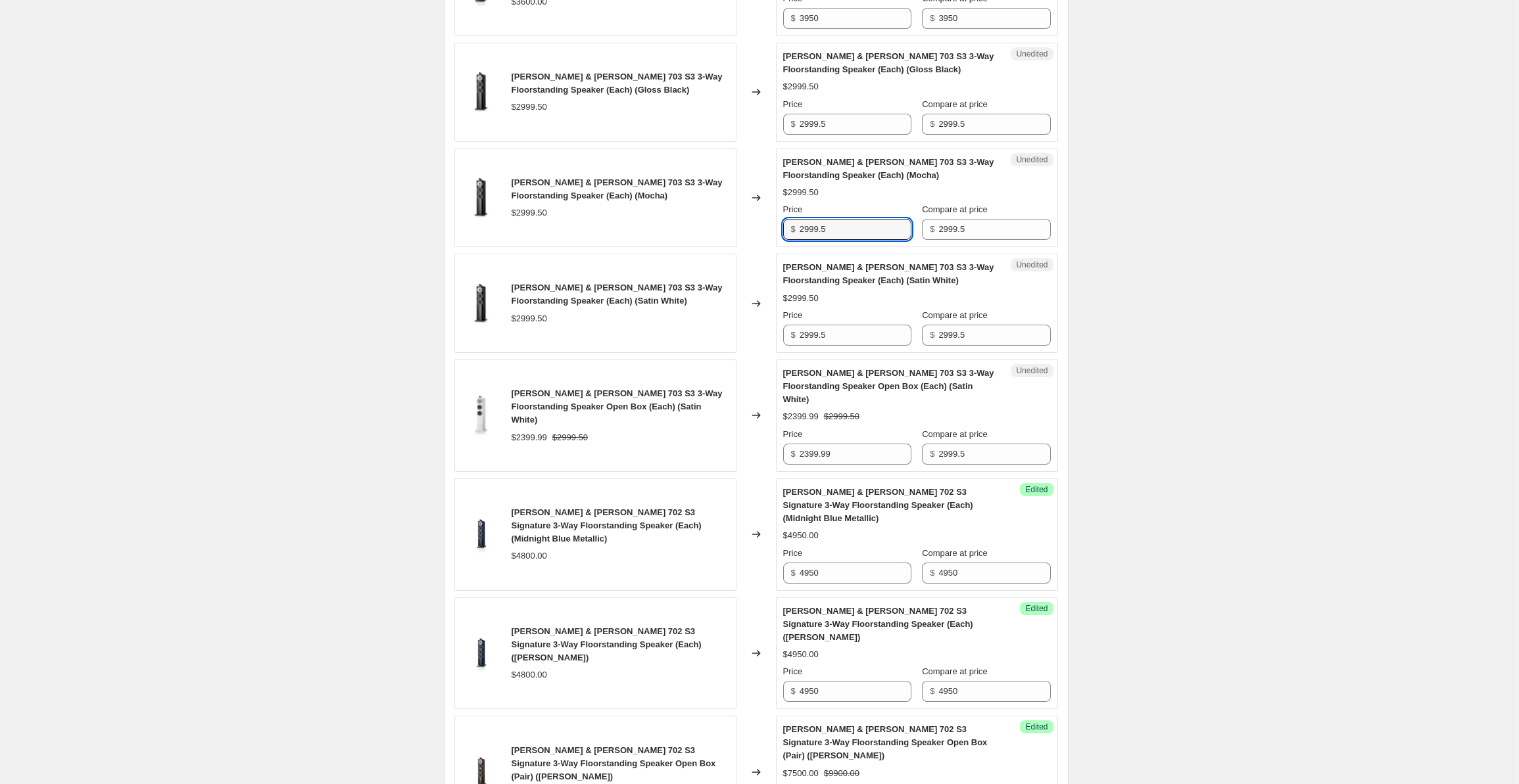
scroll to position [717, 0]
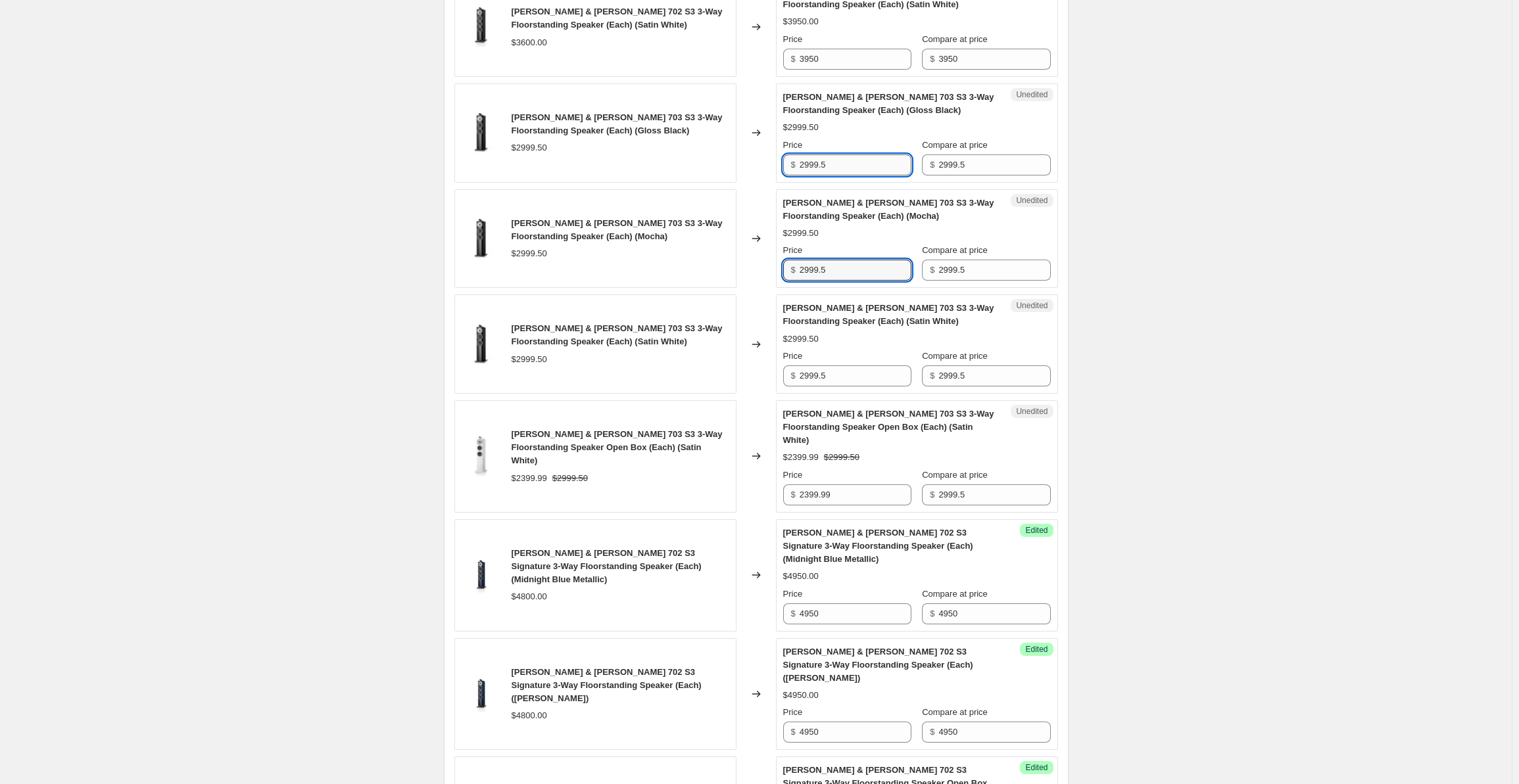
click at [834, 168] on input "2999.5" at bounding box center [855, 165] width 112 height 21
drag, startPoint x: 848, startPoint y: 166, endPoint x: 795, endPoint y: 166, distance: 53.0
click at [795, 166] on div "$ 2999.5" at bounding box center [847, 165] width 128 height 21
drag, startPoint x: 900, startPoint y: 165, endPoint x: 786, endPoint y: 157, distance: 114.3
click at [786, 157] on div "$ 3350" at bounding box center [847, 165] width 128 height 21
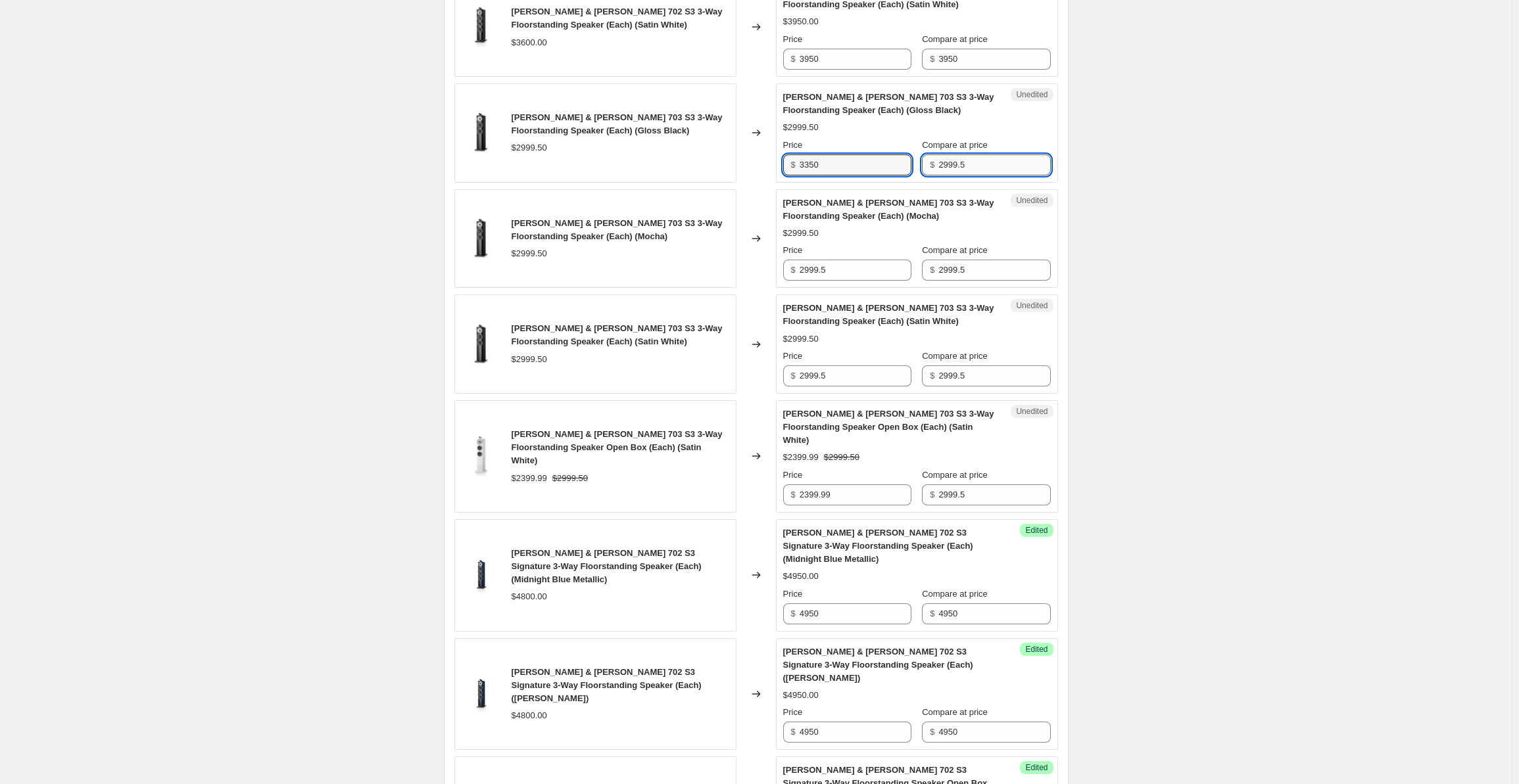
click at [953, 165] on input "2999.5" at bounding box center [994, 165] width 112 height 21
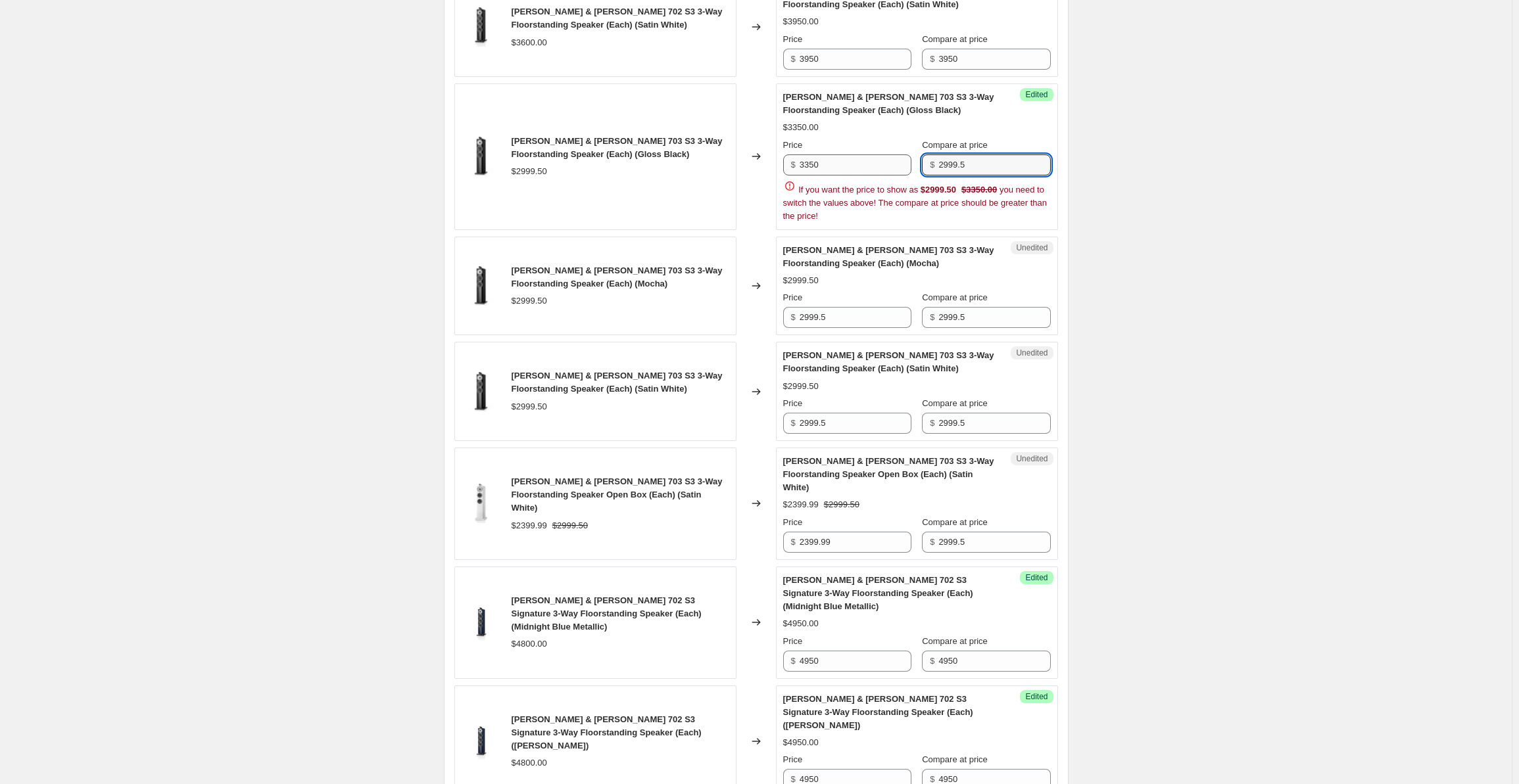
drag, startPoint x: 981, startPoint y: 165, endPoint x: 912, endPoint y: 153, distance: 70.0
click at [912, 153] on div "Price $ 3350 Compare at price $ 2999.5" at bounding box center [917, 157] width 268 height 37
paste input "3350"
click at [837, 303] on div "[PERSON_NAME] & [PERSON_NAME] 702 S3 3-Way Floorstanding Speaker (Each) (Gloss …" at bounding box center [756, 460] width 604 height 1388
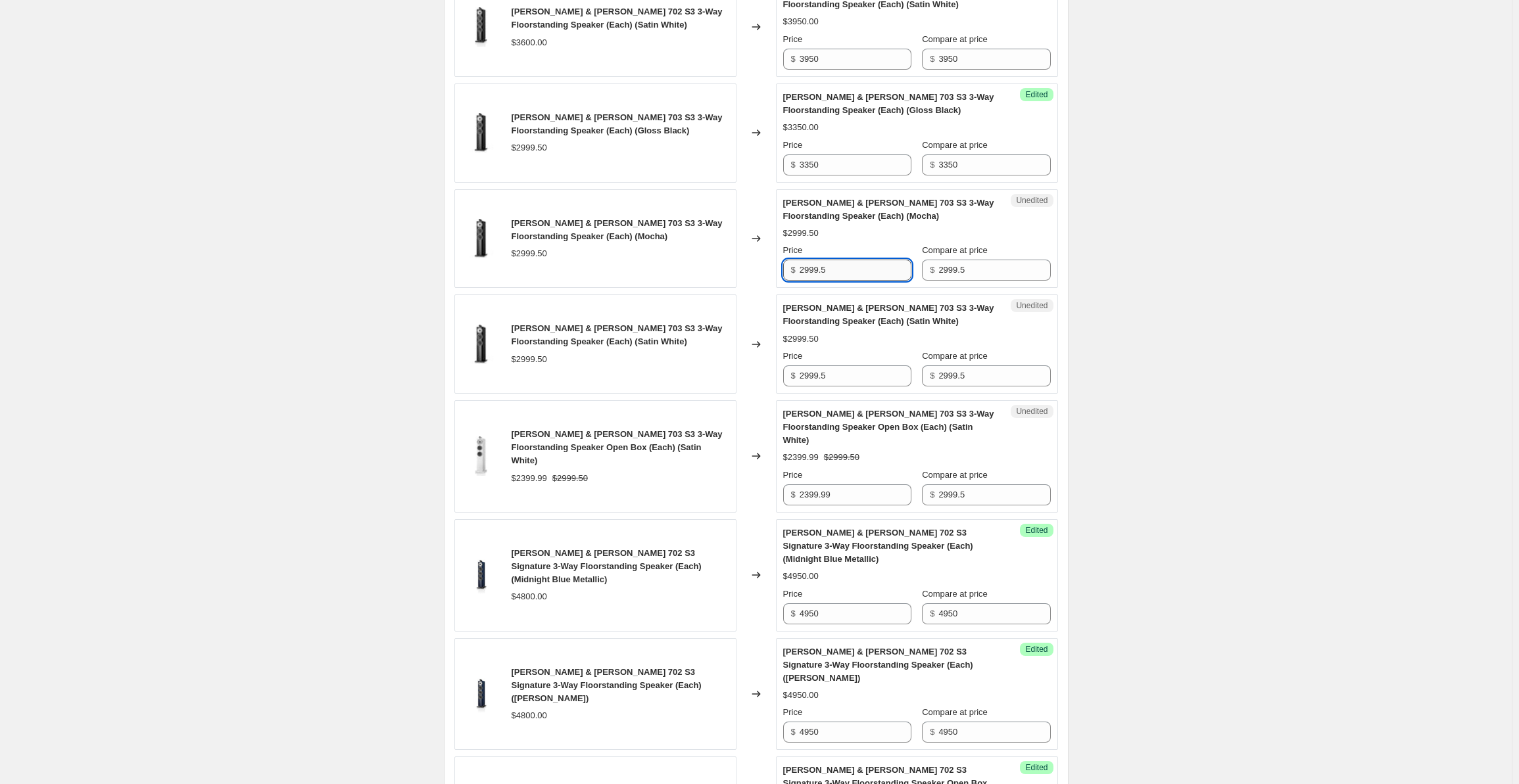
click at [837, 259] on input "2999.5" at bounding box center [855, 270] width 112 height 21
drag, startPoint x: 844, startPoint y: 261, endPoint x: 757, endPoint y: 262, distance: 87.0
click at [757, 262] on div "[PERSON_NAME] & [PERSON_NAME] 703 S3 3-Way Floorstanding Speaker (Each) (Mocha)…" at bounding box center [756, 239] width 604 height 99
paste input "3350"
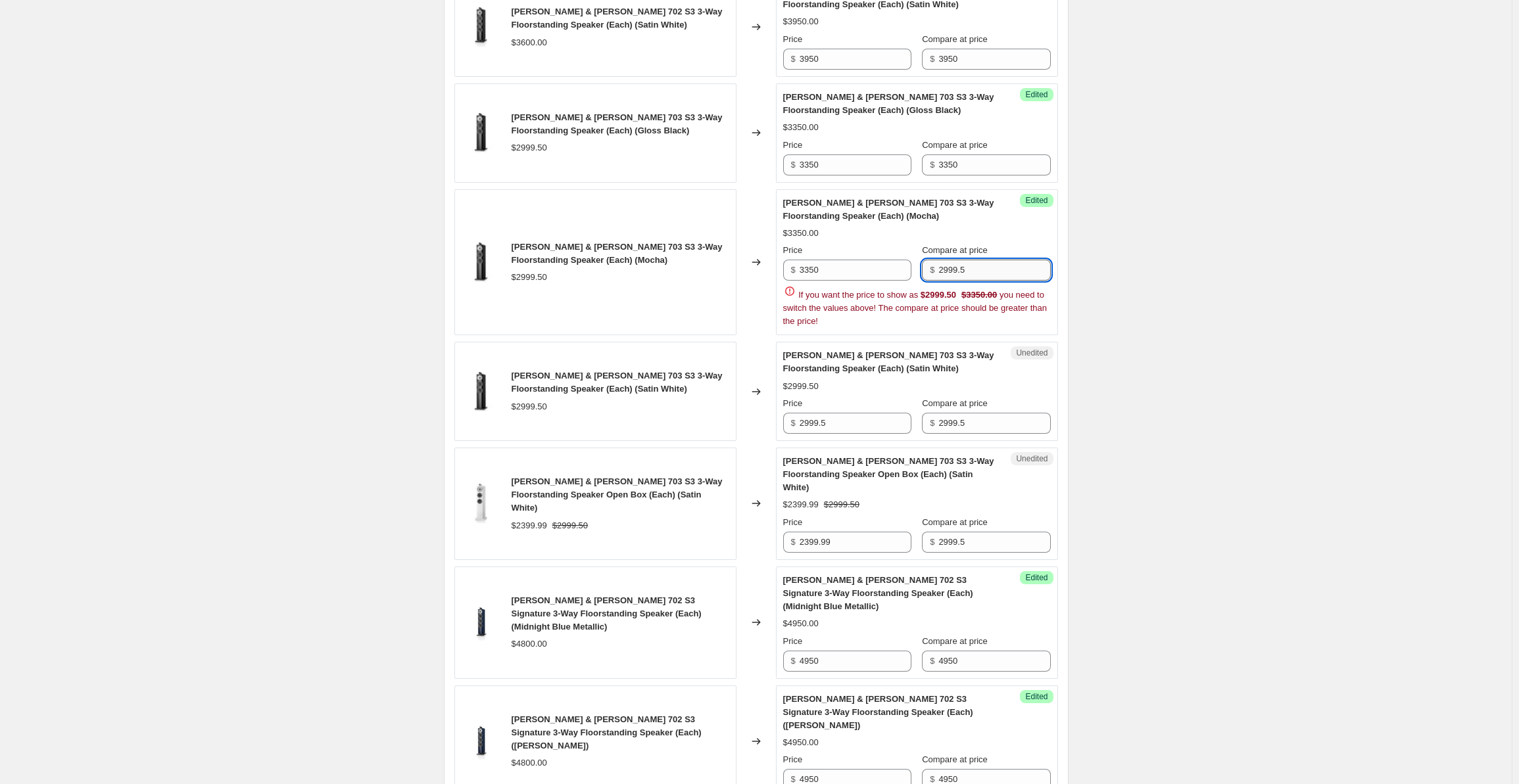
click at [984, 271] on input "2999.5" at bounding box center [994, 270] width 112 height 21
drag, startPoint x: 996, startPoint y: 268, endPoint x: 882, endPoint y: 262, distance: 114.2
click at [882, 262] on div "Price $ 3350 Compare at price $ 2999.5" at bounding box center [917, 262] width 268 height 37
paste input "3350"
click at [1206, 321] on div "Create new price [MEDICAL_DATA]. This page is ready Create new price [MEDICAL_D…" at bounding box center [756, 340] width 1512 height 2114
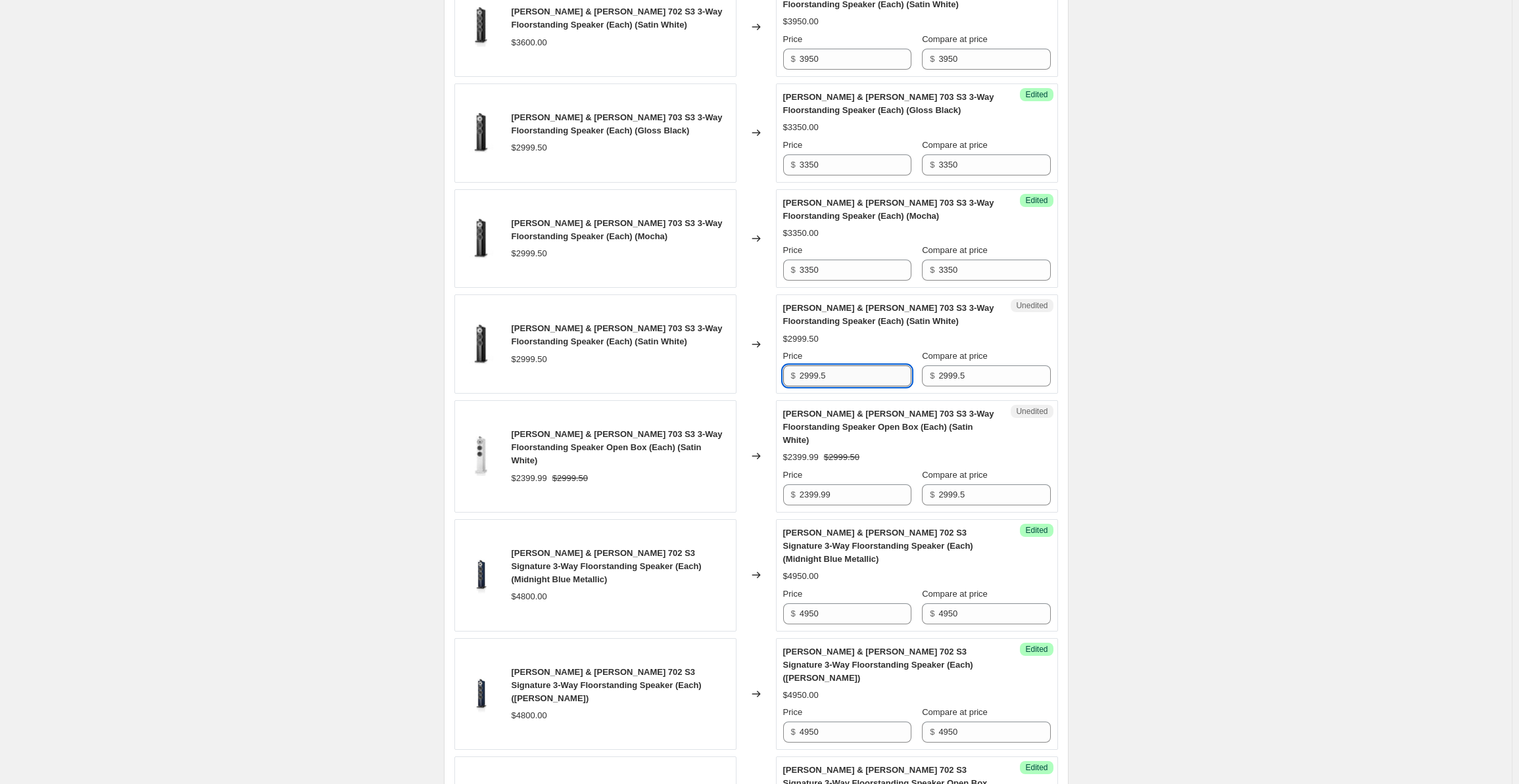
click at [837, 366] on input "2999.5" at bounding box center [855, 376] width 112 height 21
drag, startPoint x: 855, startPoint y: 369, endPoint x: 730, endPoint y: 364, distance: 125.1
click at [730, 364] on div "[PERSON_NAME] & [PERSON_NAME] 703 S3 3-Way Floorstanding Speaker (Each) (Satin …" at bounding box center [756, 344] width 604 height 99
paste input "3350"
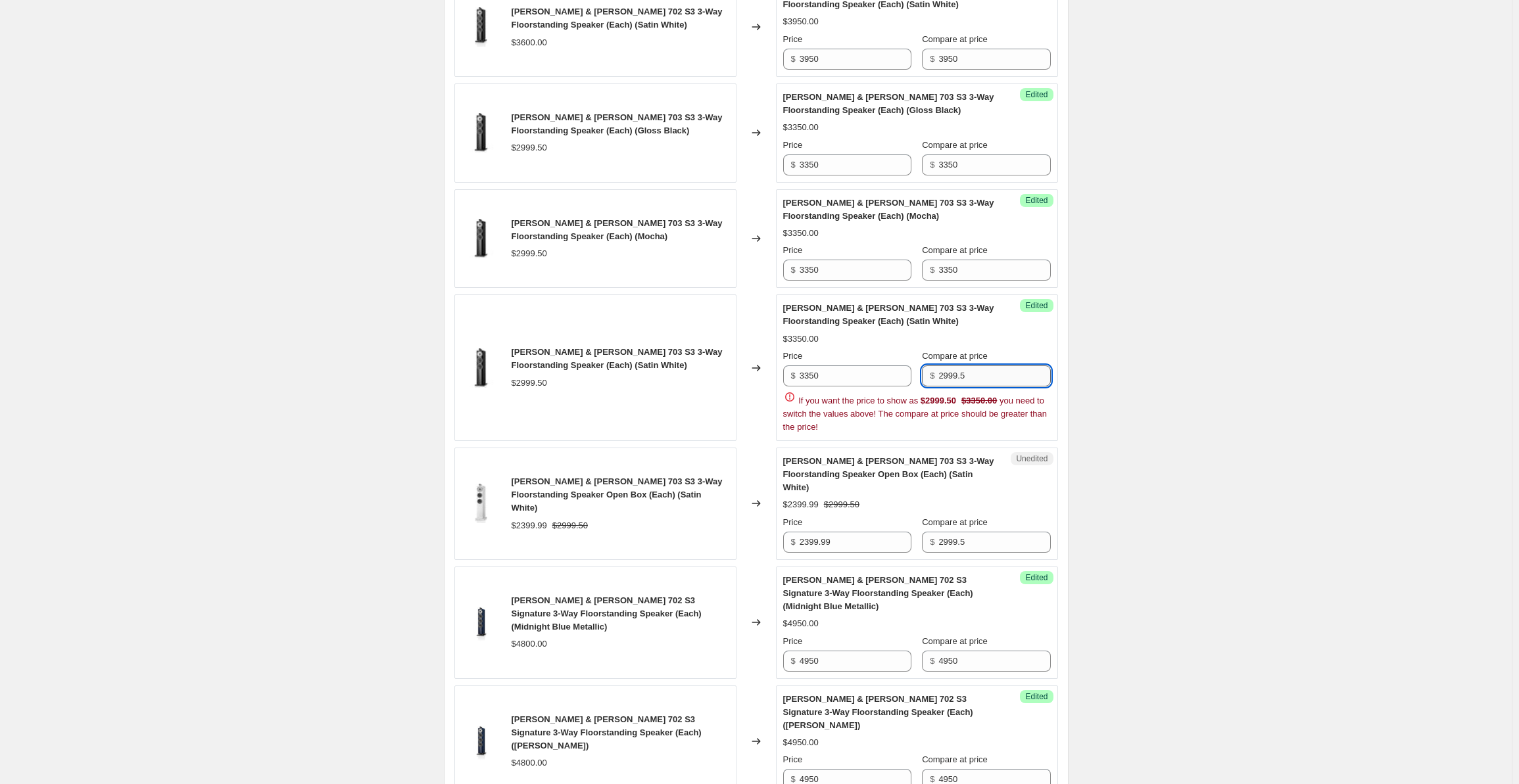
click at [969, 366] on input "2999.5" at bounding box center [994, 376] width 112 height 21
drag, startPoint x: 994, startPoint y: 367, endPoint x: 891, endPoint y: 365, distance: 103.0
click at [891, 365] on div "Price $ 3350 Compare at price $ 2999.5" at bounding box center [917, 368] width 268 height 37
paste input "3350"
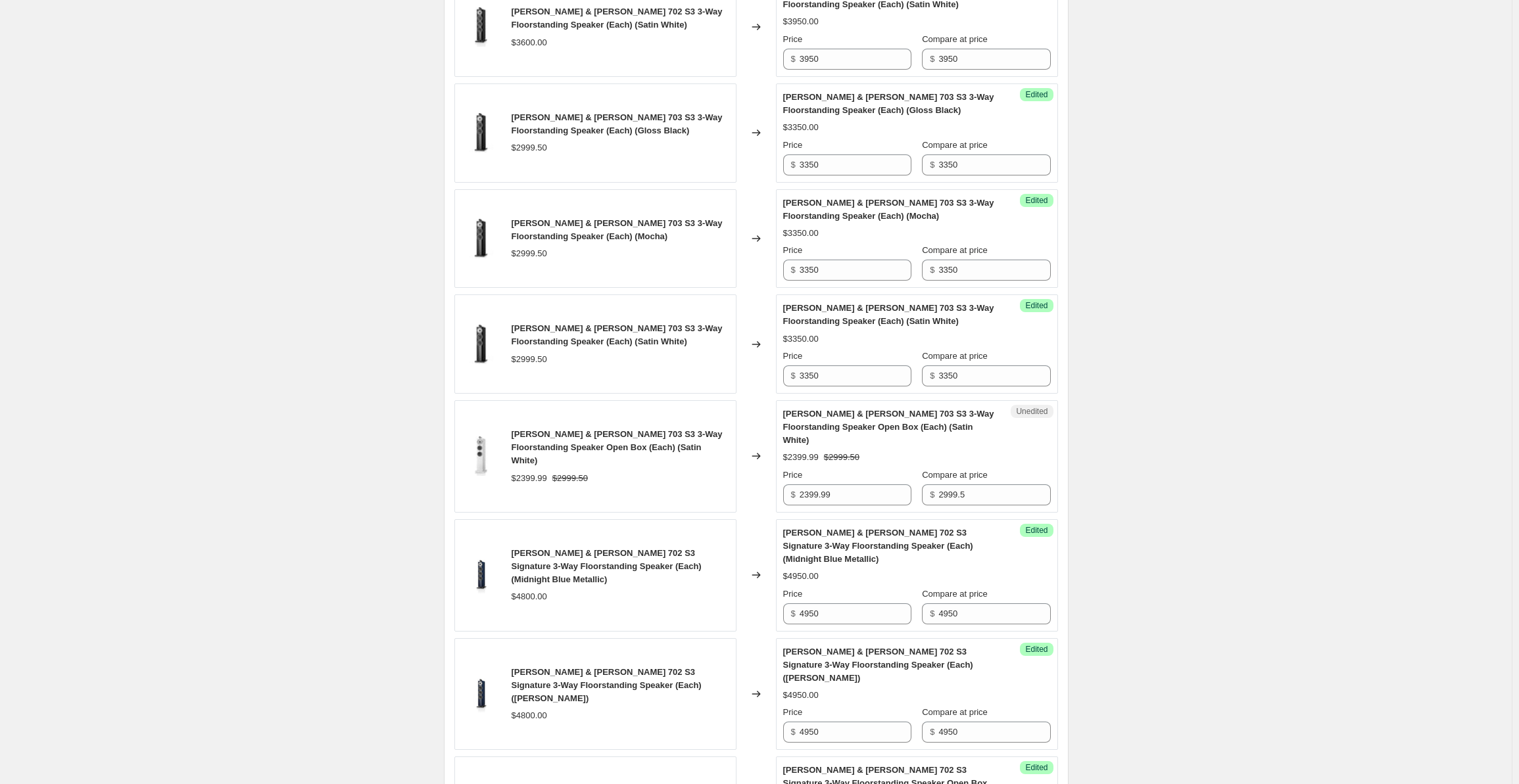
click at [1169, 376] on div "Create new price [MEDICAL_DATA]. This page is ready Create new price [MEDICAL_D…" at bounding box center [756, 317] width 1512 height 2067
click at [978, 484] on input "2999.5" at bounding box center [994, 495] width 112 height 21
drag, startPoint x: 990, startPoint y: 483, endPoint x: 901, endPoint y: 479, distance: 89.1
click at [901, 479] on div "Price $ 2399.99 Compare at price $ 2999.5" at bounding box center [917, 486] width 268 height 37
paste input "3350"
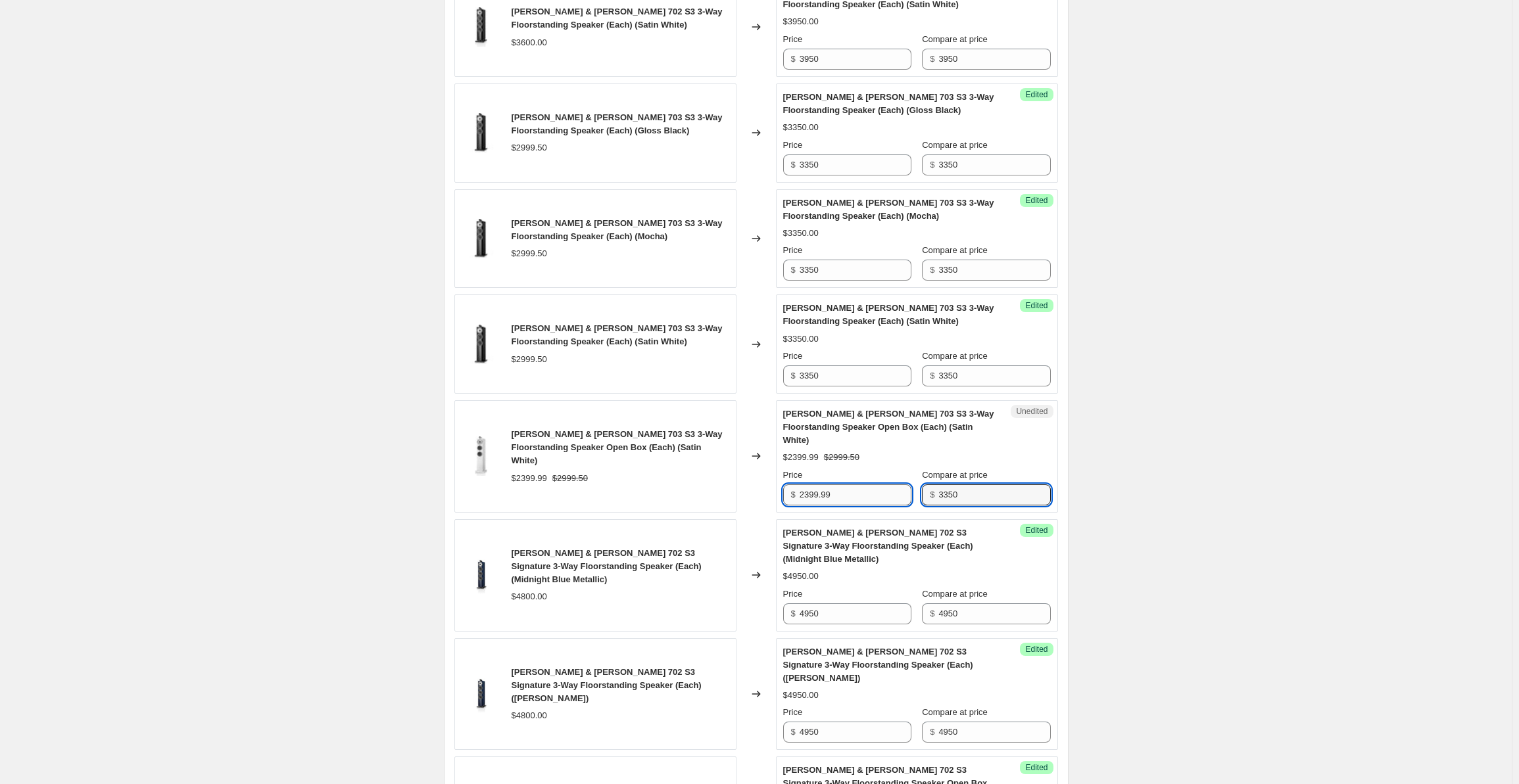
click at [810, 484] on input "2399.99" at bounding box center [855, 495] width 112 height 21
click at [1184, 393] on div "Create new price [MEDICAL_DATA]. This page is ready Create new price [MEDICAL_D…" at bounding box center [756, 317] width 1512 height 2067
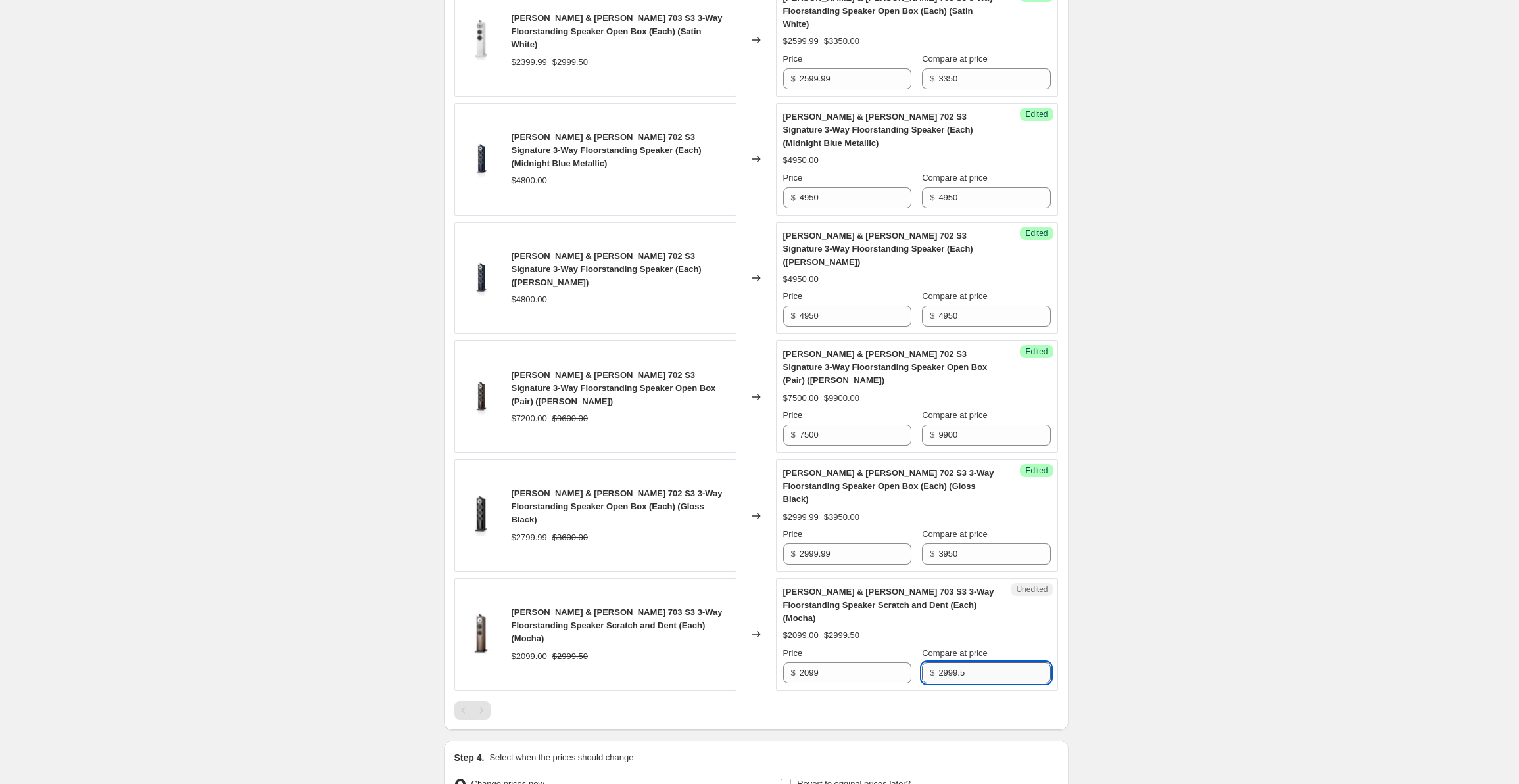
click at [981, 663] on input "2999.5" at bounding box center [994, 673] width 112 height 21
drag, startPoint x: 987, startPoint y: 619, endPoint x: 924, endPoint y: 616, distance: 63.1
click at [924, 647] on div "Price $ 2099 Compare at price $ 2999.5" at bounding box center [917, 665] width 268 height 37
paste input "3350"
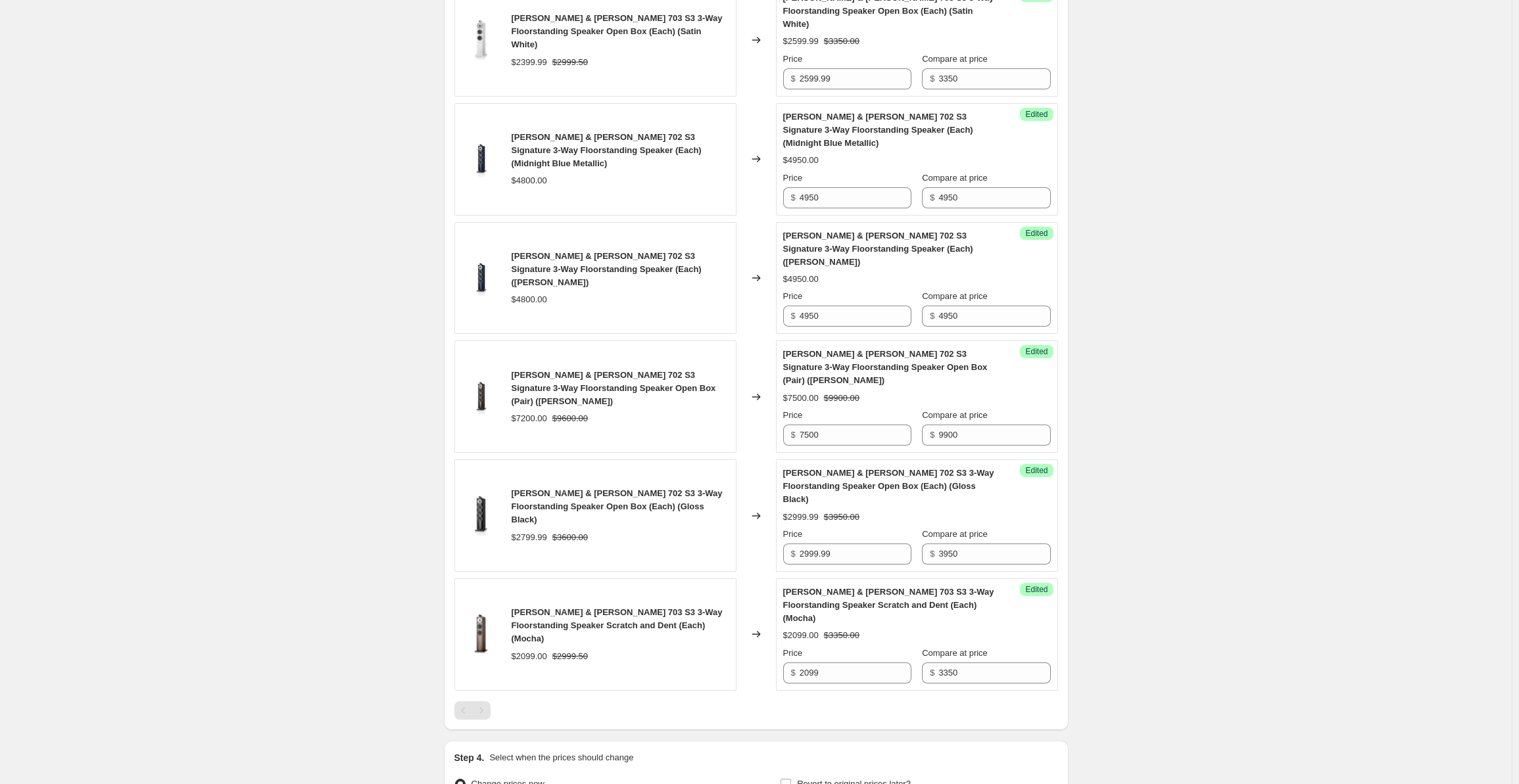
scroll to position [300, 0]
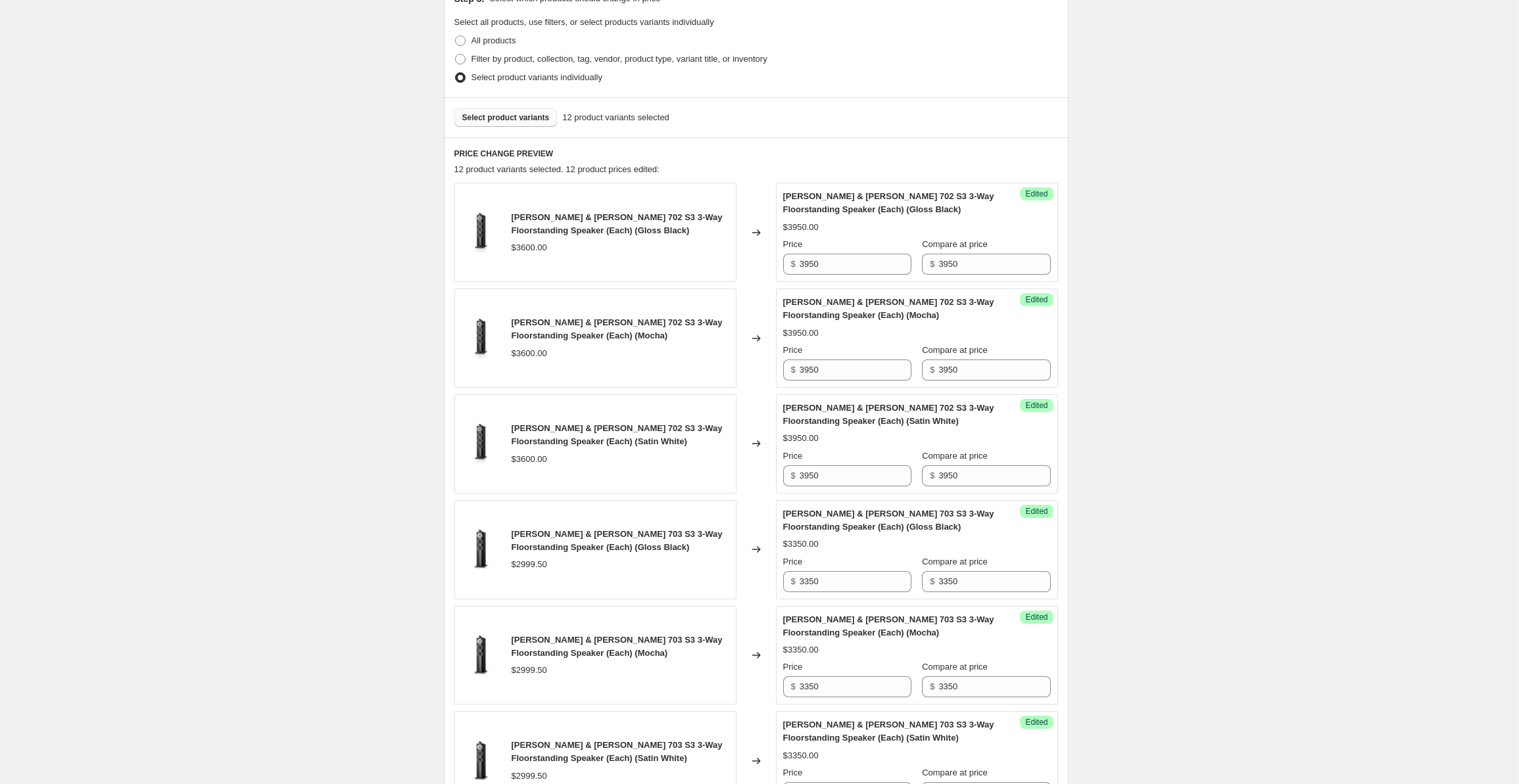
click at [510, 118] on span "Select product variants" at bounding box center [506, 118] width 88 height 10
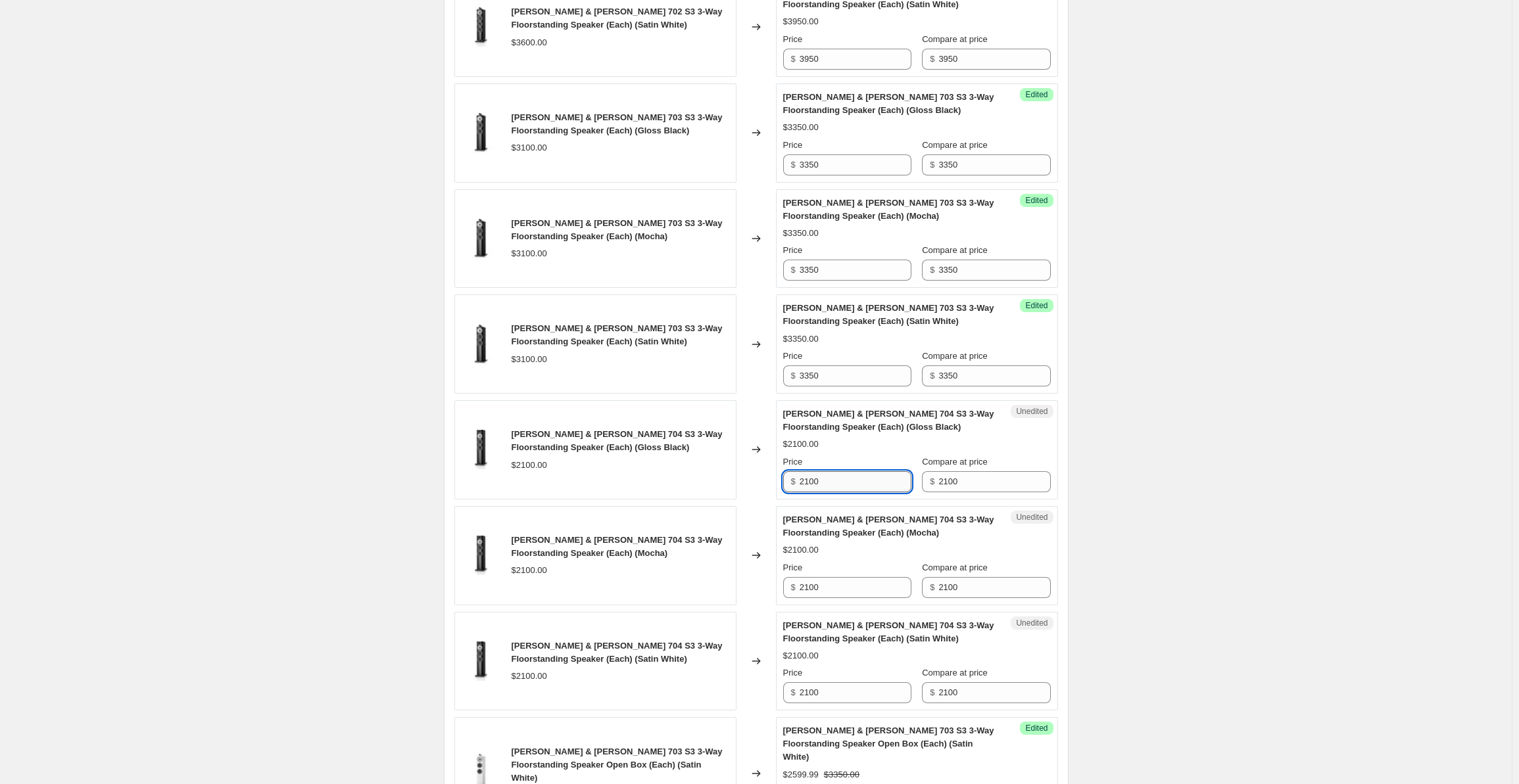
click at [833, 481] on input "2100" at bounding box center [855, 482] width 112 height 21
drag, startPoint x: 849, startPoint y: 478, endPoint x: 768, endPoint y: 471, distance: 81.3
click at [768, 471] on div "[PERSON_NAME] & [PERSON_NAME] 704 S3 3-Way Floorstanding Speaker (Each) (Gloss …" at bounding box center [756, 450] width 604 height 99
drag, startPoint x: 831, startPoint y: 479, endPoint x: 791, endPoint y: 478, distance: 40.0
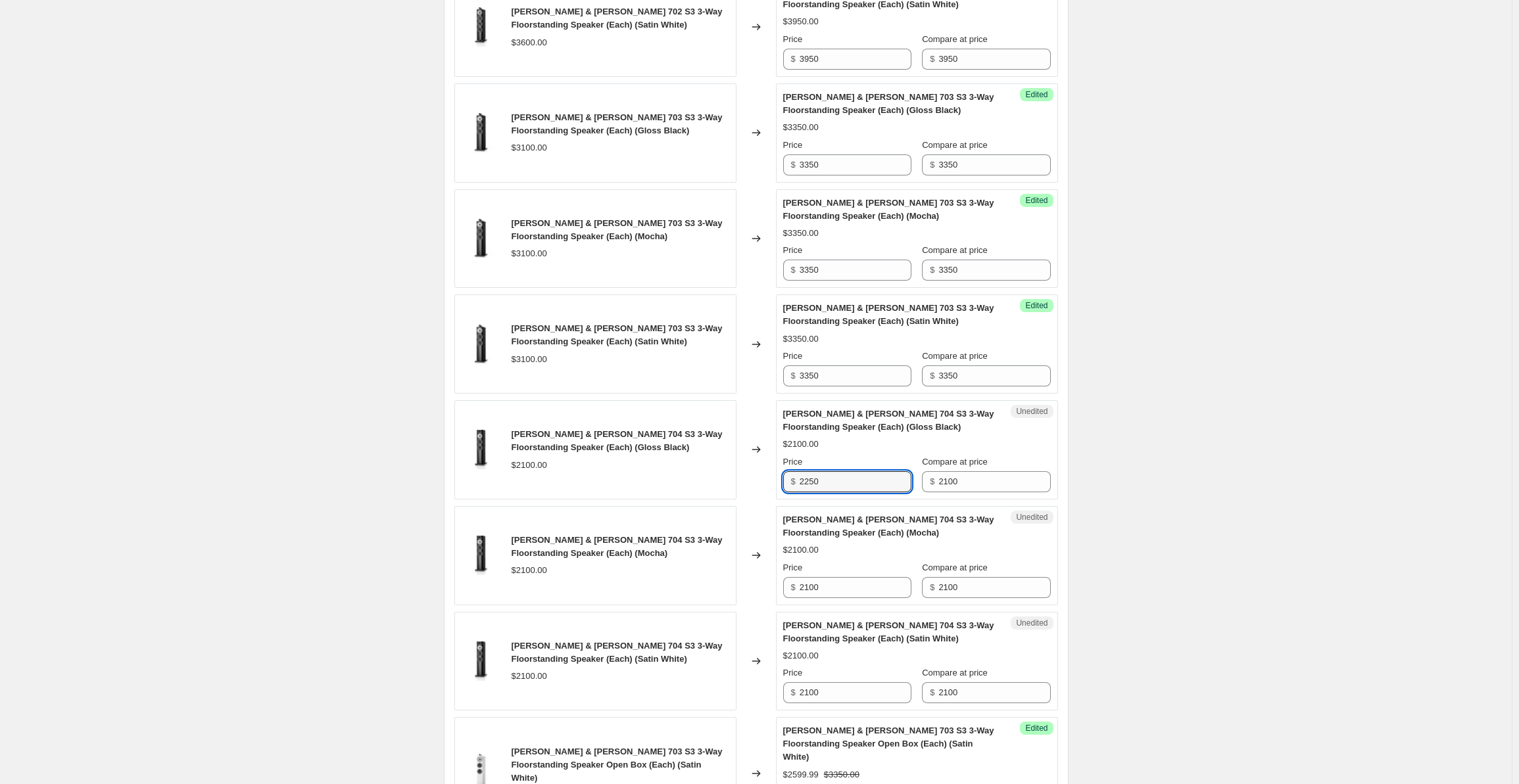
click at [791, 478] on div "$ 2250" at bounding box center [847, 482] width 128 height 21
click at [973, 476] on input "2100" at bounding box center [994, 482] width 112 height 21
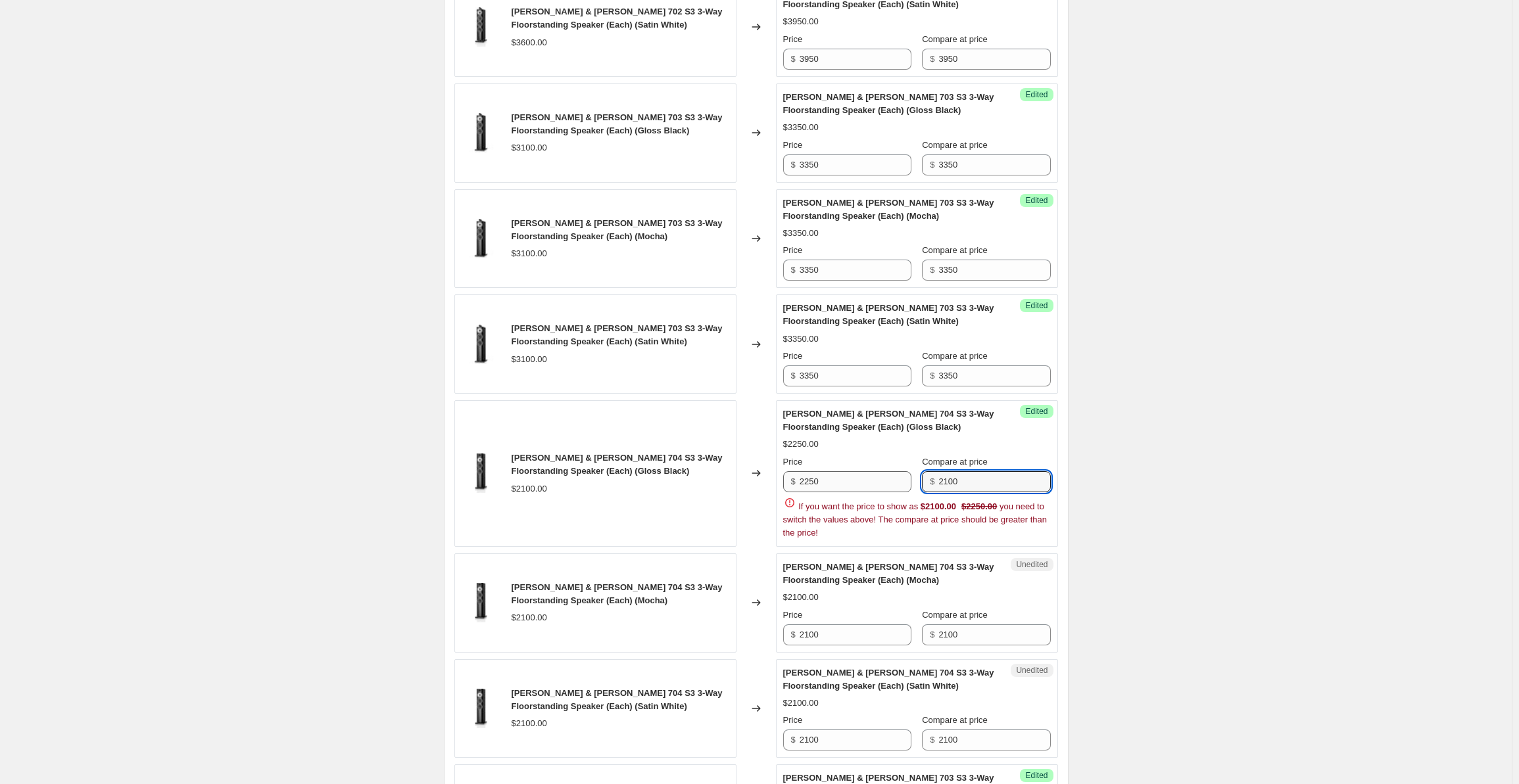
drag, startPoint x: 984, startPoint y: 473, endPoint x: 908, endPoint y: 474, distance: 76.0
click at [908, 474] on div "Price $ 2250 Compare at price $ 2100" at bounding box center [917, 474] width 268 height 37
paste input "25"
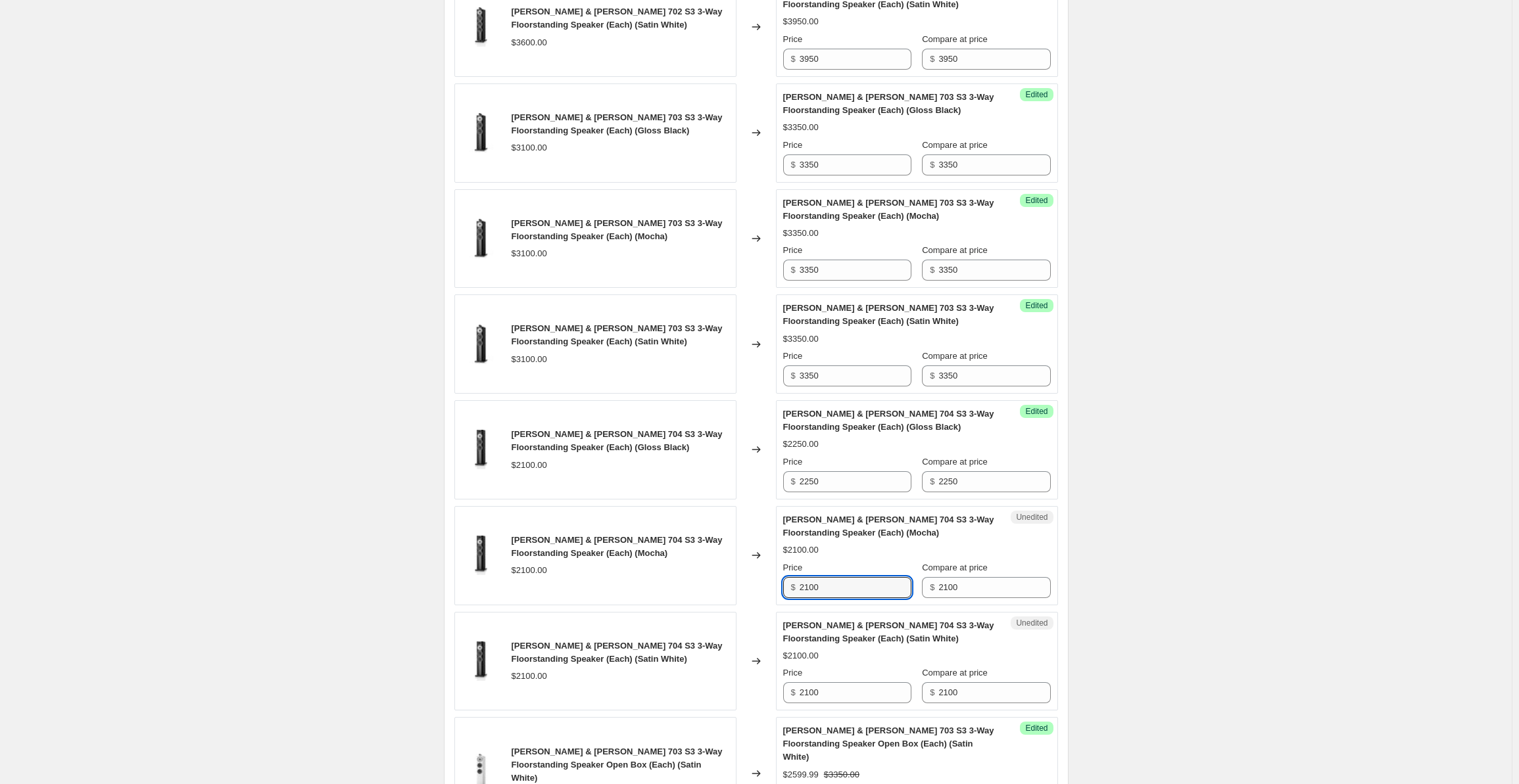
drag, startPoint x: 819, startPoint y: 632, endPoint x: 837, endPoint y: 621, distance: 21.1
click at [820, 632] on div "[PERSON_NAME] & [PERSON_NAME] 702 S3 3-Way Floorstanding Speaker (Each) (Gloss …" at bounding box center [756, 714] width 604 height 1896
click at [826, 582] on input "2100" at bounding box center [855, 588] width 112 height 21
drag, startPoint x: 835, startPoint y: 586, endPoint x: 774, endPoint y: 583, distance: 61.1
click at [774, 583] on div "[PERSON_NAME] & [PERSON_NAME] 704 S3 3-Way Floorstanding Speaker (Each) (Mocha)…" at bounding box center [756, 555] width 604 height 99
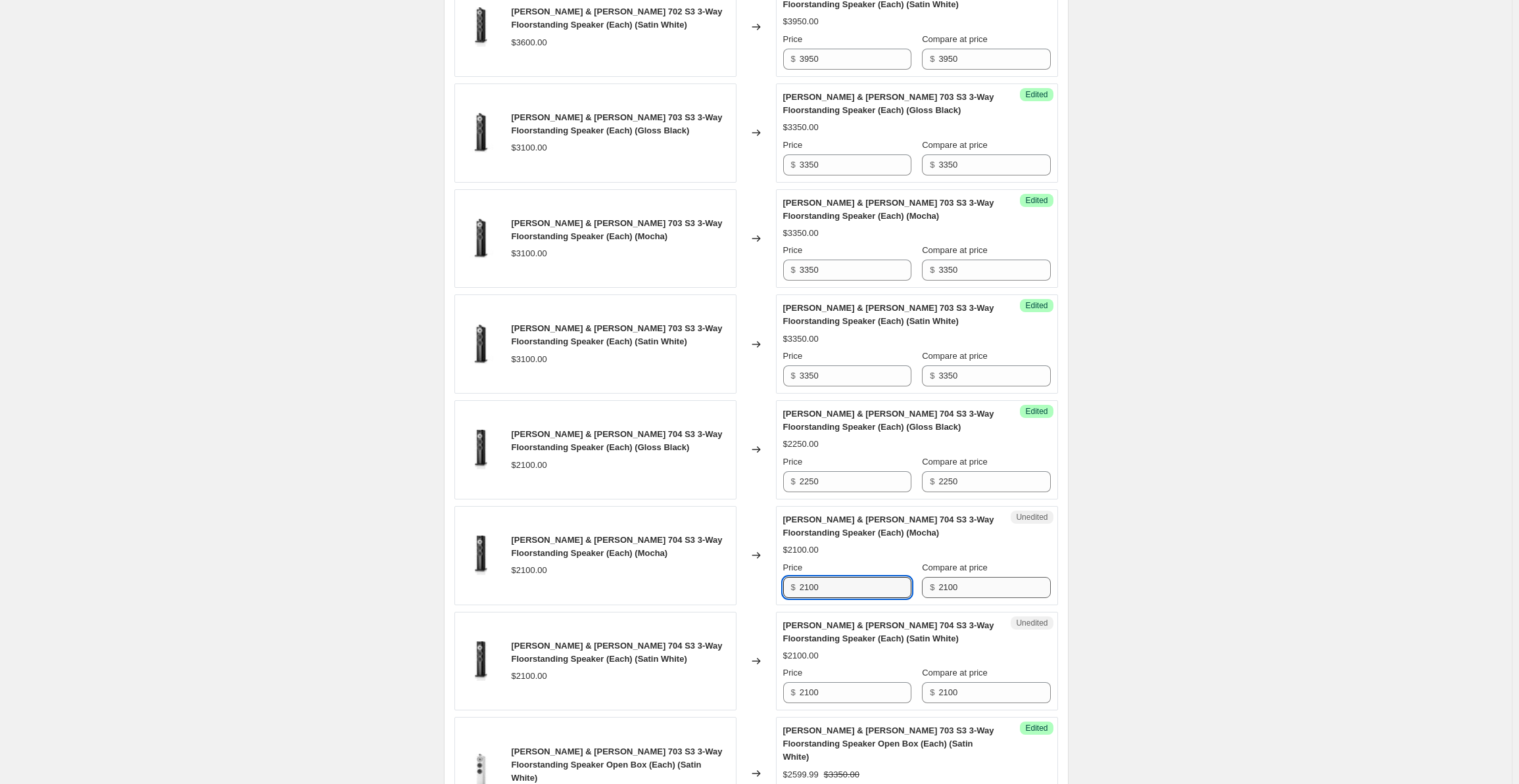
paste input "25"
click at [966, 585] on input "2100" at bounding box center [994, 588] width 112 height 21
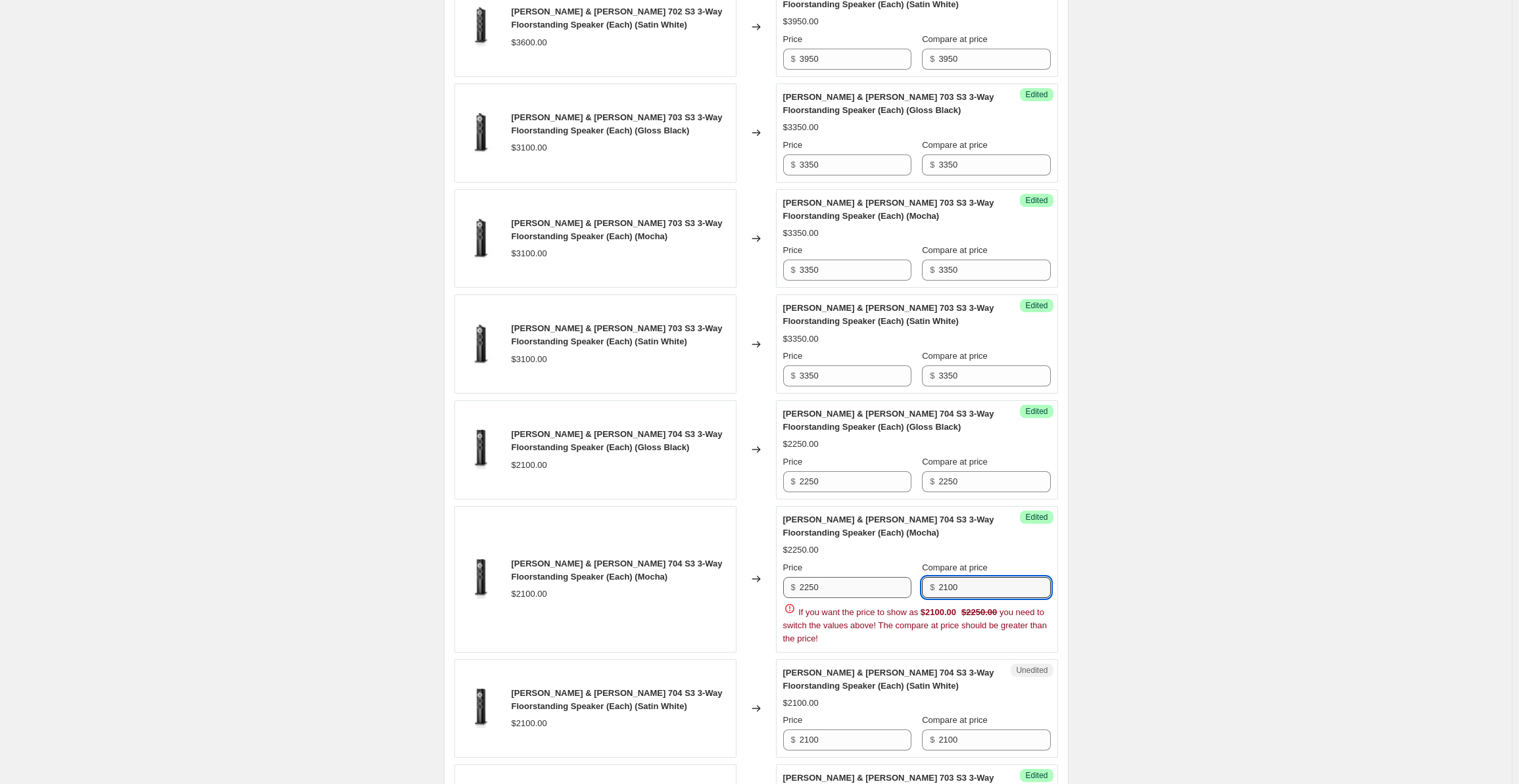
drag, startPoint x: 980, startPoint y: 585, endPoint x: 902, endPoint y: 580, distance: 78.2
click at [902, 580] on div "Price $ 2250 Compare at price $ 2100" at bounding box center [917, 579] width 268 height 37
paste input "25"
click at [827, 735] on div "[PERSON_NAME] & [PERSON_NAME] 702 S3 3-Way Floorstanding Speaker (Each) (Gloss …" at bounding box center [756, 738] width 604 height 1943
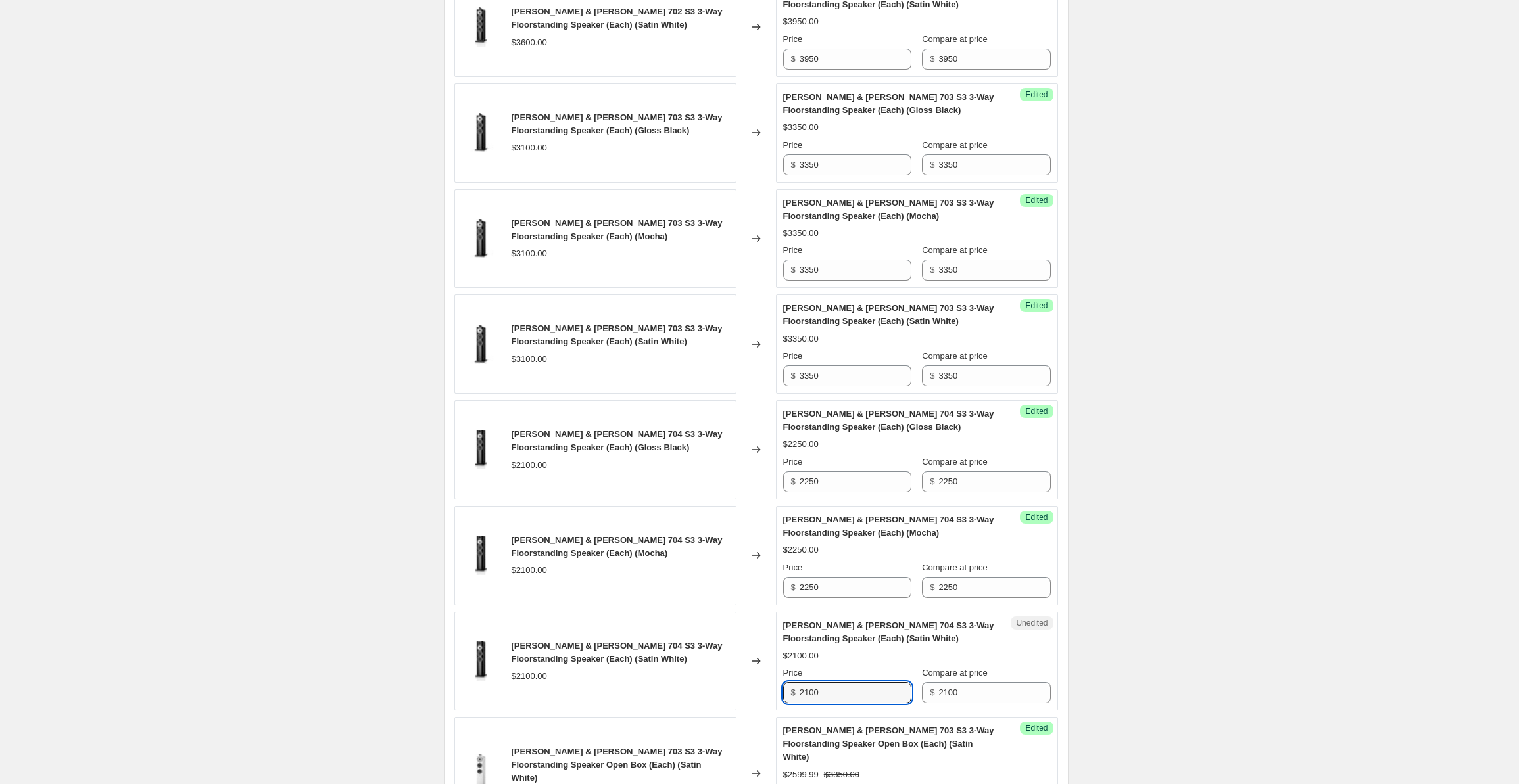
drag, startPoint x: 834, startPoint y: 696, endPoint x: 768, endPoint y: 692, distance: 66.1
click at [768, 692] on div "[PERSON_NAME] & [PERSON_NAME] 704 S3 3-Way Floorstanding Speaker (Each) (Satin …" at bounding box center [756, 662] width 604 height 99
paste input "25"
click at [950, 691] on input "2100" at bounding box center [994, 693] width 112 height 21
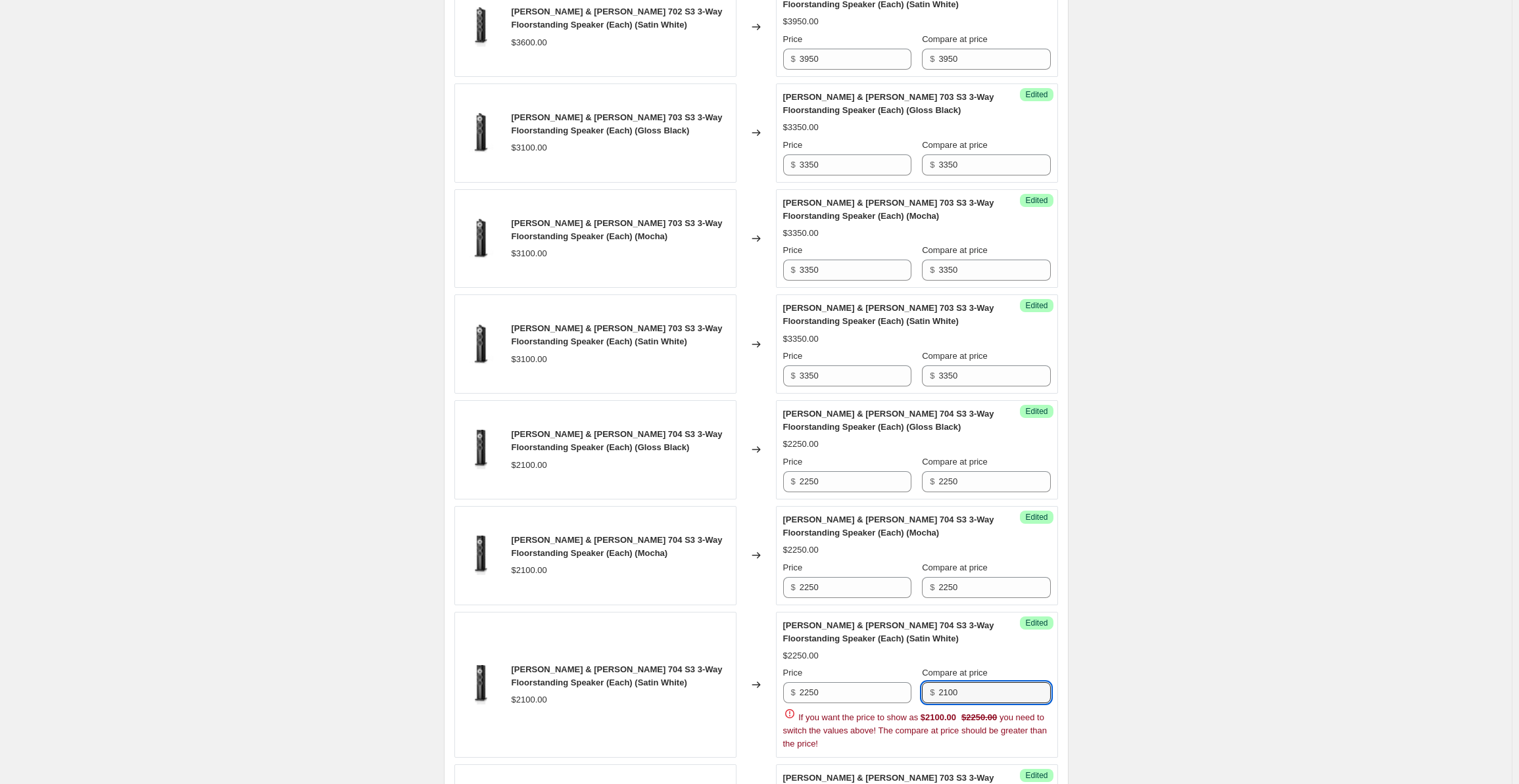
drag, startPoint x: 978, startPoint y: 689, endPoint x: 915, endPoint y: 686, distance: 63.1
click at [915, 686] on div "Price $ 2250 Compare at price $ 2100" at bounding box center [917, 684] width 268 height 37
paste input "25"
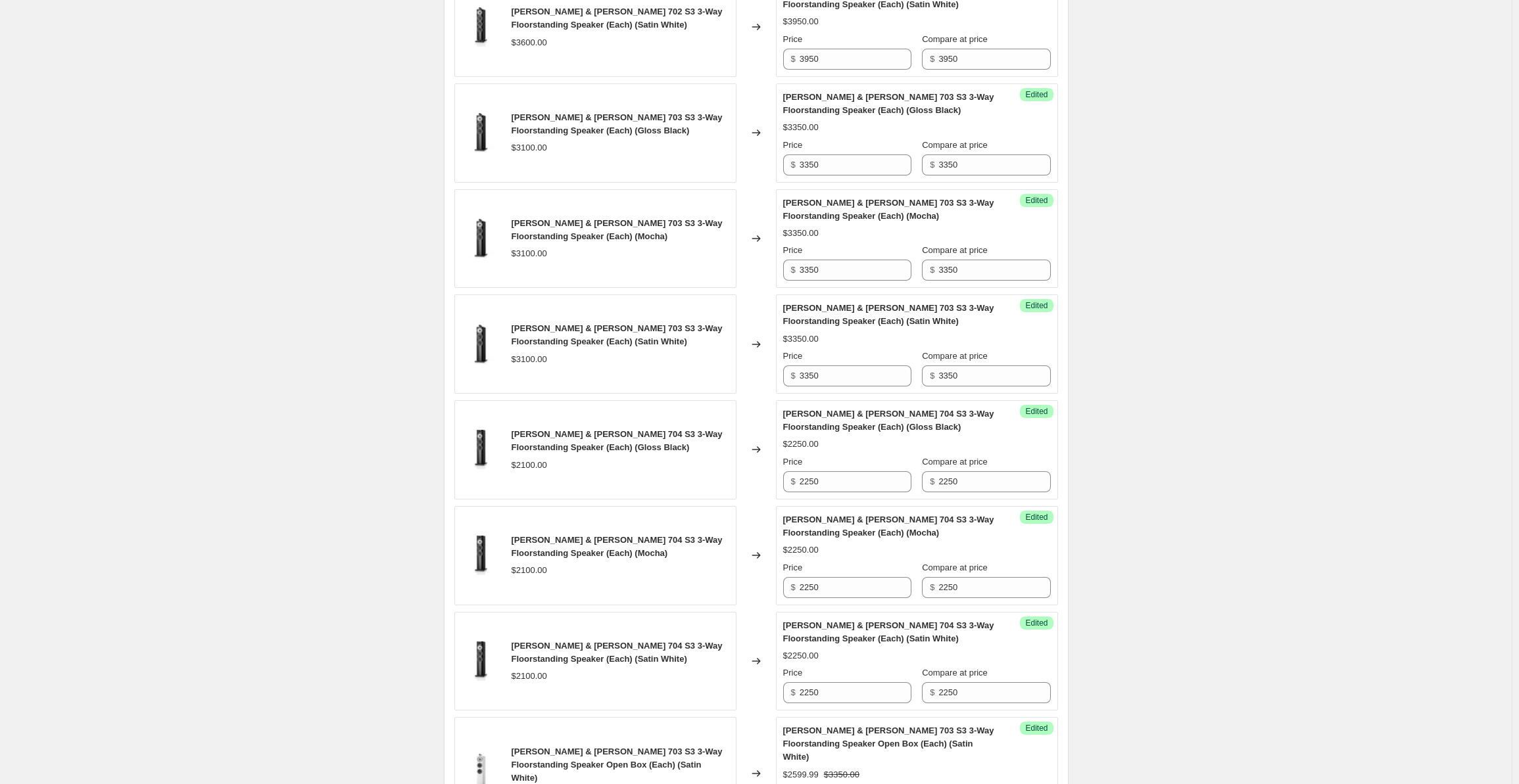
click at [1134, 584] on div "Create new price [MEDICAL_DATA]. This page is ready Create new price [MEDICAL_D…" at bounding box center [756, 594] width 1512 height 2622
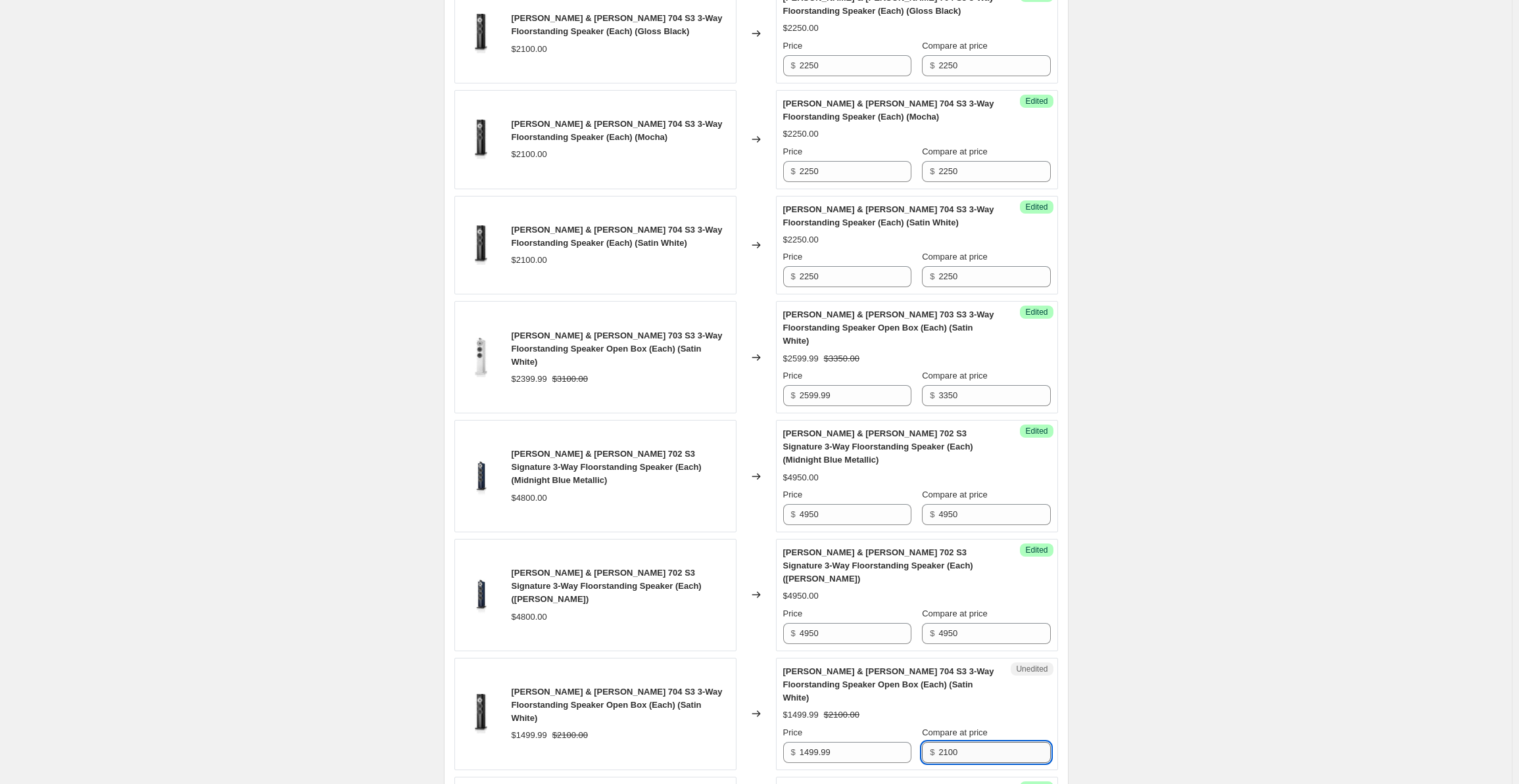
click at [987, 742] on input "2100" at bounding box center [994, 753] width 112 height 21
drag, startPoint x: 988, startPoint y: 708, endPoint x: 910, endPoint y: 705, distance: 78.1
click at [910, 726] on div "Price $ 1499.99 Compare at price $ 2100" at bounding box center [917, 744] width 268 height 37
paste input "25"
click at [811, 742] on input "1499.99" at bounding box center [855, 753] width 112 height 21
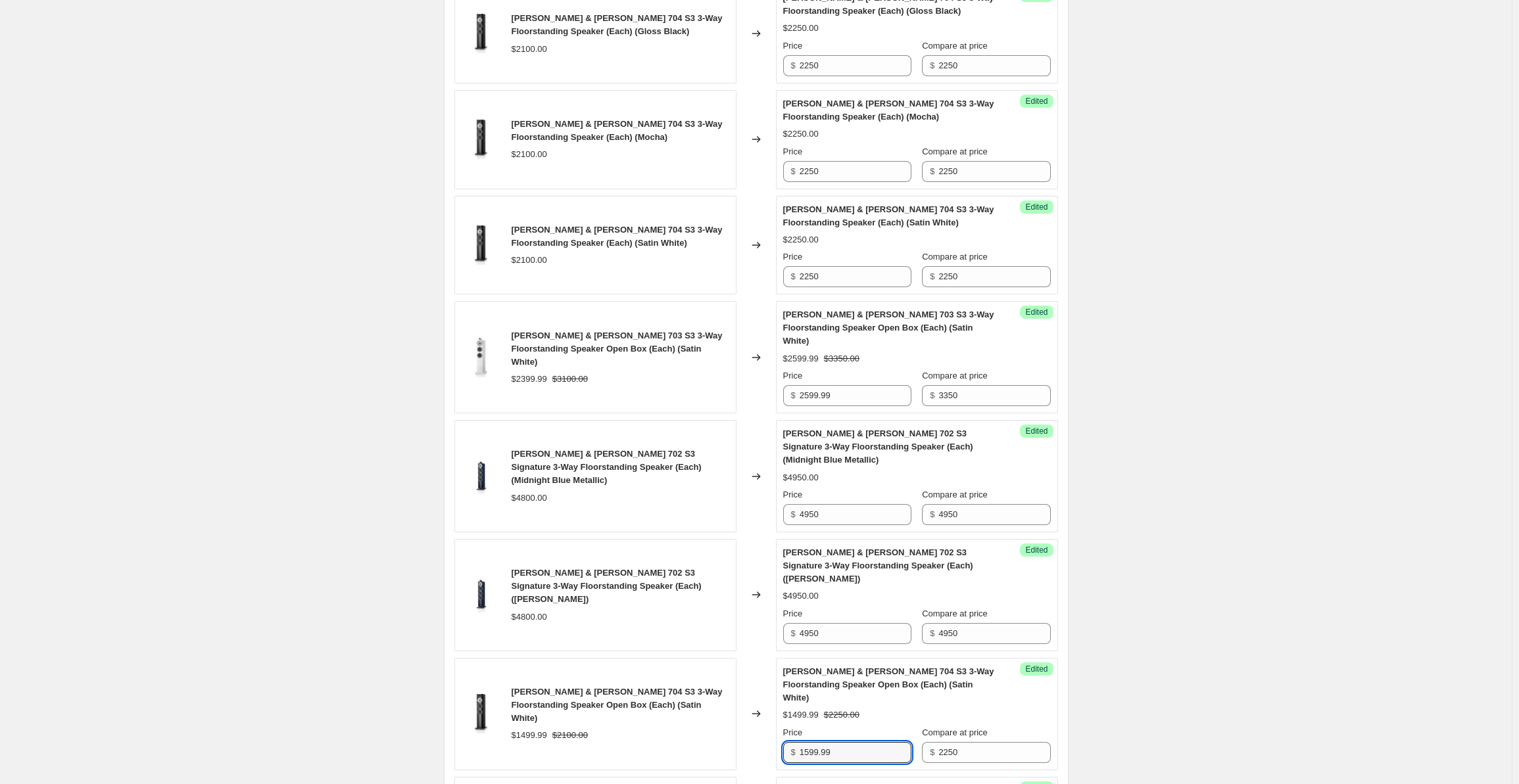
click at [1296, 349] on div "Create new price [MEDICAL_DATA]. This page is ready Create new price [MEDICAL_D…" at bounding box center [756, 178] width 1512 height 2622
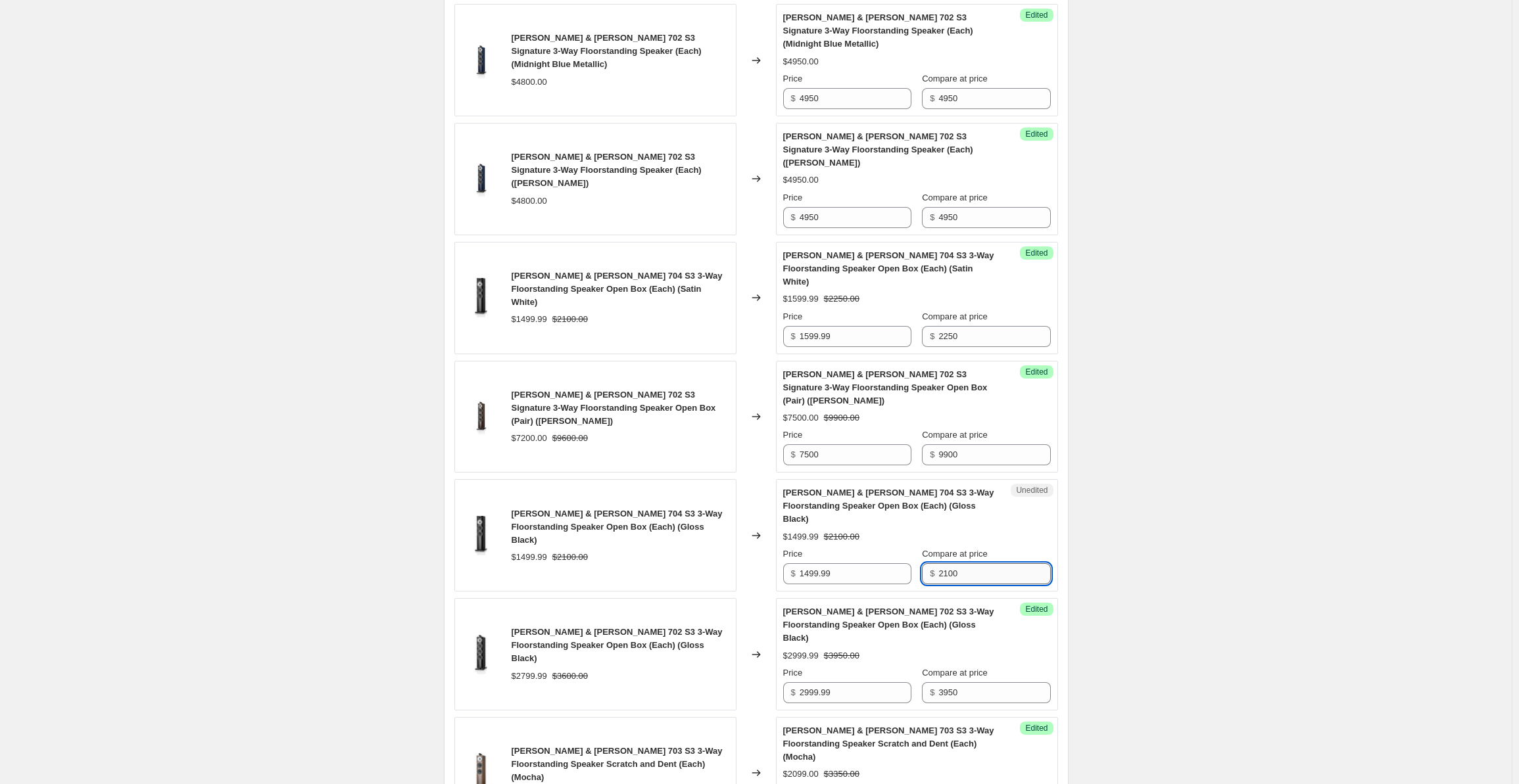
click at [976, 564] on input "2100" at bounding box center [994, 574] width 112 height 21
drag, startPoint x: 985, startPoint y: 513, endPoint x: 921, endPoint y: 512, distance: 64.0
click at [921, 548] on div "Price $ 1499.99 Compare at price $ 2100" at bounding box center [917, 566] width 268 height 37
paste input "25"
click at [813, 564] on input "1499.99" at bounding box center [855, 574] width 112 height 21
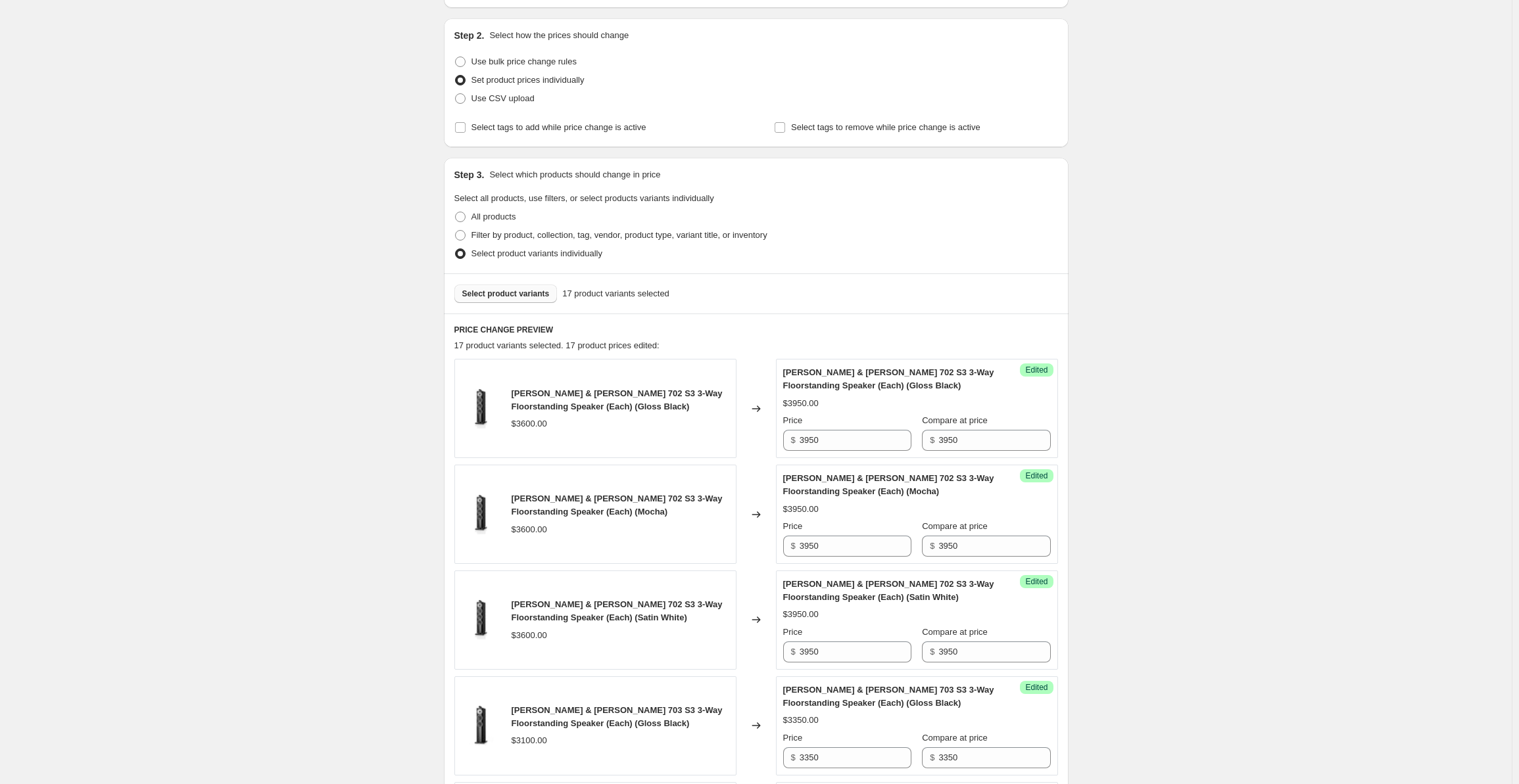
scroll to position [84, 0]
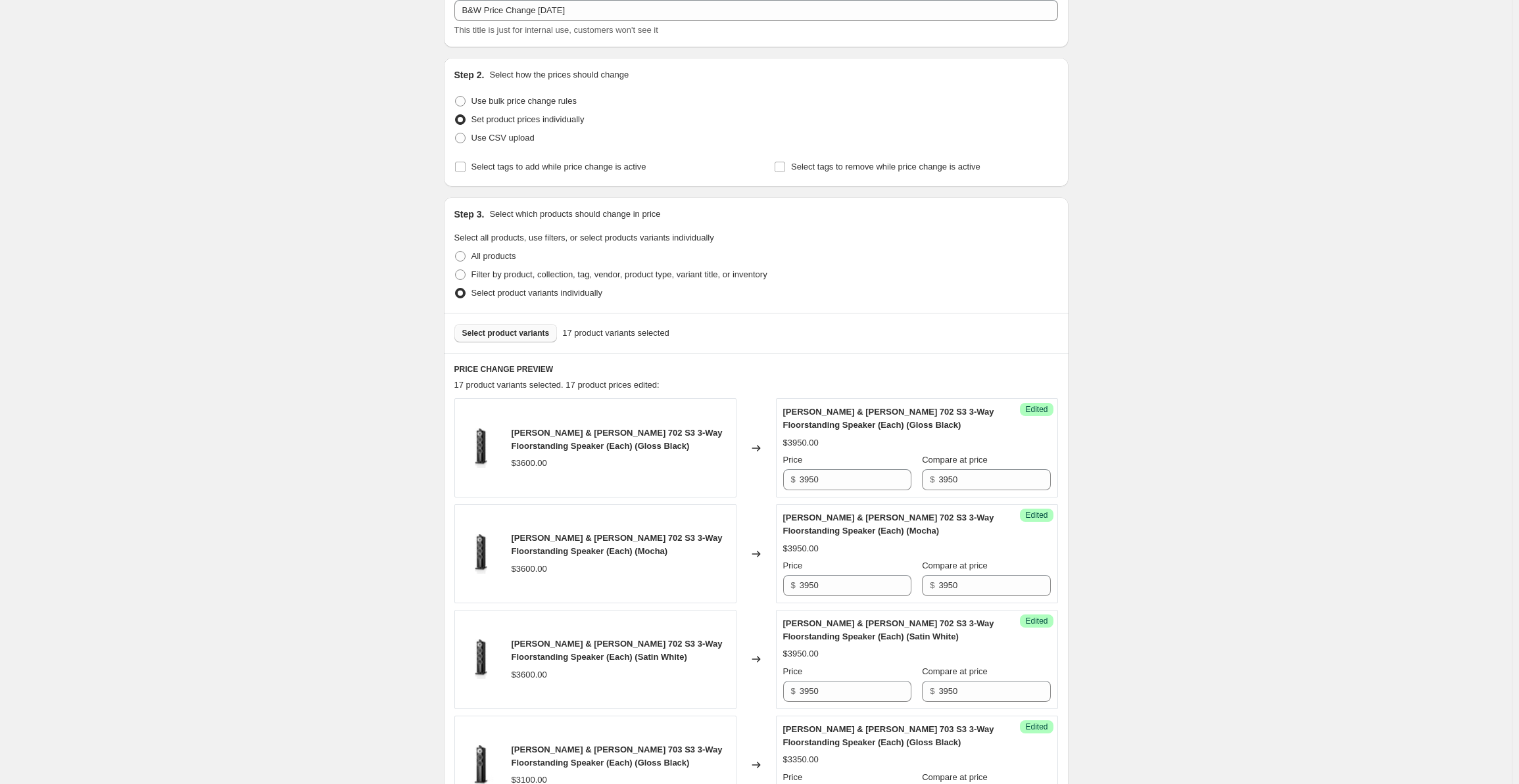
click at [500, 327] on button "Select product variants" at bounding box center [506, 333] width 103 height 19
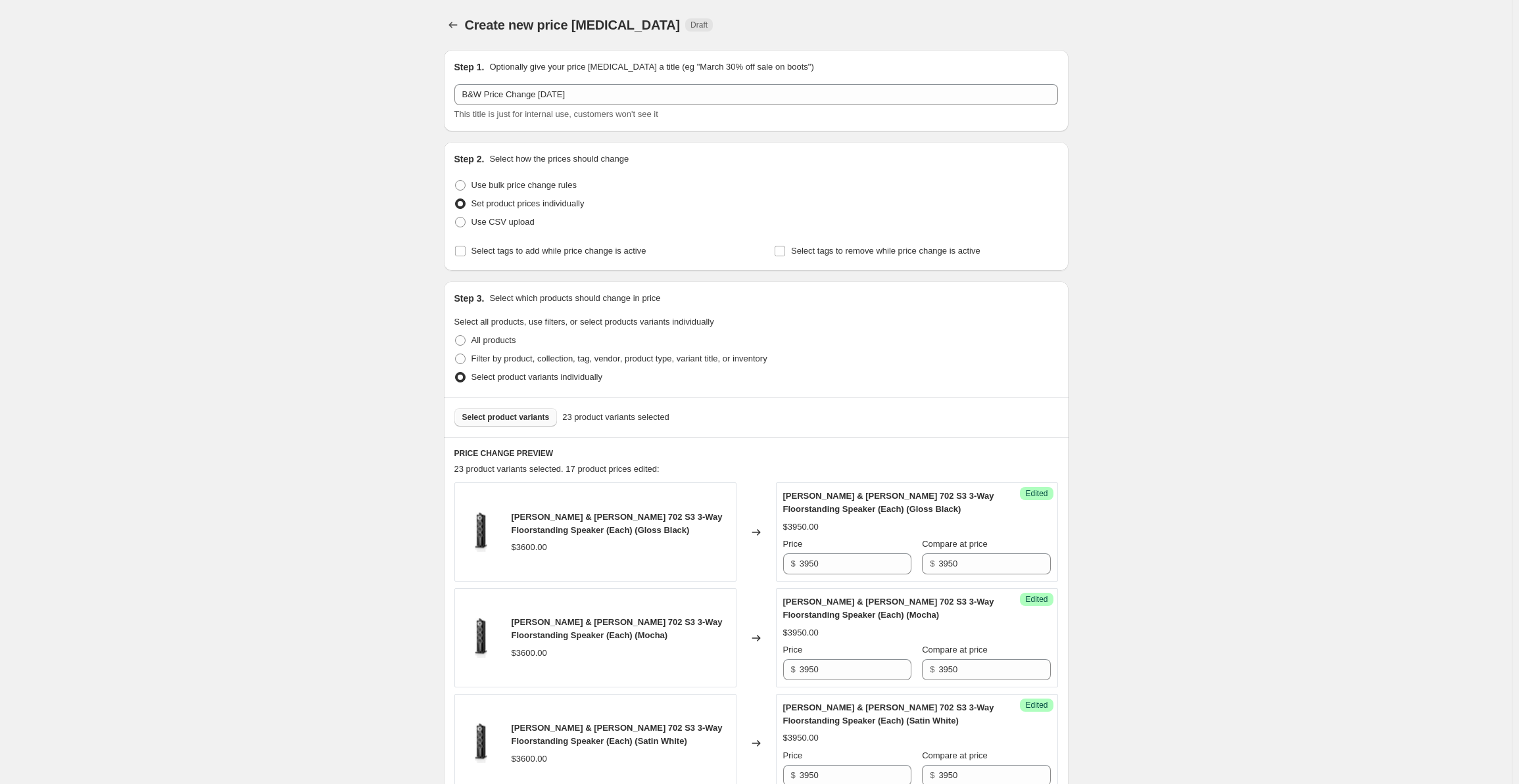
scroll to position [833, 0]
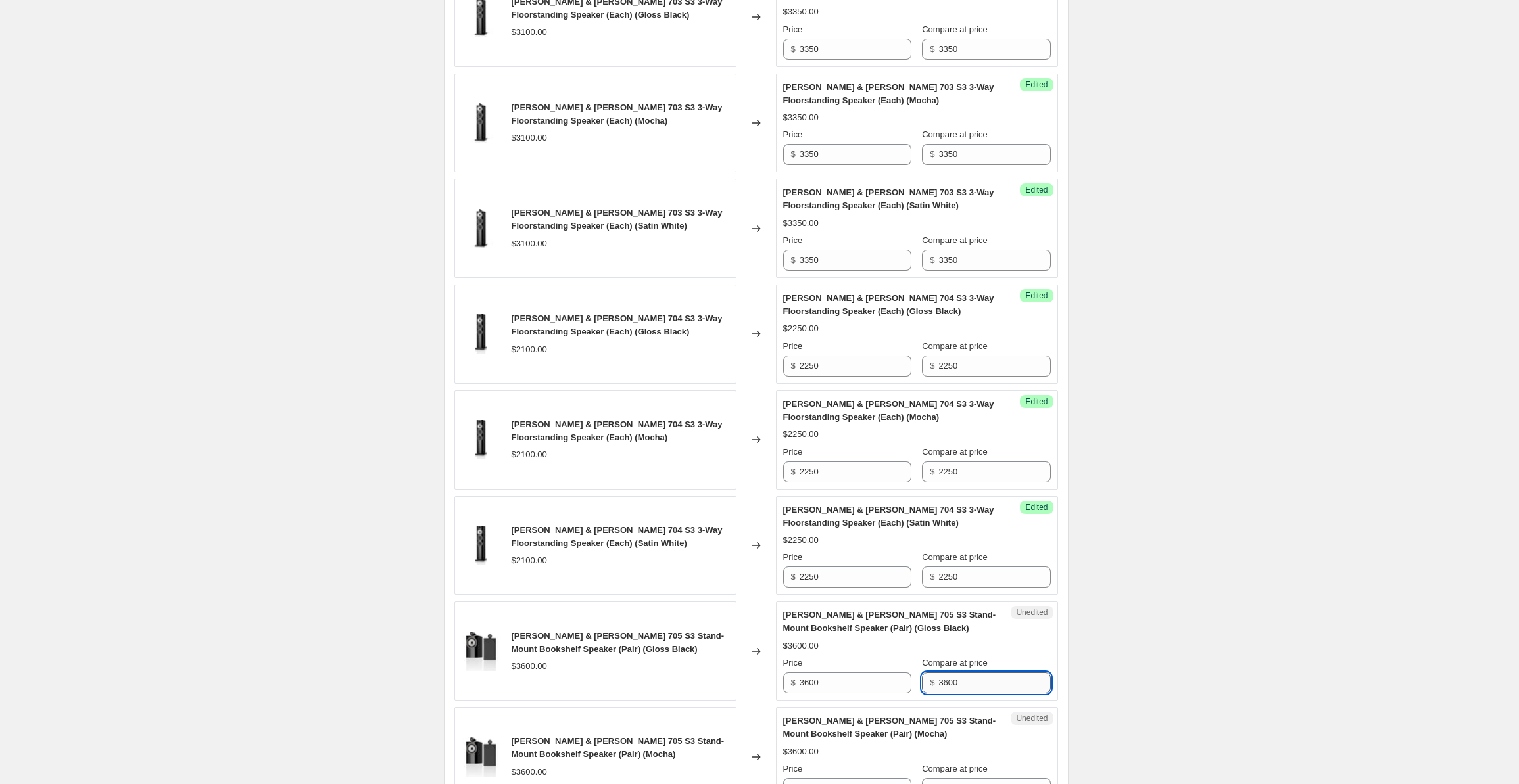
click at [978, 680] on input "3600" at bounding box center [994, 683] width 112 height 21
click at [824, 675] on input "3600" at bounding box center [855, 683] width 112 height 21
drag, startPoint x: 830, startPoint y: 678, endPoint x: 783, endPoint y: 678, distance: 47.0
click at [783, 678] on div "Unedited [PERSON_NAME] & [PERSON_NAME] 705 S3 Stand-Mount Bookshelf Speaker (Pa…" at bounding box center [917, 651] width 282 height 99
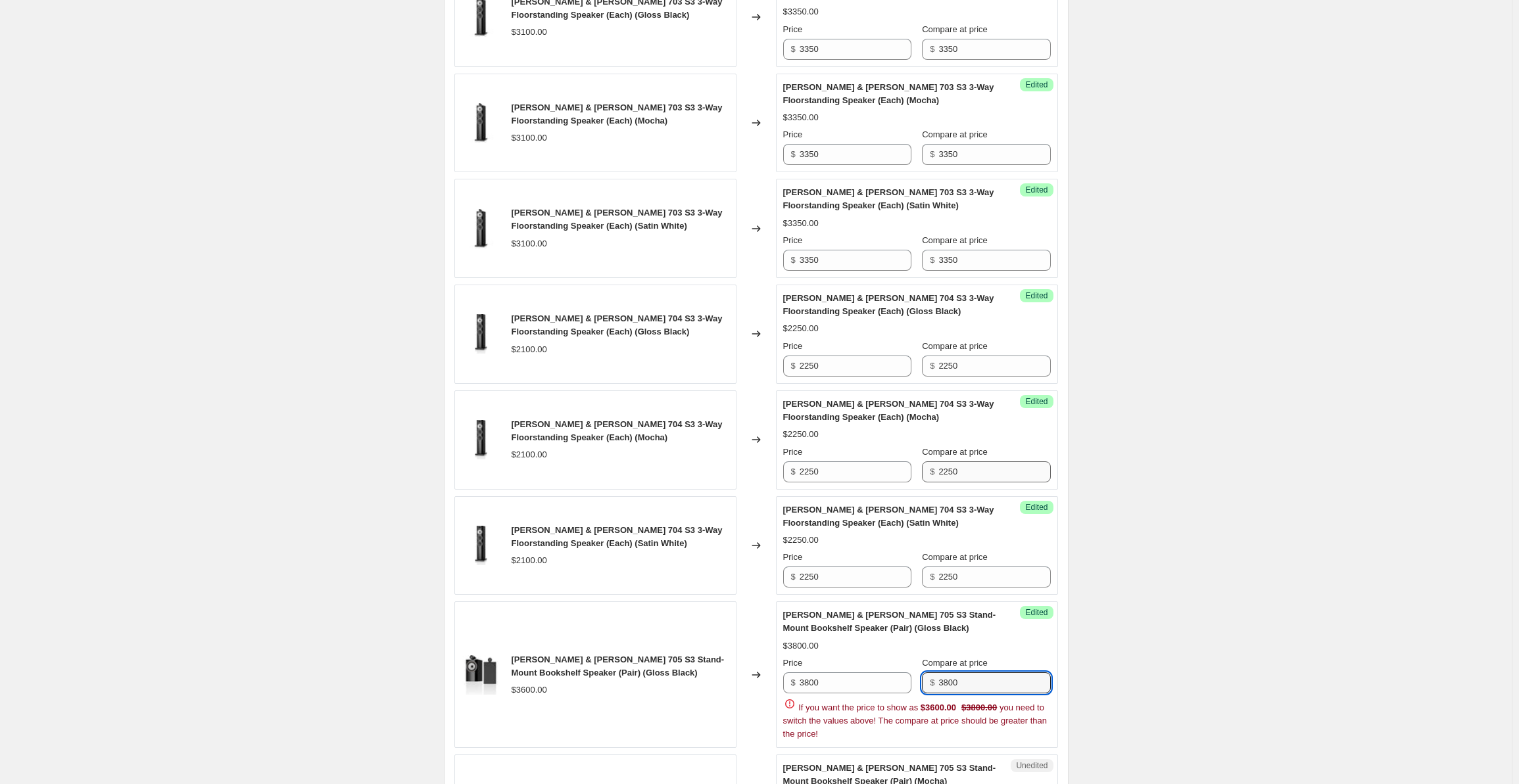
scroll to position [1249, 0]
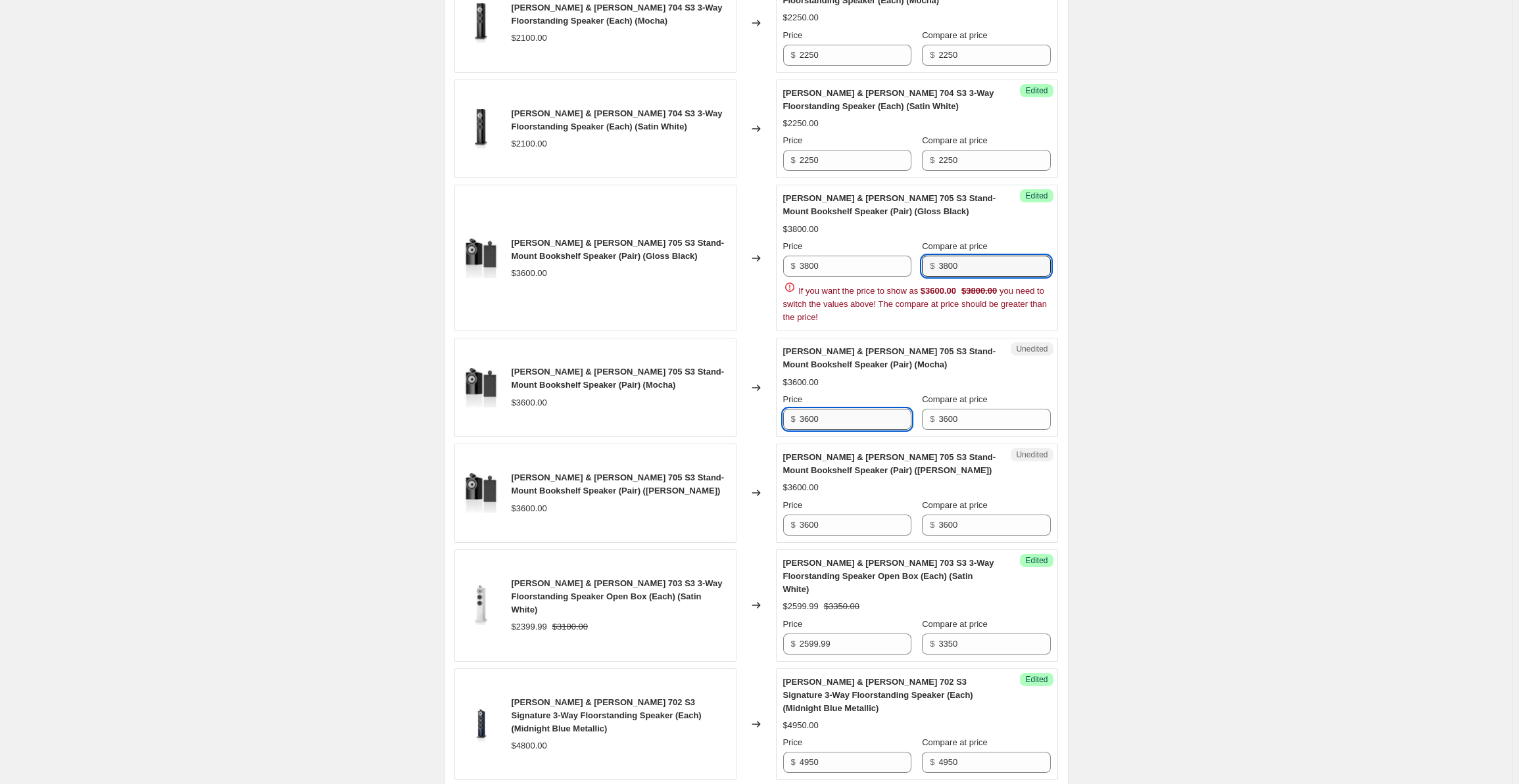
click at [843, 423] on div "[PERSON_NAME] & [PERSON_NAME] 702 S3 3-Way Floorstanding Speaker (Each) (Gloss …" at bounding box center [756, 364] width 604 height 2261
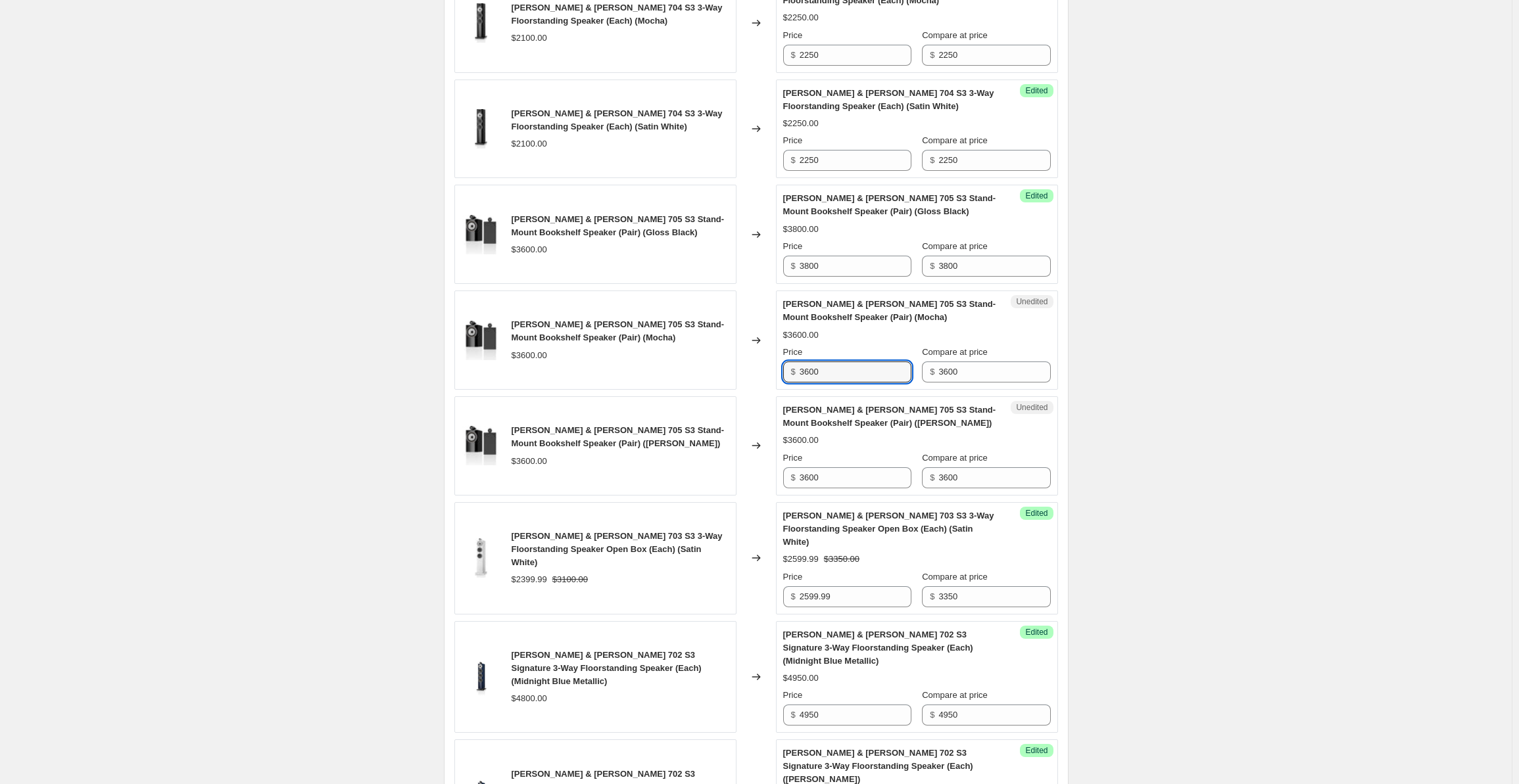
drag, startPoint x: 822, startPoint y: 363, endPoint x: 781, endPoint y: 368, distance: 41.3
click at [781, 368] on div "Unedited [PERSON_NAME] & [PERSON_NAME] 705 S3 Stand-Mount Bookshelf Speaker (Pa…" at bounding box center [917, 340] width 282 height 99
drag, startPoint x: 827, startPoint y: 366, endPoint x: 798, endPoint y: 364, distance: 29.1
click at [798, 364] on div "$ 3800" at bounding box center [847, 372] width 128 height 21
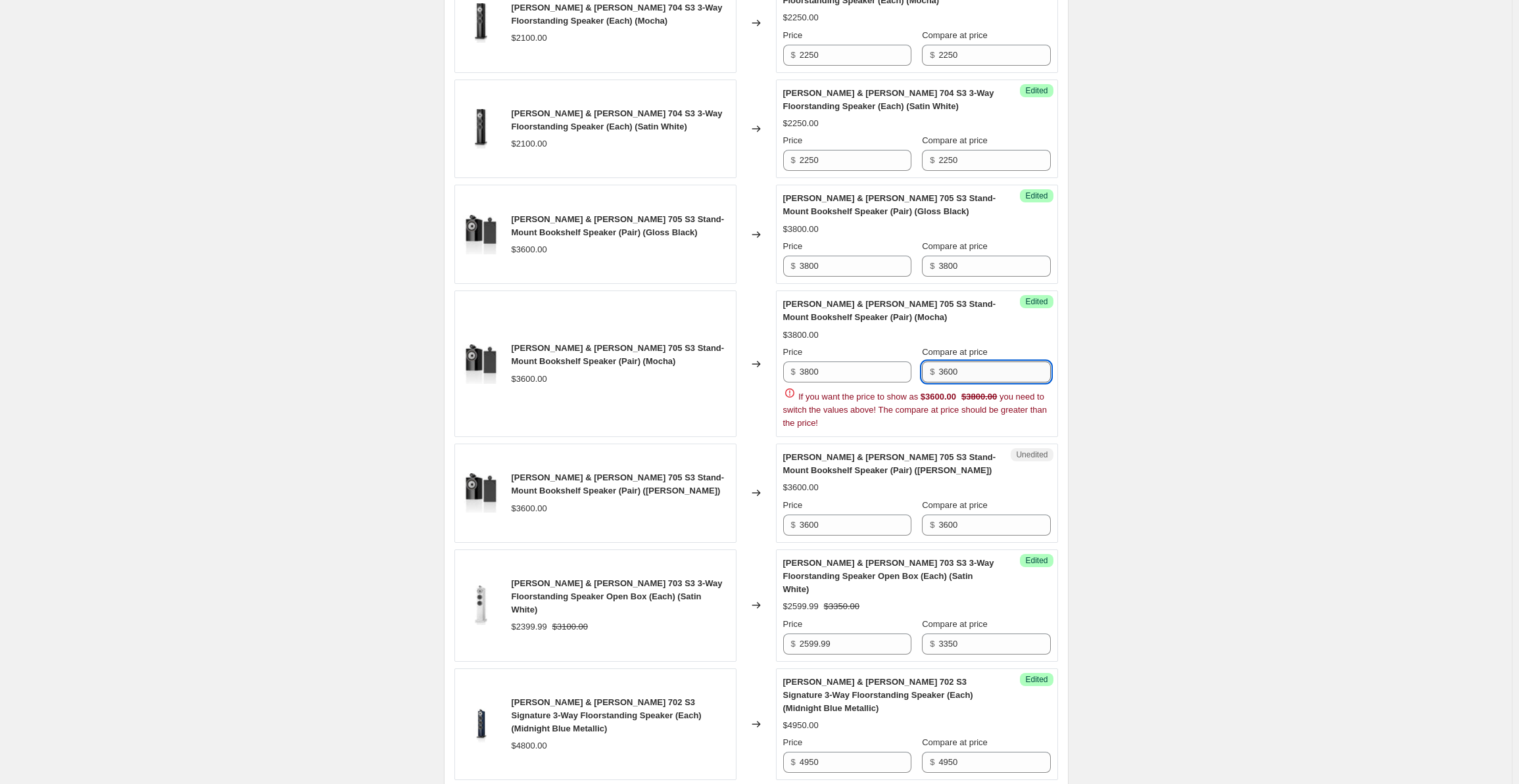
click at [948, 366] on input "3600" at bounding box center [994, 372] width 112 height 21
drag, startPoint x: 973, startPoint y: 365, endPoint x: 915, endPoint y: 362, distance: 58.1
click at [915, 362] on div "Price $ 3800 Compare at price $ 3600" at bounding box center [917, 364] width 268 height 37
paste input "8"
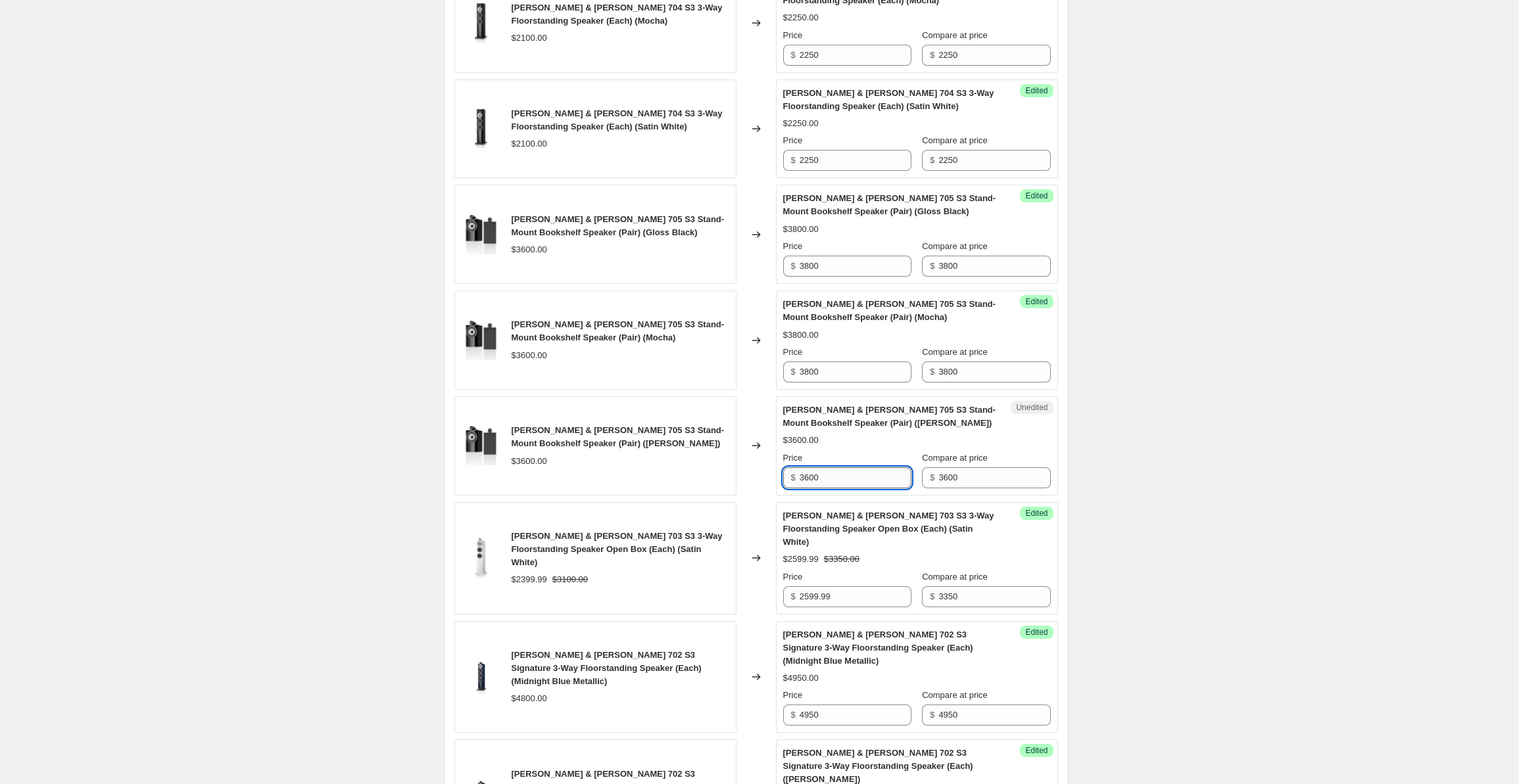
click at [833, 517] on div "[PERSON_NAME] & [PERSON_NAME] 702 S3 3-Way Floorstanding Speaker (Each) (Gloss …" at bounding box center [756, 340] width 604 height 2213
drag, startPoint x: 837, startPoint y: 468, endPoint x: 780, endPoint y: 468, distance: 57.0
click at [780, 468] on div "Unedited [PERSON_NAME] & [PERSON_NAME] 705 S3 Stand-Mount Bookshelf Speaker (Pa…" at bounding box center [917, 446] width 282 height 99
paste input "8"
click at [956, 477] on input "3600" at bounding box center [994, 478] width 112 height 21
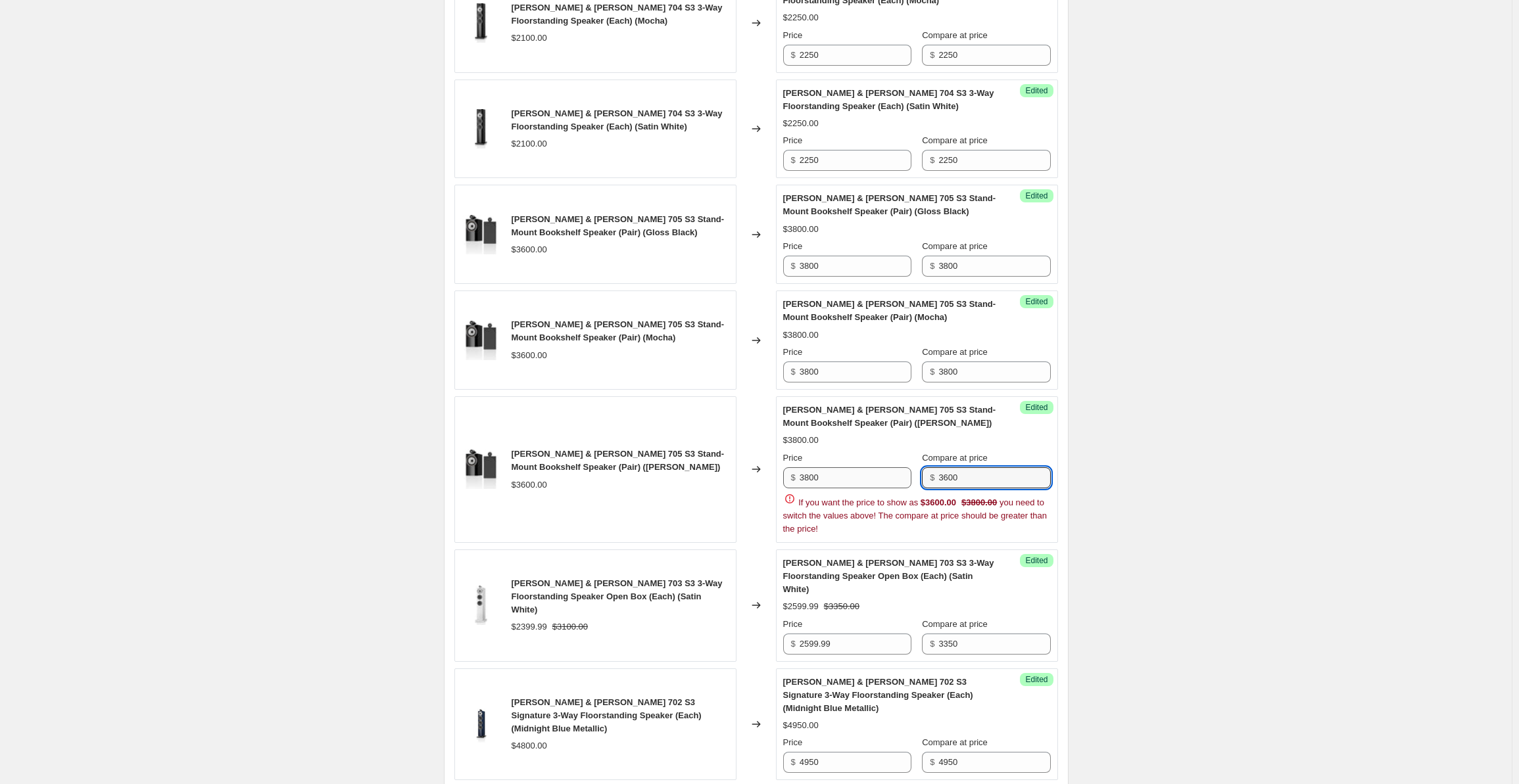
drag, startPoint x: 963, startPoint y: 473, endPoint x: 891, endPoint y: 468, distance: 72.2
click at [891, 468] on div "Price $ 3800 Compare at price $ 3600" at bounding box center [917, 470] width 268 height 37
paste input "8"
click at [1185, 434] on div "Create new price [MEDICAL_DATA]. This page is ready Create new price [MEDICAL_D…" at bounding box center [756, 244] width 1512 height 2986
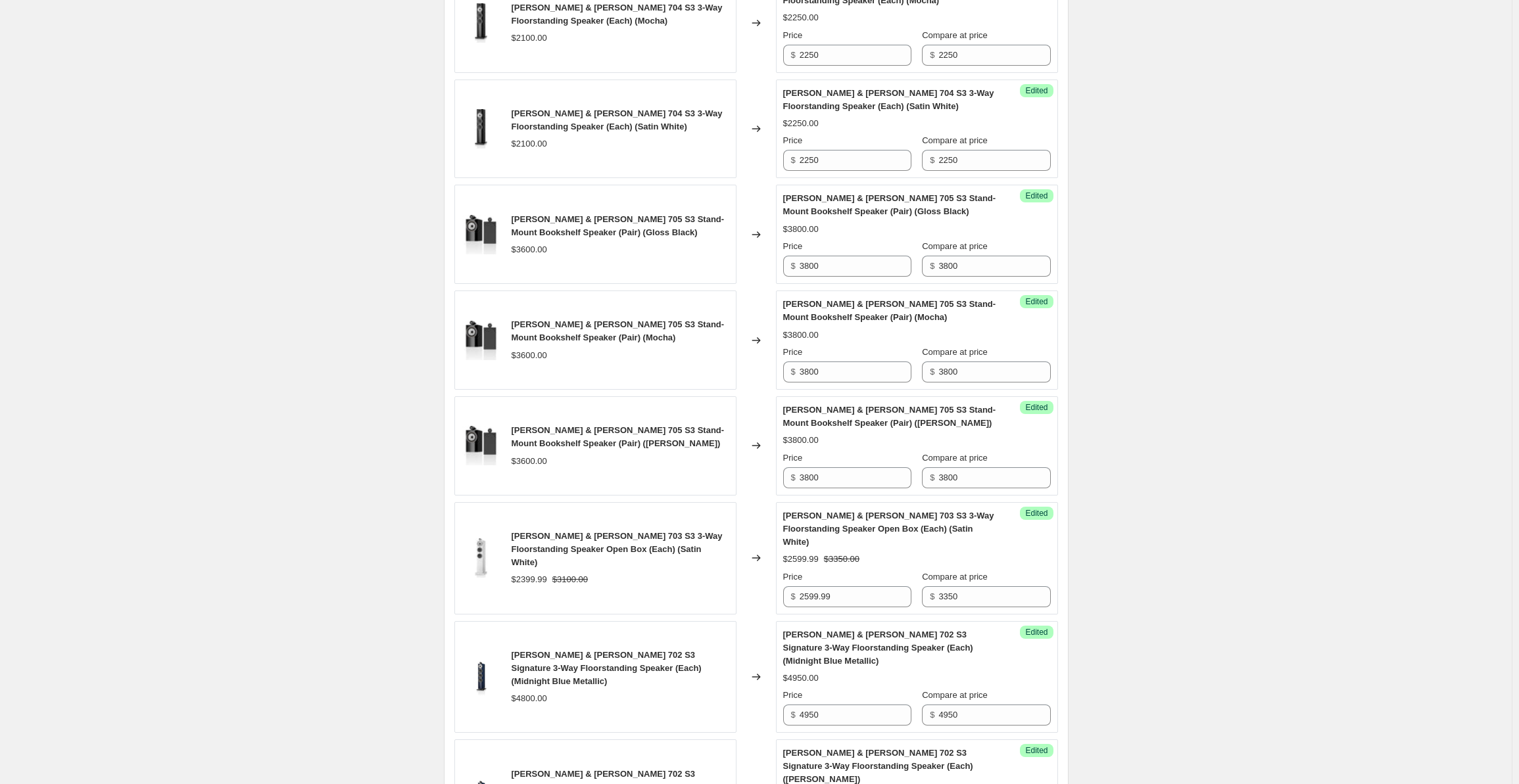
scroll to position [1665, 0]
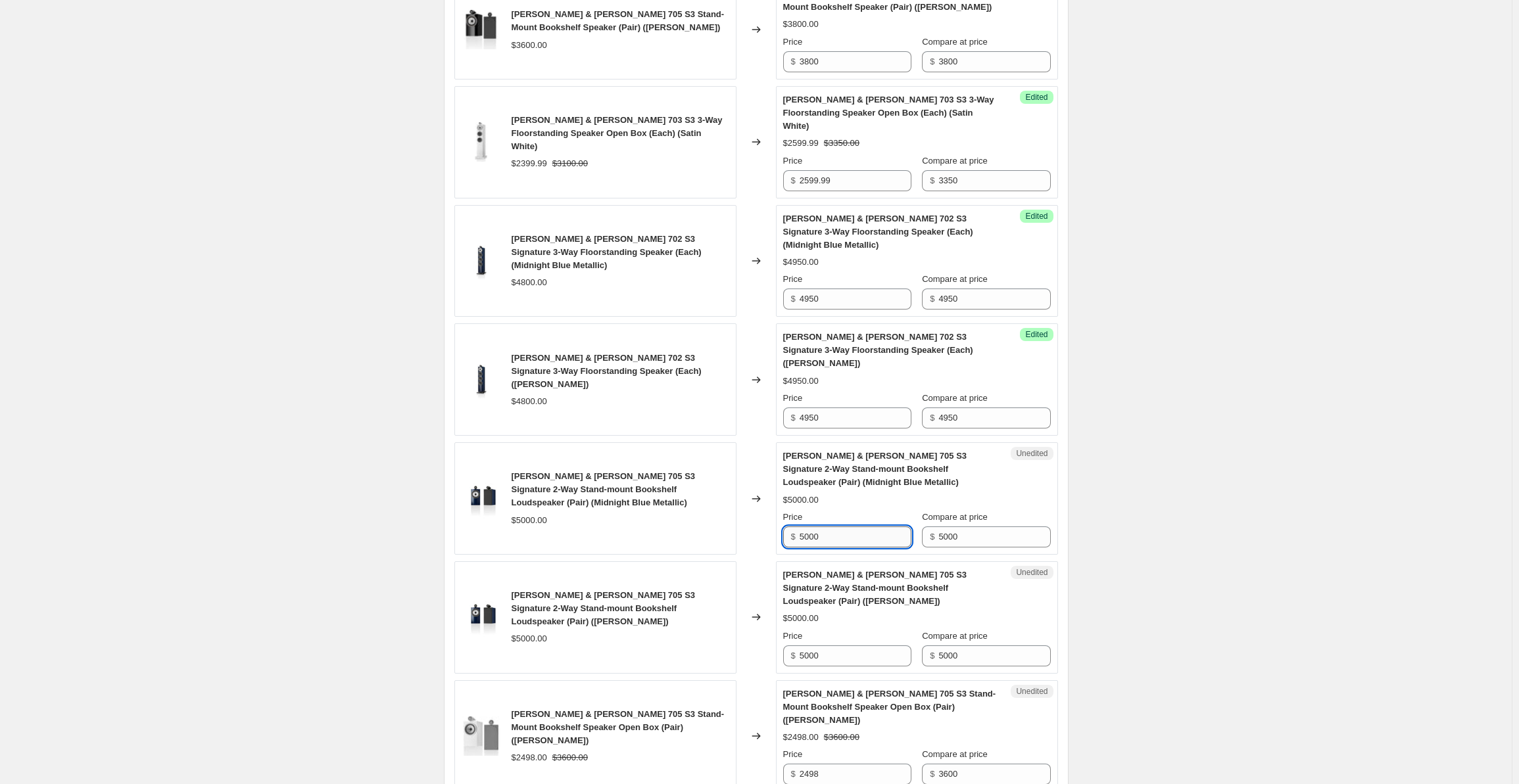
click at [844, 527] on input "5000" at bounding box center [855, 537] width 112 height 21
drag, startPoint x: 854, startPoint y: 497, endPoint x: 783, endPoint y: 501, distance: 71.1
click at [783, 501] on div "Unedited [PERSON_NAME] & [PERSON_NAME] 705 S3 Signature 2-Way Stand-mount Books…" at bounding box center [917, 498] width 282 height 112
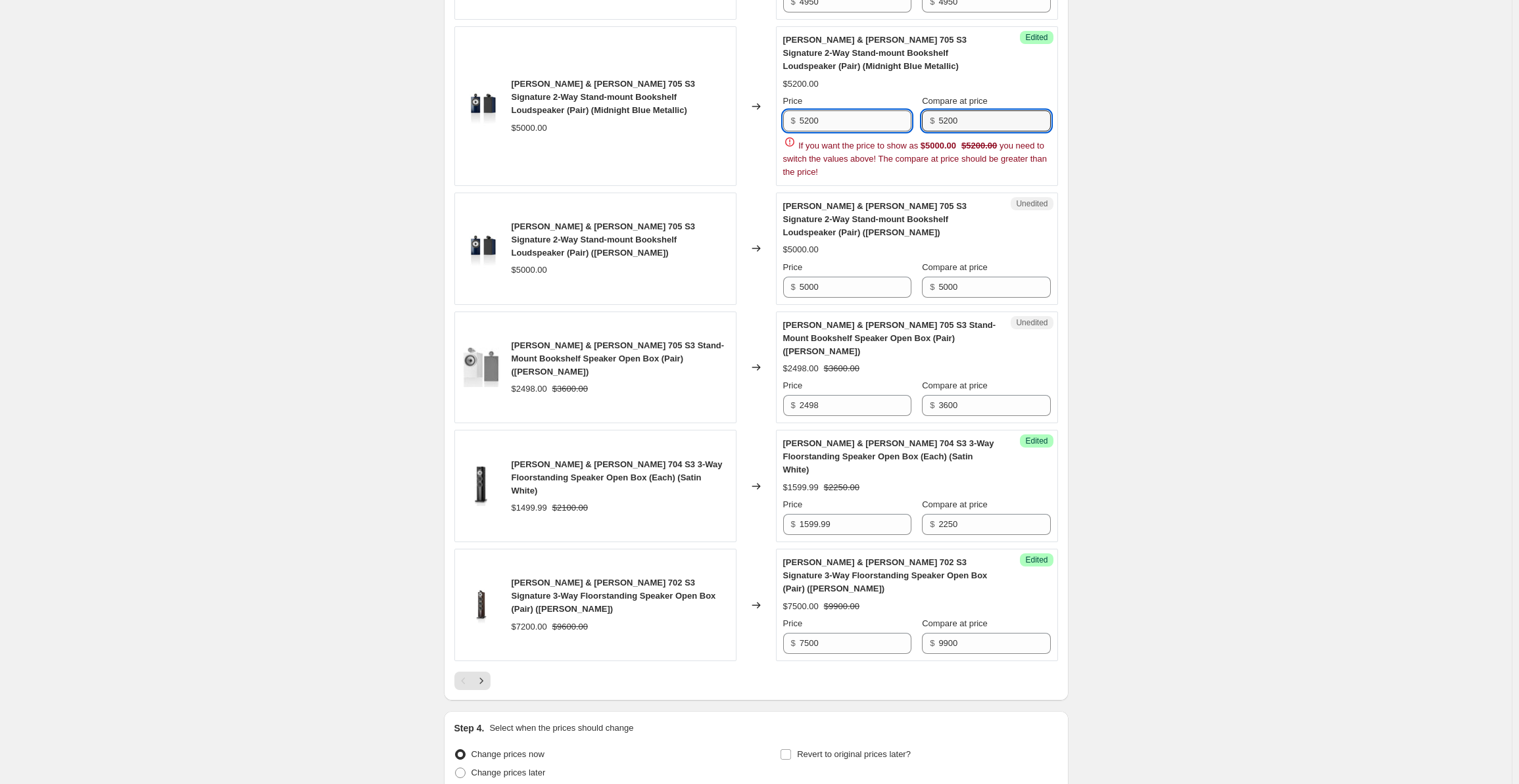
scroll to position [2079, 0]
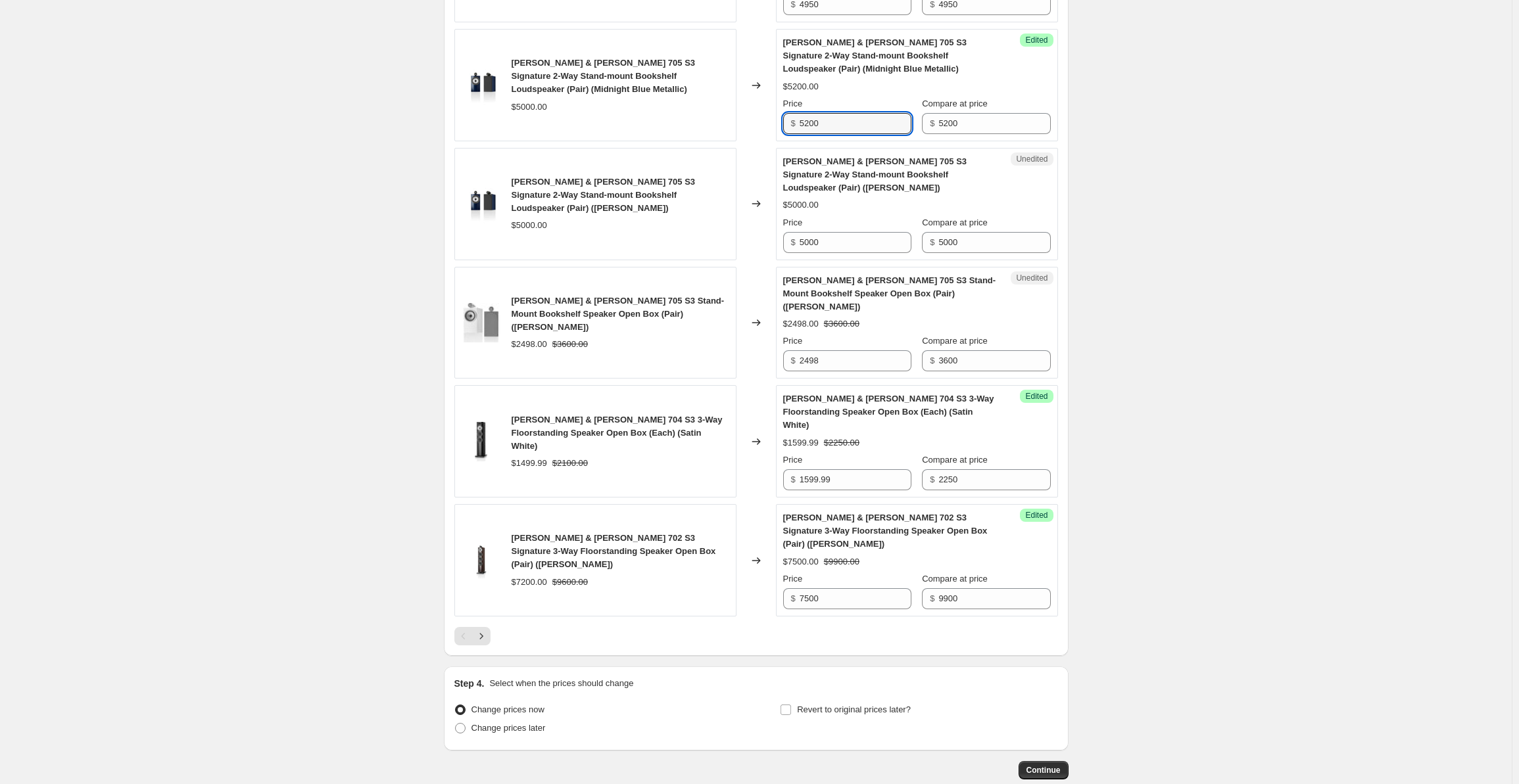
drag, startPoint x: 842, startPoint y: 87, endPoint x: 817, endPoint y: 147, distance: 65.0
click at [783, 90] on div "Success Edited [PERSON_NAME] & [PERSON_NAME] 705 S3 Signature 2-Way Stand-mount…" at bounding box center [917, 85] width 282 height 112
click at [833, 232] on input "5000" at bounding box center [855, 243] width 112 height 21
drag, startPoint x: 847, startPoint y: 196, endPoint x: 742, endPoint y: 186, distance: 105.5
click at [742, 186] on div "[PERSON_NAME] & [PERSON_NAME] 705 S3 Signature 2-Way Stand-mount Bookshelf Loud…" at bounding box center [756, 204] width 604 height 112
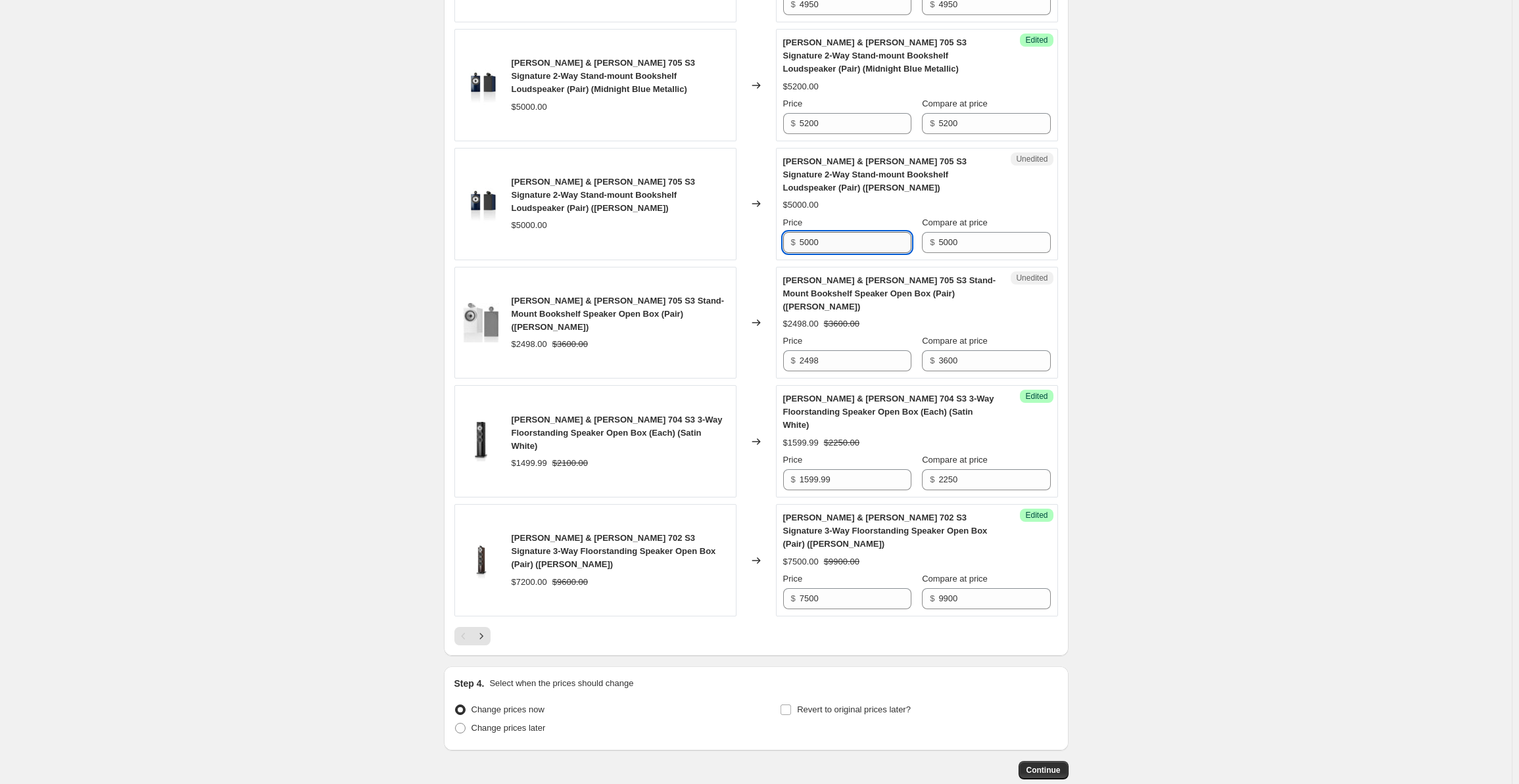
paste input "2"
click at [966, 232] on input "5000" at bounding box center [994, 243] width 112 height 21
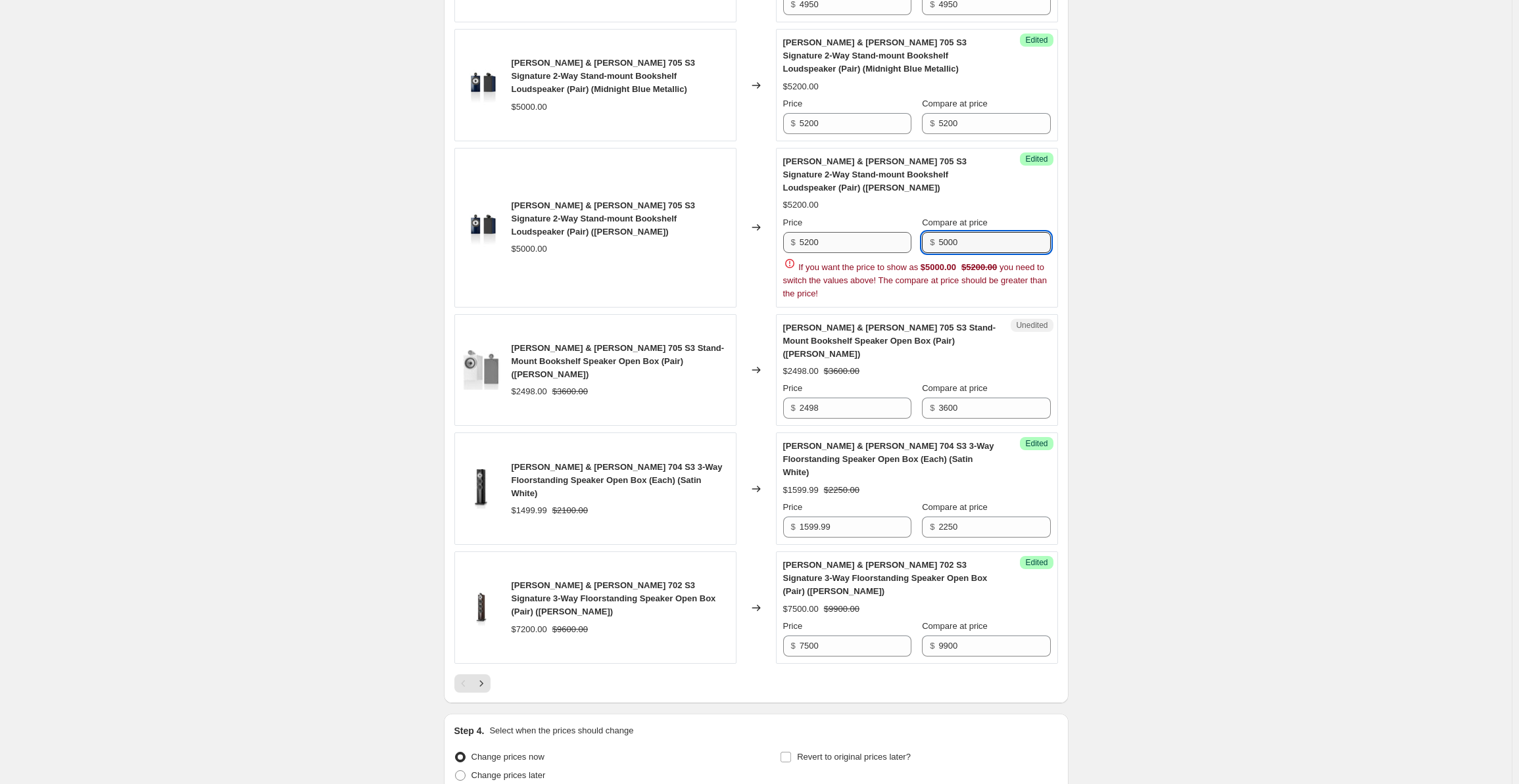
drag, startPoint x: 990, startPoint y: 186, endPoint x: 903, endPoint y: 186, distance: 87.0
click at [900, 217] on div "Price $ 5200 Compare at price $ 5000" at bounding box center [917, 235] width 268 height 37
paste input "2"
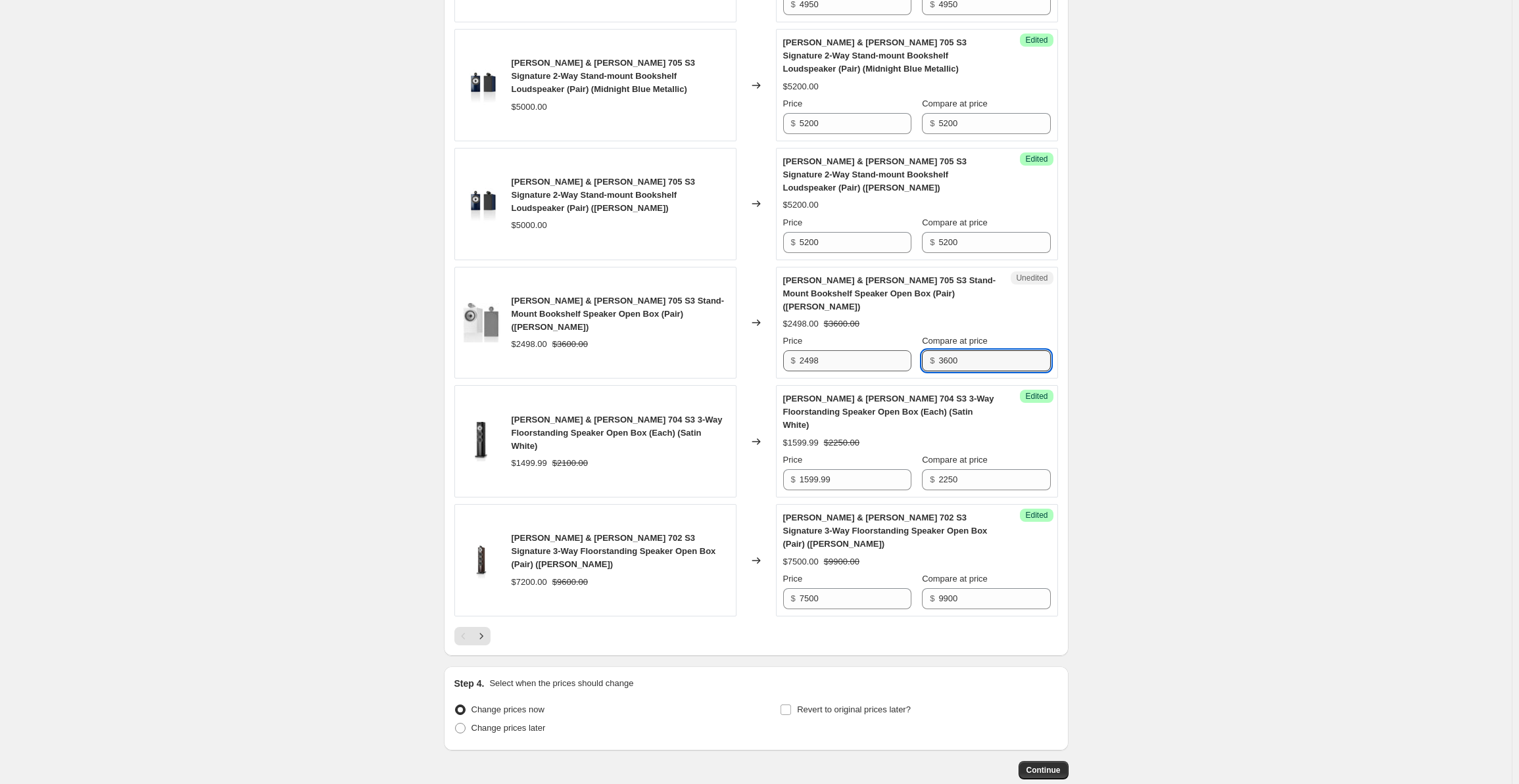
drag, startPoint x: 977, startPoint y: 302, endPoint x: 901, endPoint y: 292, distance: 76.7
click at [901, 334] on div "Price $ 2498 Compare at price $ 3600" at bounding box center [917, 352] width 268 height 37
click at [484, 630] on icon "Next" at bounding box center [481, 636] width 13 height 13
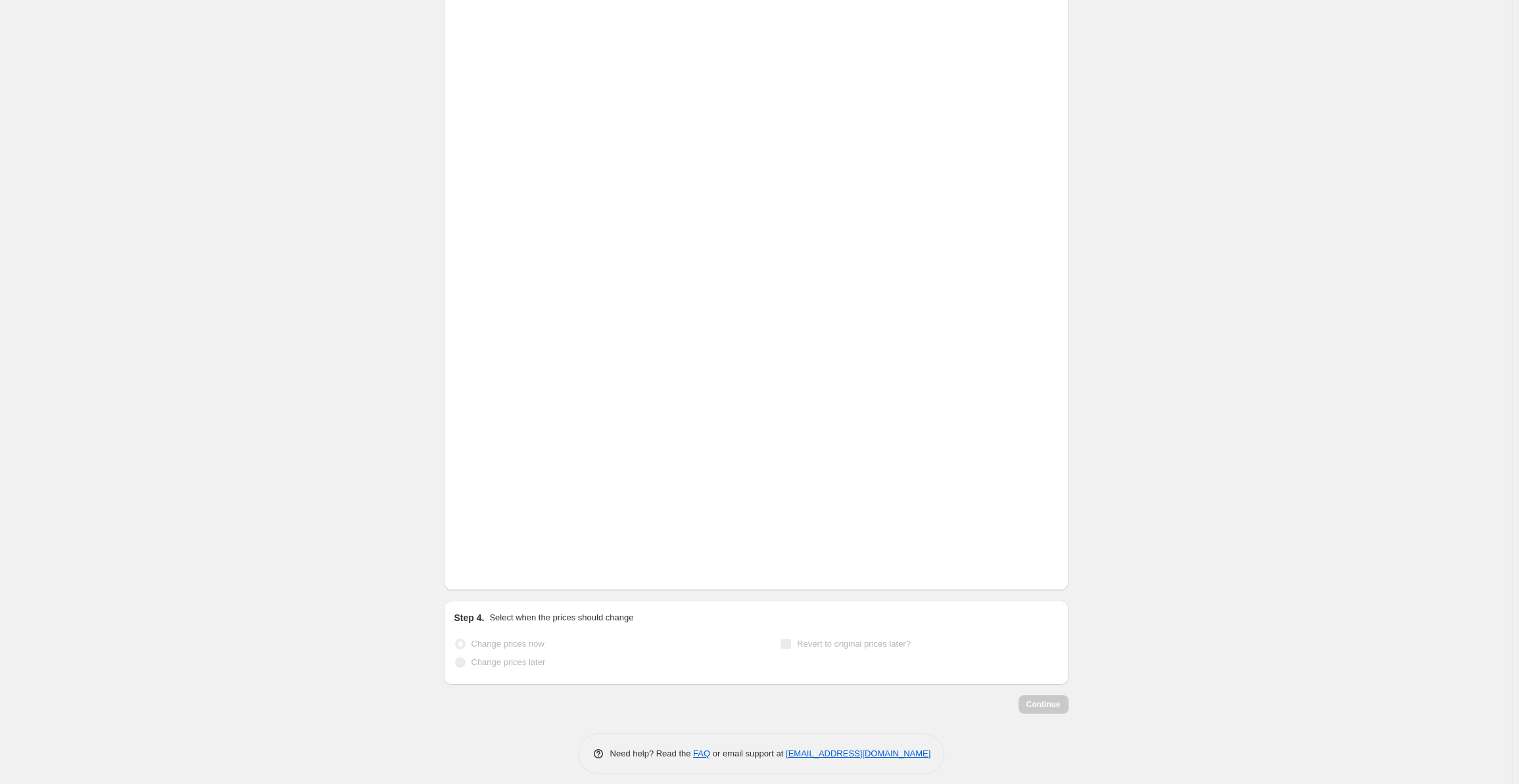
scroll to position [250, 0]
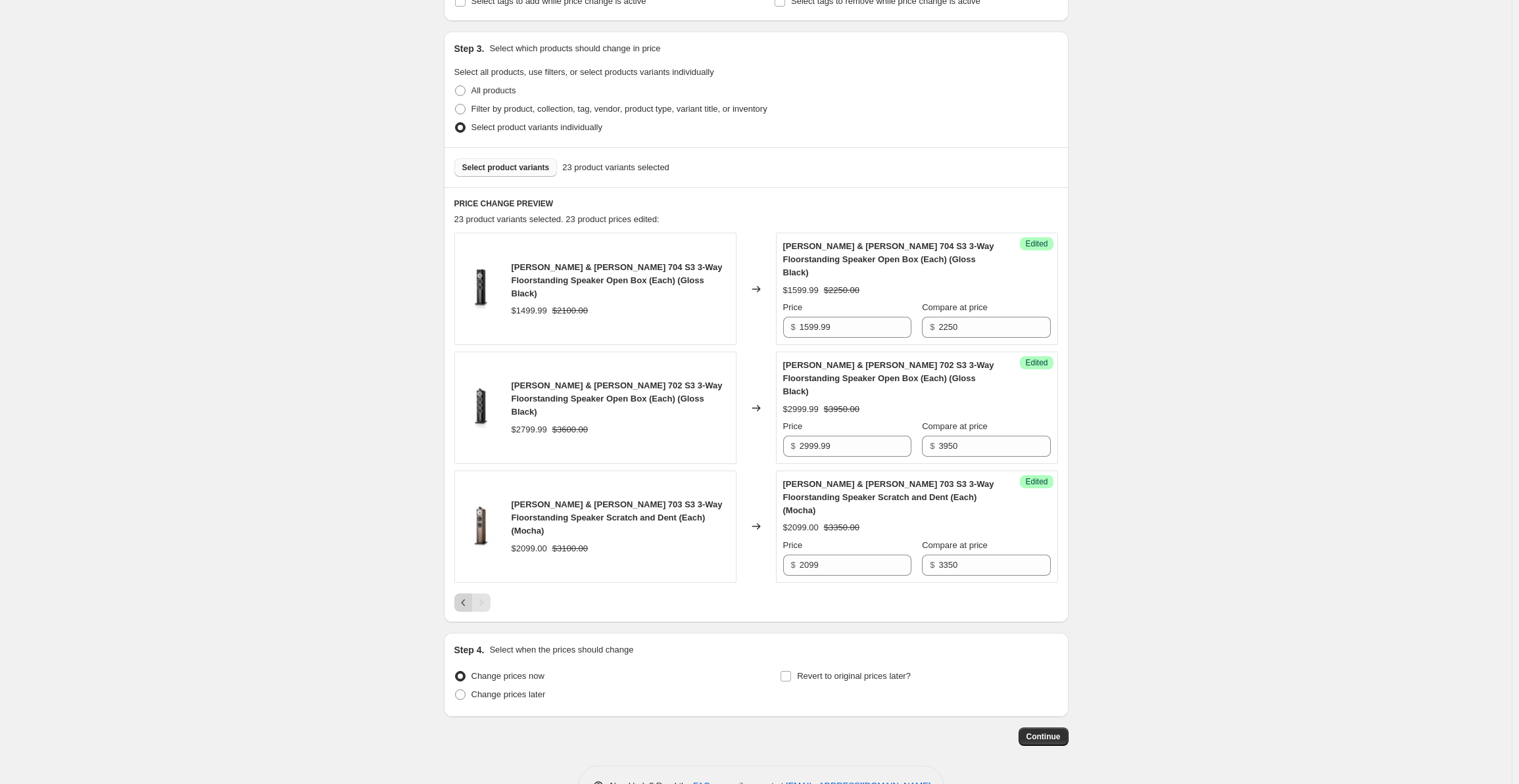
click at [463, 597] on icon "Previous" at bounding box center [464, 603] width 13 height 13
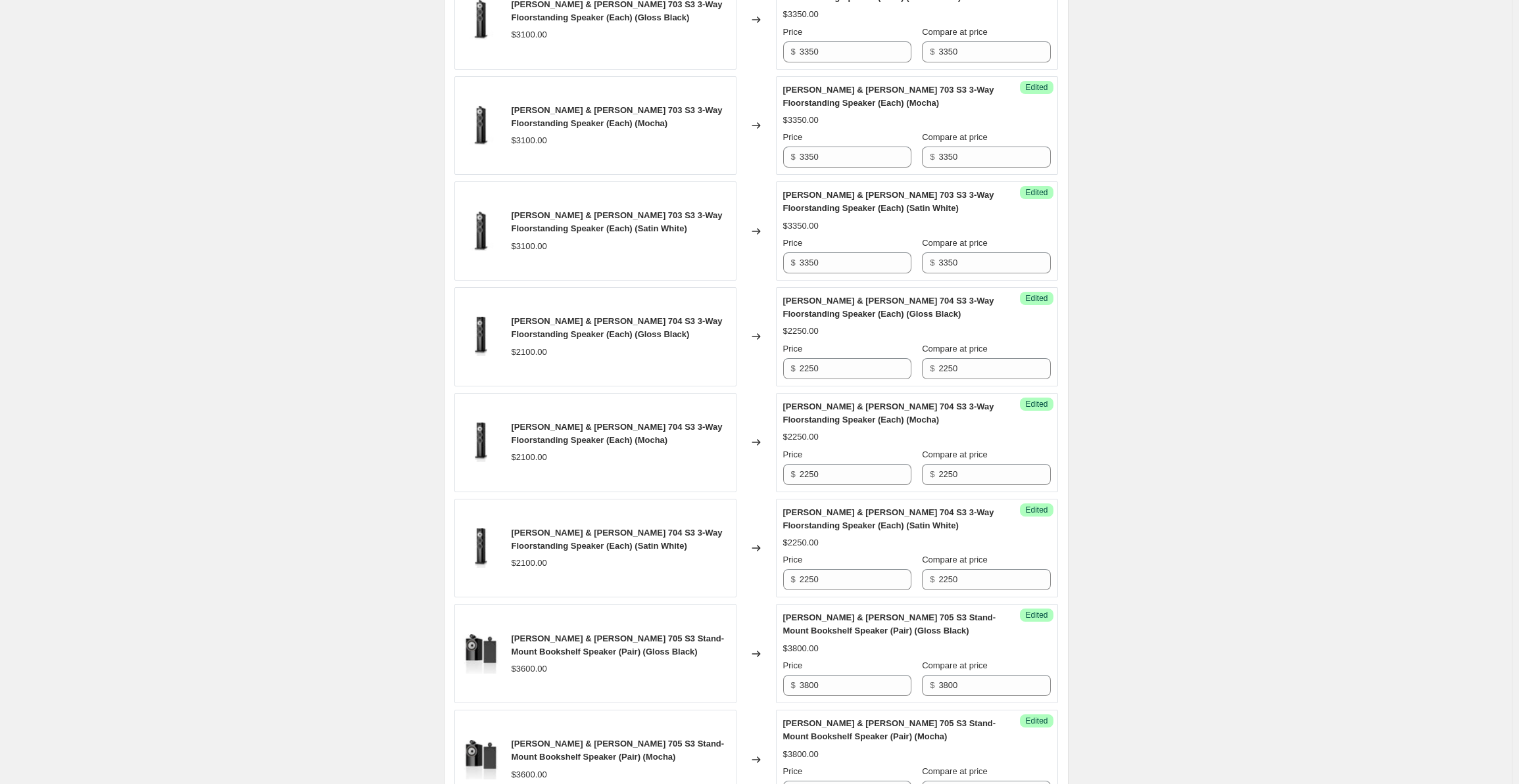
scroll to position [0, 0]
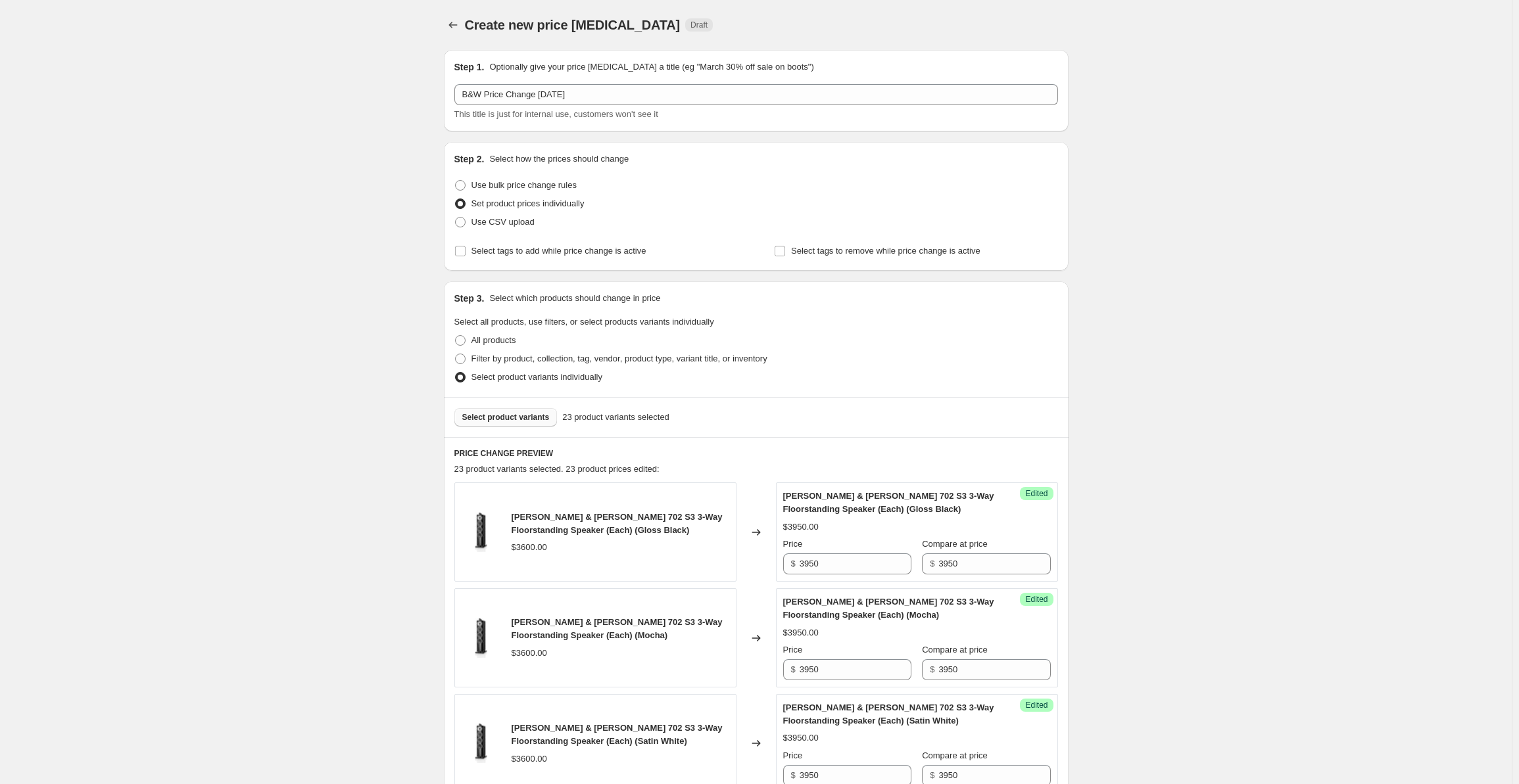
click at [495, 417] on span "Select product variants" at bounding box center [506, 417] width 88 height 10
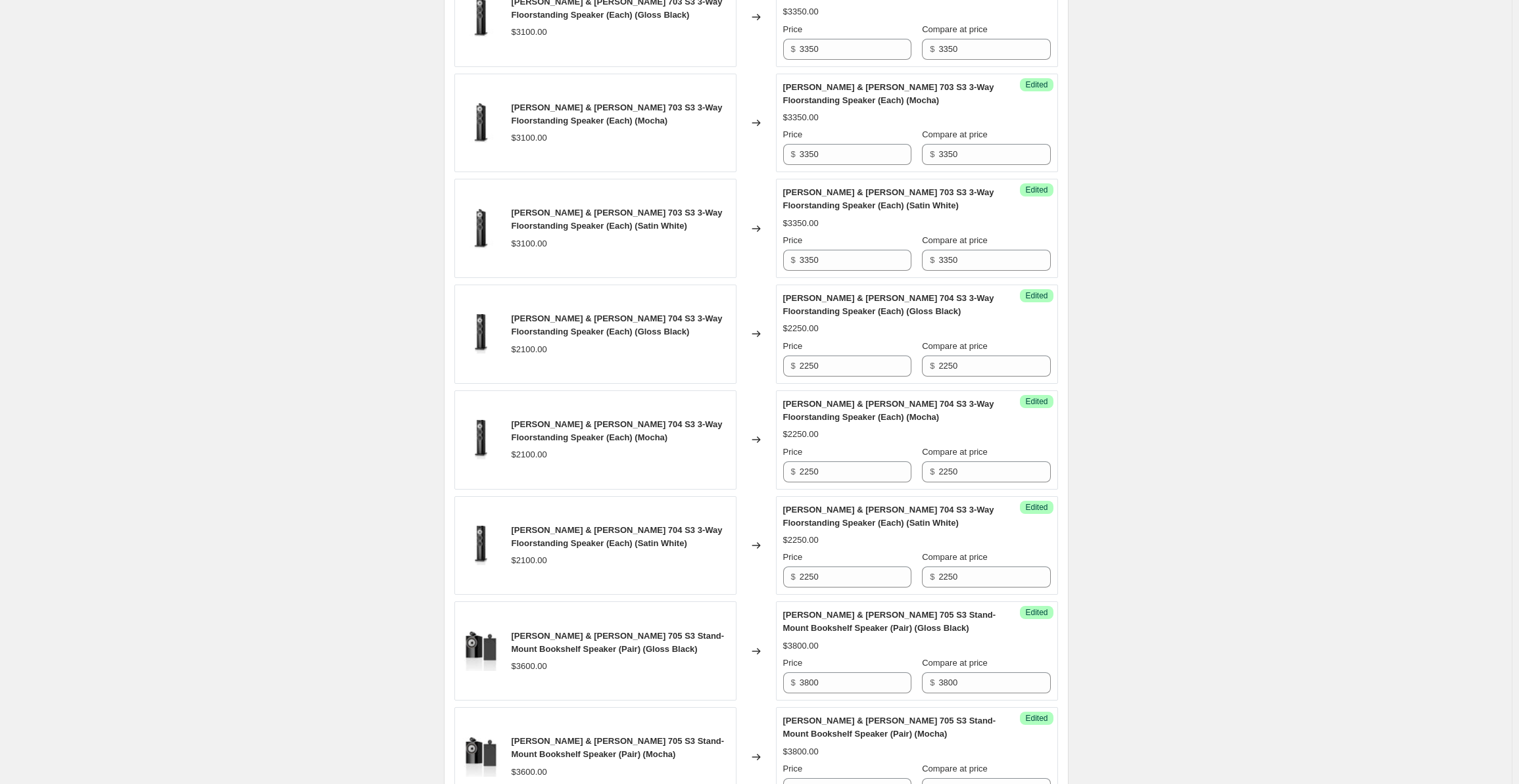
scroll to position [1249, 0]
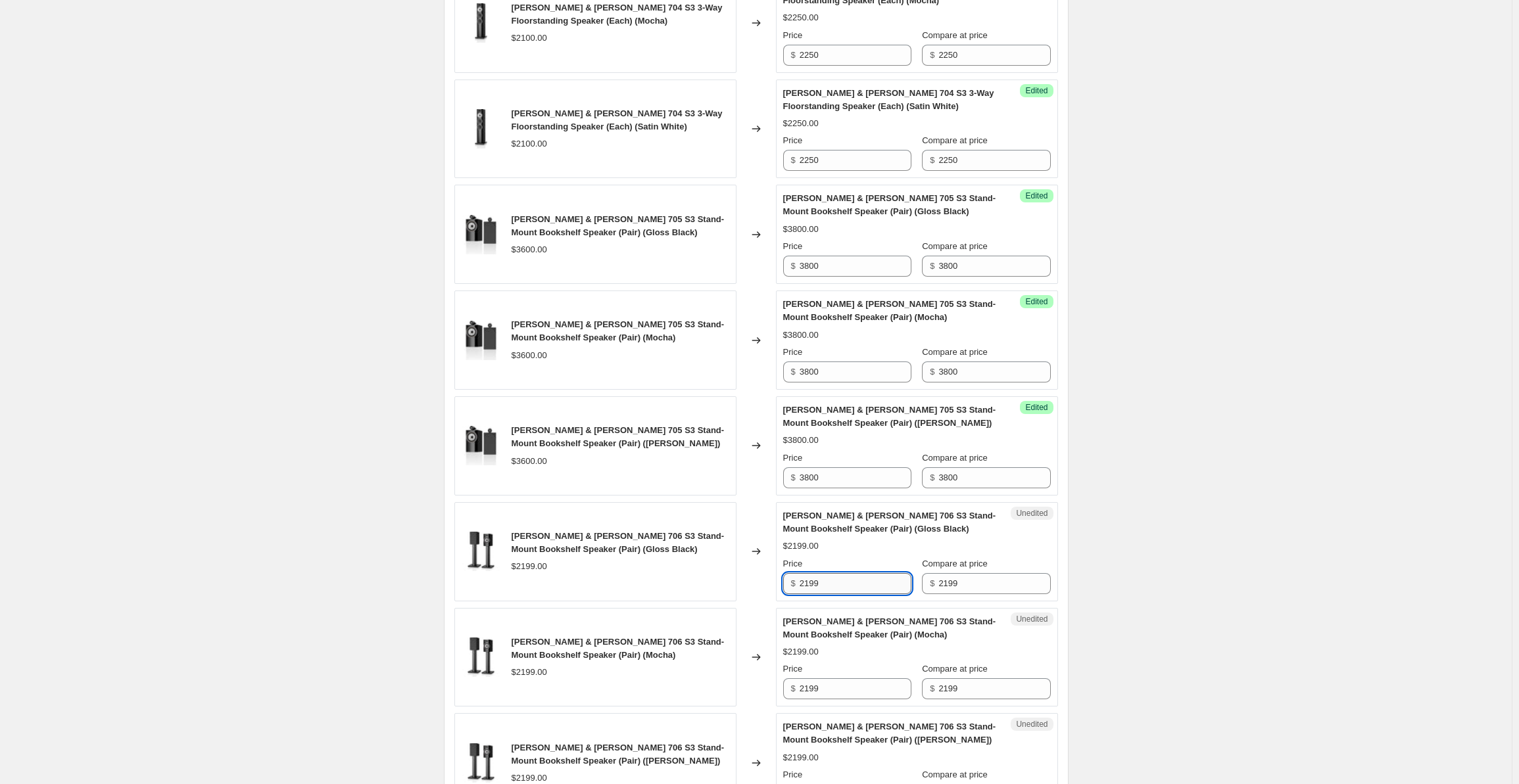
click at [838, 576] on input "2199" at bounding box center [855, 584] width 112 height 21
drag, startPoint x: 838, startPoint y: 573, endPoint x: 774, endPoint y: 573, distance: 64.0
click at [774, 573] on div "[PERSON_NAME] & [PERSON_NAME] 706 S3 Stand-Mount Bookshelf Speaker (Pair) (Glos…" at bounding box center [756, 552] width 604 height 99
drag, startPoint x: 852, startPoint y: 573, endPoint x: 789, endPoint y: 573, distance: 63.0
click at [789, 573] on div "$ 2500" at bounding box center [847, 584] width 128 height 21
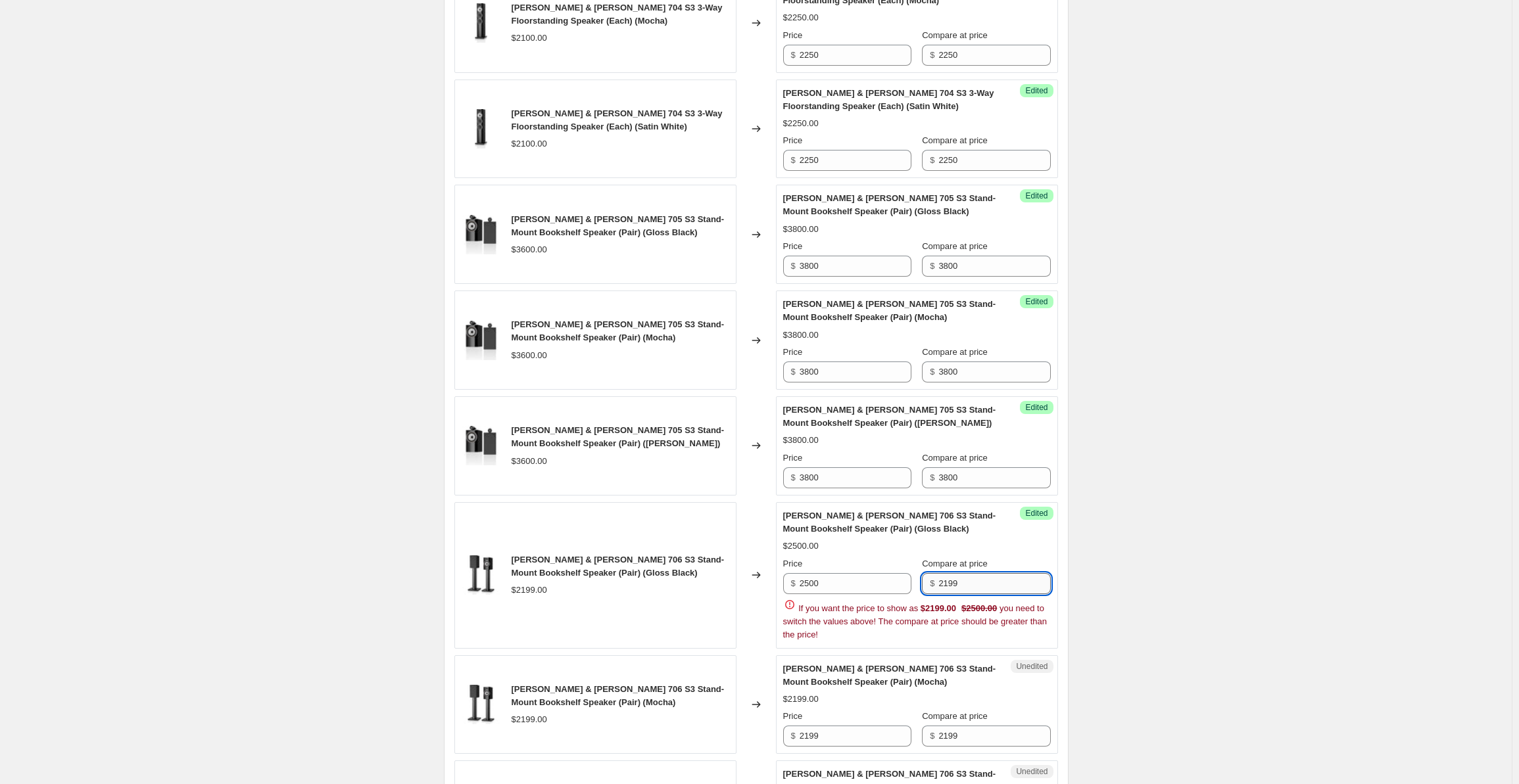
click at [951, 579] on input "2199" at bounding box center [994, 584] width 112 height 21
drag, startPoint x: 981, startPoint y: 576, endPoint x: 912, endPoint y: 574, distance: 69.0
click at [912, 574] on div "Price $ 2500 Compare at price $ 2199" at bounding box center [917, 576] width 268 height 37
paste input "500"
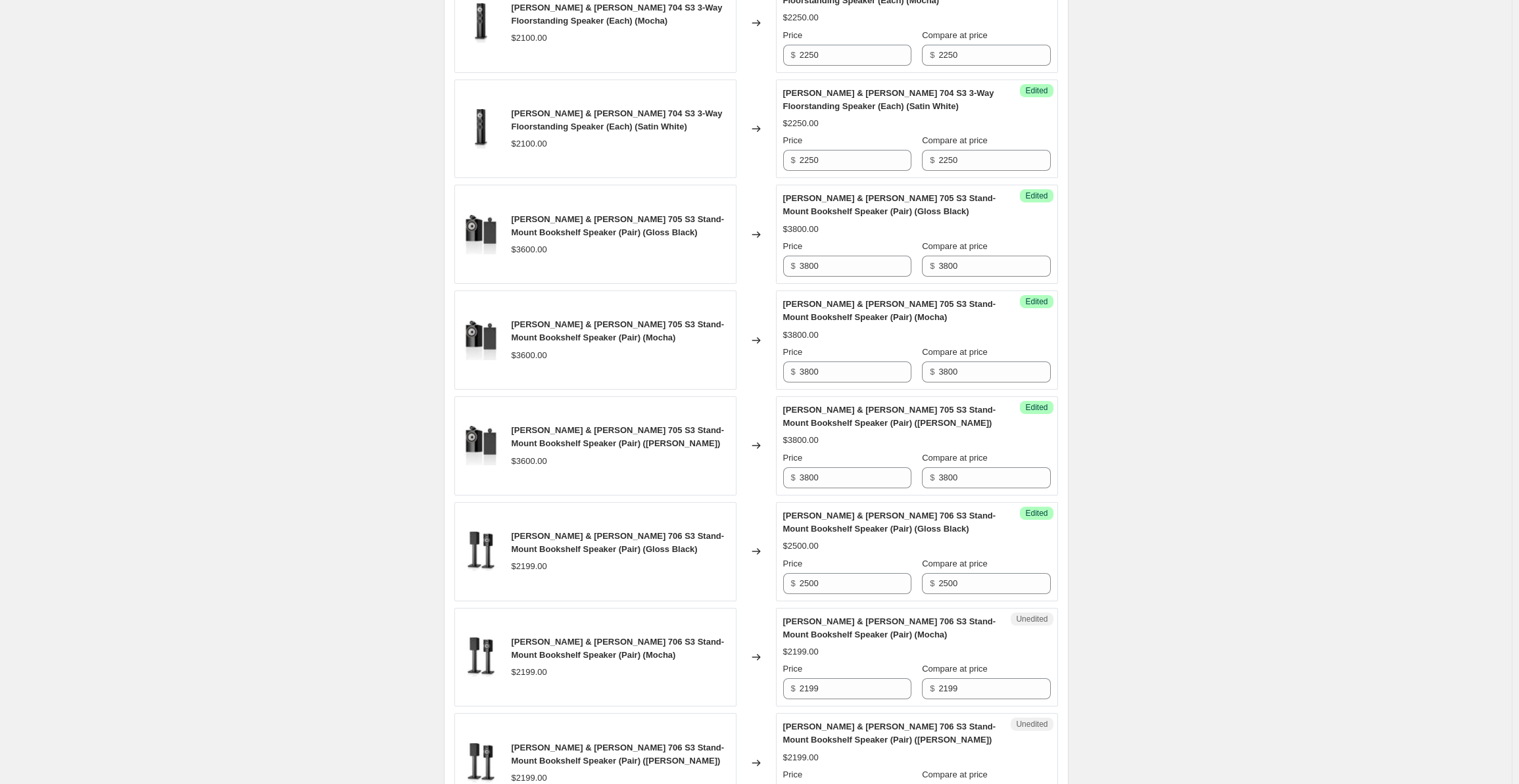
click at [1127, 511] on div "Create new price [MEDICAL_DATA]. This page is ready Create new price [MEDICAL_D…" at bounding box center [756, 200] width 1512 height 2899
click at [832, 678] on input "2199" at bounding box center [855, 689] width 112 height 21
drag, startPoint x: 769, startPoint y: 684, endPoint x: 751, endPoint y: 684, distance: 18.0
click at [751, 684] on div "[PERSON_NAME] & [PERSON_NAME] 706 S3 Stand-Mount Bookshelf Speaker (Pair) (Moch…" at bounding box center [756, 657] width 604 height 99
paste input "500"
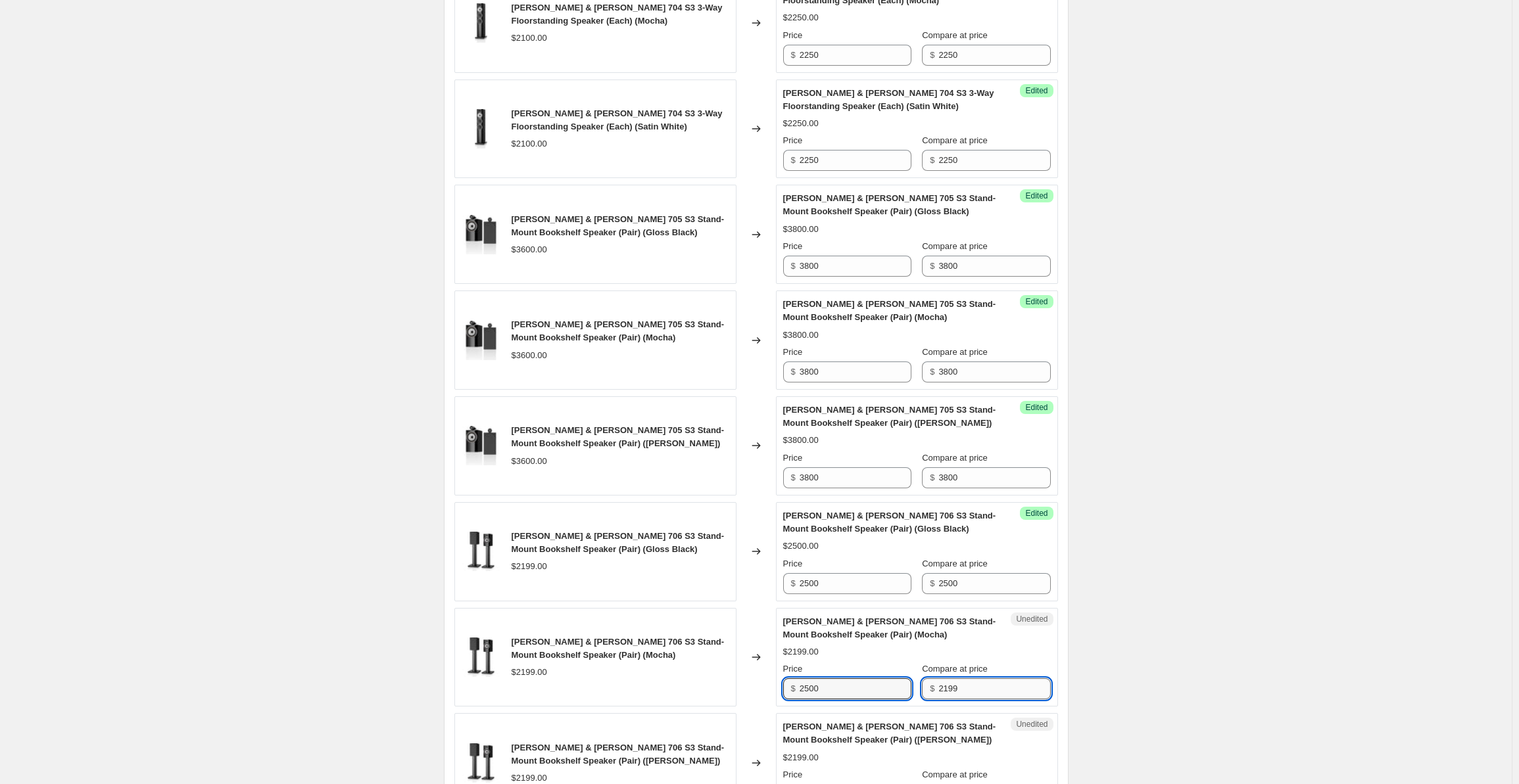
click at [975, 686] on input "2199" at bounding box center [994, 689] width 112 height 21
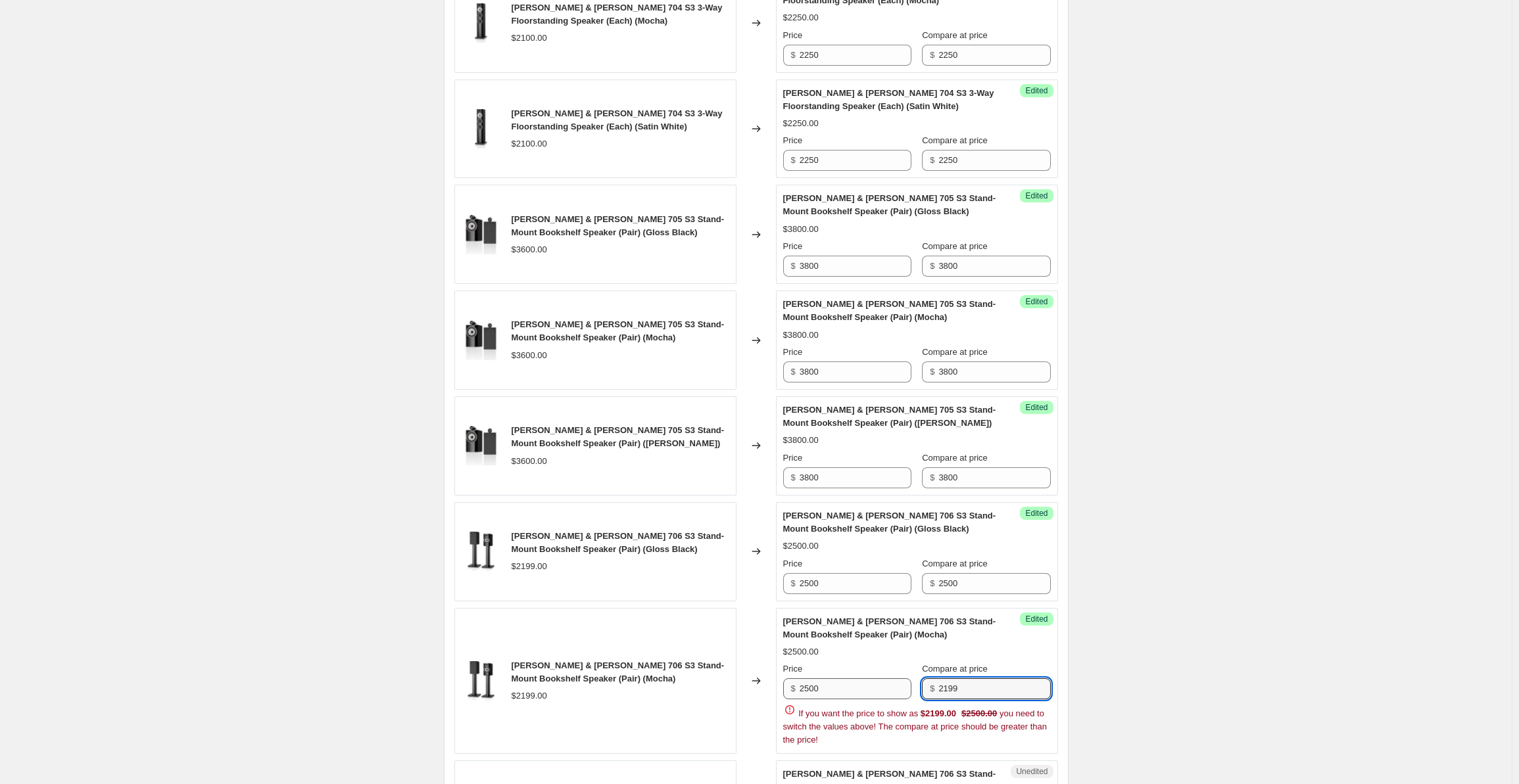
drag, startPoint x: 969, startPoint y: 686, endPoint x: 909, endPoint y: 681, distance: 60.2
click at [909, 681] on div "Price $ 2500 Compare at price $ 2199" at bounding box center [917, 681] width 268 height 37
paste input "500"
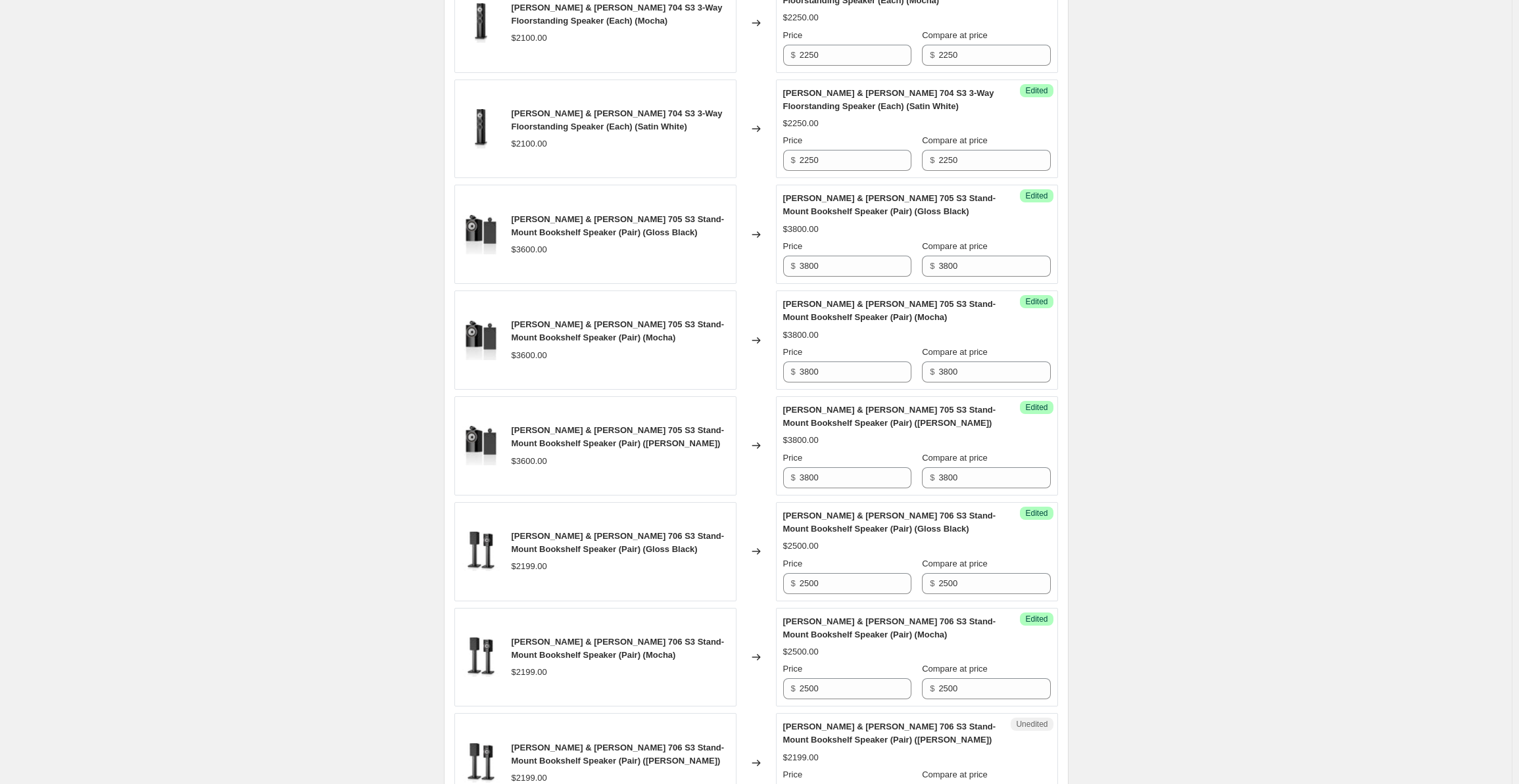
click at [1155, 527] on div "Create new price [MEDICAL_DATA]. This page is ready Create new price [MEDICAL_D…" at bounding box center [756, 200] width 1512 height 2899
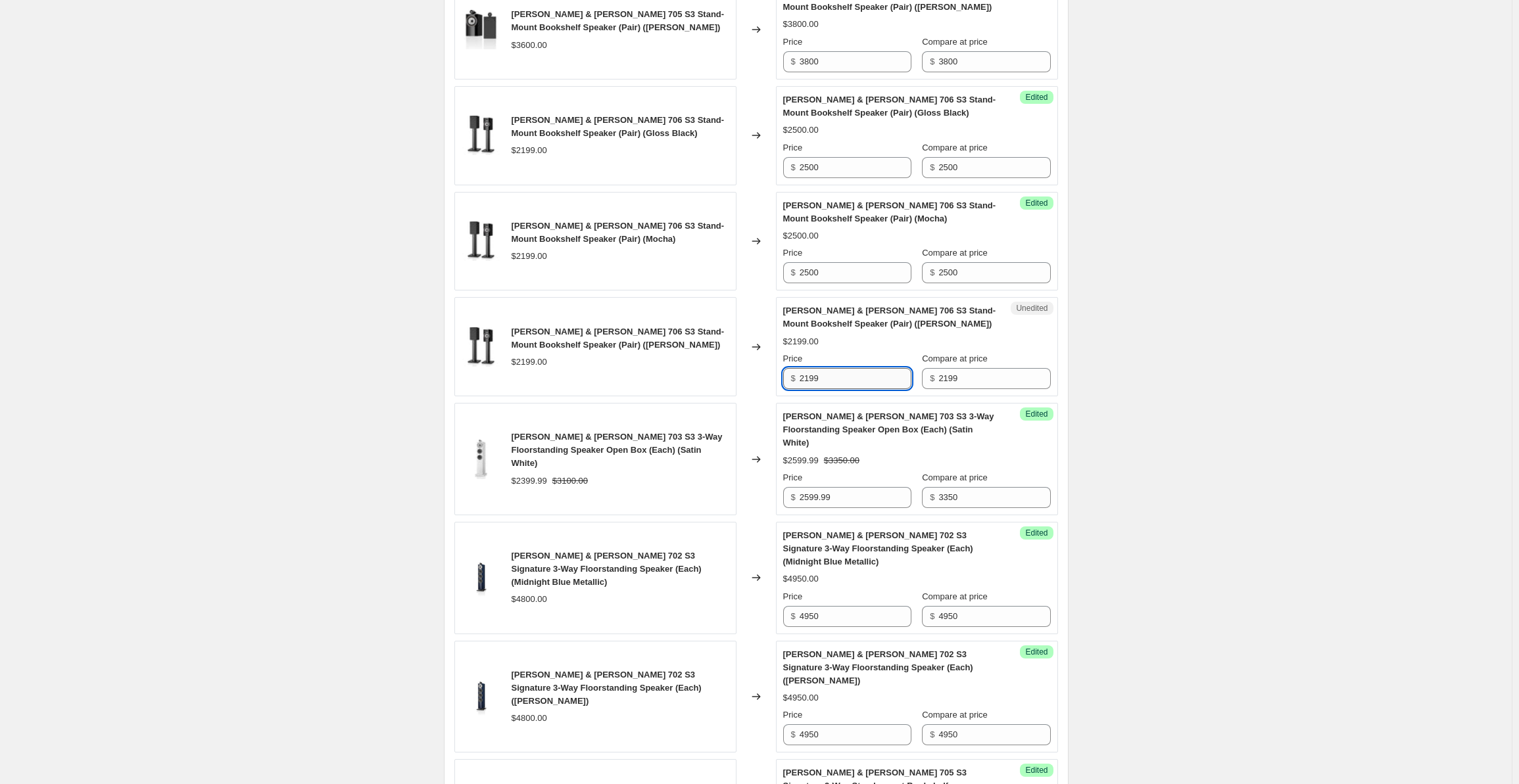
click at [847, 374] on input "2199" at bounding box center [855, 379] width 112 height 21
drag, startPoint x: 847, startPoint y: 374, endPoint x: 788, endPoint y: 374, distance: 59.0
click at [788, 374] on div "$ 2199" at bounding box center [847, 379] width 128 height 21
paste input "500"
click at [966, 371] on input "2199" at bounding box center [994, 379] width 112 height 21
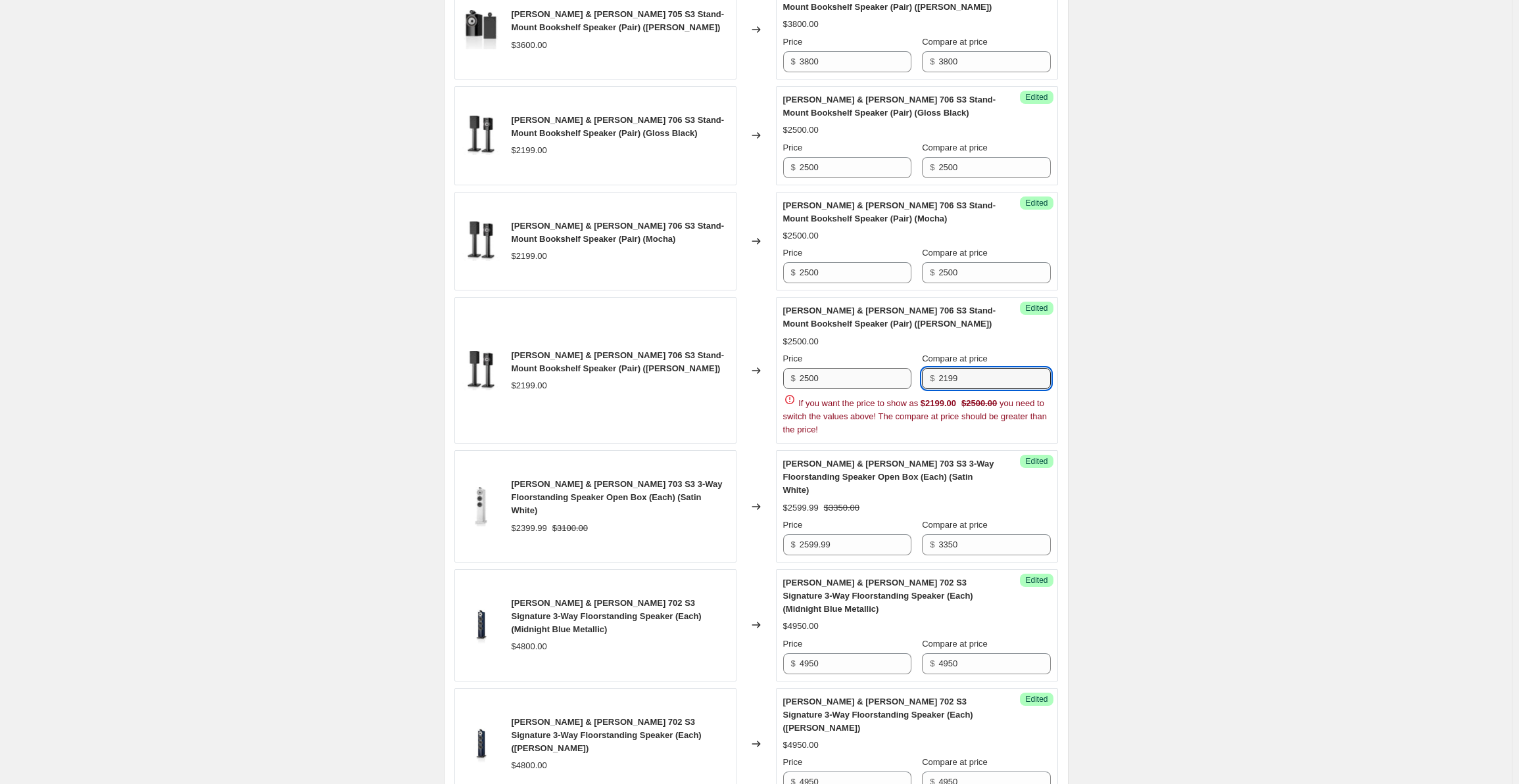
drag, startPoint x: 981, startPoint y: 370, endPoint x: 908, endPoint y: 366, distance: 73.1
click at [908, 366] on div "Price $ 2500 Compare at price $ 2199" at bounding box center [917, 370] width 268 height 37
paste input "500"
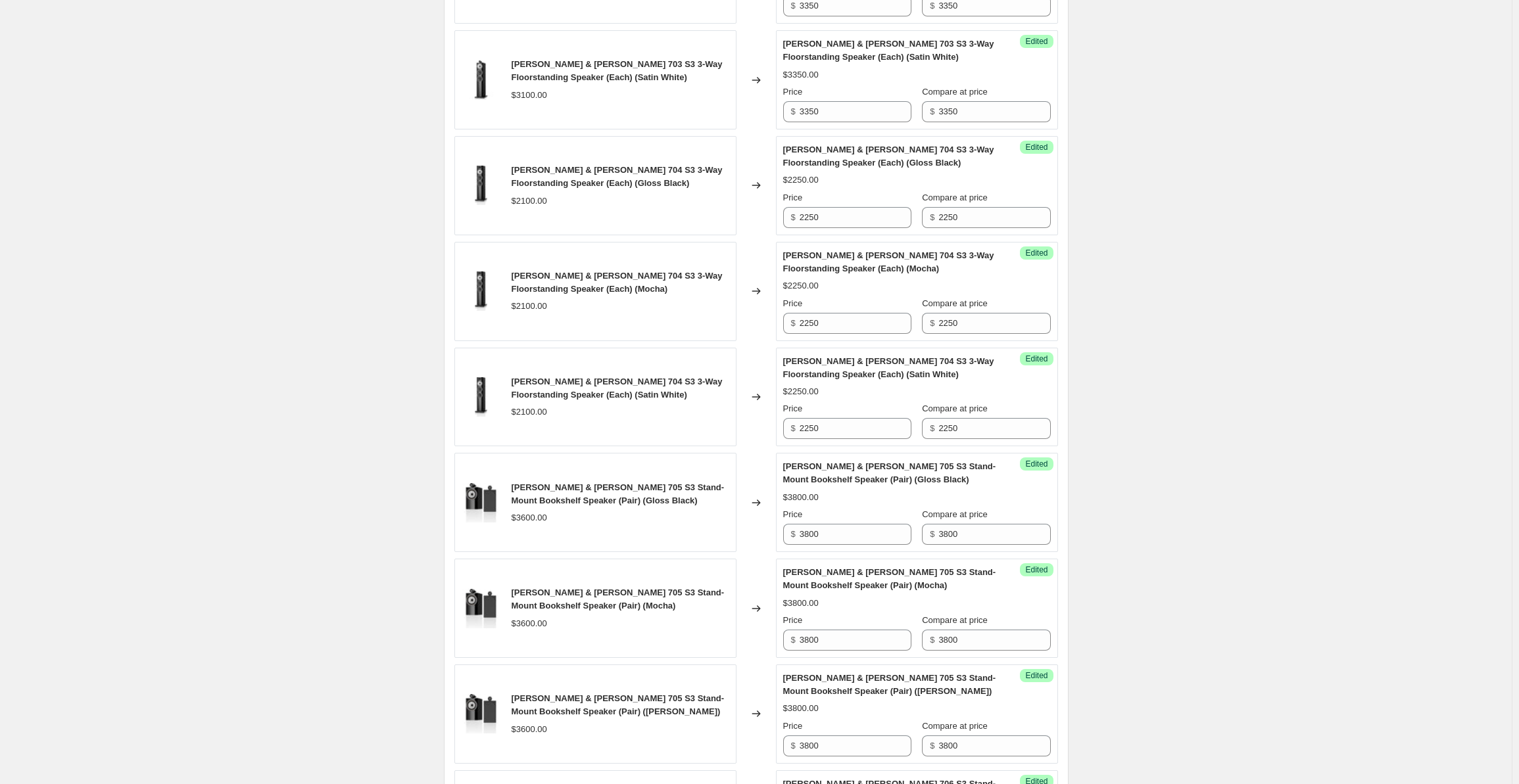
scroll to position [0, 0]
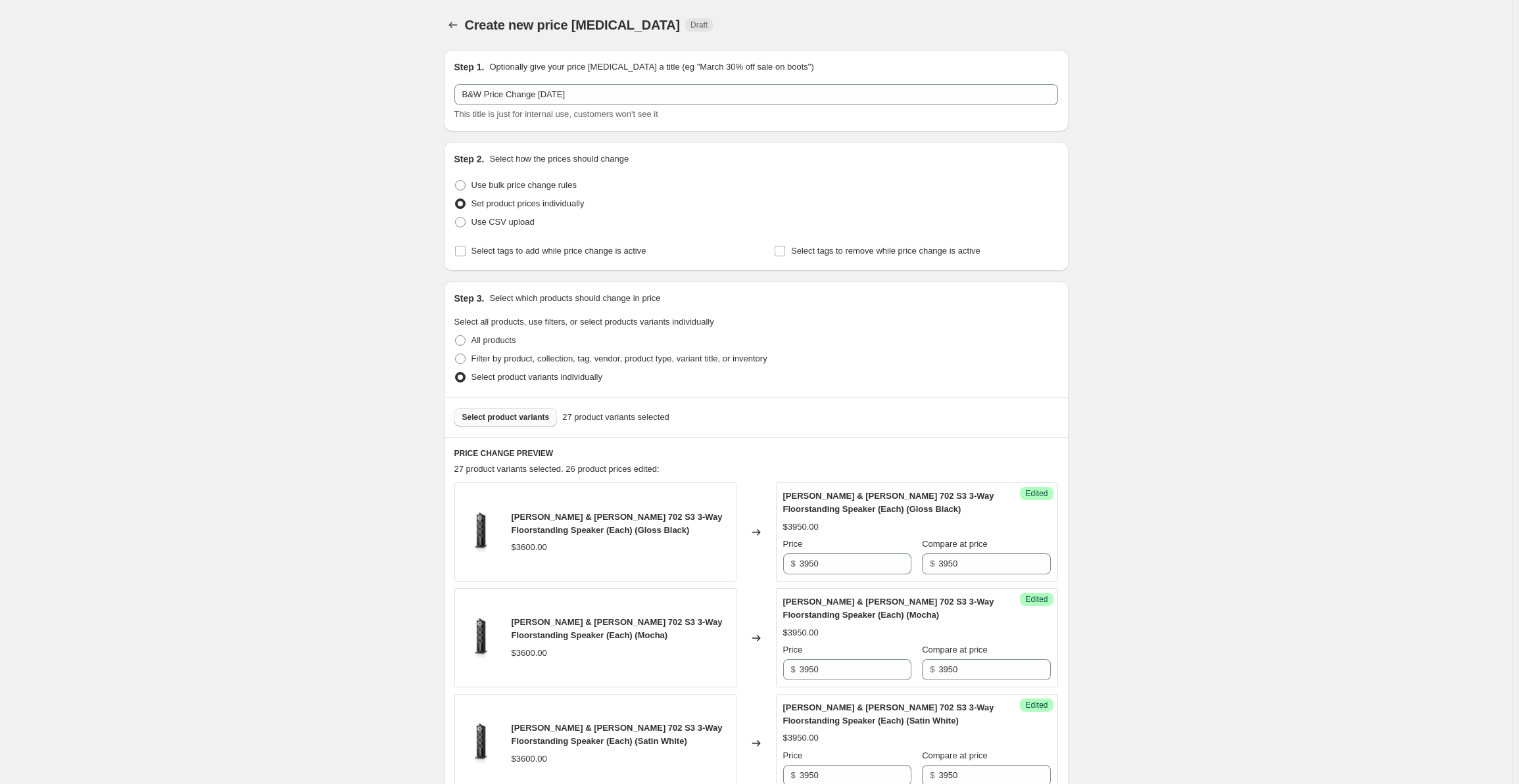
click at [500, 423] on button "Select product variants" at bounding box center [506, 417] width 103 height 19
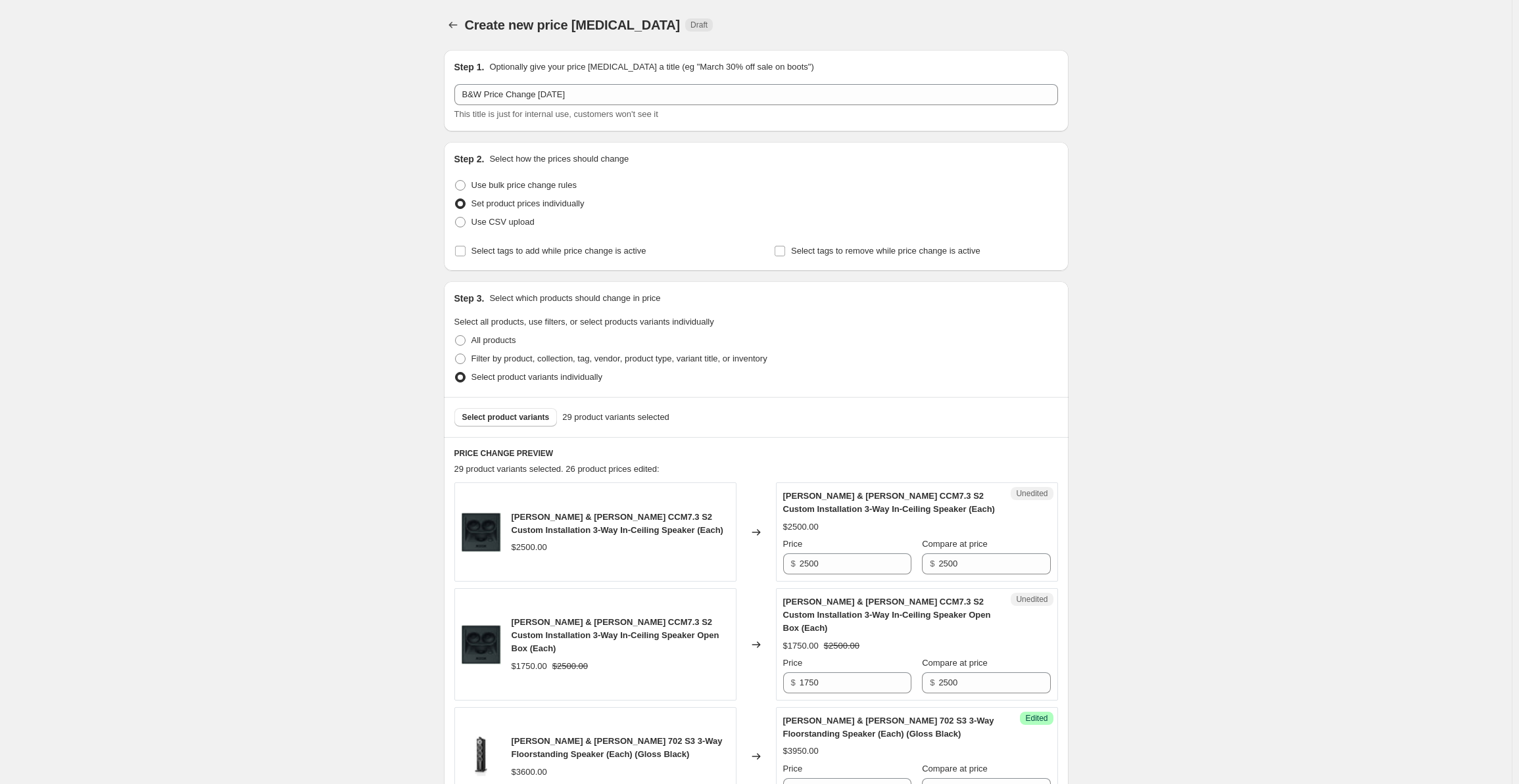
scroll to position [416, 0]
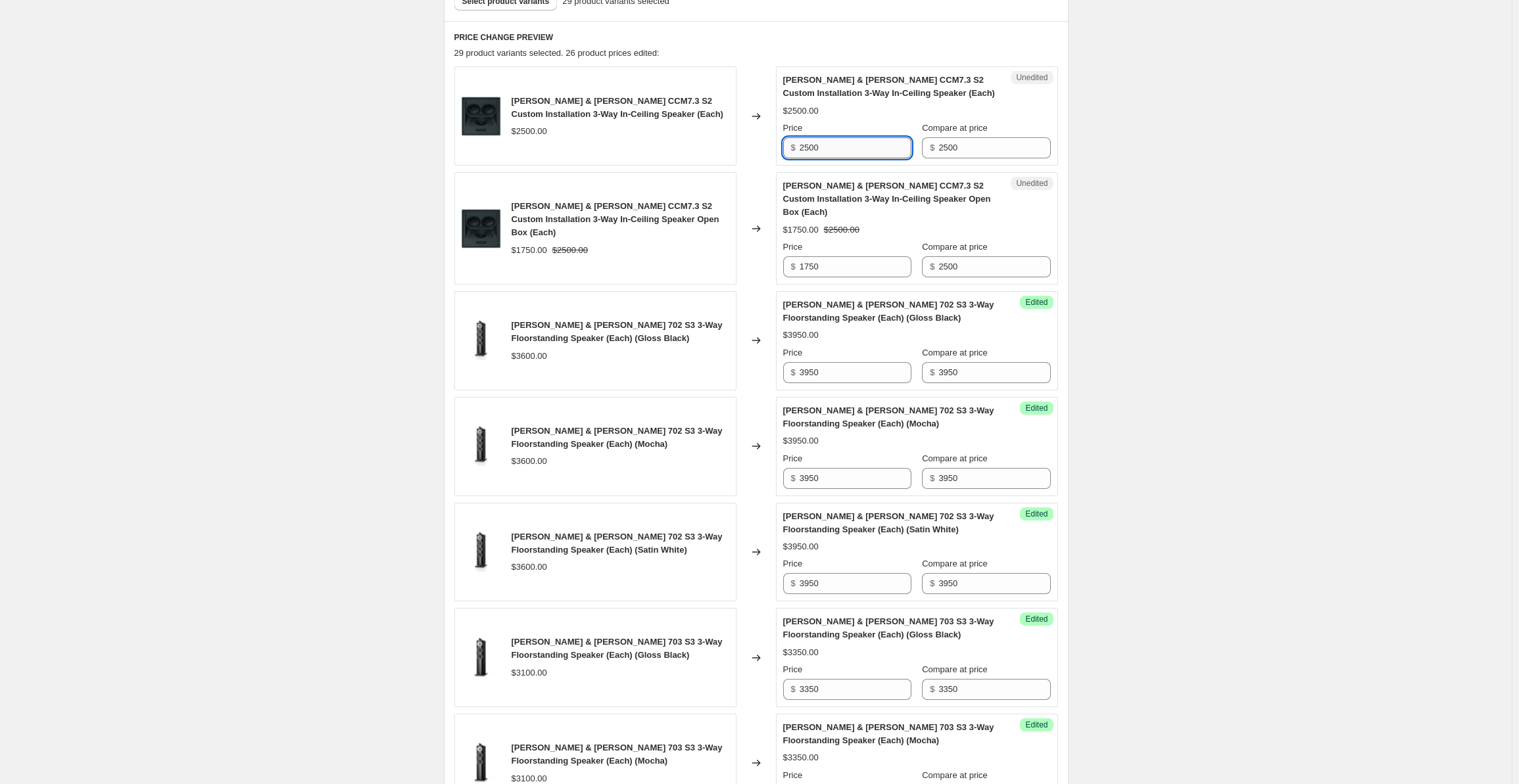
click at [822, 148] on input "2500" at bounding box center [855, 148] width 112 height 21
drag, startPoint x: 828, startPoint y: 147, endPoint x: 795, endPoint y: 146, distance: 33.0
click at [795, 146] on div "$ 2500" at bounding box center [847, 148] width 128 height 21
click at [984, 256] on input "2500" at bounding box center [994, 267] width 112 height 21
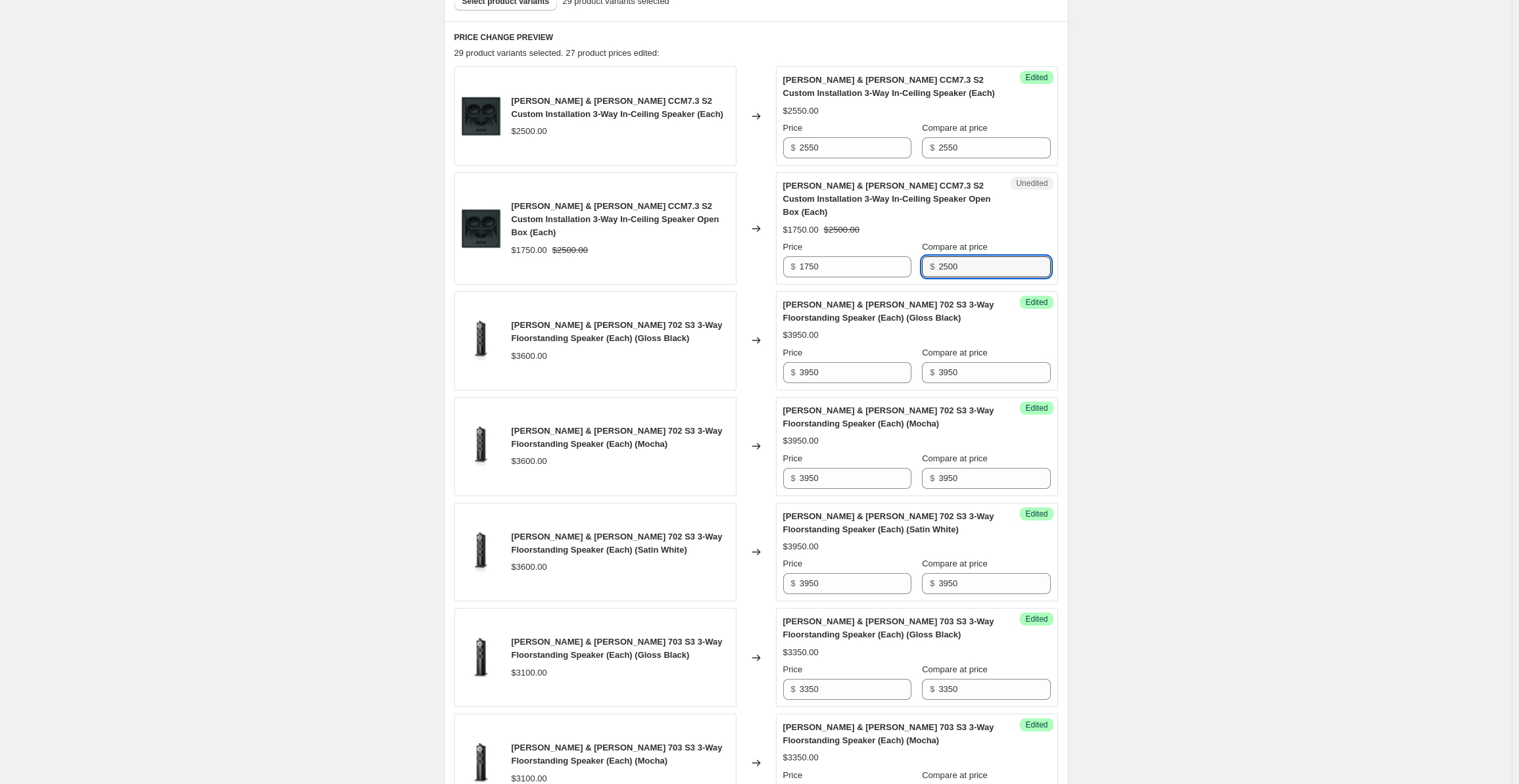
drag, startPoint x: 985, startPoint y: 249, endPoint x: 920, endPoint y: 248, distance: 65.0
click at [920, 248] on div "Price $ 1750 Compare at price $ 2500" at bounding box center [917, 259] width 268 height 37
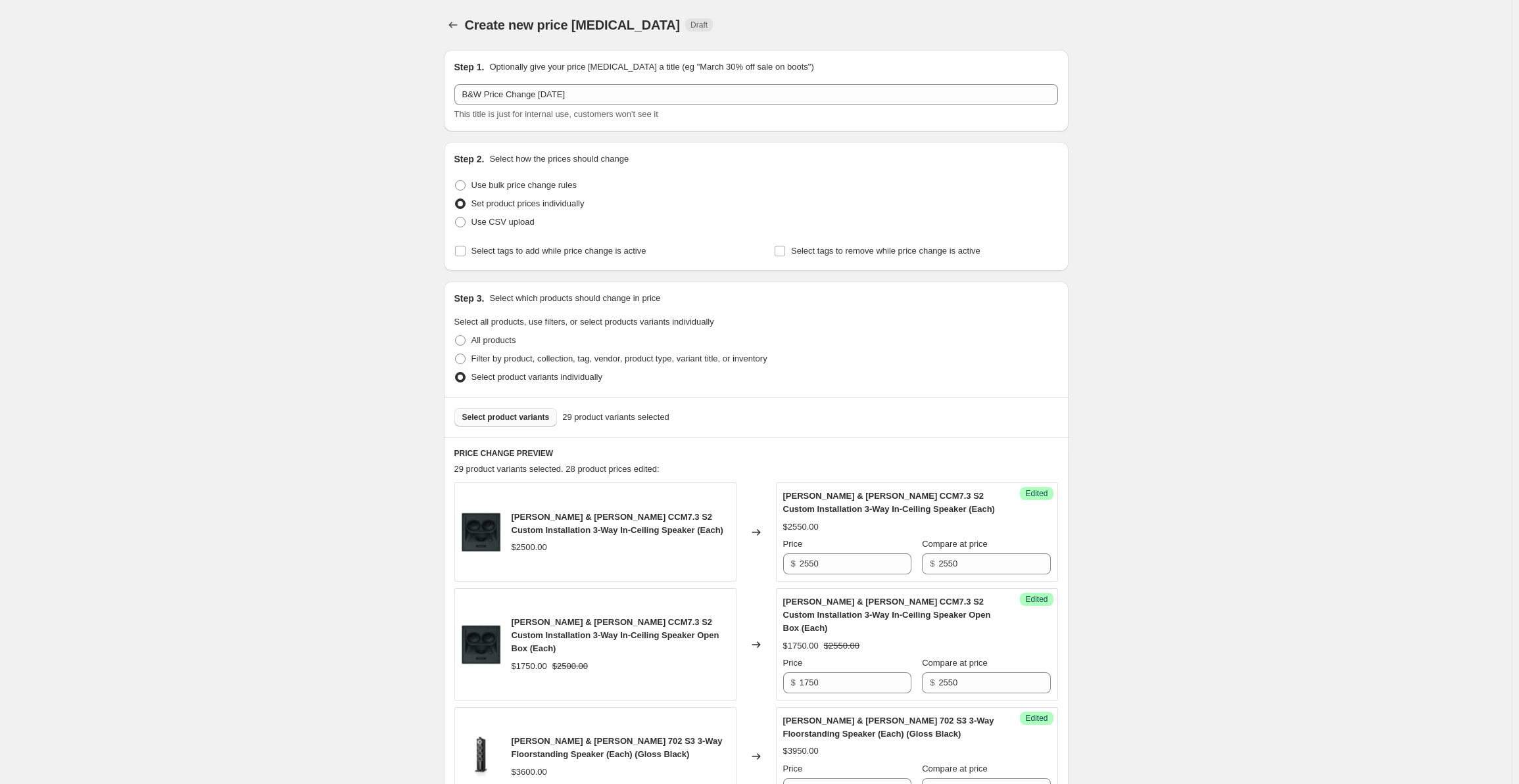
click at [512, 409] on button "Select product variants" at bounding box center [506, 417] width 103 height 19
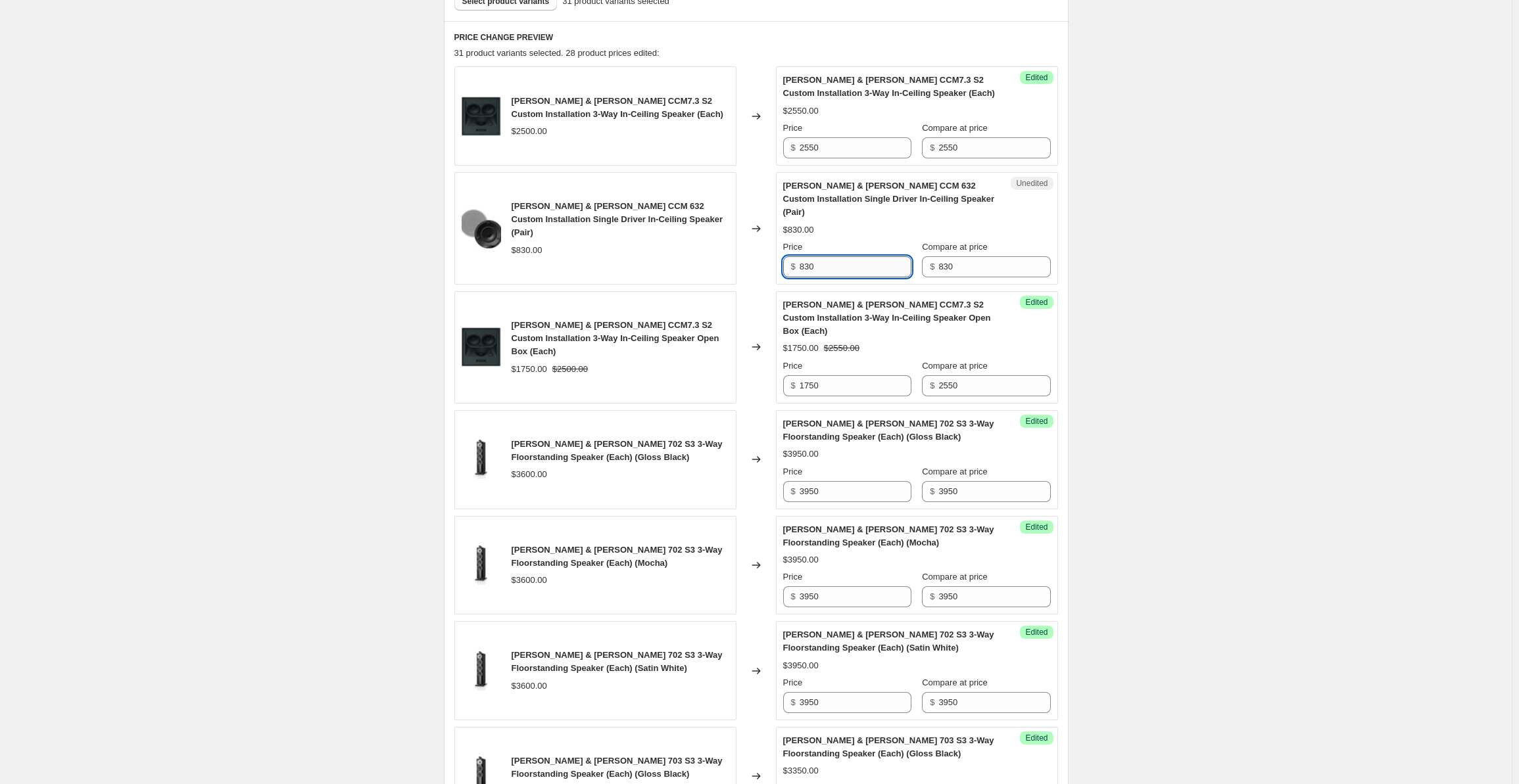
click at [829, 262] on input "830" at bounding box center [855, 267] width 112 height 21
click at [828, 256] on input "830" at bounding box center [855, 267] width 112 height 21
drag, startPoint x: 834, startPoint y: 254, endPoint x: 786, endPoint y: 254, distance: 48.0
click at [786, 256] on div "$ 830" at bounding box center [847, 267] width 128 height 21
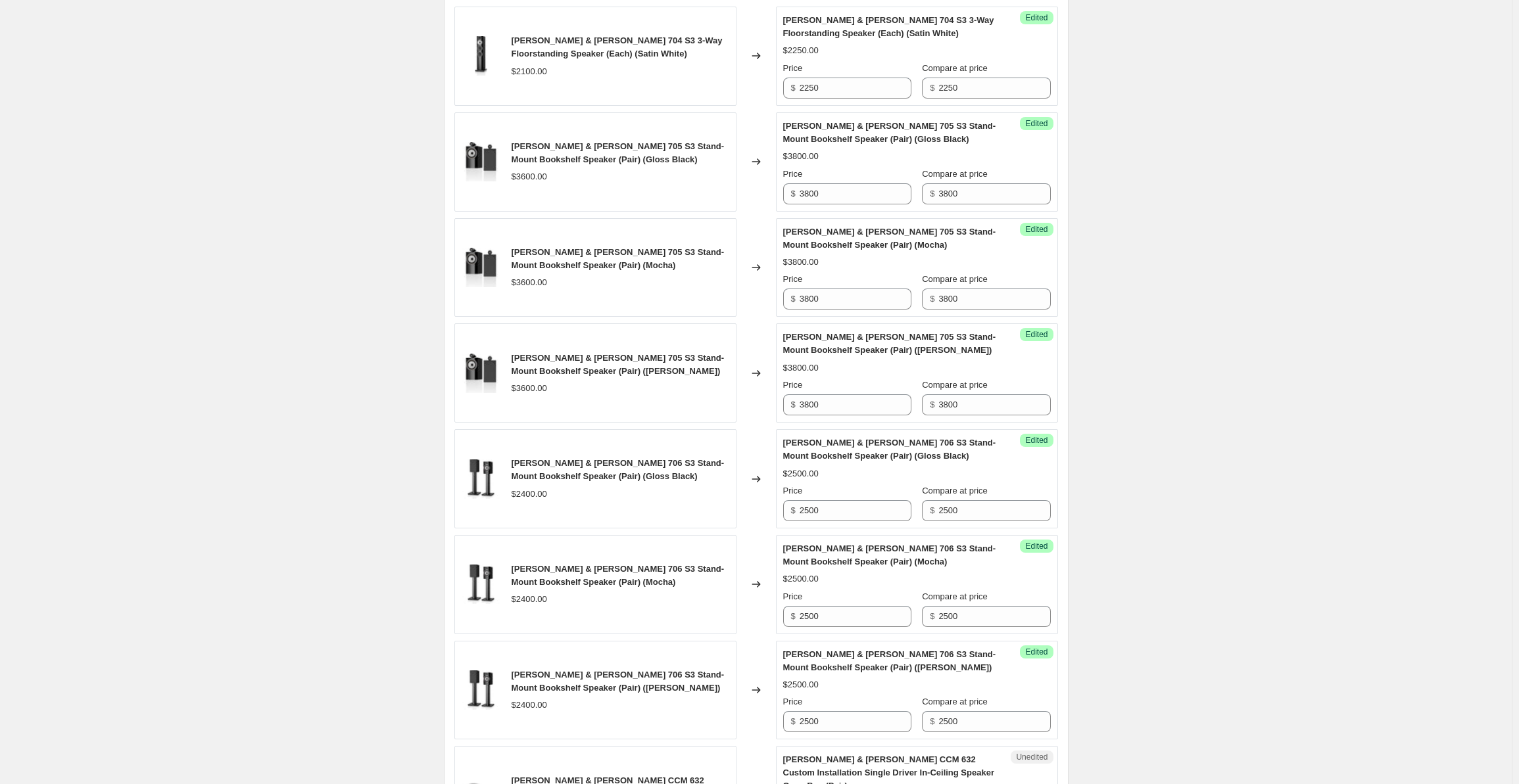
scroll to position [2039, 0]
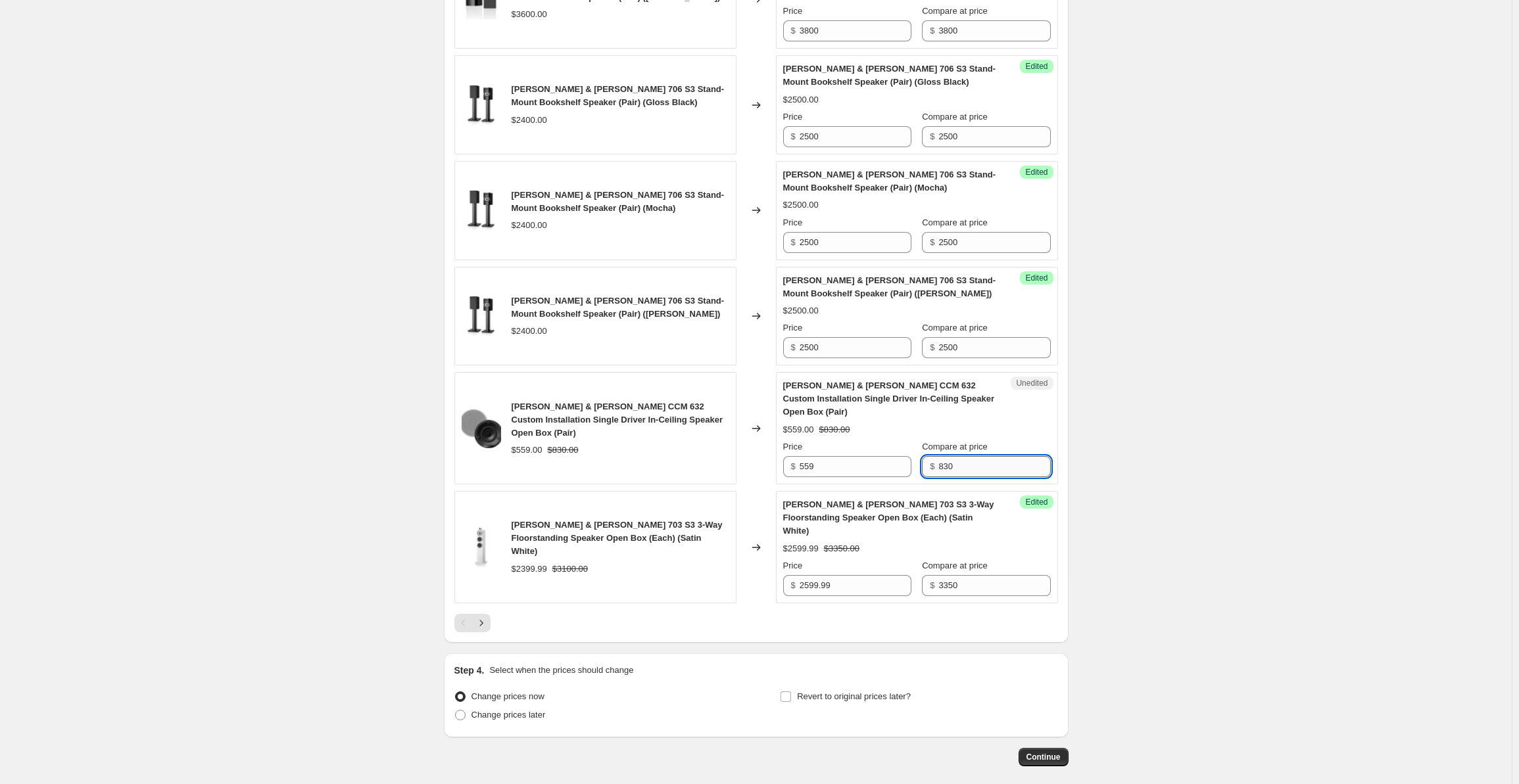
click at [964, 456] on input "830" at bounding box center [994, 467] width 112 height 21
drag, startPoint x: 993, startPoint y: 417, endPoint x: 929, endPoint y: 417, distance: 64.0
click at [929, 456] on div "$ 830" at bounding box center [986, 467] width 128 height 21
click at [828, 456] on input "559" at bounding box center [855, 467] width 112 height 21
drag, startPoint x: 828, startPoint y: 424, endPoint x: 806, endPoint y: 420, distance: 22.4
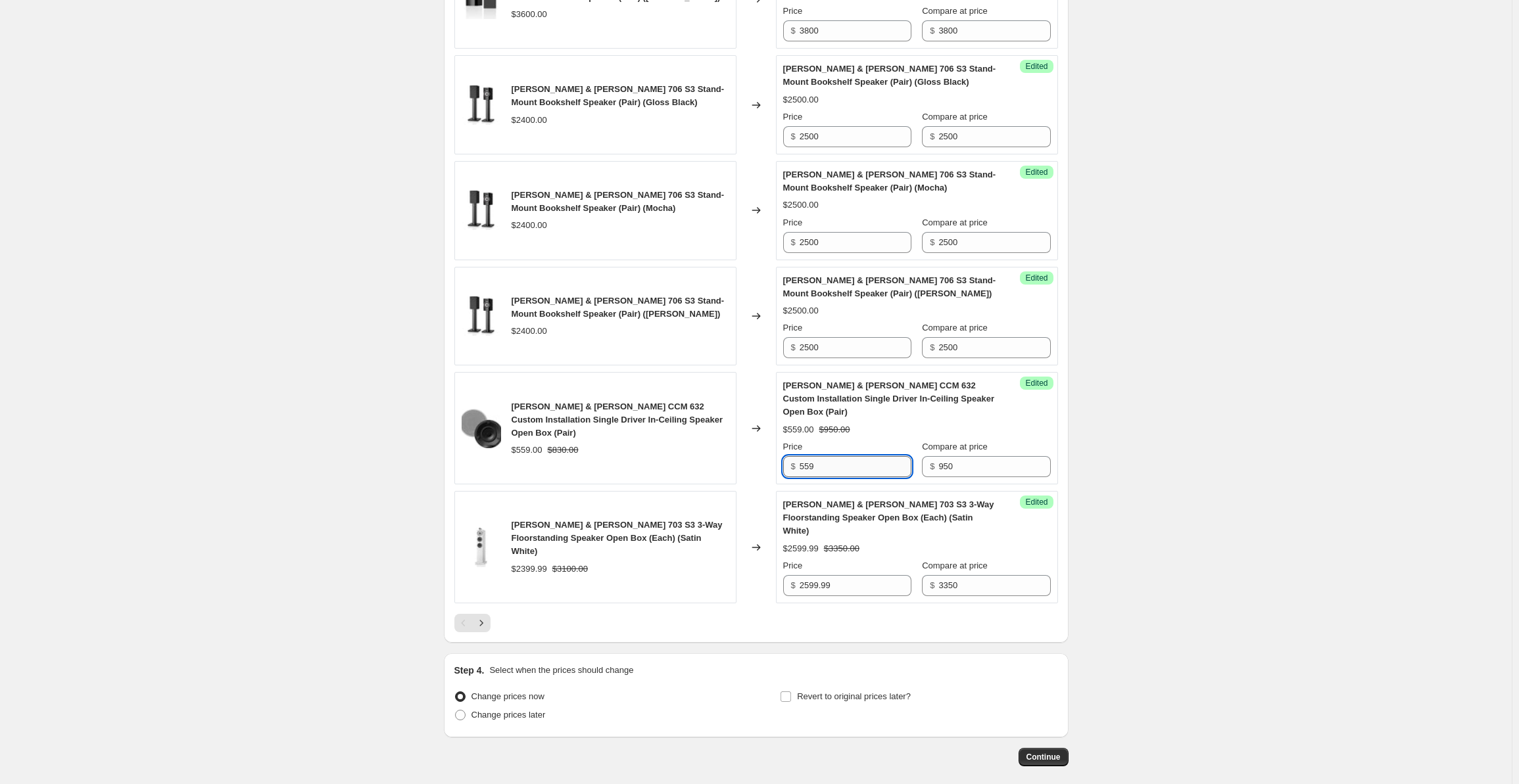
click at [806, 456] on input "559" at bounding box center [855, 467] width 112 height 21
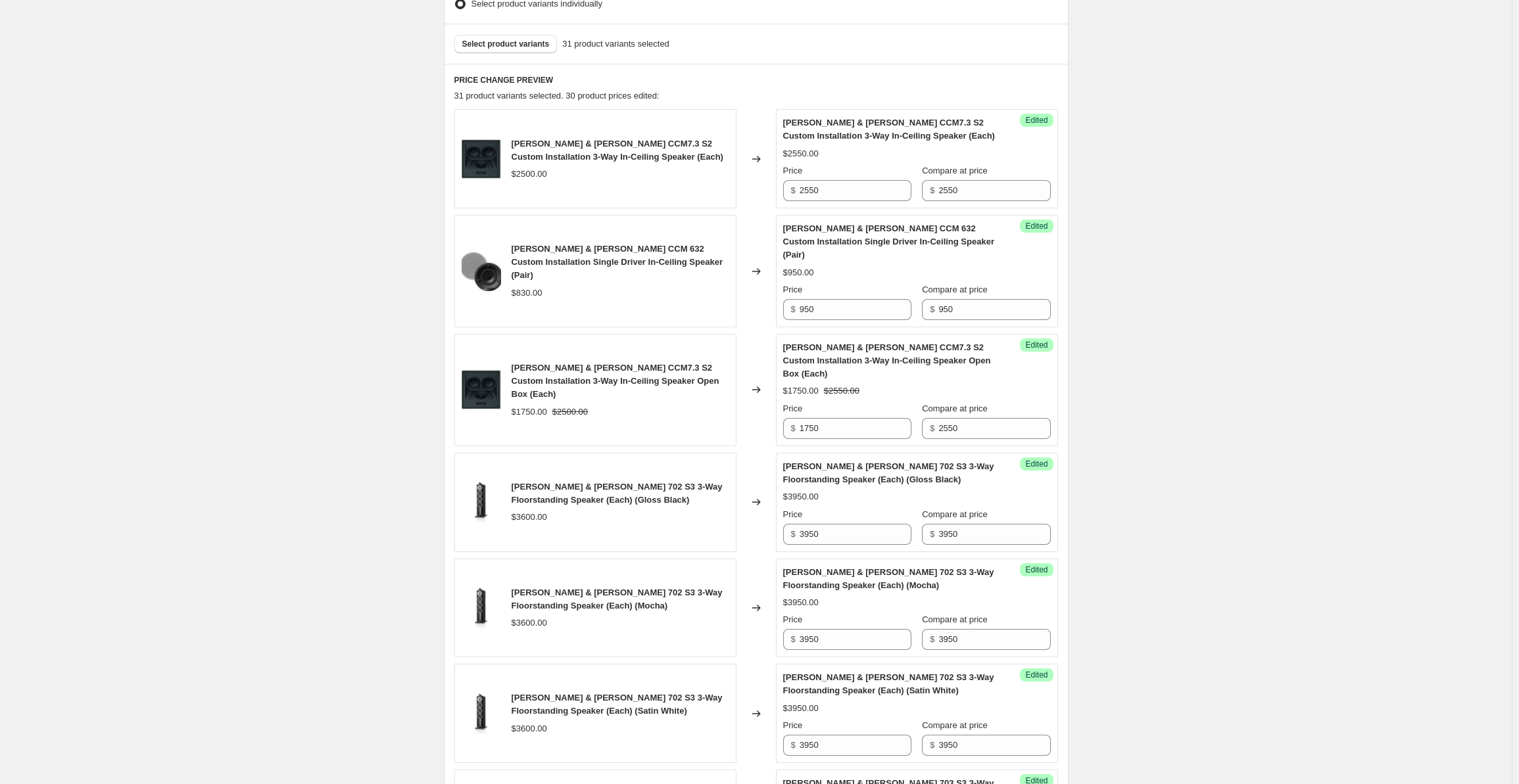
scroll to position [0, 0]
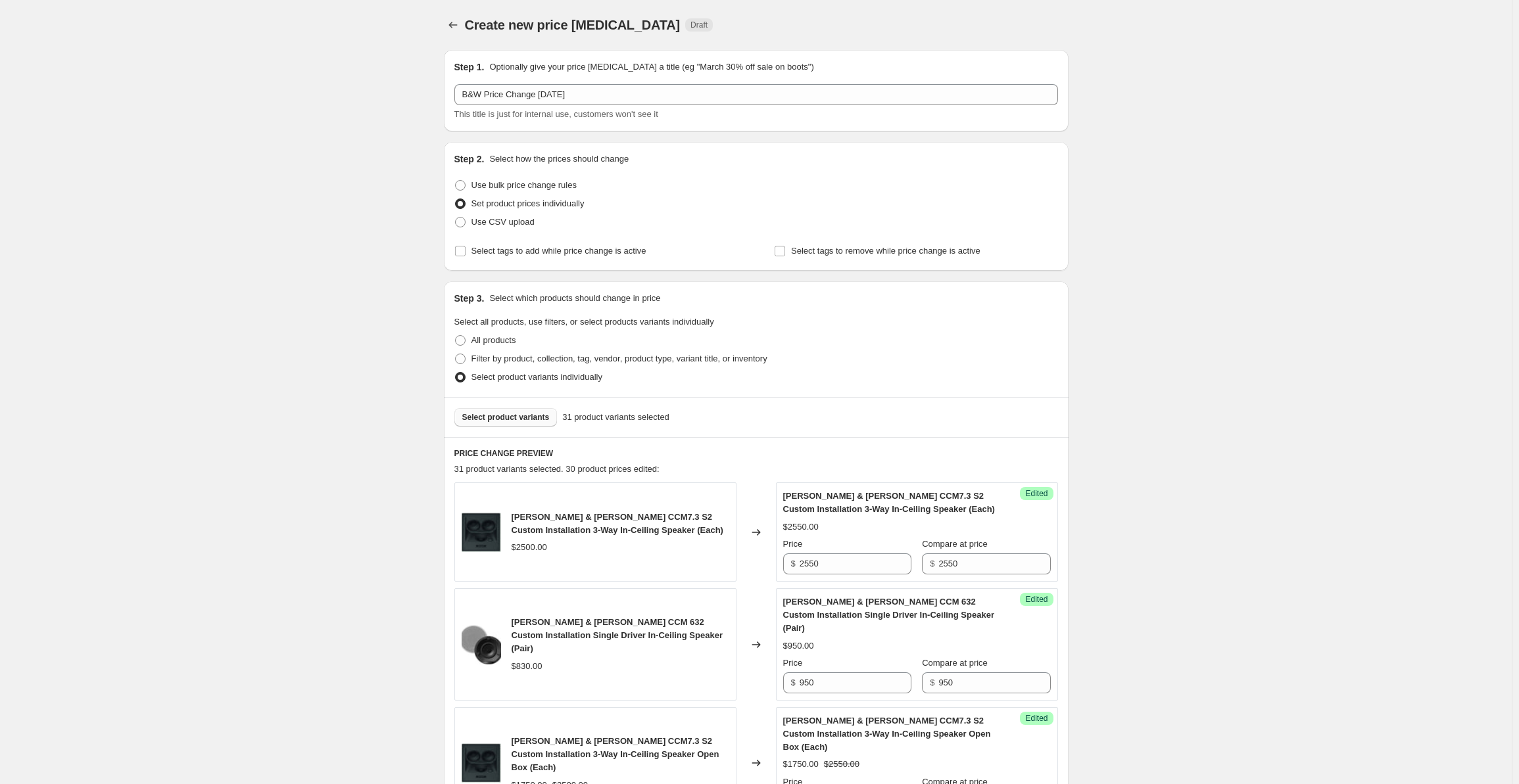
click at [505, 423] on button "Select product variants" at bounding box center [506, 417] width 103 height 19
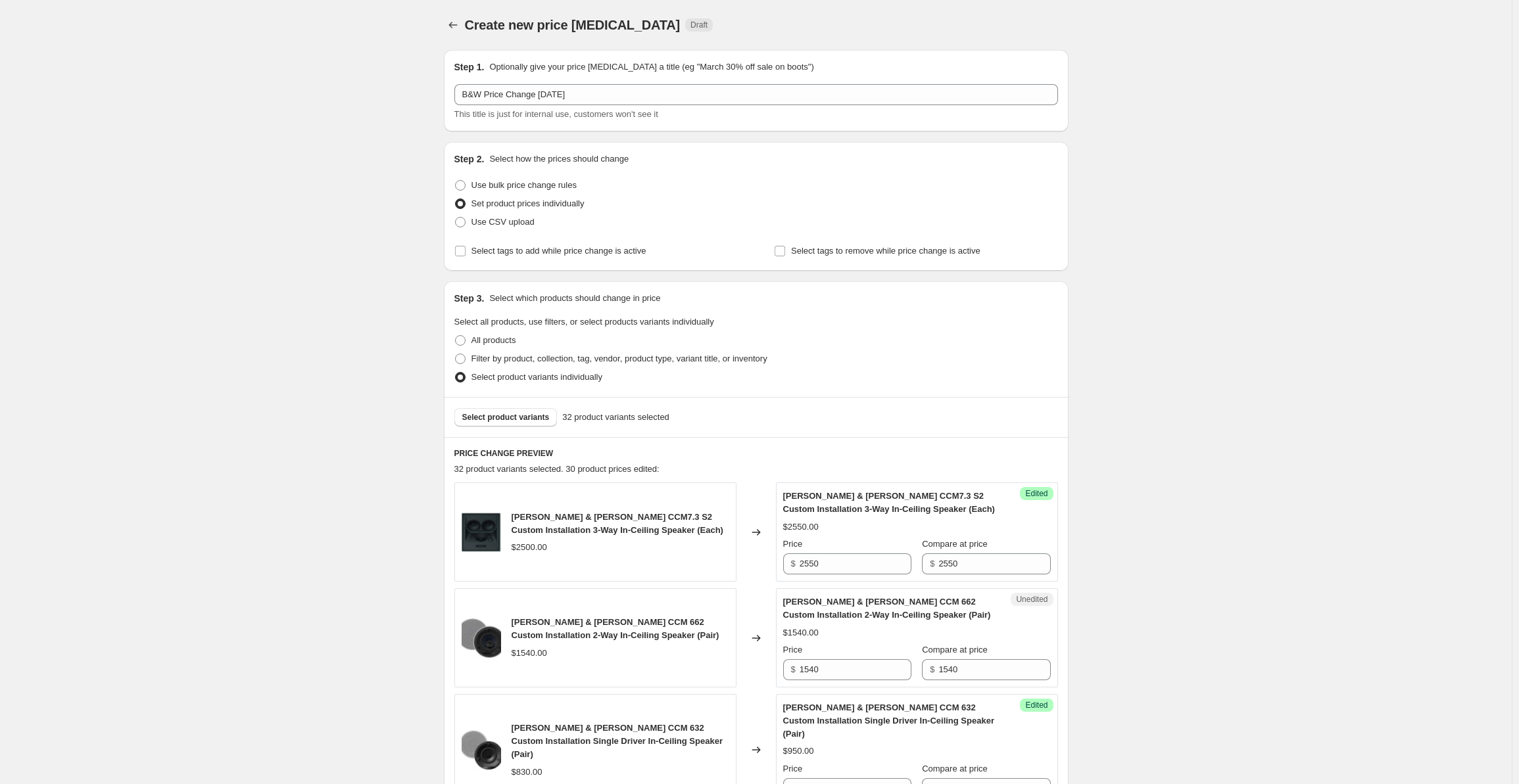
scroll to position [416, 0]
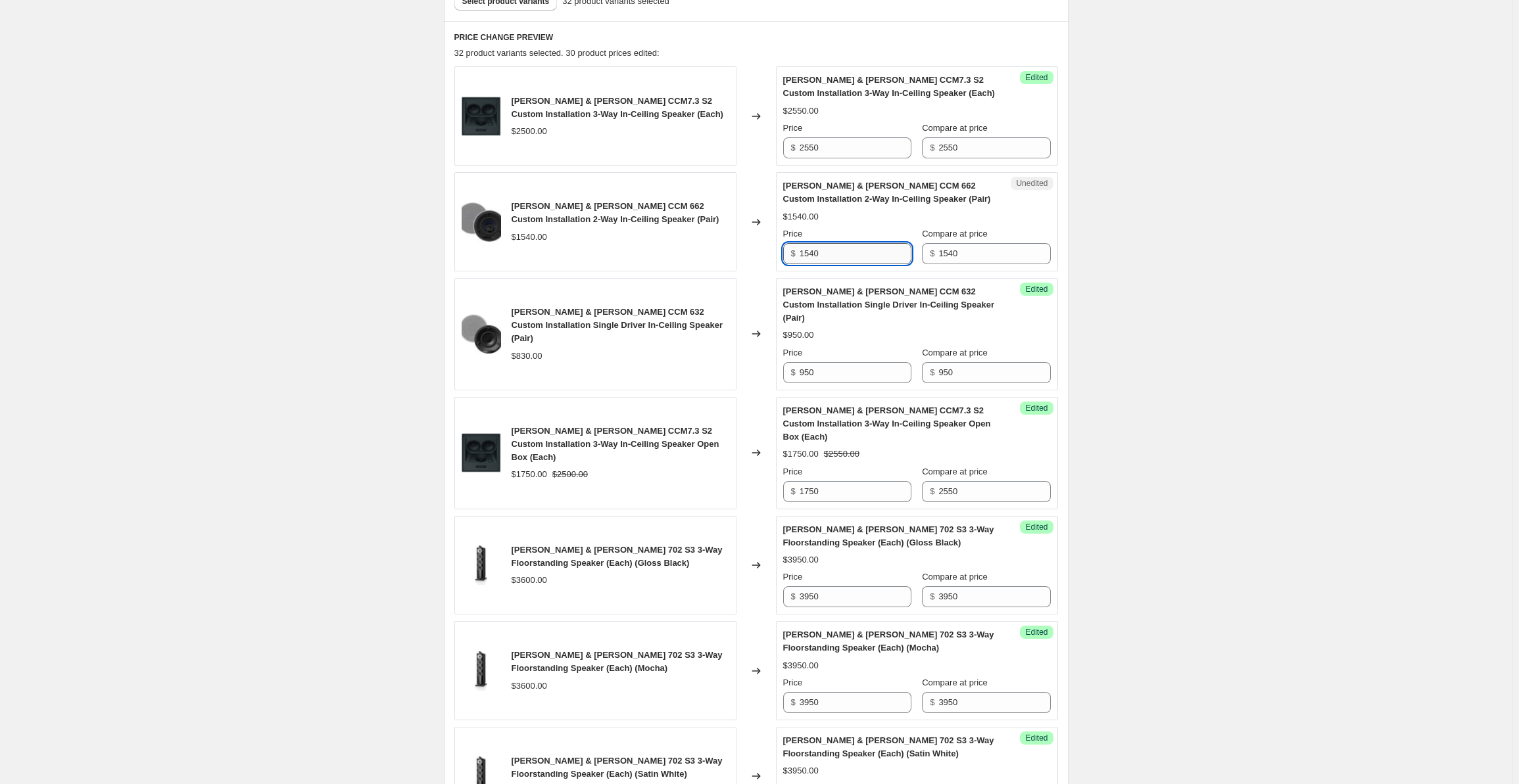
click at [843, 252] on input "1540" at bounding box center [855, 254] width 112 height 21
drag, startPoint x: 856, startPoint y: 248, endPoint x: 785, endPoint y: 250, distance: 71.0
click at [785, 250] on div "Unedited [PERSON_NAME] & [PERSON_NAME] CCM 662 Custom Installation 2-Way In-Cei…" at bounding box center [917, 222] width 282 height 99
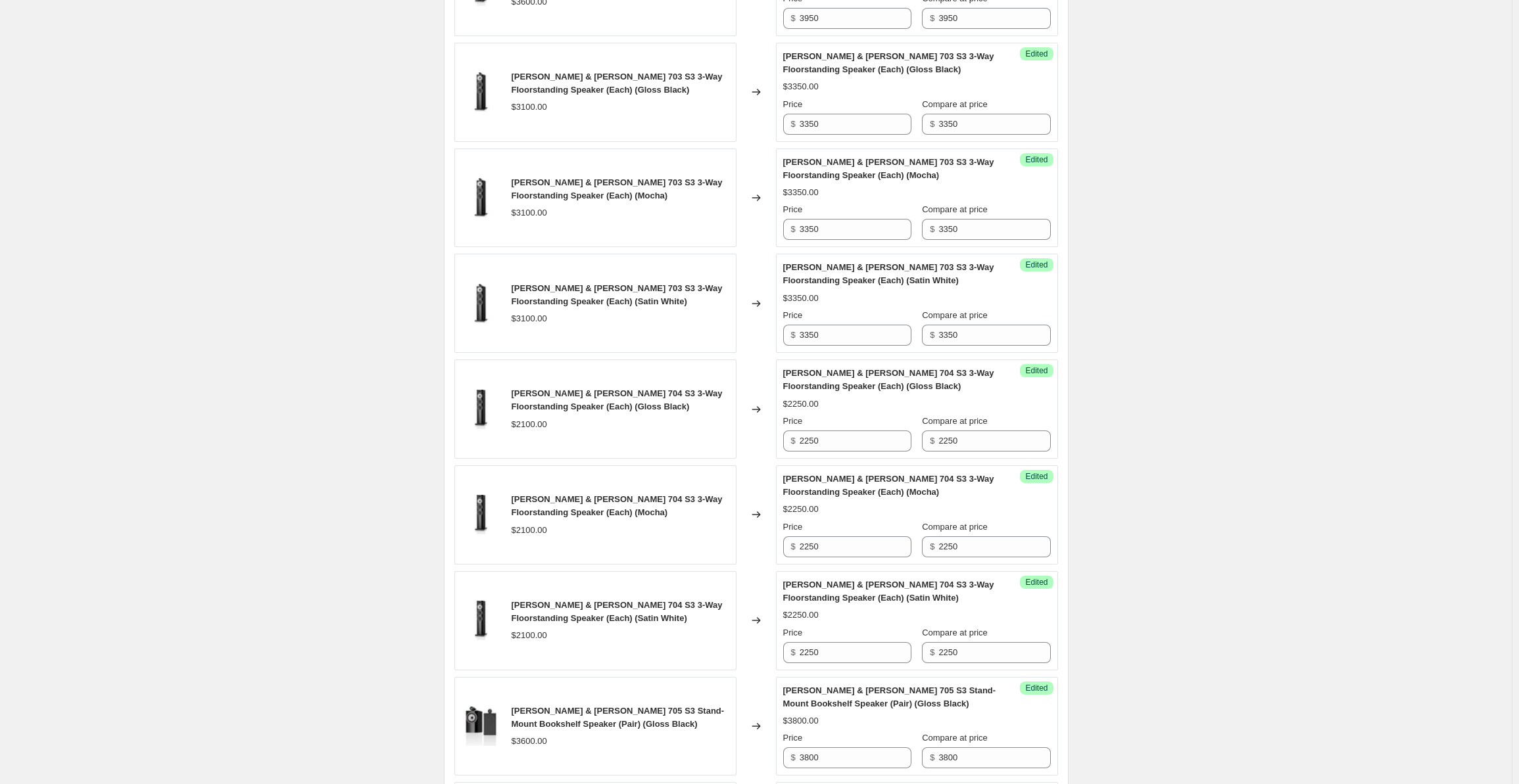
scroll to position [373, 0]
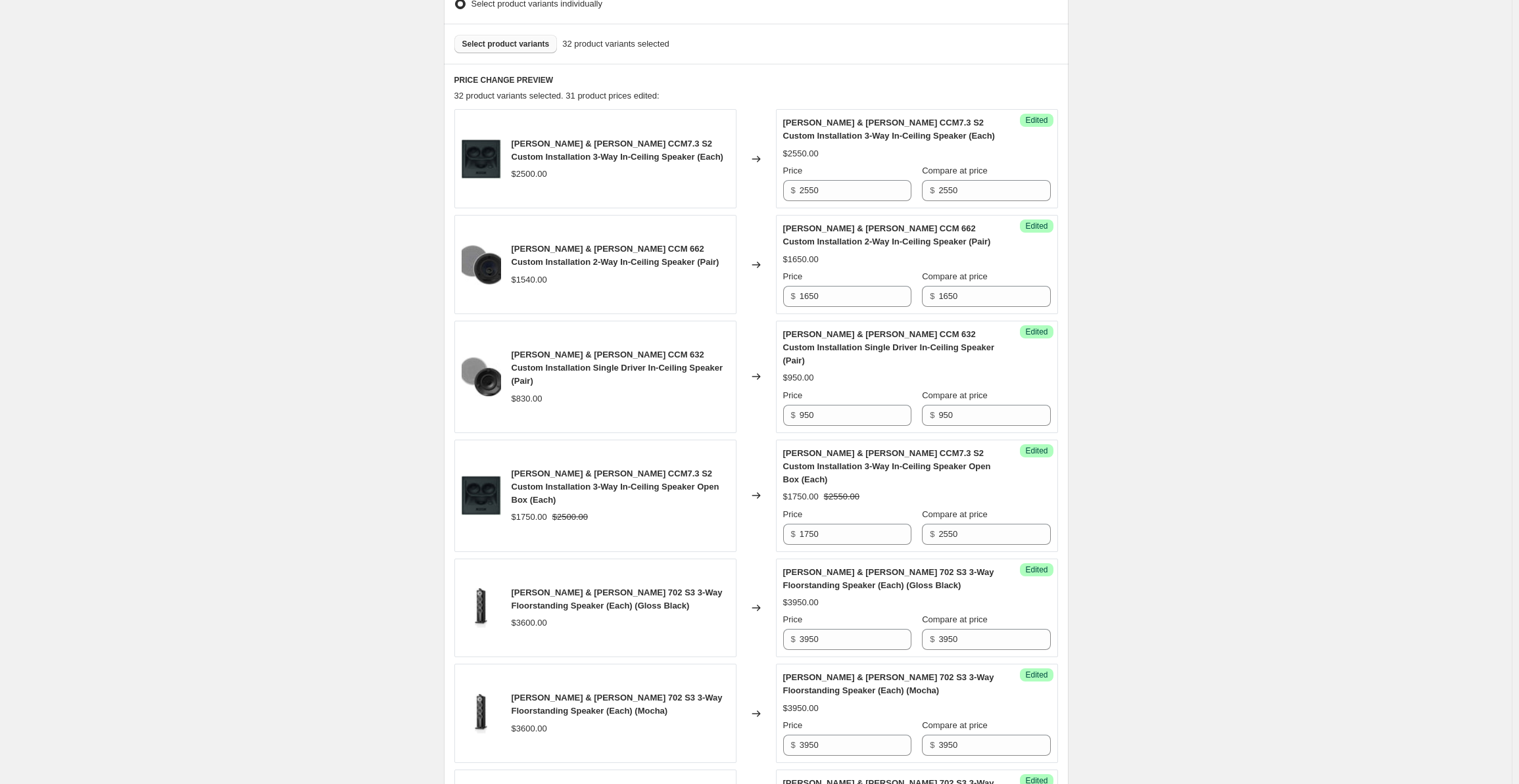
click at [521, 47] on span "Select product variants" at bounding box center [506, 44] width 88 height 10
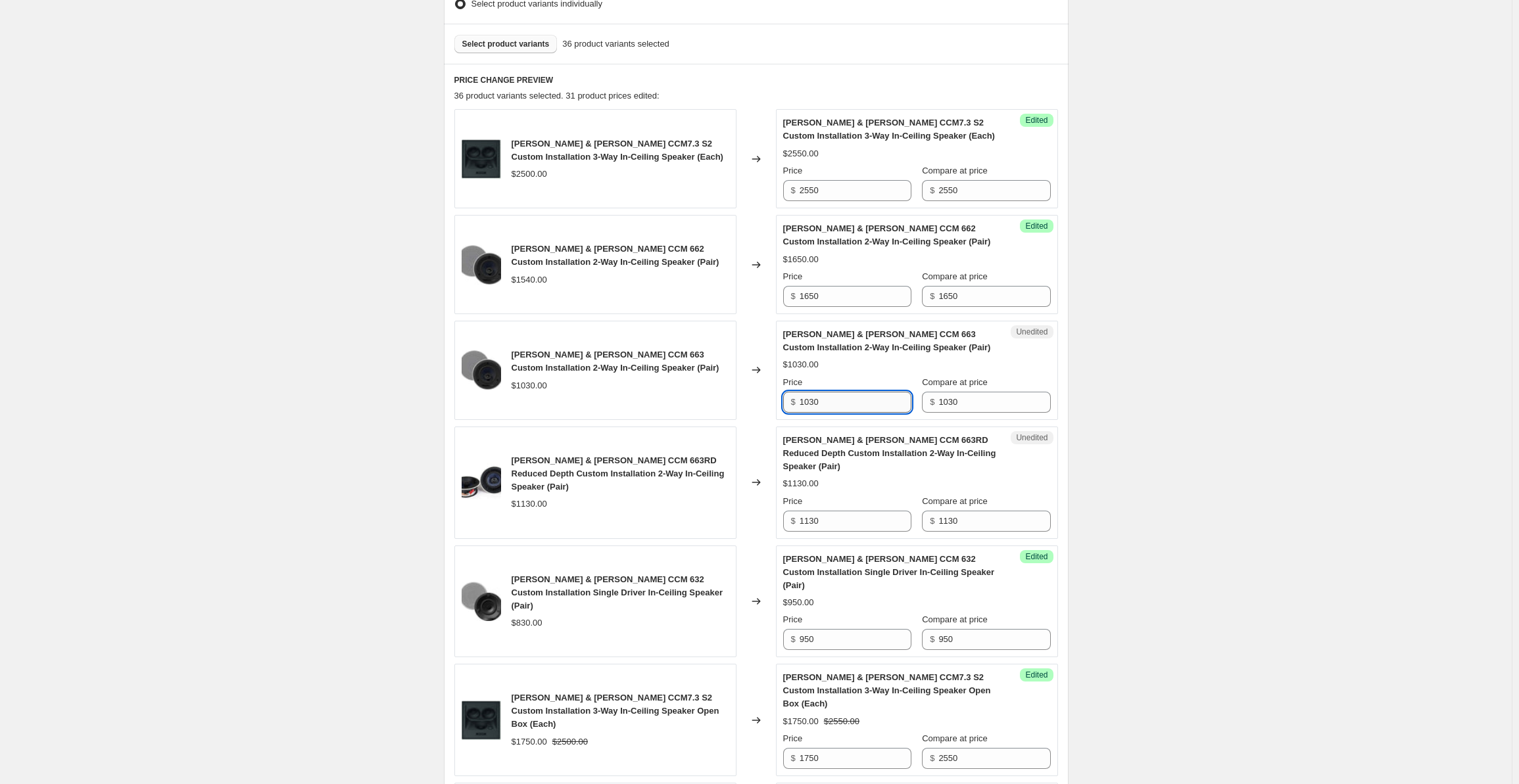
click at [840, 405] on input "1030" at bounding box center [855, 402] width 112 height 21
drag, startPoint x: 838, startPoint y: 402, endPoint x: 780, endPoint y: 399, distance: 58.1
click at [780, 399] on div "Unedited [PERSON_NAME] & [PERSON_NAME] CCM 663 Custom Installation 2-Way In-Cei…" at bounding box center [917, 370] width 282 height 99
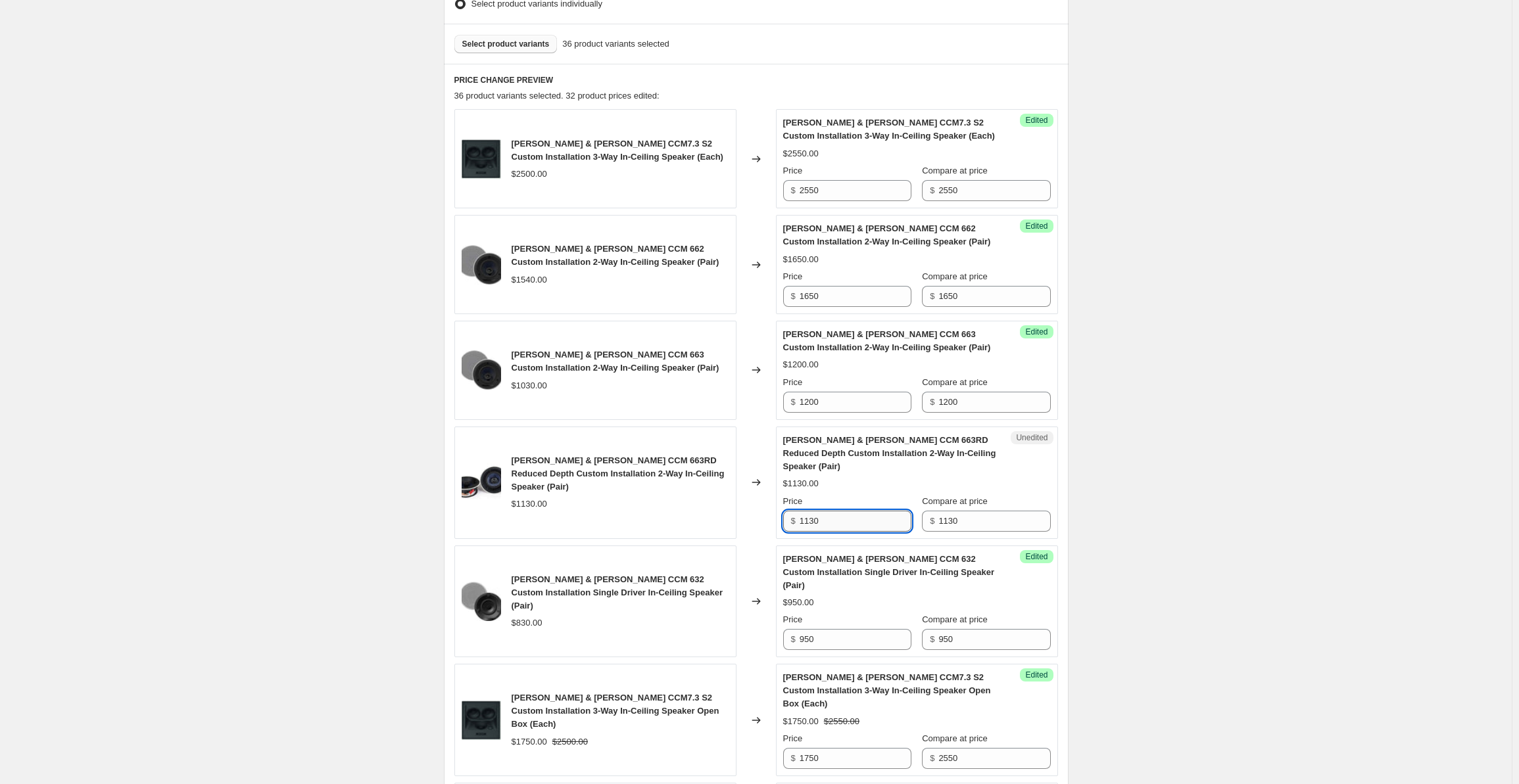
click at [839, 511] on input "1130" at bounding box center [855, 522] width 112 height 21
drag, startPoint x: 837, startPoint y: 506, endPoint x: 786, endPoint y: 504, distance: 51.0
click at [786, 511] on div "$ 1130" at bounding box center [847, 522] width 128 height 21
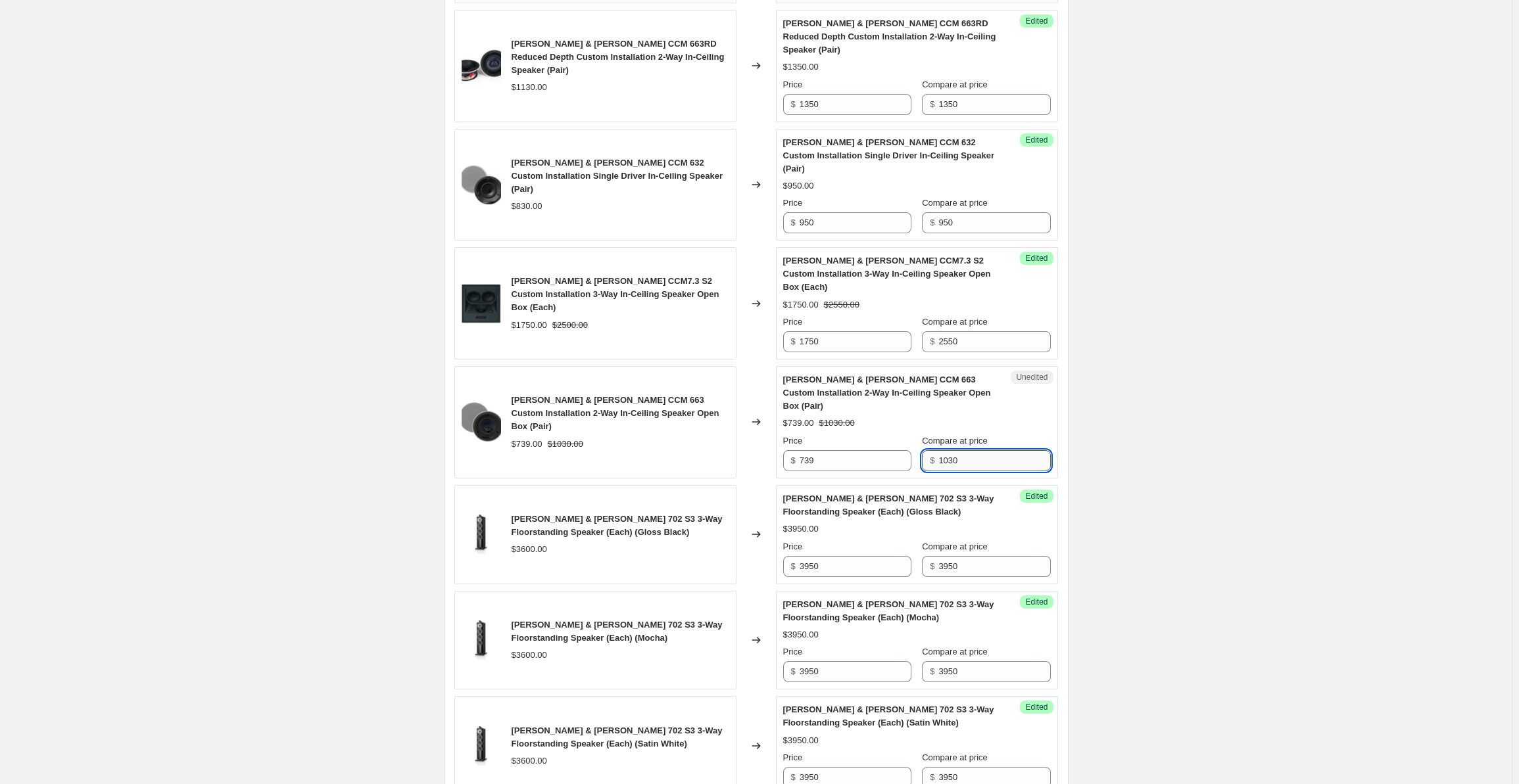
click at [978, 450] on input "1030" at bounding box center [994, 461] width 112 height 21
drag, startPoint x: 990, startPoint y: 409, endPoint x: 934, endPoint y: 409, distance: 56.0
click at [934, 450] on div "$ 1030" at bounding box center [986, 461] width 128 height 21
drag, startPoint x: 839, startPoint y: 404, endPoint x: 786, endPoint y: 403, distance: 53.0
click at [786, 450] on div "$ 739" at bounding box center [847, 461] width 128 height 21
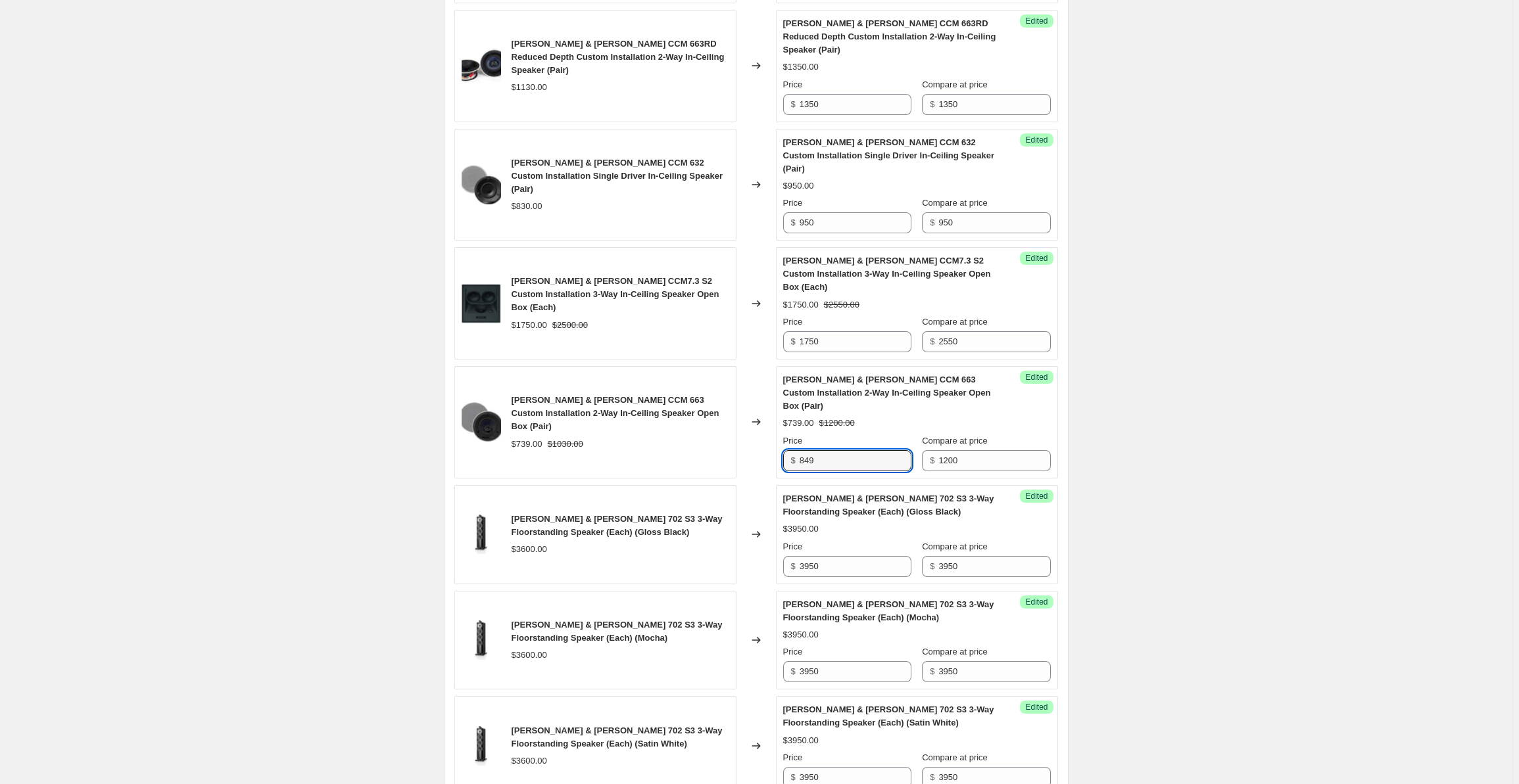
click at [1338, 403] on div "Create new price [MEDICAL_DATA]. This page is ready Create new price [MEDICAL_D…" at bounding box center [756, 653] width 1512 height 2886
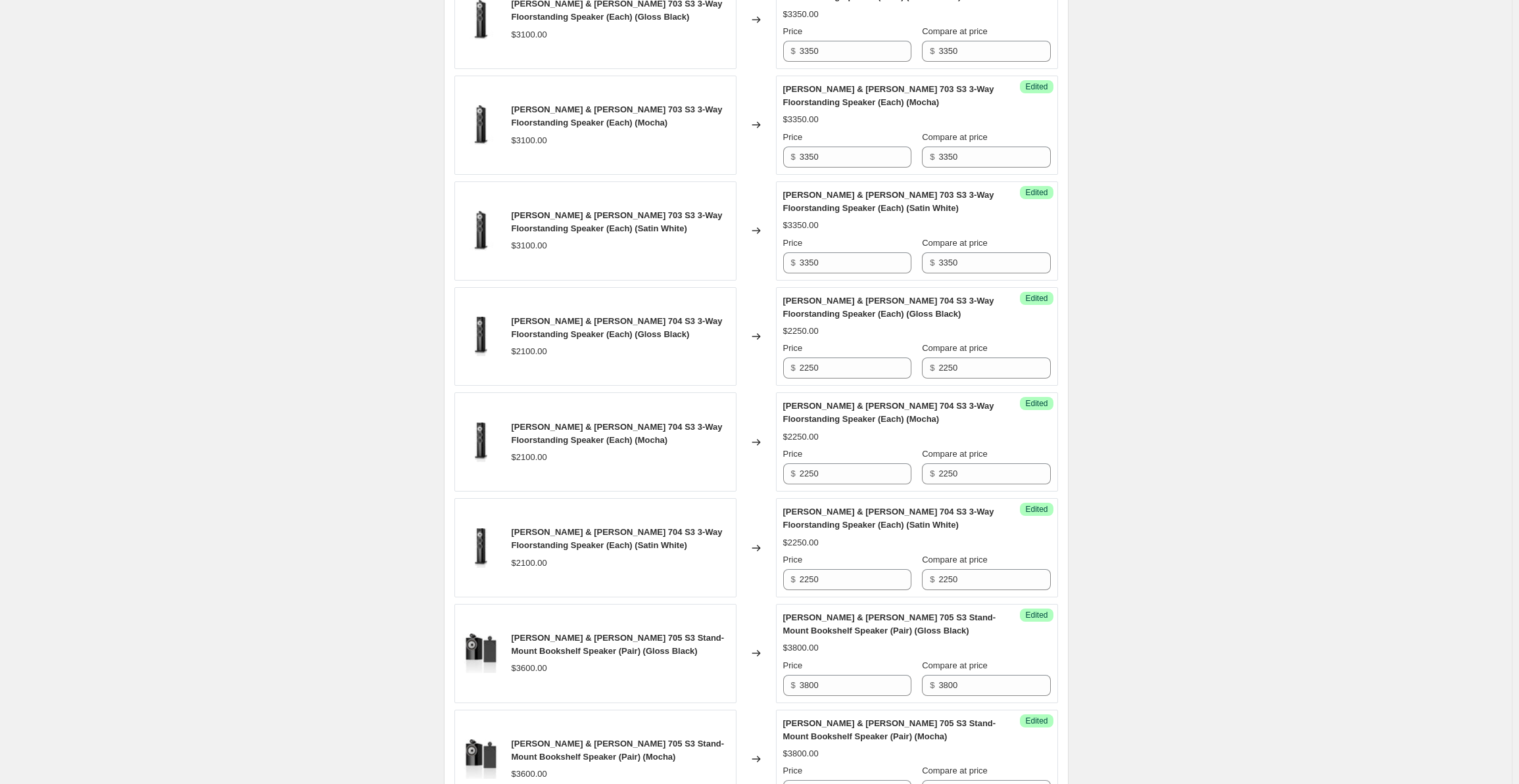
scroll to position [2039, 0]
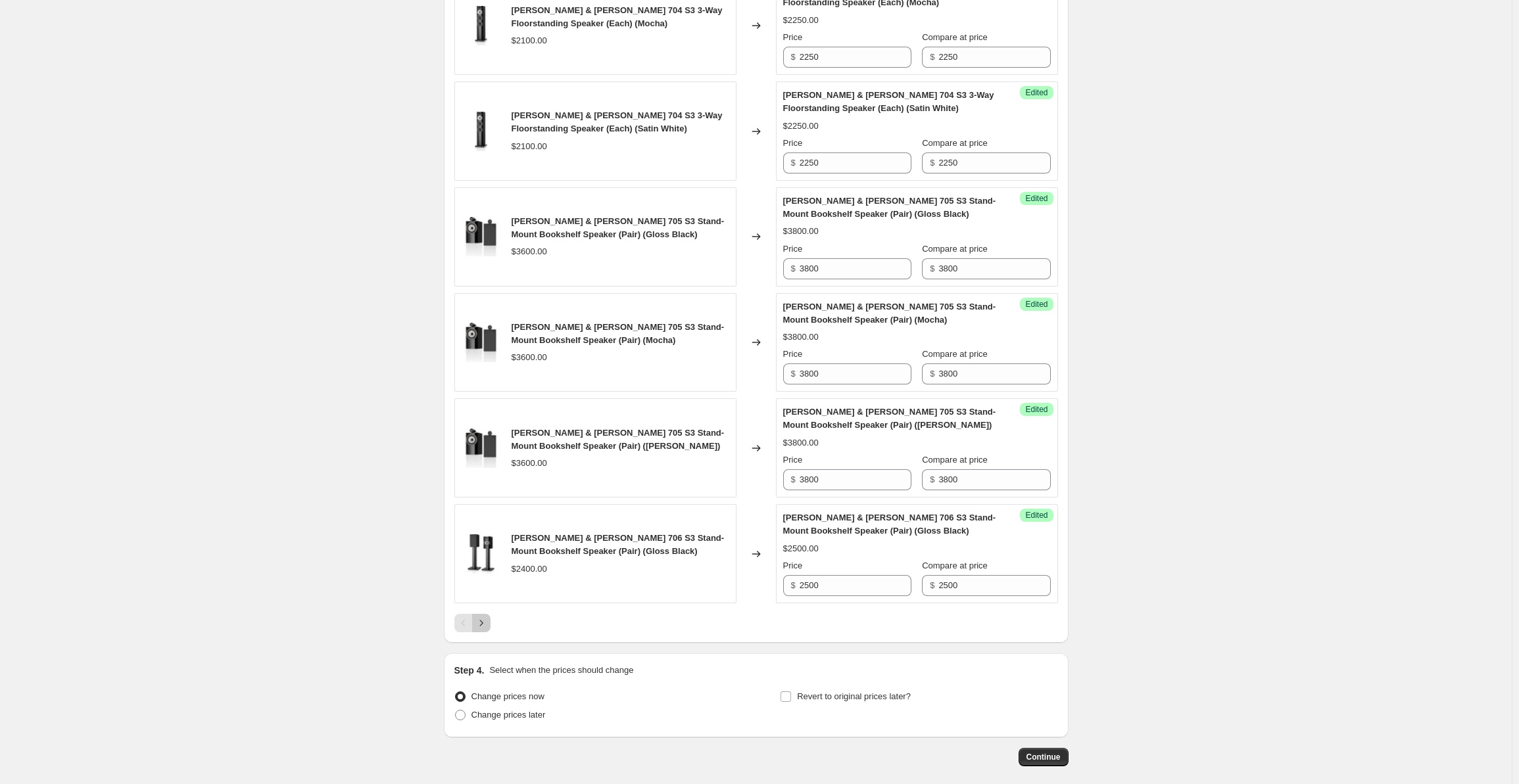
click at [480, 617] on icon "Next" at bounding box center [481, 624] width 13 height 13
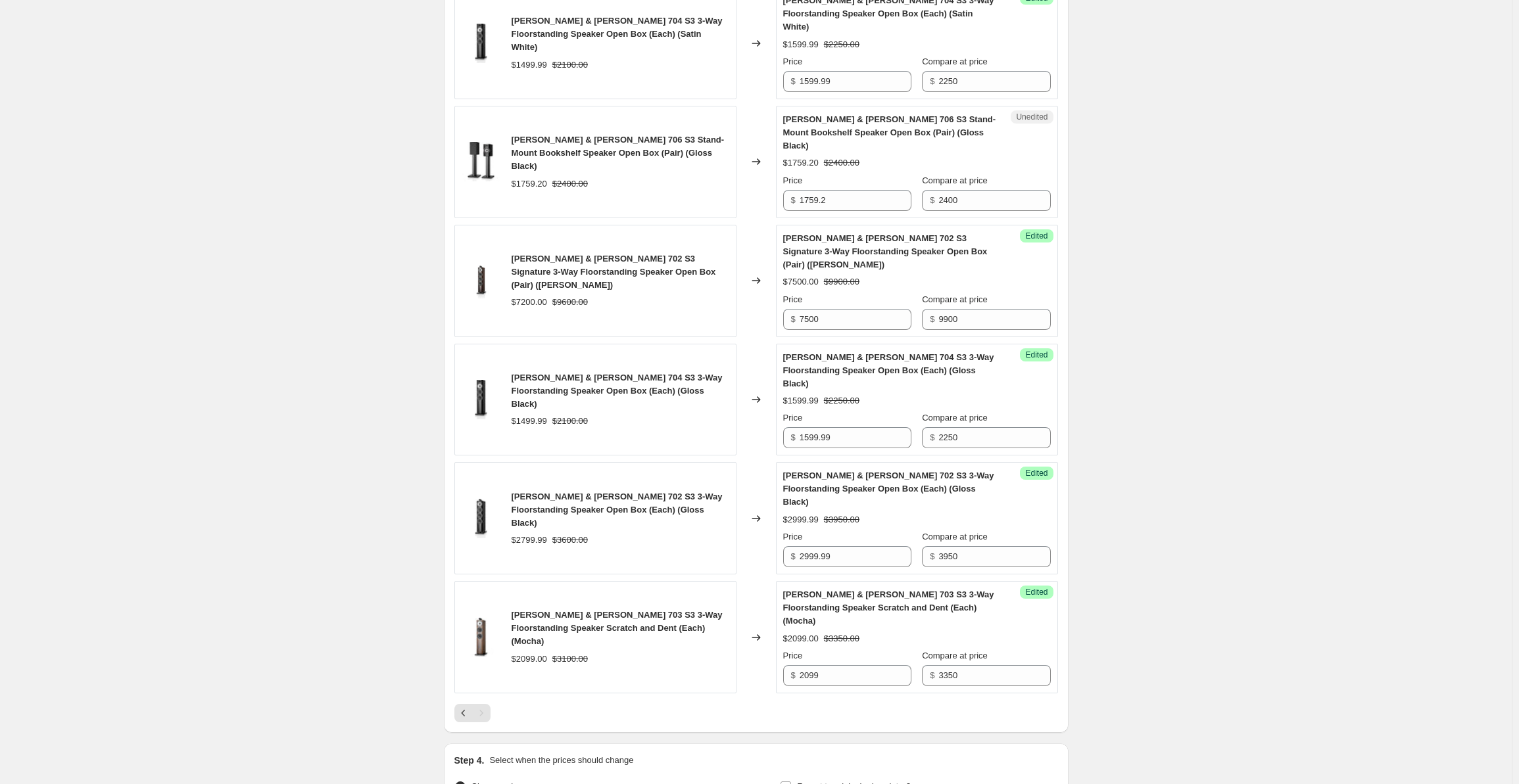
scroll to position [1241, 0]
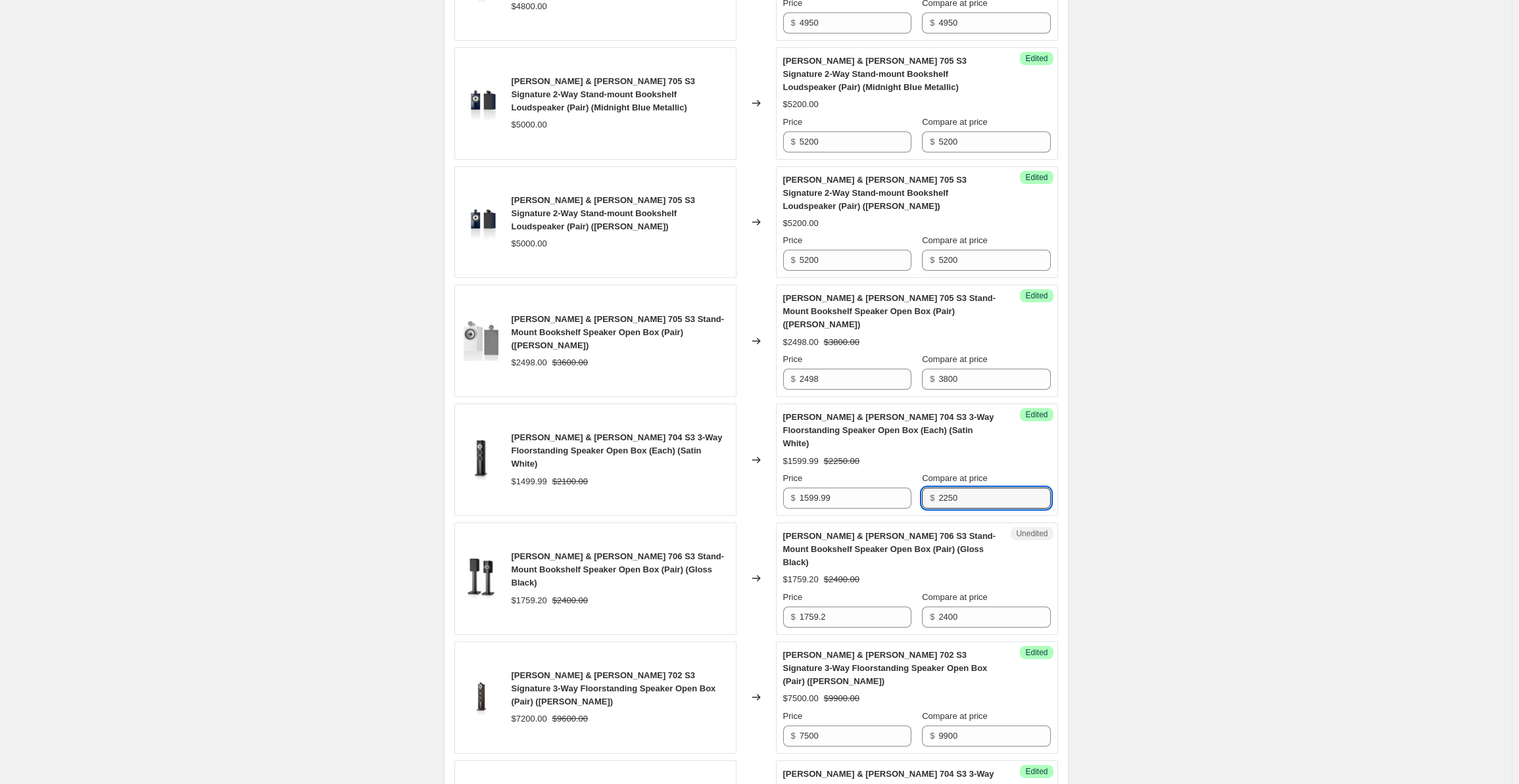
drag, startPoint x: 977, startPoint y: 402, endPoint x: 927, endPoint y: 402, distance: 50.0
click at [927, 488] on div "$ 2250" at bounding box center [986, 498] width 128 height 21
click at [810, 488] on input "1599.99" at bounding box center [855, 498] width 112 height 21
click at [1230, 399] on div "Create new price [MEDICAL_DATA]. This page is ready Create new price [MEDICAL_D…" at bounding box center [756, 56] width 1512 height 2595
click at [969, 607] on input "2400" at bounding box center [994, 618] width 112 height 21
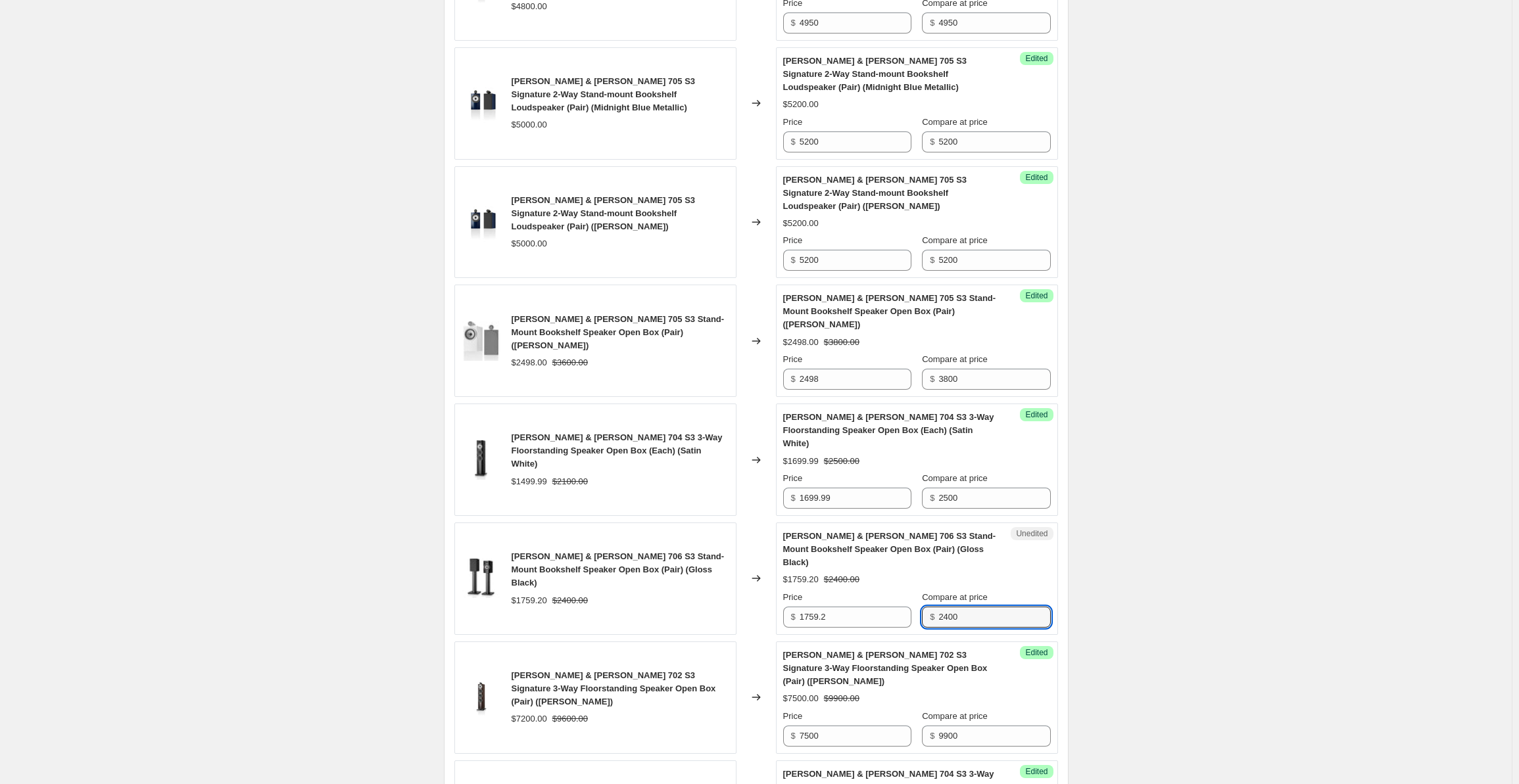
drag, startPoint x: 978, startPoint y: 504, endPoint x: 940, endPoint y: 511, distance: 38.6
click at [940, 607] on div "$ 2400" at bounding box center [986, 618] width 128 height 21
click at [846, 607] on input "1759.2" at bounding box center [855, 618] width 112 height 21
drag, startPoint x: 855, startPoint y: 507, endPoint x: 786, endPoint y: 507, distance: 69.0
click at [786, 607] on div "$ 1759.2" at bounding box center [847, 618] width 128 height 21
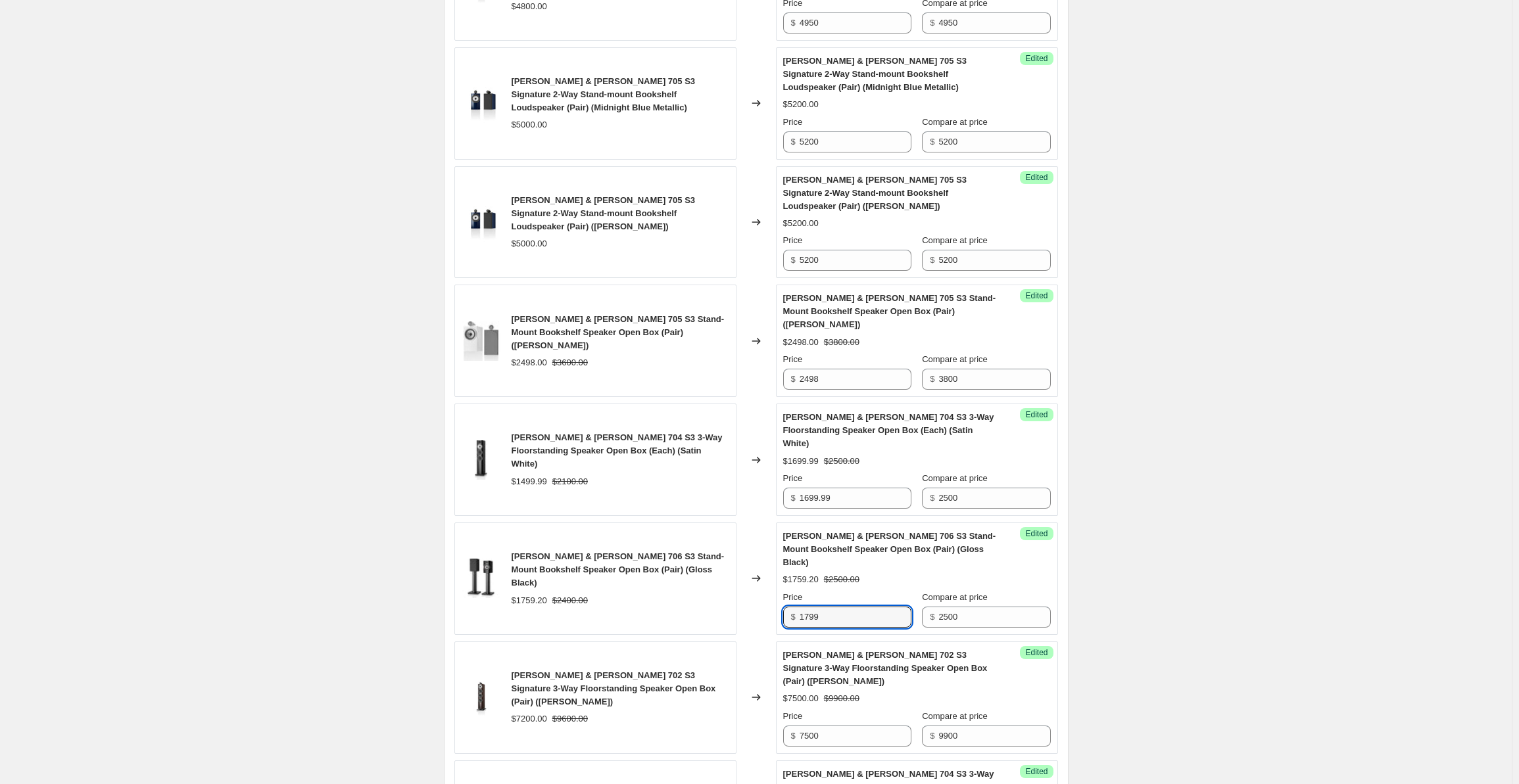
click at [1256, 370] on div "Create new price [MEDICAL_DATA]. This page is ready Create new price [MEDICAL_D…" at bounding box center [756, 56] width 1512 height 2595
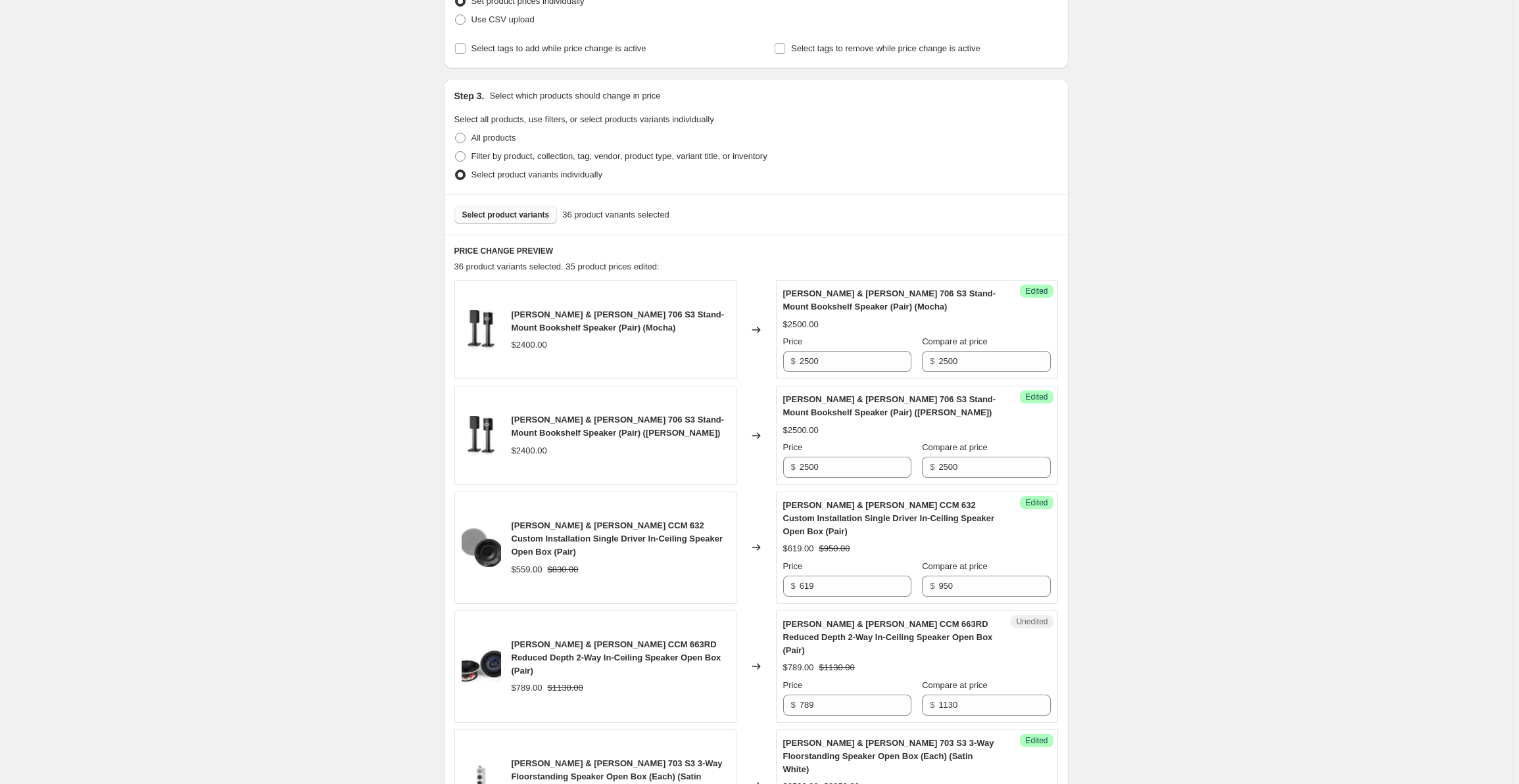
scroll to position [0, 0]
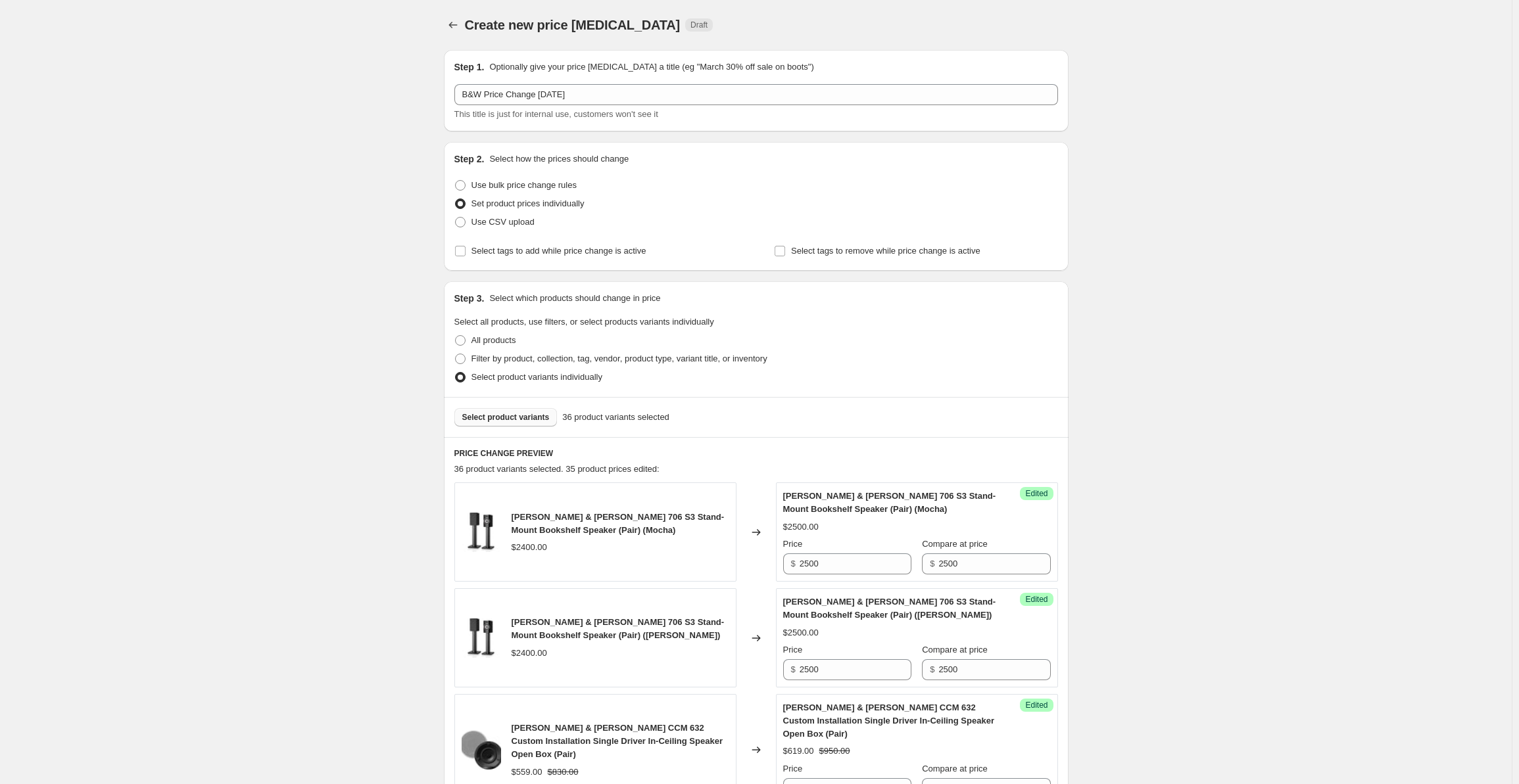
click at [504, 418] on span "Select product variants" at bounding box center [506, 417] width 88 height 10
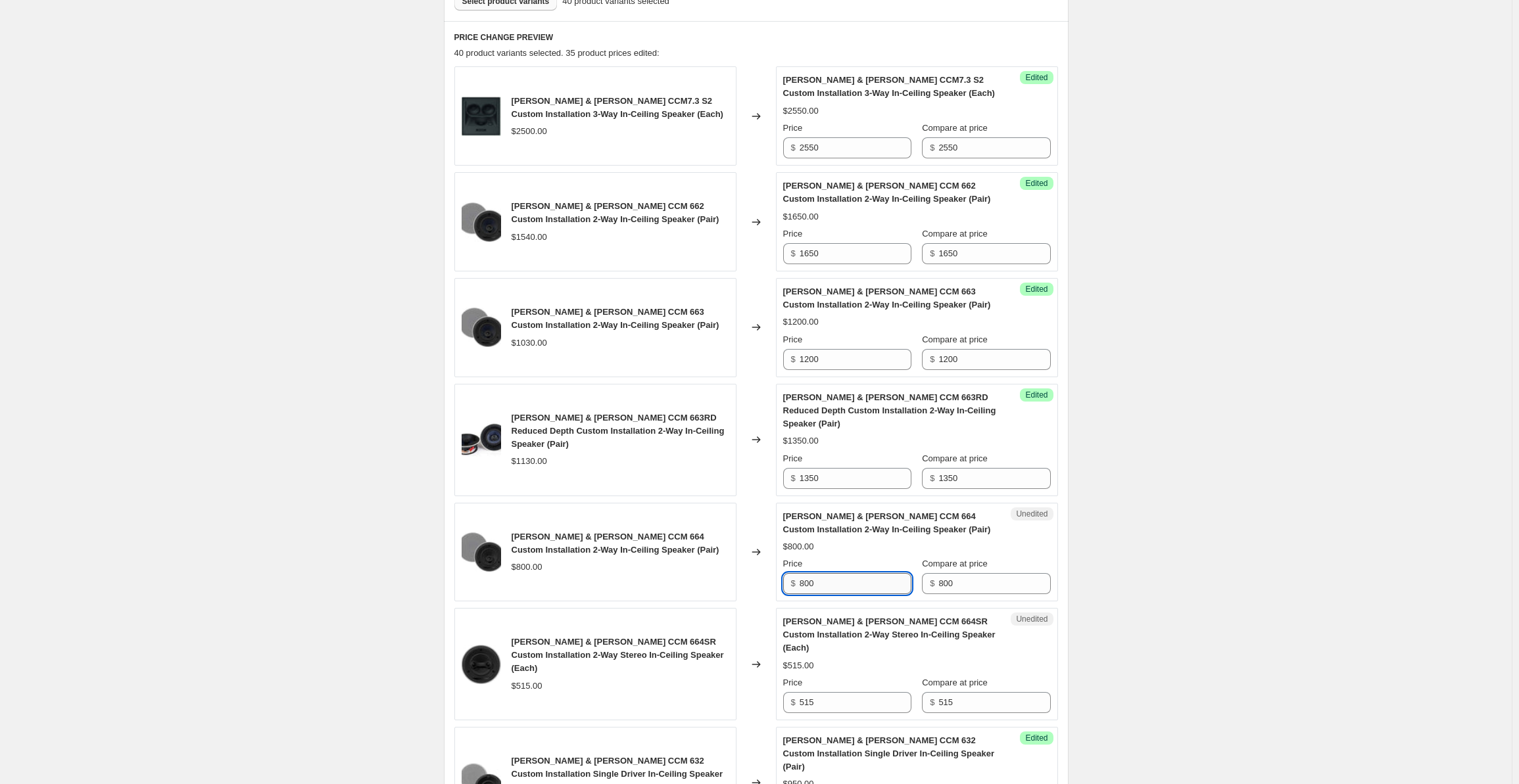
click at [828, 573] on input "800" at bounding box center [855, 584] width 112 height 21
drag, startPoint x: 838, startPoint y: 568, endPoint x: 801, endPoint y: 570, distance: 37.1
click at [801, 573] on div "$ 800" at bounding box center [847, 584] width 128 height 21
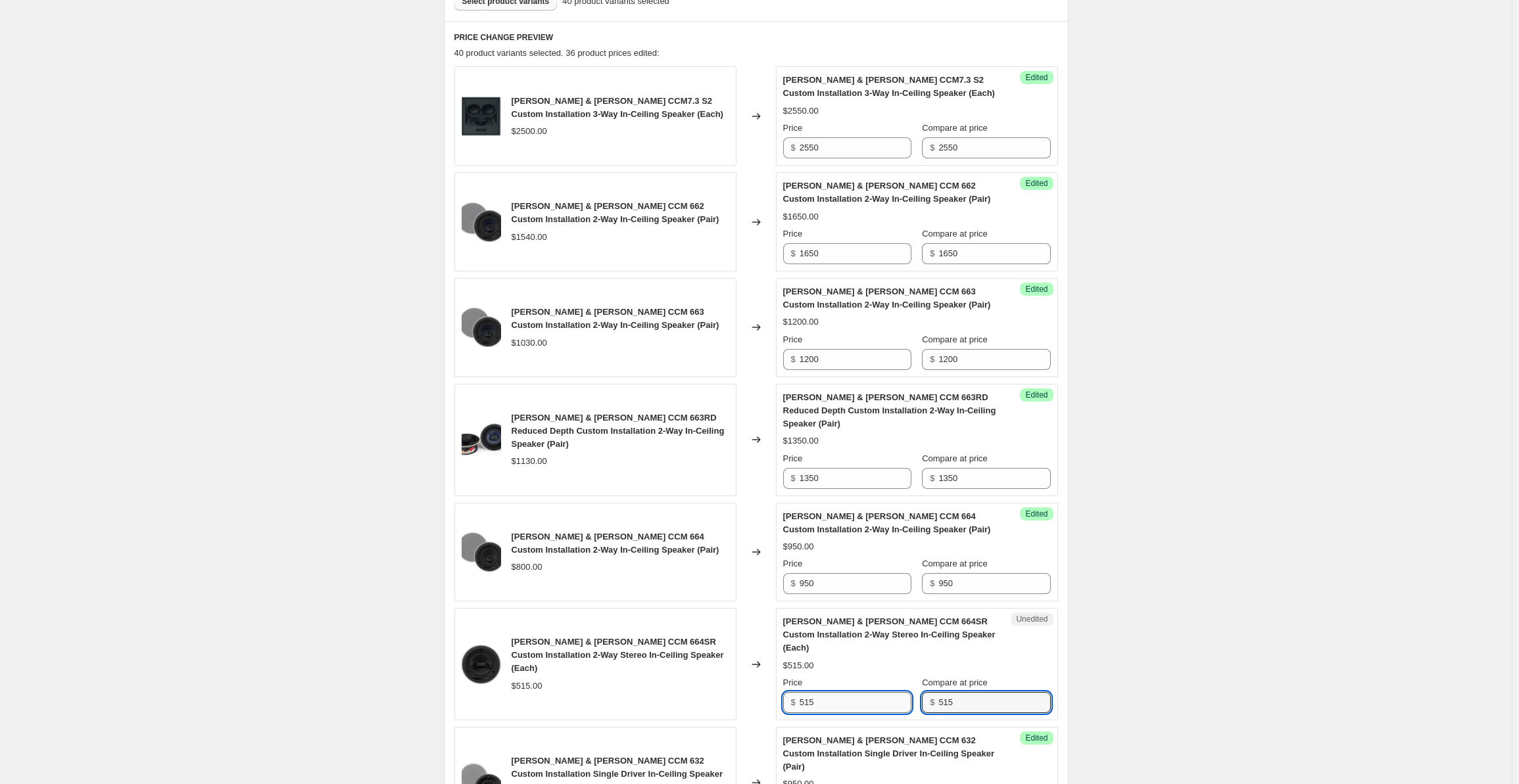
click at [839, 693] on input "515" at bounding box center [855, 703] width 112 height 21
drag, startPoint x: 838, startPoint y: 673, endPoint x: 793, endPoint y: 676, distance: 45.1
click at [793, 693] on div "$ 515" at bounding box center [847, 703] width 128 height 21
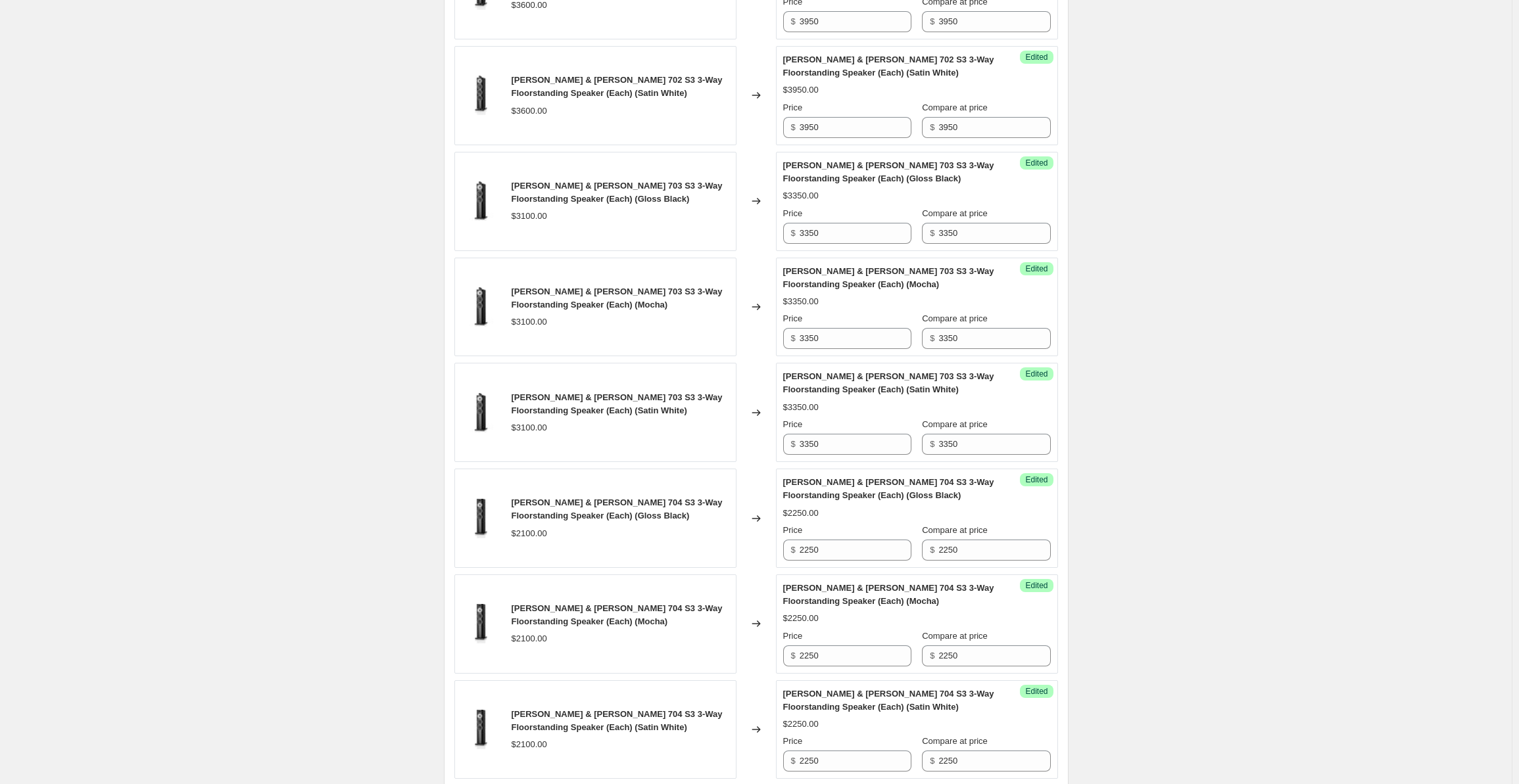
scroll to position [2039, 0]
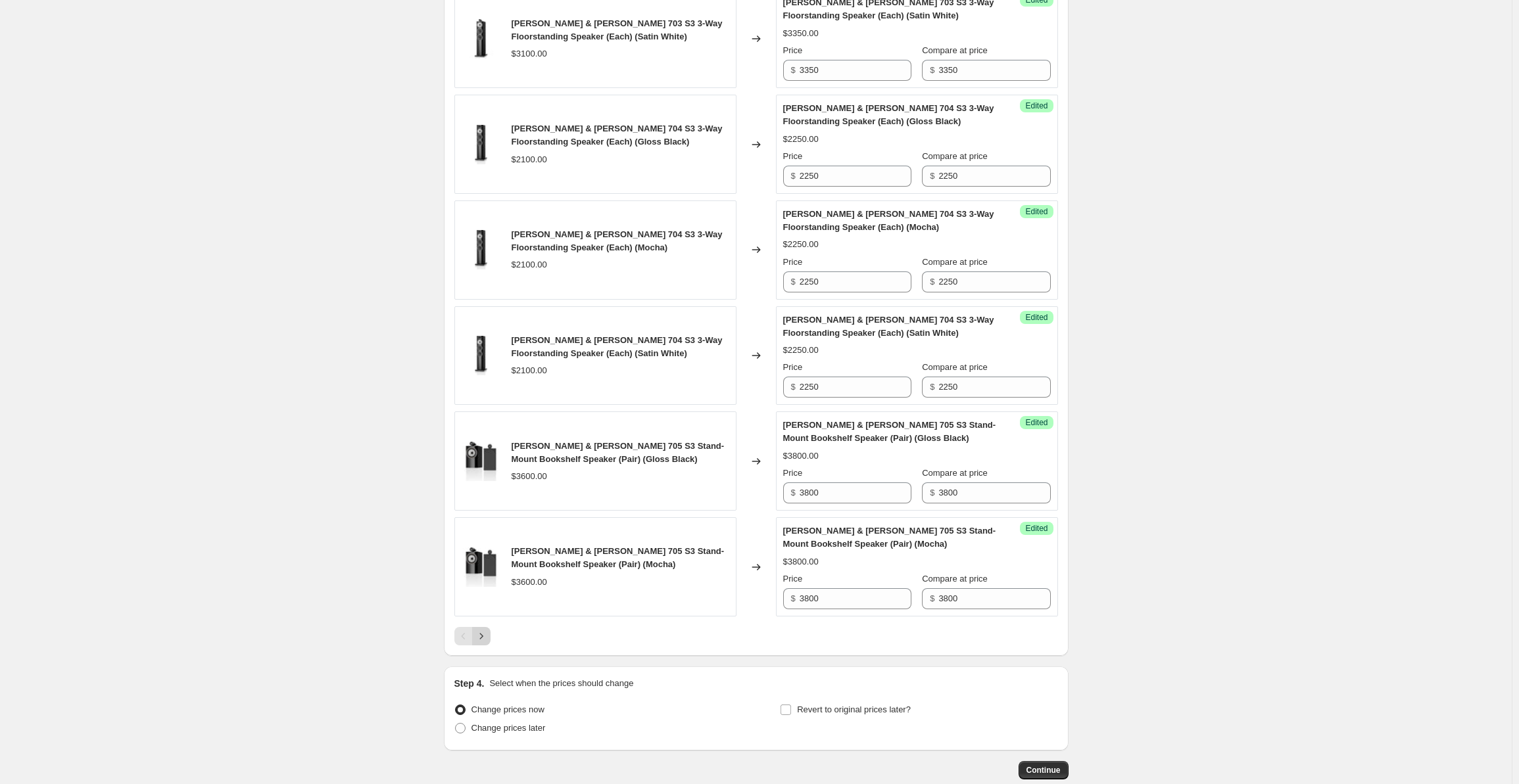
click at [482, 630] on icon "Next" at bounding box center [481, 636] width 13 height 13
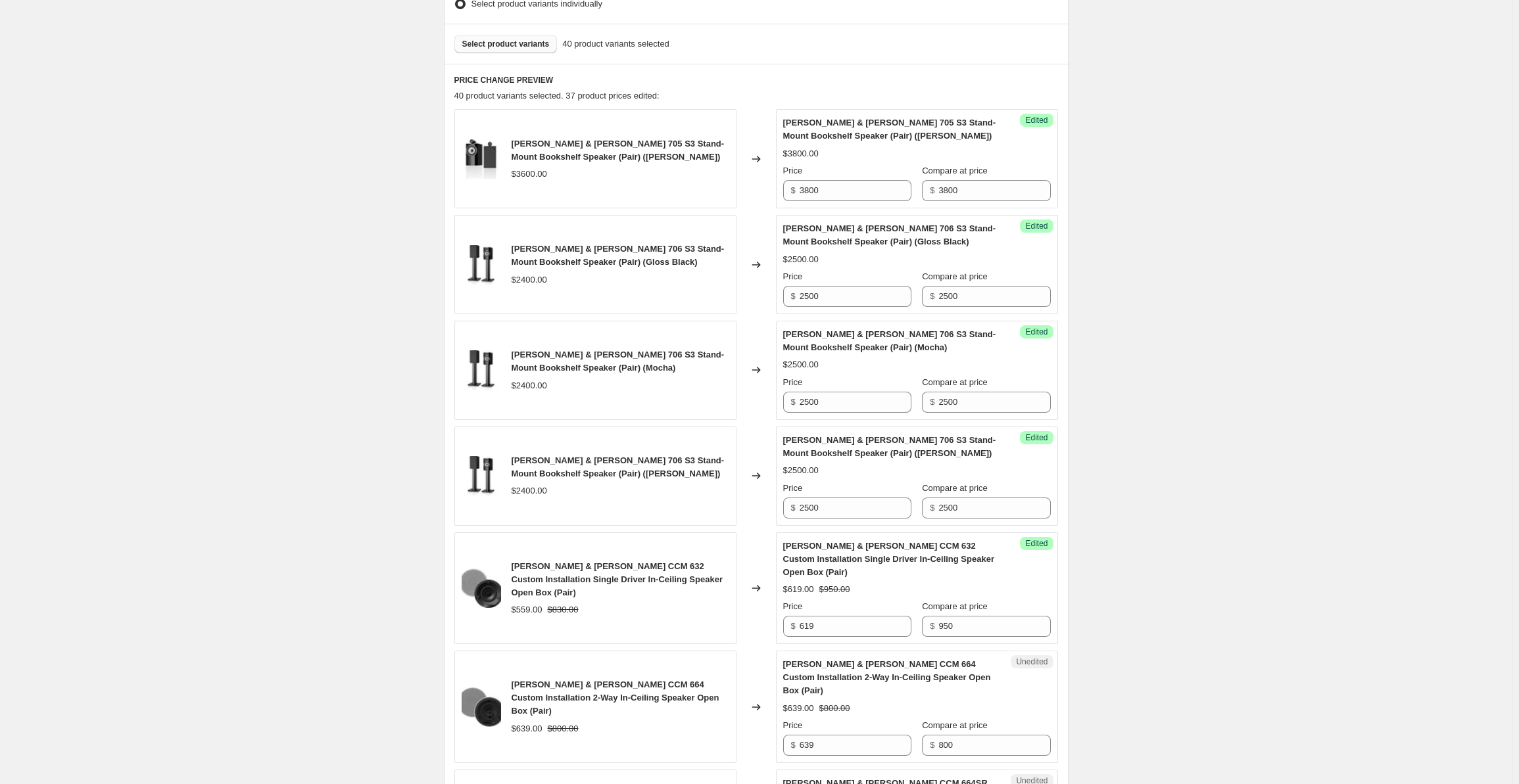
scroll to position [790, 0]
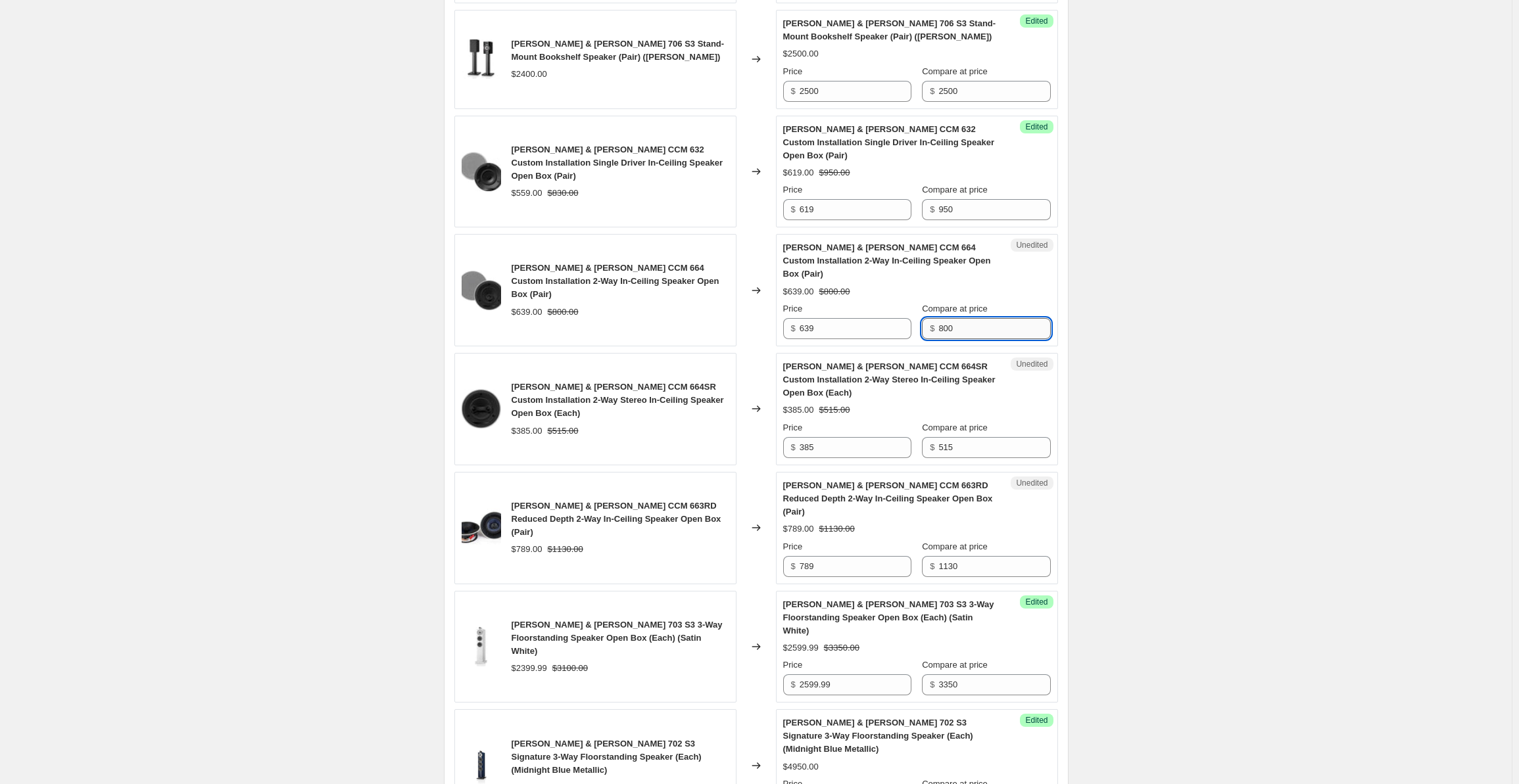
click at [969, 319] on input "800" at bounding box center [994, 329] width 112 height 21
drag, startPoint x: 967, startPoint y: 302, endPoint x: 935, endPoint y: 302, distance: 32.0
click at [935, 319] on div "$ 800" at bounding box center [986, 329] width 128 height 21
click at [834, 319] on input "639" at bounding box center [855, 329] width 112 height 21
drag, startPoint x: 848, startPoint y: 297, endPoint x: 786, endPoint y: 297, distance: 62.0
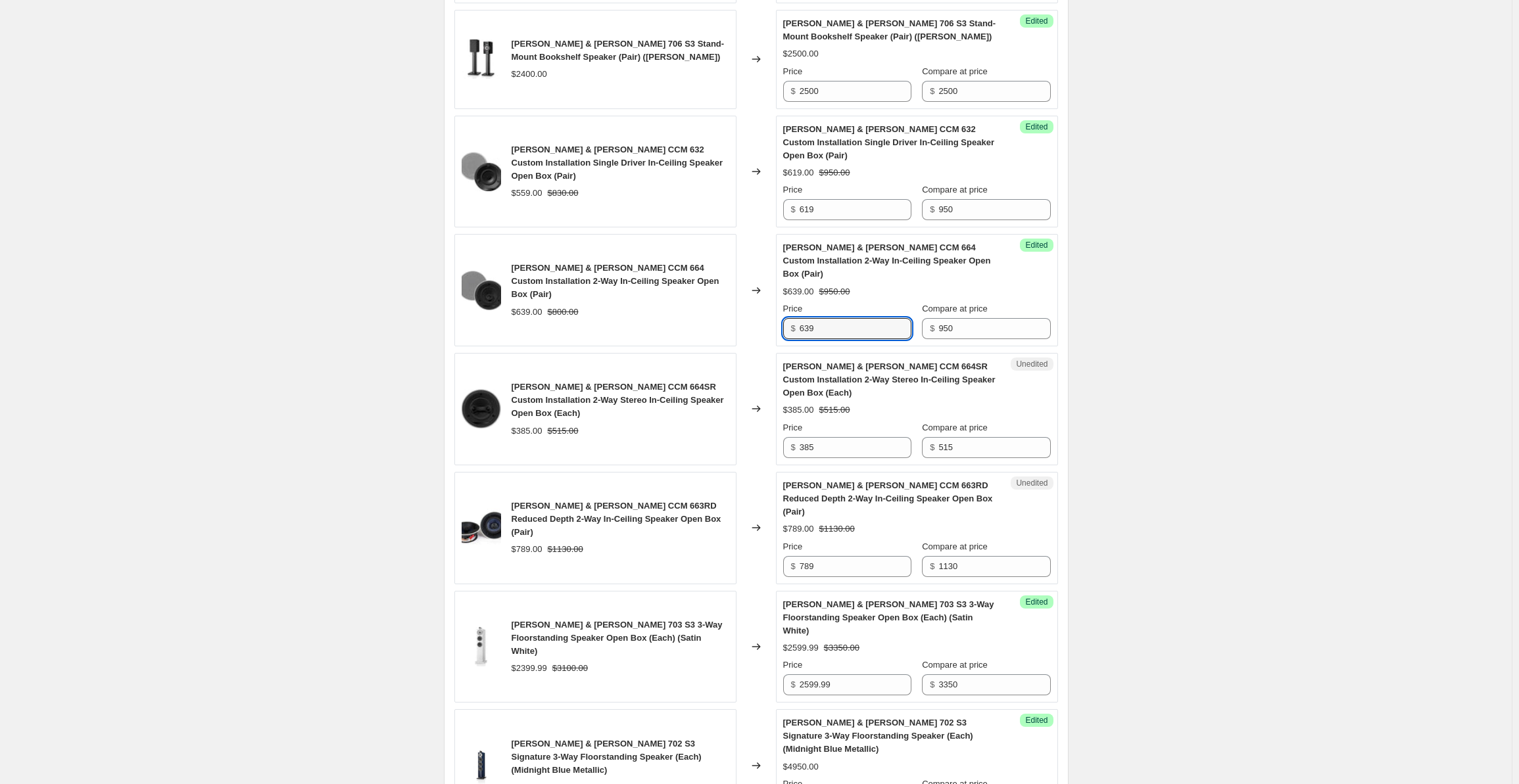
click at [786, 319] on div "$ 639" at bounding box center [847, 329] width 128 height 21
click at [973, 437] on input "515" at bounding box center [994, 447] width 112 height 21
drag, startPoint x: 987, startPoint y: 400, endPoint x: 927, endPoint y: 399, distance: 60.0
click at [927, 437] on div "$ 515" at bounding box center [986, 447] width 128 height 21
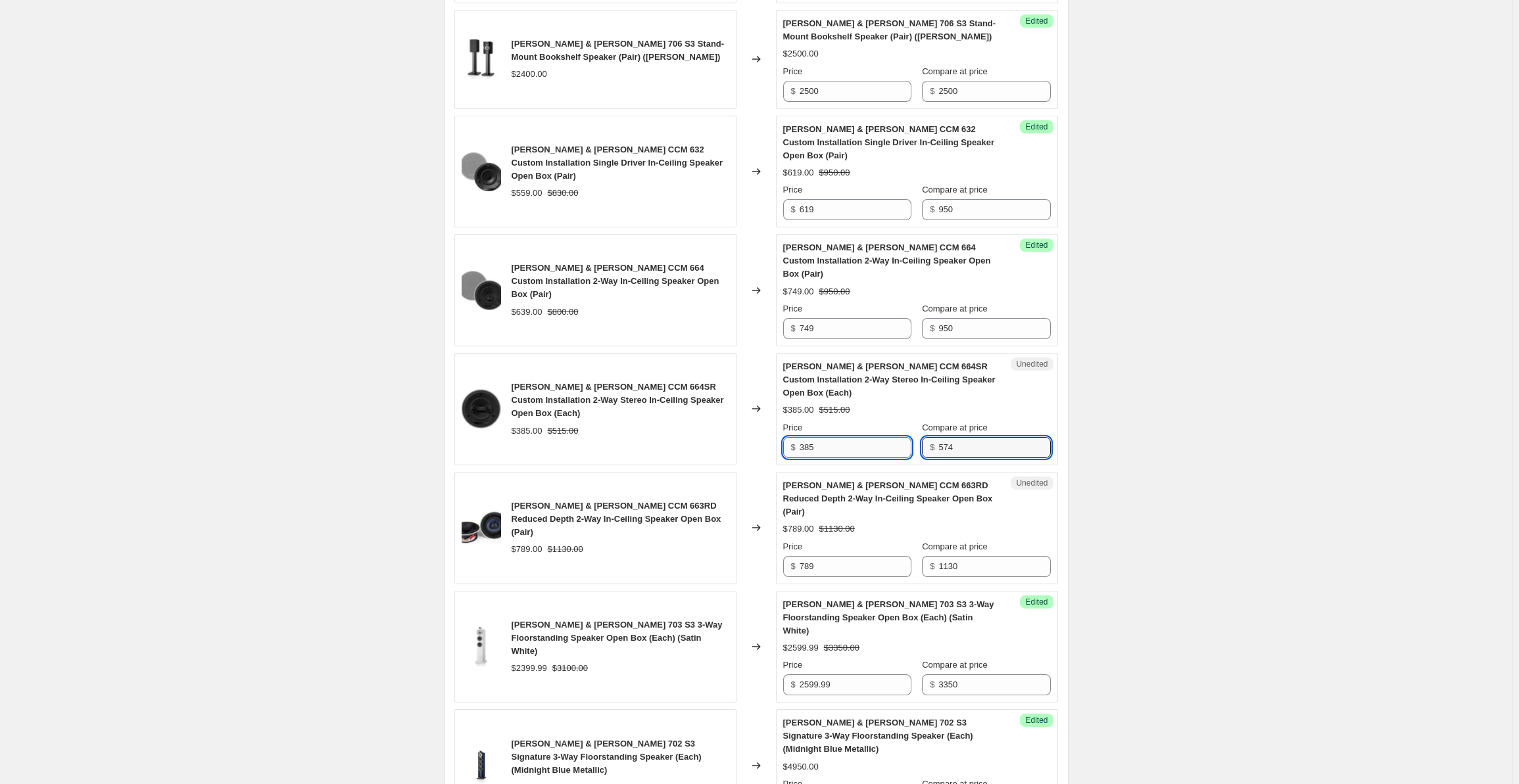
click at [829, 437] on input "385" at bounding box center [855, 447] width 112 height 21
drag, startPoint x: 831, startPoint y: 401, endPoint x: 781, endPoint y: 399, distance: 50.0
click at [777, 400] on div "[PERSON_NAME] & [PERSON_NAME] CCM 664SR Custom Installation 2-Way Stereo In-Cei…" at bounding box center [756, 409] width 604 height 112
click at [1245, 398] on div "Create new price [MEDICAL_DATA]. This page is ready Create new price [MEDICAL_D…" at bounding box center [756, 732] width 1512 height 3044
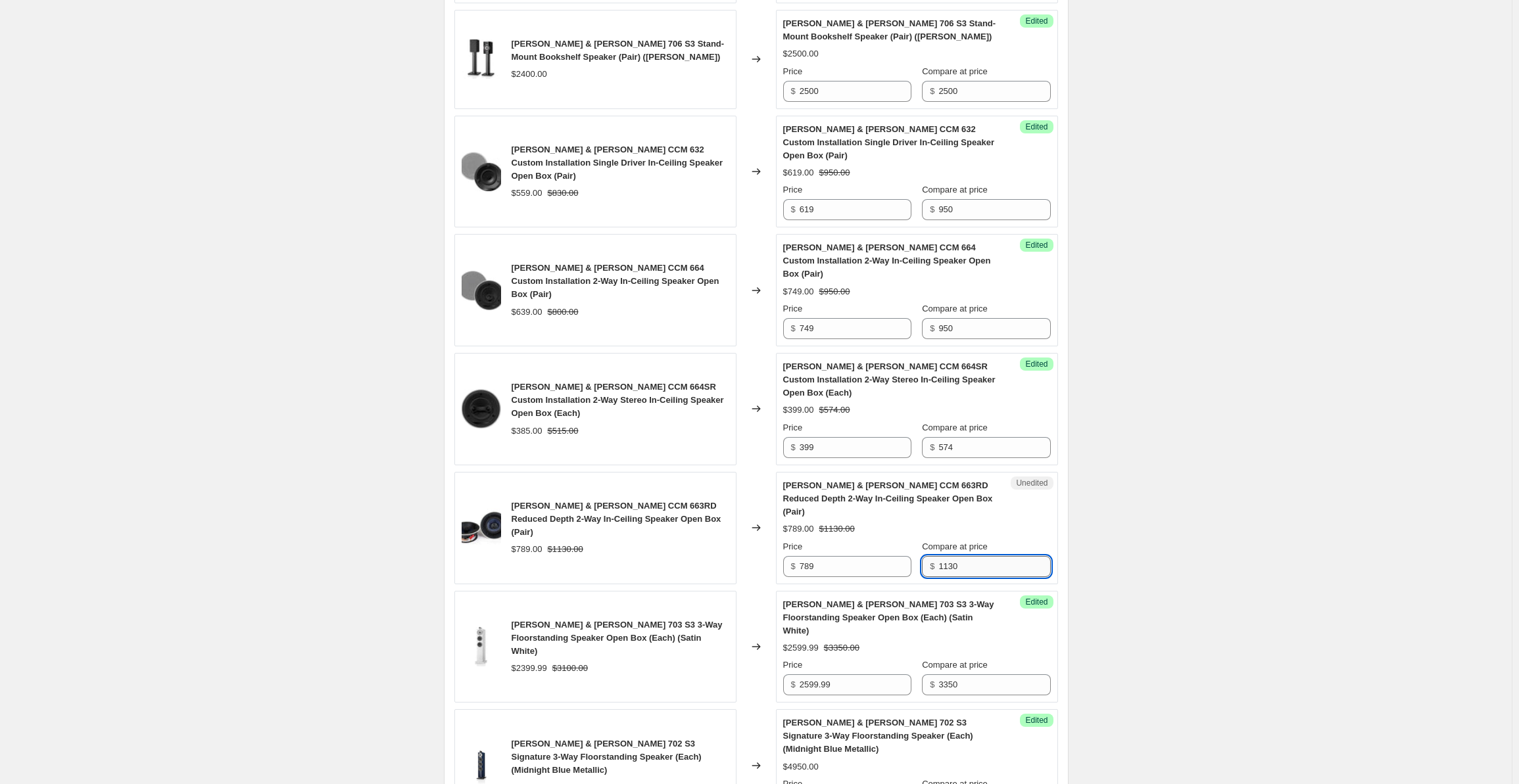
click at [972, 556] on input "1130" at bounding box center [994, 567] width 112 height 21
drag, startPoint x: 987, startPoint y: 511, endPoint x: 925, endPoint y: 513, distance: 62.0
click at [925, 556] on div "$ 1130" at bounding box center [986, 567] width 128 height 21
click at [826, 556] on input "789" at bounding box center [855, 567] width 112 height 21
drag, startPoint x: 839, startPoint y: 513, endPoint x: 768, endPoint y: 507, distance: 71.3
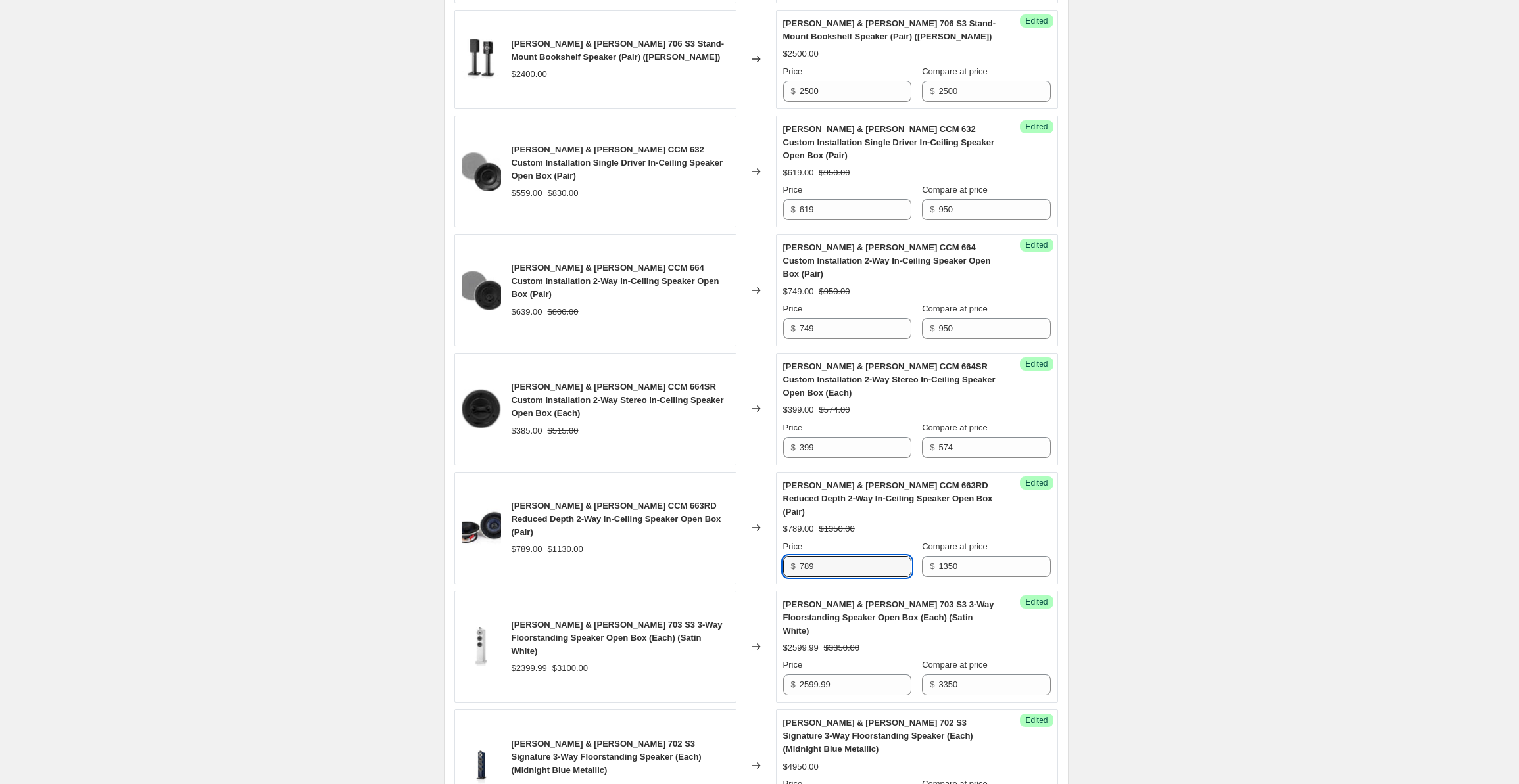
click at [768, 507] on div "[PERSON_NAME] & [PERSON_NAME] CCM 663RD Reduced Depth 2-Way In-Ceiling Speaker …" at bounding box center [756, 528] width 604 height 112
click at [1165, 484] on div "Create new price [MEDICAL_DATA]. This page is ready Create new price [MEDICAL_D…" at bounding box center [756, 732] width 1512 height 3044
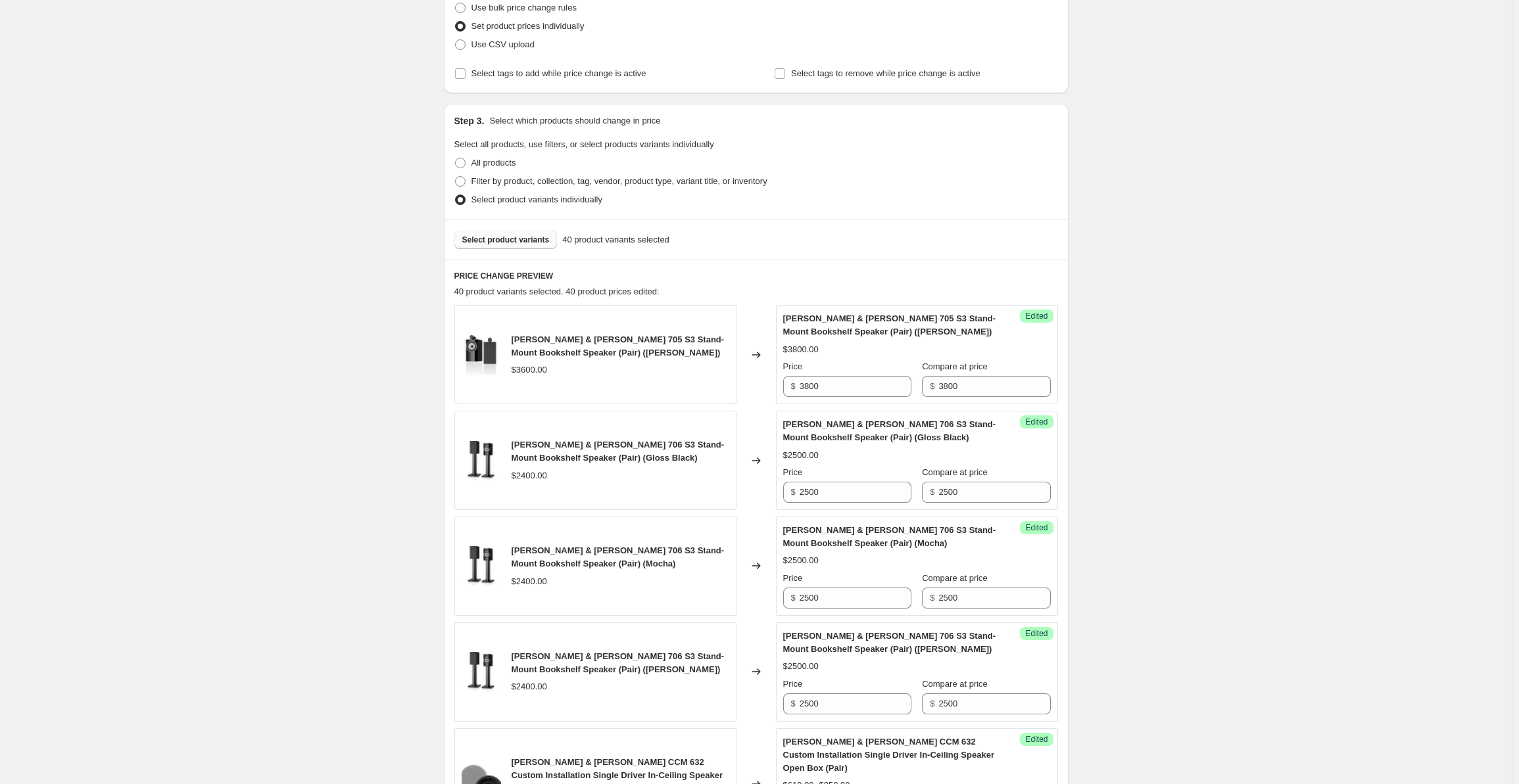
scroll to position [0, 0]
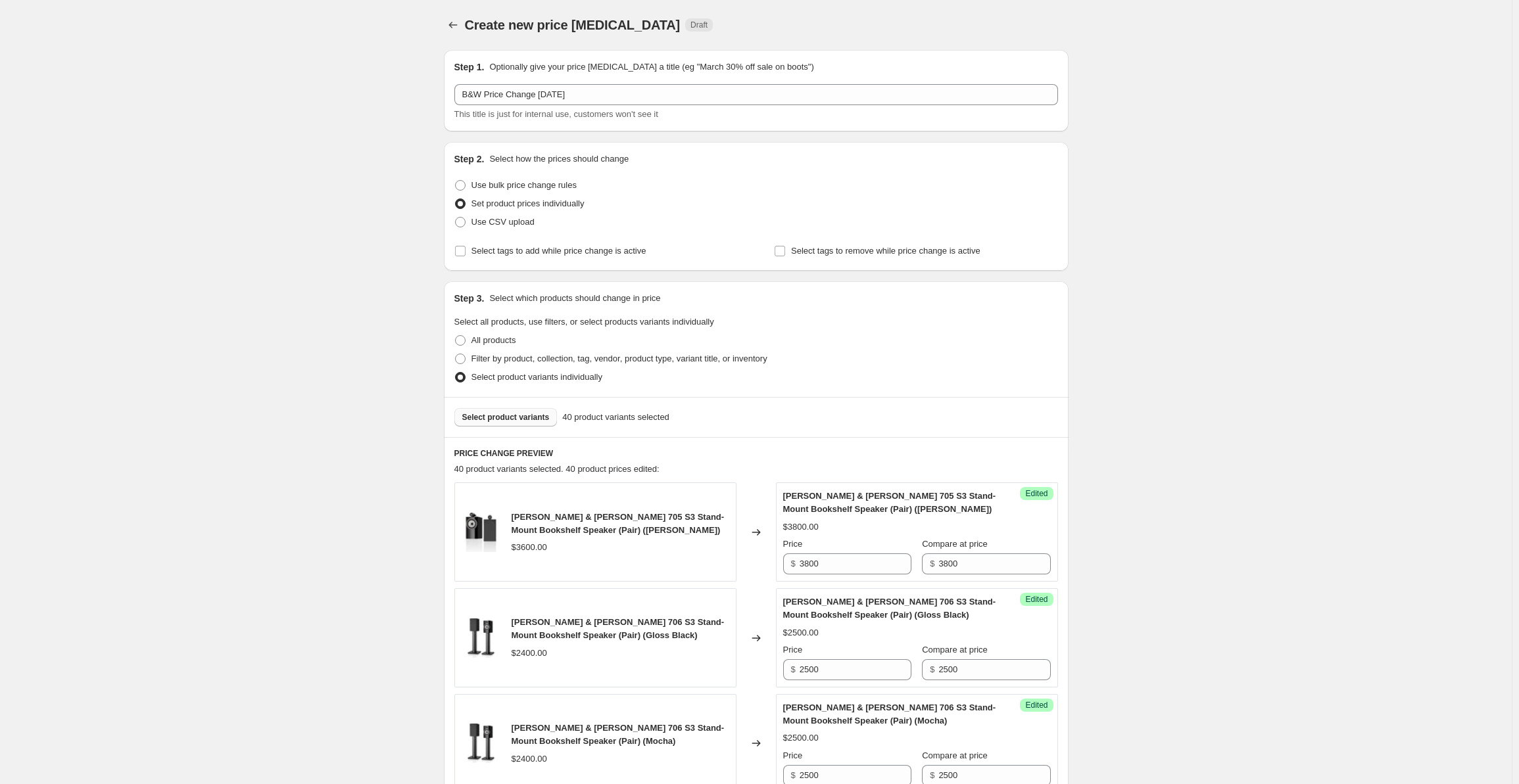
click at [515, 420] on span "Select product variants" at bounding box center [506, 417] width 88 height 10
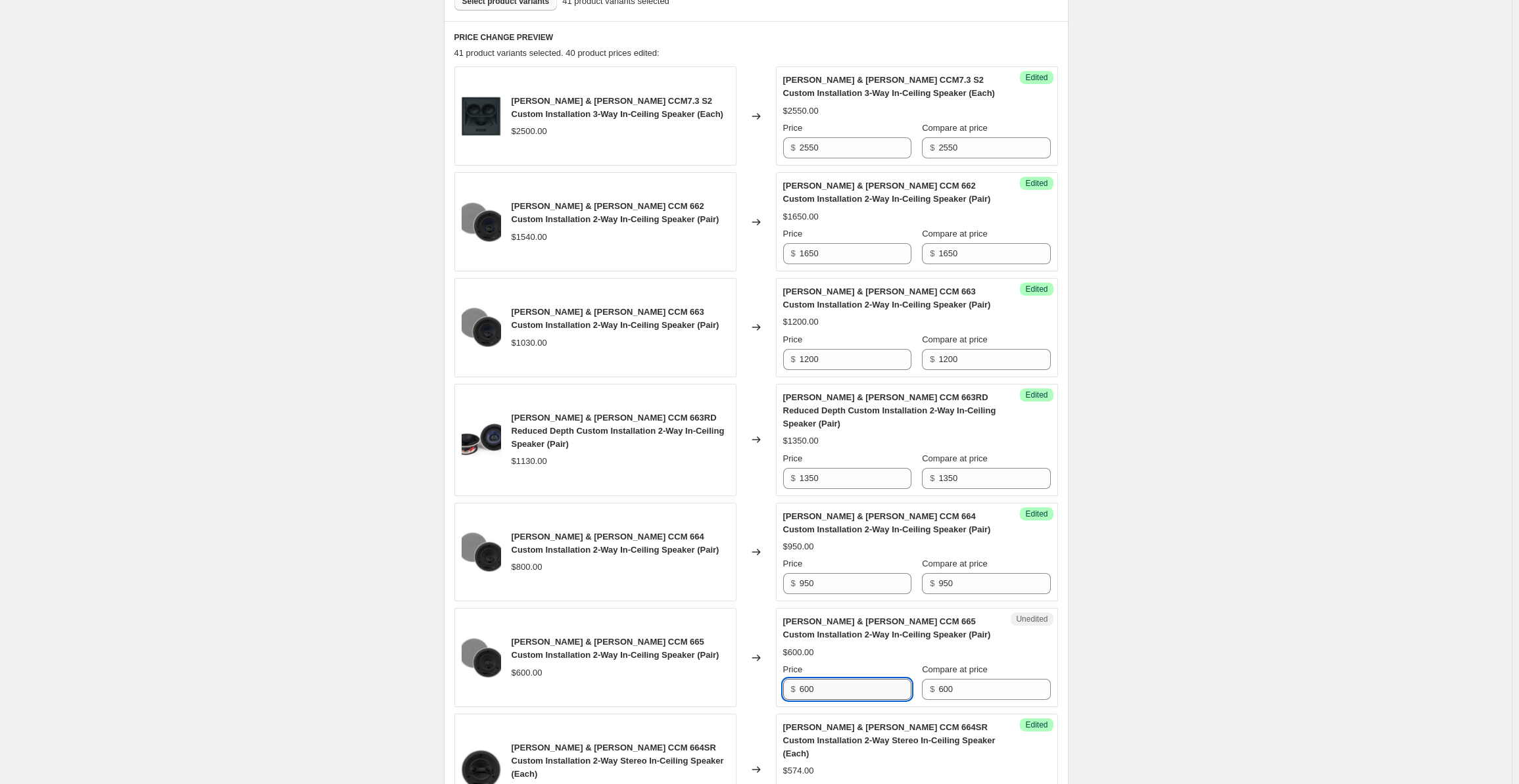
click at [849, 679] on input "600" at bounding box center [855, 690] width 112 height 21
drag, startPoint x: 842, startPoint y: 674, endPoint x: 789, endPoint y: 675, distance: 53.0
click at [789, 679] on div "$ 600" at bounding box center [847, 690] width 128 height 21
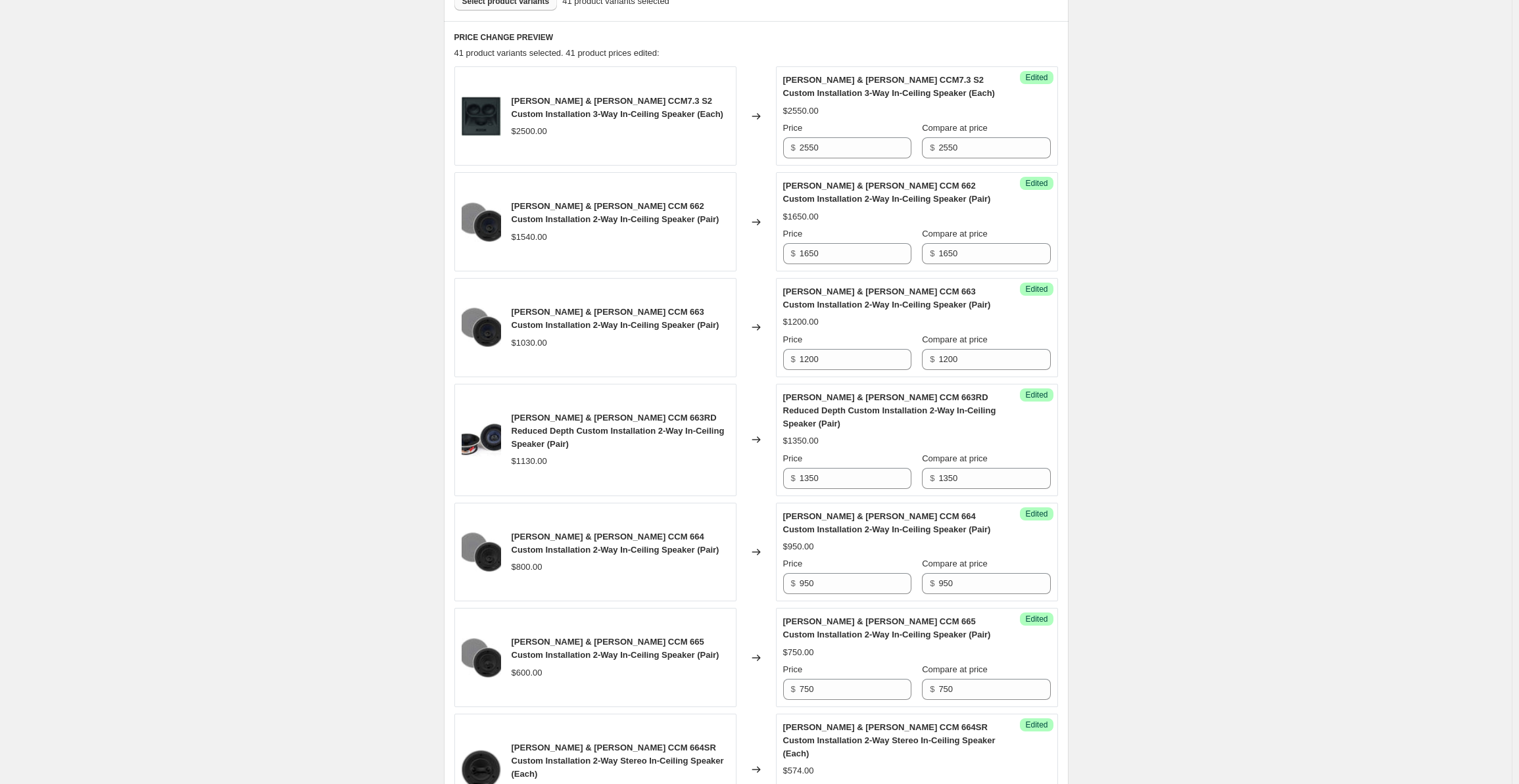
scroll to position [0, 0]
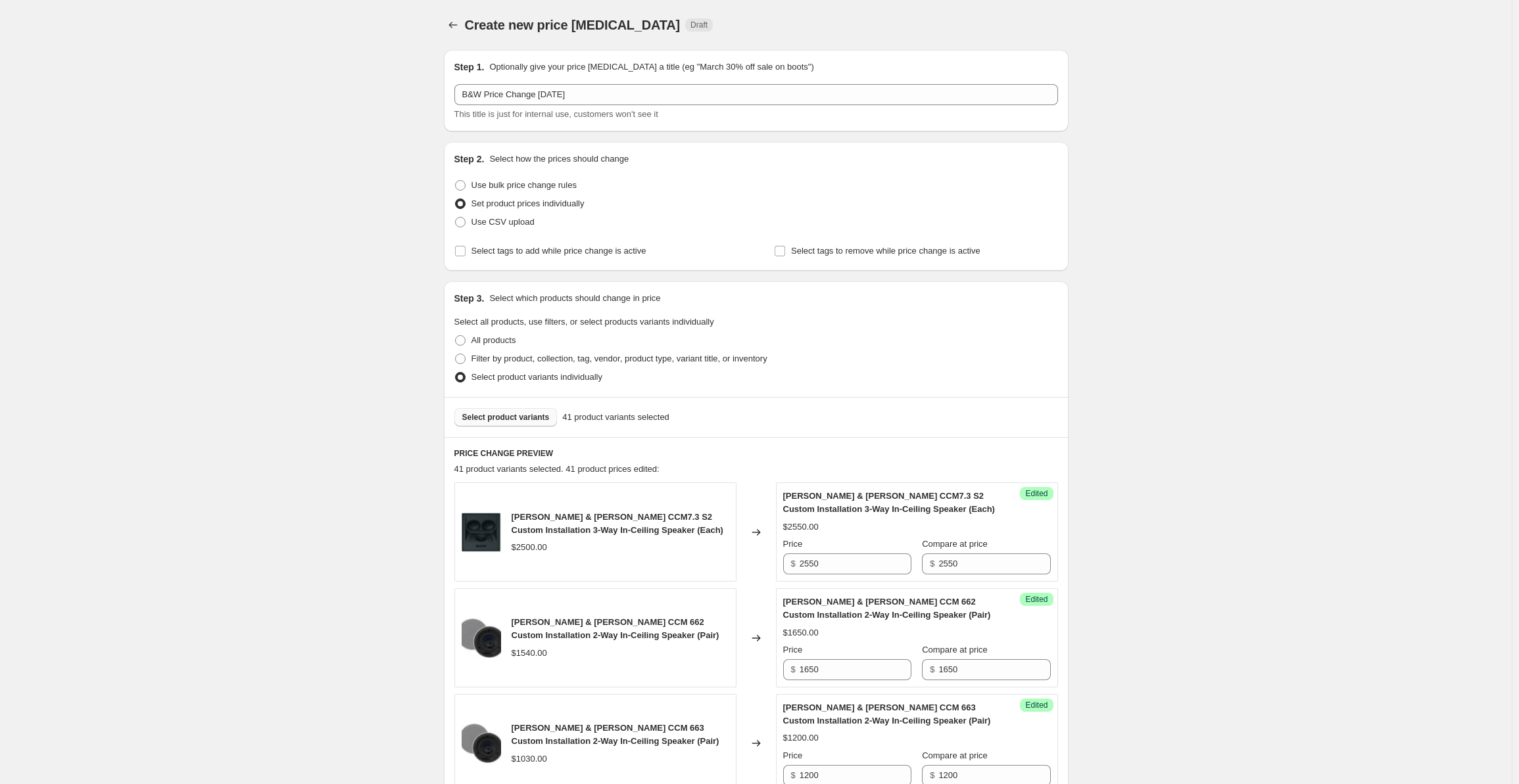
click at [476, 419] on span "Select product variants" at bounding box center [506, 417] width 88 height 10
click at [838, 673] on input "1800" at bounding box center [855, 670] width 112 height 21
drag, startPoint x: 843, startPoint y: 672, endPoint x: 780, endPoint y: 669, distance: 63.1
click at [779, 670] on div "Unedited [PERSON_NAME] & [PERSON_NAME] CCM 682 Custom Installation 2-Way In-Cei…" at bounding box center [917, 638] width 282 height 99
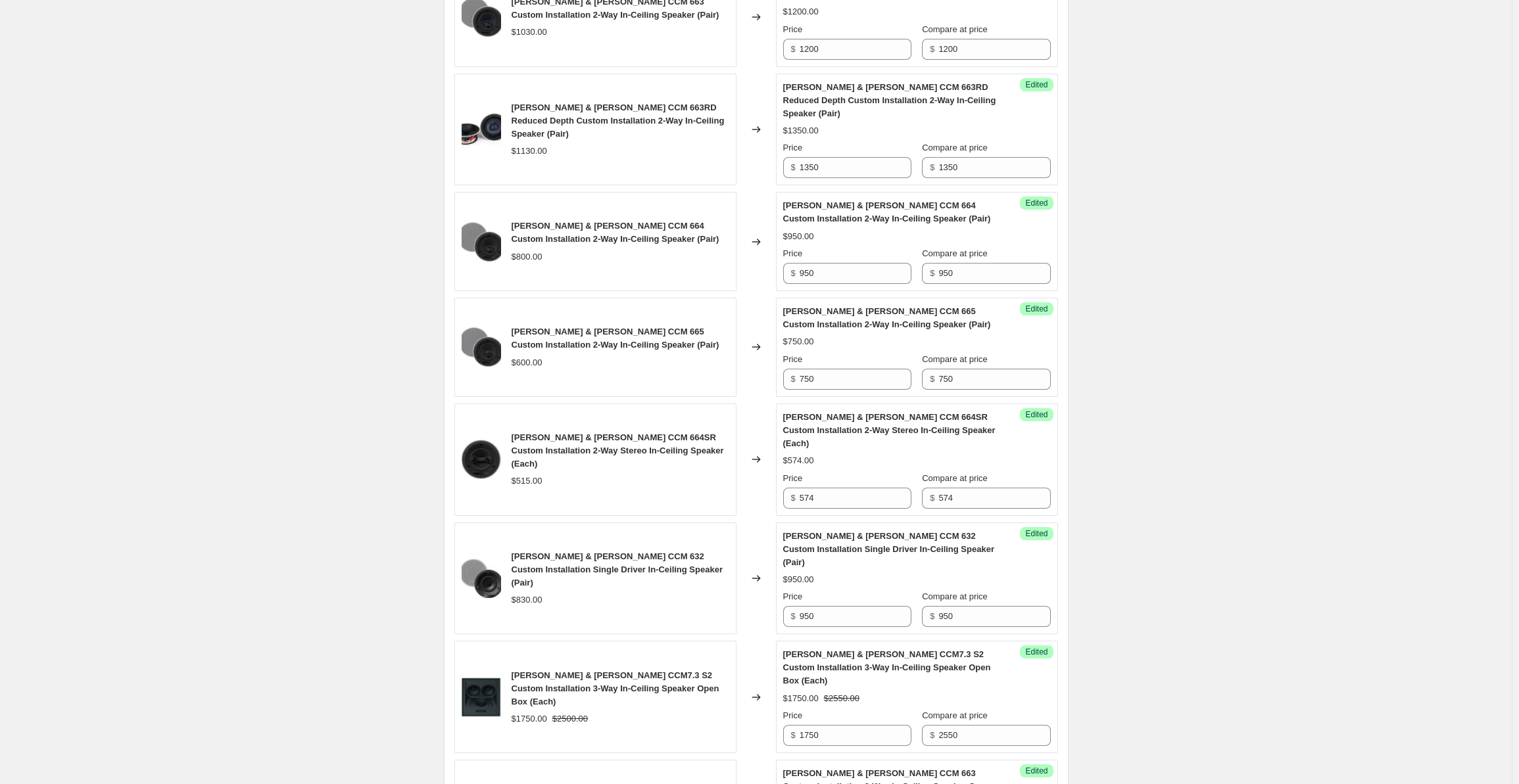
scroll to position [1249, 0]
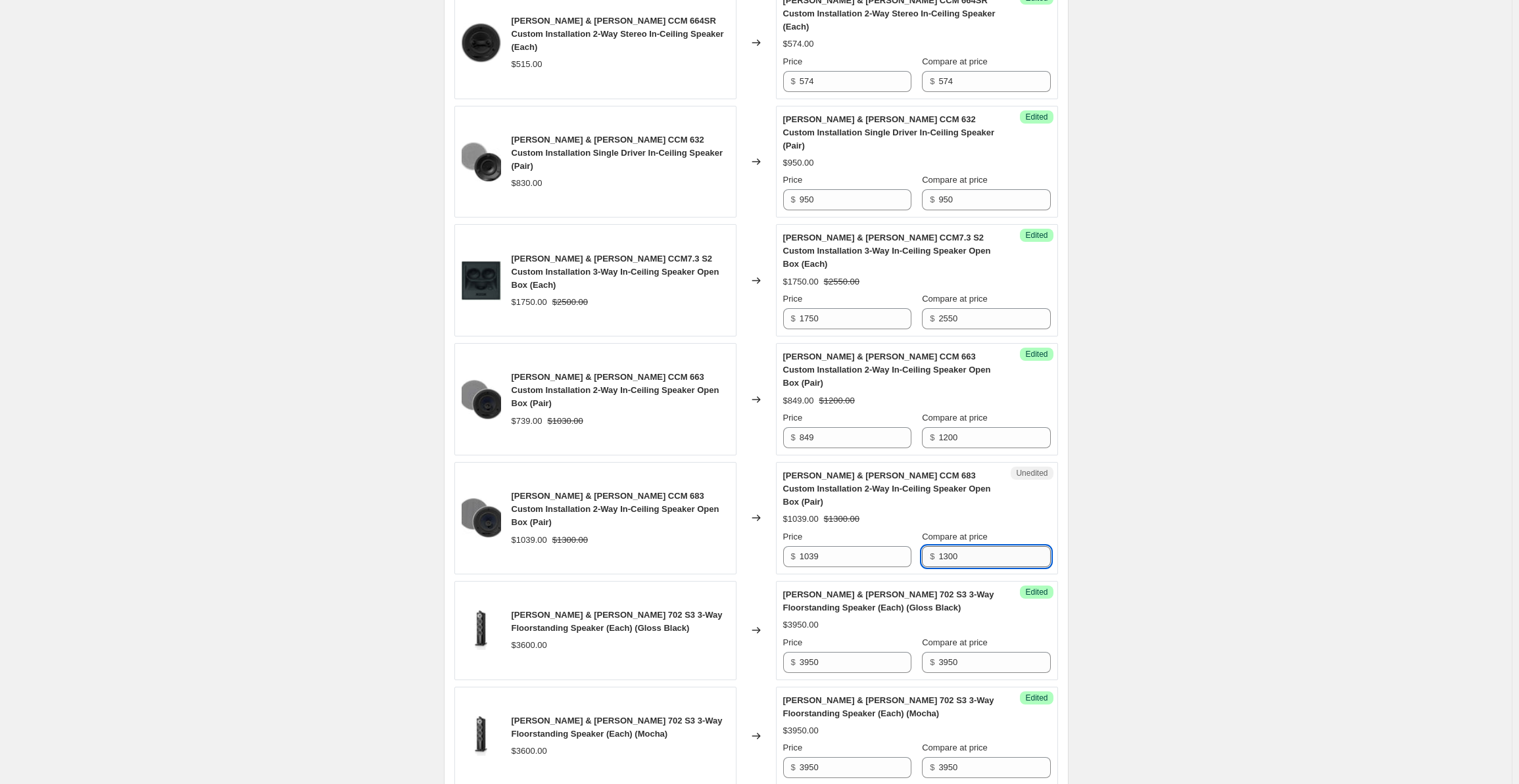
click at [981, 546] on input "1300" at bounding box center [994, 557] width 112 height 21
click at [980, 546] on input "1300" at bounding box center [994, 557] width 112 height 21
drag, startPoint x: 994, startPoint y: 466, endPoint x: 913, endPoint y: 475, distance: 81.5
click at [913, 531] on div "Price $ 1039 Compare at price $ 1300" at bounding box center [917, 549] width 268 height 37
click at [849, 546] on input "1039" at bounding box center [855, 557] width 112 height 21
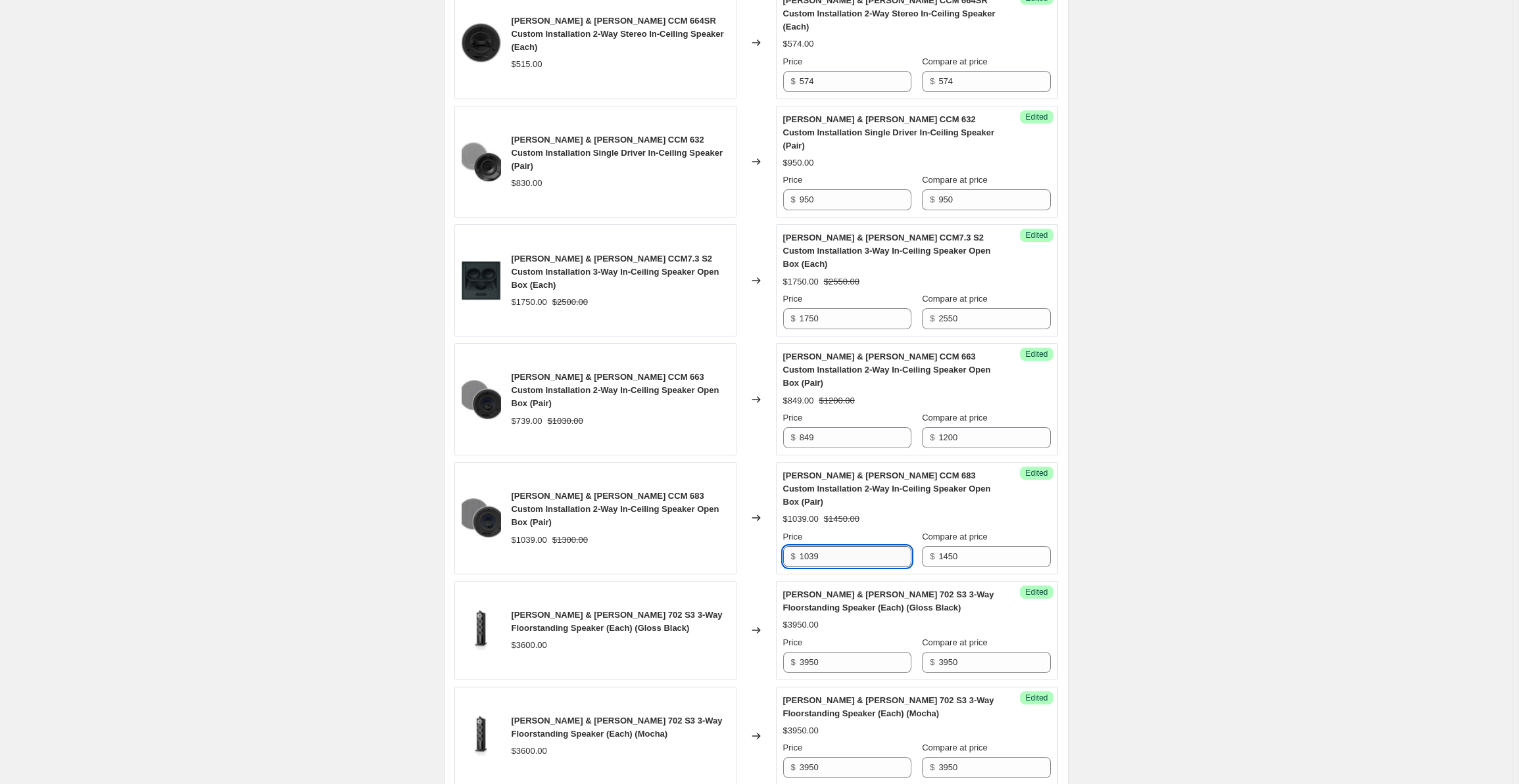
click at [828, 546] on input "1039" at bounding box center [855, 557] width 112 height 21
click at [1219, 348] on div "Create new price [MEDICAL_DATA]. This page is ready Create new price [MEDICAL_D…" at bounding box center [756, 207] width 1512 height 2913
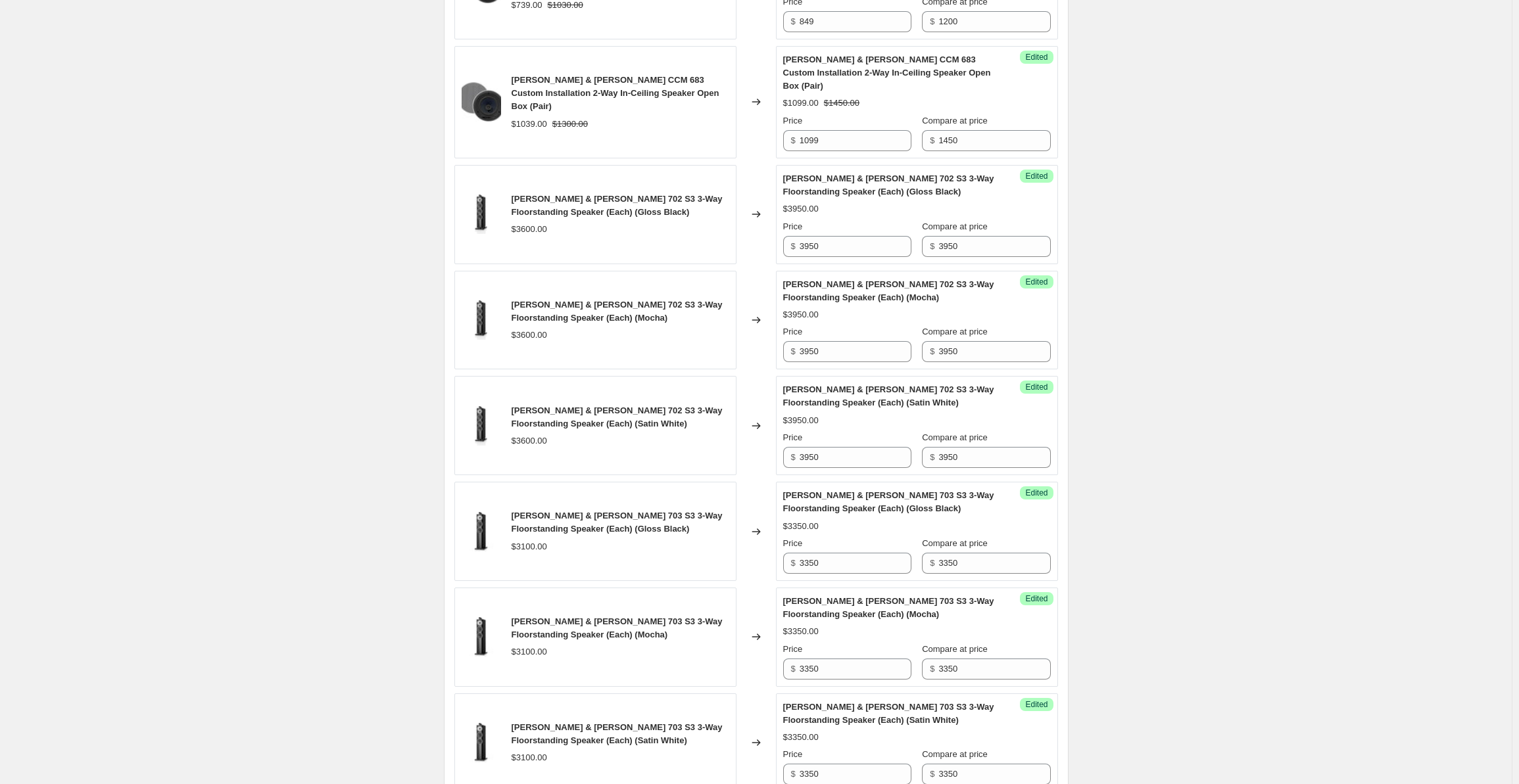
scroll to position [2039, 0]
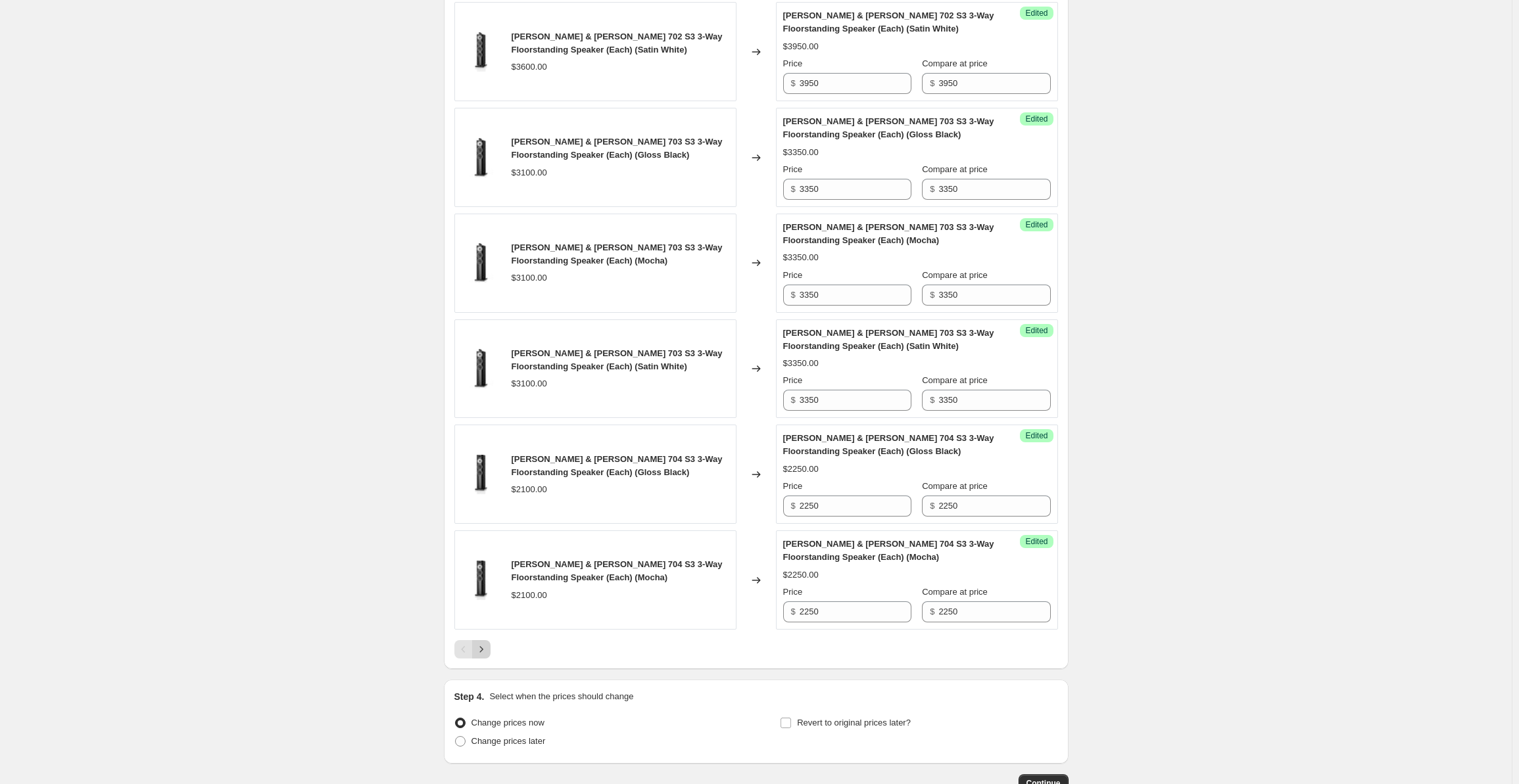
click at [488, 643] on icon "Next" at bounding box center [481, 650] width 13 height 13
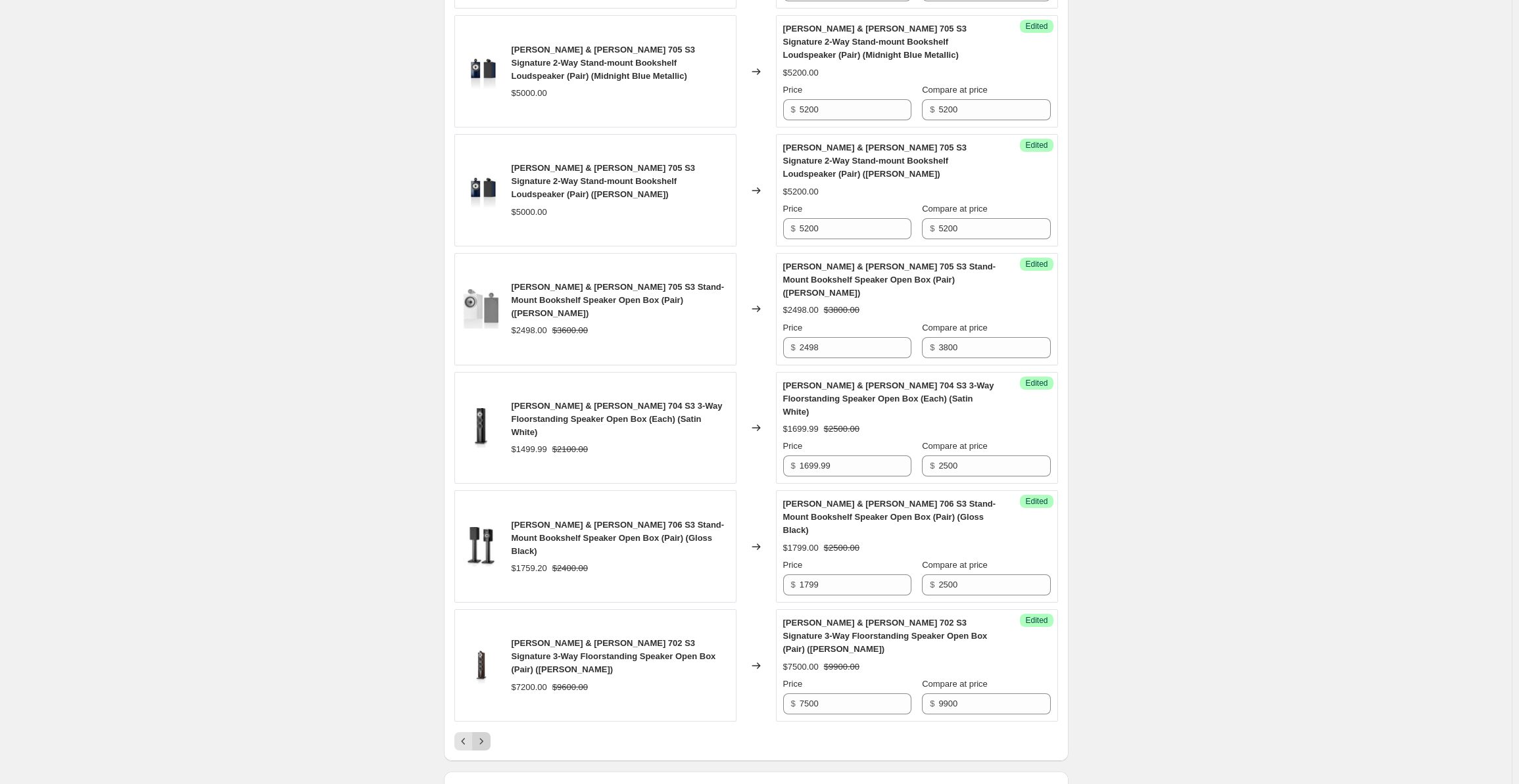
click at [483, 732] on button "Next" at bounding box center [481, 741] width 19 height 19
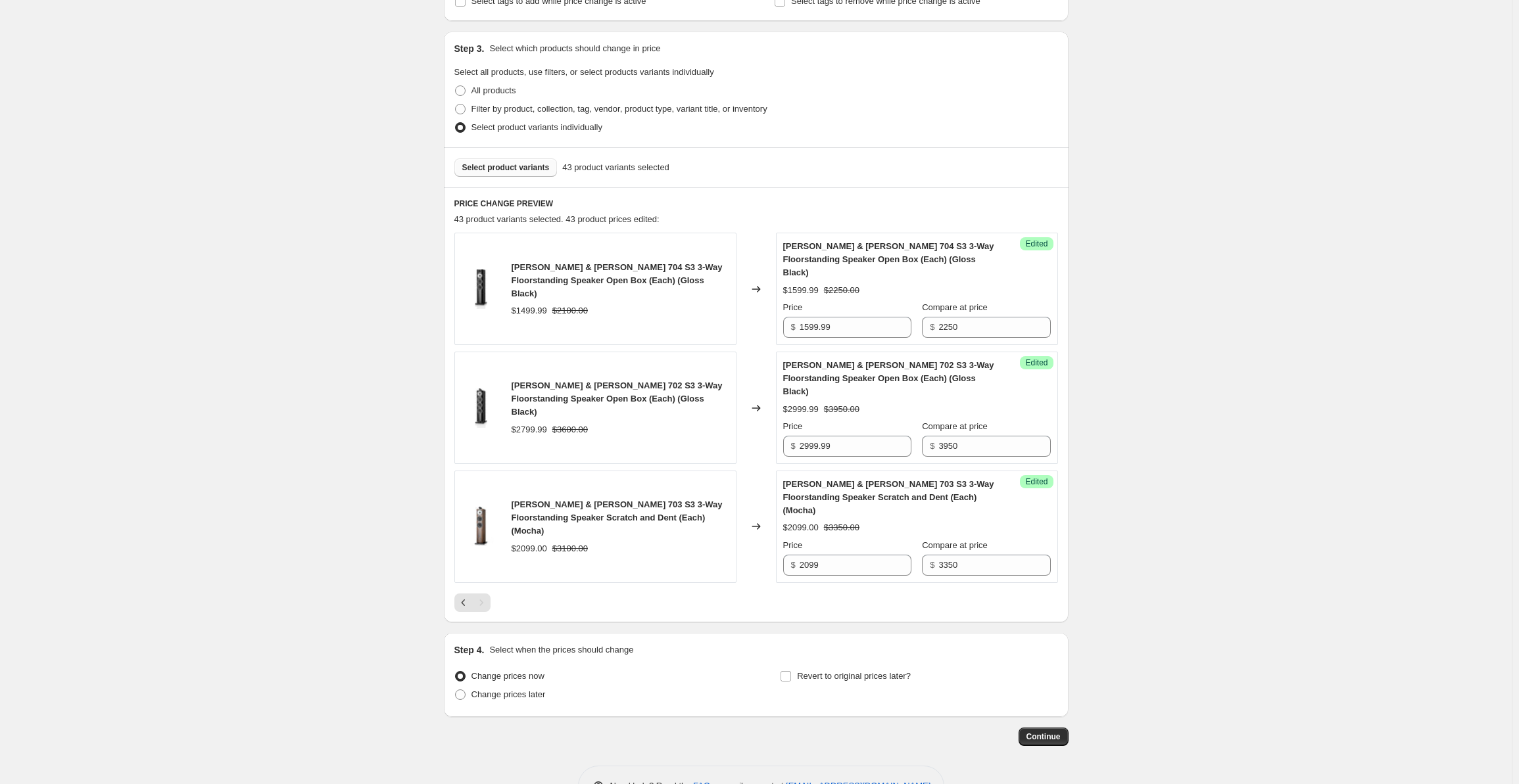
scroll to position [0, 0]
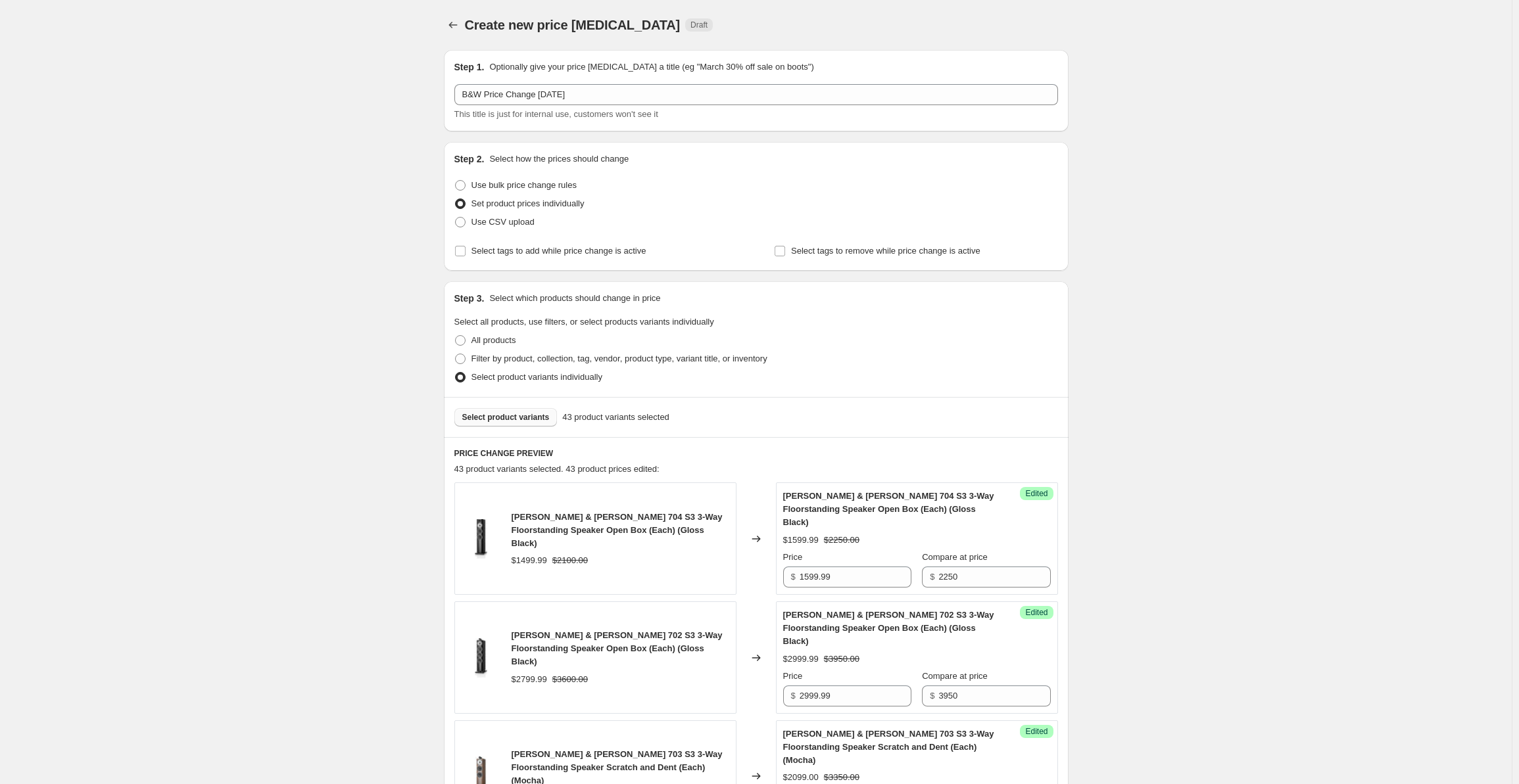
click at [500, 426] on button "Select product variants" at bounding box center [506, 417] width 103 height 19
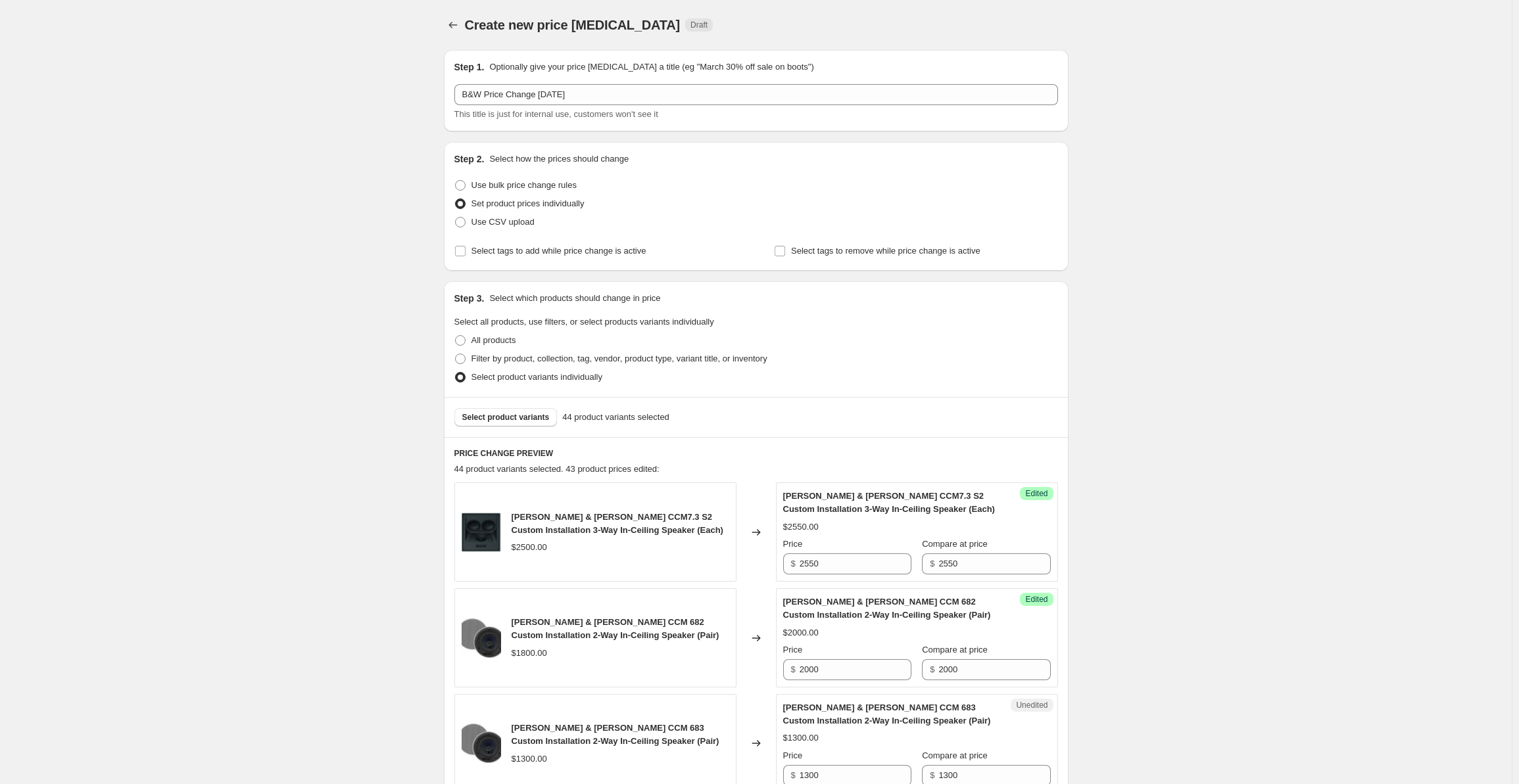
scroll to position [416, 0]
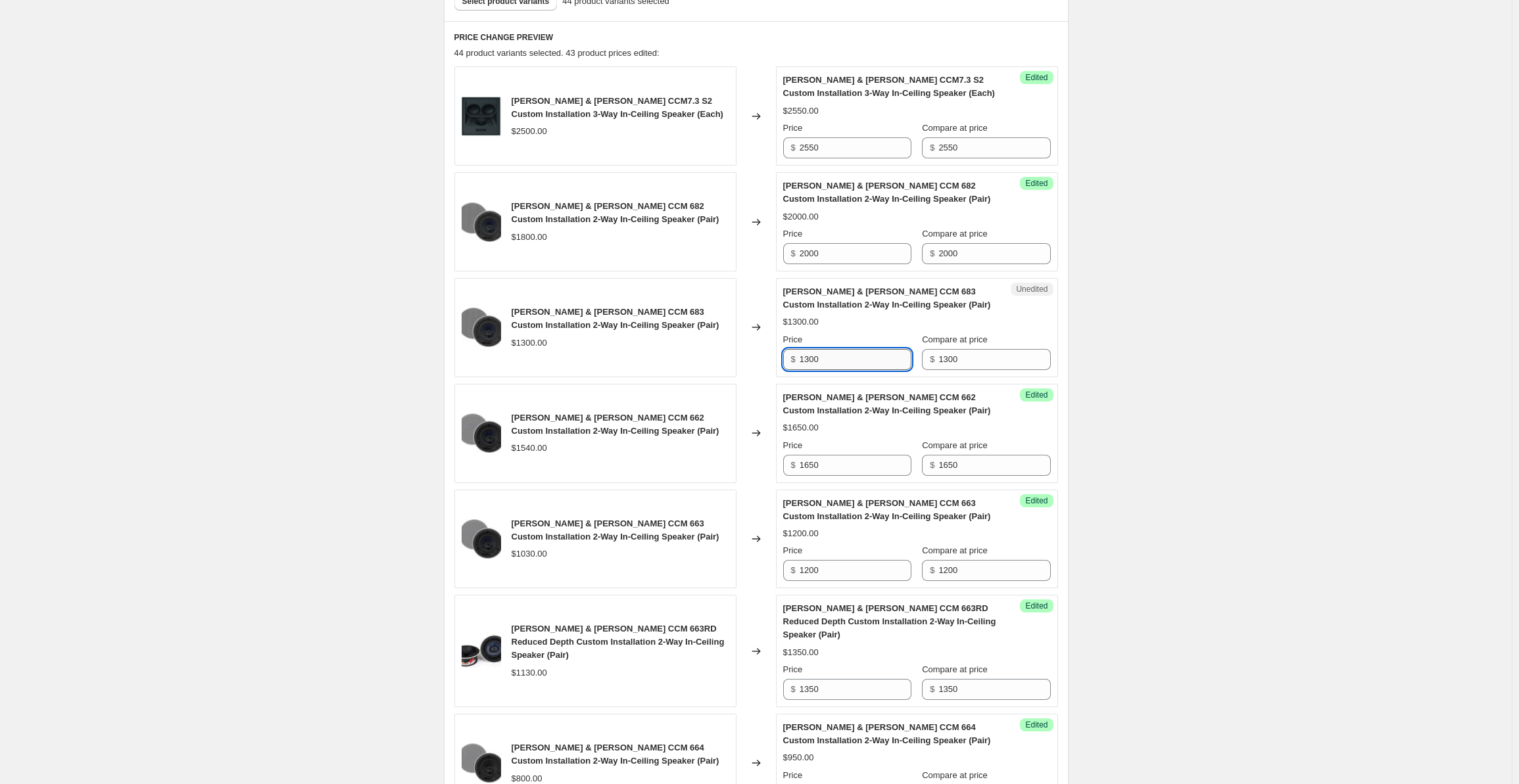
click at [849, 352] on input "1300" at bounding box center [855, 360] width 112 height 21
drag, startPoint x: 855, startPoint y: 352, endPoint x: 768, endPoint y: 363, distance: 87.7
click at [768, 363] on div "[PERSON_NAME] & [PERSON_NAME] CCM 683 Custom Installation 2-Way In-Ceiling Spea…" at bounding box center [756, 328] width 604 height 99
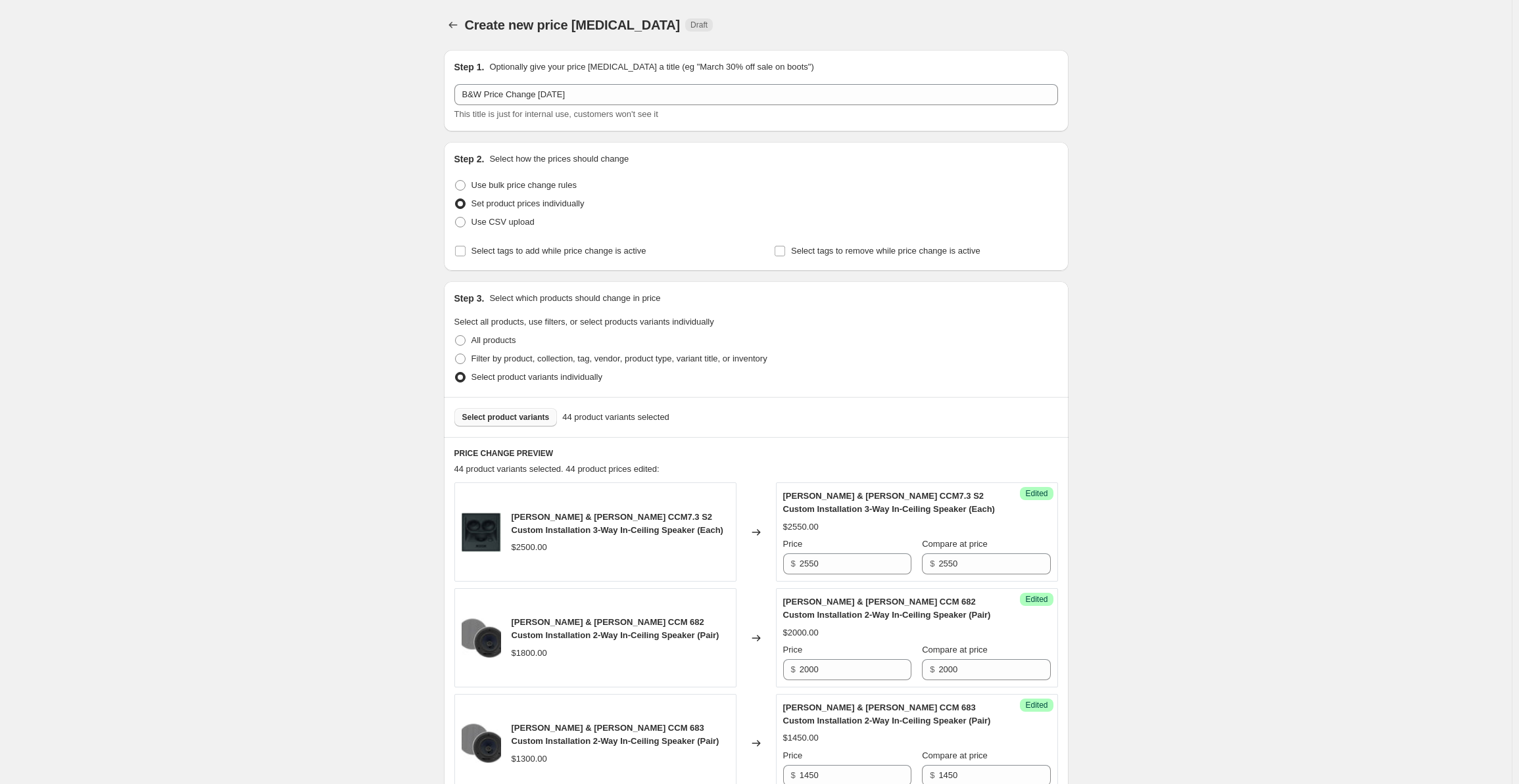
click at [506, 415] on span "Select product variants" at bounding box center [506, 417] width 88 height 10
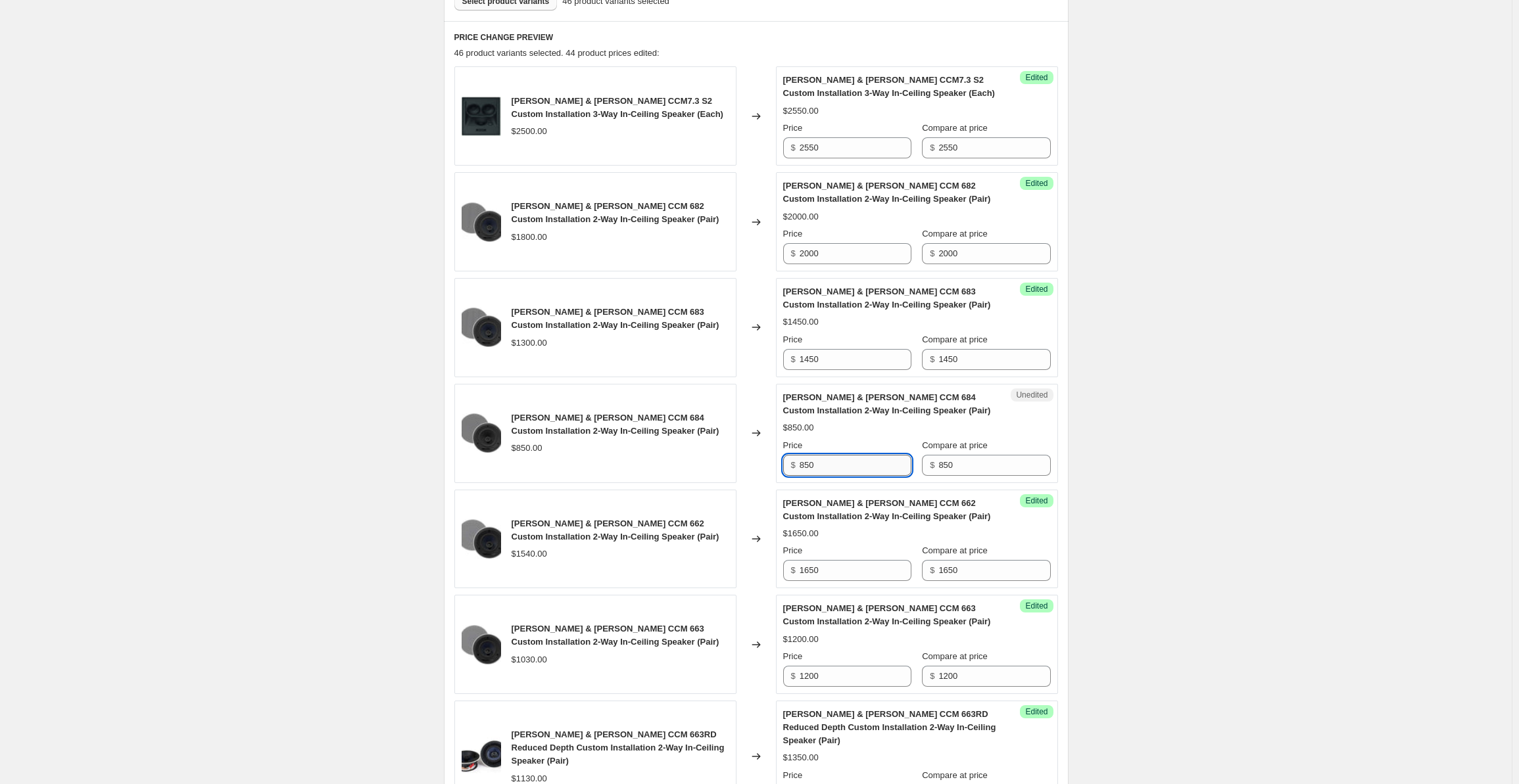
click at [842, 464] on input "850" at bounding box center [855, 465] width 112 height 21
drag, startPoint x: 854, startPoint y: 462, endPoint x: 770, endPoint y: 462, distance: 84.0
click at [770, 462] on div "[PERSON_NAME] & [PERSON_NAME] CCM 684 Custom Installation 2-Way In-Ceiling Spea…" at bounding box center [756, 433] width 604 height 99
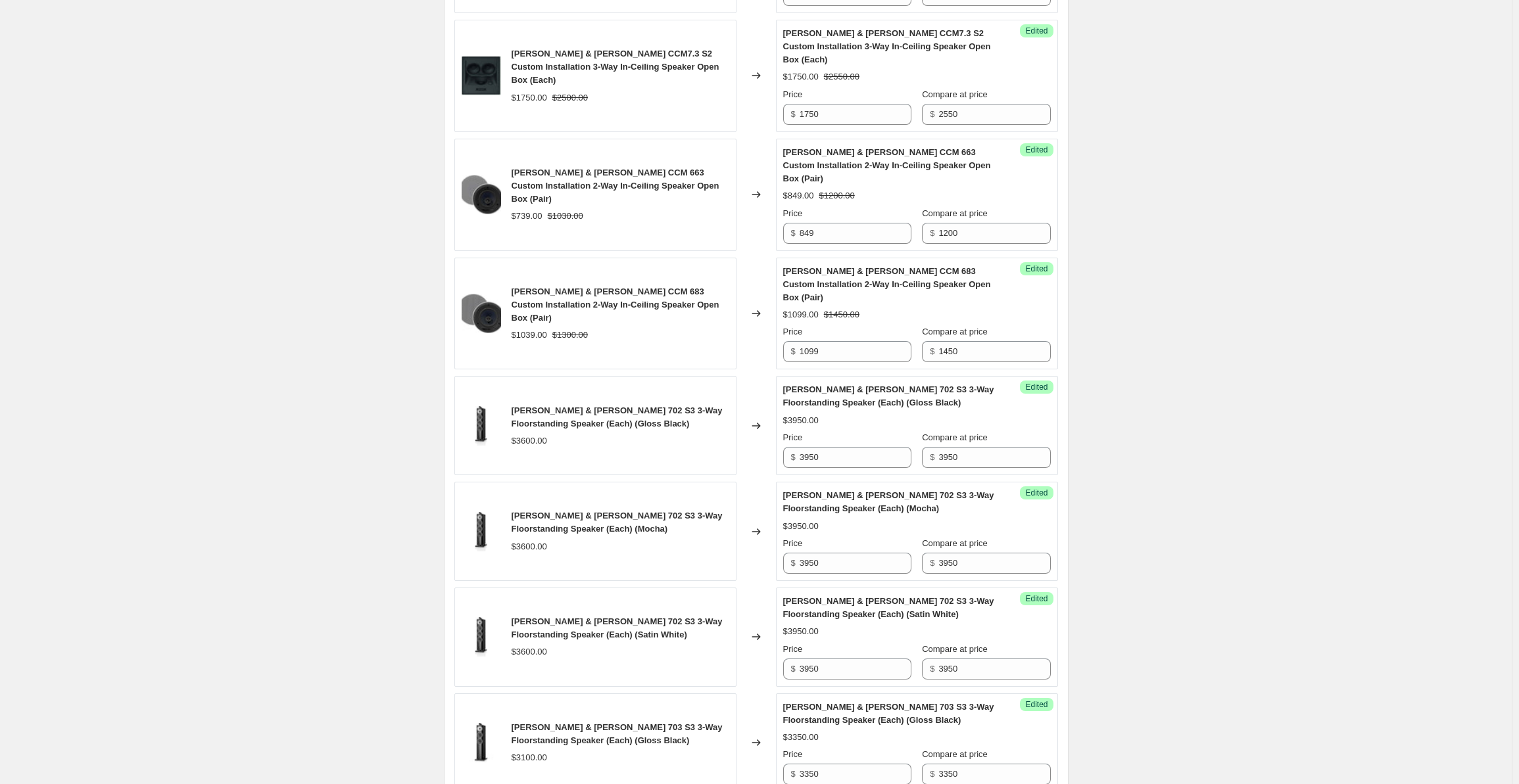
scroll to position [2039, 0]
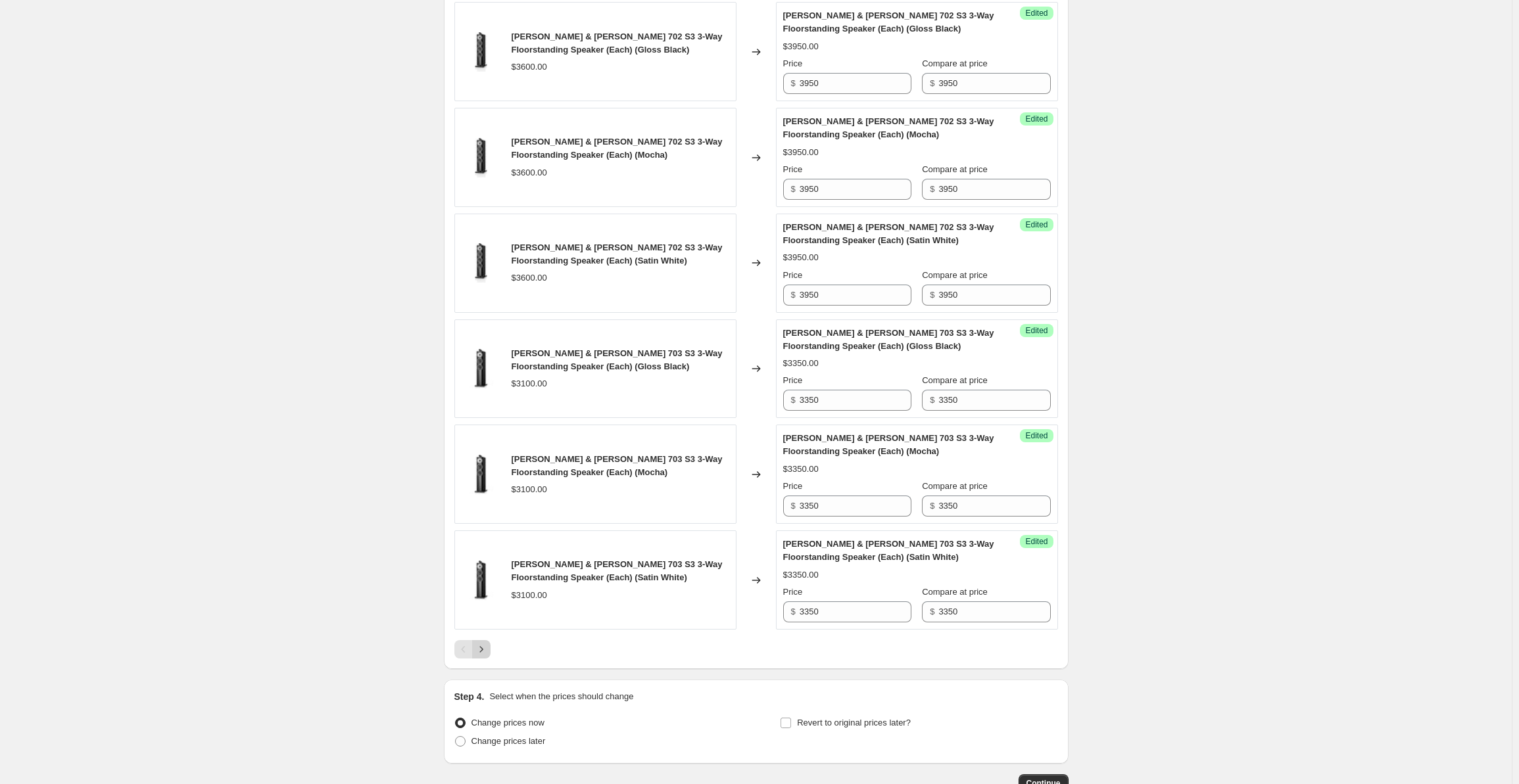
click at [481, 643] on icon "Next" at bounding box center [481, 650] width 13 height 13
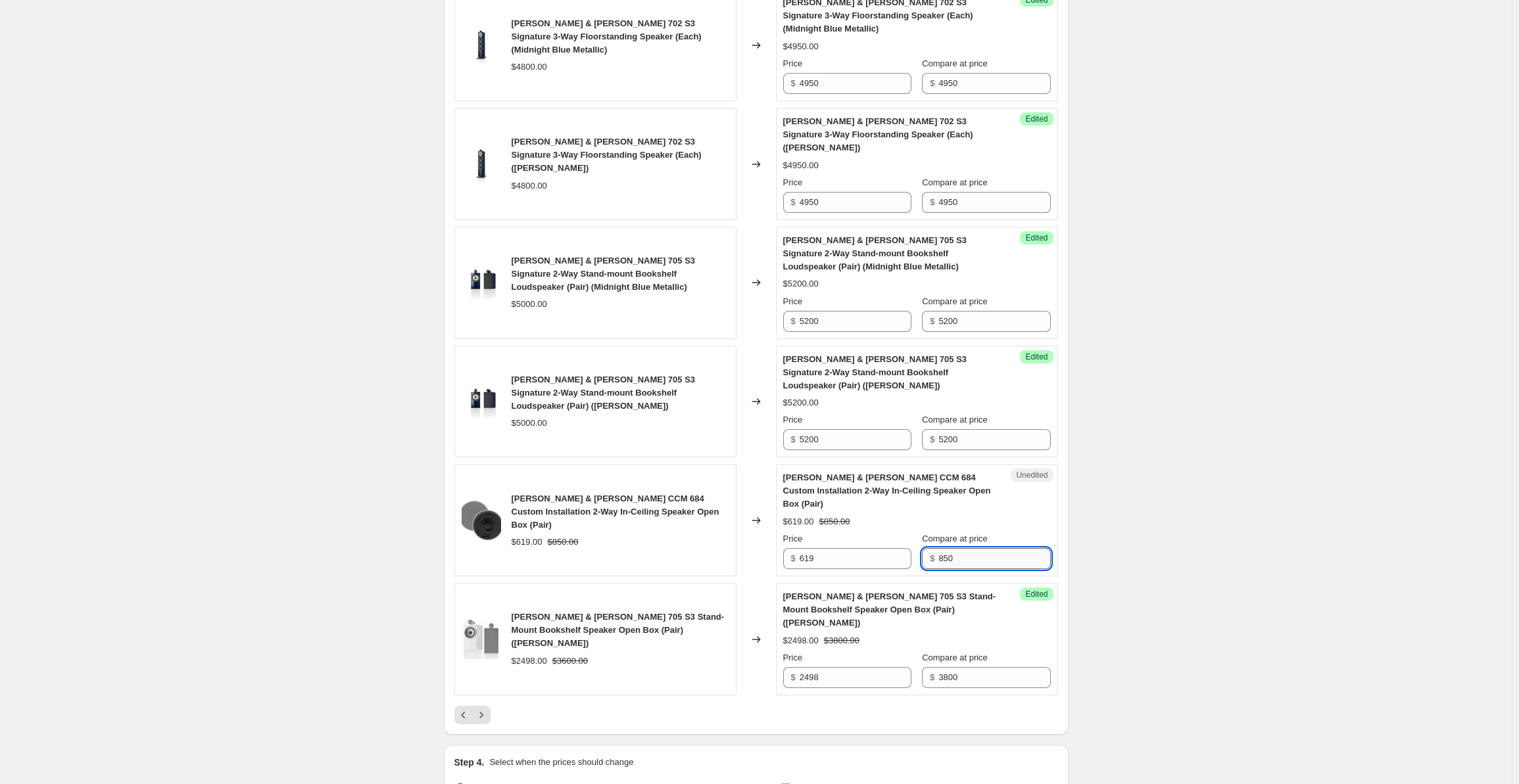
click at [981, 549] on input "850" at bounding box center [994, 559] width 112 height 21
drag, startPoint x: 992, startPoint y: 447, endPoint x: 924, endPoint y: 442, distance: 68.2
click at [922, 533] on div "Price $ 619 Compare at price $ 850" at bounding box center [917, 551] width 268 height 37
click at [835, 549] on input "619" at bounding box center [855, 559] width 112 height 21
drag, startPoint x: 847, startPoint y: 444, endPoint x: 776, endPoint y: 440, distance: 71.1
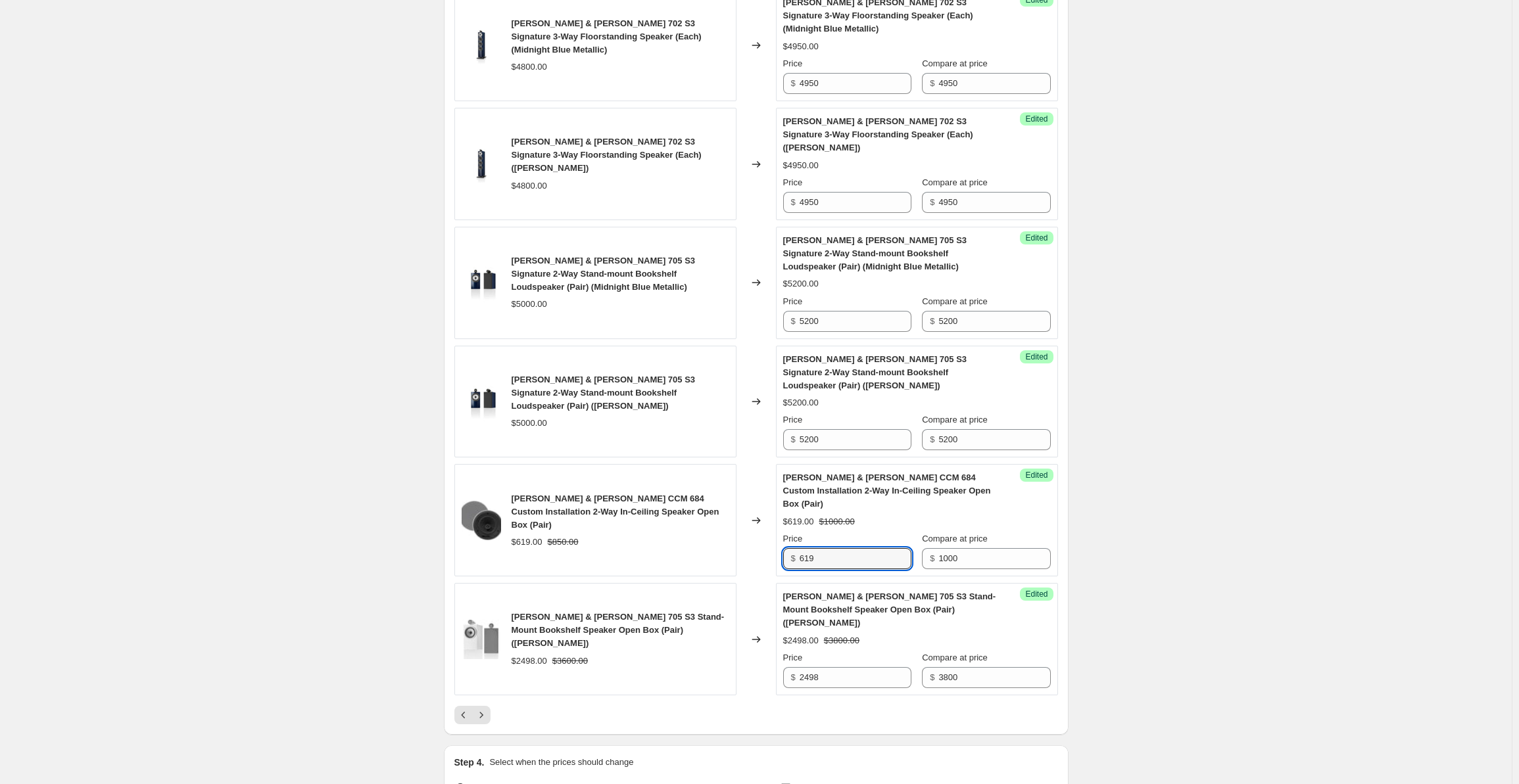
click at [776, 464] on div "[PERSON_NAME] & [PERSON_NAME] CCM 684 Custom Installation 2-Way In-Ceiling Spea…" at bounding box center [756, 520] width 604 height 112
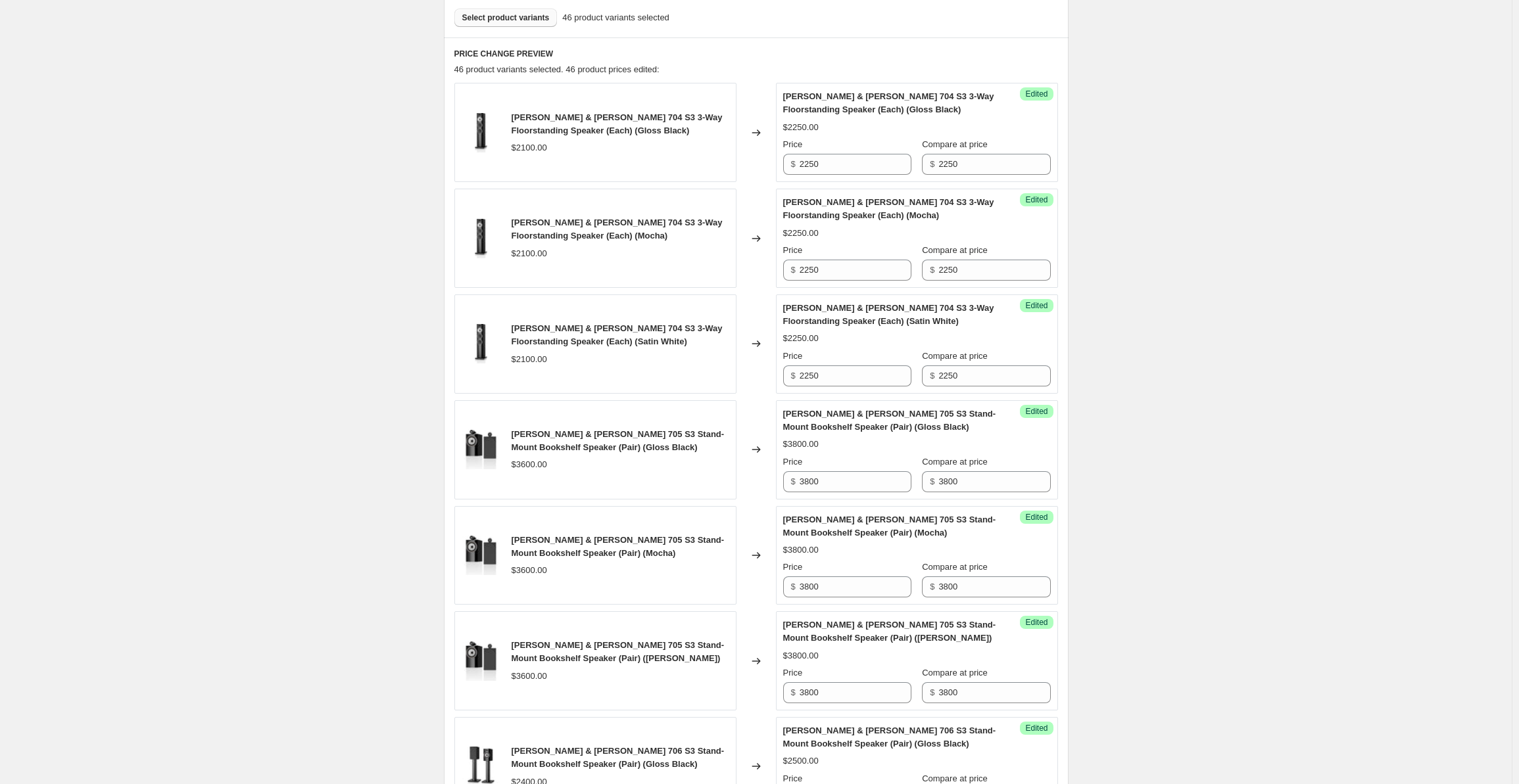
scroll to position [0, 0]
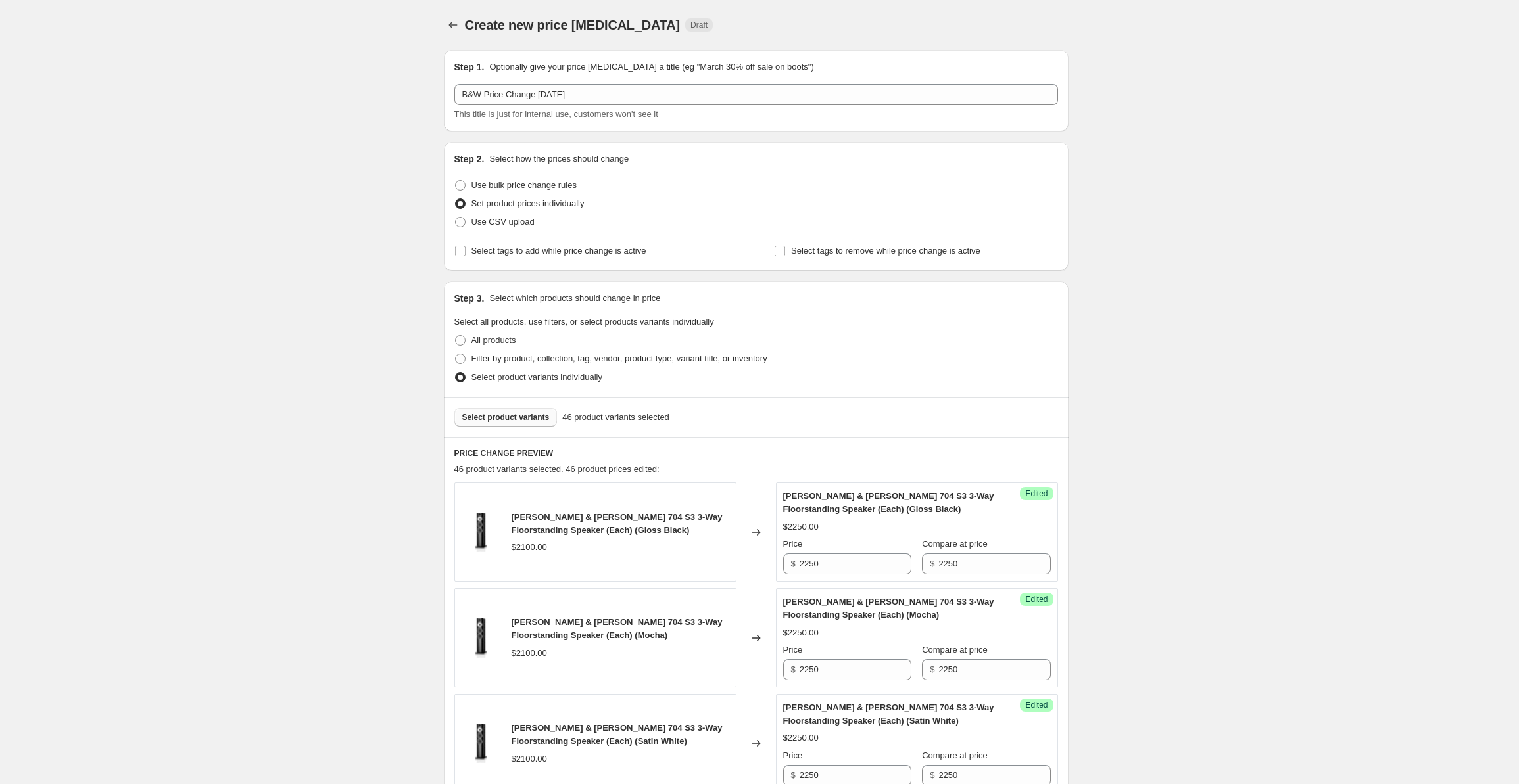
click at [503, 420] on span "Select product variants" at bounding box center [506, 417] width 88 height 10
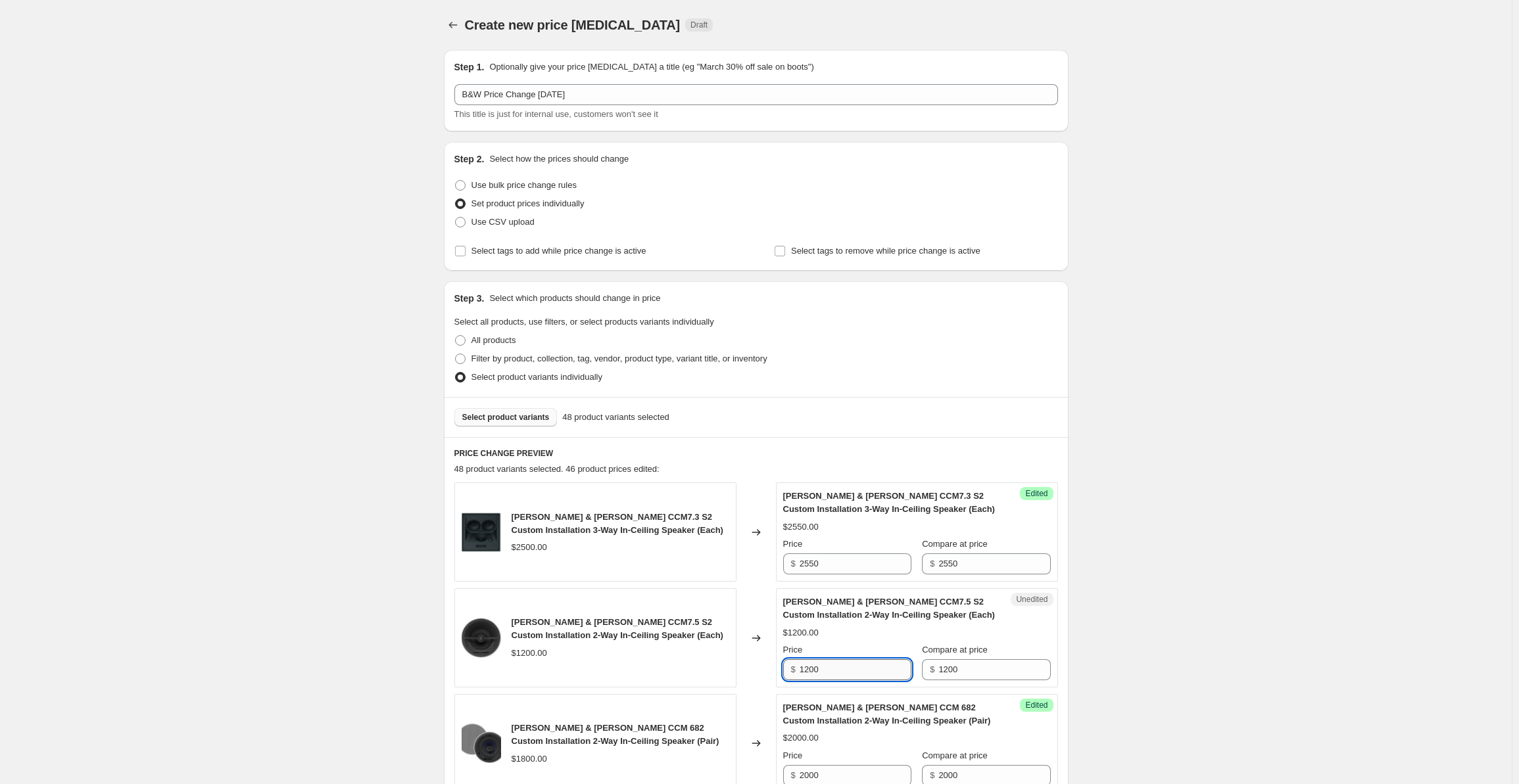
click at [835, 669] on input "1200" at bounding box center [855, 670] width 112 height 21
drag, startPoint x: 852, startPoint y: 669, endPoint x: 763, endPoint y: 665, distance: 89.1
click at [763, 665] on div "[PERSON_NAME] & [PERSON_NAME] CCM7.5 S2 Custom Installation 2-Way In-Ceiling Sp…" at bounding box center [756, 638] width 604 height 99
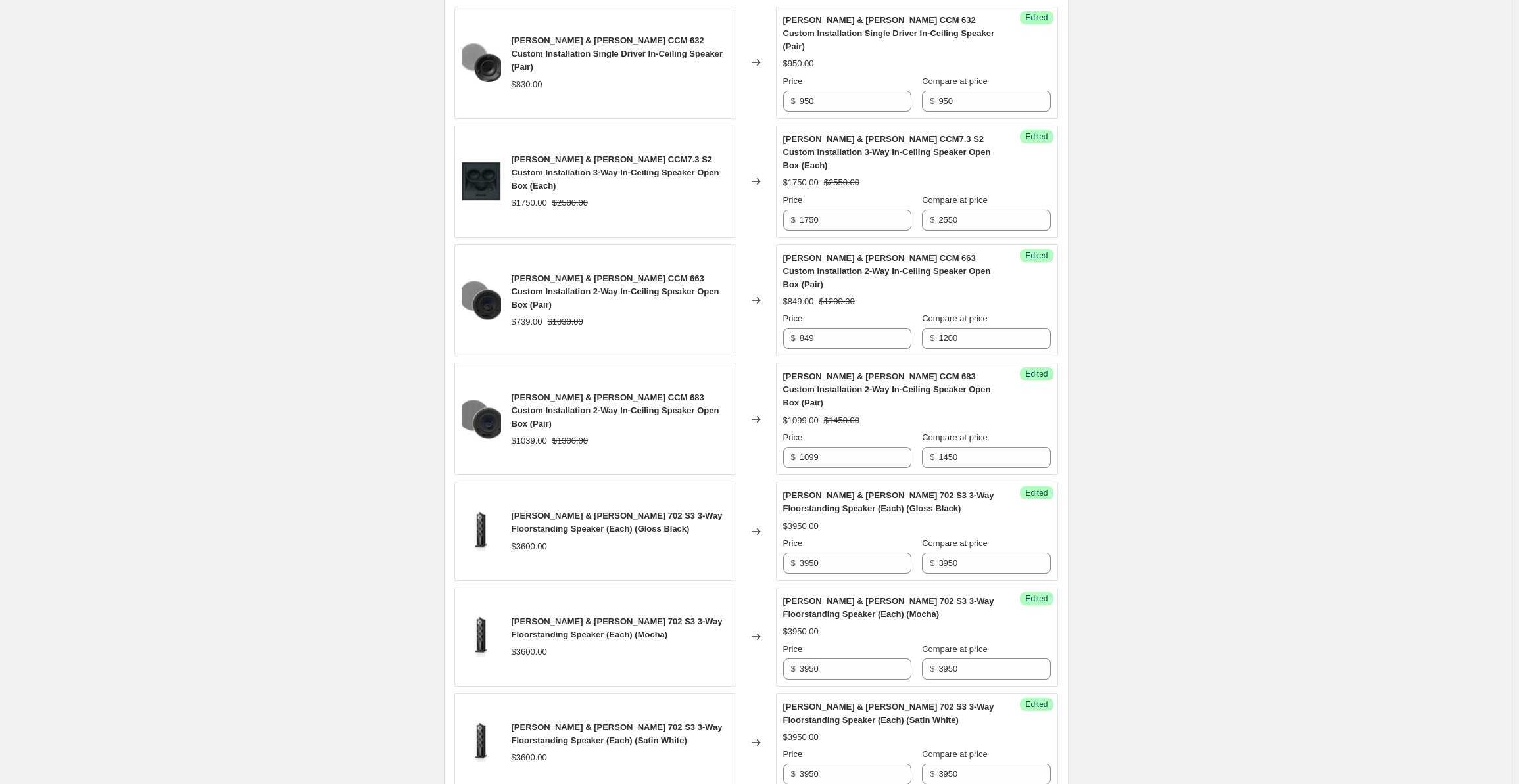
scroll to position [2039, 0]
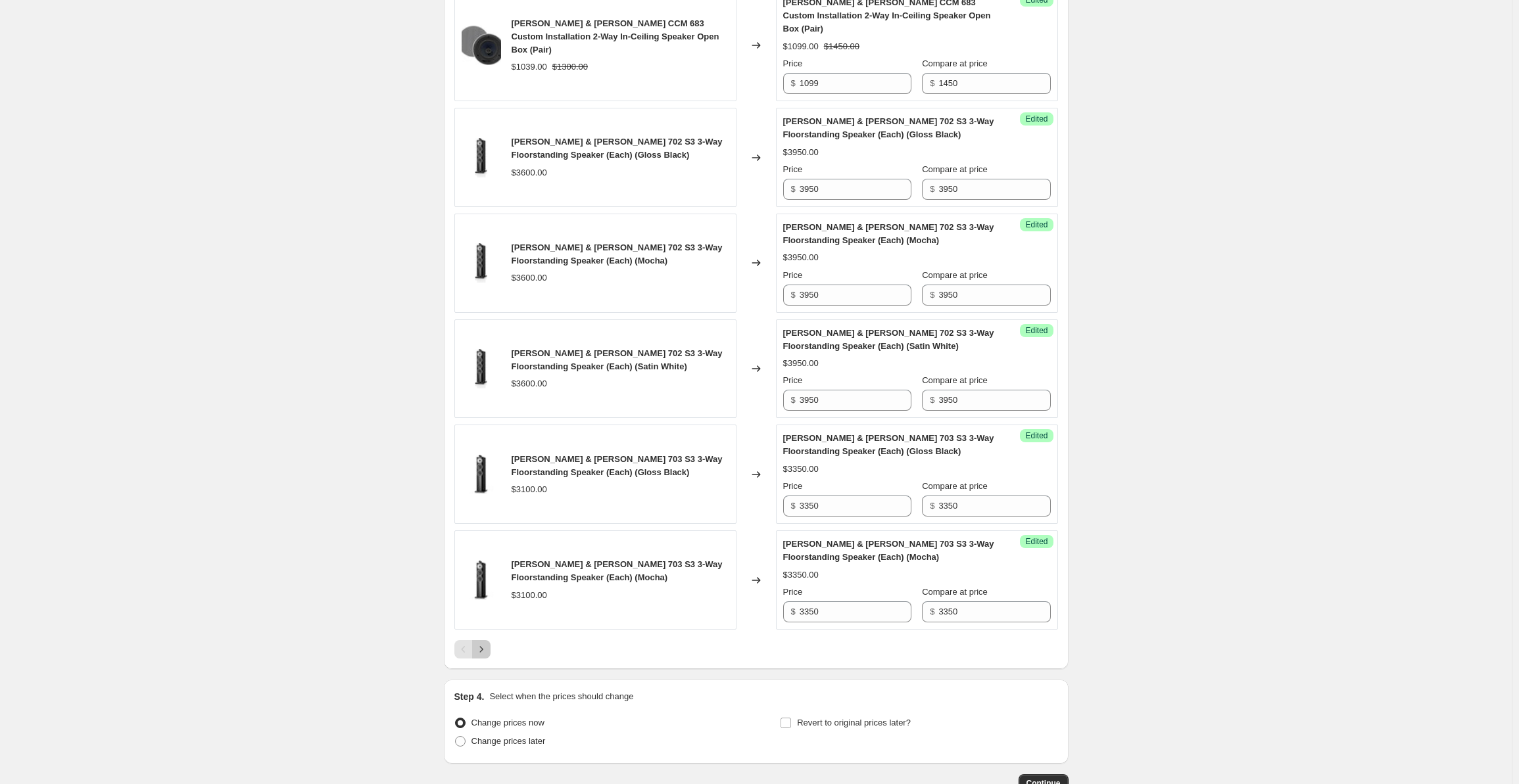
click at [487, 640] on button "Next" at bounding box center [481, 649] width 19 height 19
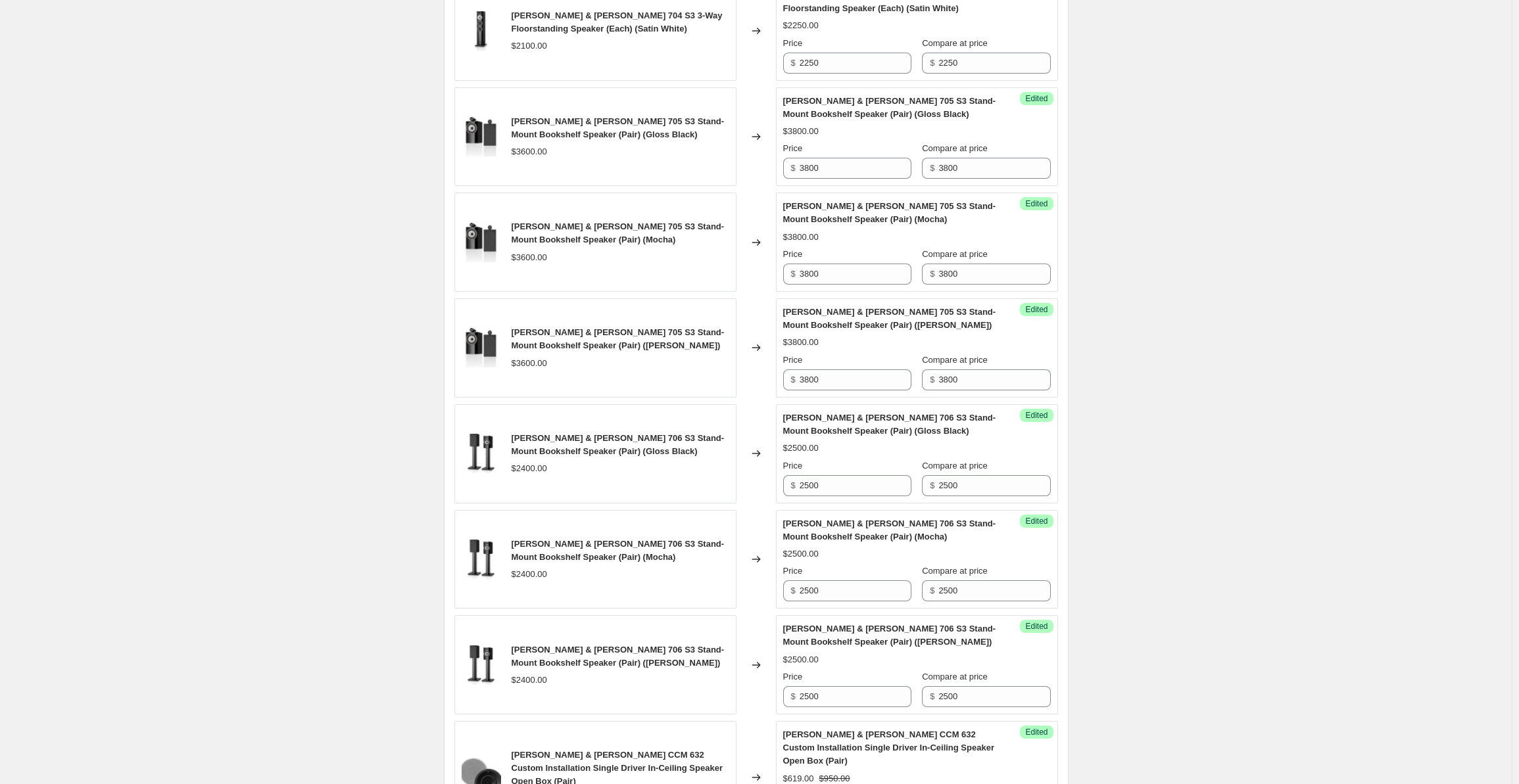
scroll to position [1207, 0]
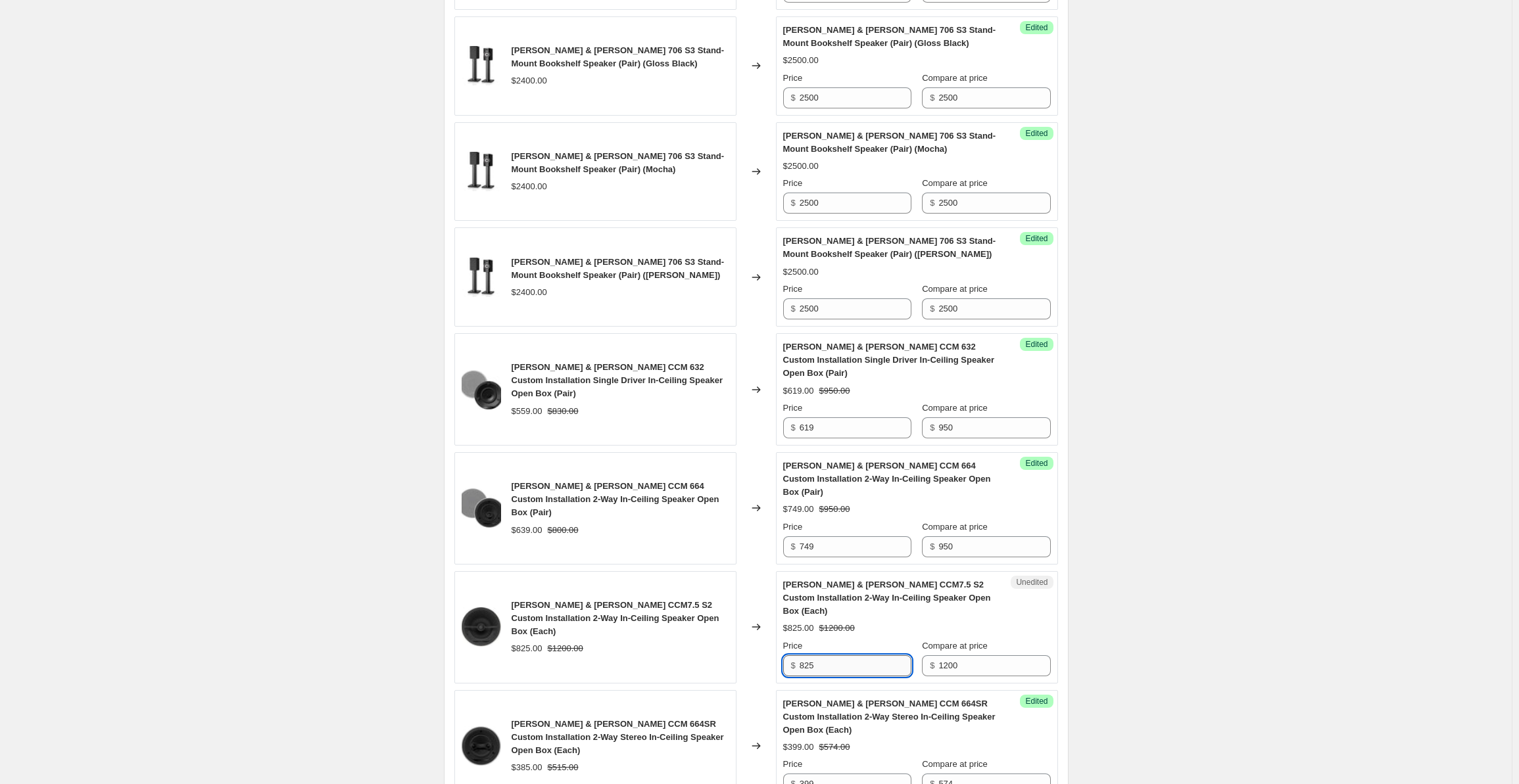
click at [833, 656] on input "825" at bounding box center [855, 666] width 112 height 21
click at [969, 656] on input "1200" at bounding box center [994, 666] width 112 height 21
drag, startPoint x: 990, startPoint y: 616, endPoint x: 917, endPoint y: 621, distance: 73.2
click at [917, 640] on div "Price $ 825 Compare at price $ 1200" at bounding box center [917, 658] width 268 height 37
click at [825, 656] on input "825" at bounding box center [855, 666] width 112 height 21
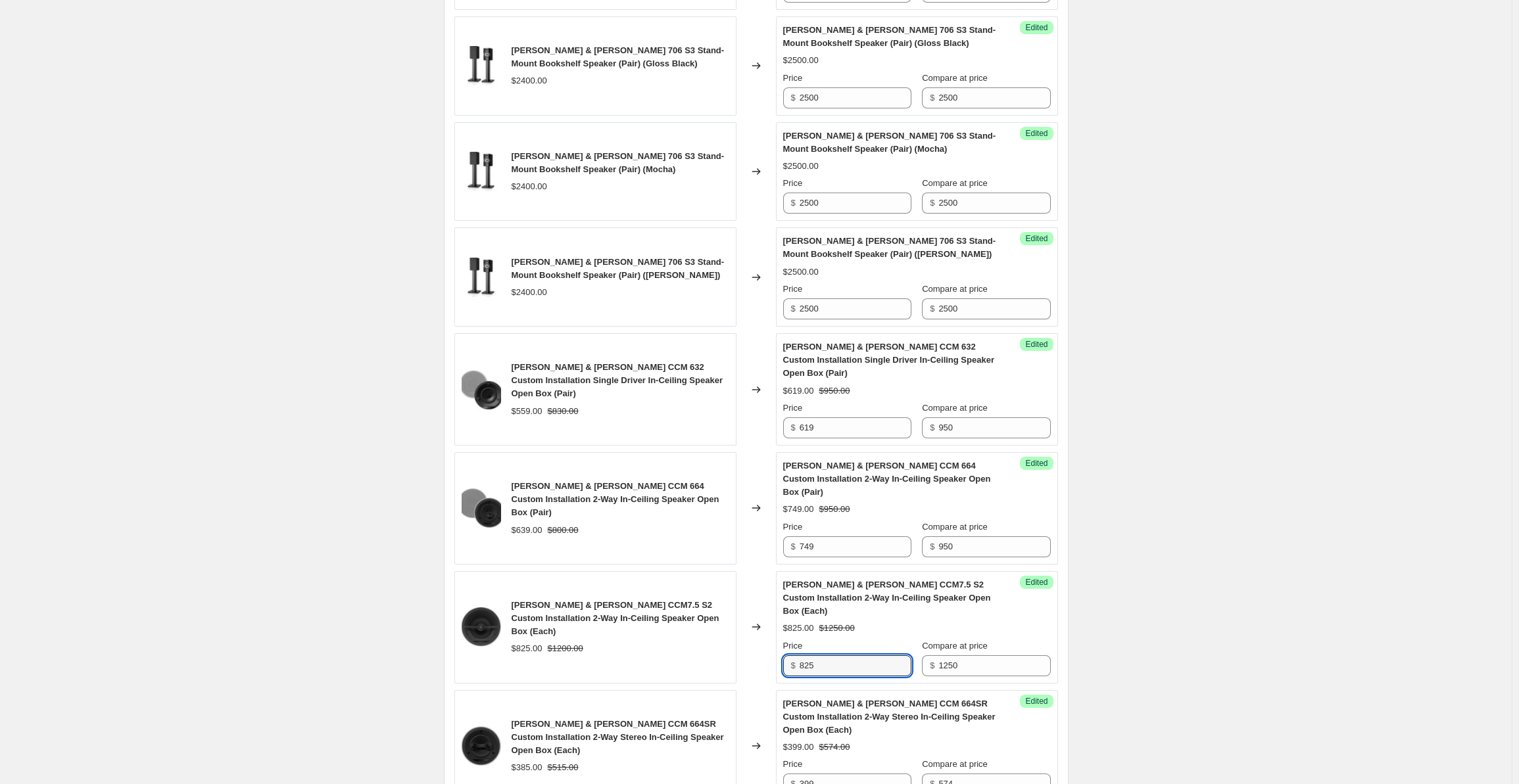
drag, startPoint x: 825, startPoint y: 618, endPoint x: 784, endPoint y: 618, distance: 41.0
click at [784, 618] on div "Success Edited [PERSON_NAME] & [PERSON_NAME] CCM7.5 S2 Custom Installation 2-Wa…" at bounding box center [917, 627] width 282 height 112
click at [1247, 425] on div "Create new price [MEDICAL_DATA]. This page is ready Create new price [MEDICAL_D…" at bounding box center [756, 276] width 1512 height 2965
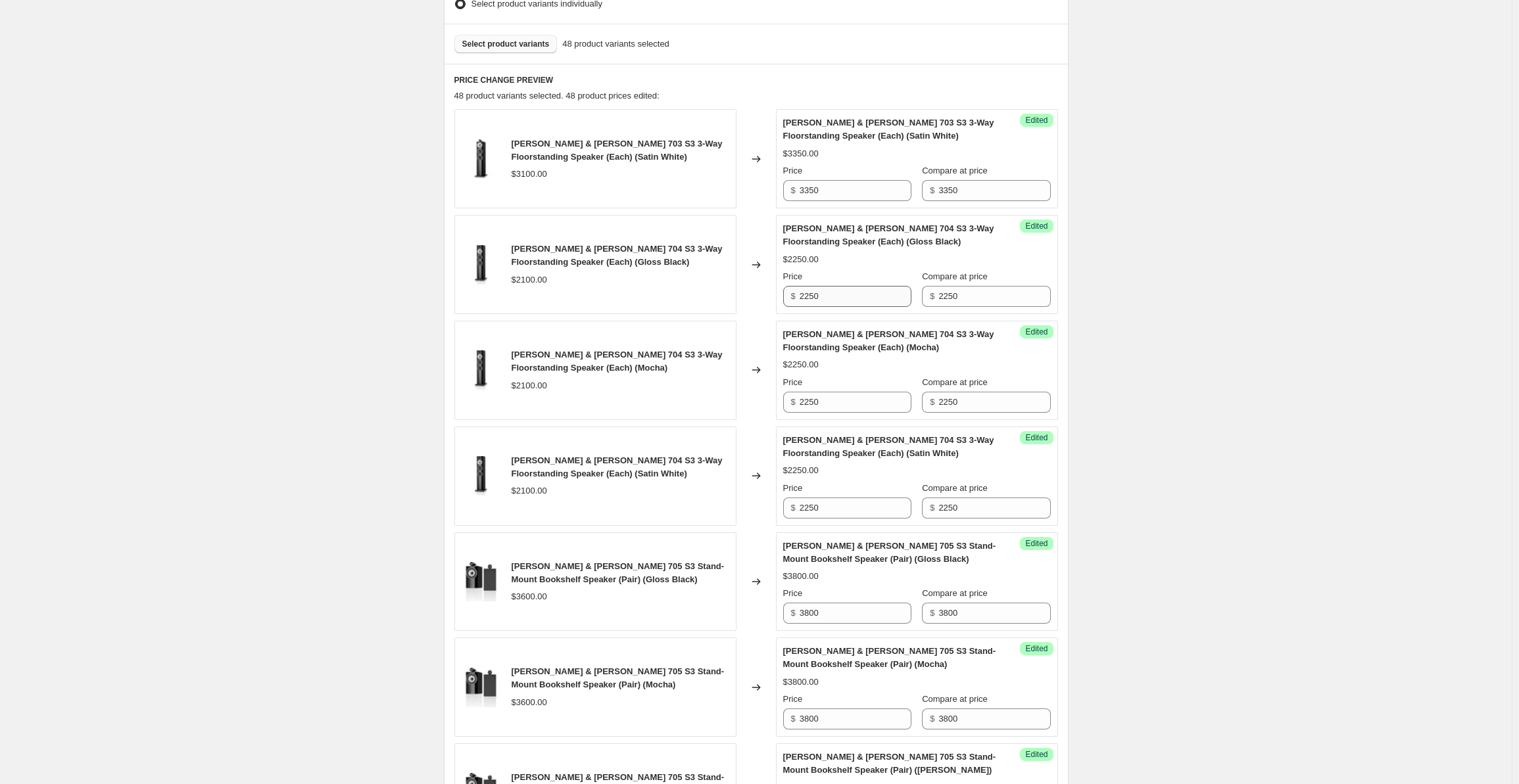
scroll to position [0, 0]
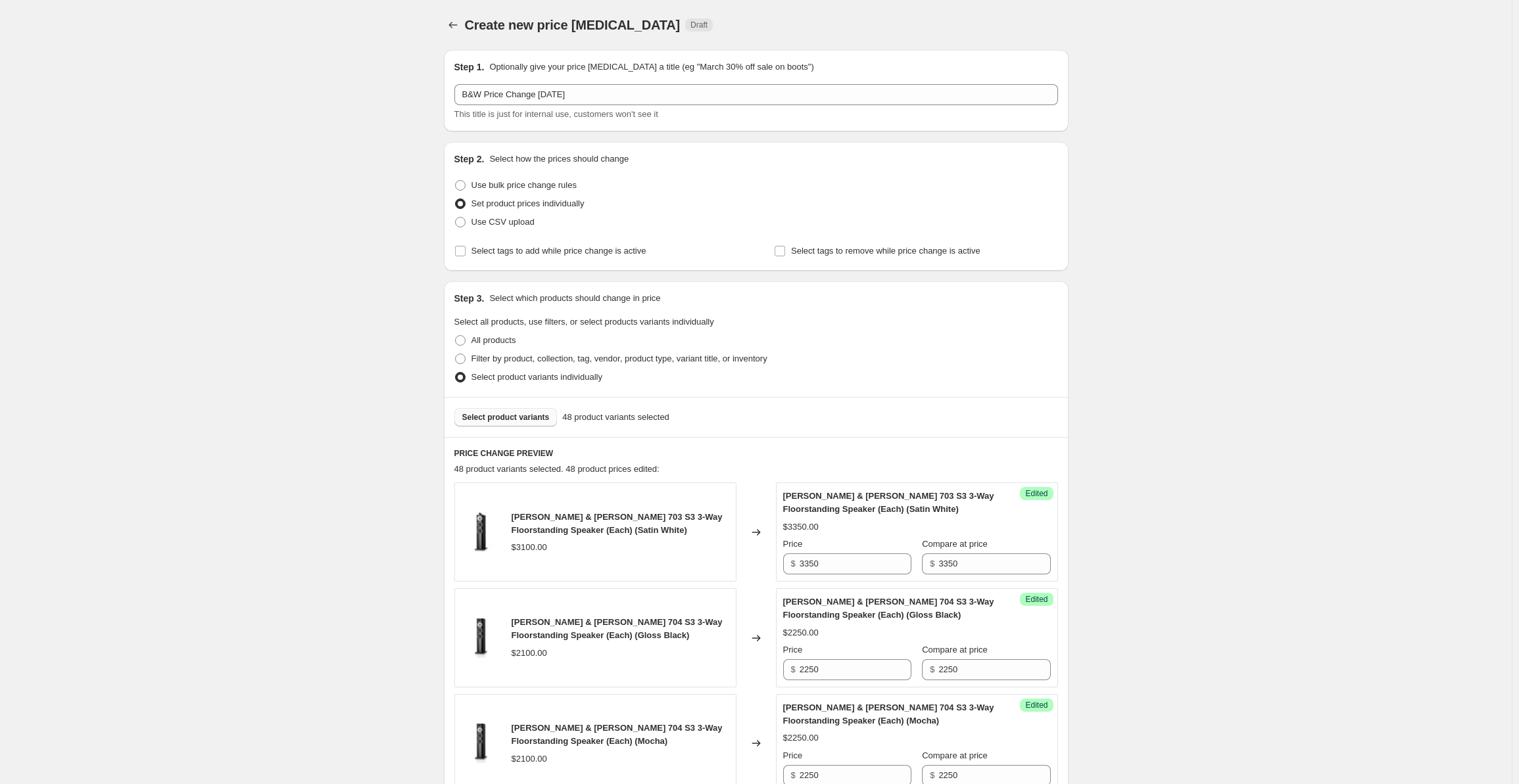
click at [497, 417] on span "Select product variants" at bounding box center [506, 417] width 88 height 10
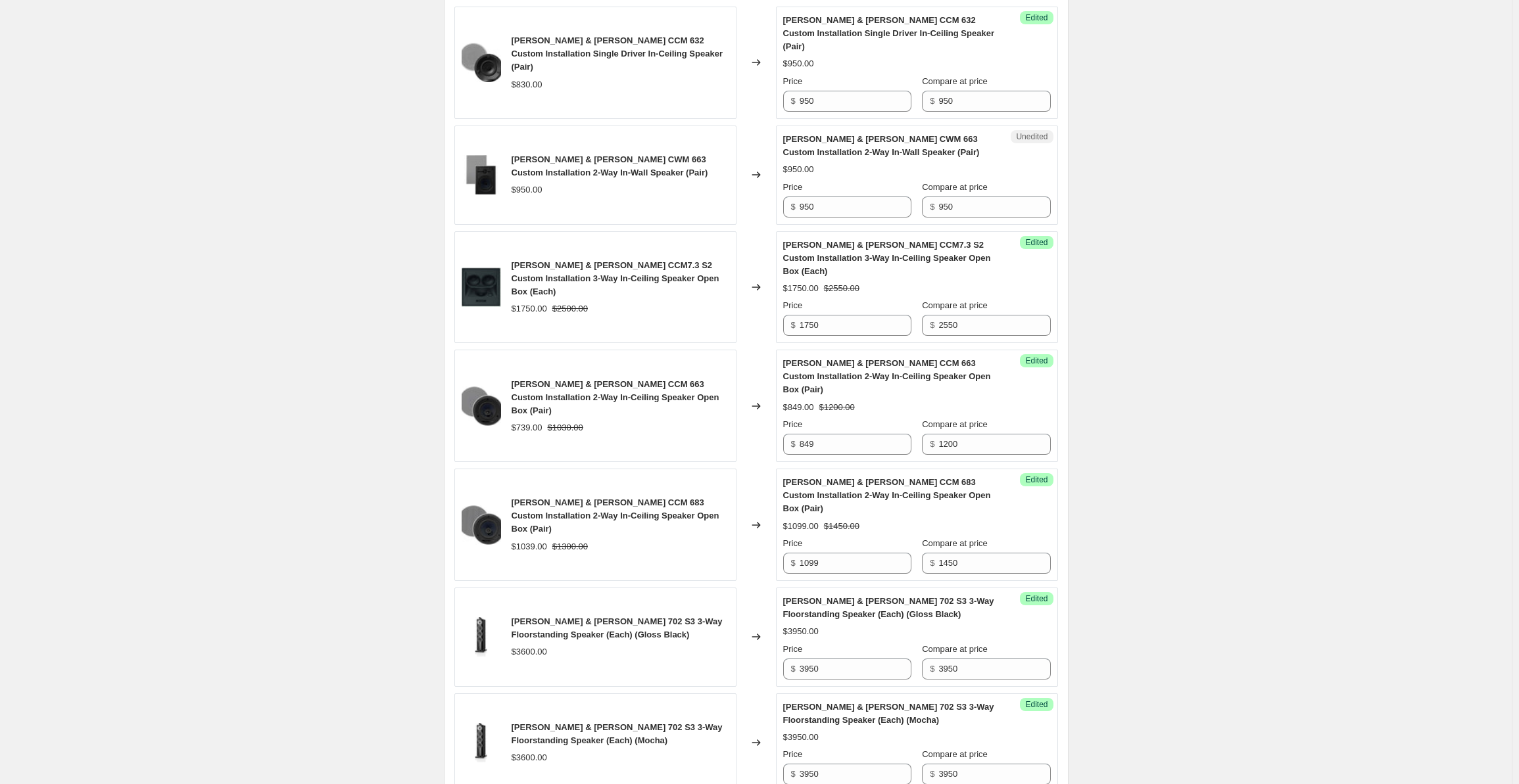
scroll to position [1249, 0]
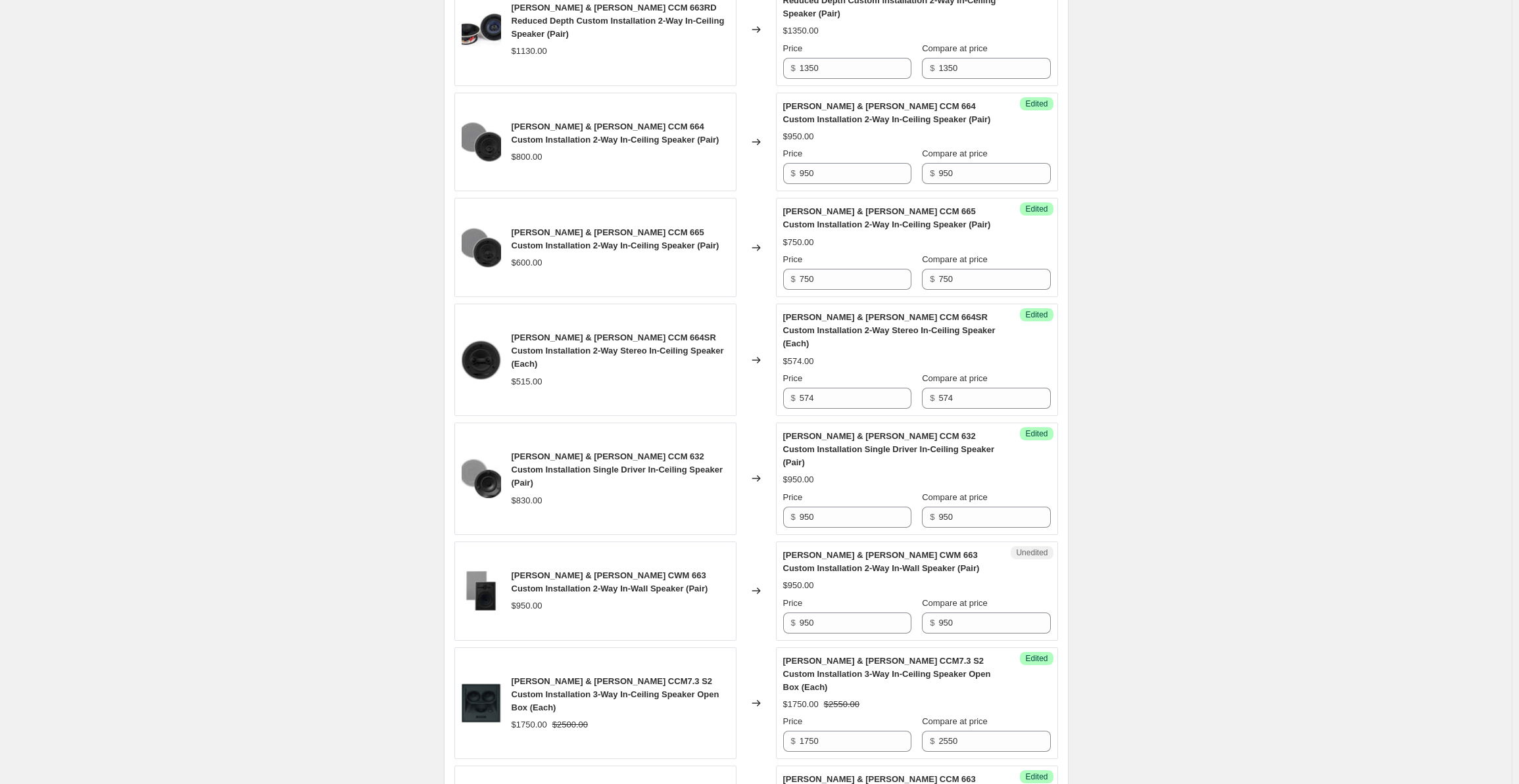
click at [840, 589] on div "Unedited [PERSON_NAME] & [PERSON_NAME] CWM 663 Custom Installation 2-Way In-Wal…" at bounding box center [917, 591] width 282 height 99
click at [838, 613] on input "950" at bounding box center [855, 624] width 112 height 21
drag, startPoint x: 838, startPoint y: 582, endPoint x: 792, endPoint y: 582, distance: 46.0
click at [792, 613] on div "$ 950" at bounding box center [847, 624] width 128 height 21
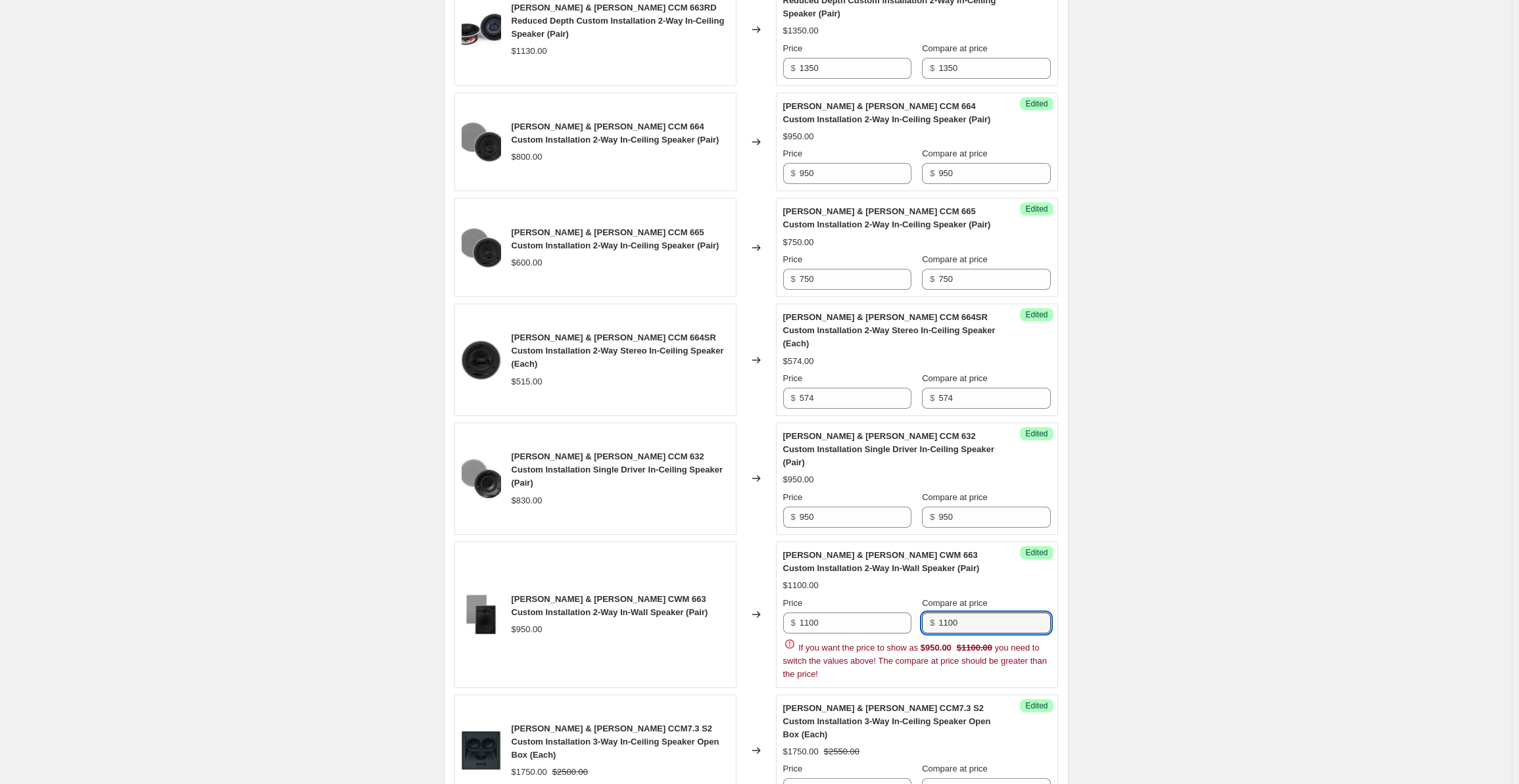
click at [1140, 251] on div "Create new price [MEDICAL_DATA]. This page is ready Create new price [MEDICAL_D…" at bounding box center [756, 230] width 1512 height 2960
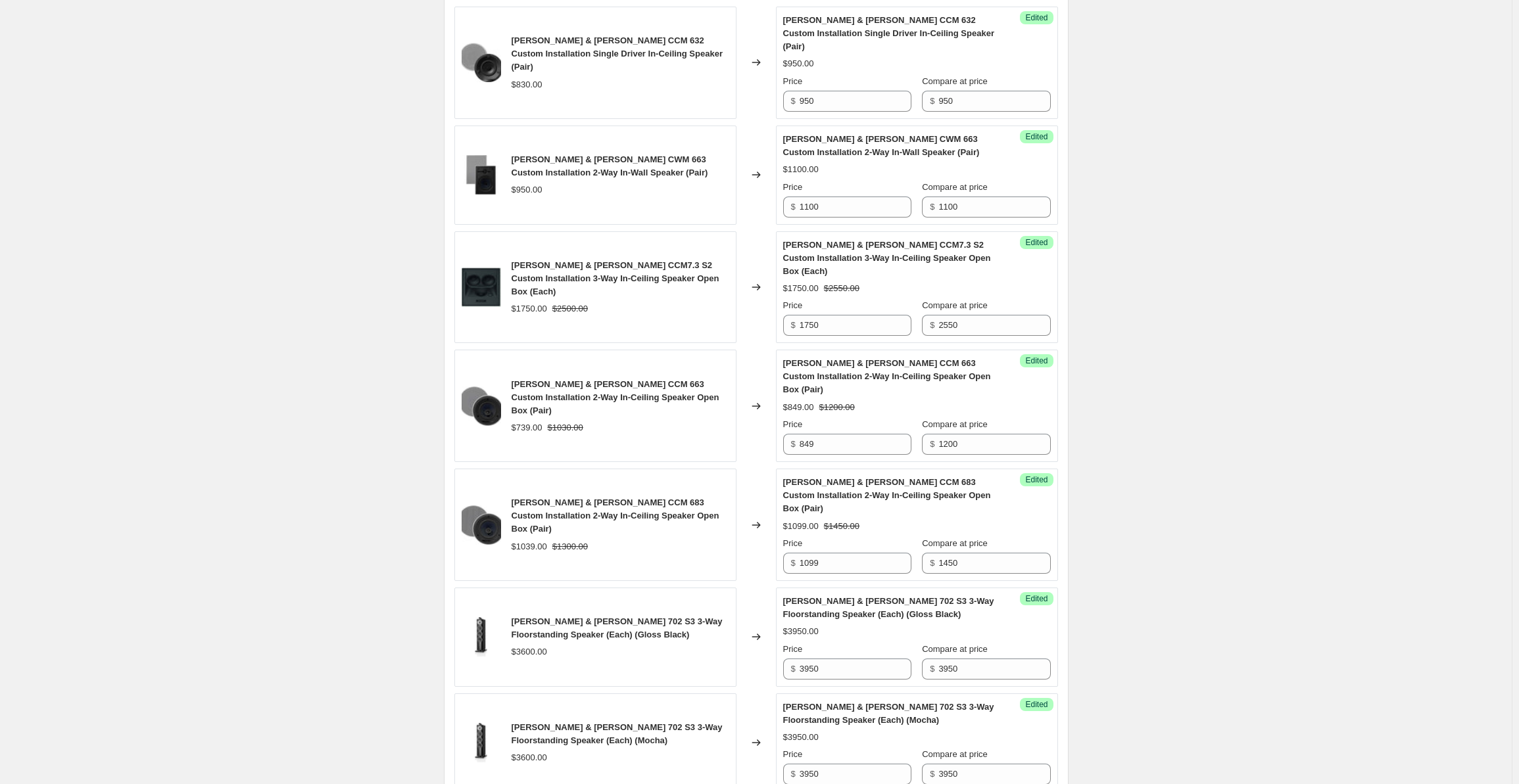
scroll to position [2039, 0]
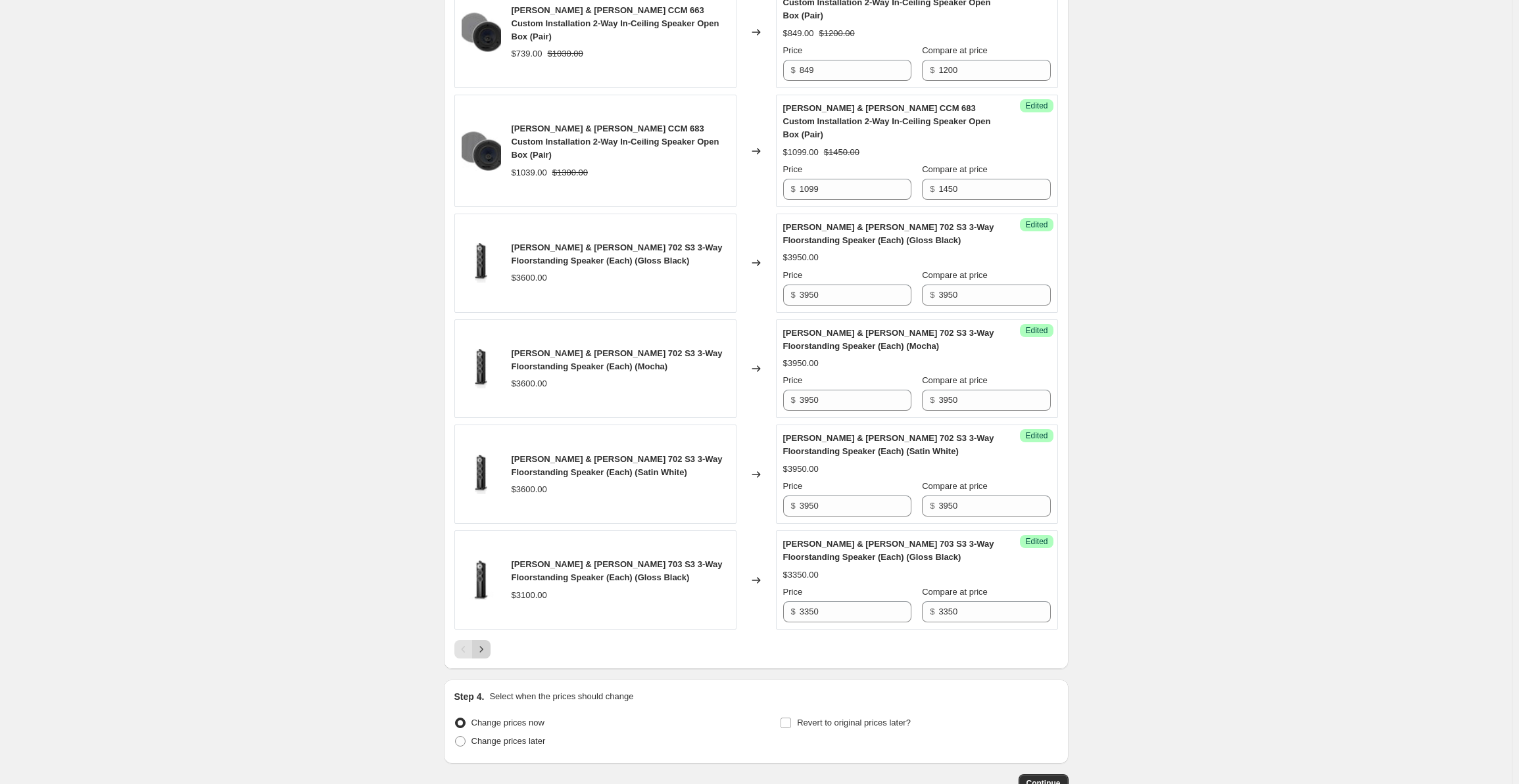
click at [488, 640] on button "Next" at bounding box center [481, 649] width 19 height 19
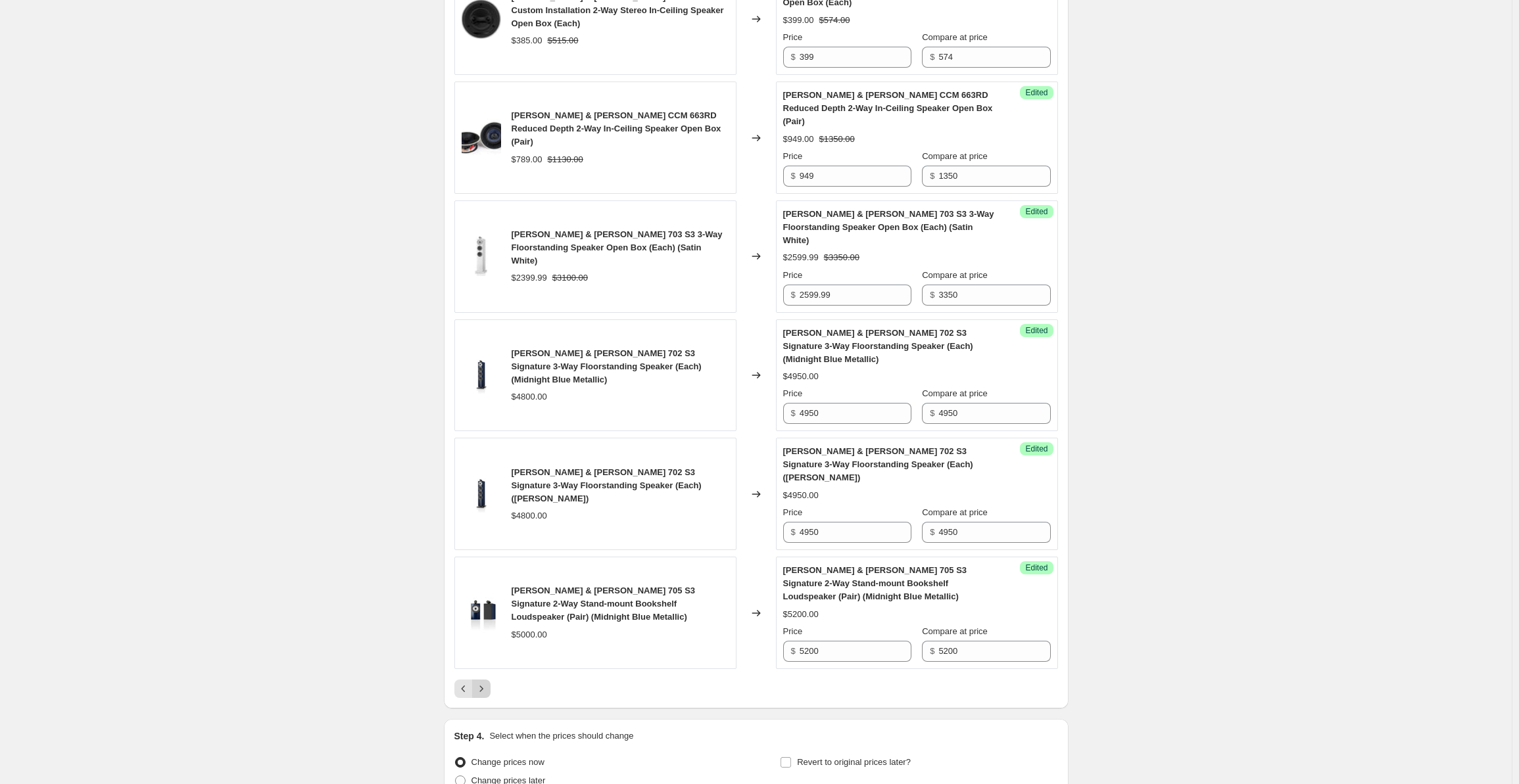
click at [488, 683] on icon "Next" at bounding box center [481, 690] width 13 height 13
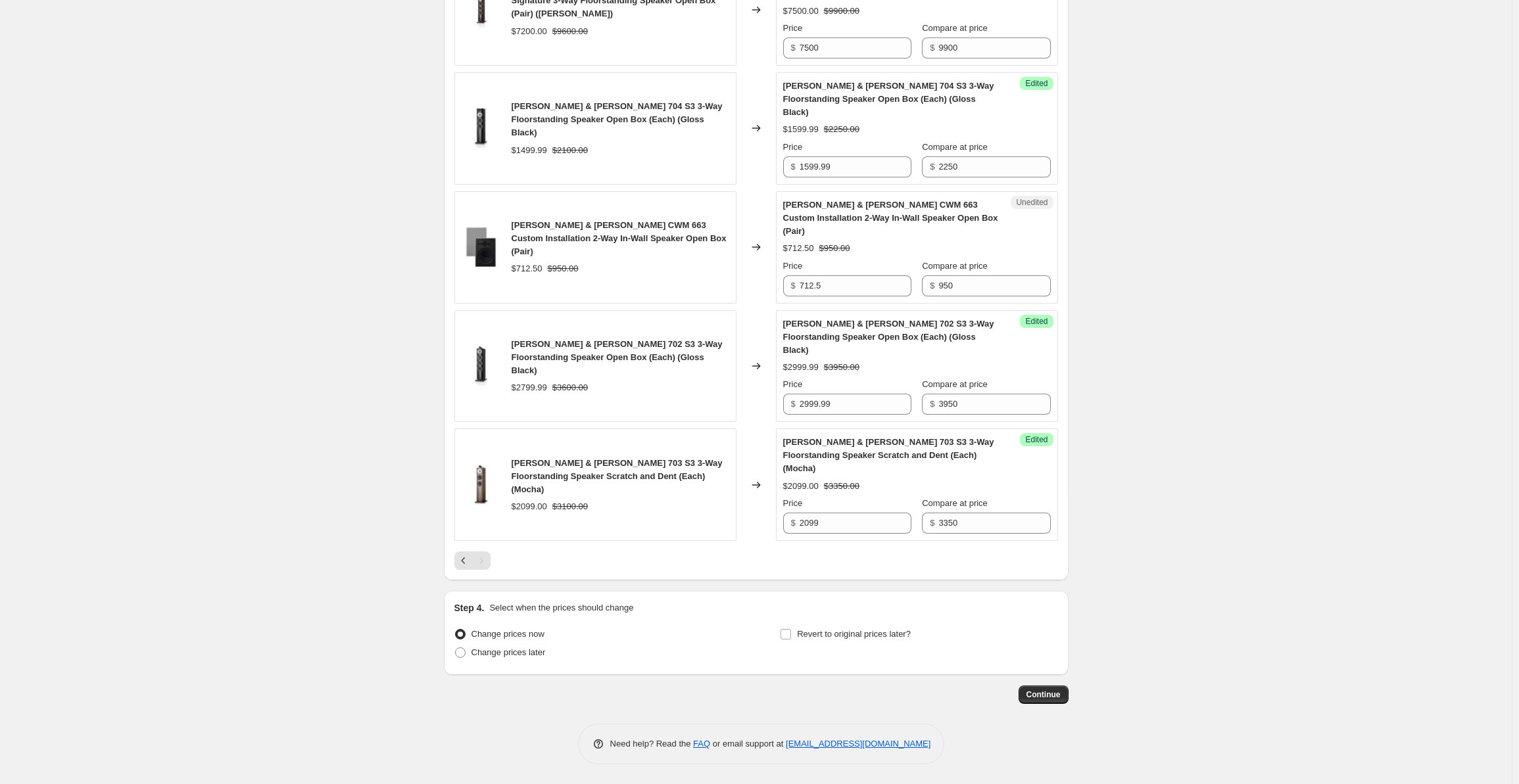
scroll to position [999, 0]
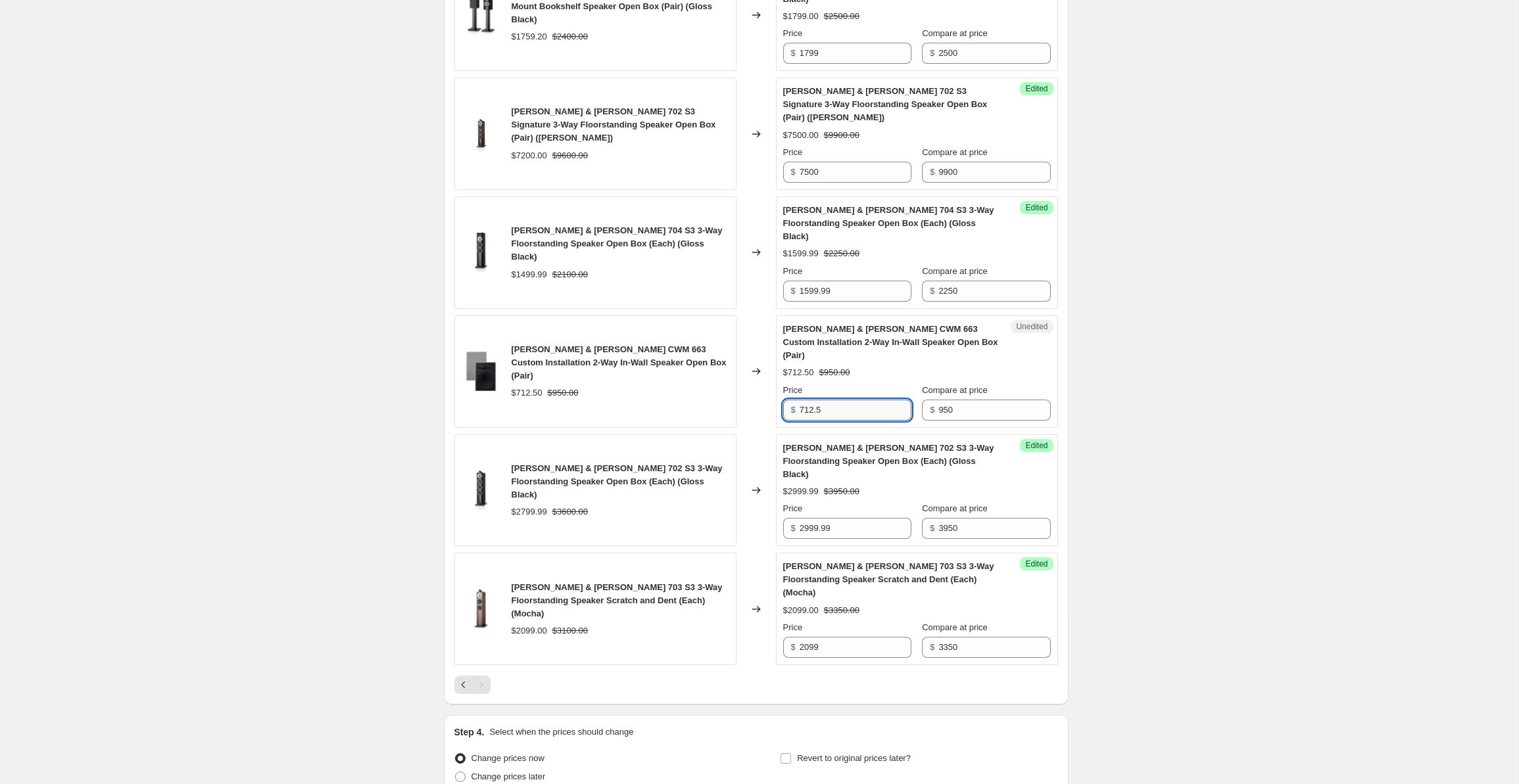
click at [866, 399] on input "712.5" at bounding box center [855, 410] width 112 height 21
click at [962, 399] on input "950" at bounding box center [994, 410] width 112 height 21
drag, startPoint x: 981, startPoint y: 310, endPoint x: 920, endPoint y: 319, distance: 61.7
click at [920, 384] on div "Price $ 712.5 Compare at price $ 950" at bounding box center [917, 402] width 268 height 37
click at [827, 399] on input "712.5" at bounding box center [855, 410] width 112 height 21
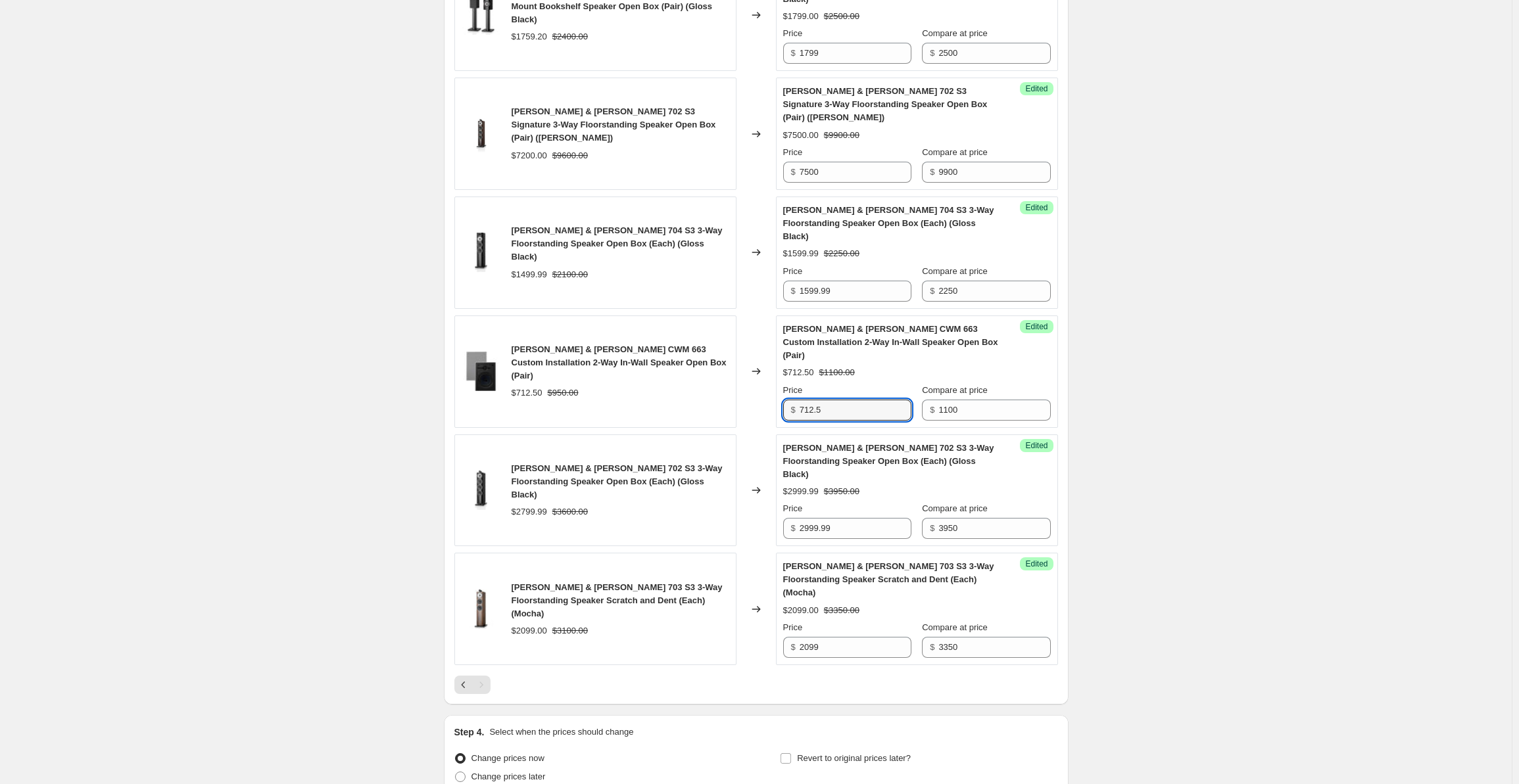
drag, startPoint x: 841, startPoint y: 319, endPoint x: 792, endPoint y: 322, distance: 49.1
click at [792, 399] on div "$ 712.5" at bounding box center [847, 410] width 128 height 21
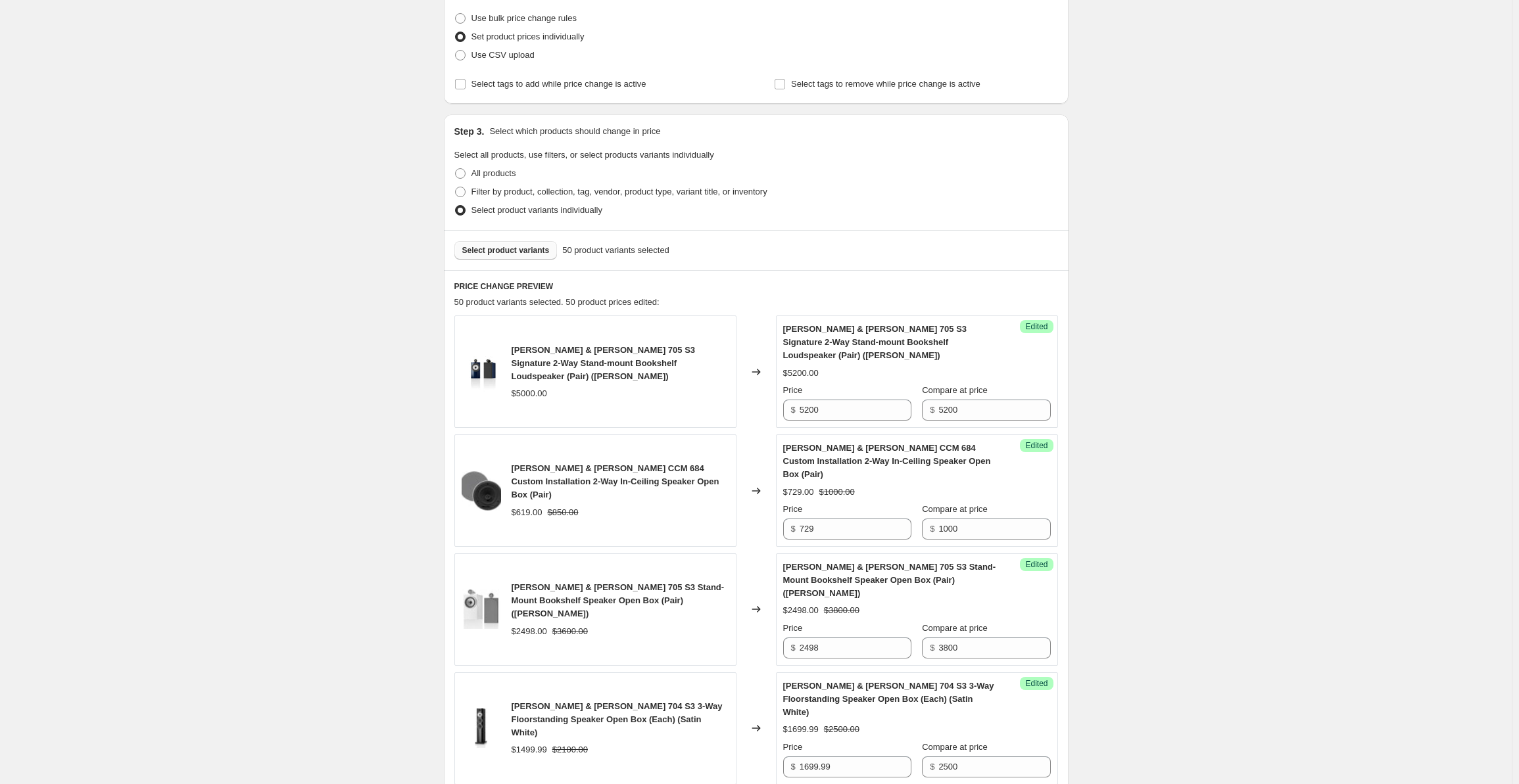
scroll to position [0, 0]
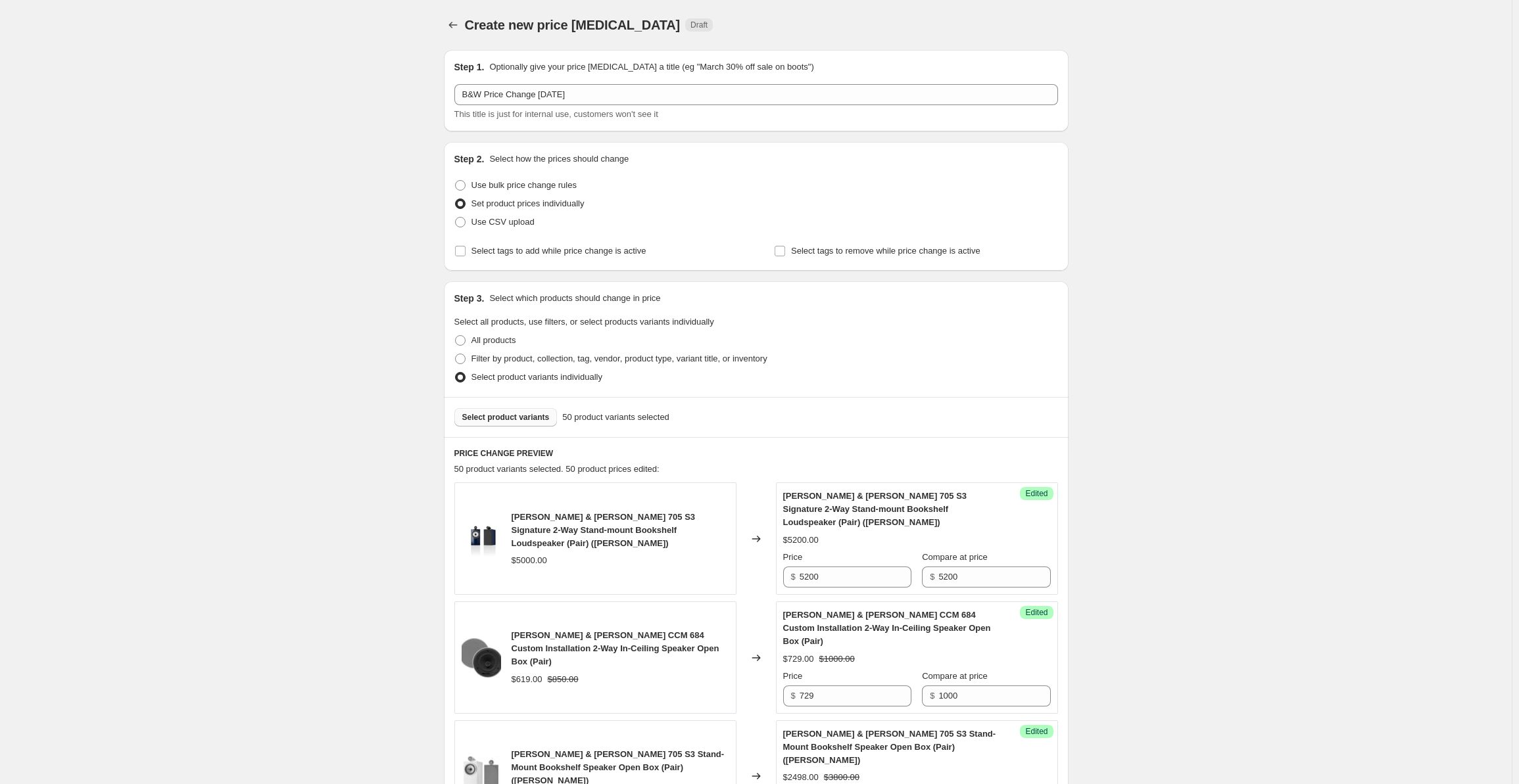
click at [490, 423] on button "Select product variants" at bounding box center [506, 417] width 103 height 19
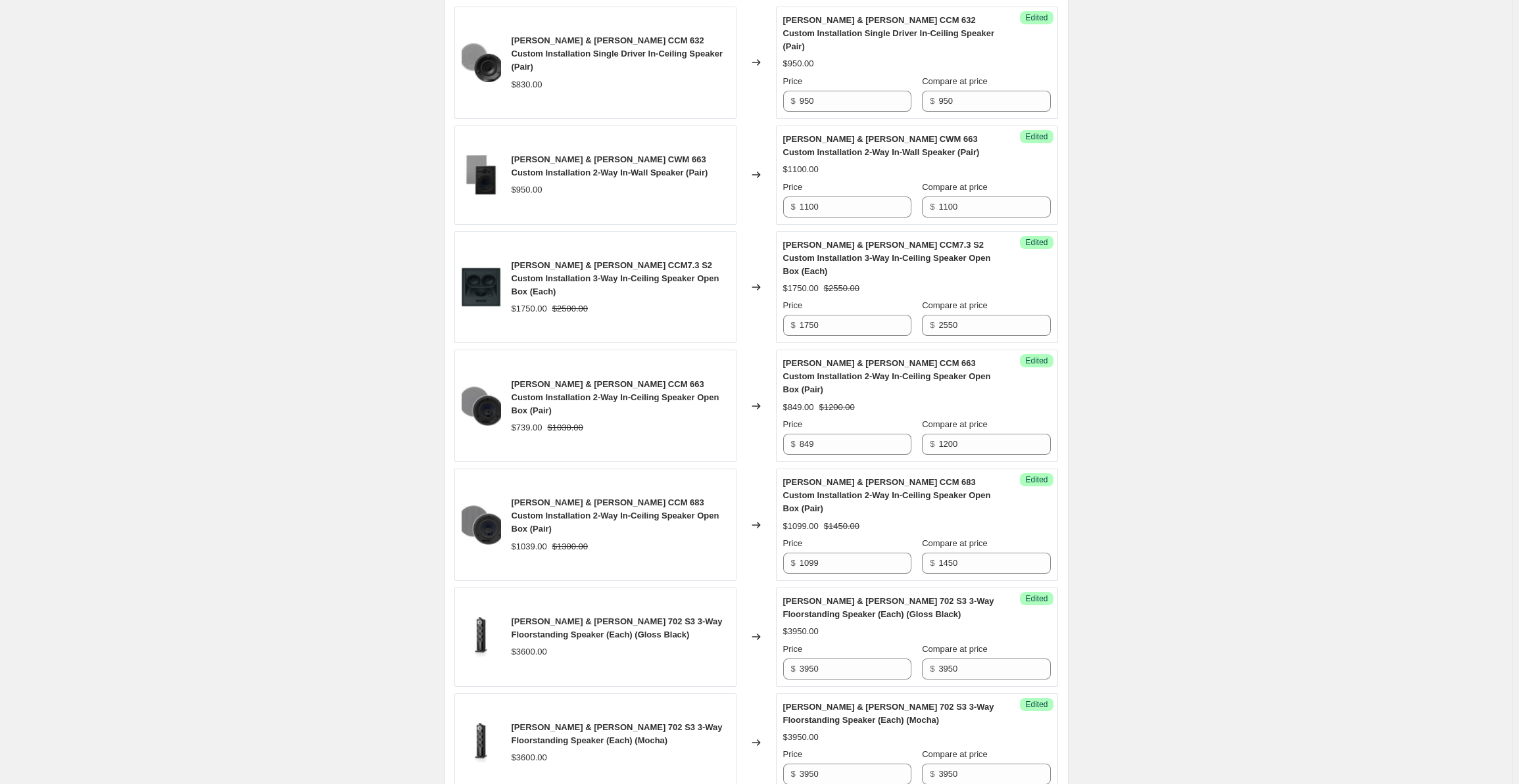
scroll to position [2039, 0]
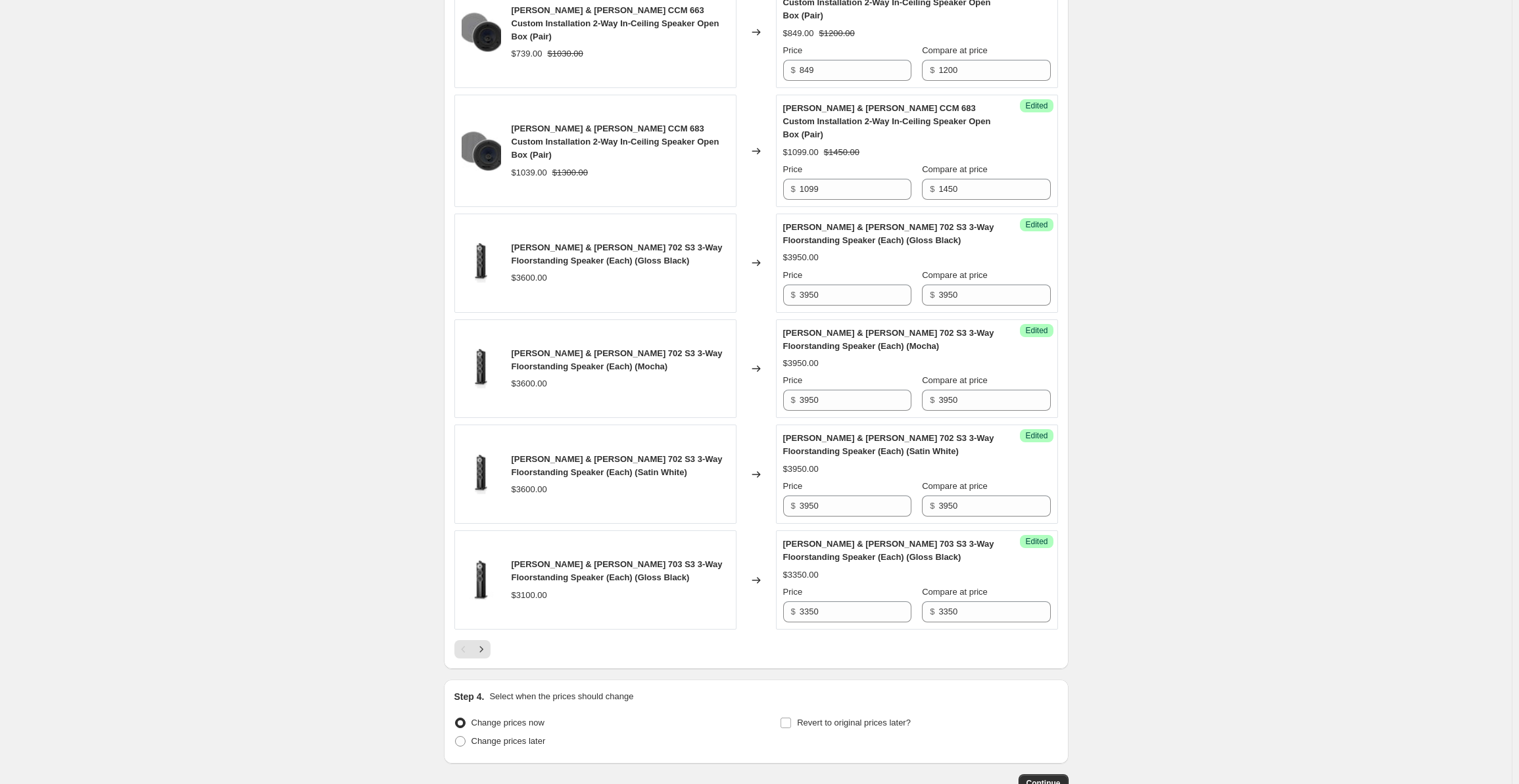
click at [493, 640] on div at bounding box center [756, 649] width 604 height 19
click at [490, 640] on button "Next" at bounding box center [481, 649] width 19 height 19
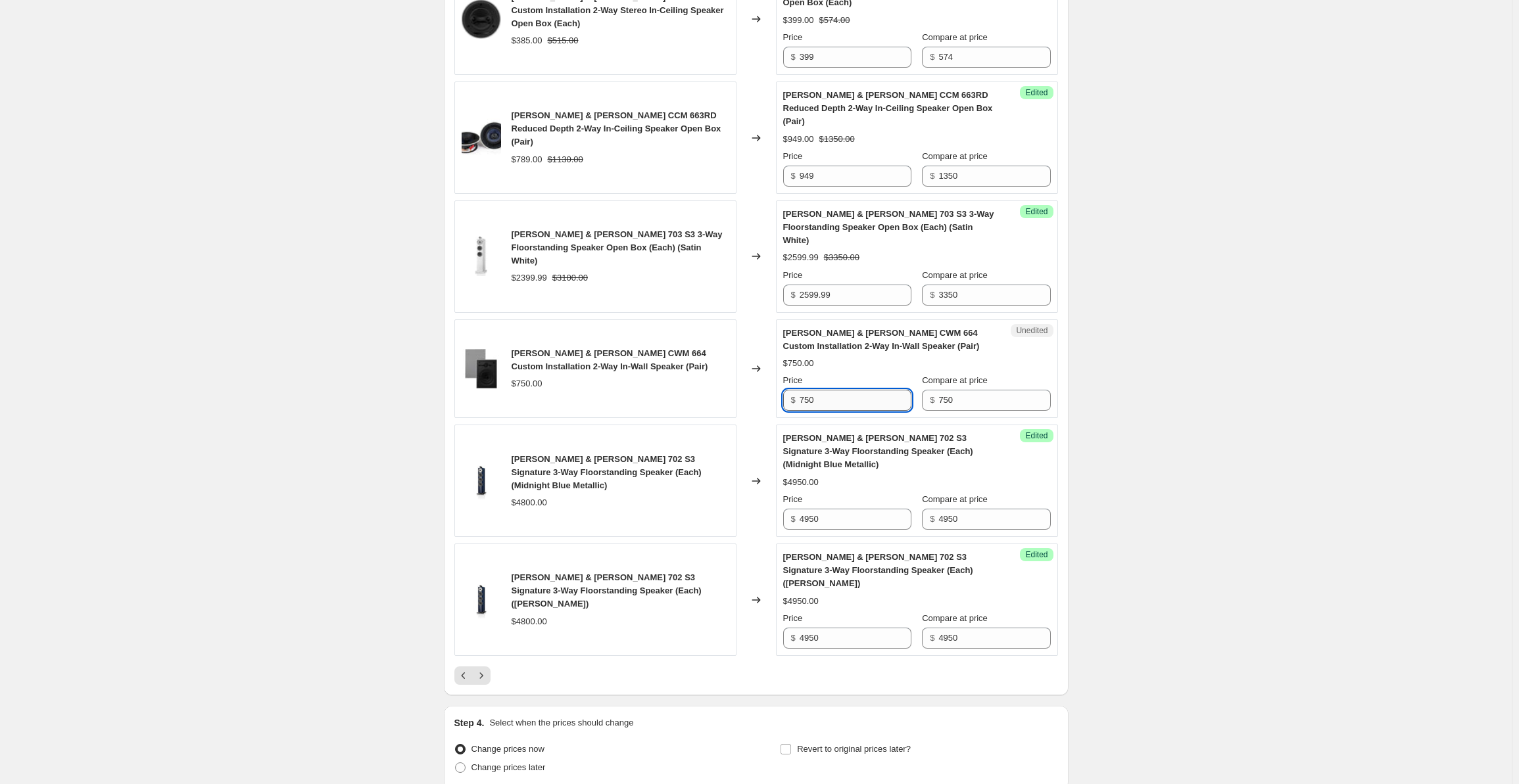
click at [837, 390] on input "750" at bounding box center [855, 400] width 112 height 21
drag, startPoint x: 849, startPoint y: 318, endPoint x: 773, endPoint y: 316, distance: 76.0
click at [773, 319] on div "[PERSON_NAME] & [PERSON_NAME] CWM 664 Custom Installation 2-Way In-Wall Speaker…" at bounding box center [756, 369] width 604 height 99
click at [487, 669] on icon "Next" at bounding box center [481, 676] width 13 height 13
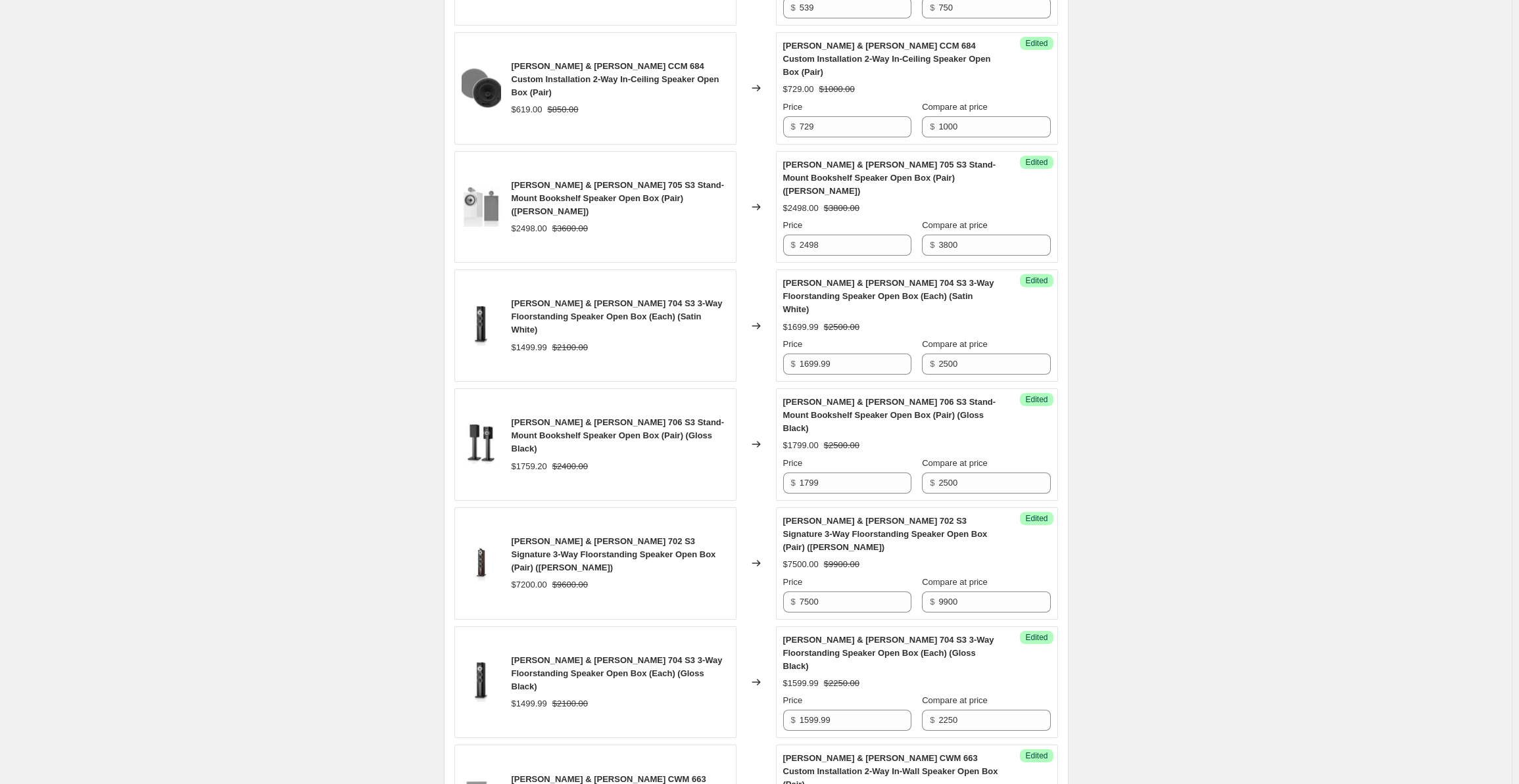
scroll to position [391, 0]
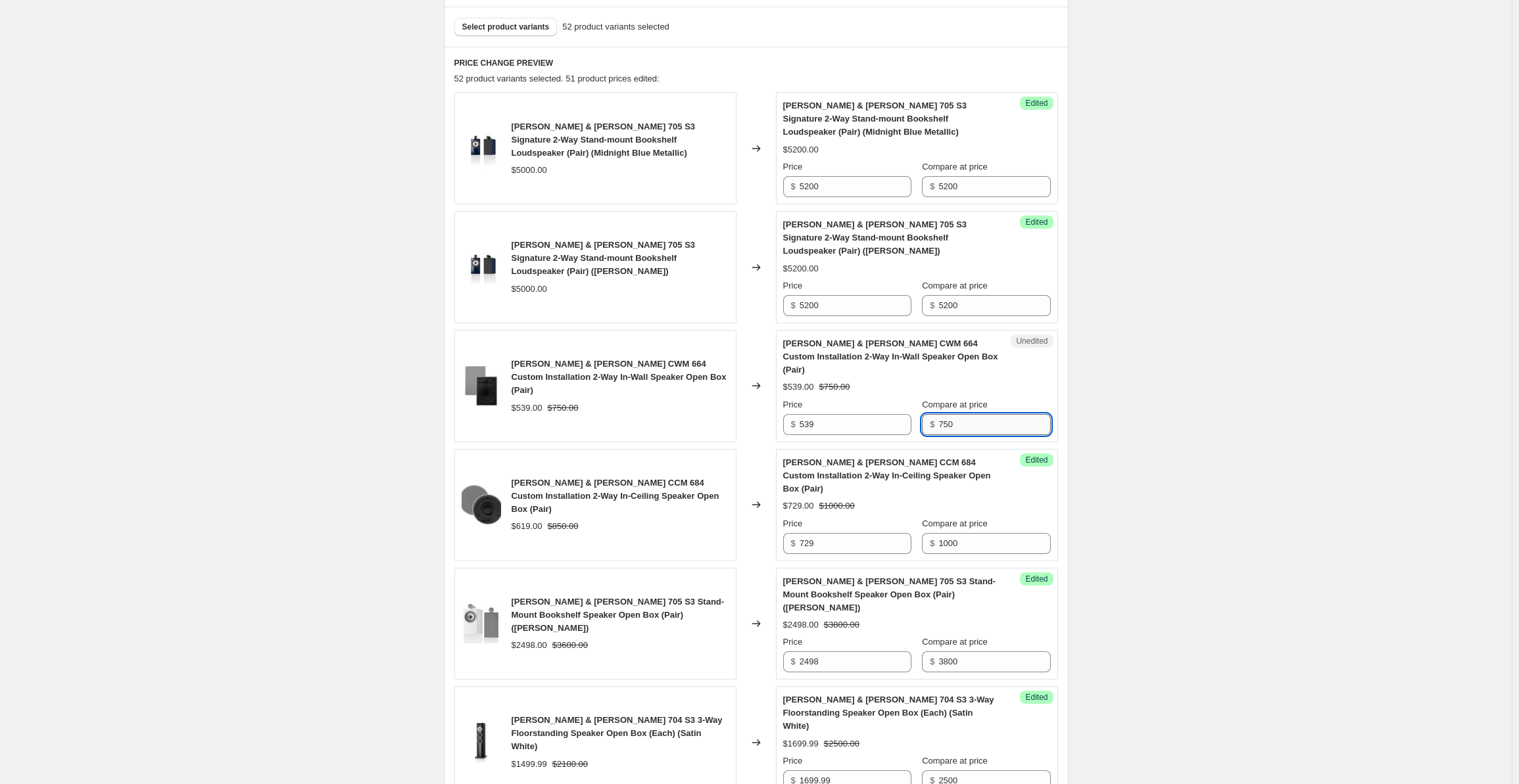
click at [966, 414] on input "750" at bounding box center [994, 425] width 112 height 21
drag, startPoint x: 976, startPoint y: 396, endPoint x: 903, endPoint y: 396, distance: 73.0
click at [903, 399] on div "Price $ 539 Compare at price $ 750" at bounding box center [917, 417] width 268 height 37
click at [834, 414] on input "539" at bounding box center [855, 425] width 112 height 21
drag, startPoint x: 854, startPoint y: 396, endPoint x: 806, endPoint y: 396, distance: 48.0
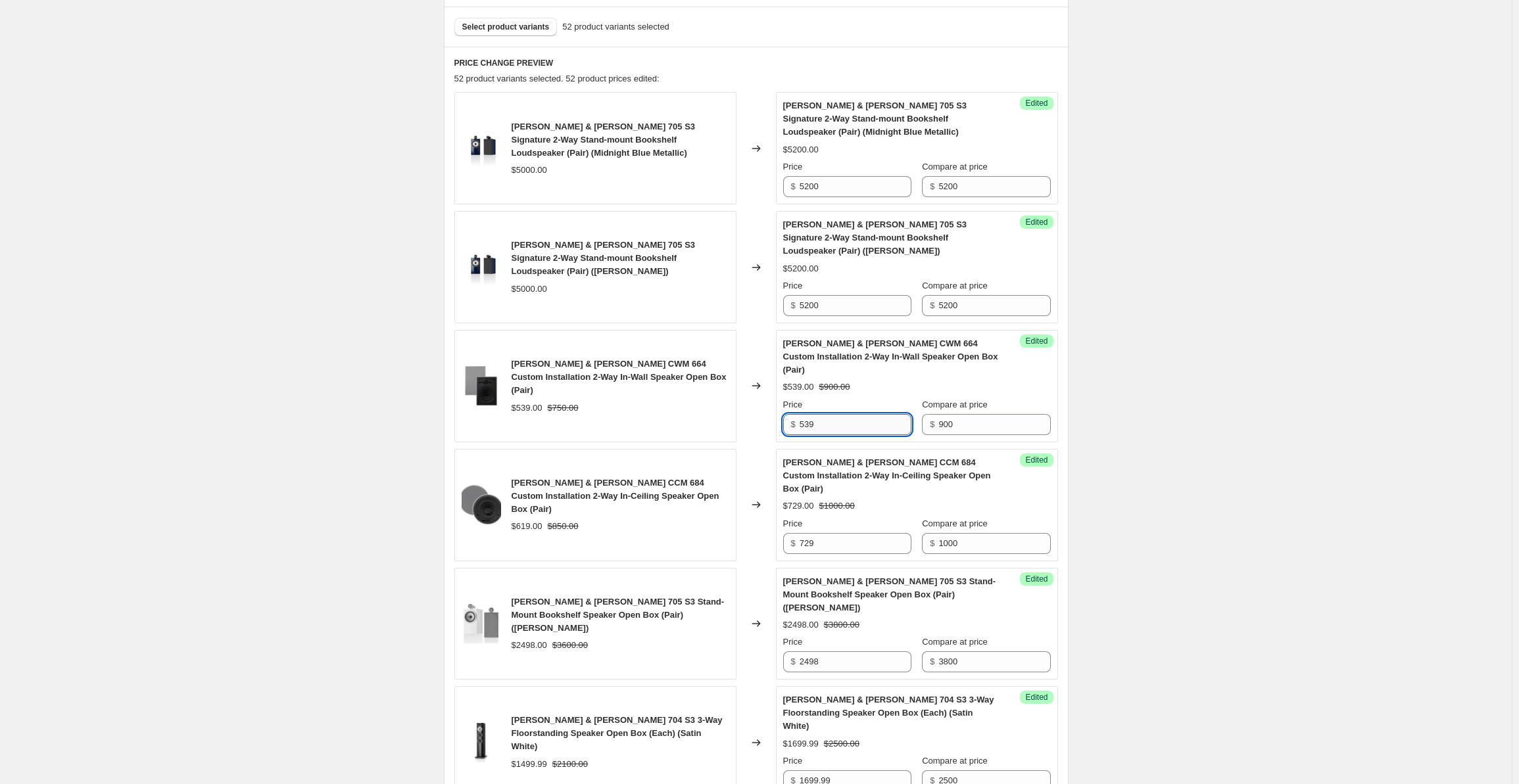
click at [784, 396] on div "Success Edited [PERSON_NAME] & [PERSON_NAME] CWM 664 Custom Installation 2-Way …" at bounding box center [917, 386] width 282 height 112
click at [1225, 371] on div "Create new price [MEDICAL_DATA]. This page is ready Create new price [MEDICAL_D…" at bounding box center [756, 682] width 1512 height 2146
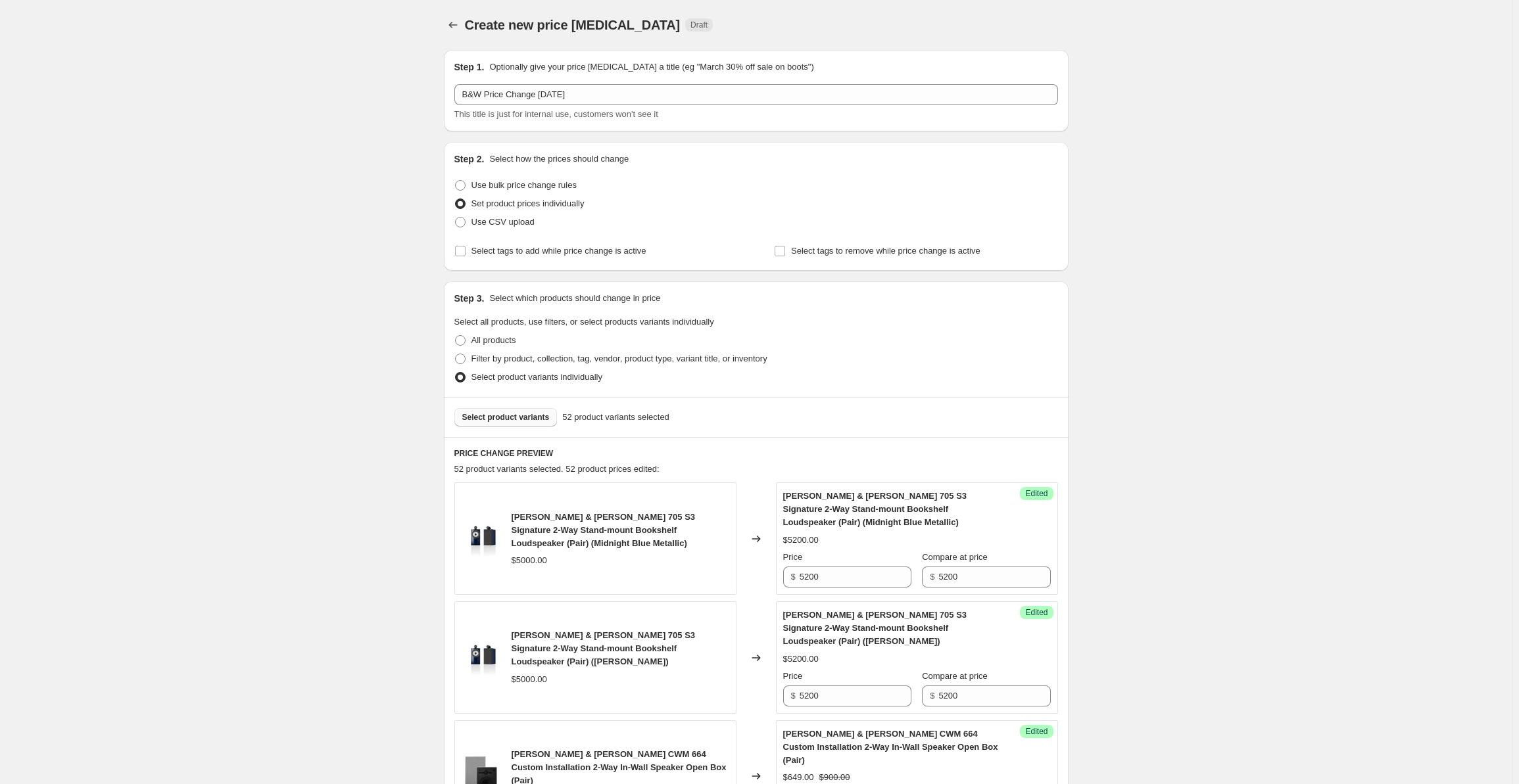
click at [502, 416] on span "Select product variants" at bounding box center [506, 417] width 88 height 10
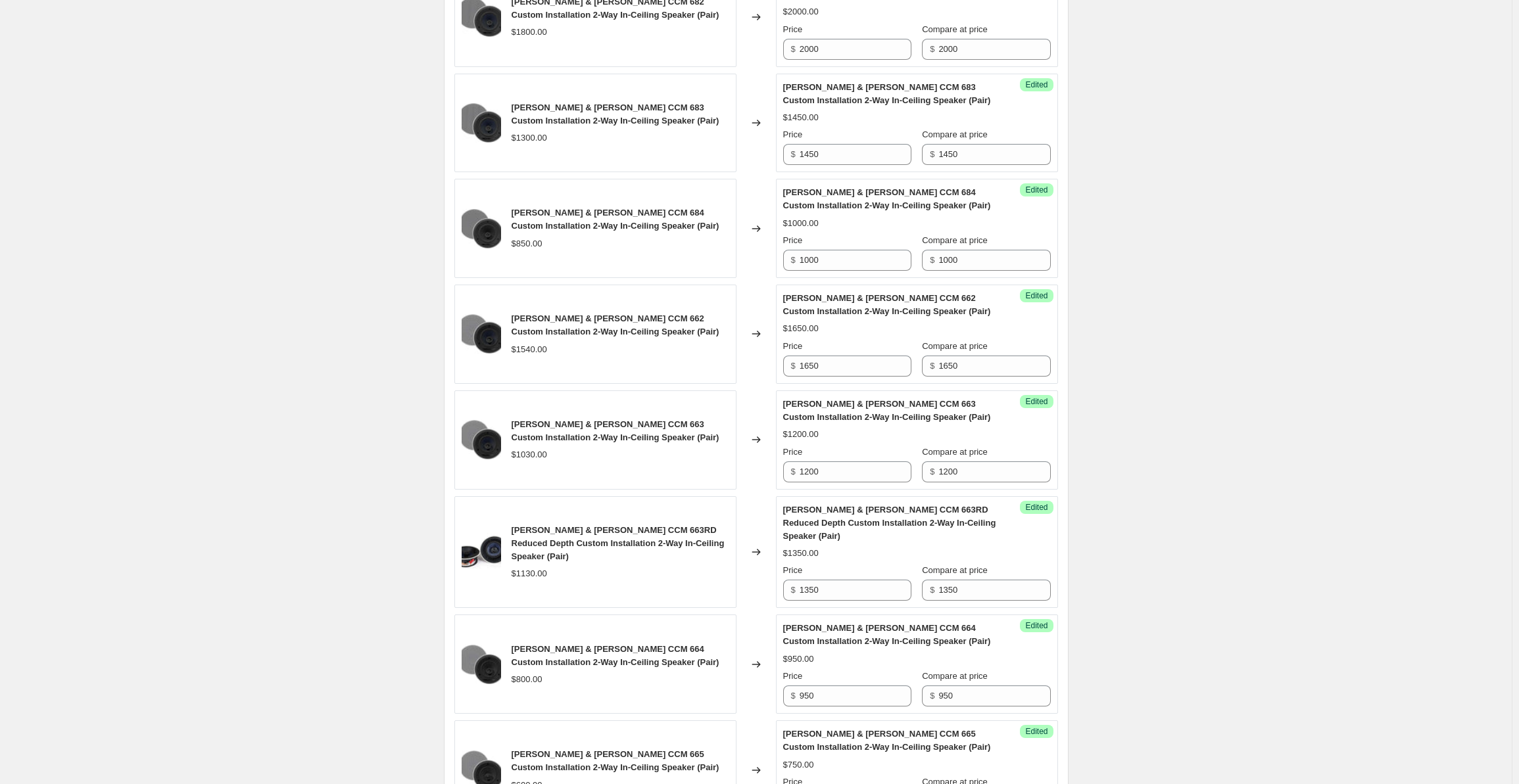
scroll to position [416, 0]
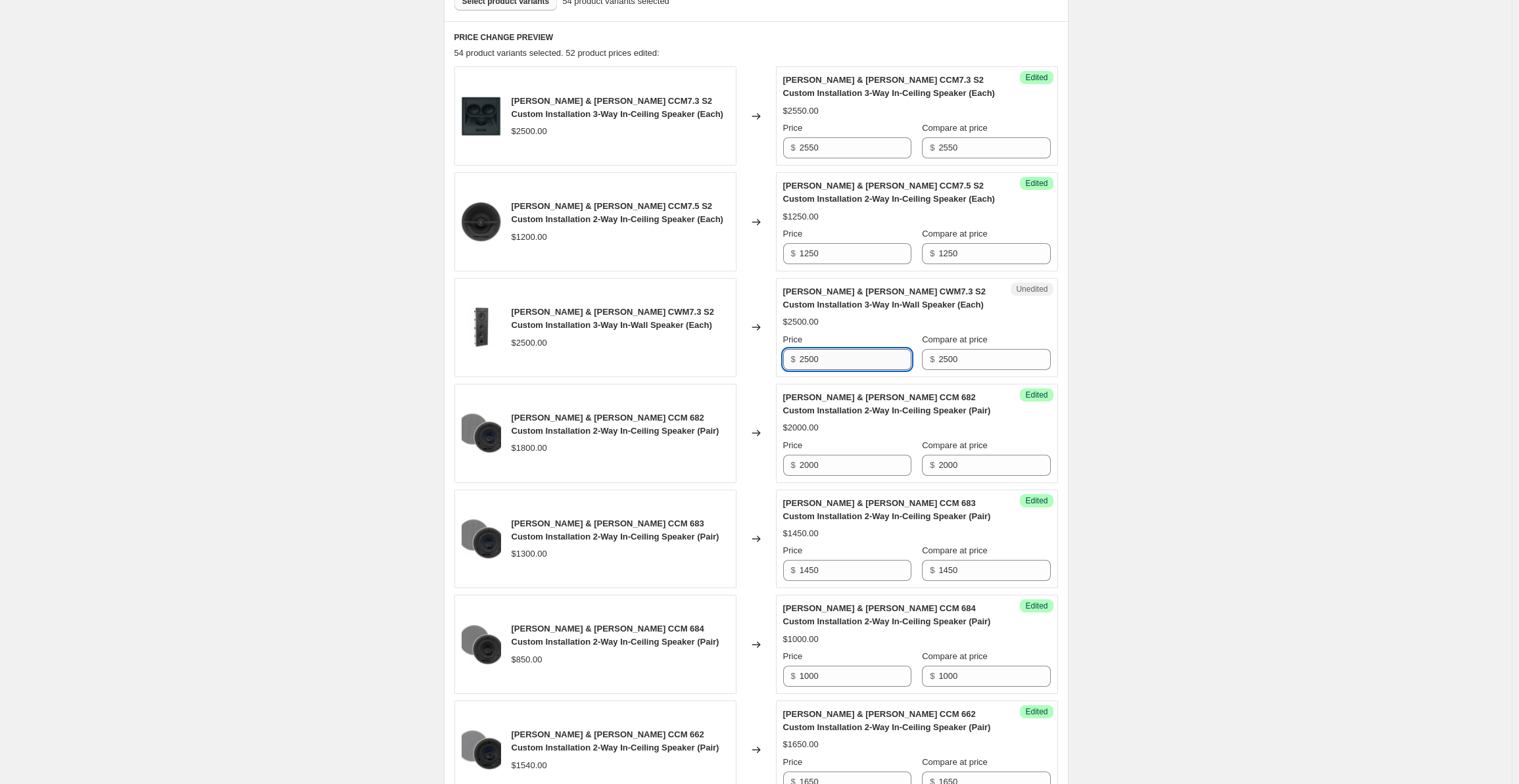
click at [855, 356] on input "2500" at bounding box center [855, 360] width 112 height 21
drag, startPoint x: 861, startPoint y: 357, endPoint x: 784, endPoint y: 355, distance: 77.0
click at [784, 355] on div "Unedited [PERSON_NAME] & [PERSON_NAME] CWM7.3 S2 Custom Installation 3-Way In-W…" at bounding box center [917, 328] width 282 height 99
drag, startPoint x: 854, startPoint y: 362, endPoint x: 795, endPoint y: 357, distance: 59.2
click at [795, 357] on div "$ 2800" at bounding box center [847, 360] width 128 height 21
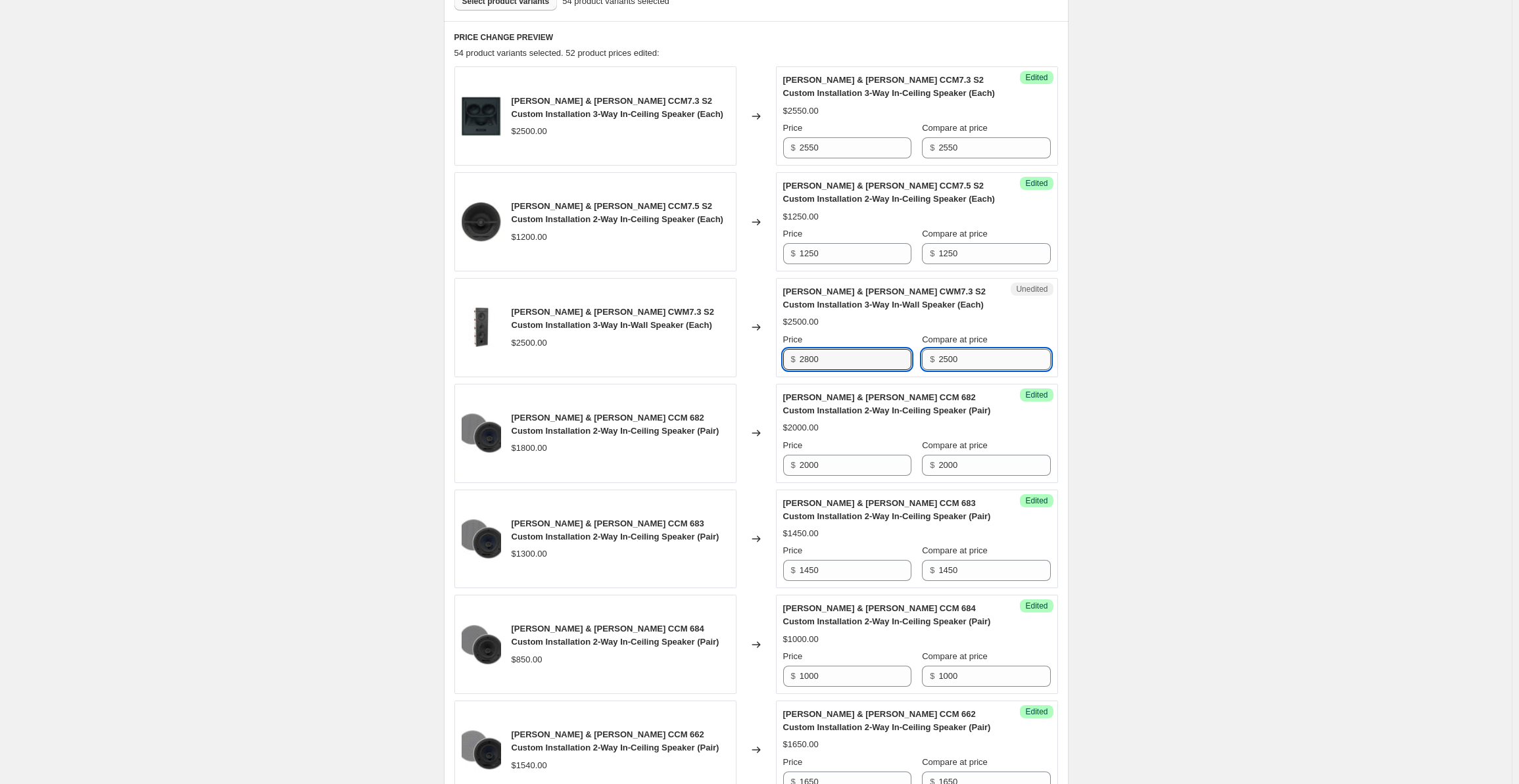
click at [966, 361] on input "2500" at bounding box center [994, 360] width 112 height 21
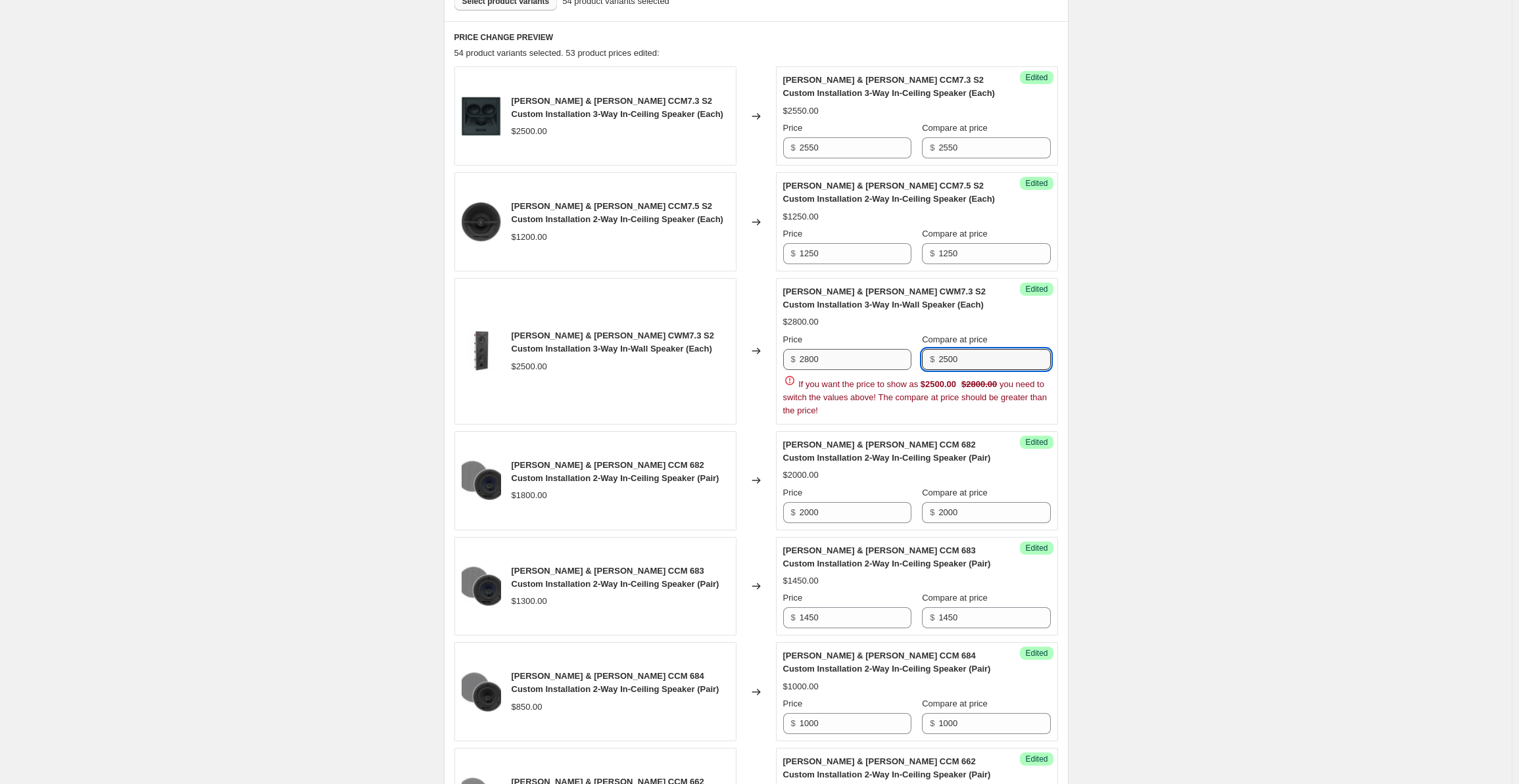
drag, startPoint x: 975, startPoint y: 363, endPoint x: 889, endPoint y: 355, distance: 86.4
click at [889, 355] on div "Price $ 2800 Compare at price $ 2500" at bounding box center [917, 352] width 268 height 37
paste input "8"
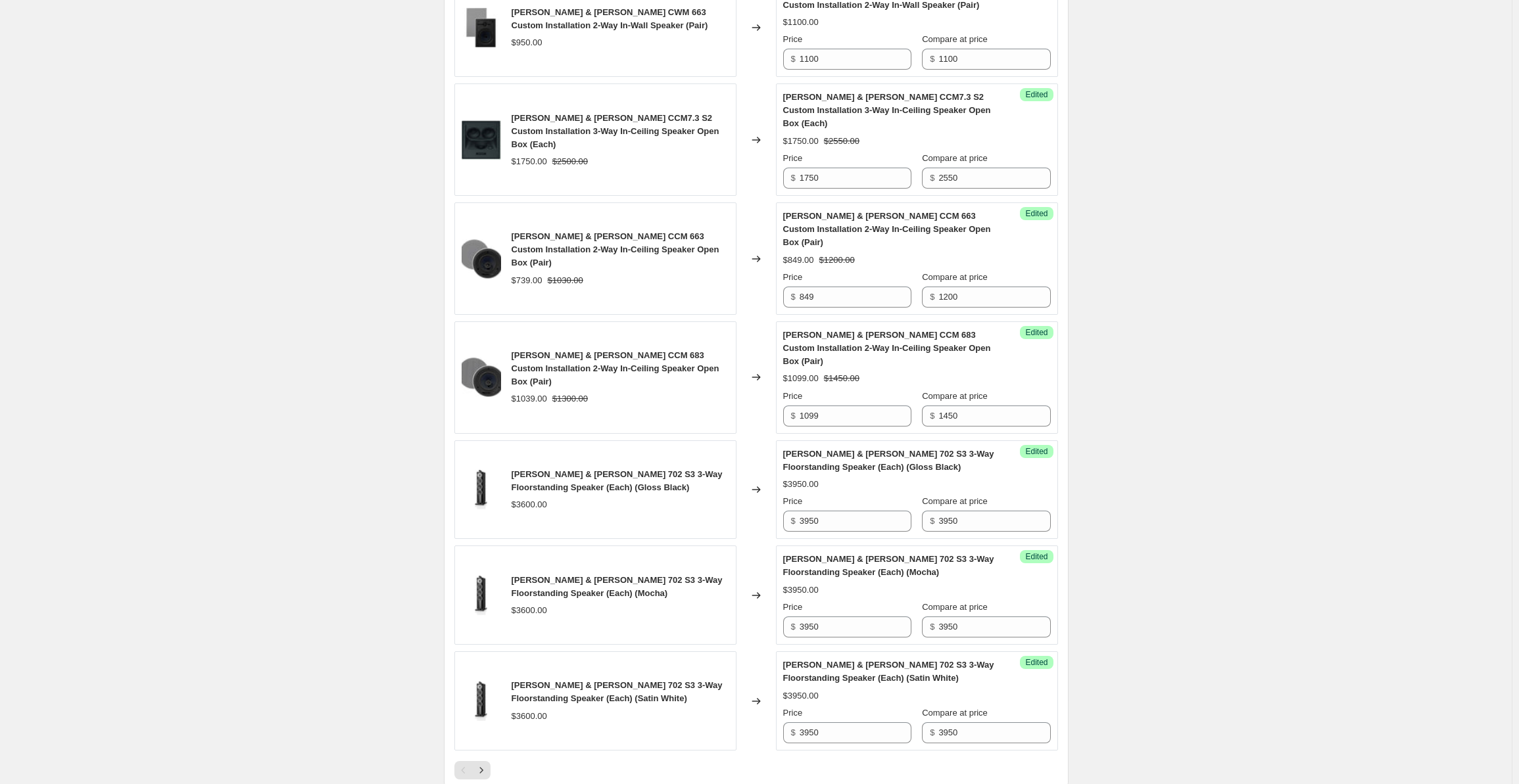
scroll to position [2039, 0]
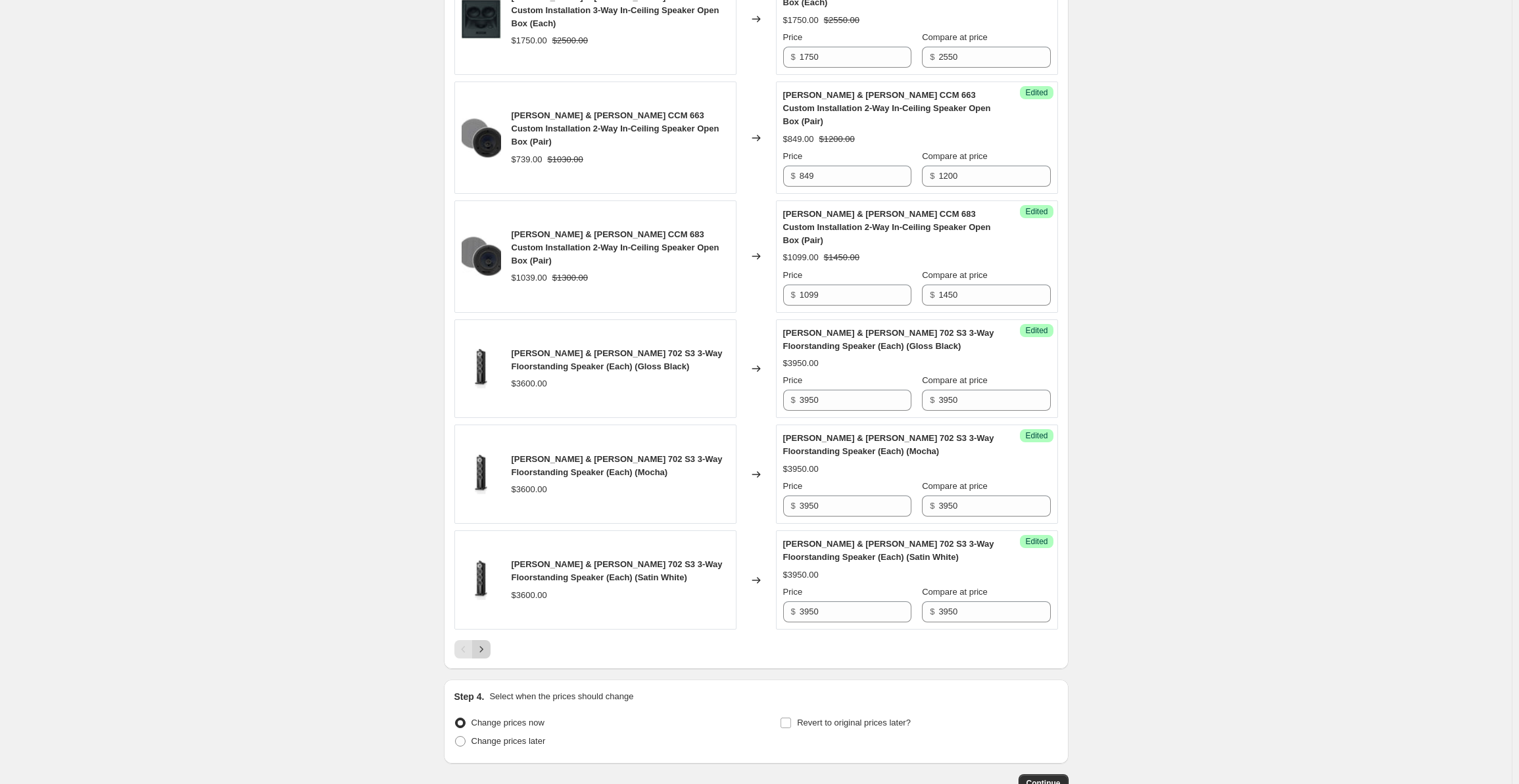
click at [488, 643] on icon "Next" at bounding box center [481, 650] width 13 height 13
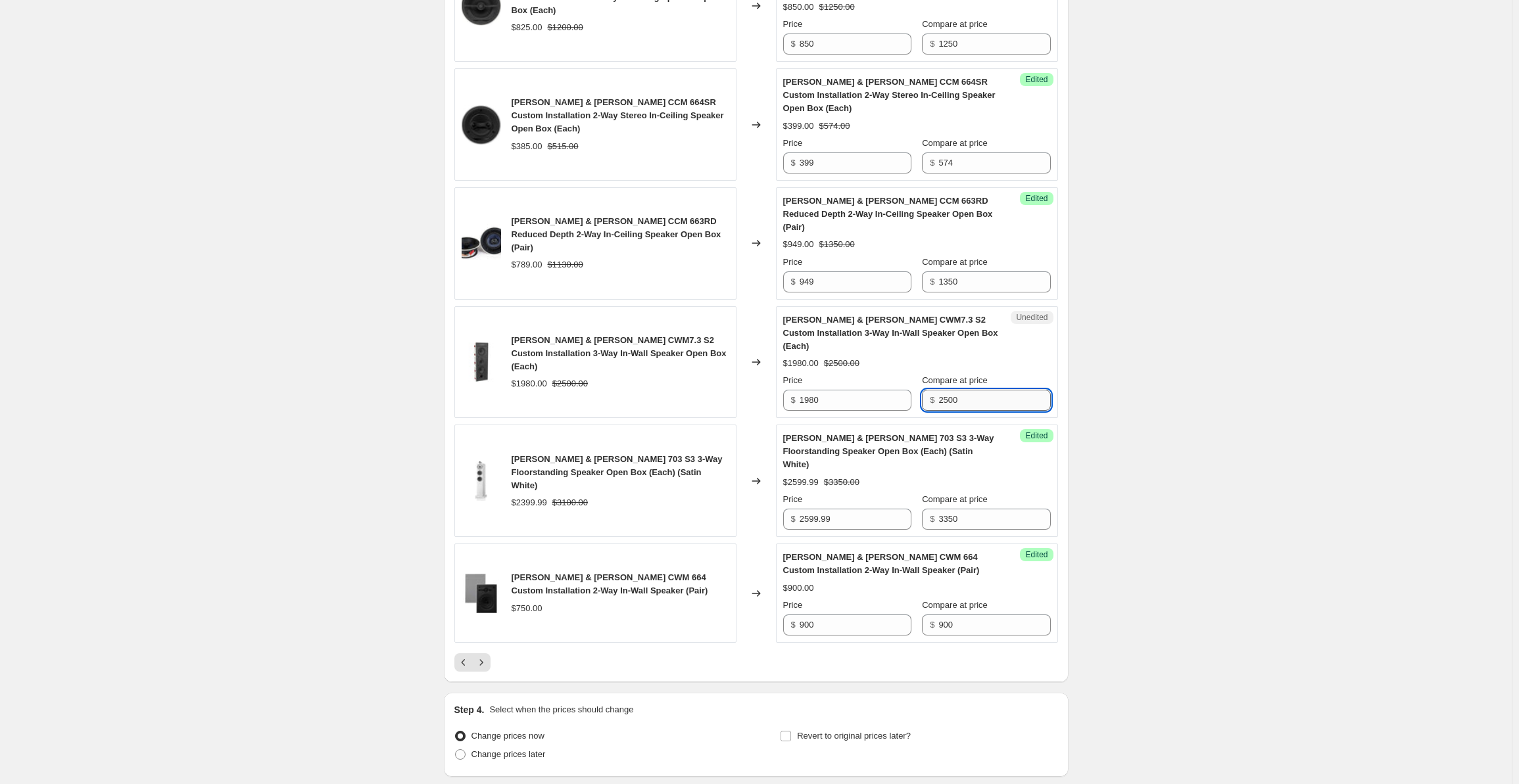
click at [968, 390] on input "2500" at bounding box center [994, 400] width 112 height 21
drag, startPoint x: 978, startPoint y: 313, endPoint x: 919, endPoint y: 311, distance: 59.0
click at [919, 374] on div "Price $ 1980 Compare at price $ 2500" at bounding box center [917, 392] width 268 height 37
paste input "8"
click at [827, 390] on input "1980" at bounding box center [855, 400] width 112 height 21
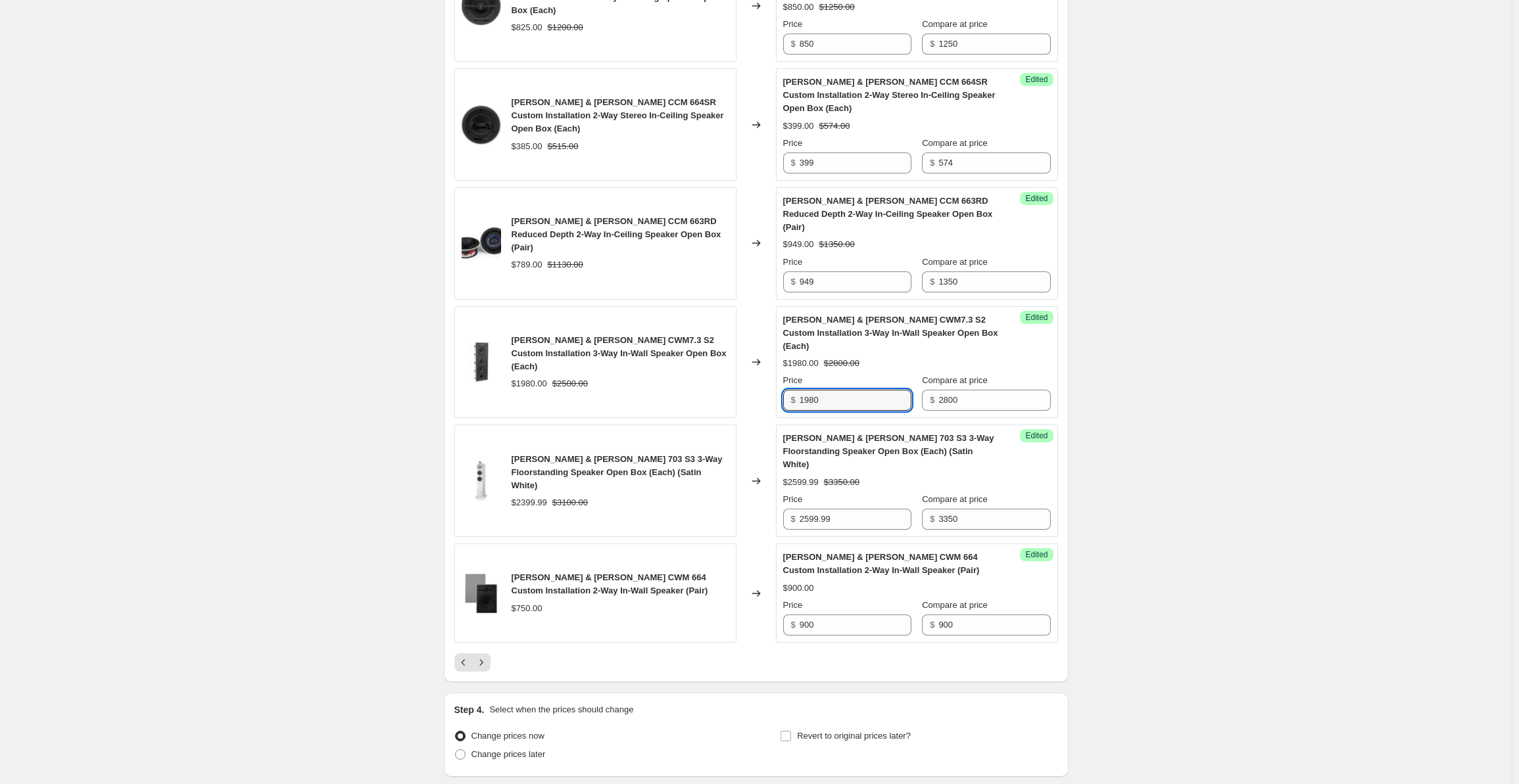
drag, startPoint x: 841, startPoint y: 313, endPoint x: 788, endPoint y: 314, distance: 53.0
click at [788, 390] on div "$ 1980" at bounding box center [847, 400] width 128 height 21
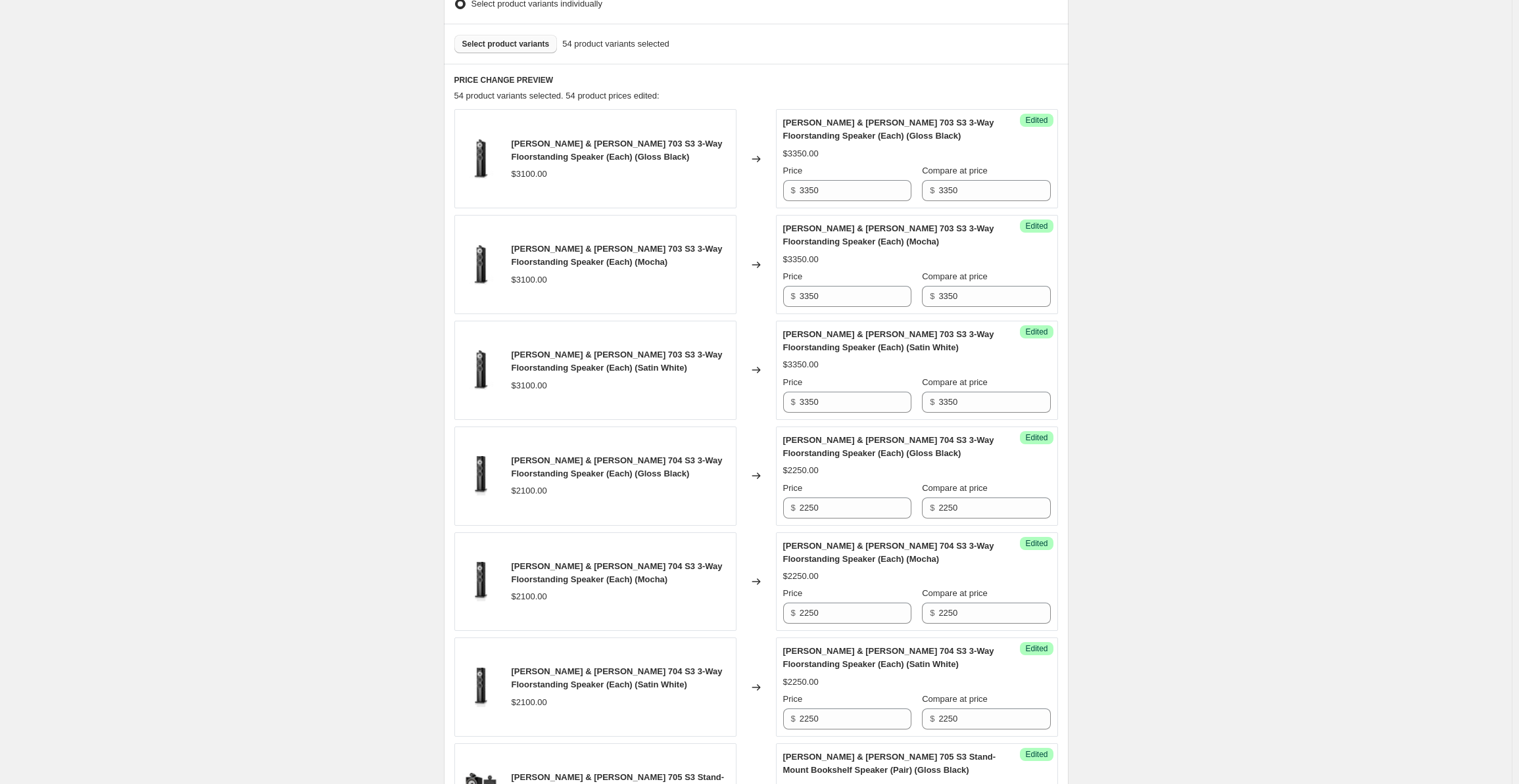
scroll to position [0, 0]
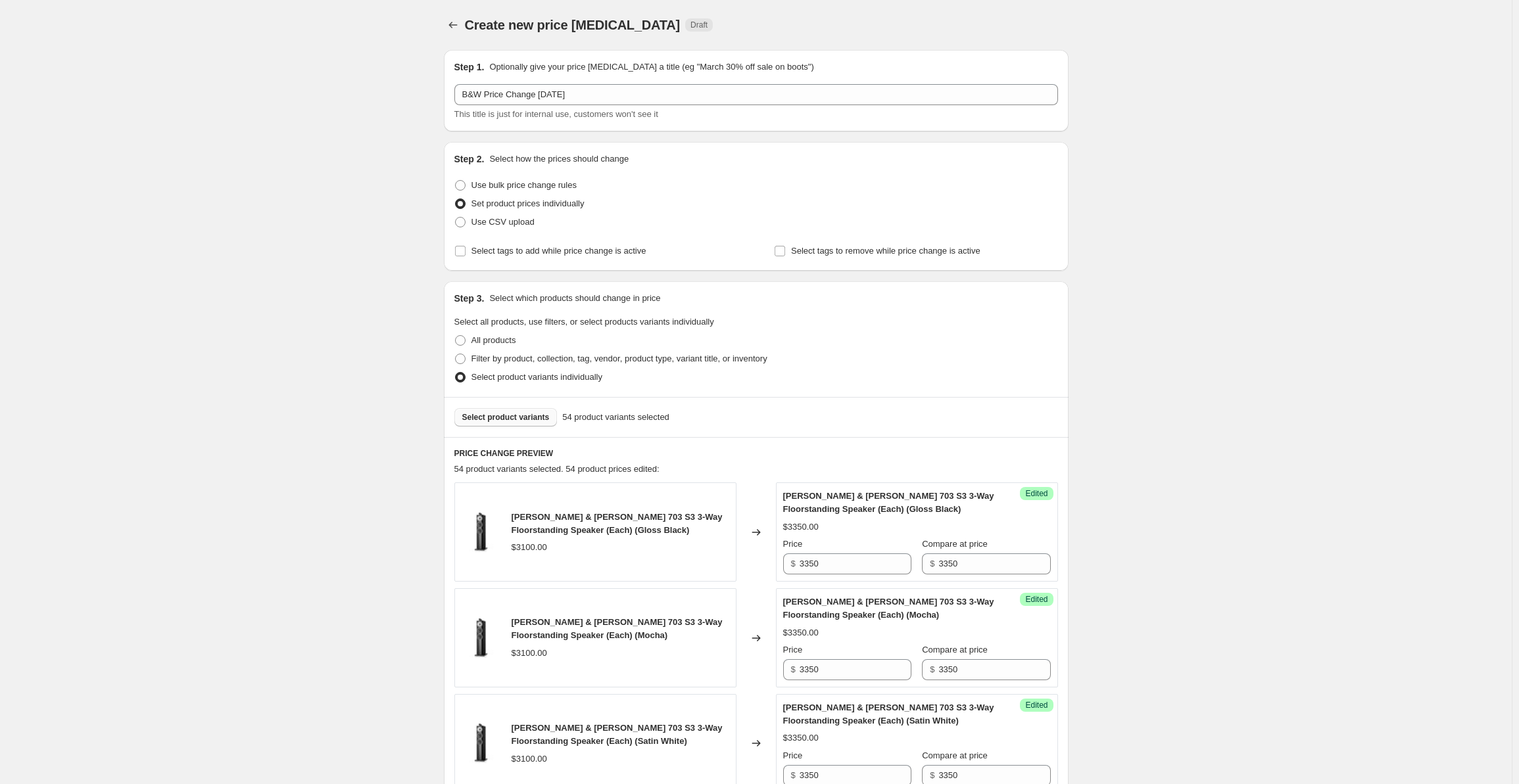
click at [509, 421] on span "Select product variants" at bounding box center [506, 417] width 88 height 10
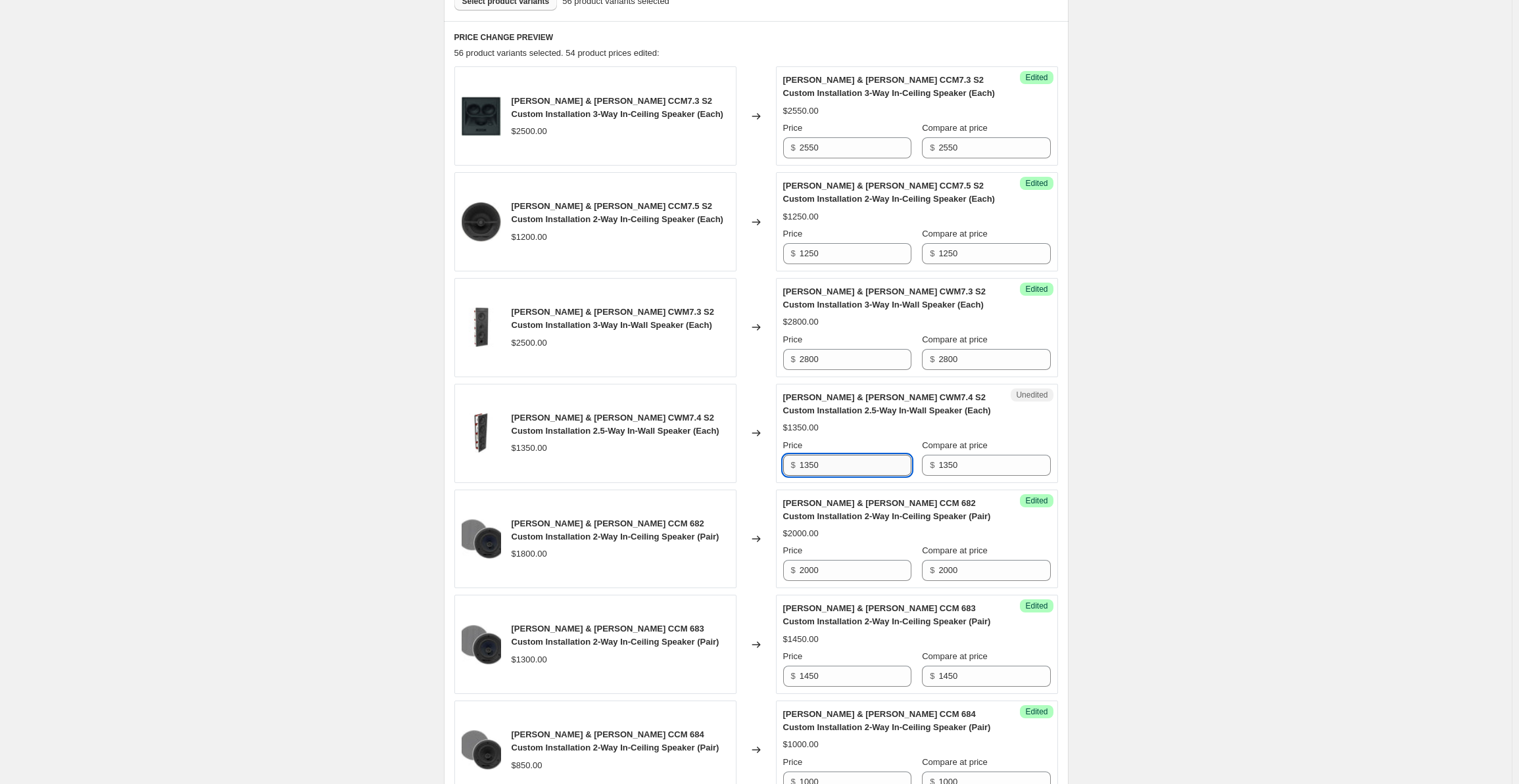
click at [852, 461] on input "1350" at bounding box center [855, 465] width 112 height 21
drag, startPoint x: 853, startPoint y: 463, endPoint x: 758, endPoint y: 462, distance: 95.0
click at [758, 462] on div "[PERSON_NAME] & [PERSON_NAME] CWM7.4 S2 Custom Installation 2.5-Way In-Wall Spe…" at bounding box center [756, 433] width 604 height 99
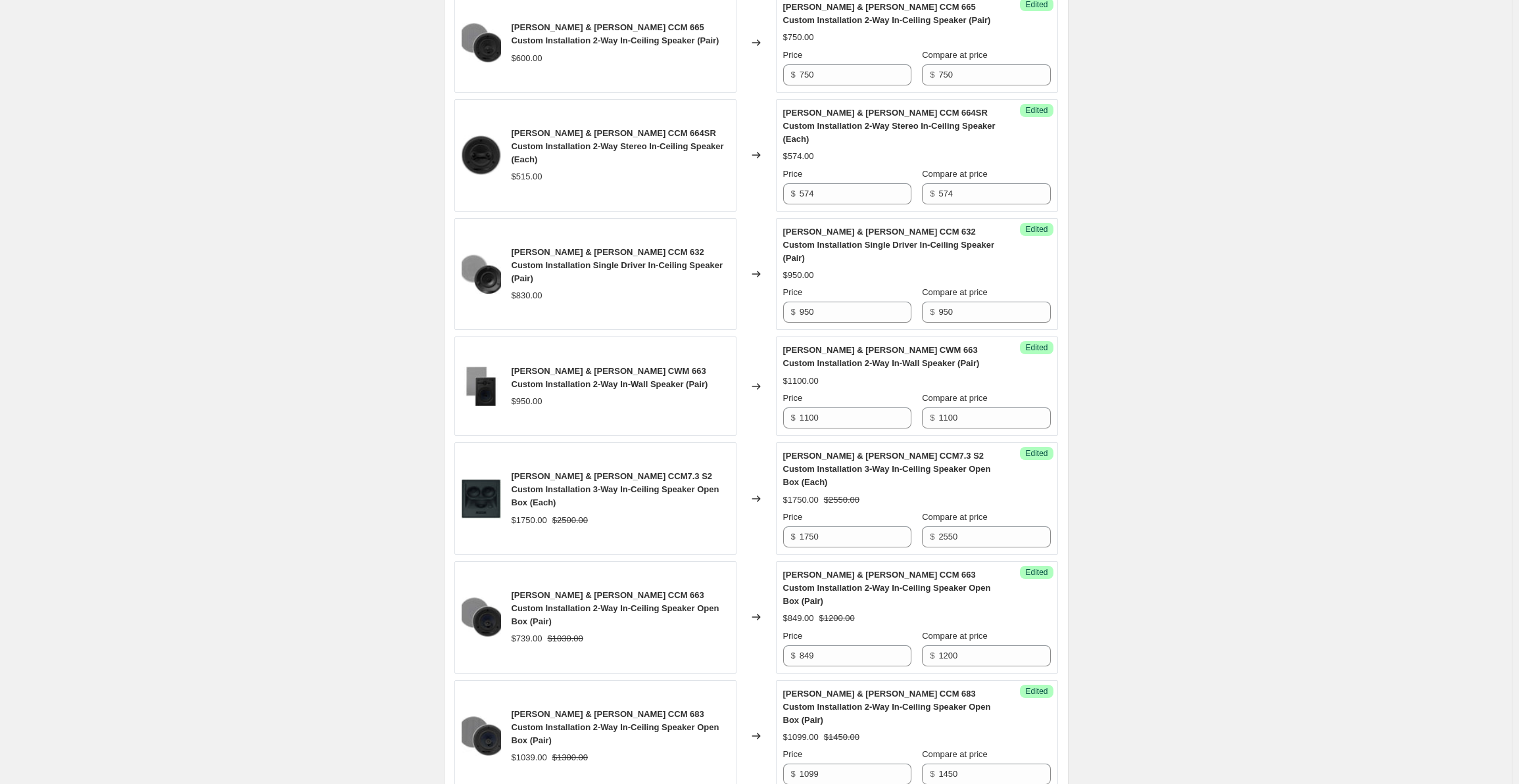
scroll to position [2039, 0]
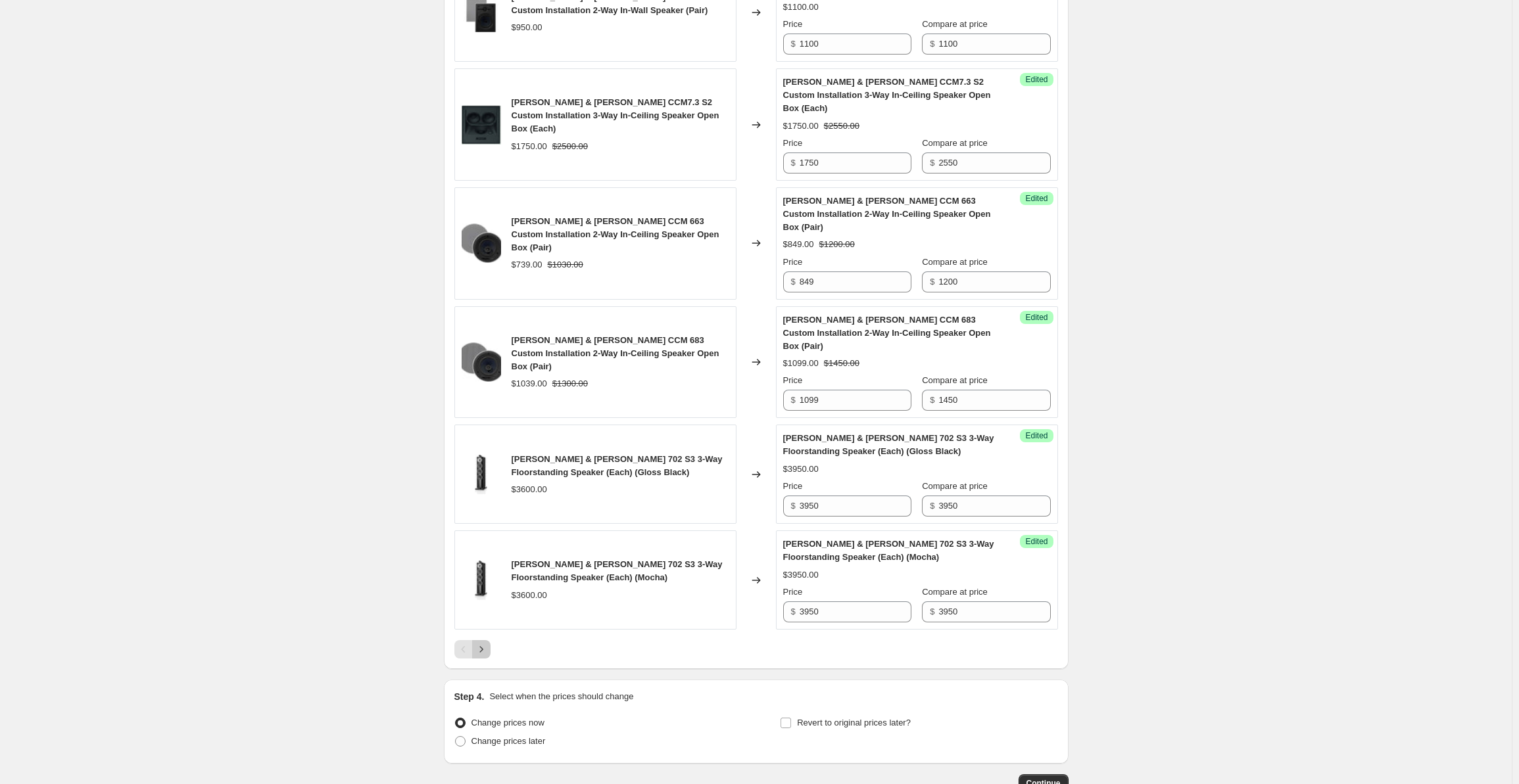
click at [490, 640] on button "Next" at bounding box center [481, 649] width 19 height 19
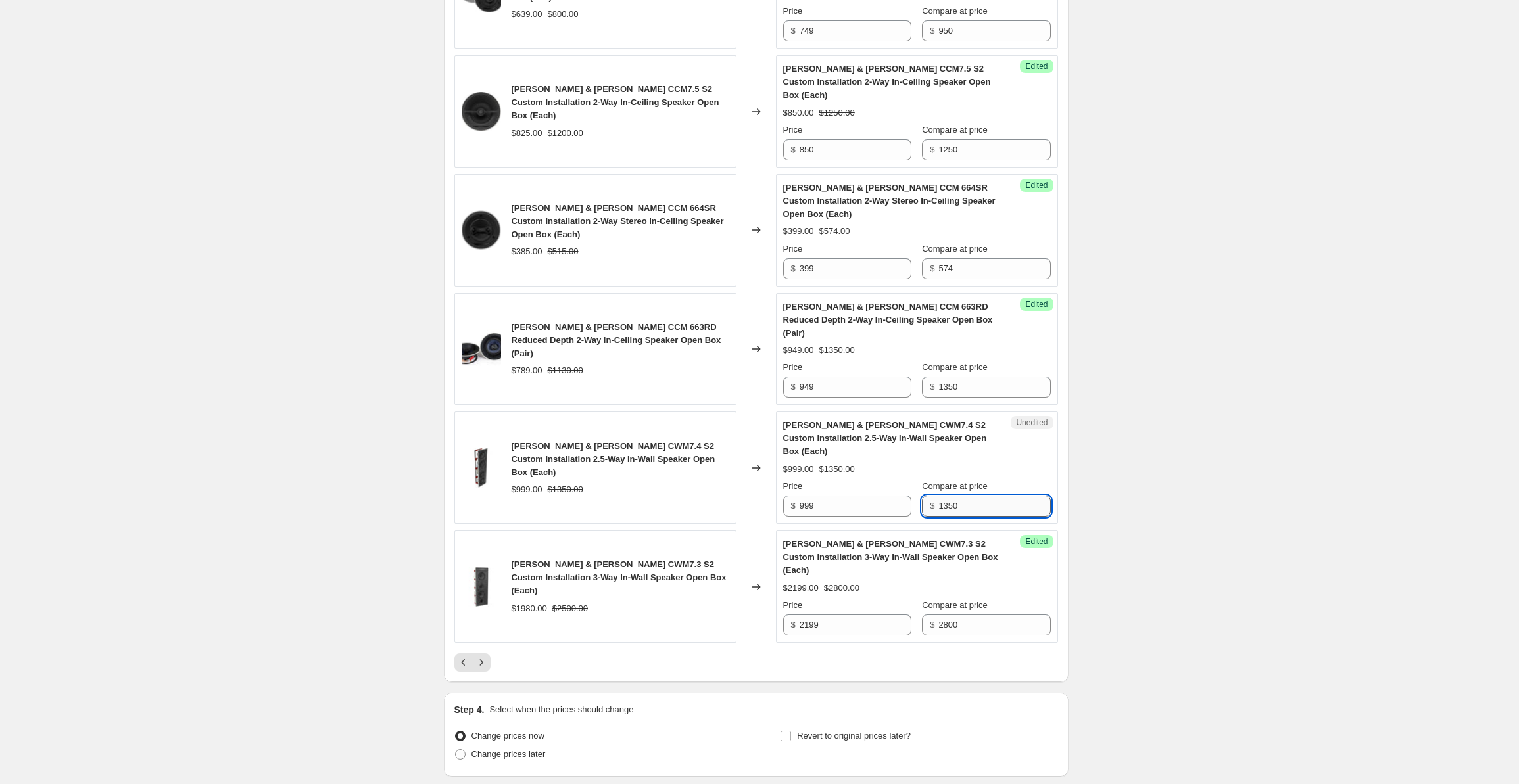
click at [966, 495] on input "1350" at bounding box center [994, 506] width 112 height 21
drag, startPoint x: 981, startPoint y: 427, endPoint x: 935, endPoint y: 427, distance: 46.0
click at [935, 495] on div "$ 1350" at bounding box center [986, 506] width 128 height 21
click at [822, 495] on input "999" at bounding box center [855, 506] width 112 height 21
drag, startPoint x: 846, startPoint y: 419, endPoint x: 788, endPoint y: 420, distance: 58.0
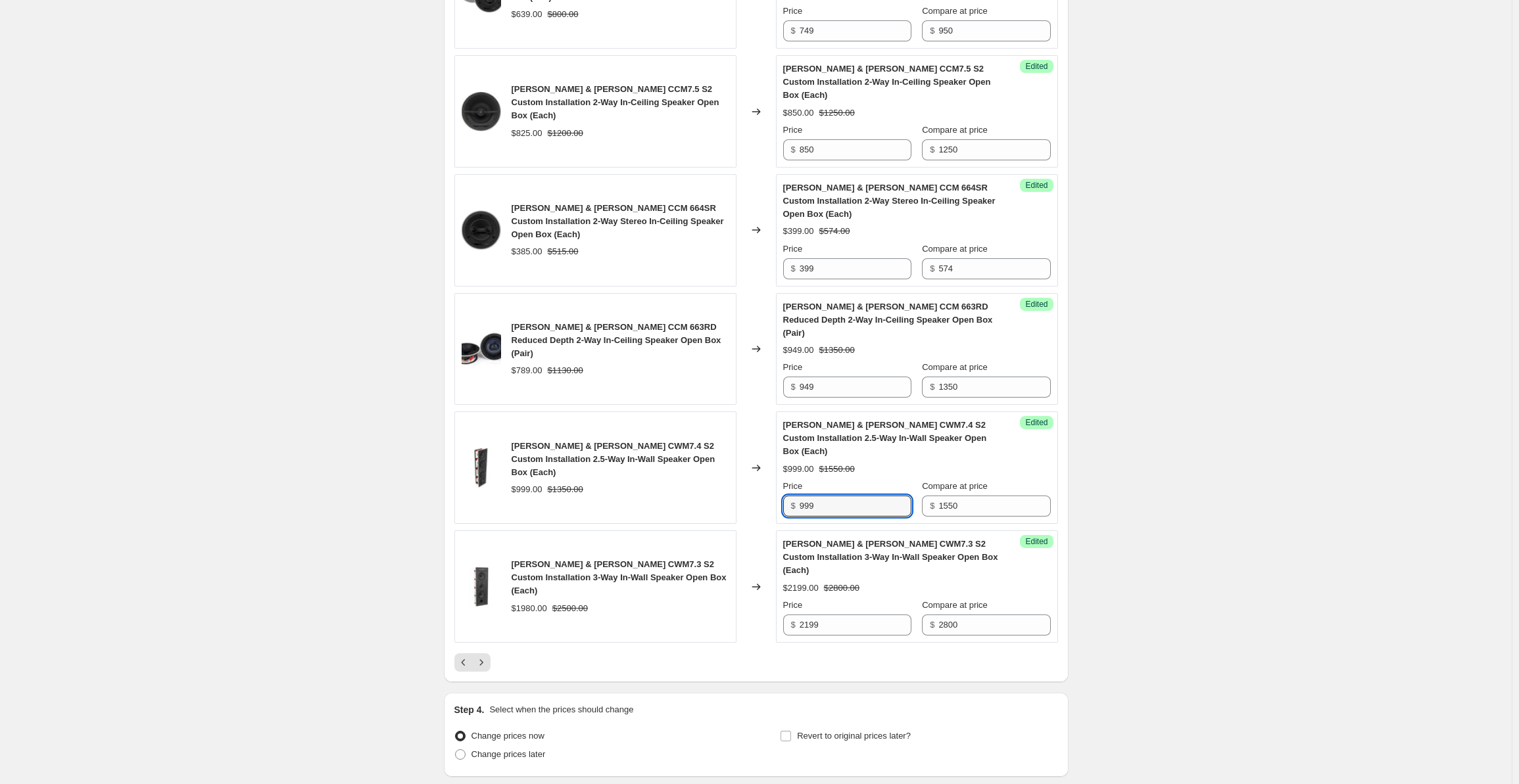
click at [785, 420] on div "Success Edited [PERSON_NAME] & [PERSON_NAME] CWM7.4 S2 Custom Installation 2.5-…" at bounding box center [917, 468] width 282 height 112
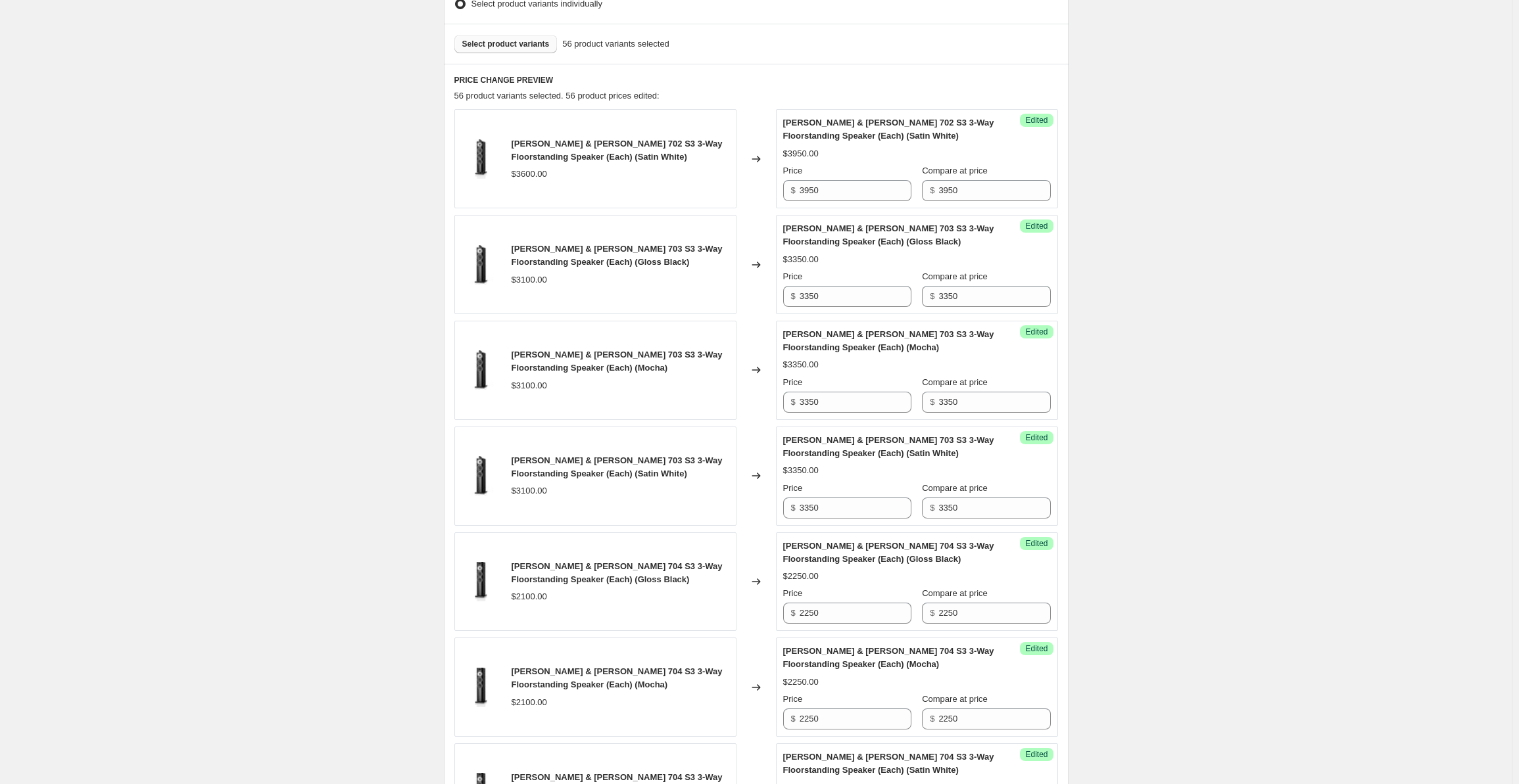
scroll to position [0, 0]
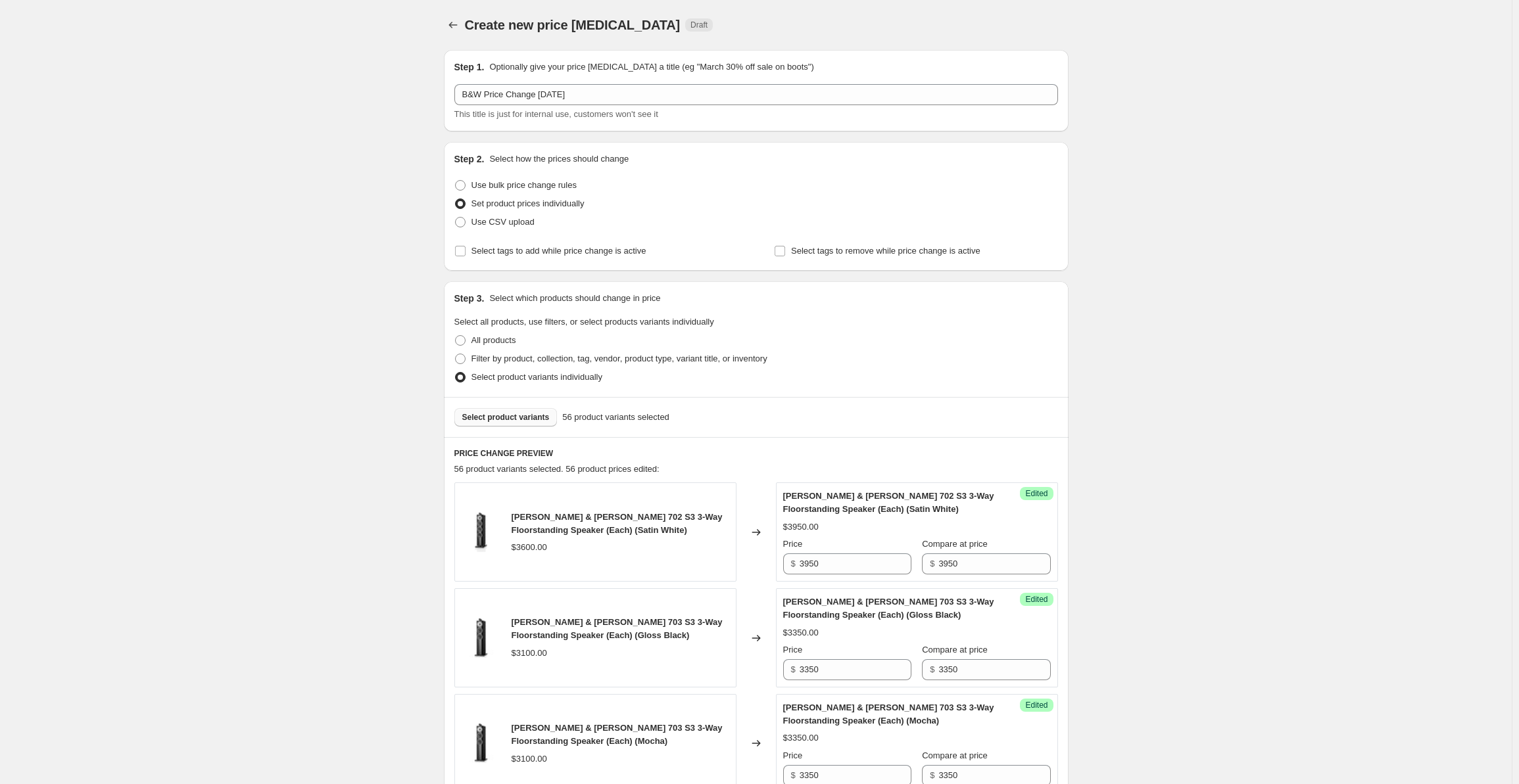
click at [495, 415] on span "Select product variants" at bounding box center [506, 417] width 88 height 10
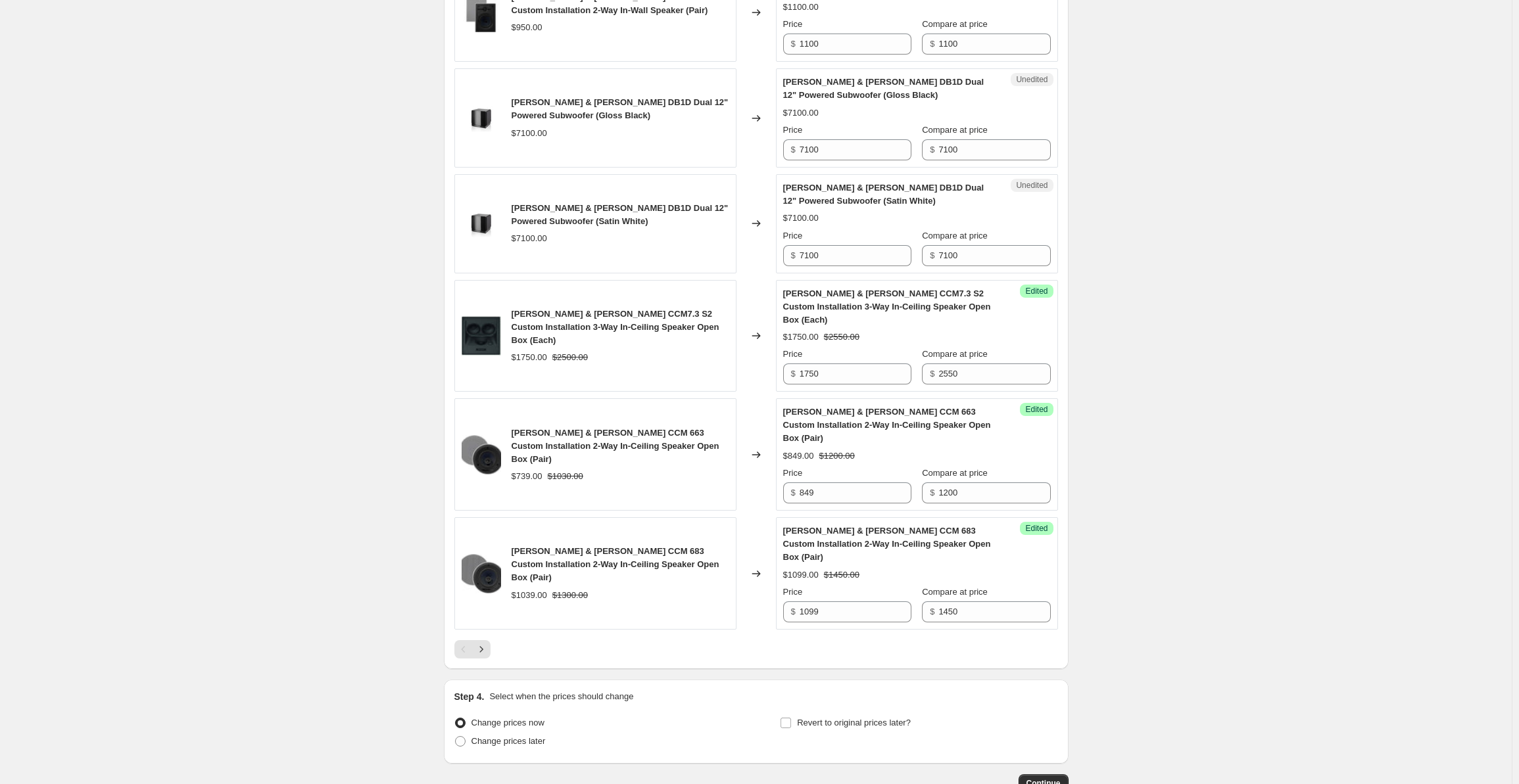
scroll to position [1623, 0]
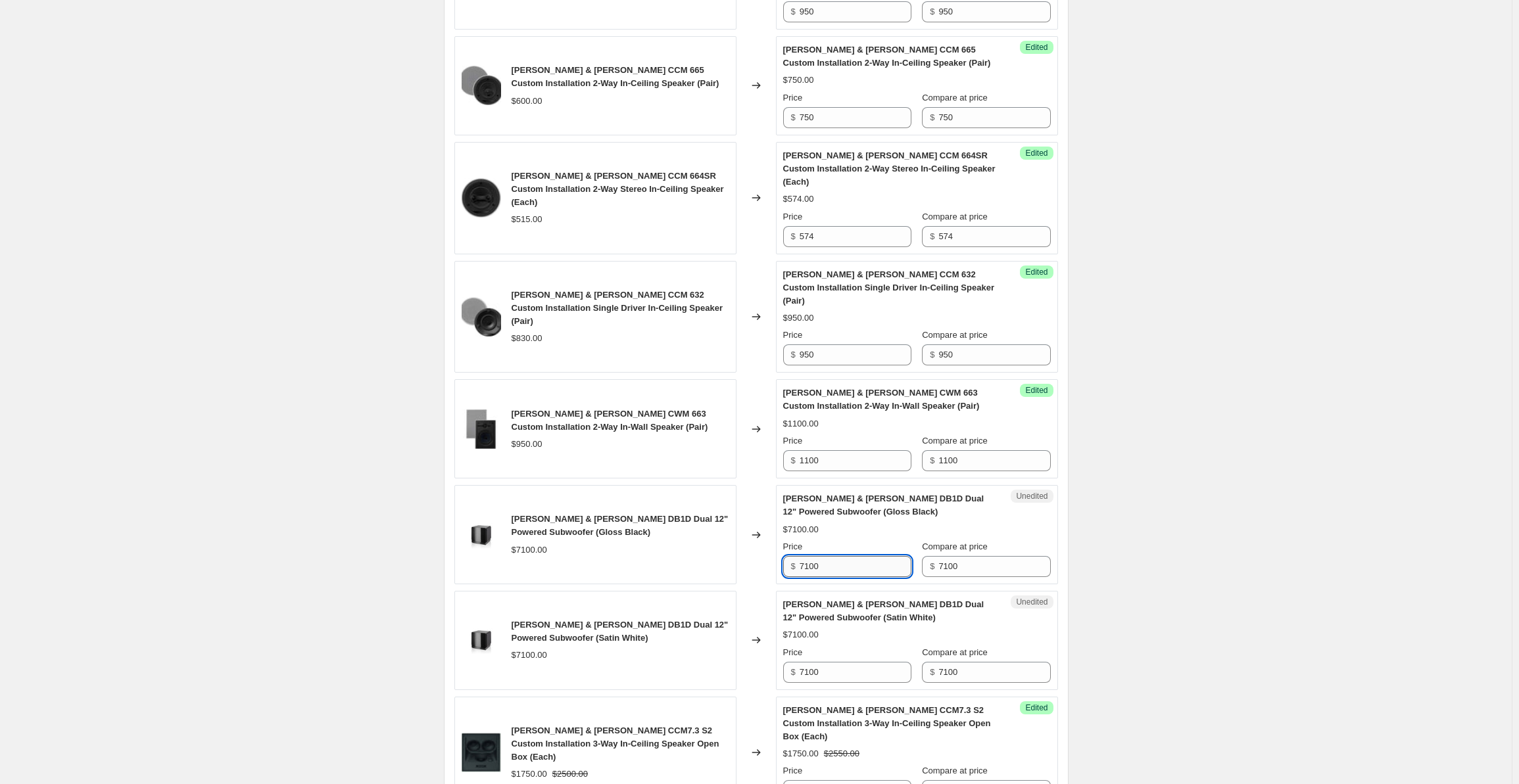
click at [847, 556] on input "7100" at bounding box center [855, 567] width 112 height 21
drag, startPoint x: 792, startPoint y: 513, endPoint x: 774, endPoint y: 513, distance: 18.0
click at [774, 513] on div "[PERSON_NAME] & [PERSON_NAME] DB1D Dual 12" Powered Subwoofer (Gloss Black) $71…" at bounding box center [756, 534] width 604 height 99
click at [840, 556] on input "7200" at bounding box center [855, 567] width 112 height 21
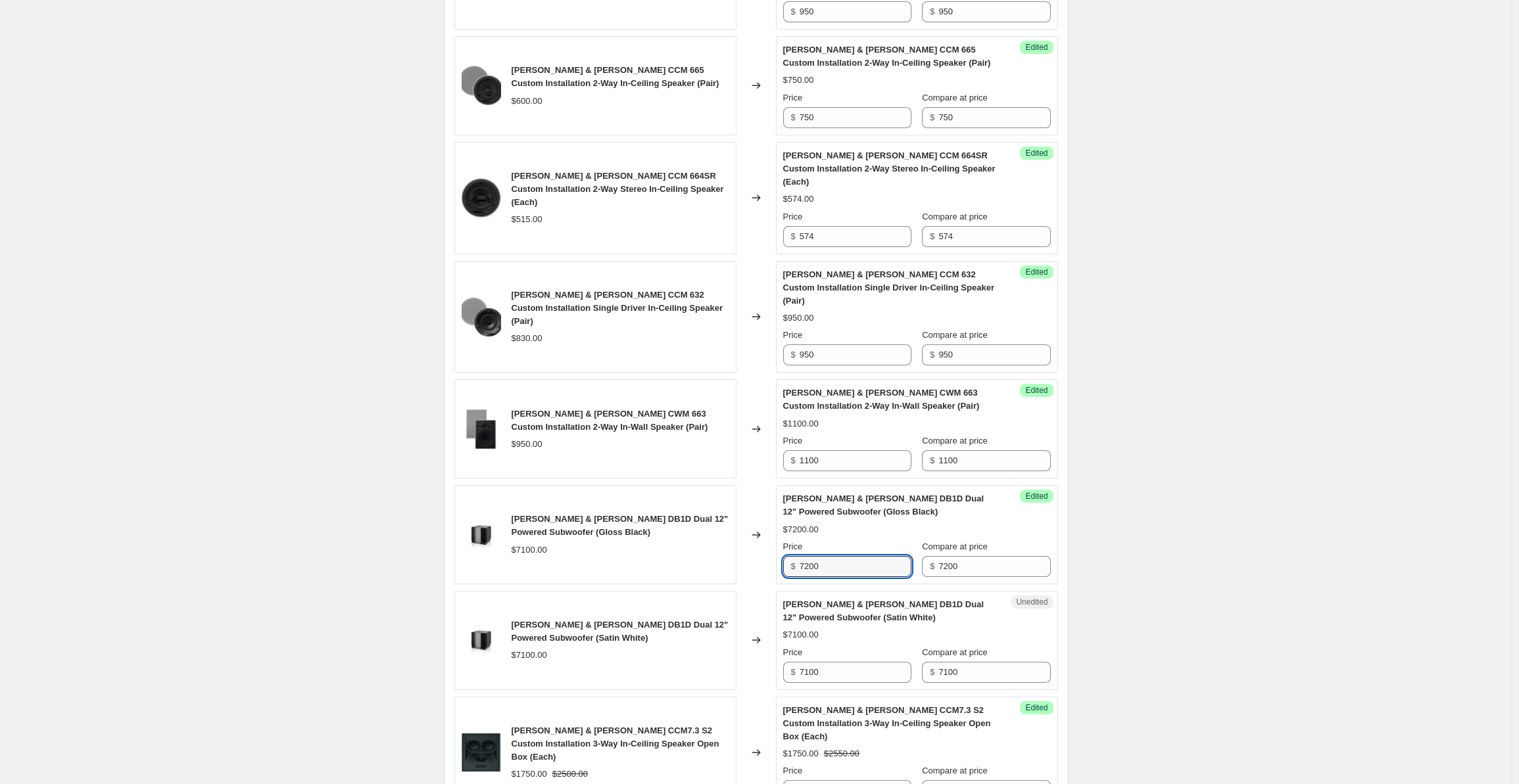
drag, startPoint x: 842, startPoint y: 517, endPoint x: 792, endPoint y: 512, distance: 50.2
click at [792, 556] on div "$ 7200" at bounding box center [847, 567] width 128 height 21
click at [825, 662] on input "7100" at bounding box center [855, 672] width 112 height 21
drag, startPoint x: 835, startPoint y: 619, endPoint x: 768, endPoint y: 620, distance: 67.0
click at [768, 620] on div "[PERSON_NAME] & [PERSON_NAME] DB1D Dual 12" Powered Subwoofer (Satin White) $71…" at bounding box center [756, 641] width 604 height 99
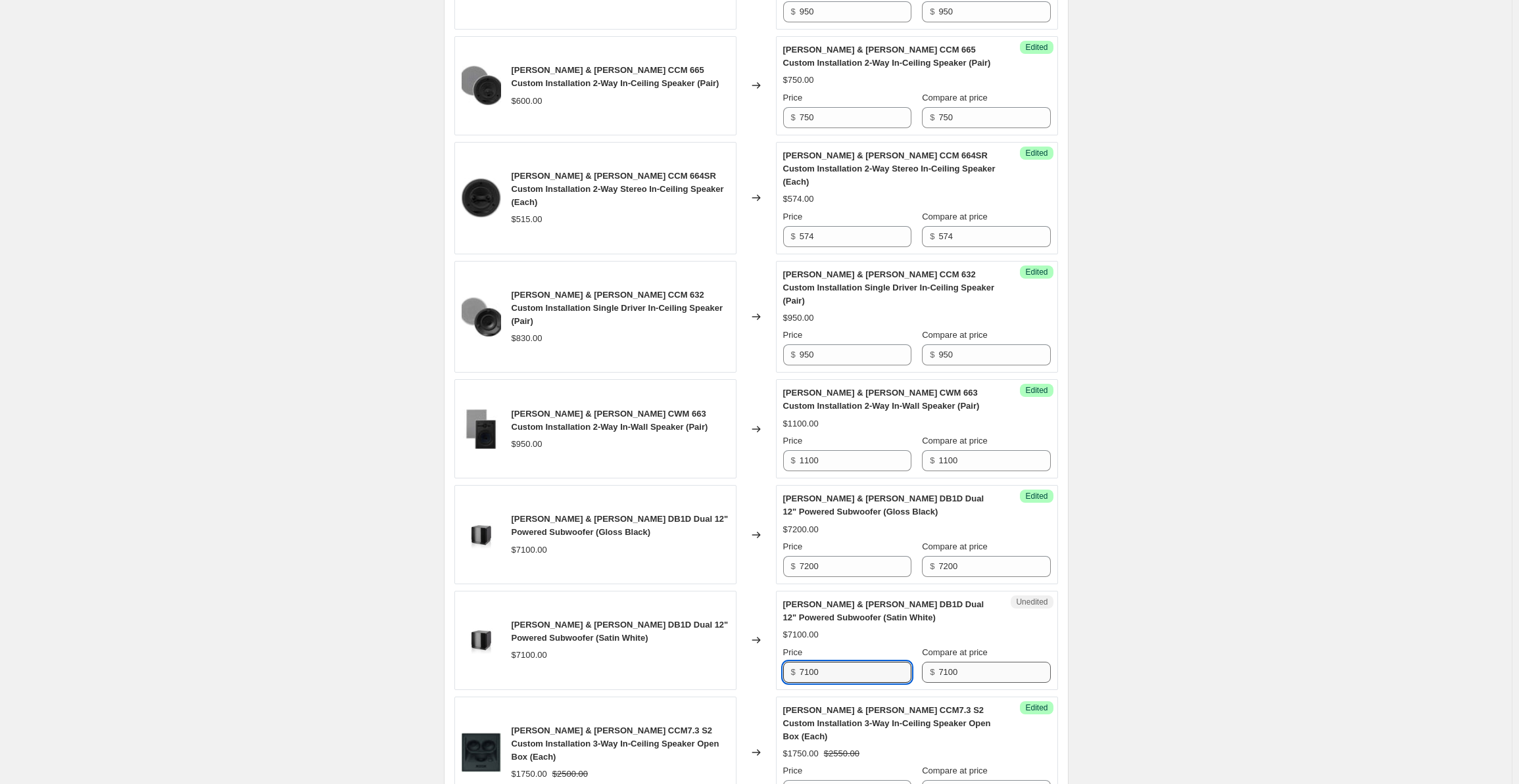
paste input "2"
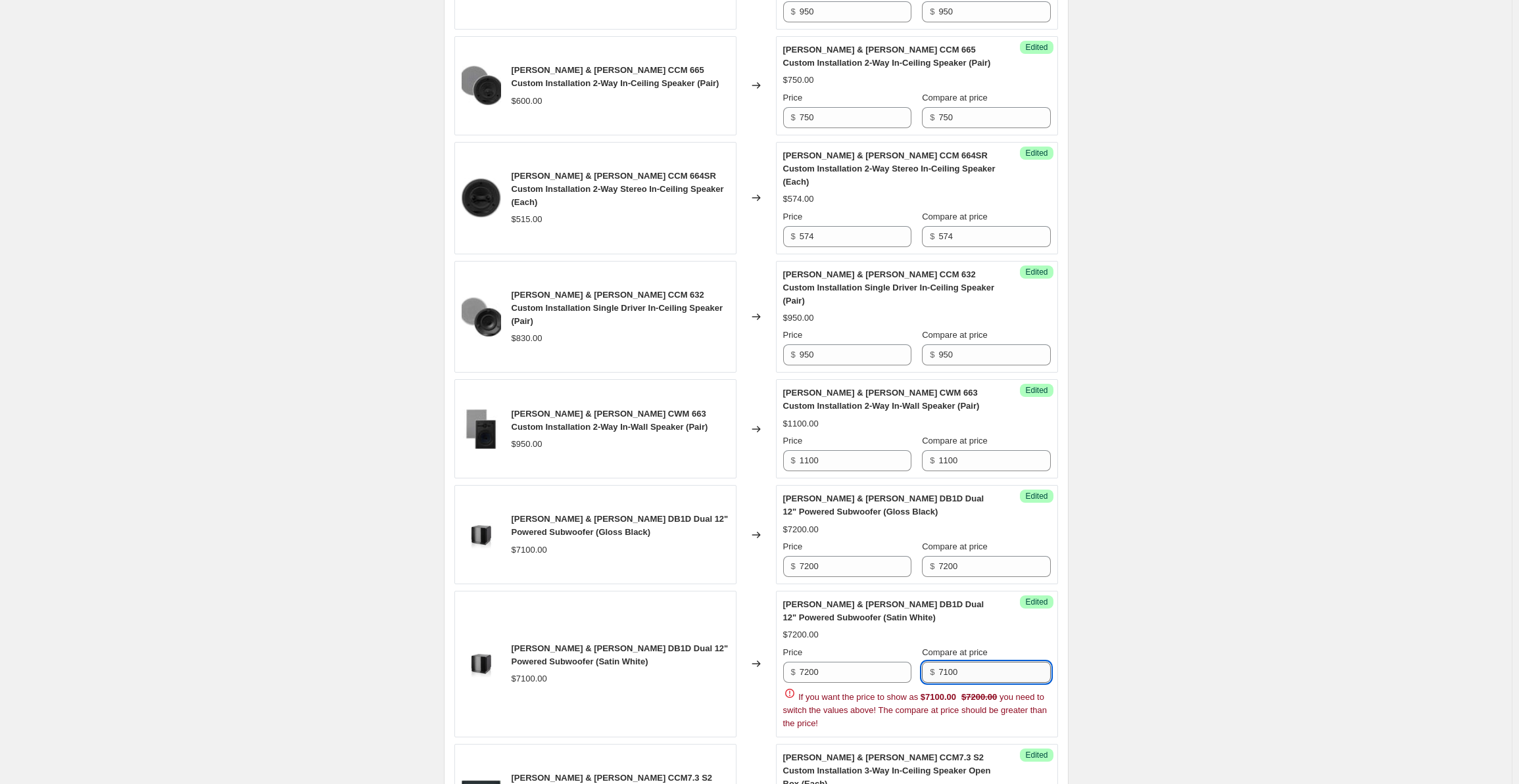
click at [966, 662] on input "7100" at bounding box center [994, 672] width 112 height 21
drag, startPoint x: 976, startPoint y: 624, endPoint x: 894, endPoint y: 613, distance: 82.7
click at [894, 646] on div "Price $ 7200 Compare at price $ 7100" at bounding box center [917, 664] width 268 height 37
paste input "2"
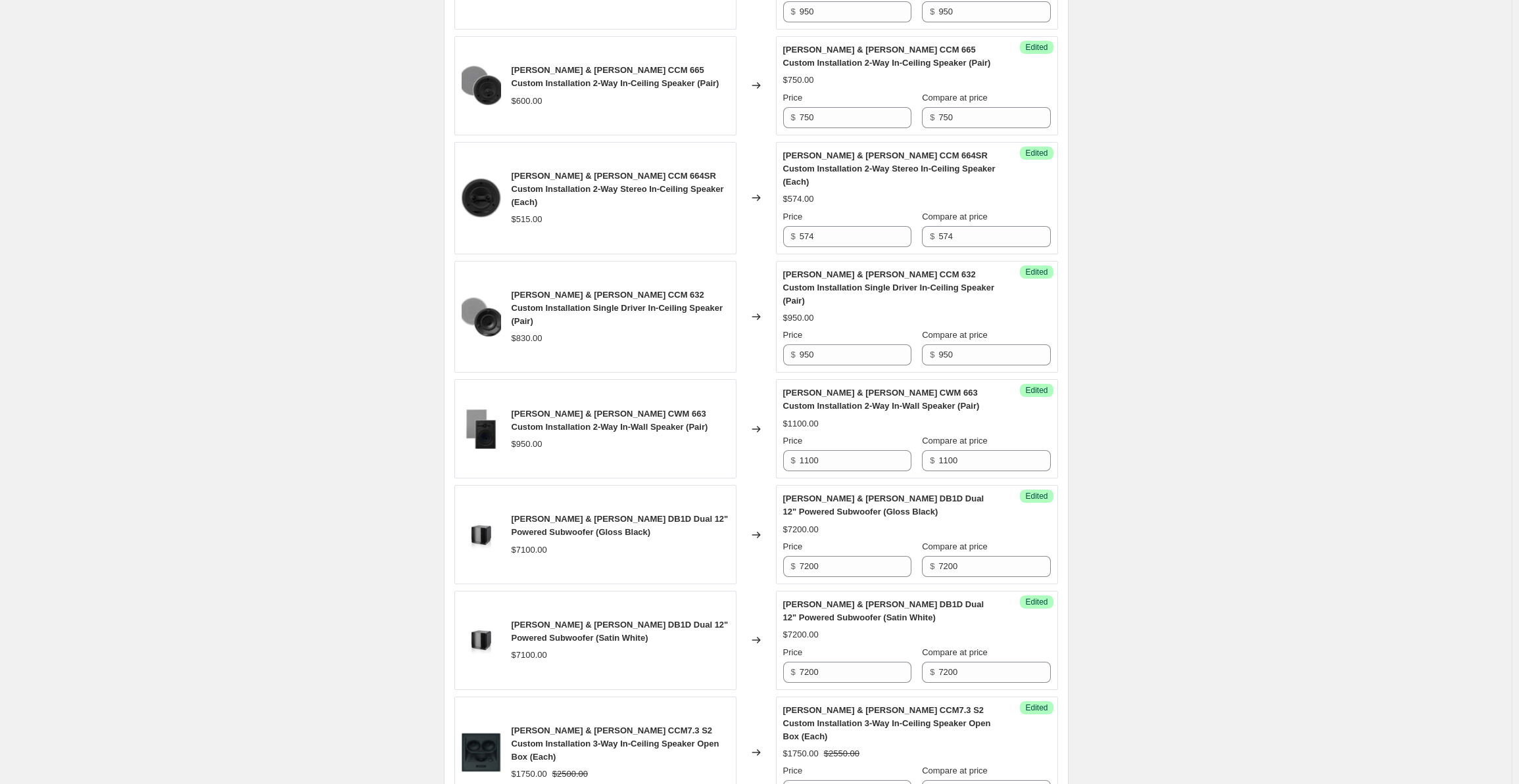
scroll to position [2039, 0]
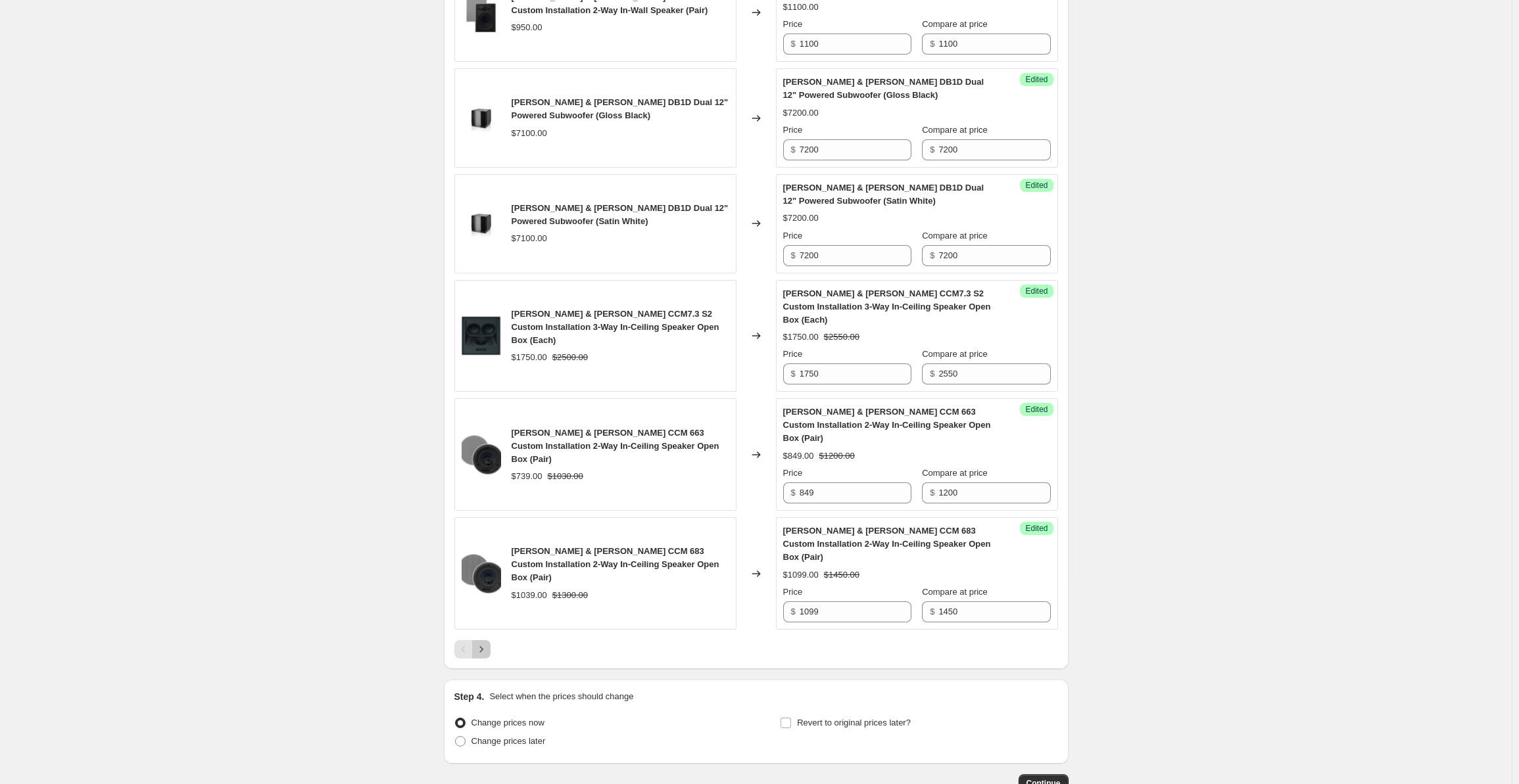
click at [484, 643] on icon "Next" at bounding box center [481, 650] width 13 height 13
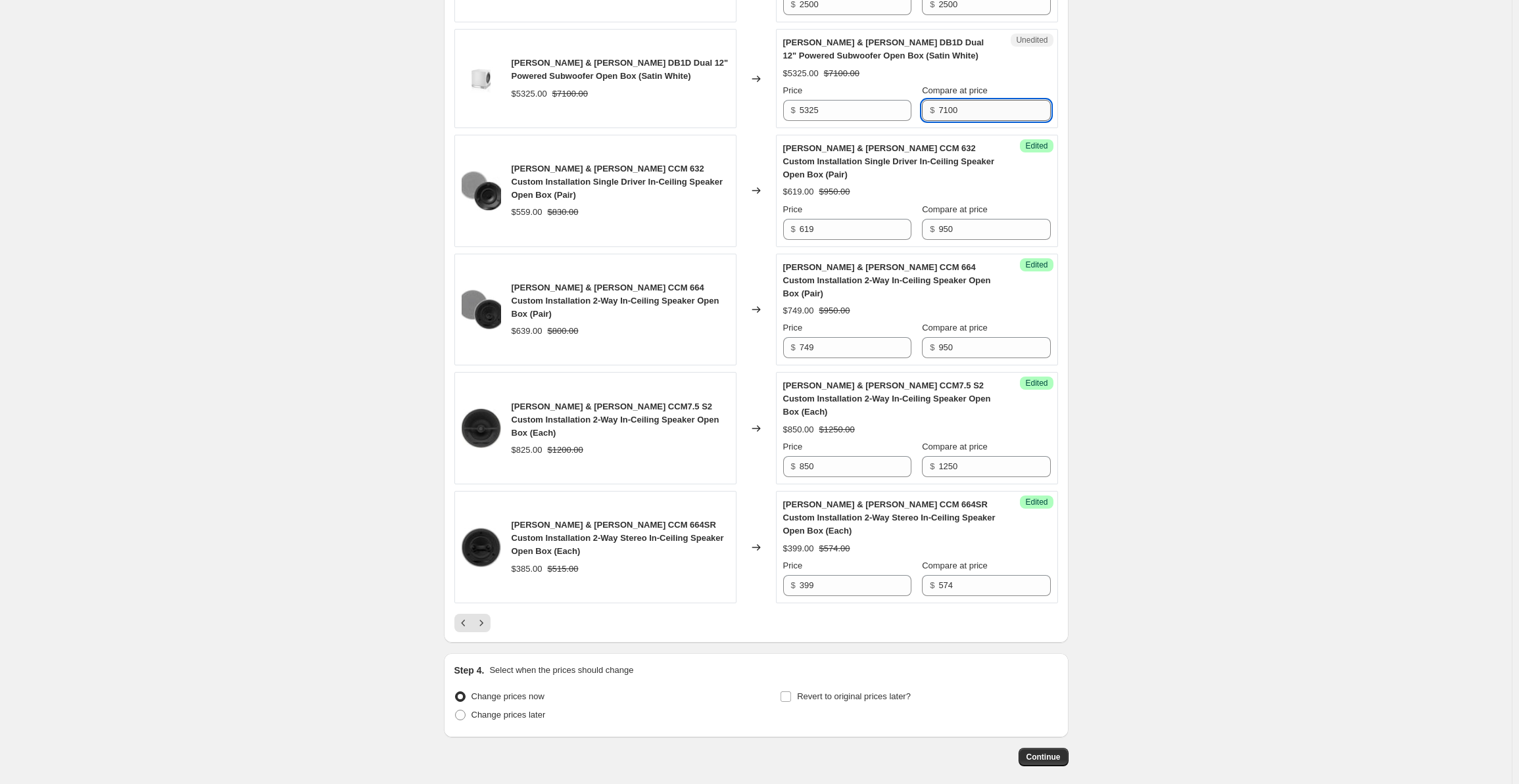
click at [974, 100] on input "7100" at bounding box center [994, 110] width 112 height 21
drag, startPoint x: 979, startPoint y: 103, endPoint x: 910, endPoint y: 105, distance: 69.0
click at [910, 105] on div "Price $ 5325 Compare at price $ 7100" at bounding box center [917, 102] width 268 height 37
paste input "2"
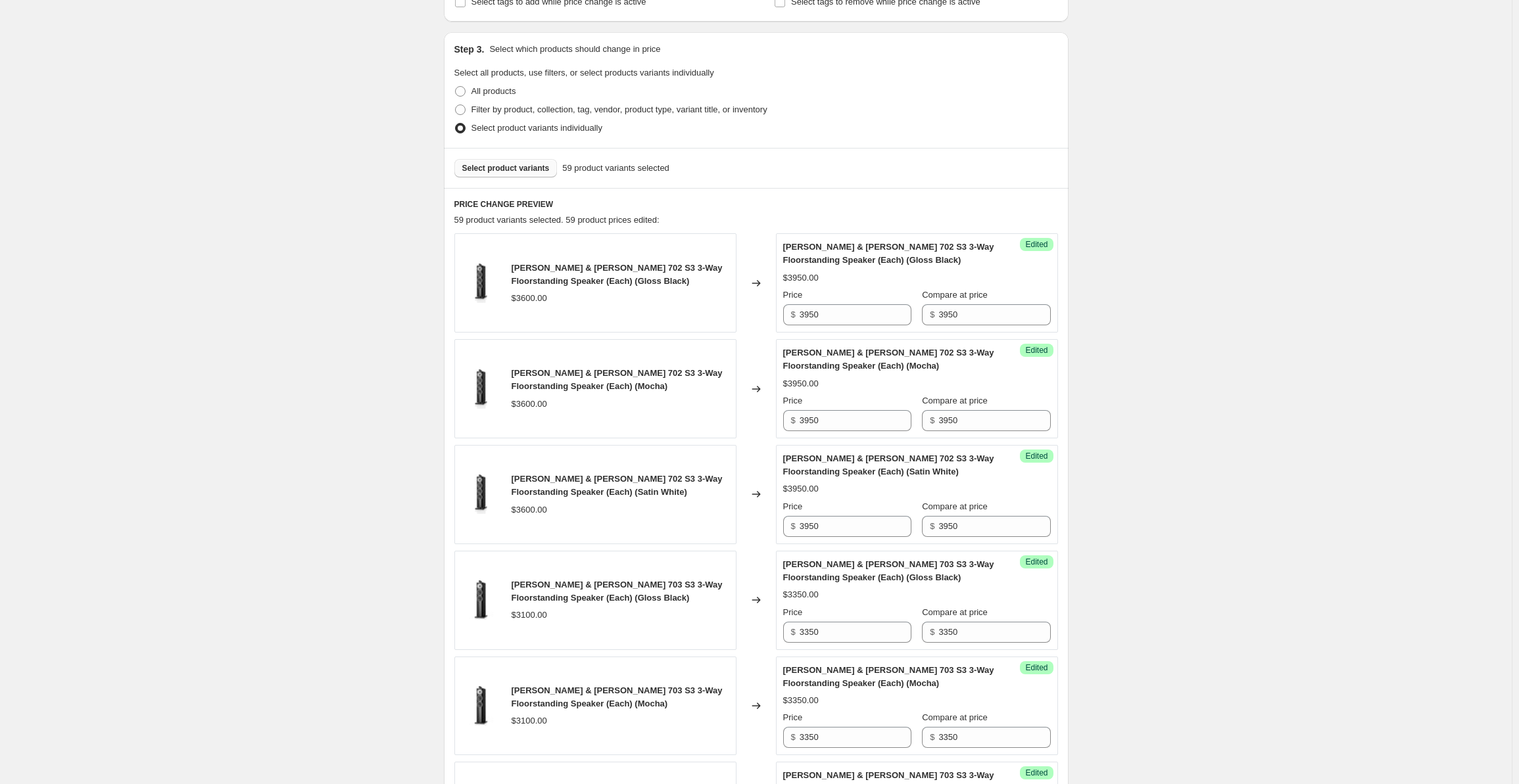
scroll to position [0, 0]
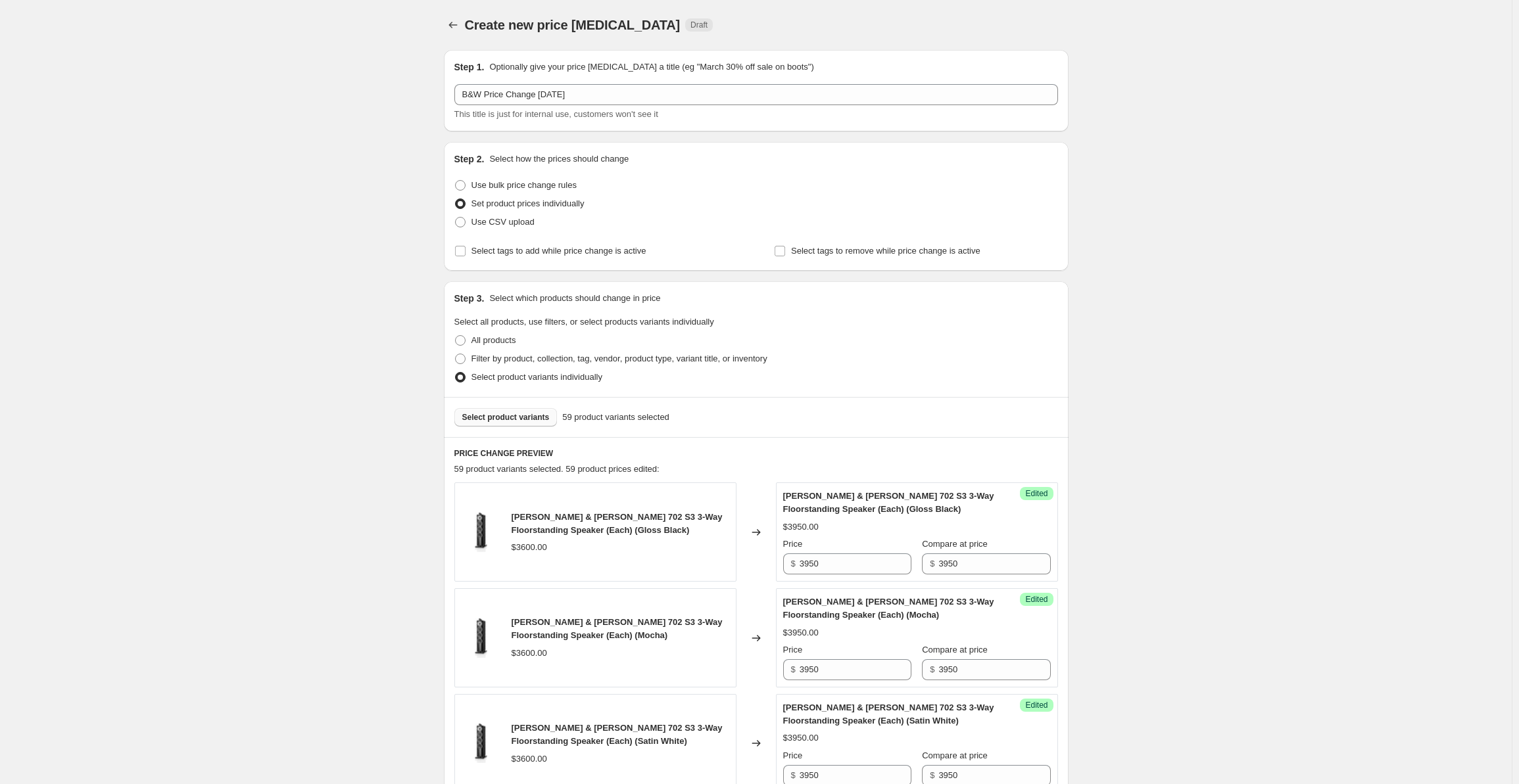
click at [516, 414] on span "Select product variants" at bounding box center [506, 417] width 88 height 10
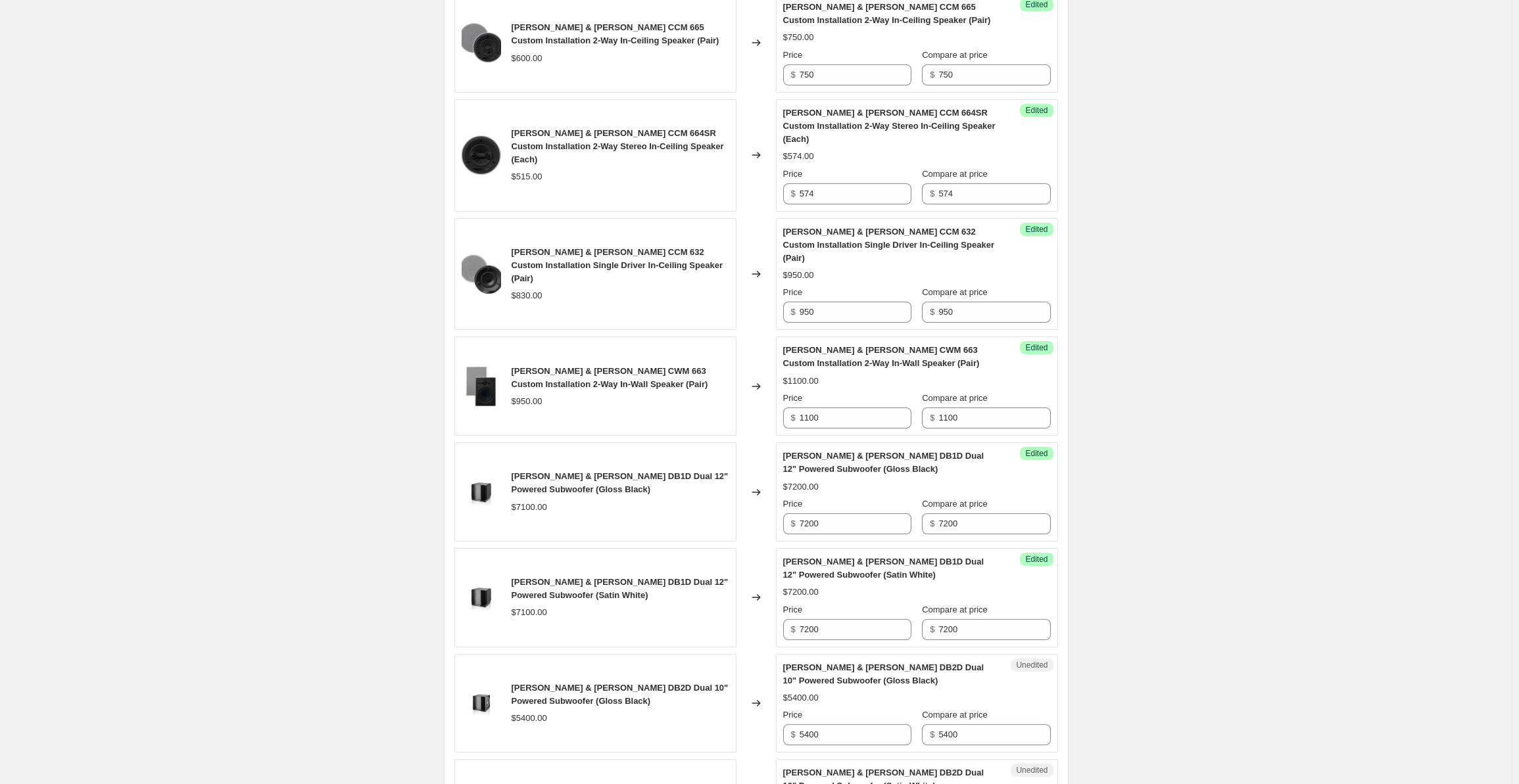
scroll to position [2039, 0]
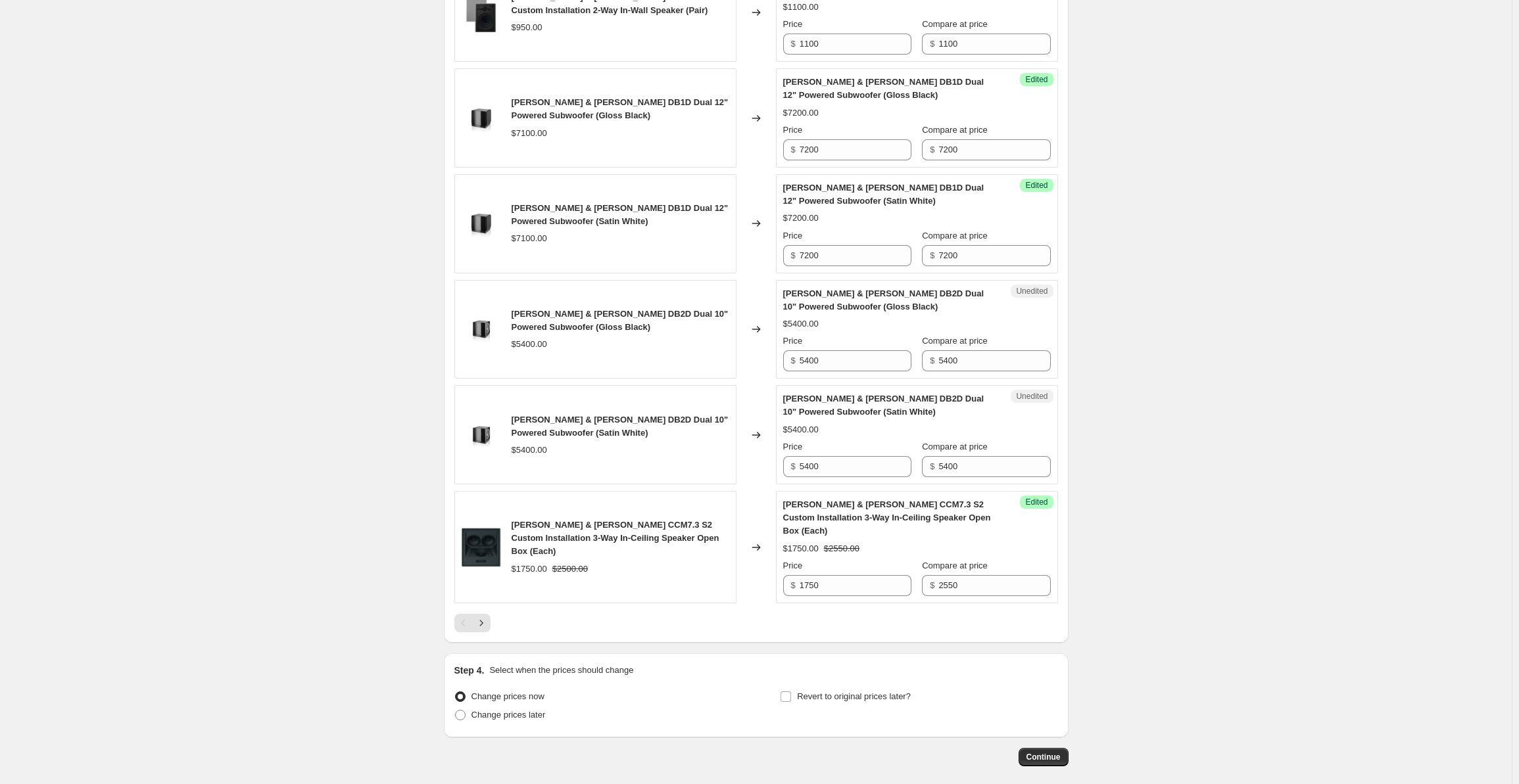
click at [850, 432] on div "Unedited [PERSON_NAME] & [PERSON_NAME] DB2D Dual 10" Powered Subwoofer (Satin W…" at bounding box center [917, 435] width 282 height 99
click at [843, 456] on input "5400" at bounding box center [855, 467] width 112 height 21
drag, startPoint x: 864, startPoint y: 419, endPoint x: 764, endPoint y: 405, distance: 101.0
click at [764, 405] on div "[PERSON_NAME] & [PERSON_NAME] DB2D Dual 10" Powered Subwoofer (Satin White) $54…" at bounding box center [756, 435] width 604 height 99
click at [952, 456] on input "5400" at bounding box center [994, 467] width 112 height 21
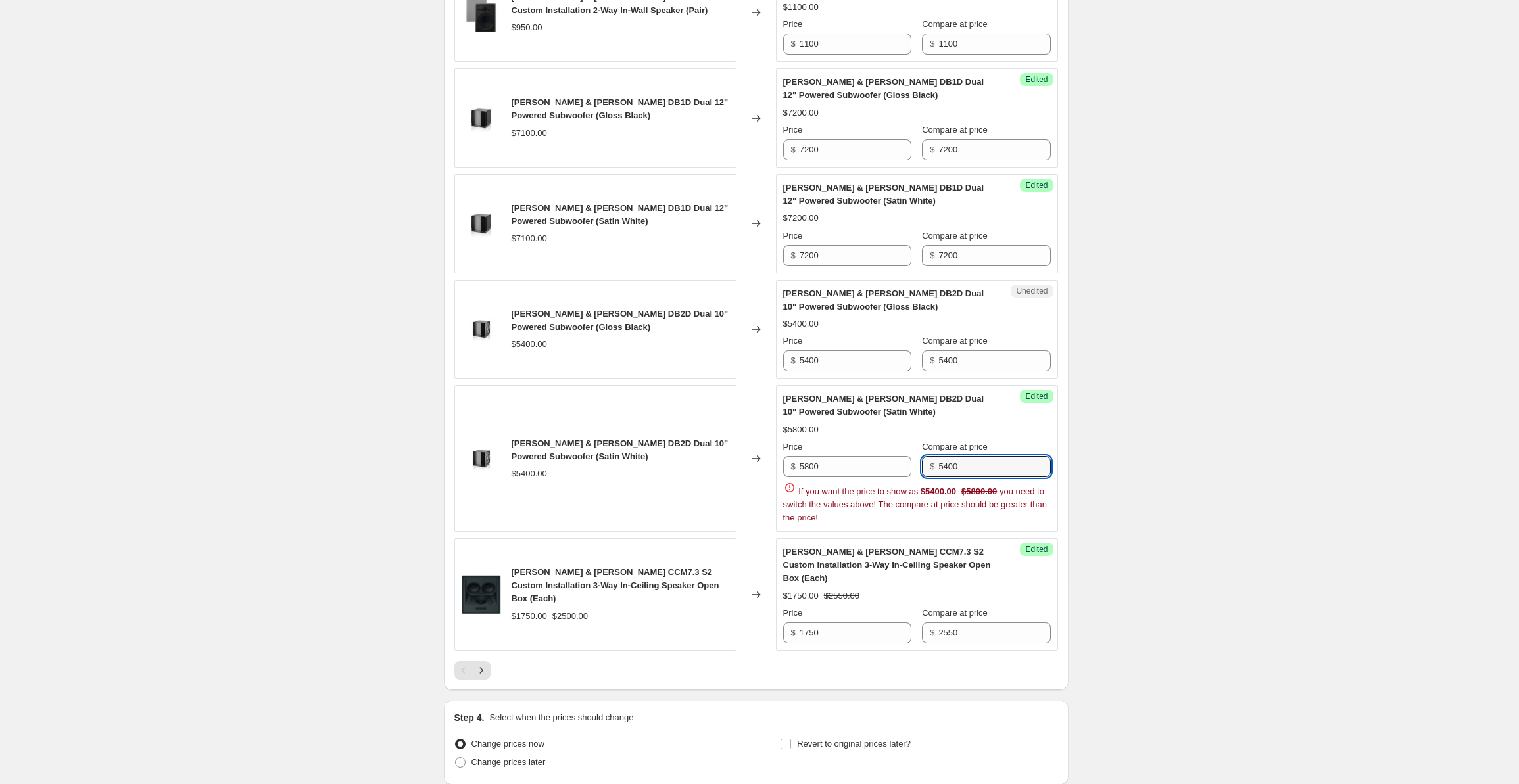
drag, startPoint x: 974, startPoint y: 416, endPoint x: 926, endPoint y: 419, distance: 48.1
click at [926, 456] on div "$ 5400" at bounding box center [986, 467] width 128 height 21
drag, startPoint x: 1251, startPoint y: 411, endPoint x: 1372, endPoint y: 426, distance: 121.9
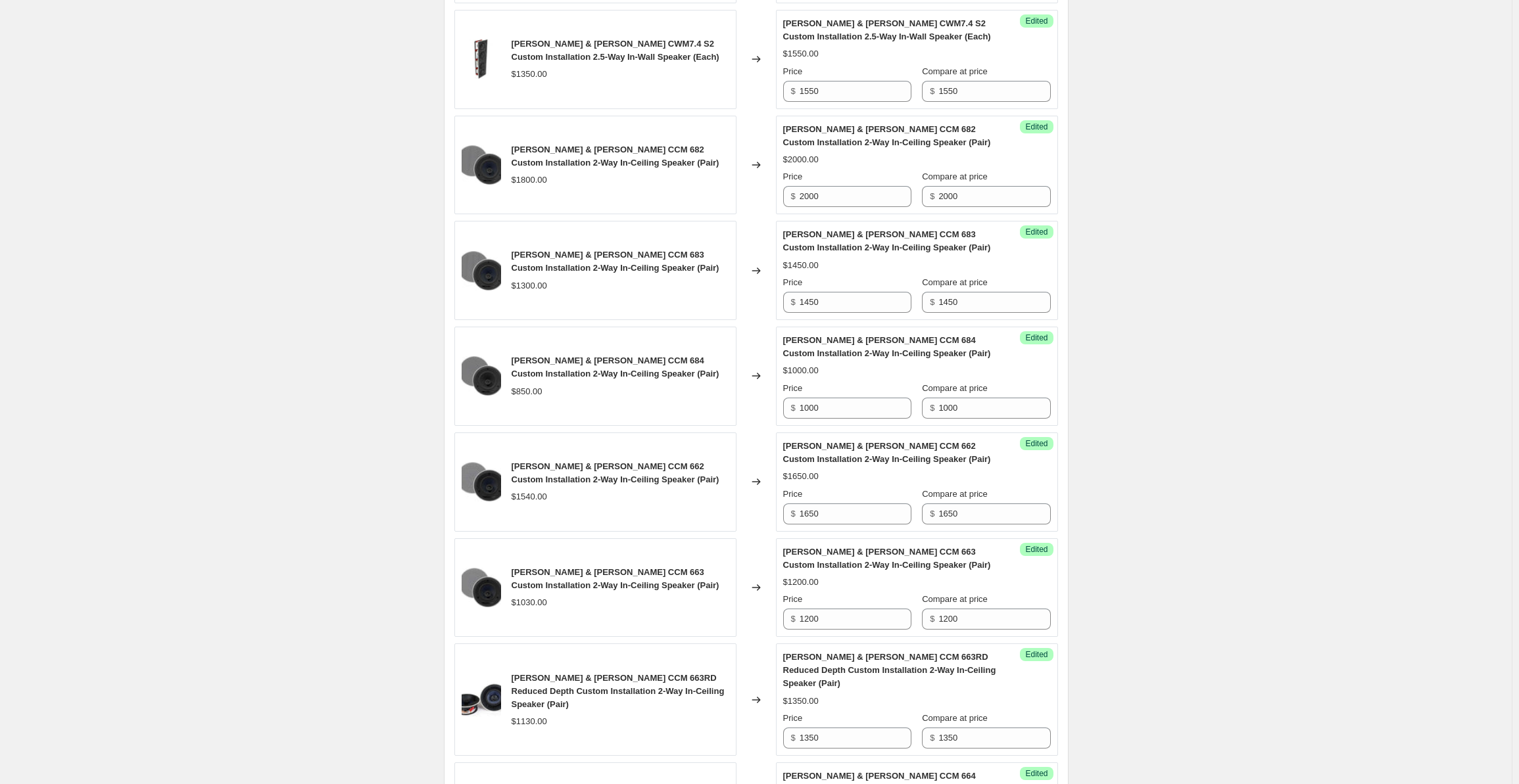
scroll to position [0, 0]
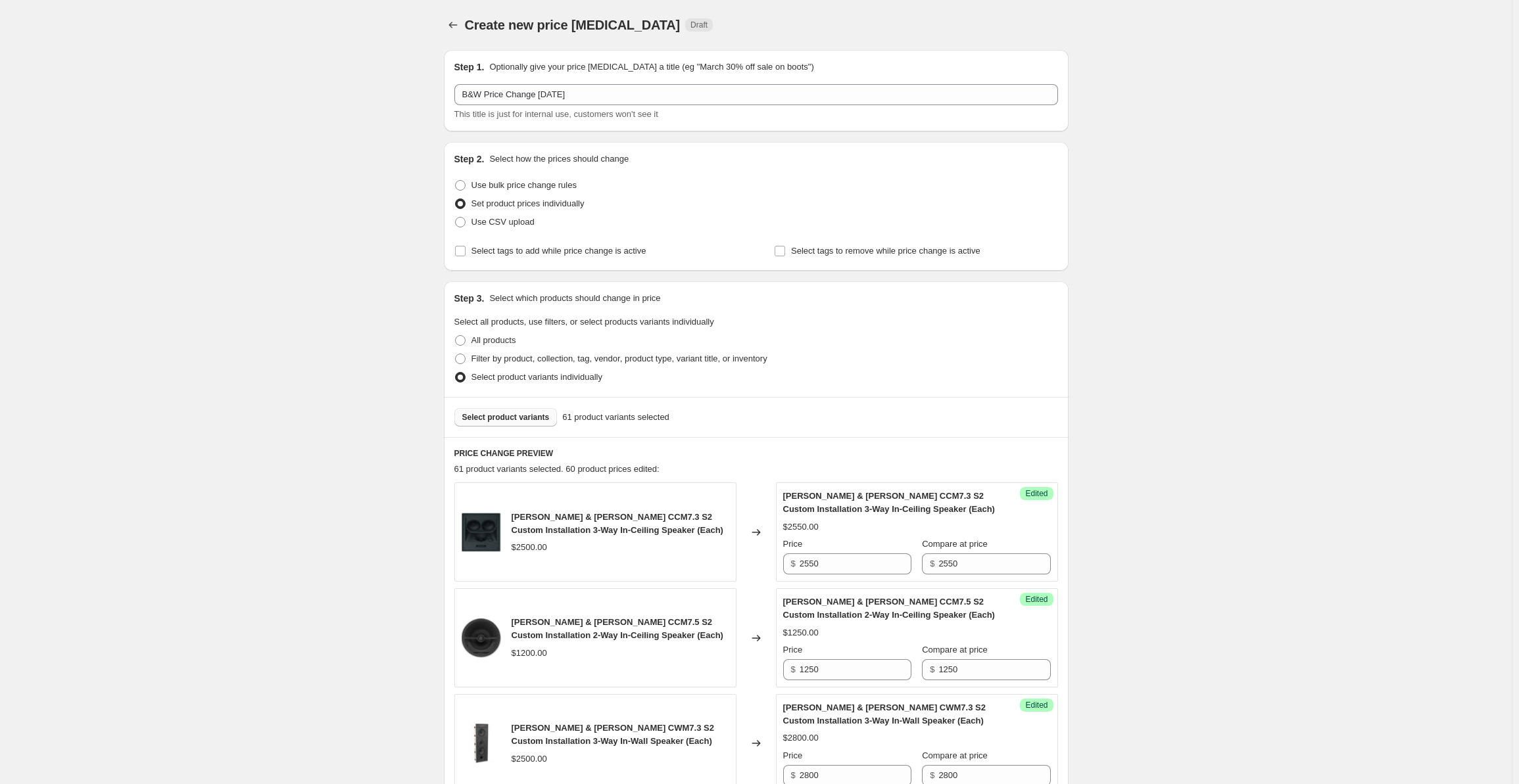
click at [520, 421] on span "Select product variants" at bounding box center [506, 417] width 88 height 10
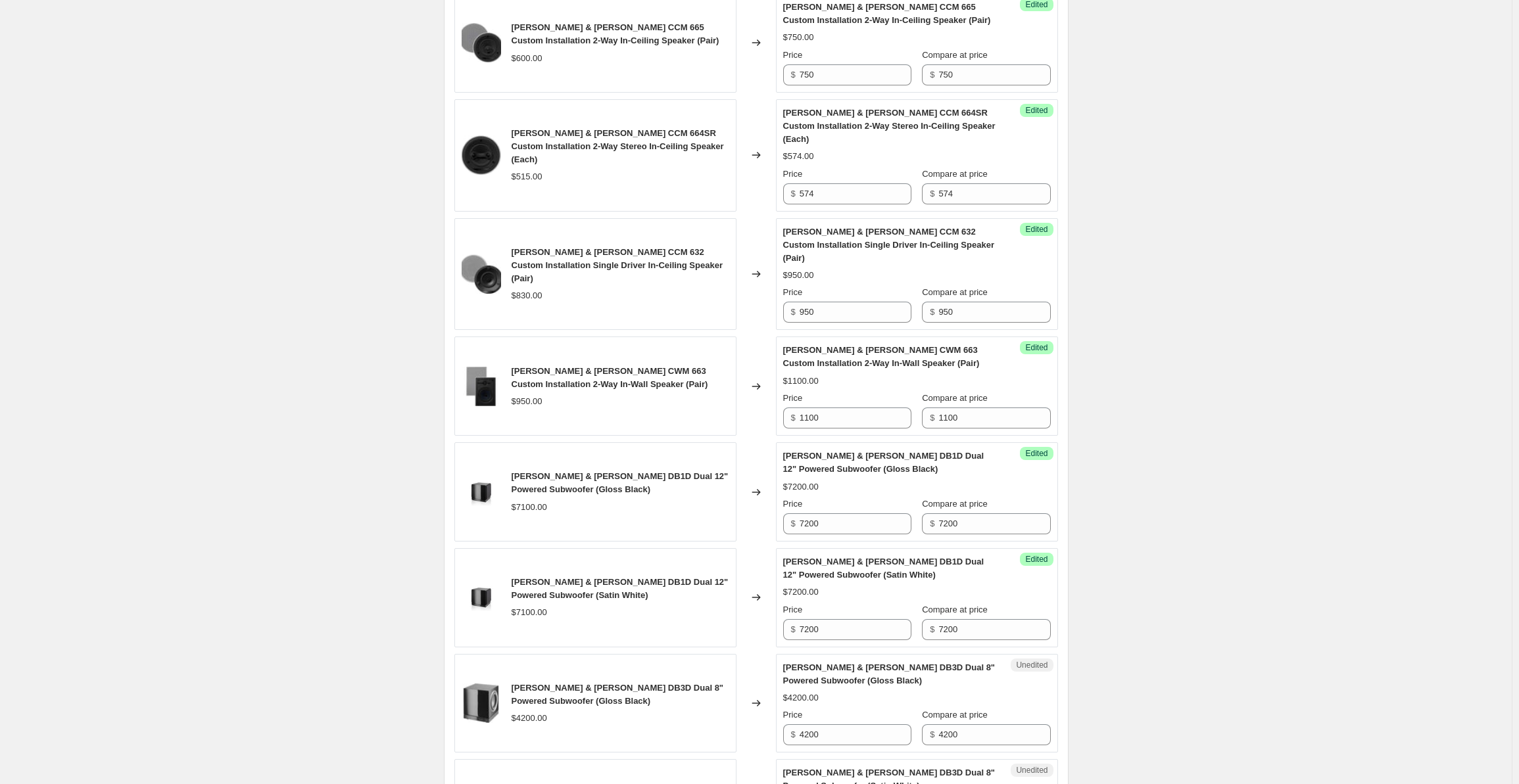
scroll to position [2039, 0]
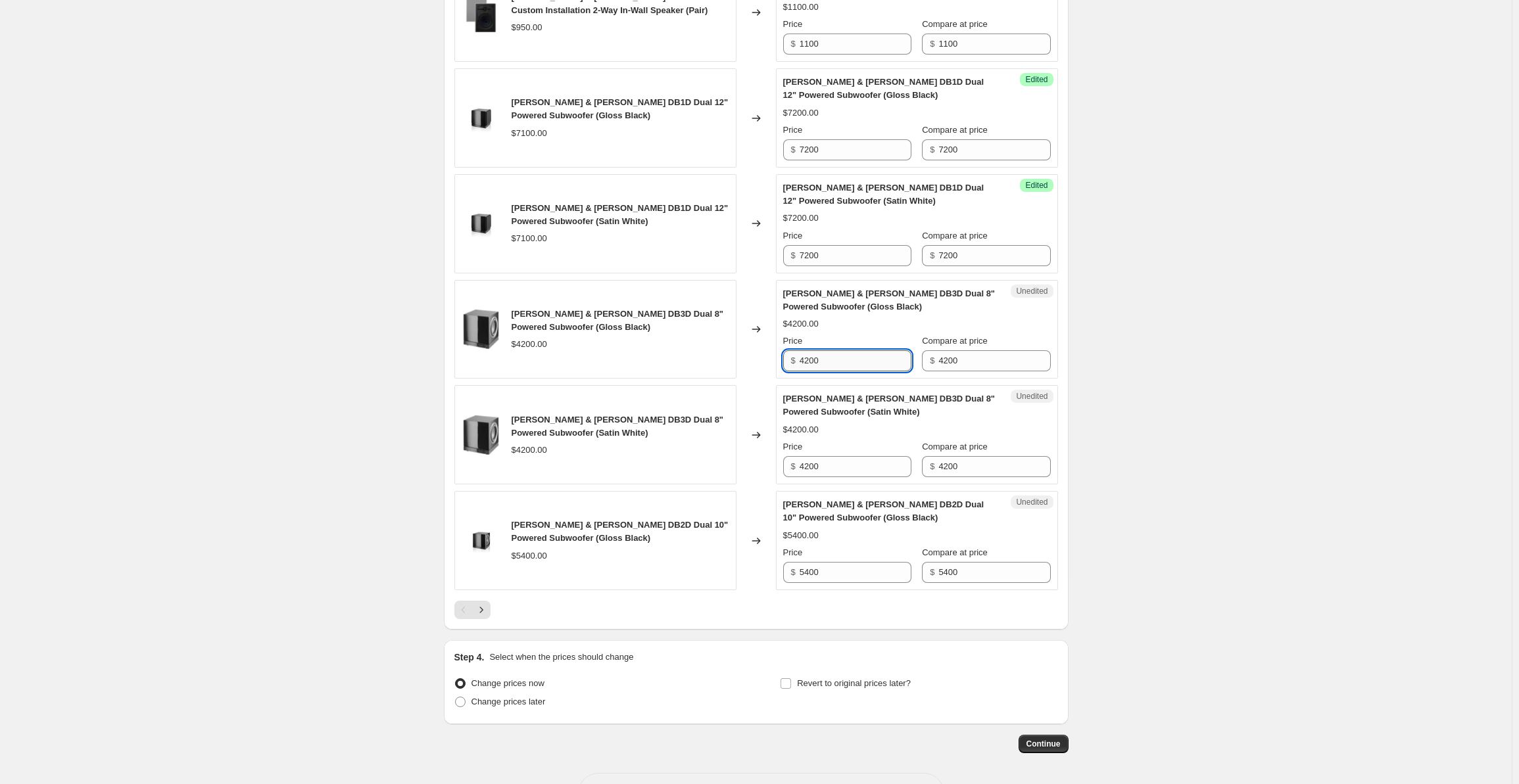
click at [846, 351] on input "4200" at bounding box center [855, 361] width 112 height 21
drag, startPoint x: 863, startPoint y: 317, endPoint x: 790, endPoint y: 316, distance: 73.0
click at [790, 351] on div "$ 4200" at bounding box center [847, 361] width 128 height 21
drag, startPoint x: 839, startPoint y: 314, endPoint x: 798, endPoint y: 313, distance: 41.0
click at [798, 351] on div "$ 4500" at bounding box center [847, 361] width 128 height 21
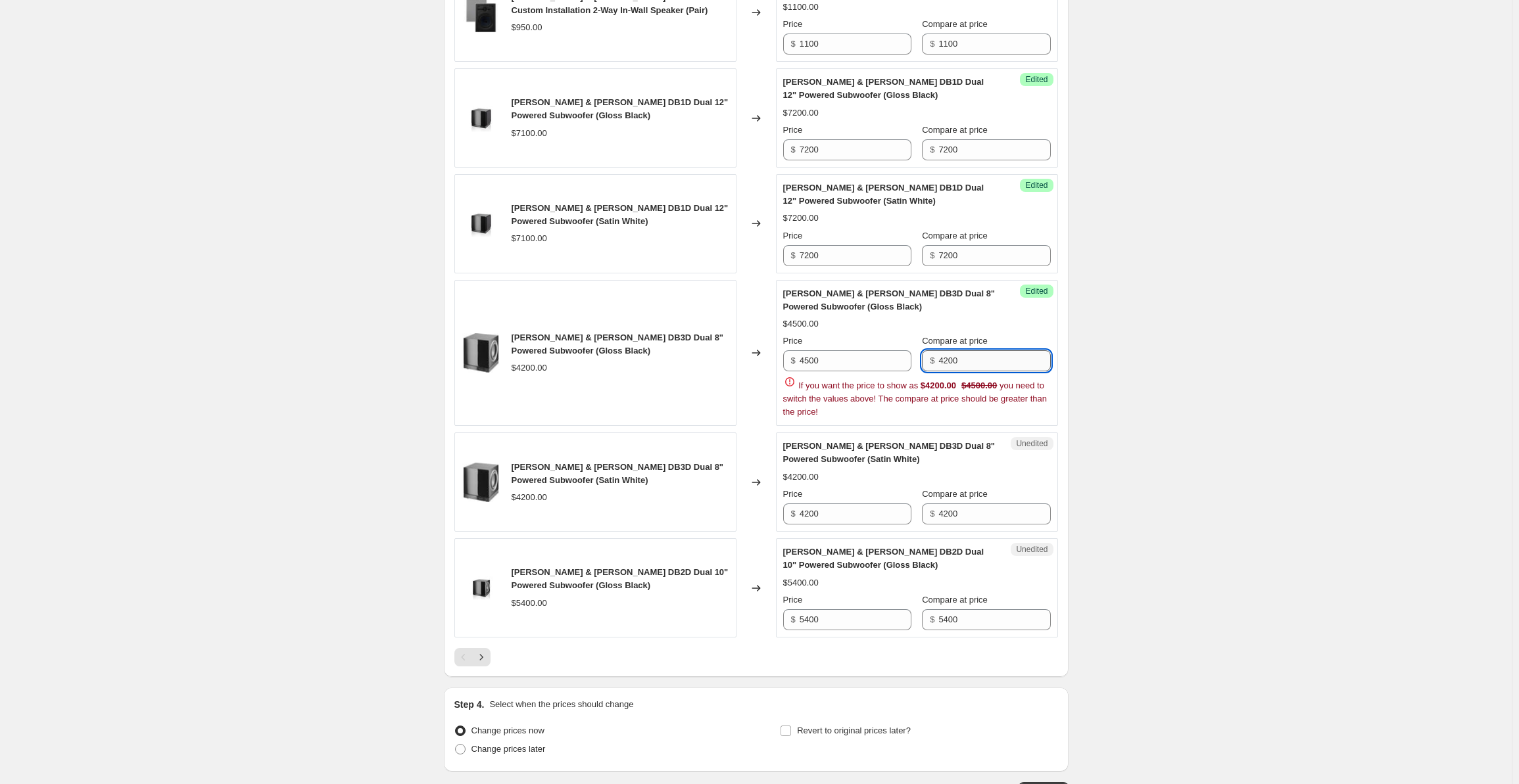
click at [957, 351] on input "4200" at bounding box center [994, 361] width 112 height 21
drag, startPoint x: 916, startPoint y: 310, endPoint x: 909, endPoint y: 310, distance: 7.0
click at [909, 334] on div "Price $ 4500 Compare at price $ 4200" at bounding box center [917, 352] width 268 height 37
paste input "5"
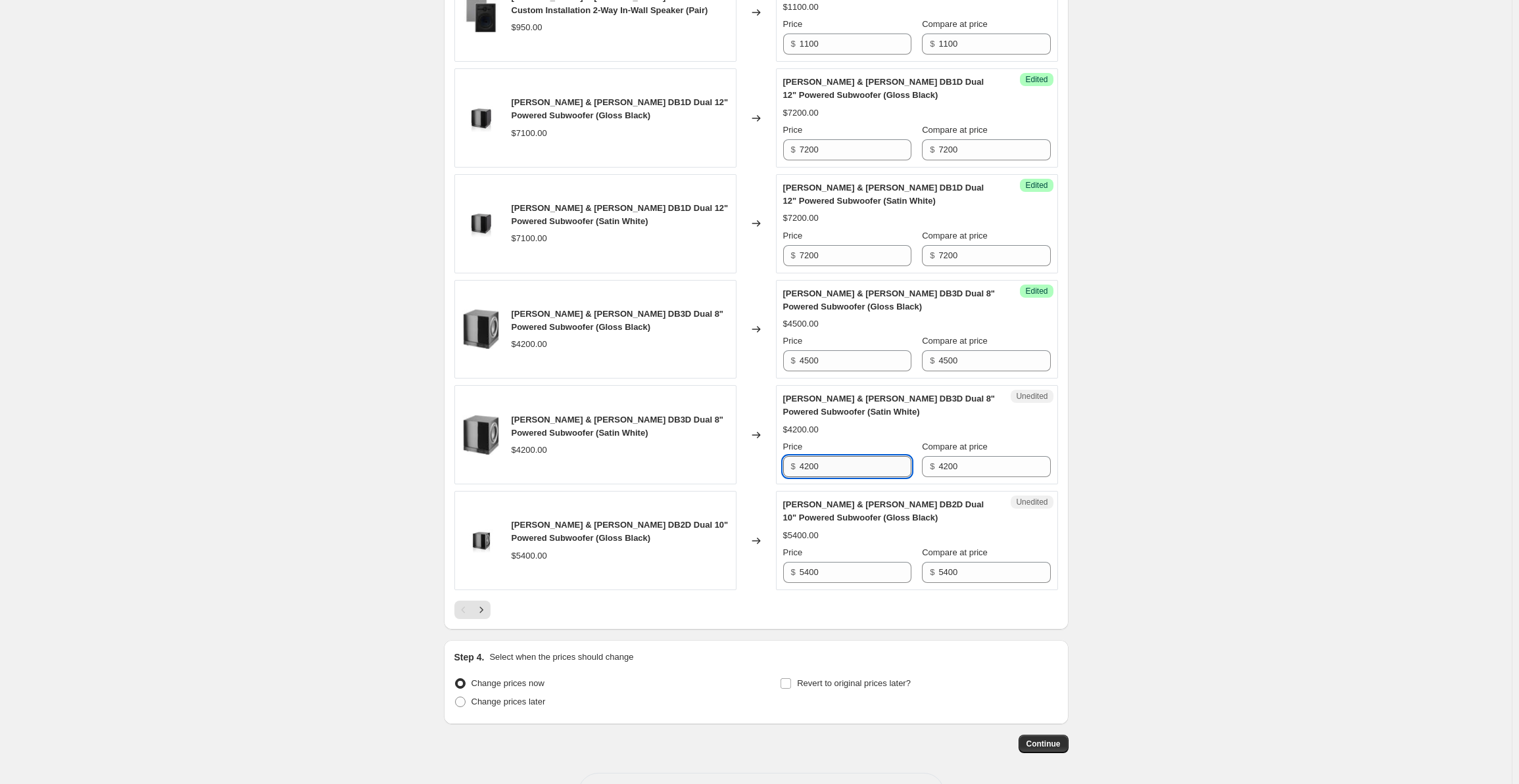
click at [834, 456] on input "4200" at bounding box center [855, 467] width 112 height 21
paste input "4500"
drag, startPoint x: 855, startPoint y: 417, endPoint x: 776, endPoint y: 415, distance: 79.0
click at [776, 415] on div "[PERSON_NAME] & [PERSON_NAME] DB3D Dual 8" Powered Subwoofer (Satin White) $420…" at bounding box center [756, 435] width 604 height 99
paste input "text"
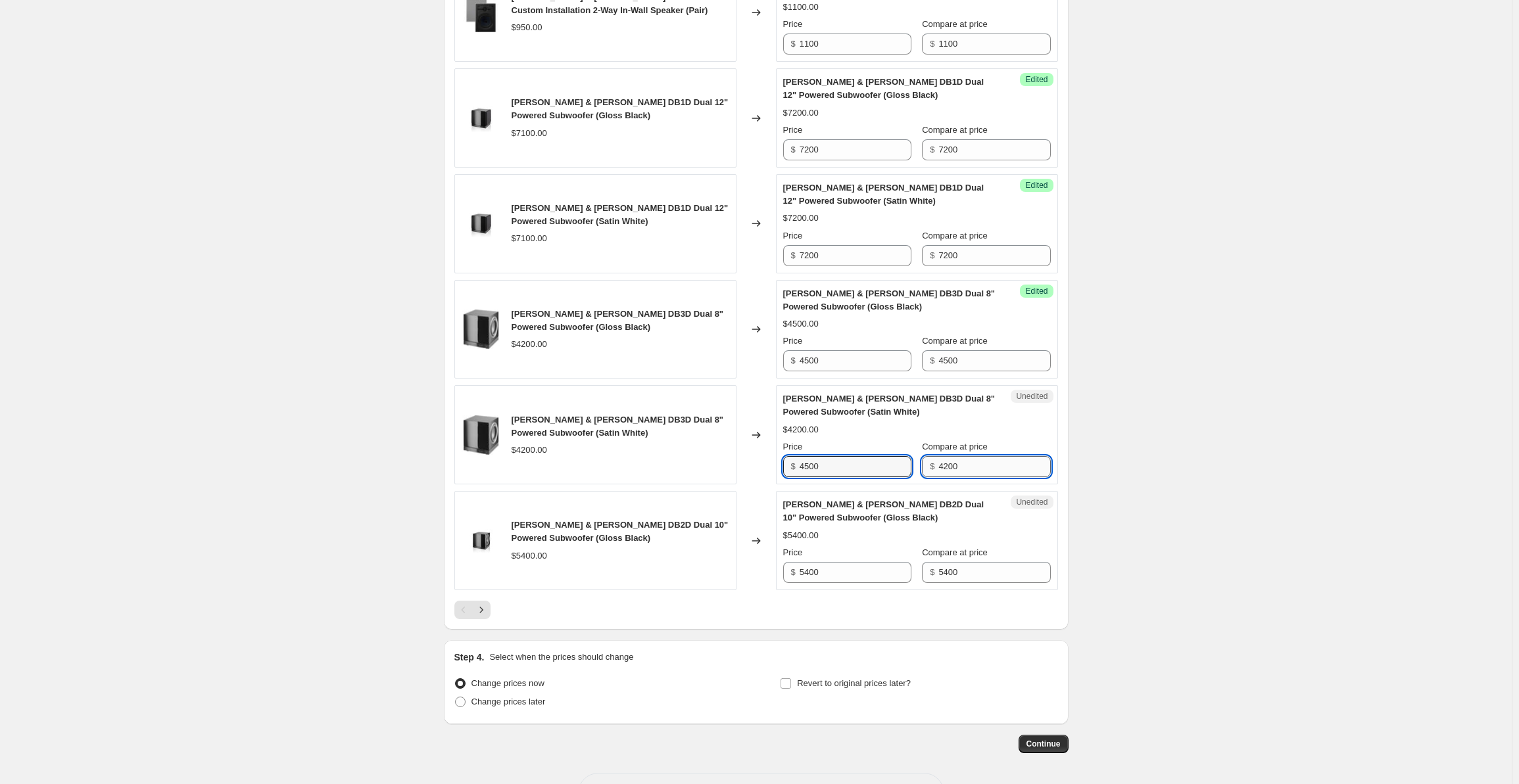
click at [975, 456] on input "4200" at bounding box center [994, 467] width 112 height 21
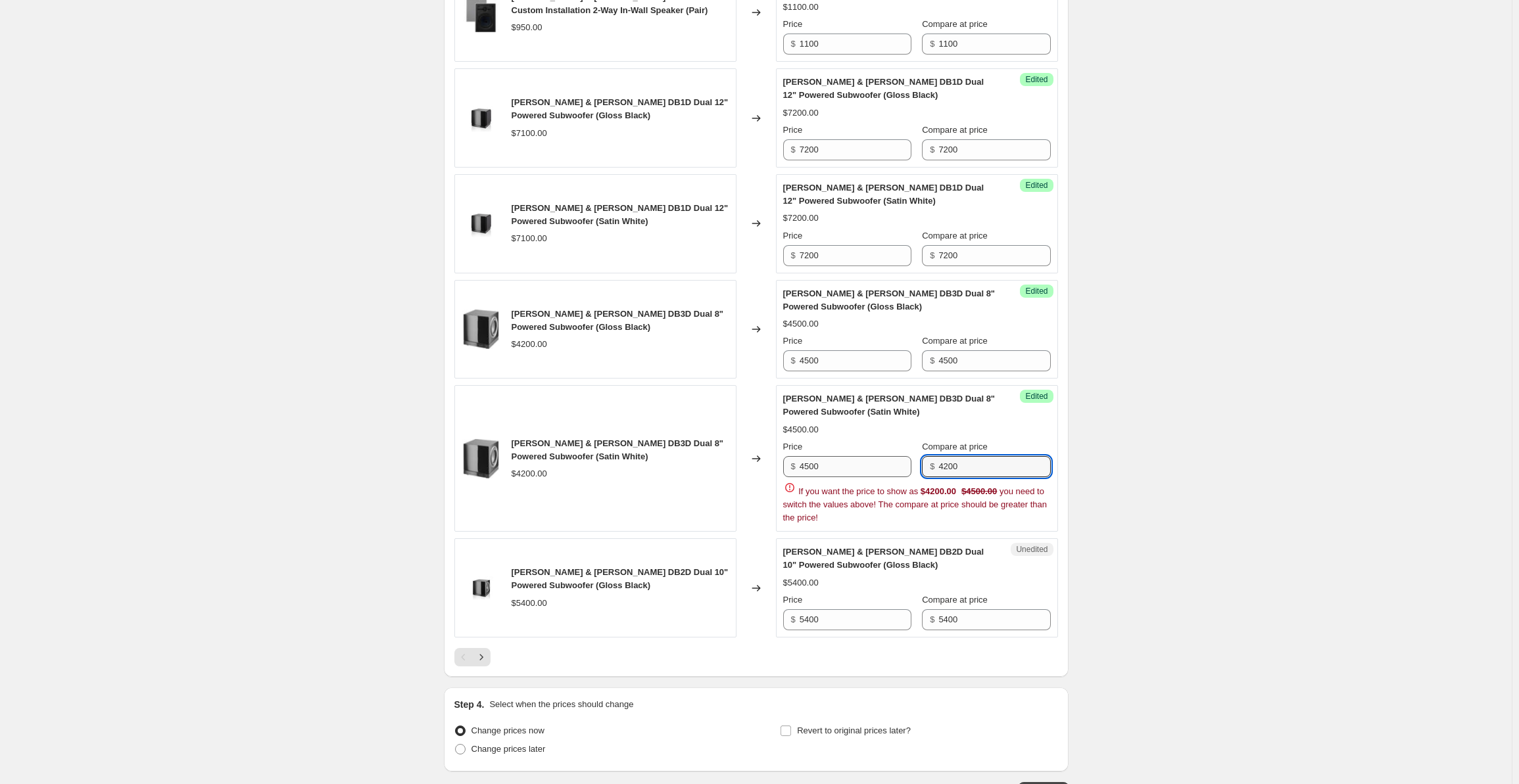
drag, startPoint x: 987, startPoint y: 420, endPoint x: 865, endPoint y: 409, distance: 122.5
click at [865, 441] on div "Price $ 4500 Compare at price $ 4200" at bounding box center [917, 459] width 268 height 37
paste input "5"
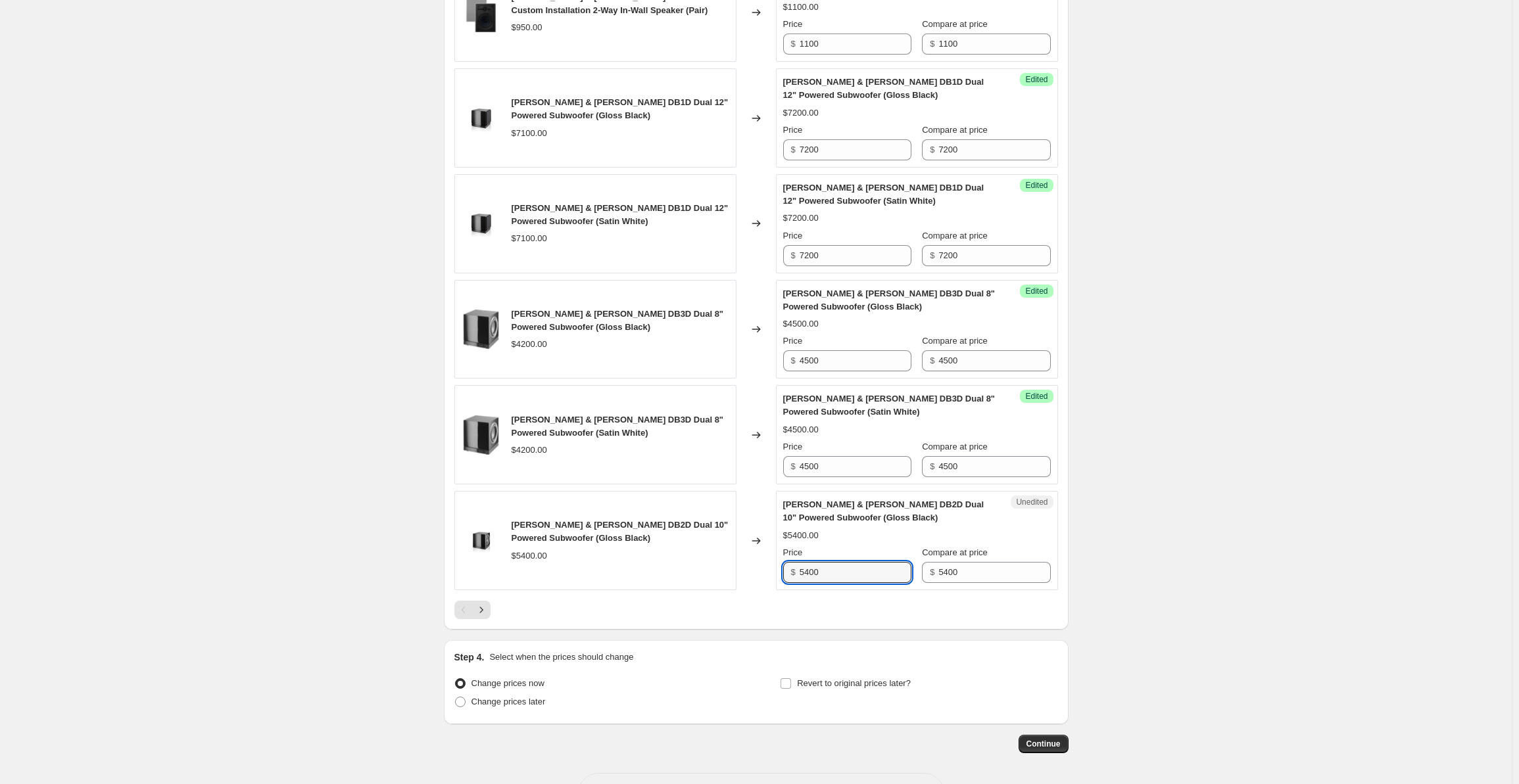
drag, startPoint x: 787, startPoint y: 516, endPoint x: 764, endPoint y: 515, distance: 23.0
click at [764, 515] on div "[PERSON_NAME] & [PERSON_NAME] DB2D Dual 10" Powered Subwoofer (Gloss Black) $54…" at bounding box center [756, 540] width 604 height 99
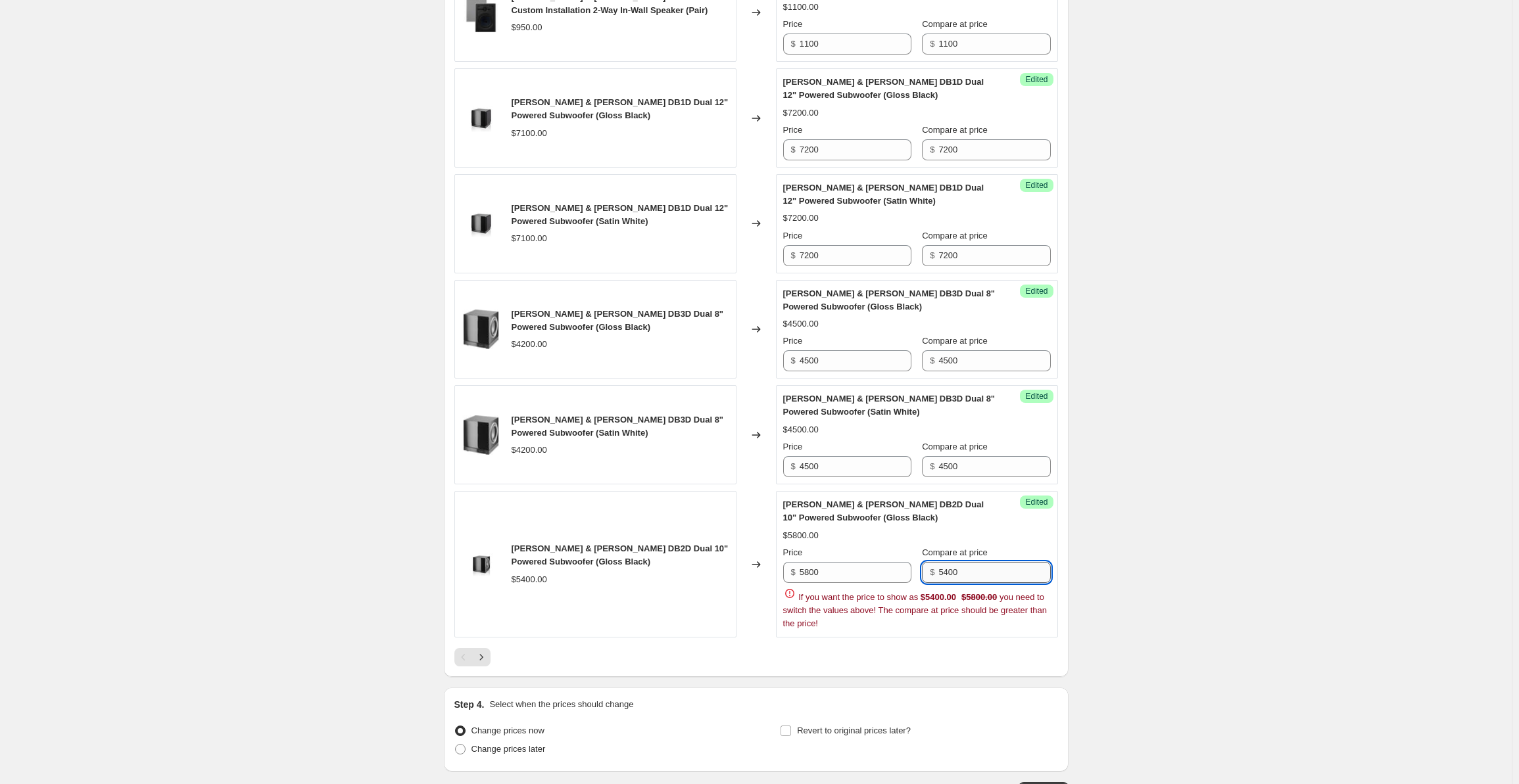
click at [969, 562] on input "5400" at bounding box center [994, 573] width 112 height 21
drag, startPoint x: 980, startPoint y: 527, endPoint x: 903, endPoint y: 515, distance: 77.9
click at [903, 546] on div "Price $ 5800 Compare at price $ 5400" at bounding box center [917, 564] width 268 height 37
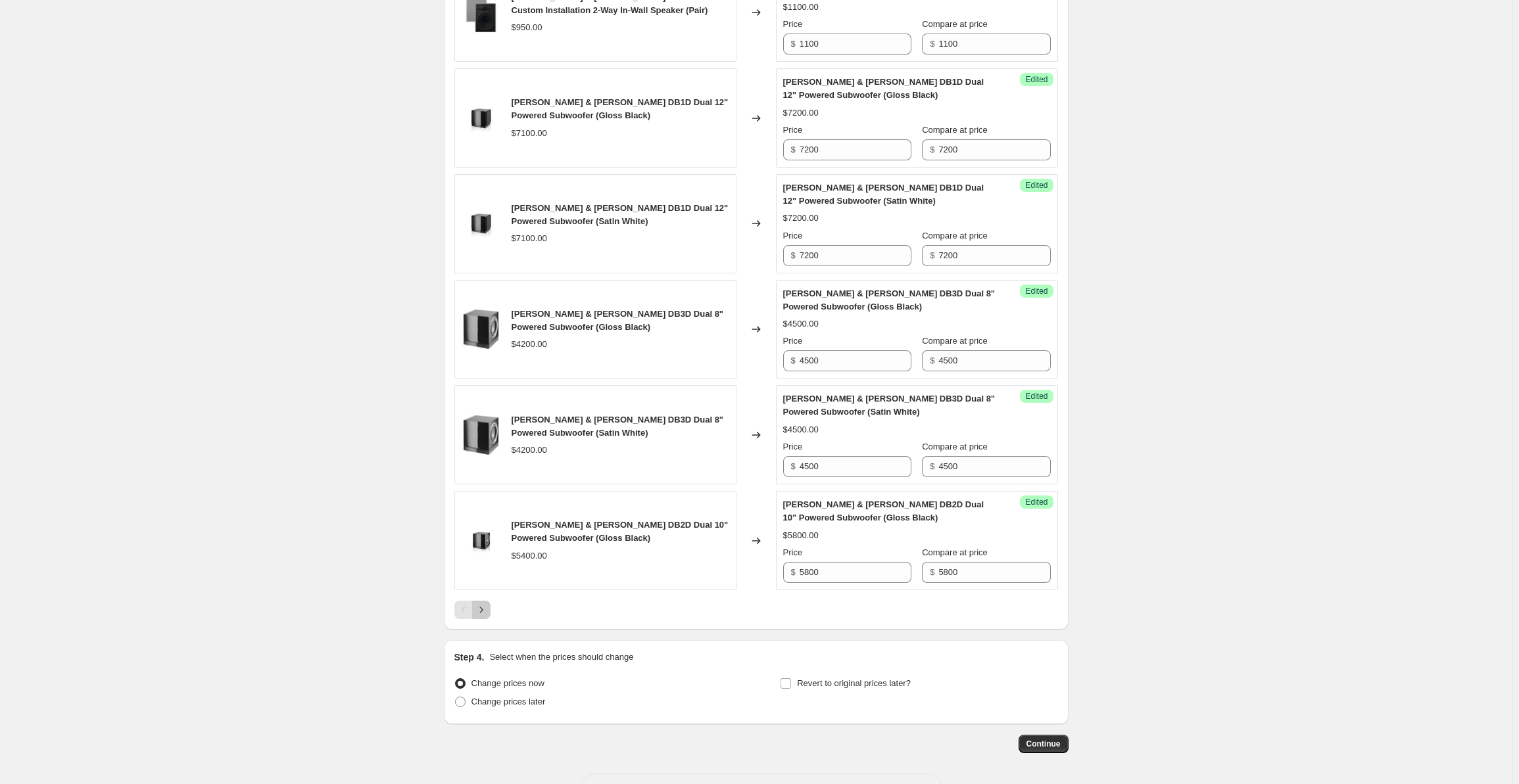
click at [483, 603] on icon "Next" at bounding box center [481, 610] width 13 height 13
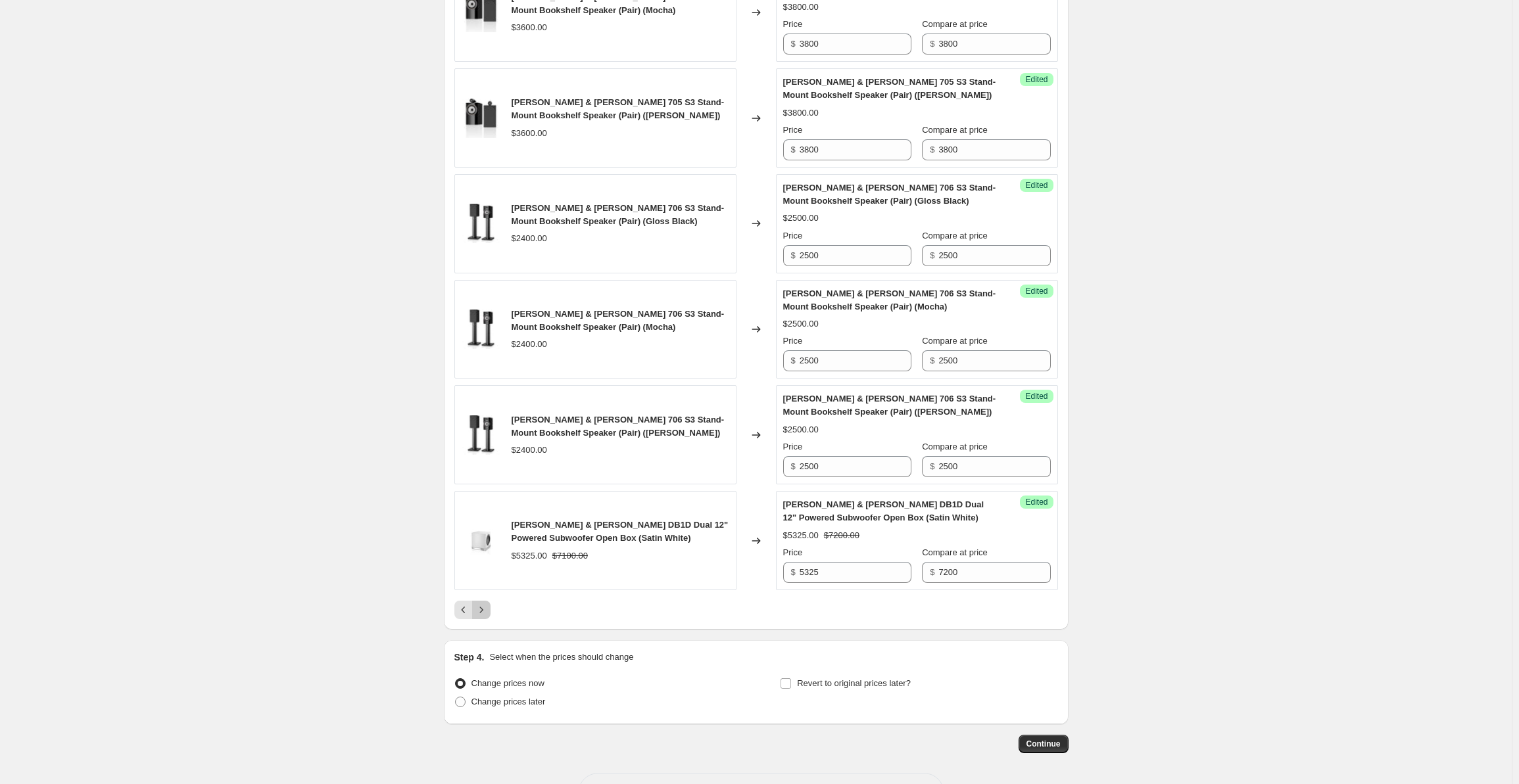
click at [488, 603] on icon "Next" at bounding box center [481, 610] width 13 height 13
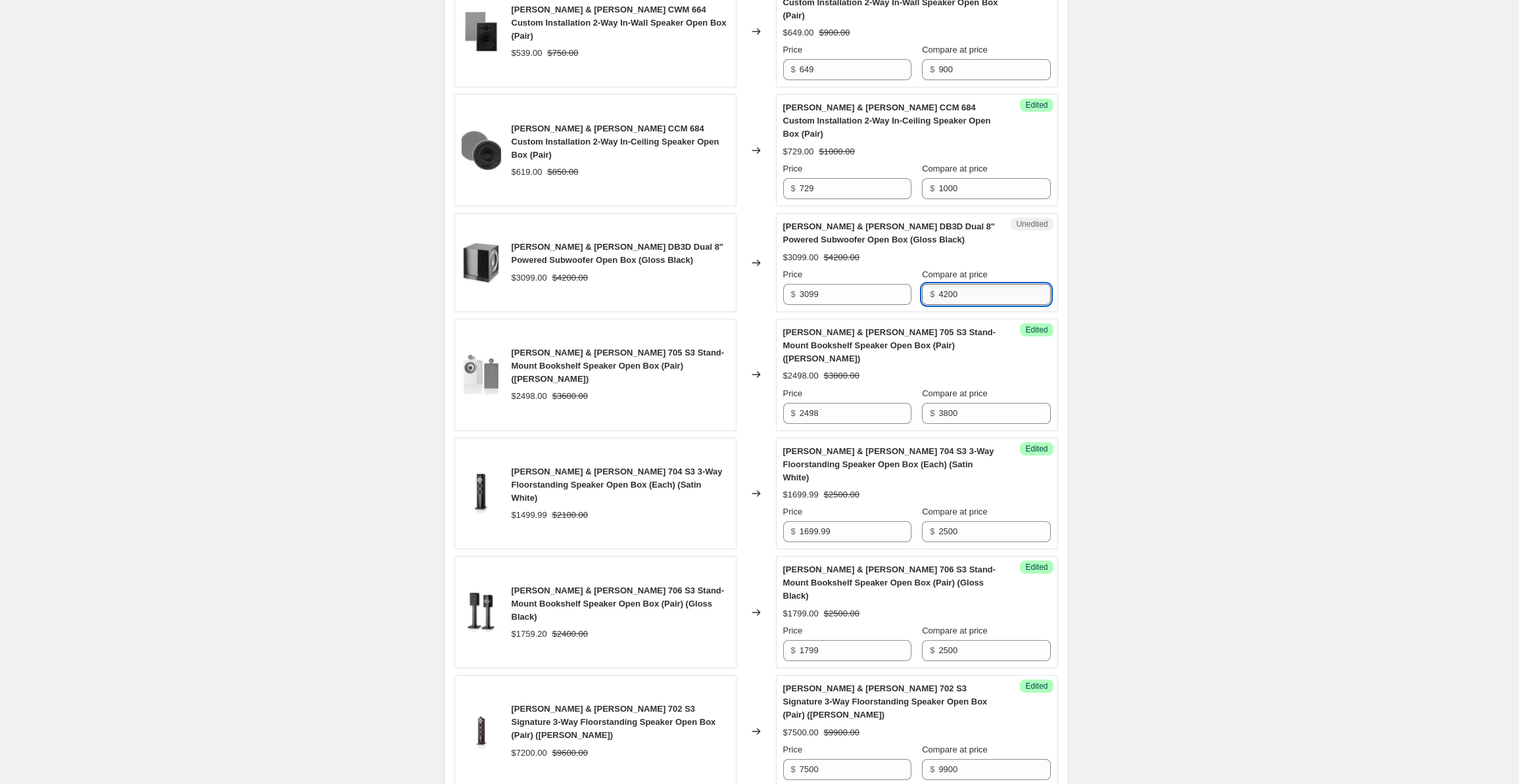
click at [966, 284] on input "4200" at bounding box center [994, 295] width 112 height 21
drag, startPoint x: 970, startPoint y: 130, endPoint x: 915, endPoint y: 131, distance: 55.0
click at [915, 268] on div "Price $ 3099 Compare at price $ 4200" at bounding box center [917, 286] width 268 height 37
paste input "5"
click at [849, 284] on input "3099" at bounding box center [855, 295] width 112 height 21
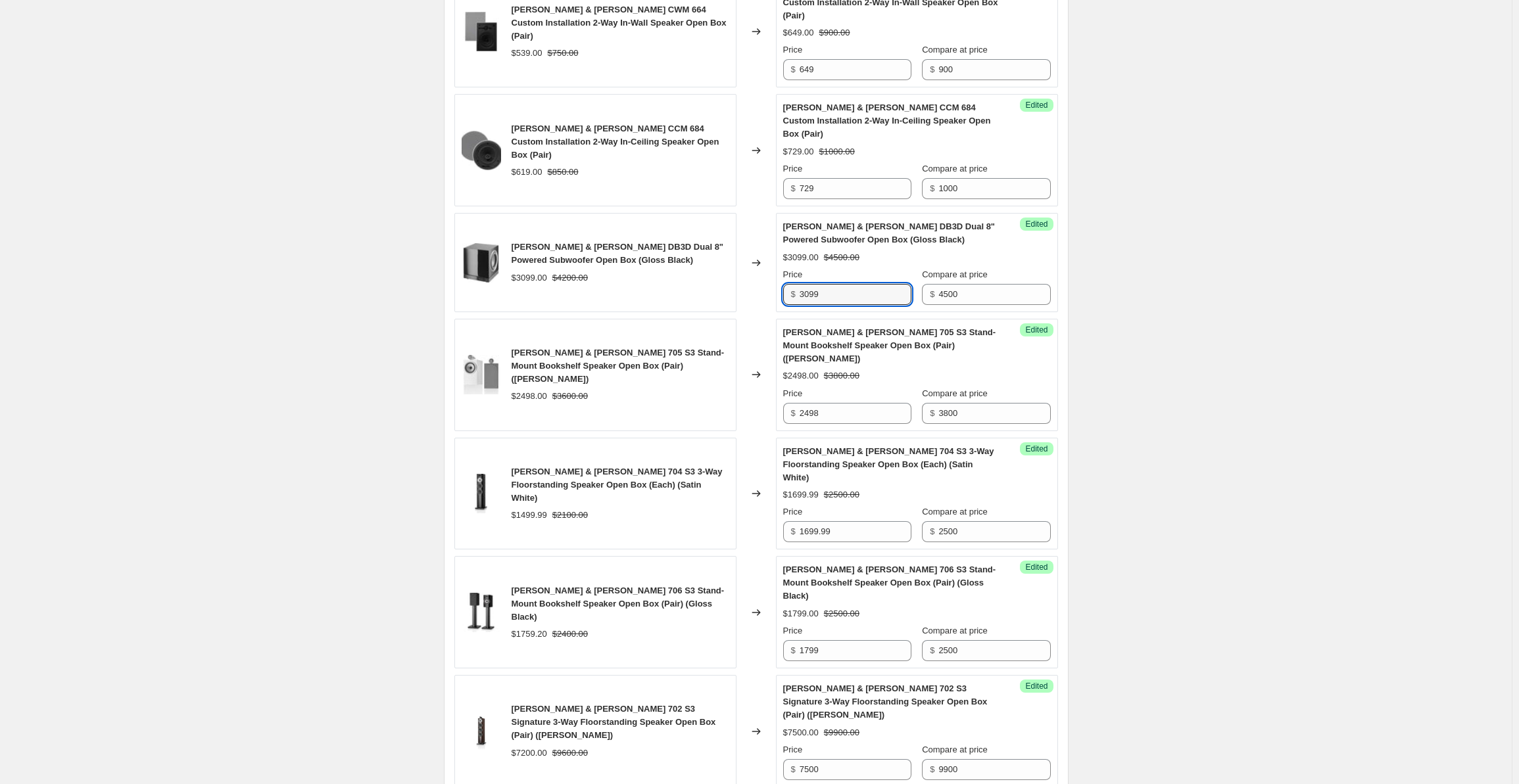
drag, startPoint x: 865, startPoint y: 130, endPoint x: 784, endPoint y: 135, distance: 81.2
click at [784, 213] on div "Success Edited [PERSON_NAME] & [PERSON_NAME] DB3D Dual 8" Powered Subwoofer Ope…" at bounding box center [917, 262] width 282 height 99
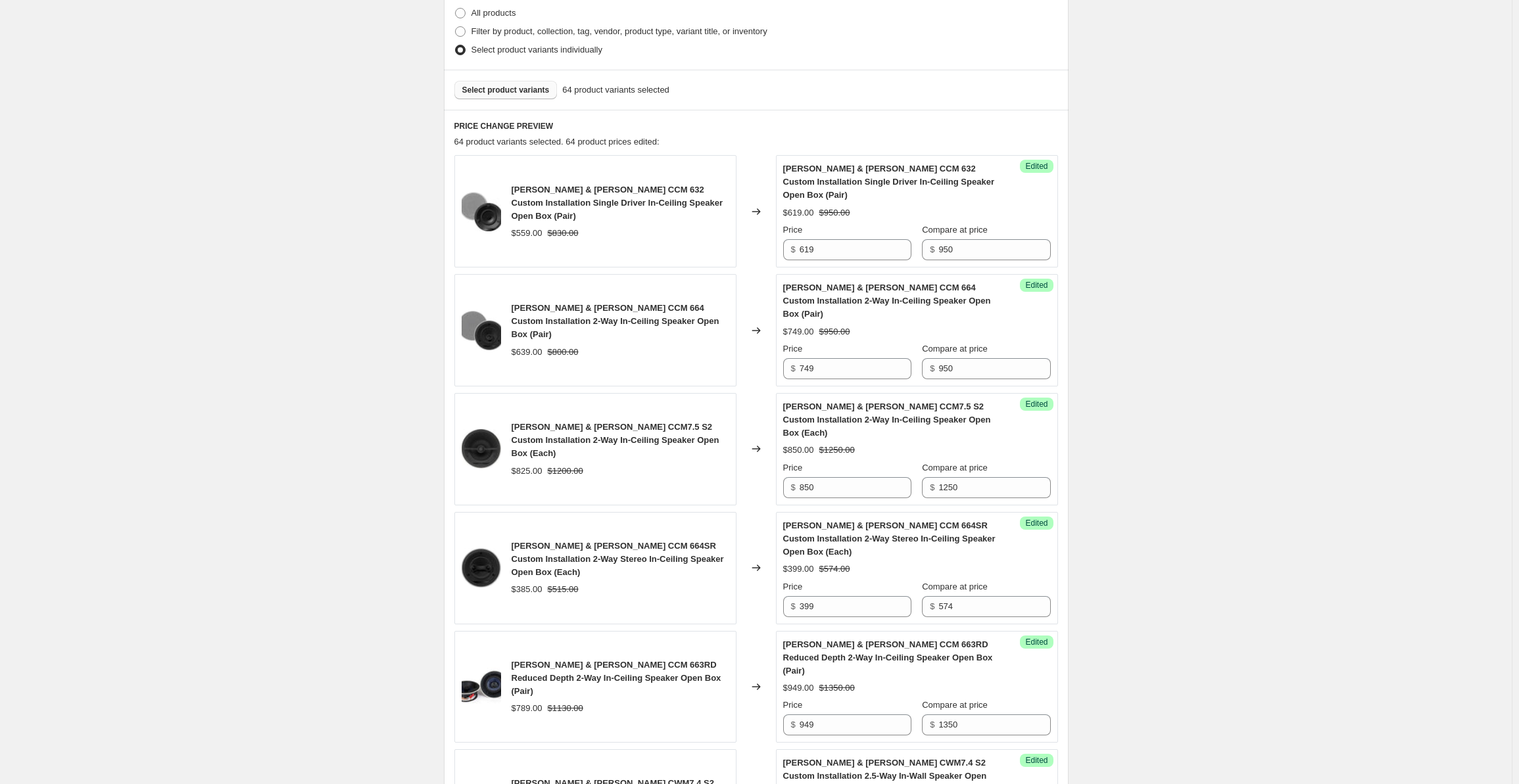
scroll to position [0, 0]
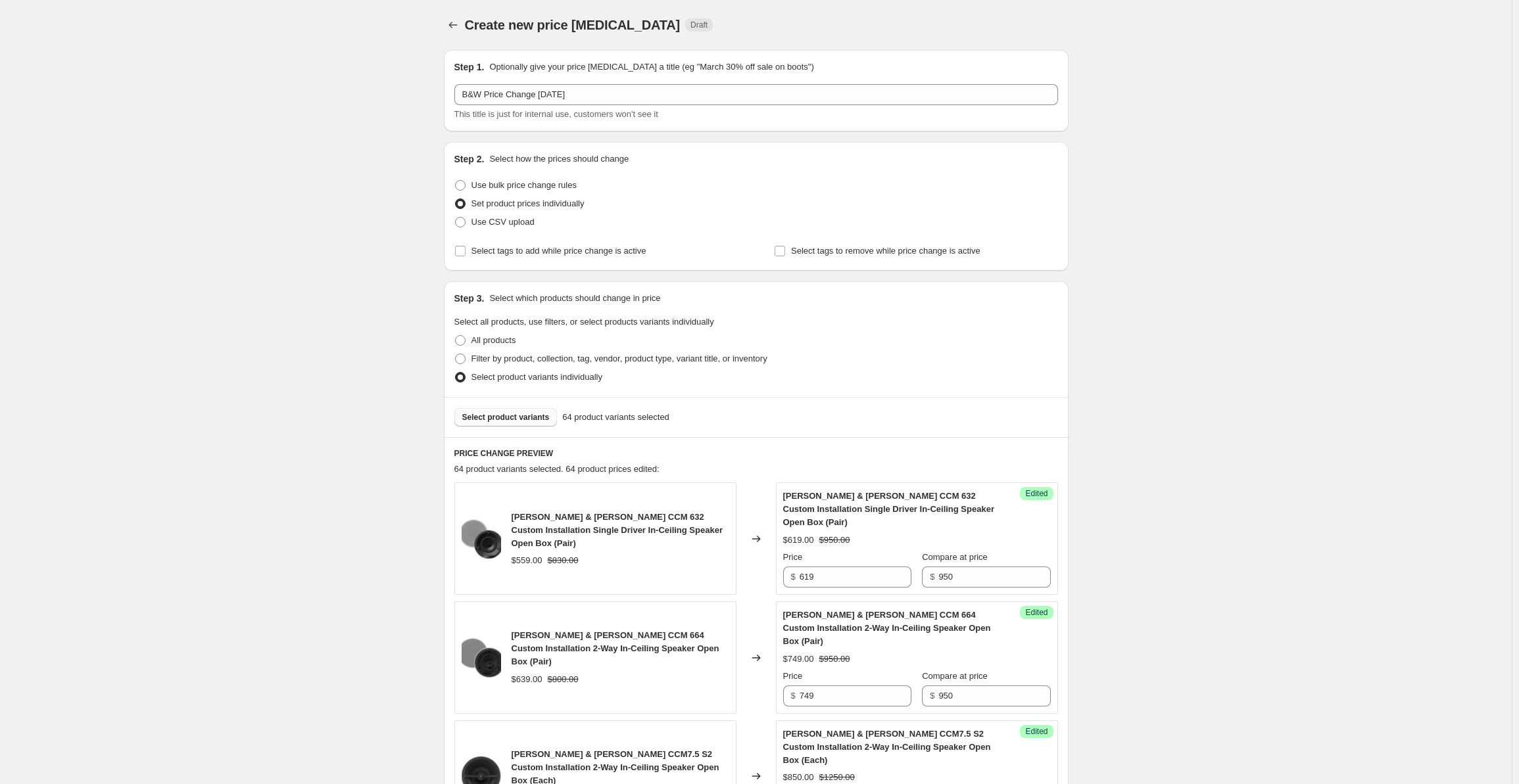
click at [499, 411] on button "Select product variants" at bounding box center [506, 417] width 103 height 19
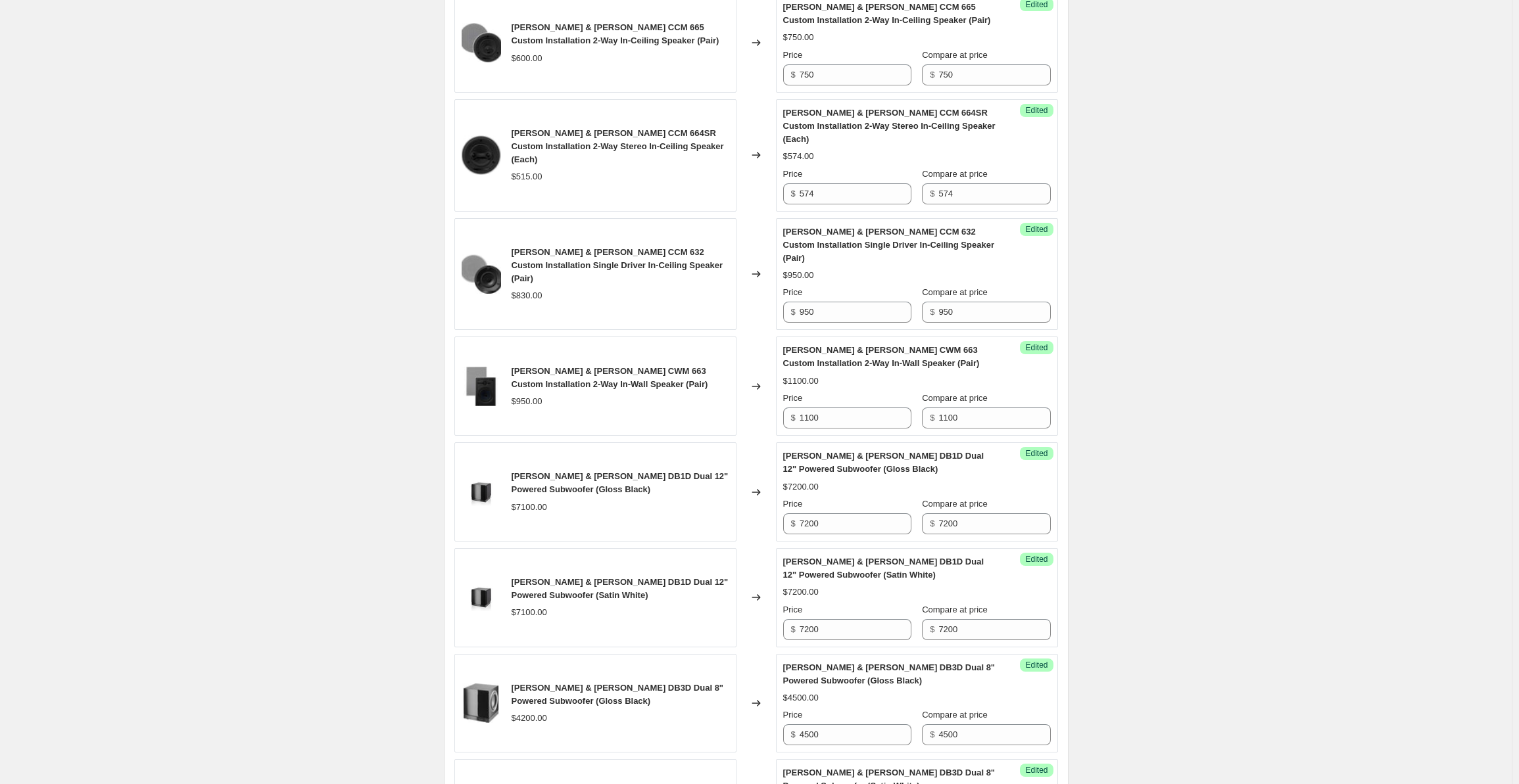
scroll to position [2039, 0]
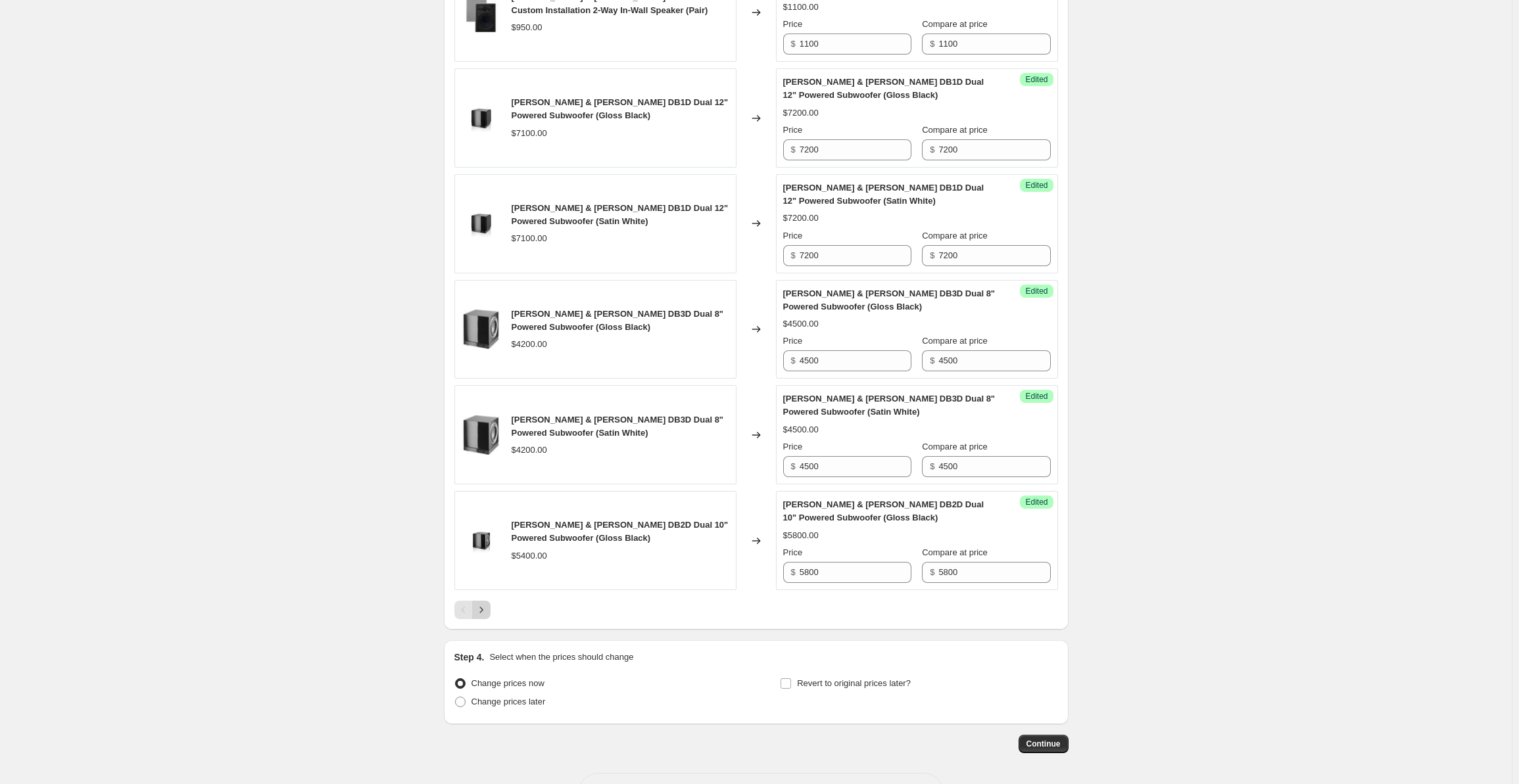
click at [488, 603] on icon "Next" at bounding box center [481, 610] width 13 height 13
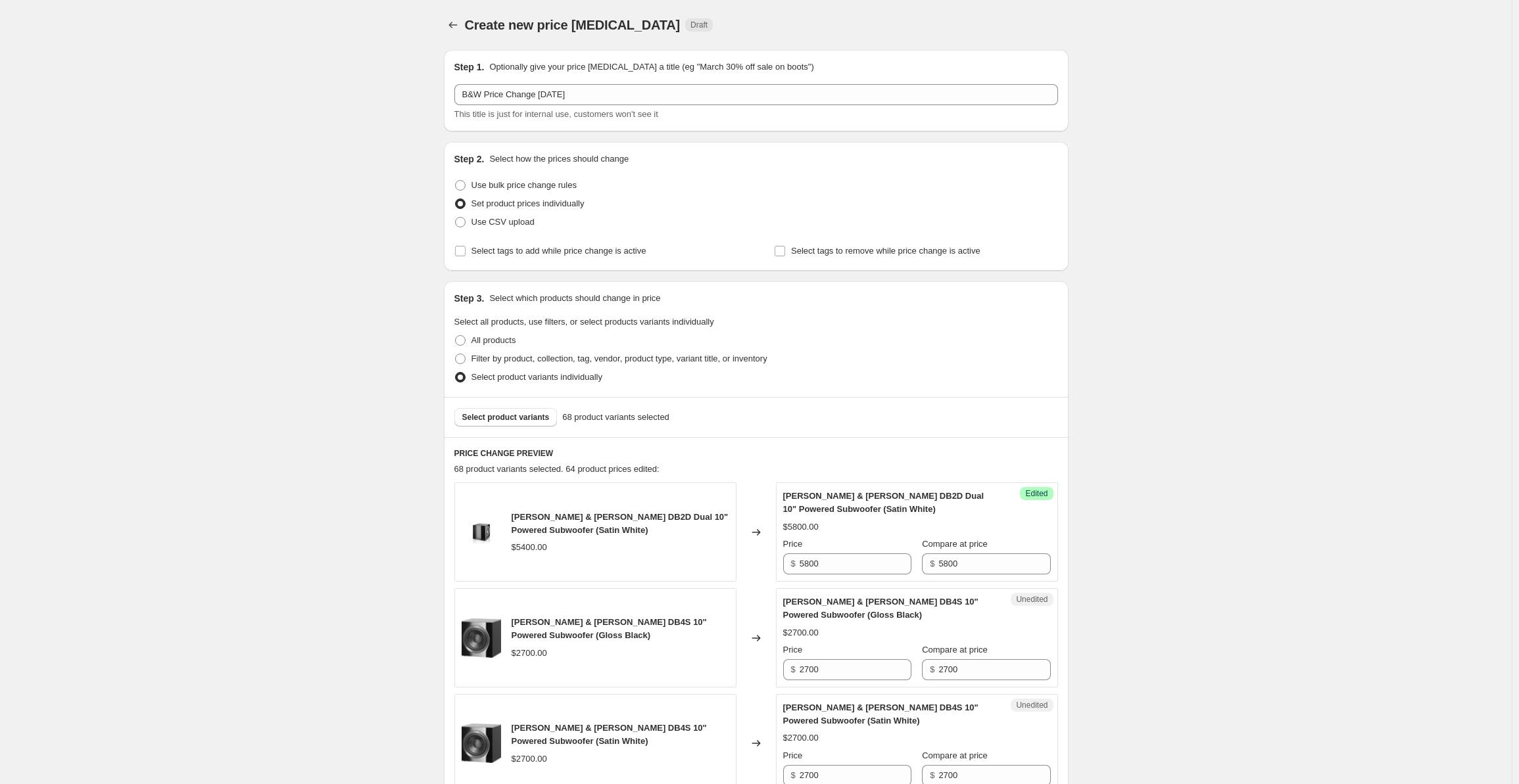
scroll to position [416, 0]
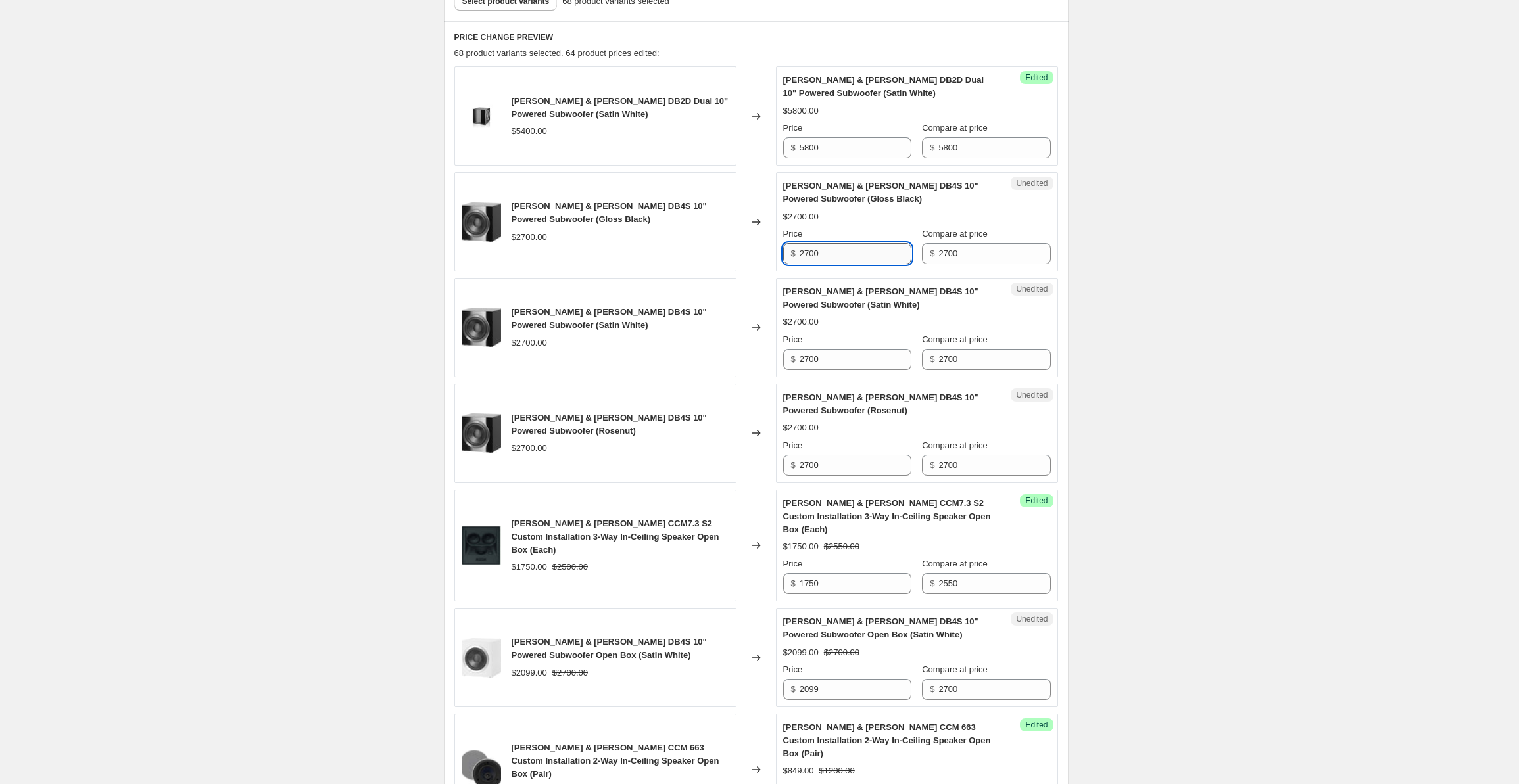
click at [828, 257] on input "2700" at bounding box center [855, 254] width 112 height 21
drag, startPoint x: 843, startPoint y: 257, endPoint x: 789, endPoint y: 259, distance: 54.0
click at [789, 259] on div "$ 2700" at bounding box center [847, 254] width 128 height 21
drag, startPoint x: 839, startPoint y: 259, endPoint x: 792, endPoint y: 259, distance: 47.0
click at [777, 257] on div "[PERSON_NAME] & [PERSON_NAME] DB4S 10" Powered Subwoofer (Gloss Black) $2700.00…" at bounding box center [756, 222] width 604 height 99
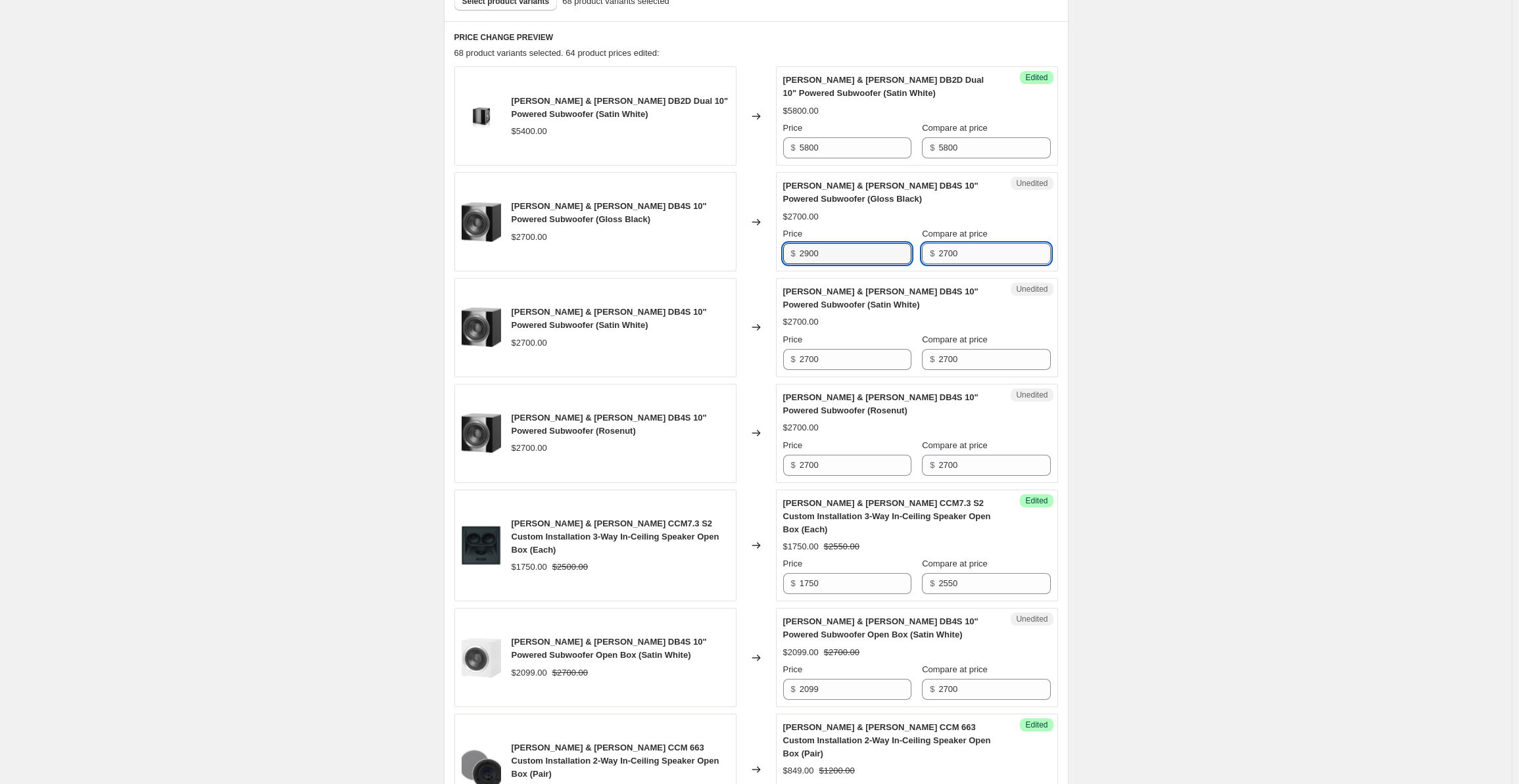
click at [955, 260] on input "2700" at bounding box center [994, 254] width 112 height 21
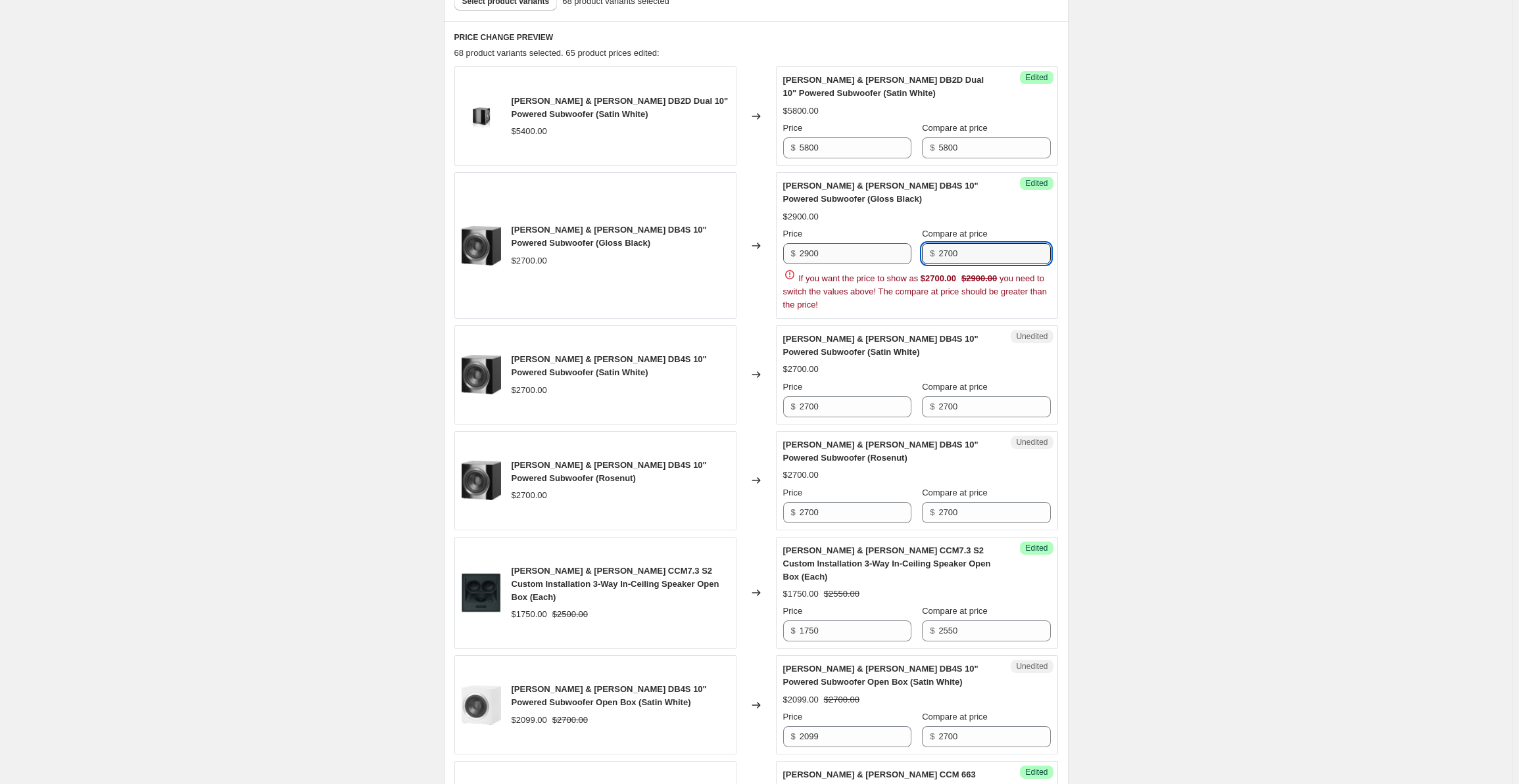
drag, startPoint x: 967, startPoint y: 259, endPoint x: 913, endPoint y: 248, distance: 55.1
click at [913, 248] on div "Price $ 2900 Compare at price $ 2700" at bounding box center [917, 246] width 268 height 37
paste input "9"
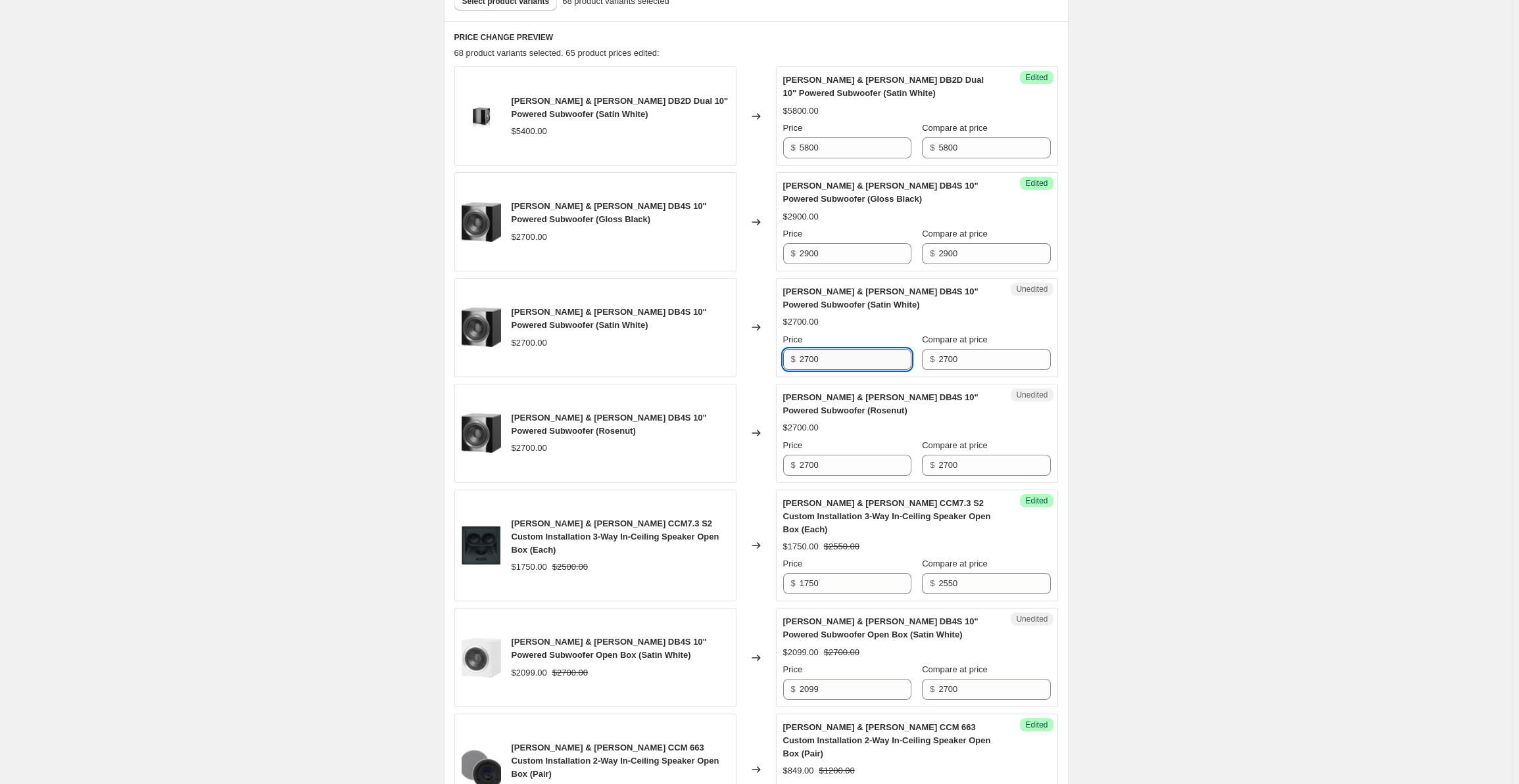
click at [843, 355] on input "2700" at bounding box center [855, 360] width 112 height 21
drag, startPoint x: 853, startPoint y: 355, endPoint x: 776, endPoint y: 352, distance: 77.1
click at [776, 352] on div "[PERSON_NAME] & [PERSON_NAME] DB4S 10" Powered Subwoofer (Satin White) $2700.00…" at bounding box center [756, 328] width 604 height 99
paste input "9"
click at [973, 357] on input "2700" at bounding box center [994, 360] width 112 height 21
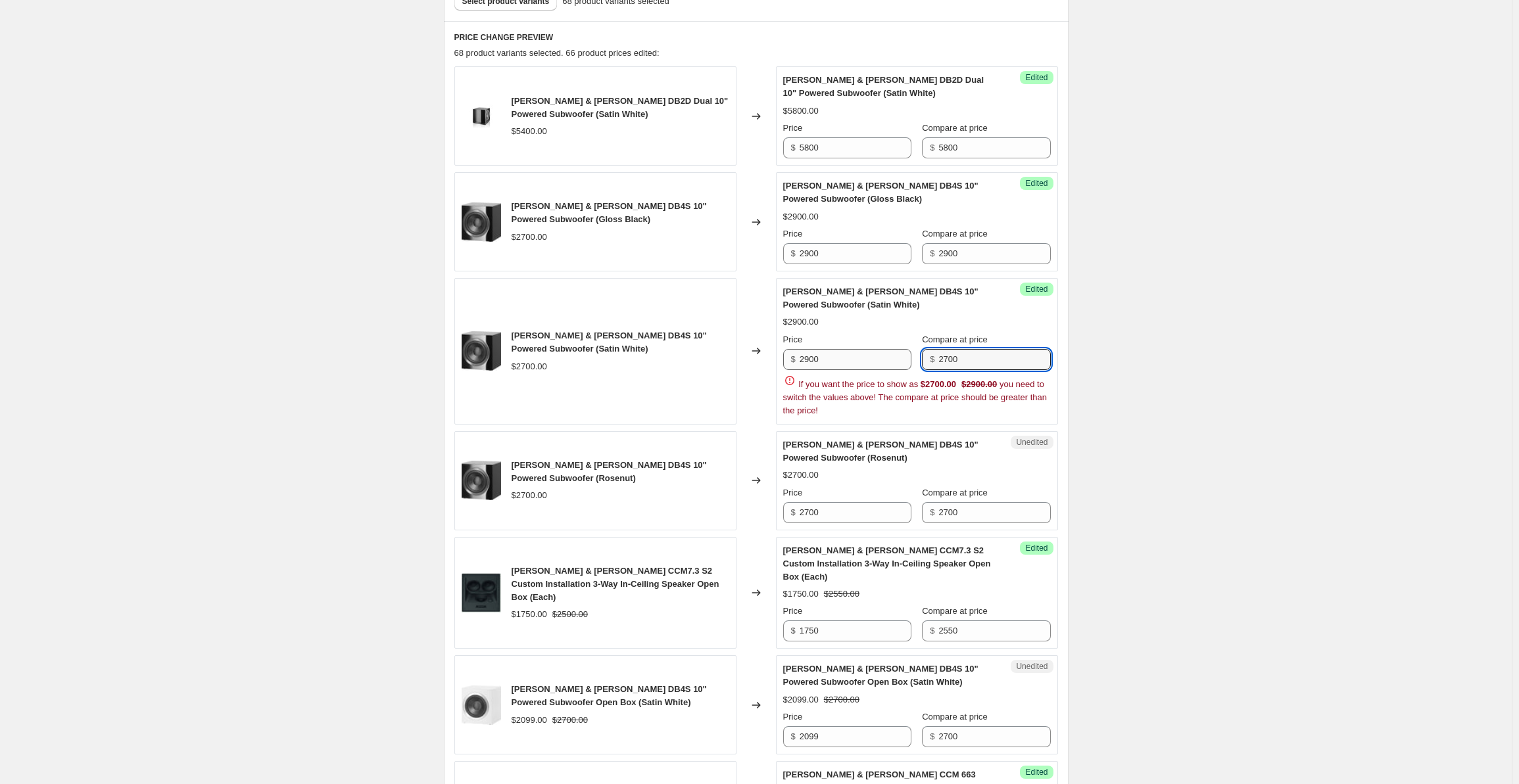
drag, startPoint x: 979, startPoint y: 357, endPoint x: 870, endPoint y: 349, distance: 109.3
click at [870, 349] on div "Price $ 2900 Compare at price $ 2700" at bounding box center [917, 352] width 268 height 37
paste input "9"
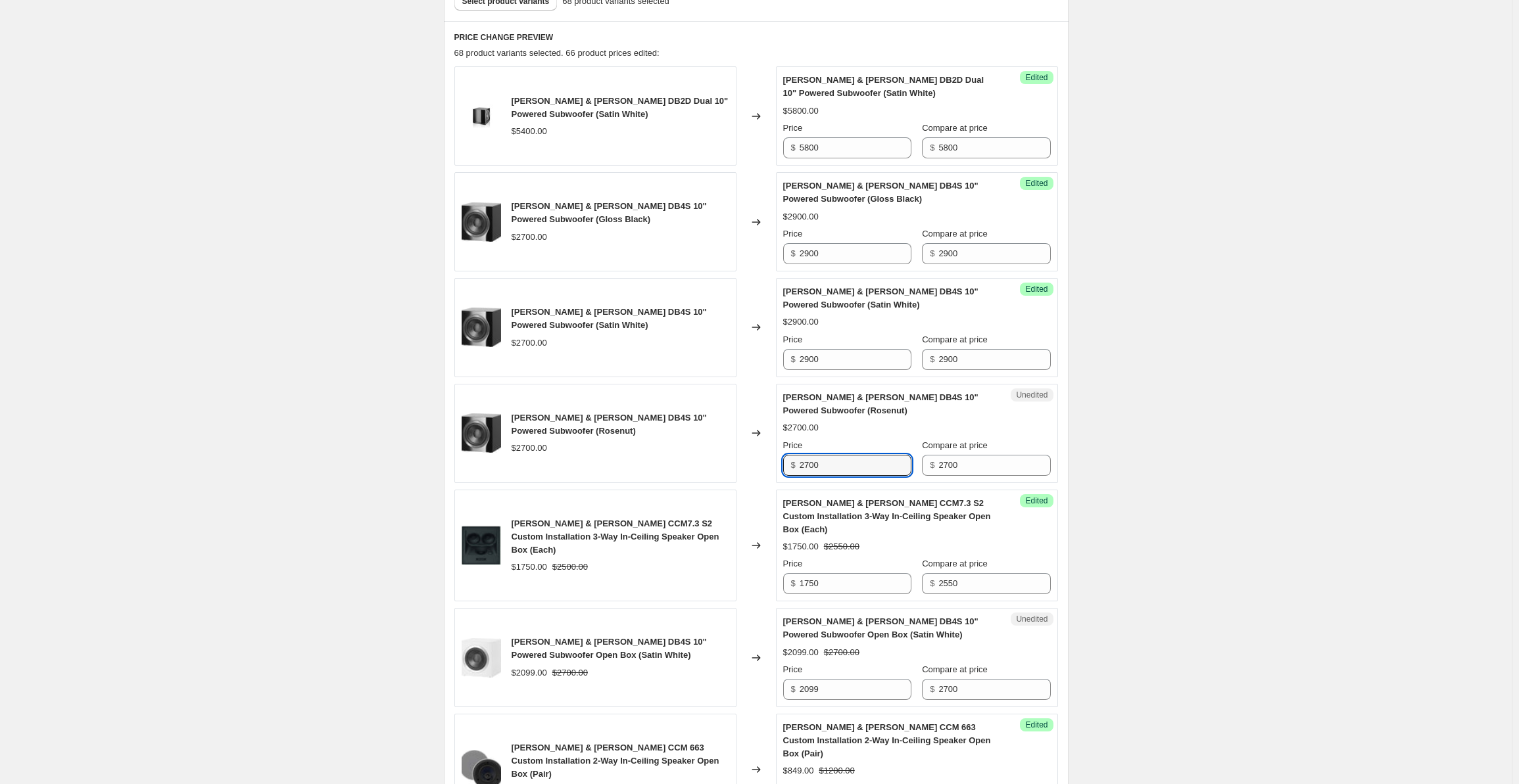
drag, startPoint x: 834, startPoint y: 461, endPoint x: 759, endPoint y: 456, distance: 75.2
click at [759, 456] on div "[PERSON_NAME] & [PERSON_NAME] DB4S 10" Powered Subwoofer (Rosenut) $2700.00 Cha…" at bounding box center [756, 433] width 604 height 99
paste input "9"
click at [963, 467] on input "2700" at bounding box center [994, 465] width 112 height 21
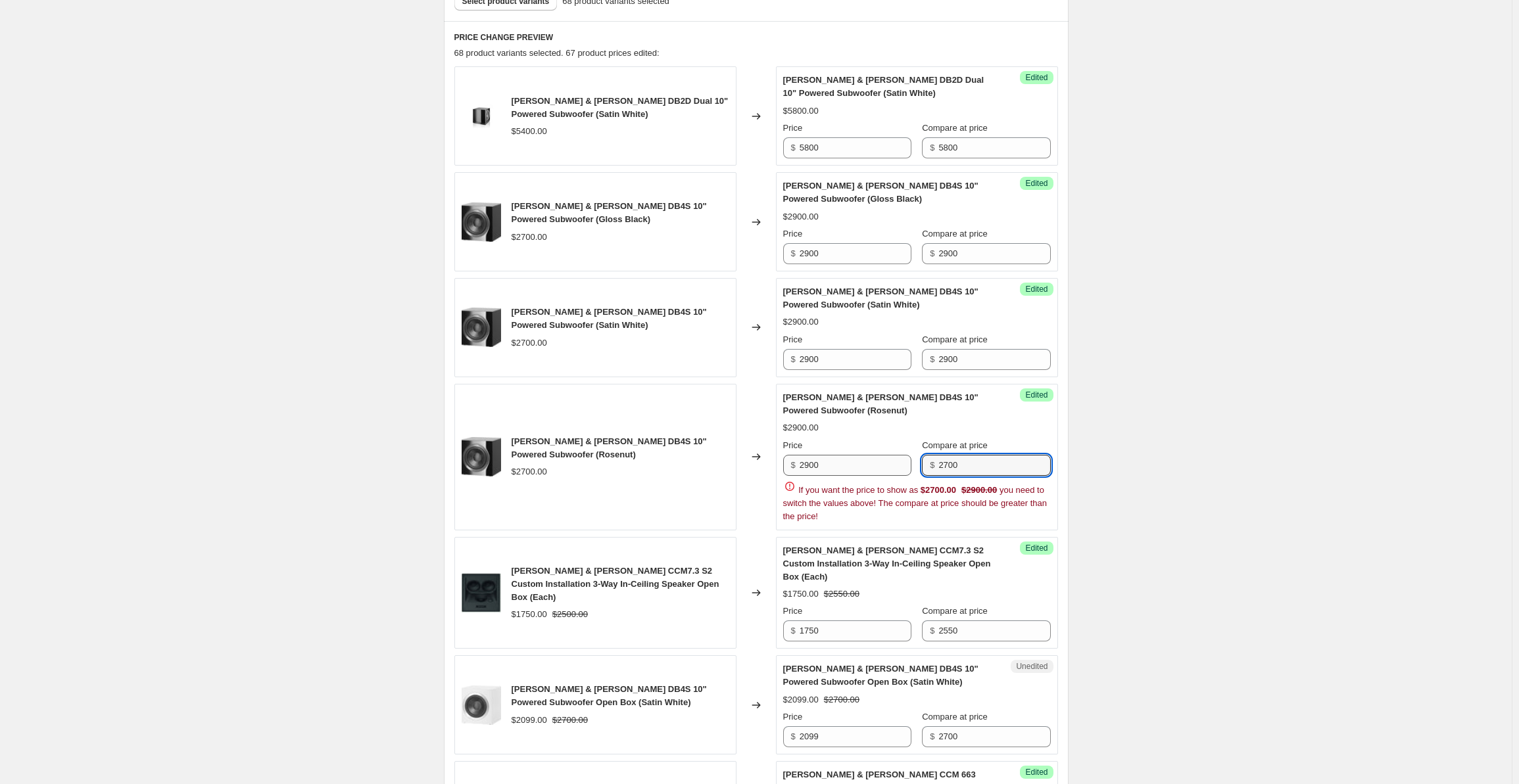
drag, startPoint x: 975, startPoint y: 463, endPoint x: 903, endPoint y: 453, distance: 72.7
click at [903, 453] on div "Price $ 2900 Compare at price $ 2700" at bounding box center [917, 457] width 268 height 37
paste input "9"
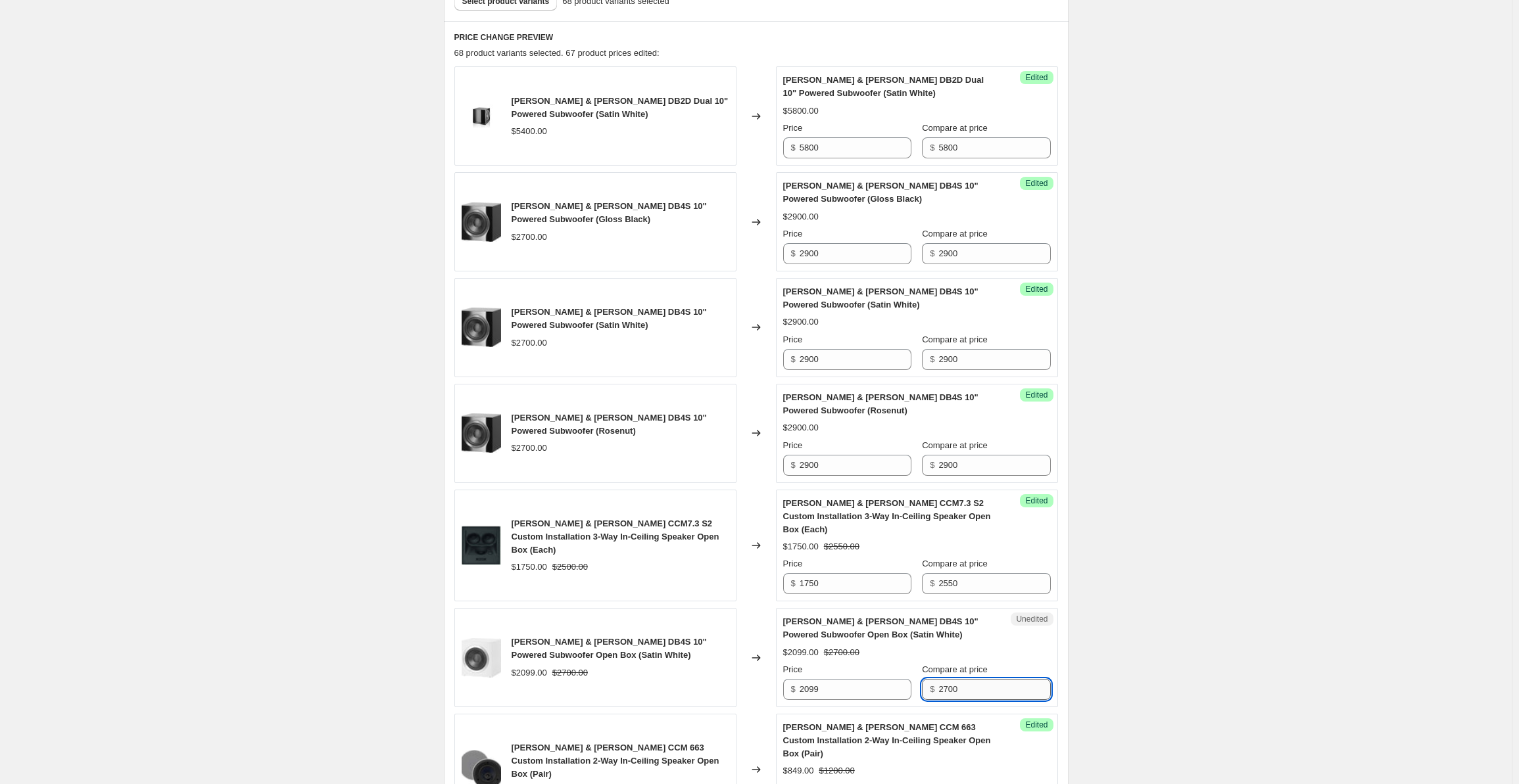
click at [972, 679] on input "2700" at bounding box center [994, 690] width 112 height 21
drag, startPoint x: 987, startPoint y: 676, endPoint x: 876, endPoint y: 671, distance: 111.1
click at [876, 671] on div "Price $ 2099 Compare at price $ 2700" at bounding box center [917, 681] width 268 height 37
paste input "9"
click at [837, 679] on input "2099" at bounding box center [855, 690] width 112 height 21
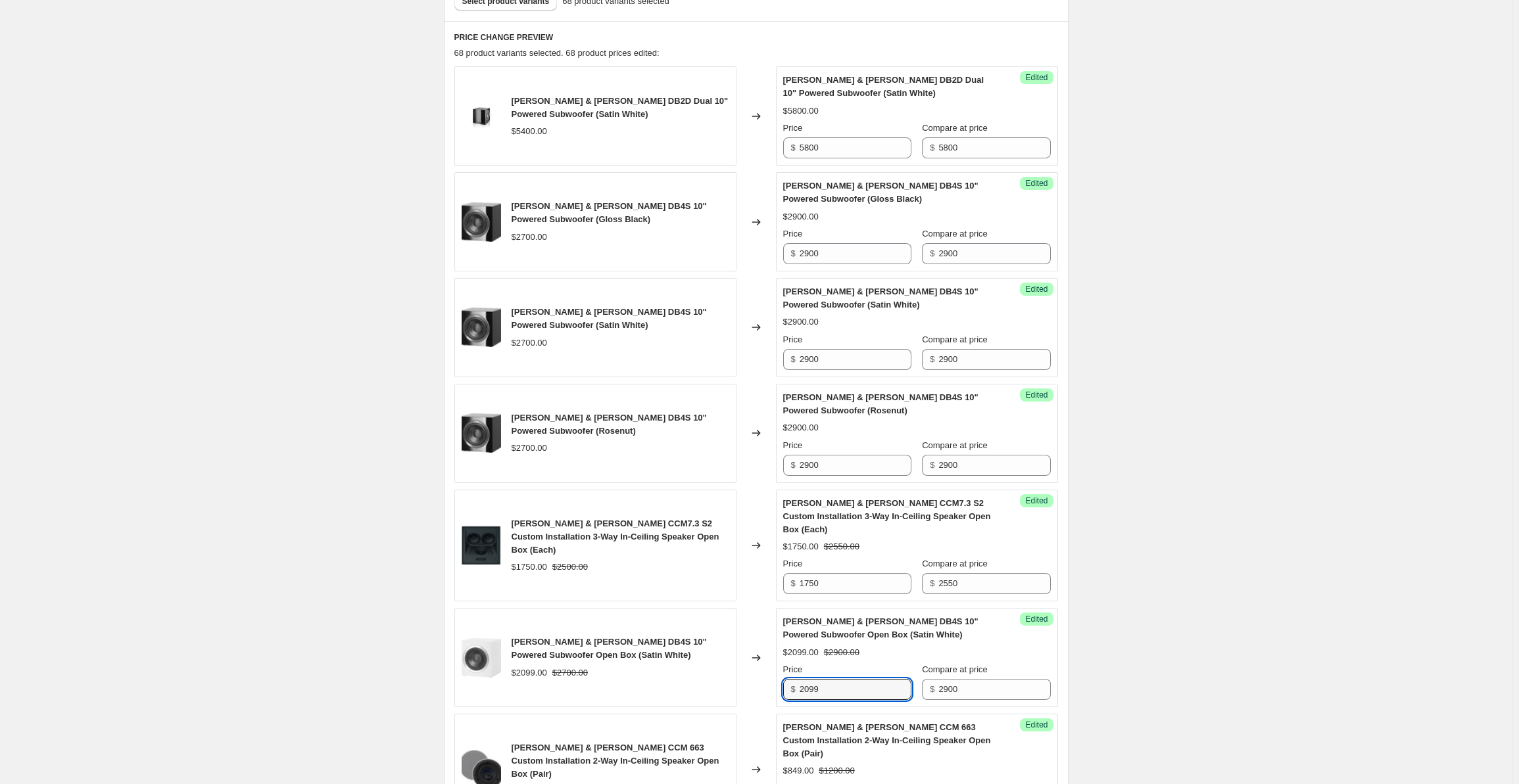
drag, startPoint x: 854, startPoint y: 677, endPoint x: 768, endPoint y: 669, distance: 86.4
click at [768, 669] on div "[PERSON_NAME] & [PERSON_NAME] DB4S 10" Powered Subwoofer Open Box (Satin White)…" at bounding box center [756, 657] width 604 height 99
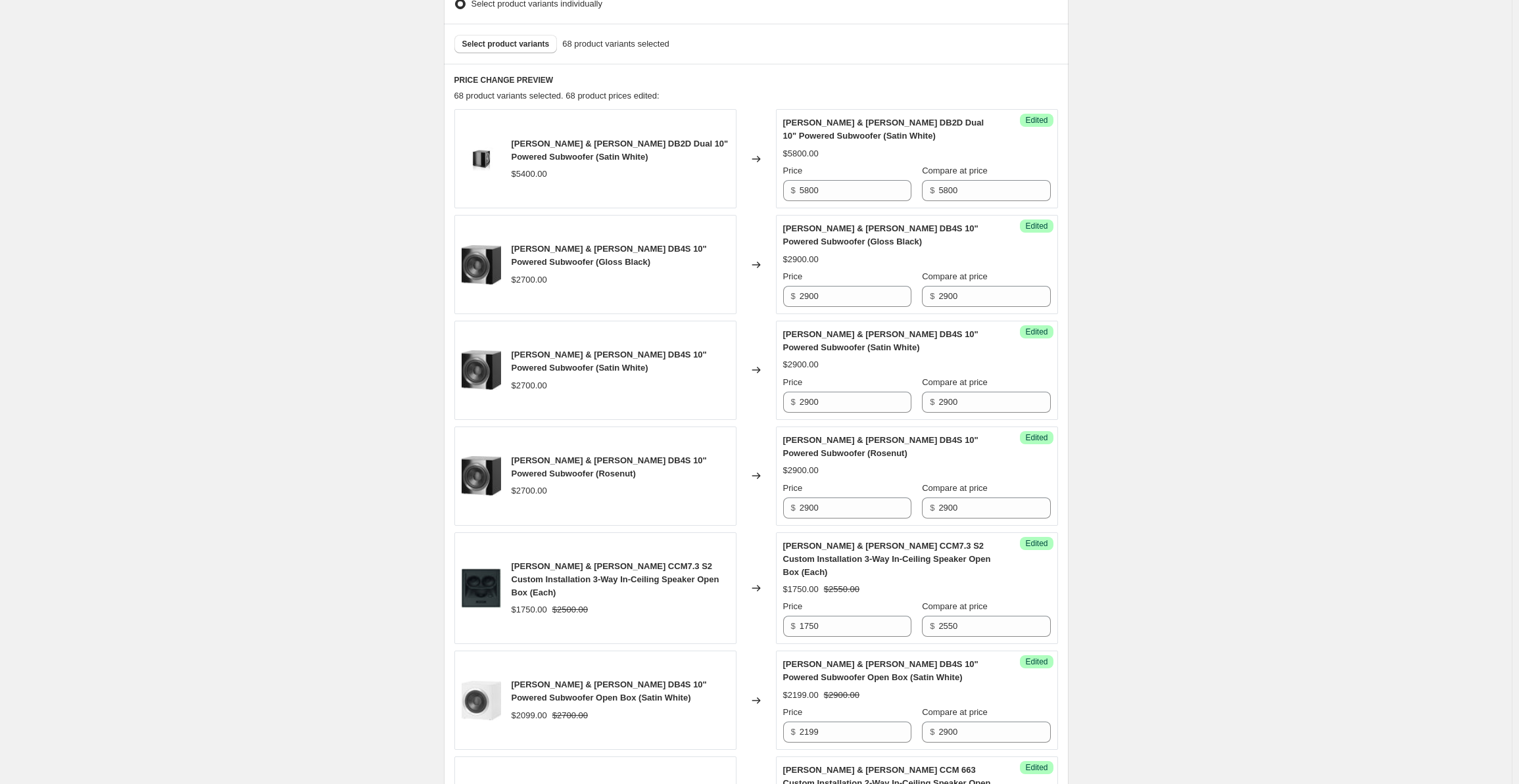
scroll to position [0, 0]
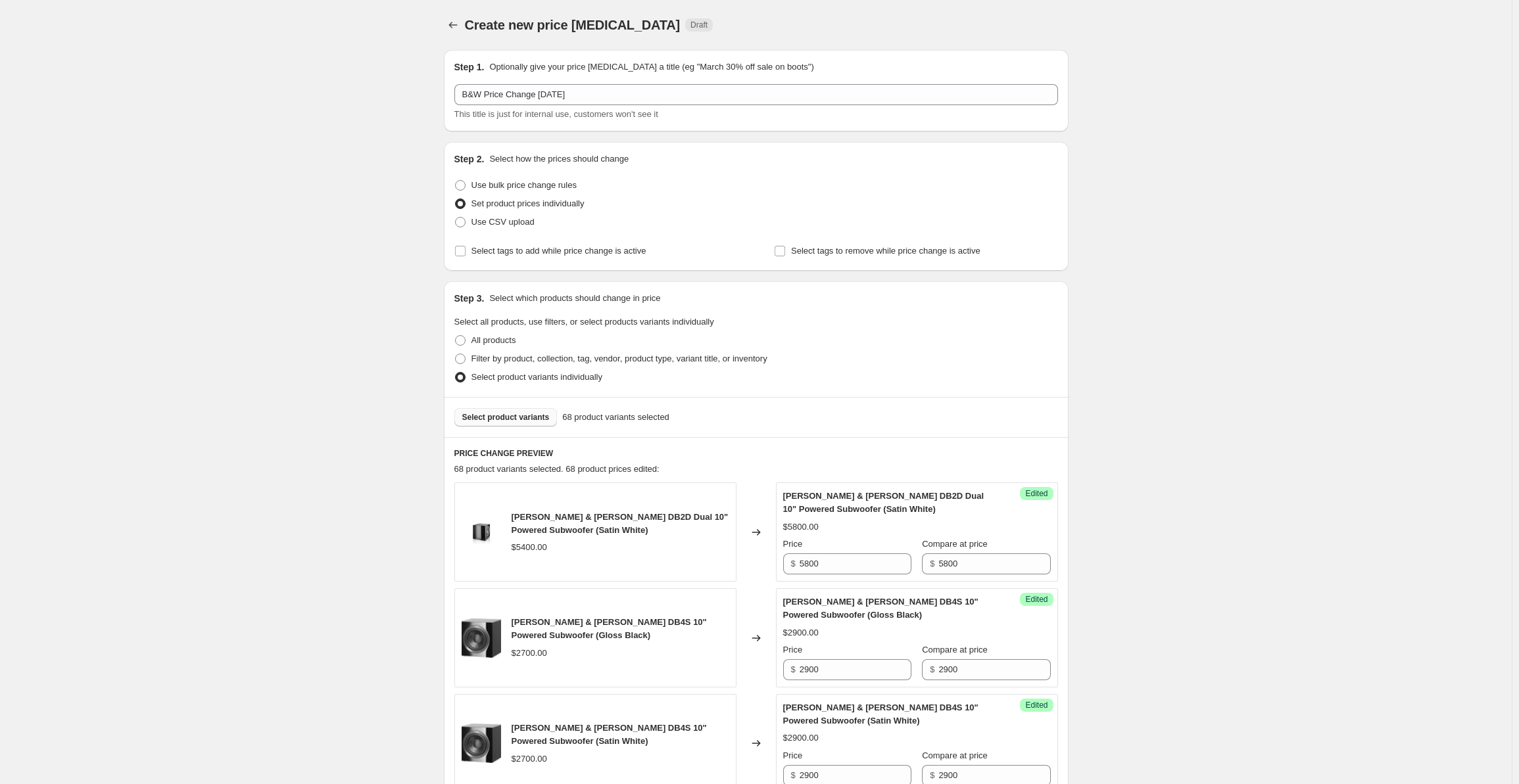
click at [523, 411] on button "Select product variants" at bounding box center [506, 417] width 103 height 19
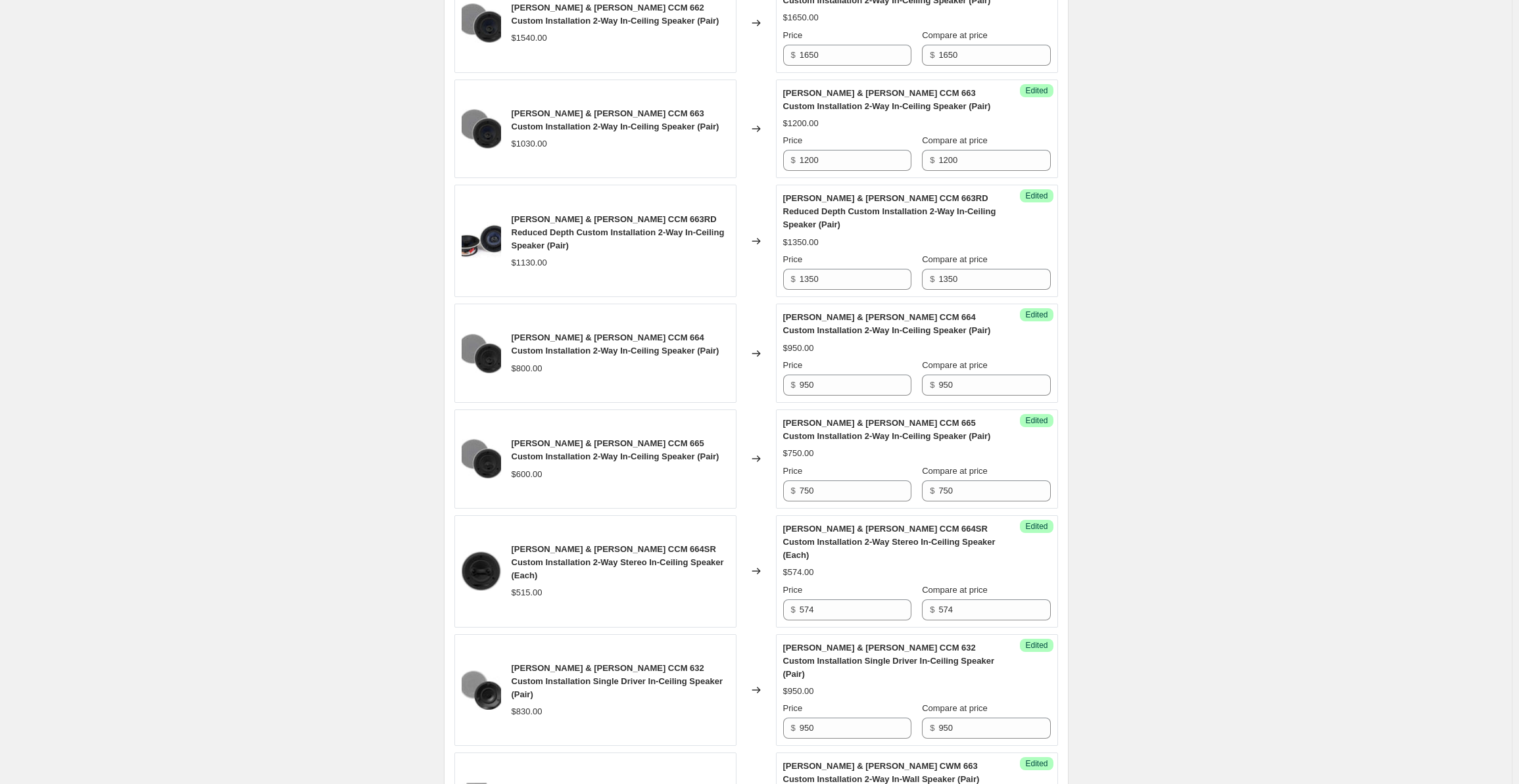
scroll to position [2039, 0]
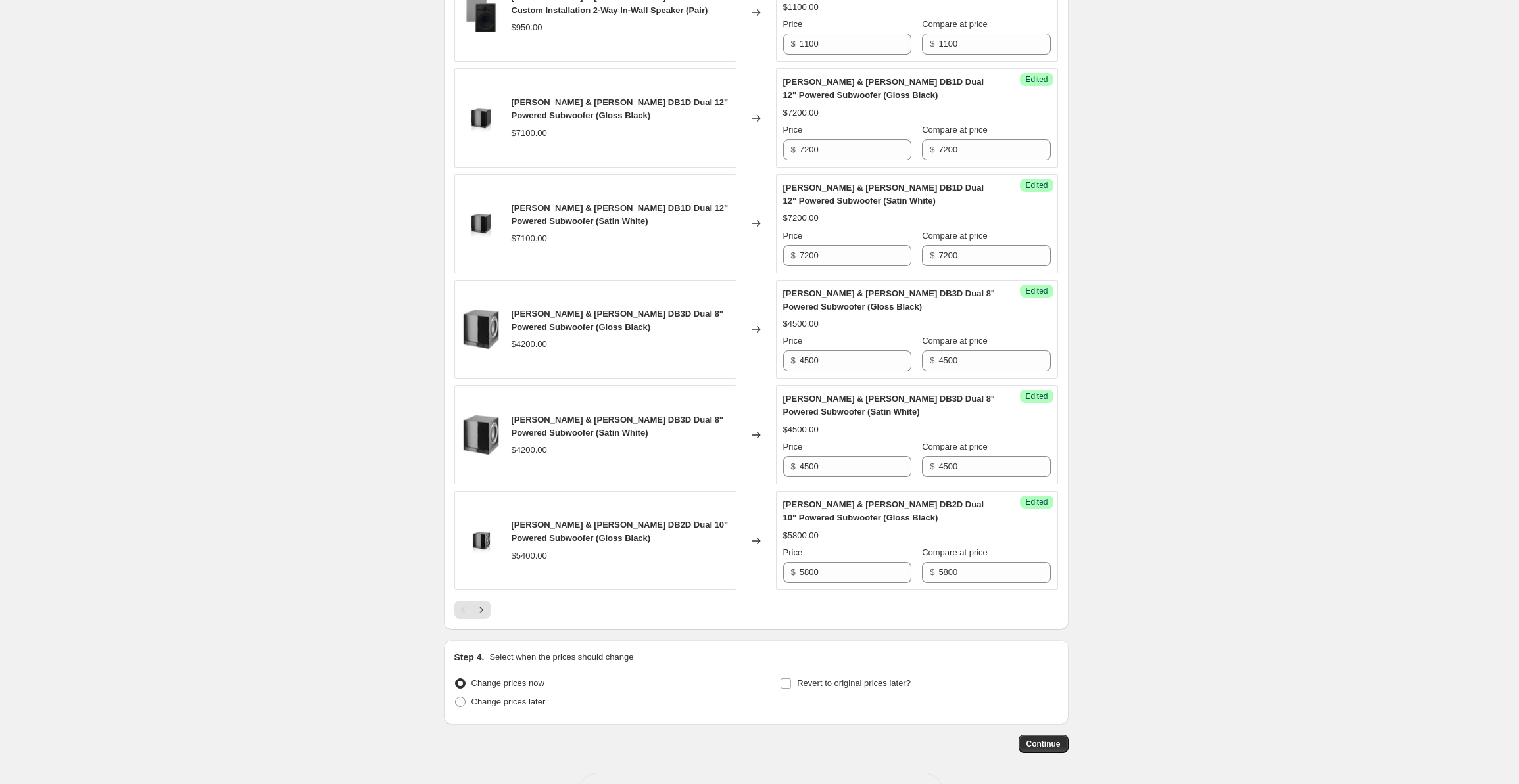
click at [493, 601] on div at bounding box center [756, 610] width 604 height 19
click at [488, 603] on icon "Next" at bounding box center [481, 610] width 13 height 13
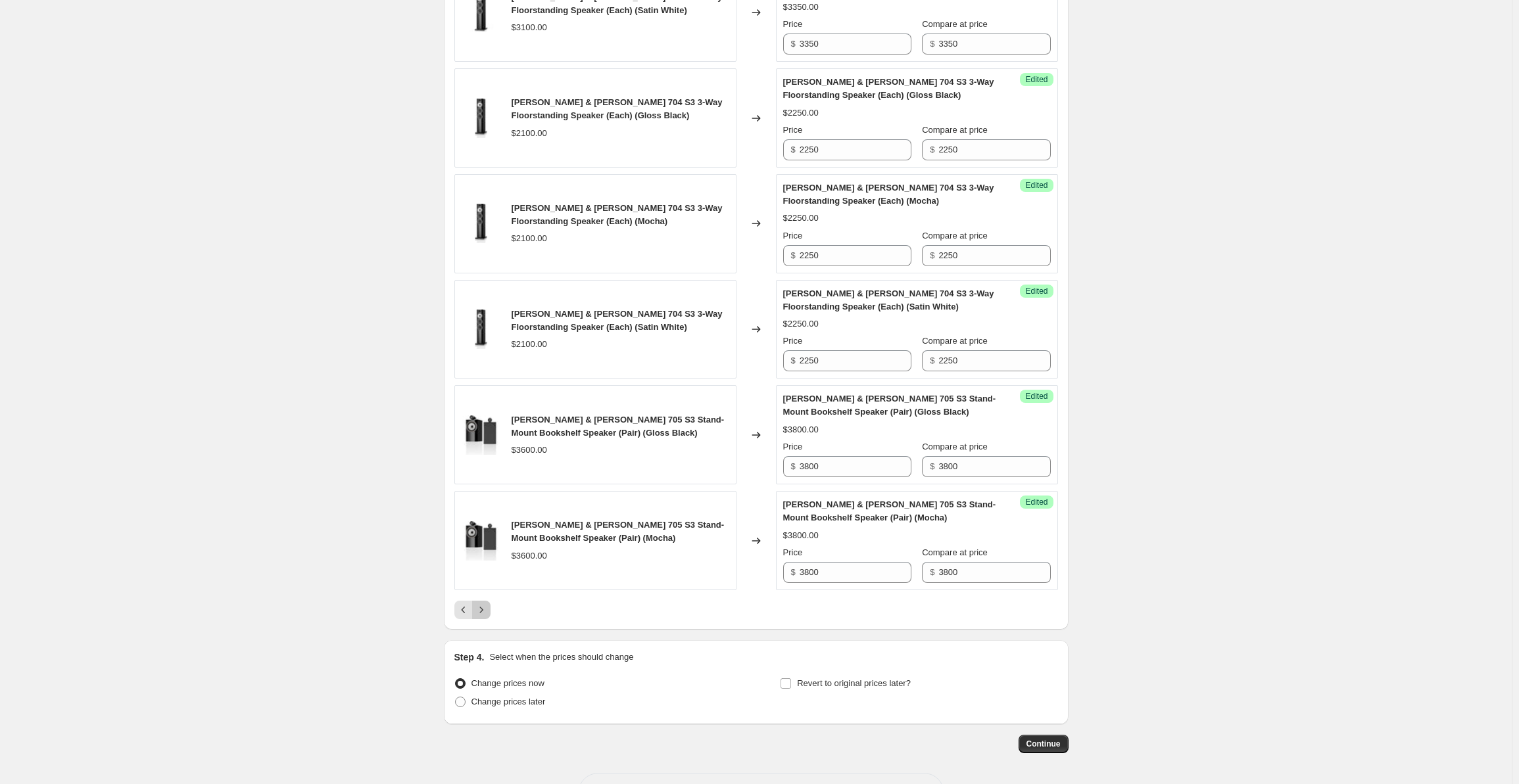
click at [488, 603] on icon "Next" at bounding box center [481, 610] width 13 height 13
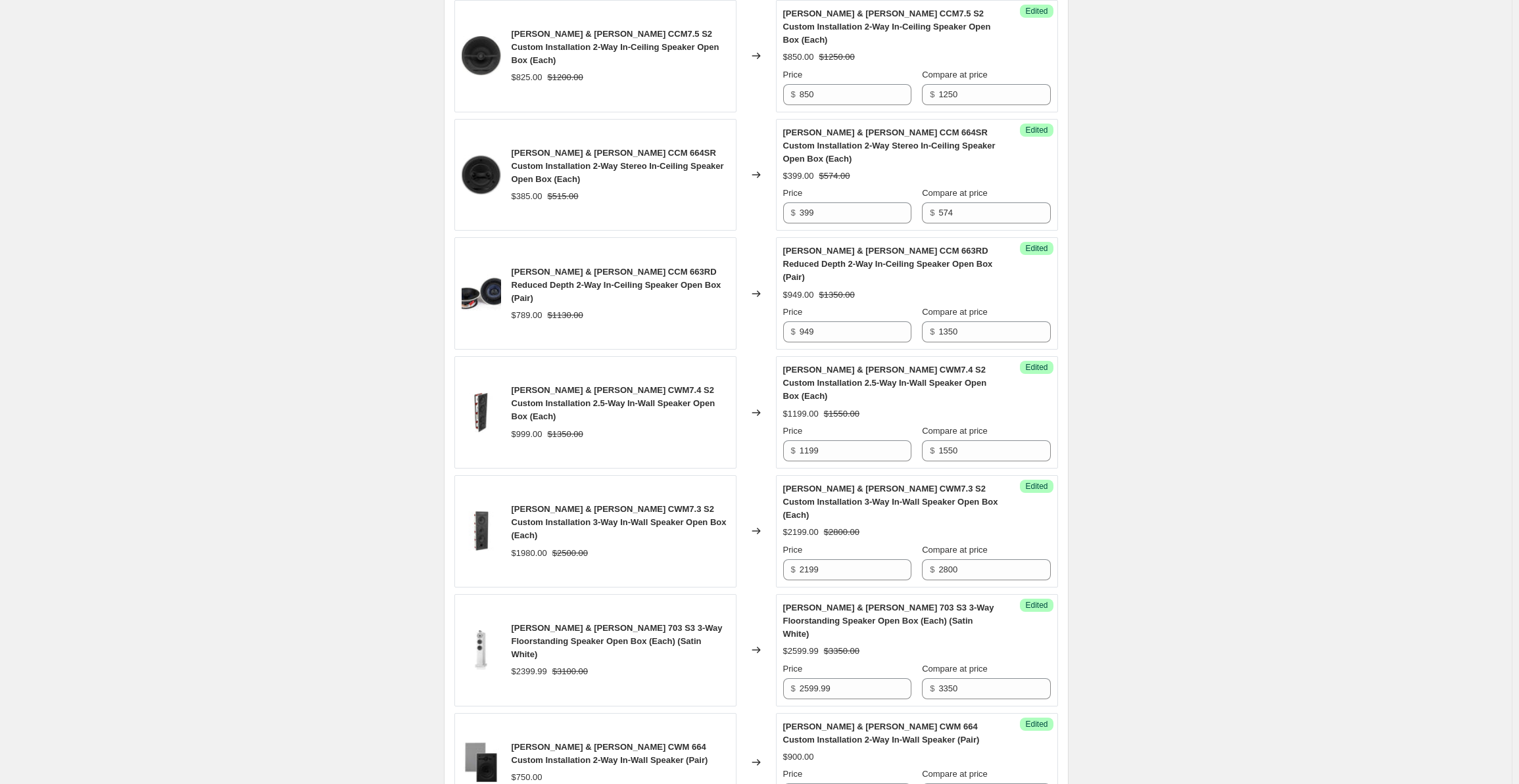
scroll to position [2066, 0]
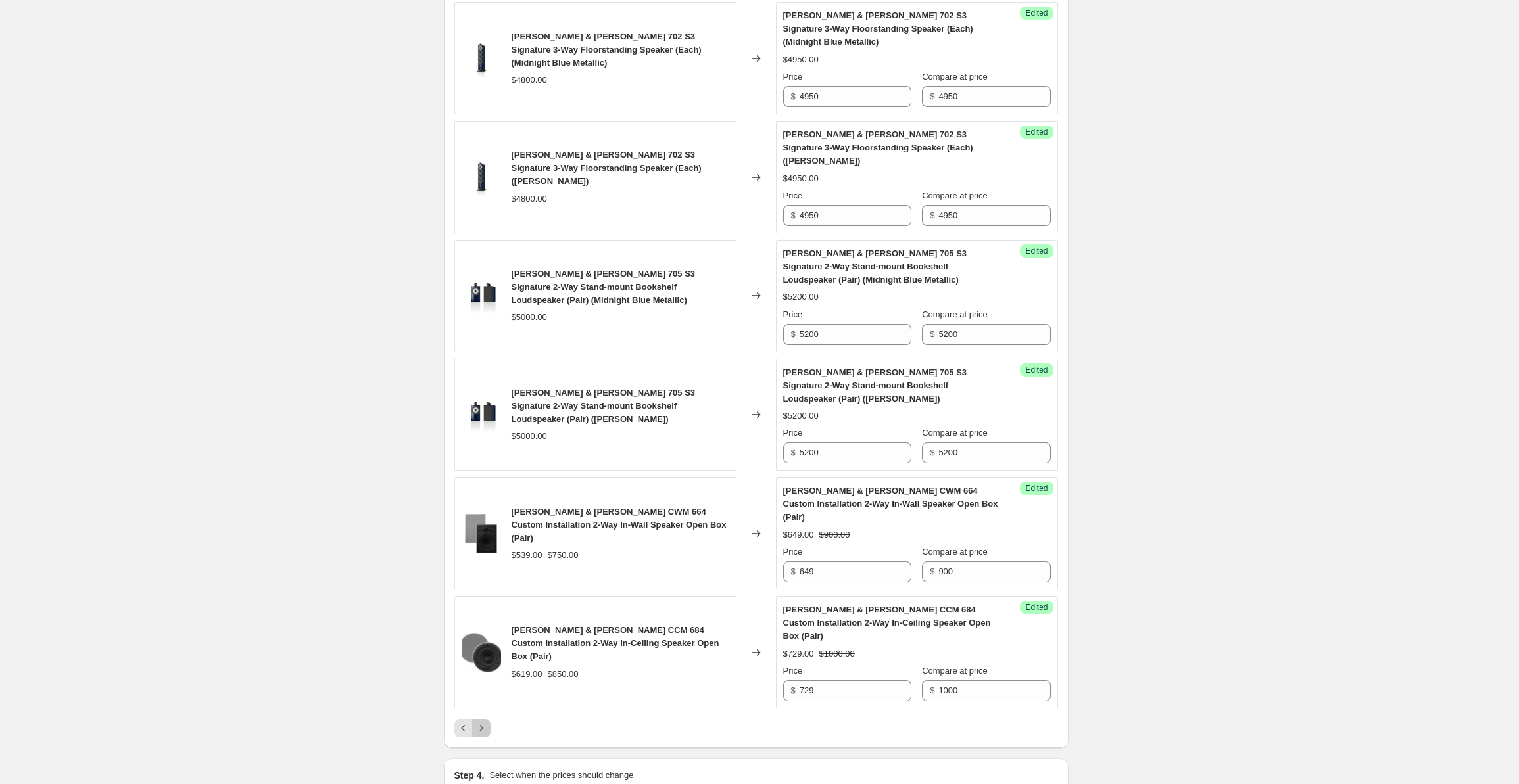
click at [488, 722] on icon "Next" at bounding box center [481, 729] width 13 height 13
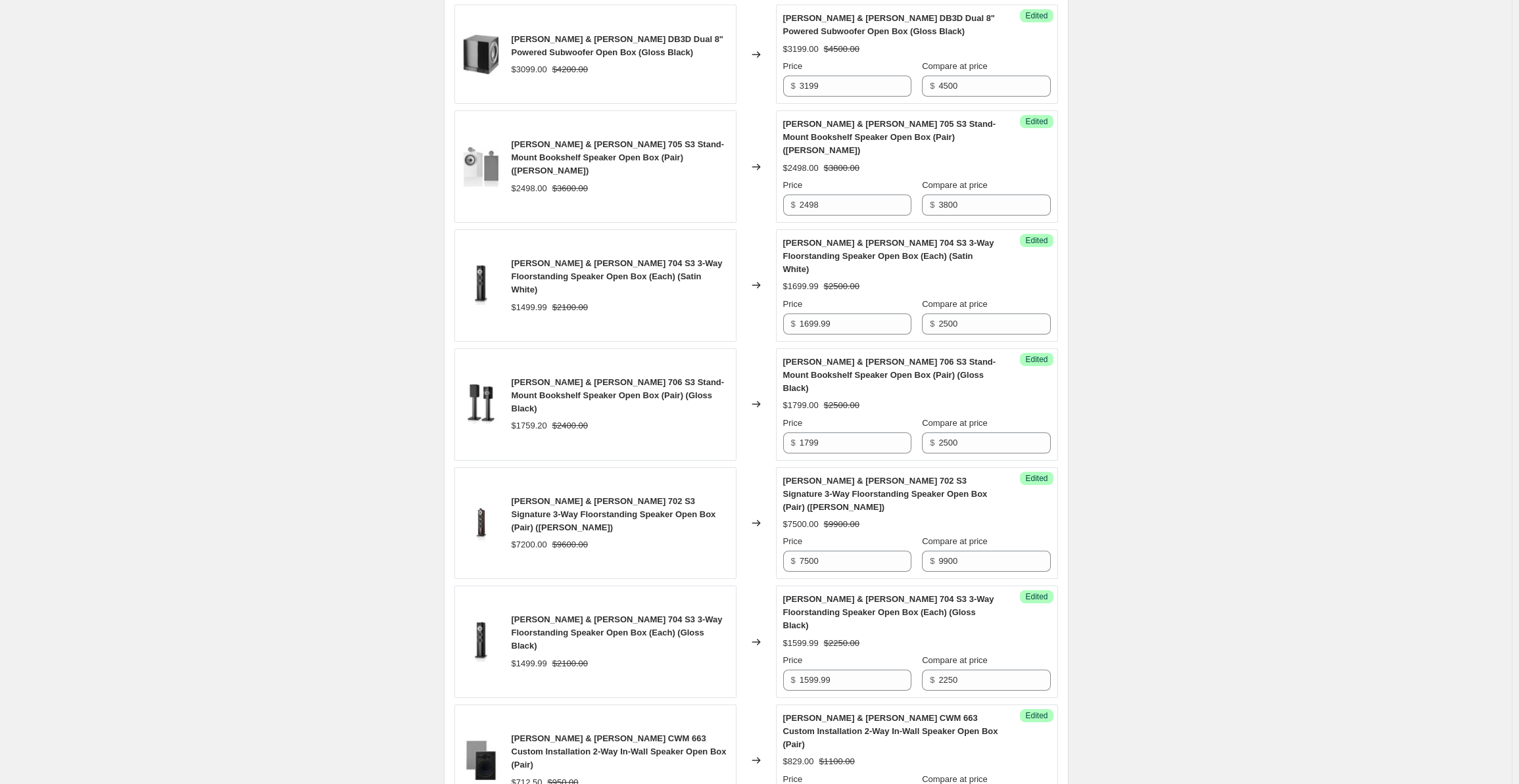
scroll to position [894, 0]
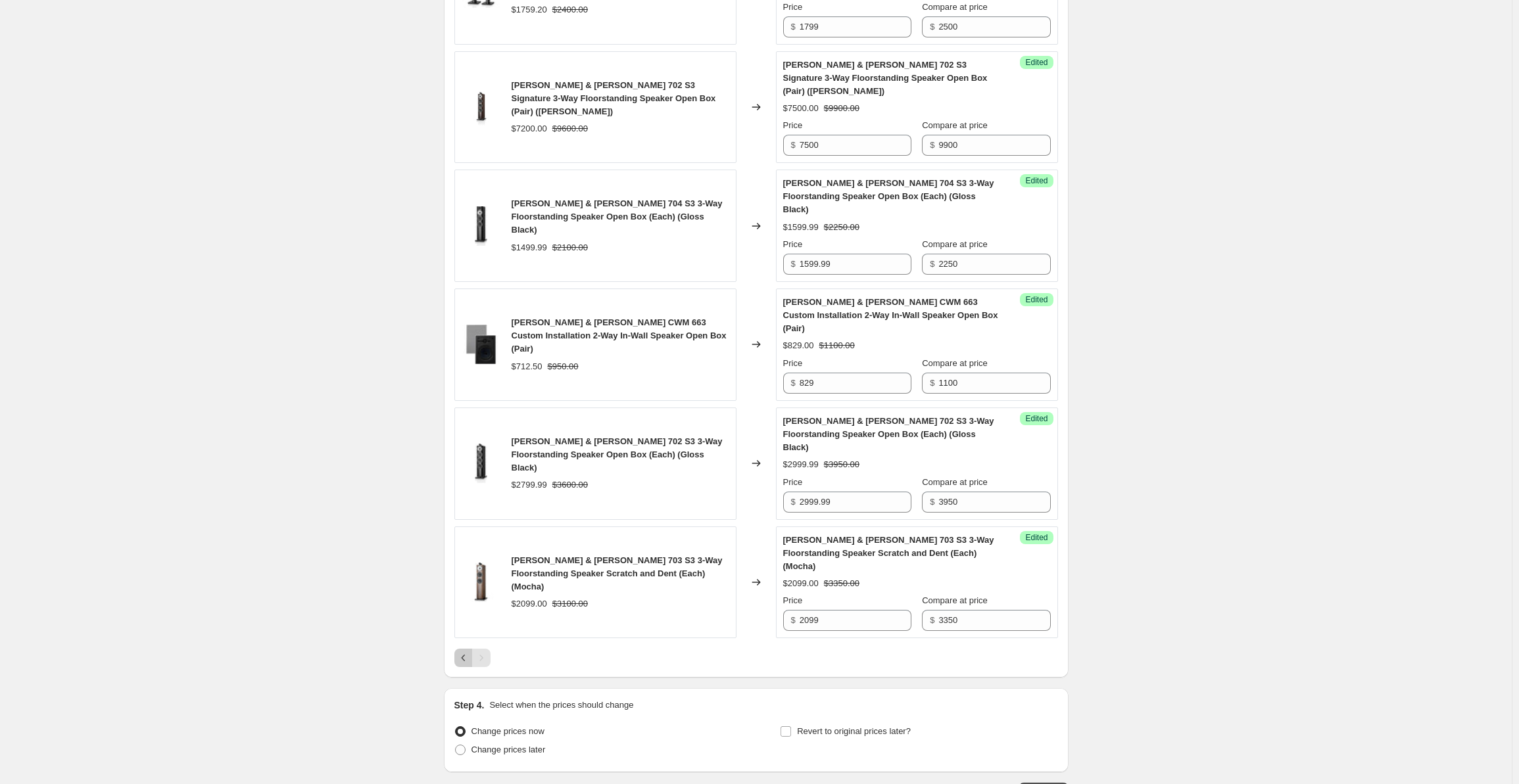
click at [463, 651] on icon "Previous" at bounding box center [464, 658] width 13 height 13
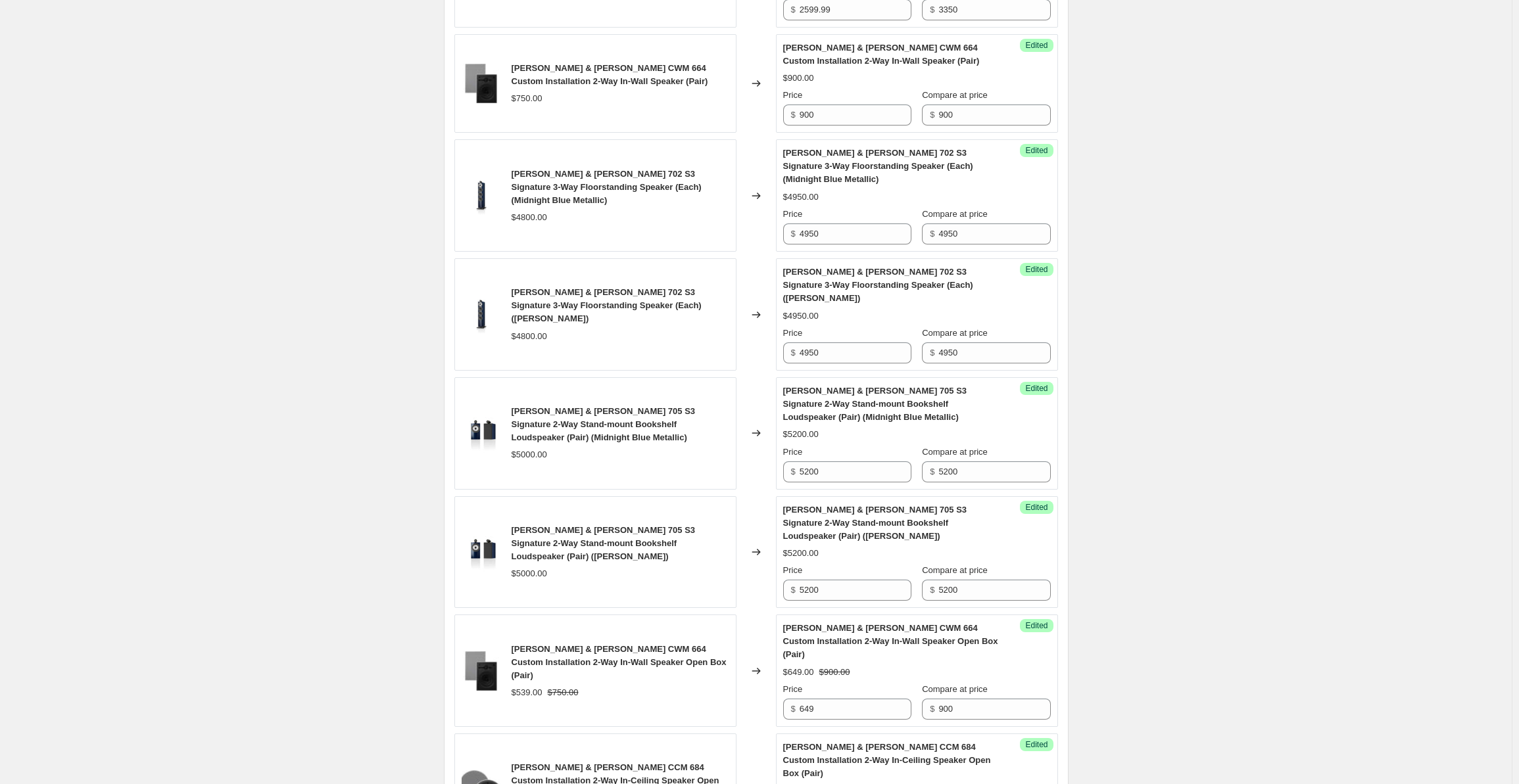
scroll to position [2066, 0]
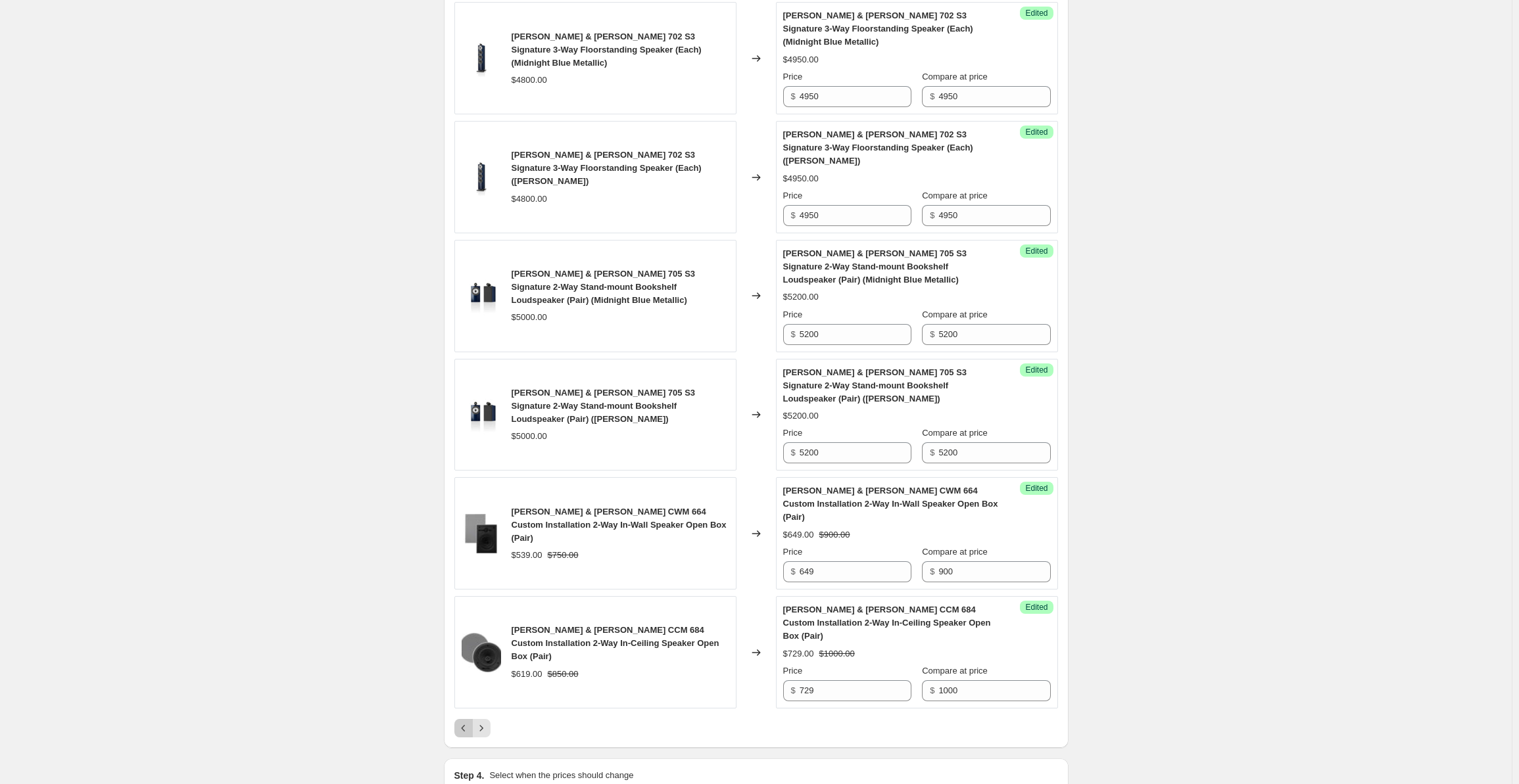
click at [462, 722] on icon "Previous" at bounding box center [464, 729] width 13 height 13
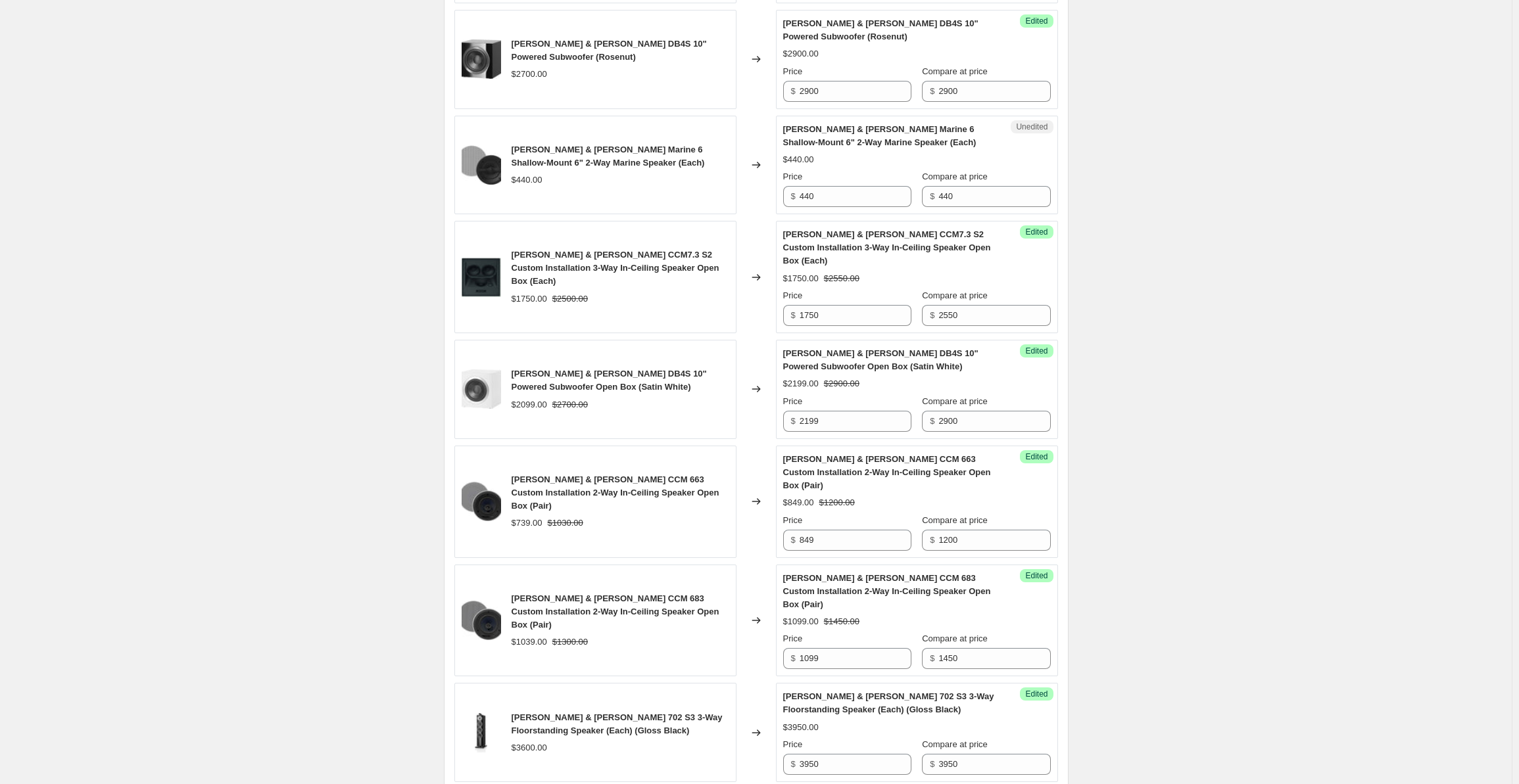
scroll to position [373, 0]
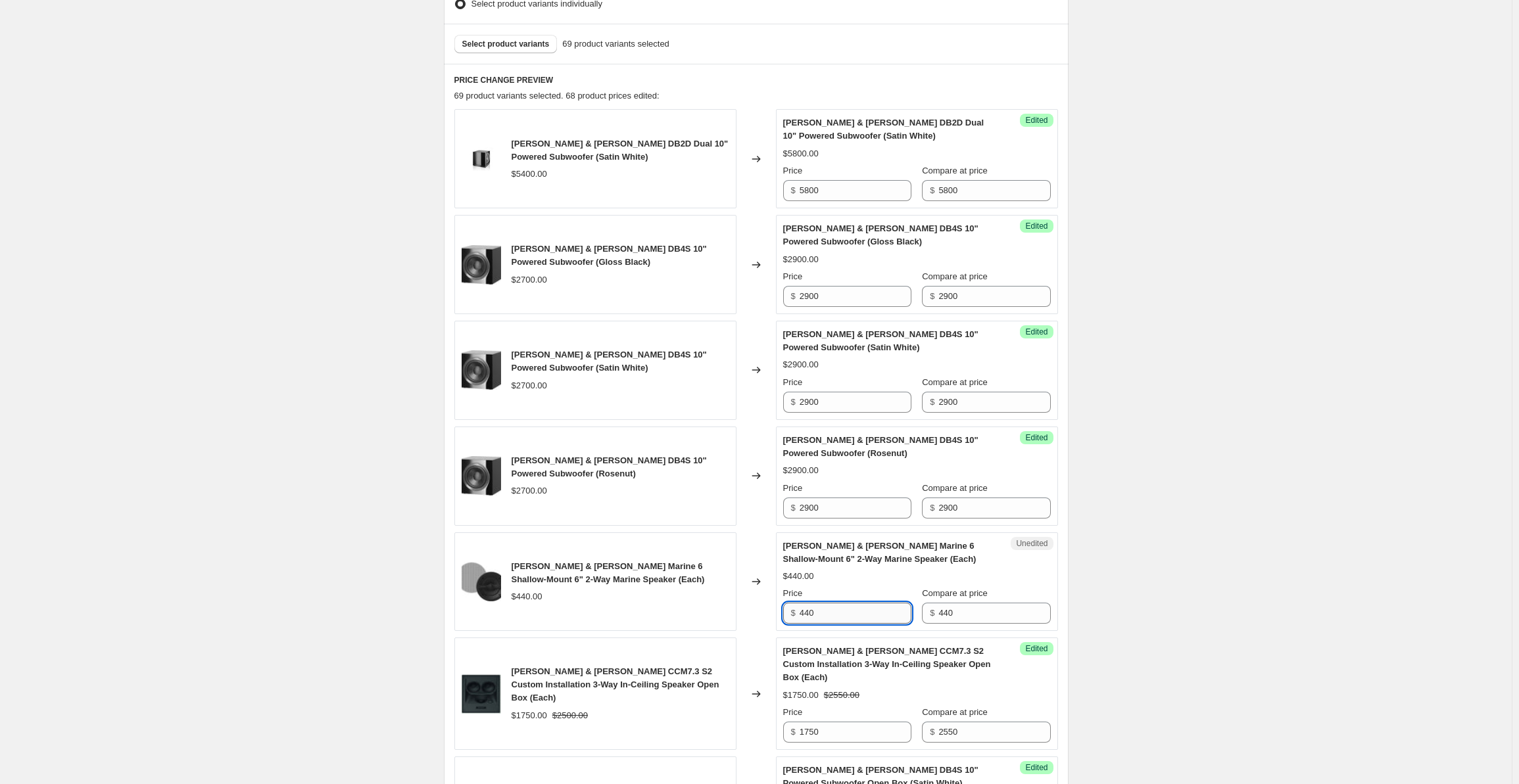
click at [821, 606] on input "440" at bounding box center [855, 613] width 112 height 21
drag, startPoint x: 832, startPoint y: 606, endPoint x: 762, endPoint y: 603, distance: 70.1
click at [762, 603] on div "[PERSON_NAME] & [PERSON_NAME] Marine 6 Shallow-Mount 6" 2-Way Marine Speaker (E…" at bounding box center [756, 582] width 604 height 99
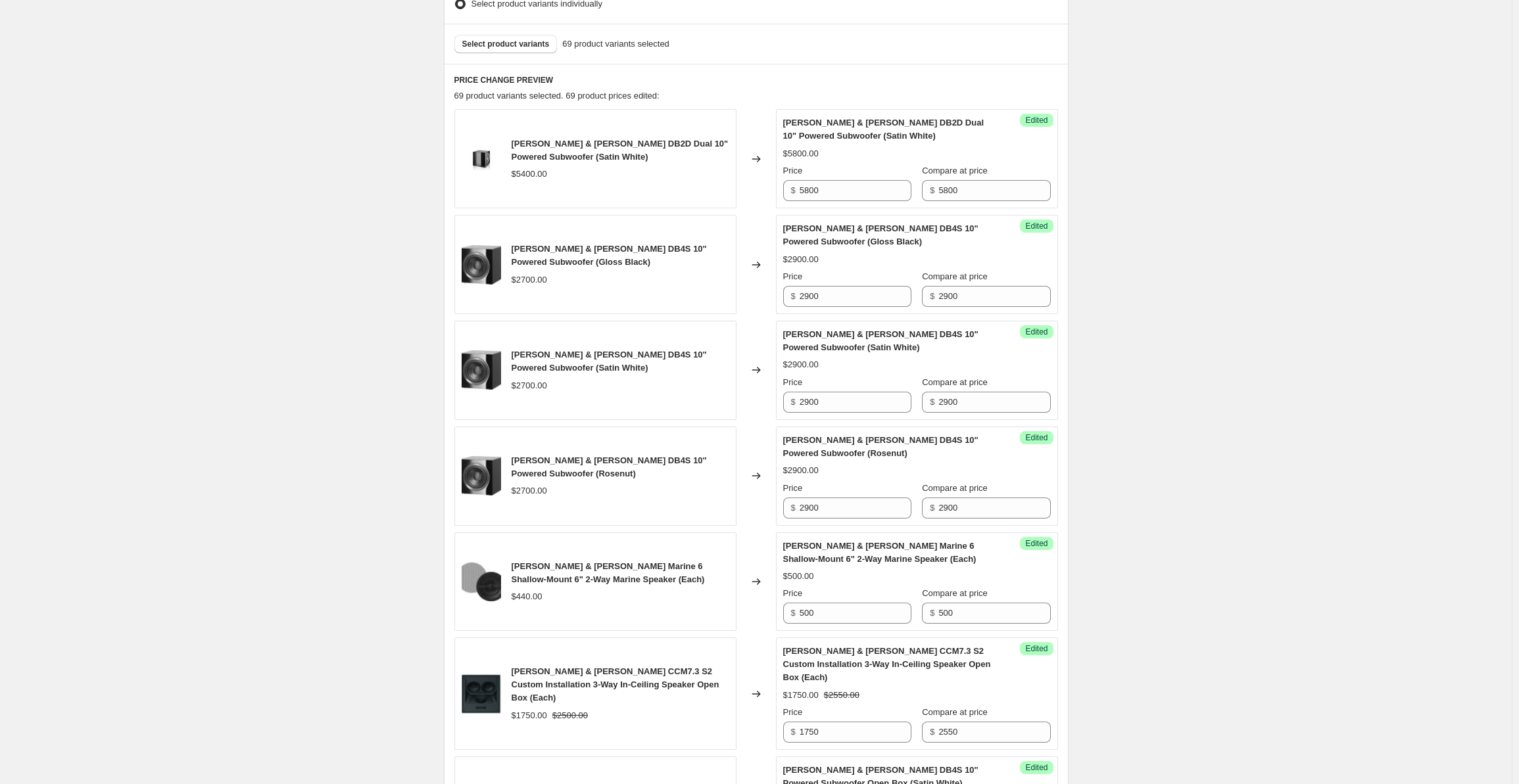
scroll to position [0, 0]
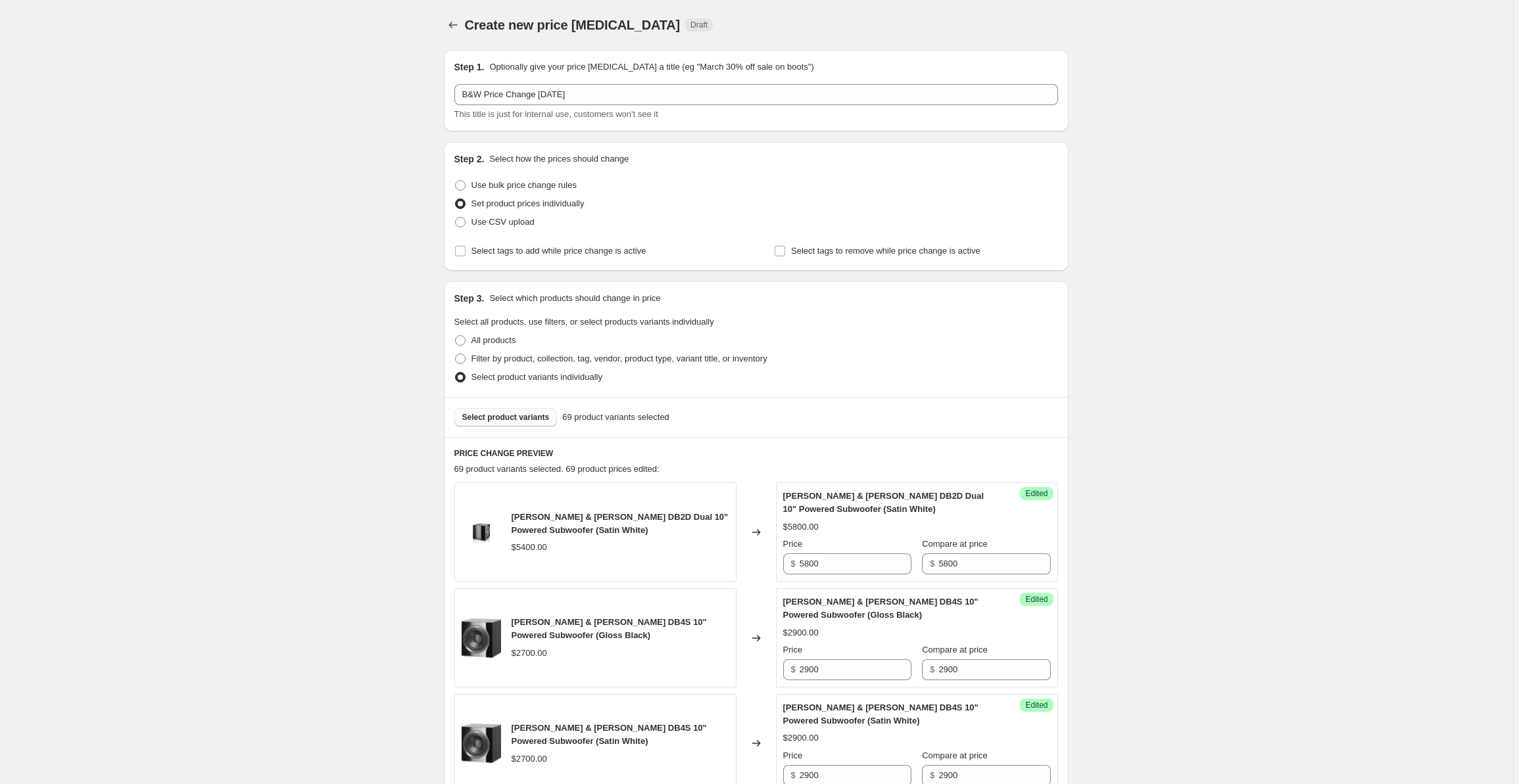
click at [499, 420] on span "Select product variants" at bounding box center [506, 417] width 88 height 10
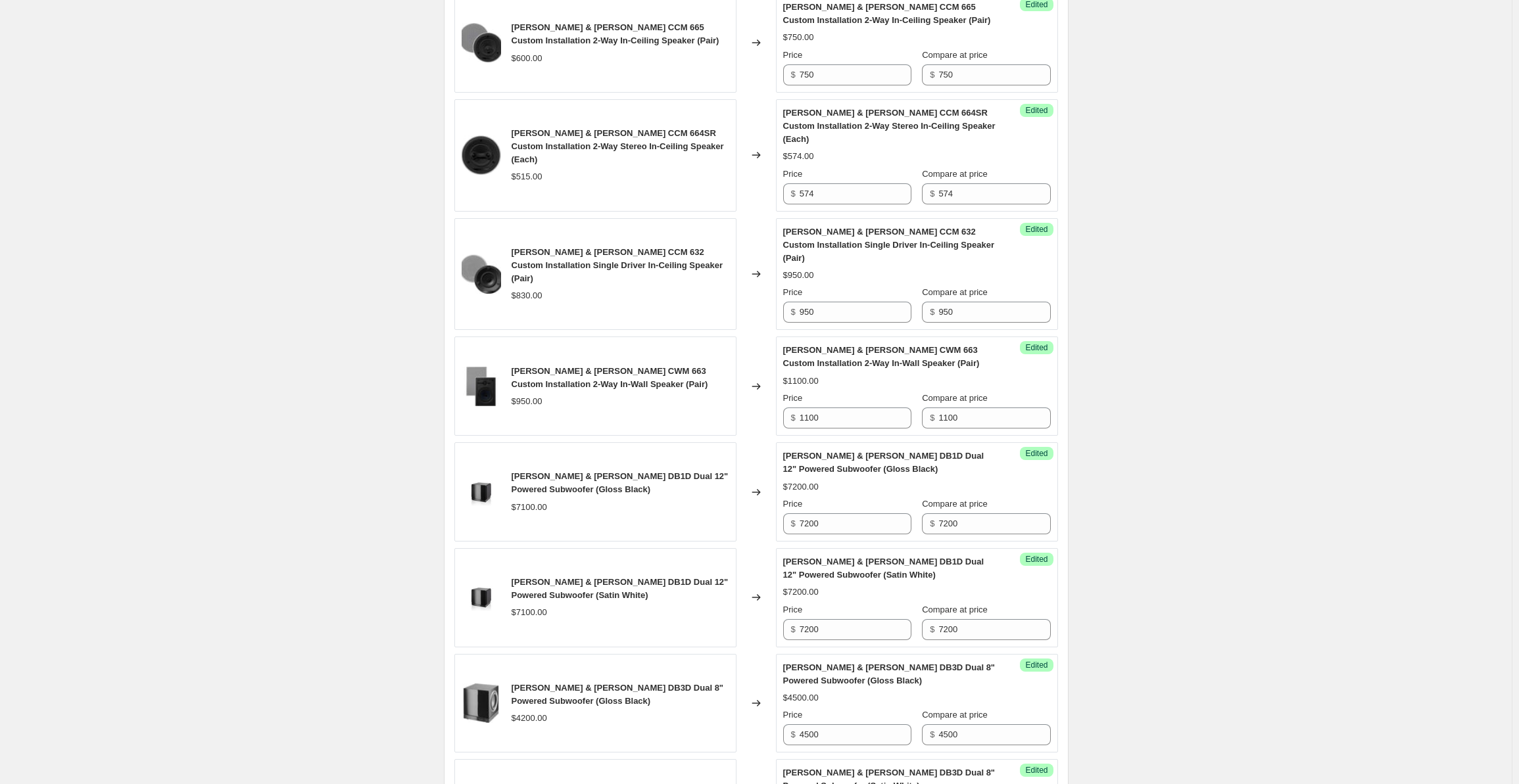
scroll to position [2039, 0]
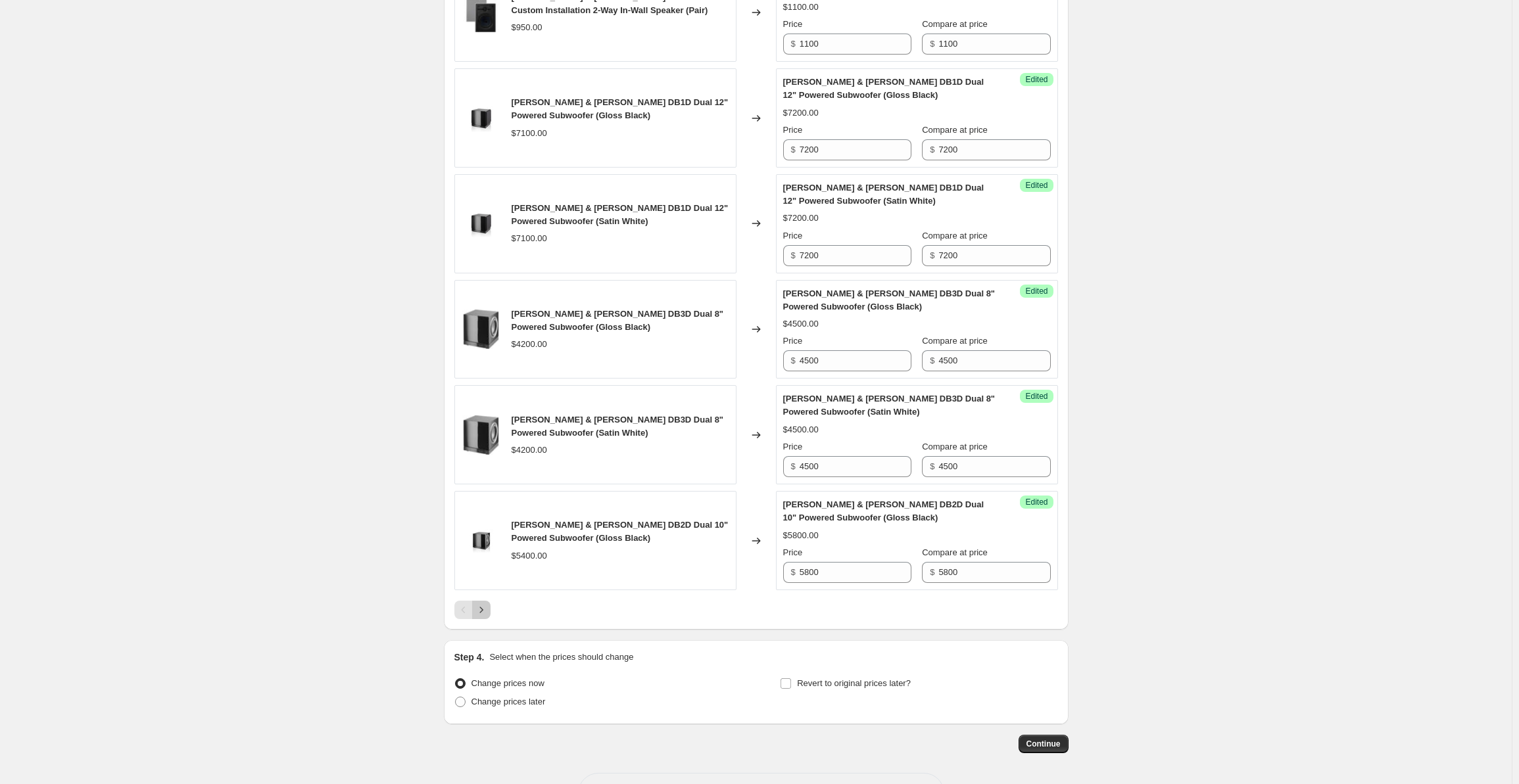
click at [485, 603] on icon "Next" at bounding box center [481, 610] width 13 height 13
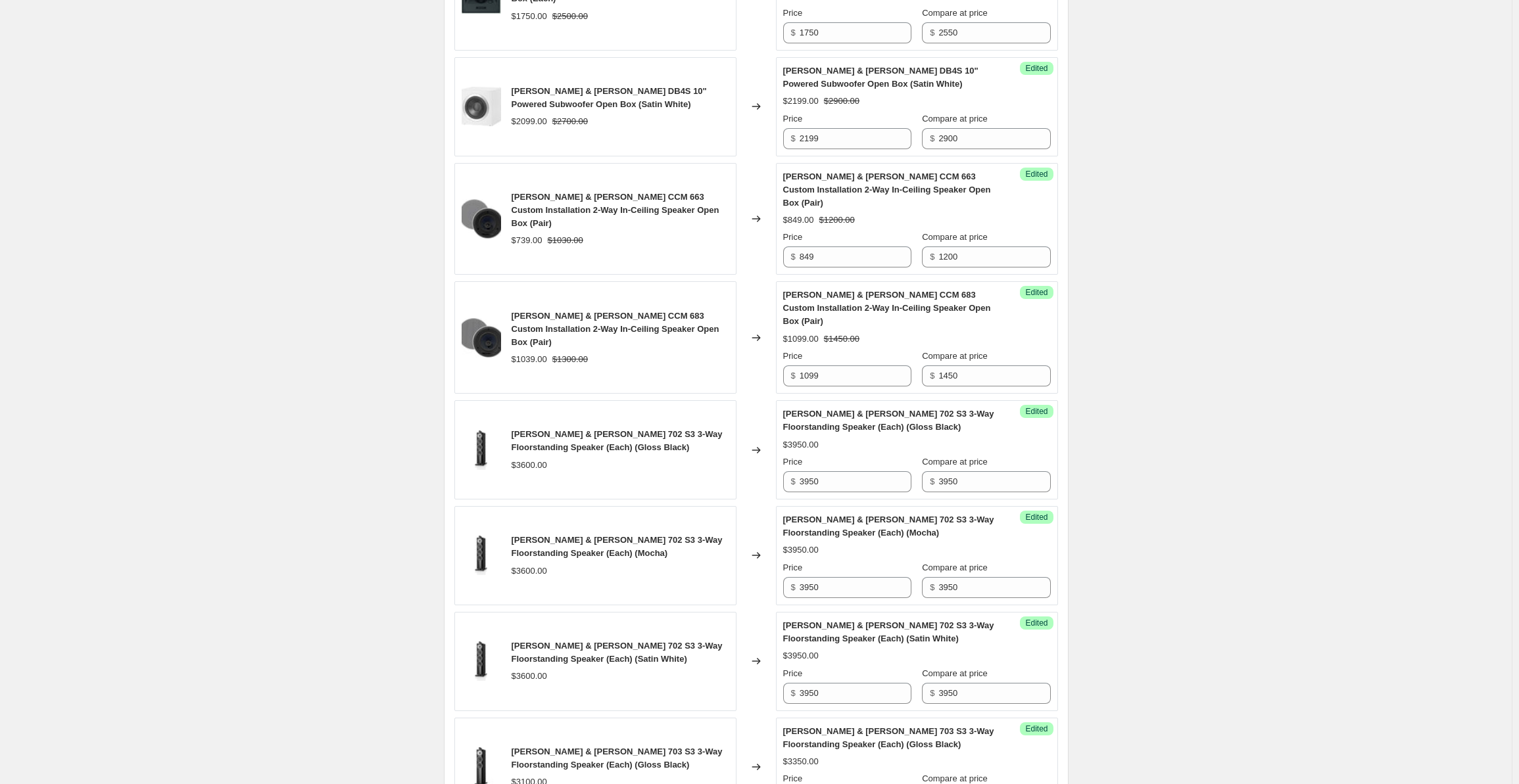
scroll to position [790, 0]
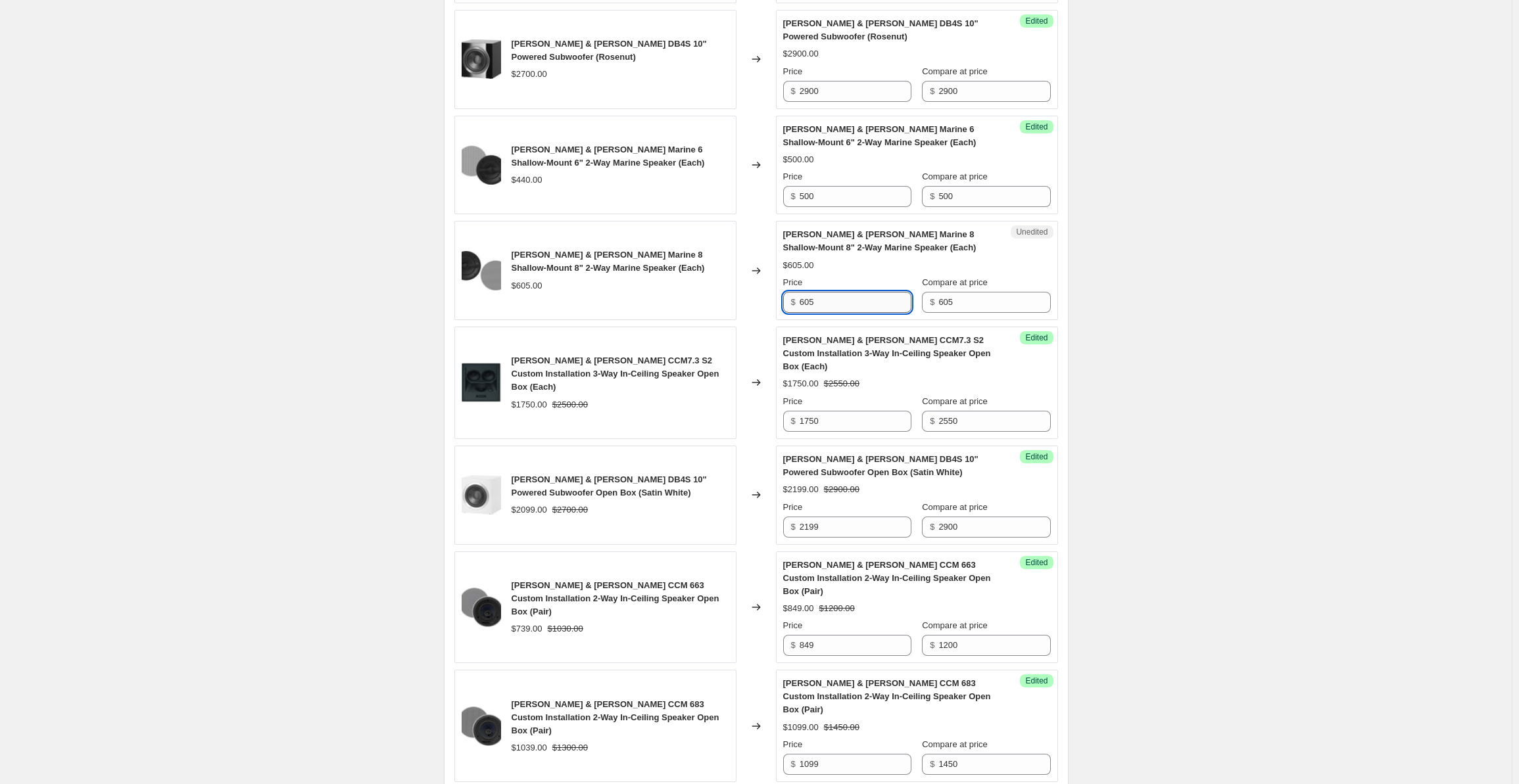
click at [819, 304] on input "605" at bounding box center [855, 302] width 112 height 21
drag, startPoint x: 833, startPoint y: 298, endPoint x: 780, endPoint y: 297, distance: 53.0
click at [780, 297] on div "Unedited [PERSON_NAME] & [PERSON_NAME] Marine 8 Shallow-Mount 8" 2-Way Marine S…" at bounding box center [917, 271] width 282 height 99
click at [973, 316] on div "Unedited [PERSON_NAME] & [PERSON_NAME] Marine 8 Shallow-Mount 8" 2-Way Marine S…" at bounding box center [917, 271] width 282 height 99
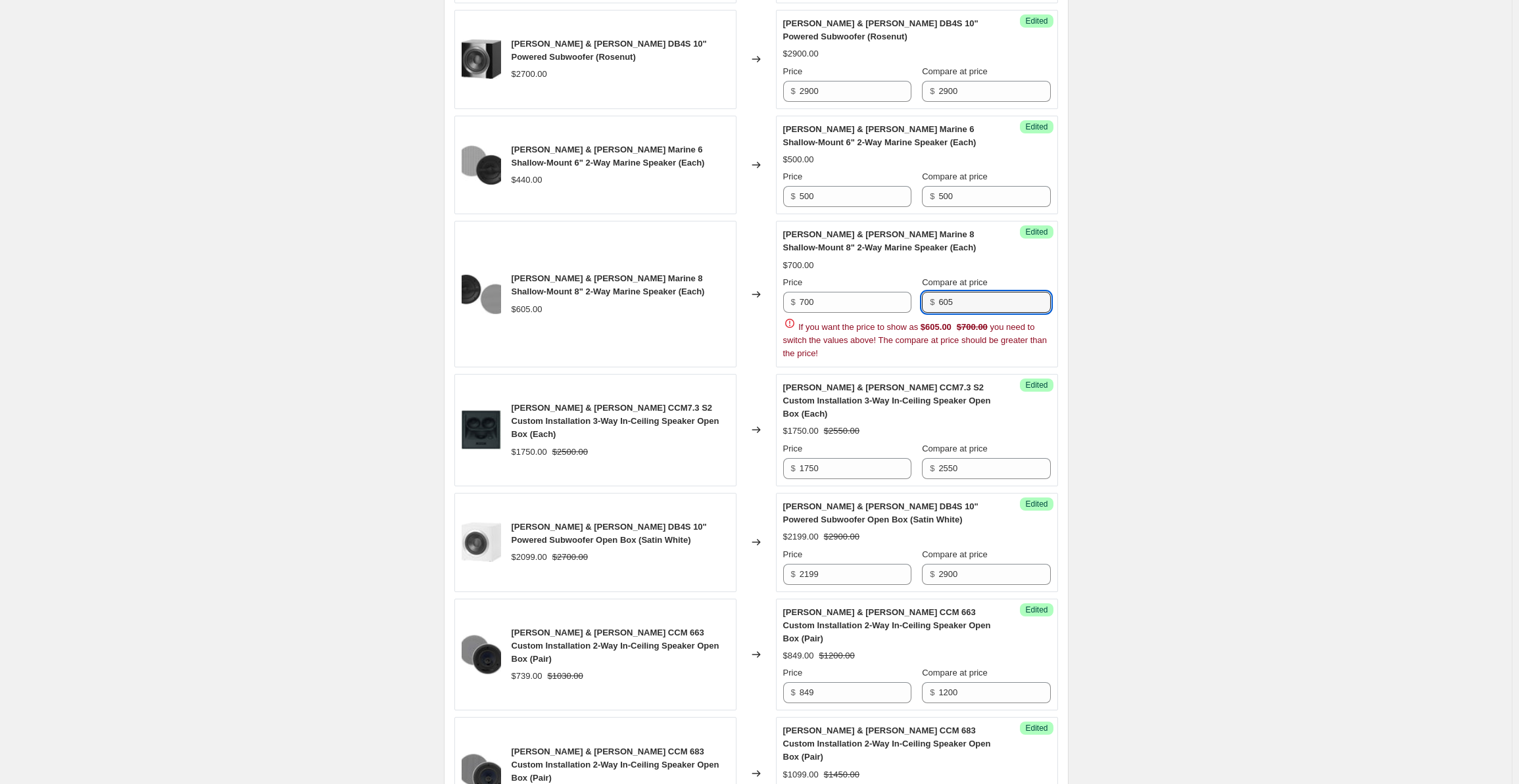
drag, startPoint x: 964, startPoint y: 301, endPoint x: 924, endPoint y: 301, distance: 40.0
click at [924, 301] on div "Price $ 700 Compare at price $ 605" at bounding box center [917, 294] width 268 height 37
click at [1276, 316] on div "Create new price [MEDICAL_DATA]. This page is ready Create new price [MEDICAL_D…" at bounding box center [756, 670] width 1512 height 2920
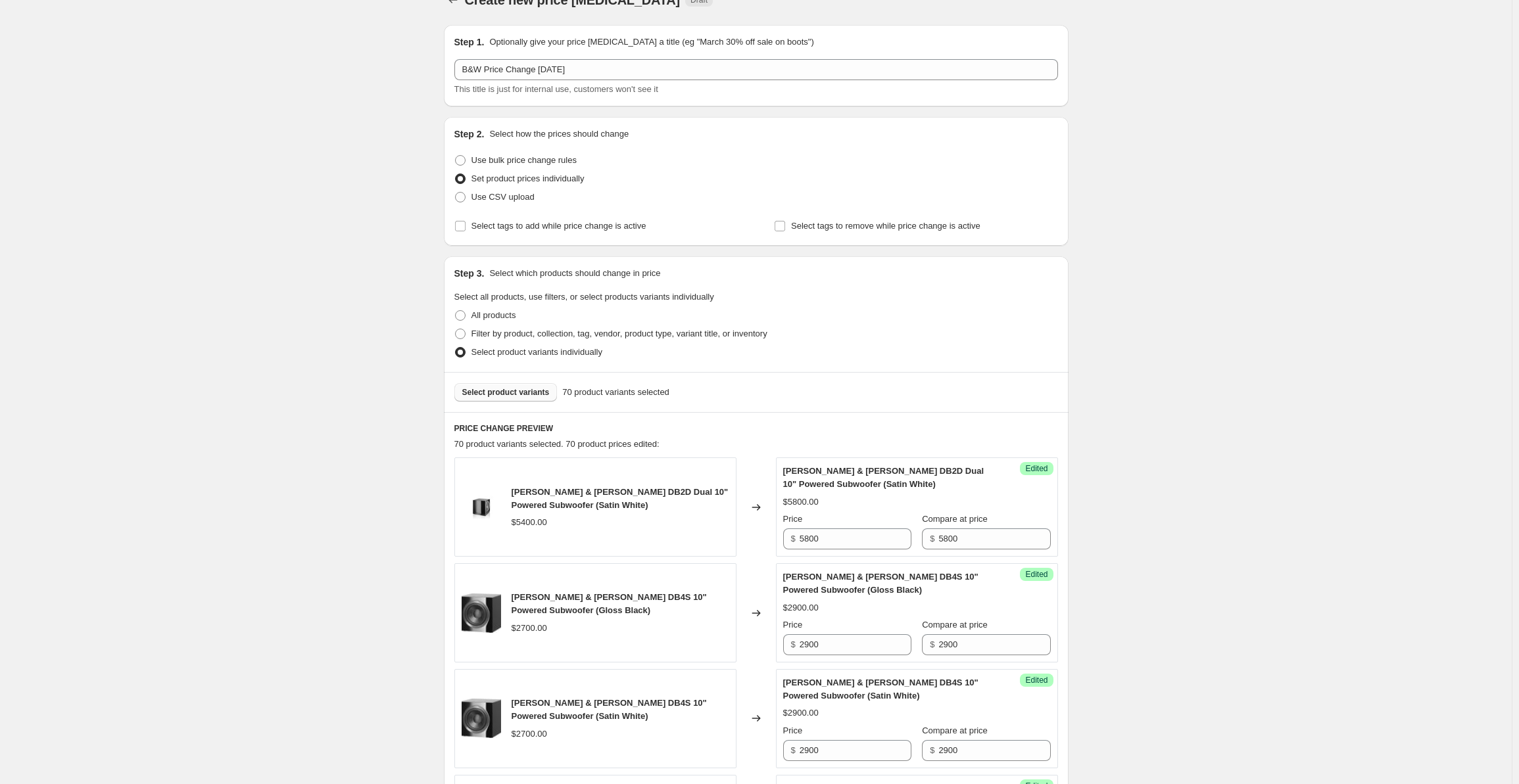
scroll to position [0, 0]
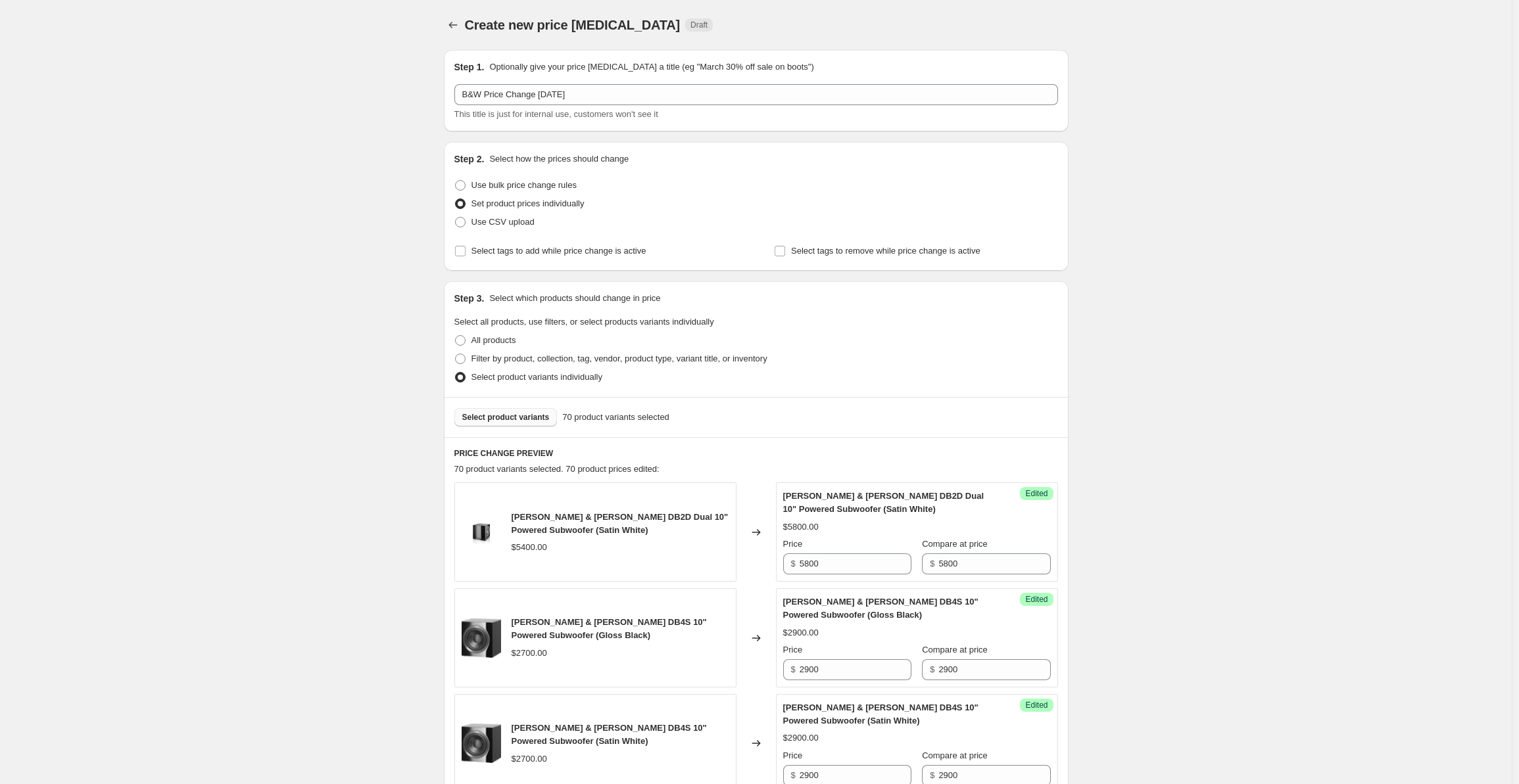
click at [505, 414] on span "Select product variants" at bounding box center [506, 417] width 88 height 10
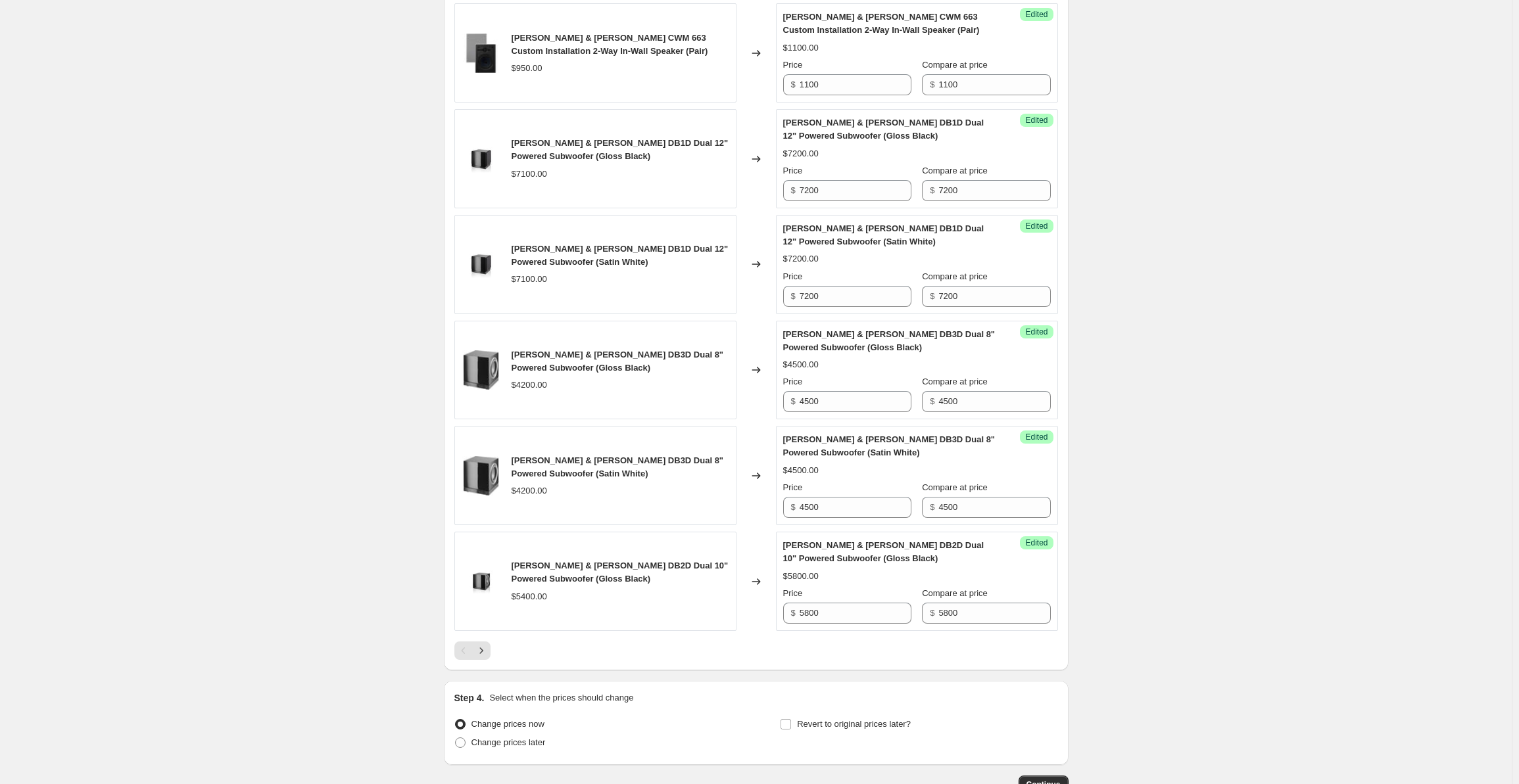
scroll to position [2039, 0]
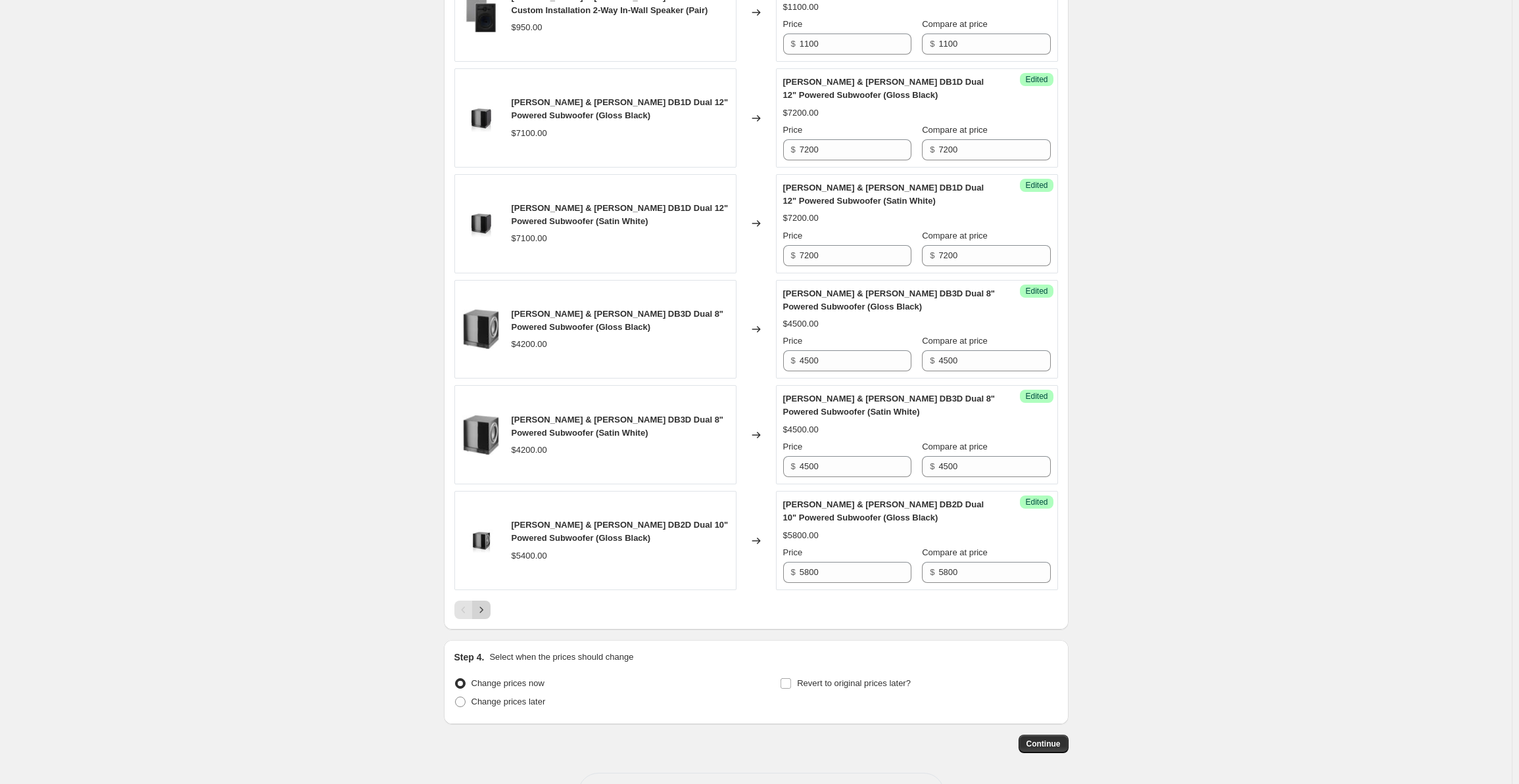
click at [490, 601] on button "Next" at bounding box center [481, 610] width 19 height 19
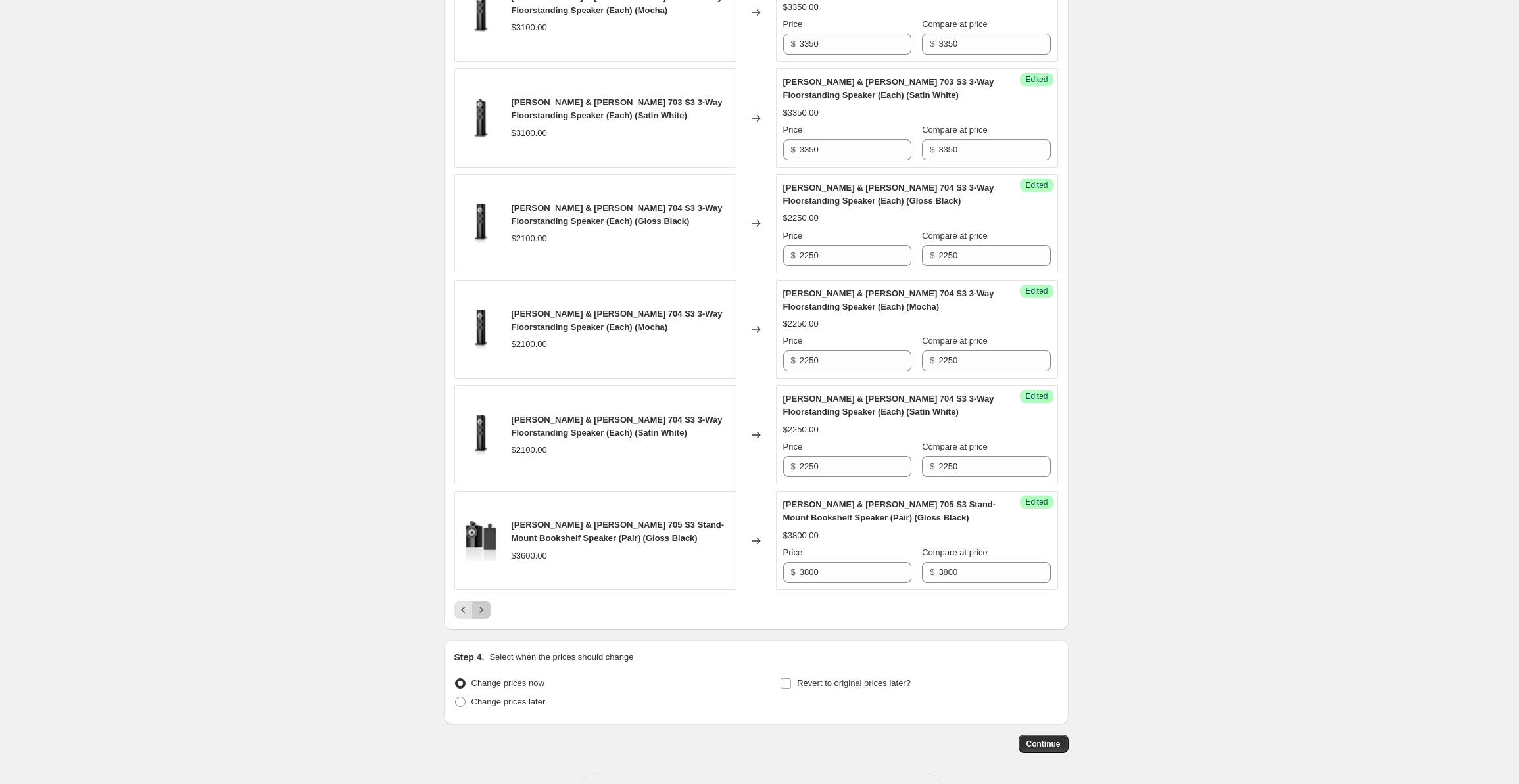
click at [485, 603] on icon "Next" at bounding box center [481, 610] width 13 height 13
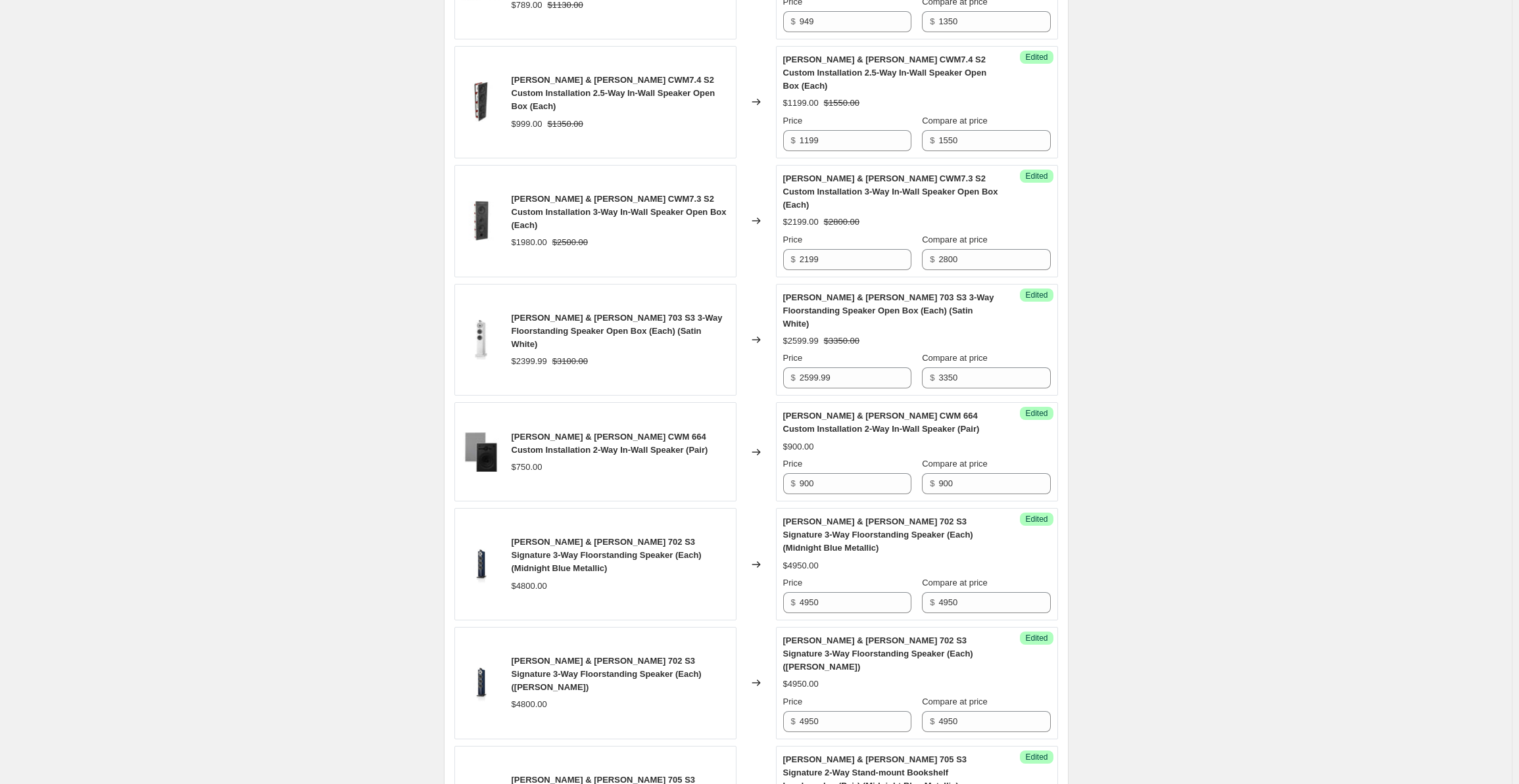
scroll to position [2066, 0]
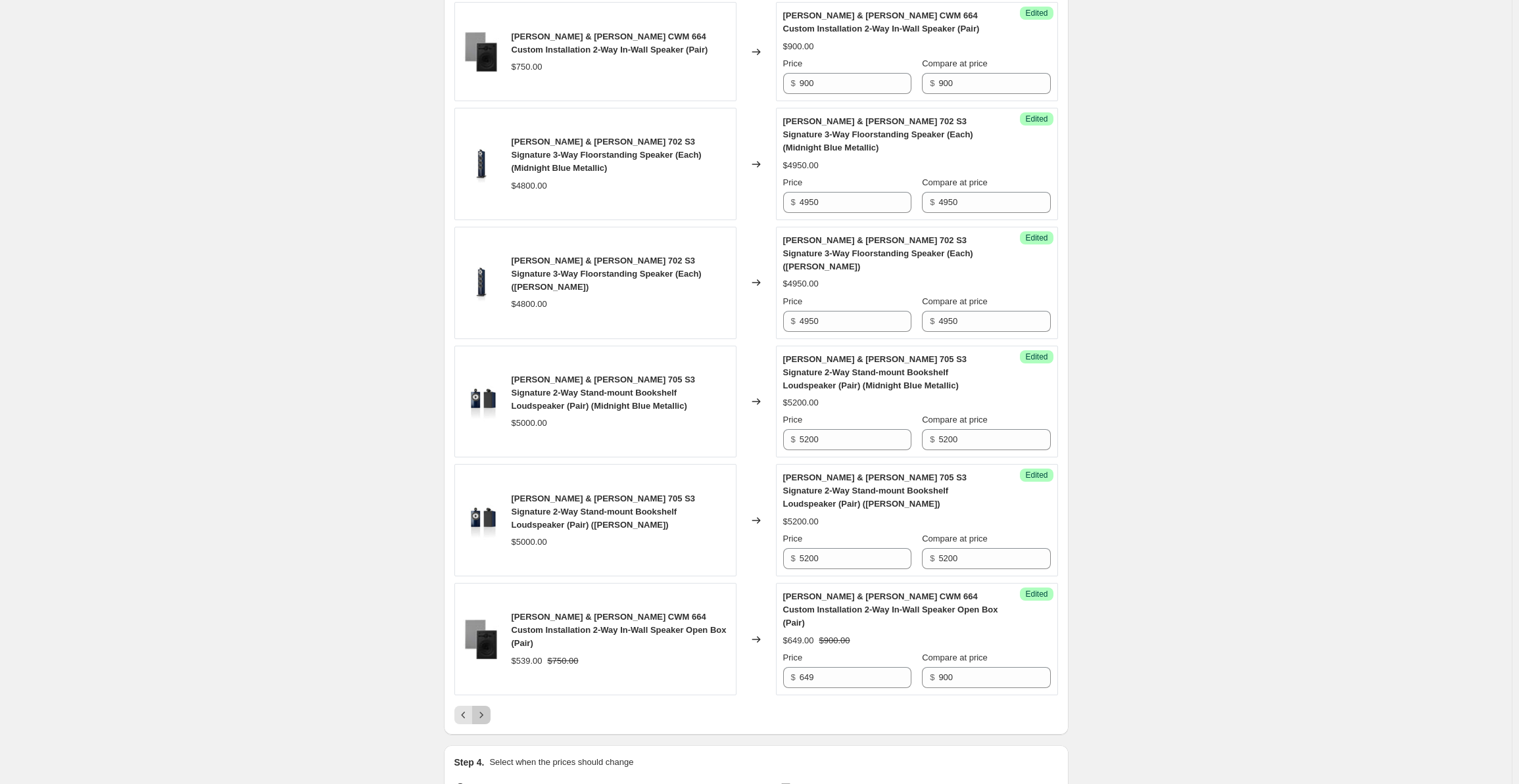
click at [490, 706] on button "Next" at bounding box center [481, 715] width 19 height 19
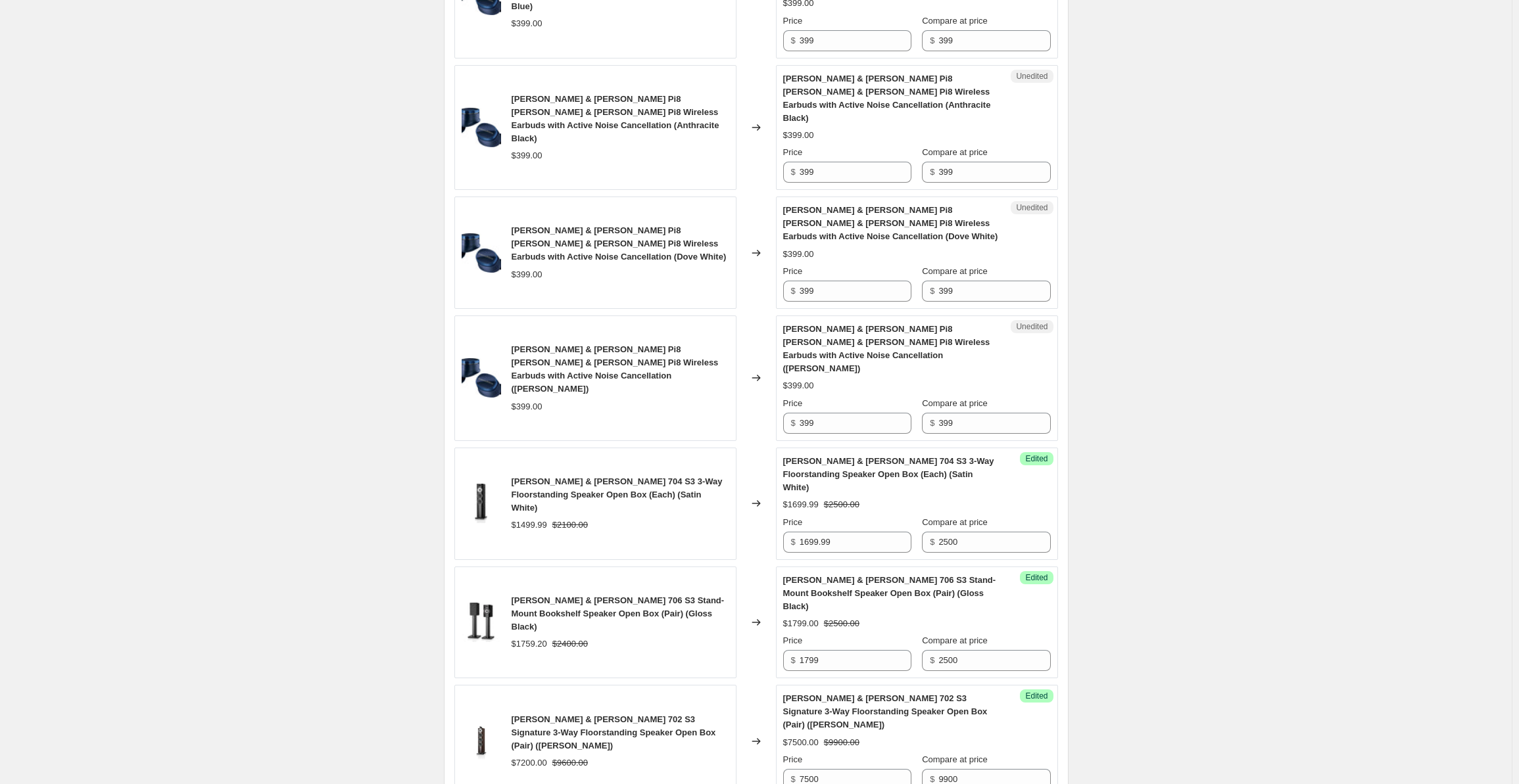
scroll to position [614, 0]
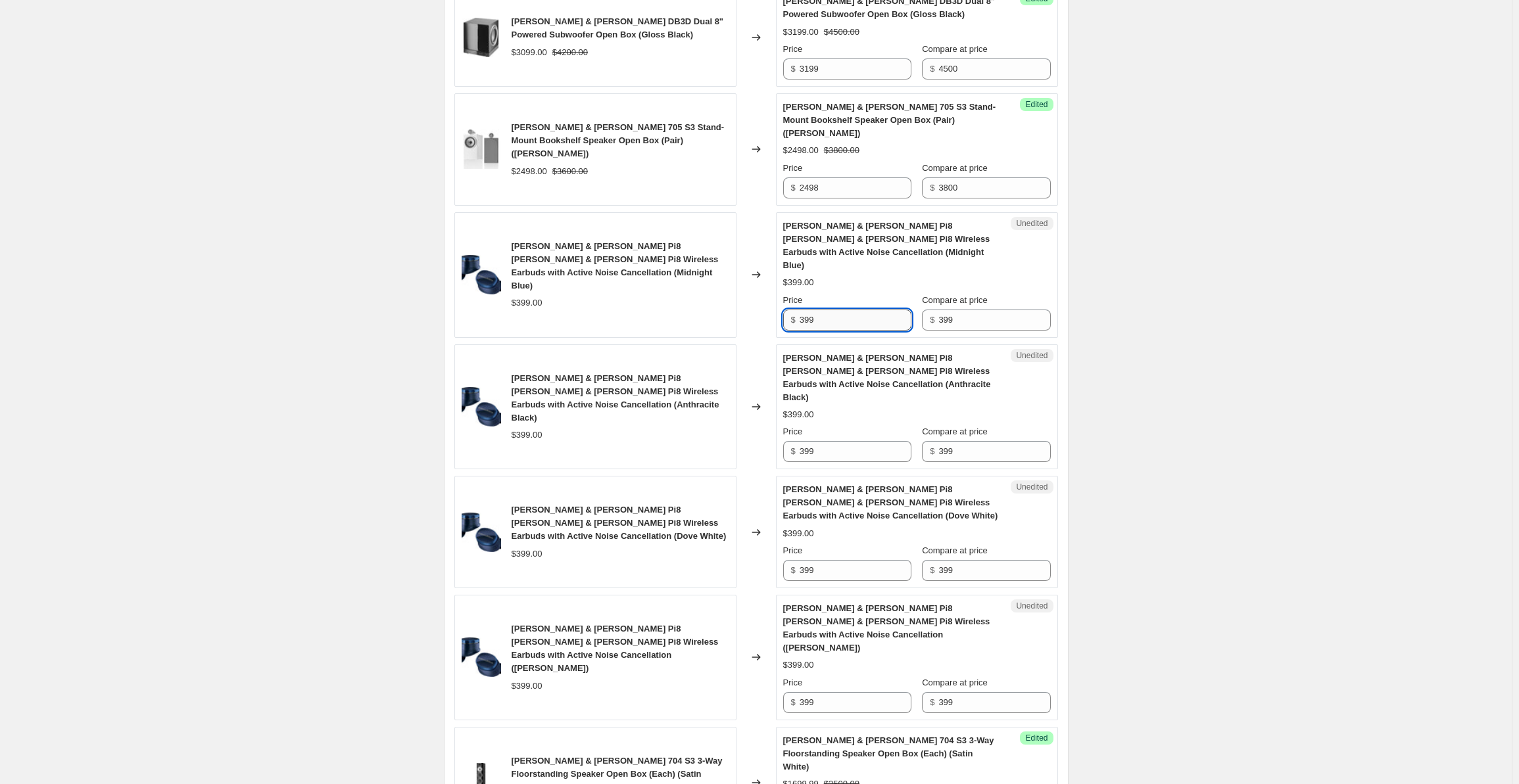
click at [837, 310] on input "399" at bounding box center [855, 320] width 112 height 21
drag, startPoint x: 854, startPoint y: 280, endPoint x: 783, endPoint y: 281, distance: 71.0
click at [783, 281] on div "Unedited [PERSON_NAME] & [PERSON_NAME] Pi8 [PERSON_NAME] & [PERSON_NAME] Pi8 Wi…" at bounding box center [917, 275] width 282 height 126
drag, startPoint x: 860, startPoint y: 276, endPoint x: 795, endPoint y: 273, distance: 65.1
click at [795, 310] on div "$ 499" at bounding box center [847, 320] width 128 height 21
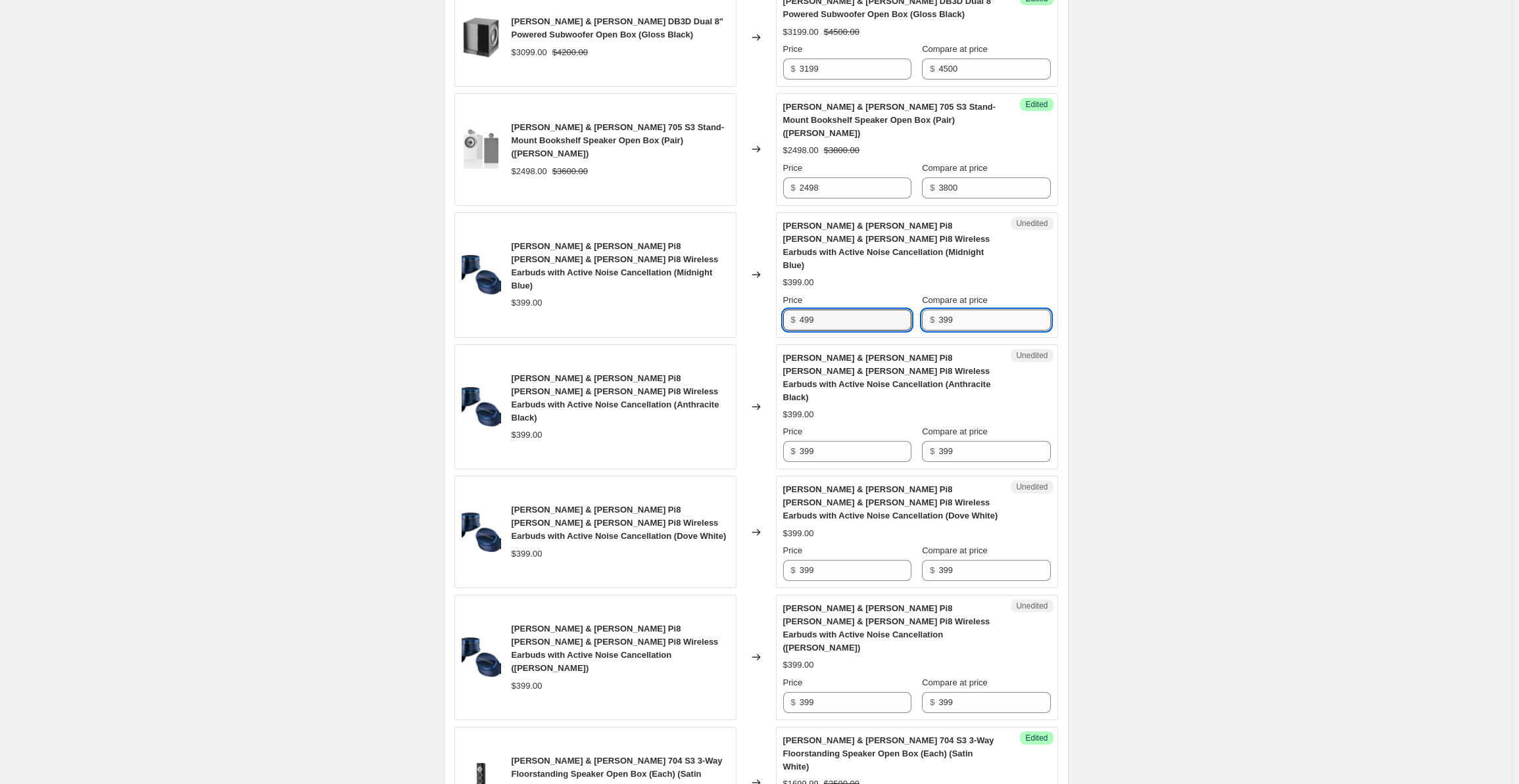
click at [968, 310] on input "399" at bounding box center [994, 320] width 112 height 21
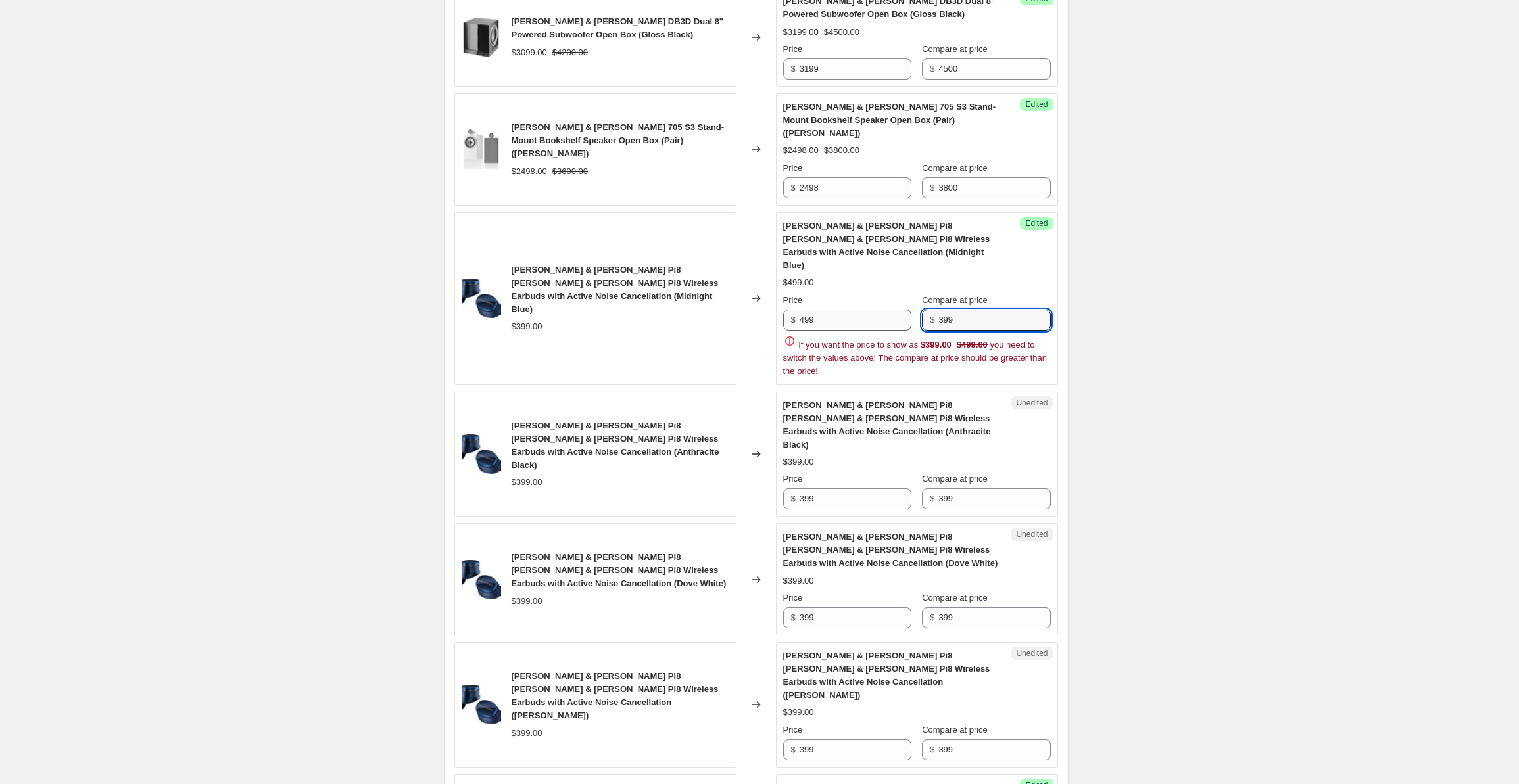
drag, startPoint x: 981, startPoint y: 273, endPoint x: 900, endPoint y: 270, distance: 81.1
click at [900, 294] on div "Price $ 499 Compare at price $ 399" at bounding box center [917, 312] width 268 height 37
paste input "4"
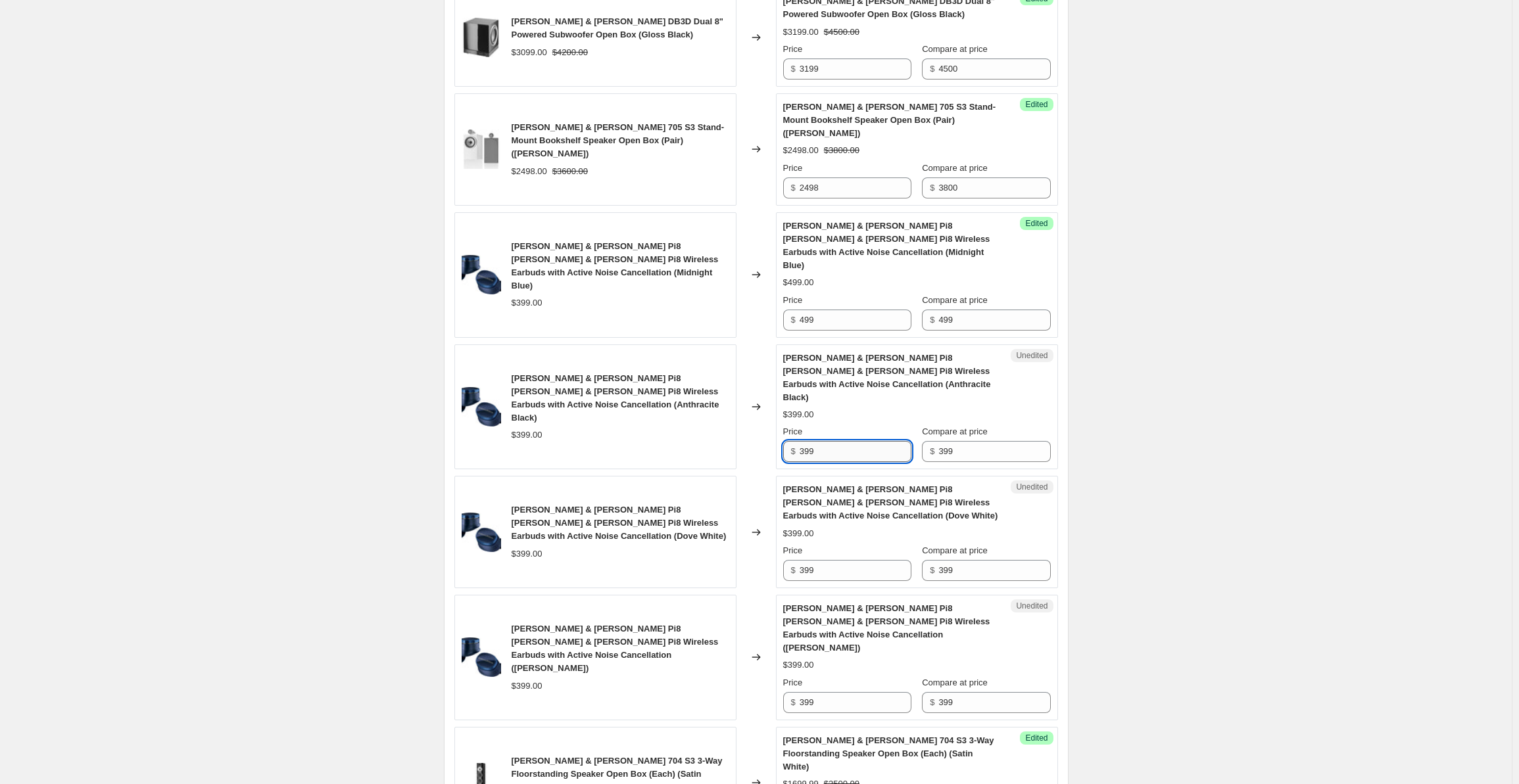
click at [828, 439] on div "[PERSON_NAME] & [PERSON_NAME] CCM 684 Custom Installation 2-Way In-Ceiling Spea…" at bounding box center [756, 711] width 604 height 1683
drag, startPoint x: 834, startPoint y: 399, endPoint x: 788, endPoint y: 394, distance: 46.3
click at [788, 441] on div "$ 399" at bounding box center [847, 452] width 128 height 21
paste input "4"
click at [956, 441] on input "399" at bounding box center [994, 452] width 112 height 21
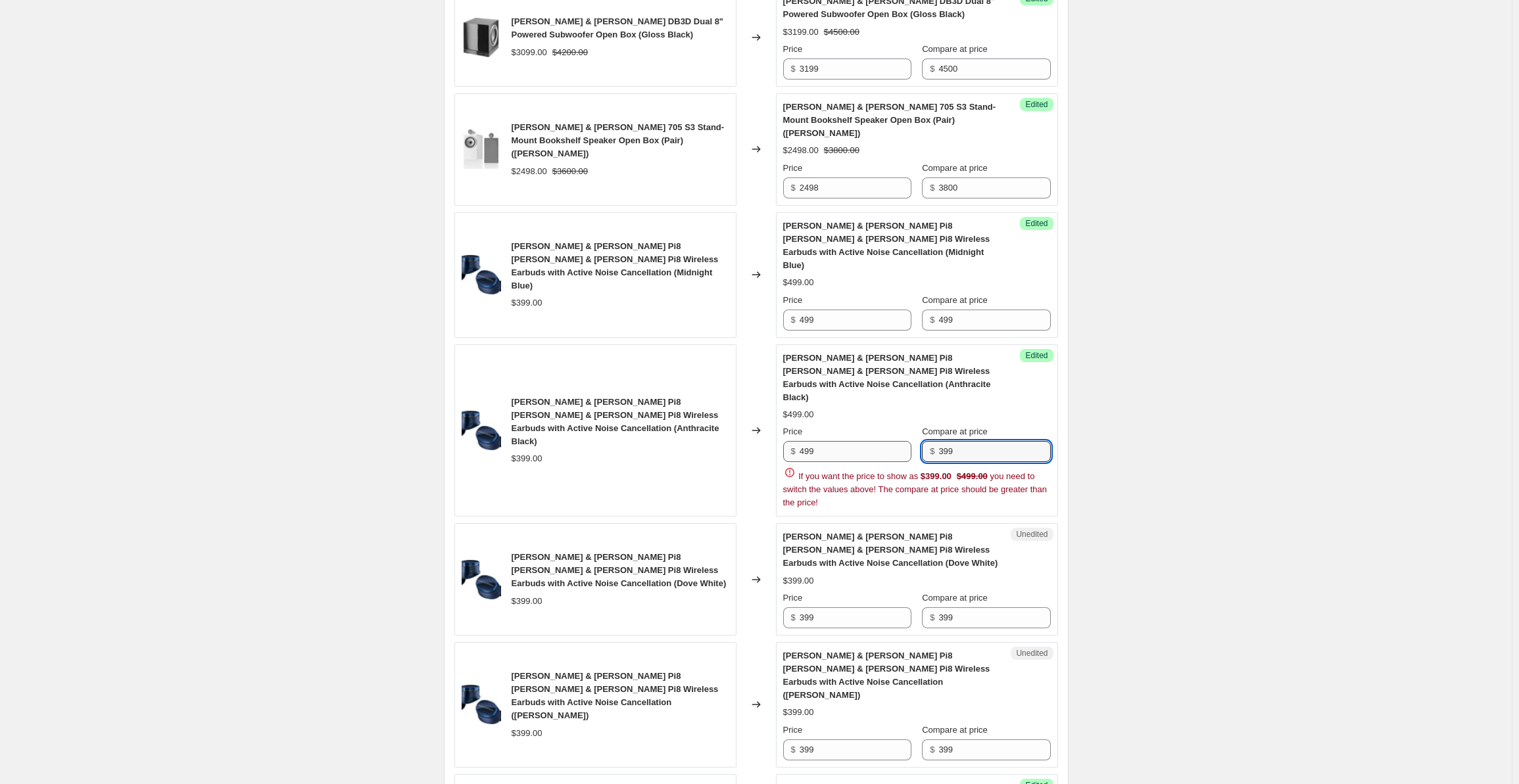
drag, startPoint x: 973, startPoint y: 393, endPoint x: 894, endPoint y: 390, distance: 79.1
click at [894, 426] on div "Price $ 499 Compare at price $ 399" at bounding box center [917, 444] width 268 height 37
paste input "4"
click at [815, 548] on div "[PERSON_NAME] & [PERSON_NAME] CCM 684 Custom Installation 2-Way In-Ceiling Spea…" at bounding box center [756, 735] width 604 height 1731
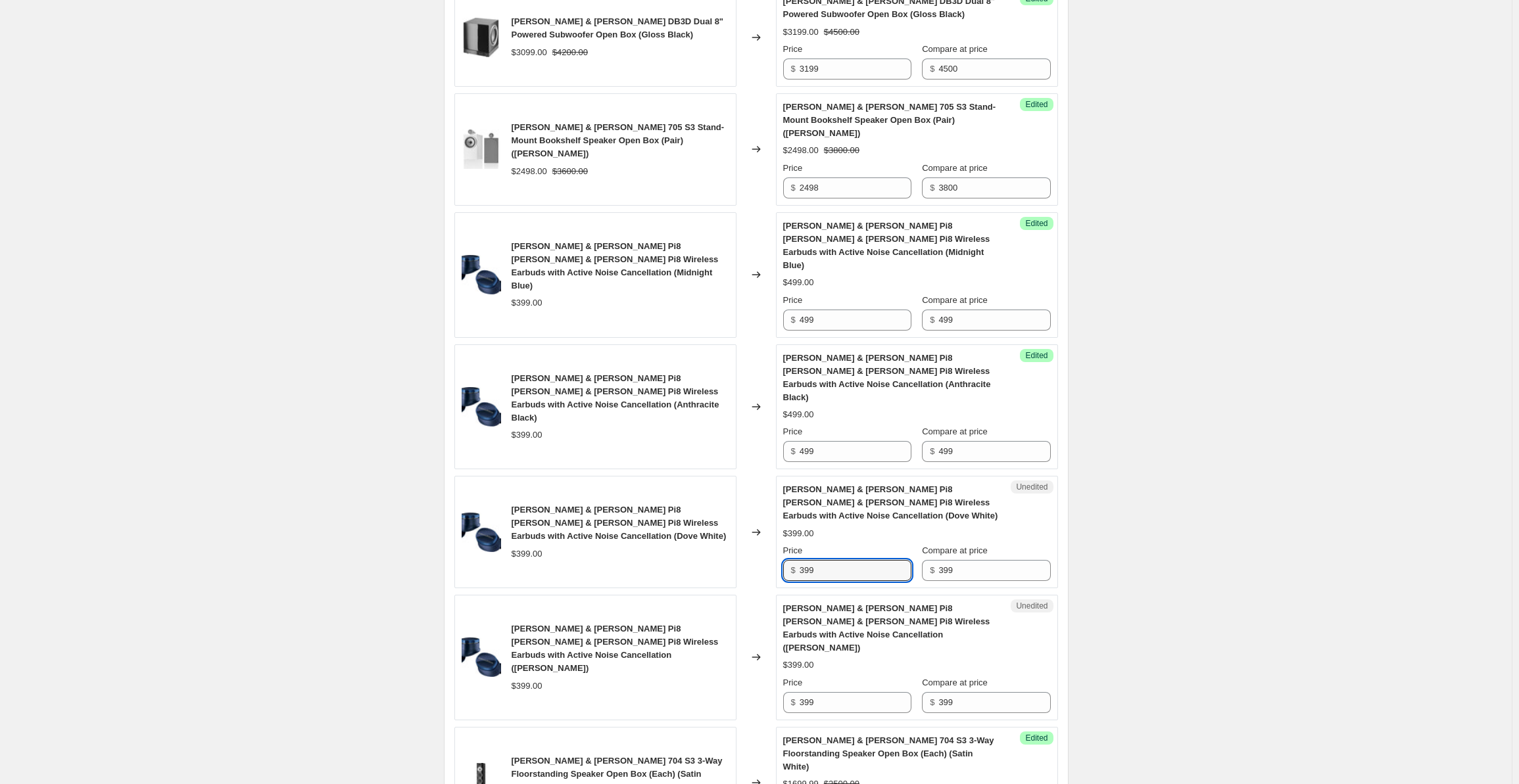
drag, startPoint x: 830, startPoint y: 504, endPoint x: 783, endPoint y: 498, distance: 47.4
click at [783, 498] on div "Unedited [PERSON_NAME] & [PERSON_NAME] Pi8 [PERSON_NAME] & [PERSON_NAME] Pi8 Wi…" at bounding box center [917, 532] width 282 height 112
paste input "4"
click at [958, 560] on input "399" at bounding box center [994, 570] width 112 height 21
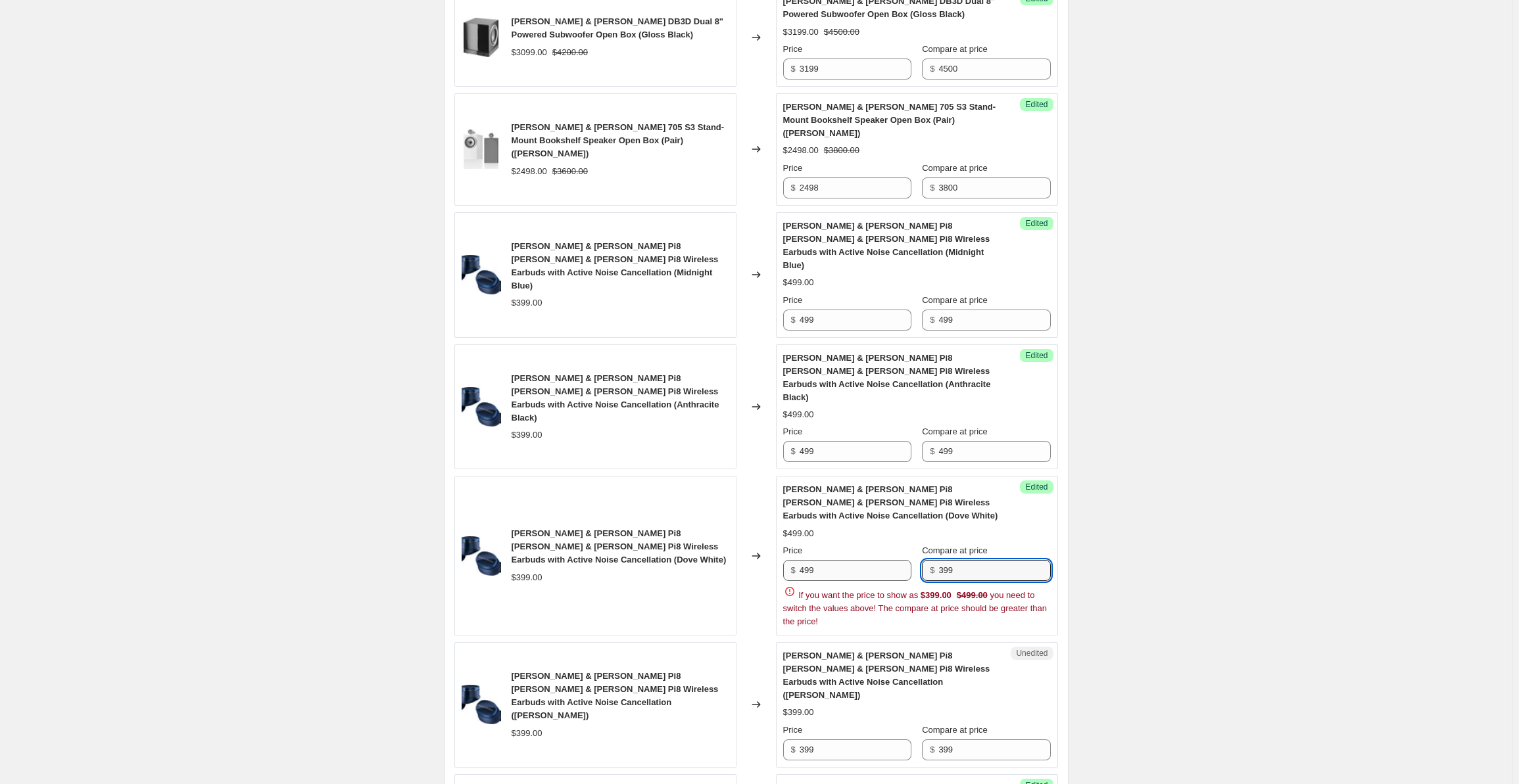
drag, startPoint x: 960, startPoint y: 491, endPoint x: 898, endPoint y: 491, distance: 62.0
click at [898, 544] on div "Price $ 499 Compare at price $ 399" at bounding box center [917, 562] width 268 height 37
paste input "4"
click at [823, 638] on div "[PERSON_NAME] & [PERSON_NAME] CCM 684 Custom Installation 2-Way In-Ceiling Spea…" at bounding box center [756, 735] width 604 height 1731
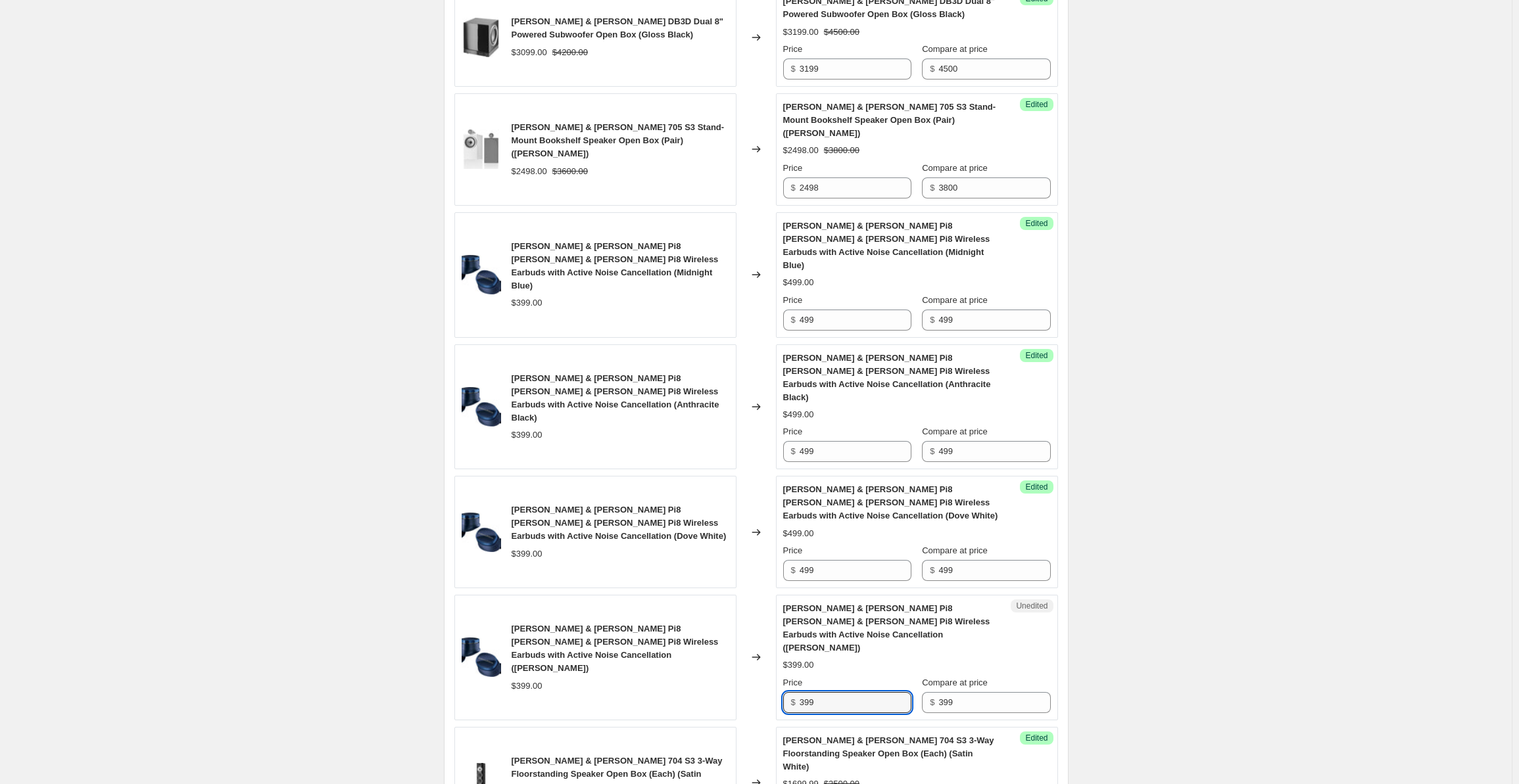
drag, startPoint x: 825, startPoint y: 605, endPoint x: 786, endPoint y: 606, distance: 39.0
click at [786, 693] on div "$ 399" at bounding box center [847, 703] width 128 height 21
paste input "4"
click at [951, 693] on input "399" at bounding box center [994, 703] width 112 height 21
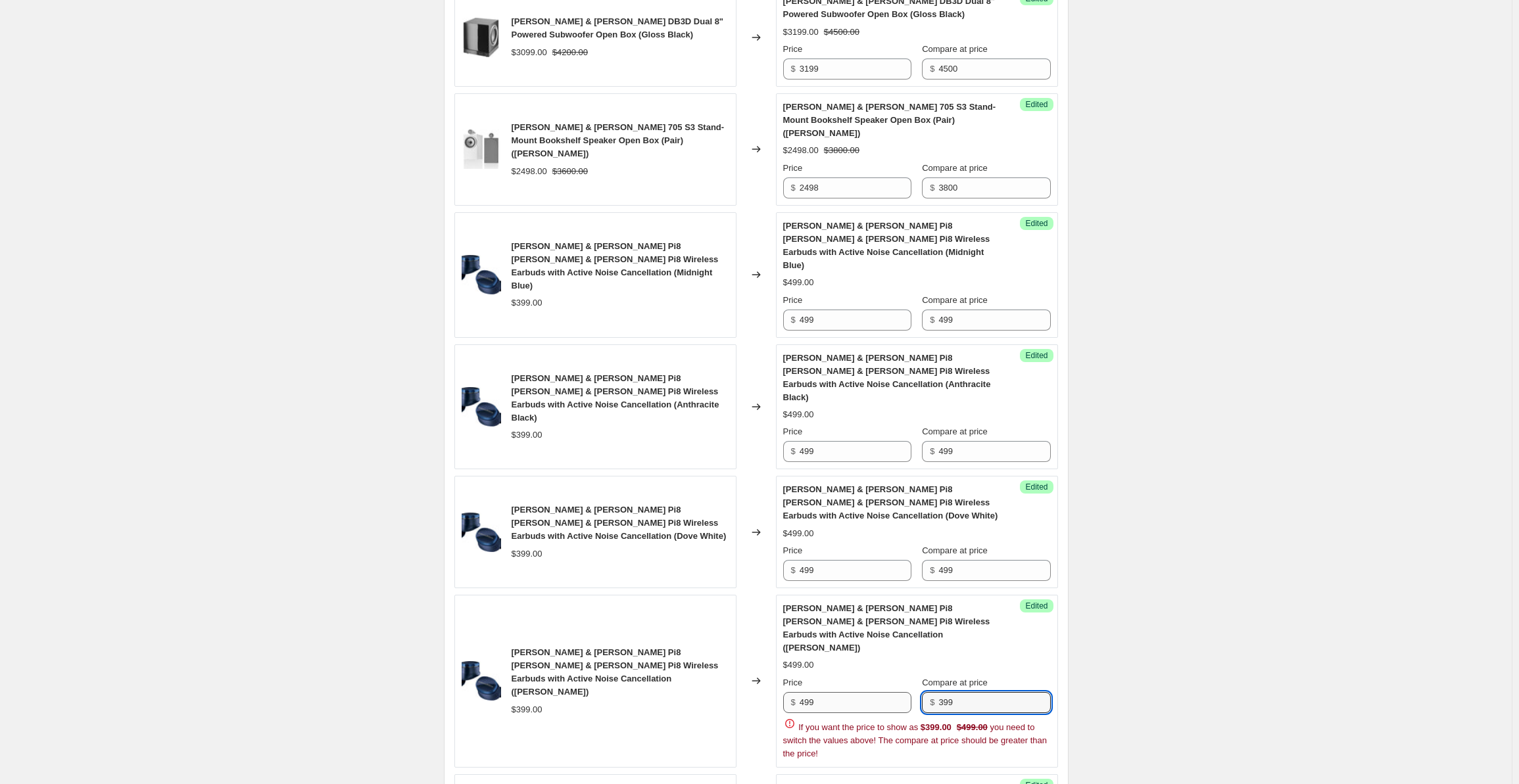
drag, startPoint x: 965, startPoint y: 606, endPoint x: 887, endPoint y: 599, distance: 78.3
click at [887, 677] on div "Price $ 499 Compare at price $ 399" at bounding box center [917, 695] width 268 height 37
paste input "4"
click at [1194, 441] on div "Create new price [MEDICAL_DATA]. This page is ready Create new price [MEDICAL_D…" at bounding box center [756, 615] width 1512 height 2457
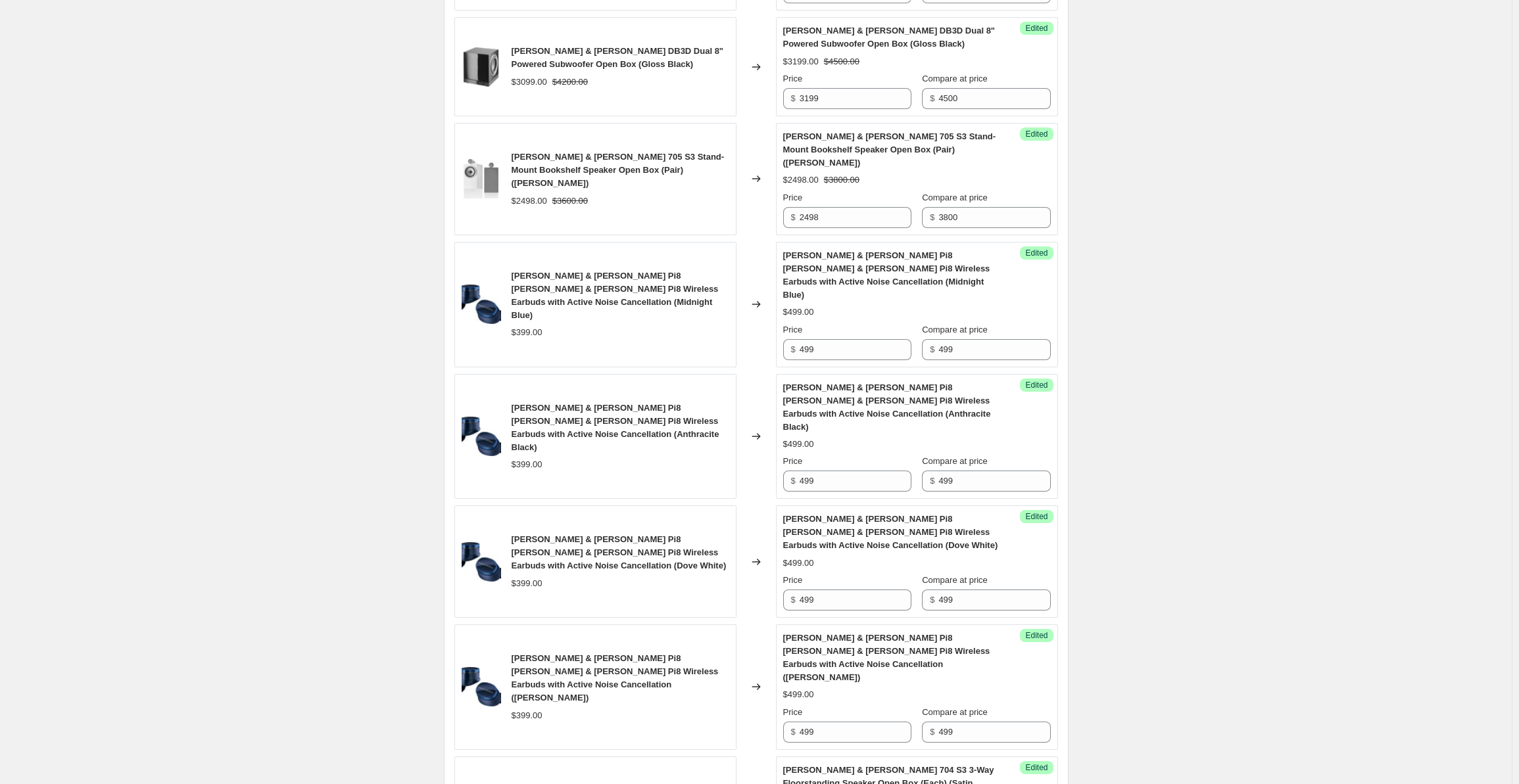
scroll to position [0, 0]
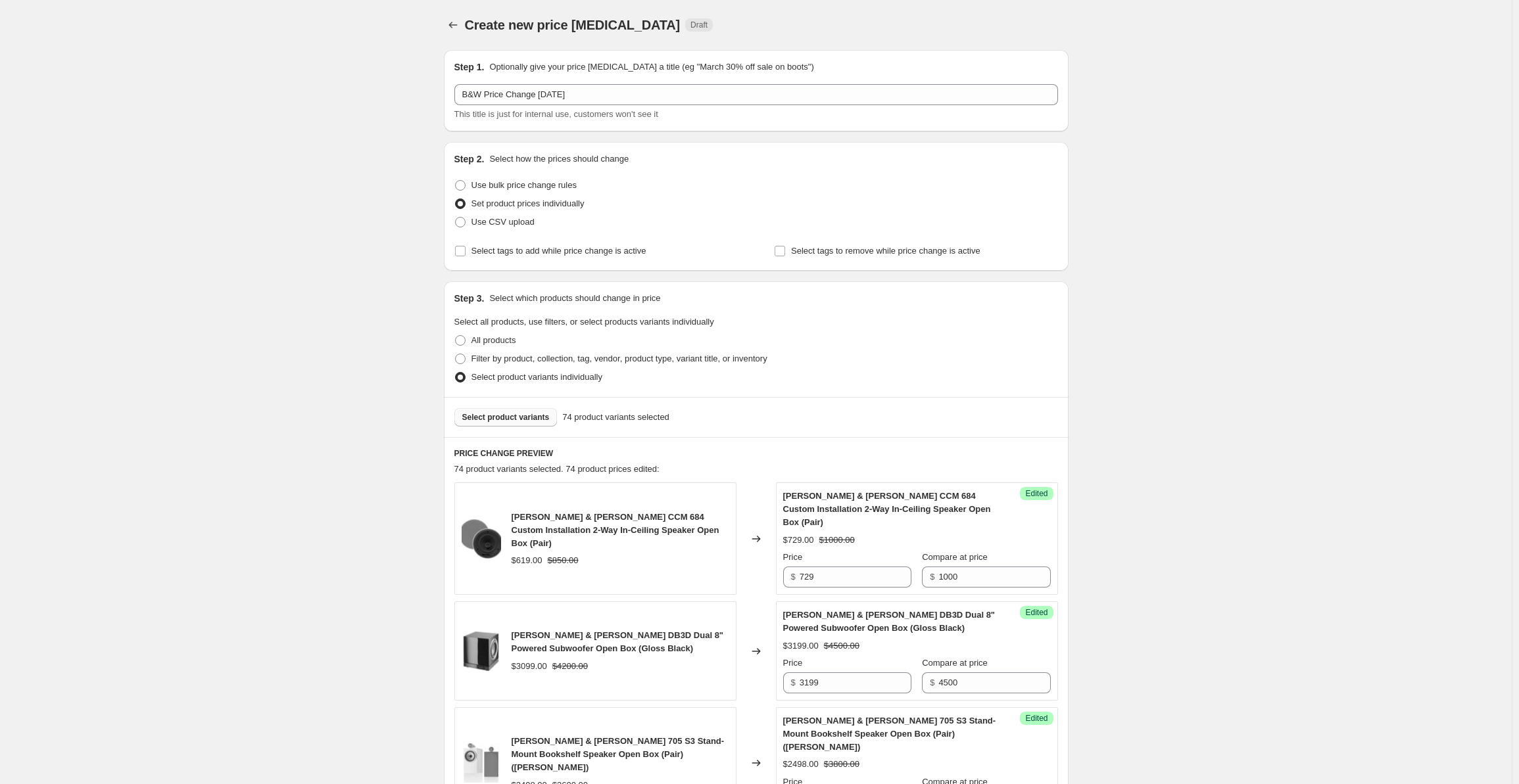
click at [496, 427] on div "Select product variants 74 product variants selected" at bounding box center [756, 417] width 625 height 40
click at [493, 414] on span "Select product variants" at bounding box center [506, 417] width 88 height 10
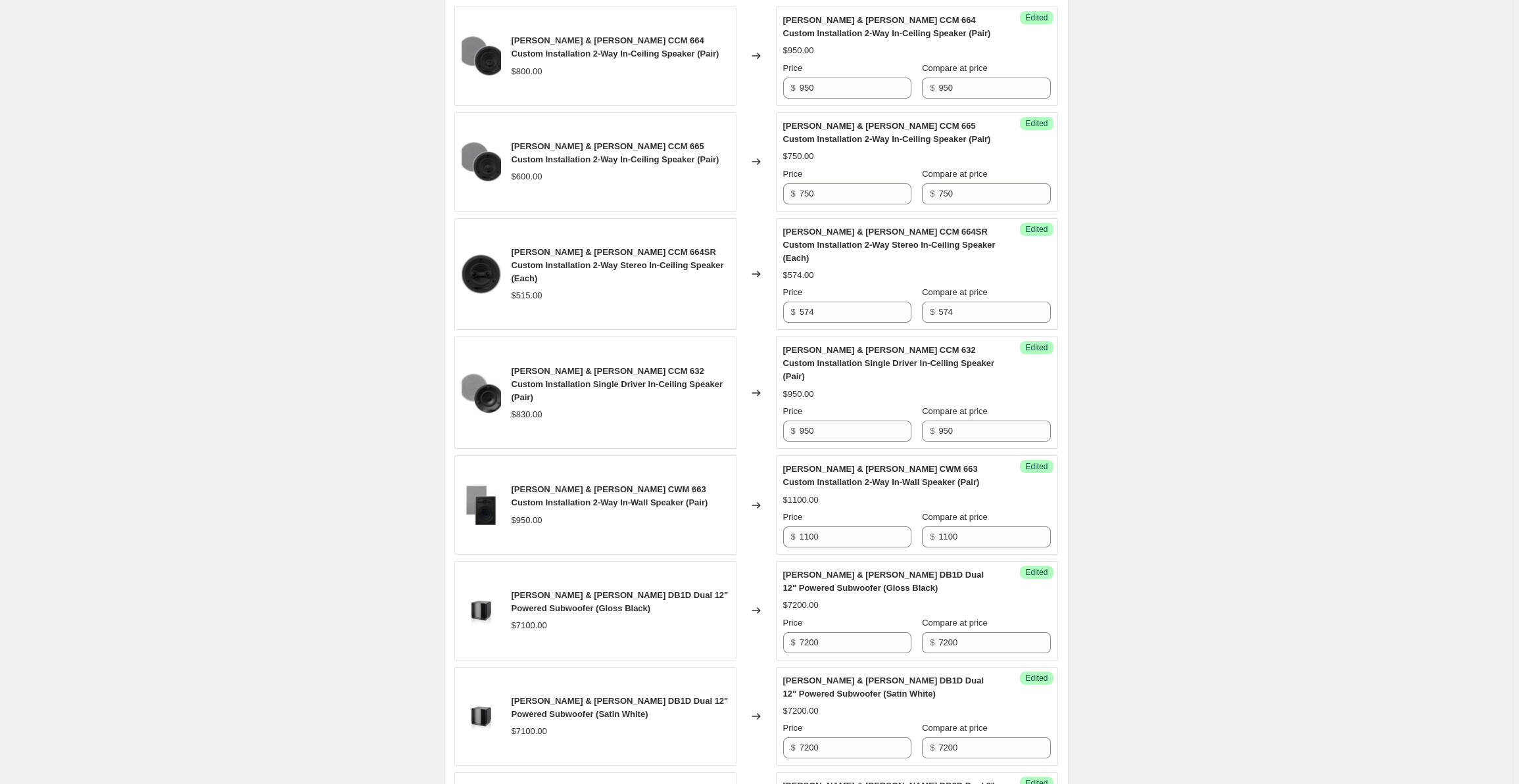
scroll to position [2039, 0]
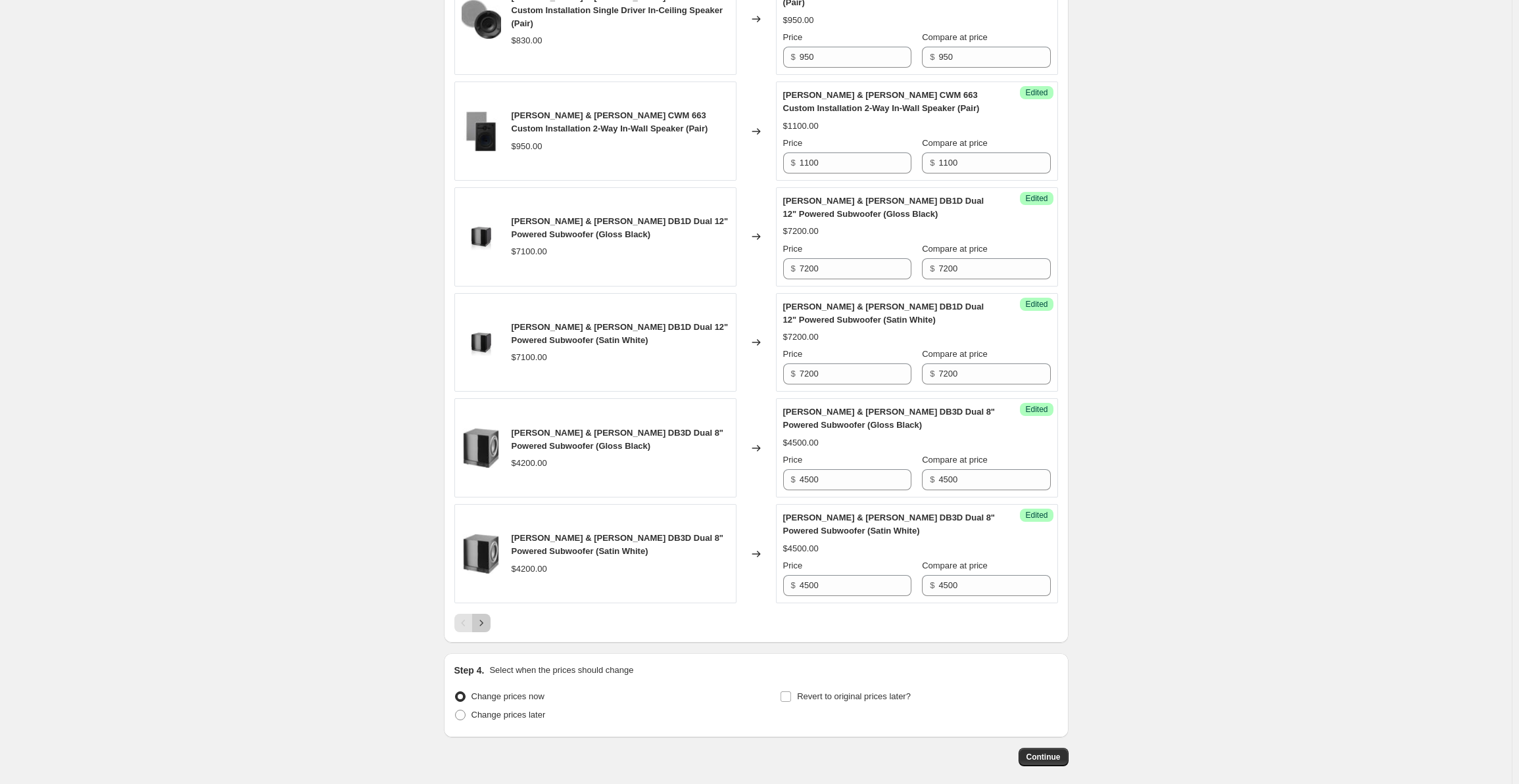
click at [488, 617] on icon "Next" at bounding box center [481, 624] width 13 height 13
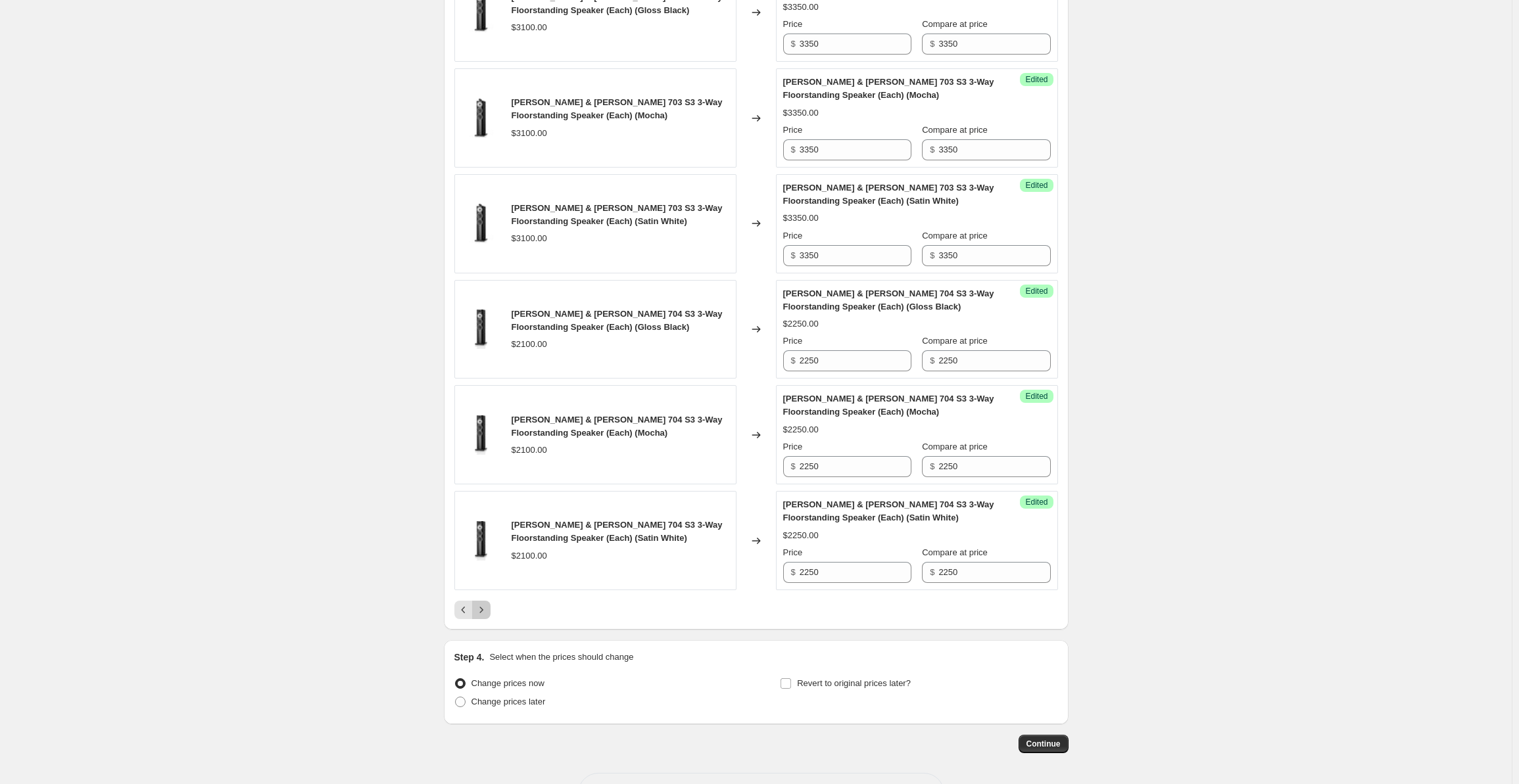
click at [488, 603] on icon "Next" at bounding box center [481, 610] width 13 height 13
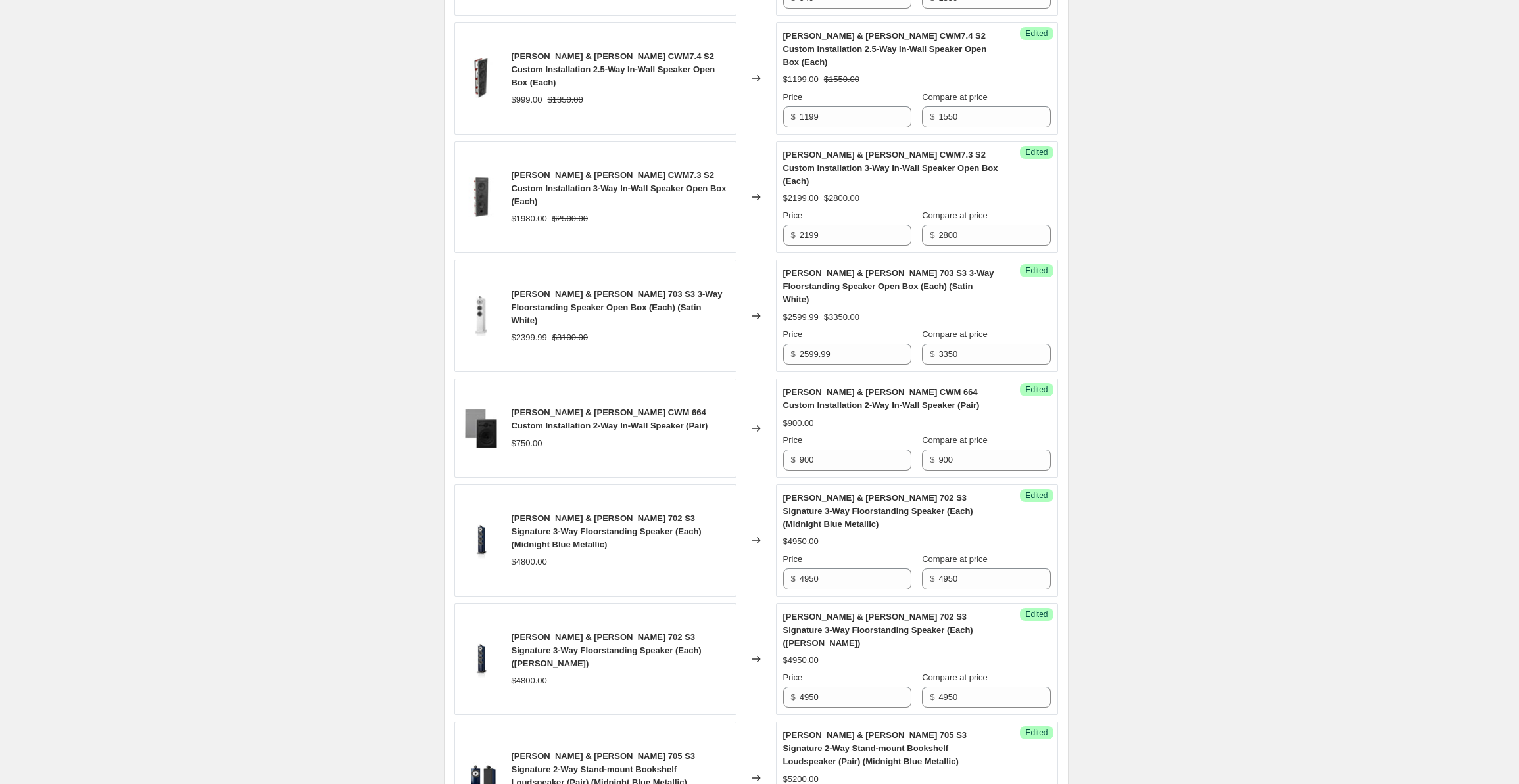
scroll to position [2066, 0]
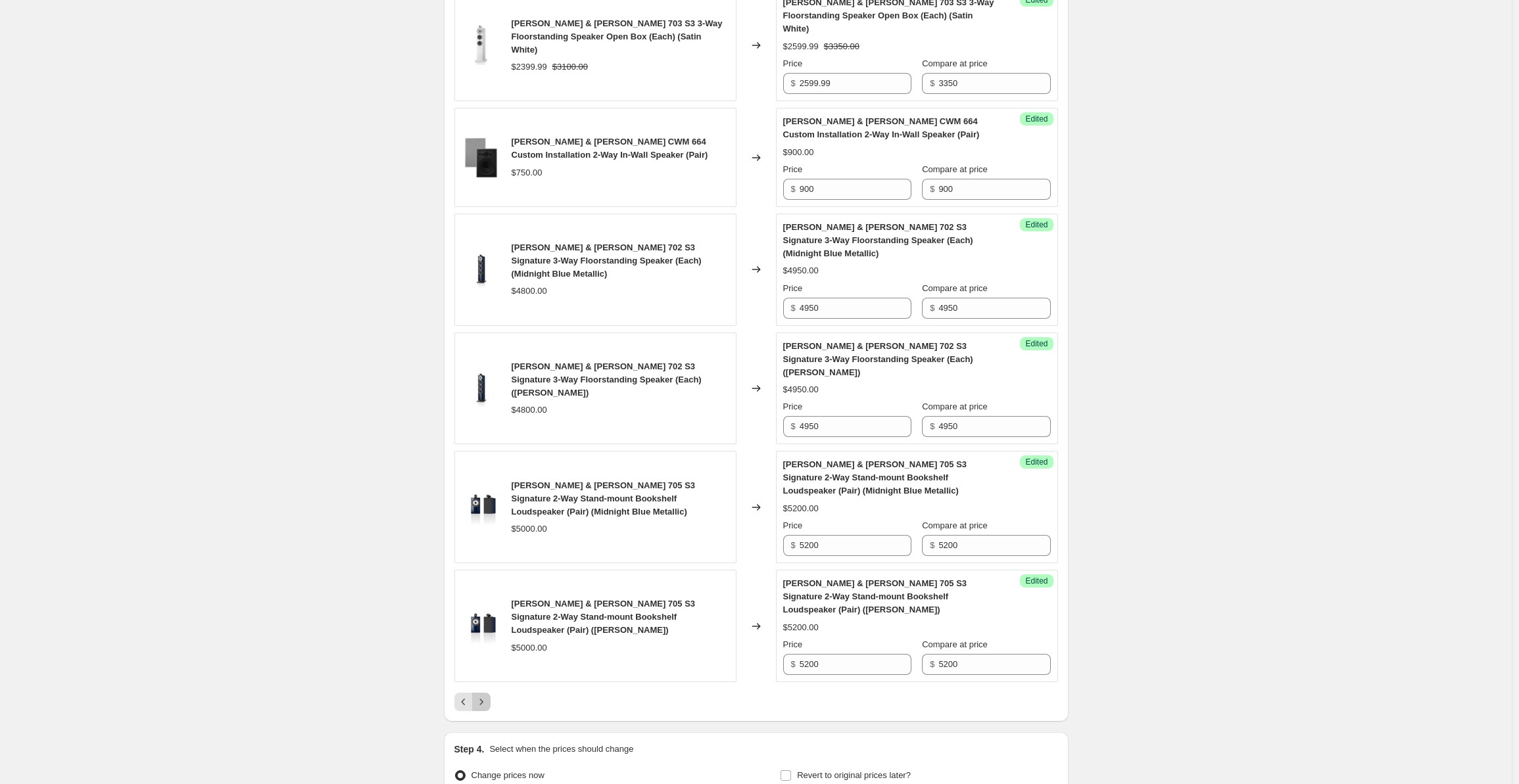
click at [488, 696] on icon "Next" at bounding box center [481, 702] width 13 height 13
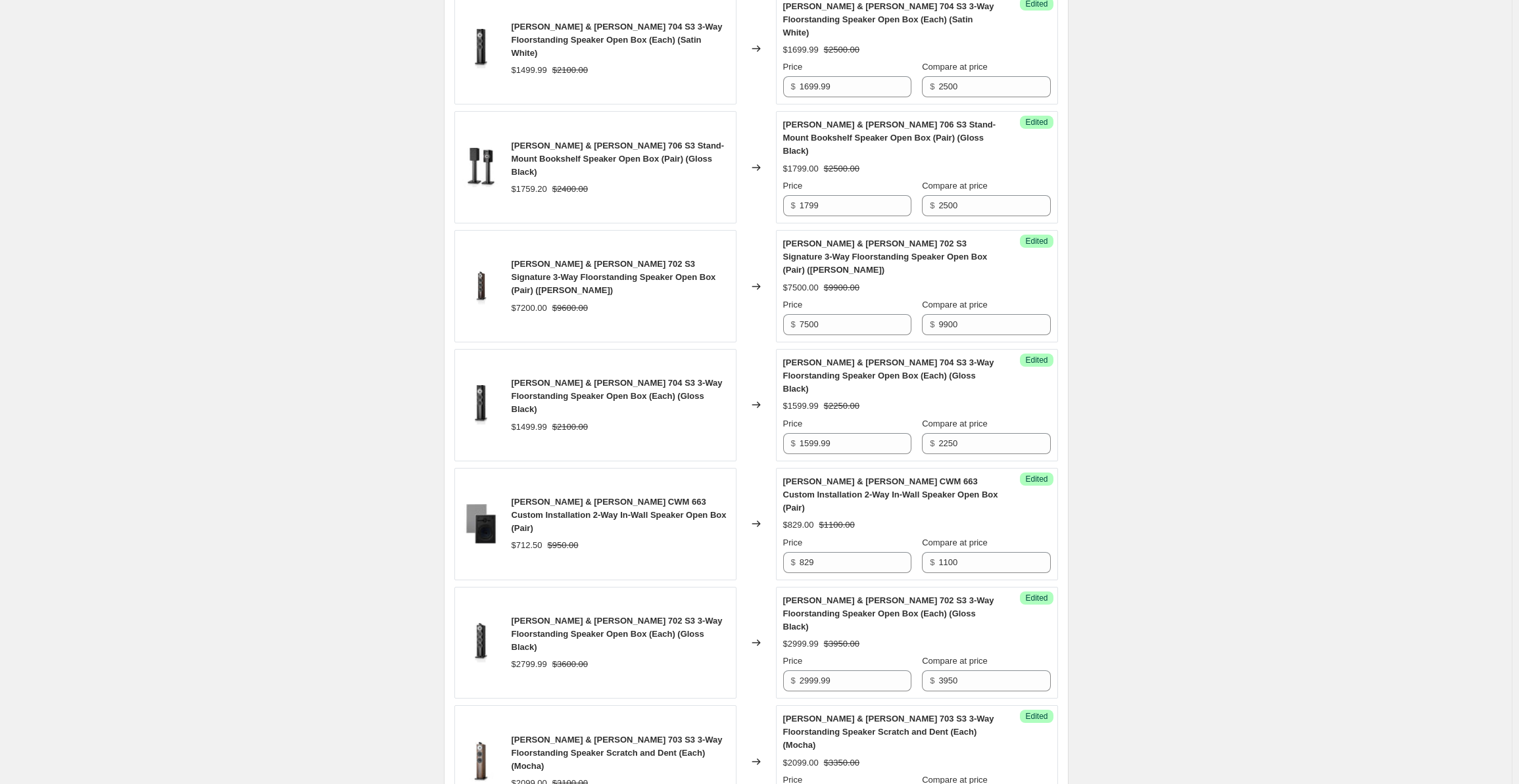
scroll to position [1552, 0]
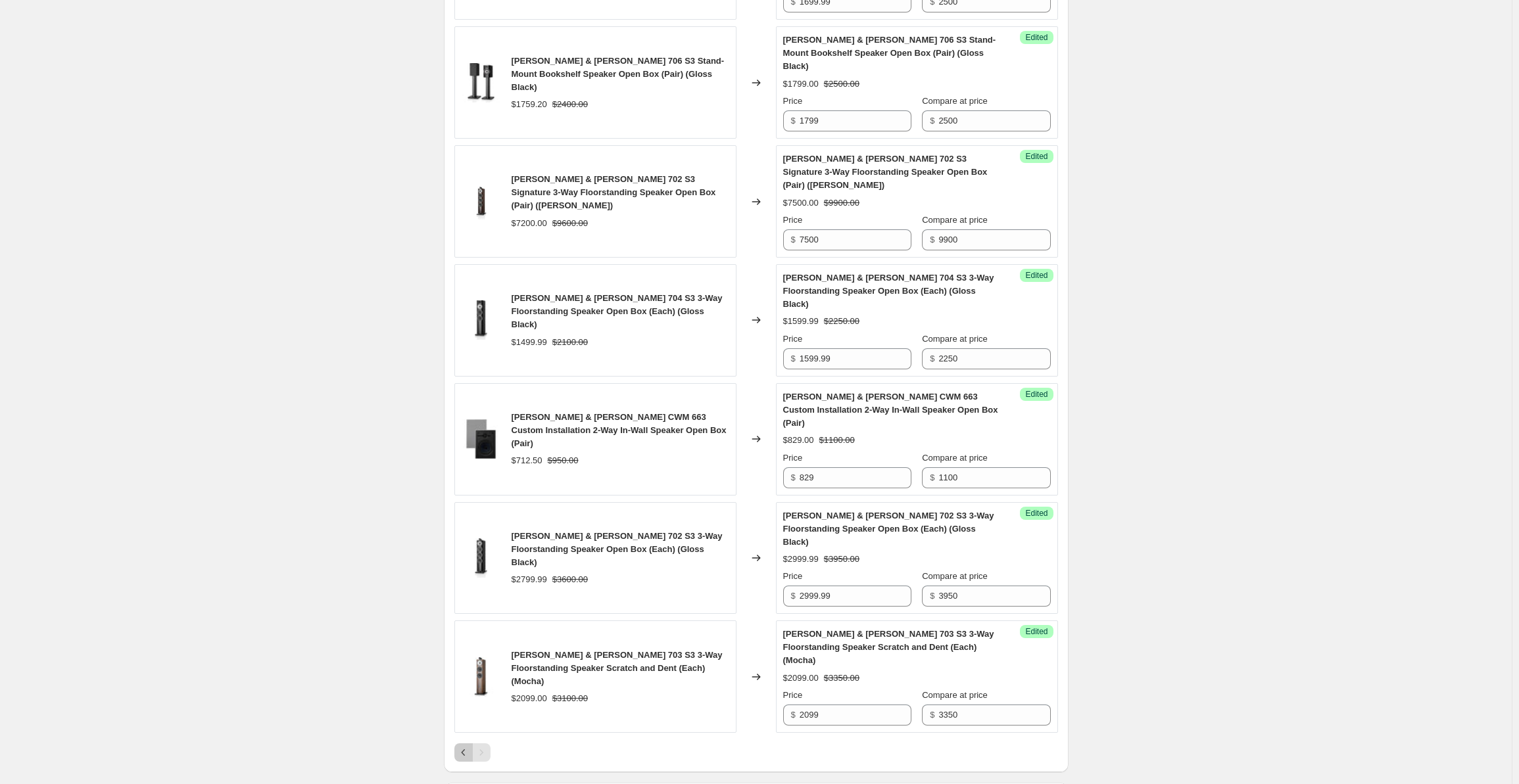
click at [461, 747] on icon "Previous" at bounding box center [464, 753] width 13 height 13
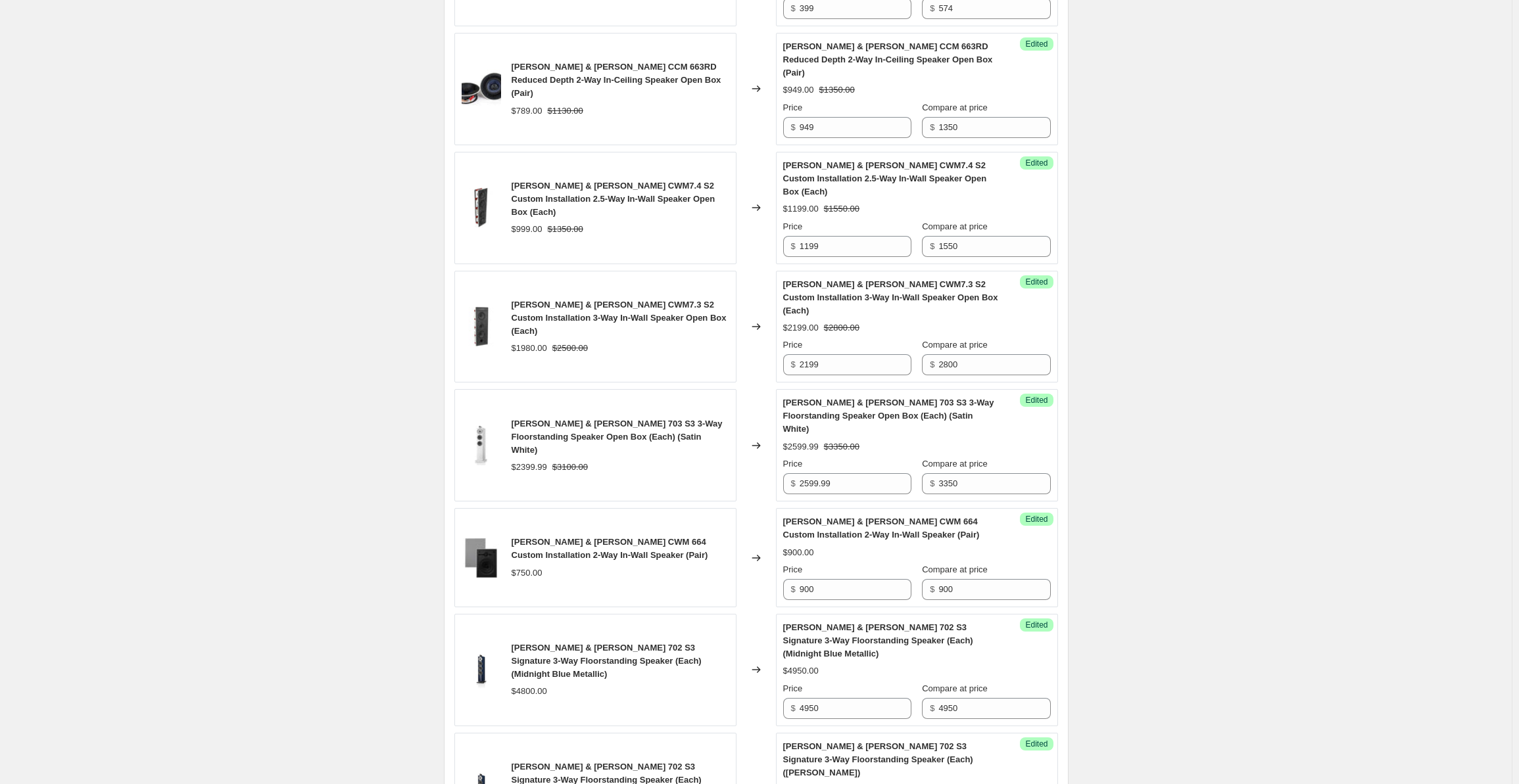
scroll to position [2066, 0]
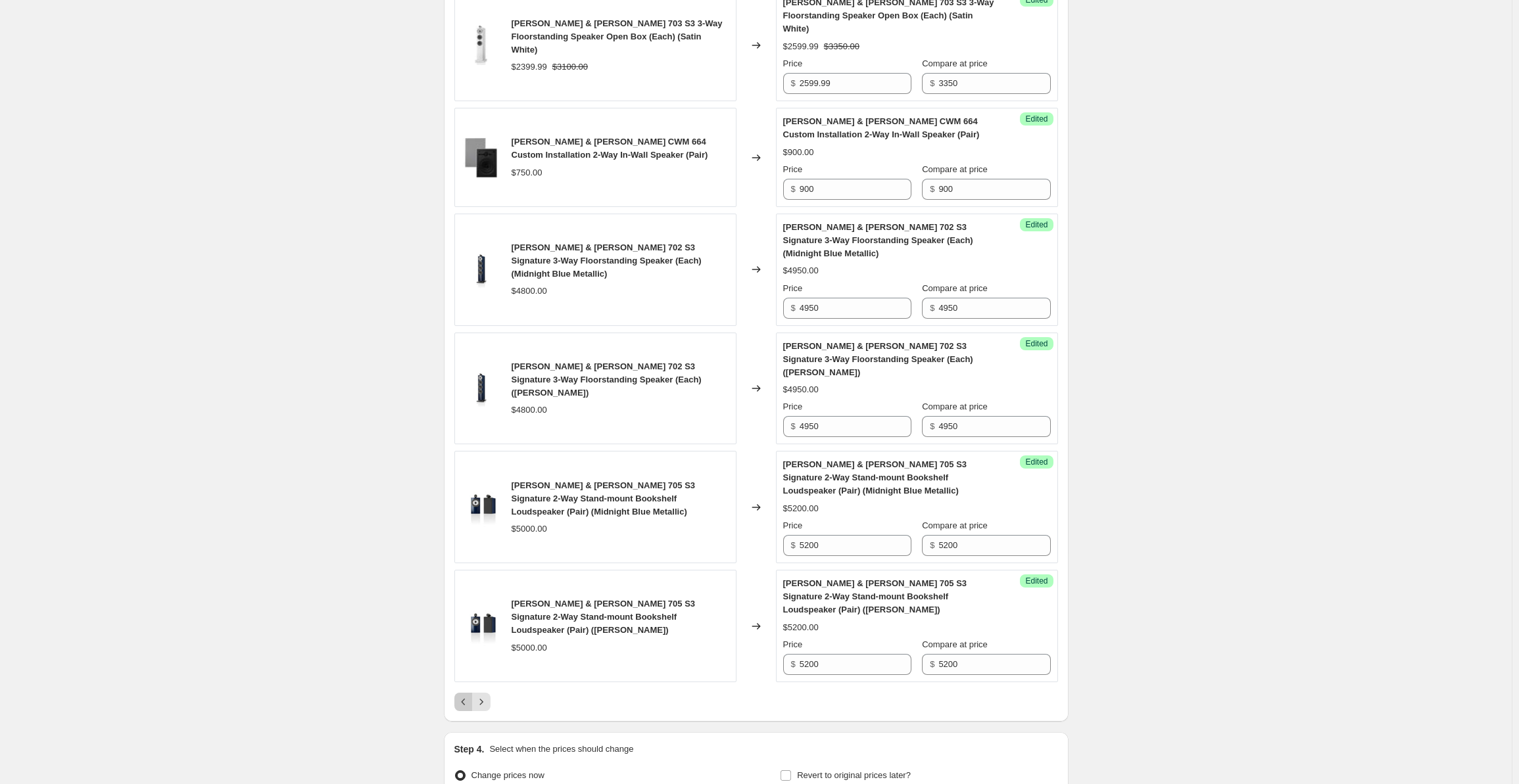
click at [463, 696] on icon "Previous" at bounding box center [464, 702] width 13 height 13
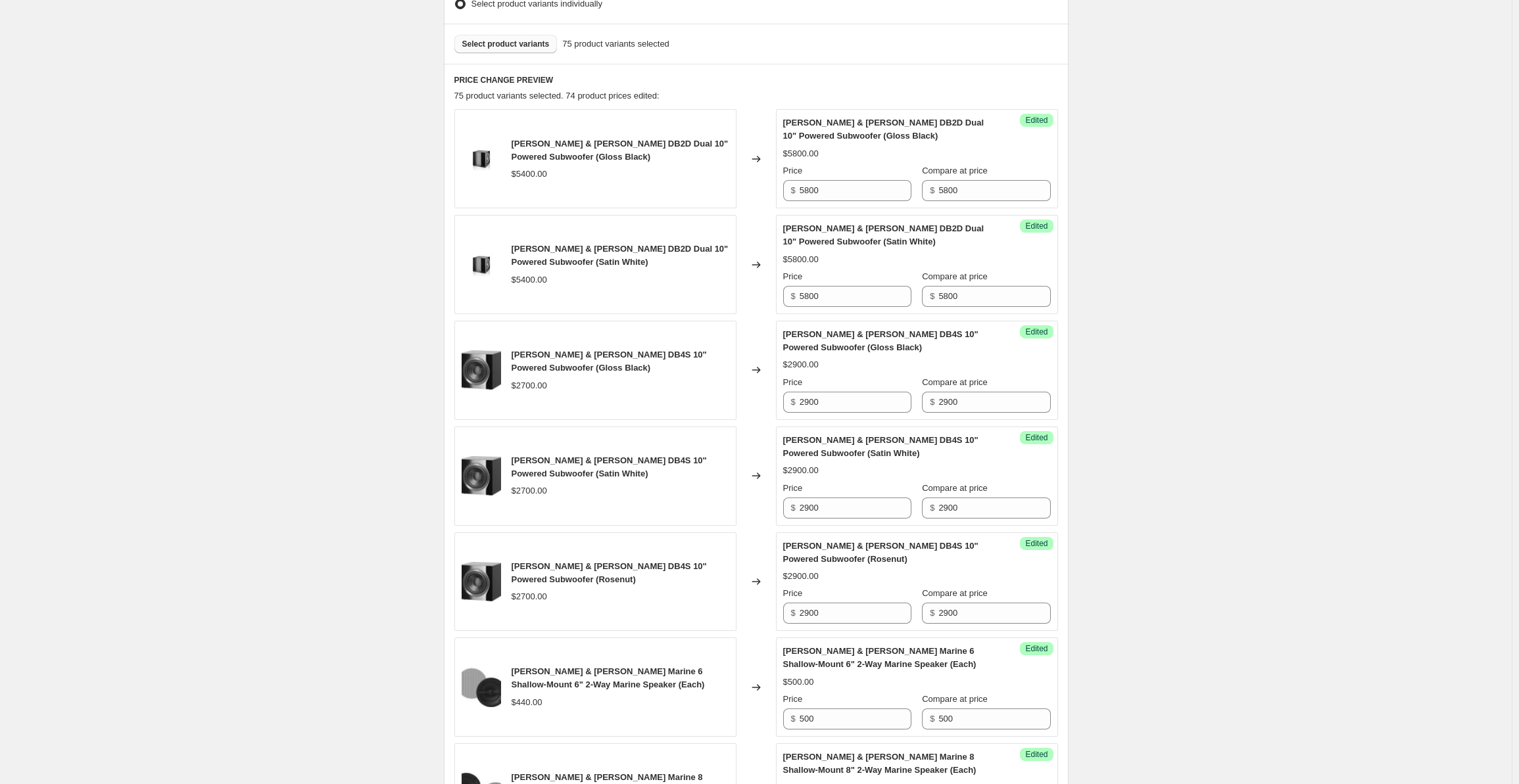
scroll to position [0, 0]
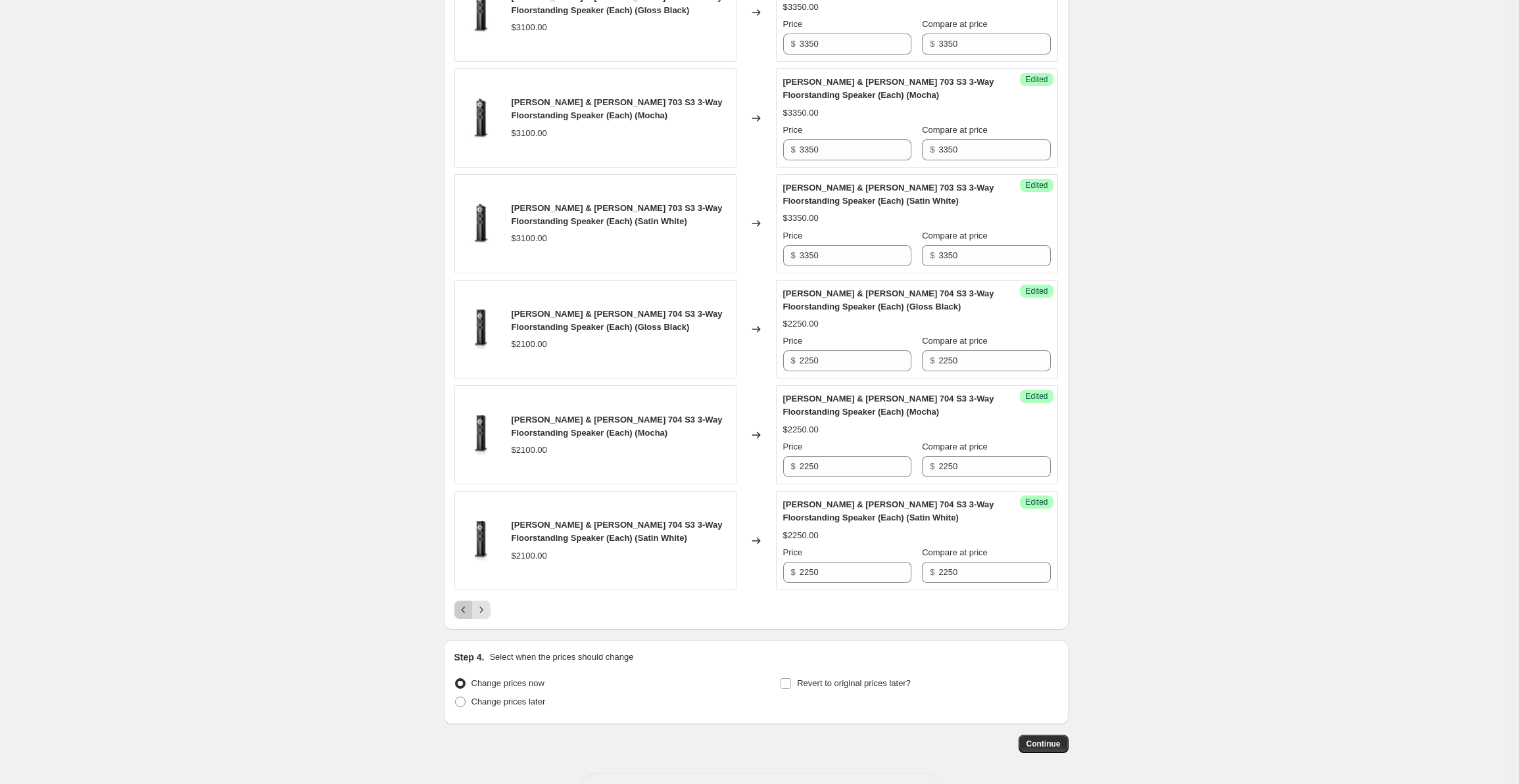
click at [465, 607] on icon "Previous" at bounding box center [463, 610] width 4 height 7
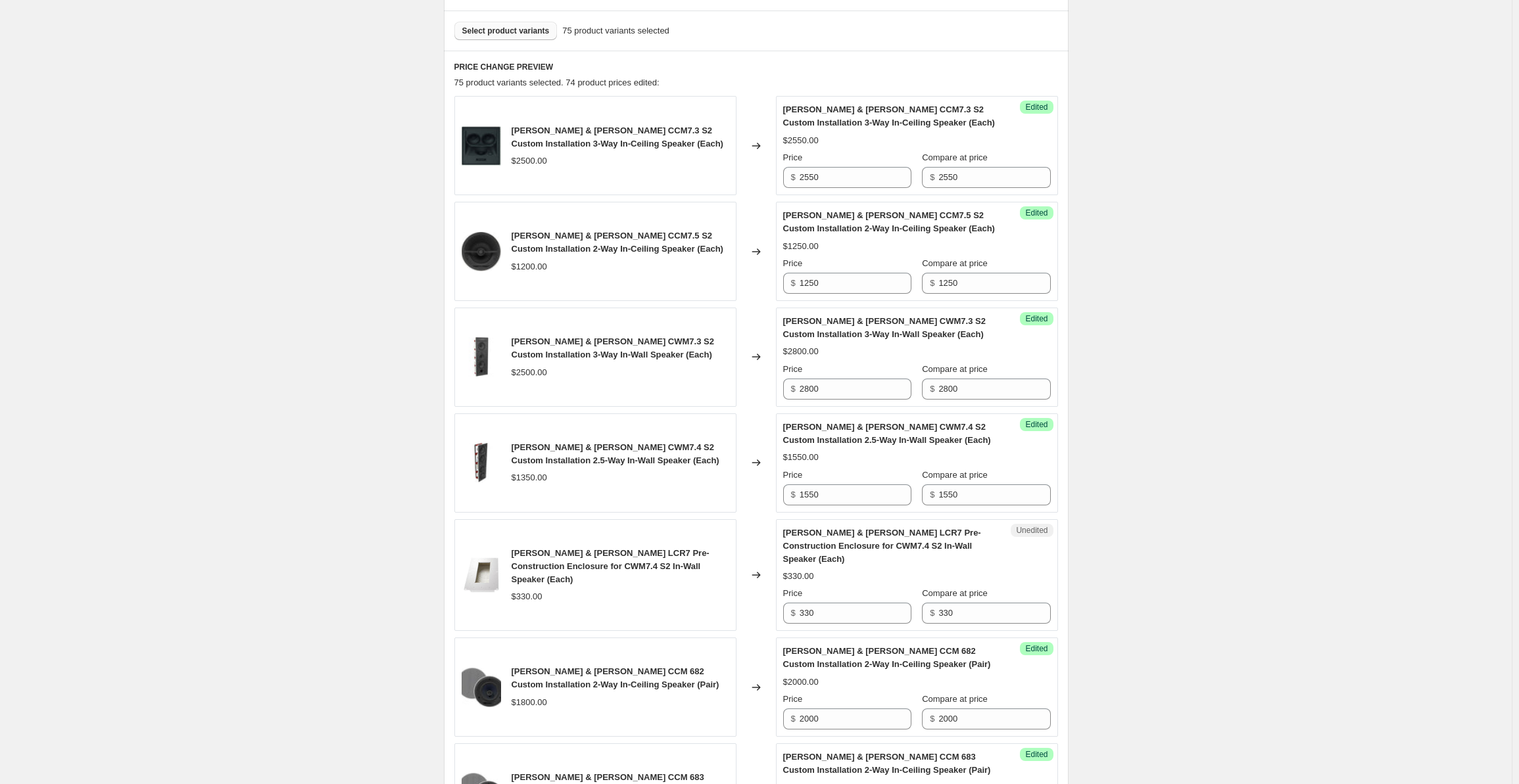
scroll to position [373, 0]
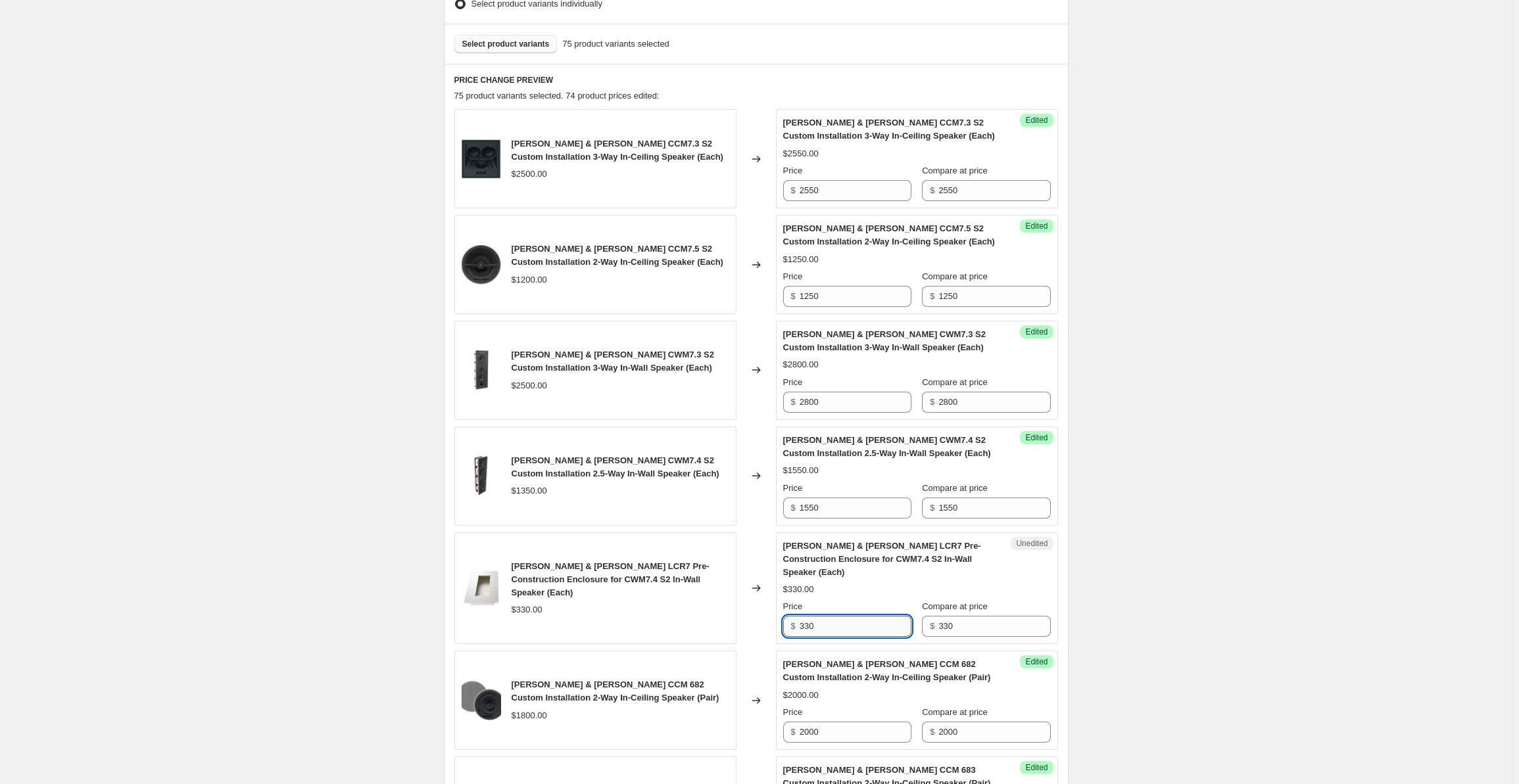
click at [818, 616] on input "330" at bounding box center [855, 627] width 112 height 21
drag, startPoint x: 834, startPoint y: 612, endPoint x: 768, endPoint y: 607, distance: 66.2
click at [768, 607] on div "[PERSON_NAME] & [PERSON_NAME] LCR7 Pre-Construction Enclosure for CWM7.4 S2 In-…" at bounding box center [756, 589] width 604 height 112
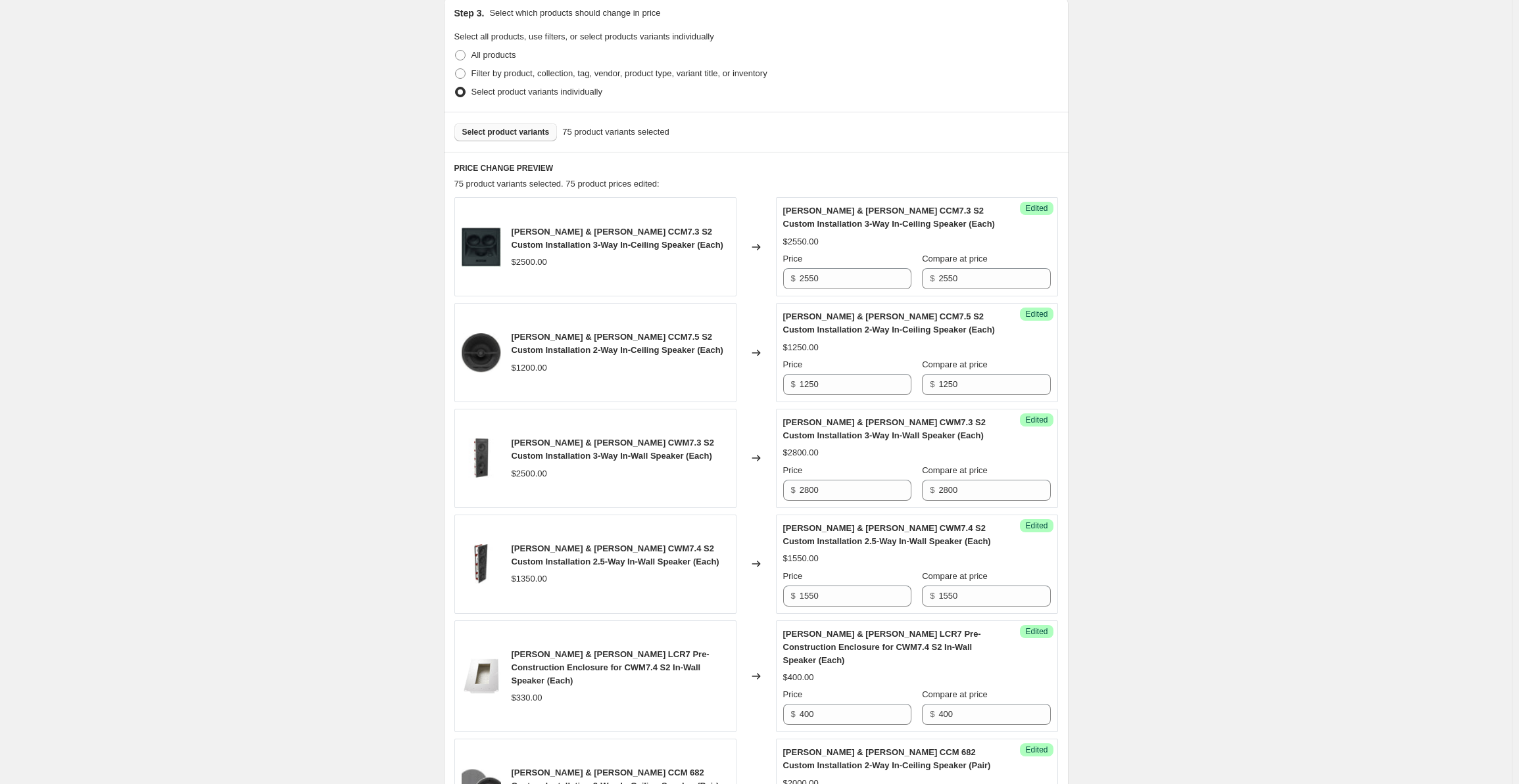
scroll to position [0, 0]
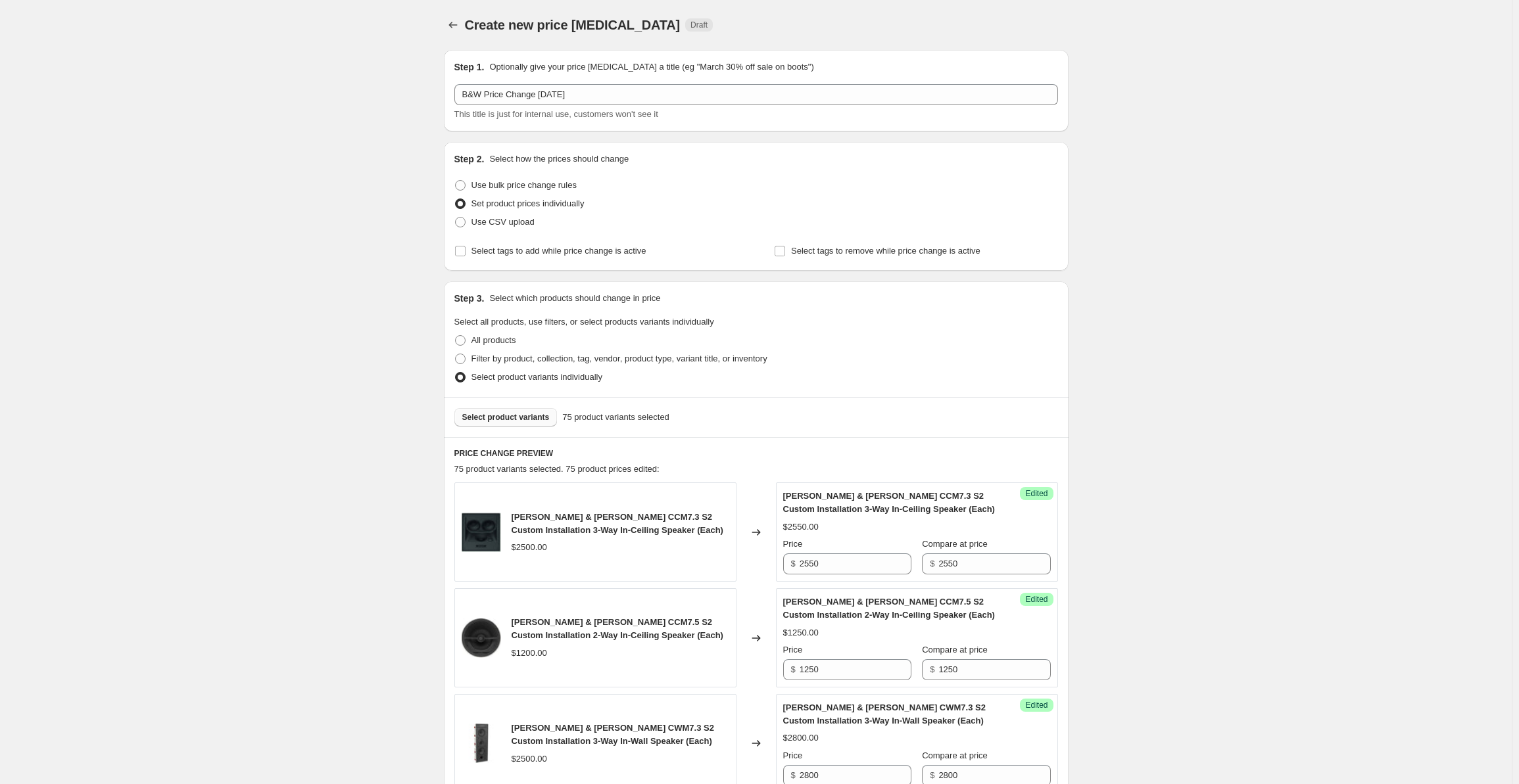
click at [493, 416] on span "Select product variants" at bounding box center [506, 417] width 88 height 10
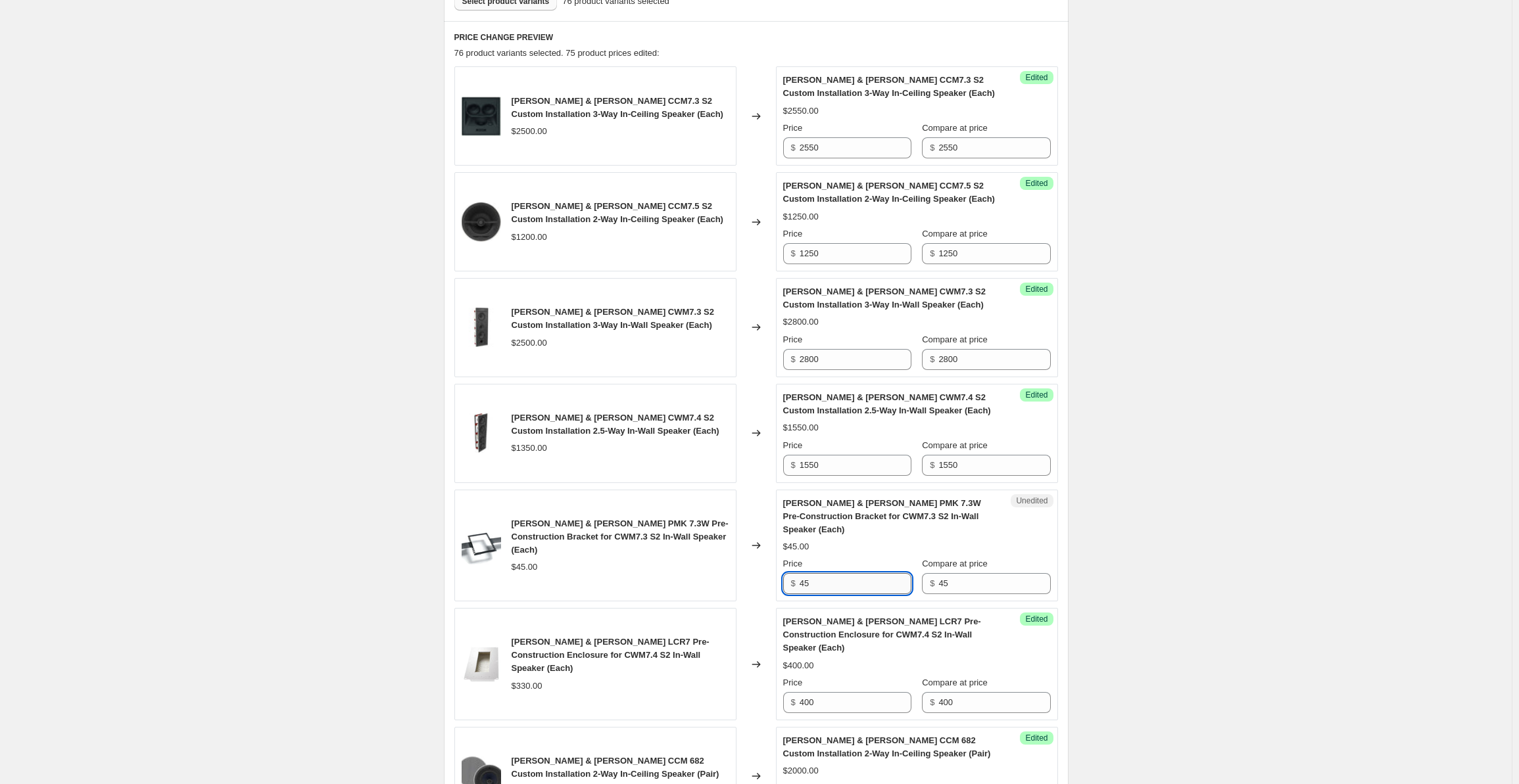
click at [816, 573] on input "45" at bounding box center [855, 584] width 112 height 21
drag, startPoint x: 828, startPoint y: 573, endPoint x: 788, endPoint y: 573, distance: 40.0
click at [788, 573] on div "$ 45" at bounding box center [847, 584] width 128 height 21
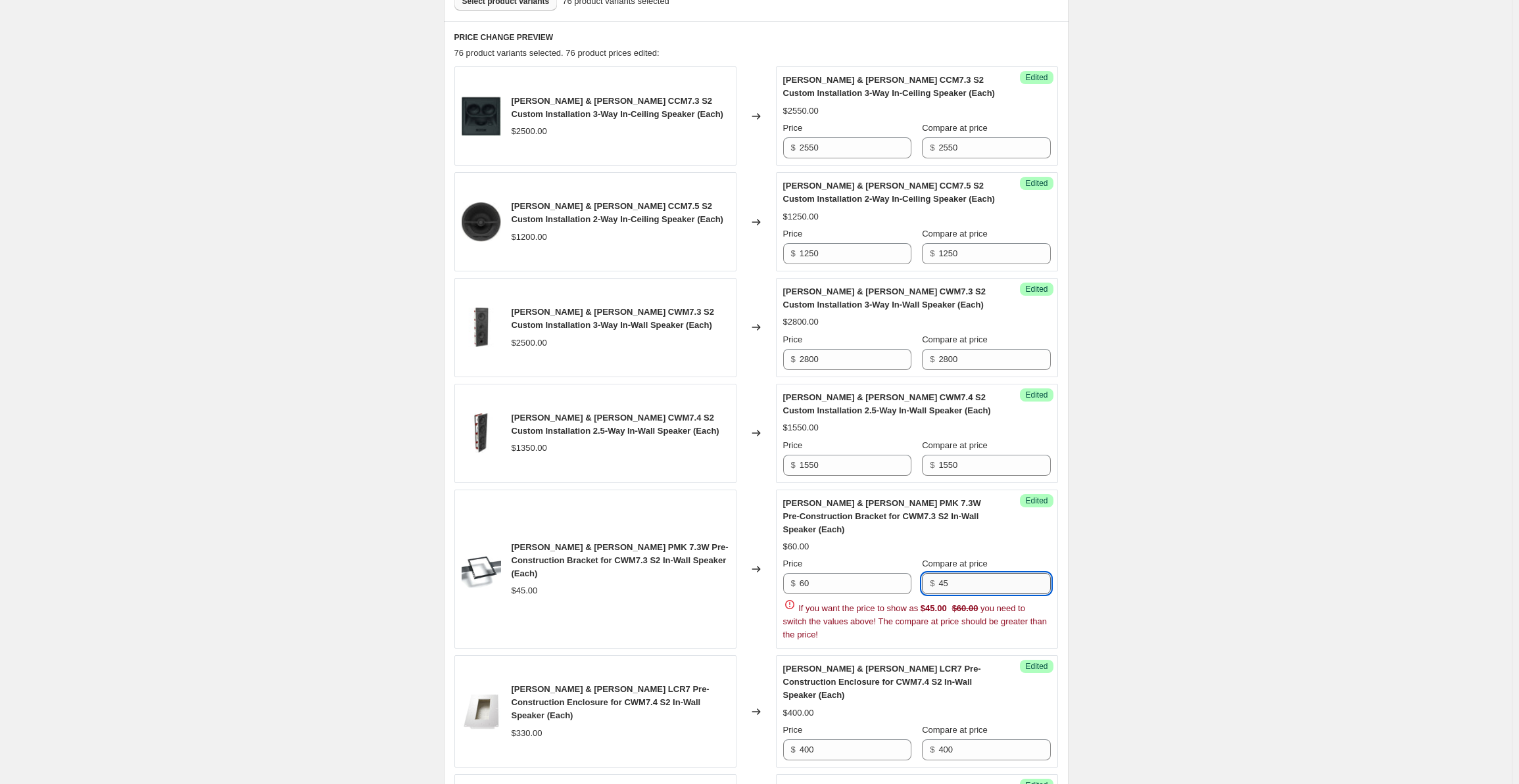
click at [956, 573] on input "45" at bounding box center [994, 584] width 112 height 21
drag, startPoint x: 966, startPoint y: 570, endPoint x: 903, endPoint y: 566, distance: 63.1
click at [903, 566] on div "Price $ 60 Compare at price $ 45" at bounding box center [917, 576] width 268 height 37
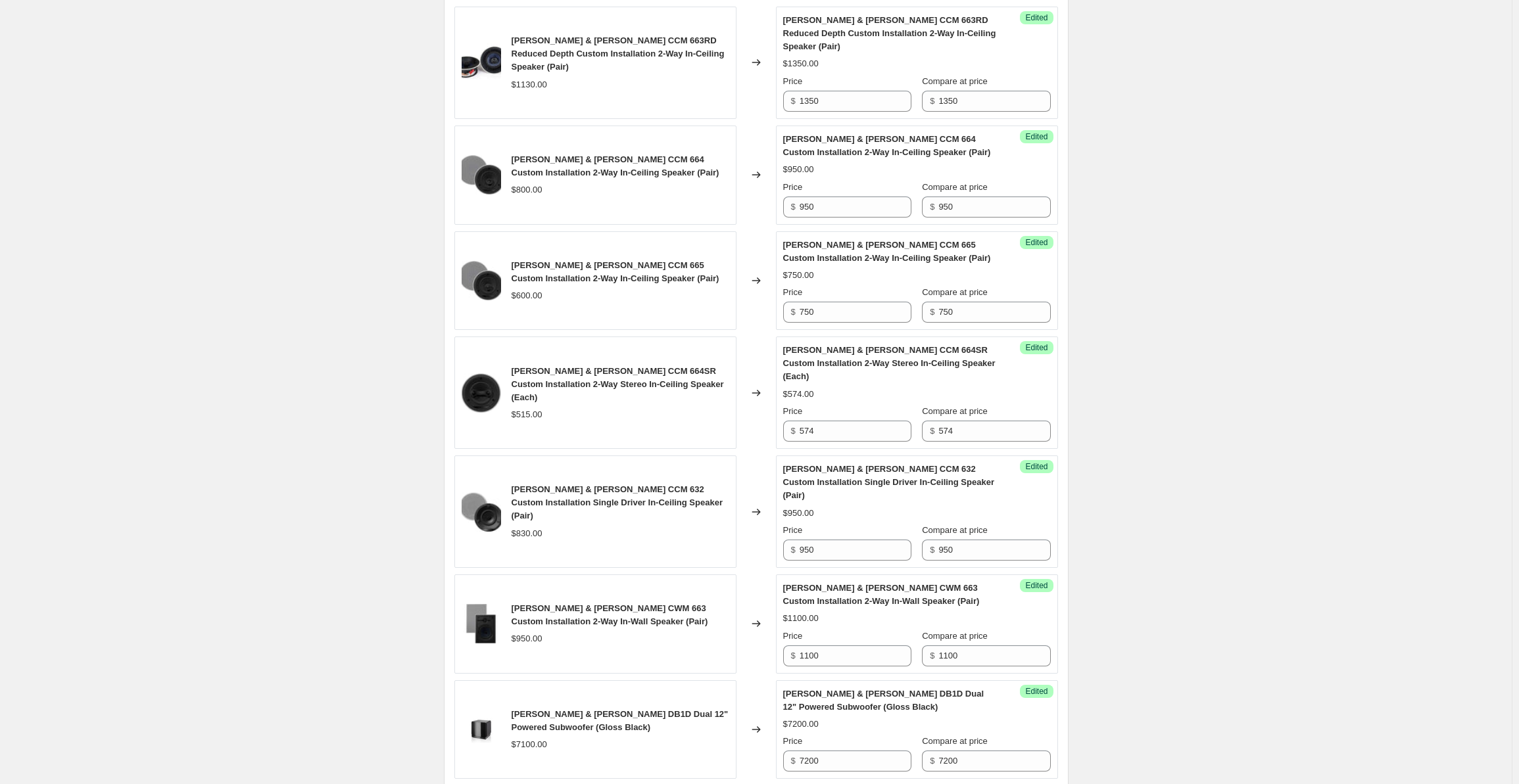
scroll to position [2039, 0]
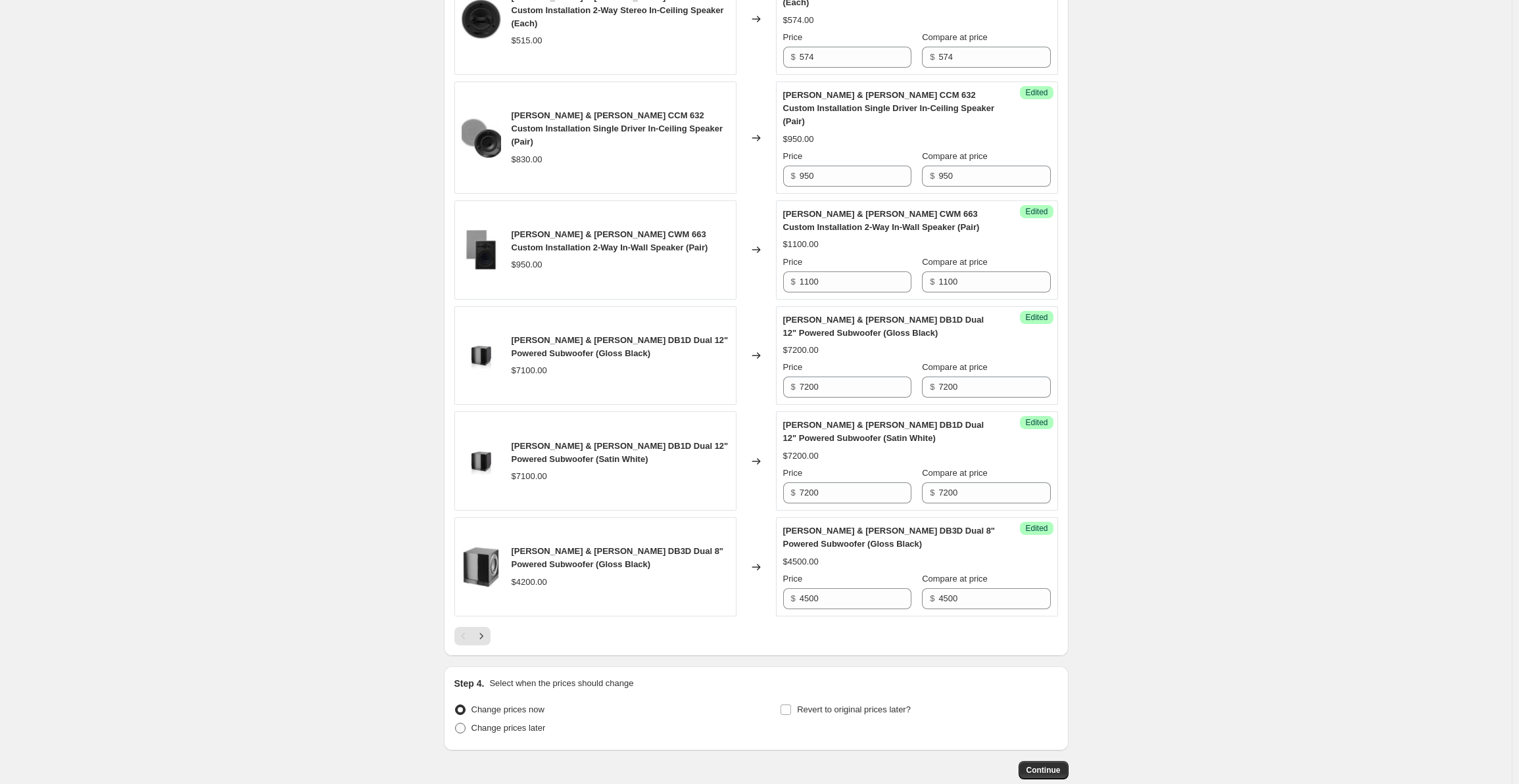
click at [506, 723] on span "Change prices later" at bounding box center [508, 728] width 74 height 10
click at [456, 723] on input "Change prices later" at bounding box center [455, 723] width 1 height 1
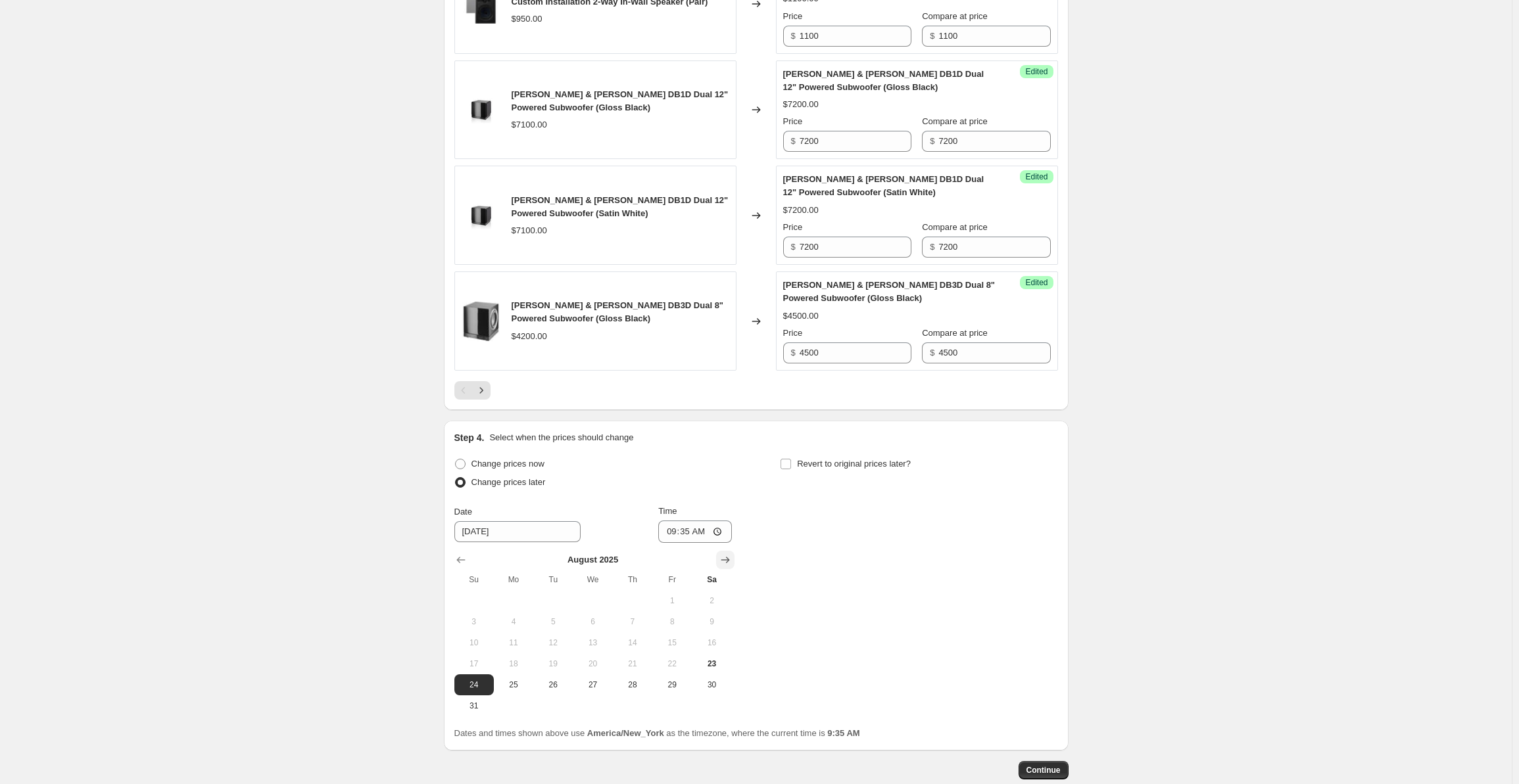
click at [730, 554] on icon "Show next month, September 2025" at bounding box center [726, 561] width 13 height 13
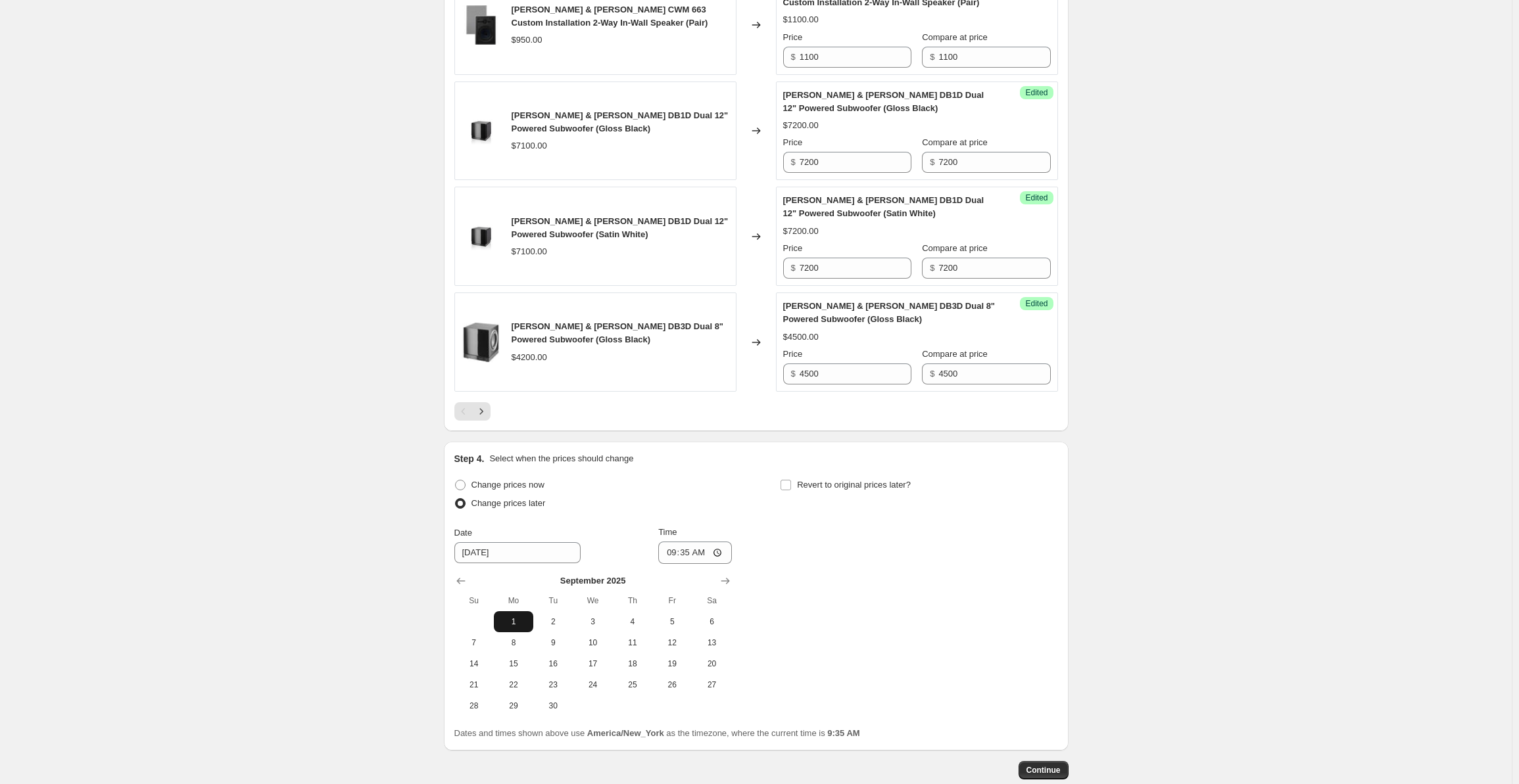
click at [528, 617] on span "1" at bounding box center [514, 622] width 29 height 10
click at [671, 542] on input "09:35" at bounding box center [695, 553] width 73 height 22
click at [1047, 765] on span "Continue" at bounding box center [1044, 771] width 34 height 10
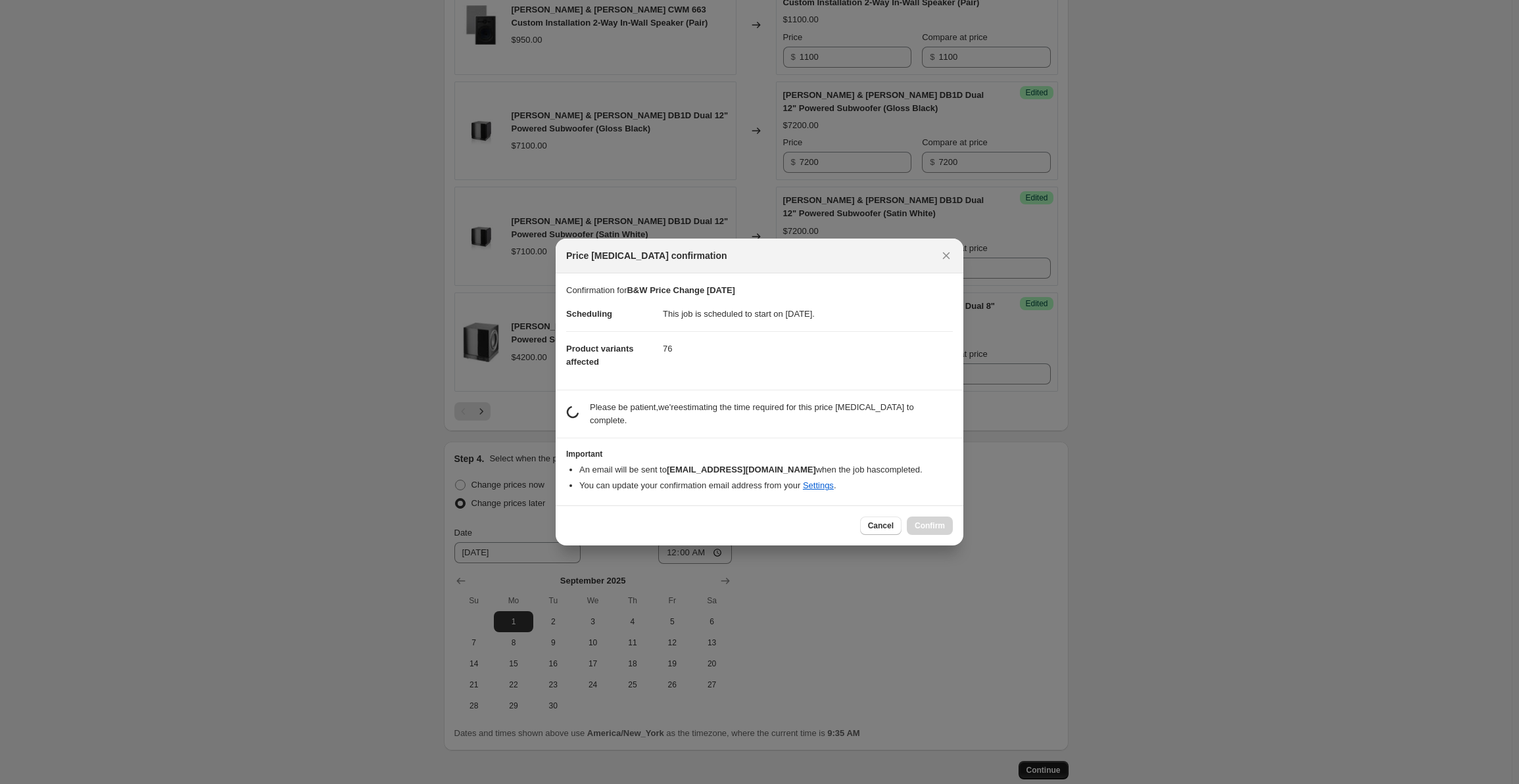
scroll to position [0, 0]
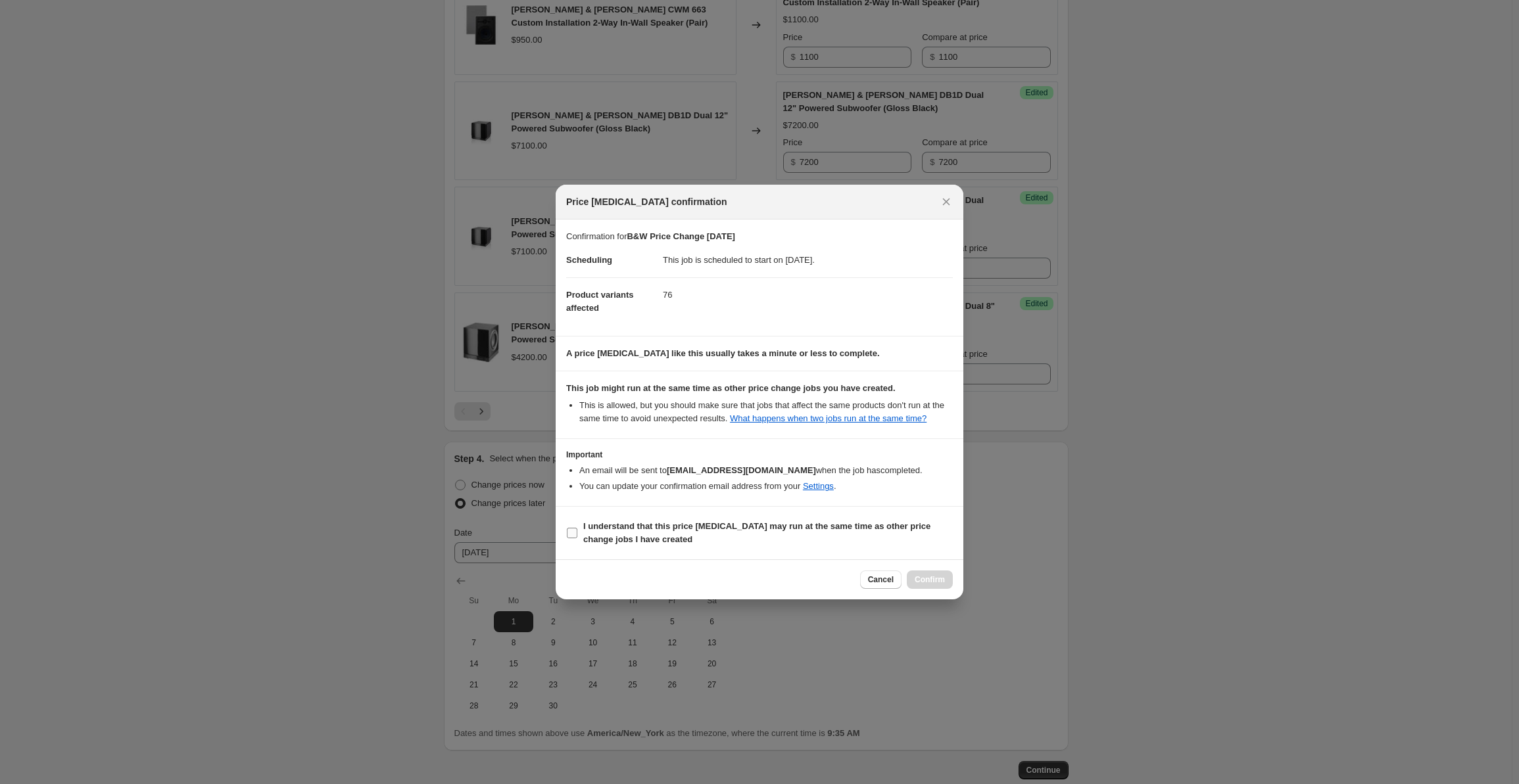
click at [619, 533] on span "I understand that this price [MEDICAL_DATA] may run at the same time as other p…" at bounding box center [768, 533] width 370 height 26
click at [577, 533] on input "I understand that this price [MEDICAL_DATA] may run at the same time as other p…" at bounding box center [572, 533] width 10 height 10
click at [925, 581] on span "Confirm" at bounding box center [930, 580] width 30 height 10
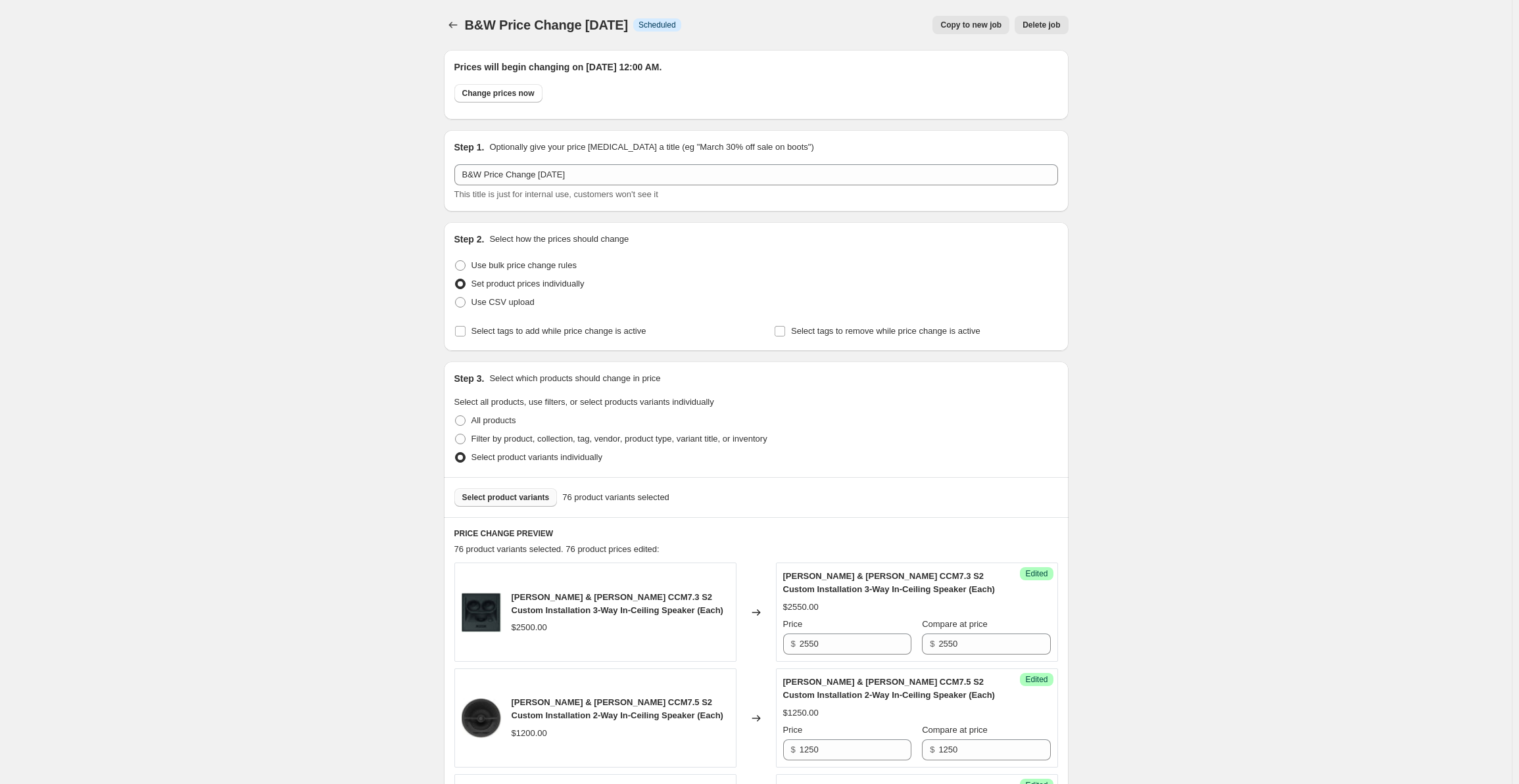
scroll to position [2264, 0]
